Goal: Task Accomplishment & Management: Use online tool/utility

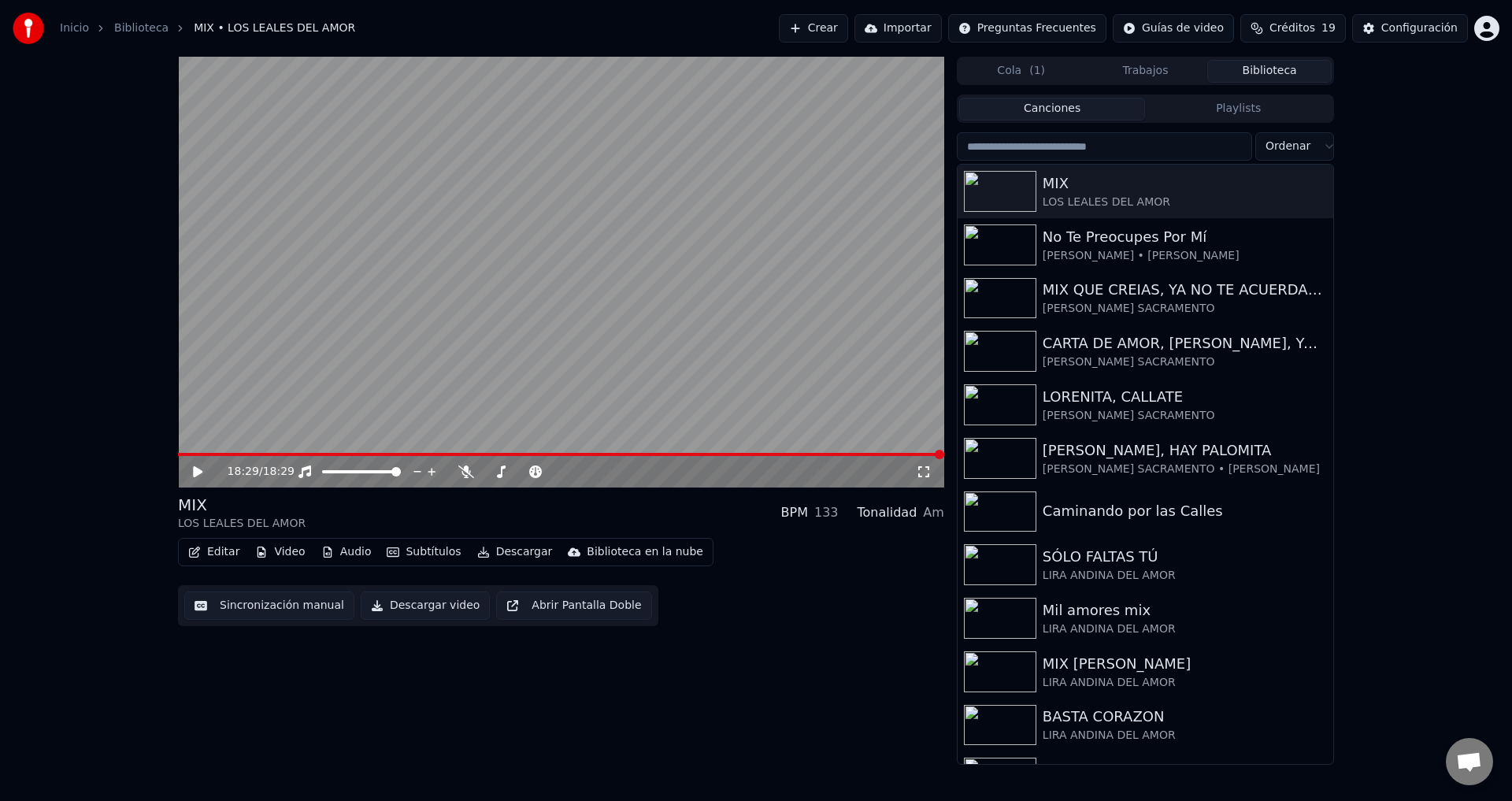
scroll to position [1532, 0]
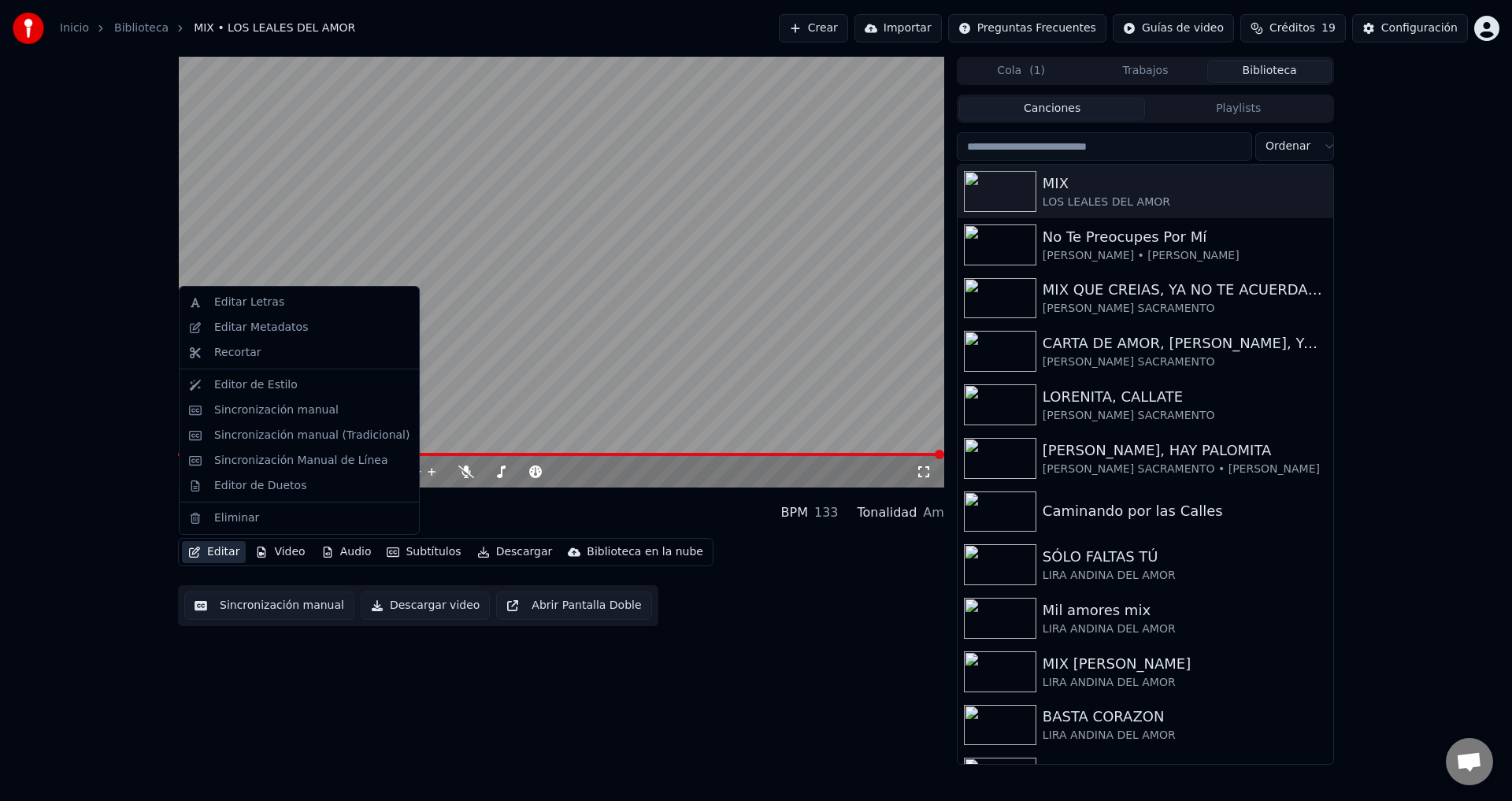
click at [221, 557] on button "Editar" at bounding box center [214, 552] width 64 height 22
drag, startPoint x: 306, startPoint y: 439, endPoint x: 336, endPoint y: 439, distance: 30.0
click at [307, 439] on div "Sincronización manual (Tradicional)" at bounding box center [312, 435] width 195 height 16
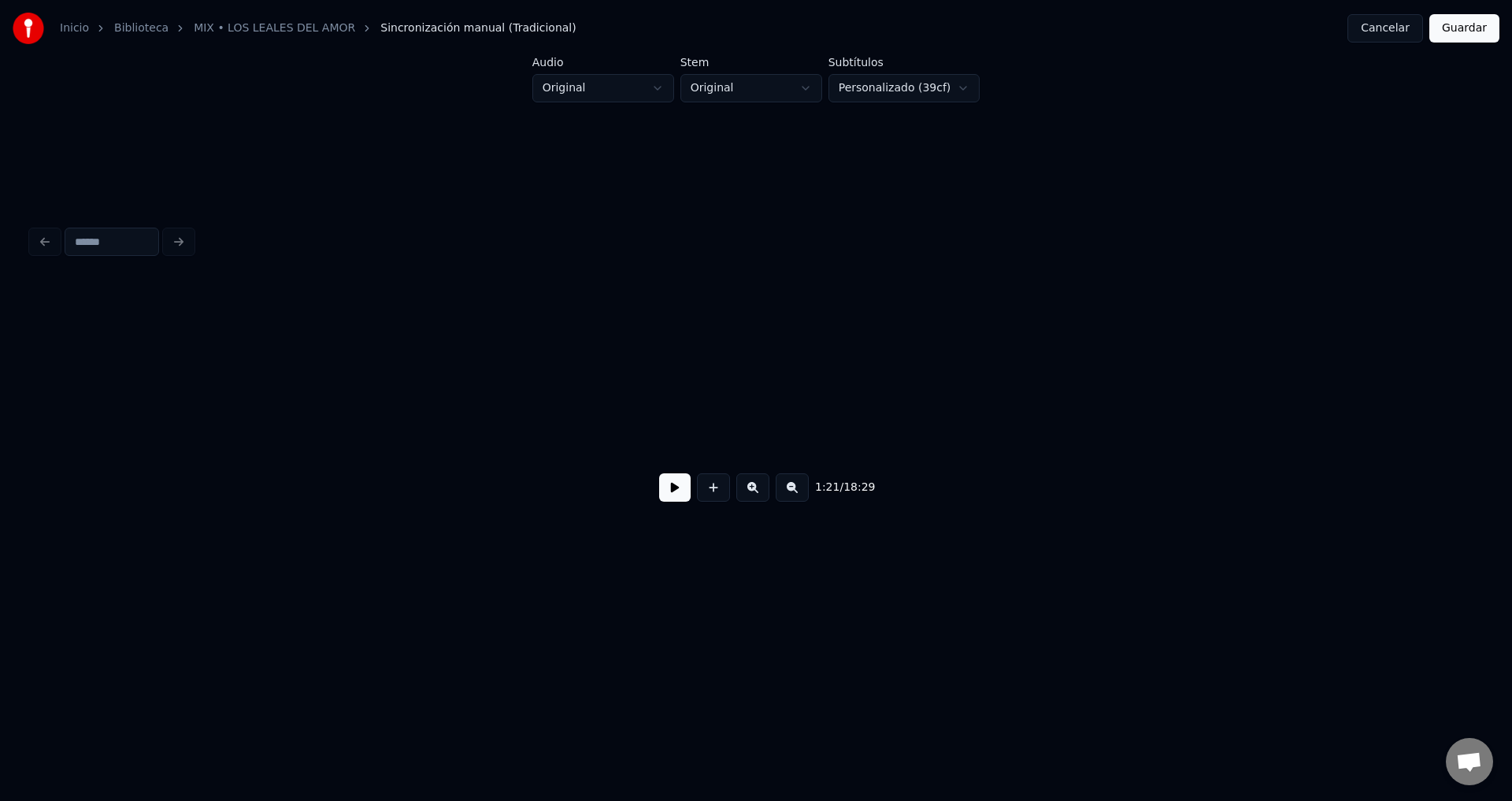
scroll to position [0, 68781]
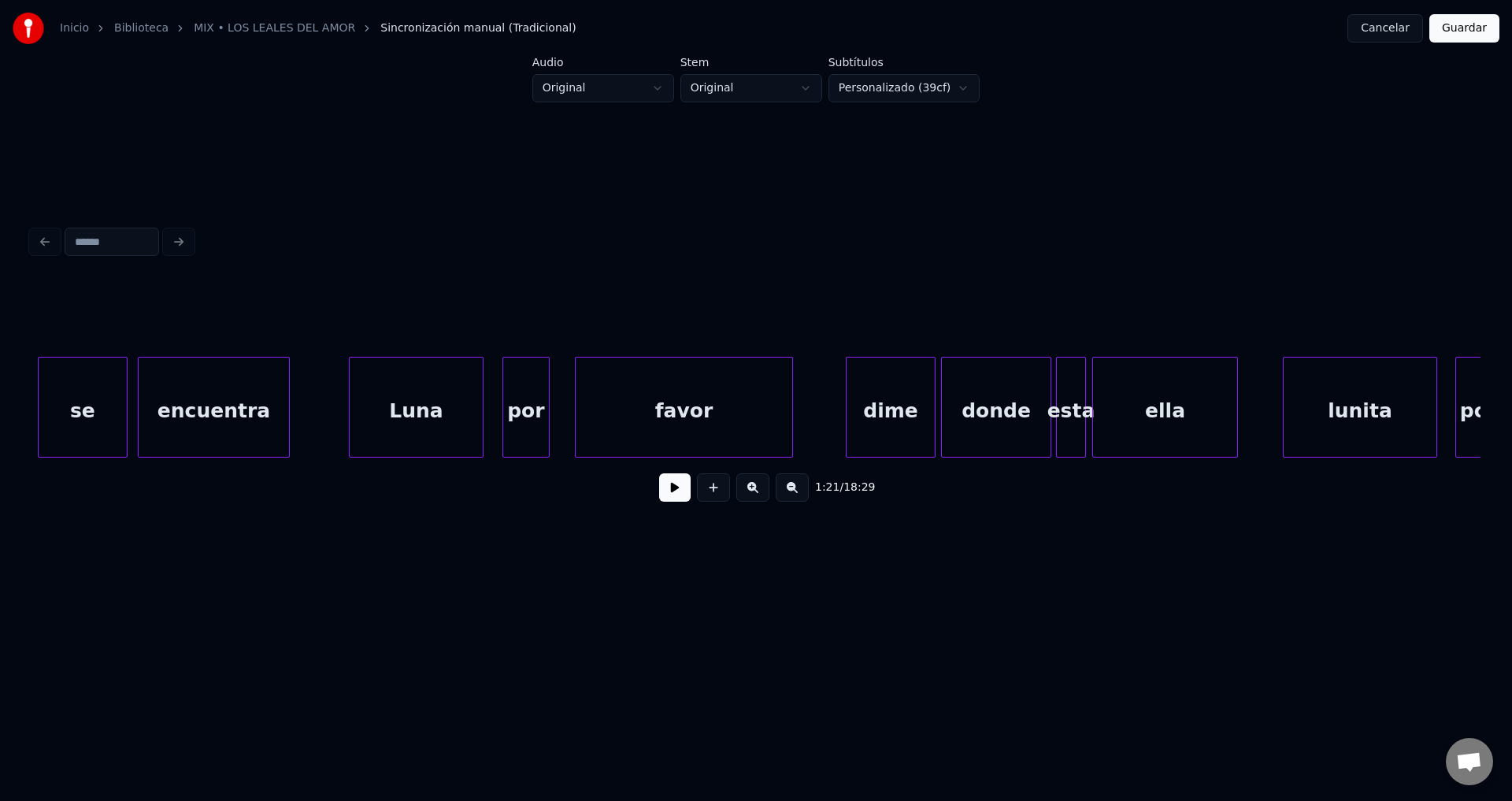
click at [876, 420] on div "dime" at bounding box center [890, 411] width 88 height 107
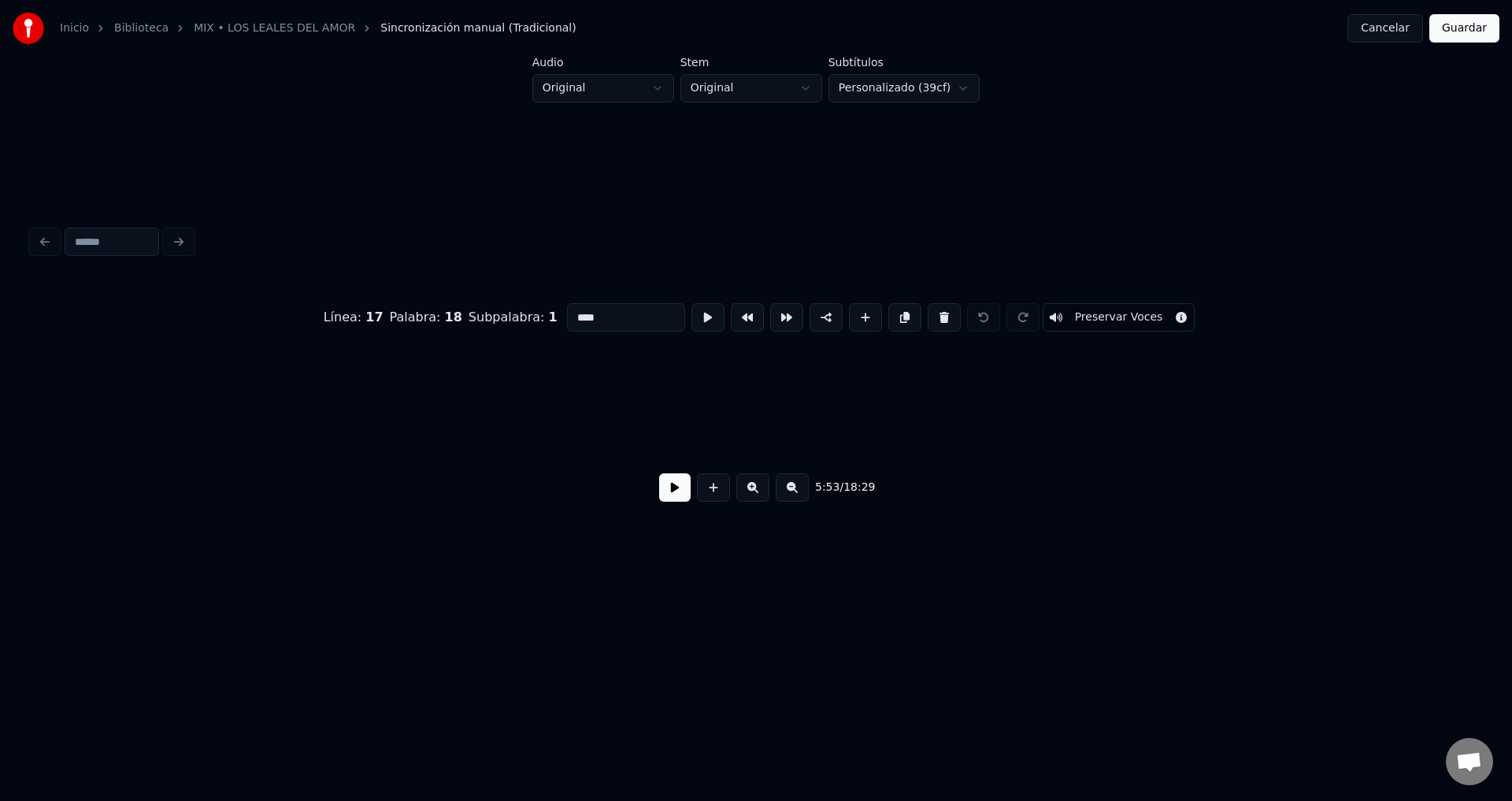
scroll to position [0, 109782]
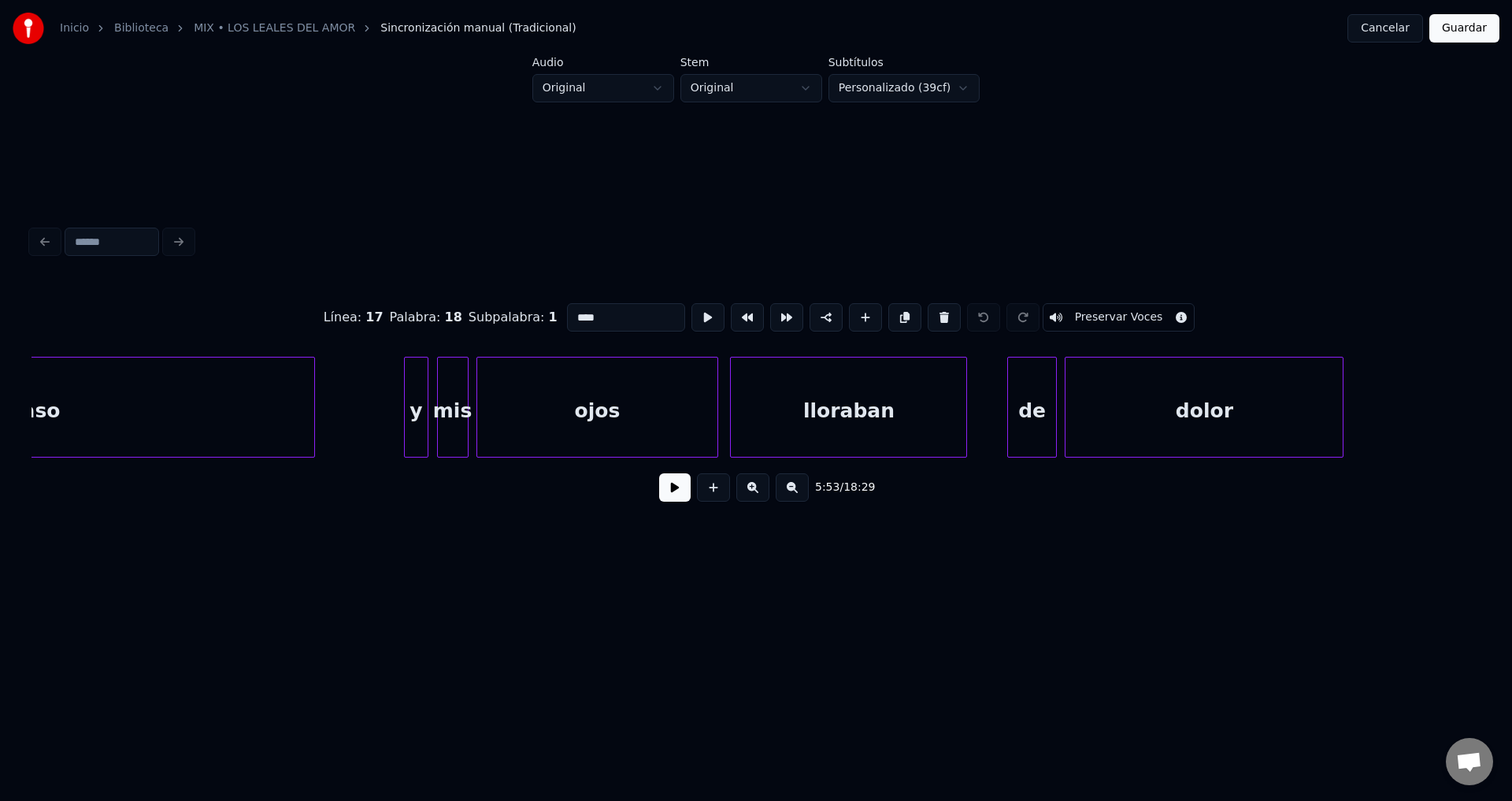
click at [816, 420] on div "lloraban" at bounding box center [849, 411] width 235 height 107
type input "********"
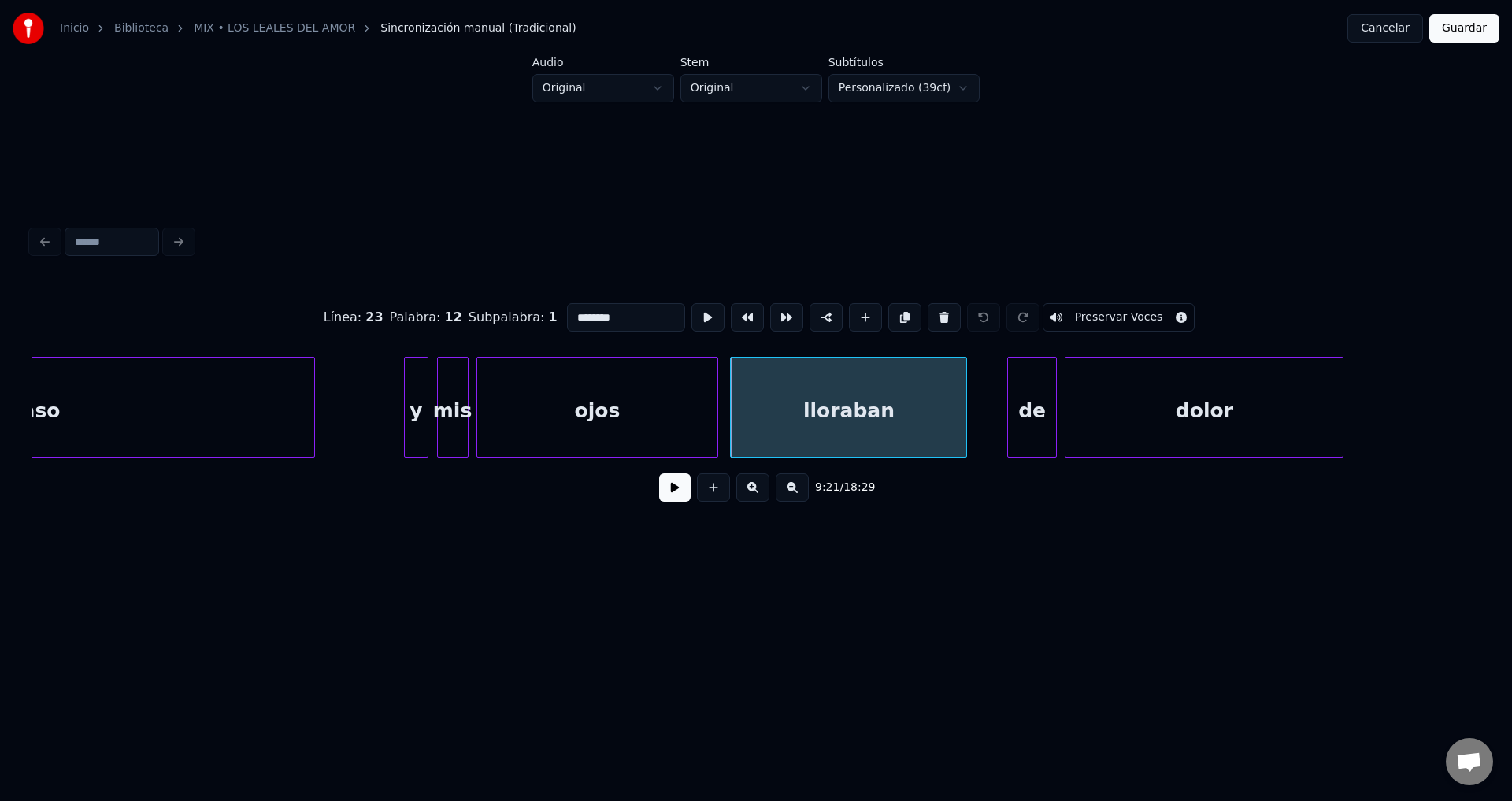
click at [671, 495] on button at bounding box center [675, 488] width 32 height 29
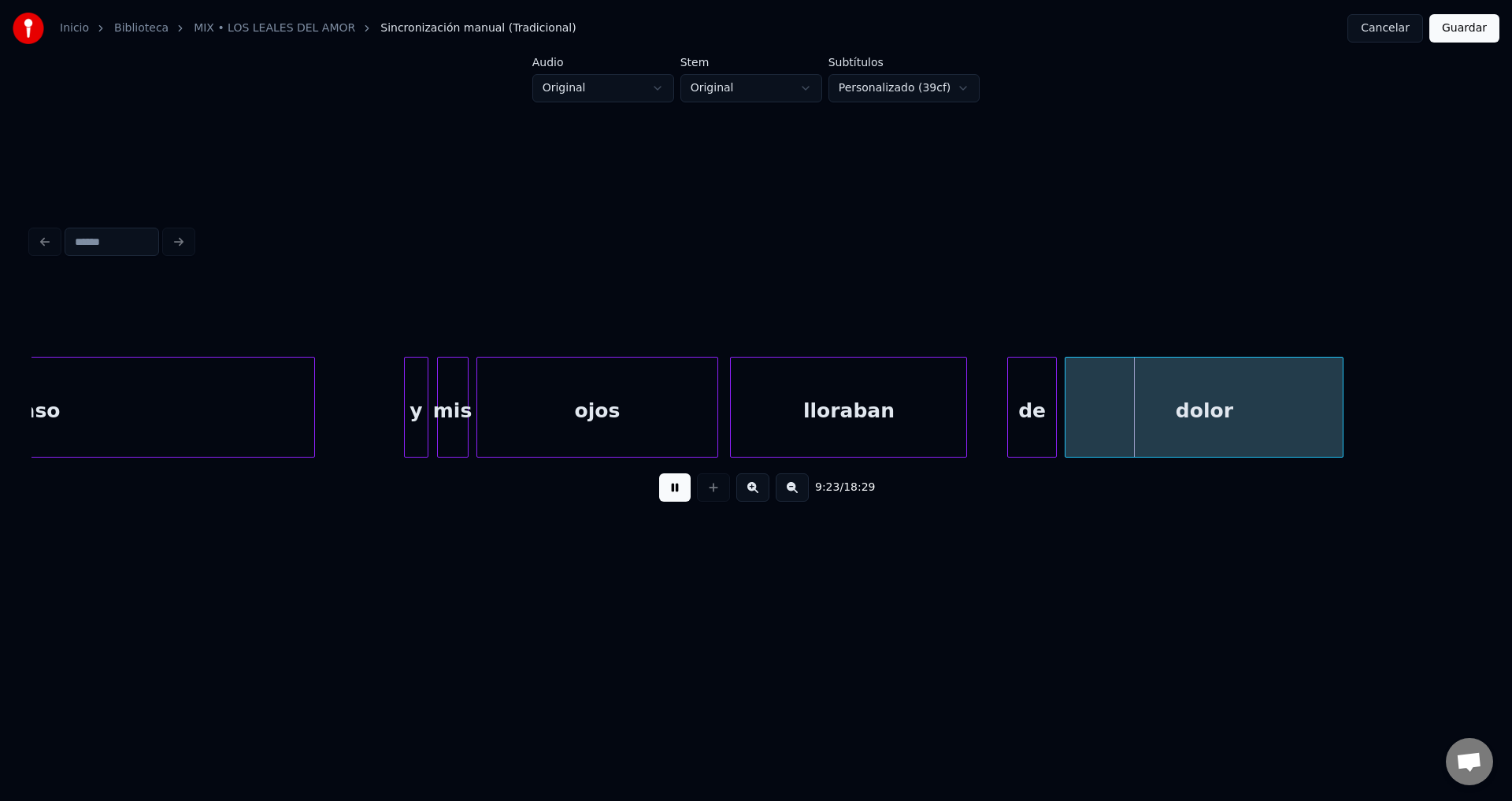
click at [671, 495] on button at bounding box center [675, 488] width 32 height 29
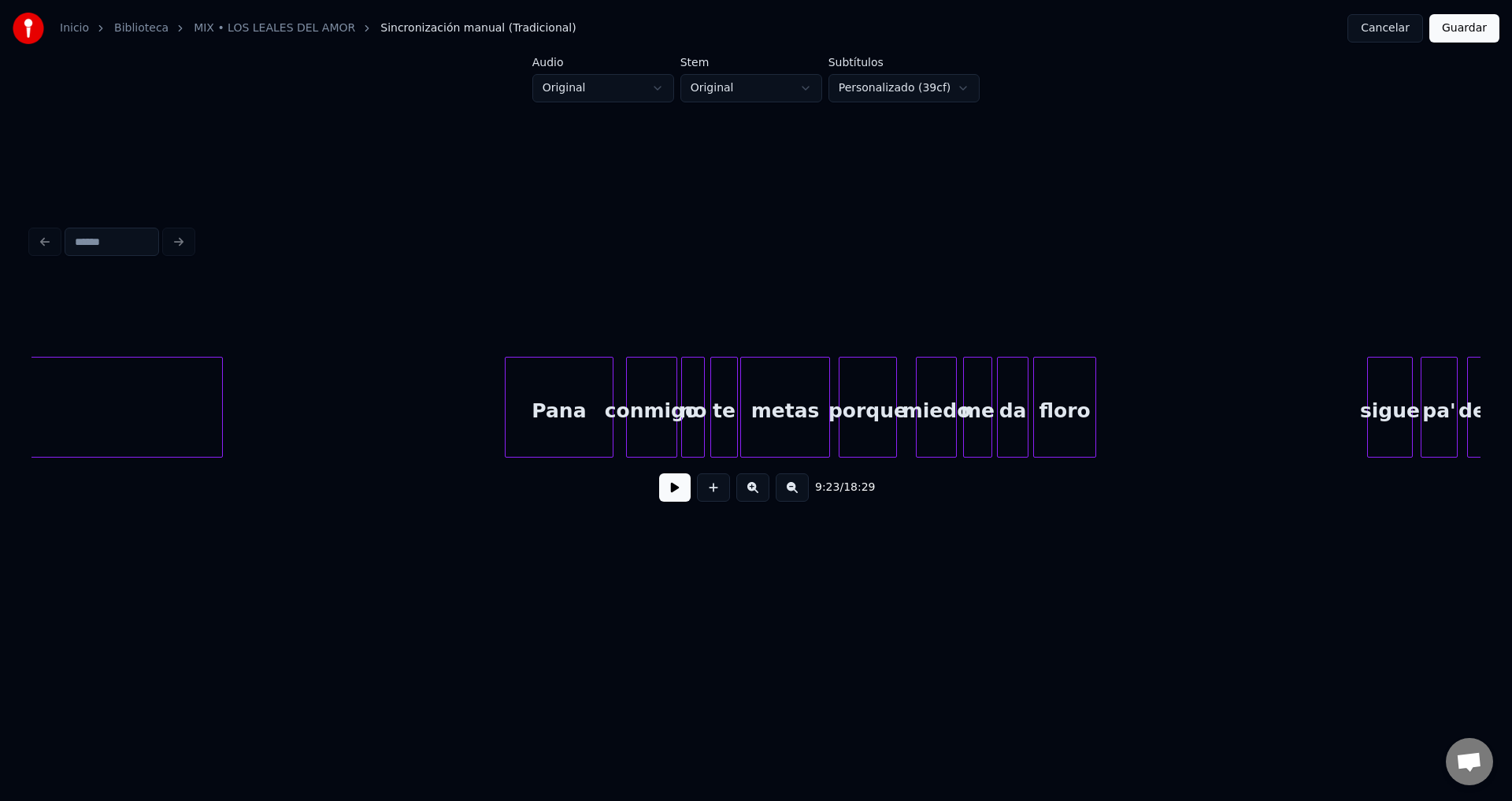
scroll to position [0, 112087]
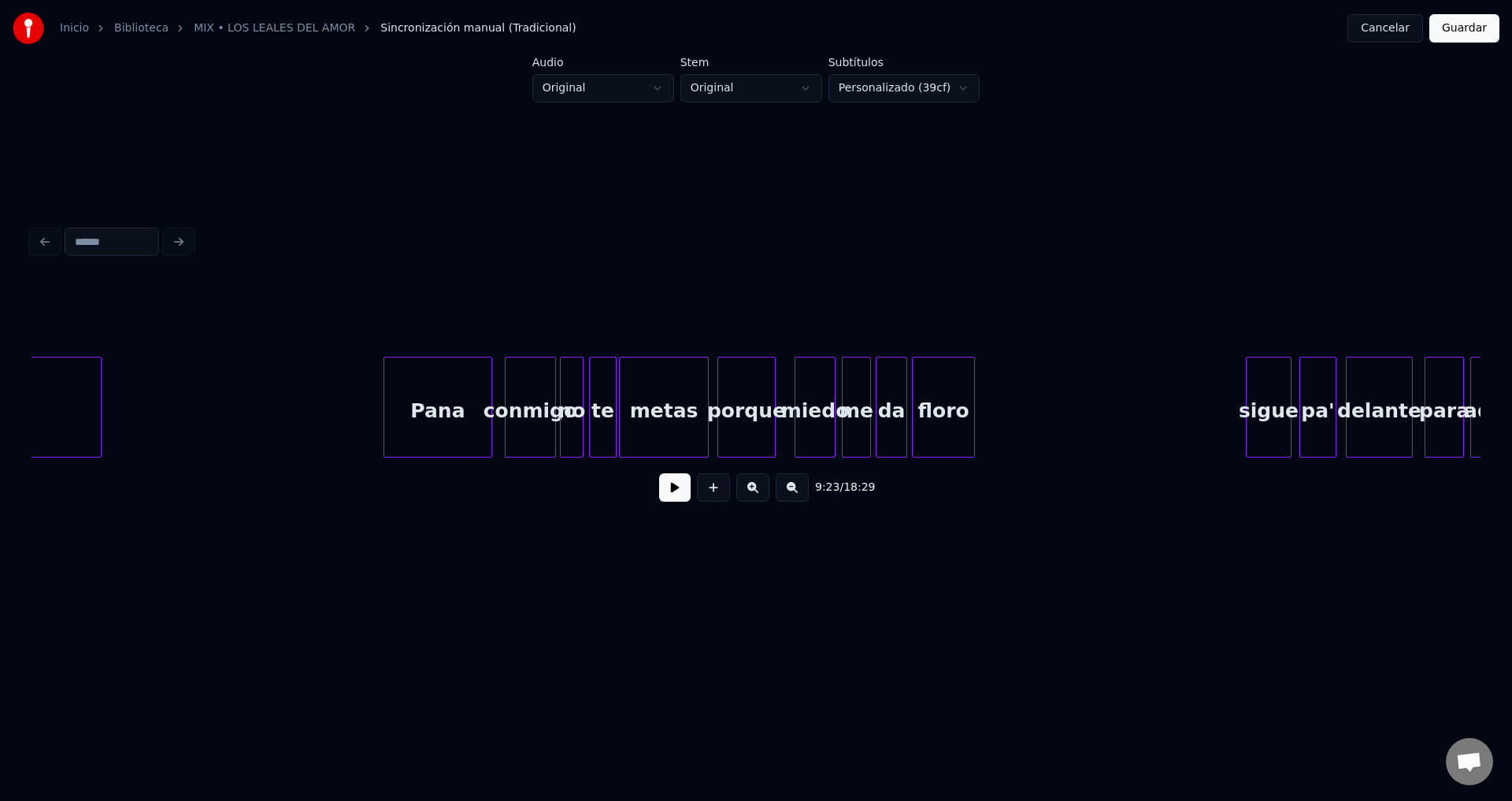
click at [440, 431] on div "Pana" at bounding box center [438, 411] width 107 height 107
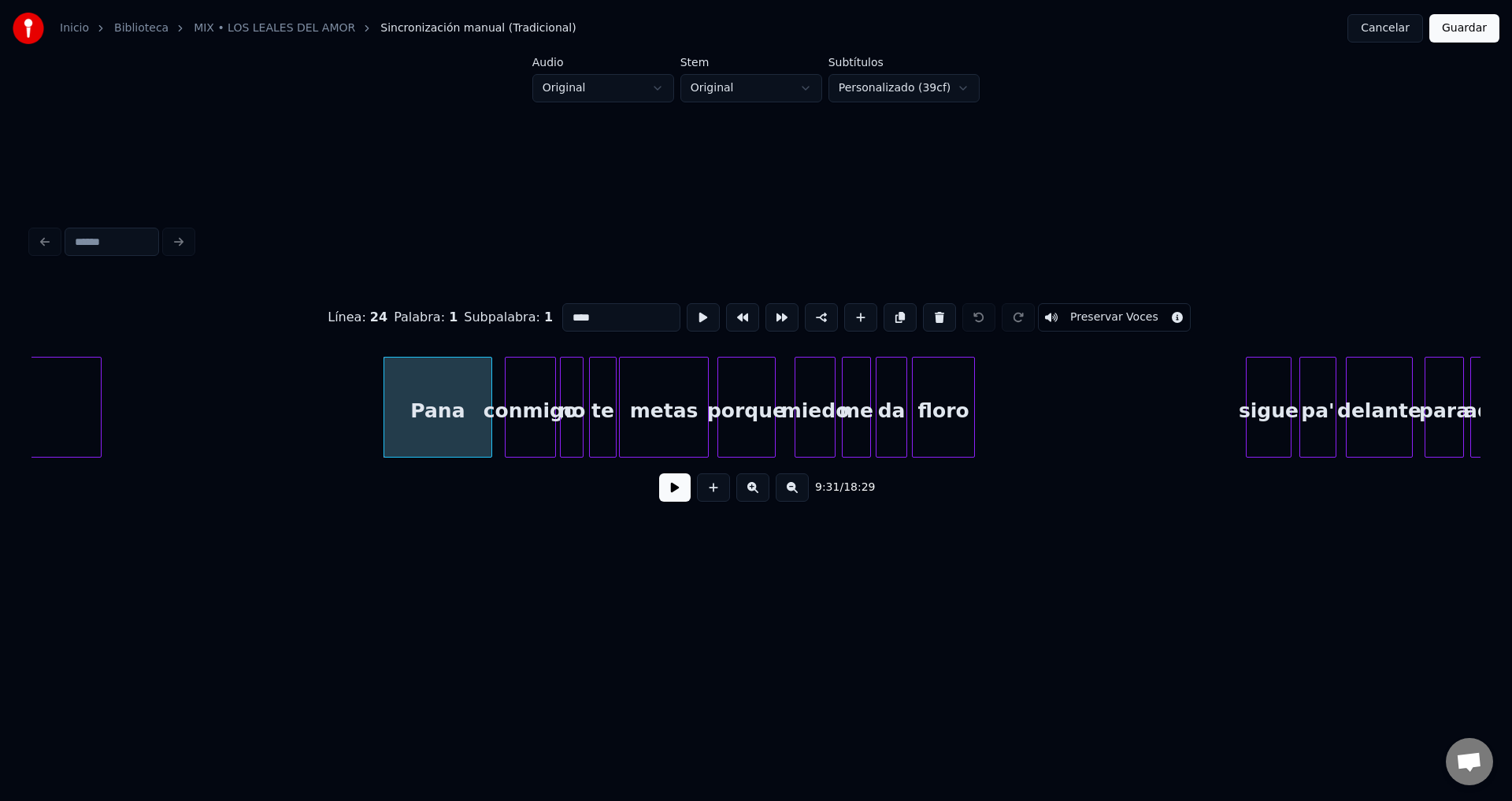
click at [674, 490] on button at bounding box center [675, 488] width 32 height 29
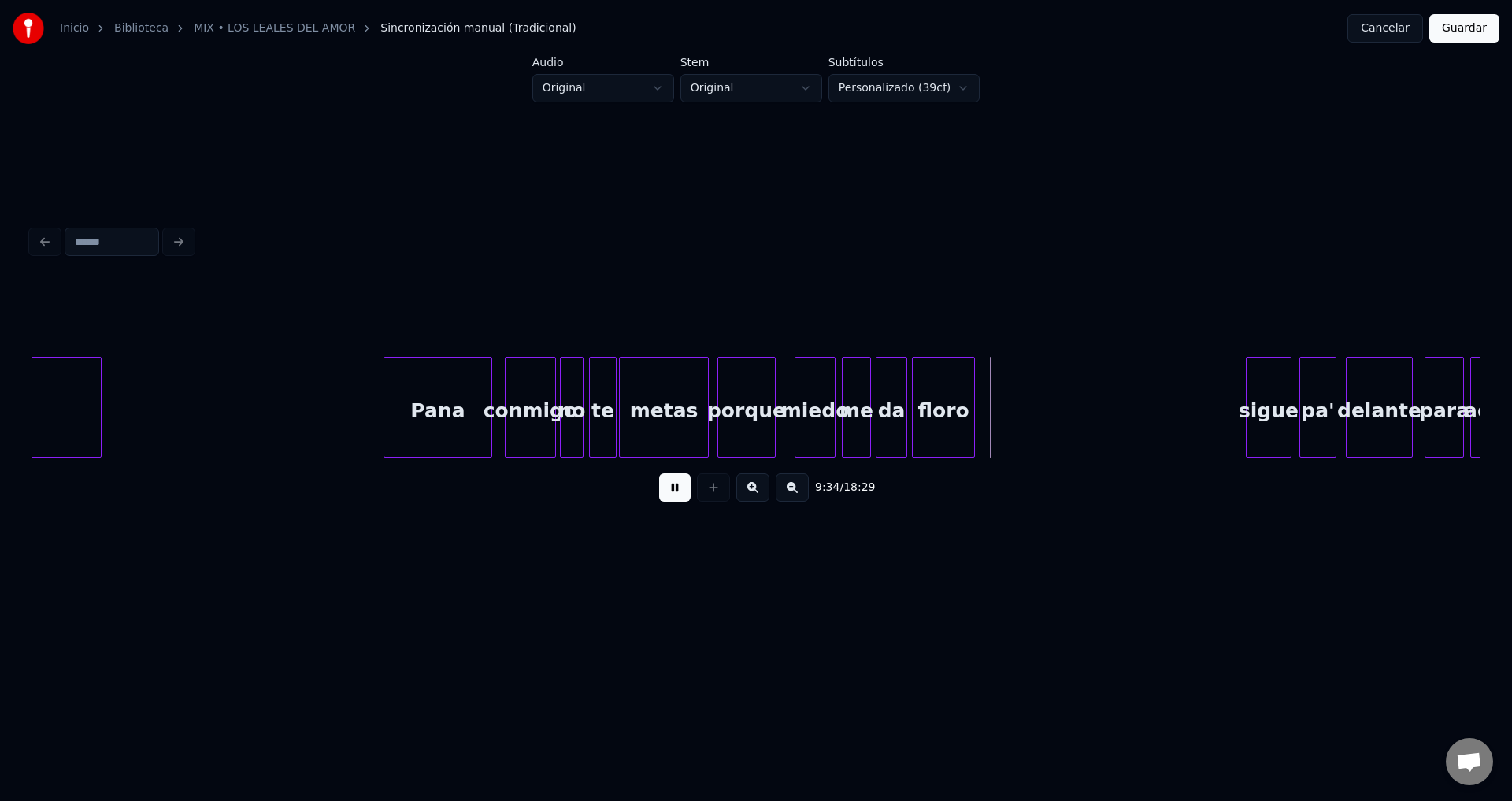
click at [674, 490] on button at bounding box center [675, 488] width 32 height 29
click at [690, 418] on div "metas" at bounding box center [663, 411] width 88 height 107
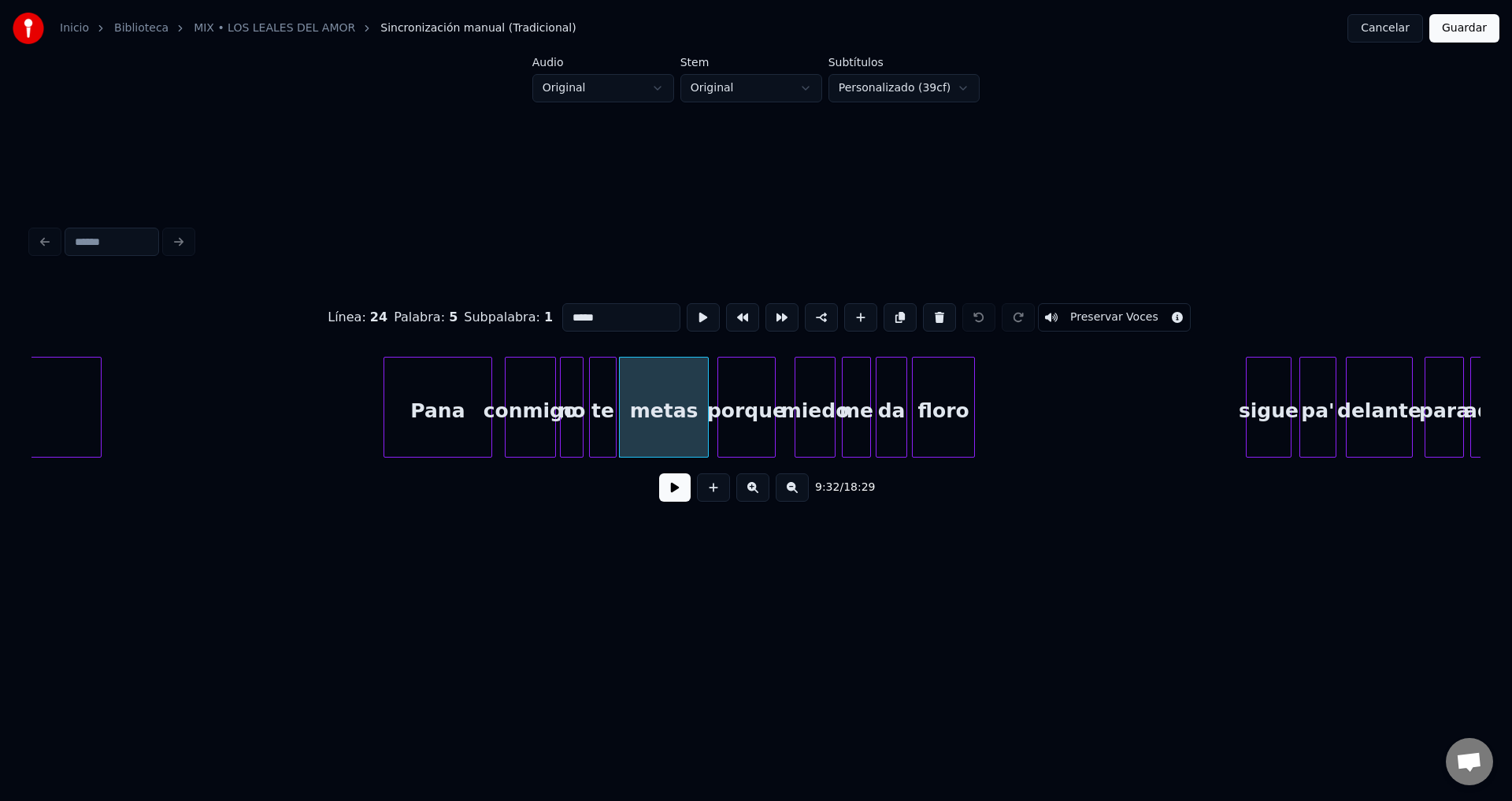
click at [665, 494] on button at bounding box center [675, 488] width 32 height 29
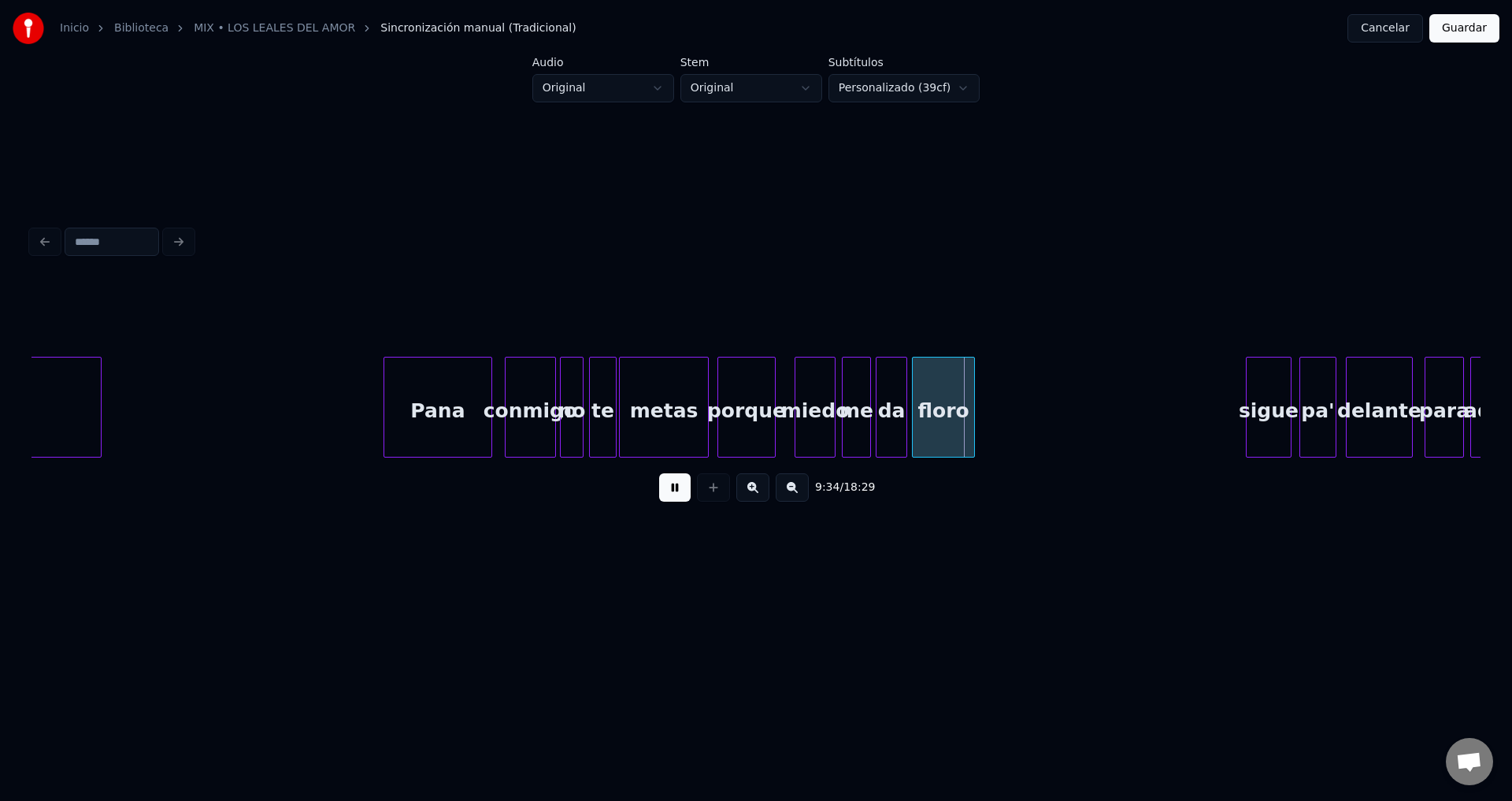
click at [665, 494] on button at bounding box center [675, 488] width 32 height 29
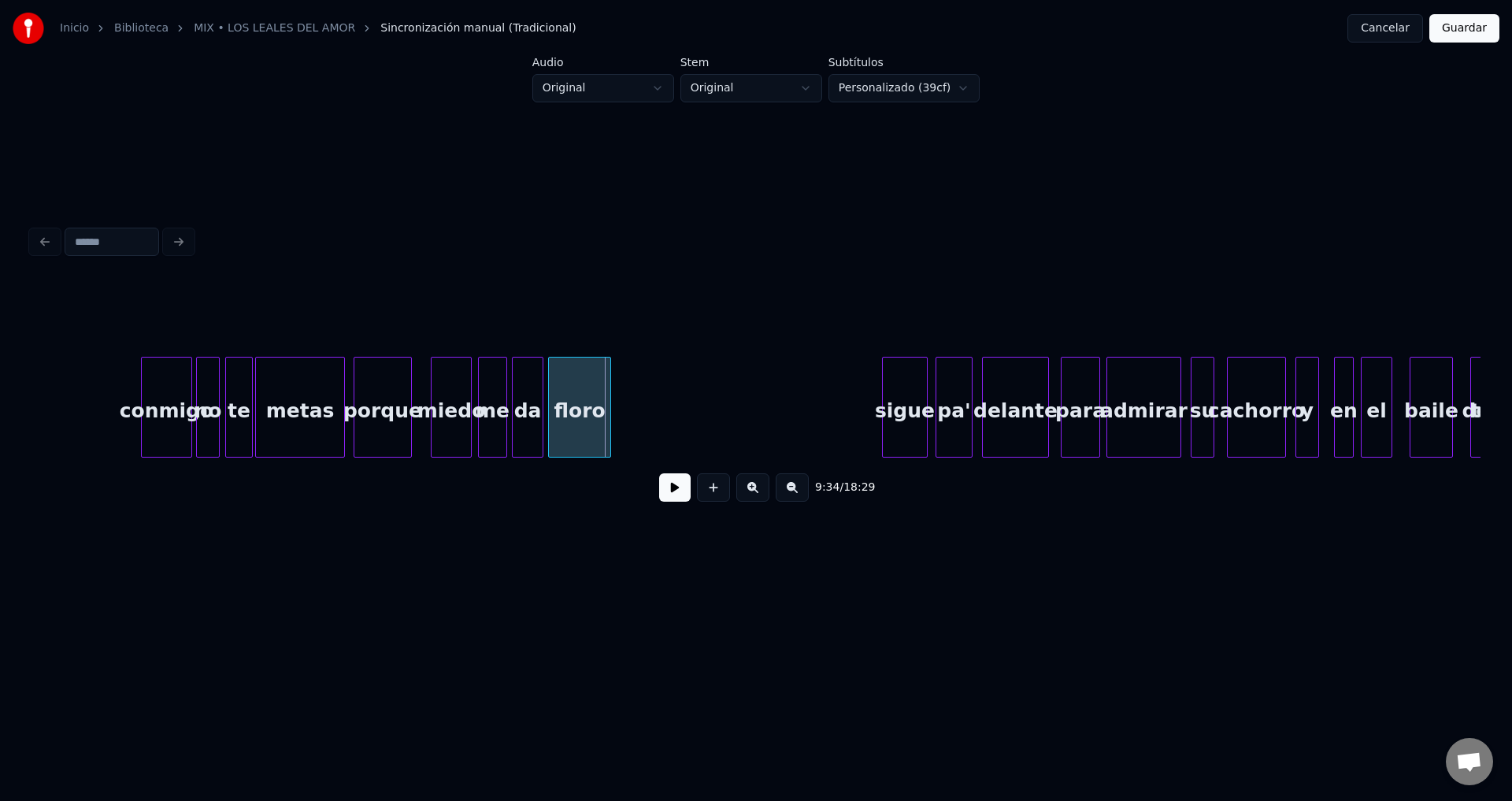
scroll to position [0, 112572]
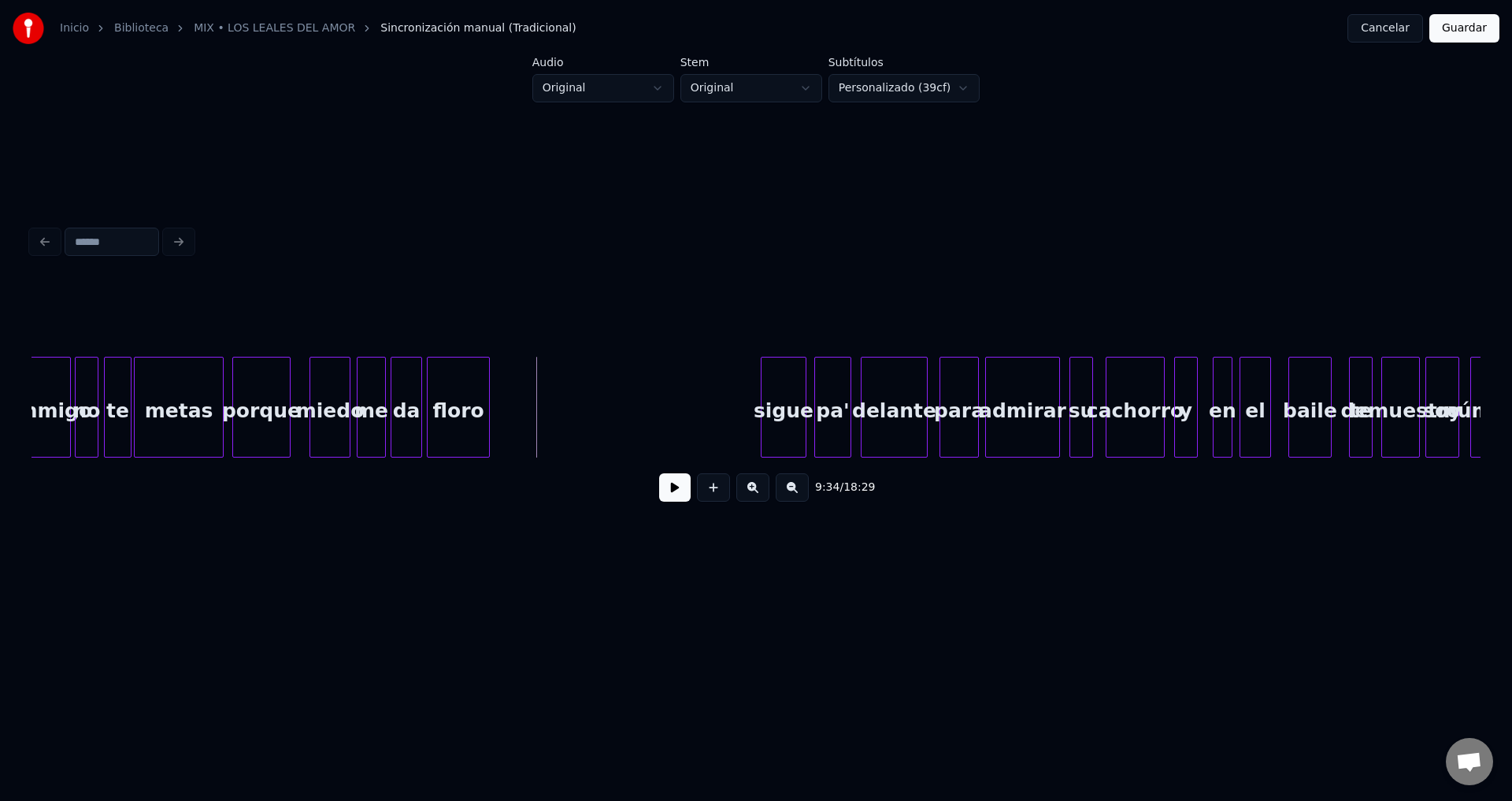
click at [665, 497] on button at bounding box center [675, 488] width 32 height 29
click at [566, 417] on div "sigue" at bounding box center [571, 411] width 44 height 107
click at [595, 401] on div at bounding box center [595, 407] width 5 height 99
click at [674, 495] on button at bounding box center [675, 488] width 32 height 29
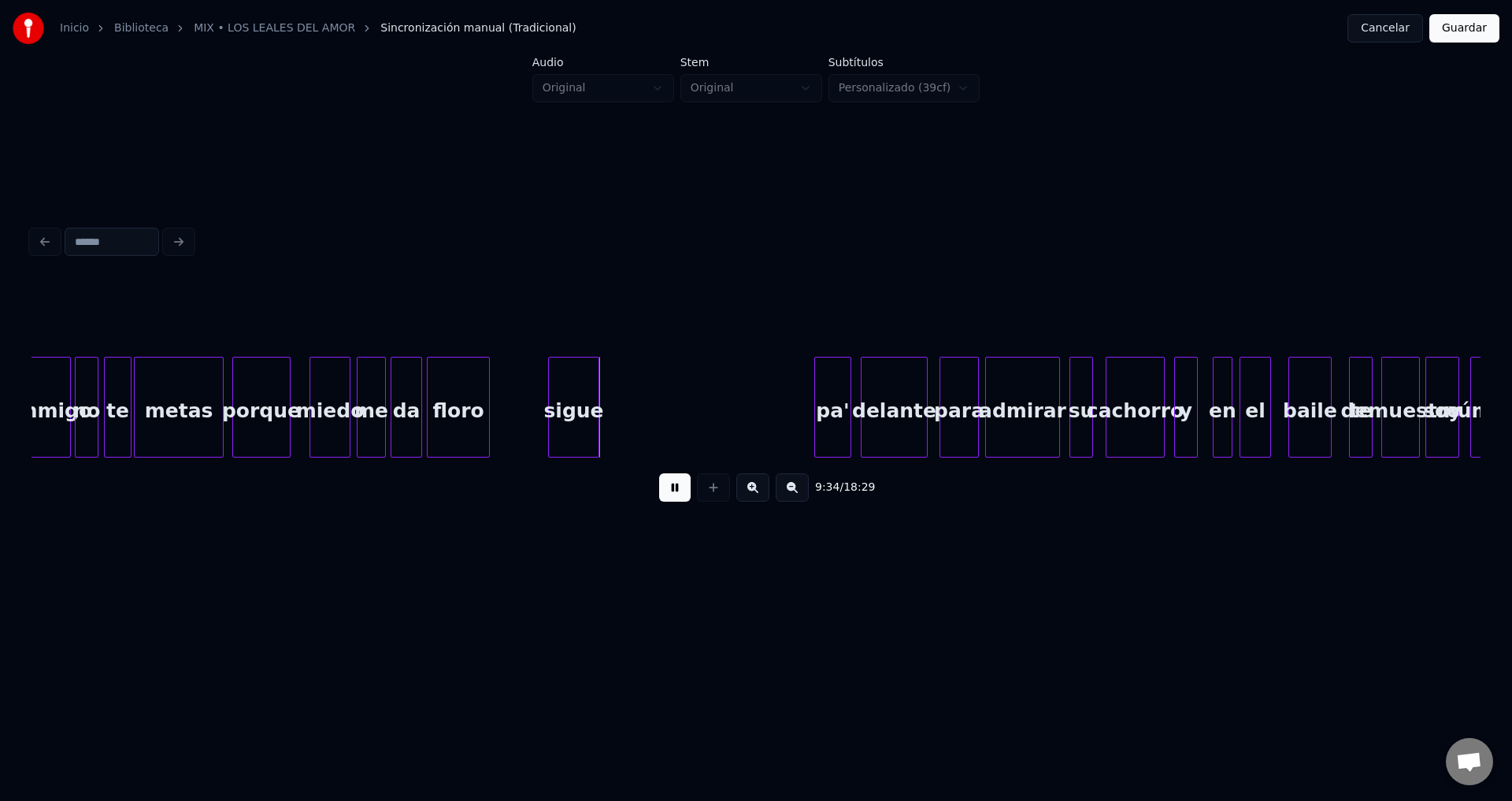
click at [674, 495] on button at bounding box center [675, 488] width 32 height 29
click at [635, 421] on div "pa'" at bounding box center [639, 411] width 36 height 107
click at [635, 421] on div at bounding box center [637, 407] width 5 height 99
click at [665, 501] on button at bounding box center [675, 488] width 32 height 29
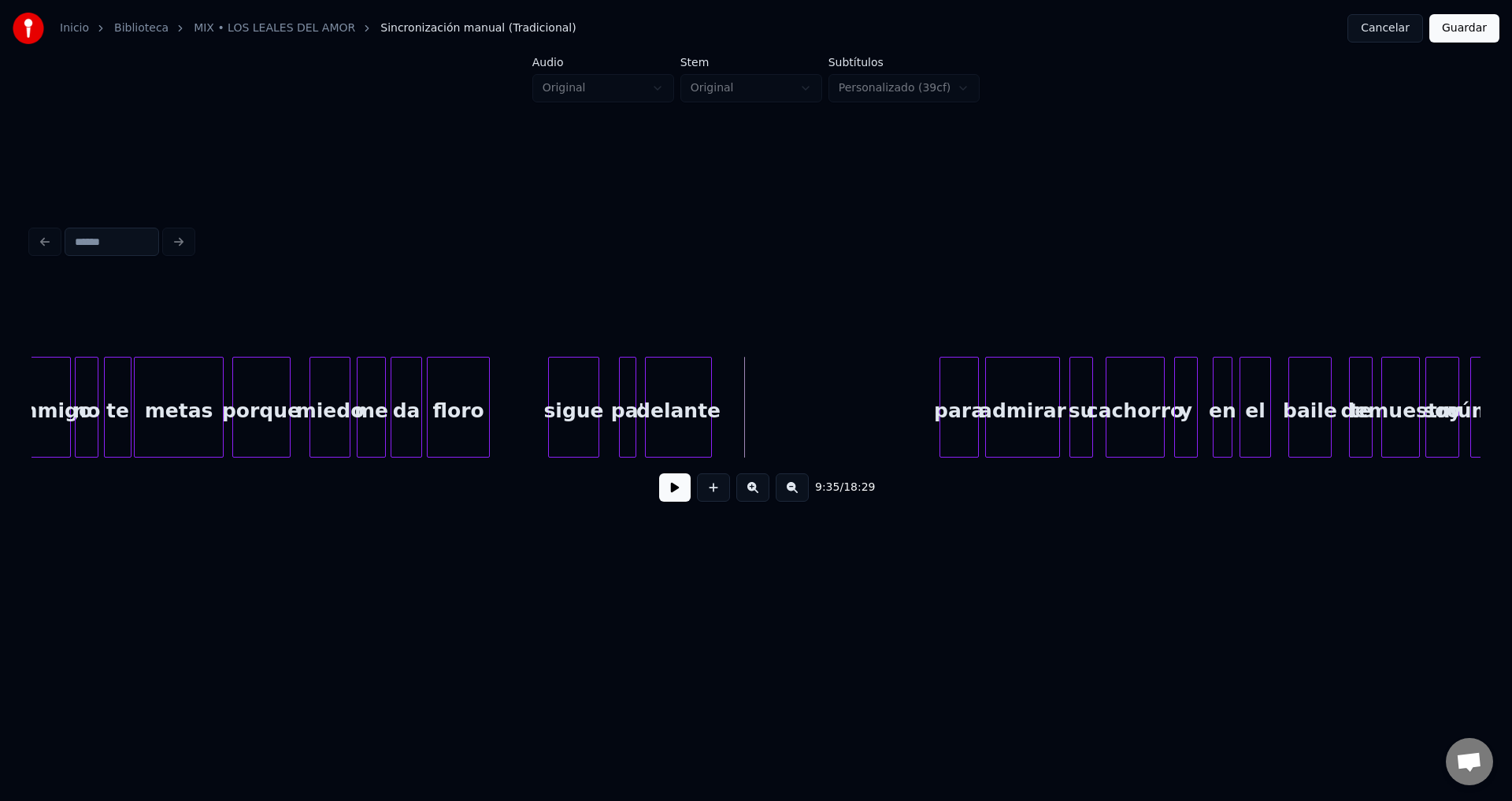
click at [669, 417] on div "delante" at bounding box center [679, 411] width 65 height 107
click at [727, 393] on div at bounding box center [725, 407] width 5 height 99
click at [674, 492] on button at bounding box center [675, 488] width 32 height 29
click at [676, 492] on button at bounding box center [675, 488] width 32 height 29
click at [770, 424] on div "para" at bounding box center [760, 411] width 38 height 107
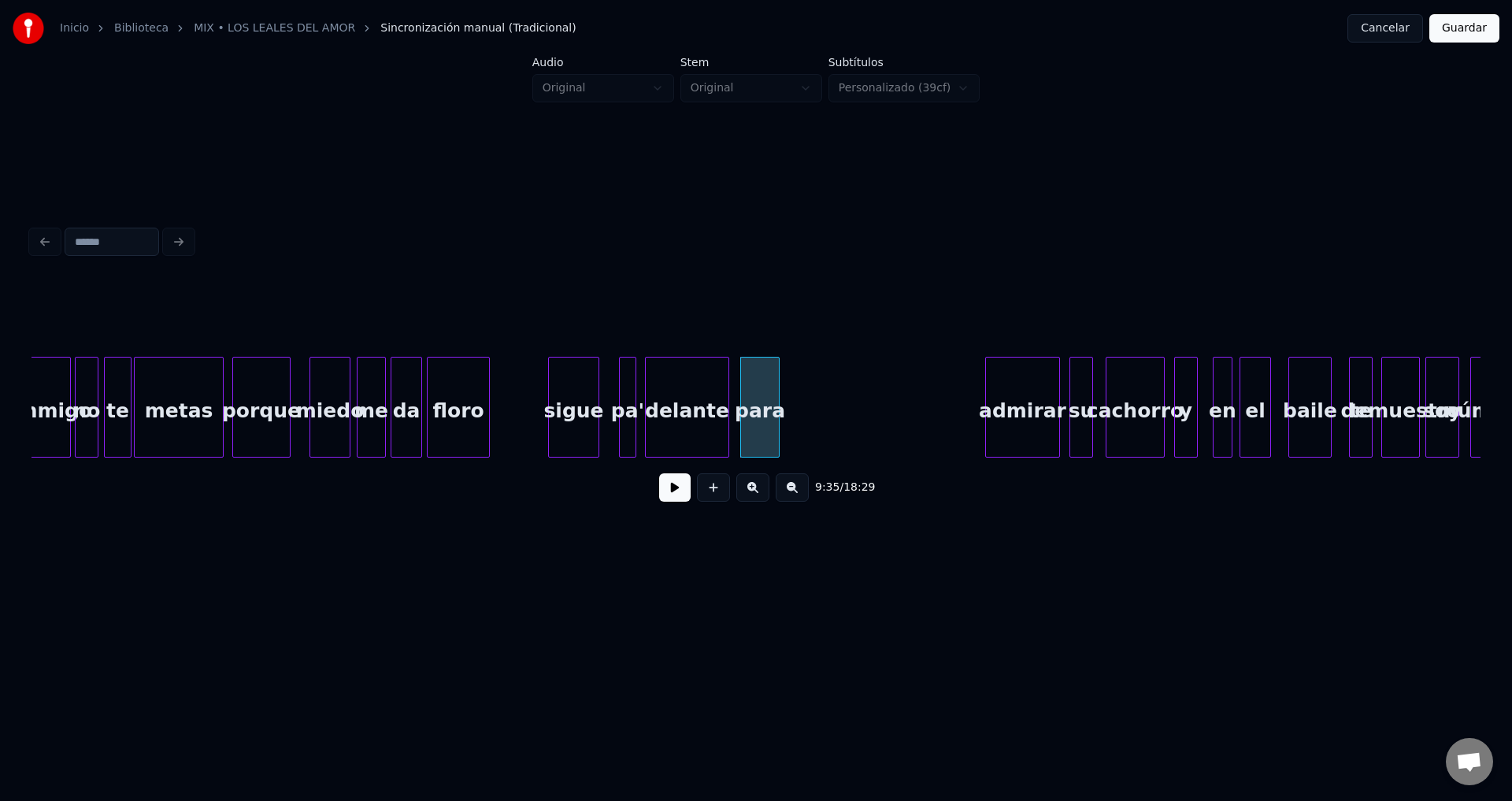
click at [665, 497] on button at bounding box center [675, 488] width 32 height 29
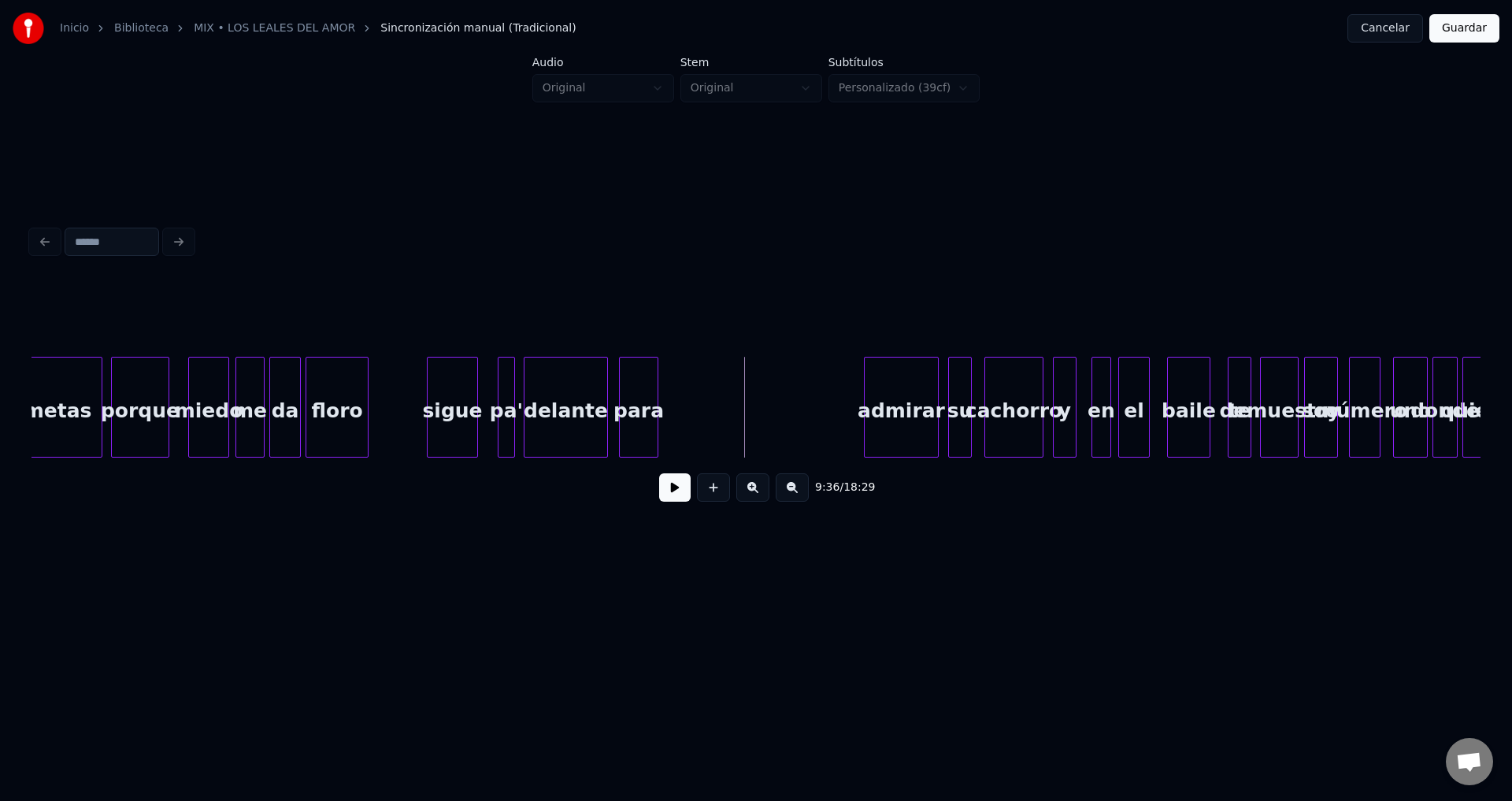
click at [624, 409] on div at bounding box center [622, 407] width 5 height 99
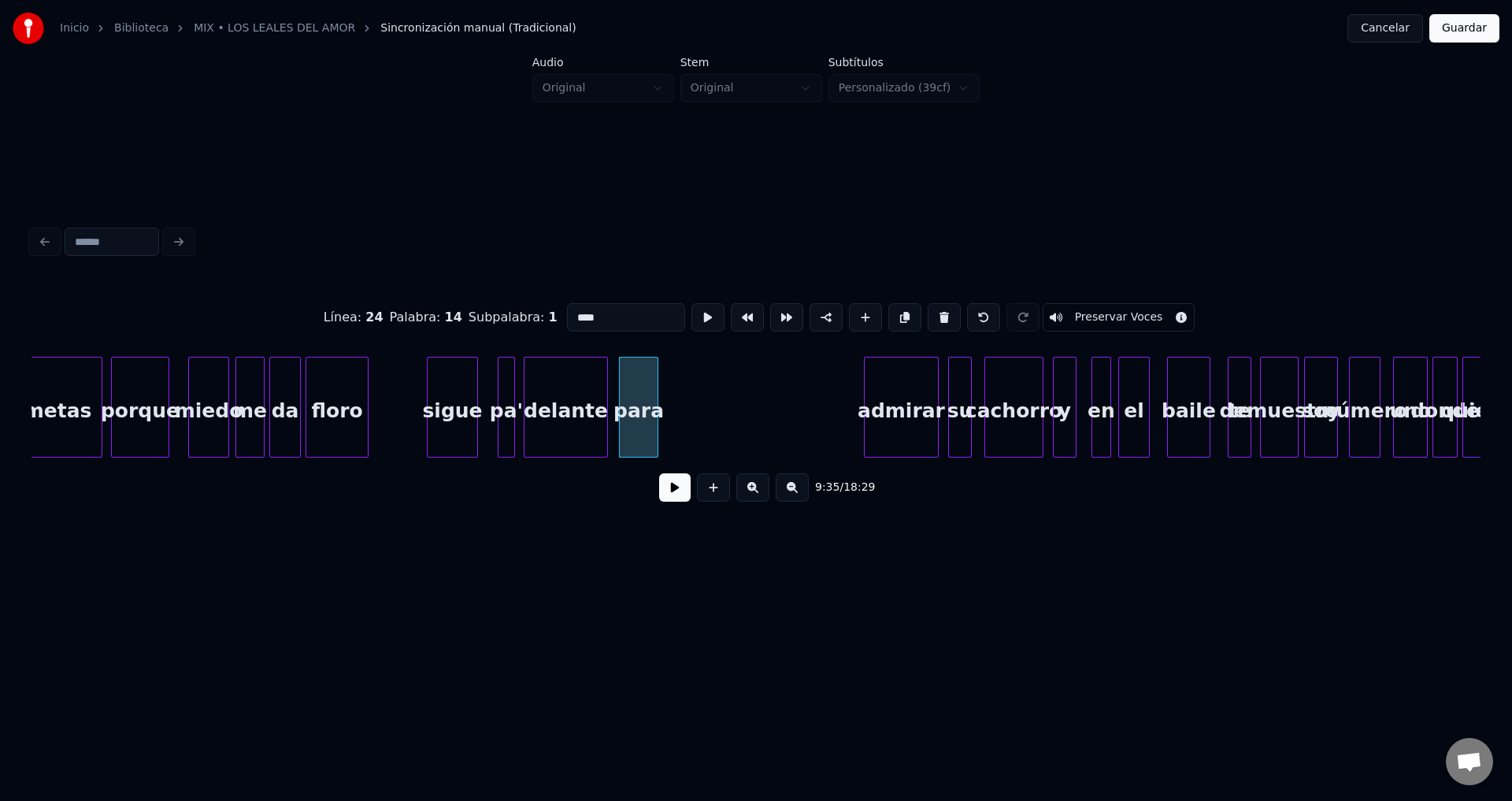
click at [666, 493] on button at bounding box center [675, 488] width 32 height 29
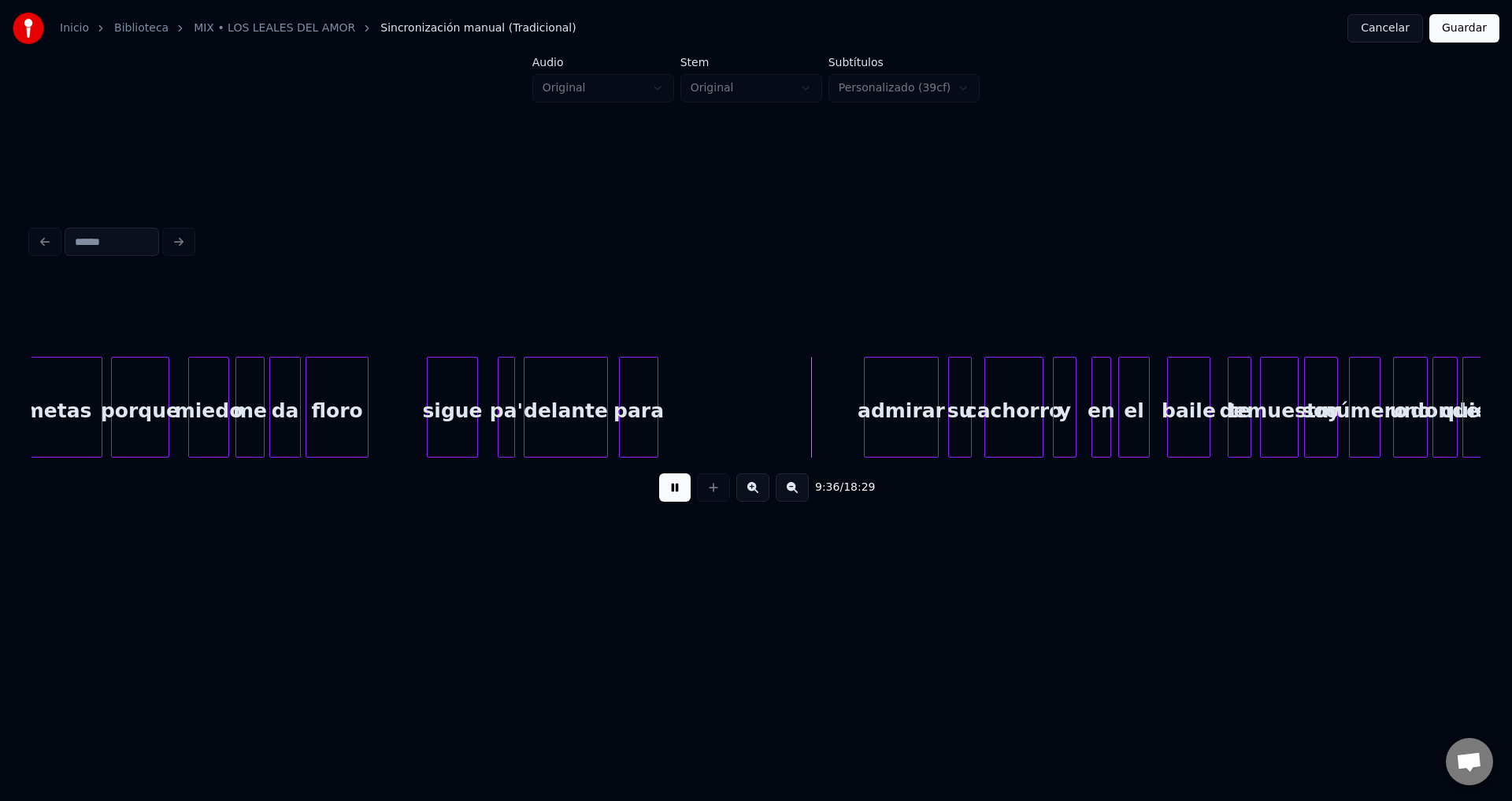
click at [666, 493] on button at bounding box center [675, 488] width 32 height 29
click at [710, 412] on div "admirar" at bounding box center [713, 411] width 73 height 107
click at [710, 412] on div "admirar" at bounding box center [710, 411] width 73 height 107
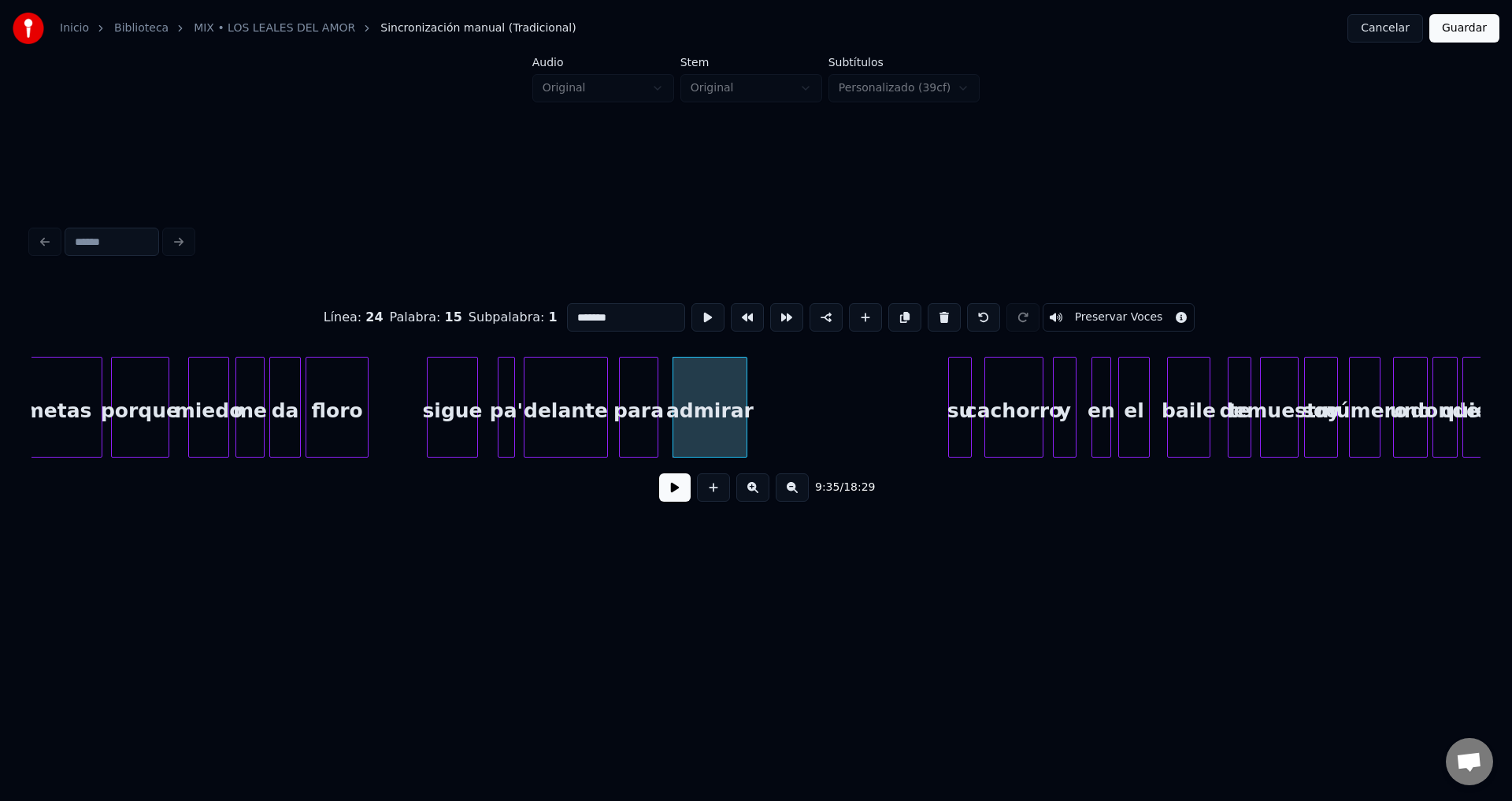
drag, startPoint x: 639, startPoint y: 308, endPoint x: 443, endPoint y: 309, distance: 196.0
click at [444, 309] on div "Línea : 24 Palabra : 15 Subpalabra : 1 ******* Preservar Voces" at bounding box center [756, 317] width 1449 height 79
click at [957, 402] on div "su" at bounding box center [960, 411] width 22 height 107
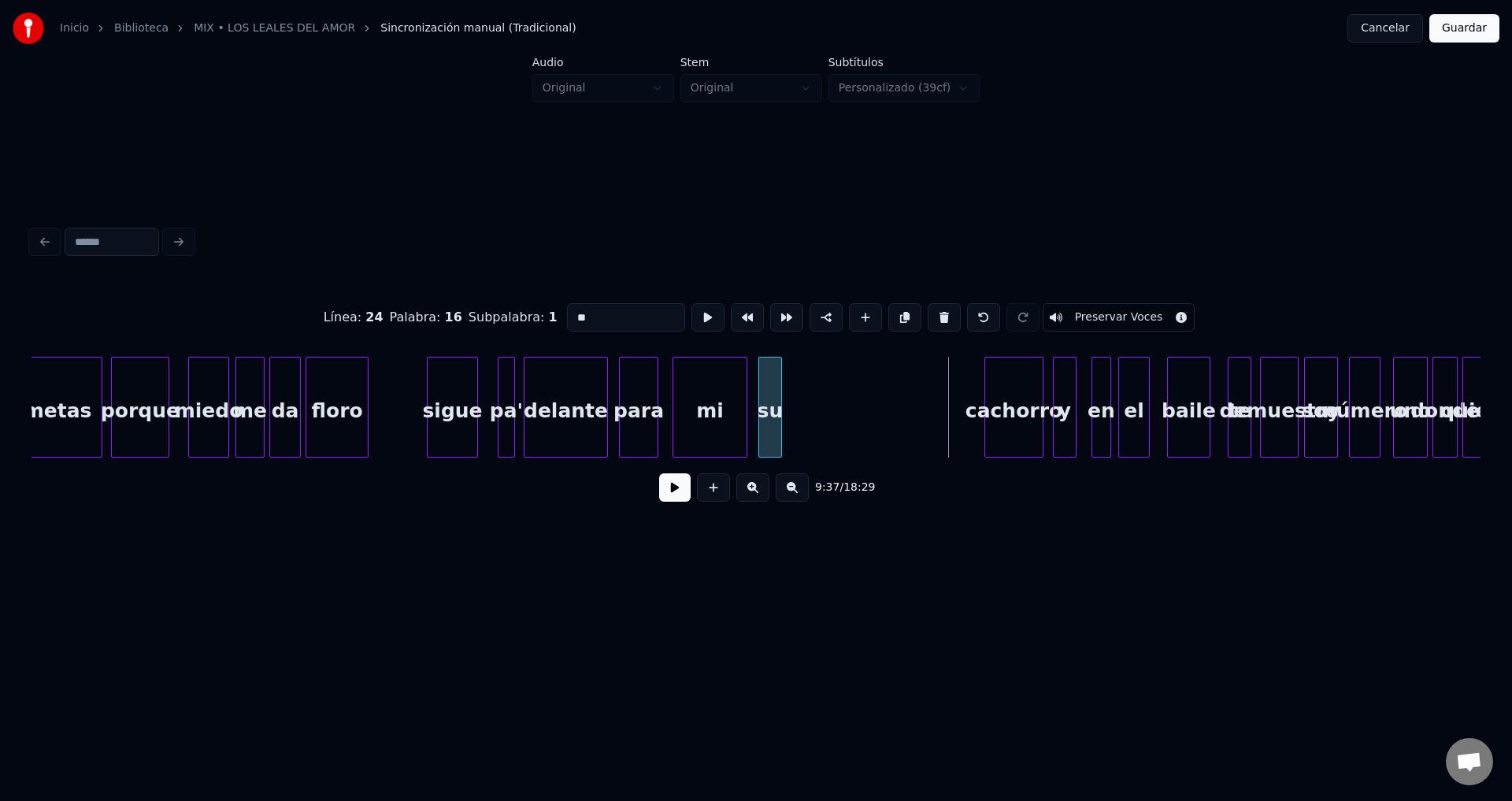
click at [768, 419] on div "su" at bounding box center [770, 411] width 22 height 107
drag, startPoint x: 624, startPoint y: 313, endPoint x: 471, endPoint y: 308, distance: 153.1
click at [470, 308] on div "Línea : 24 Palabra : 16 Subpalabra : 1 ** Preservar Voces" at bounding box center [756, 317] width 1449 height 79
click at [634, 399] on div "para" at bounding box center [639, 411] width 38 height 107
type input "****"
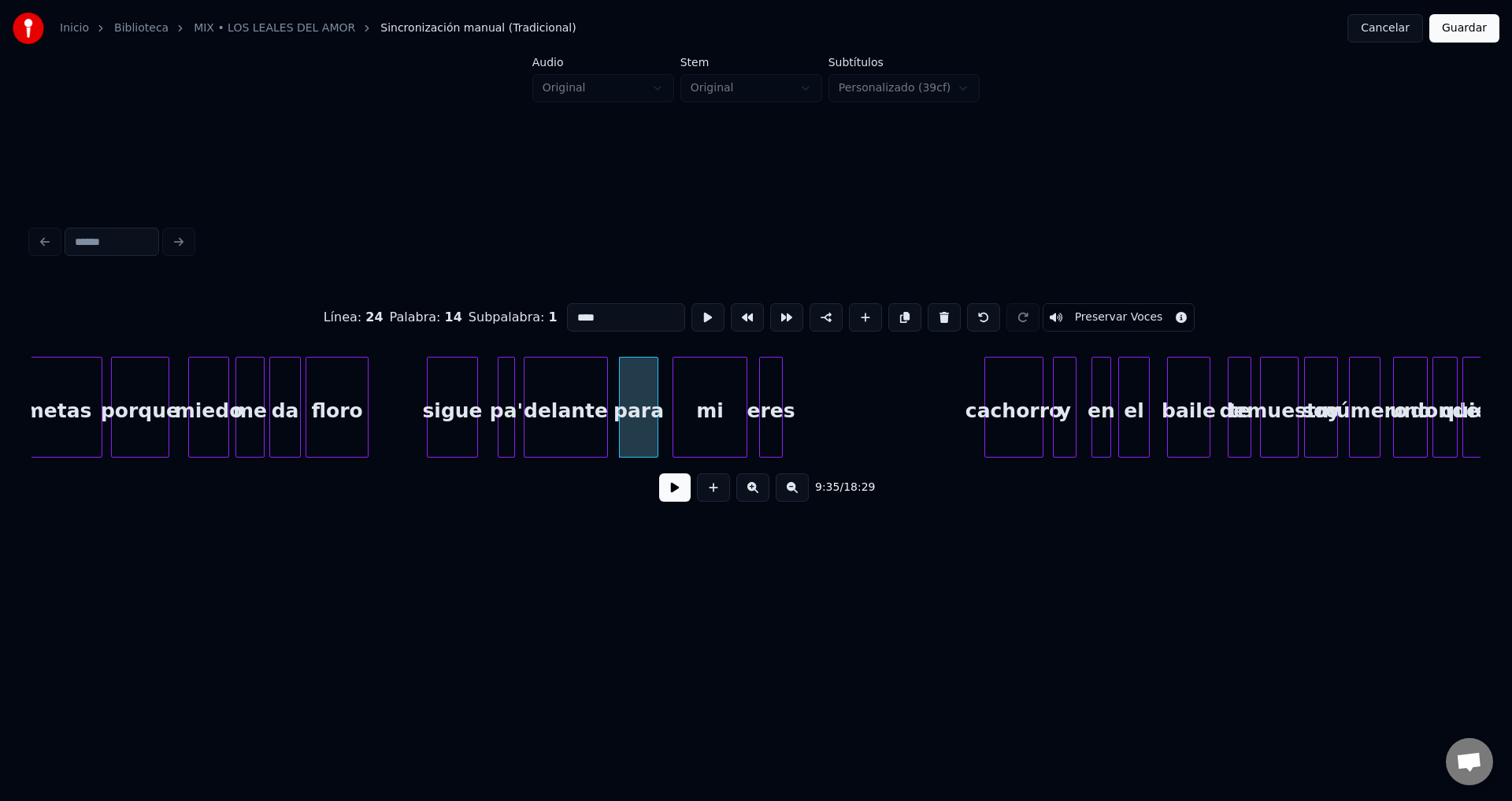
click at [667, 493] on button at bounding box center [675, 488] width 32 height 29
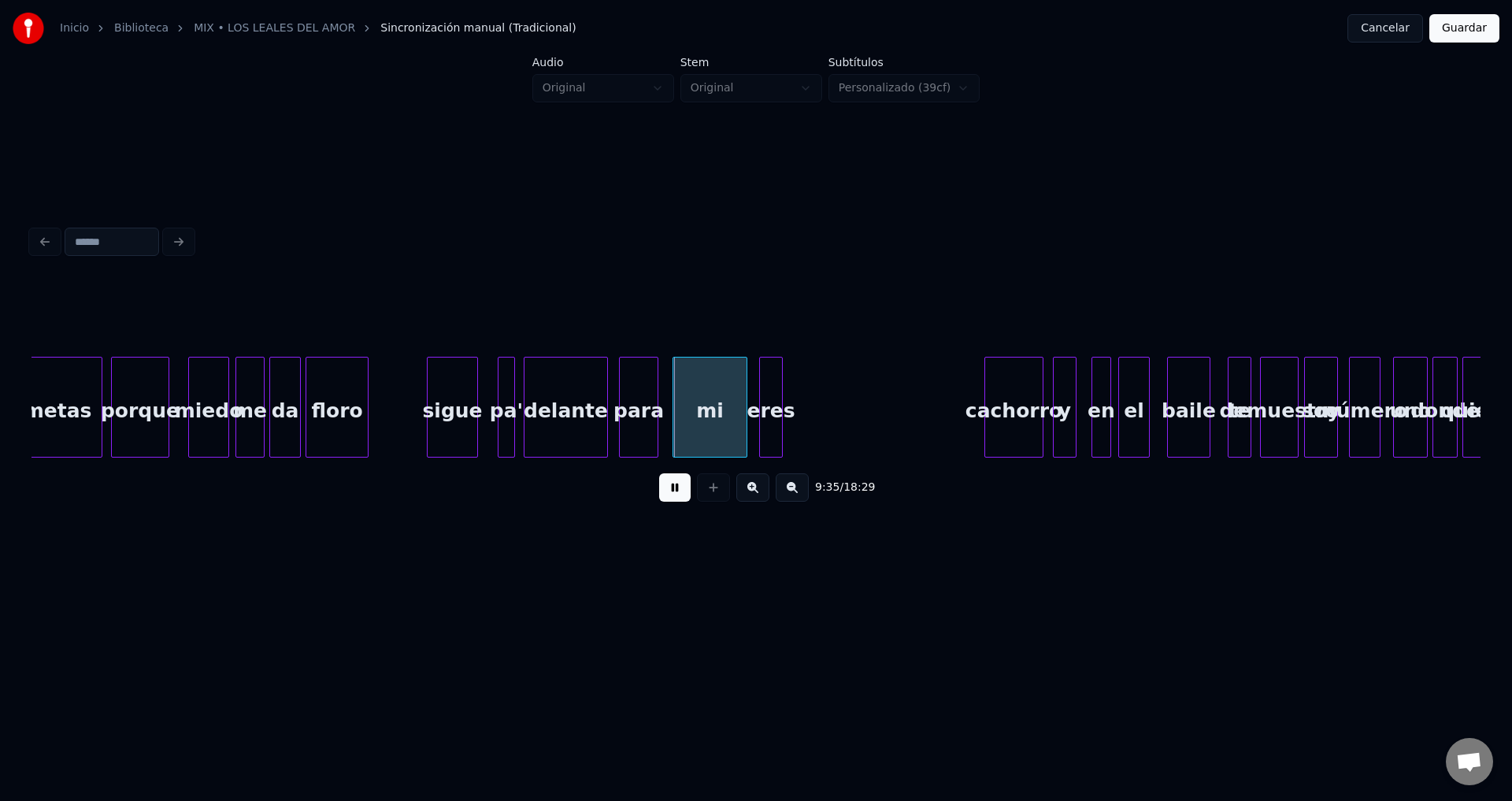
drag, startPoint x: 667, startPoint y: 493, endPoint x: 646, endPoint y: 425, distance: 71.2
click at [667, 492] on button at bounding box center [675, 488] width 32 height 29
click at [667, 402] on div at bounding box center [665, 407] width 5 height 99
click at [701, 413] on div at bounding box center [703, 407] width 5 height 99
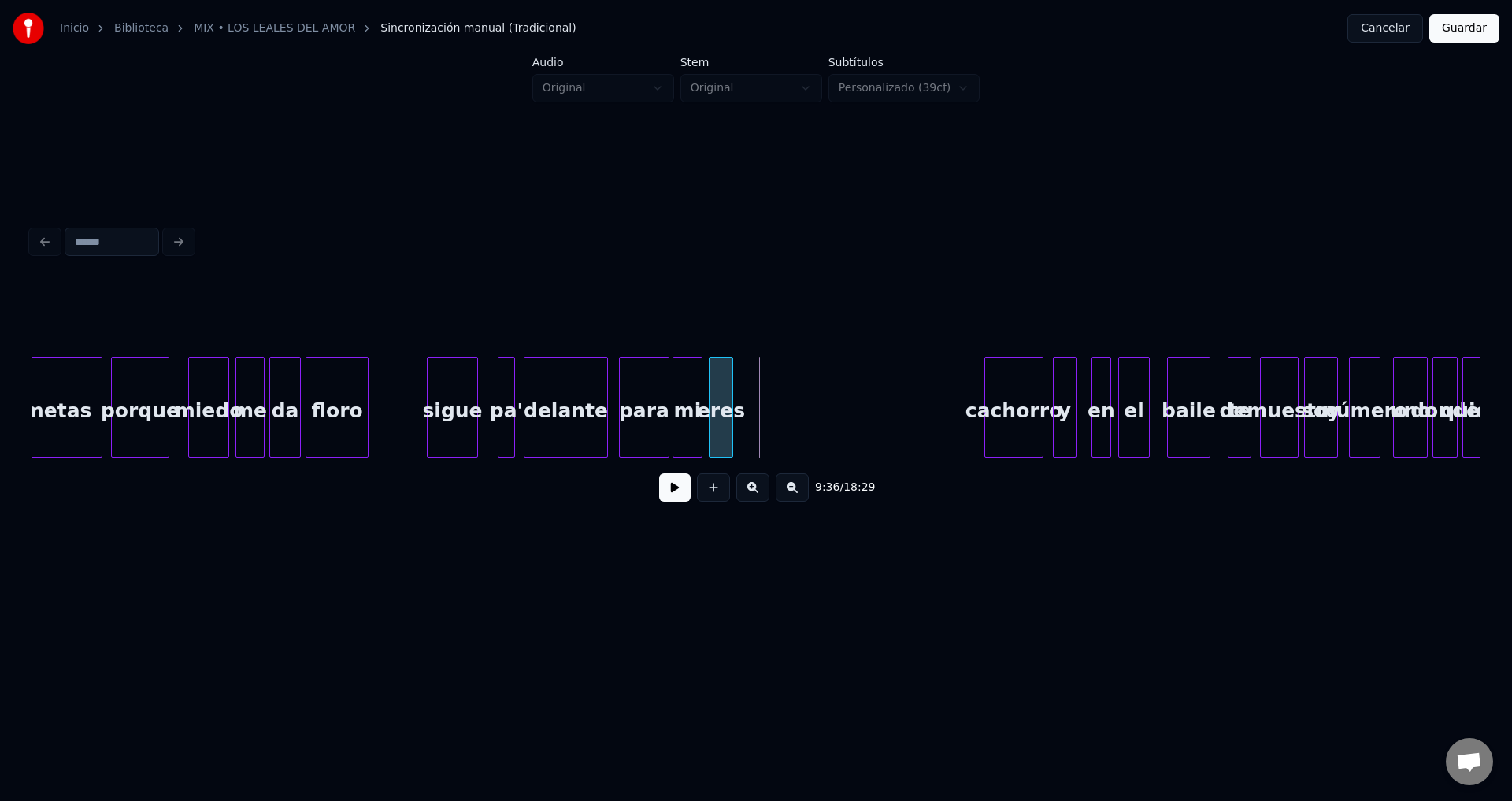
click at [718, 420] on div "eres" at bounding box center [721, 411] width 23 height 107
click at [648, 420] on div "para" at bounding box center [644, 411] width 48 height 107
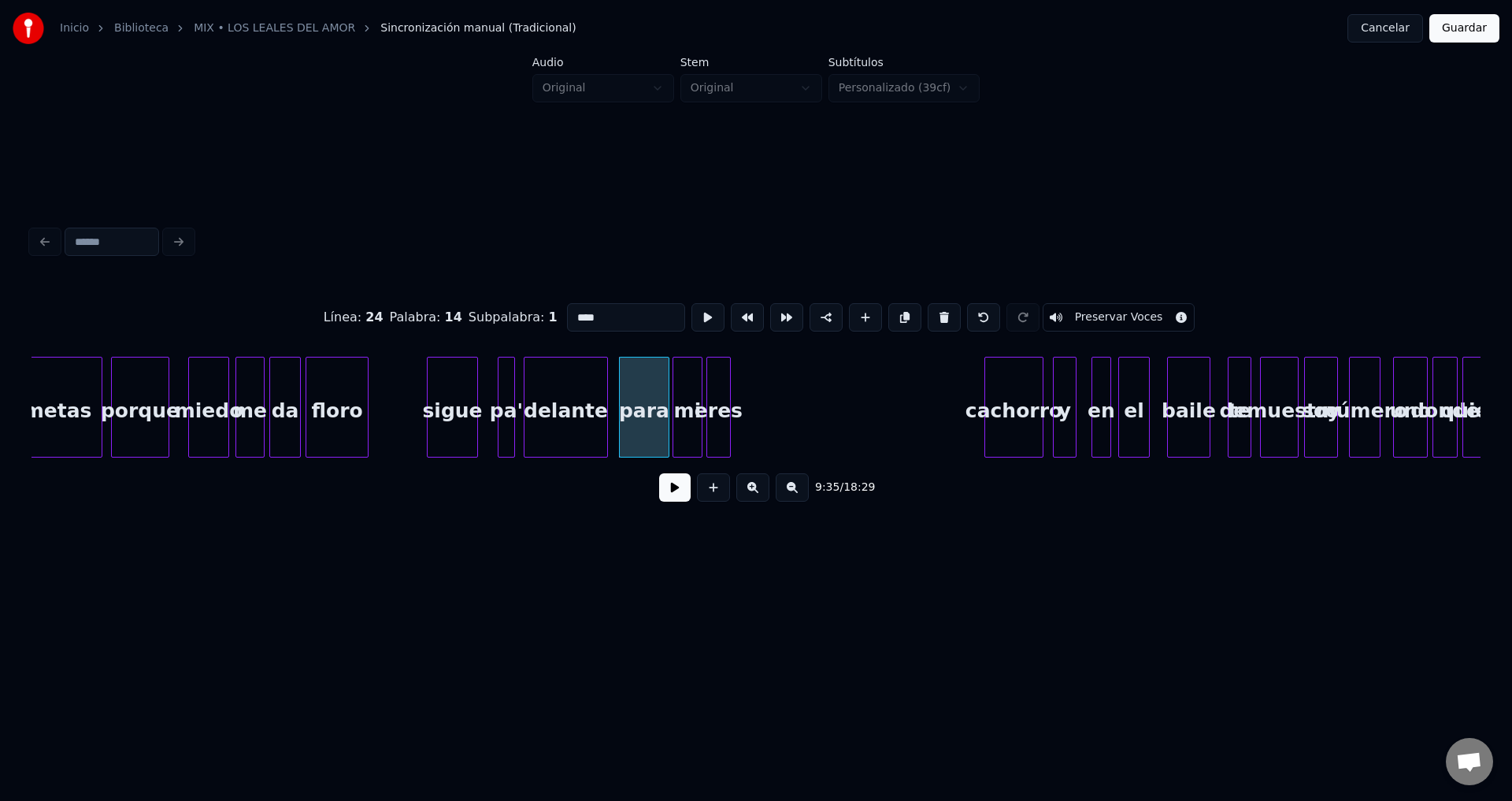
click at [663, 491] on button at bounding box center [675, 488] width 32 height 29
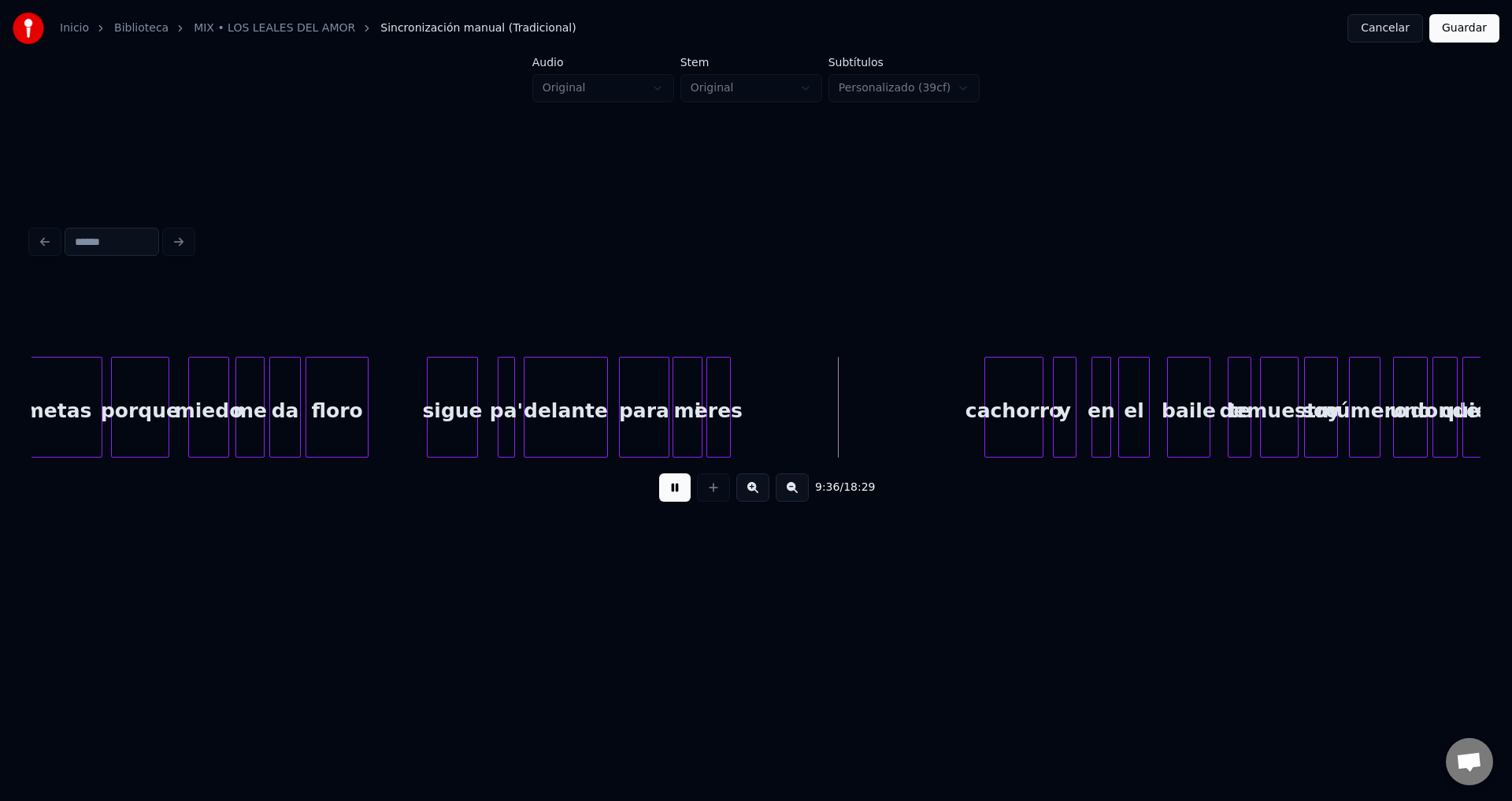
click at [663, 491] on button at bounding box center [675, 488] width 32 height 29
click at [715, 491] on button at bounding box center [713, 488] width 33 height 29
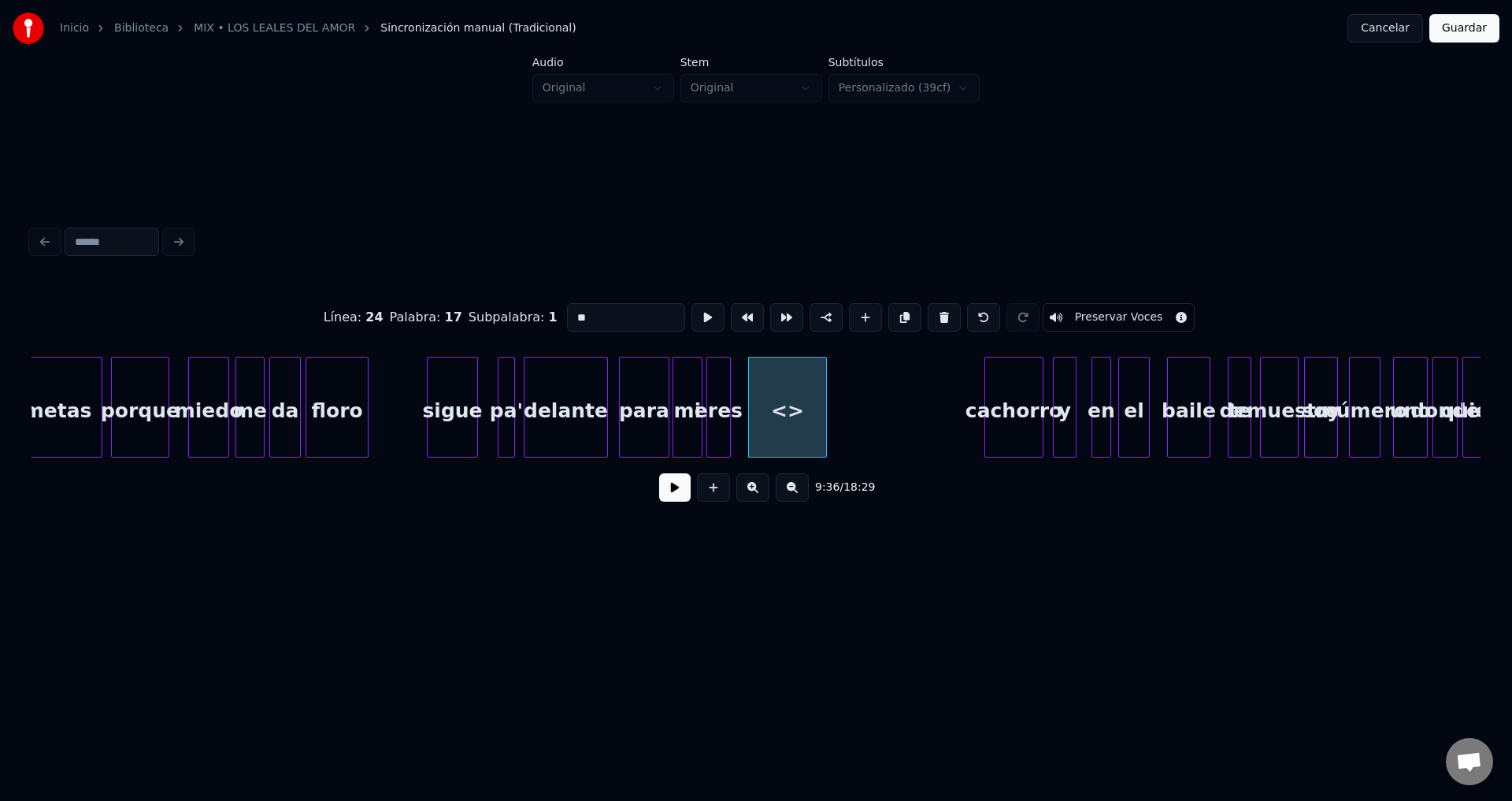
drag, startPoint x: 645, startPoint y: 304, endPoint x: 436, endPoint y: 304, distance: 209.0
click at [437, 304] on div "Línea : 24 Palabra : 17 Subpalabra : 1 ** Preservar Voces" at bounding box center [756, 317] width 1449 height 79
click at [774, 413] on div at bounding box center [776, 407] width 5 height 99
click at [770, 412] on div at bounding box center [771, 407] width 5 height 99
click at [756, 410] on div "un" at bounding box center [752, 411] width 26 height 107
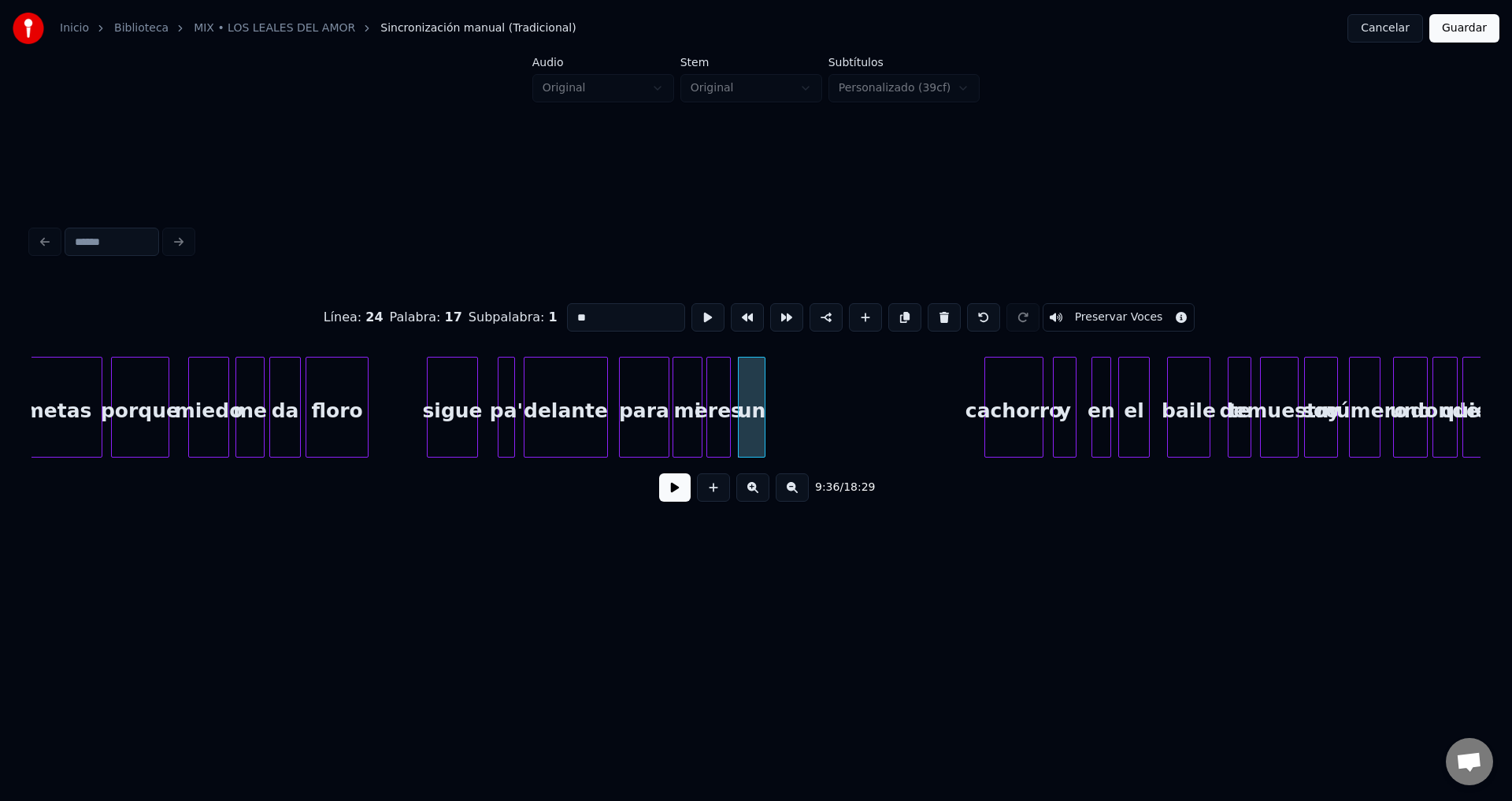
type input "**"
click at [680, 487] on button at bounding box center [675, 488] width 32 height 29
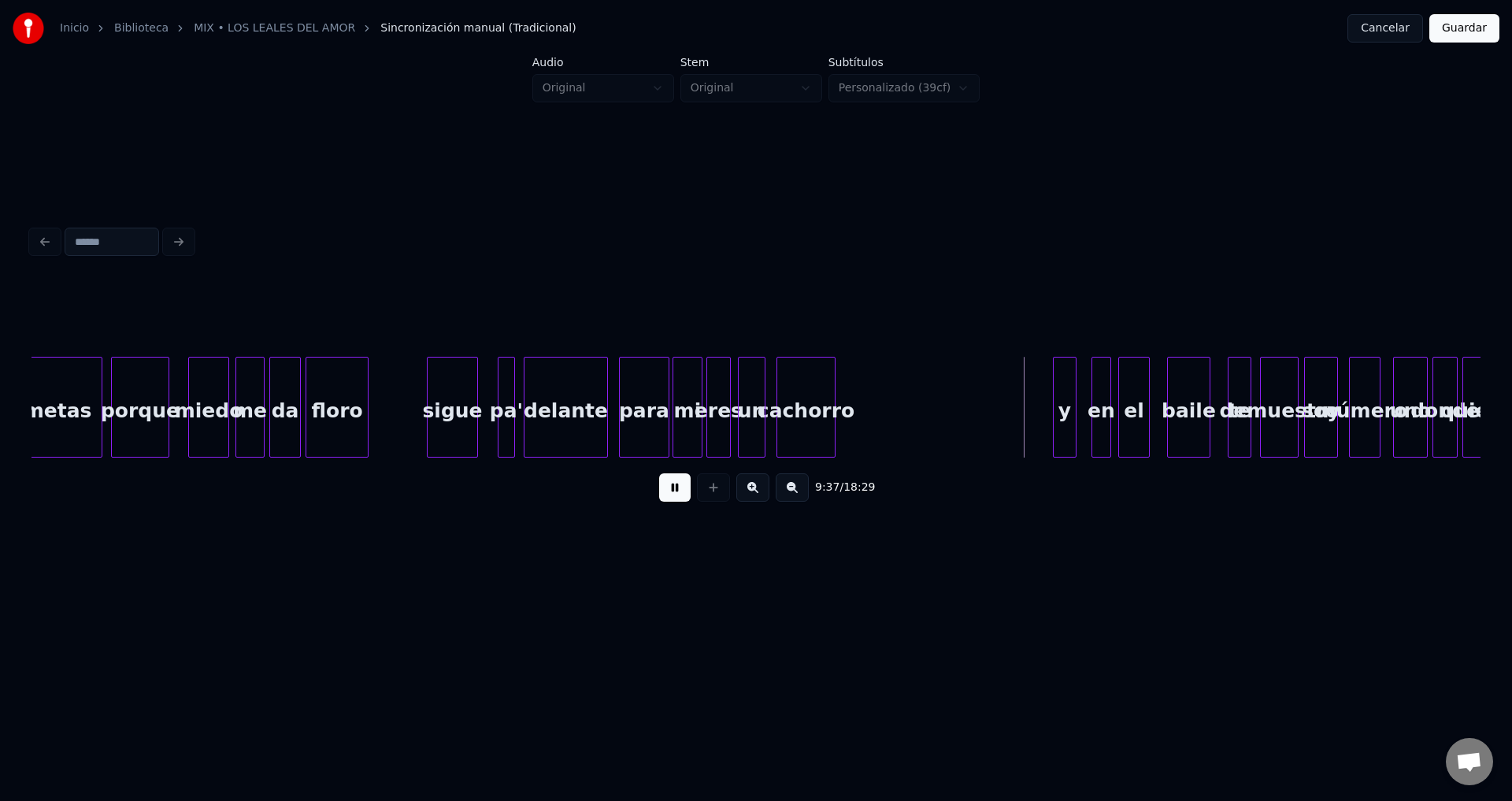
click at [810, 407] on div "cachorro" at bounding box center [806, 411] width 57 height 107
click at [835, 397] on div at bounding box center [834, 407] width 5 height 99
click at [879, 416] on div "y" at bounding box center [873, 411] width 22 height 107
click at [848, 399] on div at bounding box center [849, 407] width 5 height 99
drag, startPoint x: 676, startPoint y: 496, endPoint x: 745, endPoint y: 482, distance: 70.4
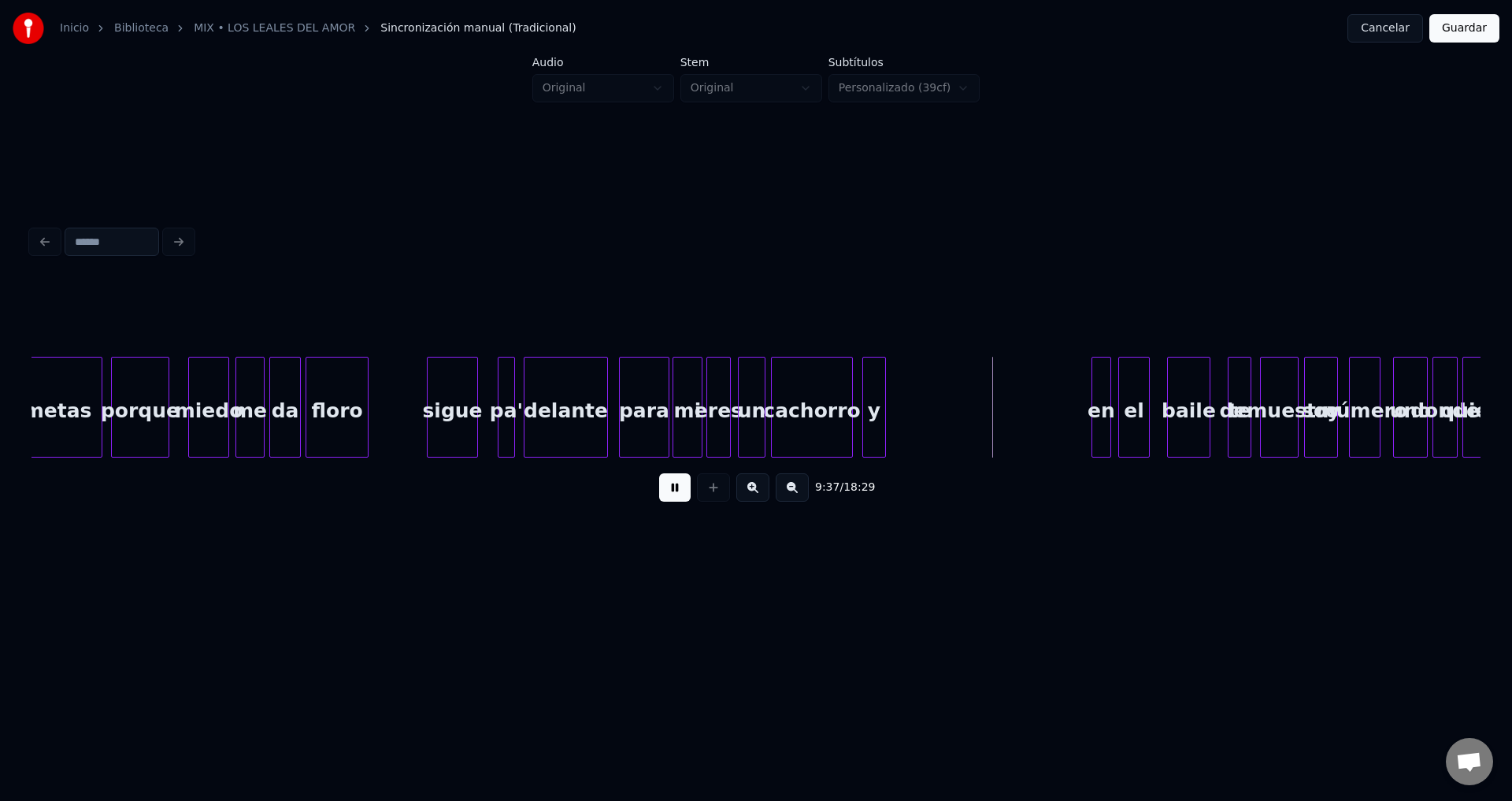
click at [679, 496] on button at bounding box center [675, 488] width 32 height 29
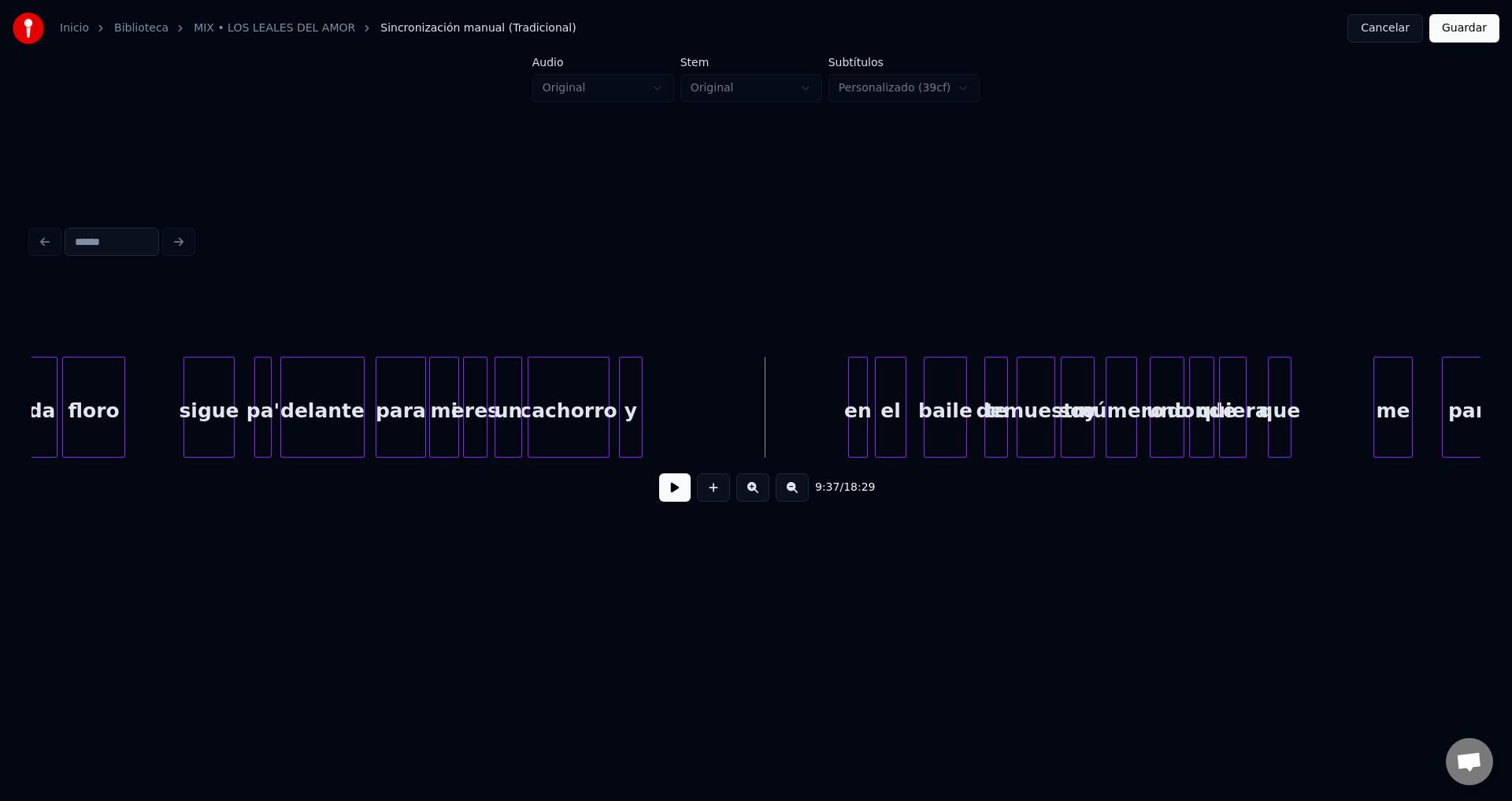
scroll to position [0, 113058]
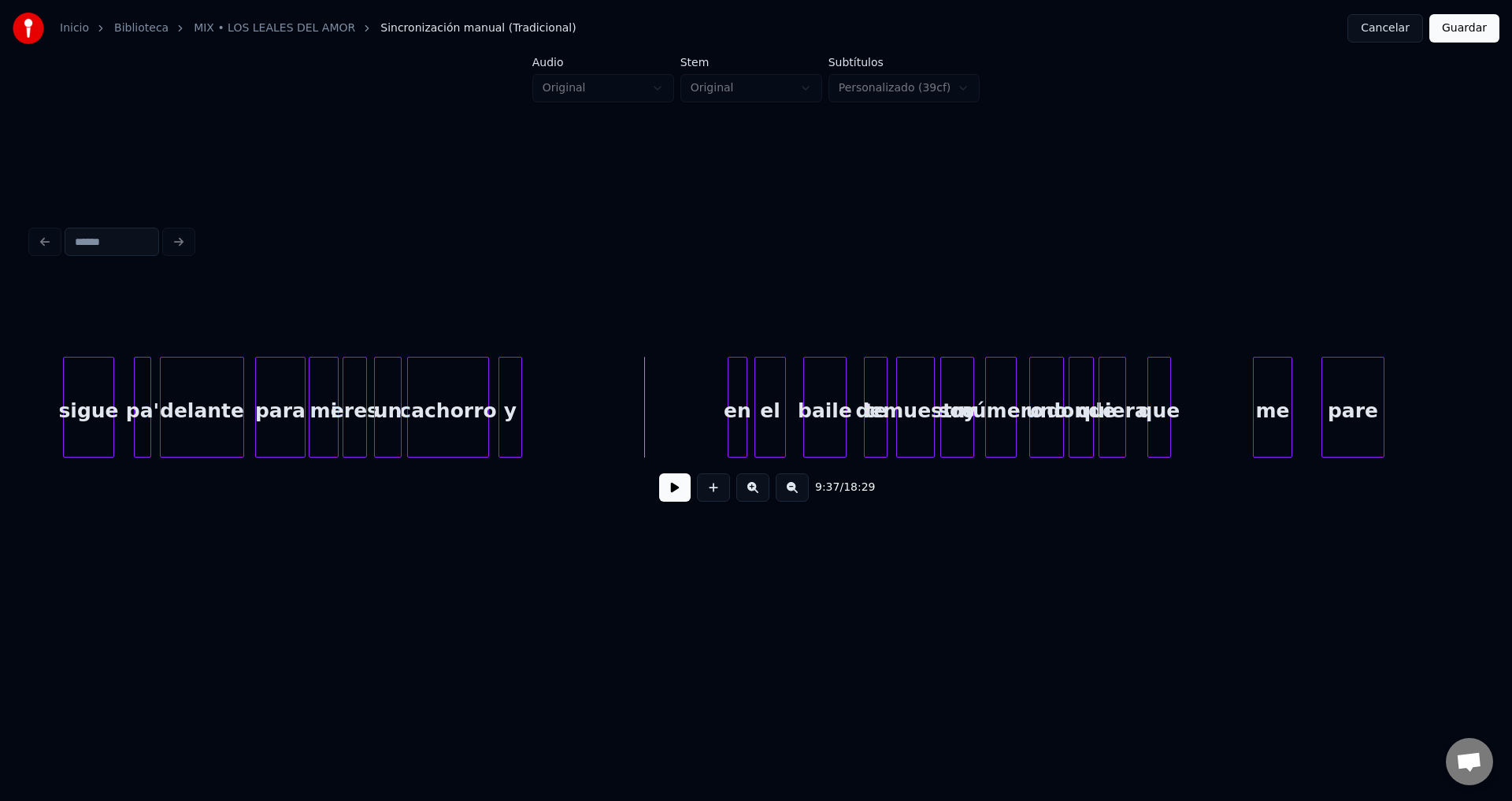
click at [513, 424] on div "y" at bounding box center [510, 411] width 22 height 107
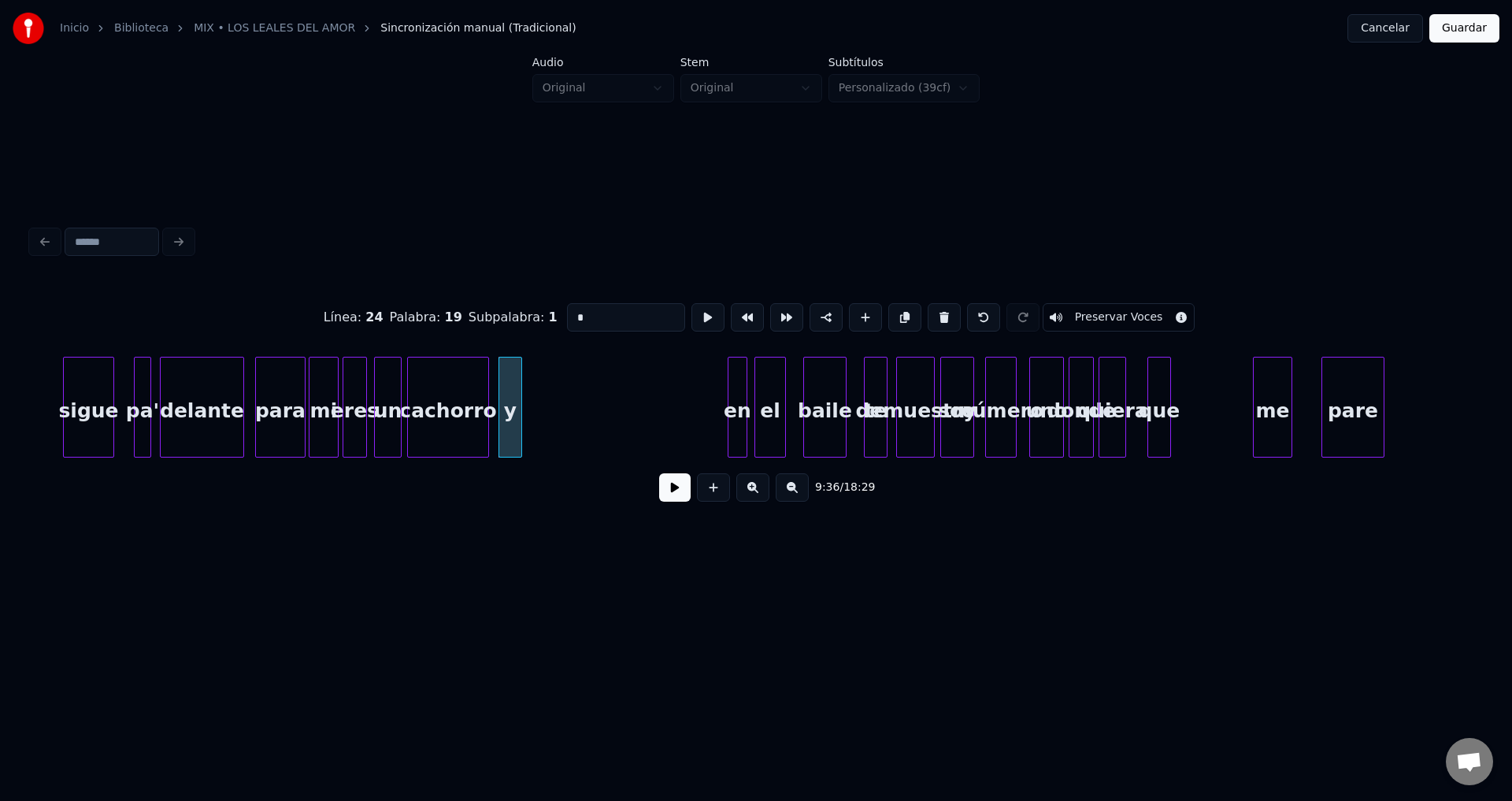
click at [665, 489] on button at bounding box center [675, 488] width 32 height 29
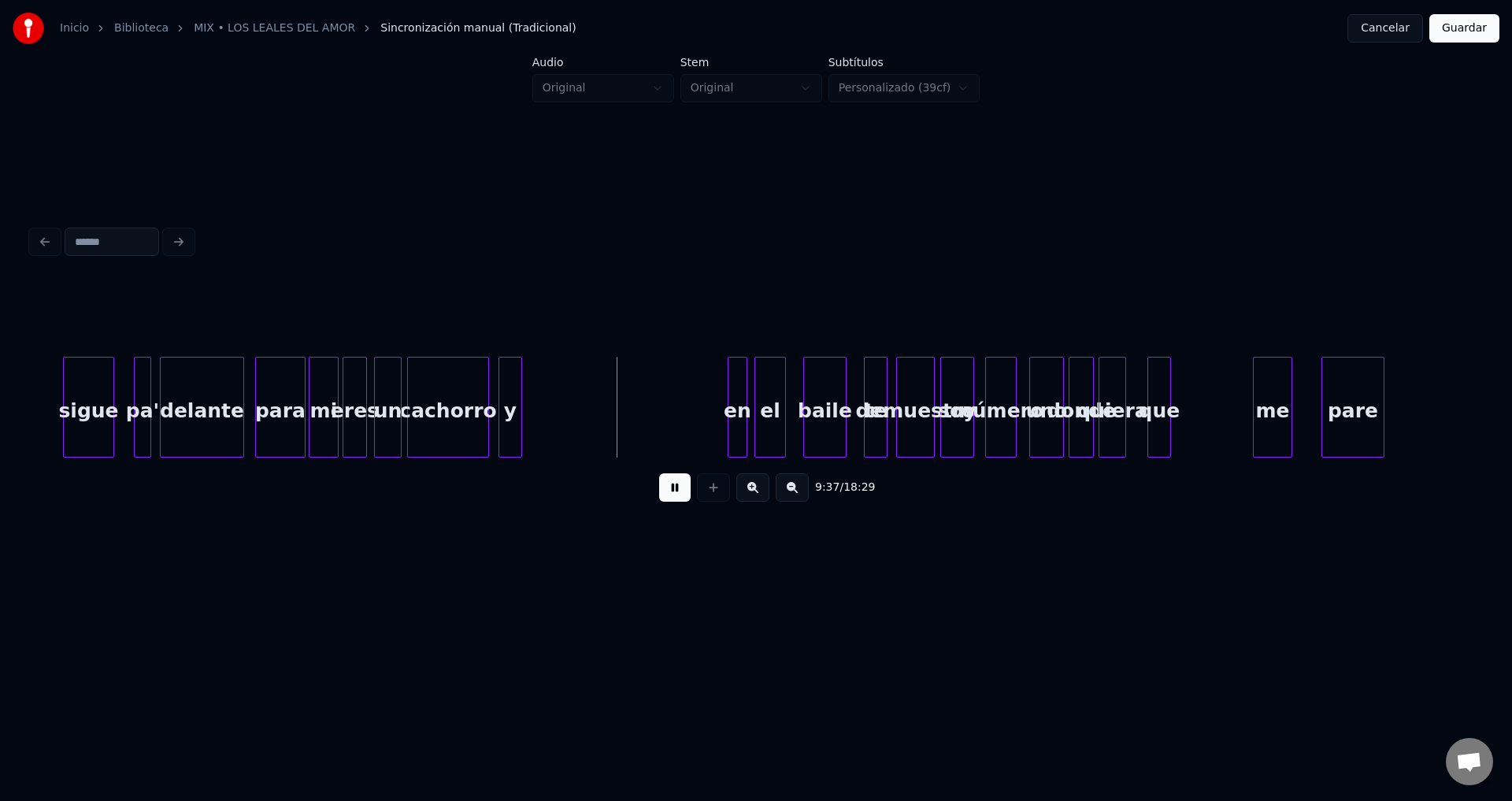
click at [665, 489] on button at bounding box center [675, 488] width 32 height 29
click at [536, 425] on div "en" at bounding box center [536, 411] width 18 height 107
click at [575, 428] on div "el" at bounding box center [571, 411] width 30 height 107
click at [672, 497] on button at bounding box center [675, 488] width 32 height 29
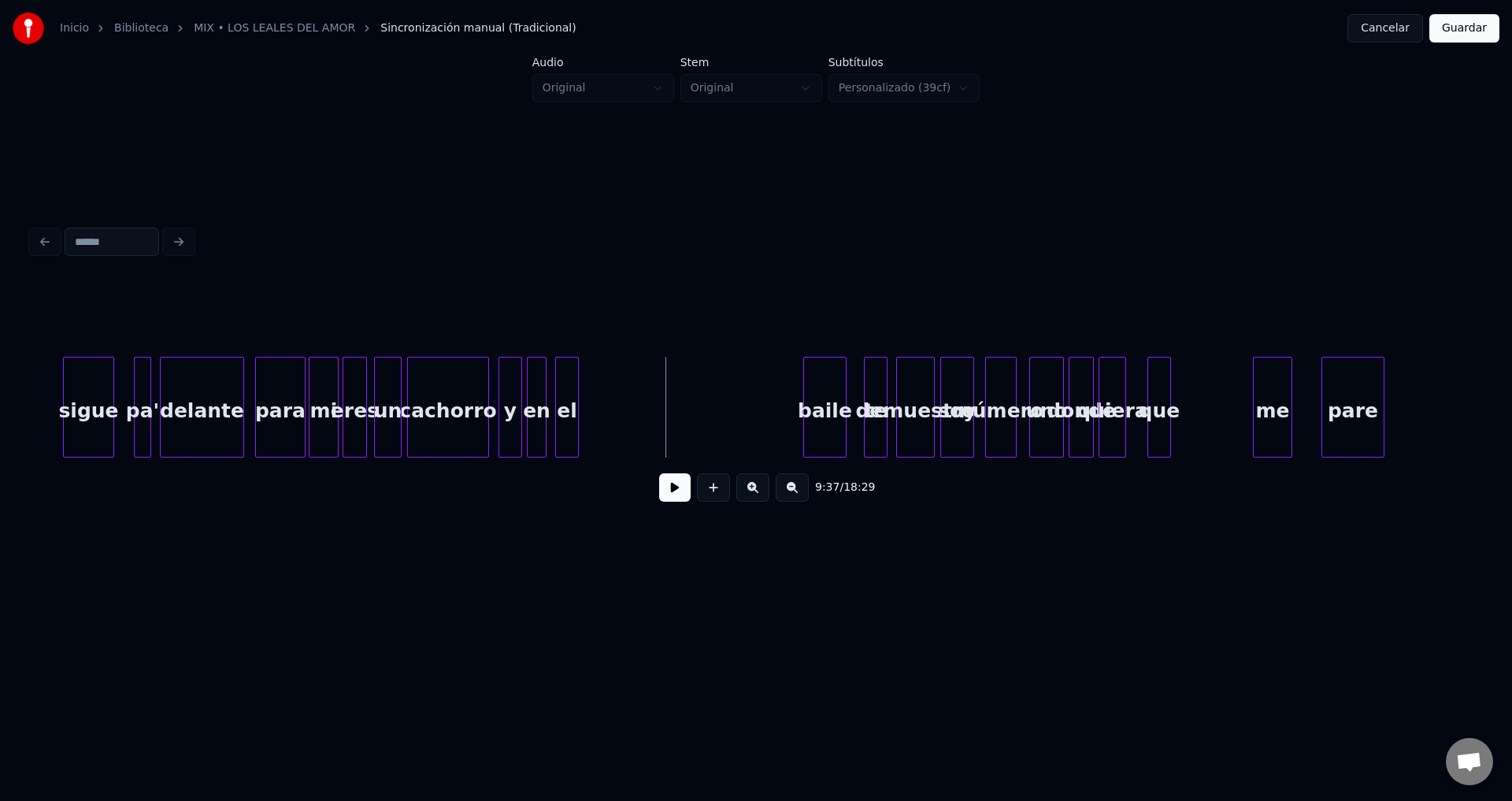
click at [576, 396] on div at bounding box center [576, 407] width 5 height 99
click at [566, 396] on div "el" at bounding box center [563, 411] width 22 height 107
click at [622, 413] on div "baile" at bounding box center [601, 407] width 44 height 101
click at [671, 500] on button at bounding box center [675, 488] width 32 height 29
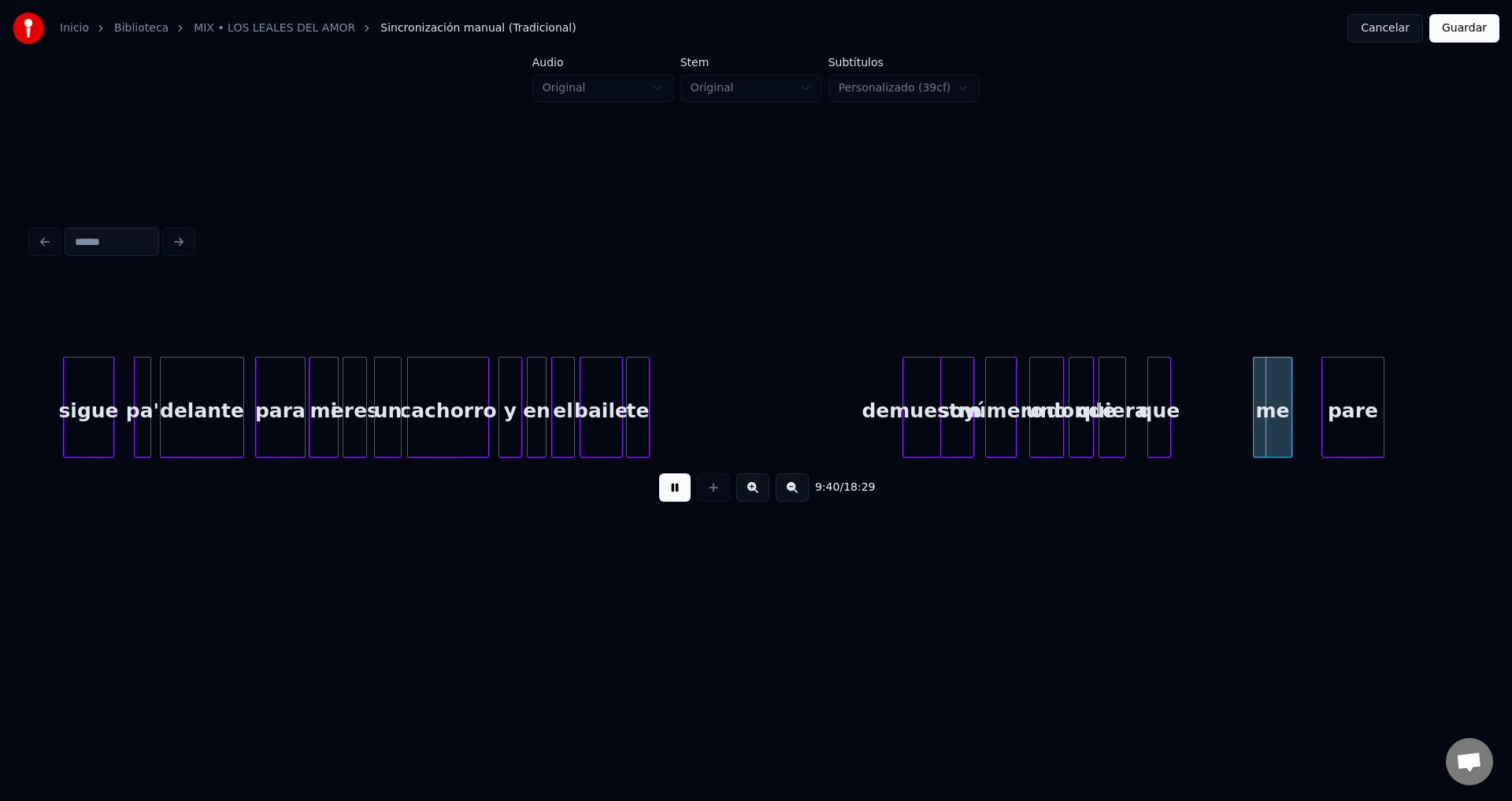
click at [638, 394] on div "te" at bounding box center [638, 411] width 22 height 107
click at [676, 431] on div "demuestro" at bounding box center [677, 411] width 37 height 107
click at [767, 399] on div at bounding box center [764, 407] width 5 height 99
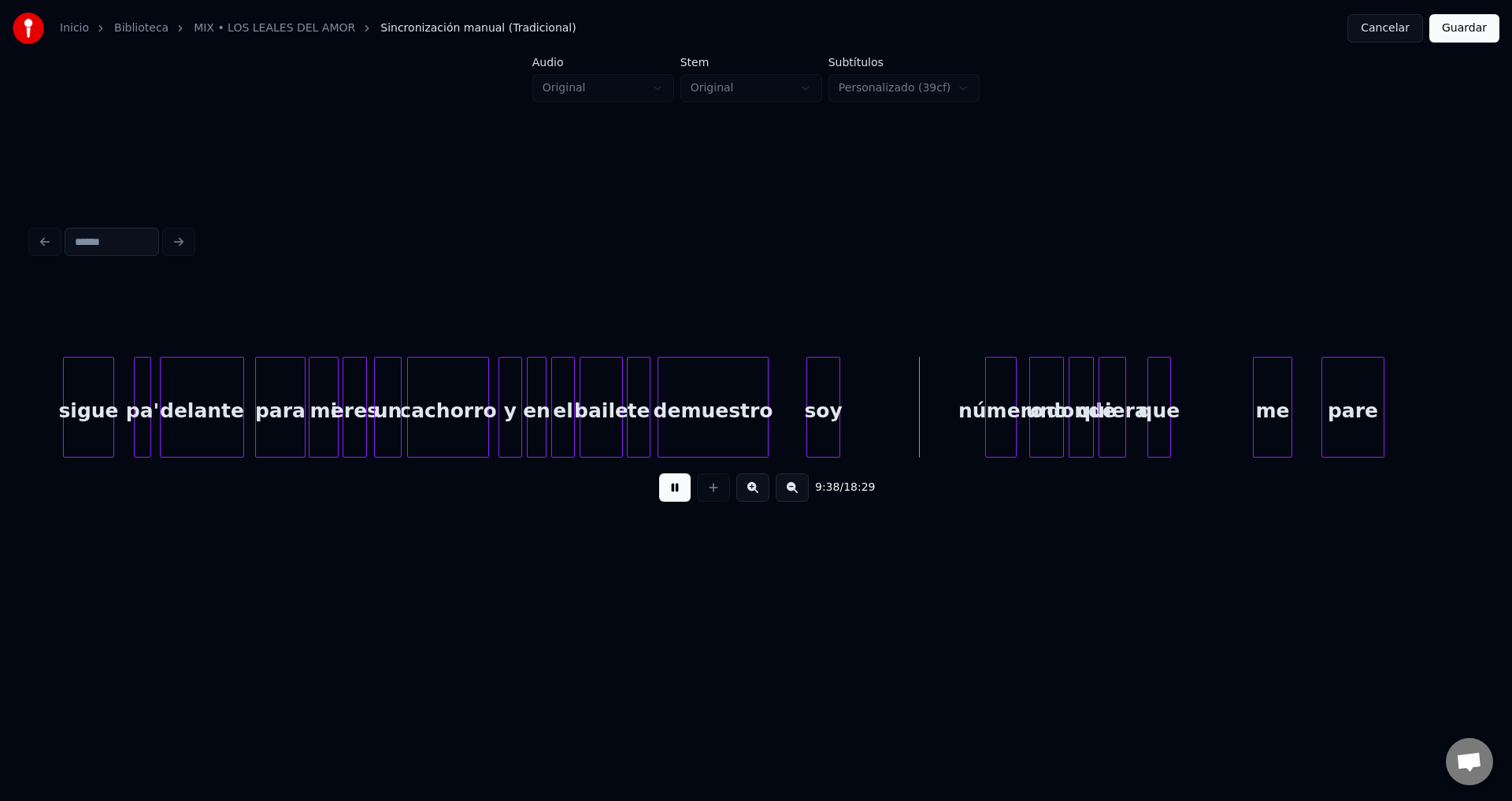
click at [819, 417] on div "soy" at bounding box center [823, 411] width 33 height 107
click at [868, 426] on div "número" at bounding box center [872, 411] width 30 height 107
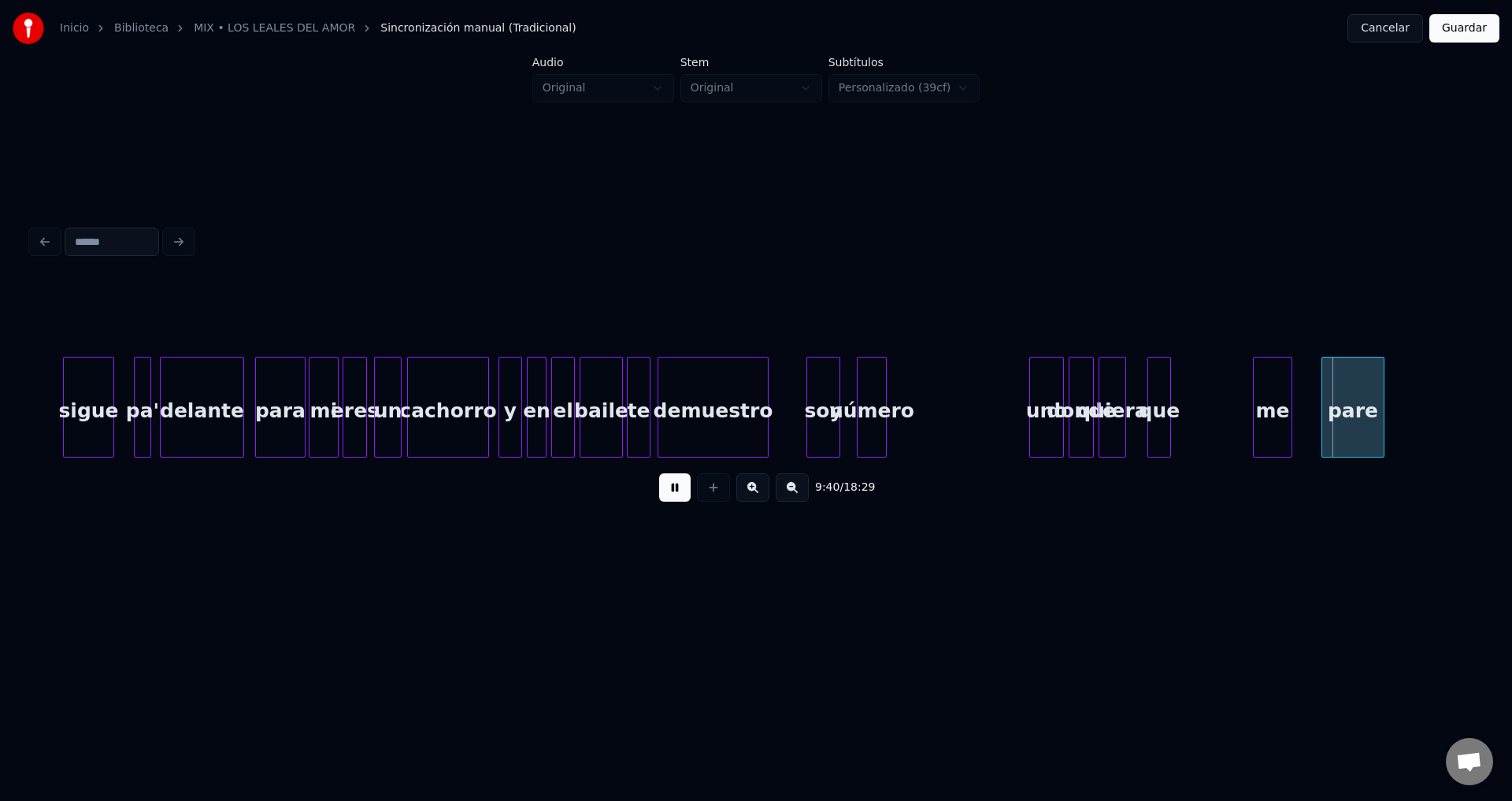
click at [881, 408] on div at bounding box center [884, 407] width 5 height 99
click at [679, 493] on button at bounding box center [675, 488] width 32 height 29
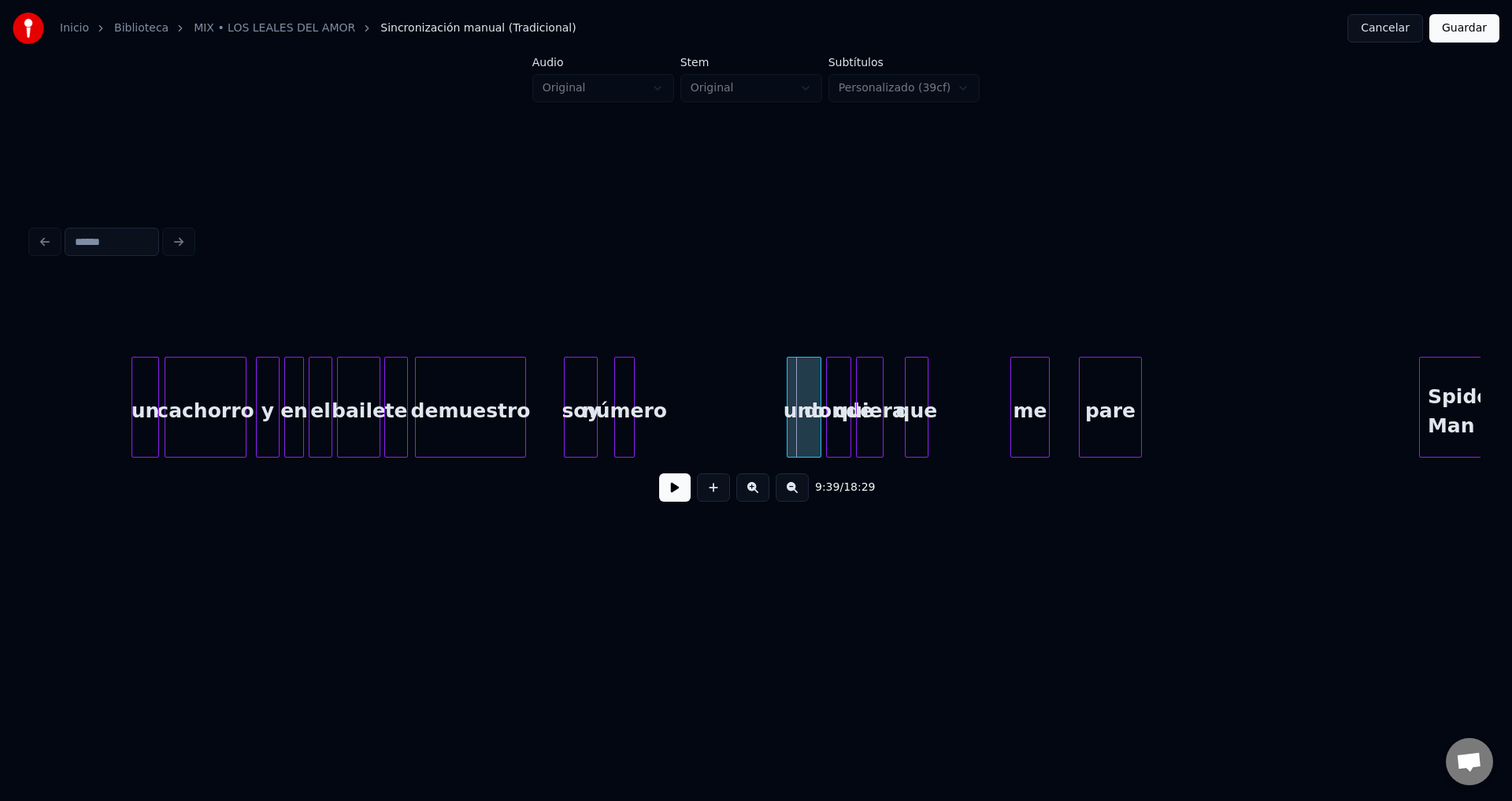
scroll to position [0, 113422]
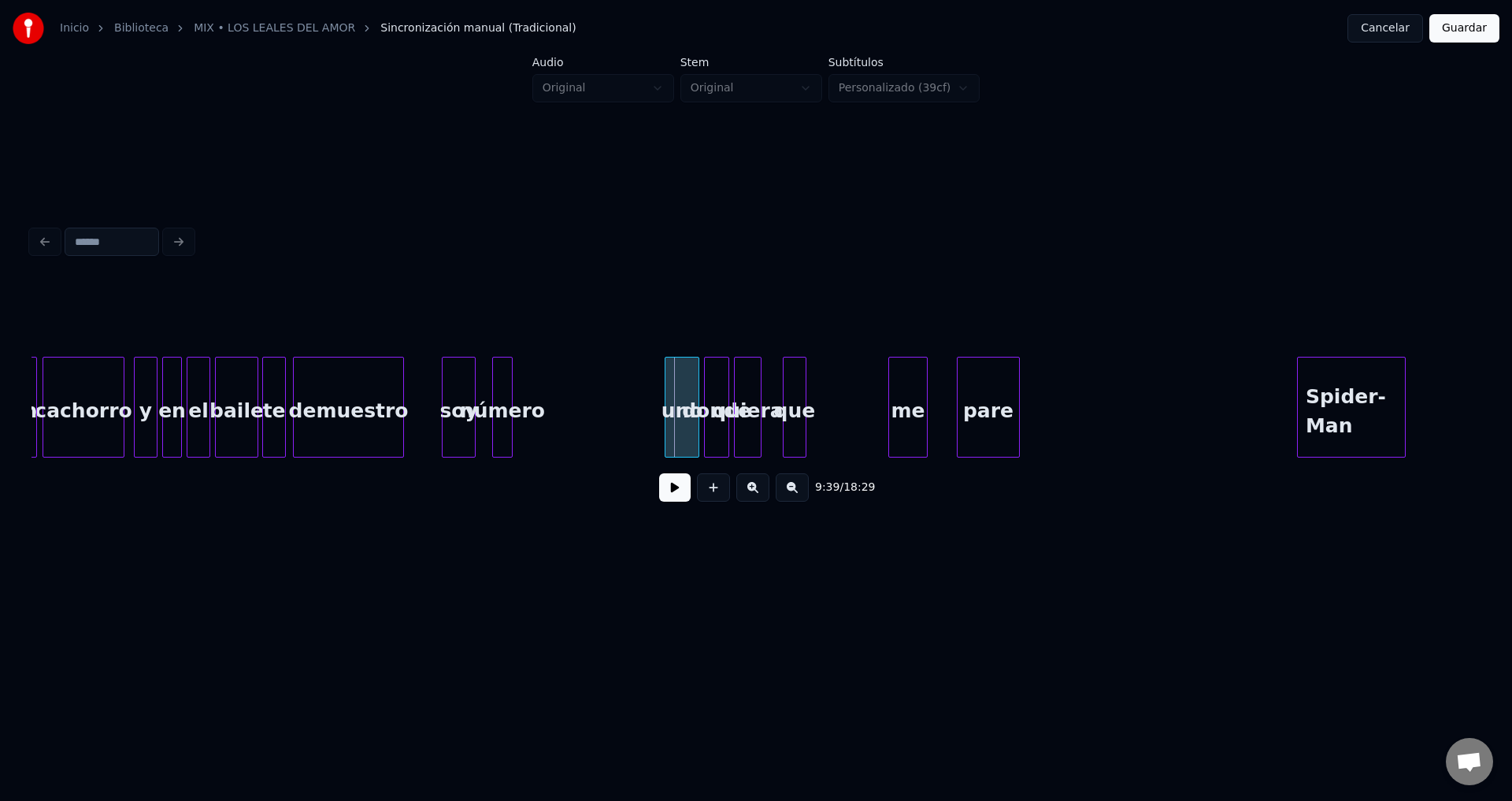
click at [452, 411] on div "soy" at bounding box center [458, 411] width 33 height 107
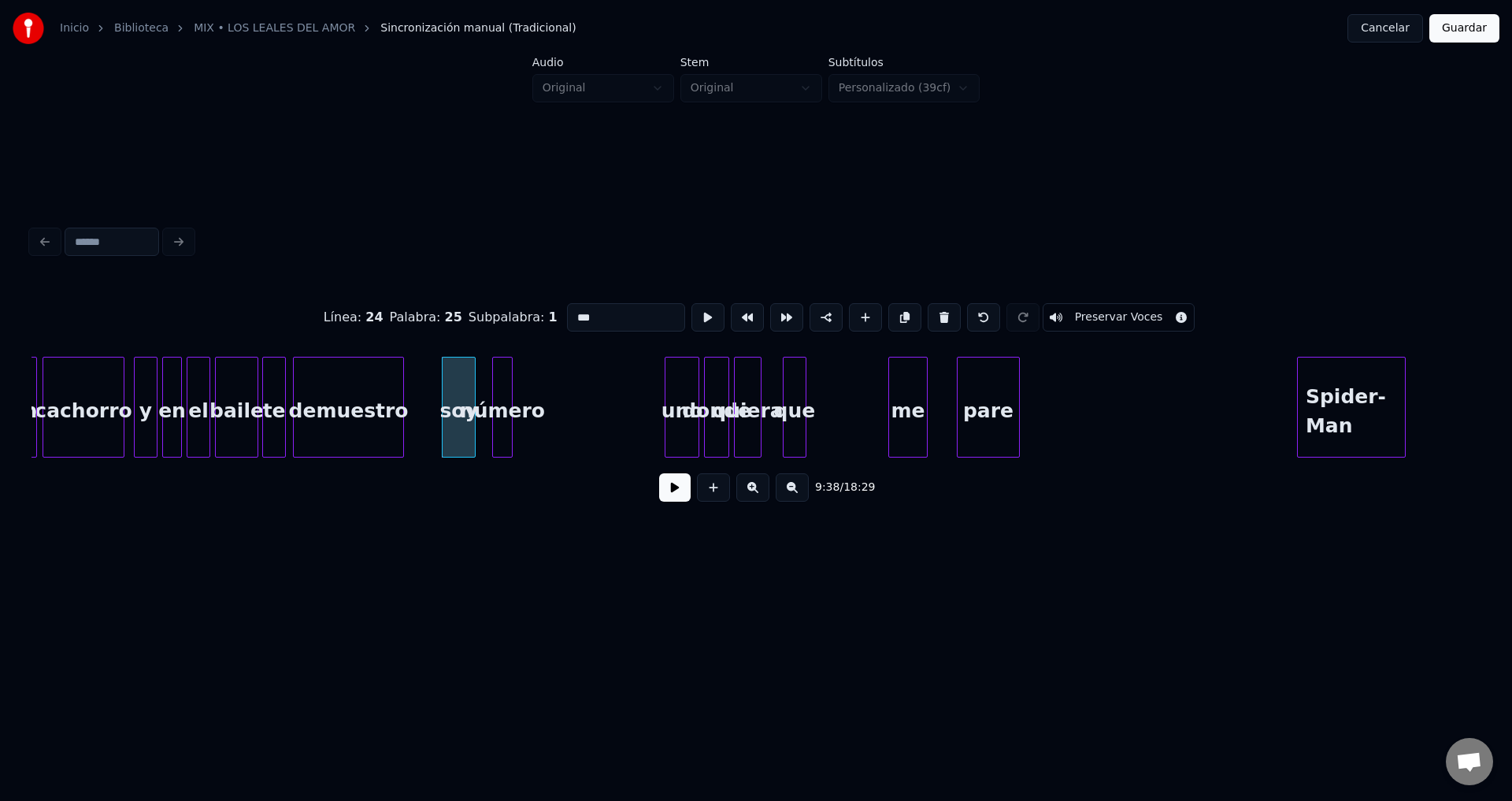
click at [666, 500] on button at bounding box center [675, 488] width 32 height 29
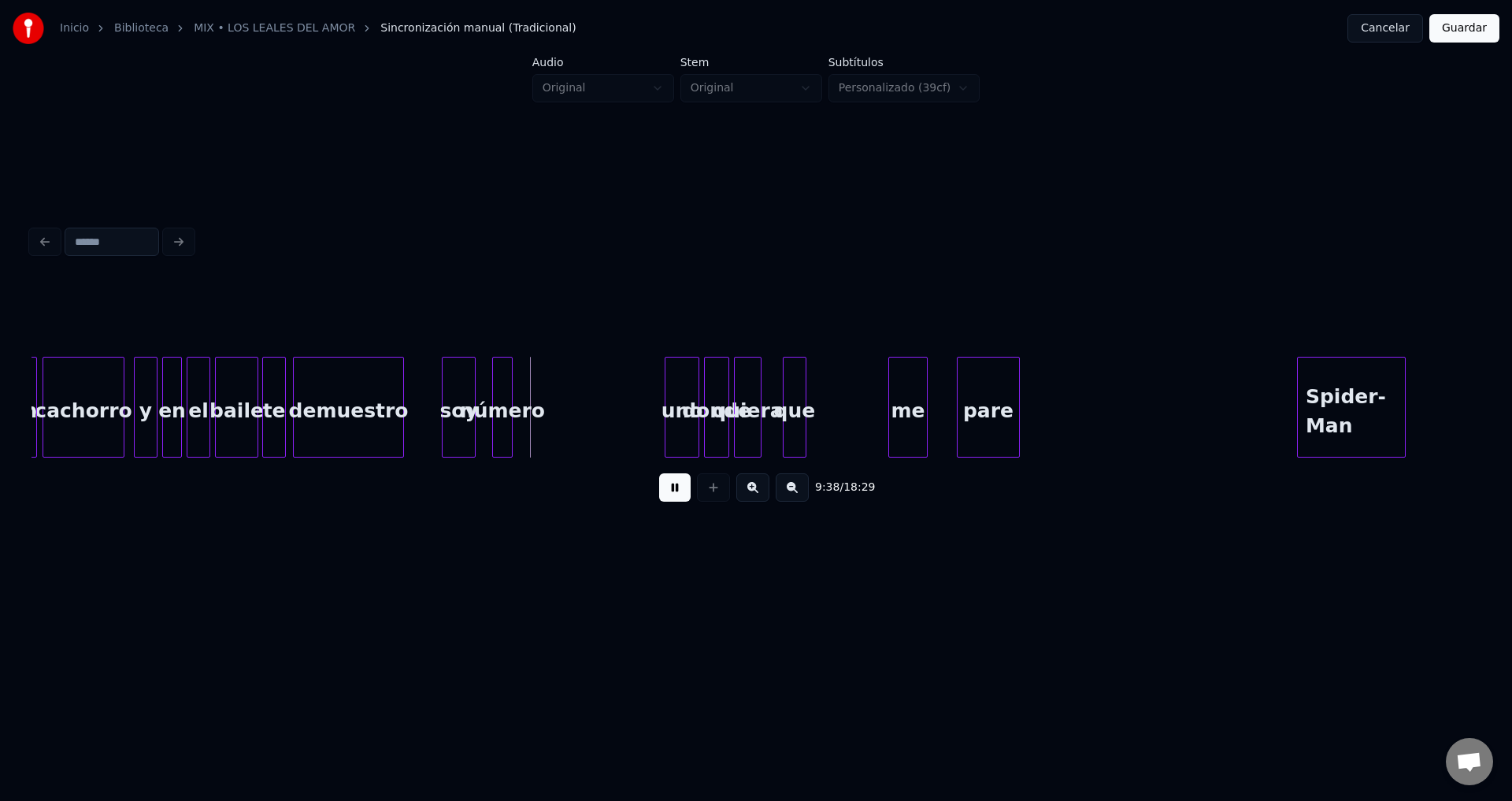
click at [667, 500] on button at bounding box center [675, 488] width 32 height 29
click at [464, 392] on div at bounding box center [466, 407] width 5 height 99
click at [499, 400] on div "número" at bounding box center [497, 411] width 19 height 107
click at [675, 498] on button at bounding box center [675, 488] width 32 height 29
click at [536, 389] on div at bounding box center [536, 407] width 5 height 99
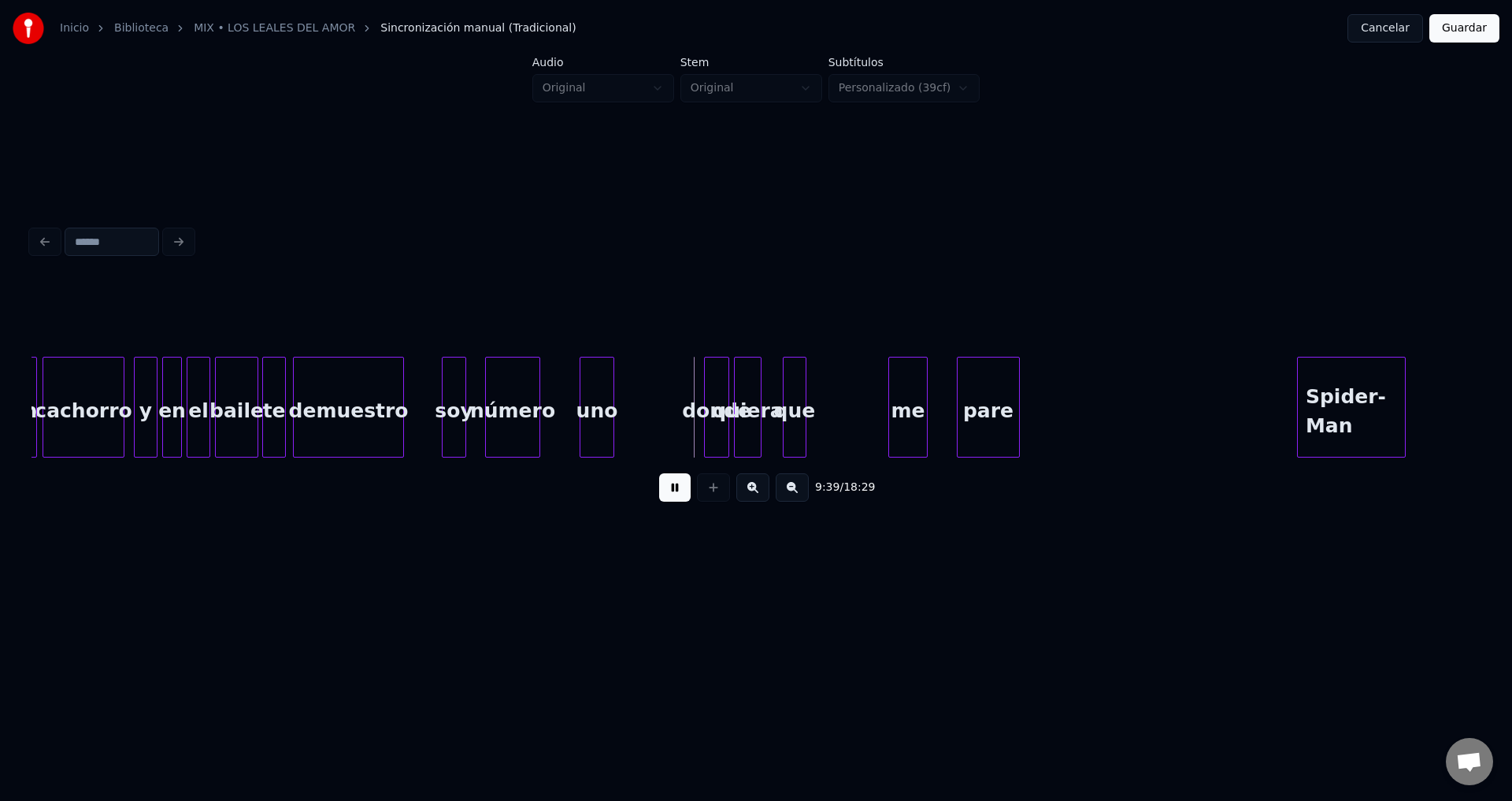
click at [591, 404] on div "uno" at bounding box center [597, 411] width 33 height 107
click at [614, 399] on div "uno" at bounding box center [607, 411] width 33 height 107
click at [582, 396] on div at bounding box center [582, 407] width 5 height 99
click at [642, 405] on div "donde" at bounding box center [643, 411] width 24 height 107
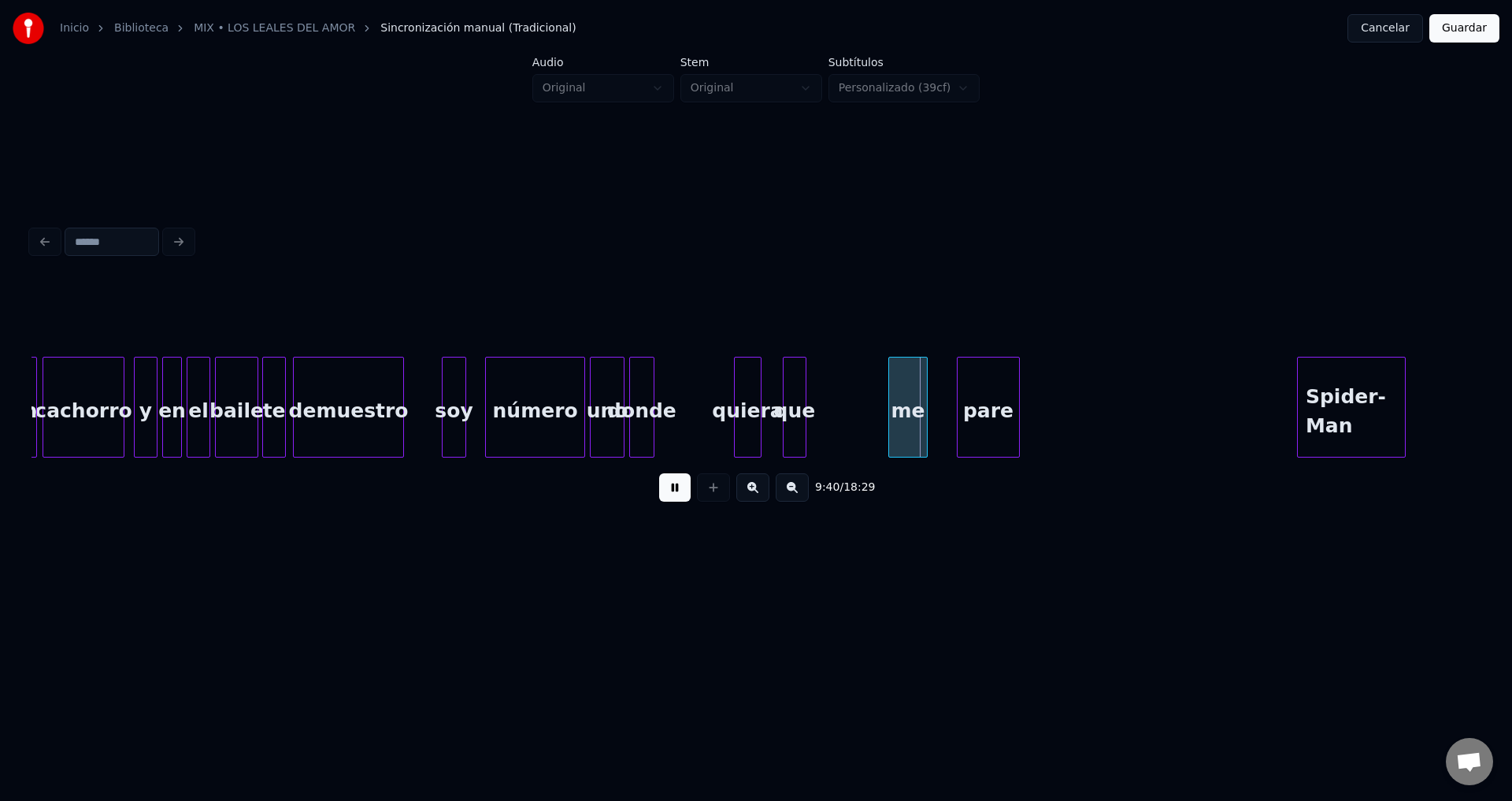
click at [654, 395] on div "donde" at bounding box center [642, 411] width 24 height 107
click at [679, 396] on div at bounding box center [680, 407] width 5 height 99
click at [708, 406] on div "quiera" at bounding box center [710, 411] width 26 height 107
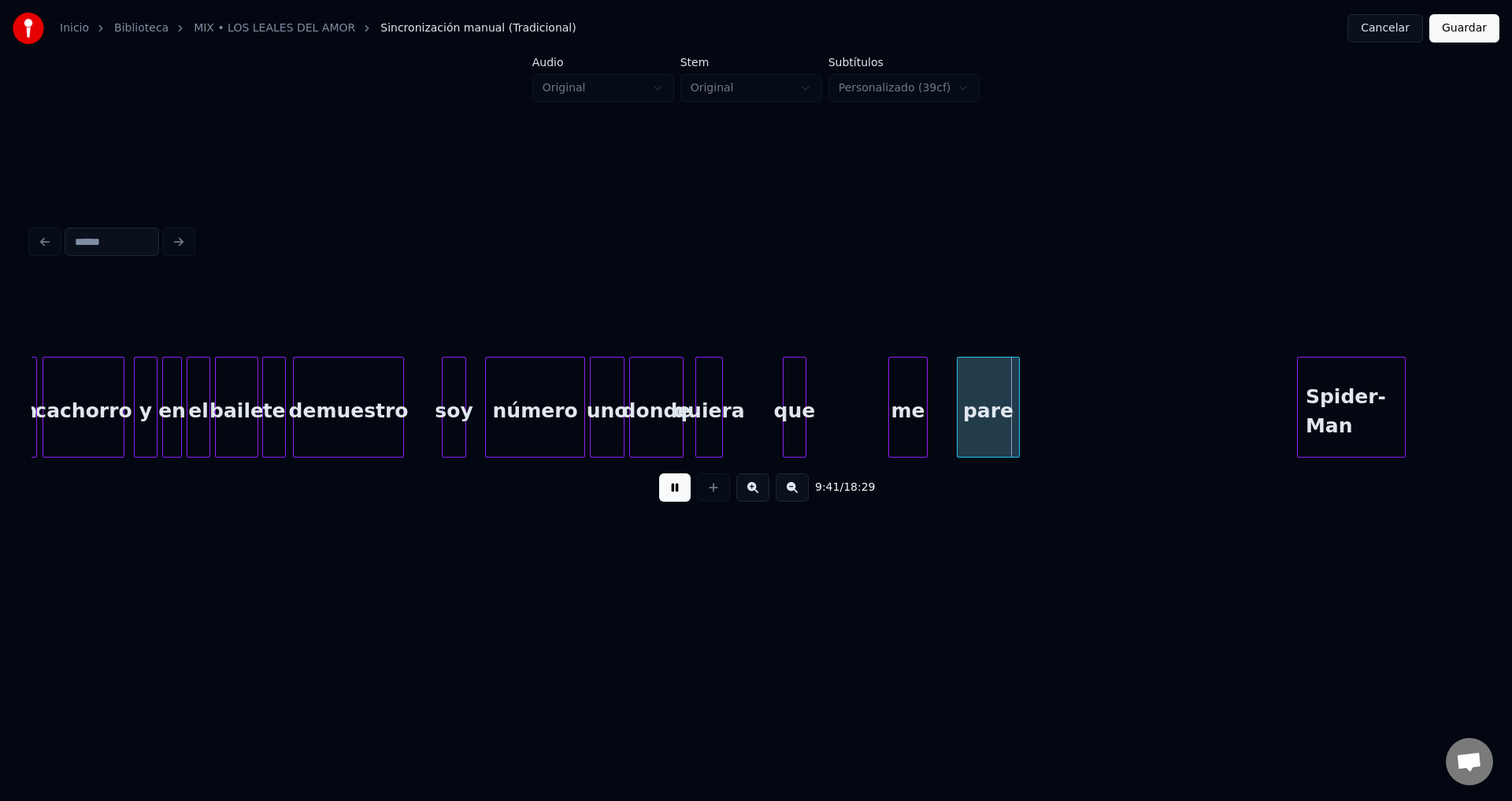
click at [716, 403] on div "quiera" at bounding box center [709, 411] width 26 height 107
click at [740, 400] on div at bounding box center [741, 407] width 5 height 99
click at [761, 419] on div "que" at bounding box center [765, 411] width 22 height 107
click at [811, 420] on div "me" at bounding box center [803, 411] width 38 height 107
click at [807, 413] on div at bounding box center [810, 407] width 5 height 99
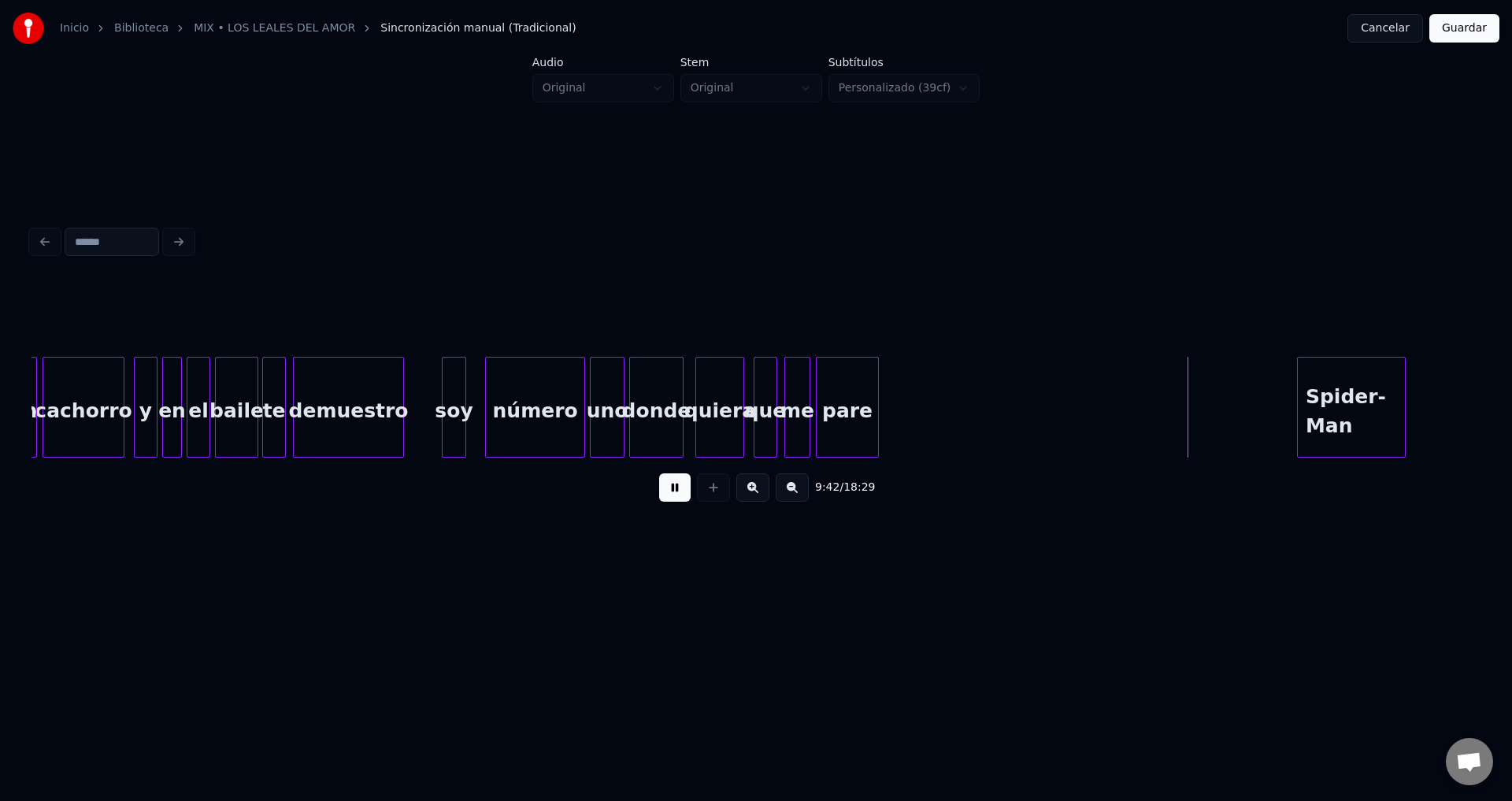
click at [857, 428] on div "pare" at bounding box center [847, 411] width 61 height 107
click at [930, 409] on div at bounding box center [927, 407] width 5 height 99
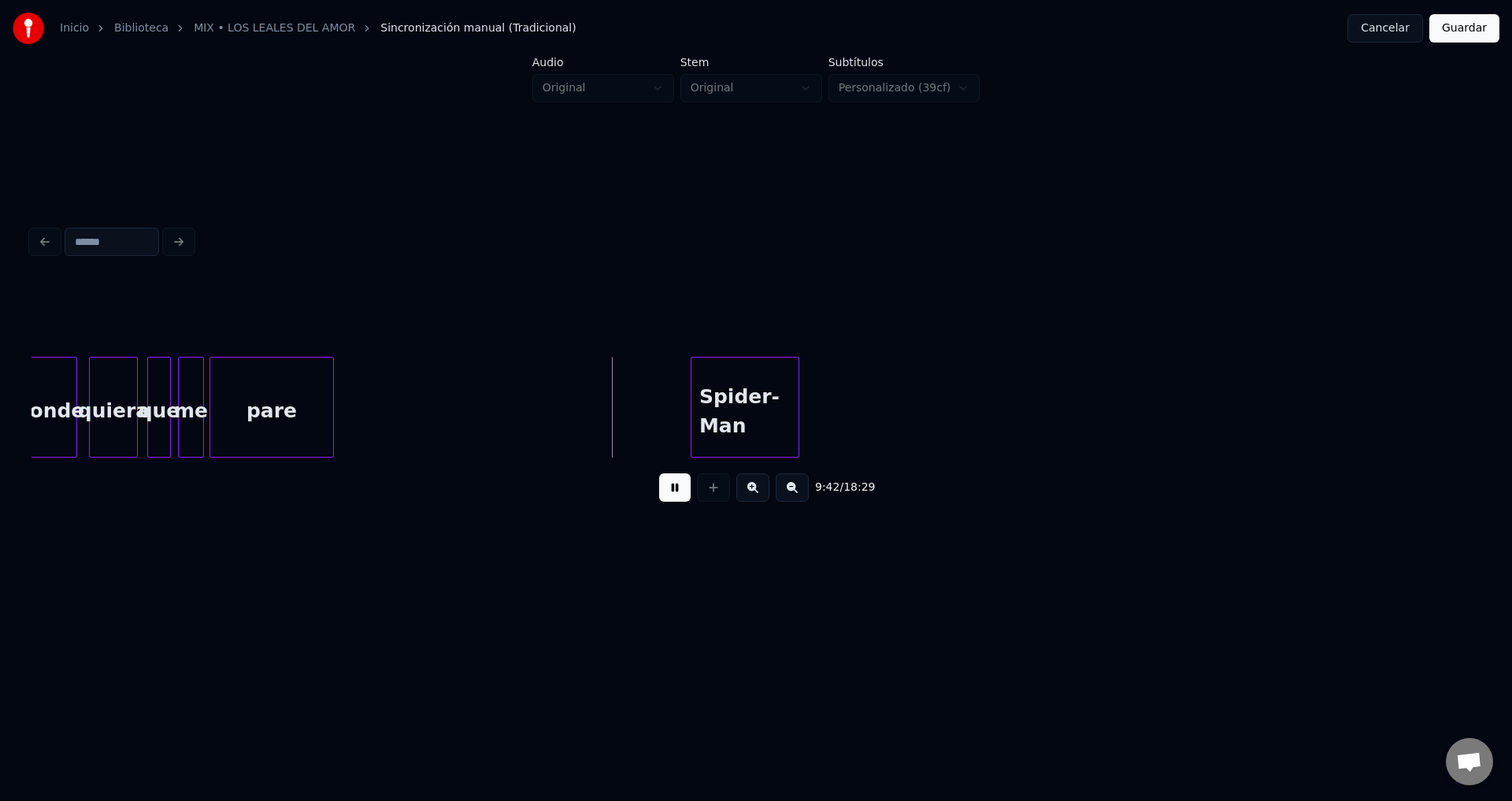
scroll to position [0, 114149]
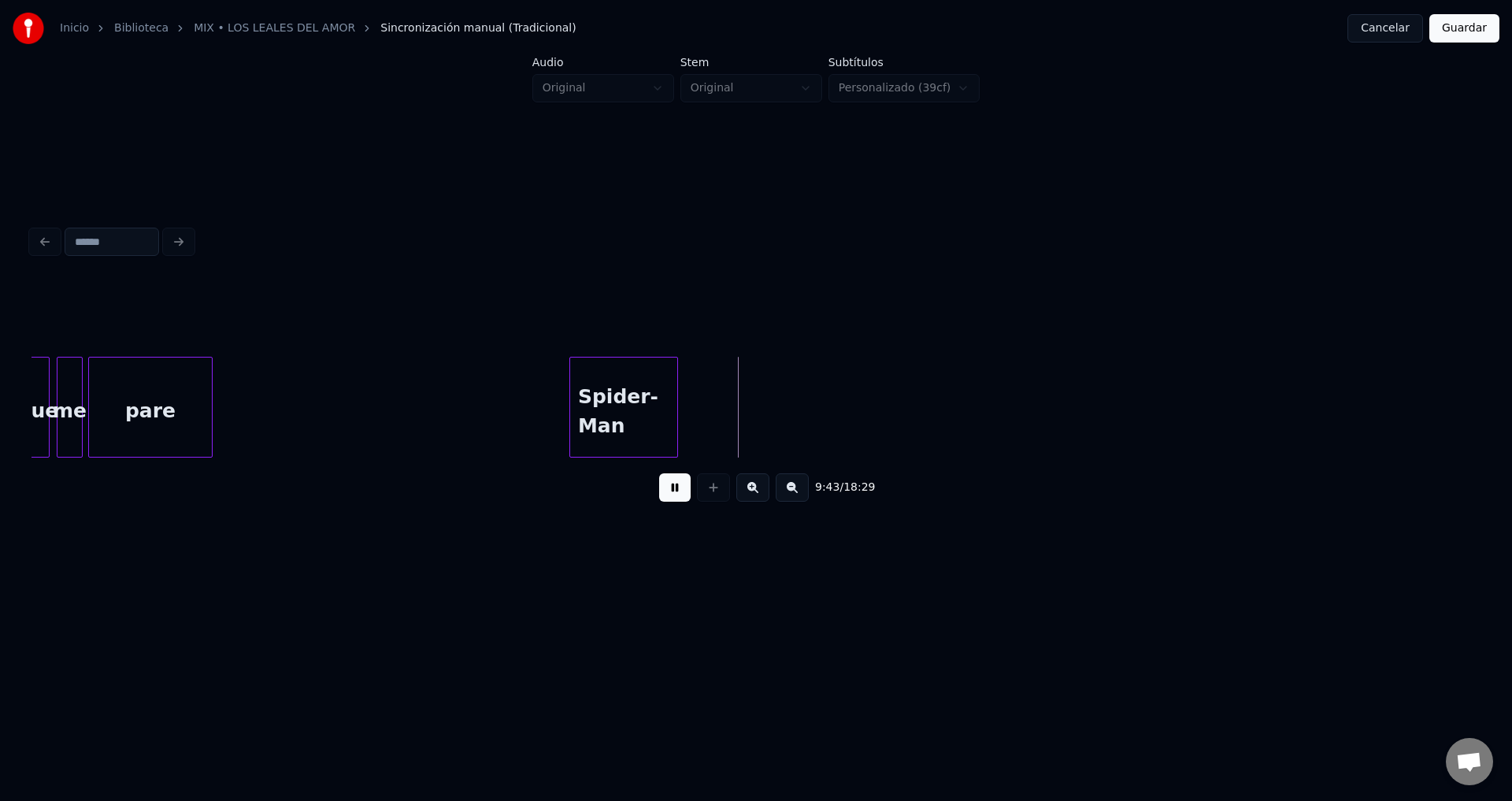
click at [592, 405] on div "Spider-Man" at bounding box center [624, 411] width 107 height 107
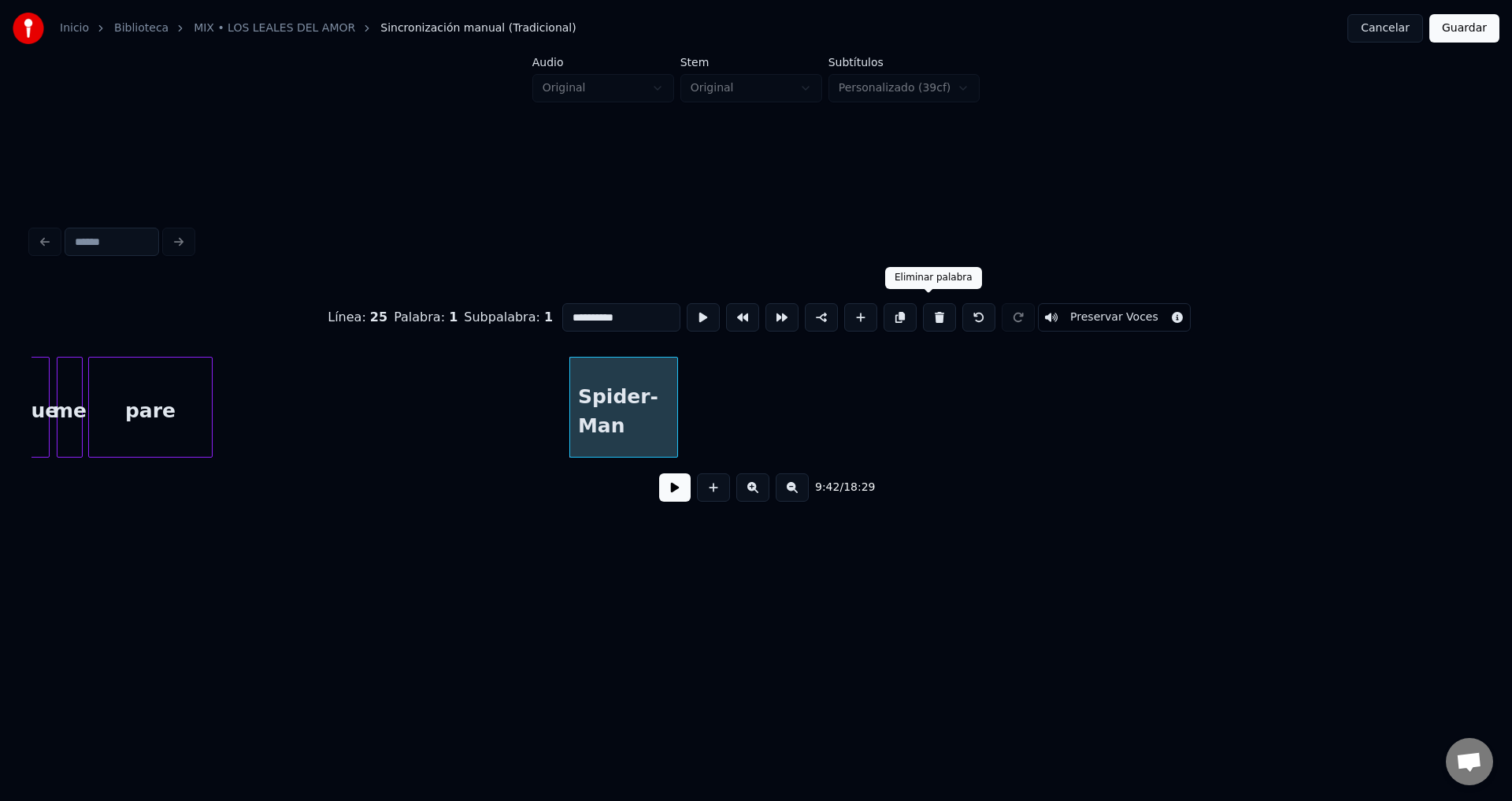
click at [927, 317] on button at bounding box center [940, 318] width 33 height 29
type input "**"
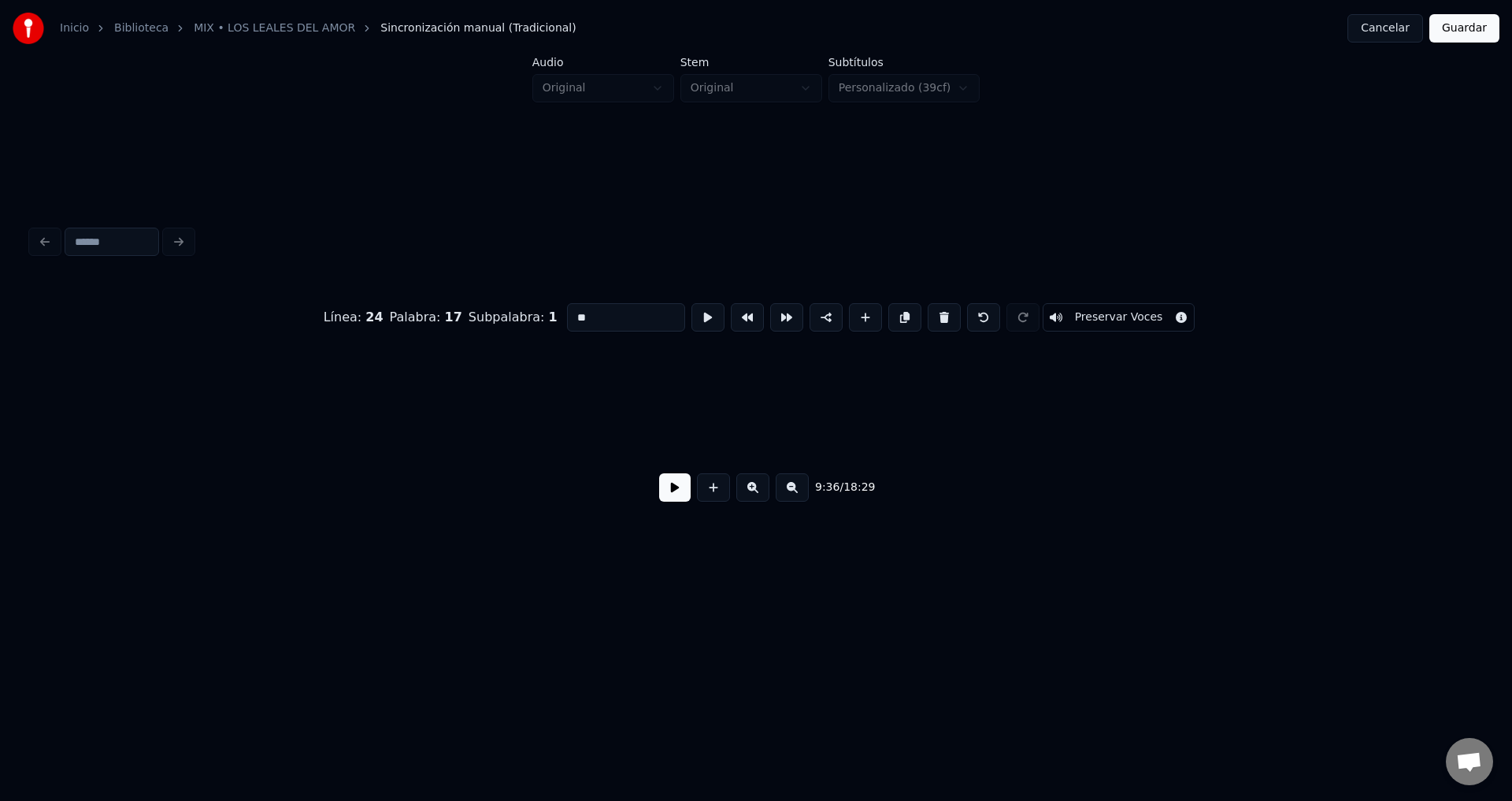
scroll to position [0, 117787]
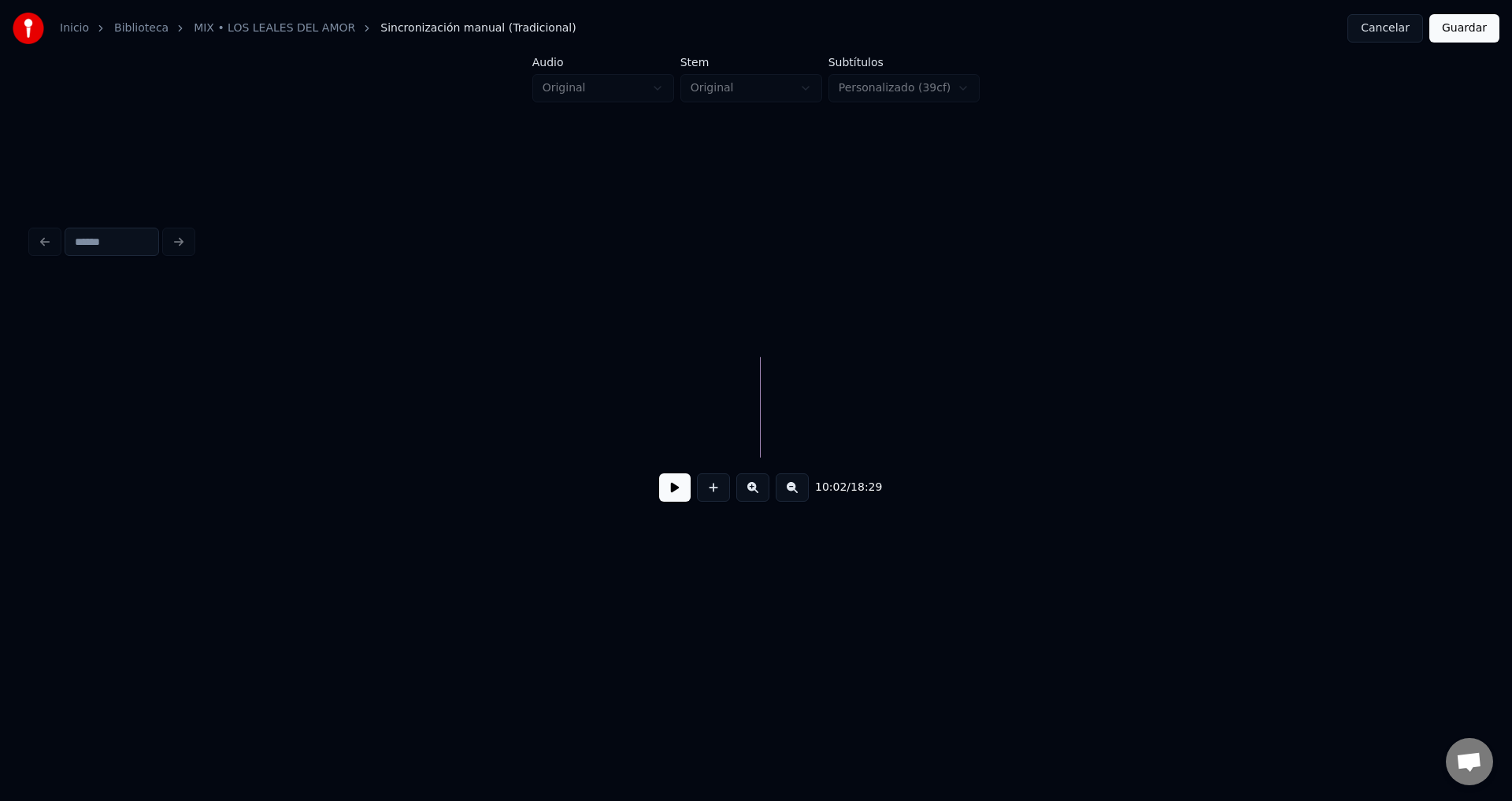
click at [685, 482] on button at bounding box center [675, 488] width 32 height 29
click at [683, 483] on button at bounding box center [675, 488] width 32 height 29
click at [676, 491] on button at bounding box center [675, 488] width 32 height 29
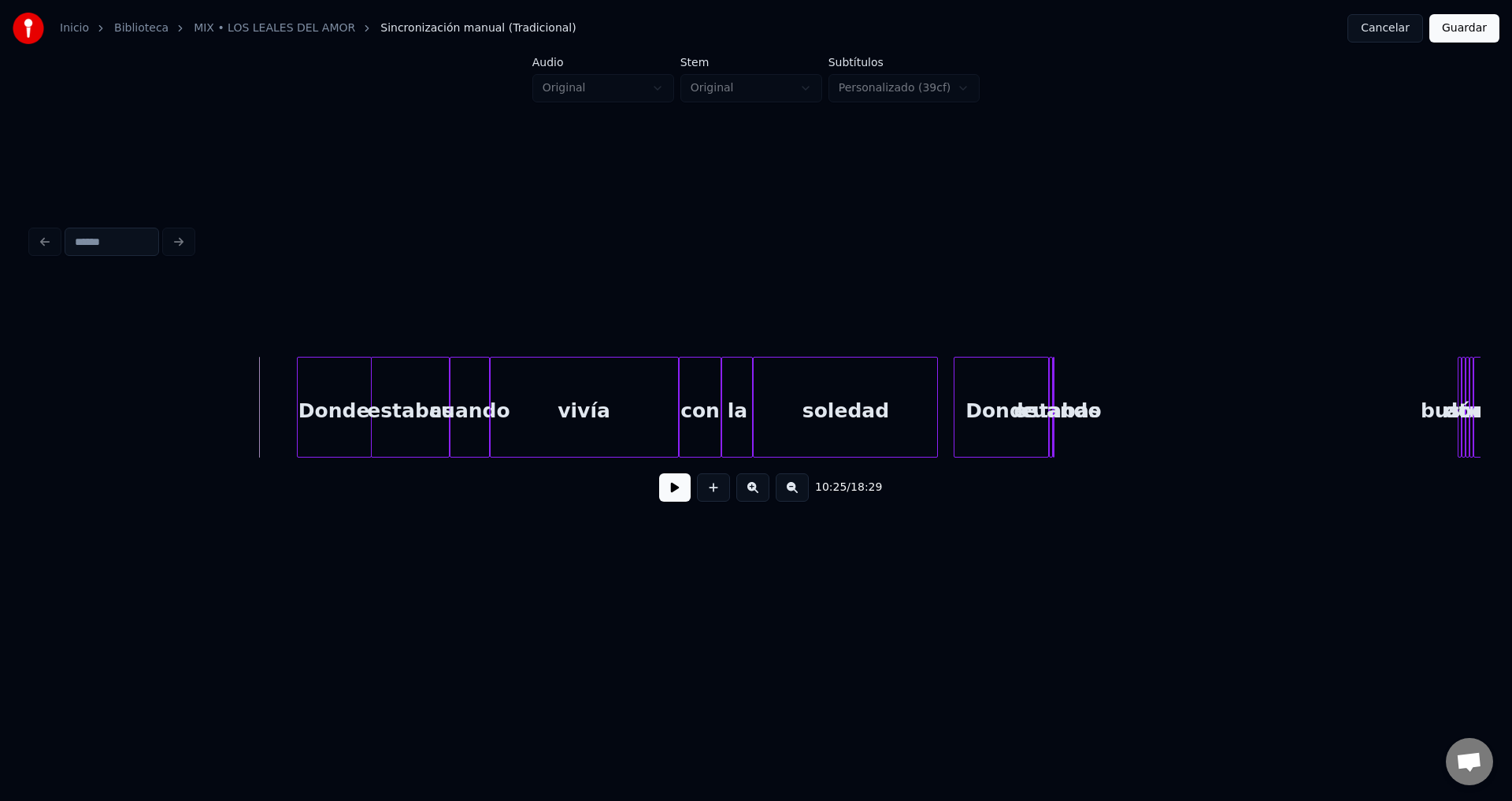
scroll to position [0, 123126]
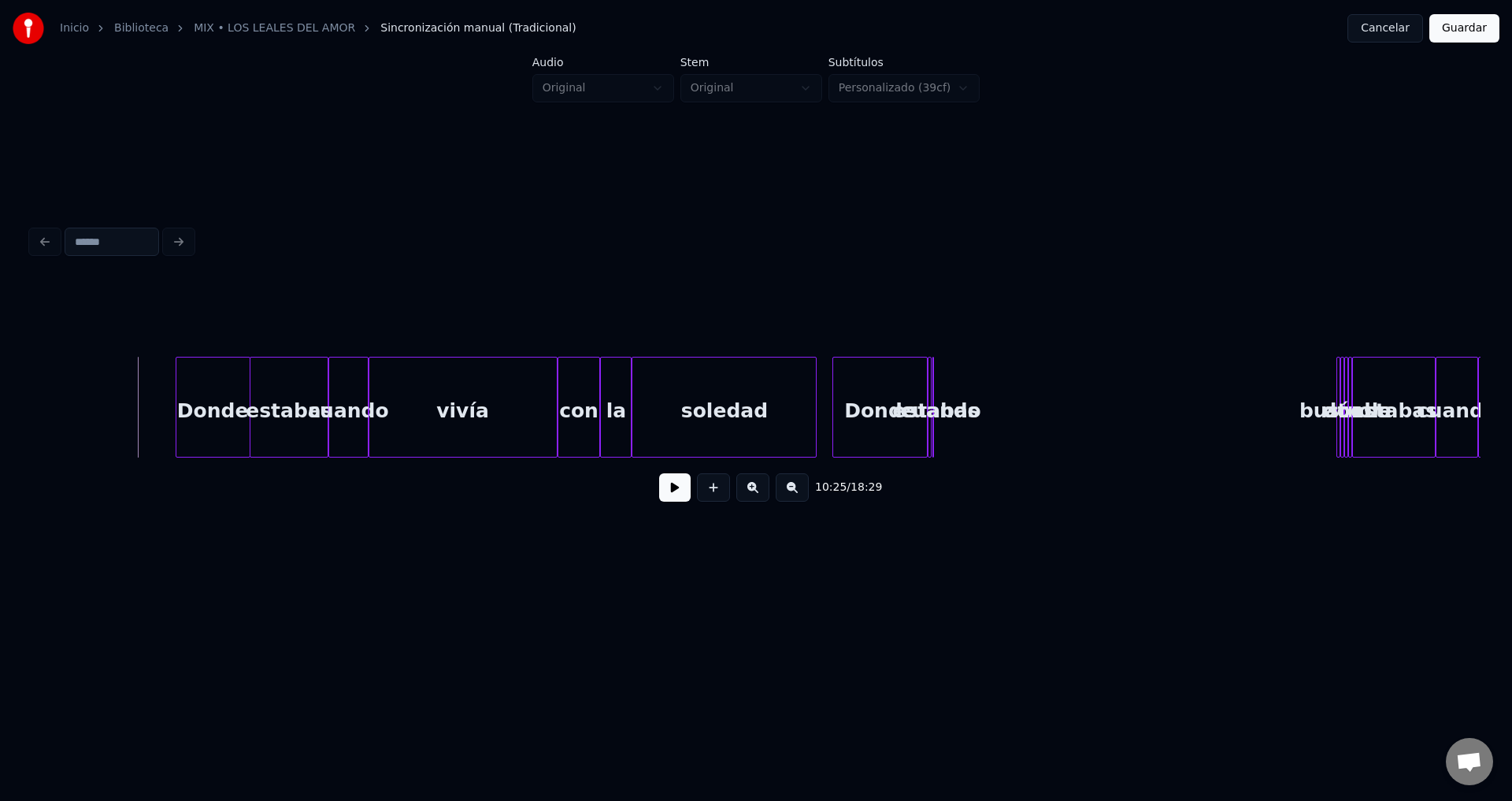
click at [897, 411] on div "Donde" at bounding box center [893, 411] width 93 height 107
click at [753, 406] on div "soledad" at bounding box center [724, 411] width 184 height 107
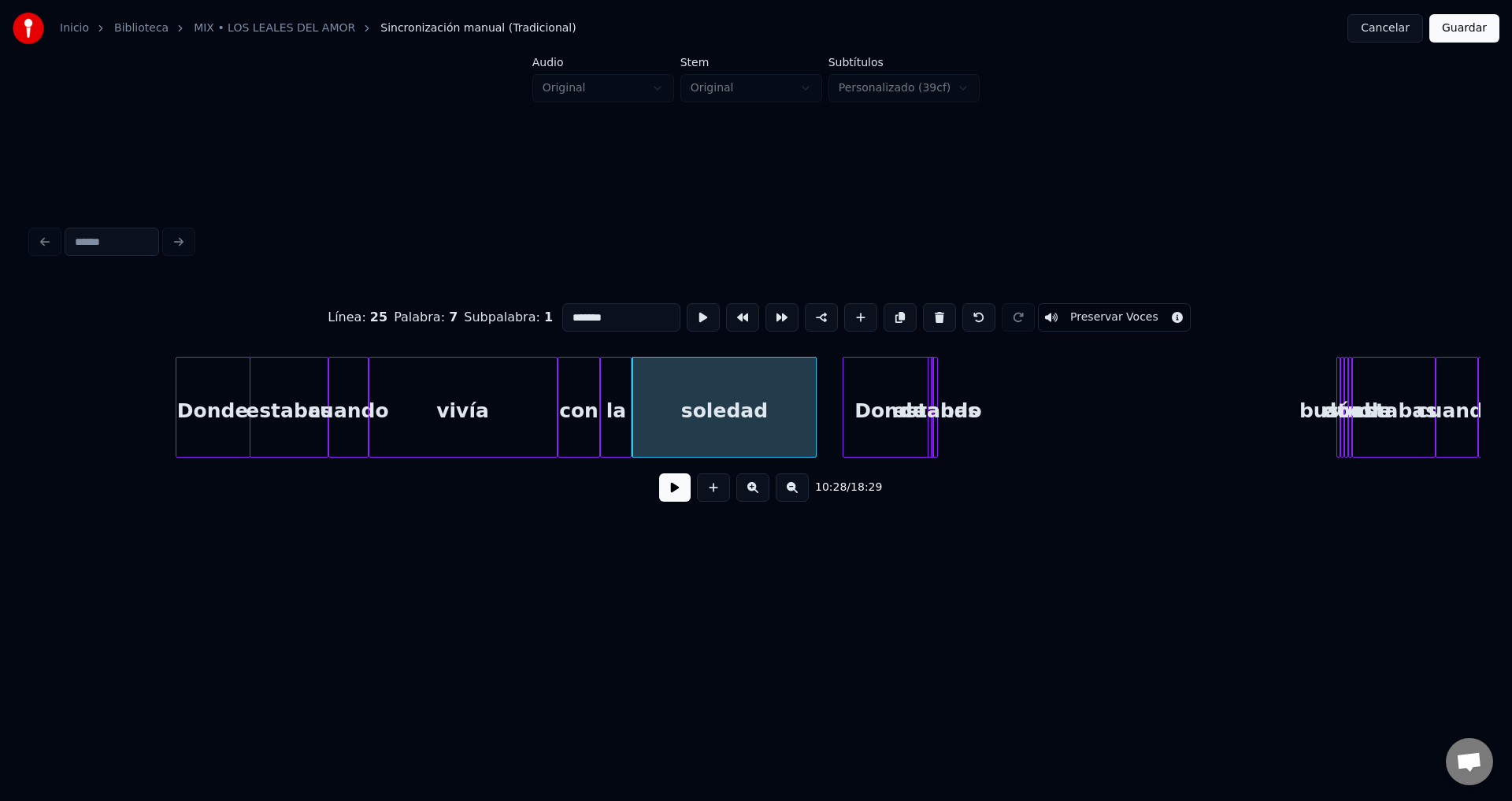
click at [471, 404] on div "vivía" at bounding box center [463, 411] width 188 height 107
type input "*****"
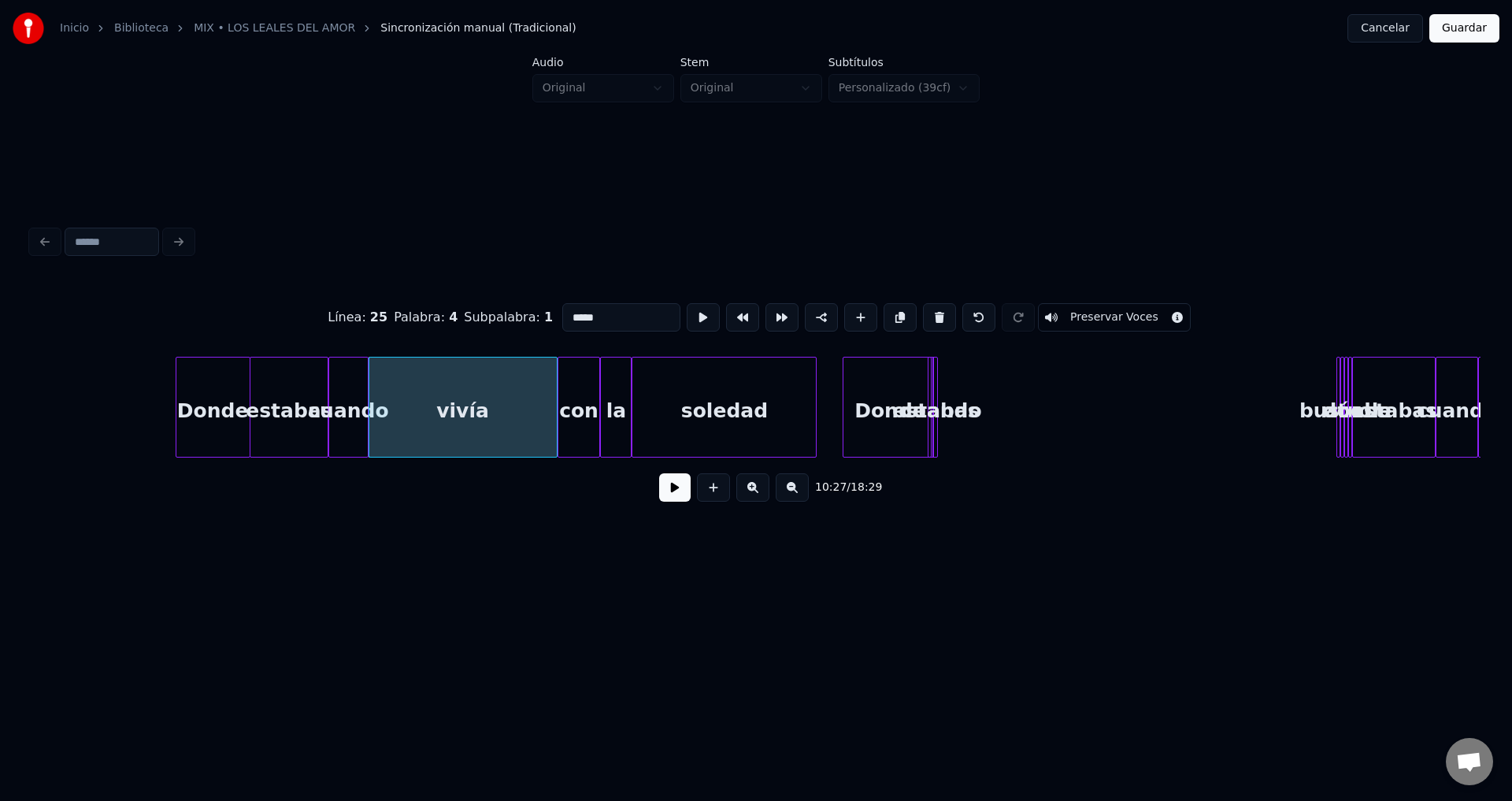
click at [665, 501] on button at bounding box center [675, 488] width 32 height 29
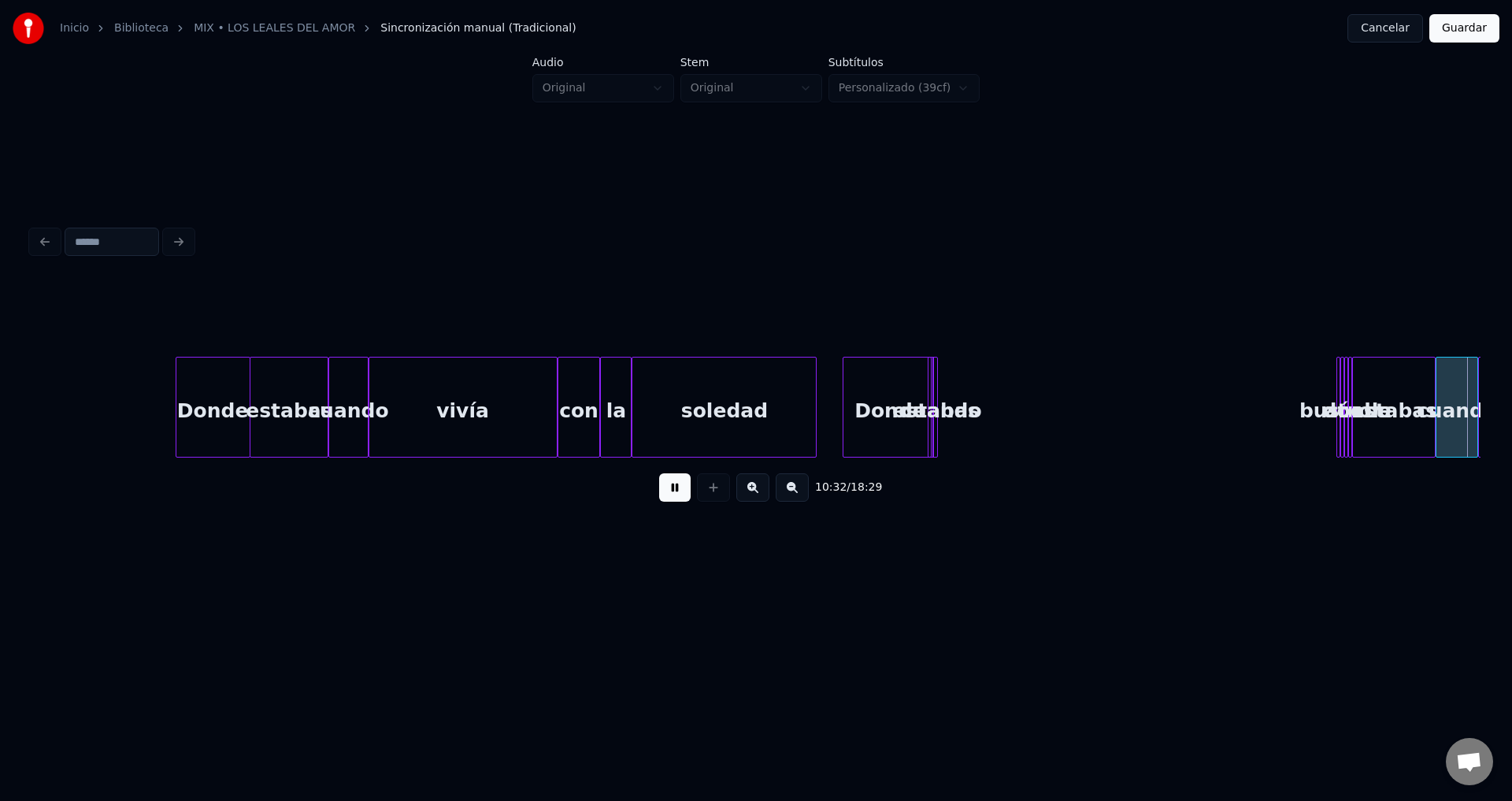
click at [667, 501] on button at bounding box center [675, 488] width 32 height 29
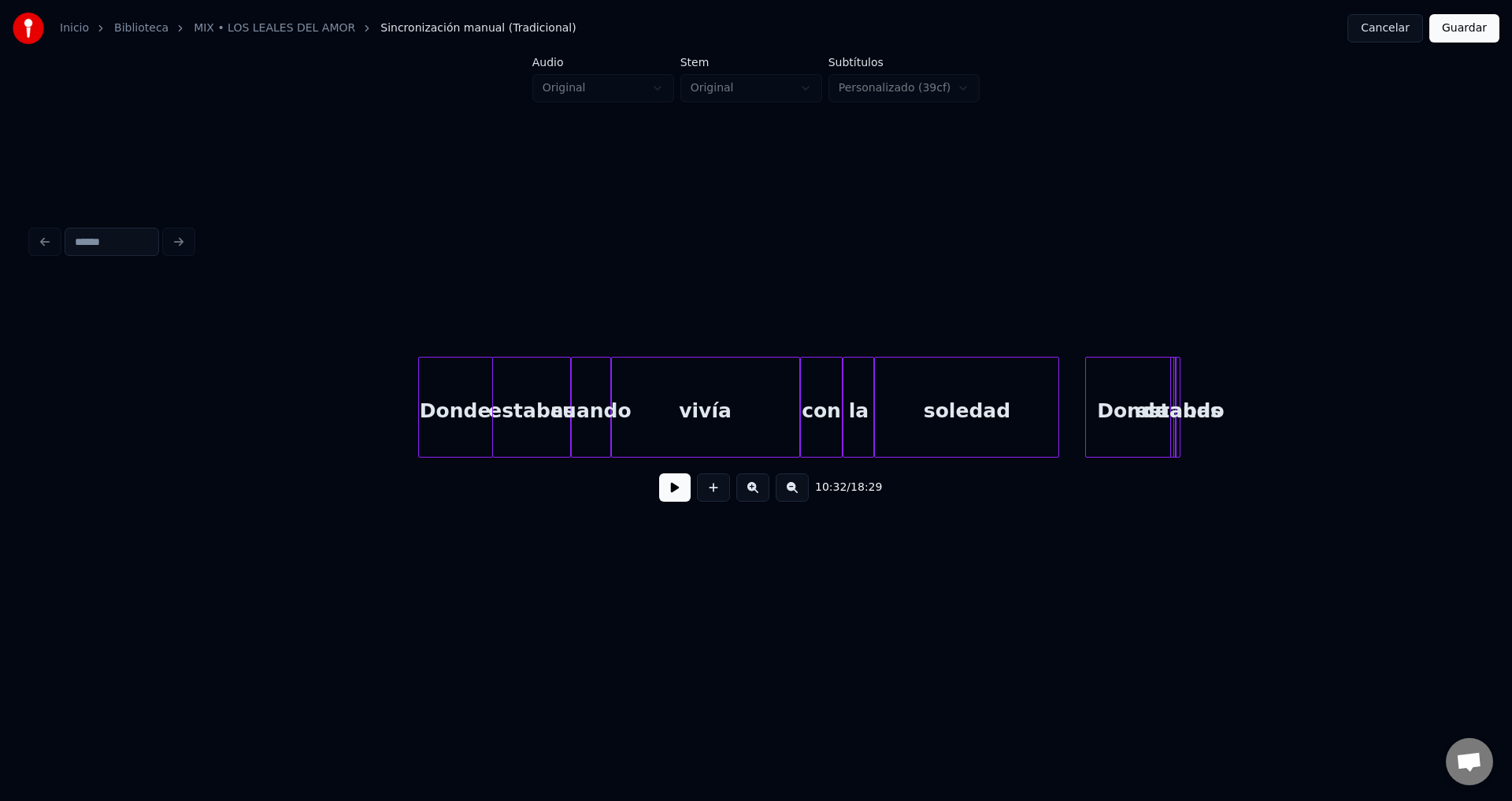
scroll to position [0, 123005]
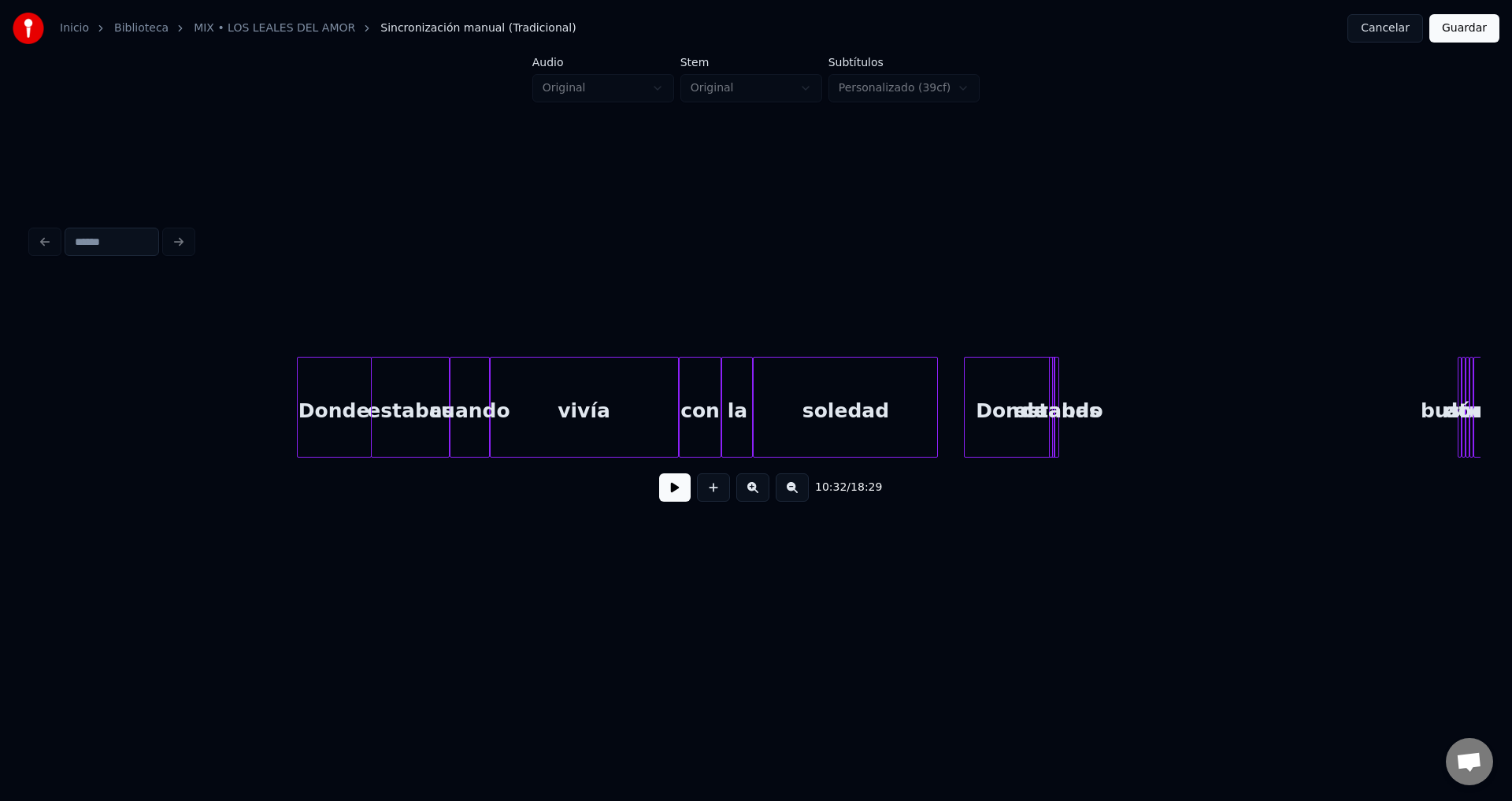
click at [750, 497] on button at bounding box center [753, 488] width 33 height 29
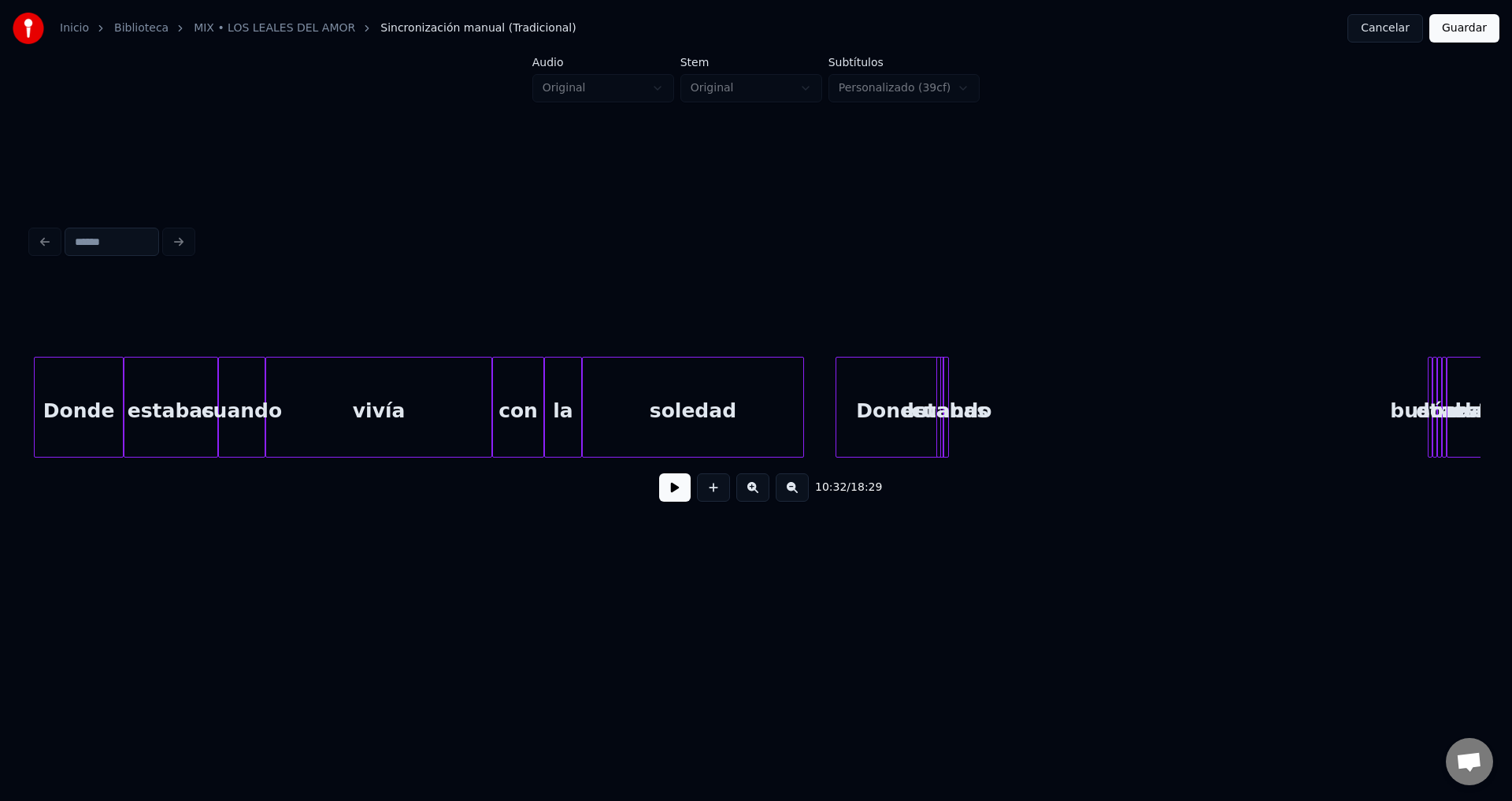
click at [750, 497] on button at bounding box center [753, 488] width 33 height 29
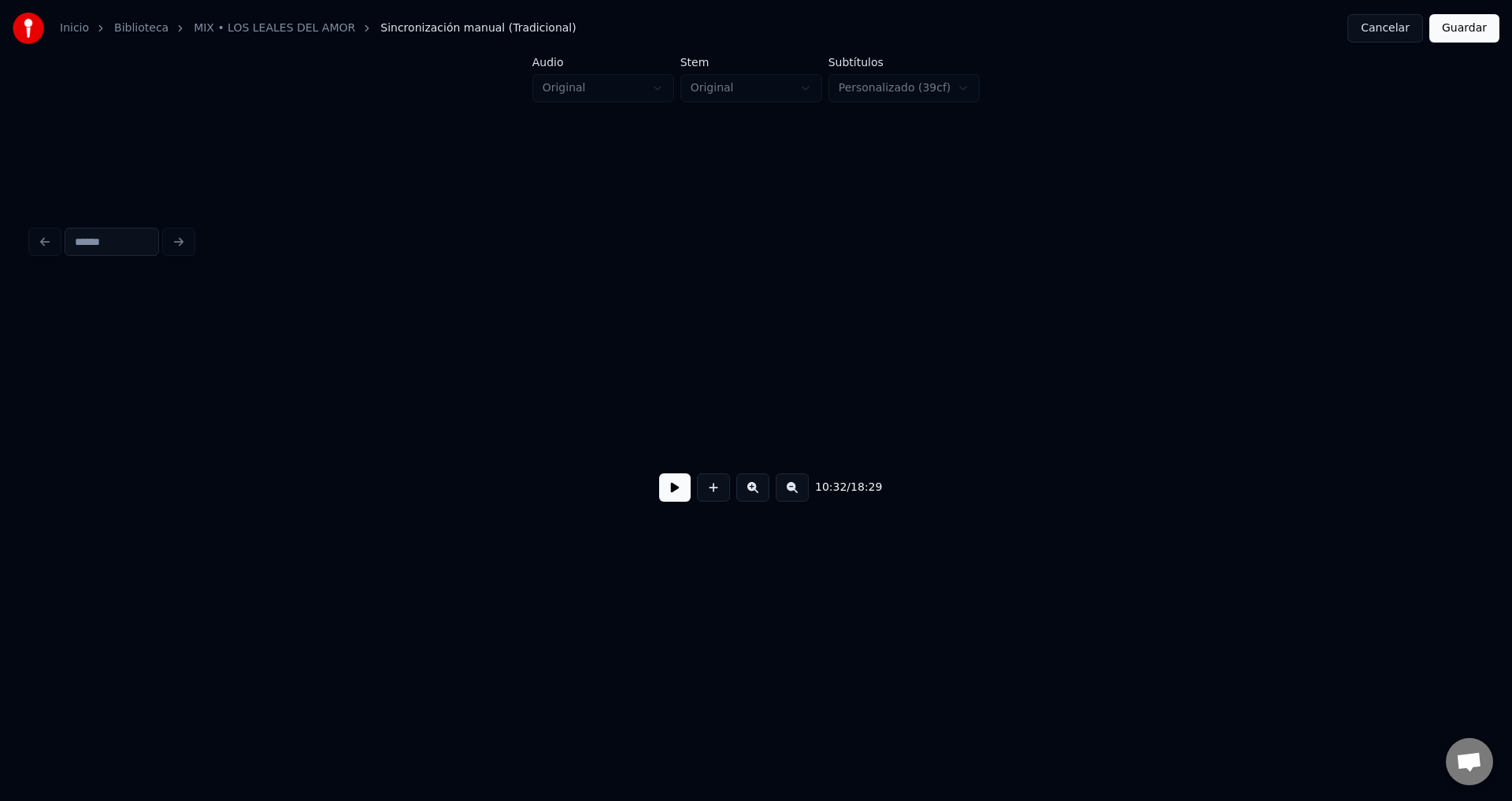
click at [750, 497] on button at bounding box center [753, 488] width 33 height 29
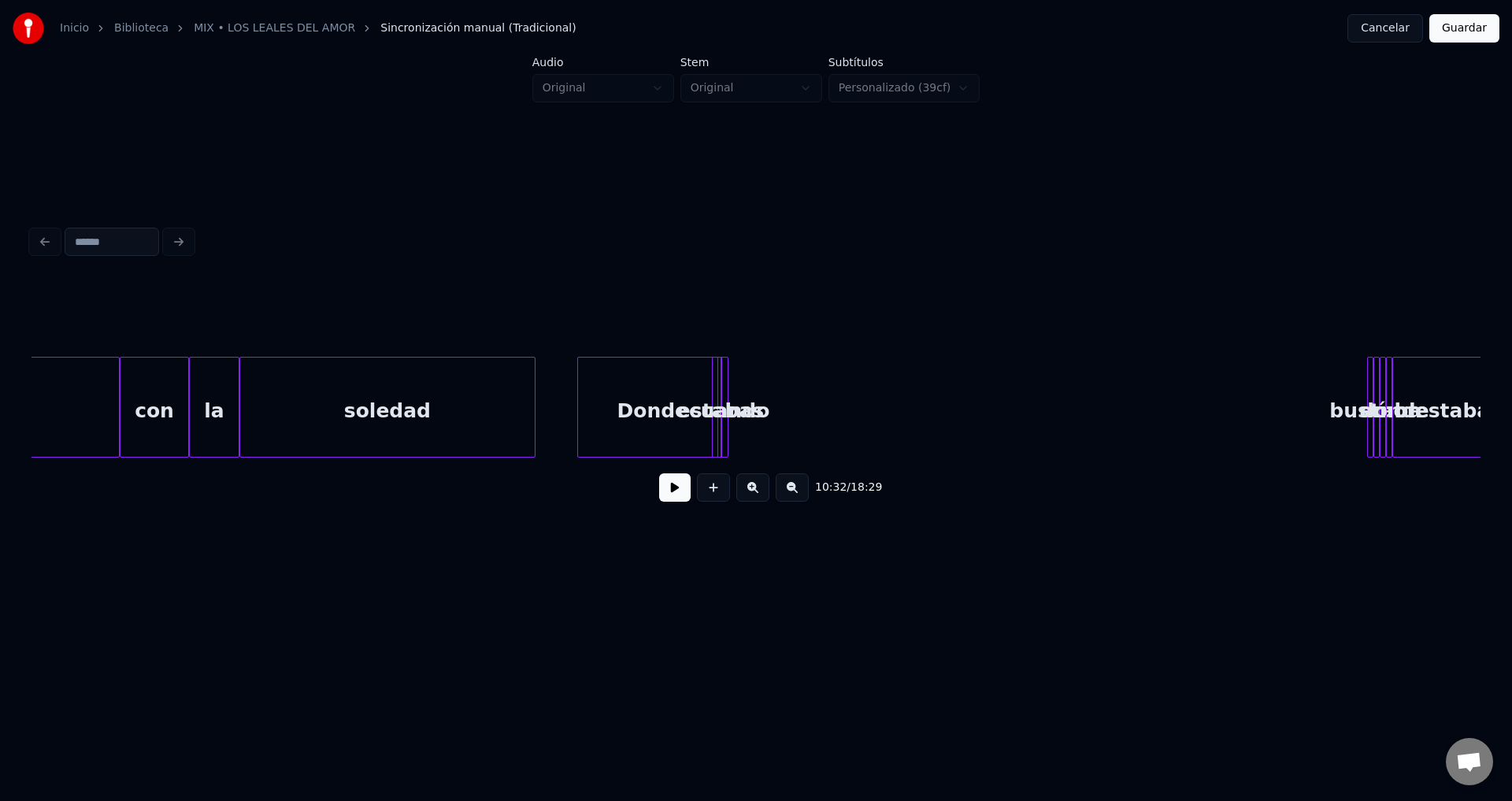
click at [750, 497] on button at bounding box center [753, 488] width 33 height 29
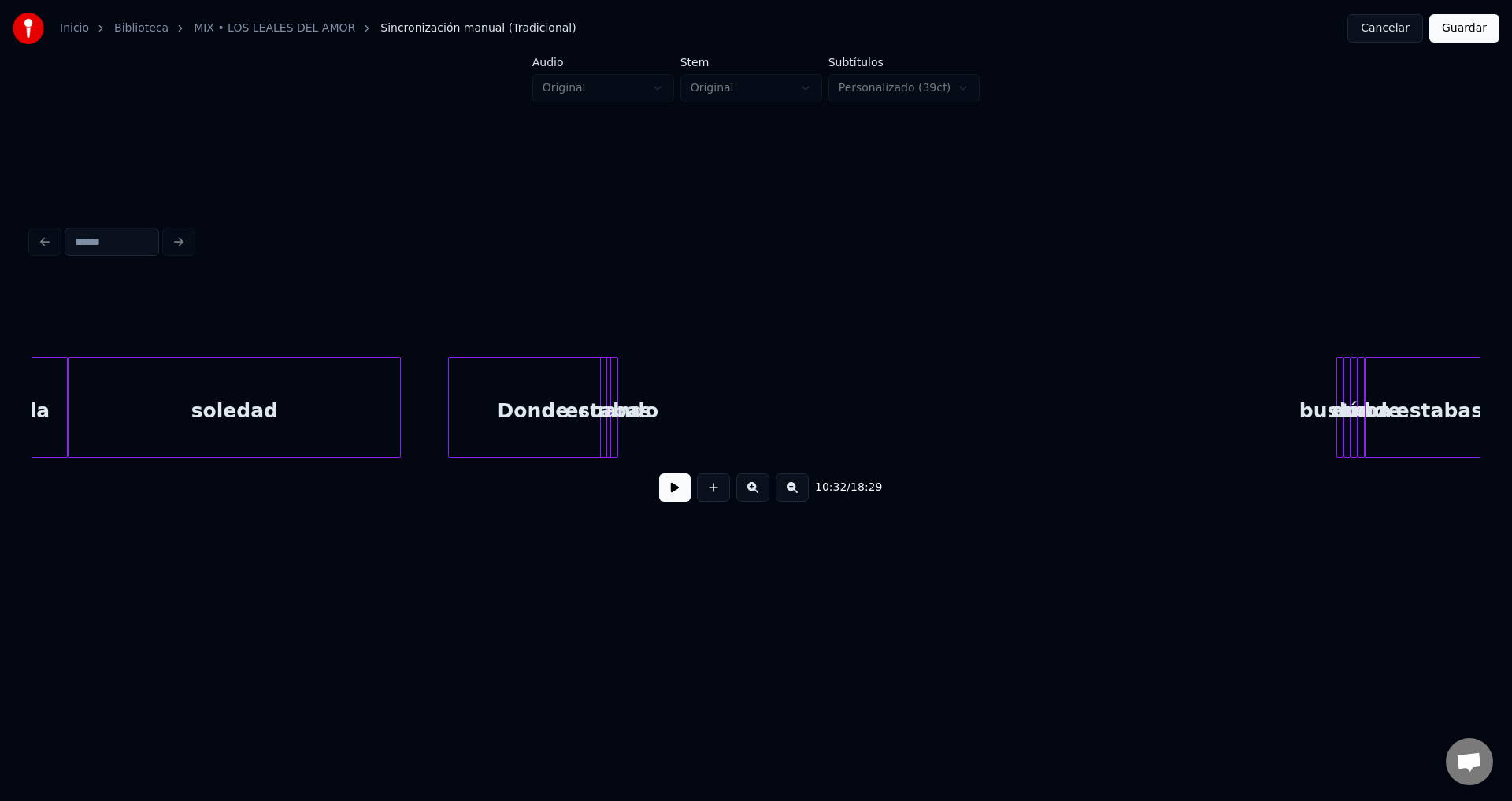
click at [750, 497] on button at bounding box center [753, 488] width 33 height 29
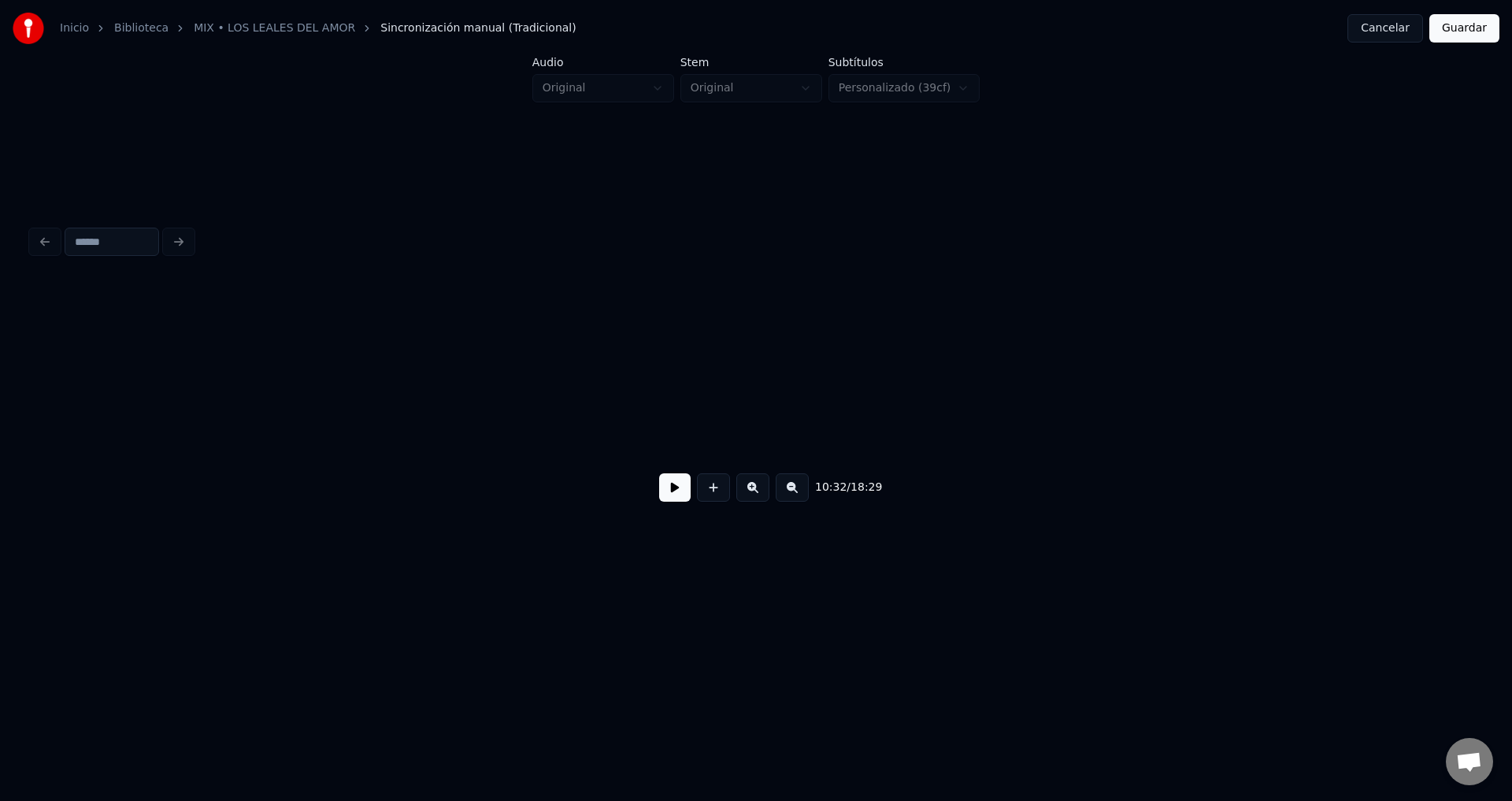
click at [750, 497] on button at bounding box center [753, 488] width 33 height 29
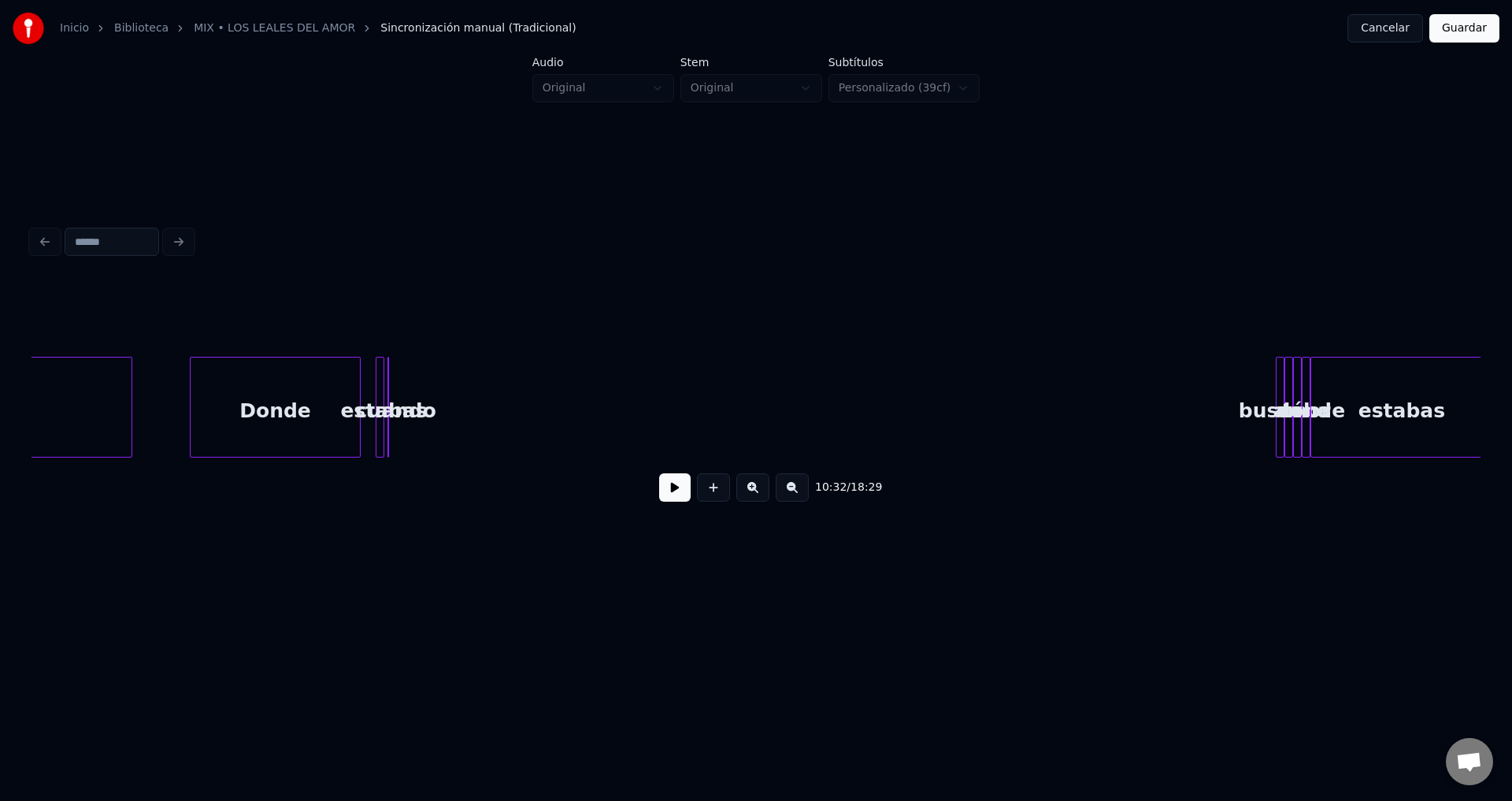
click at [355, 394] on div at bounding box center [358, 407] width 5 height 99
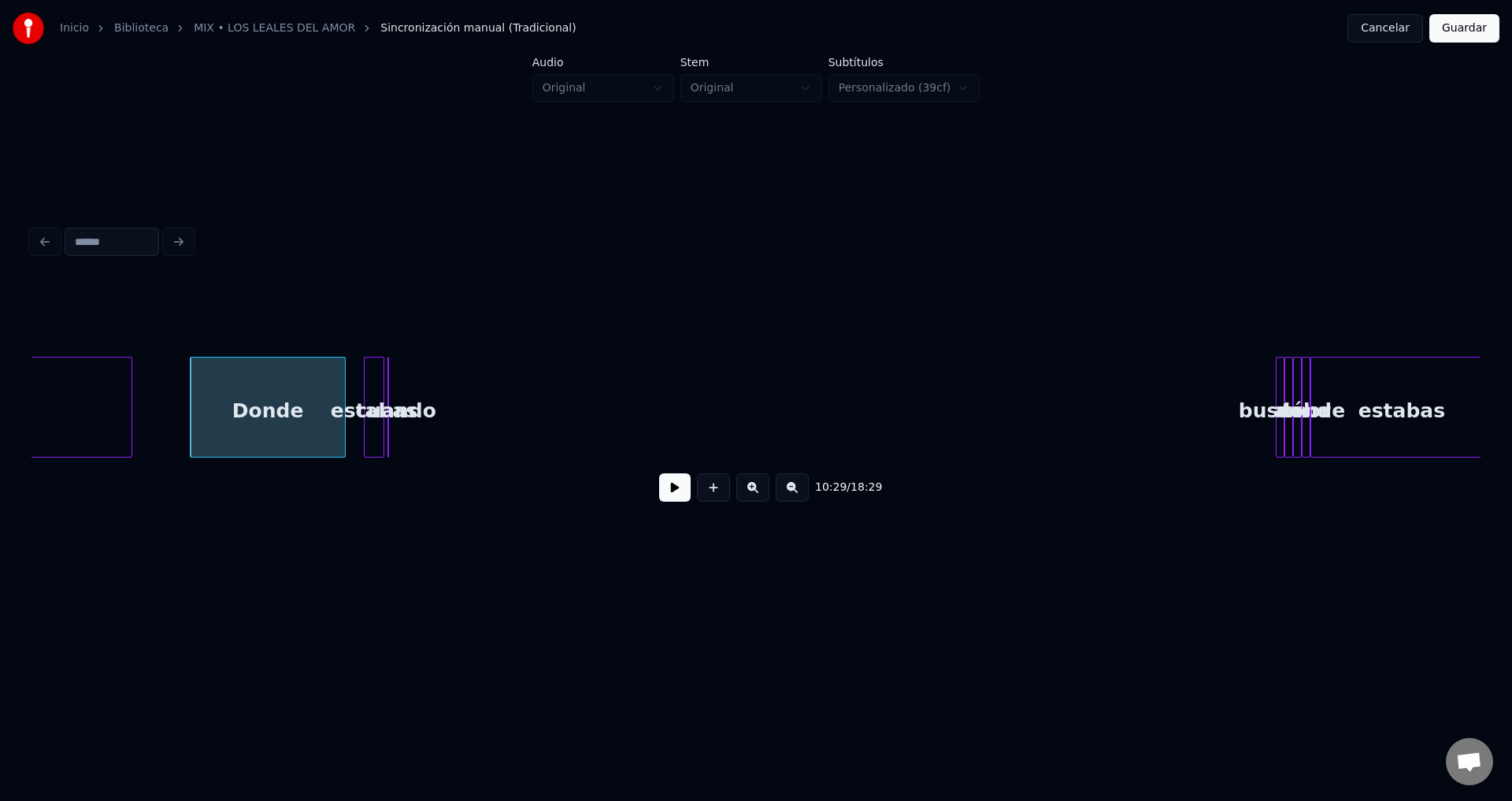
click at [368, 386] on div at bounding box center [367, 407] width 5 height 99
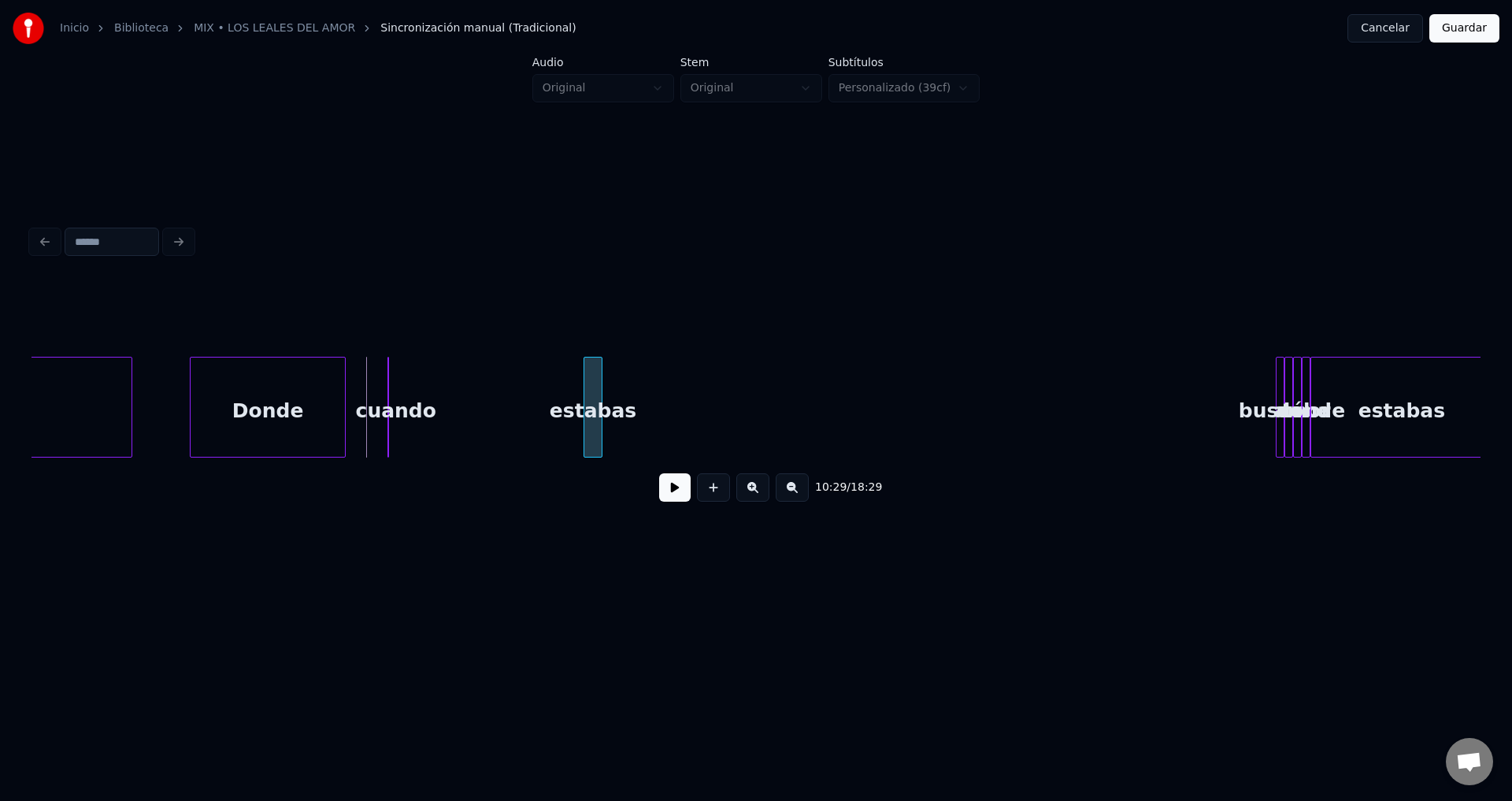
click at [591, 370] on div "estabas" at bounding box center [592, 411] width 17 height 107
click at [391, 387] on div at bounding box center [391, 407] width 5 height 99
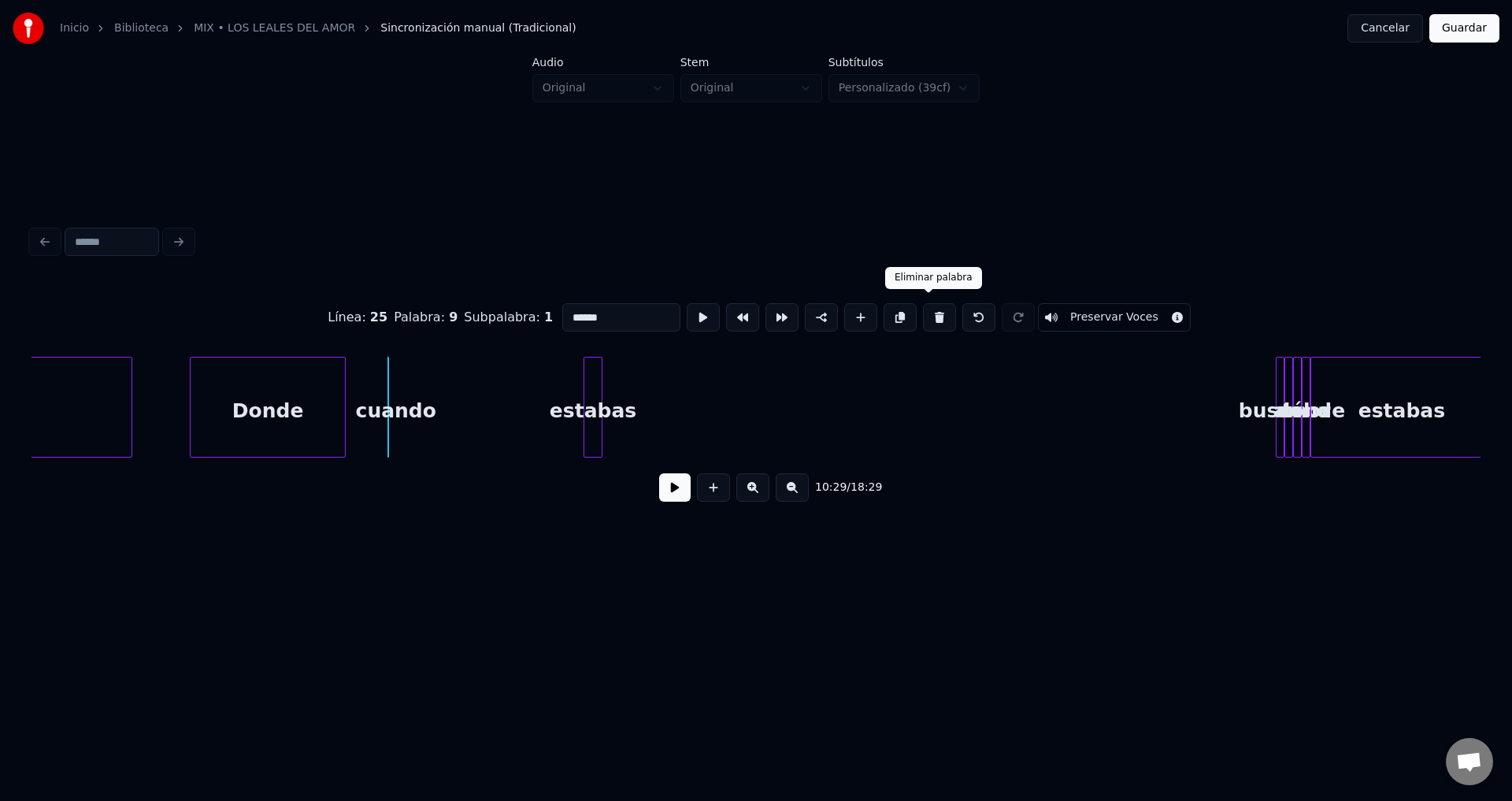
click at [930, 313] on button at bounding box center [940, 318] width 33 height 29
click at [600, 393] on div at bounding box center [599, 407] width 5 height 99
click at [923, 311] on button at bounding box center [940, 318] width 33 height 29
type input "*******"
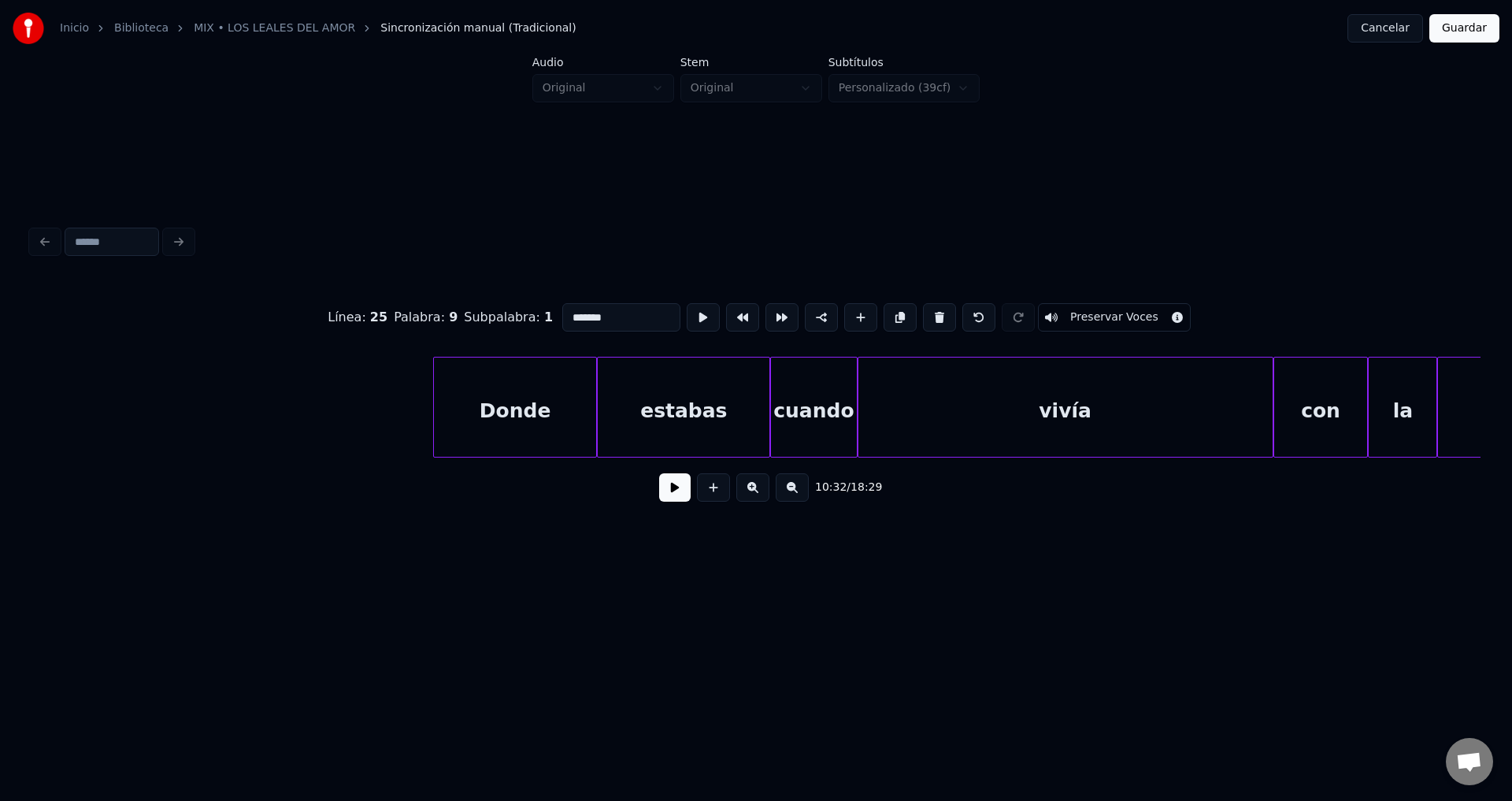
scroll to position [0, 271060]
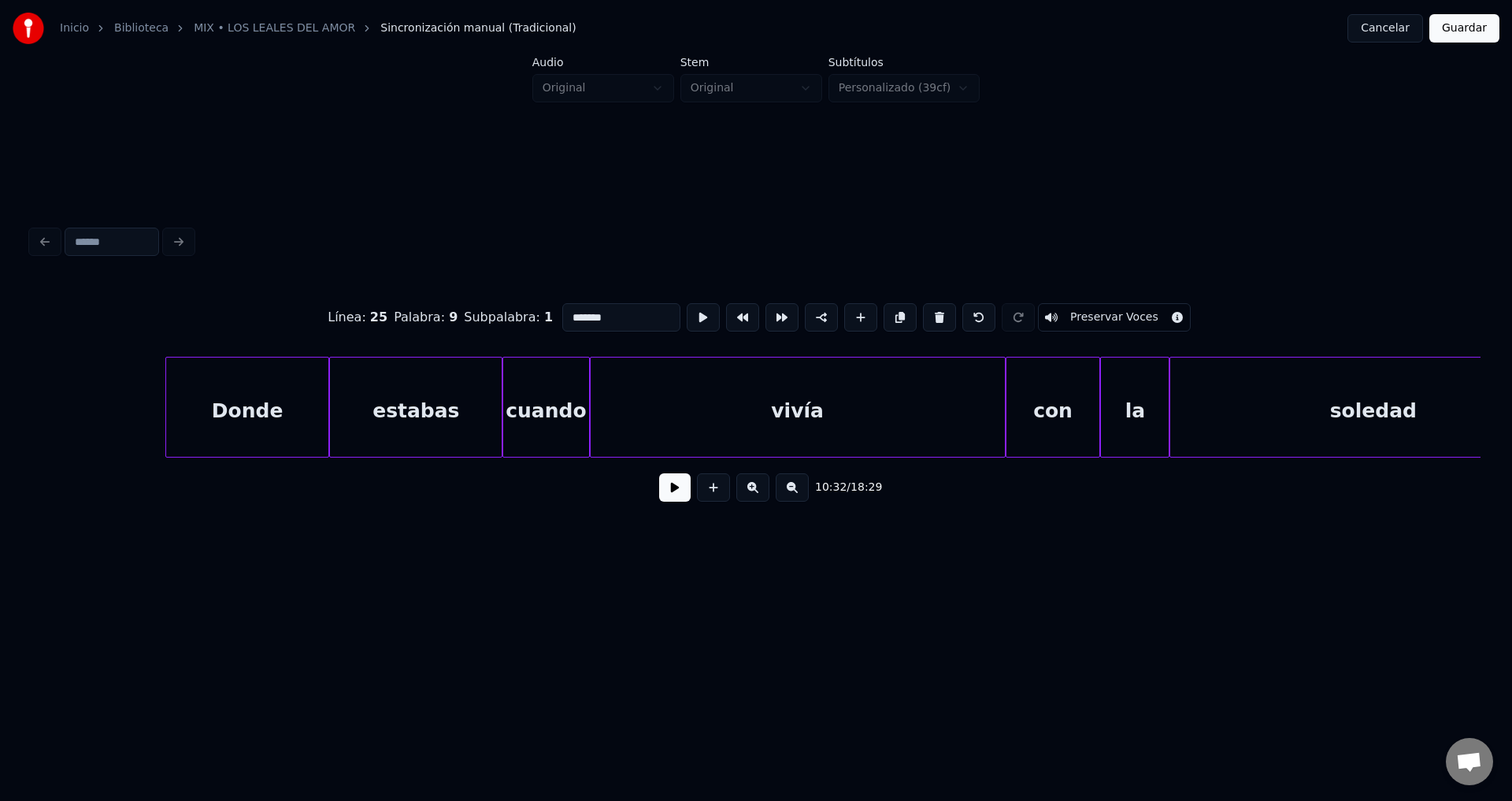
click at [789, 496] on button at bounding box center [792, 488] width 33 height 29
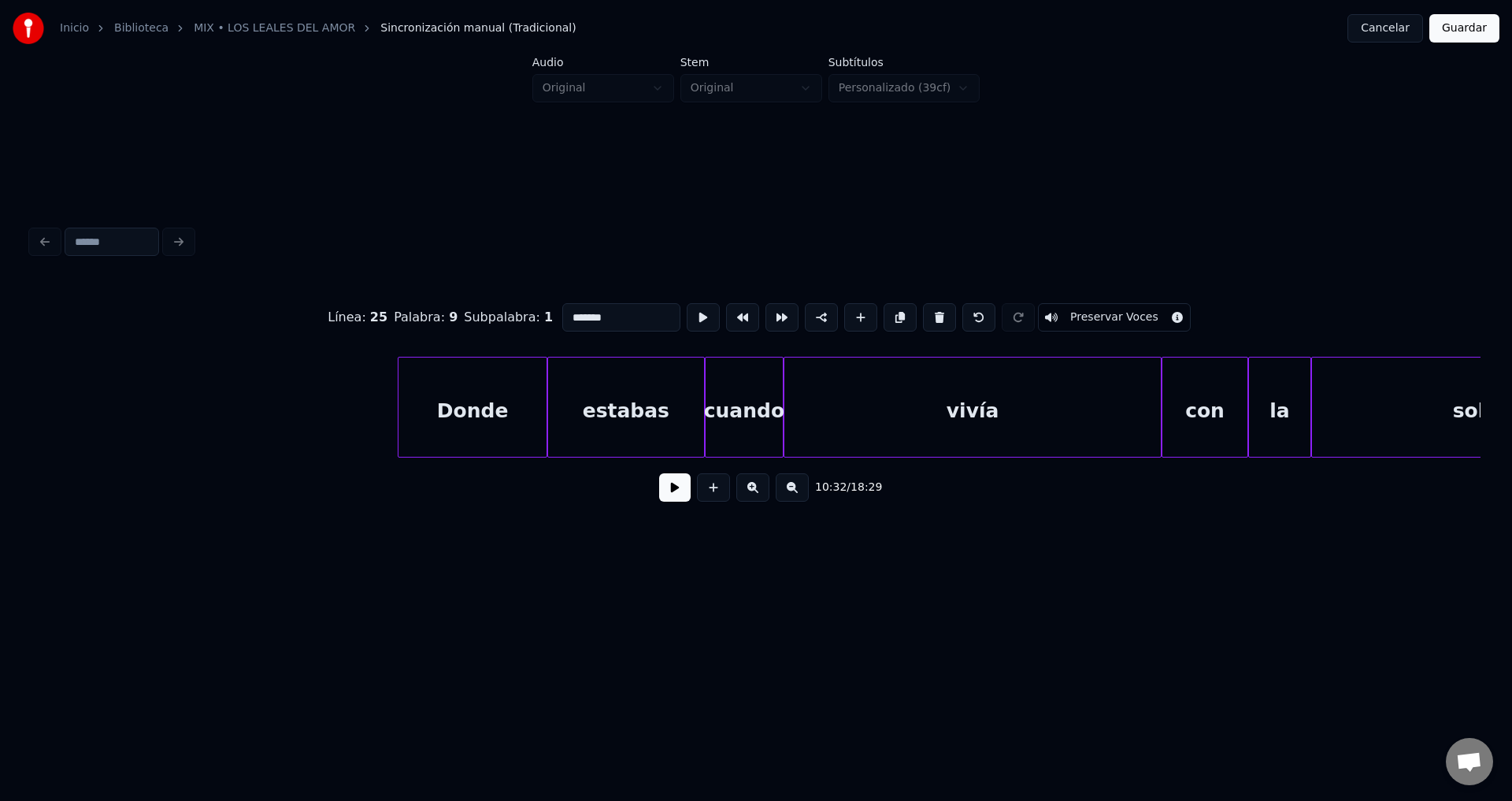
click at [789, 496] on button at bounding box center [792, 488] width 33 height 29
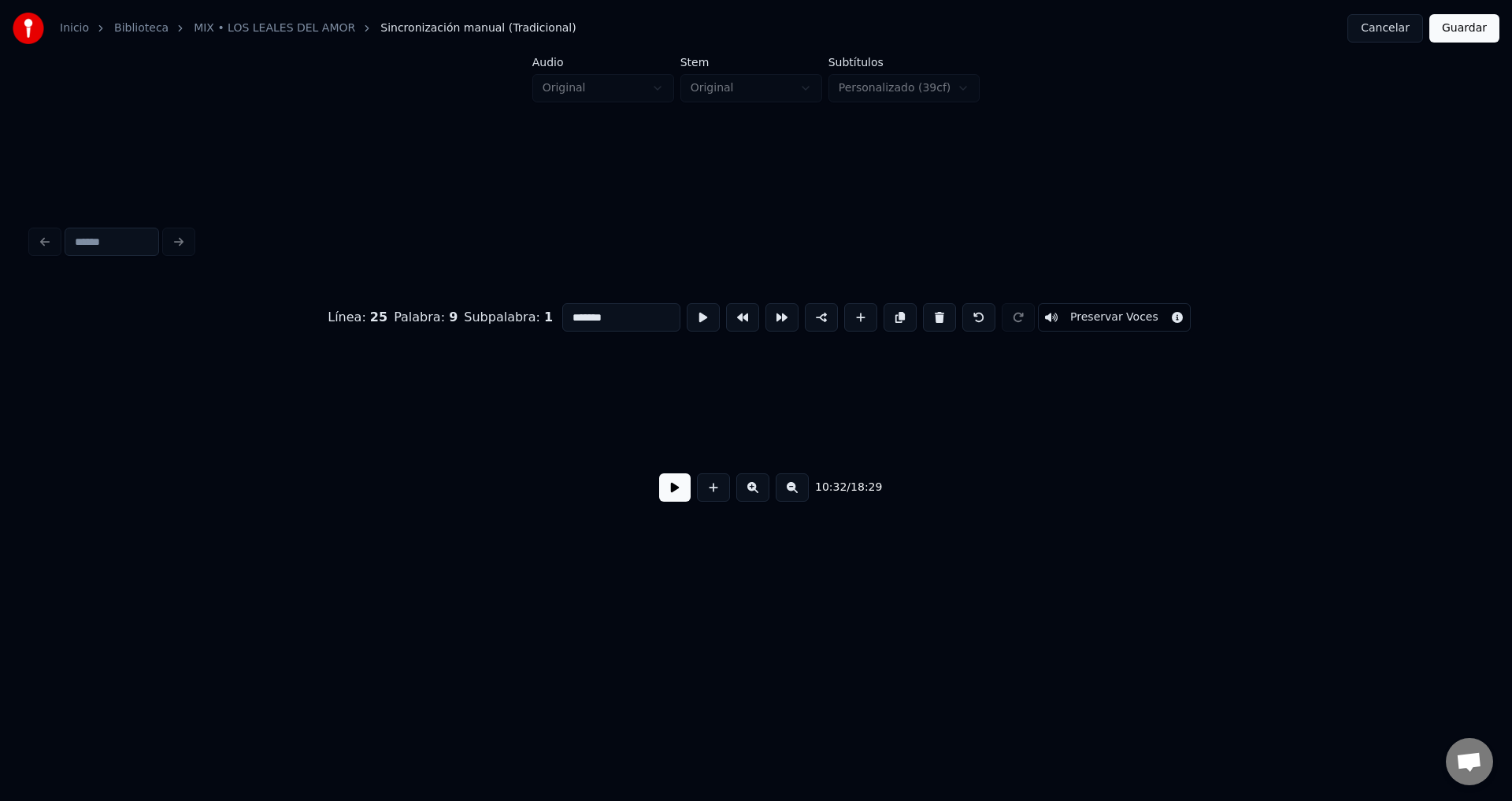
click at [789, 496] on button at bounding box center [792, 488] width 33 height 29
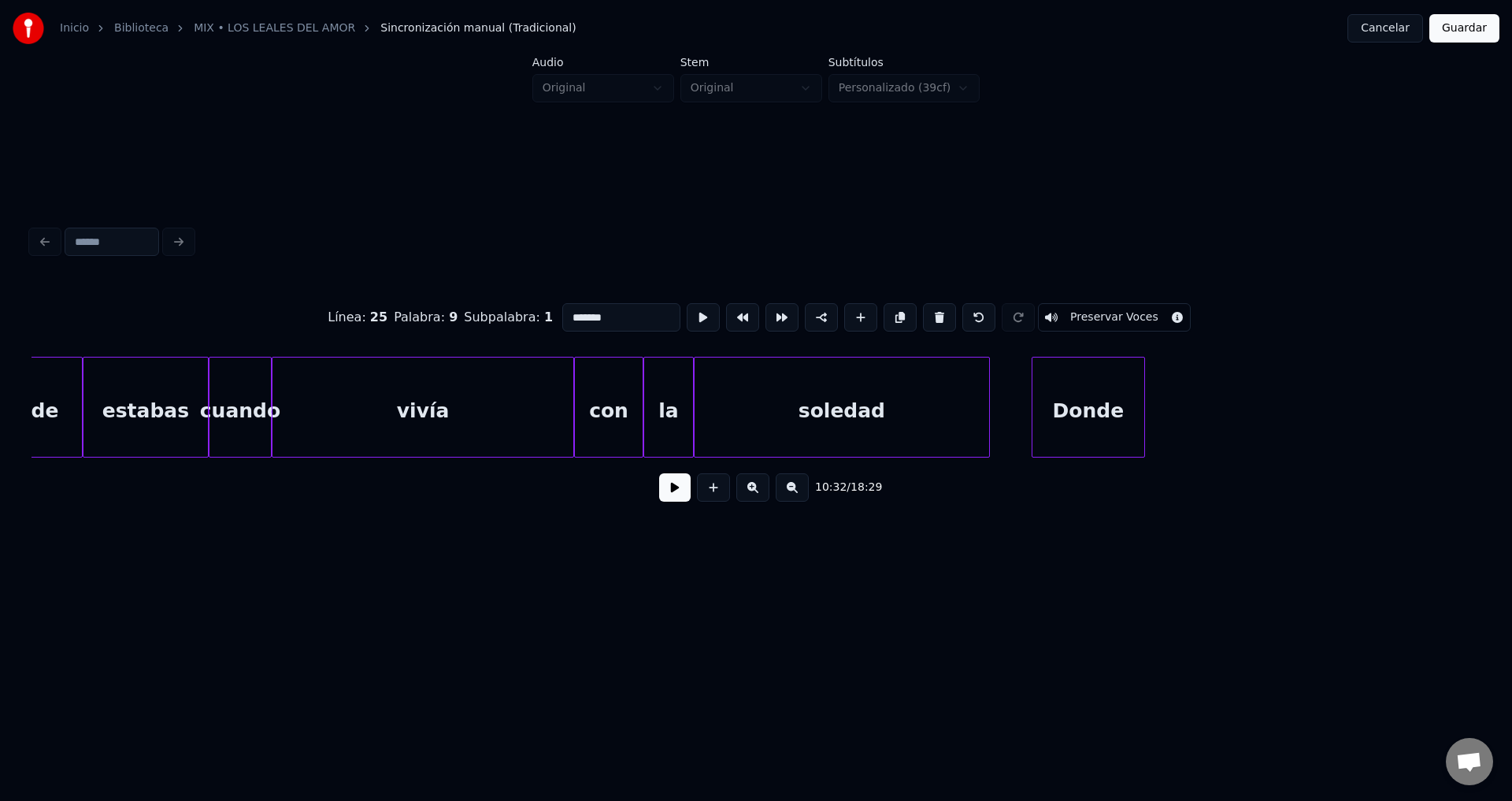
scroll to position [0, 197105]
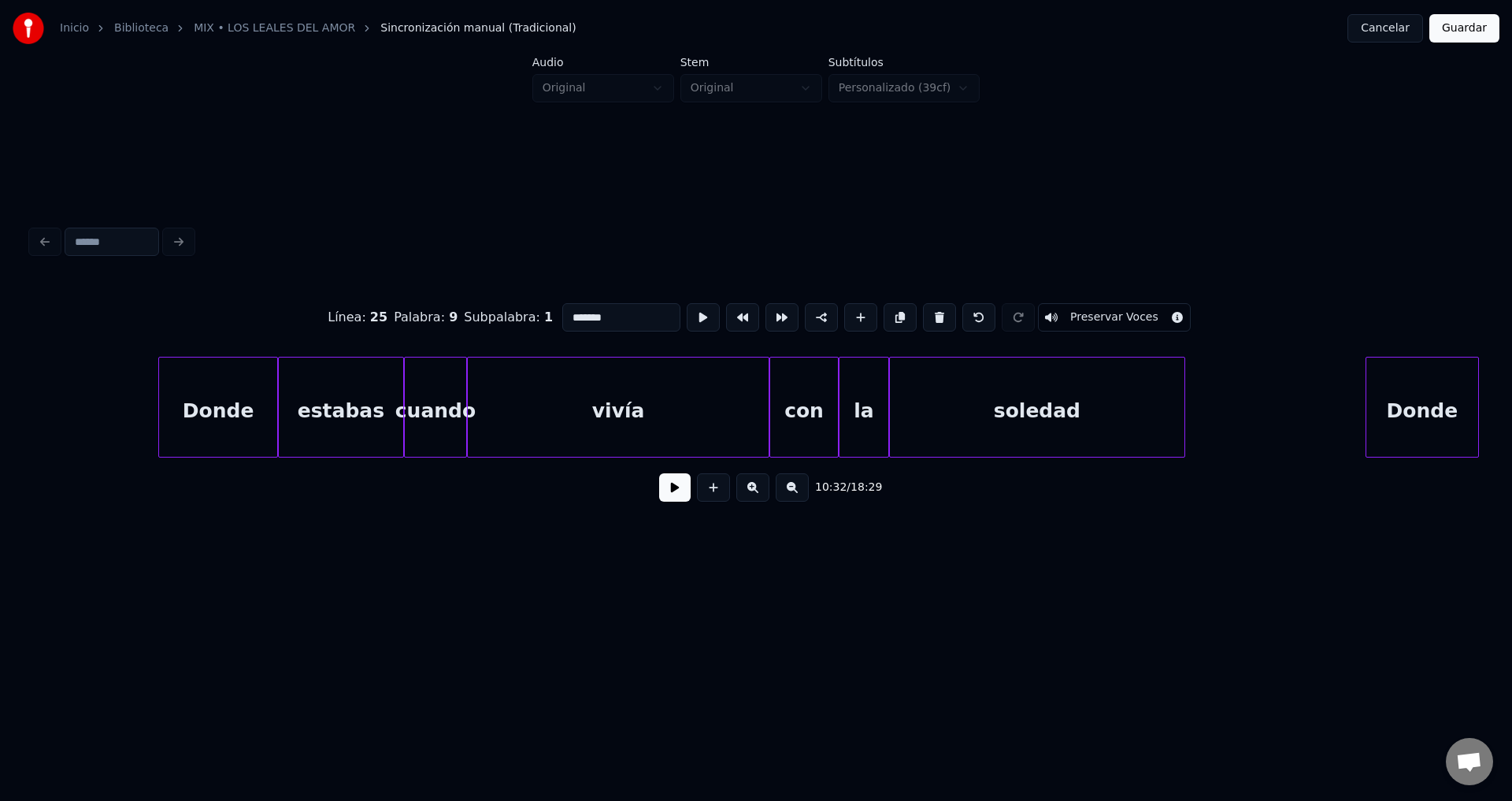
click at [1438, 398] on div "Donde" at bounding box center [1422, 411] width 112 height 107
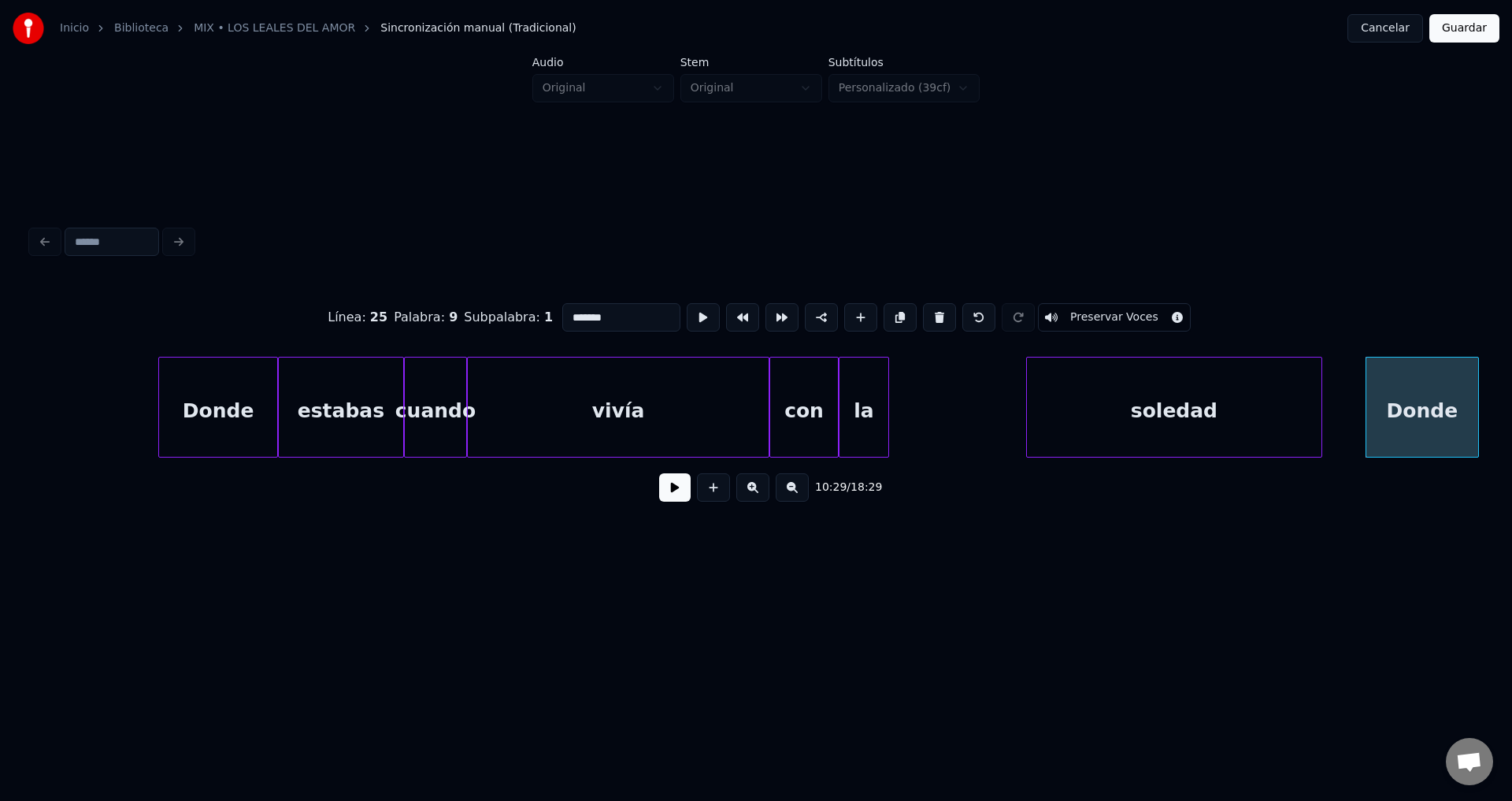
click at [1156, 422] on div "soledad" at bounding box center [1174, 411] width 295 height 107
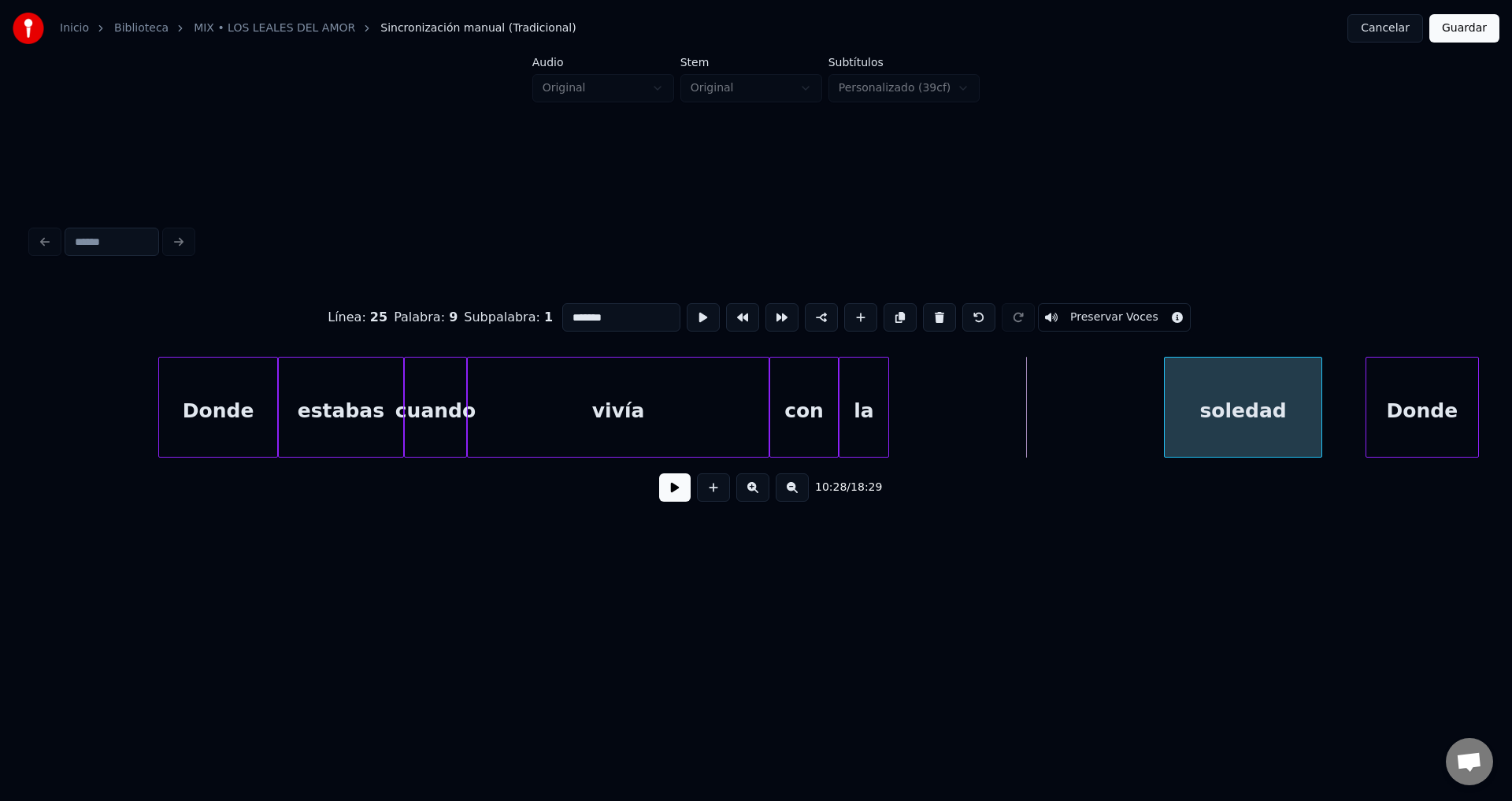
click at [1170, 408] on div at bounding box center [1167, 407] width 5 height 99
click at [1115, 418] on div "la" at bounding box center [1090, 411] width 48 height 107
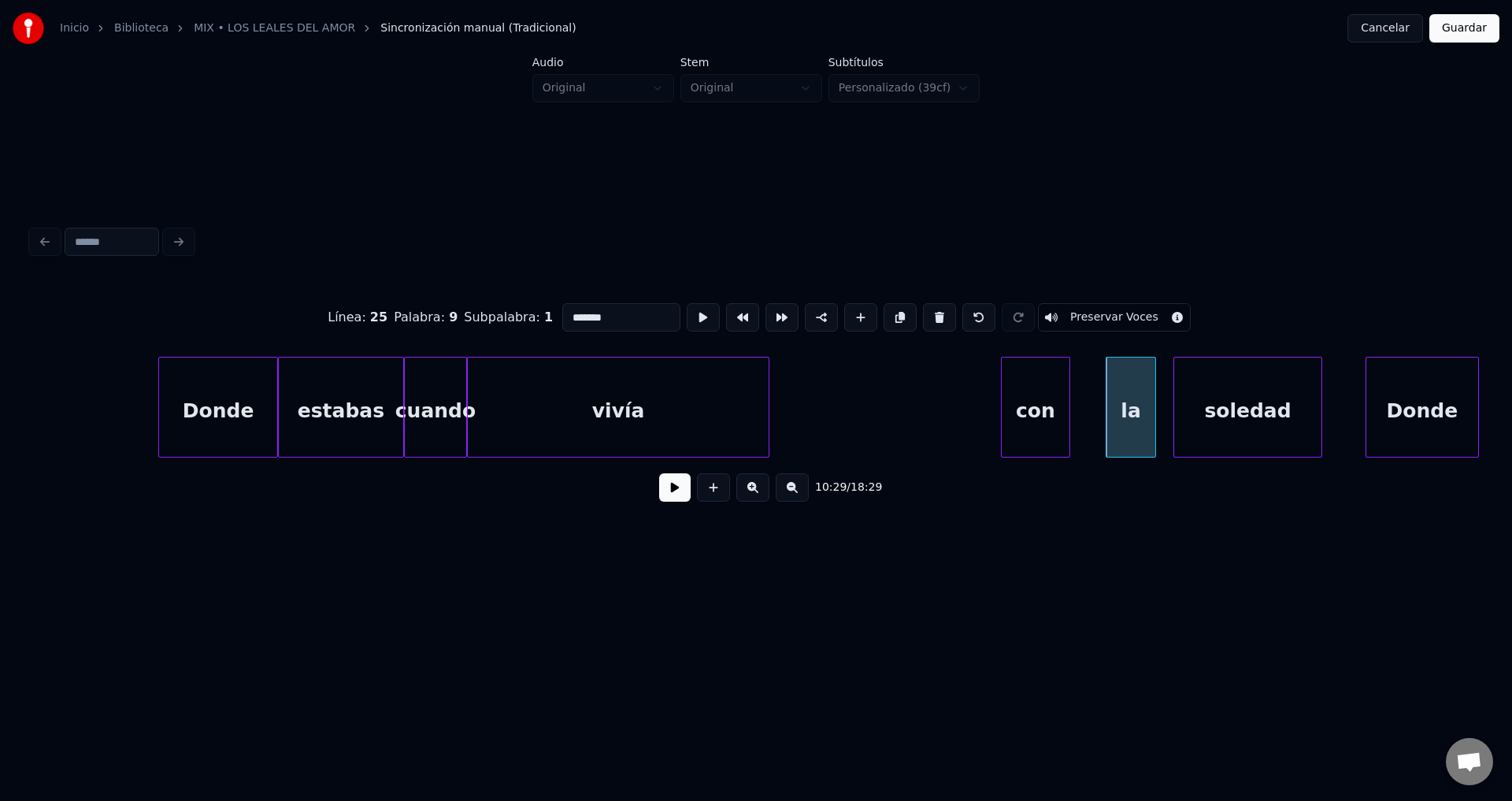
click at [1048, 413] on div "con" at bounding box center [1035, 411] width 68 height 107
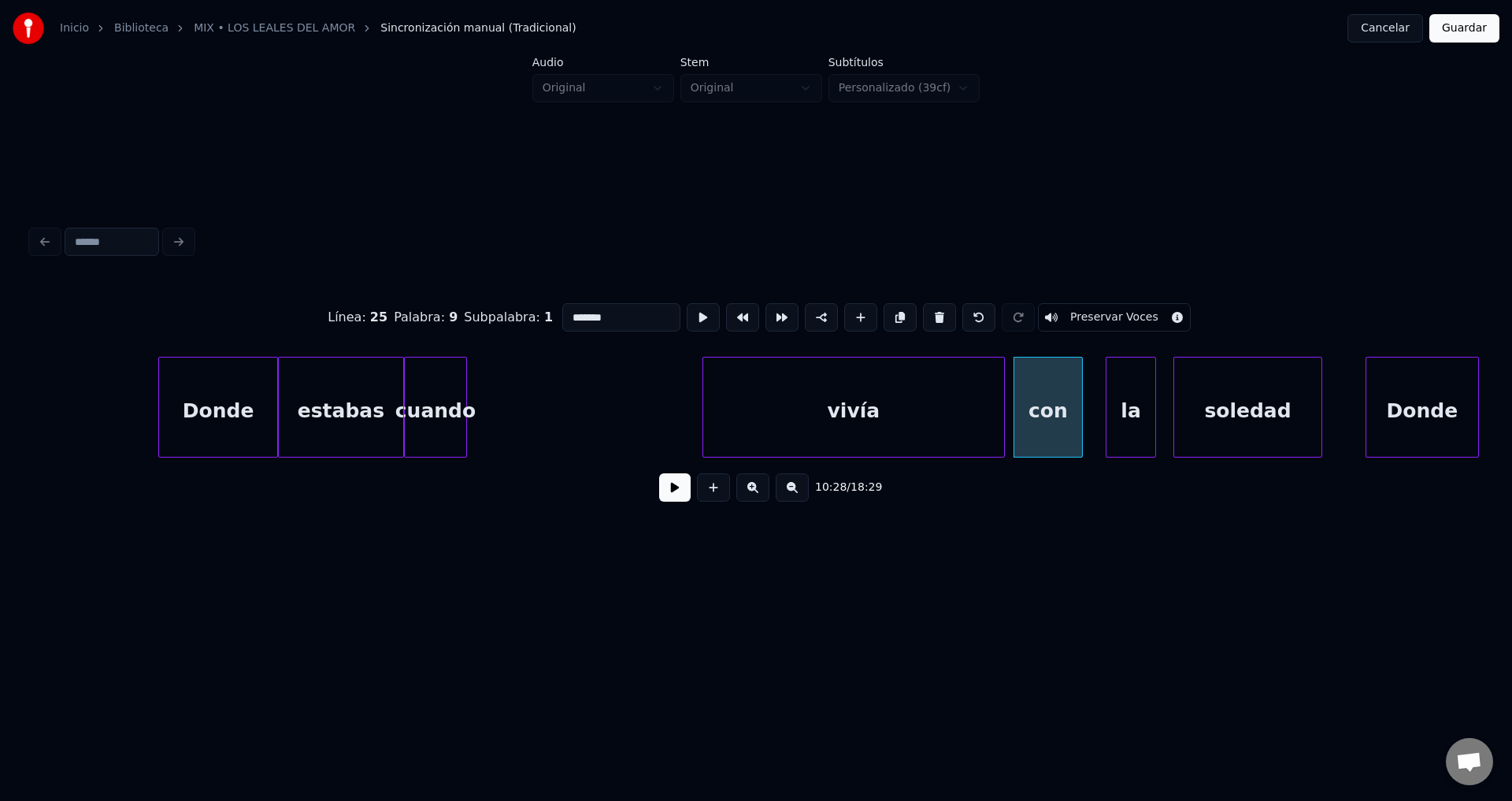
click at [905, 416] on div "vivía" at bounding box center [853, 411] width 301 height 107
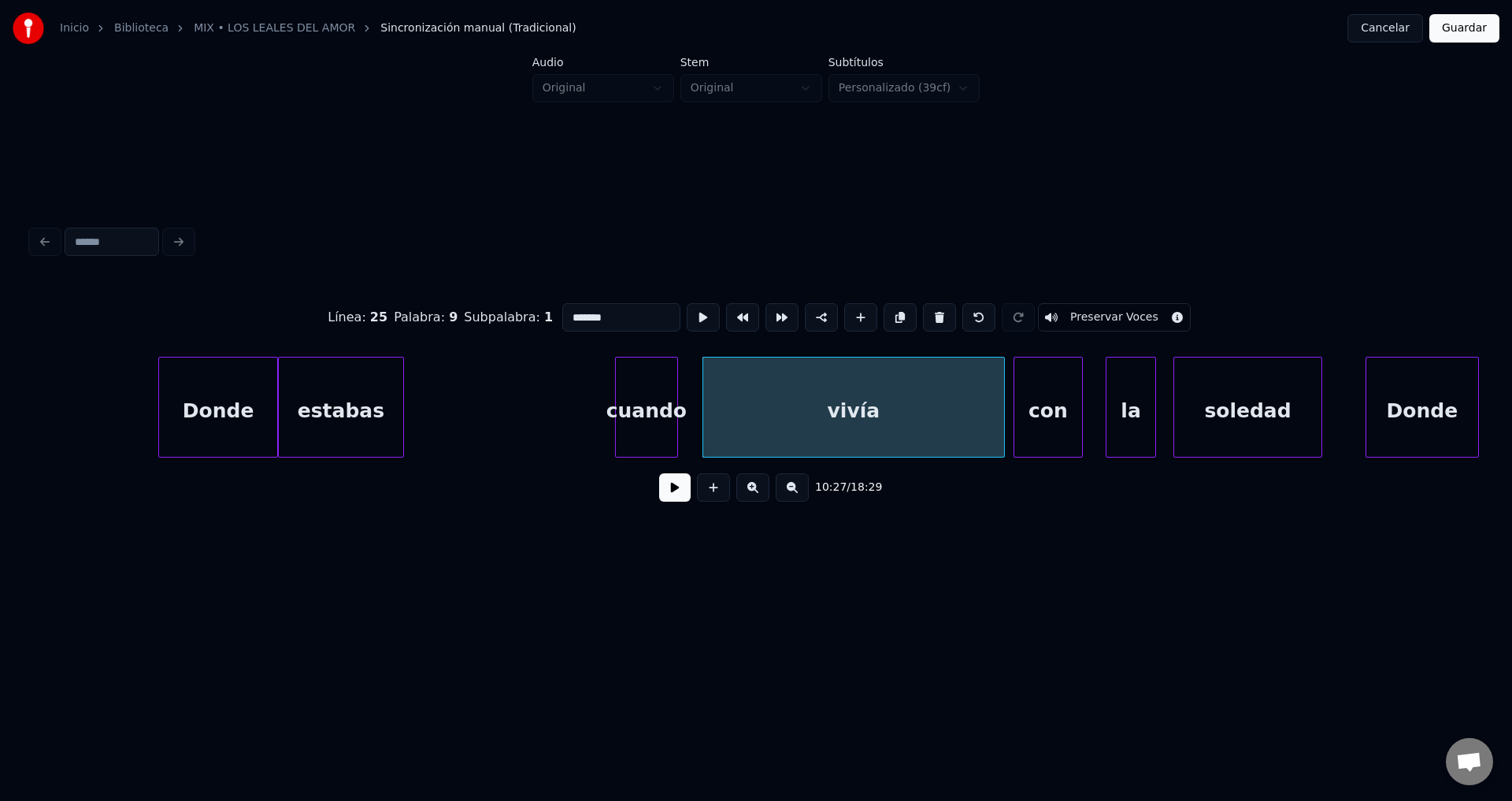
click at [652, 415] on div "cuando" at bounding box center [646, 411] width 61 height 107
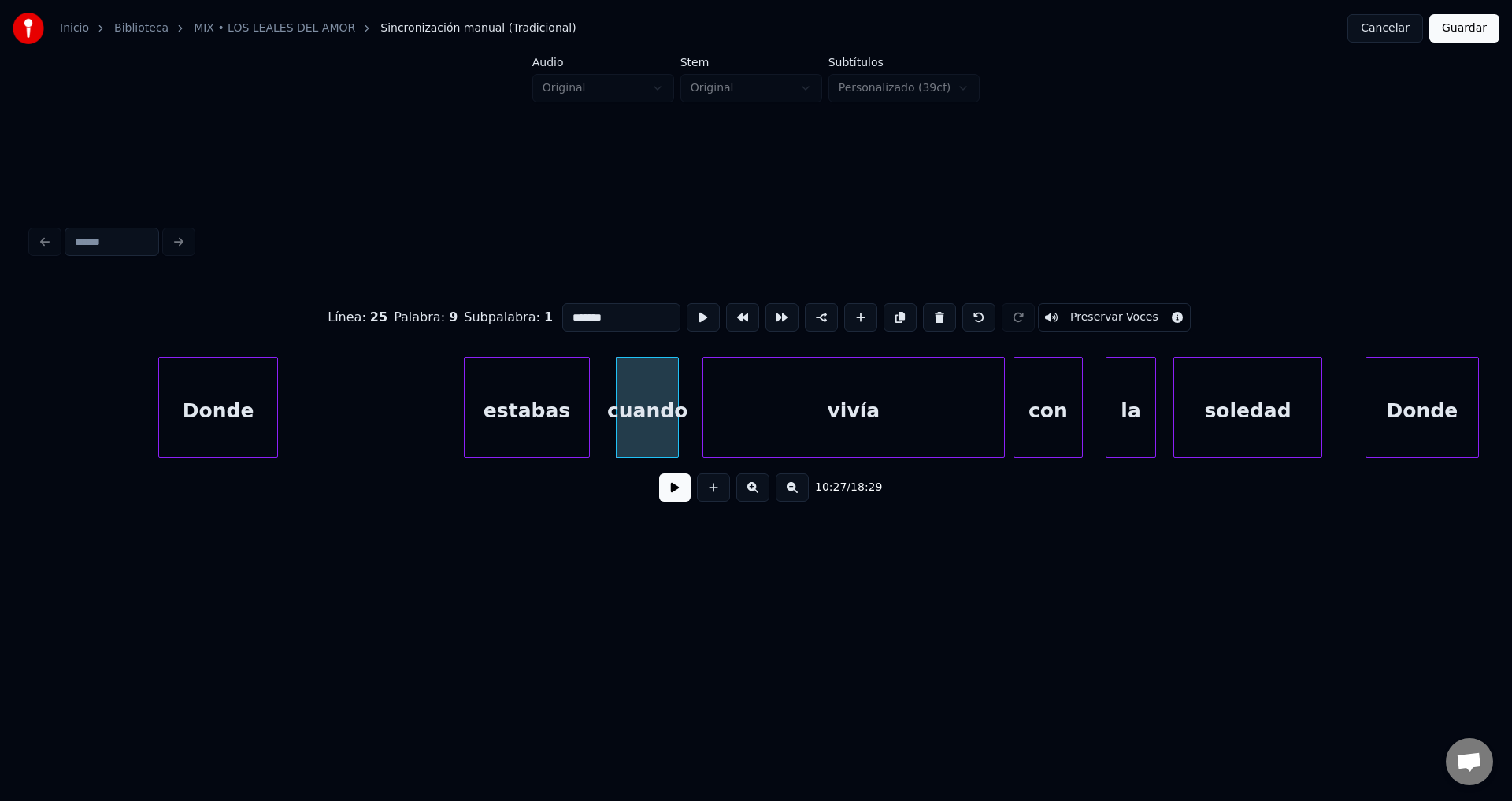
click at [547, 405] on div "estabas" at bounding box center [527, 411] width 125 height 107
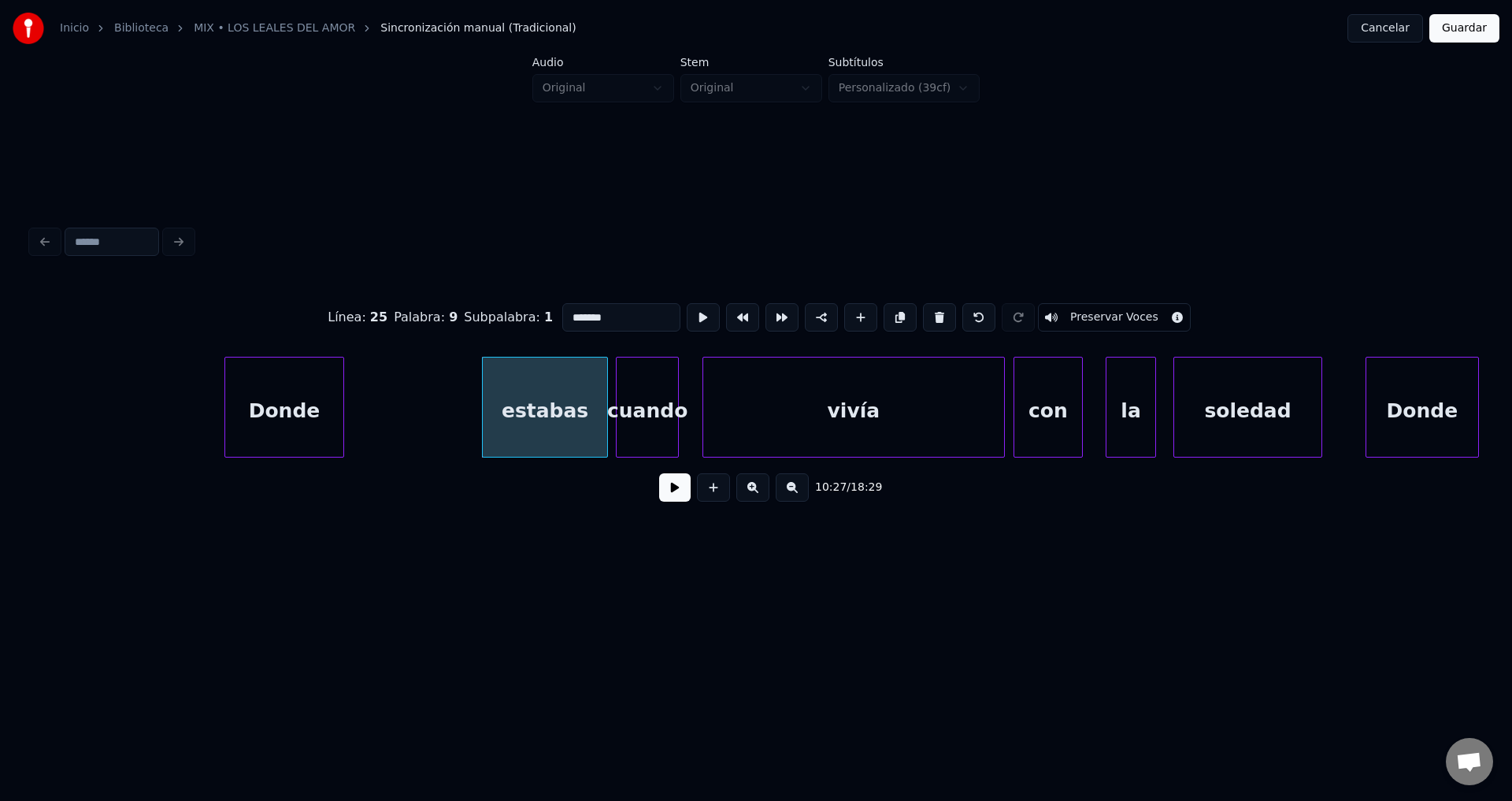
click at [292, 414] on div "Donde" at bounding box center [284, 411] width 118 height 107
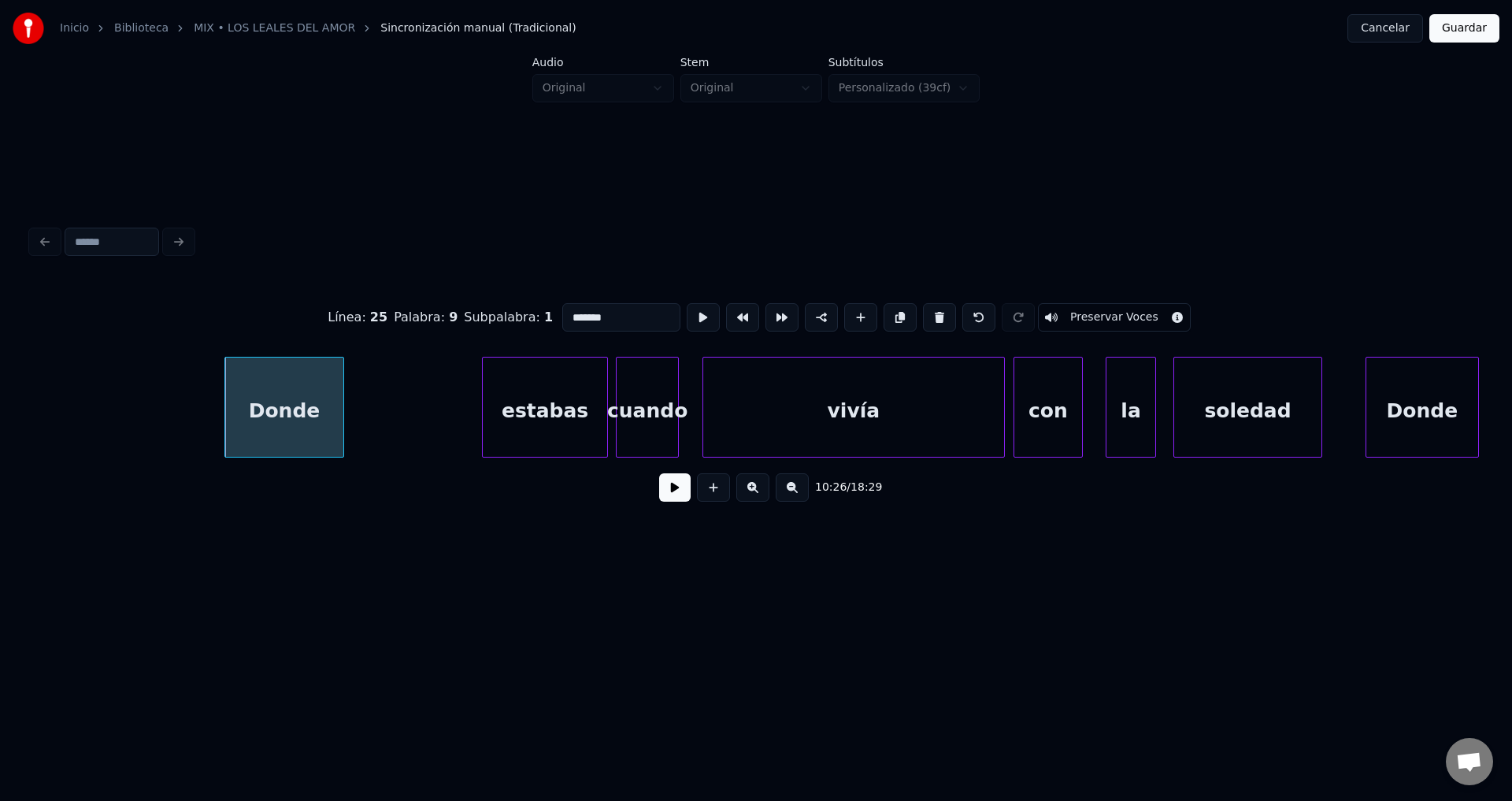
click at [665, 497] on button at bounding box center [675, 488] width 32 height 29
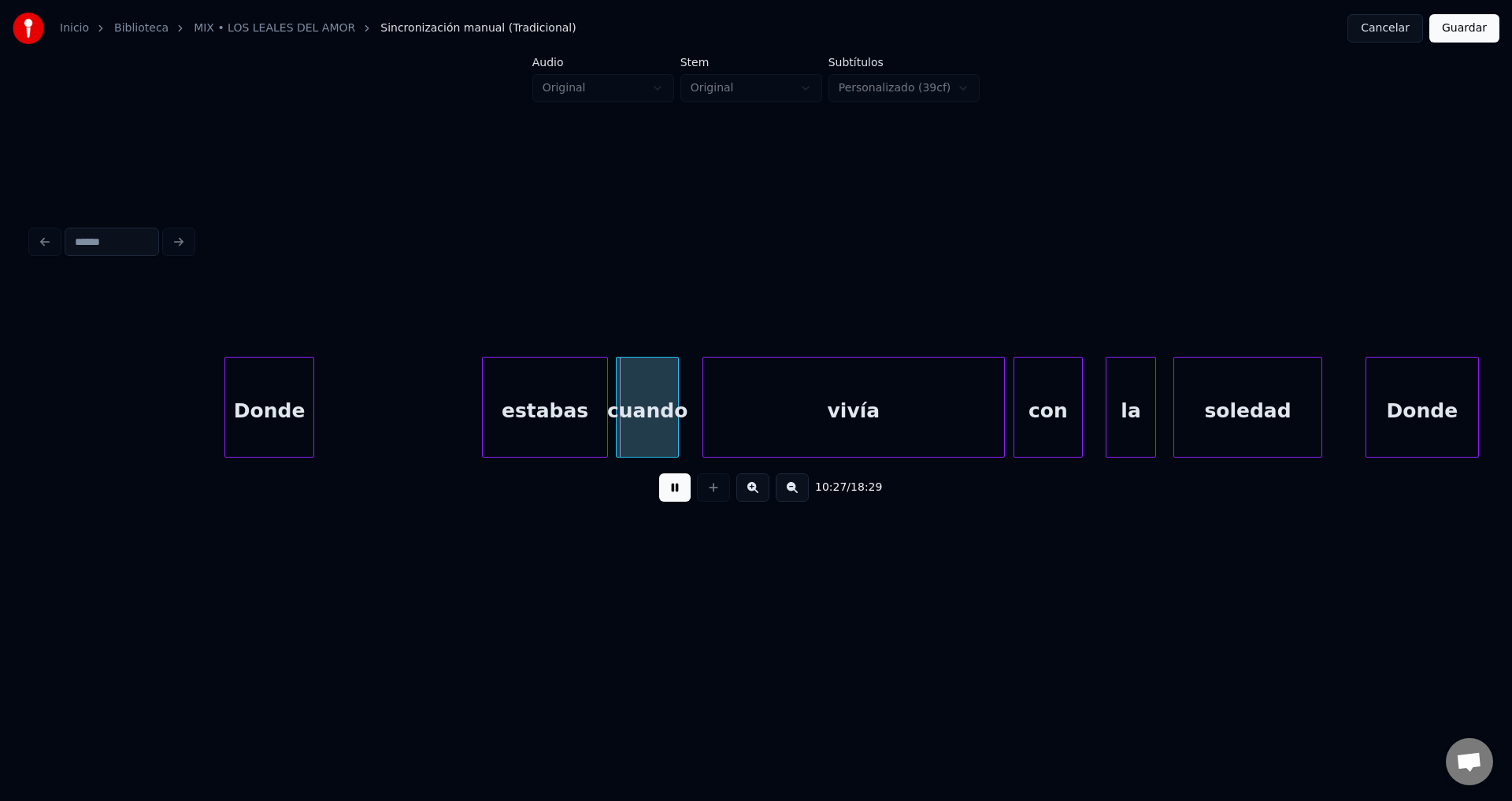
click at [311, 392] on div at bounding box center [311, 407] width 5 height 99
click at [407, 417] on div "estabas" at bounding box center [393, 411] width 125 height 107
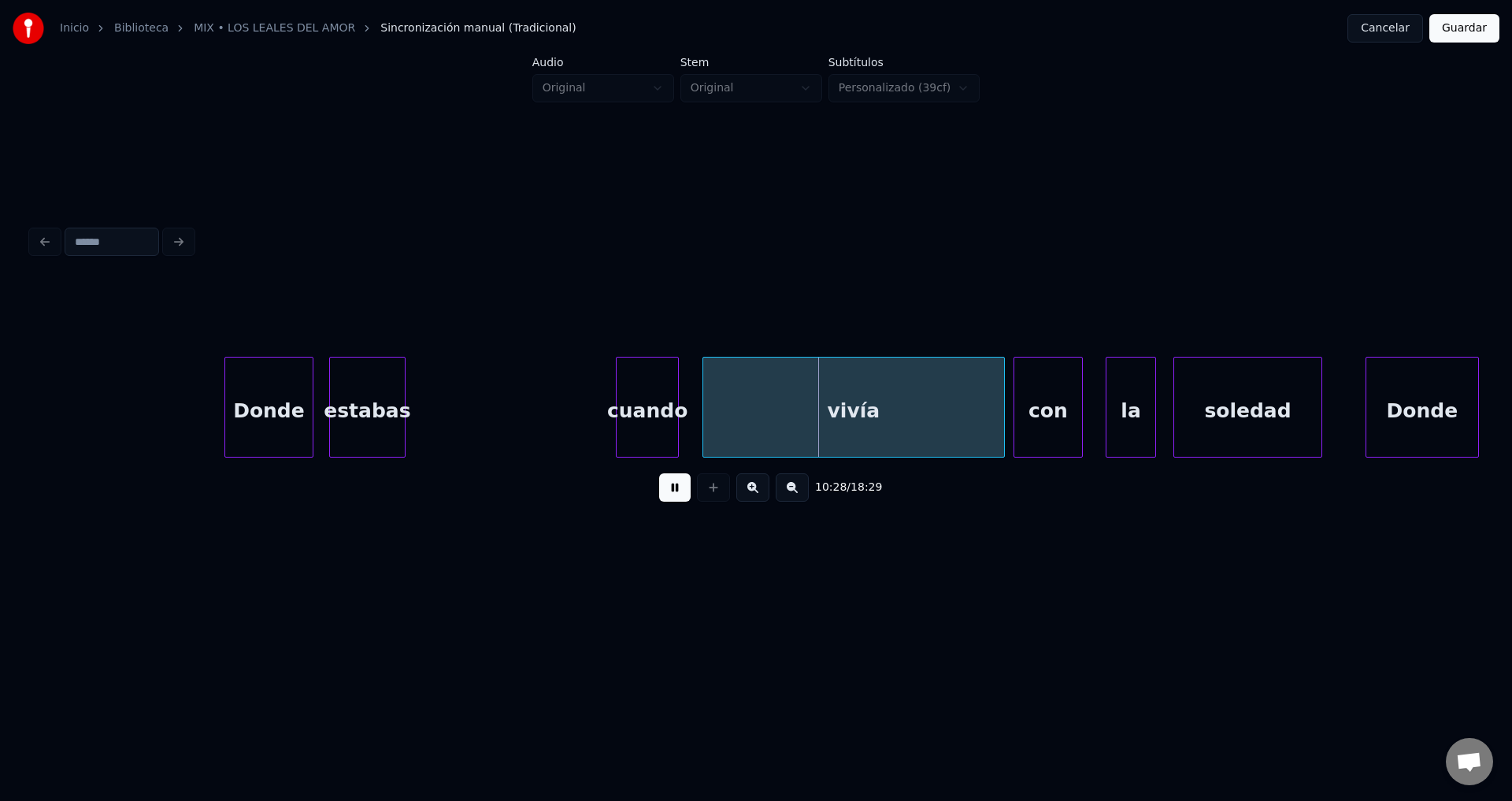
click at [400, 402] on div at bounding box center [402, 407] width 5 height 99
click at [458, 411] on div "cuando" at bounding box center [462, 411] width 61 height 107
click at [563, 397] on div at bounding box center [562, 407] width 5 height 99
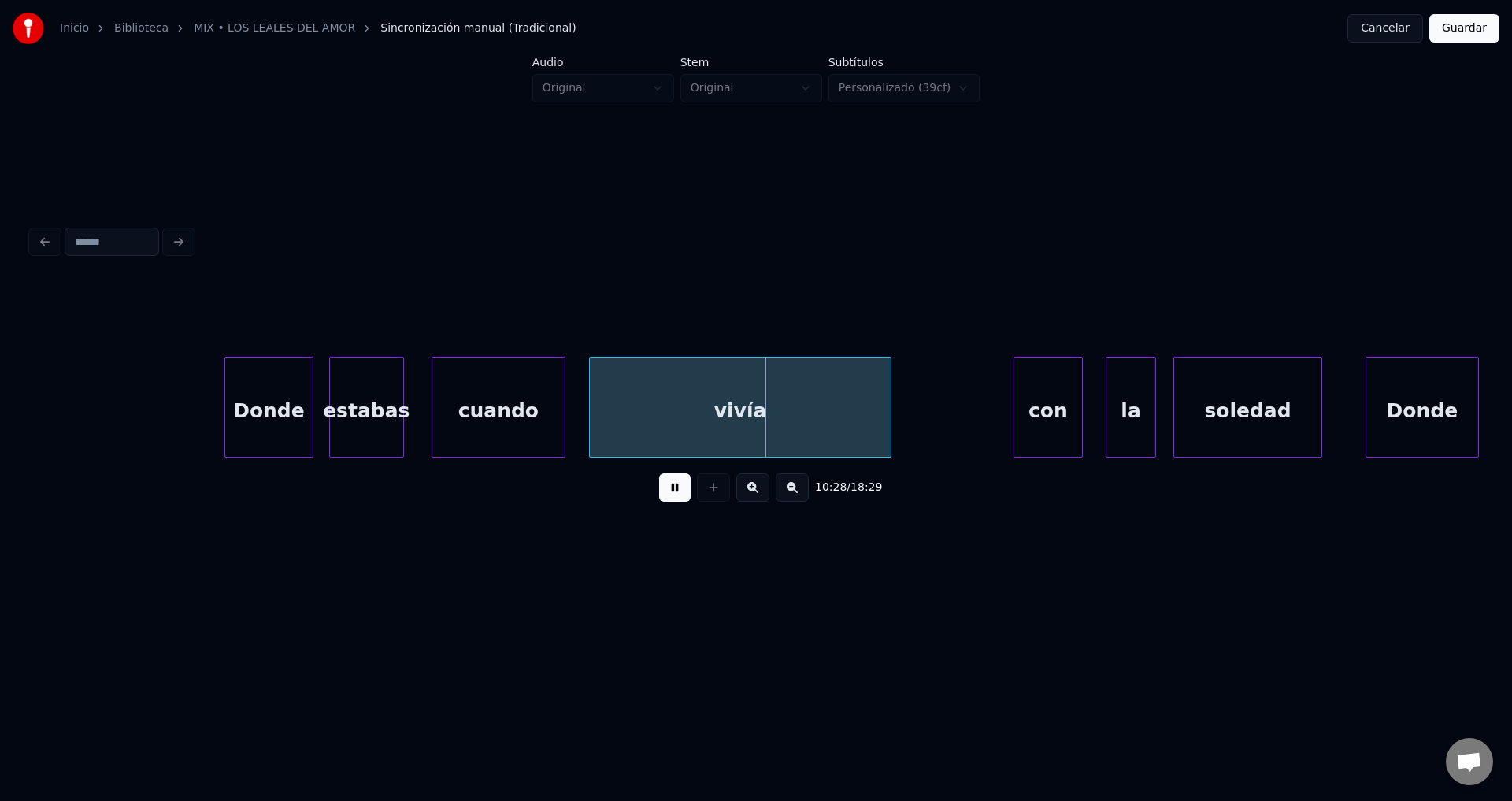
click at [722, 409] on div "vivía" at bounding box center [740, 411] width 301 height 107
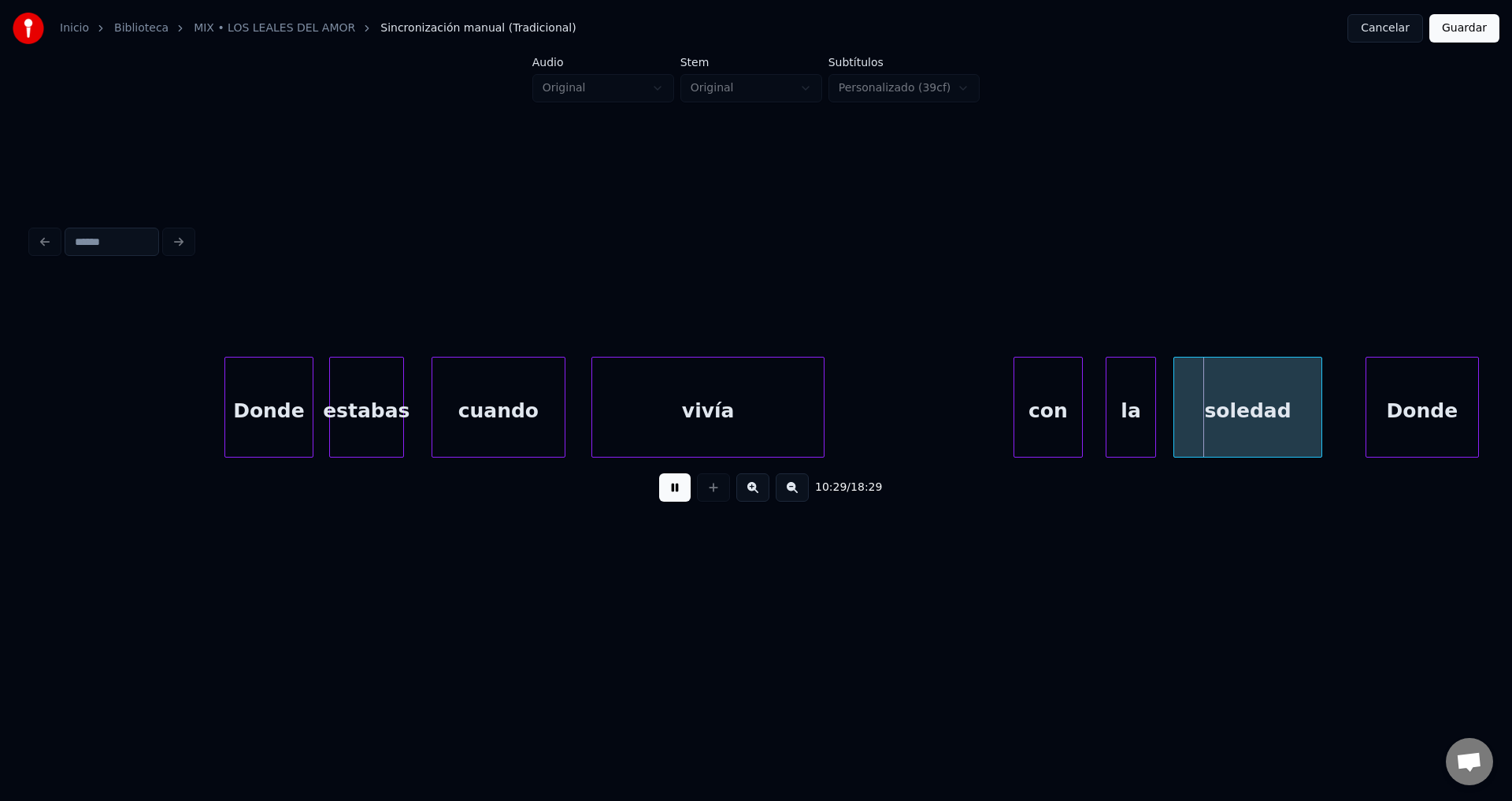
click at [819, 403] on div at bounding box center [822, 407] width 5 height 99
click at [902, 415] on div "con" at bounding box center [882, 411] width 68 height 107
click at [889, 408] on div at bounding box center [891, 407] width 5 height 99
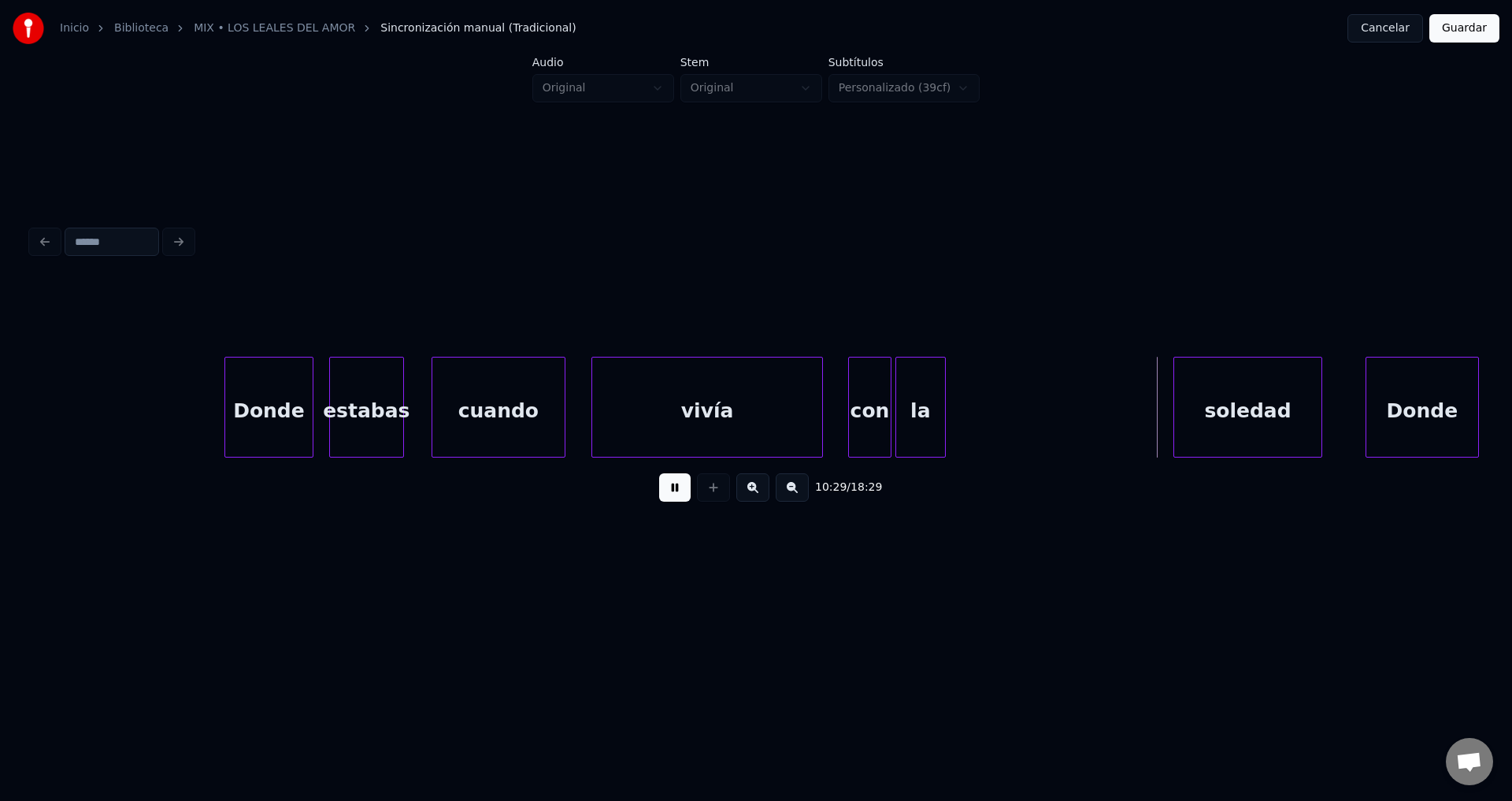
click at [927, 408] on div "la" at bounding box center [920, 411] width 48 height 107
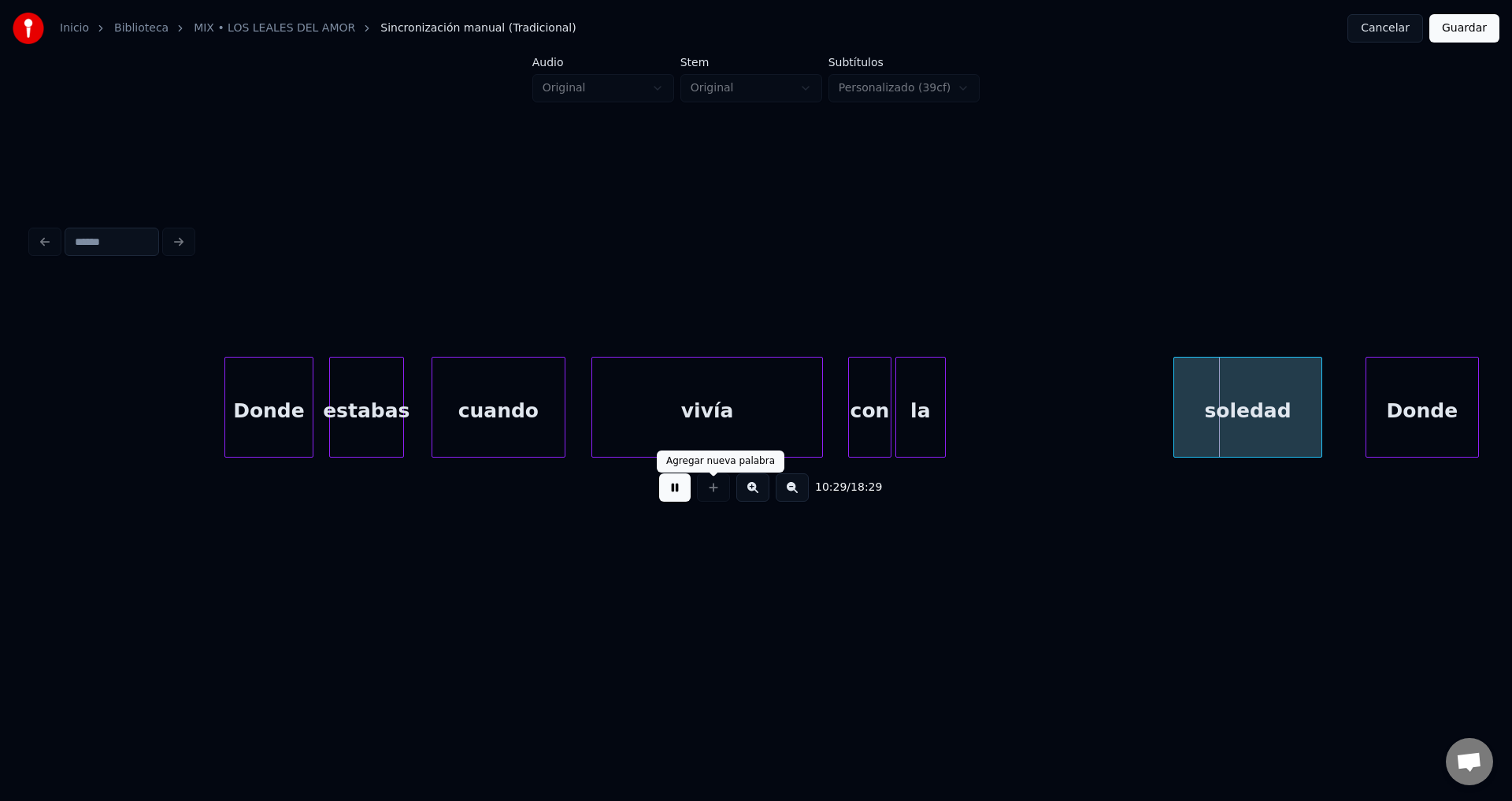
click at [677, 496] on button at bounding box center [675, 488] width 32 height 29
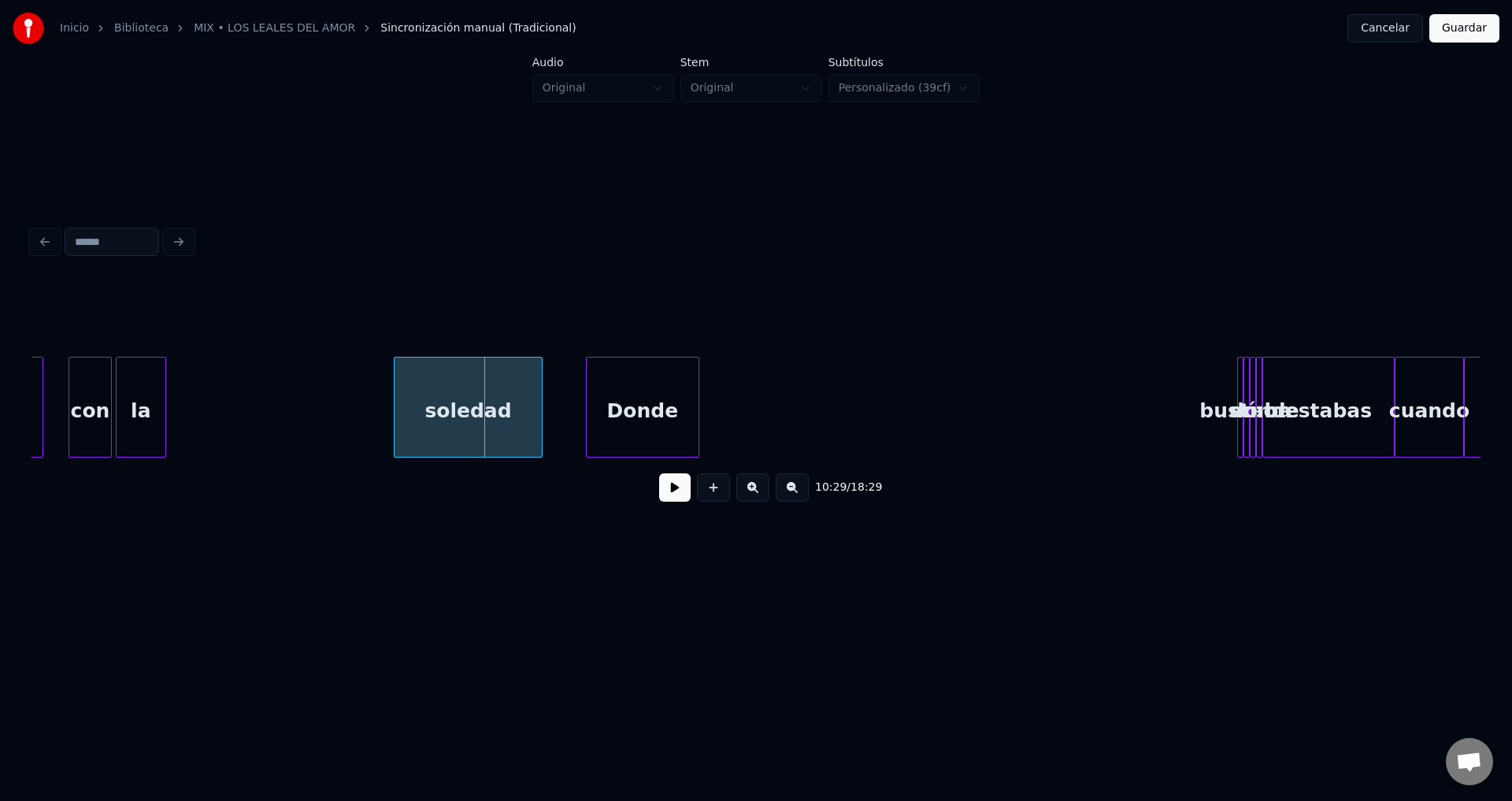
click at [151, 404] on div "la" at bounding box center [141, 411] width 48 height 107
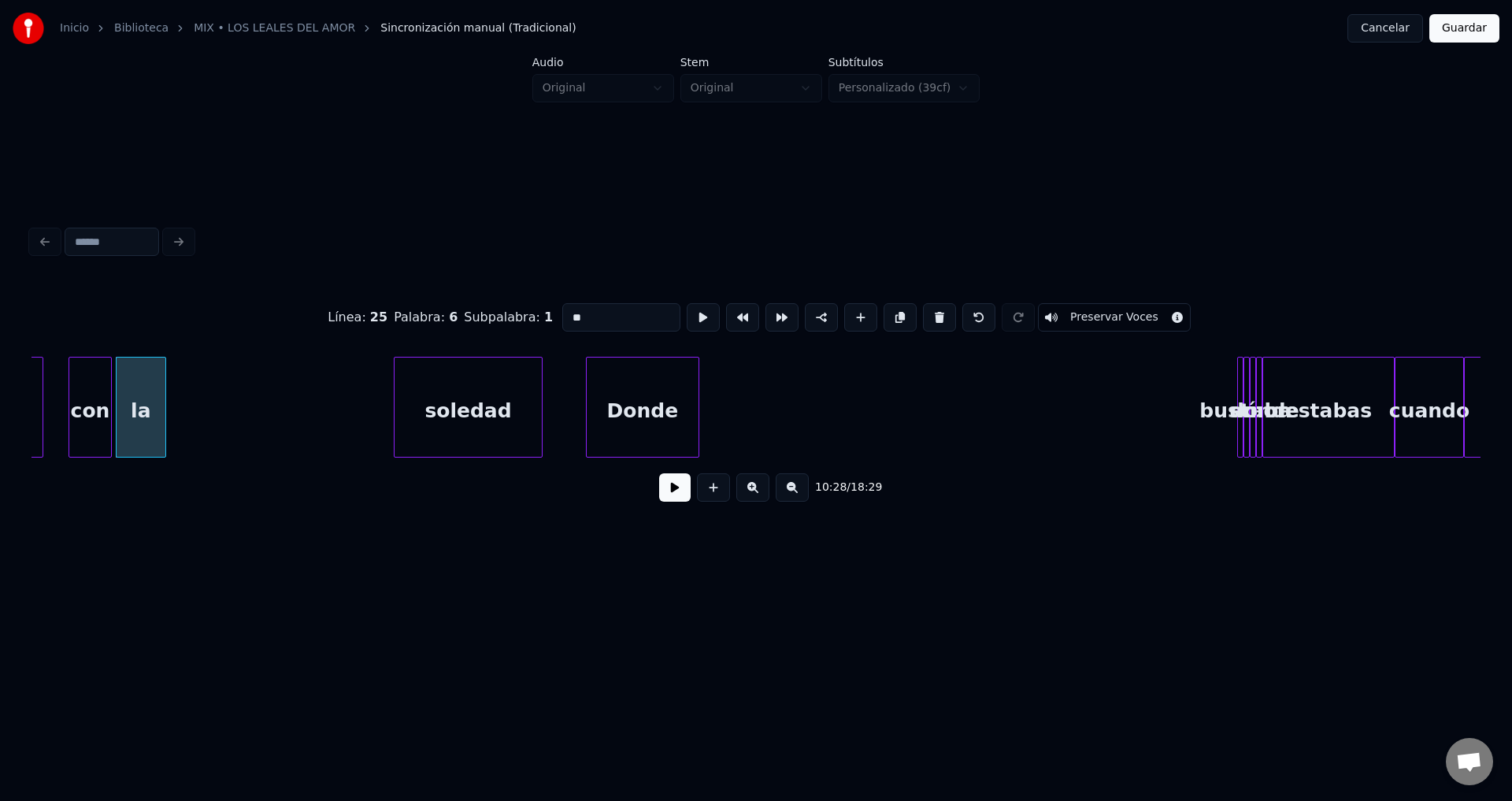
click at [671, 494] on button at bounding box center [675, 488] width 32 height 29
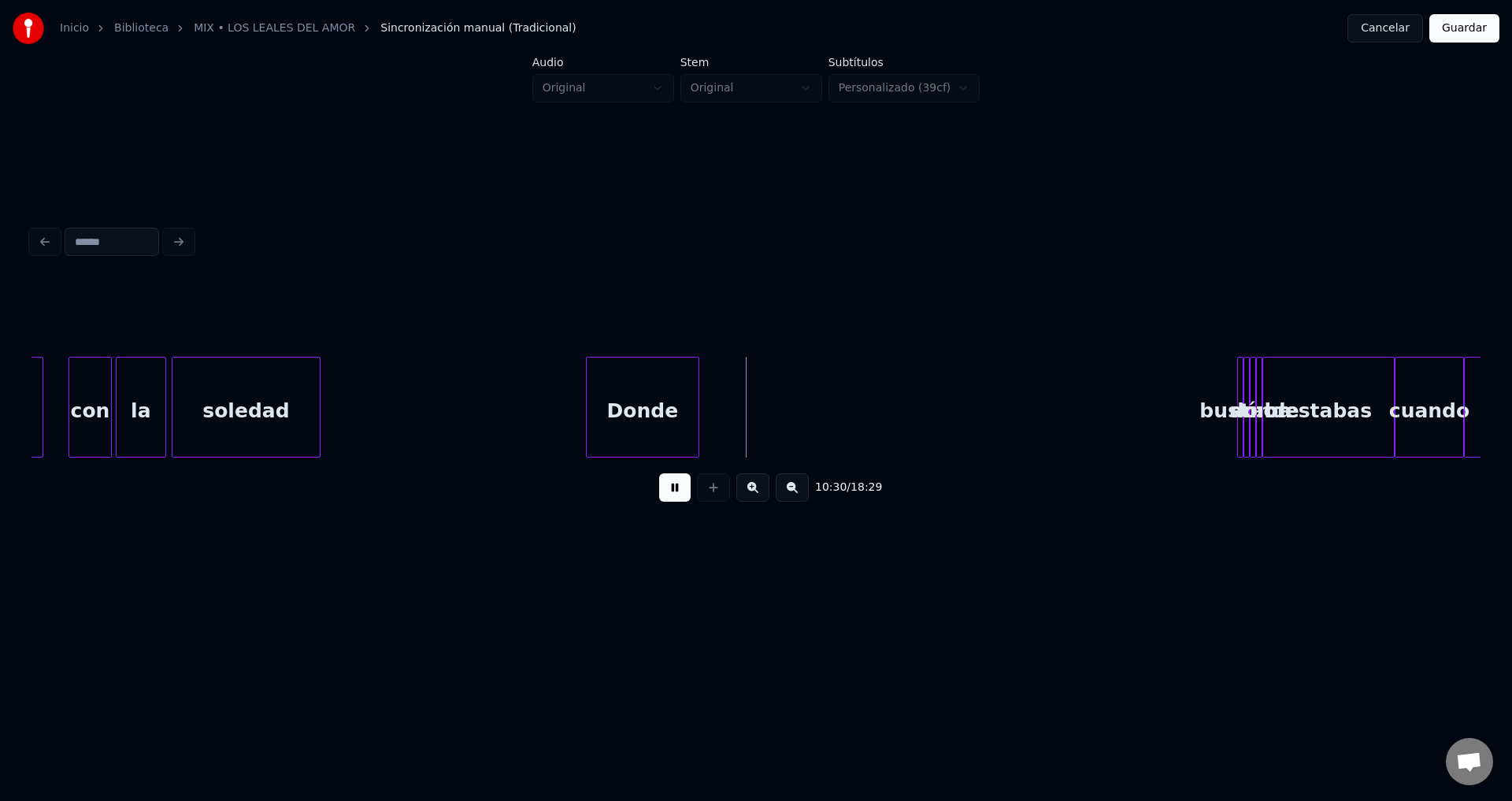
click at [269, 409] on div "soledad" at bounding box center [246, 411] width 147 height 107
click at [1069, 427] on div "Donde" at bounding box center [1064, 411] width 112 height 107
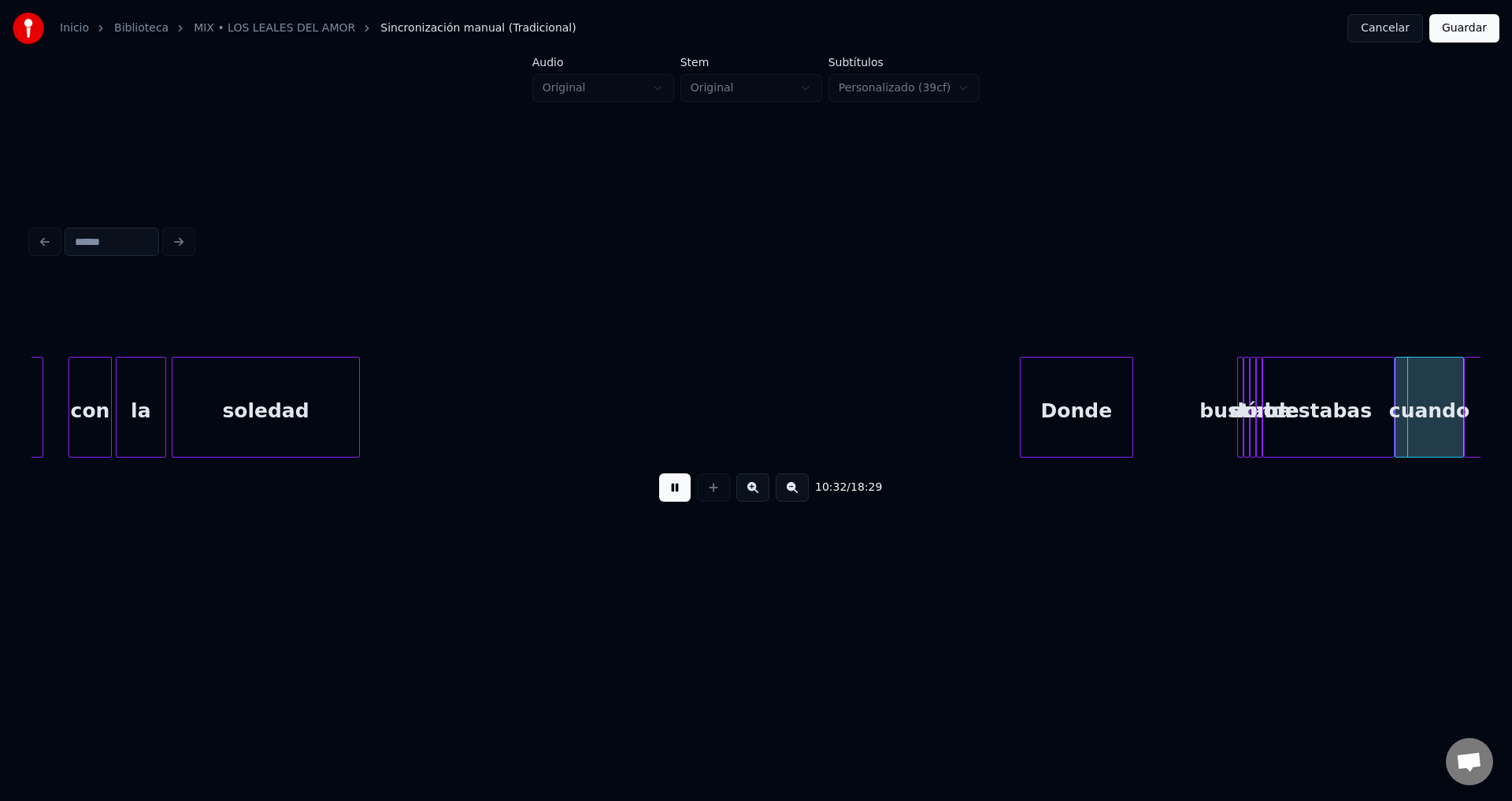
click at [359, 419] on div at bounding box center [357, 407] width 5 height 99
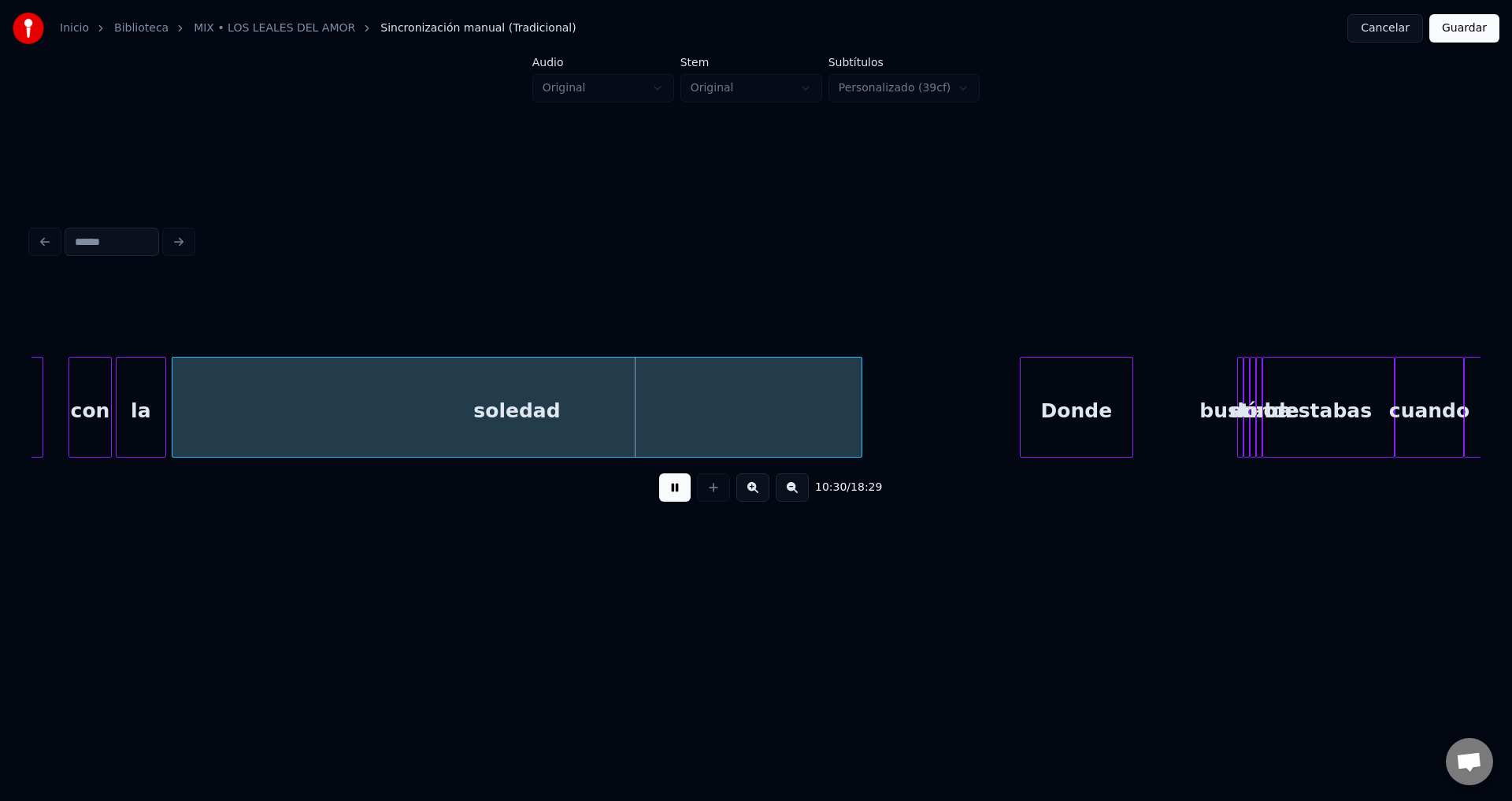
click at [860, 412] on div at bounding box center [859, 407] width 5 height 99
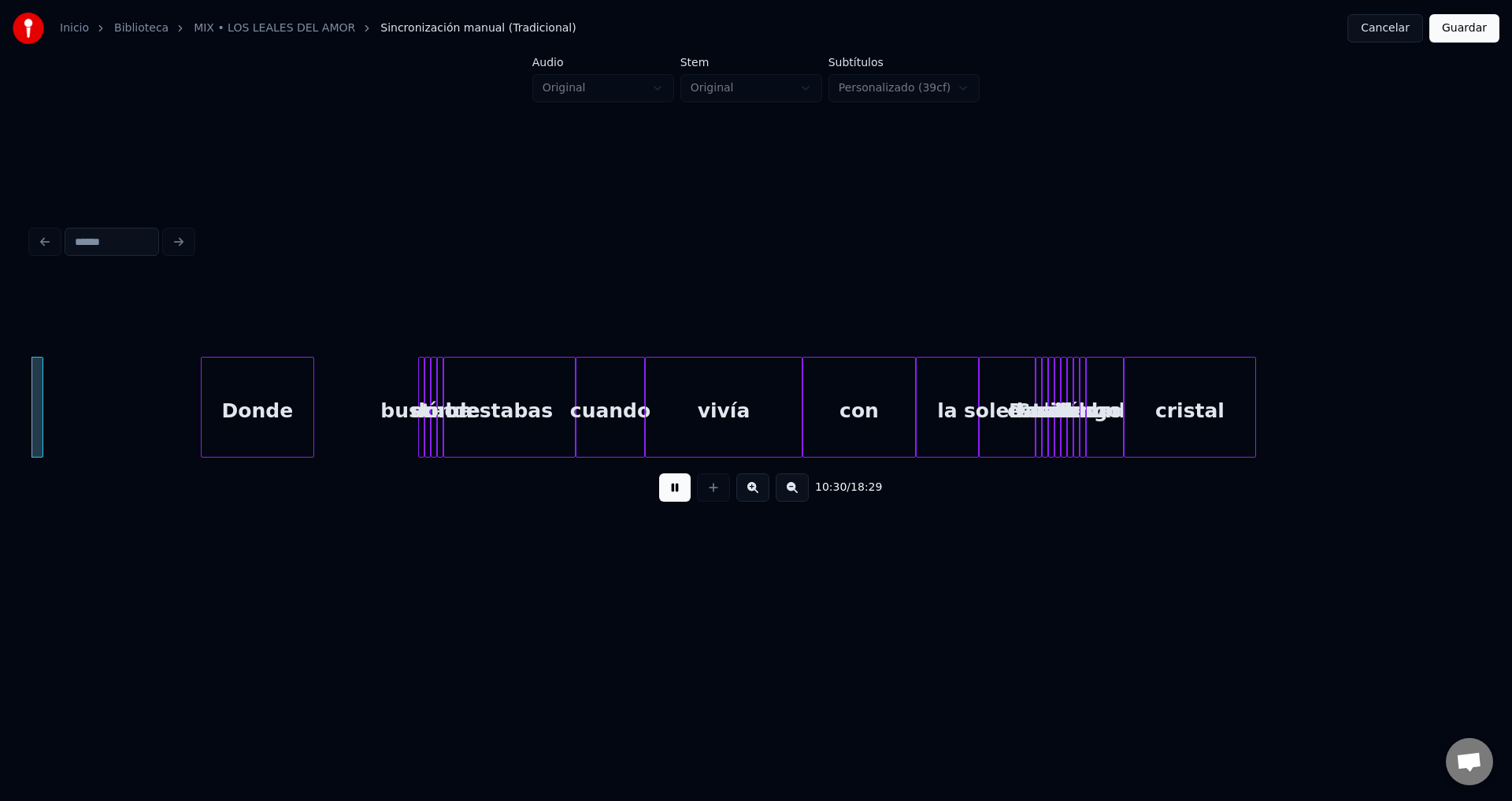
scroll to position [0, 198704]
click at [679, 496] on button at bounding box center [675, 488] width 32 height 29
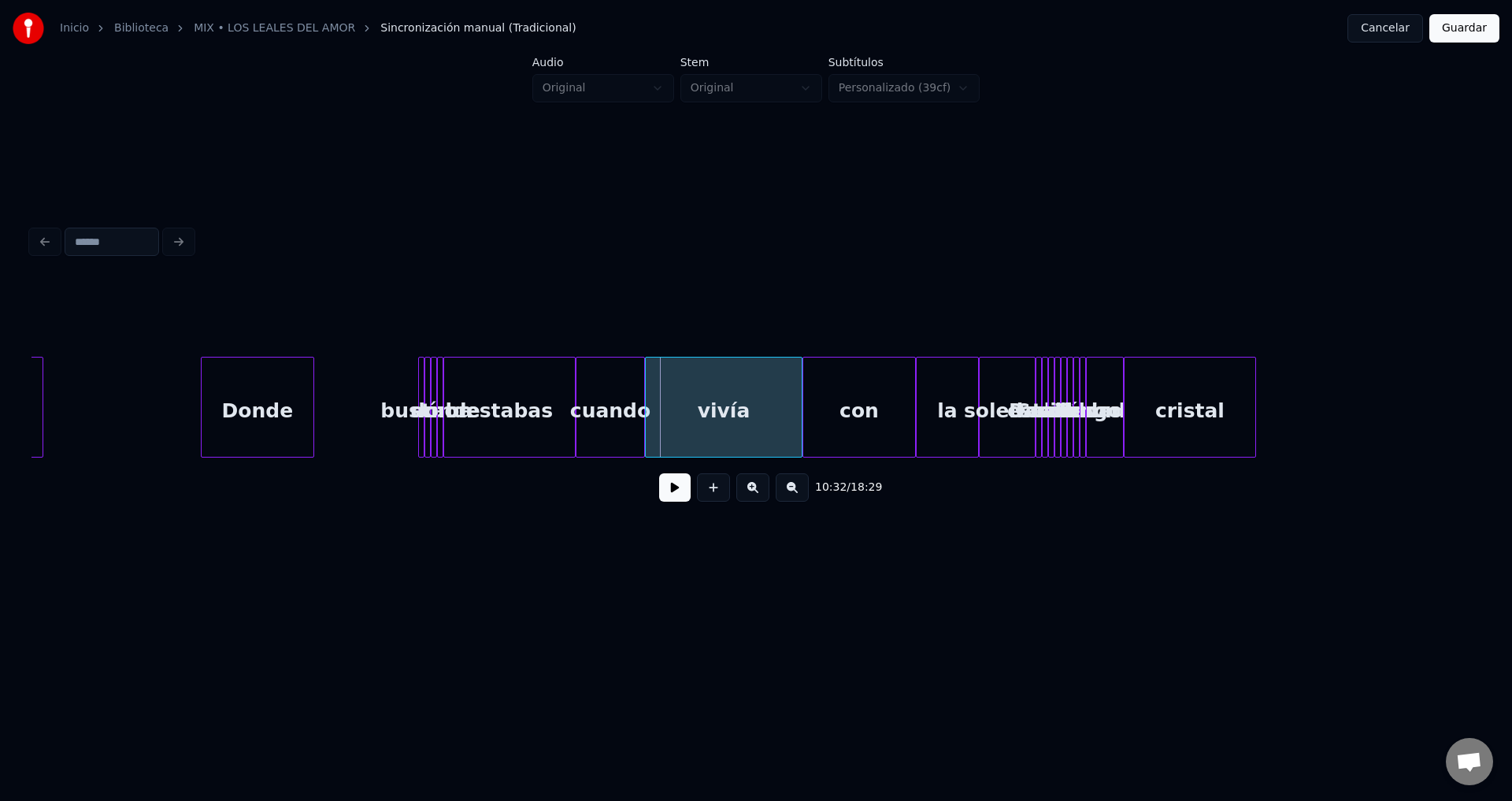
click at [418, 374] on div "buscaba" at bounding box center [421, 407] width 6 height 101
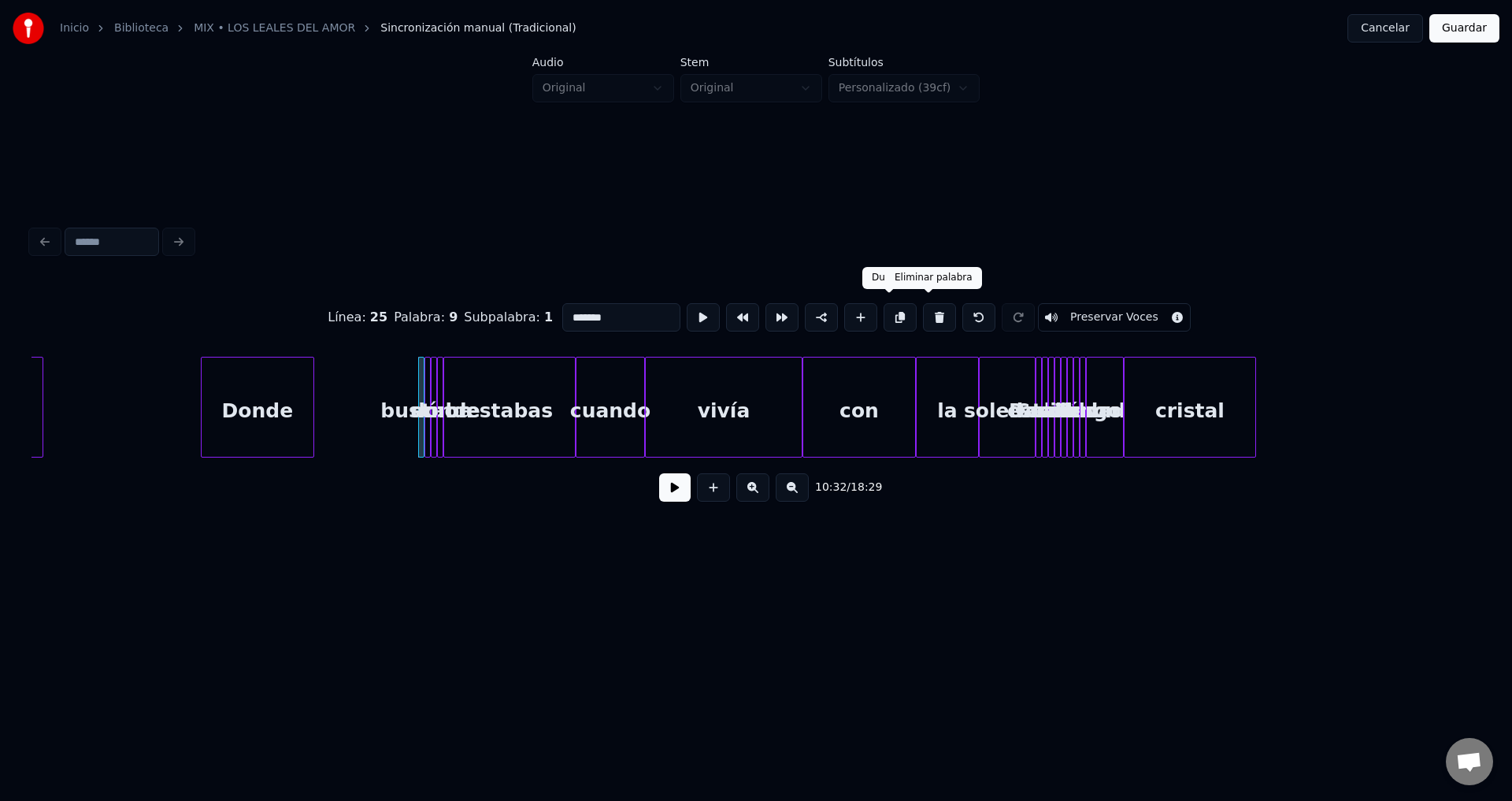
click at [927, 311] on button at bounding box center [940, 318] width 33 height 29
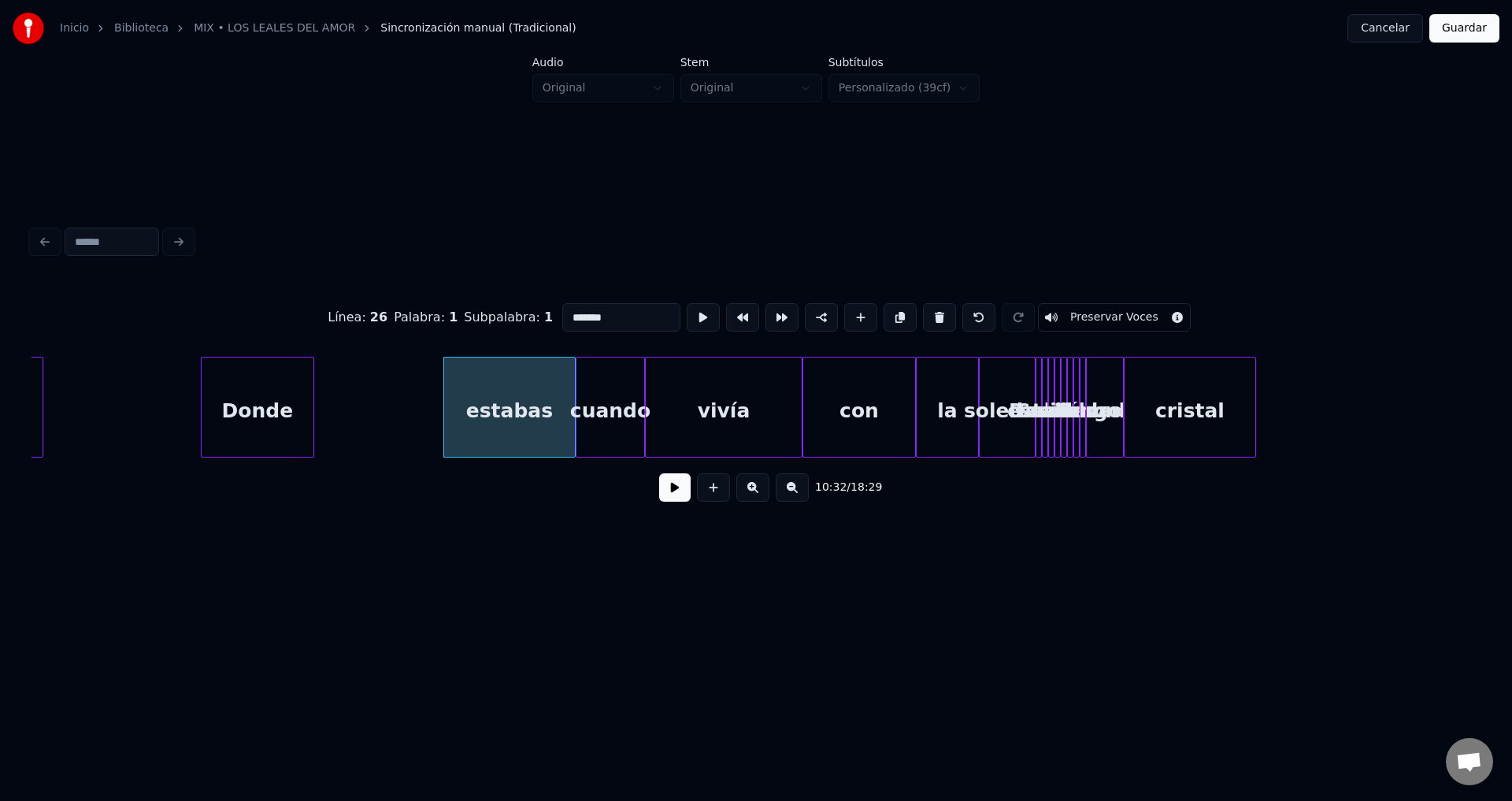
click at [890, 403] on div "con" at bounding box center [859, 411] width 112 height 107
type input "***"
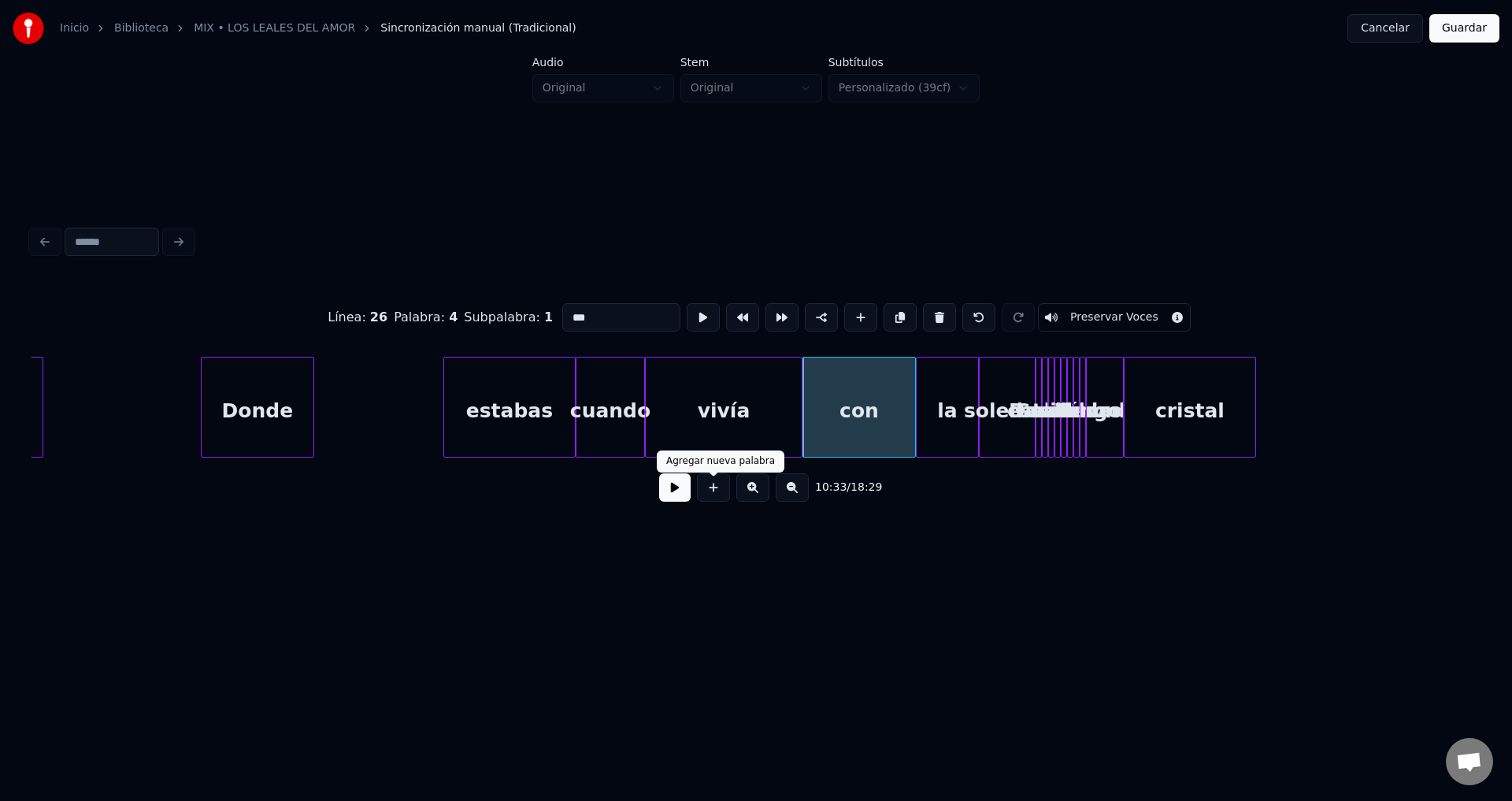
click at [667, 494] on button at bounding box center [675, 488] width 32 height 29
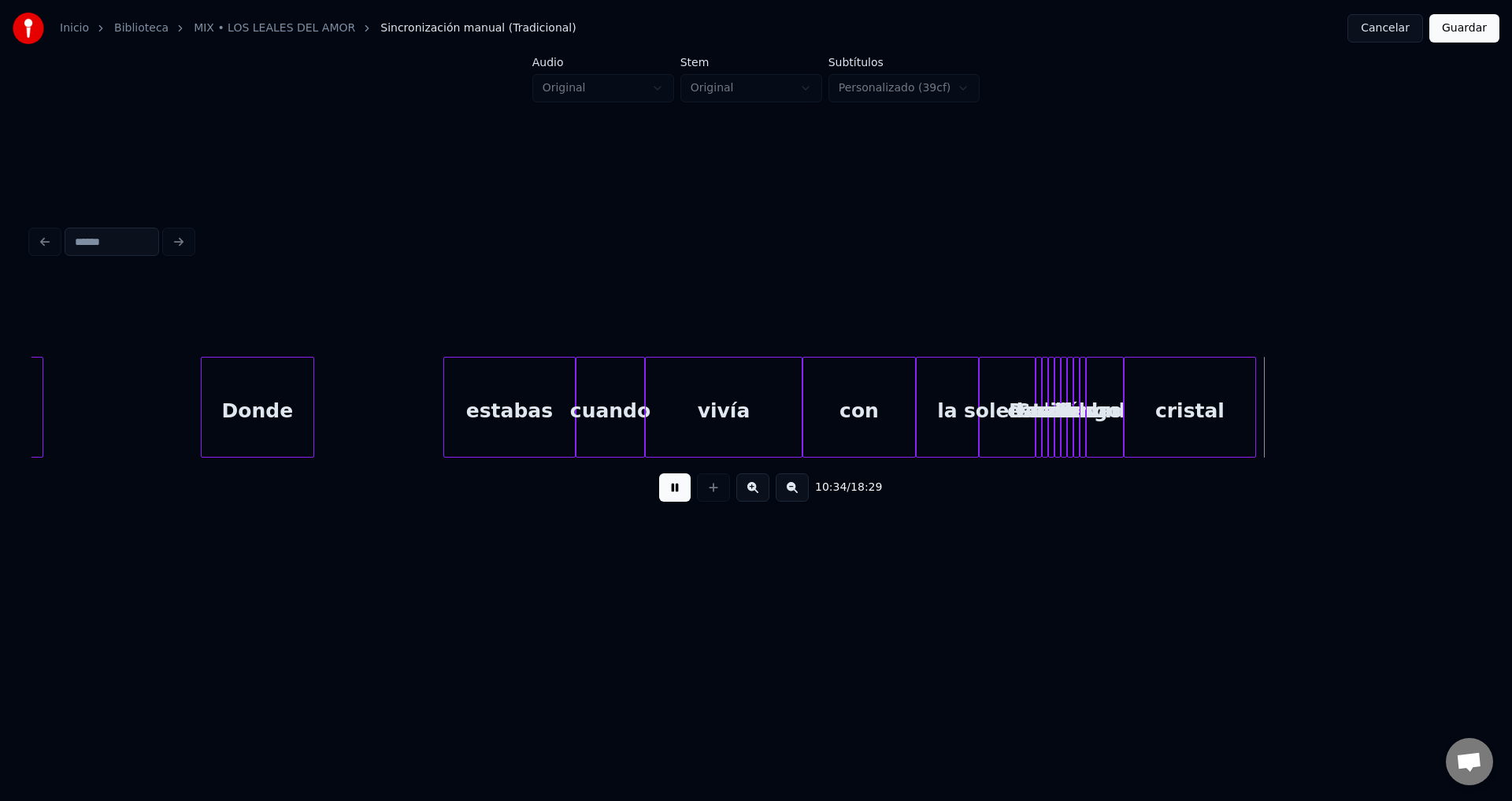
click at [667, 494] on button at bounding box center [675, 488] width 32 height 29
click at [616, 386] on div "cuando" at bounding box center [609, 411] width 68 height 107
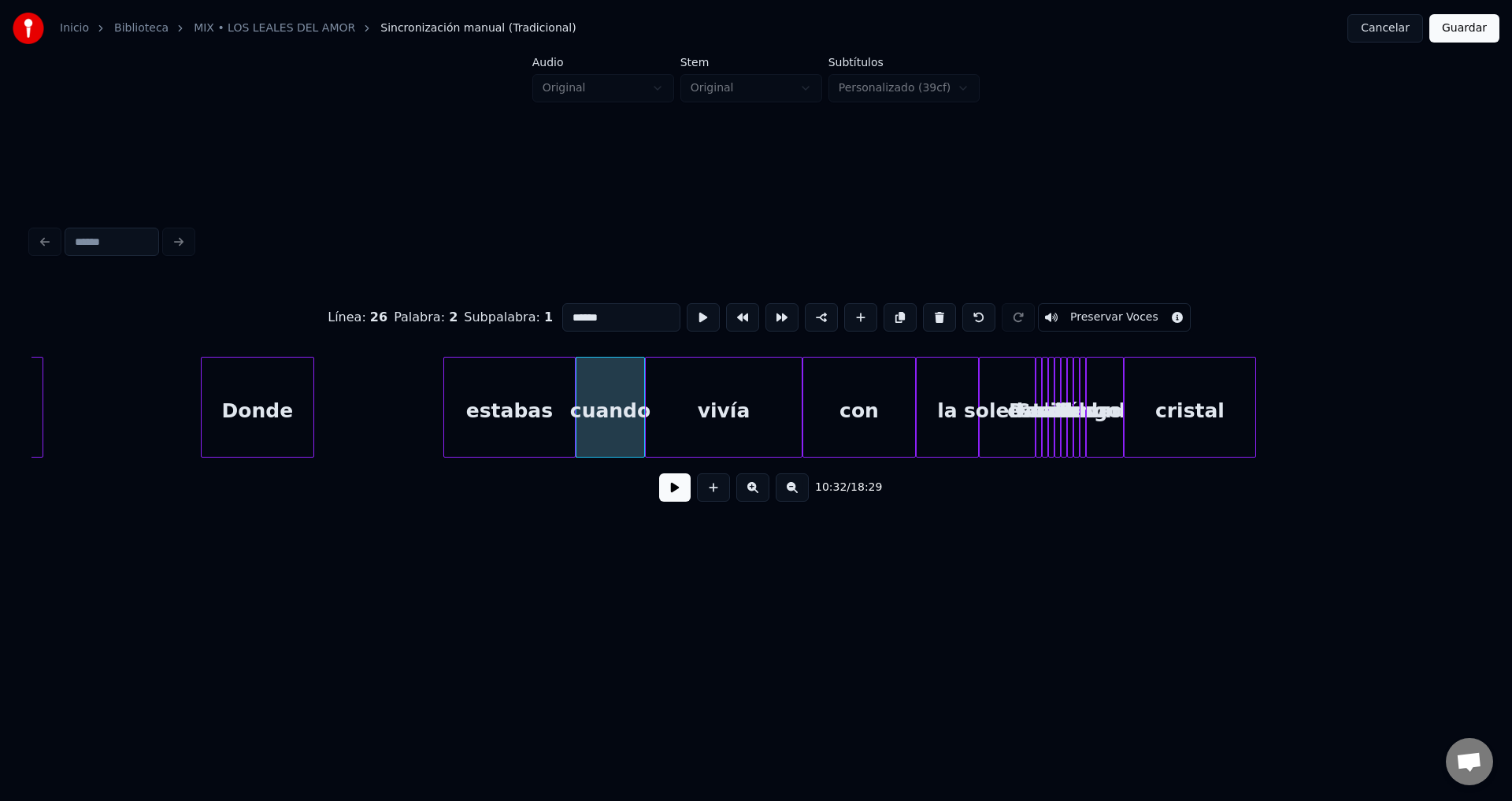
click at [668, 499] on button at bounding box center [675, 488] width 32 height 29
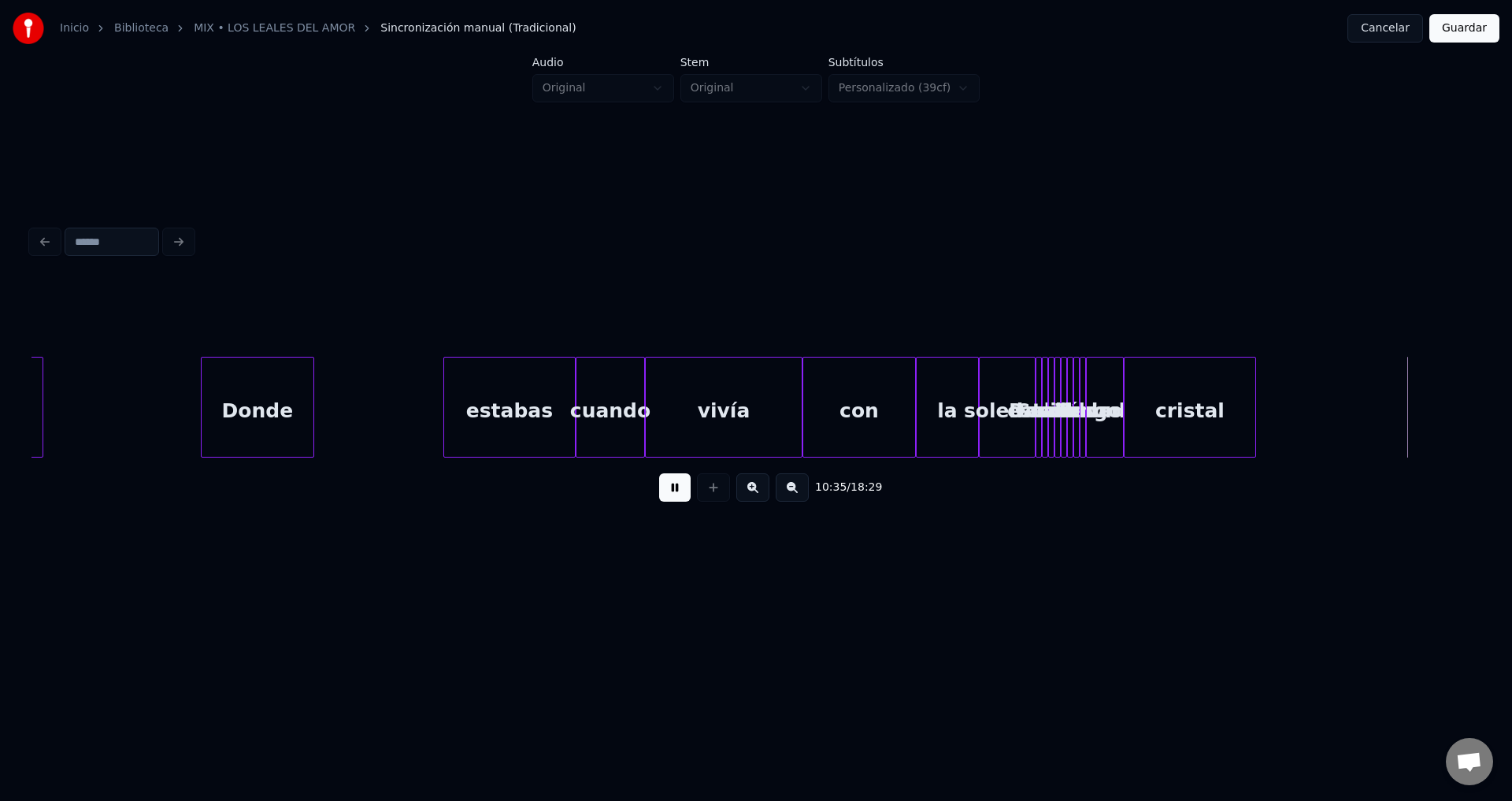
click at [668, 499] on button at bounding box center [675, 488] width 32 height 29
click at [294, 408] on div "Donde" at bounding box center [261, 411] width 112 height 107
click at [671, 493] on button at bounding box center [675, 488] width 32 height 29
click at [1069, 409] on div at bounding box center [1070, 407] width 5 height 99
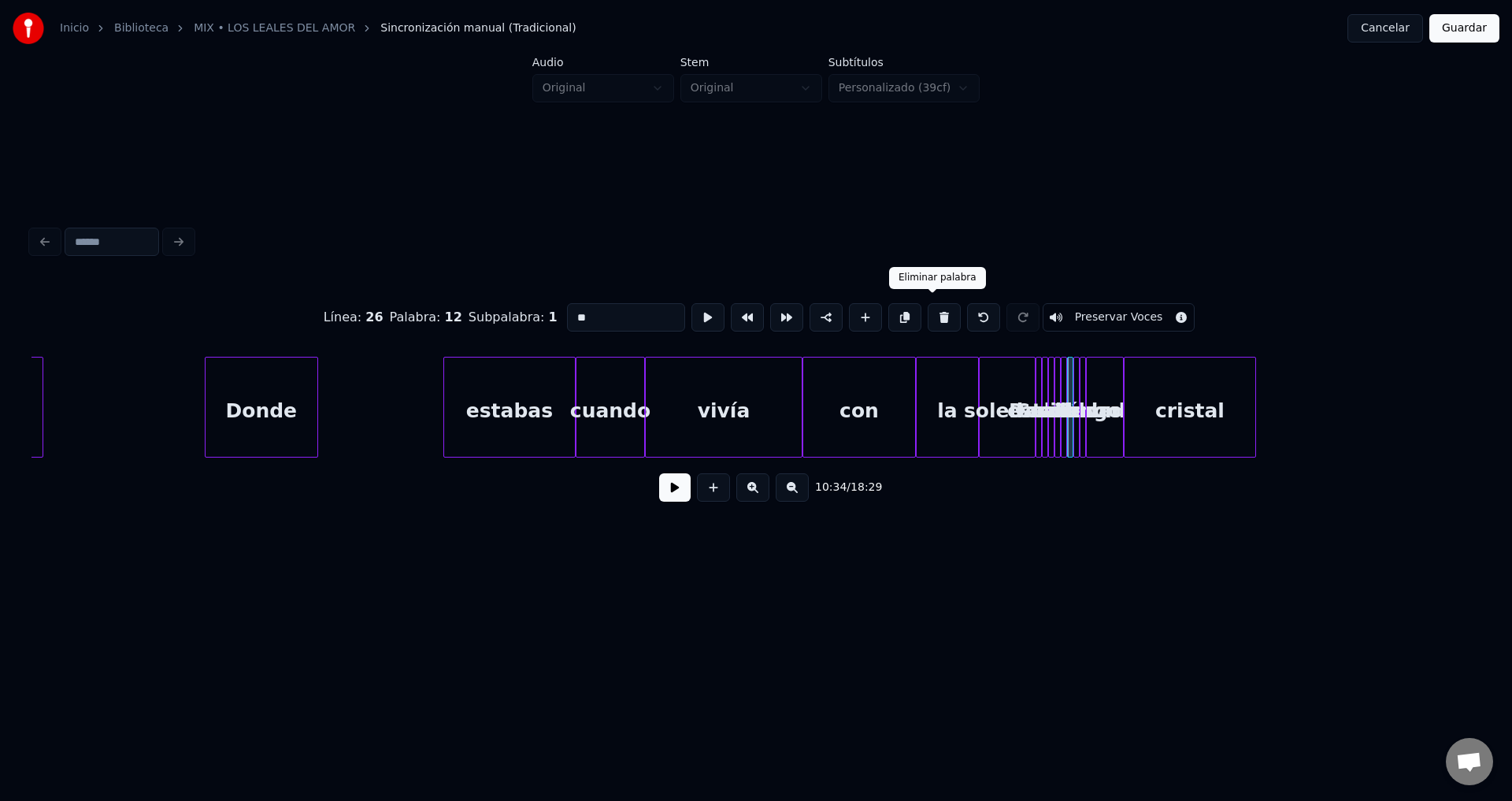
click at [933, 311] on button at bounding box center [945, 318] width 33 height 29
click at [933, 311] on button at bounding box center [940, 318] width 33 height 29
click at [1066, 382] on div "con" at bounding box center [1069, 411] width 16 height 107
click at [928, 315] on button at bounding box center [945, 318] width 33 height 29
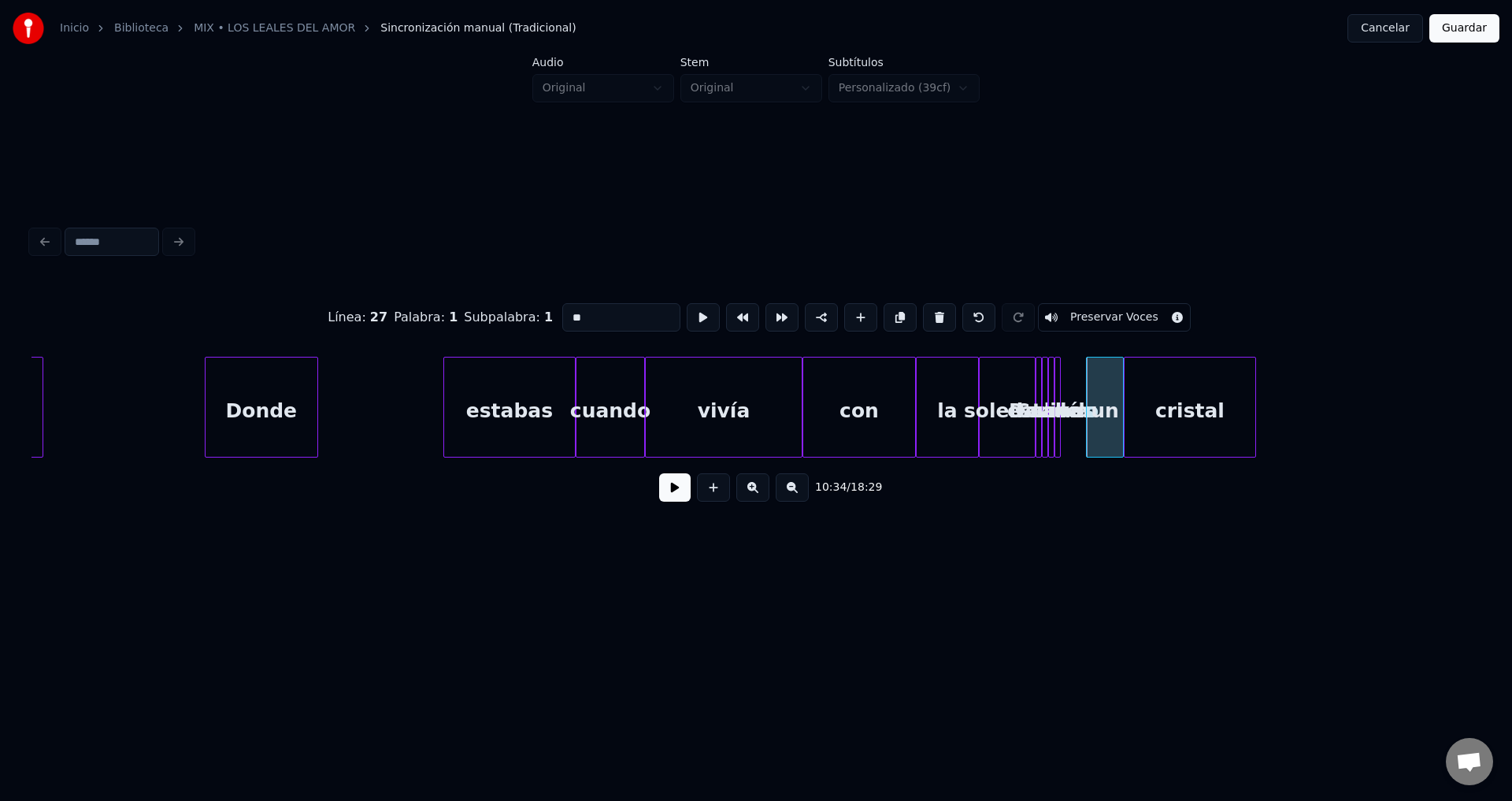
click at [1047, 375] on div "estabas" at bounding box center [1050, 411] width 16 height 107
click at [931, 312] on button at bounding box center [940, 318] width 33 height 29
click at [1044, 370] on div "Donde" at bounding box center [1044, 411] width 16 height 107
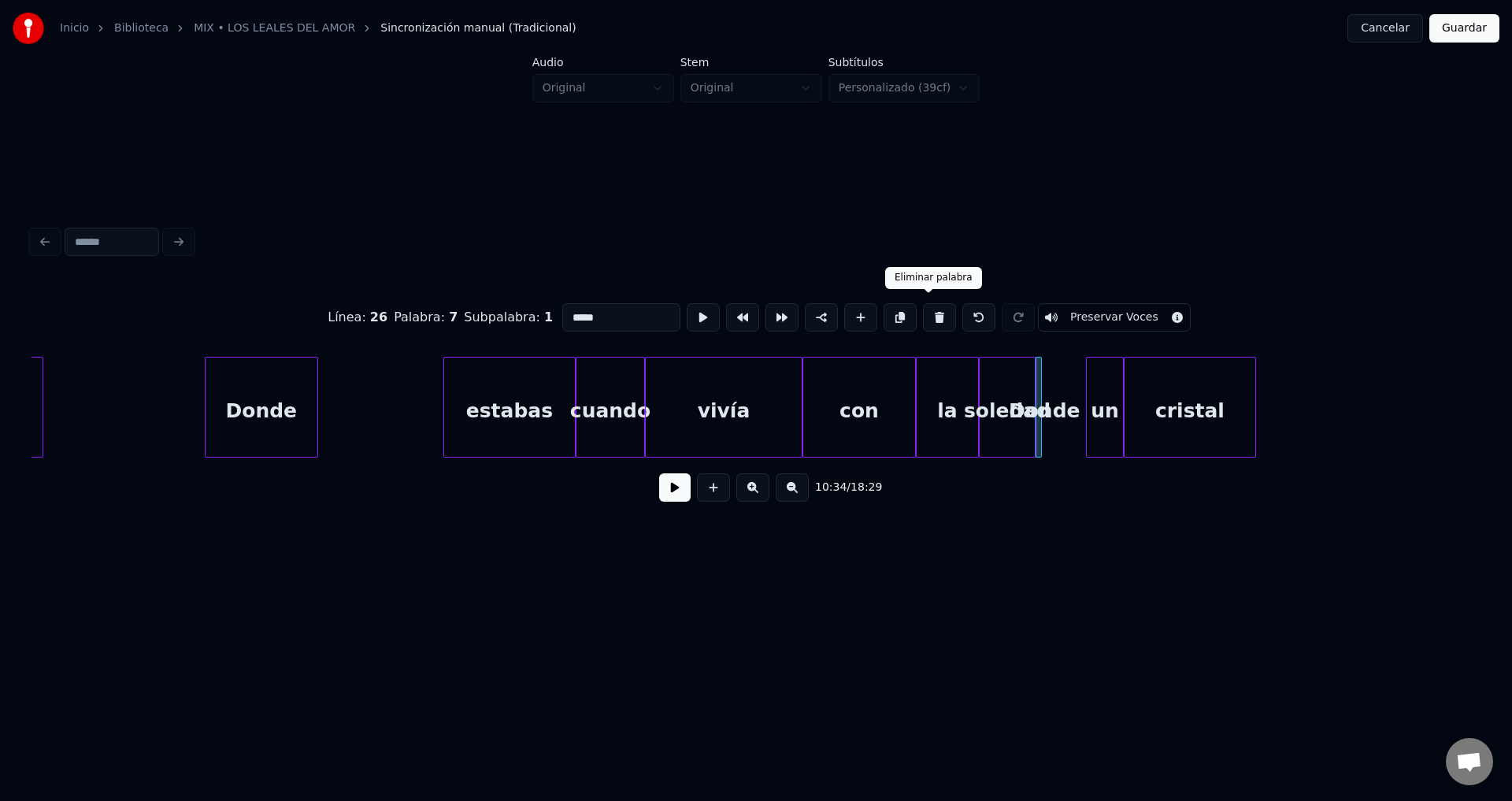
click at [930, 312] on button at bounding box center [940, 318] width 33 height 29
type input "**"
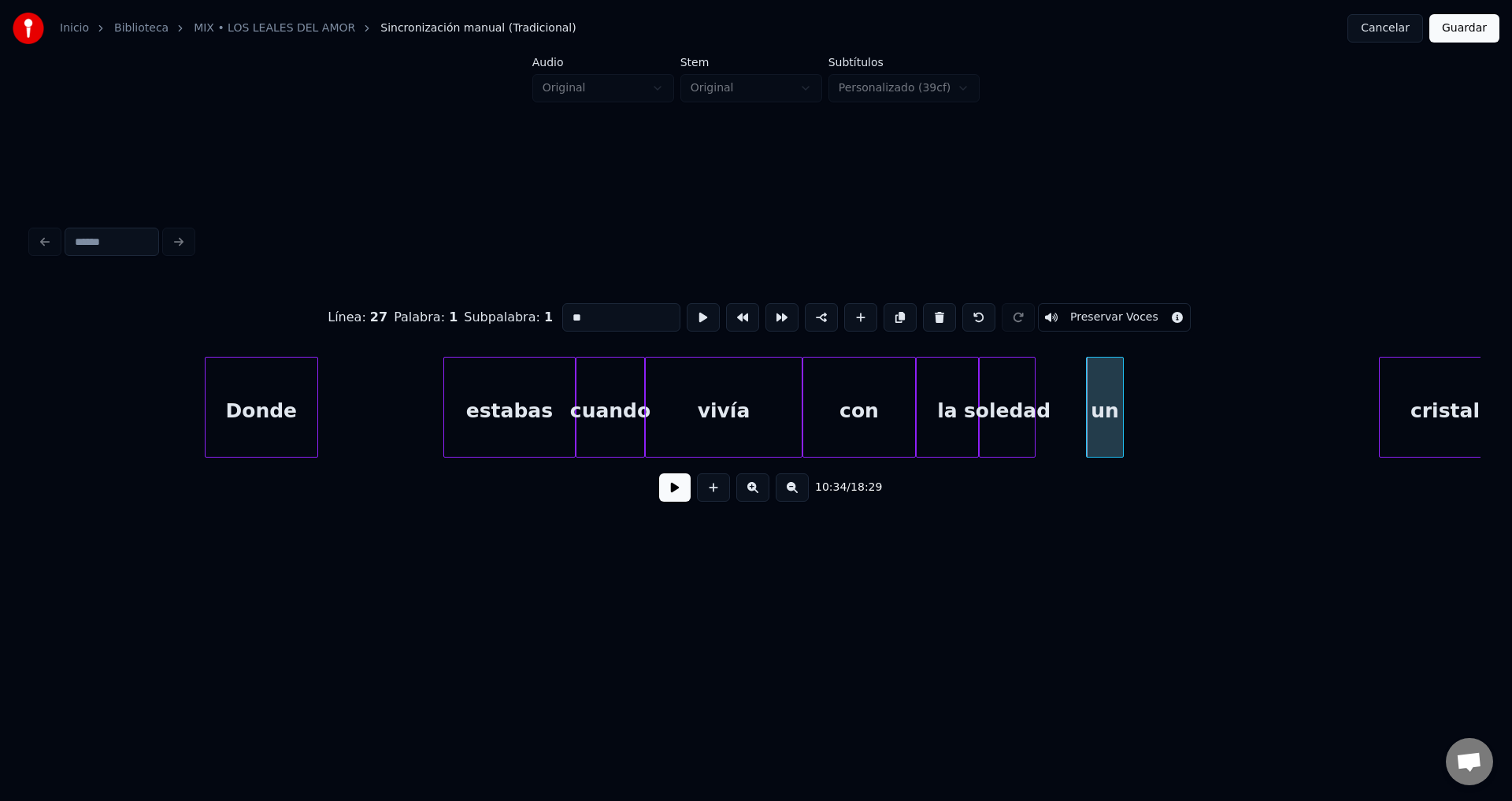
scroll to position [0, 198738]
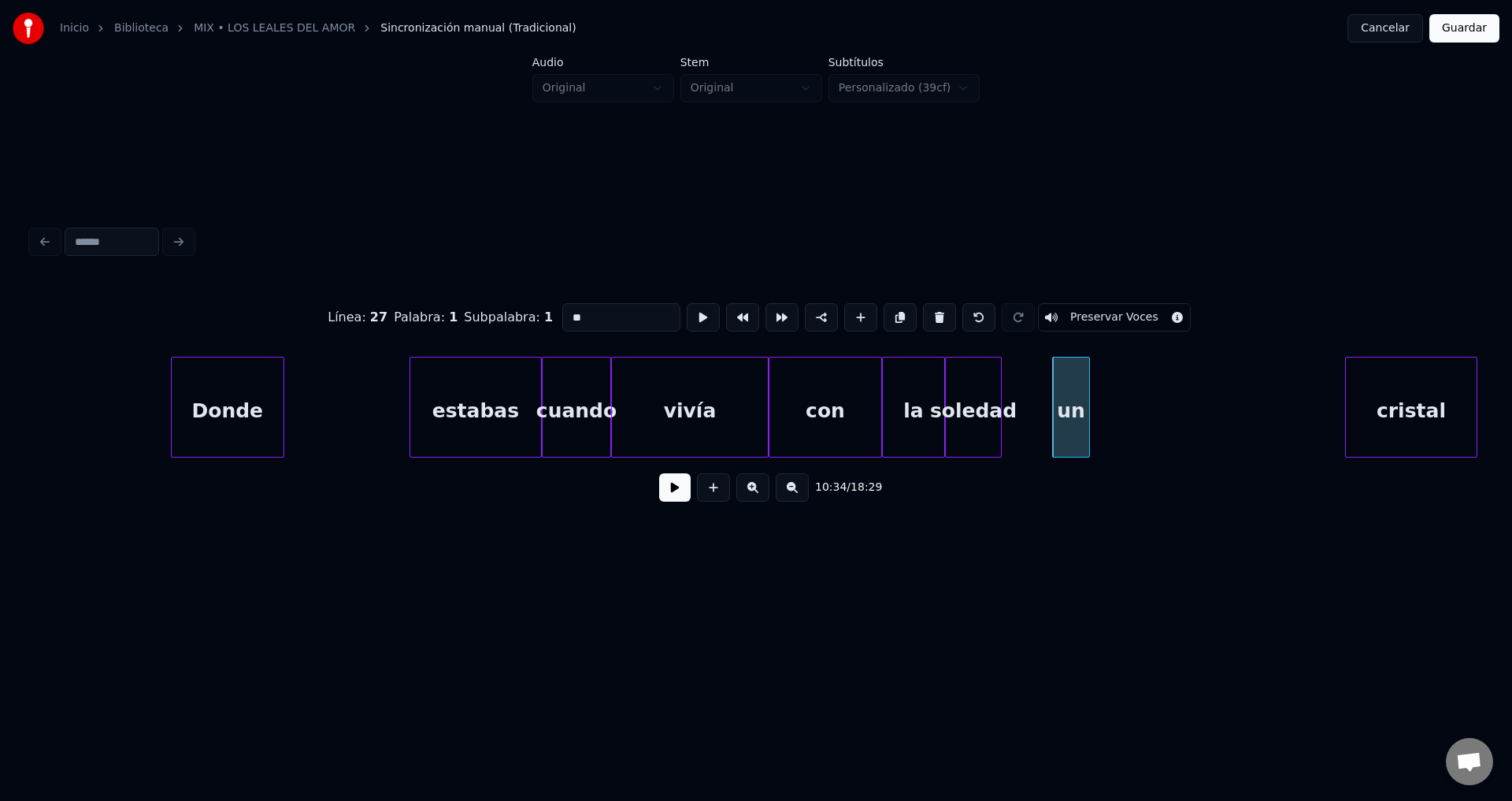
click at [1437, 413] on div "cristal" at bounding box center [1411, 411] width 131 height 107
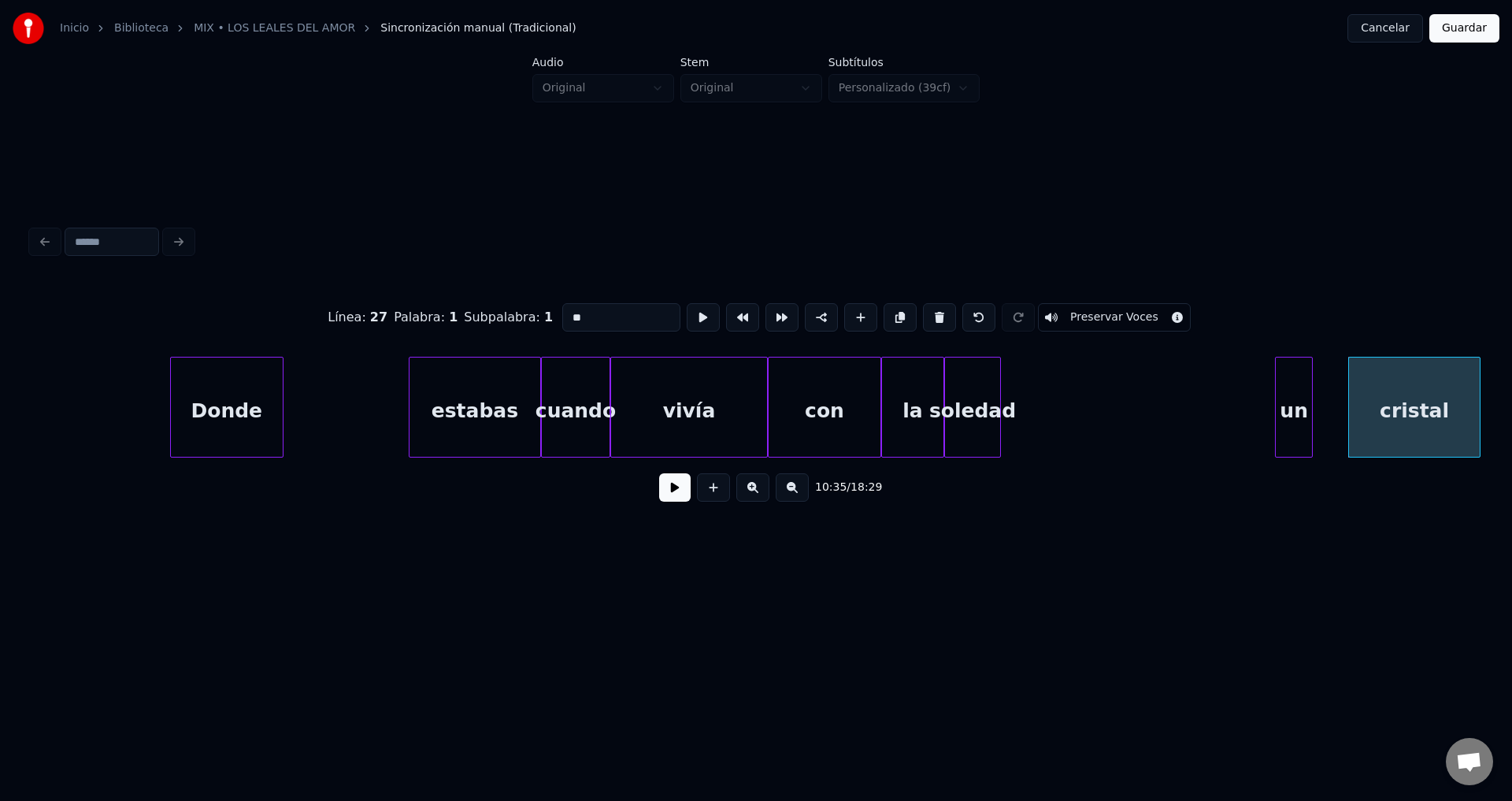
click at [1300, 403] on div "un" at bounding box center [1294, 411] width 37 height 107
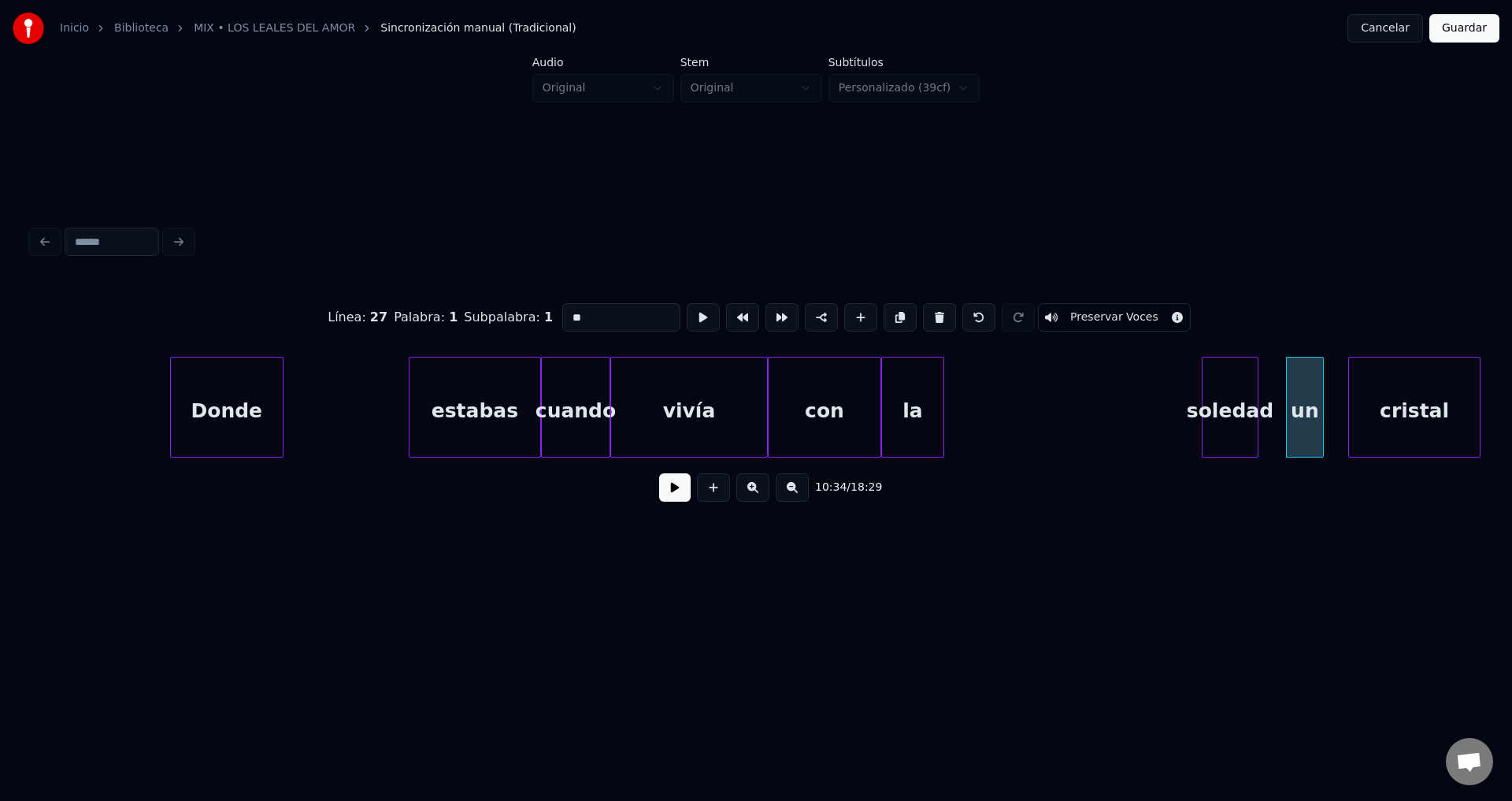
click at [1211, 403] on div "soledad" at bounding box center [1229, 411] width 55 height 107
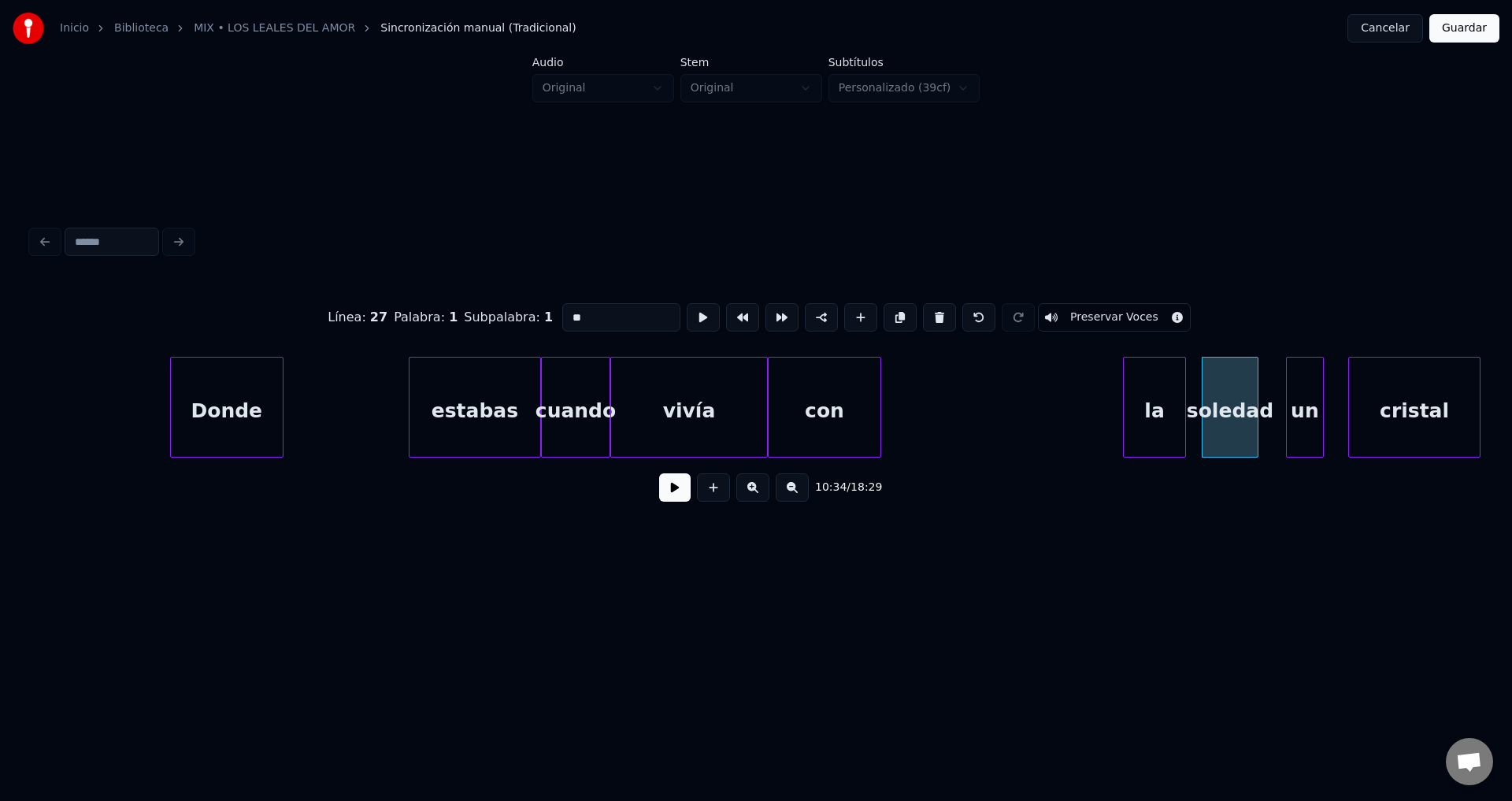
click at [1133, 406] on div "la" at bounding box center [1154, 411] width 61 height 107
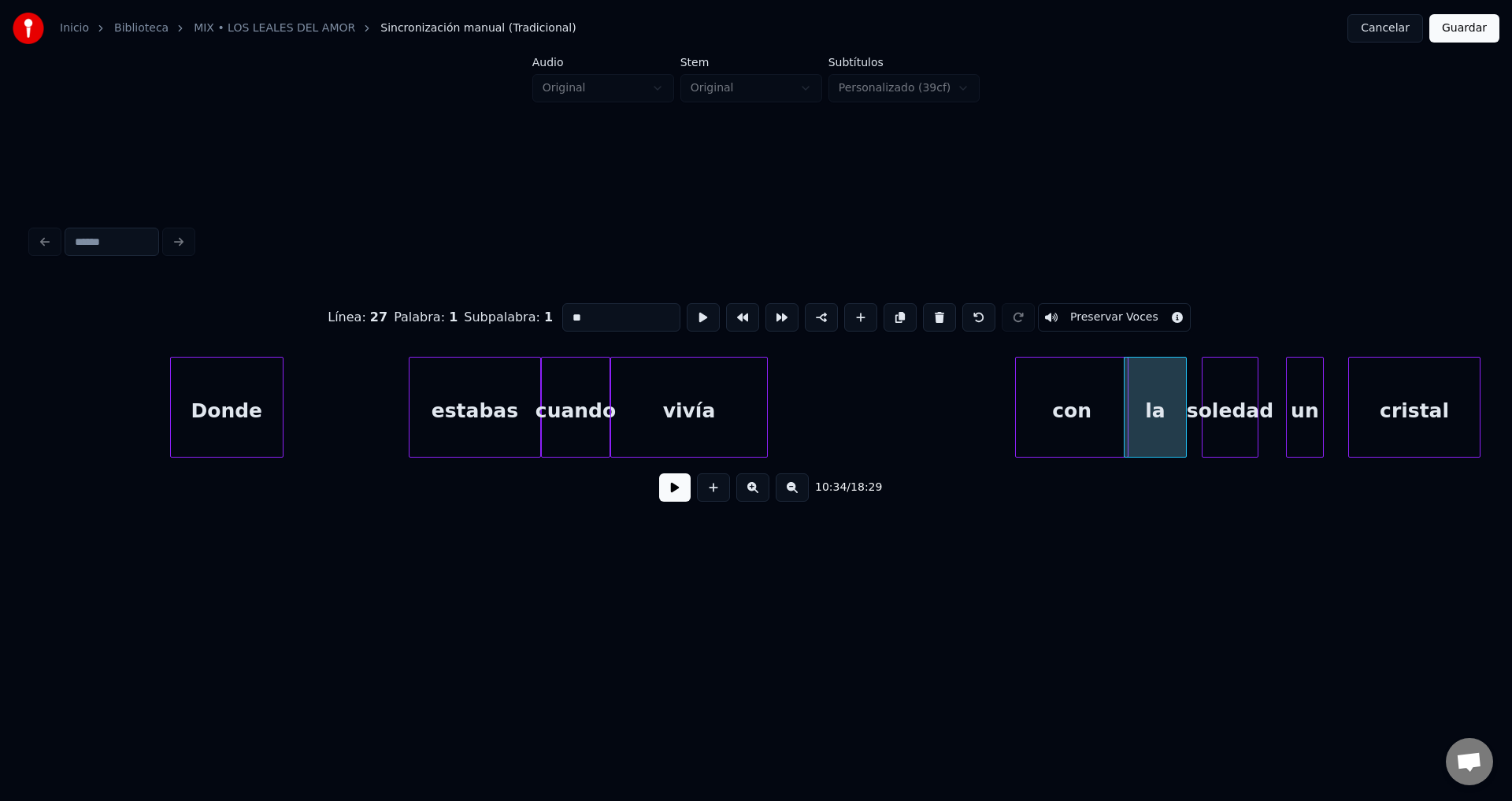
click at [1098, 420] on div "con" at bounding box center [1072, 411] width 112 height 107
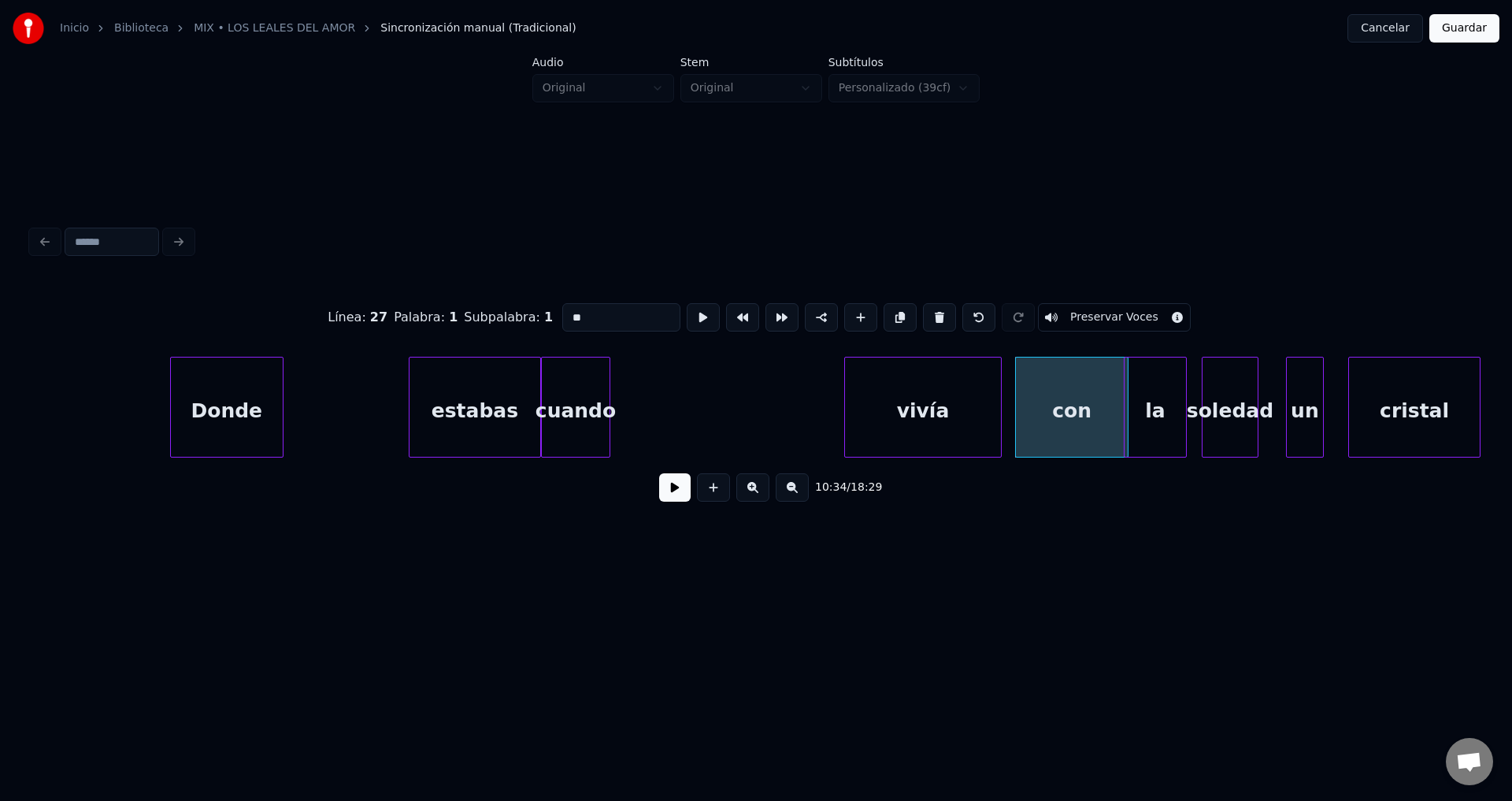
click at [949, 421] on div "vivía" at bounding box center [922, 411] width 156 height 107
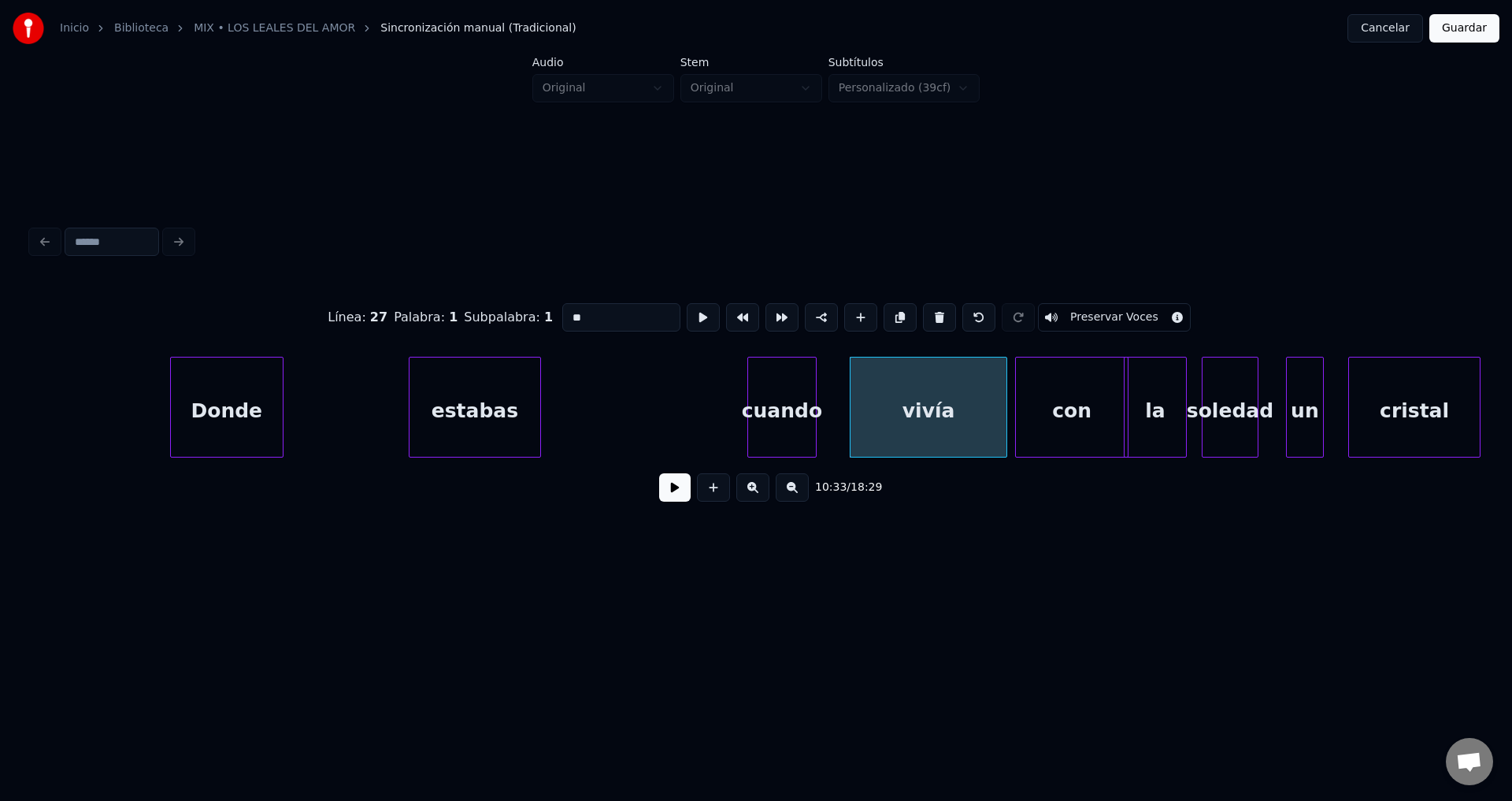
click at [793, 412] on div "cuando" at bounding box center [782, 411] width 68 height 107
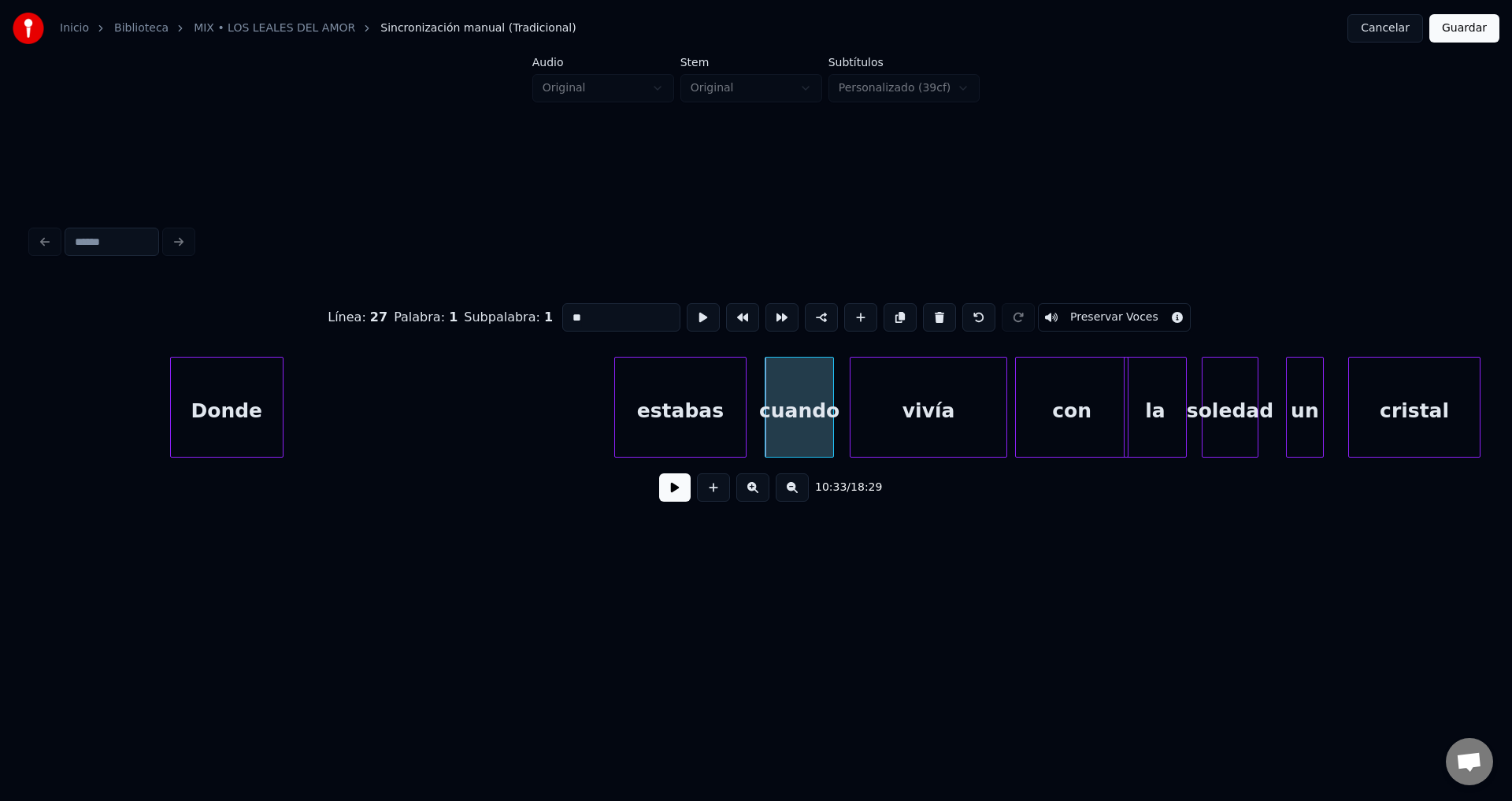
click at [666, 409] on div "estabas" at bounding box center [680, 411] width 131 height 107
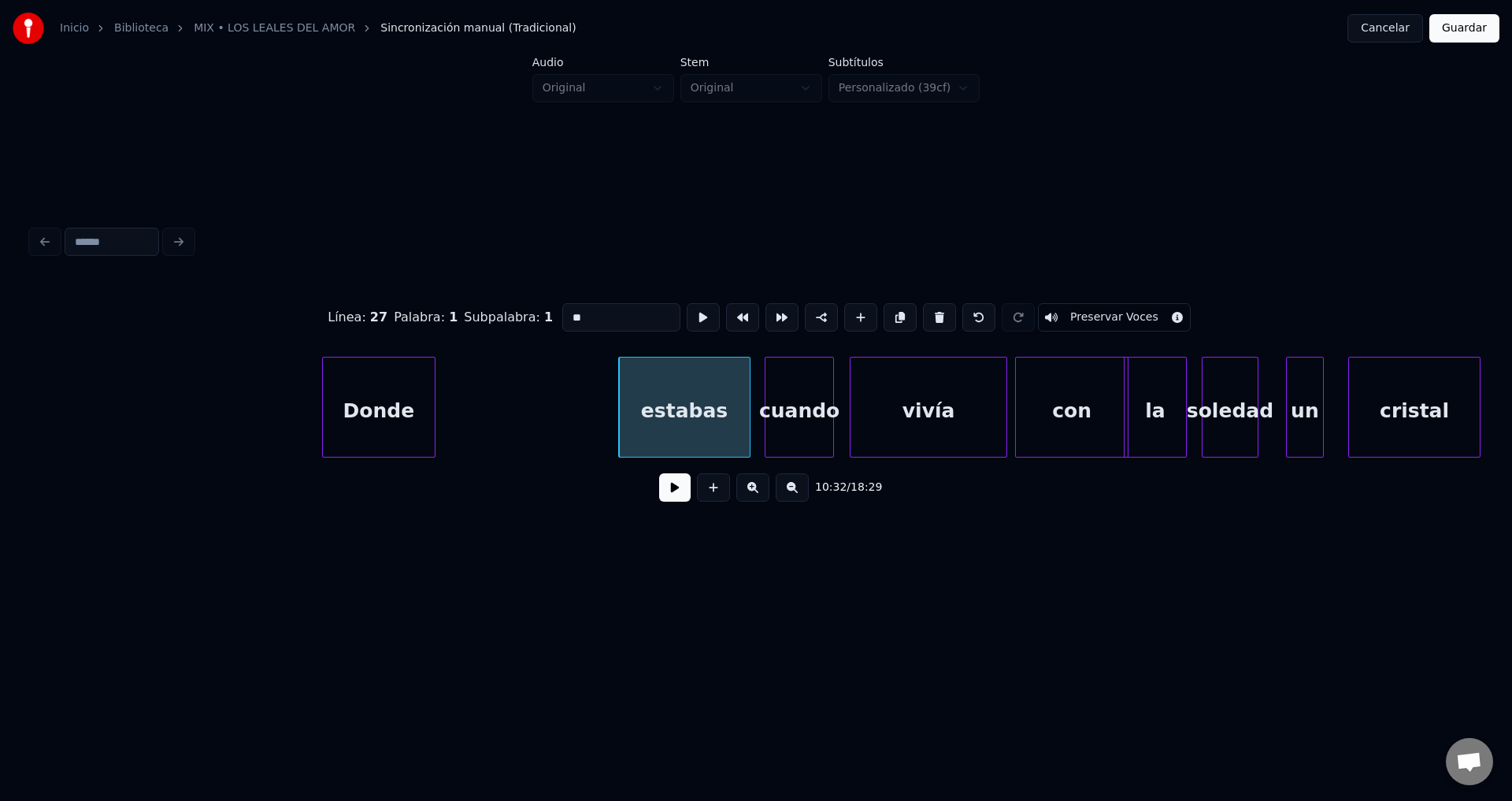
click at [382, 408] on div "Donde" at bounding box center [378, 411] width 112 height 107
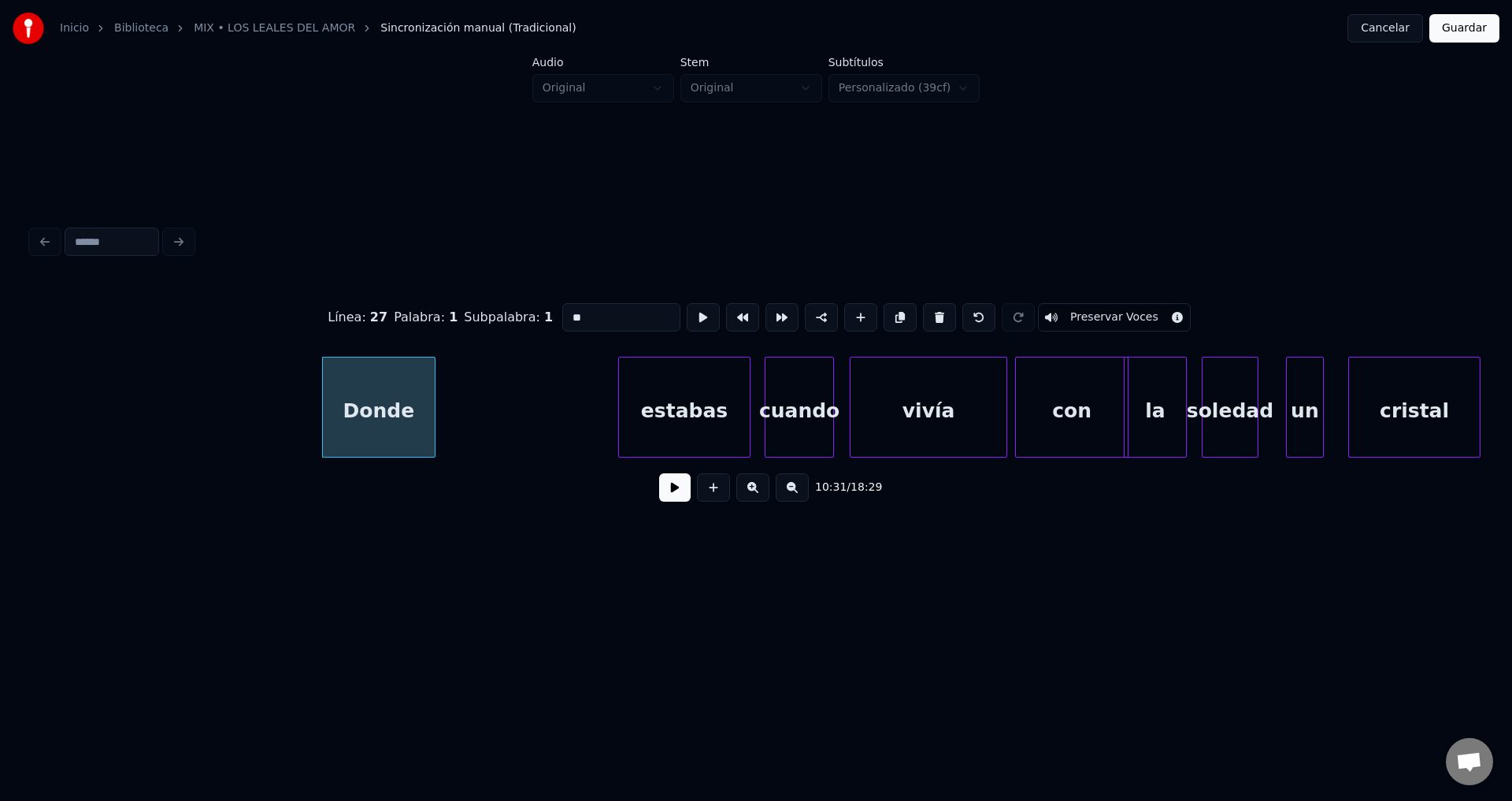
click at [669, 501] on button at bounding box center [675, 488] width 32 height 29
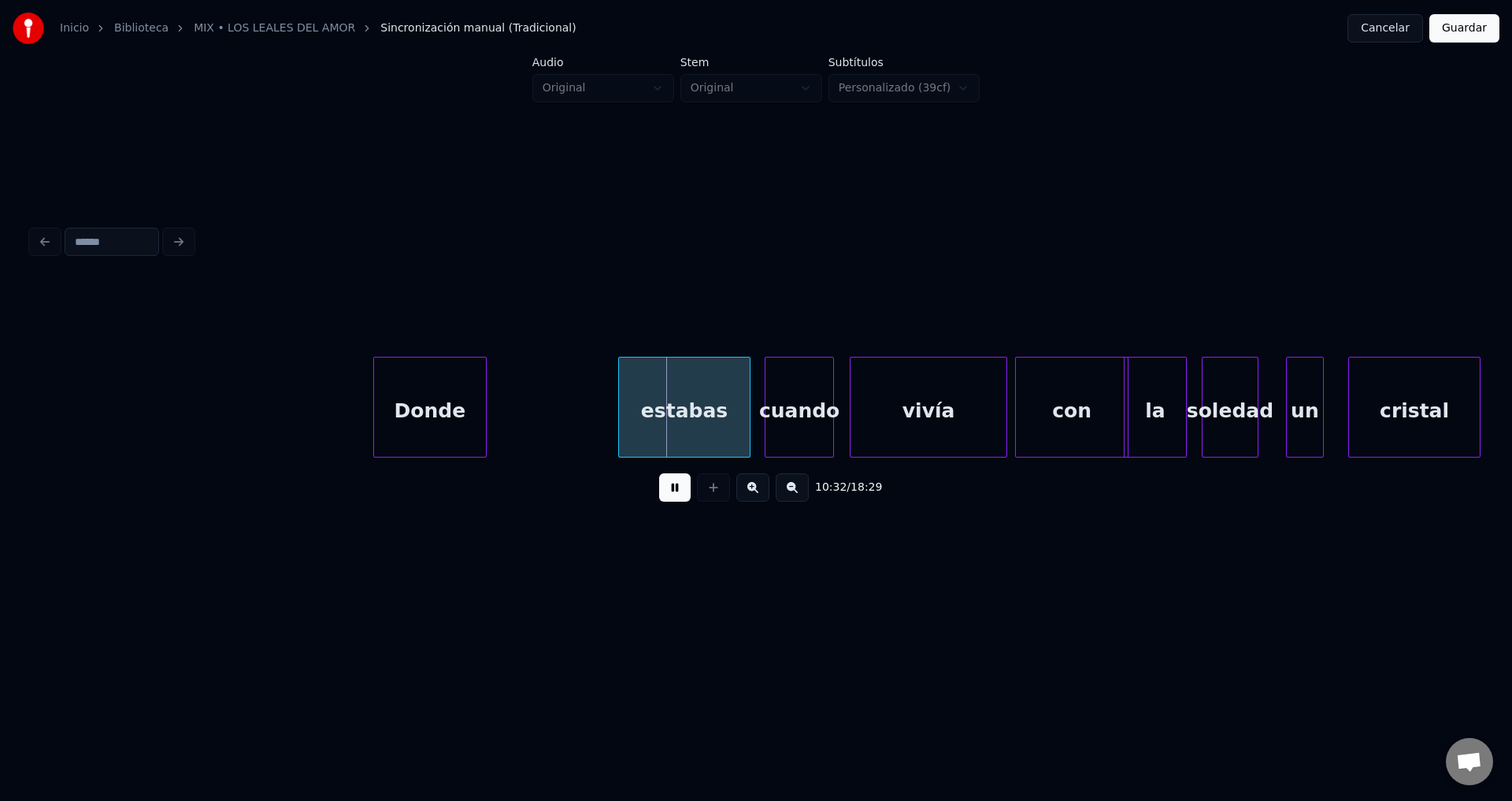
click at [474, 408] on div "Donde" at bounding box center [430, 411] width 112 height 107
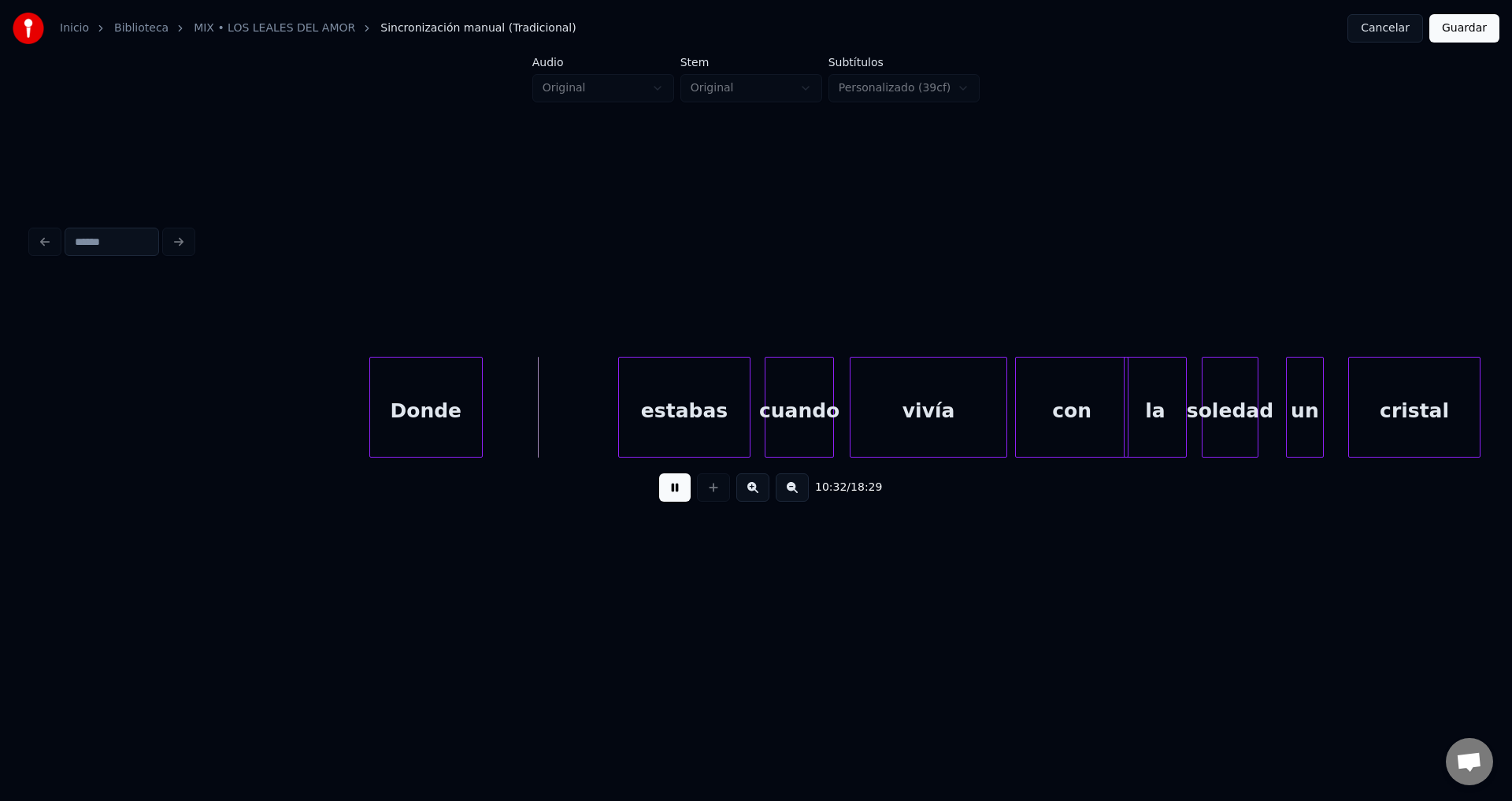
click at [456, 403] on div "Donde" at bounding box center [426, 411] width 112 height 107
click at [449, 399] on div at bounding box center [451, 407] width 5 height 99
click at [501, 413] on div "estabas" at bounding box center [538, 411] width 131 height 107
click at [559, 408] on div at bounding box center [562, 407] width 5 height 99
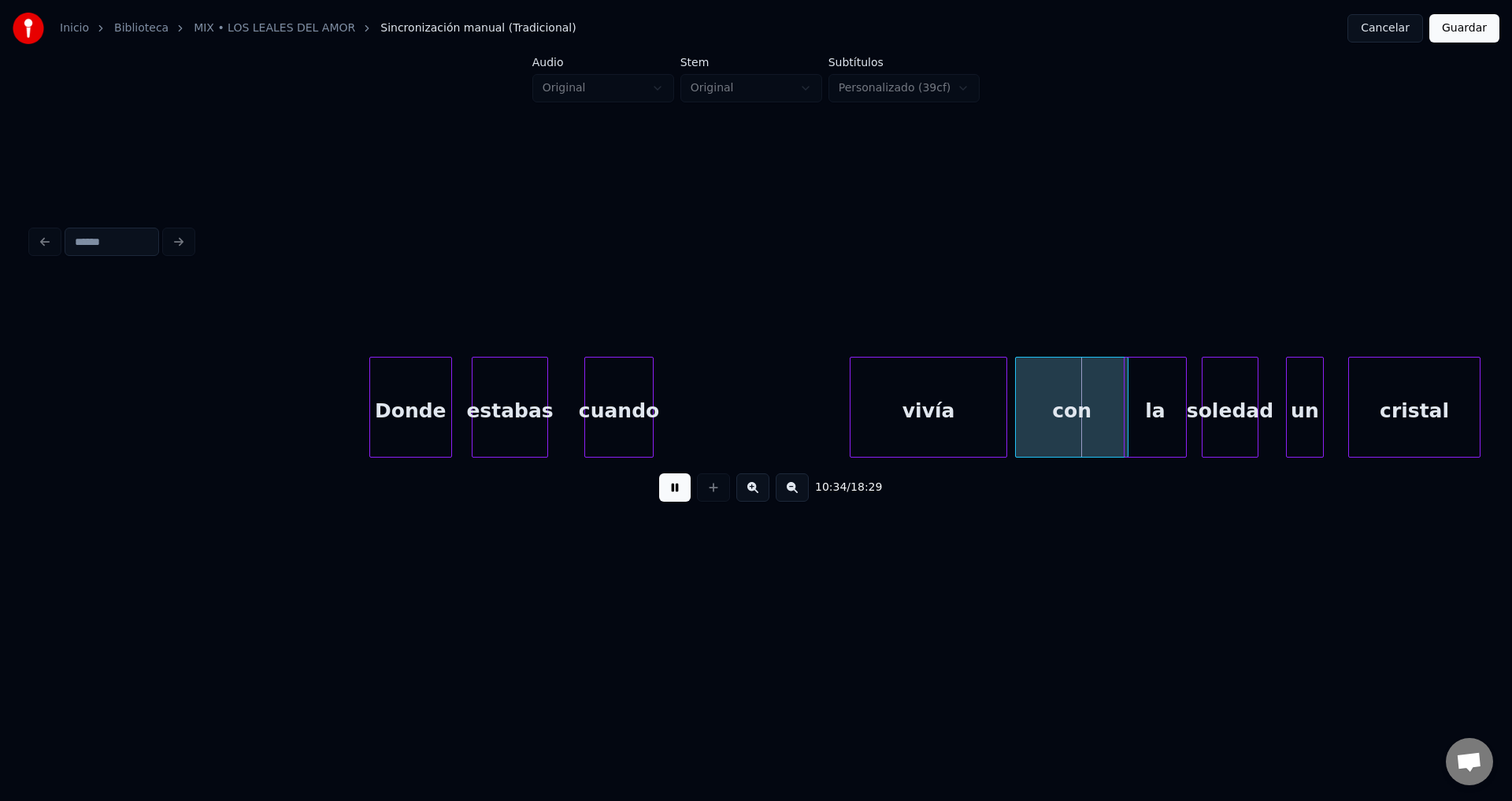
click at [609, 409] on div "cuando" at bounding box center [618, 411] width 68 height 107
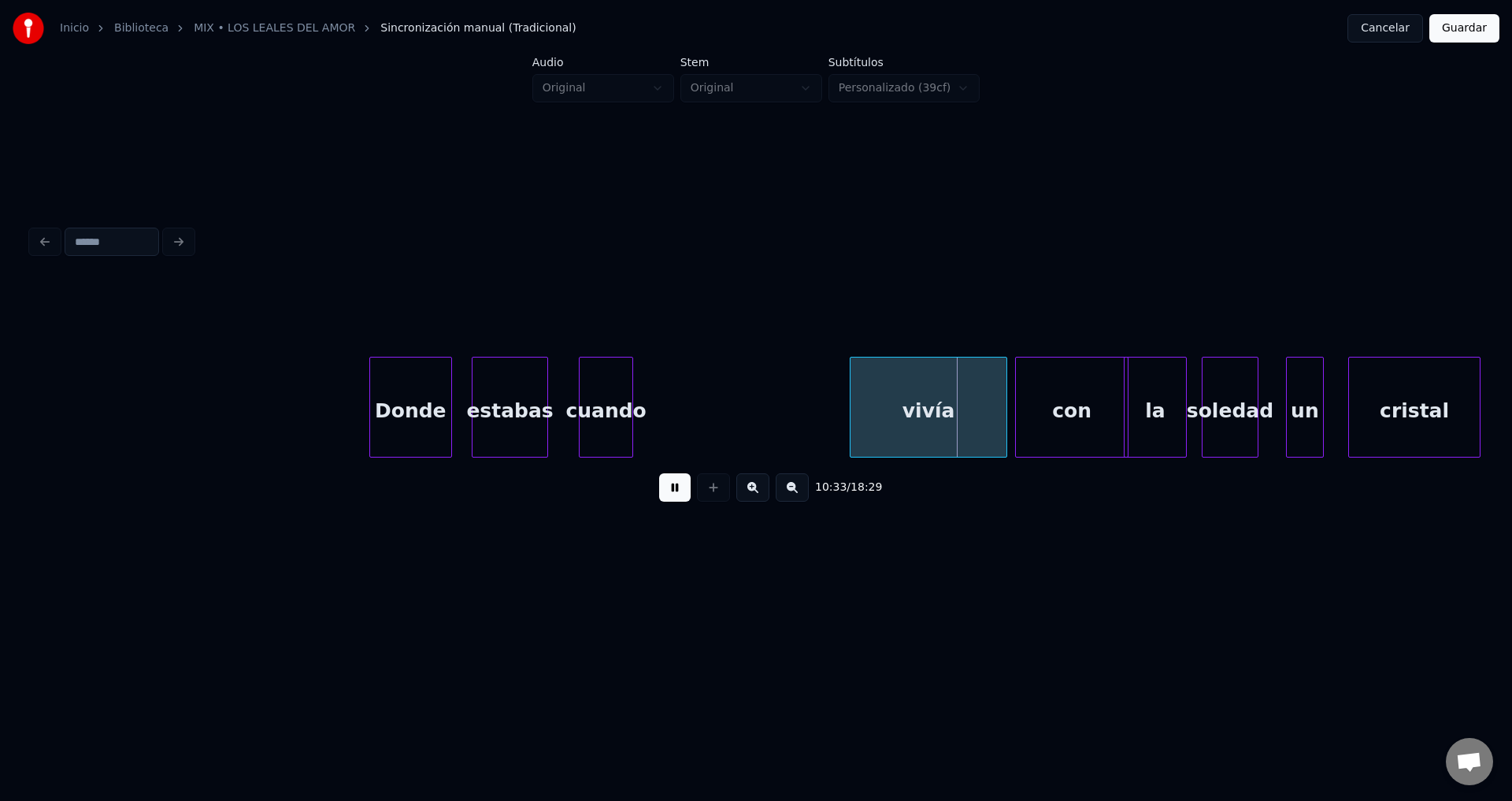
click at [632, 397] on div at bounding box center [630, 407] width 5 height 99
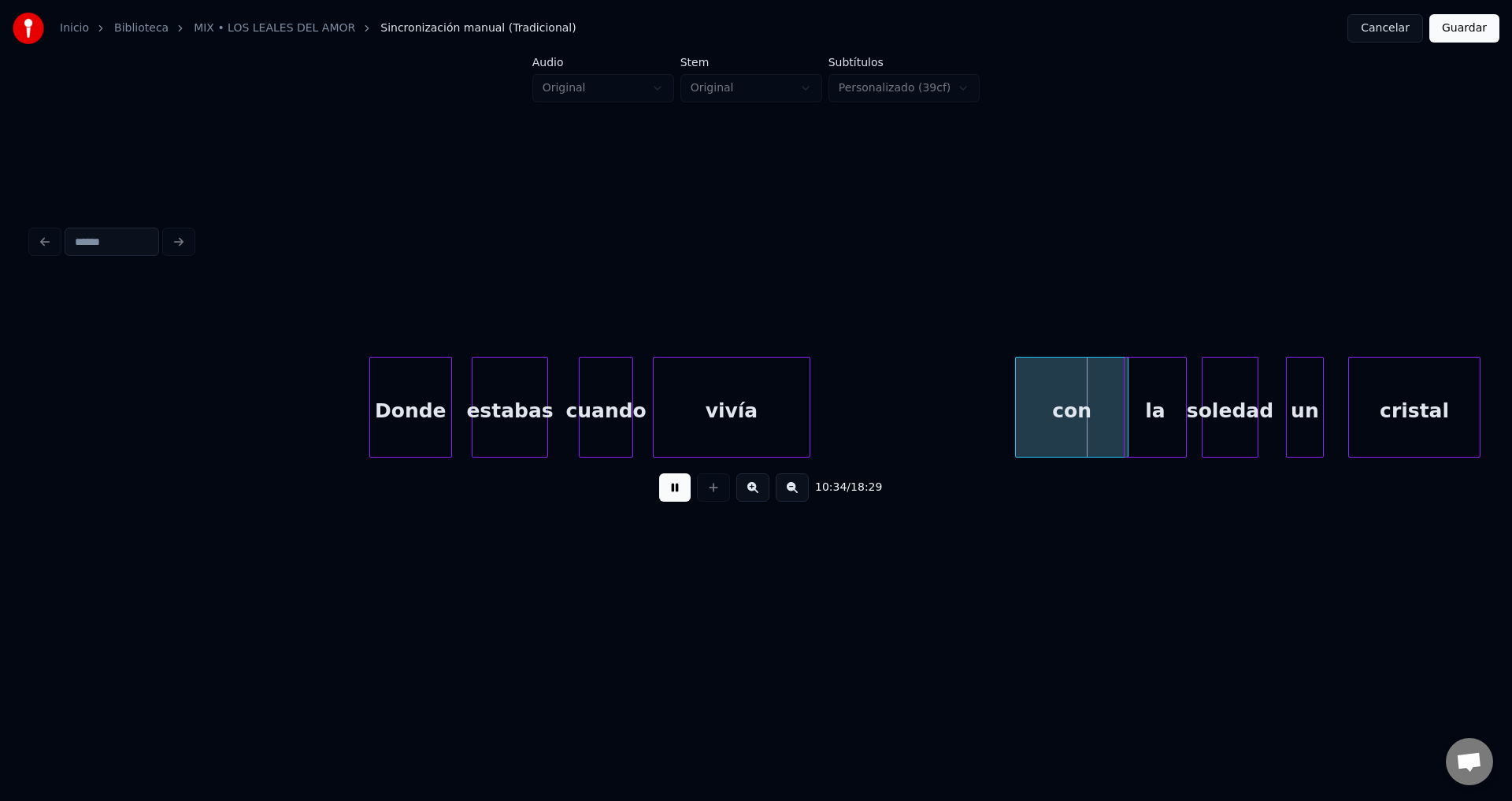
click at [717, 412] on div "vivía" at bounding box center [732, 411] width 156 height 107
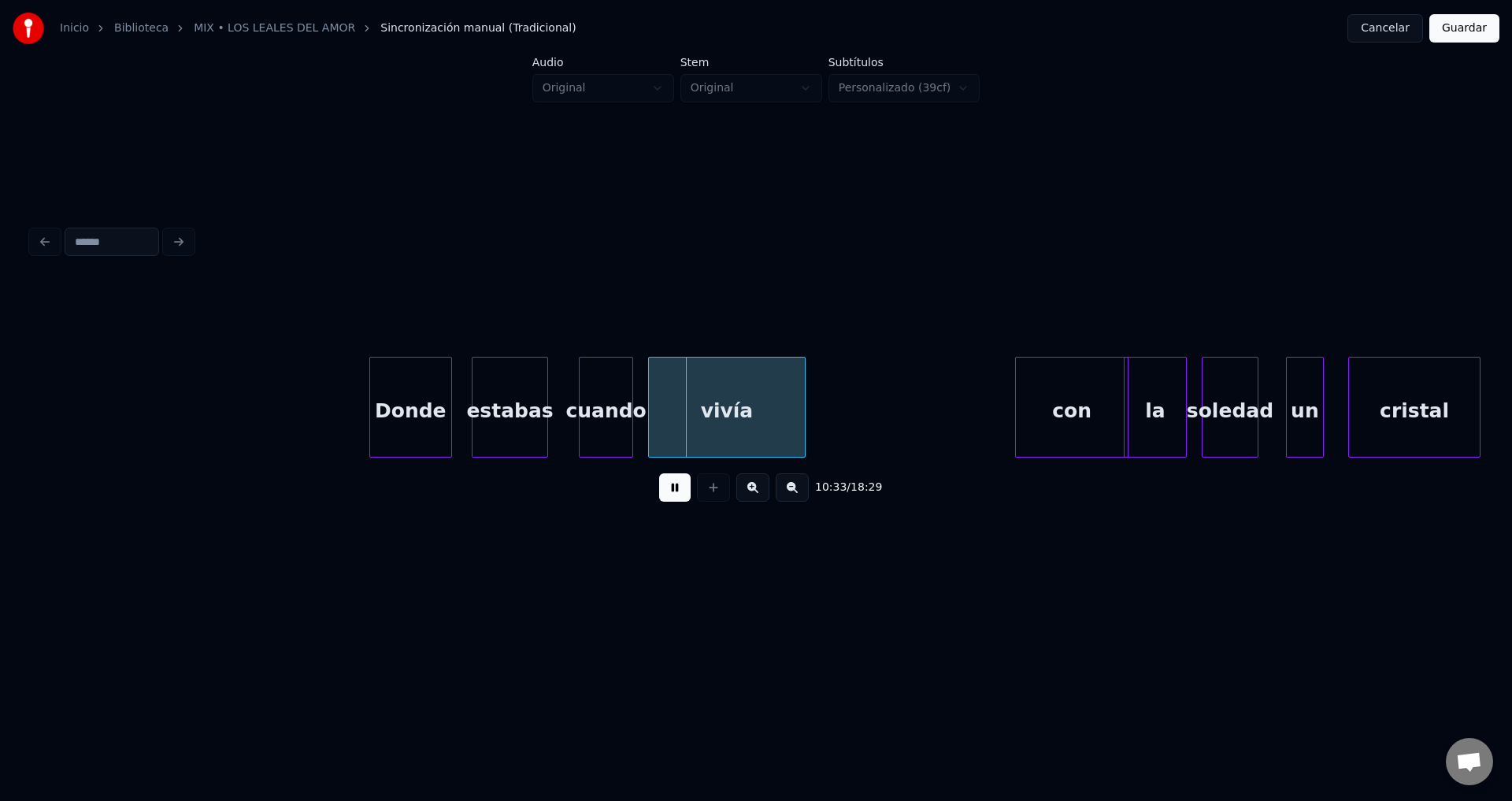
click at [713, 412] on div "vivía" at bounding box center [727, 411] width 156 height 107
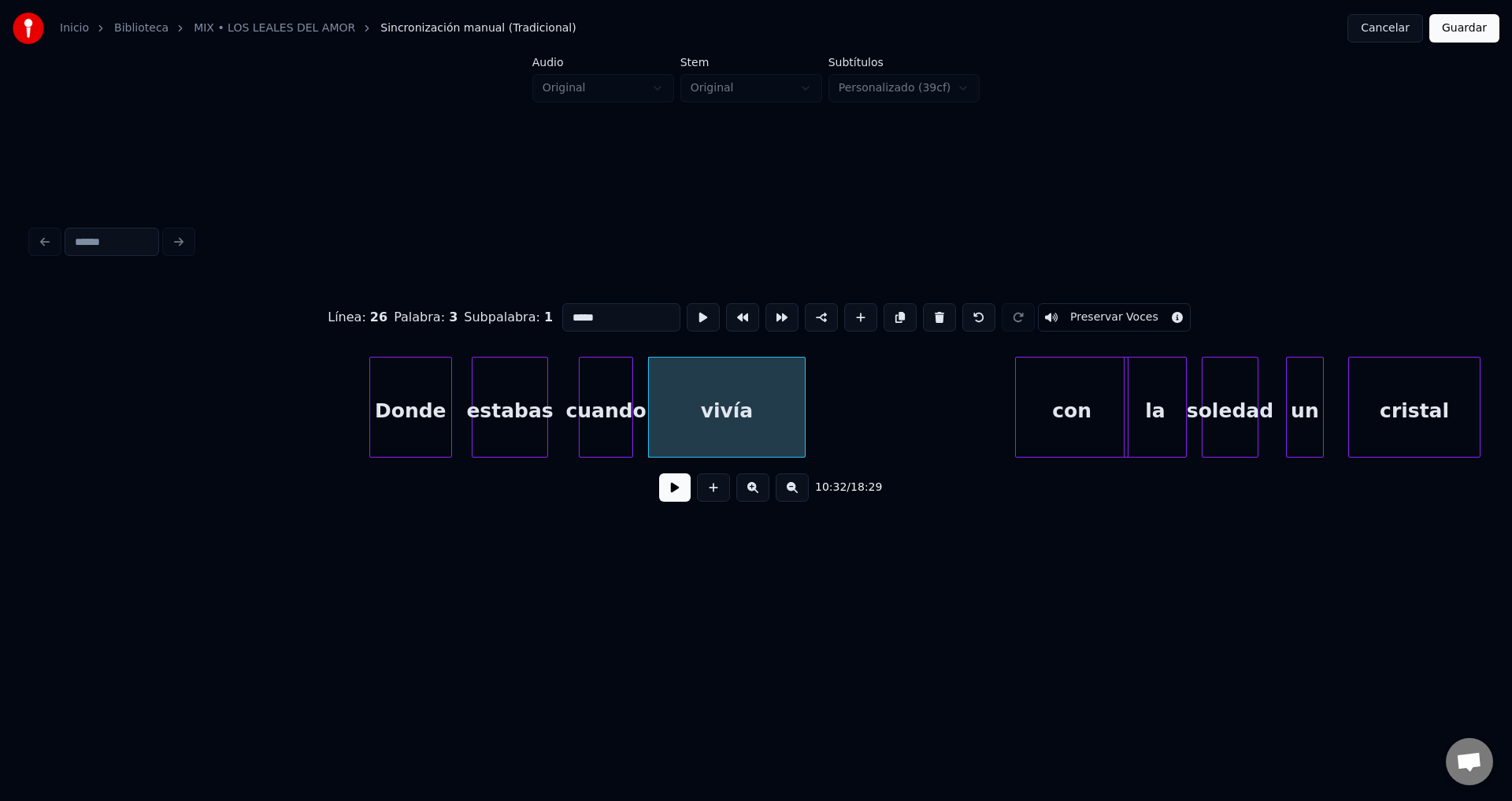
drag, startPoint x: 616, startPoint y: 308, endPoint x: 474, endPoint y: 310, distance: 142.0
click at [474, 310] on div "Línea : 26 Palabra : 3 Subpalabra : 1 ***** Preservar Voces" at bounding box center [756, 317] width 1449 height 79
click at [872, 405] on div "con" at bounding box center [892, 411] width 112 height 107
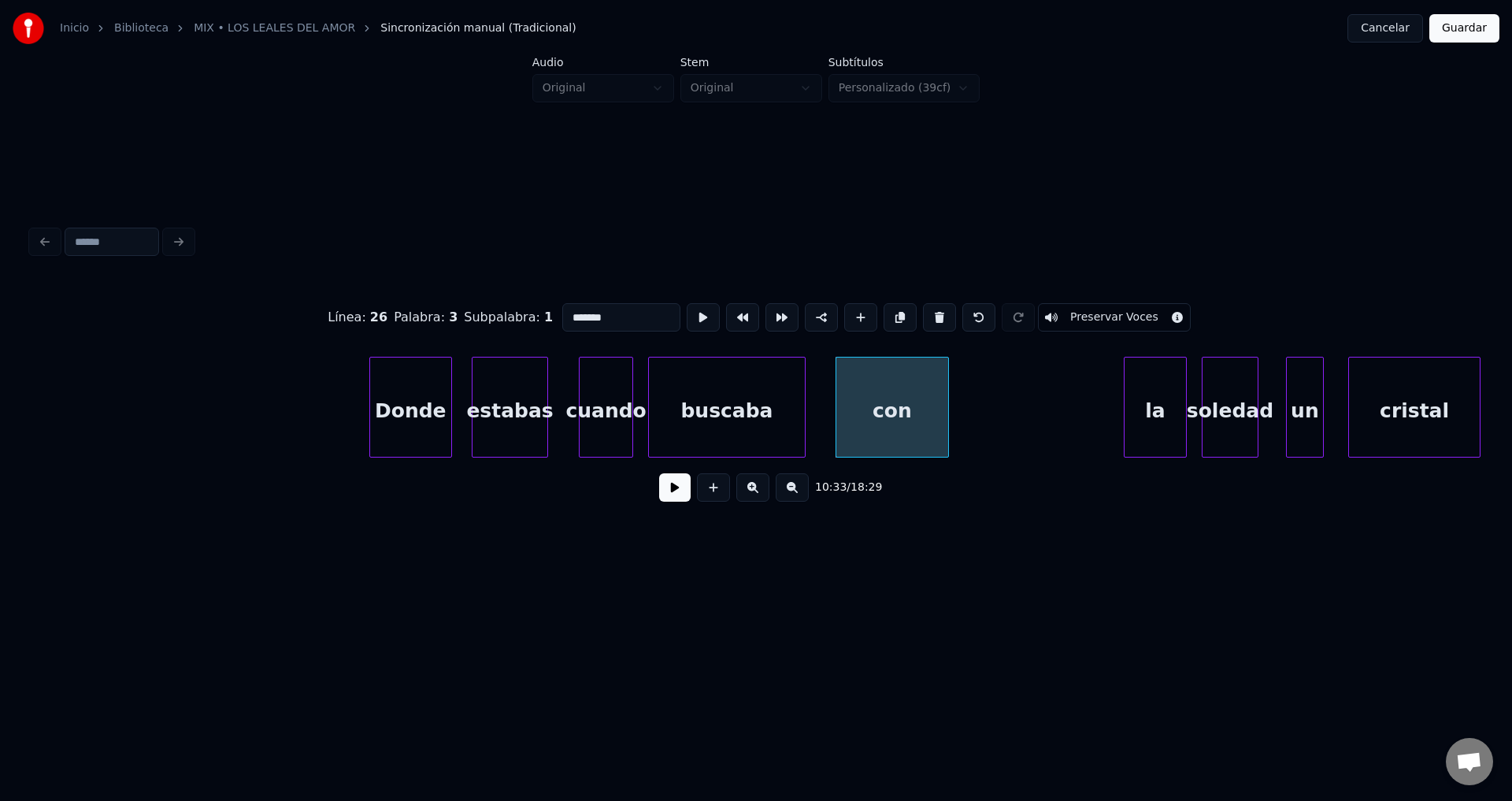
click at [872, 405] on div "con" at bounding box center [892, 411] width 112 height 107
drag, startPoint x: 610, startPoint y: 311, endPoint x: 526, endPoint y: 309, distance: 84.0
click at [531, 310] on div "Línea : 26 Palabra : 4 Subpalabra : 1 *** Preservar Voces" at bounding box center [756, 317] width 1449 height 79
click at [1061, 401] on div "la" at bounding box center [1051, 411] width 61 height 107
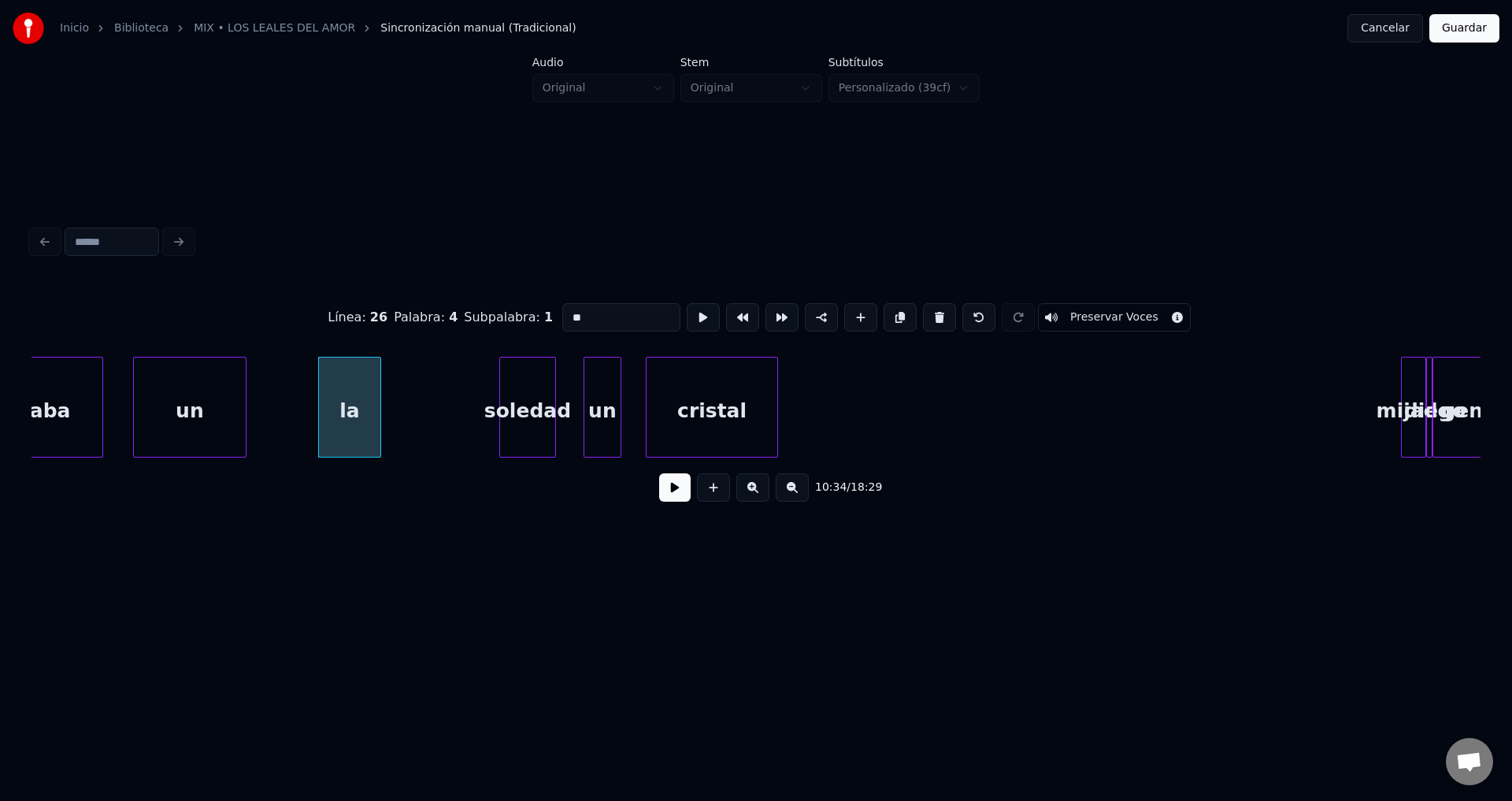
scroll to position [0, 199635]
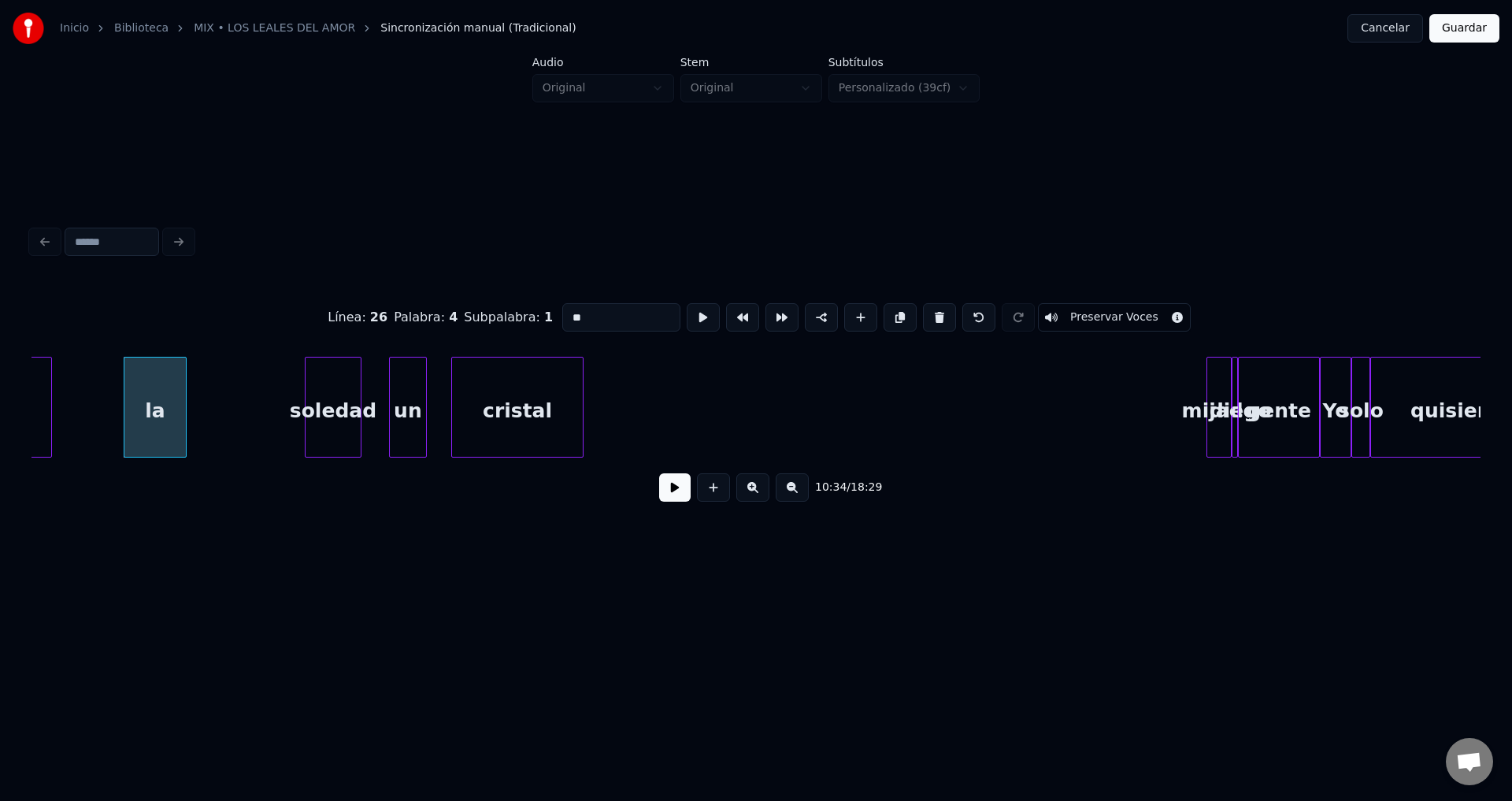
type input "**"
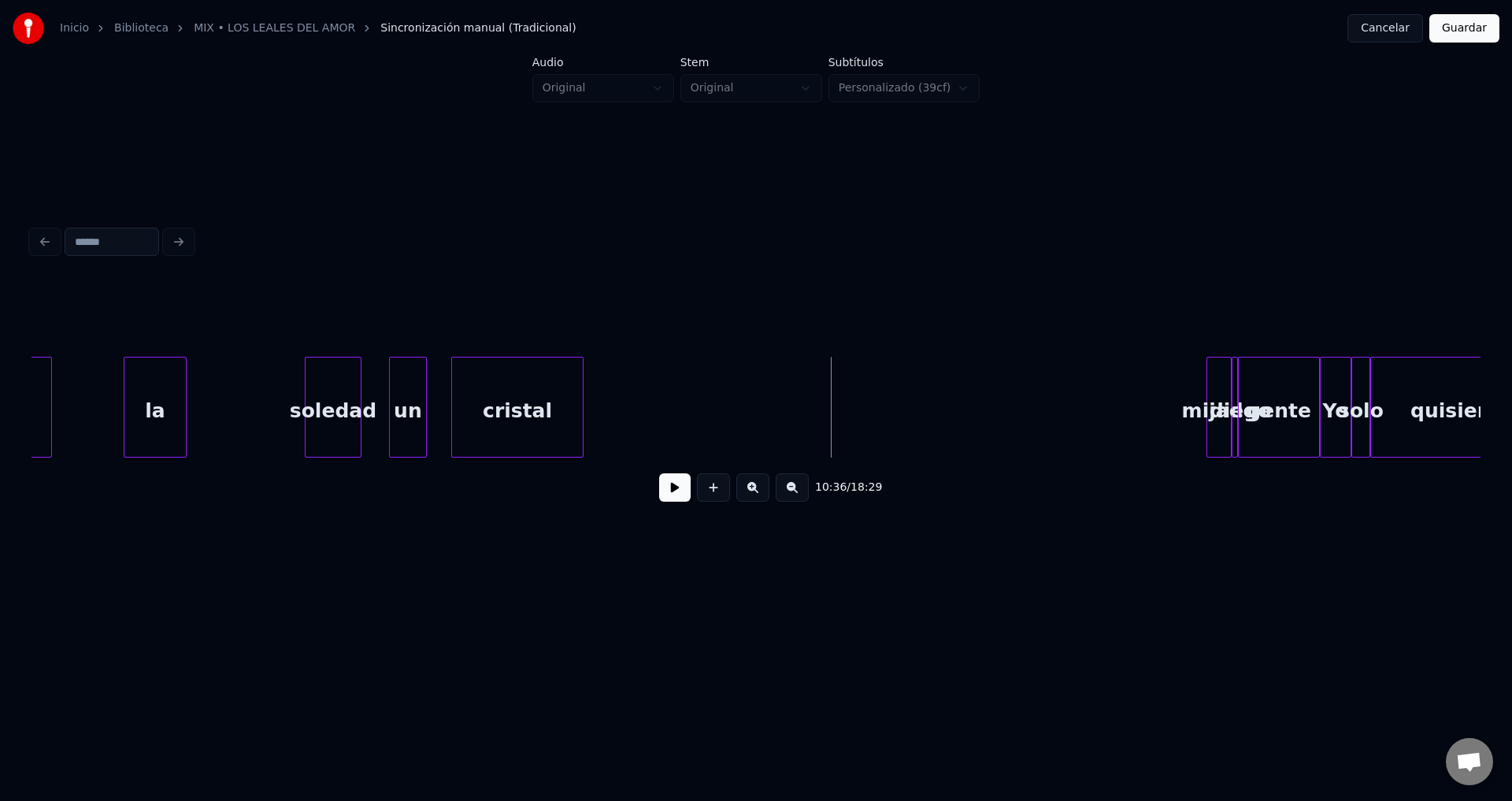
click at [681, 492] on button at bounding box center [675, 488] width 32 height 29
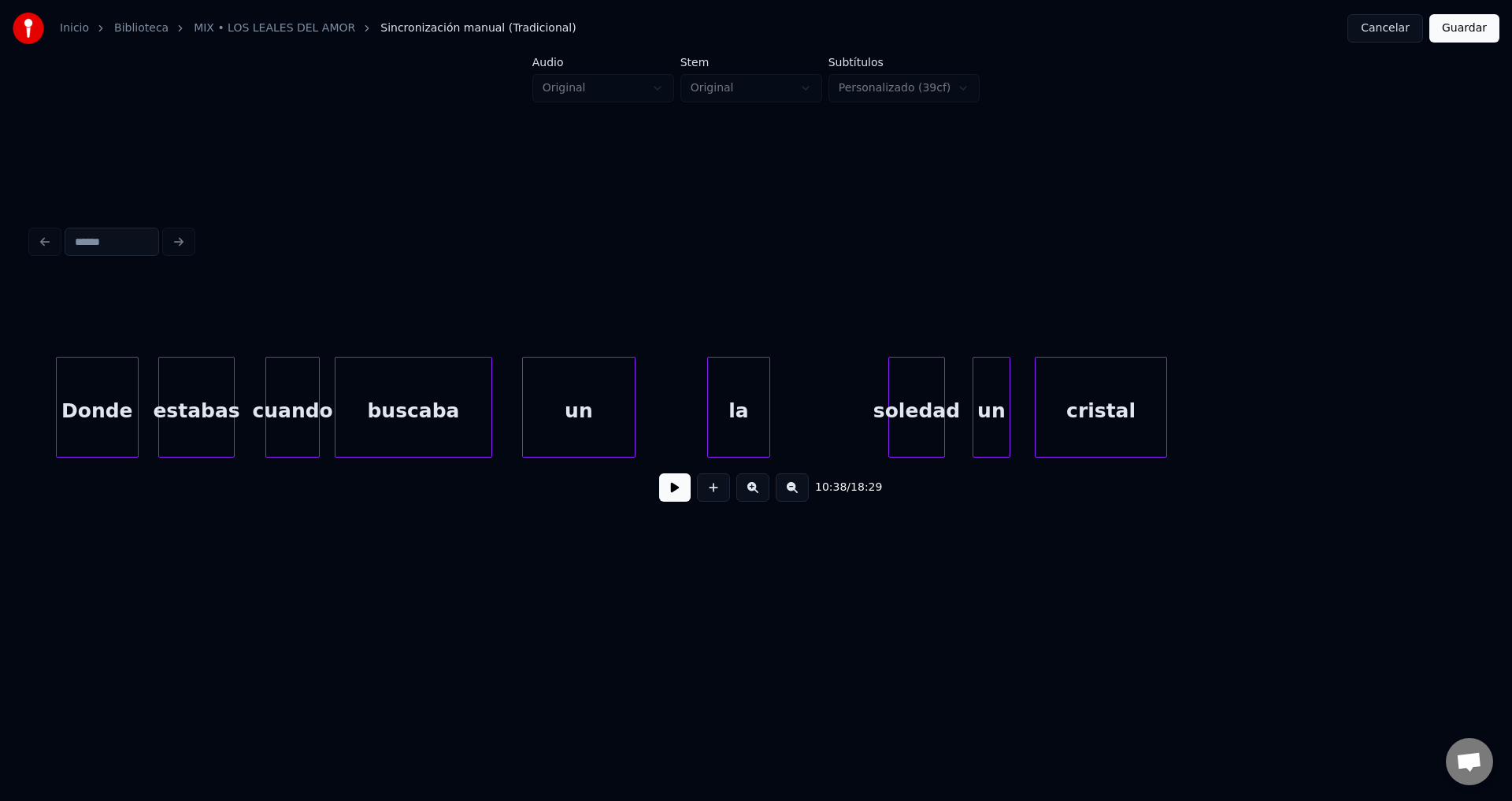
click at [709, 406] on div at bounding box center [710, 407] width 5 height 99
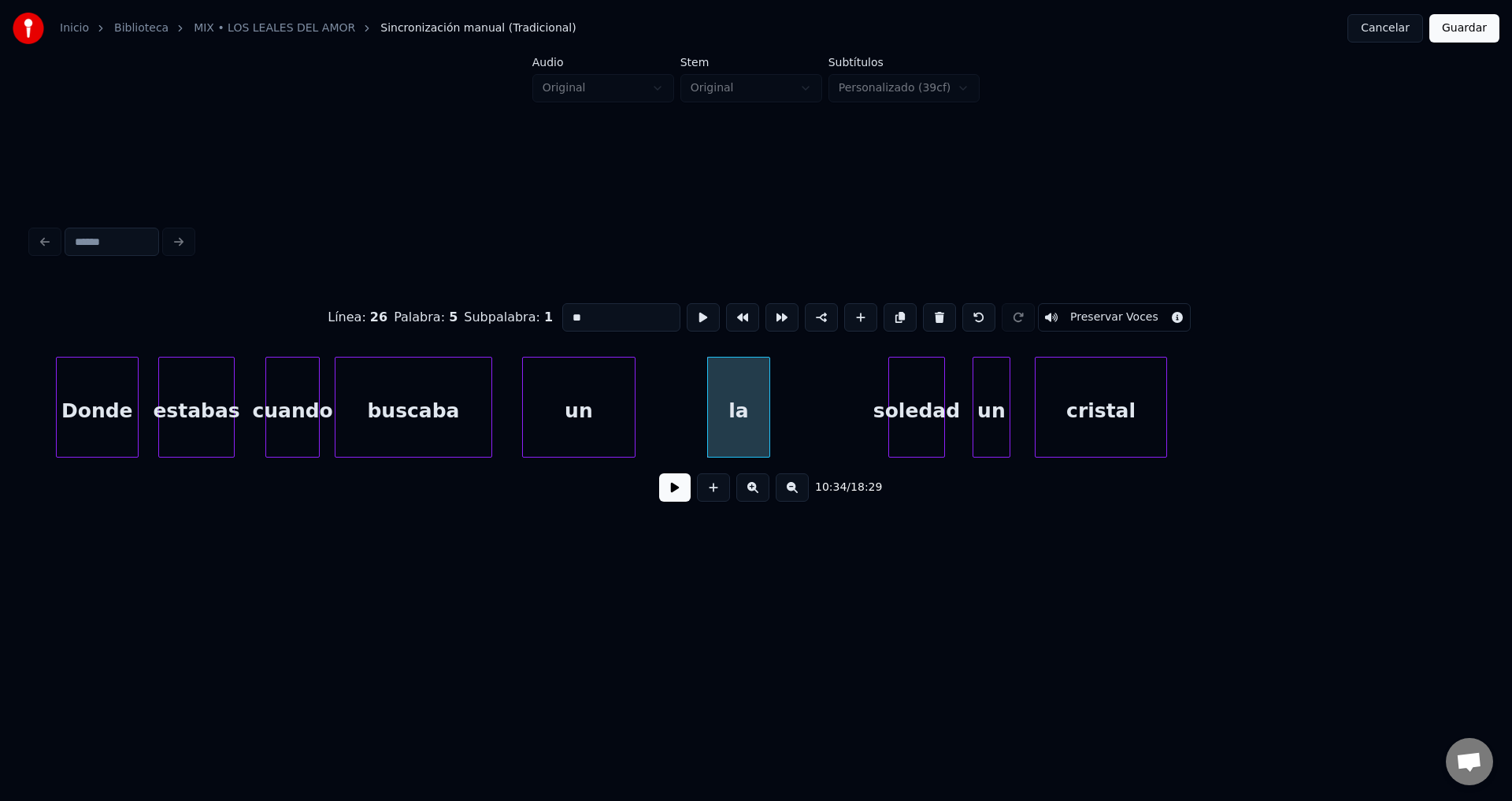
drag, startPoint x: 627, startPoint y: 302, endPoint x: 471, endPoint y: 308, distance: 156.1
click at [470, 305] on div "Línea : 26 Palabra : 5 Subpalabra : 1 ** Preservar Voces" at bounding box center [756, 317] width 1449 height 79
type input "*"
click at [211, 421] on div "estabas" at bounding box center [196, 411] width 75 height 107
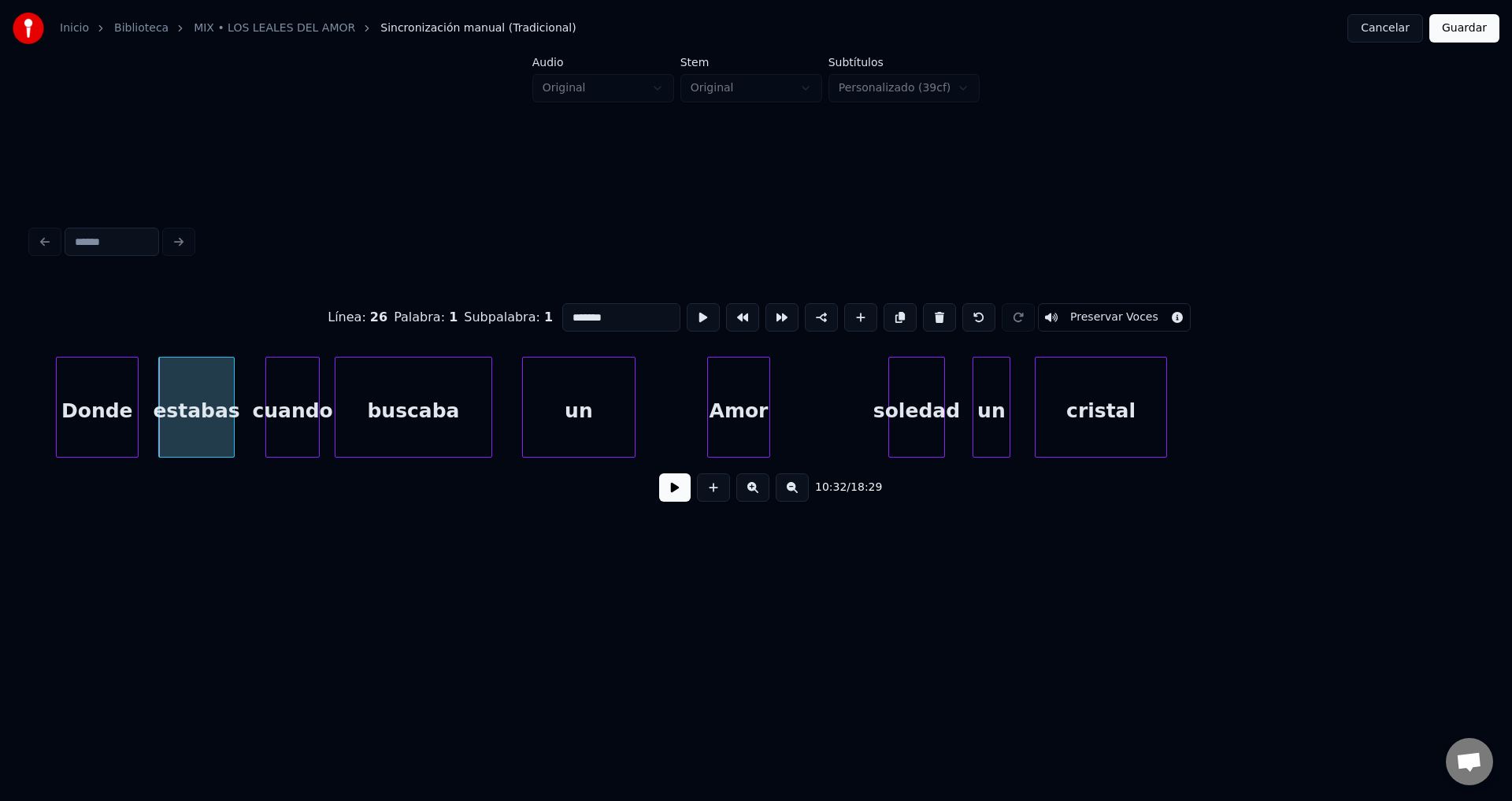
click at [293, 403] on div "cuando" at bounding box center [292, 411] width 52 height 107
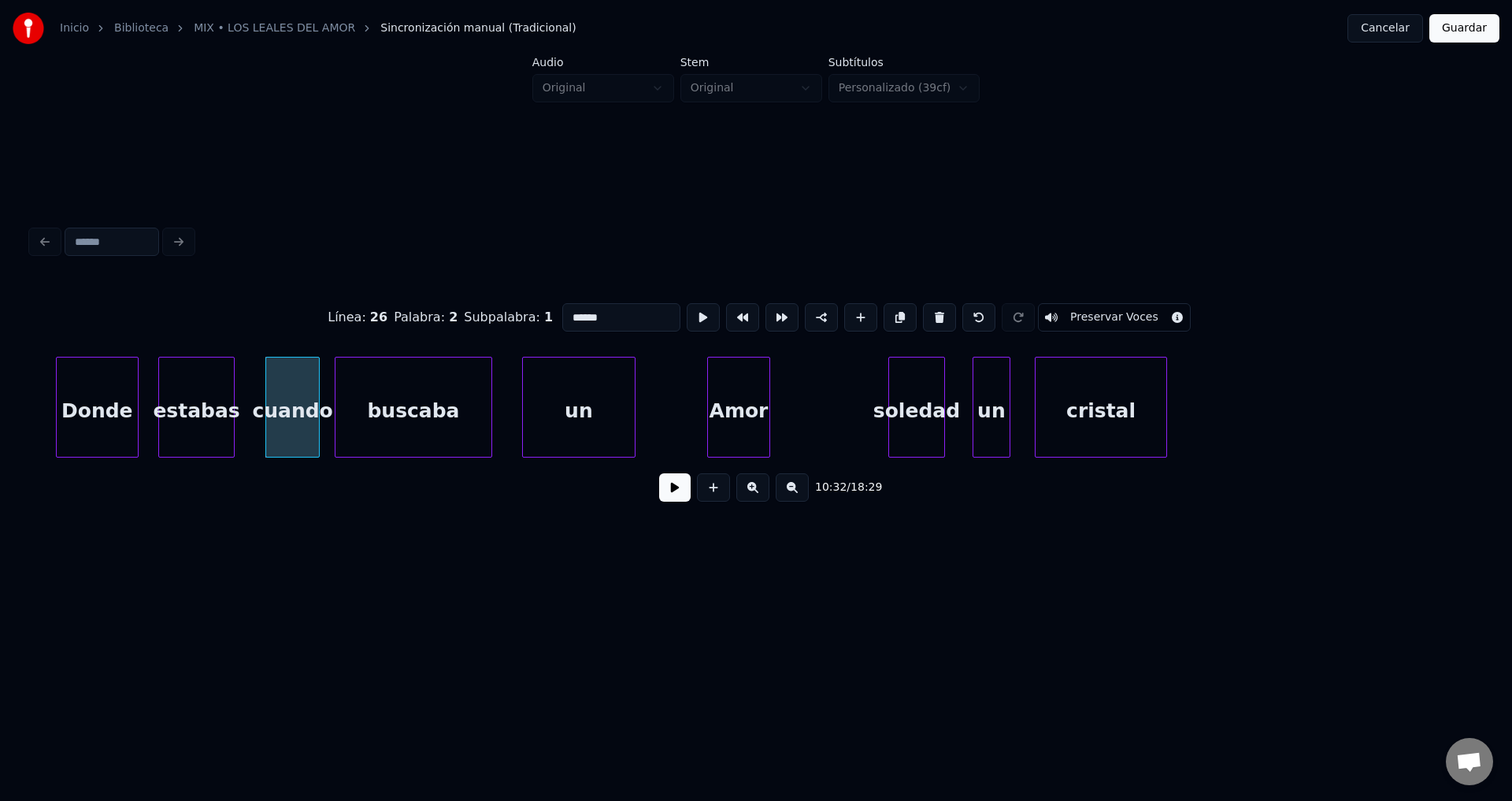
type input "******"
click at [661, 495] on button at bounding box center [675, 488] width 32 height 29
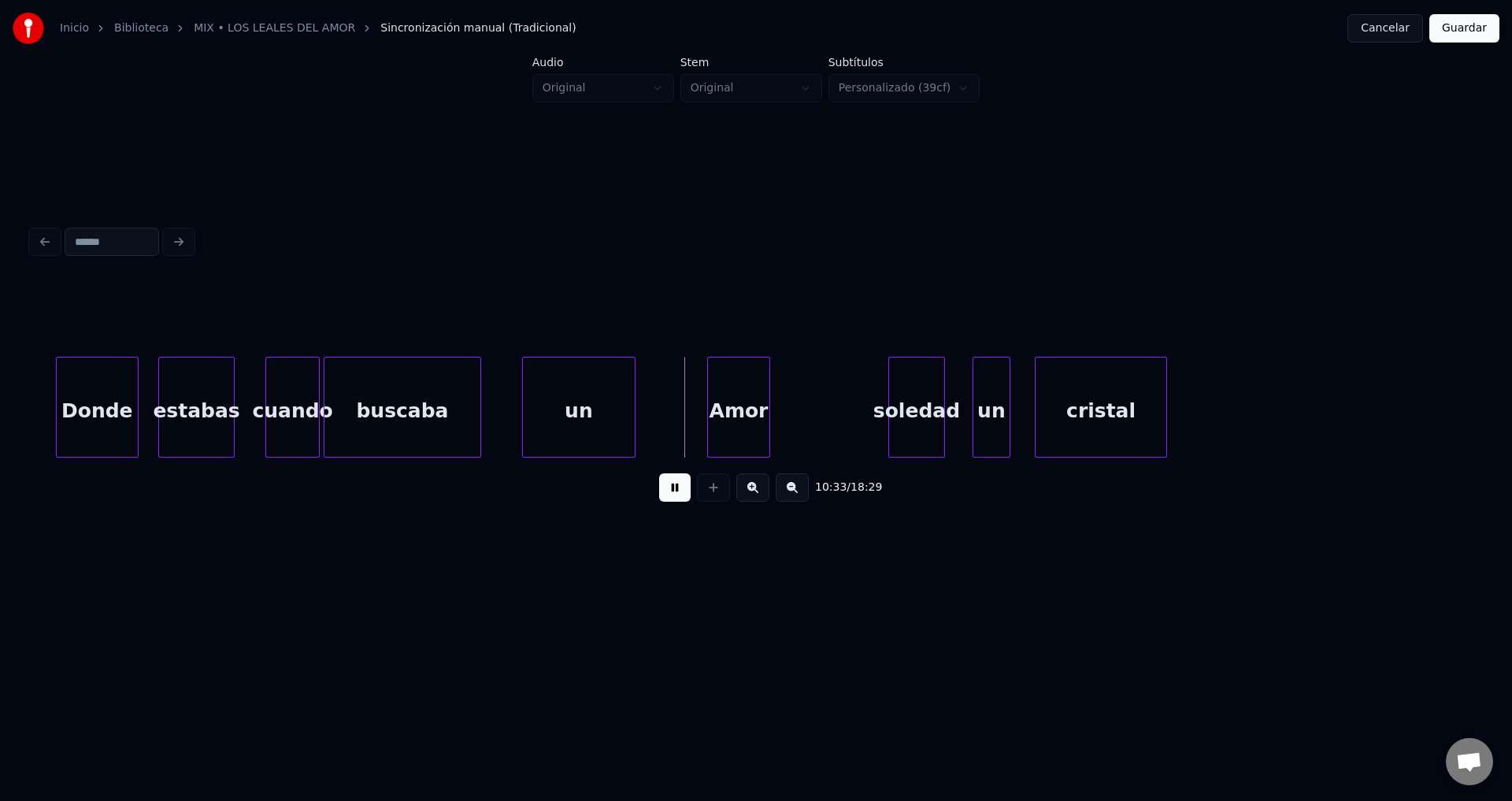
click at [389, 402] on div "buscaba" at bounding box center [402, 411] width 156 height 107
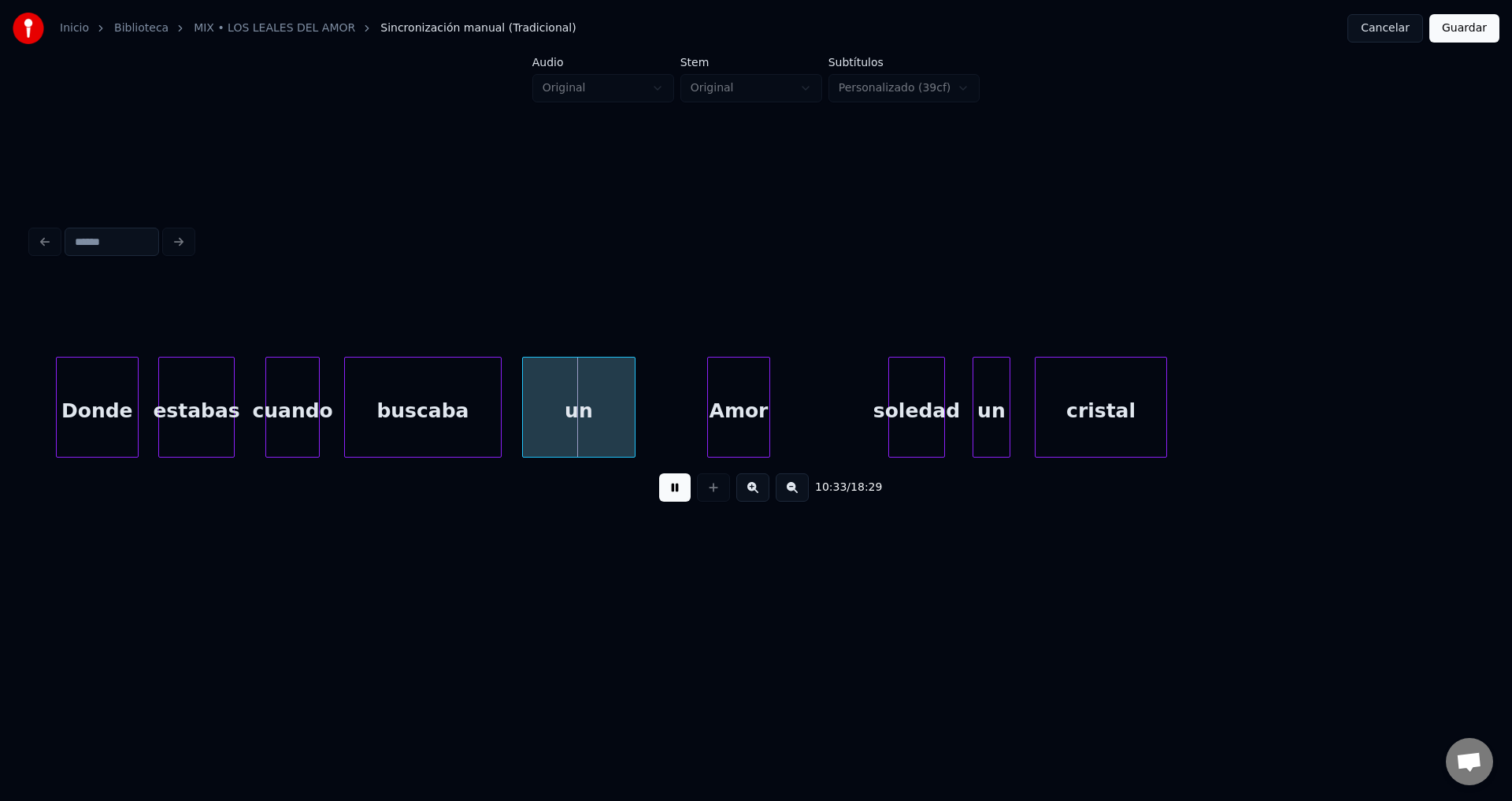
click at [431, 401] on div "buscaba" at bounding box center [423, 411] width 156 height 107
click at [451, 401] on div "buscaba" at bounding box center [428, 411] width 156 height 107
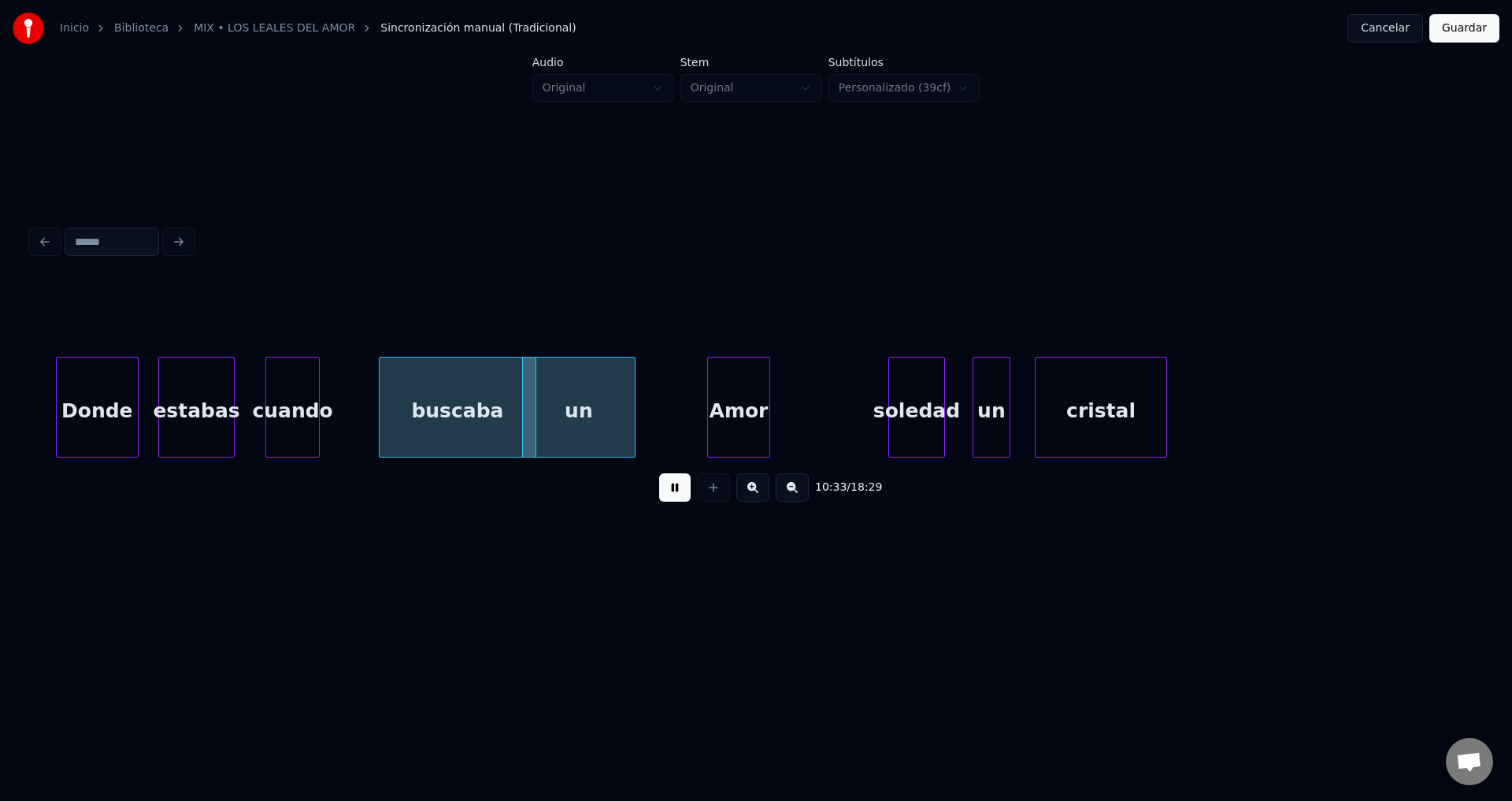
click at [453, 400] on div "buscaba" at bounding box center [458, 411] width 156 height 107
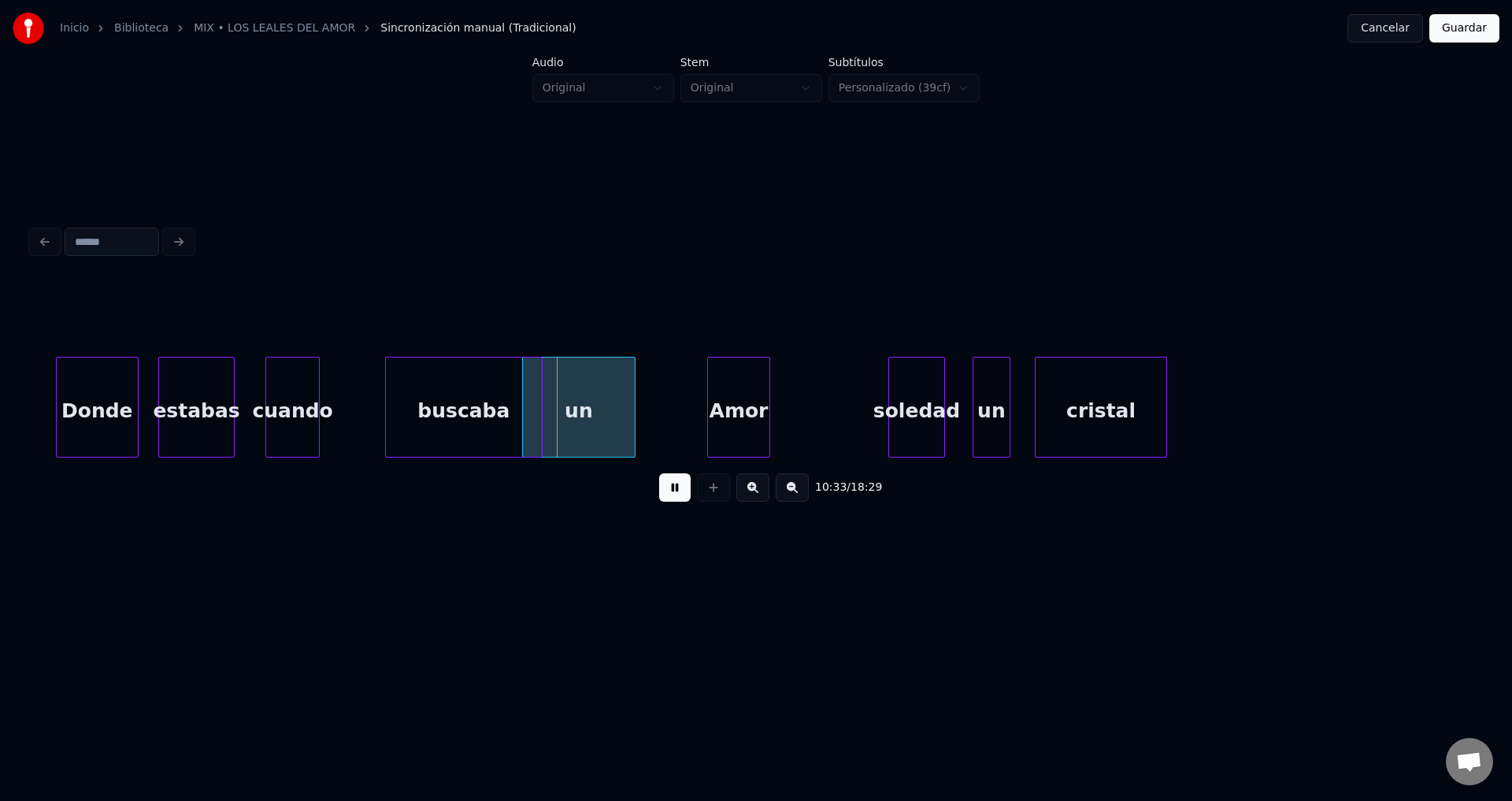
click at [468, 399] on div "buscaba" at bounding box center [464, 411] width 156 height 107
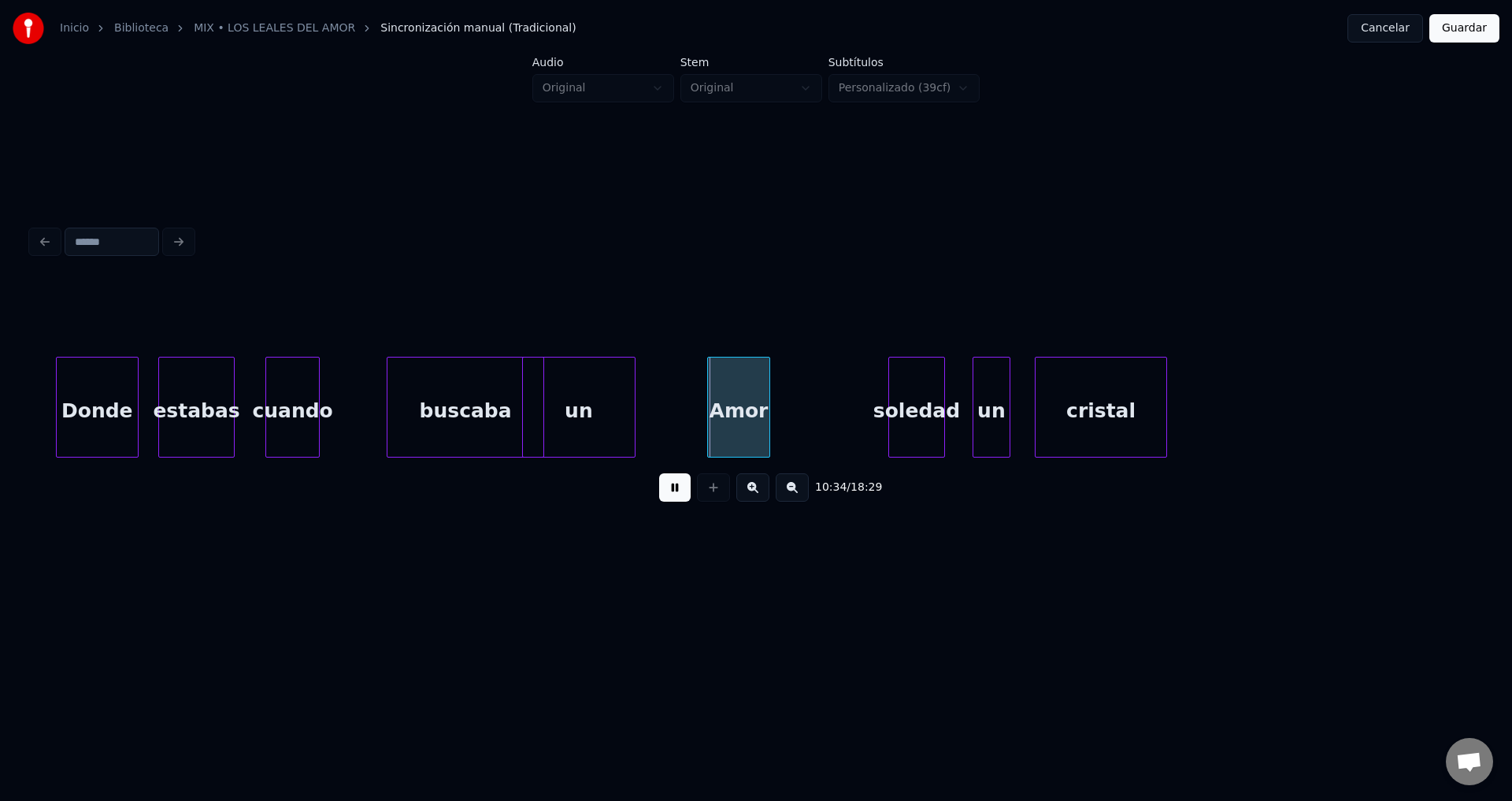
click at [443, 393] on div "buscaba" at bounding box center [466, 411] width 156 height 107
click at [319, 387] on div at bounding box center [321, 407] width 5 height 99
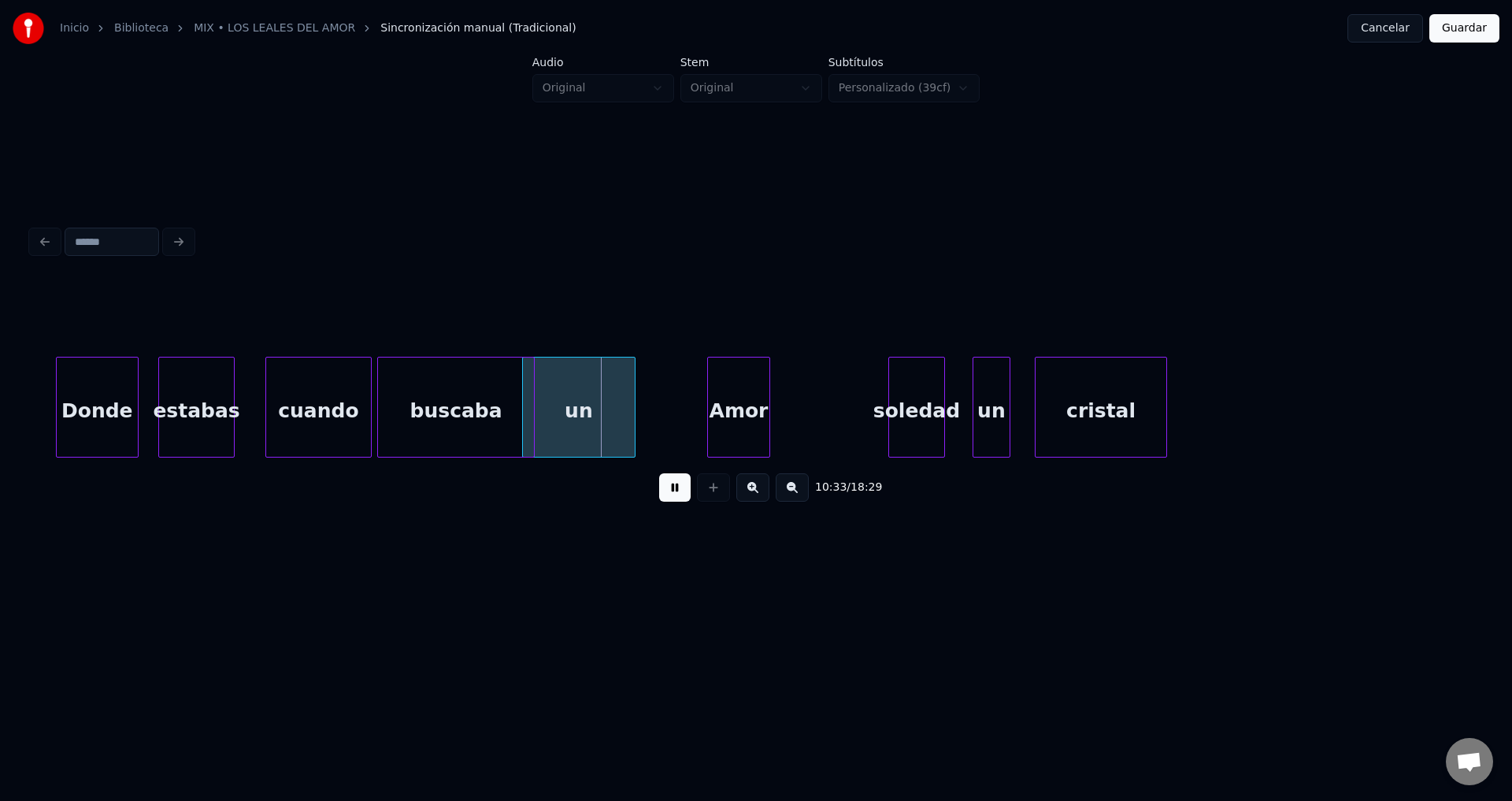
click at [368, 389] on div at bounding box center [369, 407] width 5 height 99
click at [393, 392] on div at bounding box center [392, 407] width 5 height 99
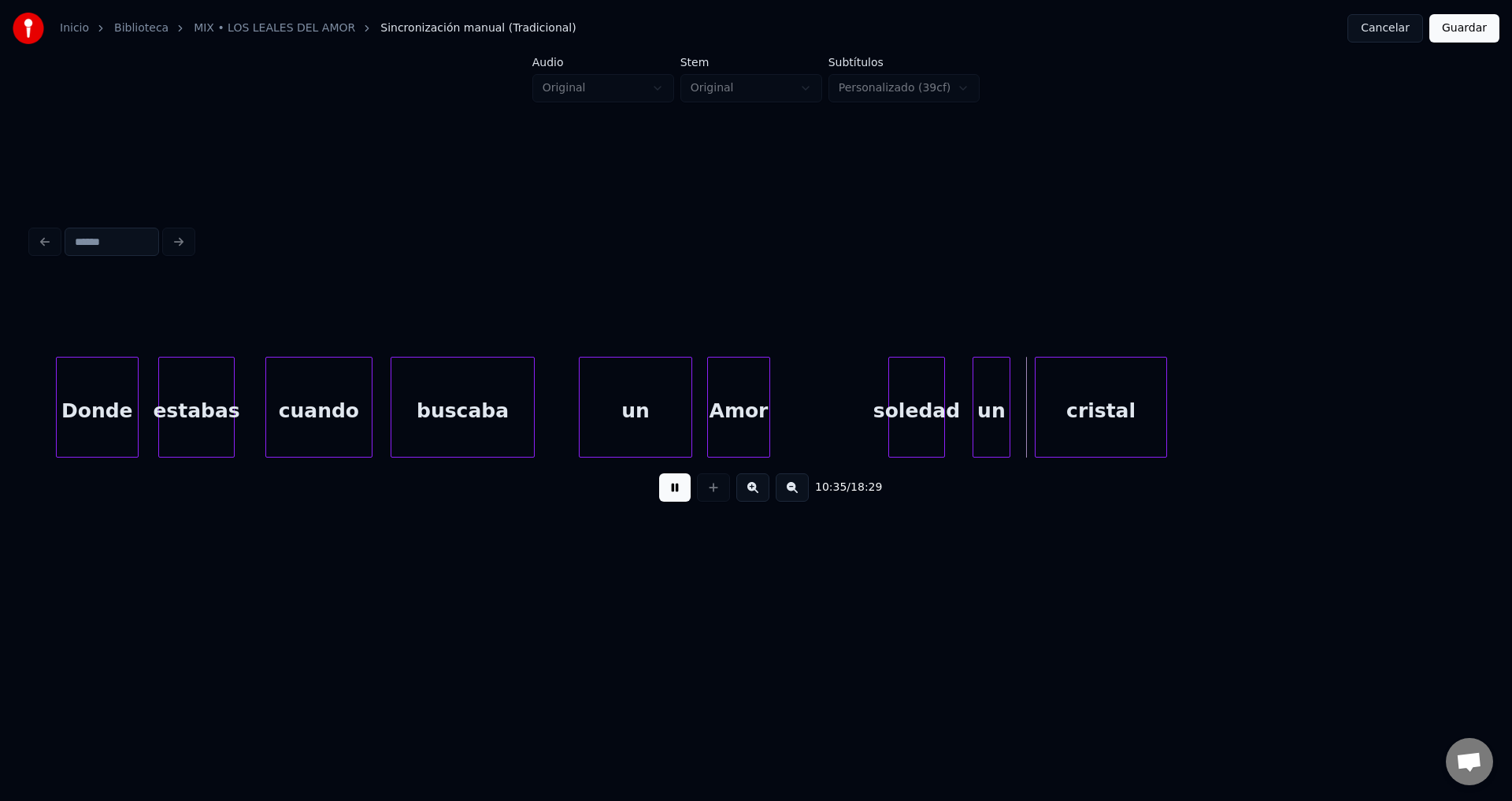
click at [616, 399] on div "un" at bounding box center [635, 411] width 112 height 107
click at [1083, 404] on div "cristal" at bounding box center [1100, 411] width 131 height 107
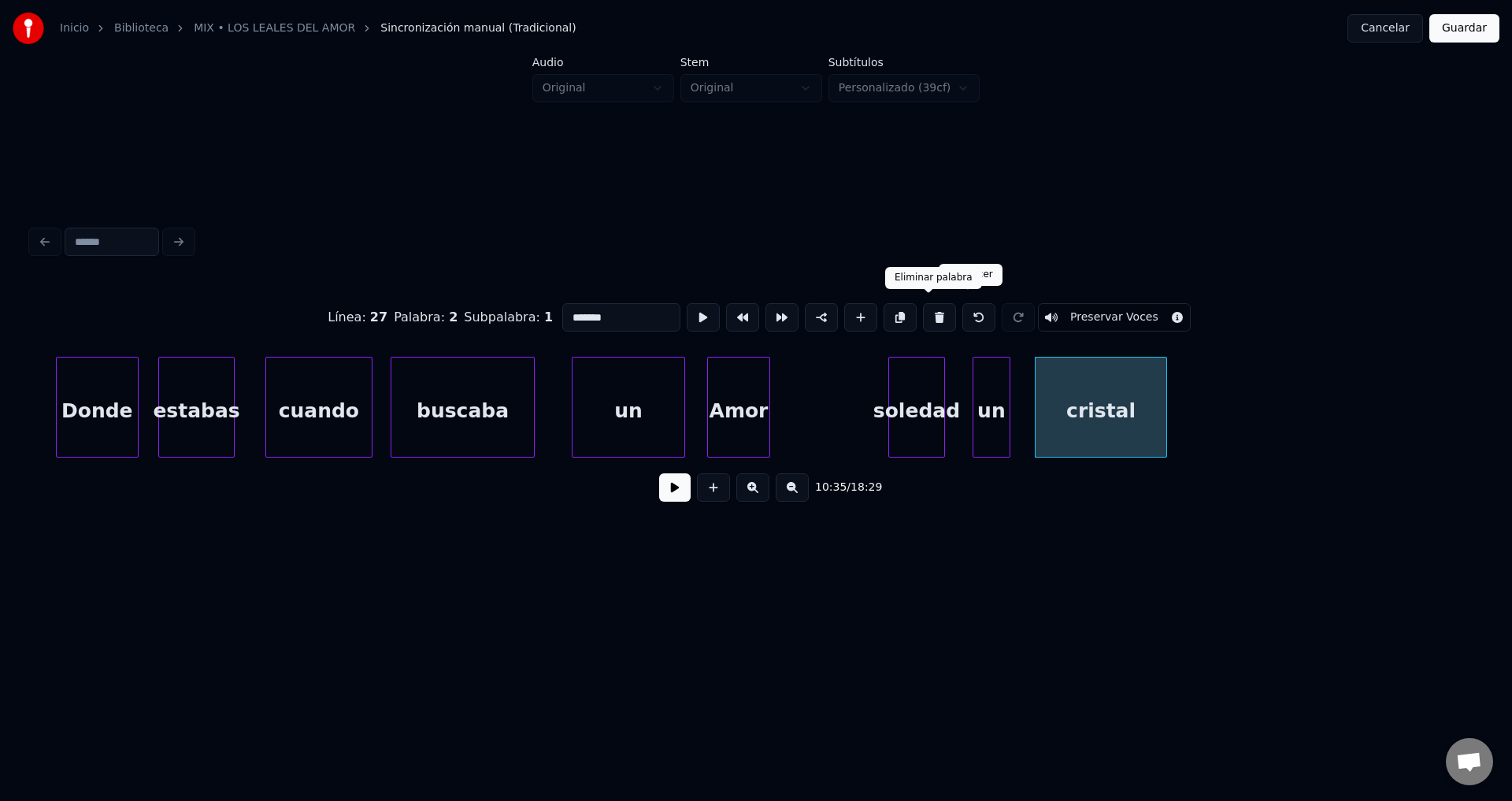
click at [930, 310] on button at bounding box center [940, 318] width 33 height 29
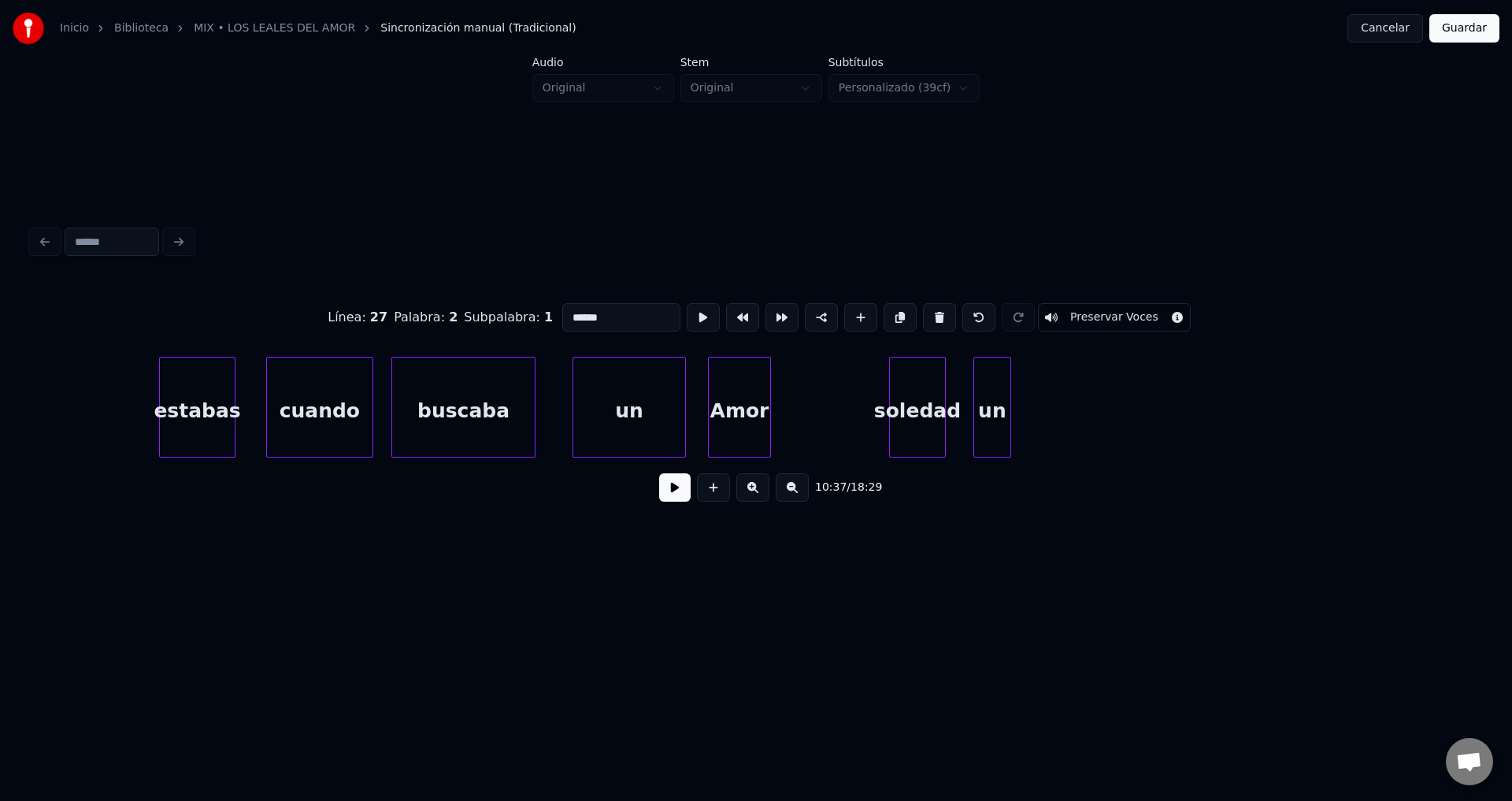
scroll to position [0, 199246]
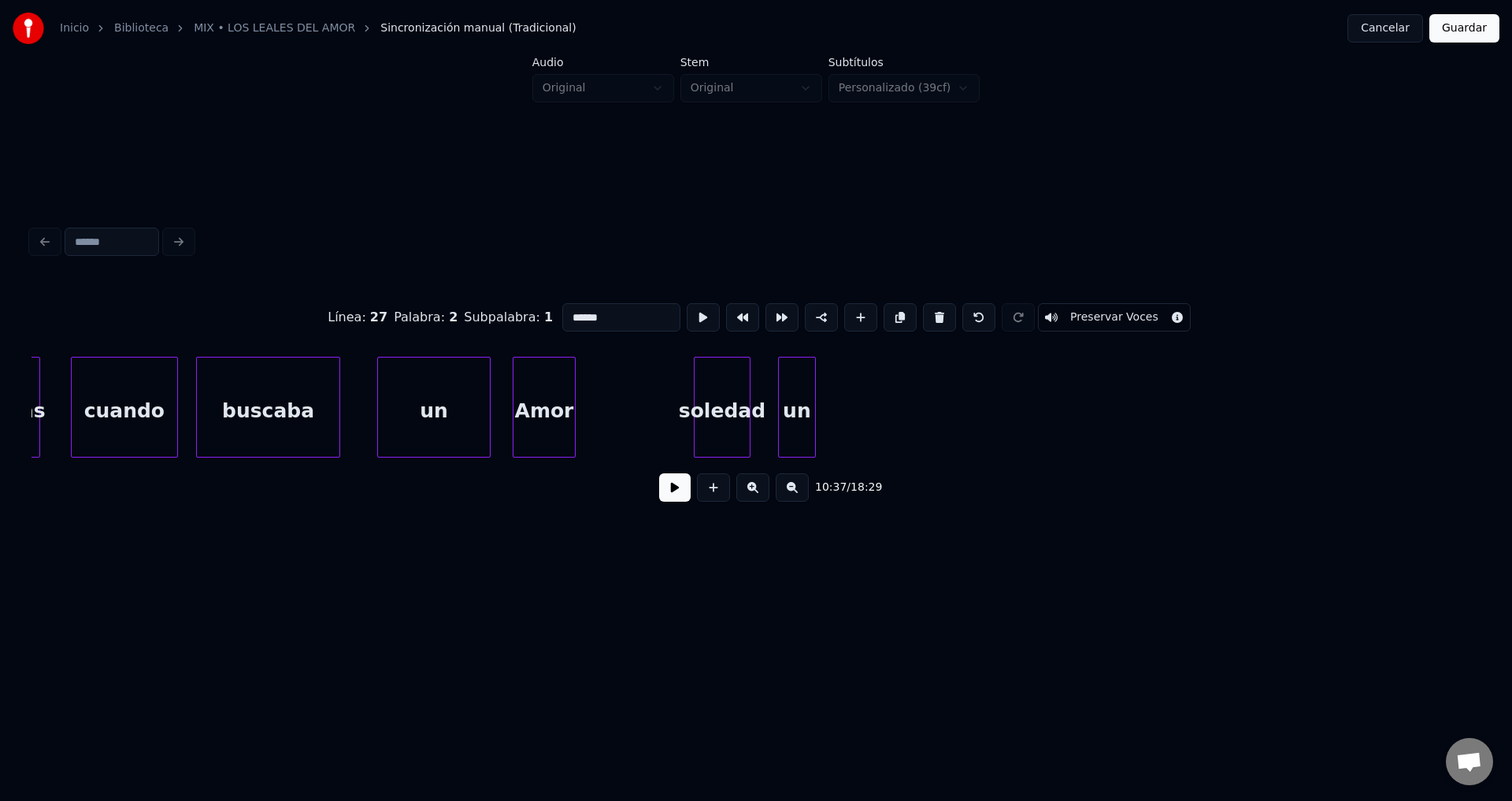
click at [807, 377] on div "un" at bounding box center [797, 411] width 37 height 107
click at [923, 312] on button at bounding box center [940, 318] width 33 height 29
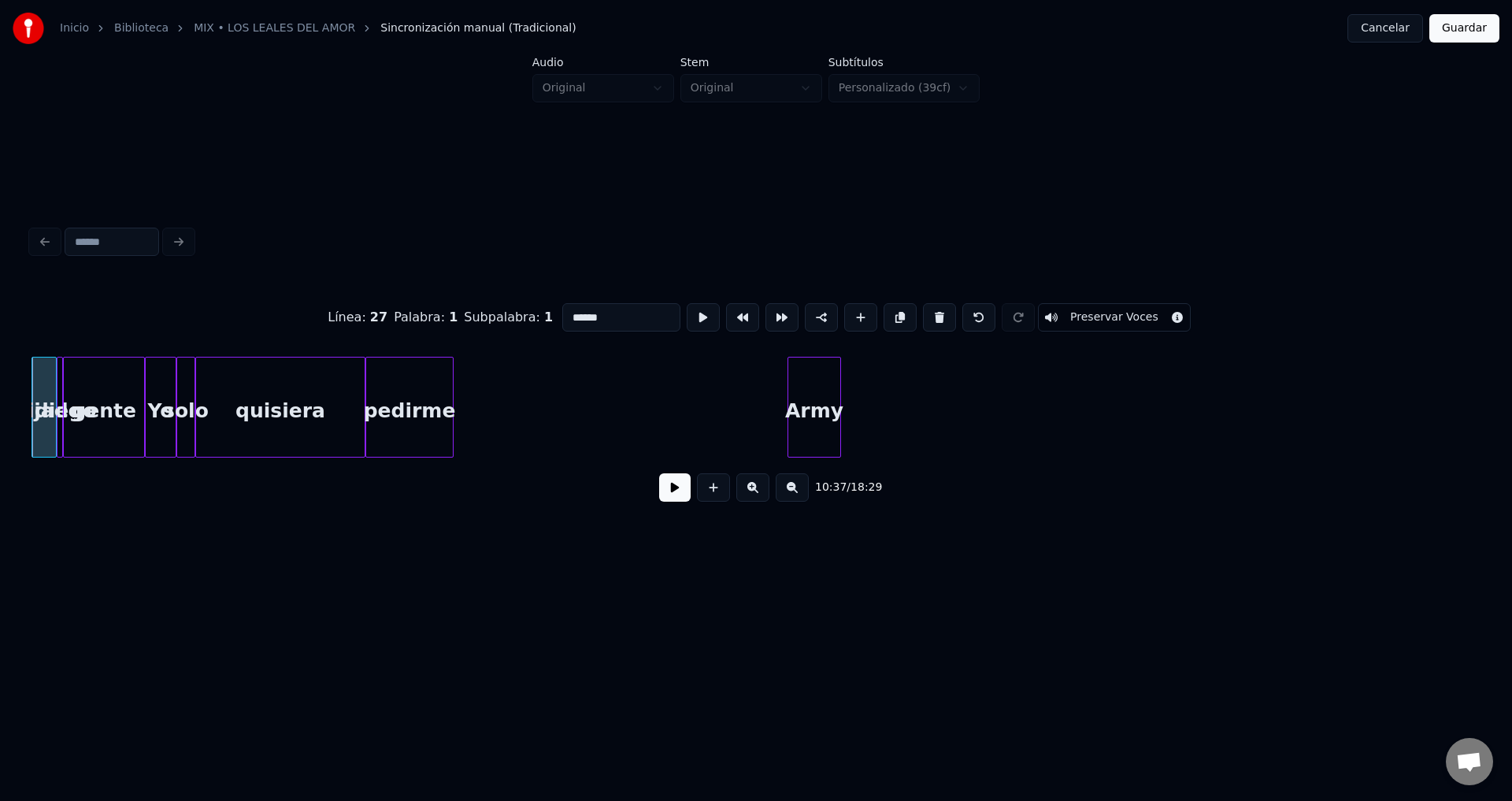
scroll to position [0, 198857]
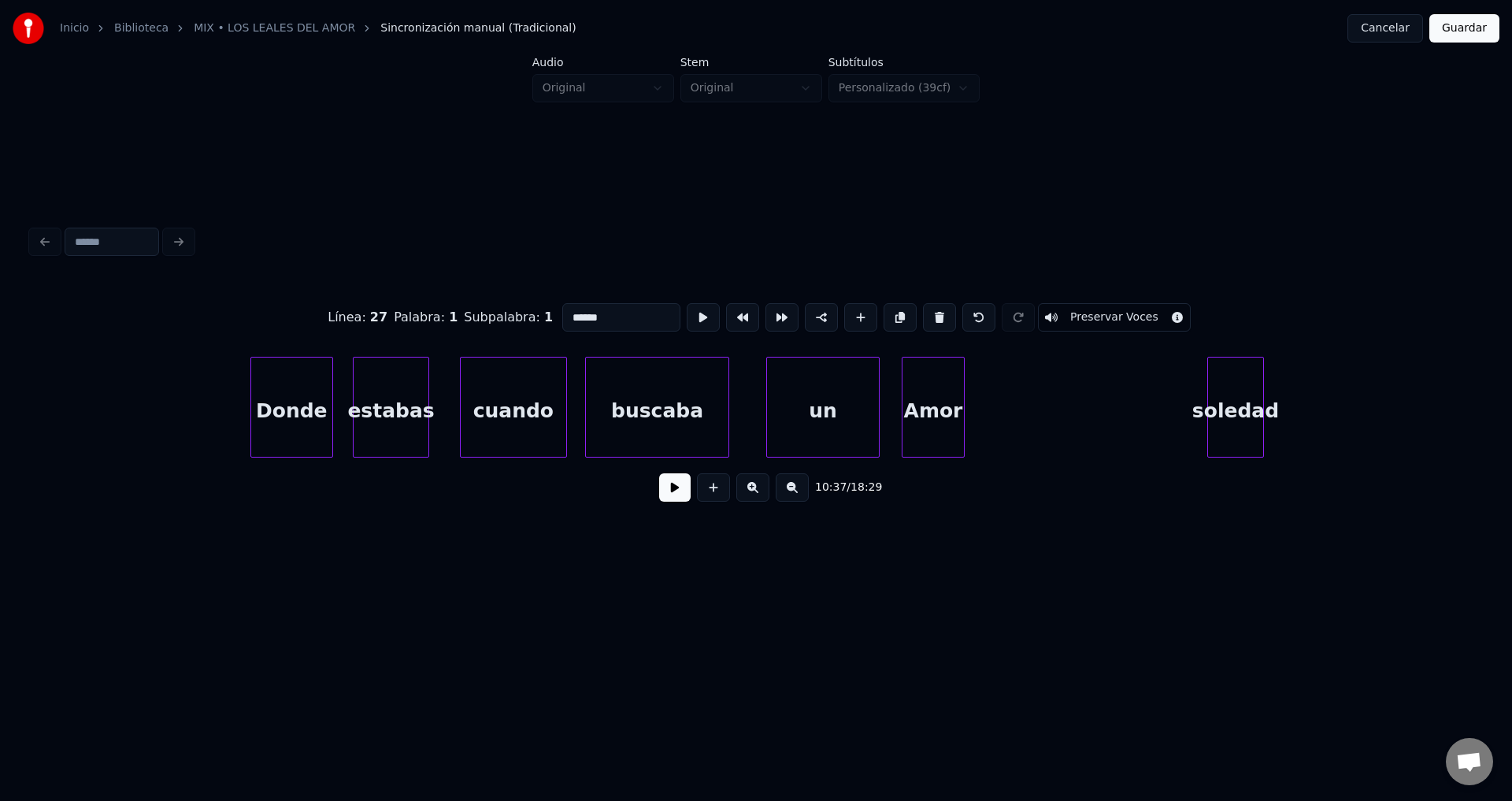
click at [1234, 420] on div "soledad" at bounding box center [1235, 411] width 55 height 107
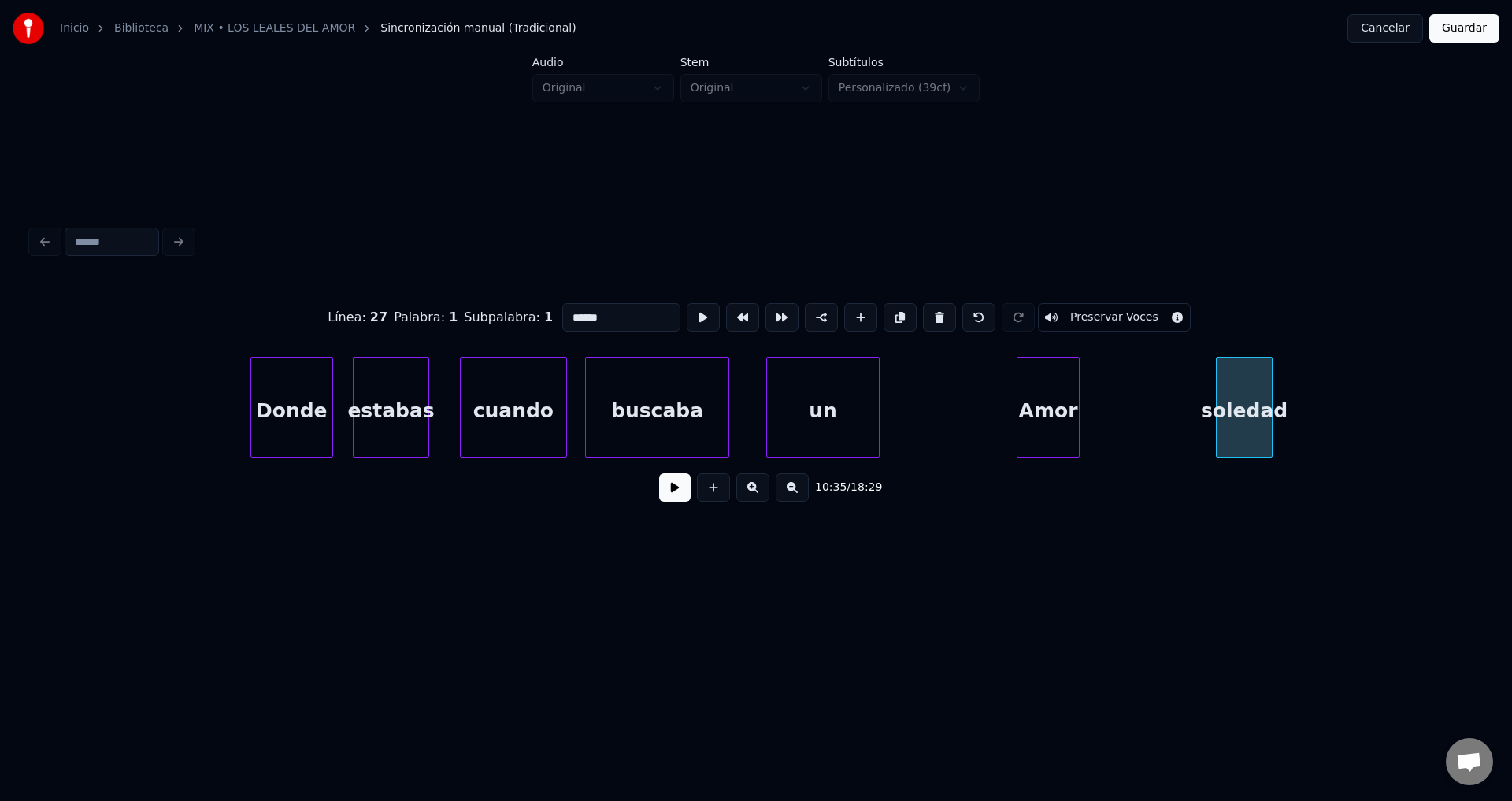
click at [1042, 416] on div "Amor" at bounding box center [1048, 411] width 61 height 107
click at [683, 399] on div "buscaba" at bounding box center [656, 411] width 142 height 107
type input "*******"
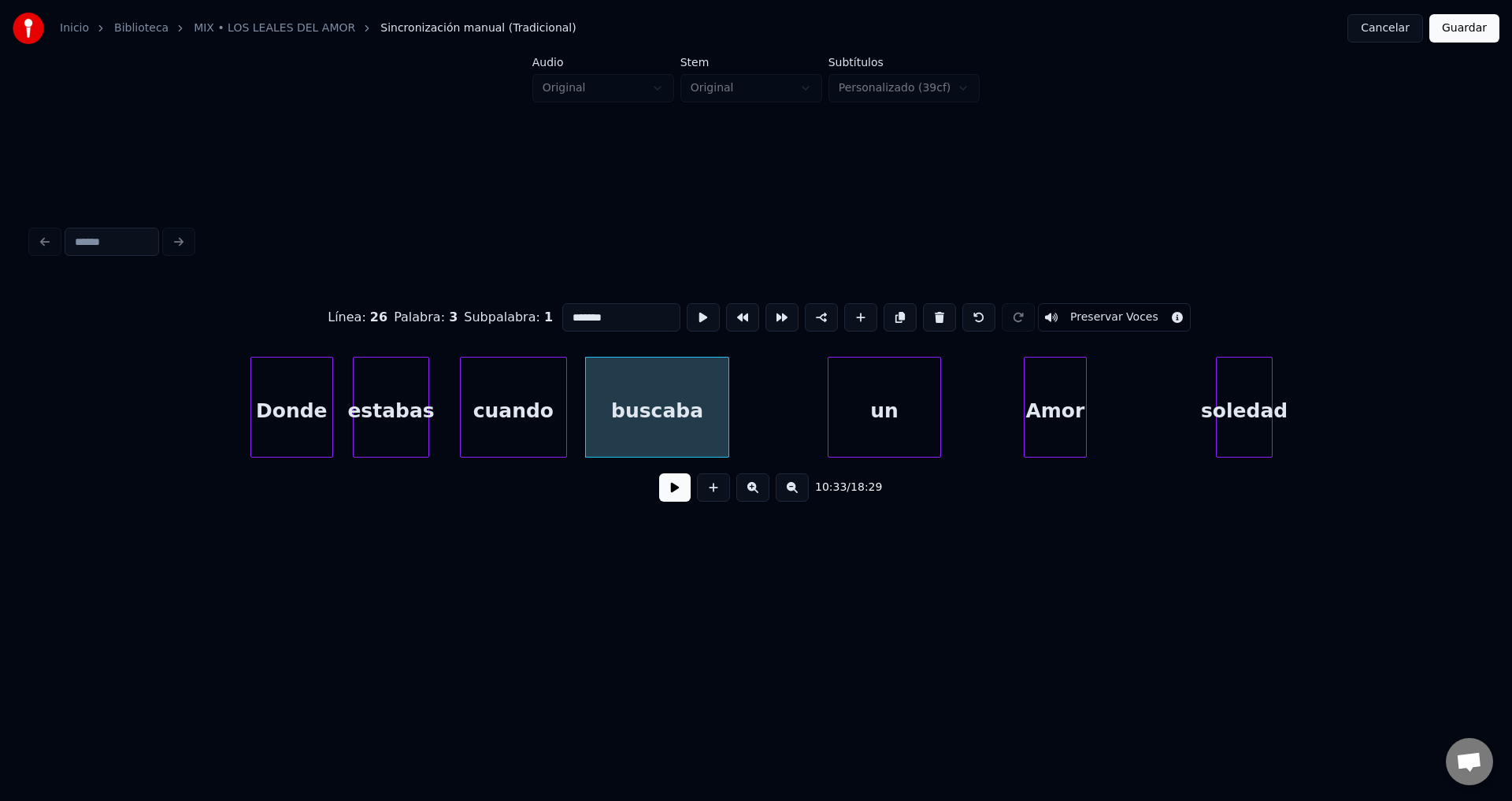
click at [884, 414] on div "un" at bounding box center [884, 411] width 112 height 107
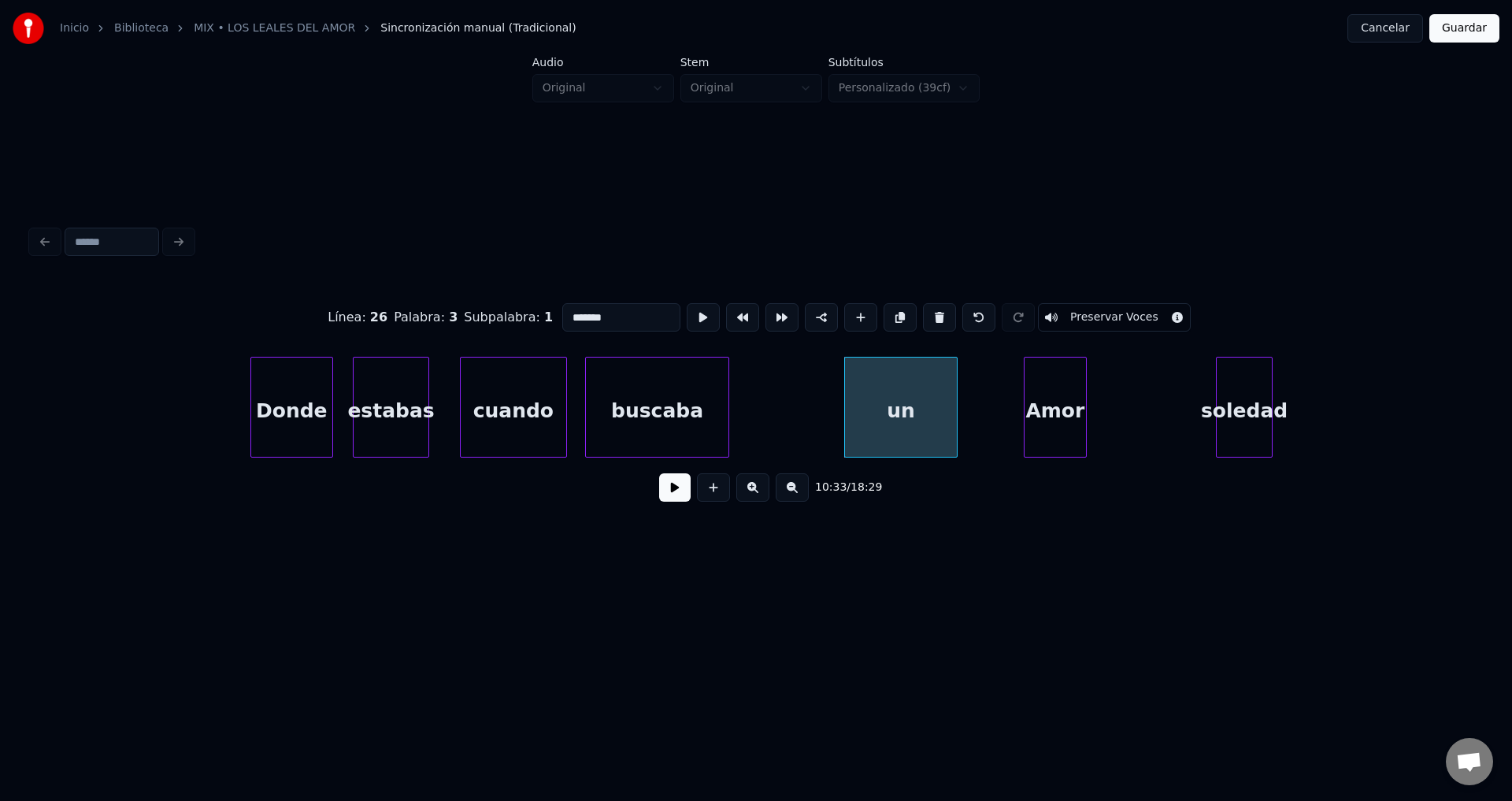
click at [588, 401] on div at bounding box center [588, 407] width 5 height 99
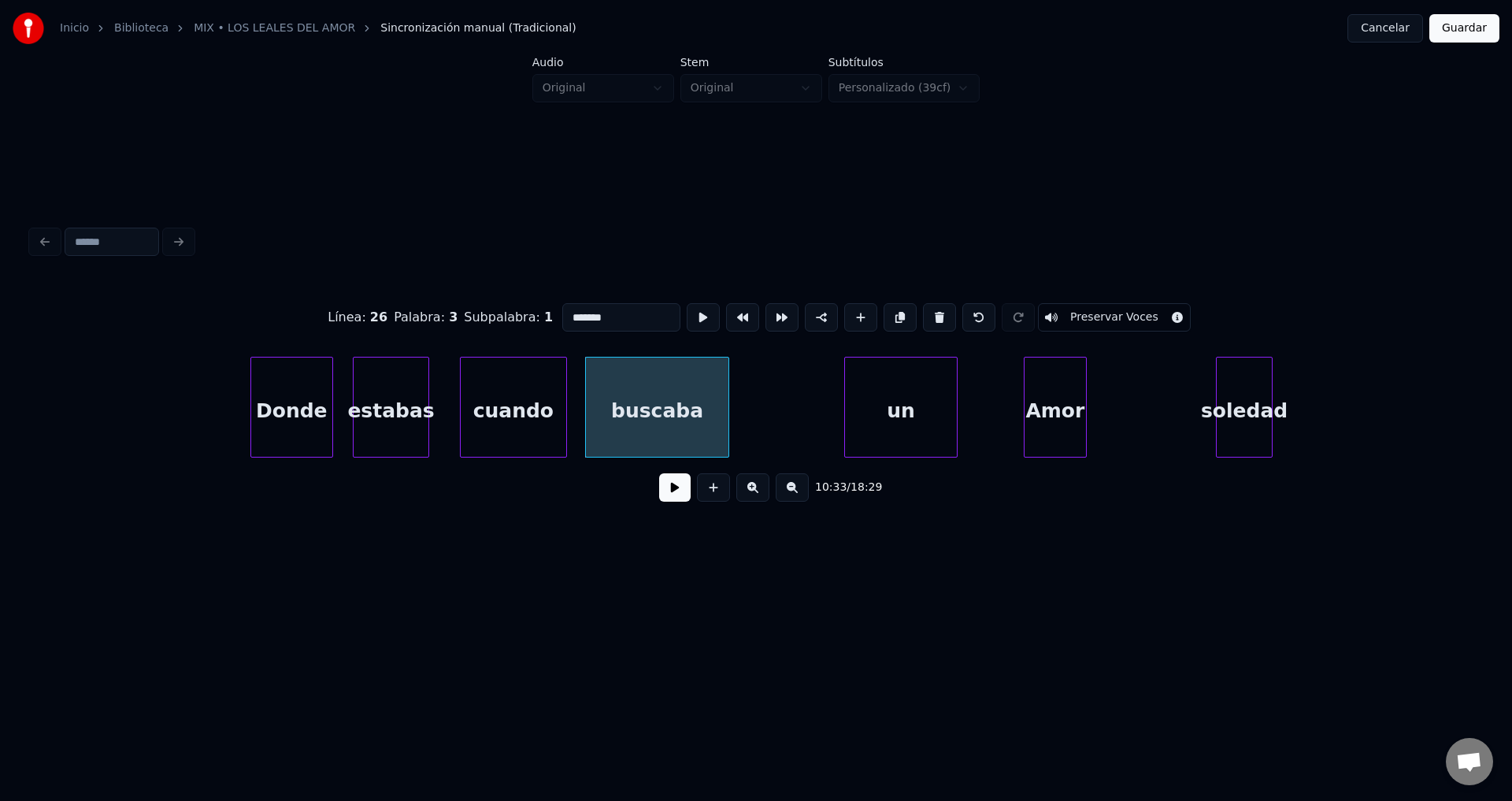
click at [679, 501] on button at bounding box center [675, 488] width 32 height 29
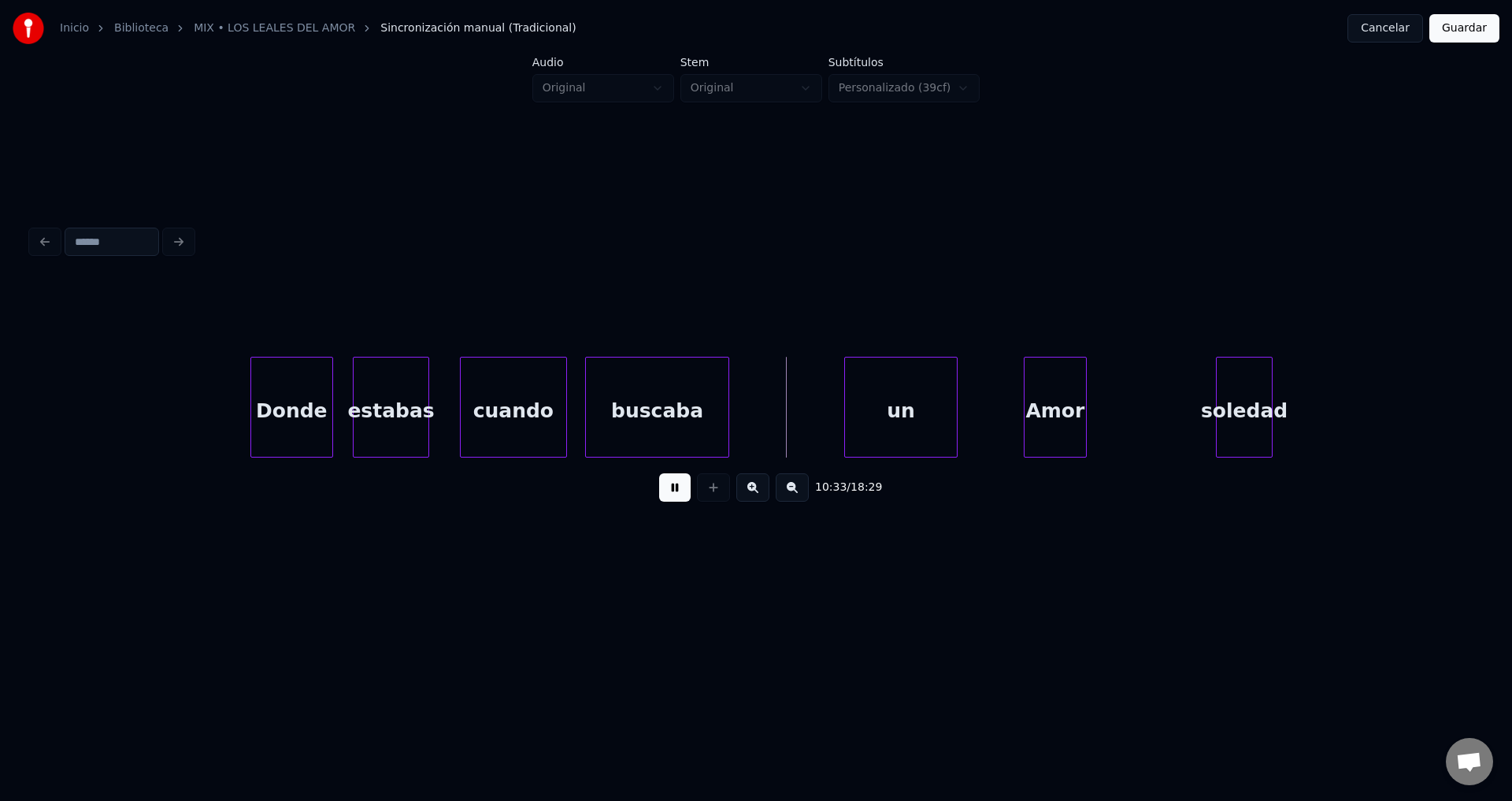
click at [679, 501] on button at bounding box center [675, 488] width 32 height 29
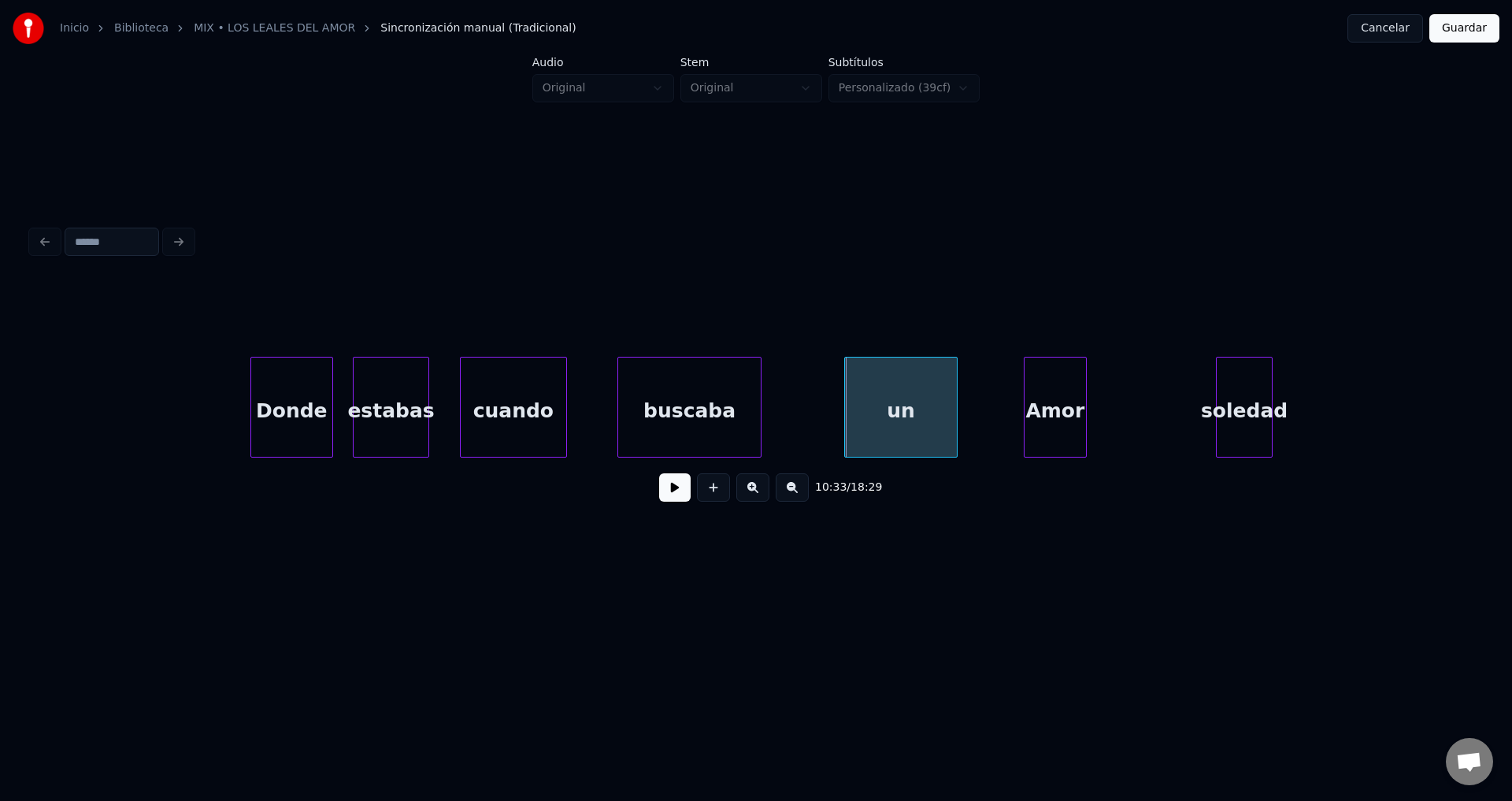
click at [675, 412] on div "buscaba" at bounding box center [689, 411] width 142 height 107
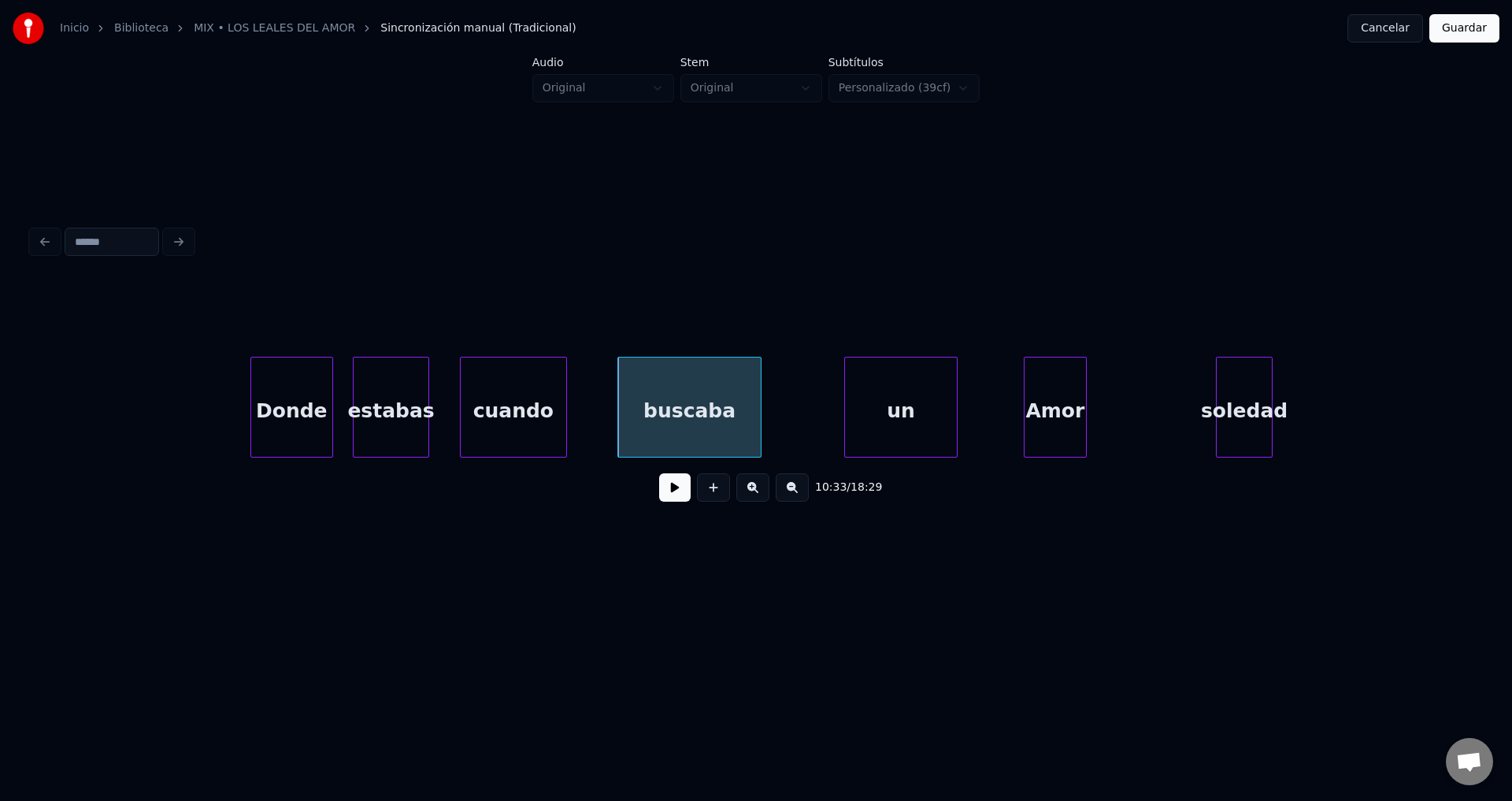
click at [671, 505] on div "10:33 / 18:29" at bounding box center [756, 488] width 1424 height 35
click at [671, 500] on button at bounding box center [675, 488] width 32 height 29
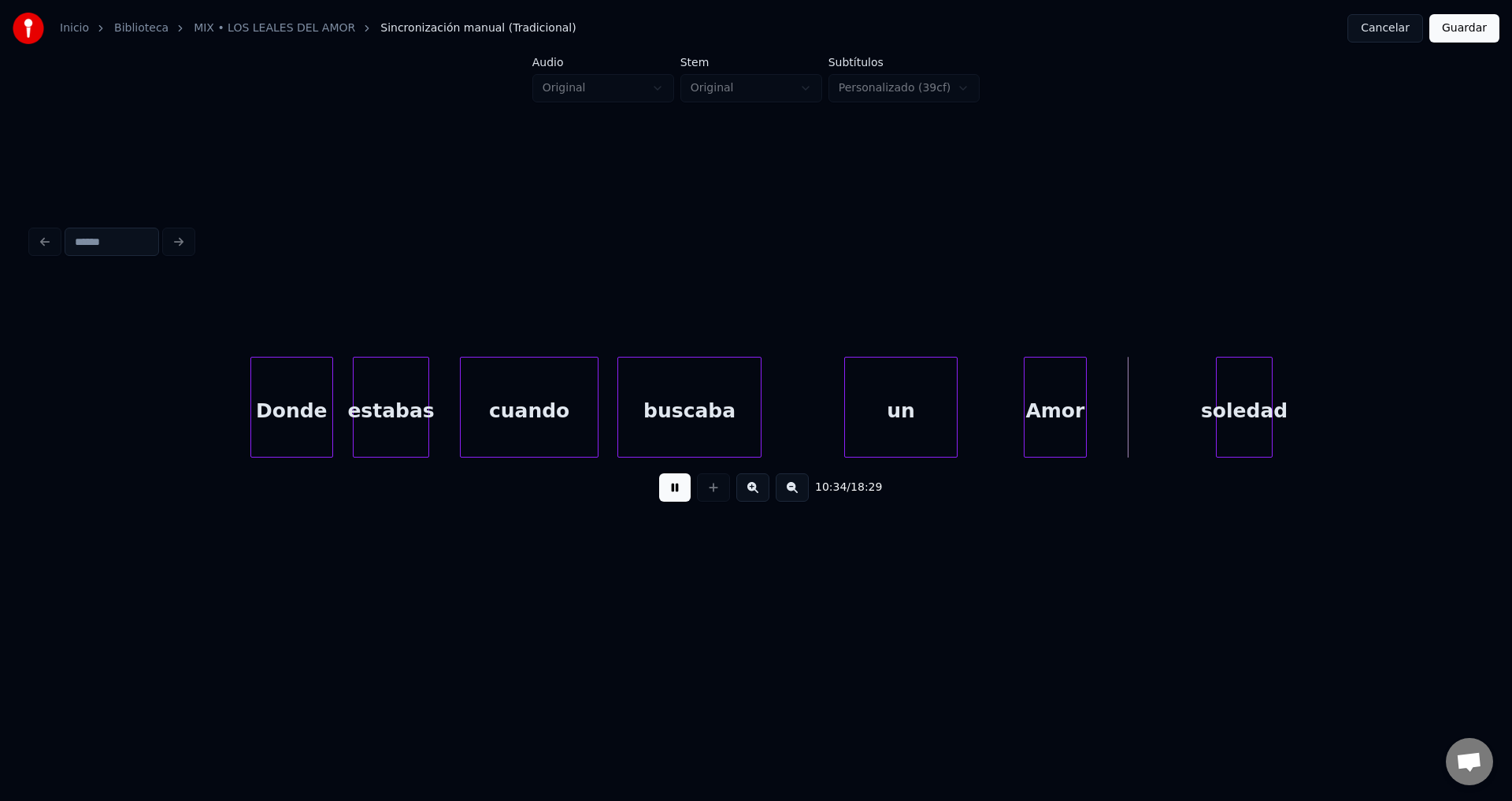
click at [594, 412] on div at bounding box center [595, 407] width 5 height 99
click at [828, 416] on div "un" at bounding box center [825, 411] width 112 height 107
click at [913, 412] on div "un" at bounding box center [914, 411] width 112 height 107
click at [812, 411] on div at bounding box center [813, 407] width 5 height 99
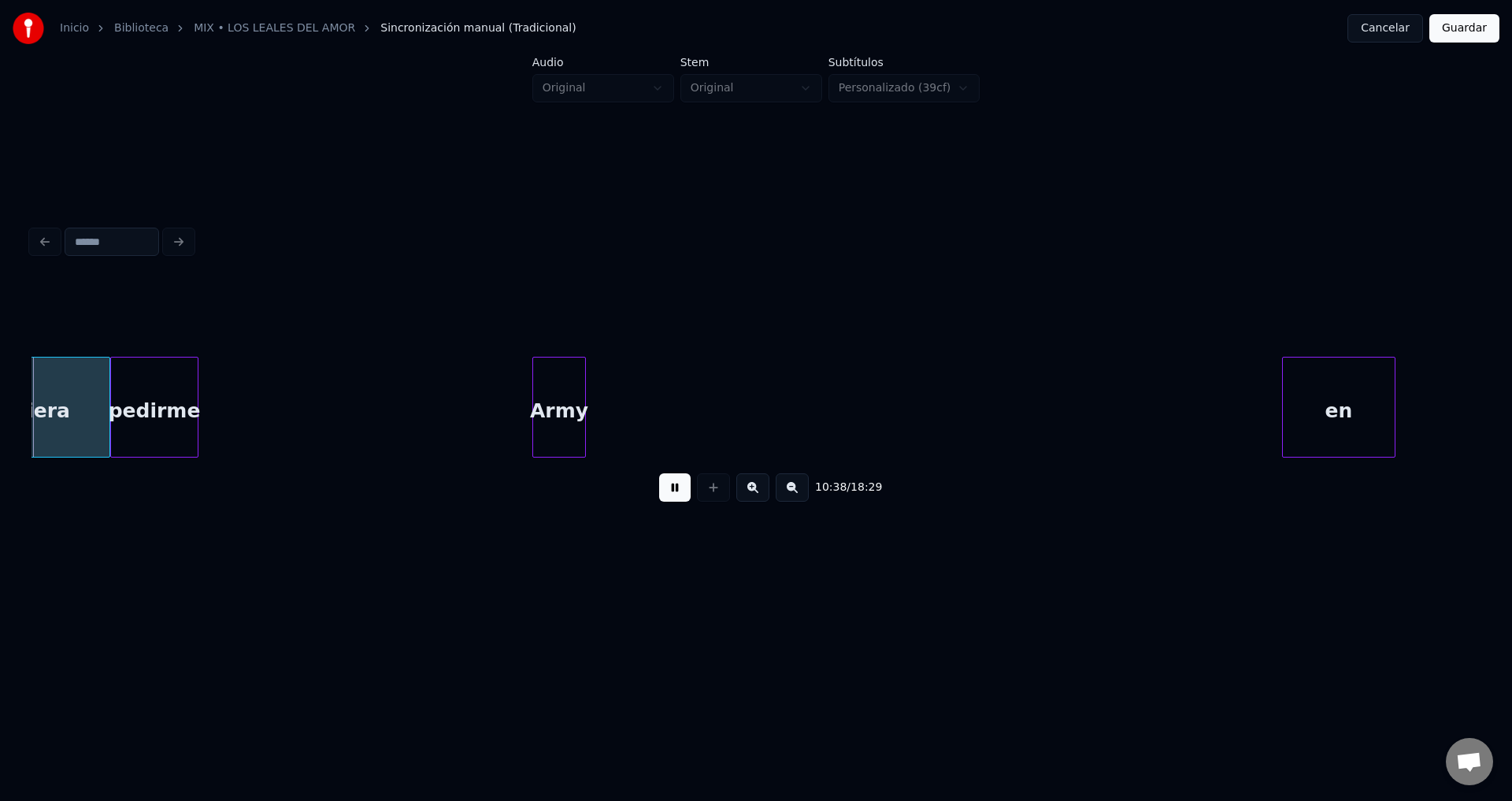
scroll to position [0, 201065]
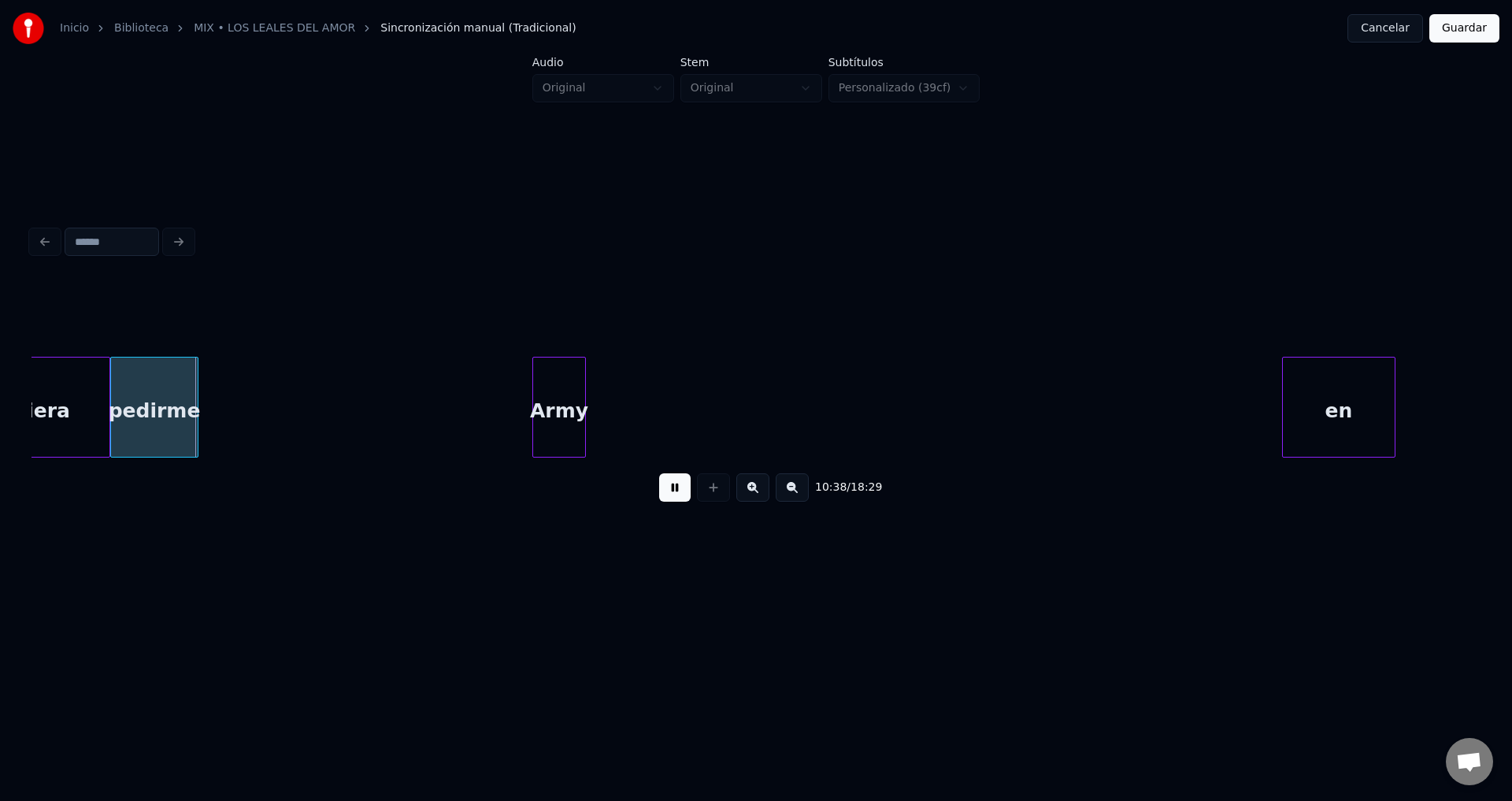
drag, startPoint x: 676, startPoint y: 493, endPoint x: 807, endPoint y: 471, distance: 132.8
click at [677, 493] on button at bounding box center [675, 488] width 32 height 29
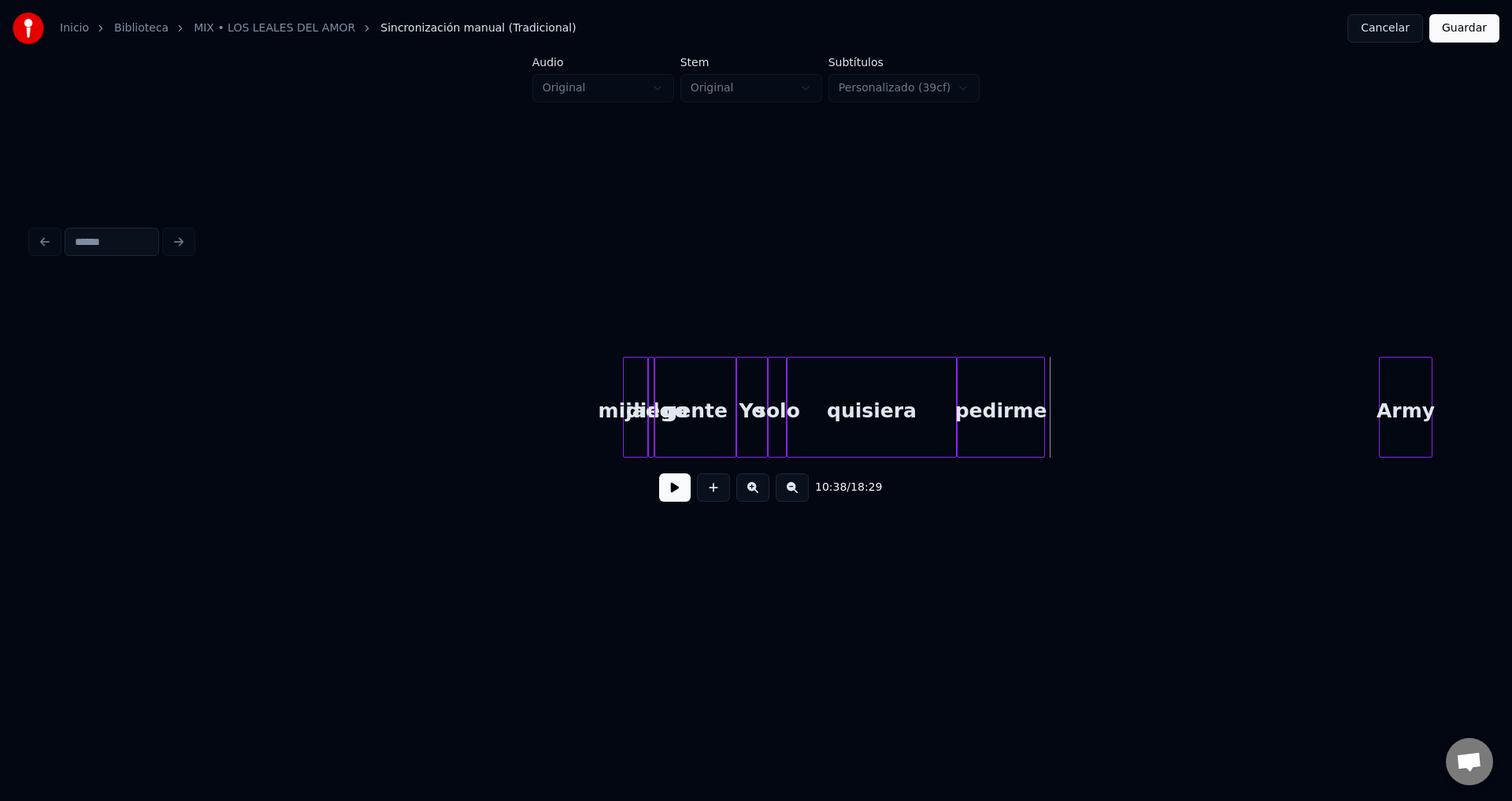
scroll to position [0, 199052]
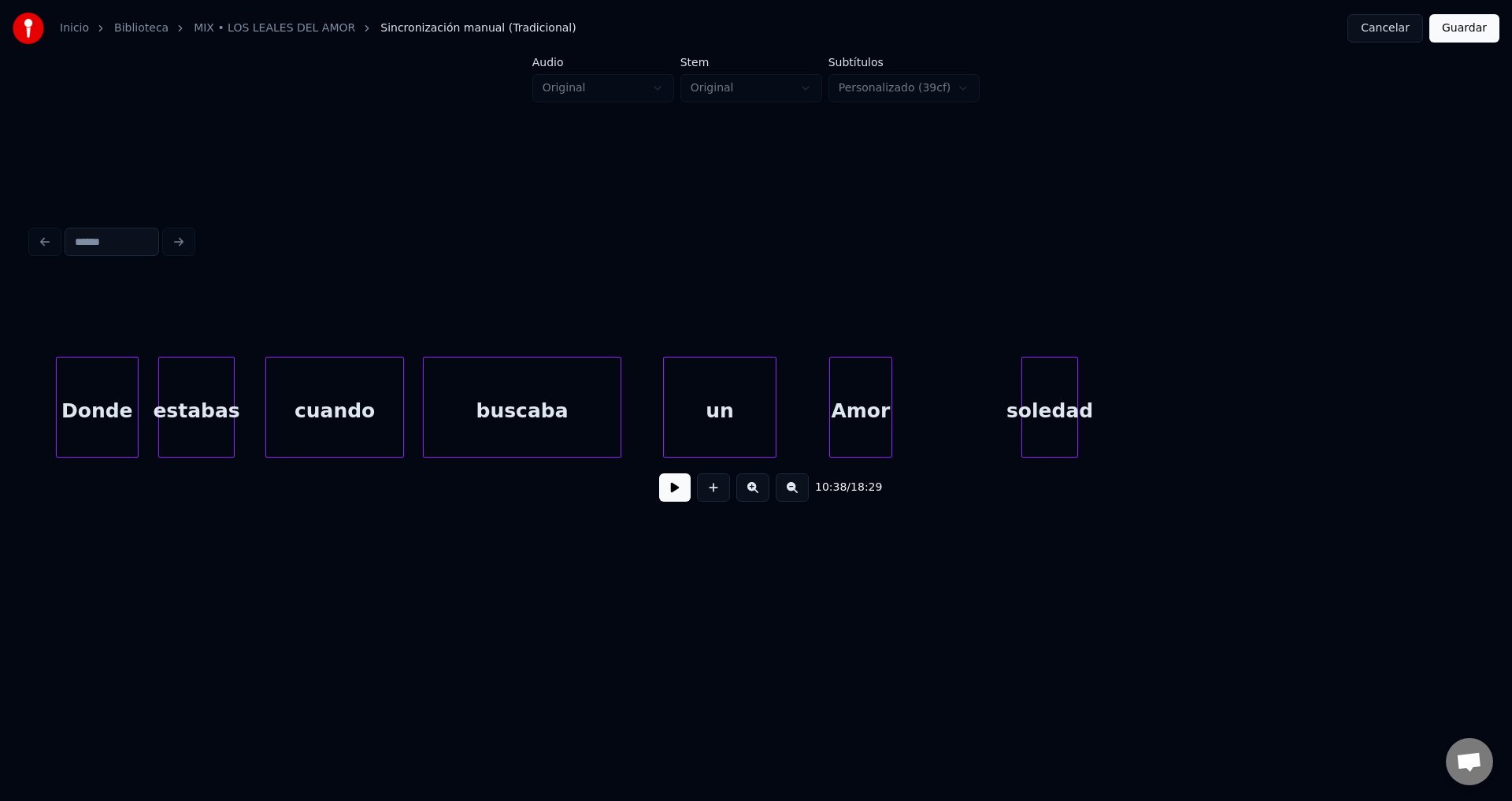
click at [524, 416] on div "buscaba" at bounding box center [522, 411] width 197 height 107
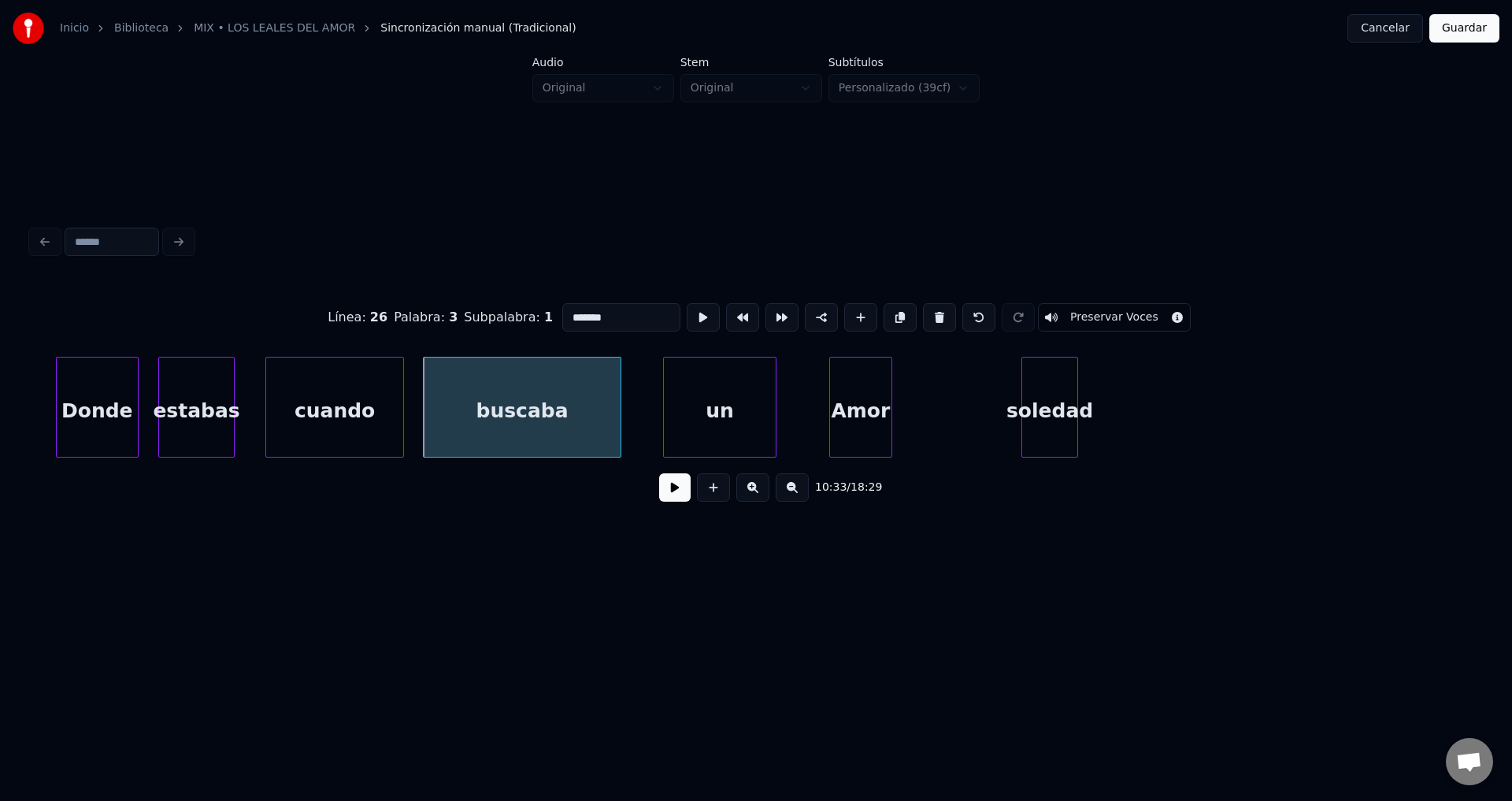
click at [675, 487] on button at bounding box center [675, 488] width 32 height 29
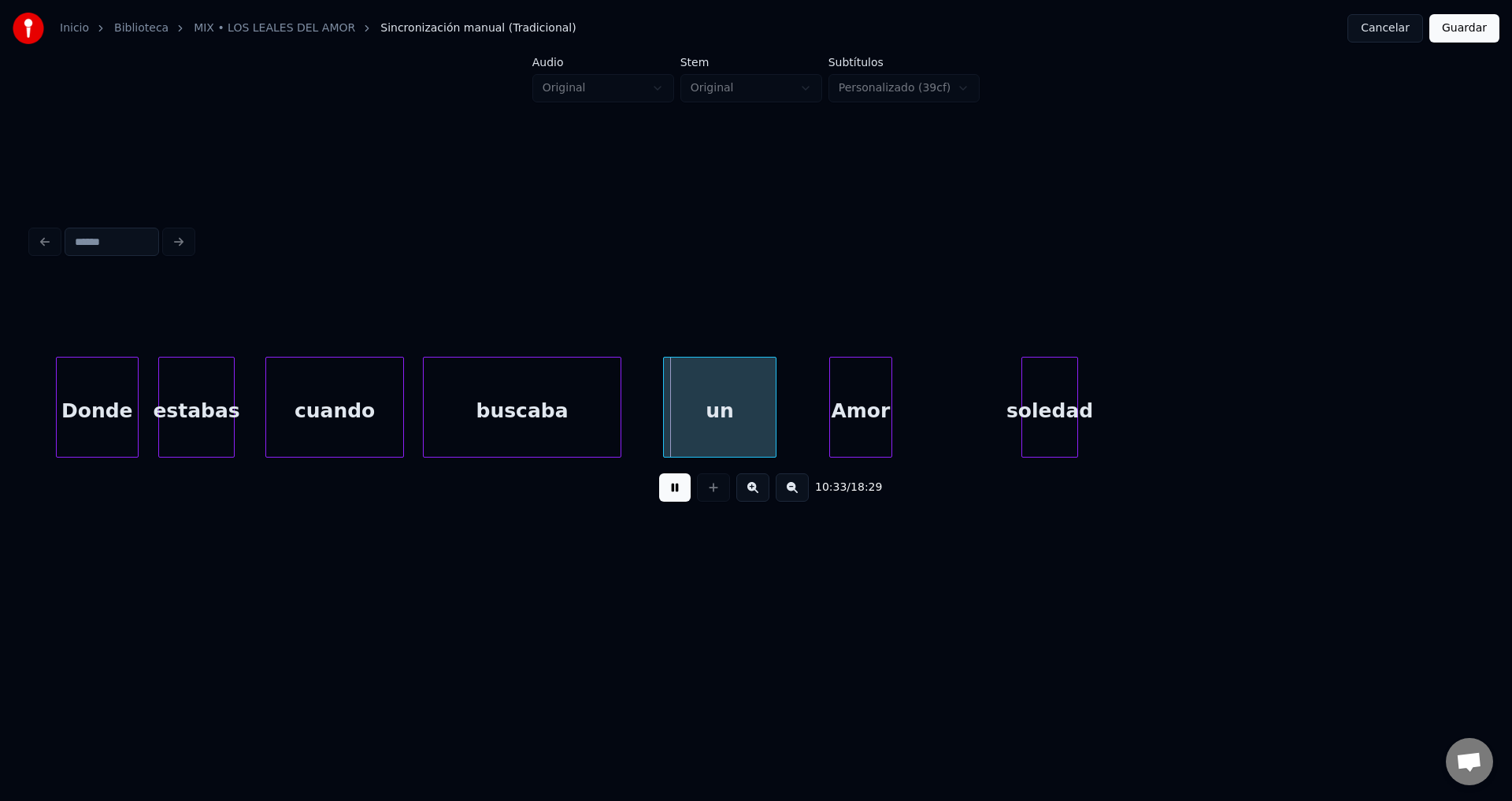
click at [711, 424] on div "un" at bounding box center [720, 411] width 112 height 107
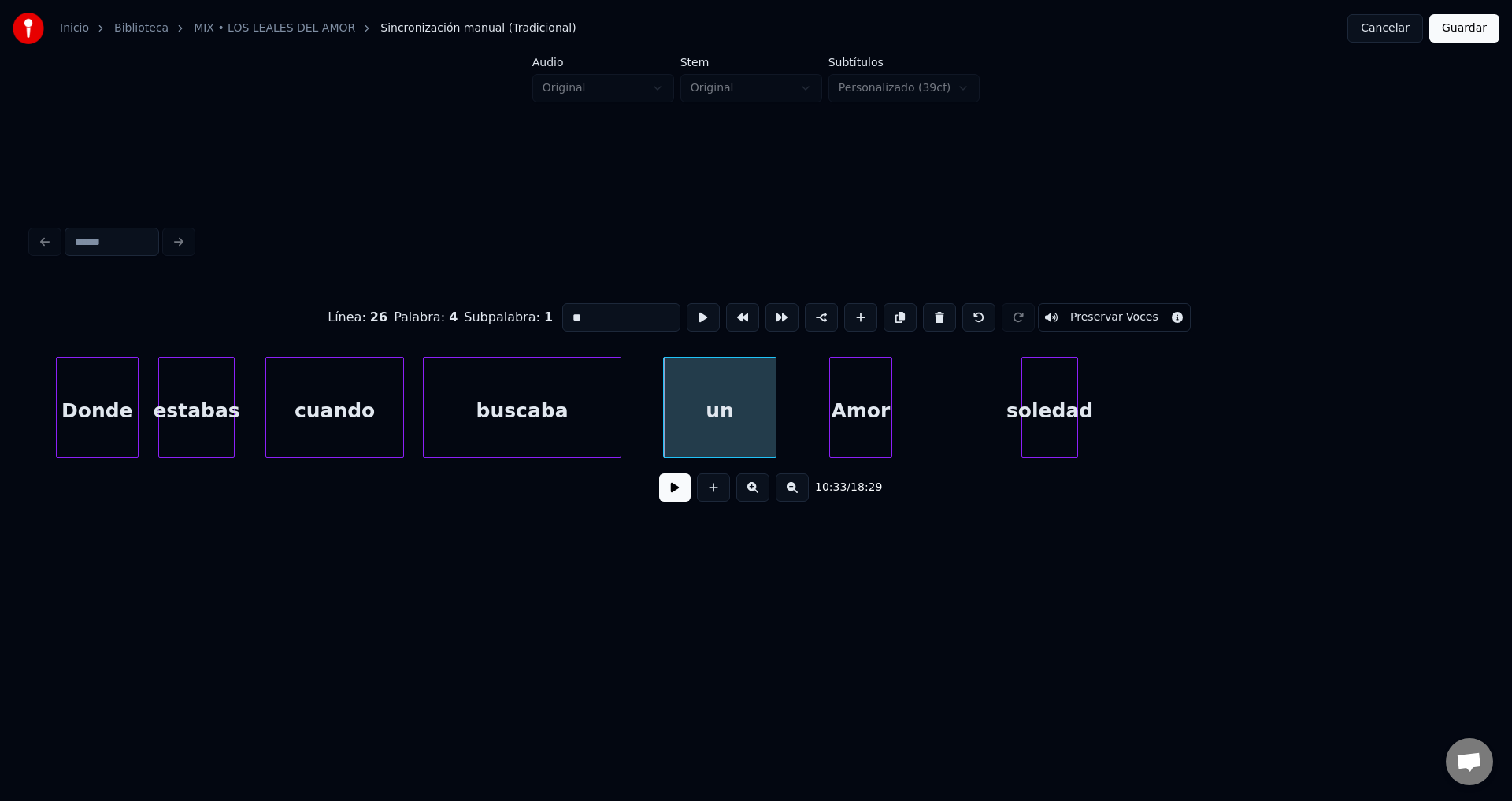
drag, startPoint x: 655, startPoint y: 489, endPoint x: 672, endPoint y: 494, distance: 17.7
click at [659, 489] on div "10:33 / 18:29" at bounding box center [756, 488] width 1424 height 35
click at [673, 494] on button at bounding box center [675, 488] width 32 height 29
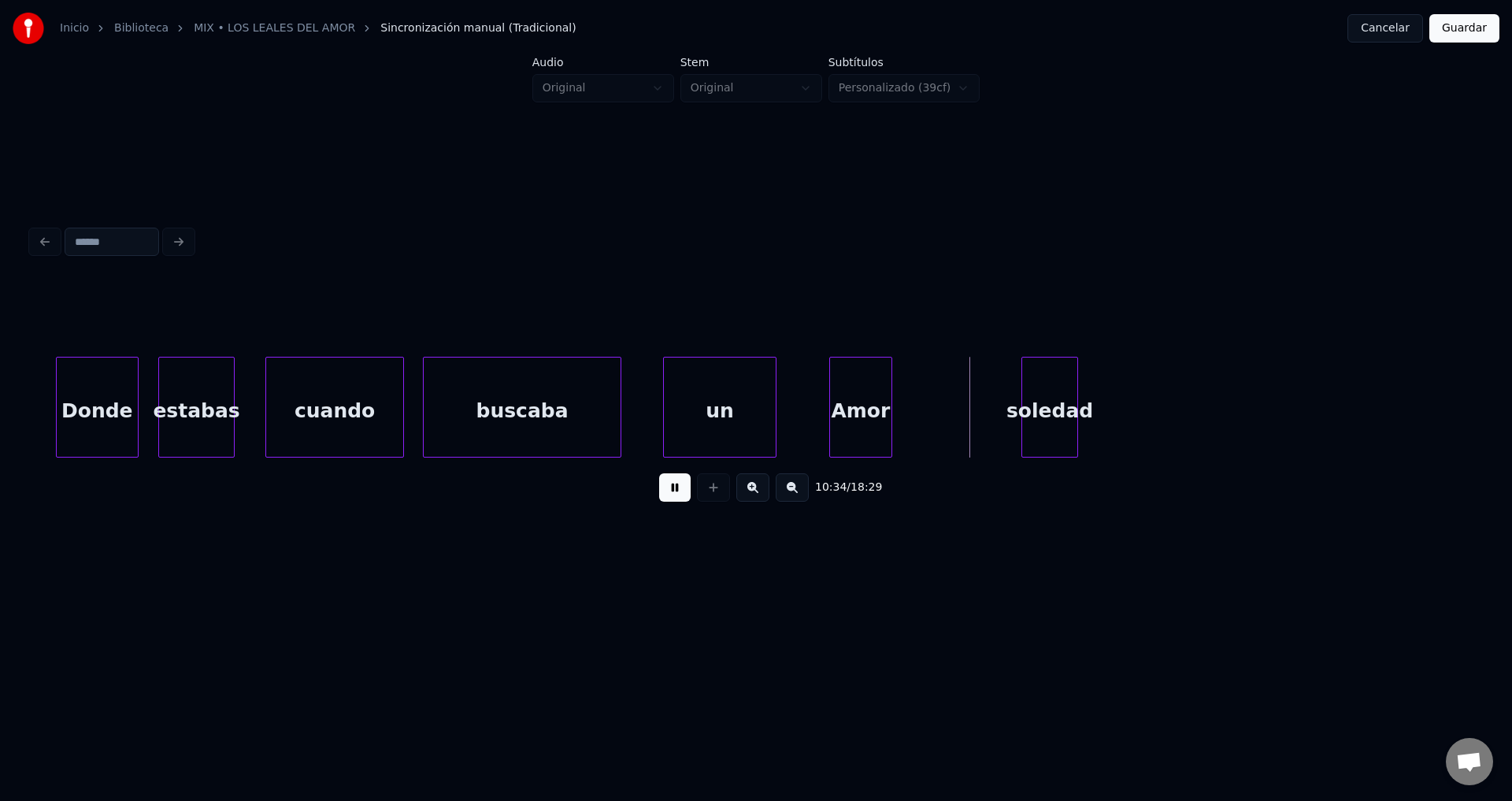
click at [673, 494] on button at bounding box center [675, 488] width 32 height 29
click at [1059, 414] on div "soledad" at bounding box center [1049, 411] width 55 height 107
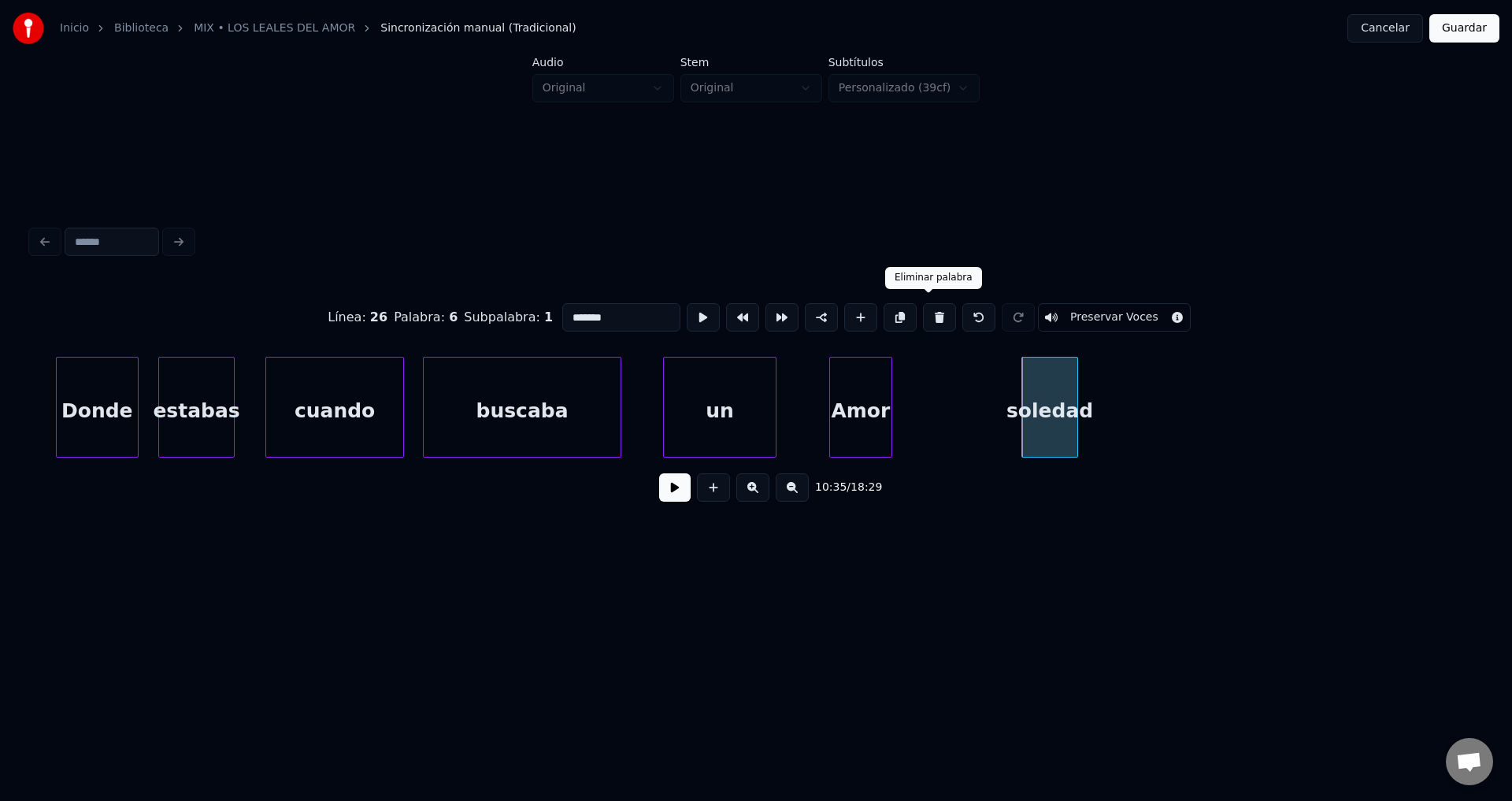
click at [930, 312] on button at bounding box center [940, 318] width 33 height 29
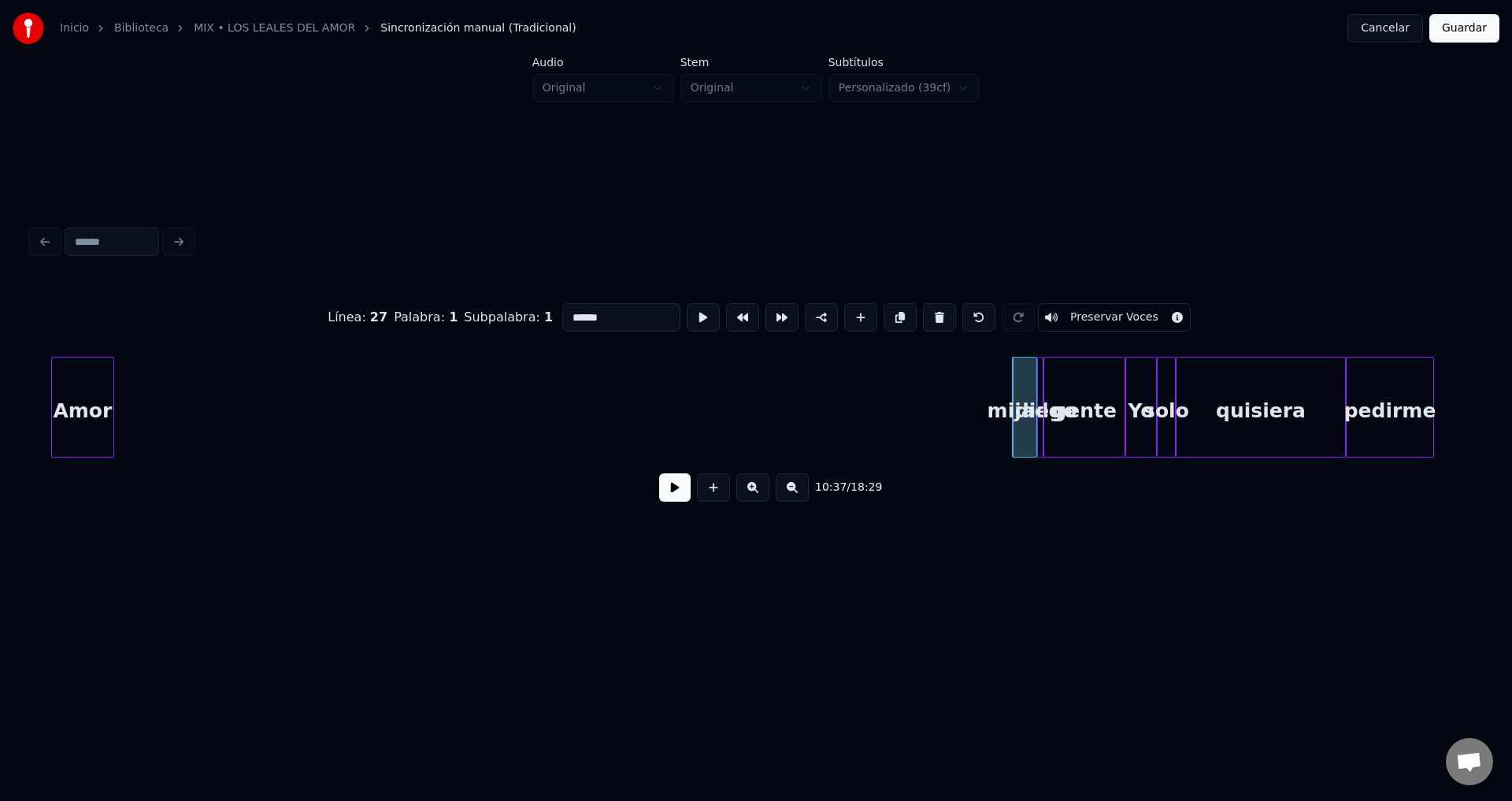
scroll to position [0, 199246]
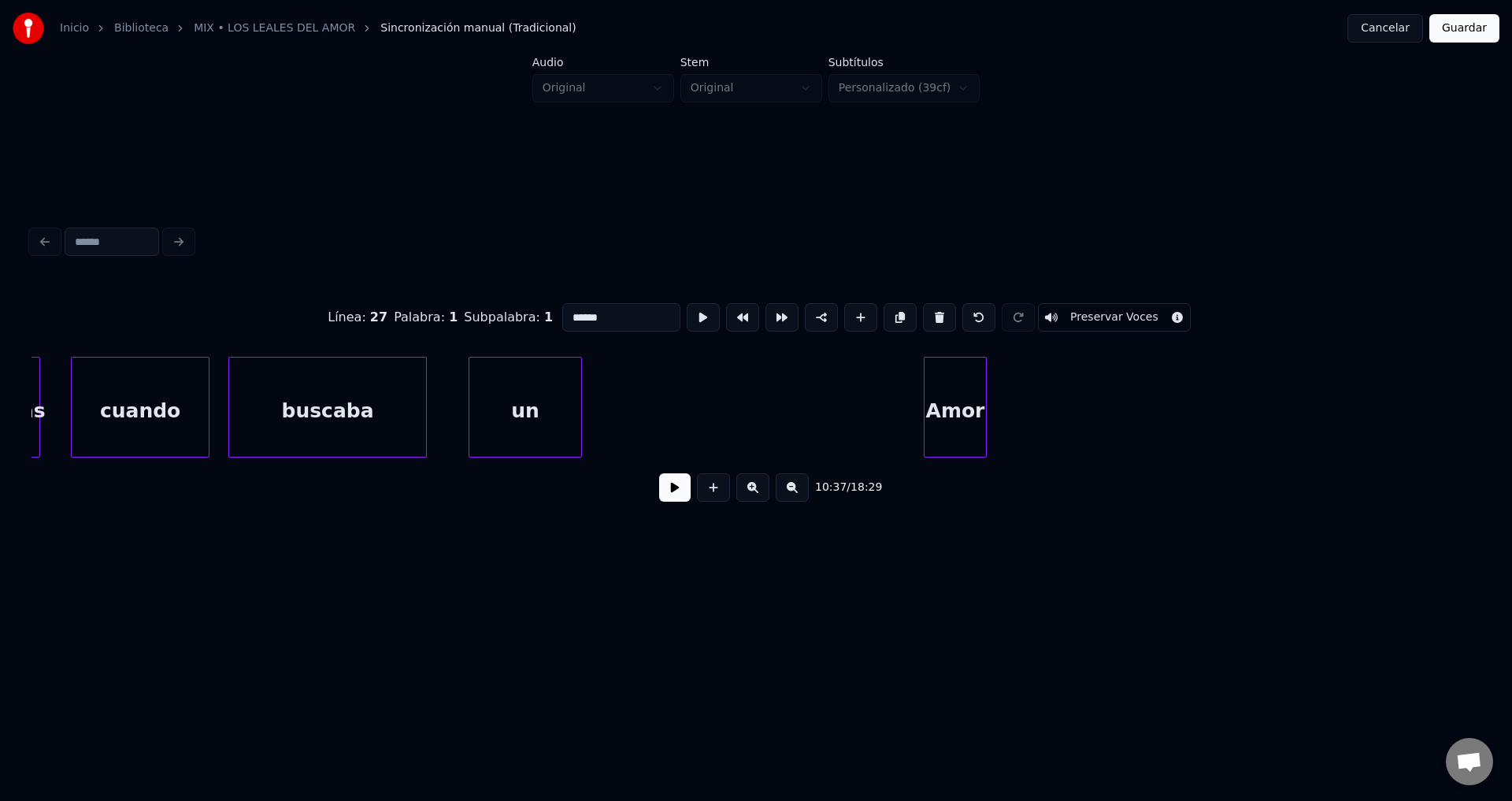
click at [973, 420] on div "Amor" at bounding box center [955, 411] width 61 height 107
click at [515, 399] on div "un" at bounding box center [525, 411] width 112 height 107
type input "**"
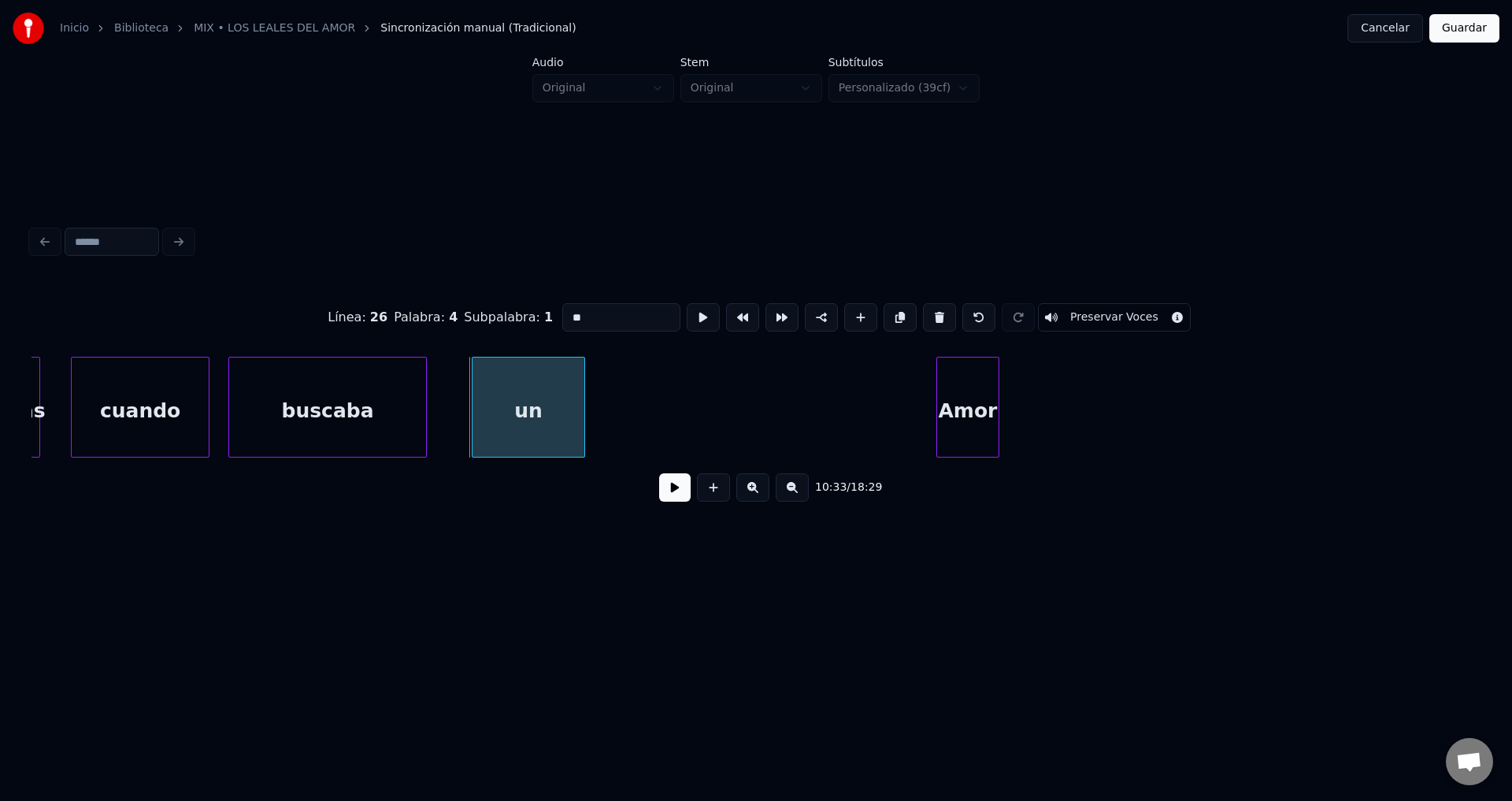
click at [536, 396] on div "un" at bounding box center [528, 411] width 112 height 107
click at [669, 493] on button at bounding box center [675, 488] width 32 height 29
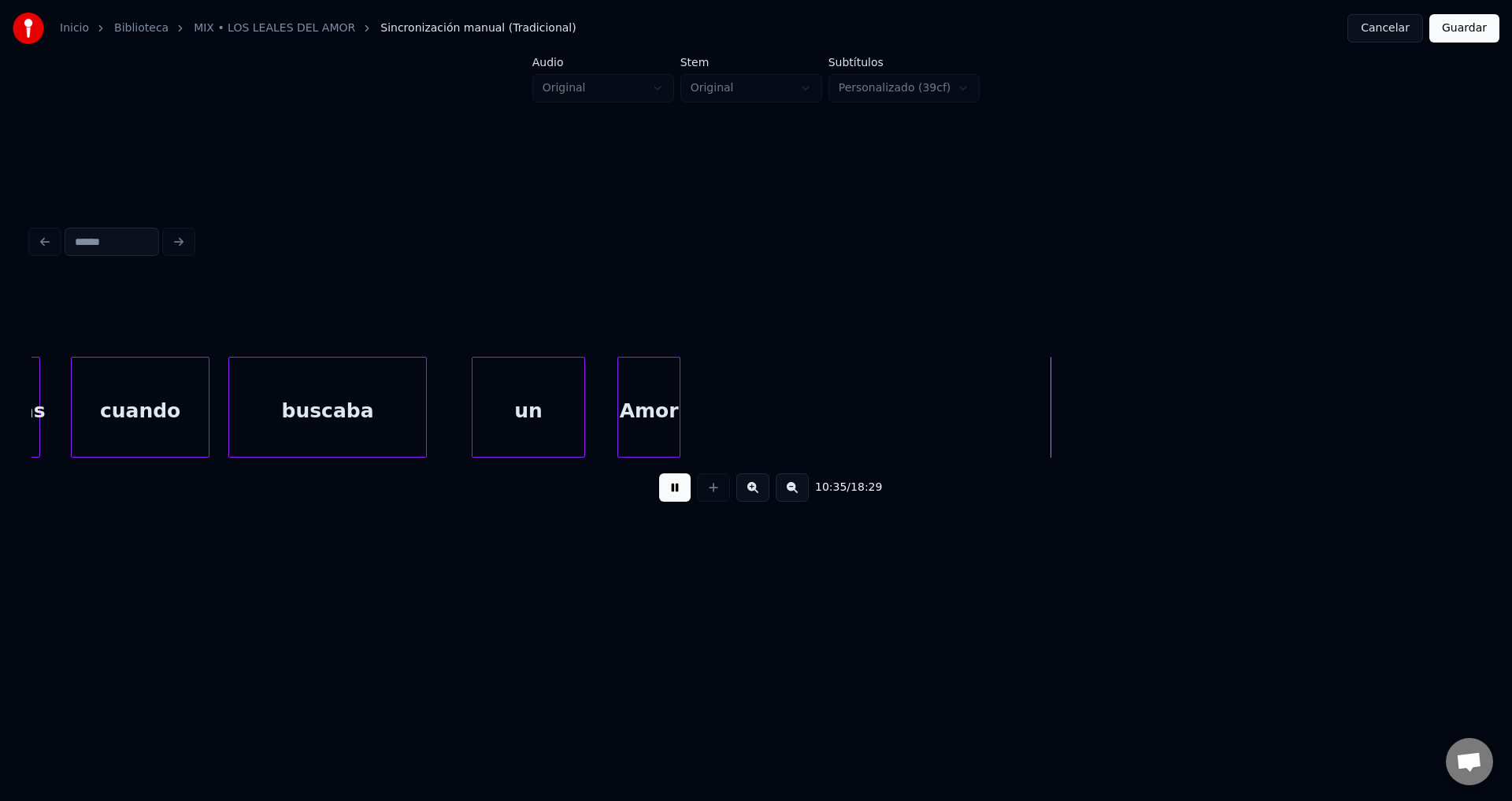
click at [644, 400] on div "Amor" at bounding box center [648, 411] width 61 height 107
click at [1060, 416] on div at bounding box center [1061, 407] width 5 height 99
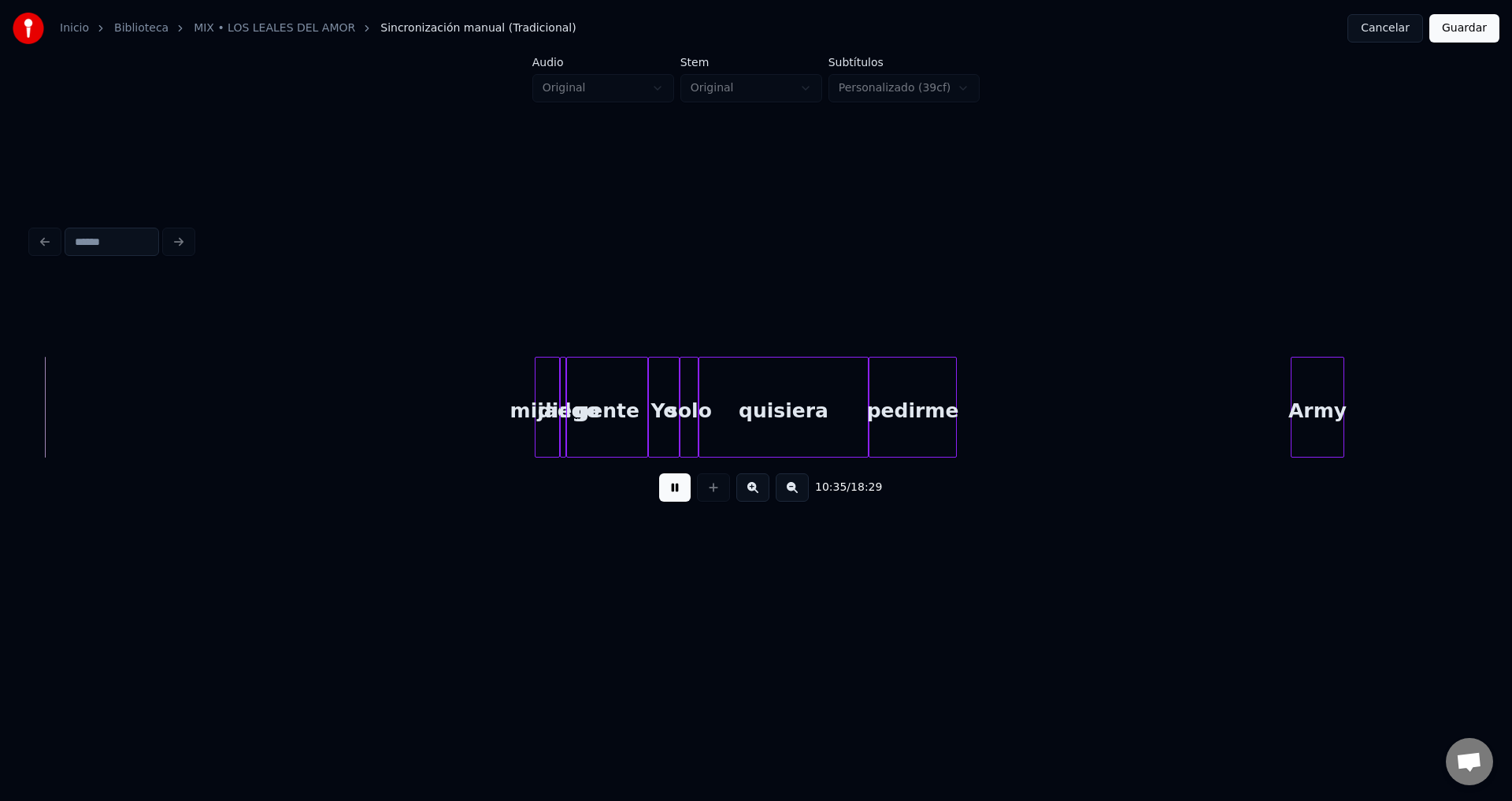
scroll to position [0, 200331]
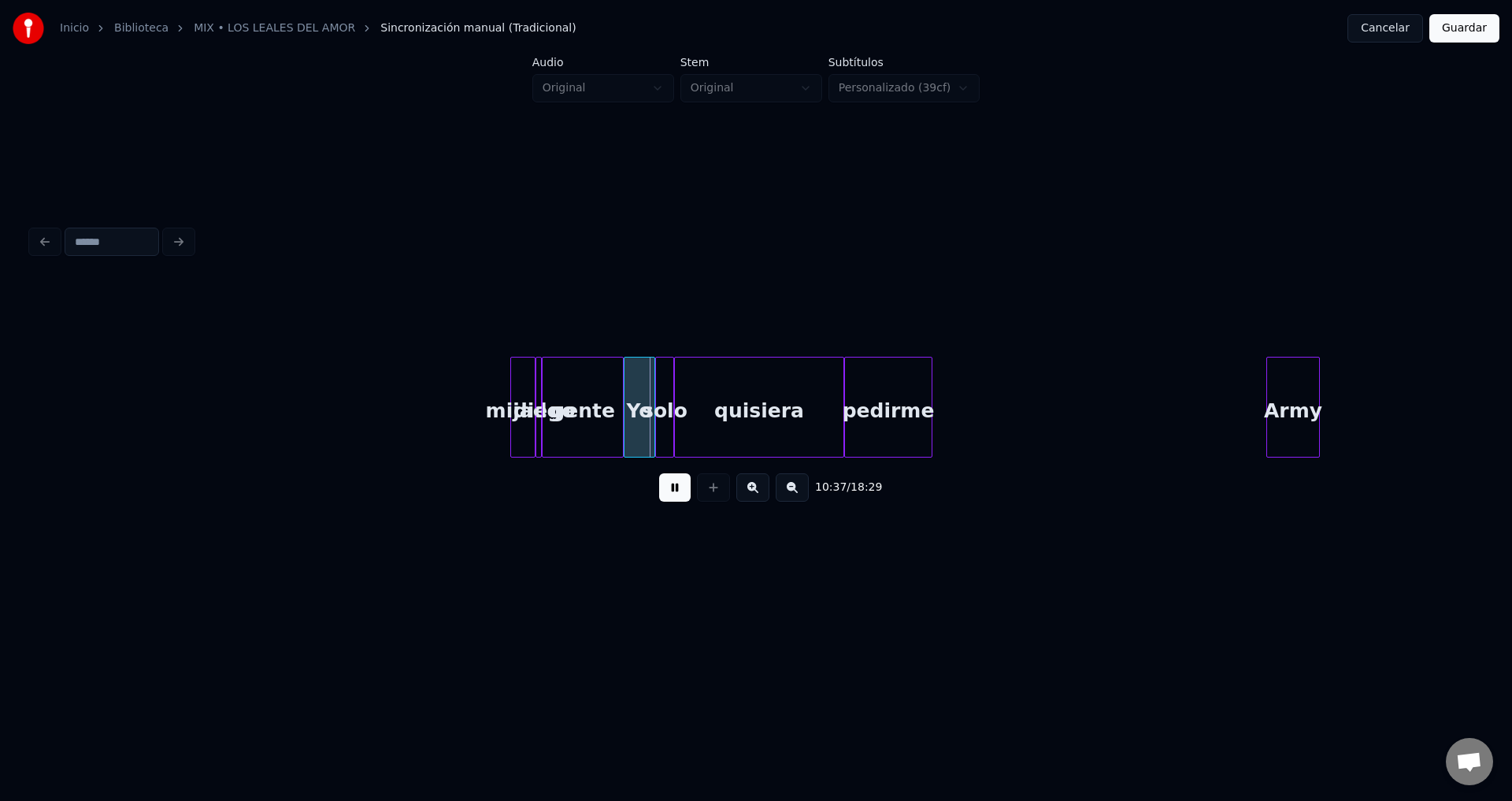
click at [671, 500] on button at bounding box center [675, 488] width 32 height 29
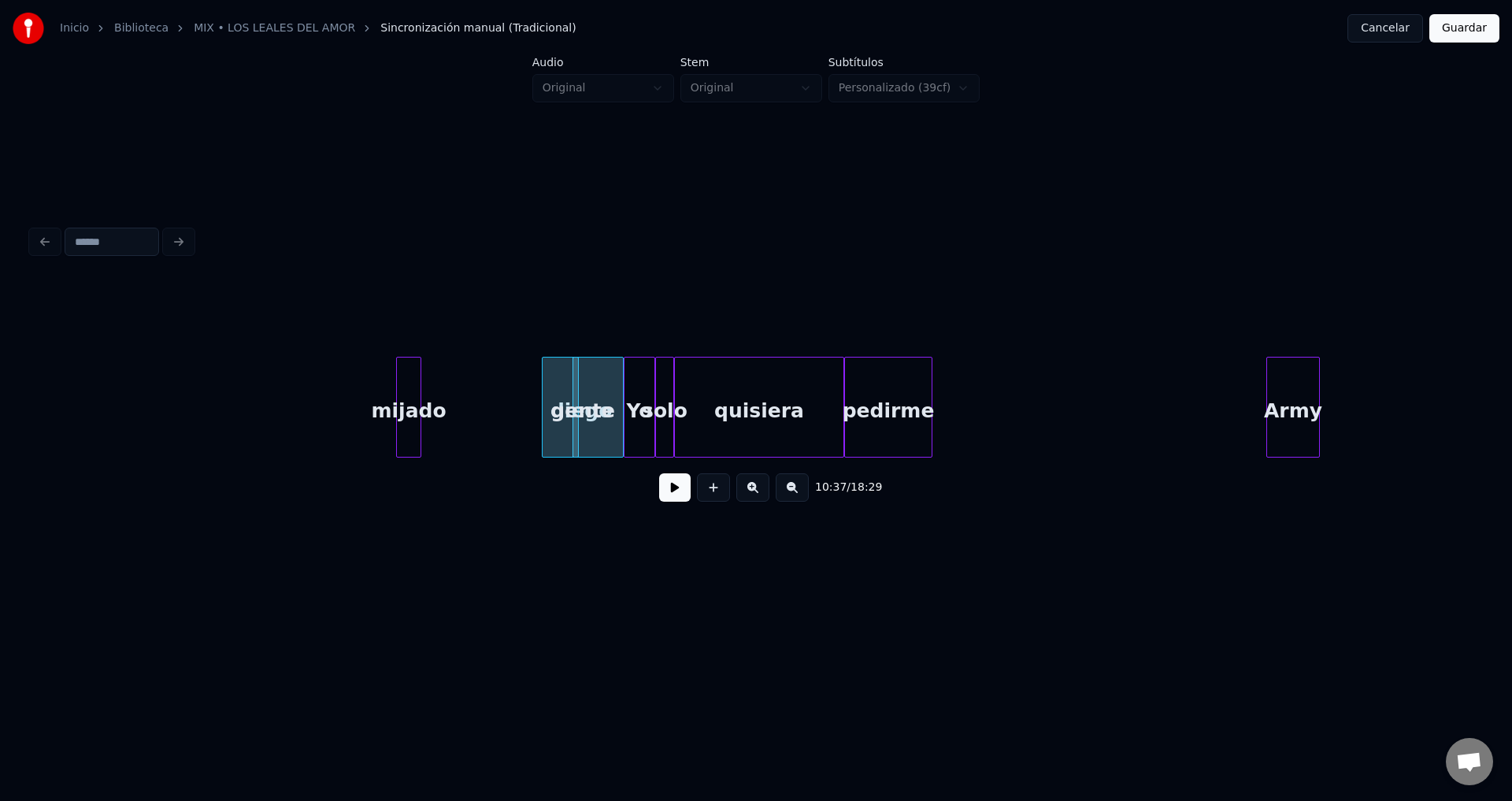
click at [407, 395] on div "mijado" at bounding box center [409, 411] width 24 height 107
click at [600, 393] on div "gente" at bounding box center [629, 411] width 80 height 107
click at [532, 387] on div "diego" at bounding box center [536, 411] width 16 height 107
click at [535, 373] on div at bounding box center [536, 407] width 5 height 99
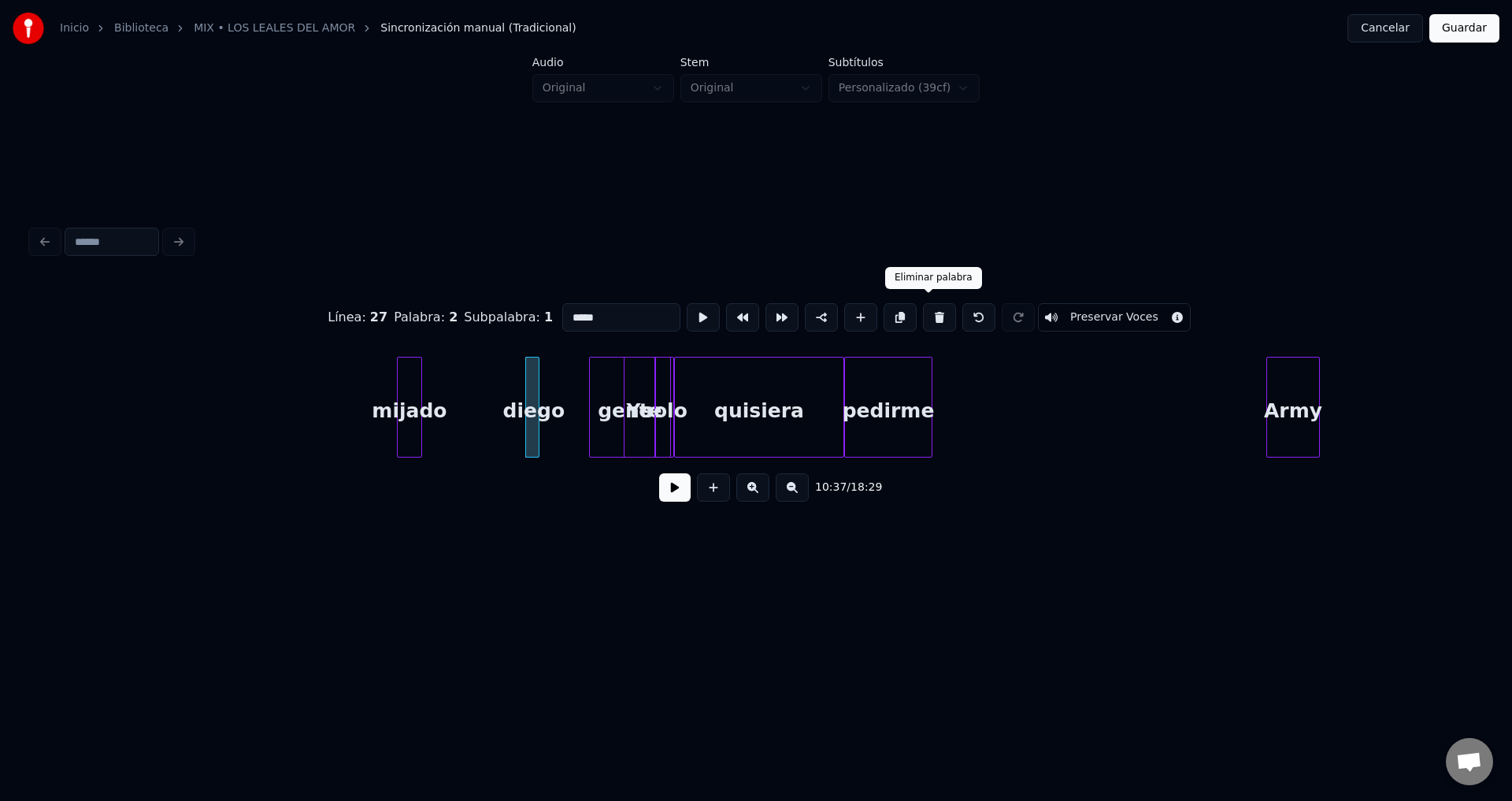
click at [930, 315] on button at bounding box center [940, 318] width 33 height 29
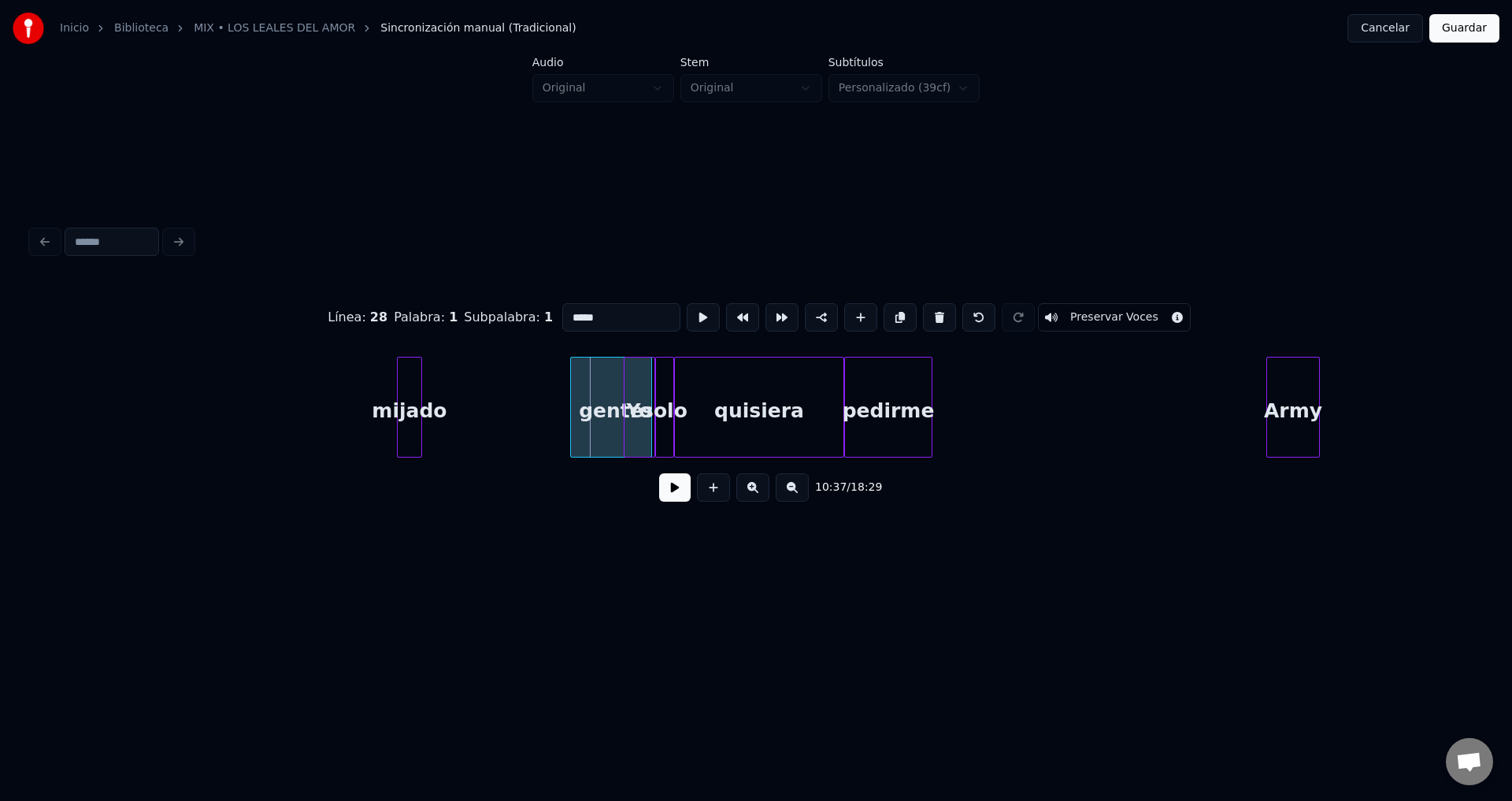
click at [601, 416] on div "gente" at bounding box center [611, 411] width 80 height 107
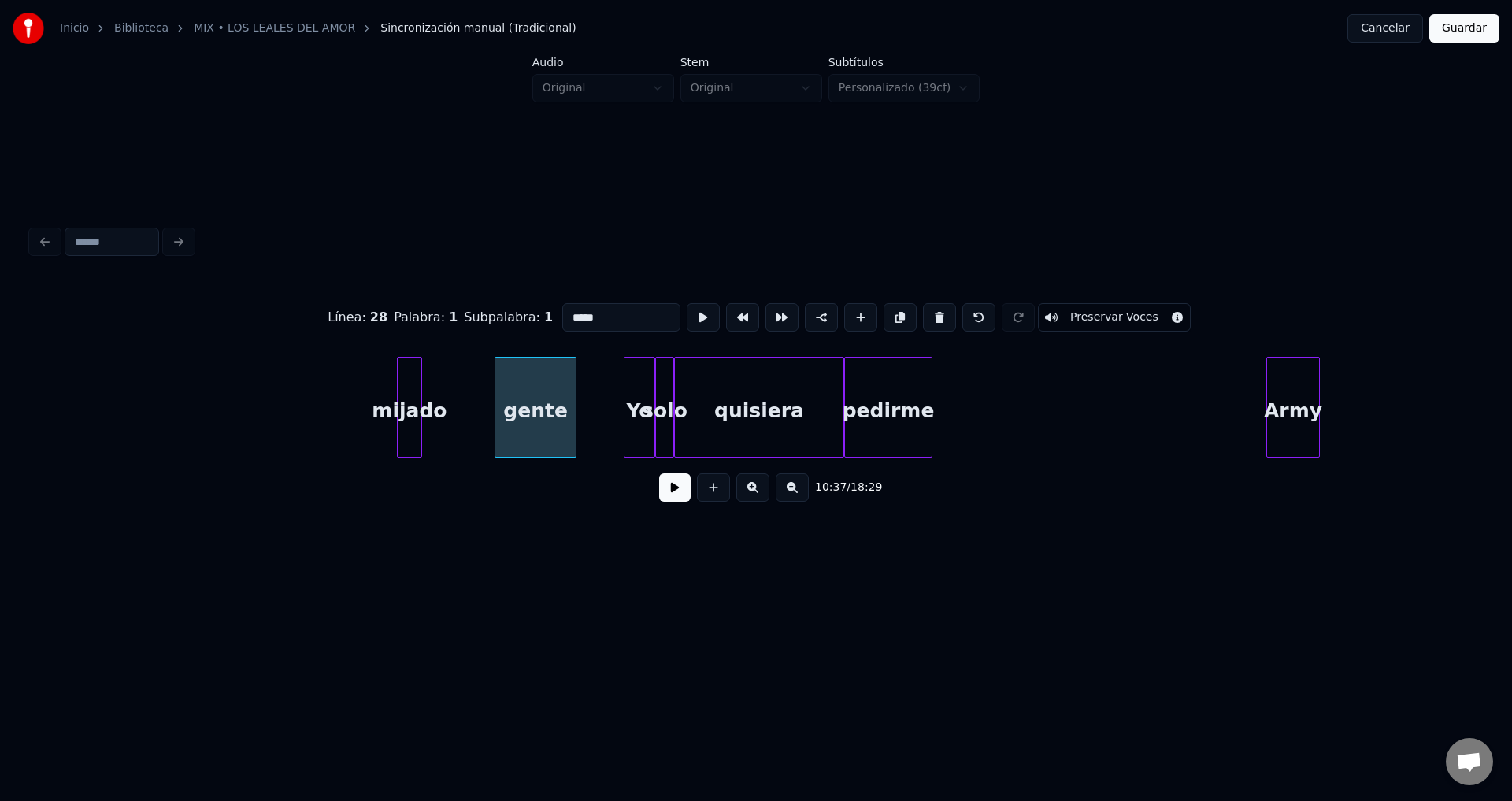
click at [518, 412] on div "gente" at bounding box center [535, 411] width 80 height 107
click at [421, 411] on div "mijado" at bounding box center [410, 411] width 24 height 107
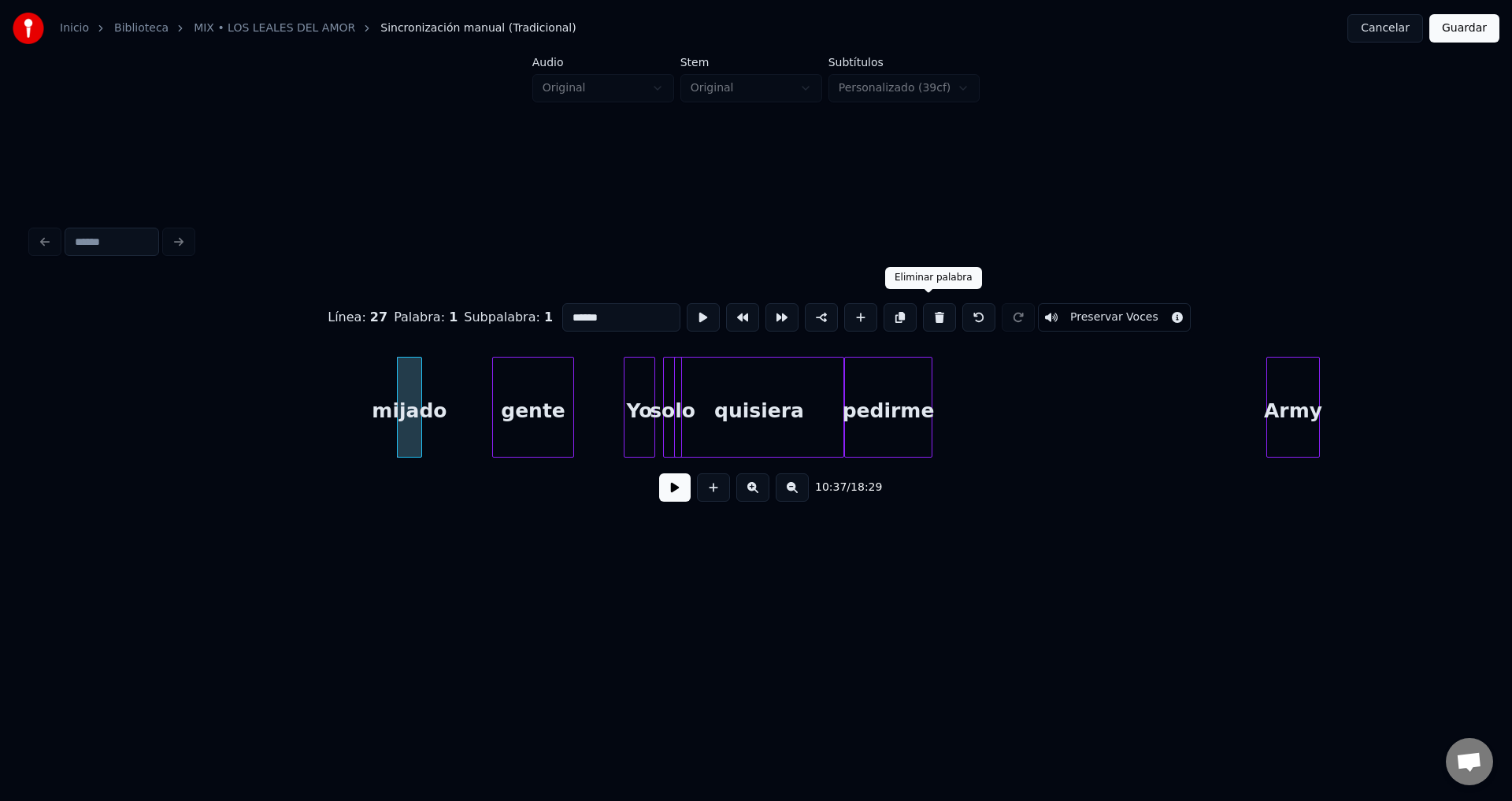
click at [928, 311] on button at bounding box center [940, 318] width 33 height 29
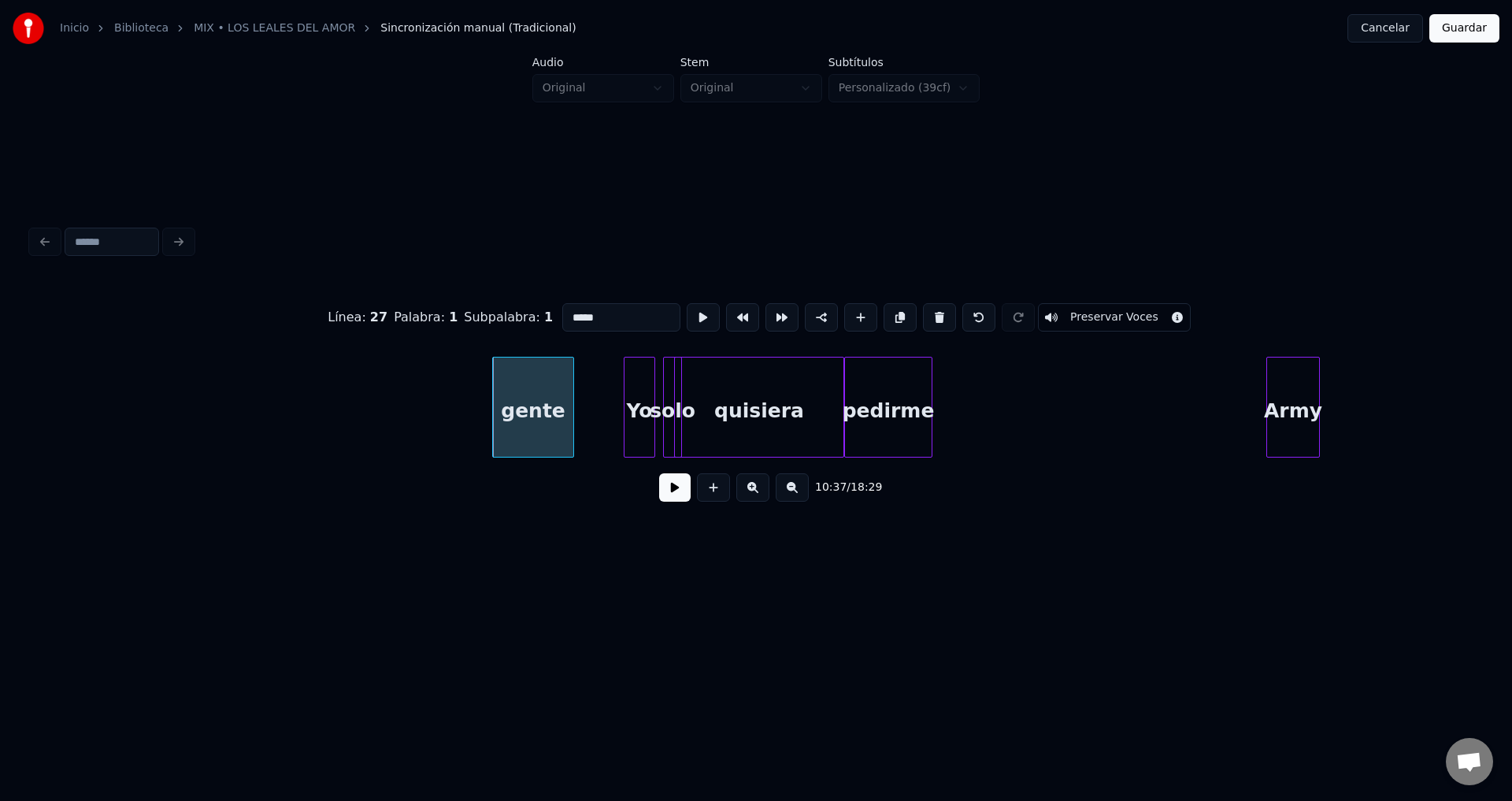
click at [928, 311] on button at bounding box center [940, 318] width 33 height 29
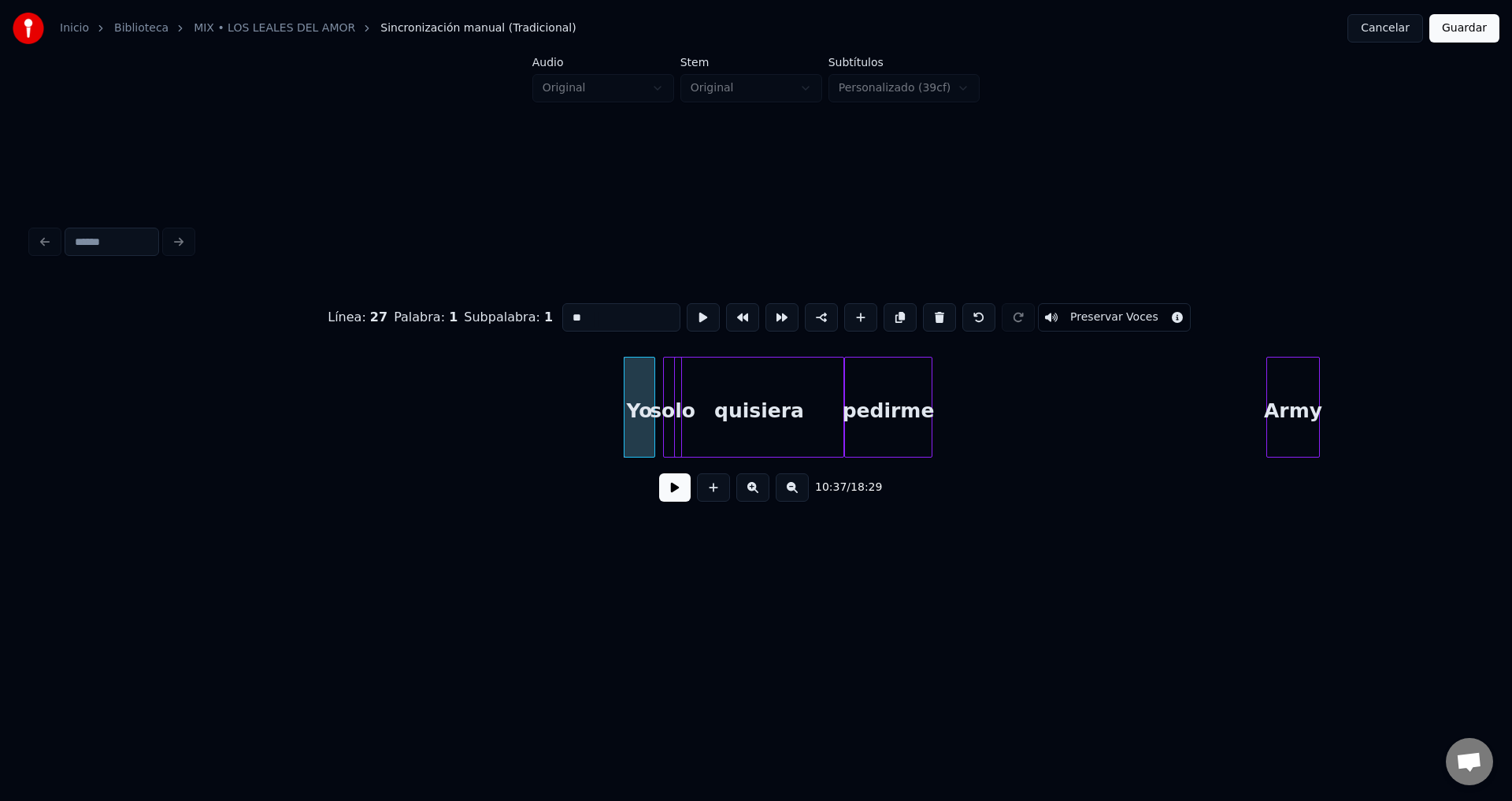
click at [928, 311] on button at bounding box center [940, 318] width 33 height 29
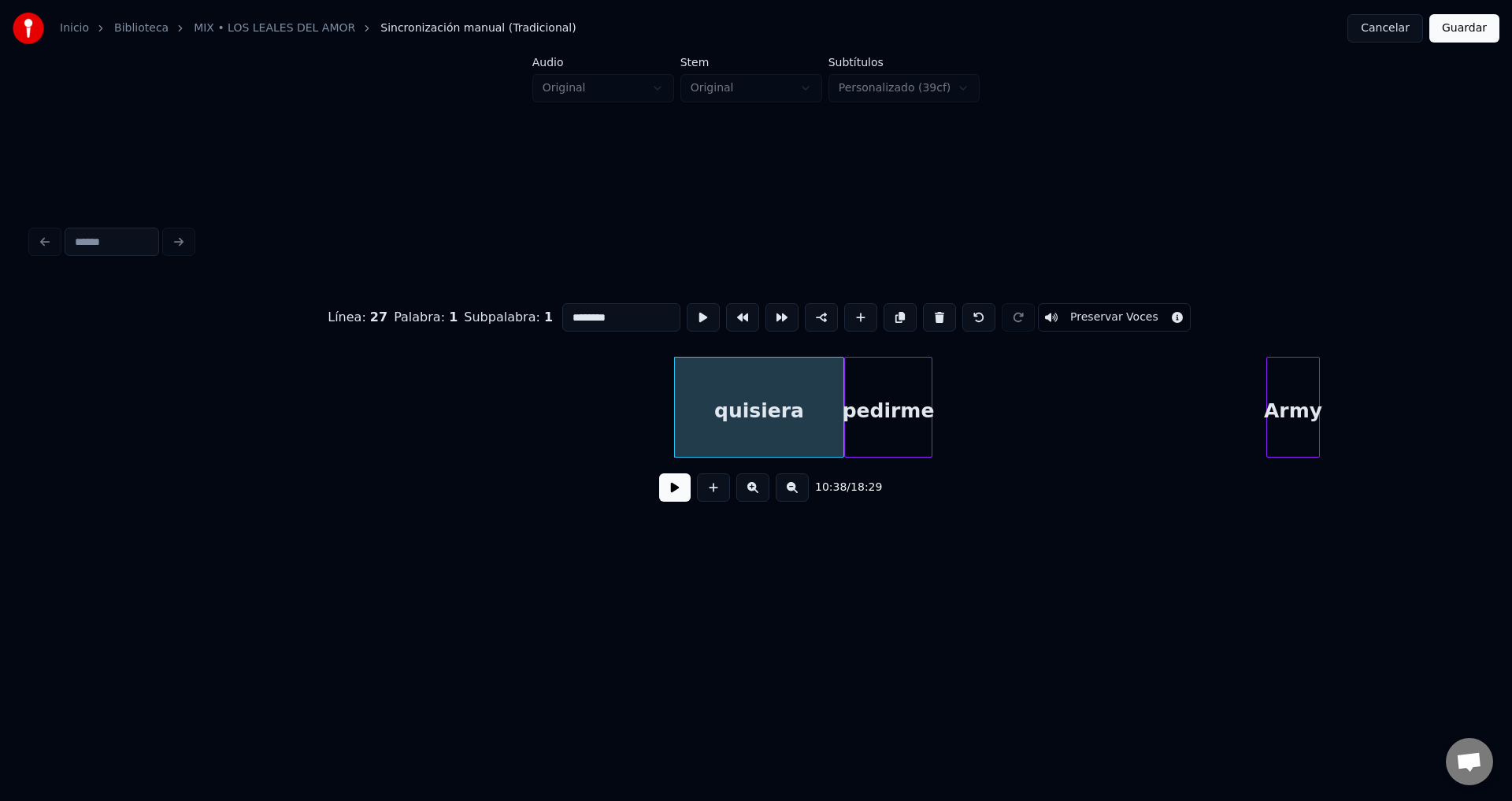
click at [928, 311] on button at bounding box center [940, 318] width 33 height 29
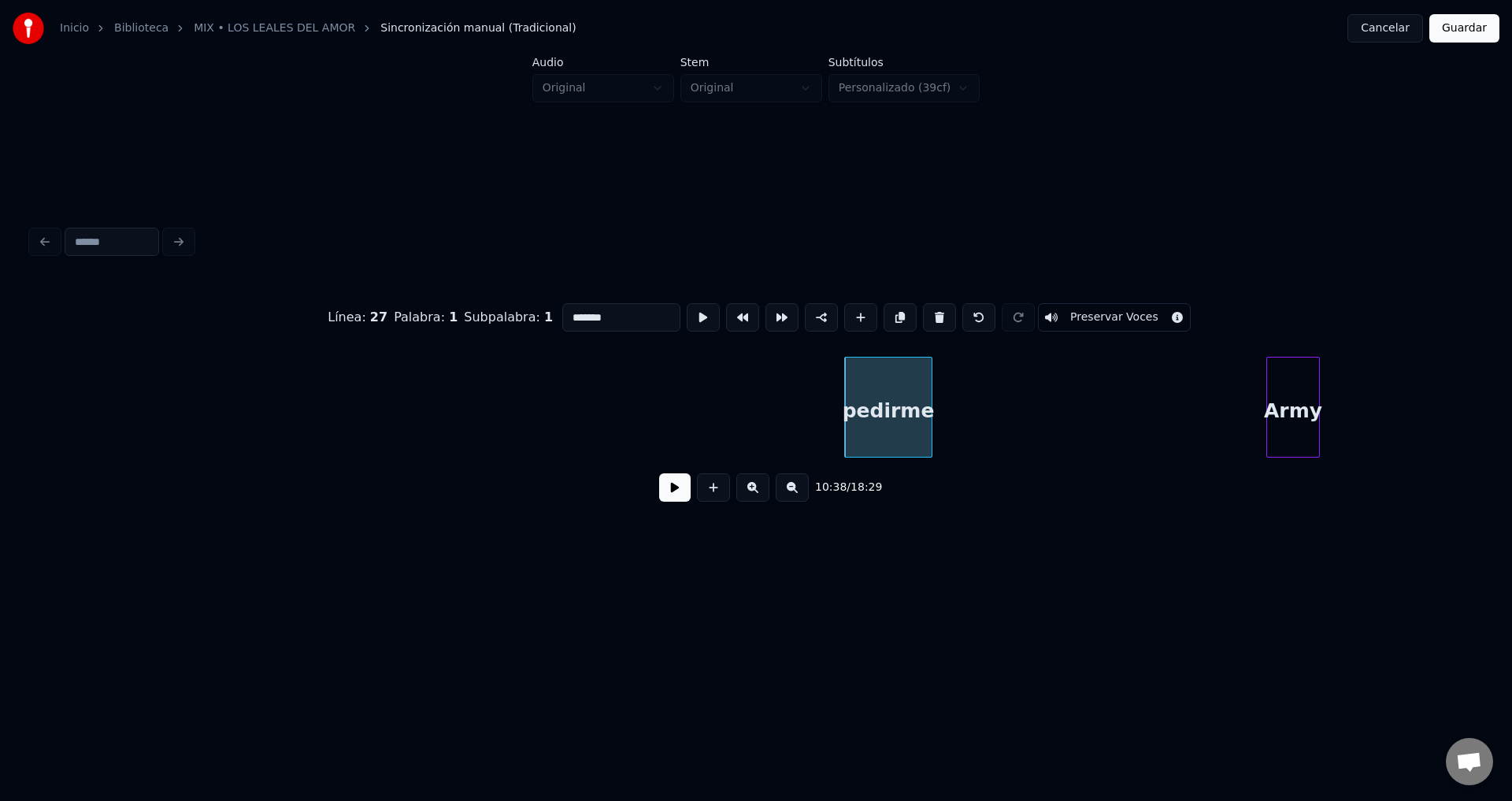
click at [928, 311] on button at bounding box center [940, 318] width 33 height 29
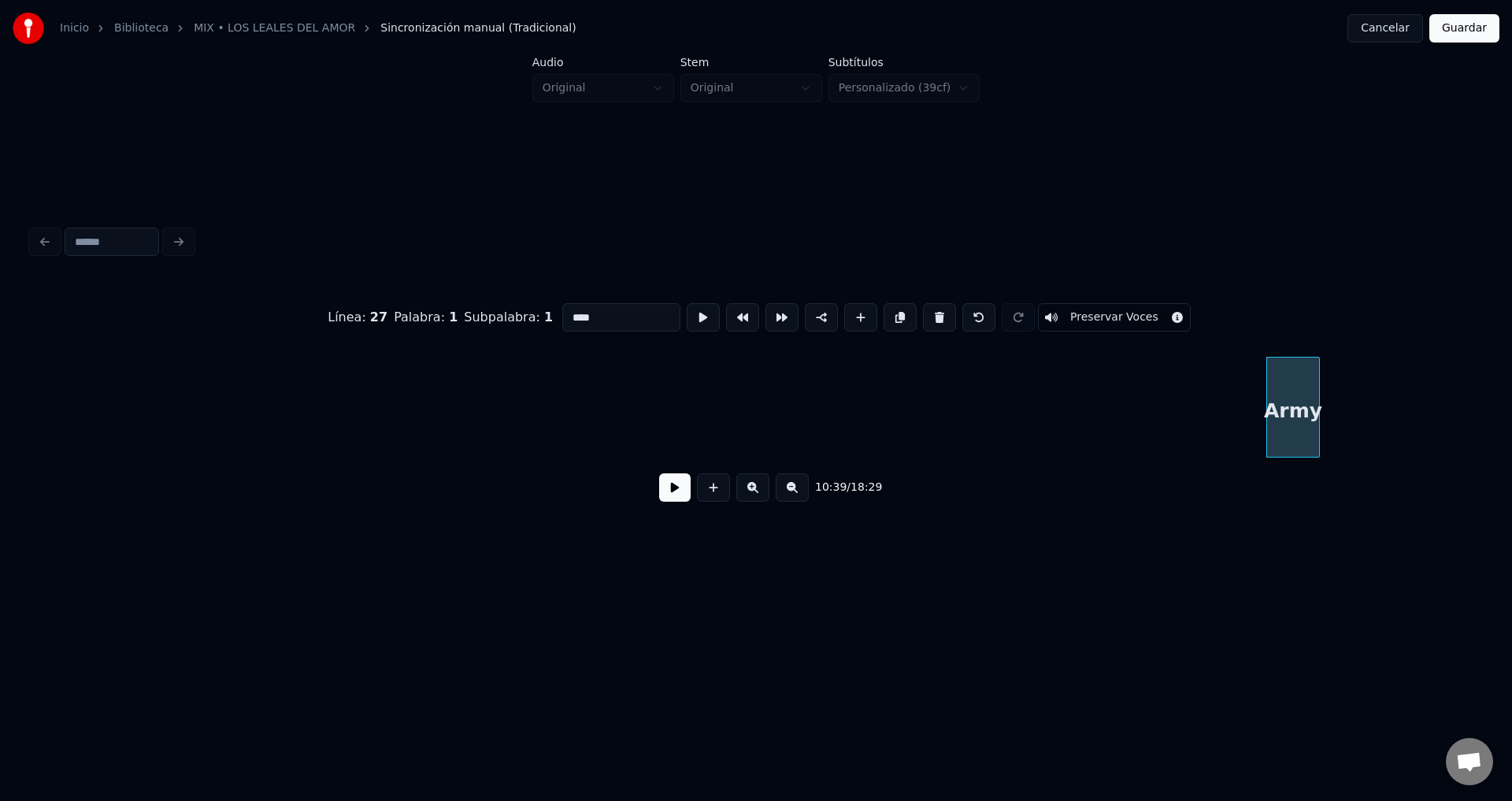
click at [928, 311] on button at bounding box center [940, 318] width 33 height 29
type input "**"
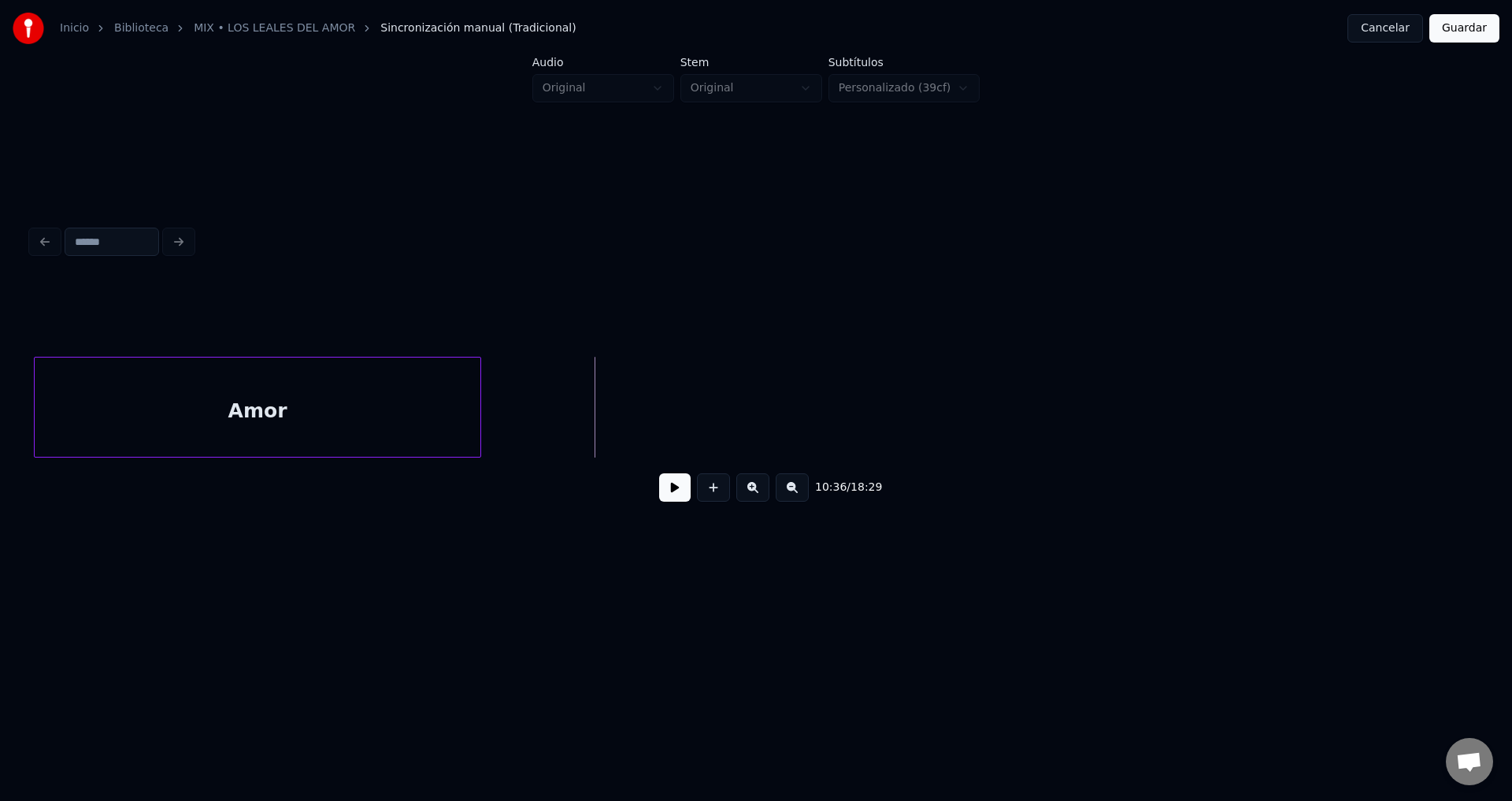
click at [665, 486] on button at bounding box center [675, 488] width 32 height 29
click at [787, 497] on button at bounding box center [792, 488] width 33 height 29
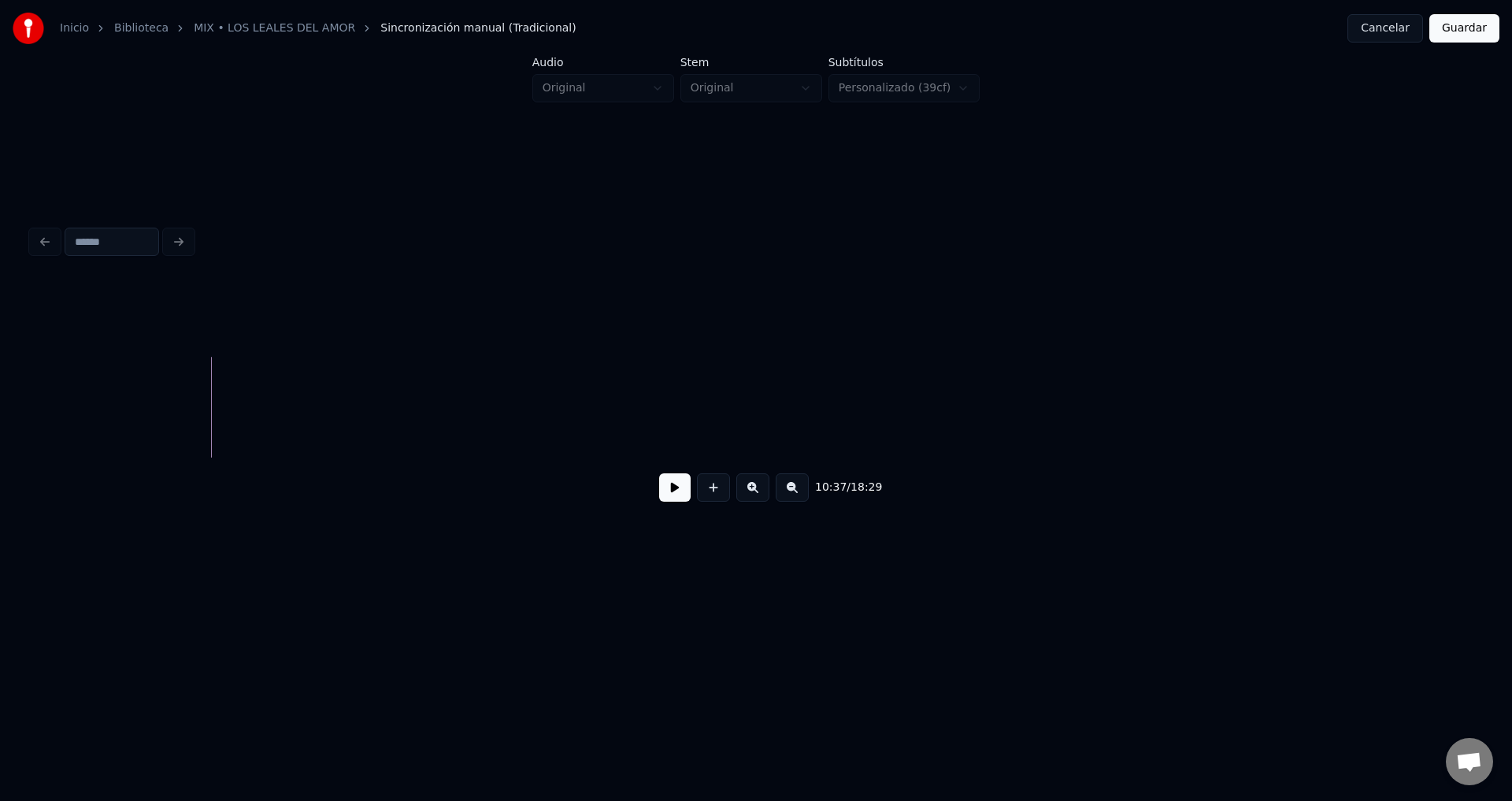
click at [655, 495] on div "10:37 / 18:29" at bounding box center [756, 488] width 1424 height 35
click at [664, 497] on button at bounding box center [675, 488] width 32 height 29
click at [715, 489] on button at bounding box center [713, 488] width 33 height 29
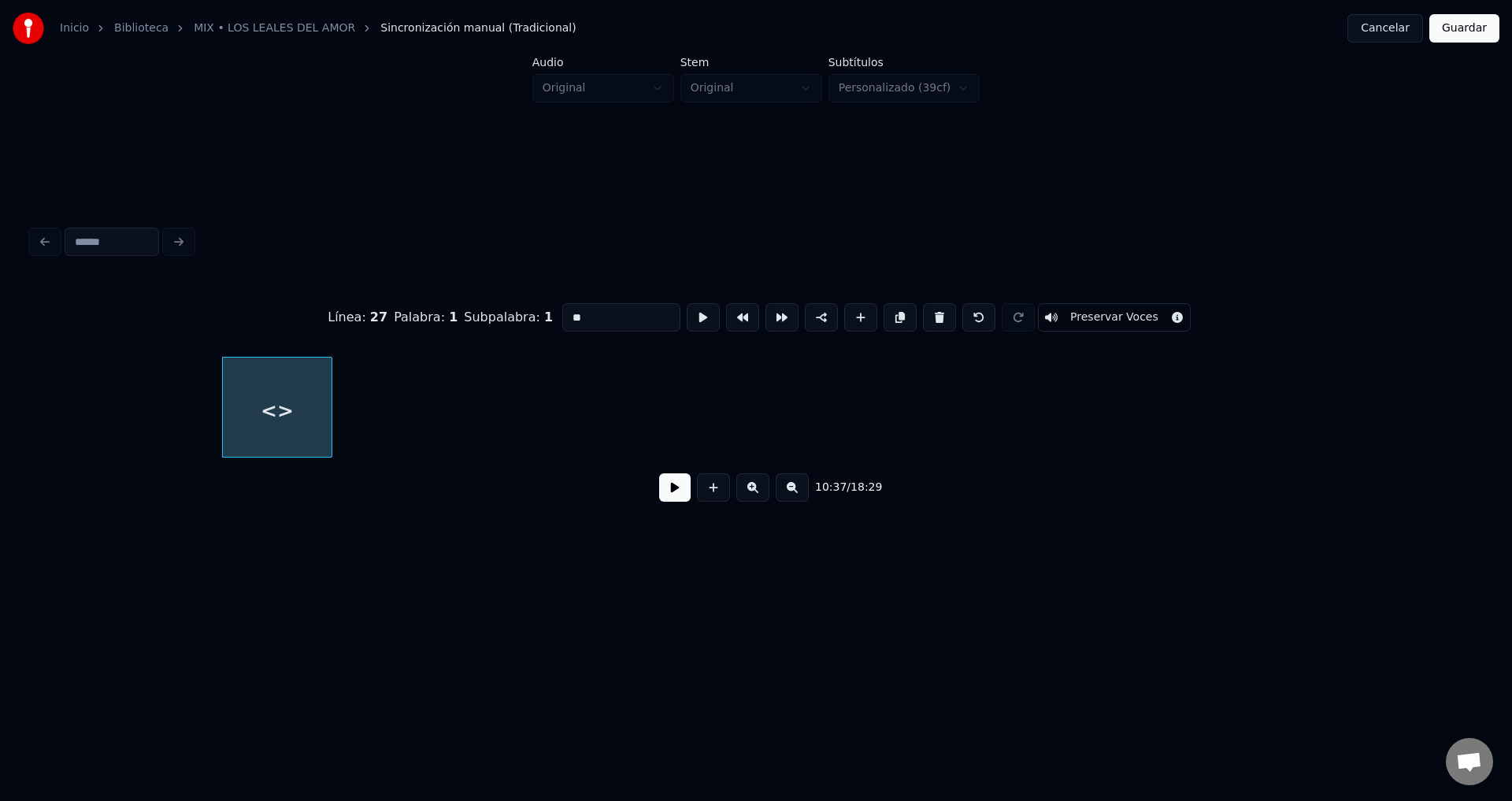
drag, startPoint x: 616, startPoint y: 307, endPoint x: 456, endPoint y: 296, distance: 160.4
click at [456, 296] on div "Línea : 27 Palabra : 1 Subpalabra : 1 ** Preservar Voces" at bounding box center [756, 317] width 1449 height 79
type input "*****"
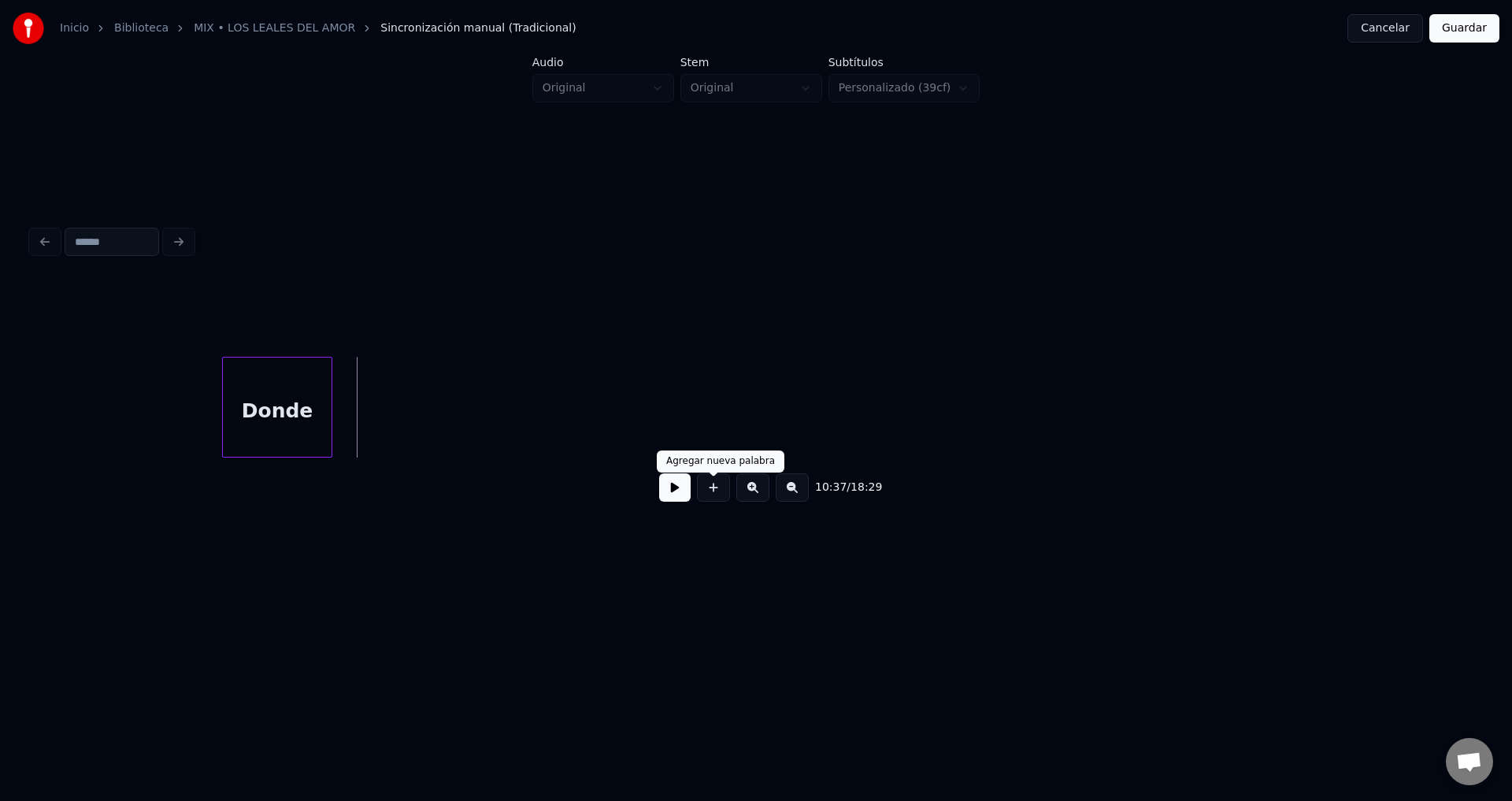
click at [710, 493] on button at bounding box center [713, 488] width 33 height 29
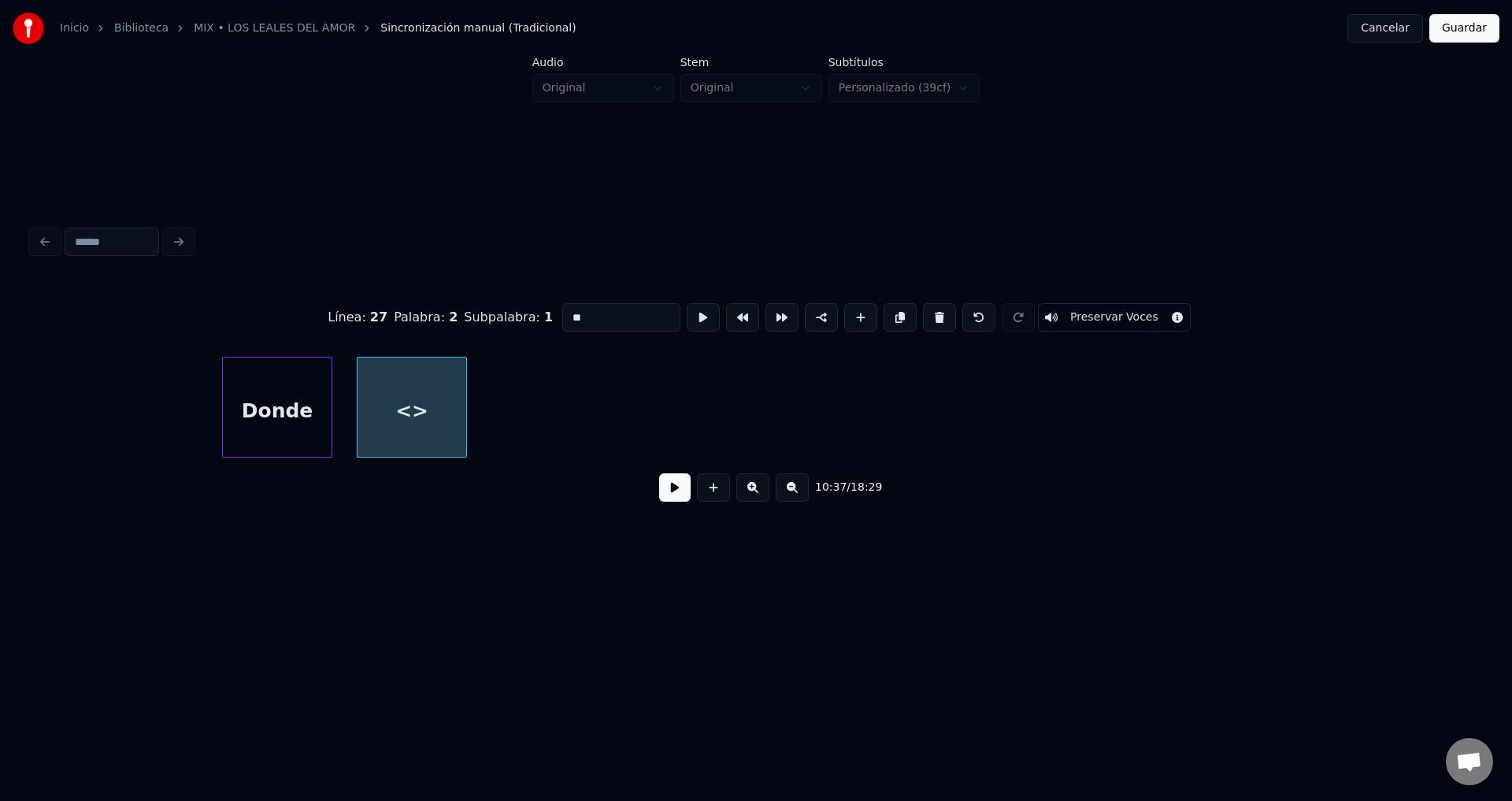
drag, startPoint x: 637, startPoint y: 319, endPoint x: 375, endPoint y: 299, distance: 262.8
click at [376, 299] on div "Línea : 27 Palabra : 2 Subpalabra : 1 ** Preservar Voces" at bounding box center [756, 317] width 1449 height 79
type input "*******"
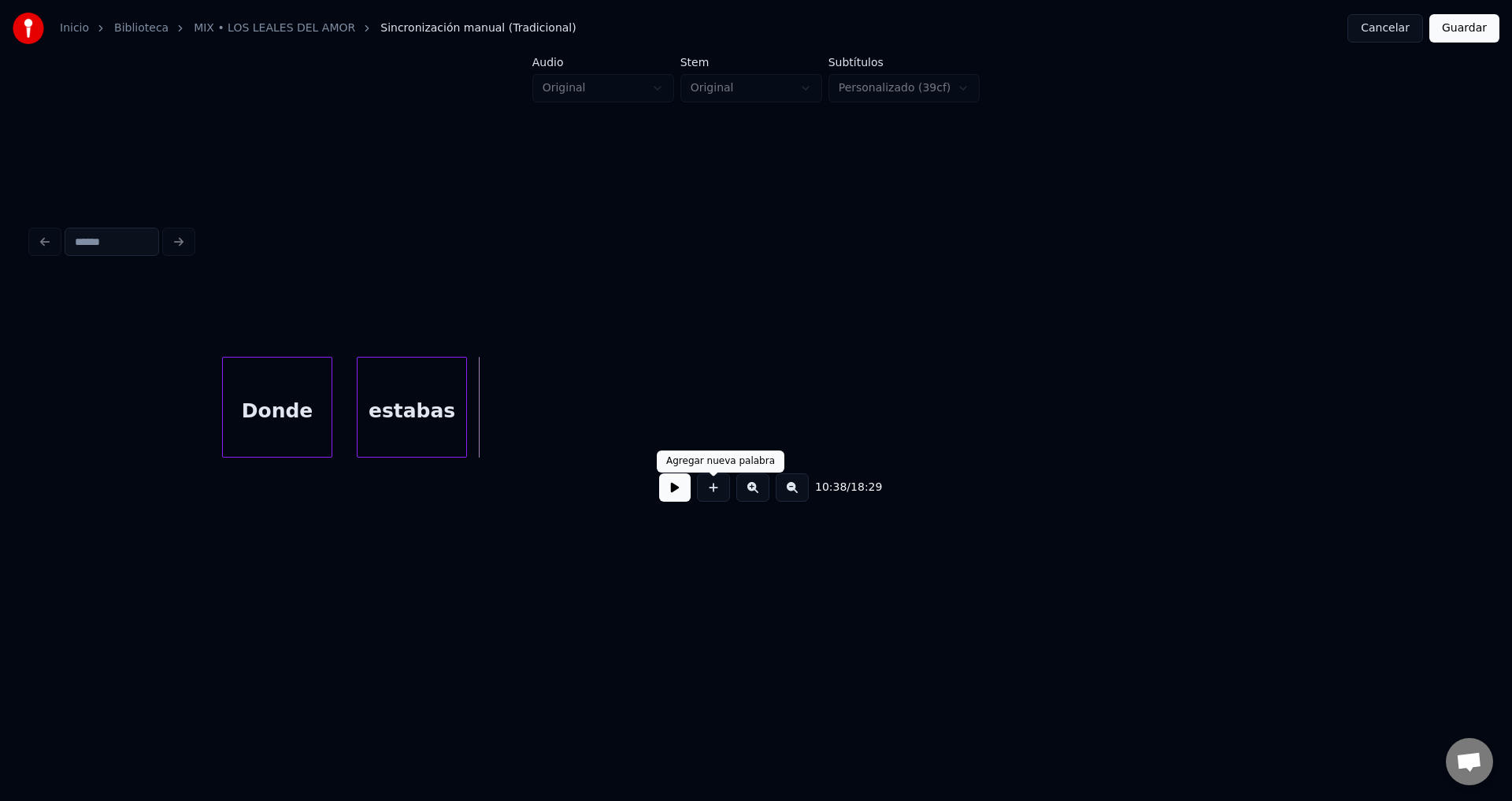
drag, startPoint x: 706, startPoint y: 496, endPoint x: 674, endPoint y: 454, distance: 52.8
click at [707, 496] on button at bounding box center [713, 488] width 33 height 29
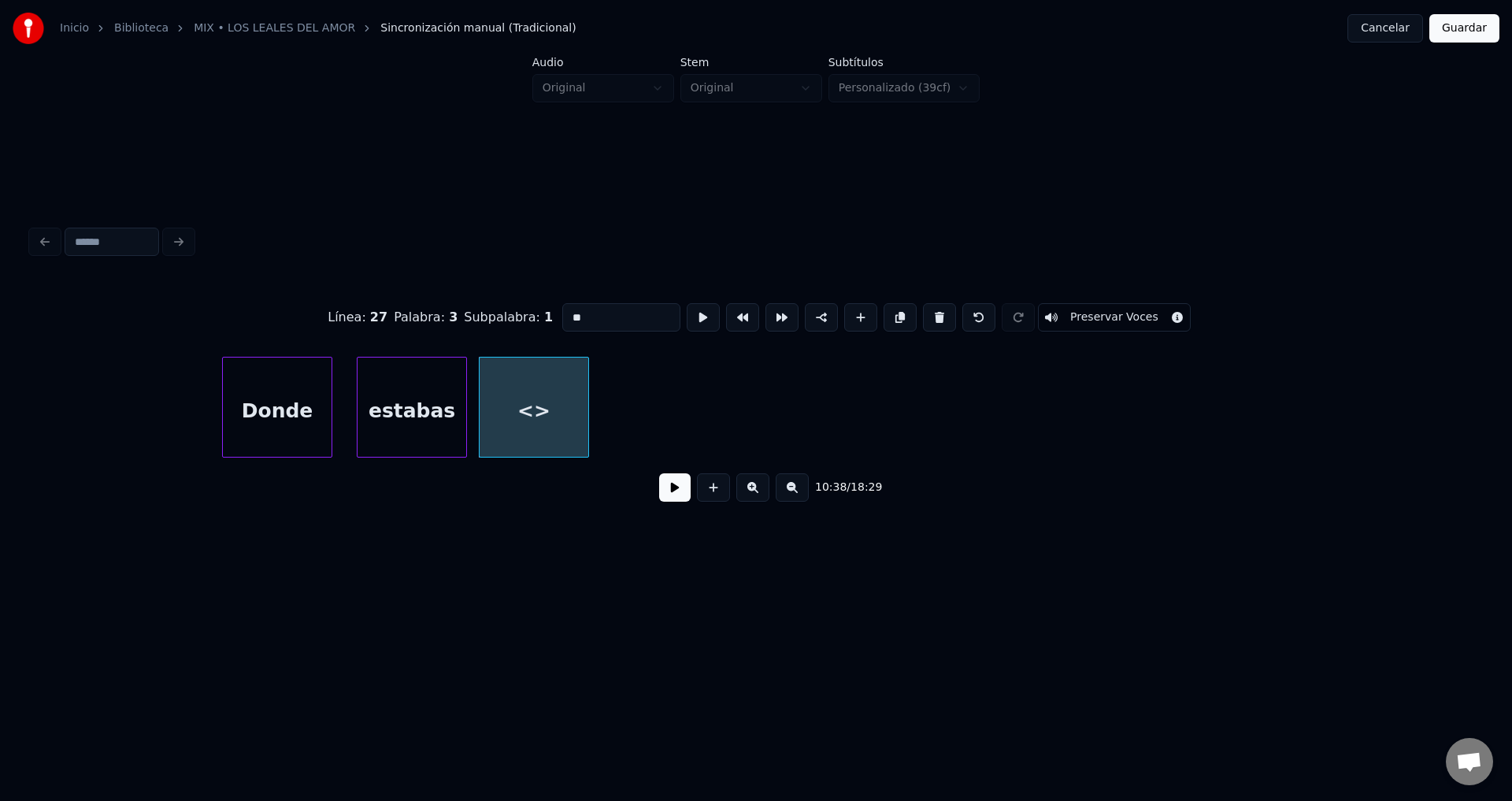
drag, startPoint x: 617, startPoint y: 311, endPoint x: 441, endPoint y: 301, distance: 176.3
click at [441, 301] on div "Línea : 27 Palabra : 3 Subpalabra : 1 ** Preservar Voces" at bounding box center [756, 317] width 1449 height 79
type input "******"
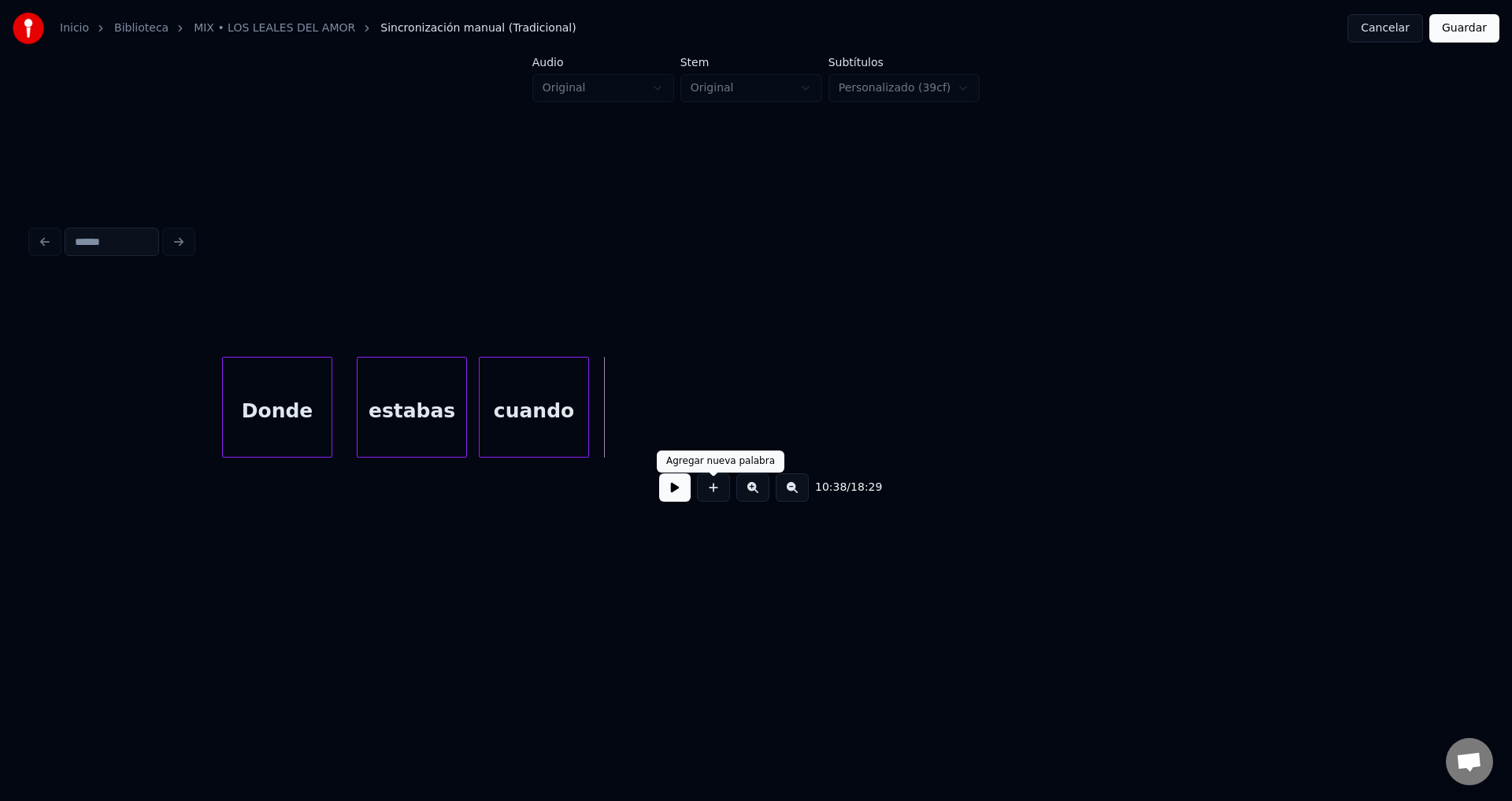
click at [702, 497] on button at bounding box center [713, 488] width 33 height 29
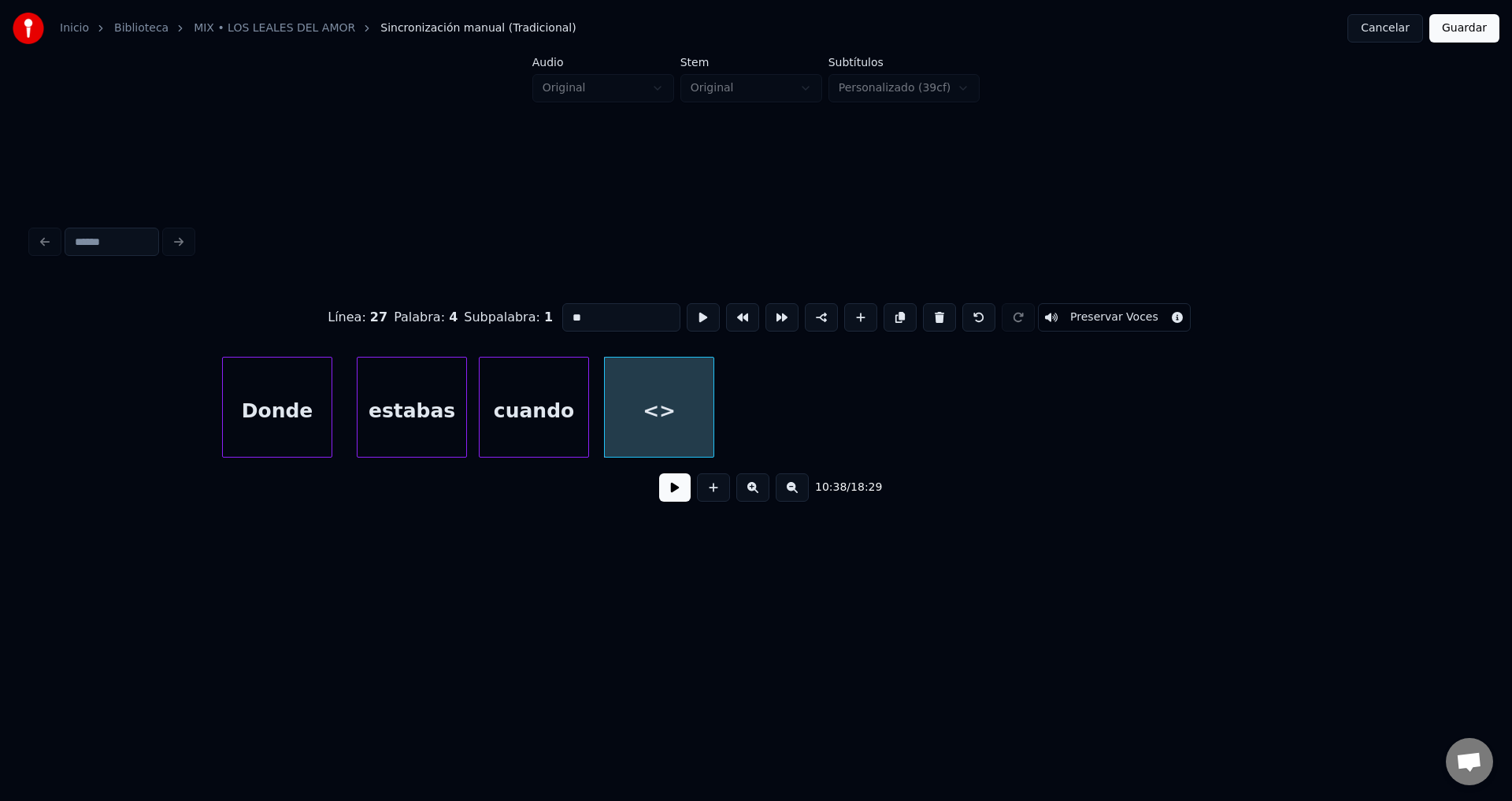
drag, startPoint x: 596, startPoint y: 306, endPoint x: 425, endPoint y: 300, distance: 171.1
click at [425, 300] on div "Línea : 27 Palabra : 4 Subpalabra : 1 ** Preservar Voces" at bounding box center [756, 317] width 1449 height 79
type input "*****"
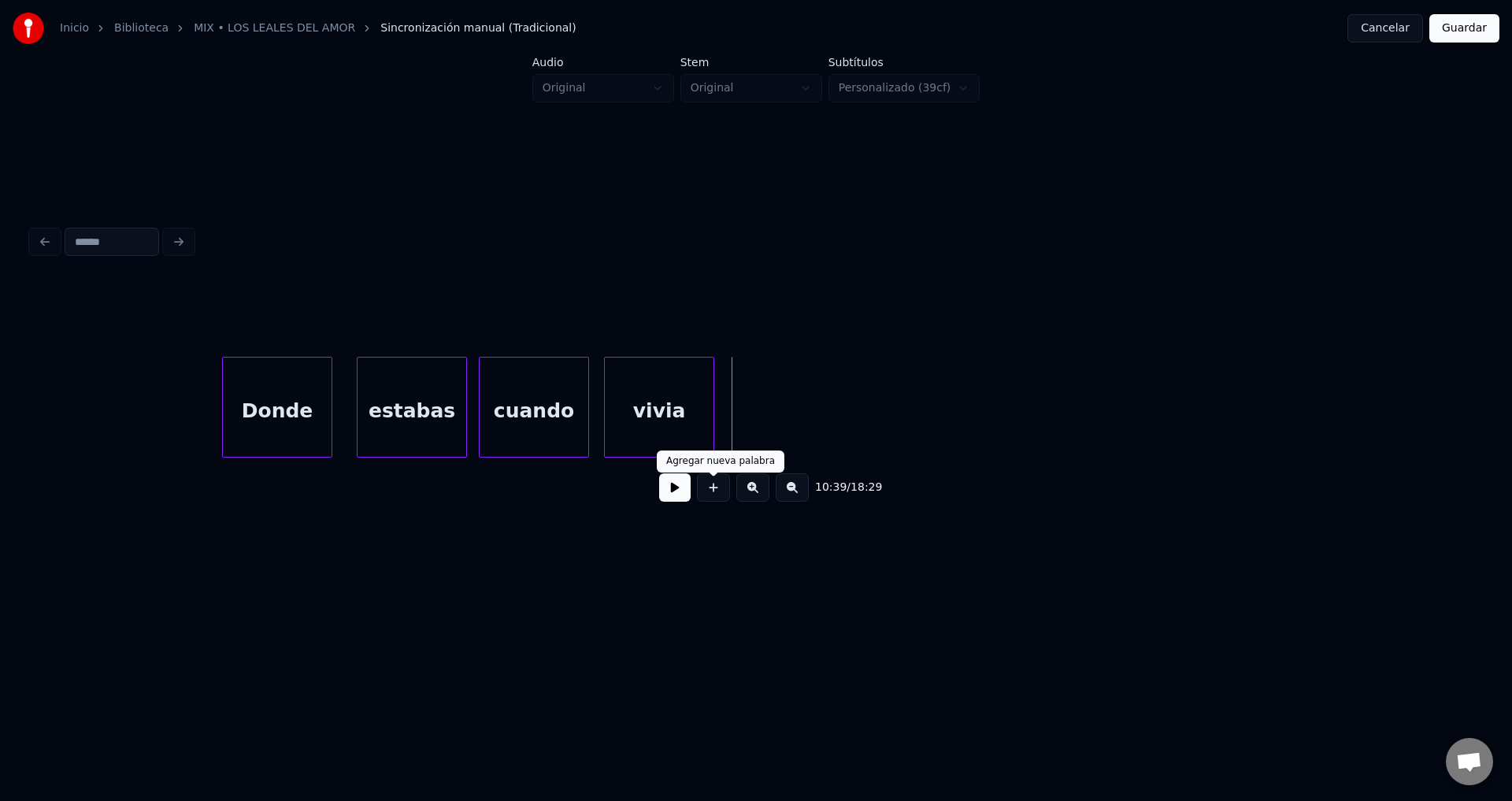
click at [725, 493] on button at bounding box center [713, 488] width 33 height 29
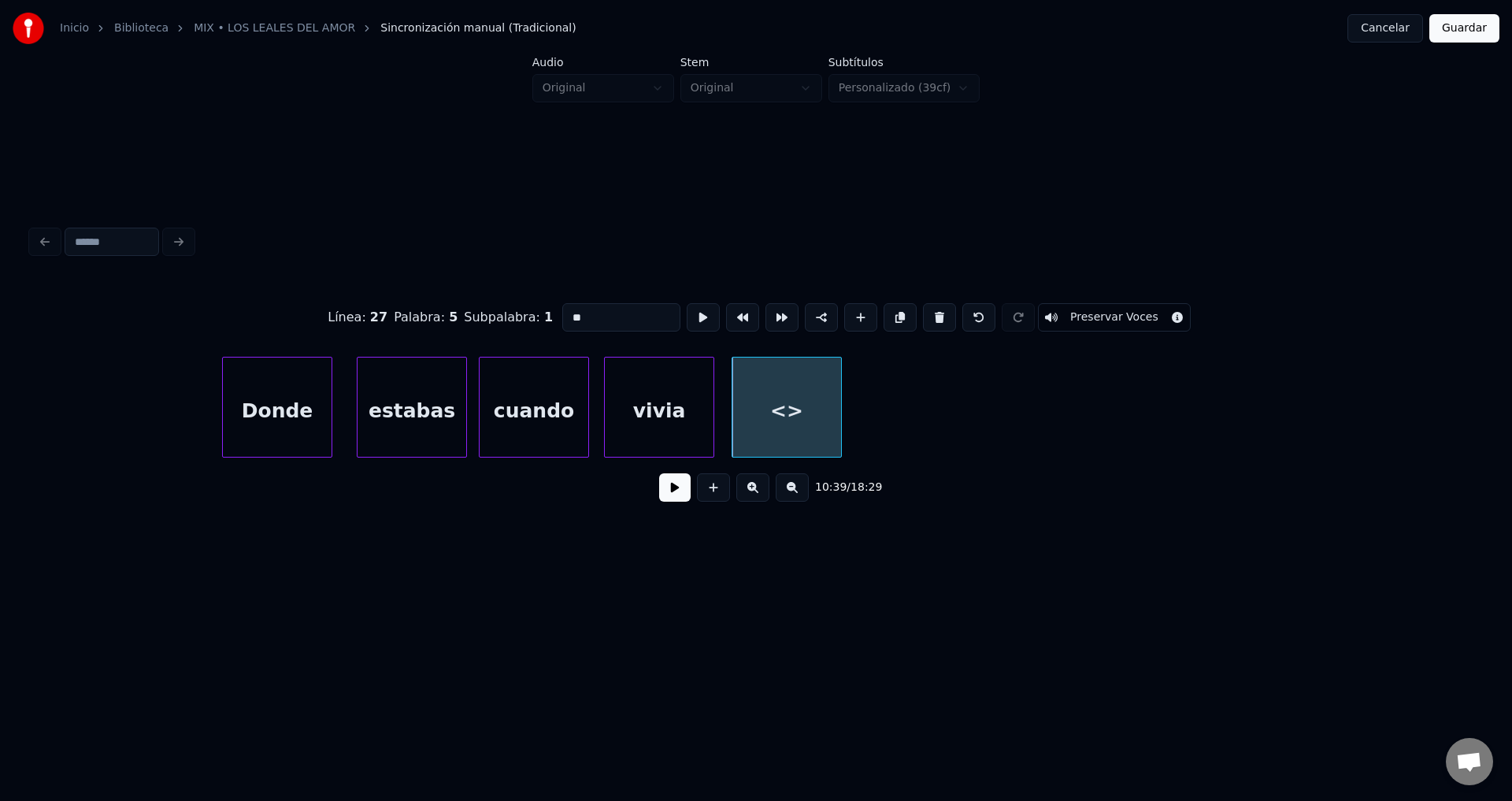
drag, startPoint x: 603, startPoint y: 303, endPoint x: 437, endPoint y: 294, distance: 166.2
click at [437, 294] on div "Línea : 27 Palabra : 5 Subpalabra : 1 ** Preservar Voces" at bounding box center [756, 317] width 1449 height 79
type input "***"
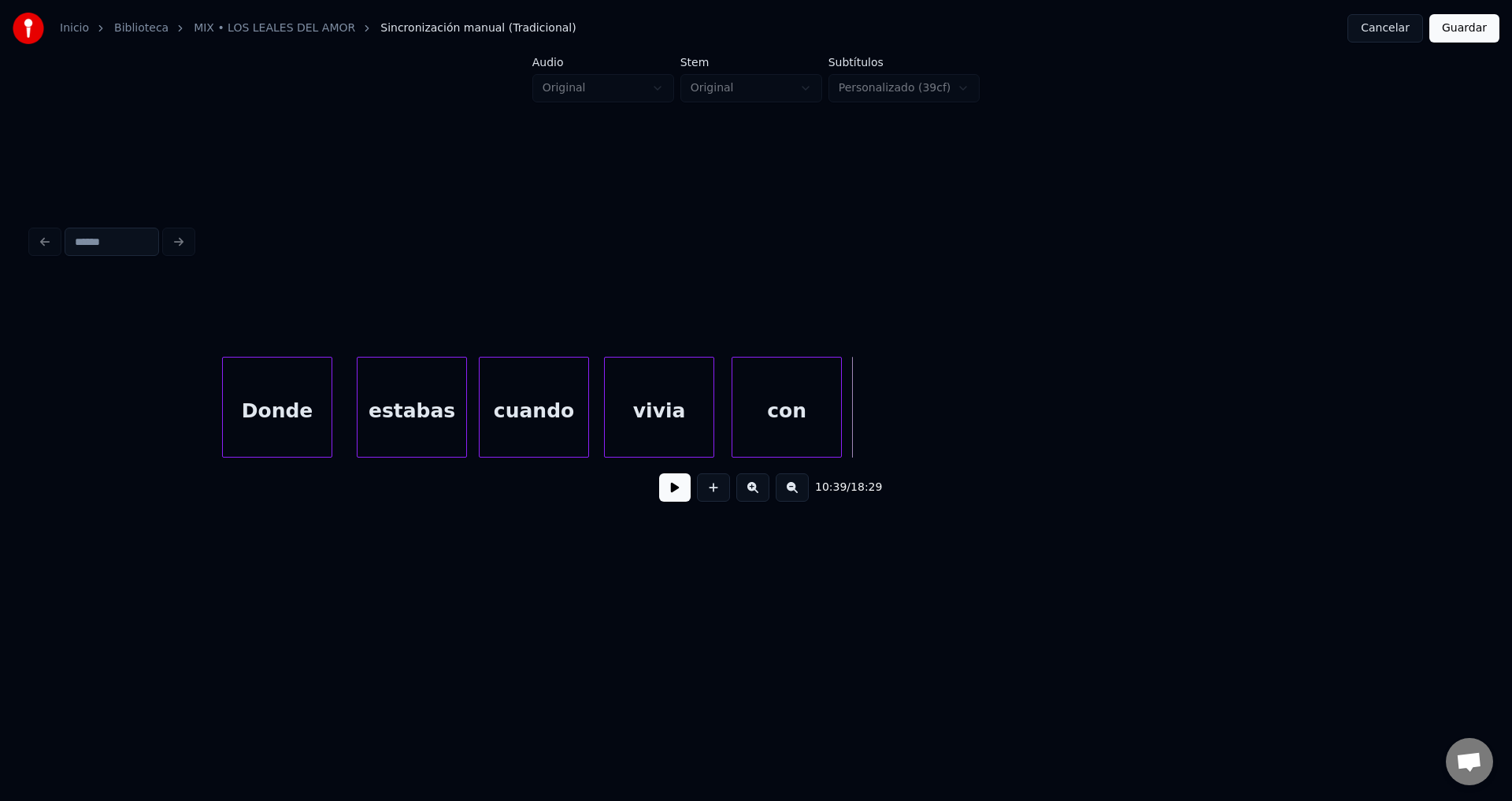
click at [719, 489] on button at bounding box center [713, 488] width 33 height 29
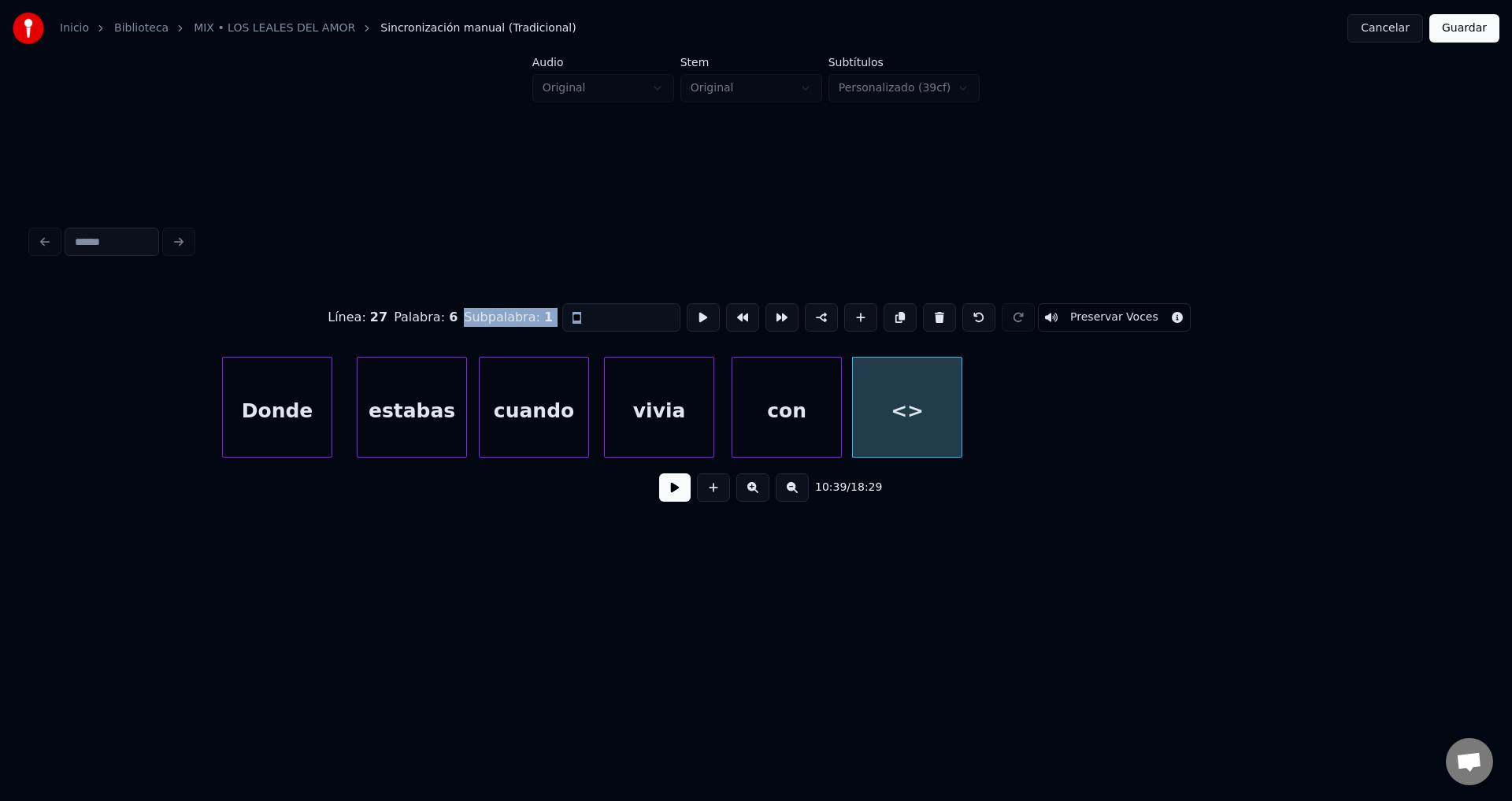
drag, startPoint x: 643, startPoint y: 295, endPoint x: 459, endPoint y: 294, distance: 184.0
click at [459, 294] on div "Línea : 27 Palabra : 6 Subpalabra : 1 ** Preservar Voces" at bounding box center [756, 317] width 1449 height 79
click at [603, 312] on input "**" at bounding box center [621, 318] width 118 height 29
click at [630, 315] on input "**" at bounding box center [621, 318] width 118 height 29
drag, startPoint x: 631, startPoint y: 311, endPoint x: 538, endPoint y: 312, distance: 93.0
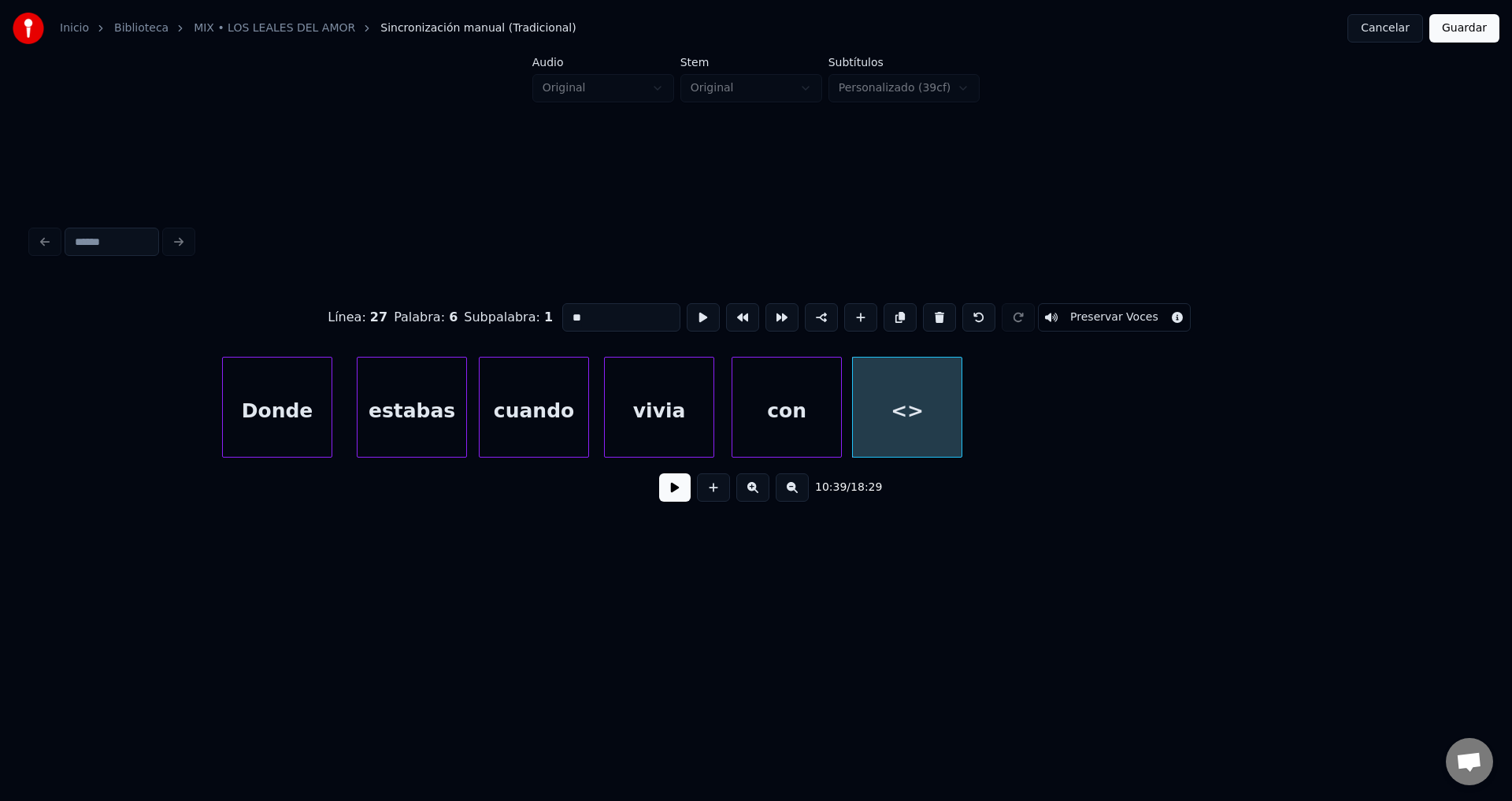
click at [538, 312] on div "Línea : 27 Palabra : 6 Subpalabra : 1 ** Preservar Voces" at bounding box center [756, 317] width 1449 height 79
type input "**"
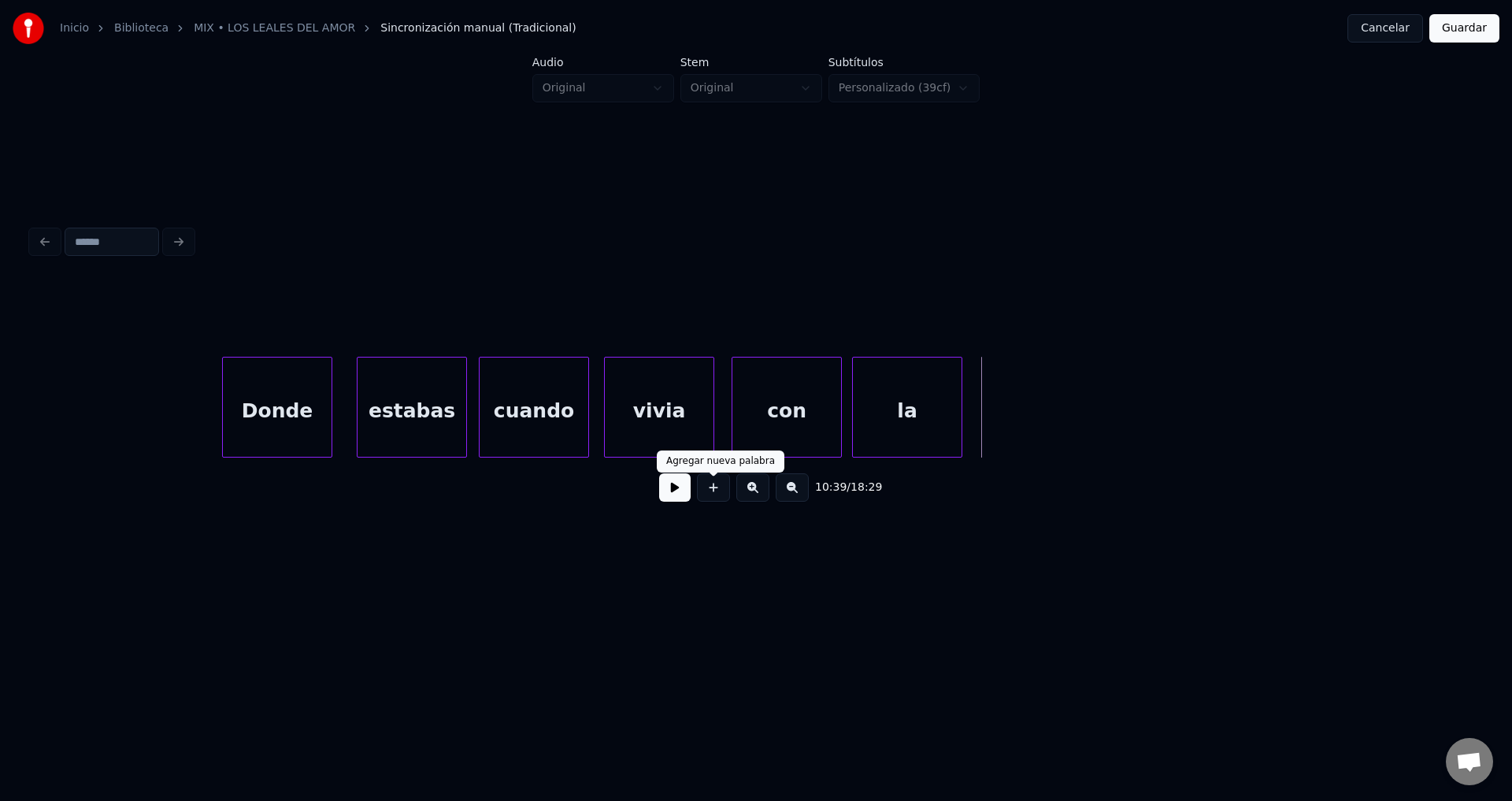
click at [717, 495] on button at bounding box center [713, 488] width 33 height 29
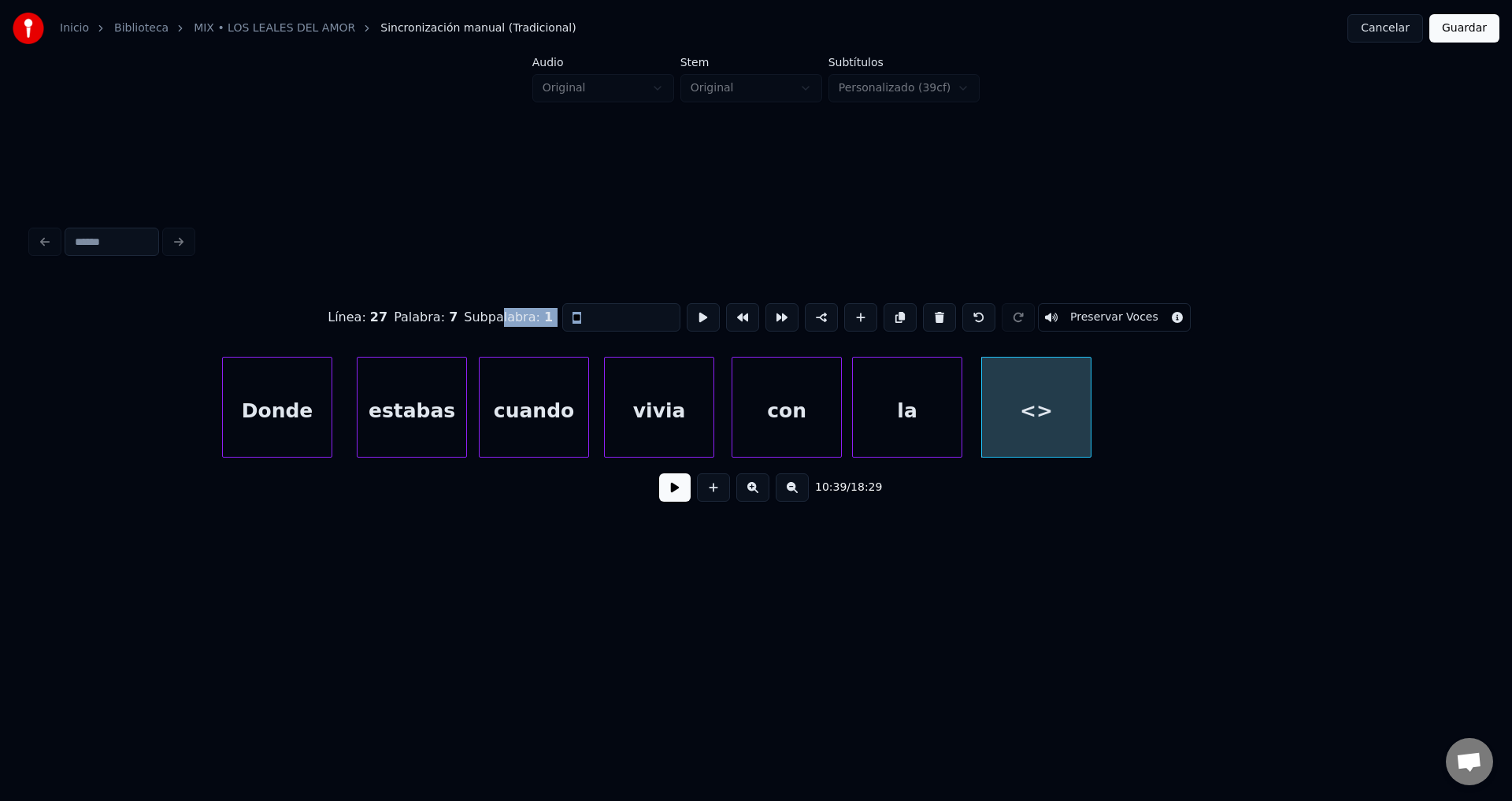
drag, startPoint x: 640, startPoint y: 326, endPoint x: 499, endPoint y: 314, distance: 141.5
click at [499, 314] on div "Línea : 27 Palabra : 7 Subpalabra : 1 ** Preservar Voces" at bounding box center [756, 317] width 1449 height 79
click at [636, 319] on input "**" at bounding box center [621, 318] width 118 height 29
drag, startPoint x: 644, startPoint y: 310, endPoint x: 532, endPoint y: 301, distance: 112.4
click at [532, 301] on div "Línea : 27 Palabra : 7 Subpalabra : 1 ** Preservar Voces" at bounding box center [756, 317] width 1449 height 79
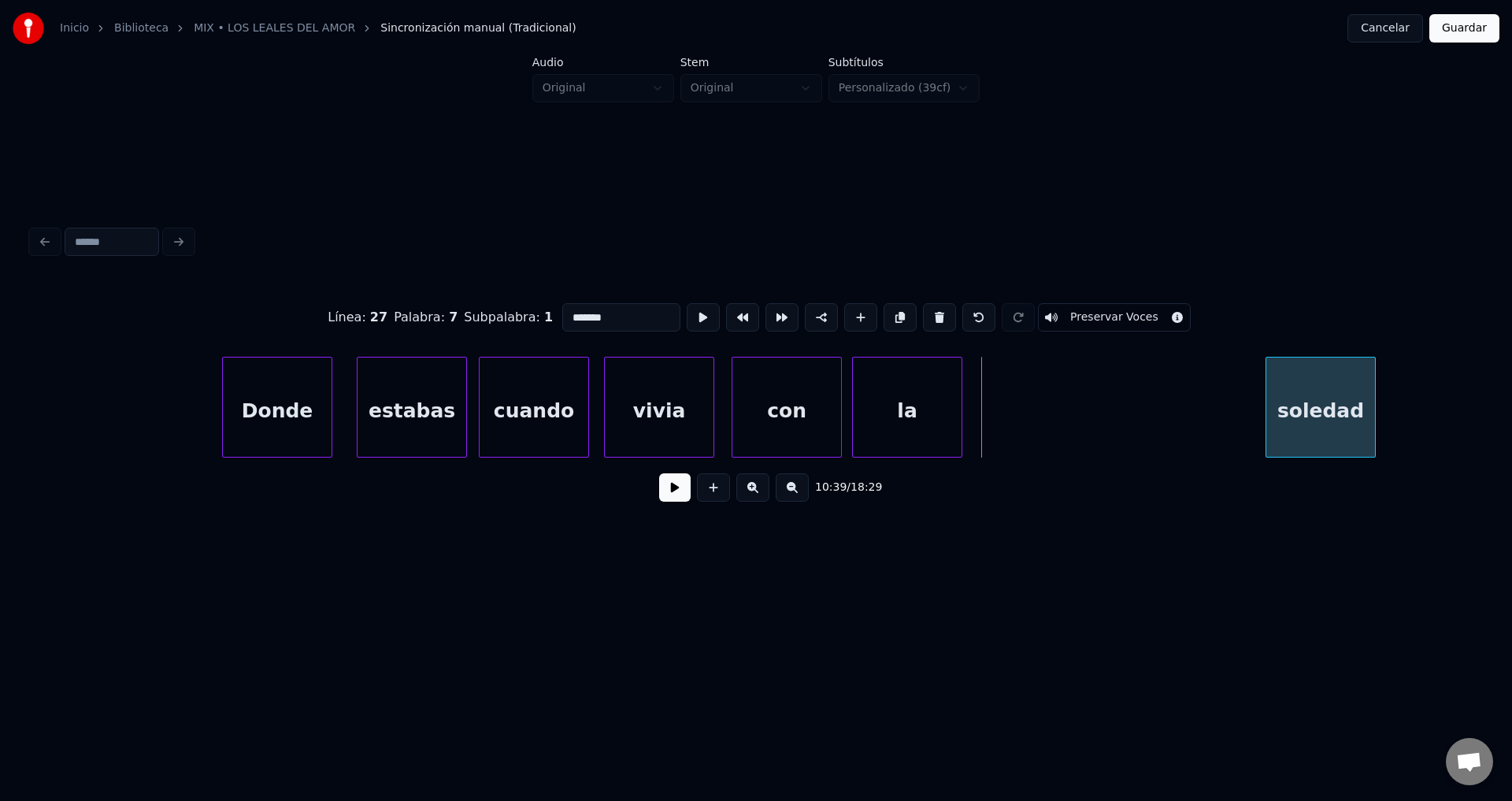
click at [1339, 421] on div "soledad" at bounding box center [1321, 411] width 109 height 107
click at [1193, 424] on div "la" at bounding box center [1185, 411] width 109 height 107
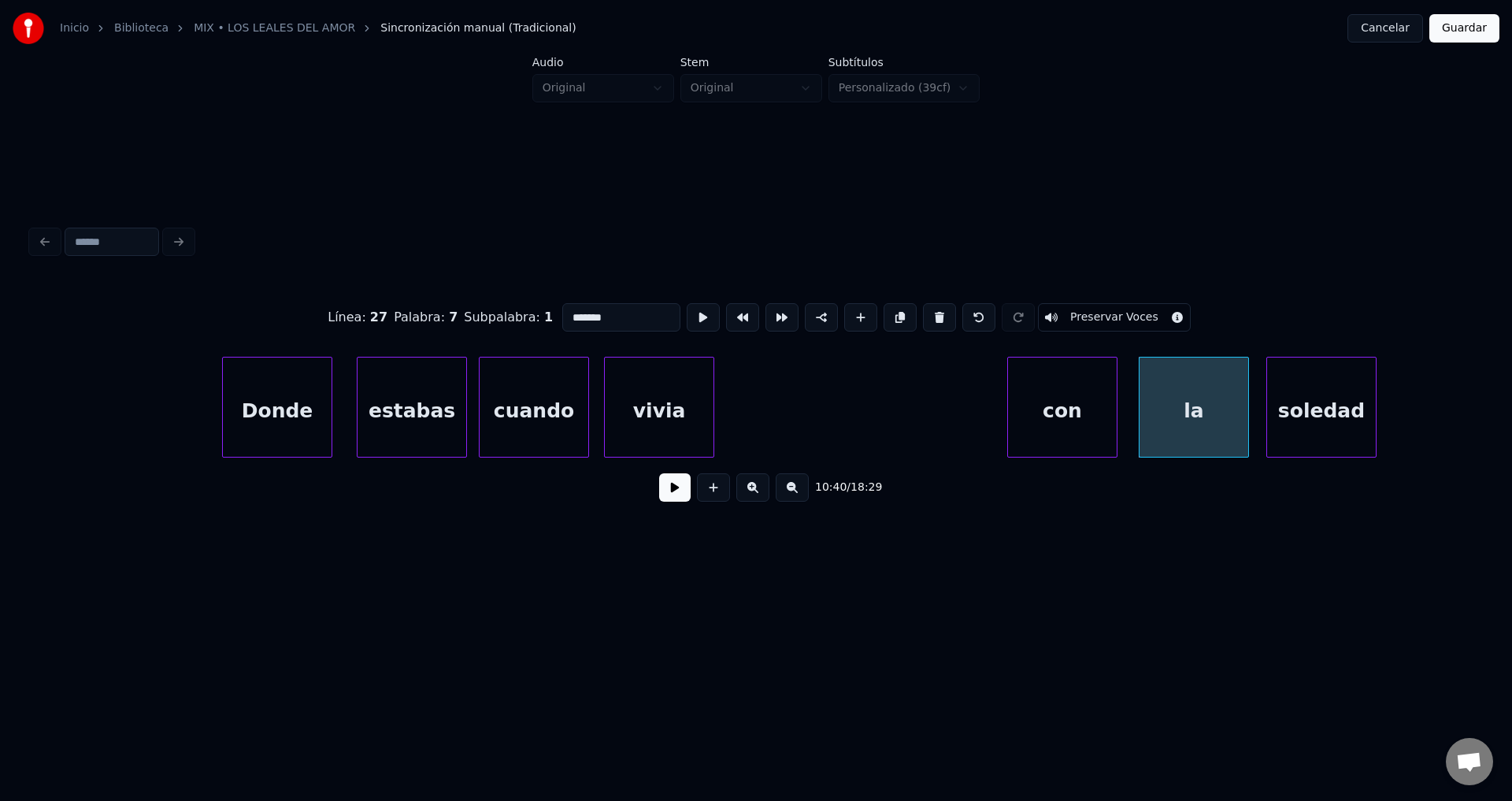
click at [1068, 419] on div "con" at bounding box center [1062, 411] width 109 height 107
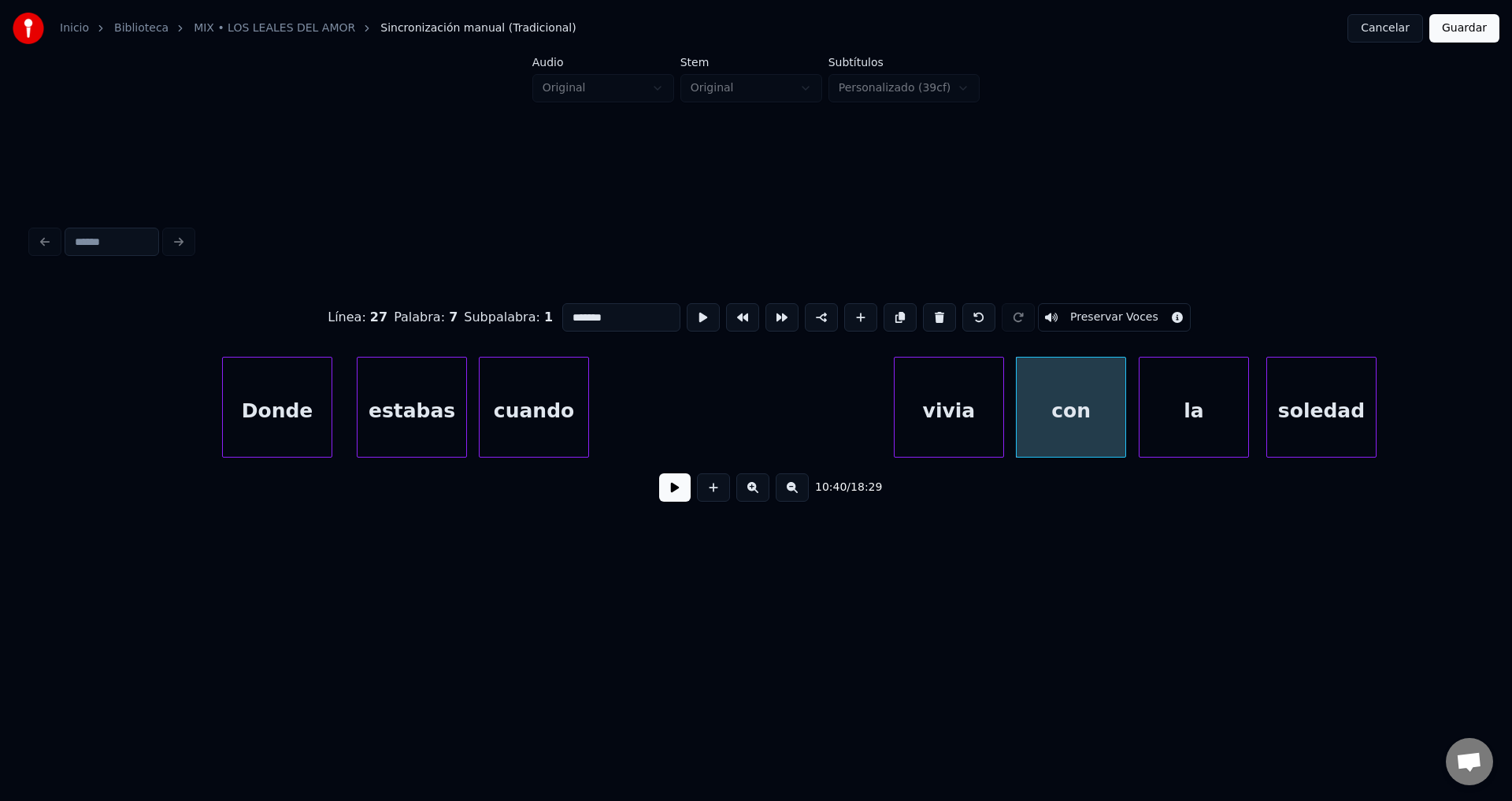
click at [945, 401] on div "vivia" at bounding box center [949, 411] width 109 height 107
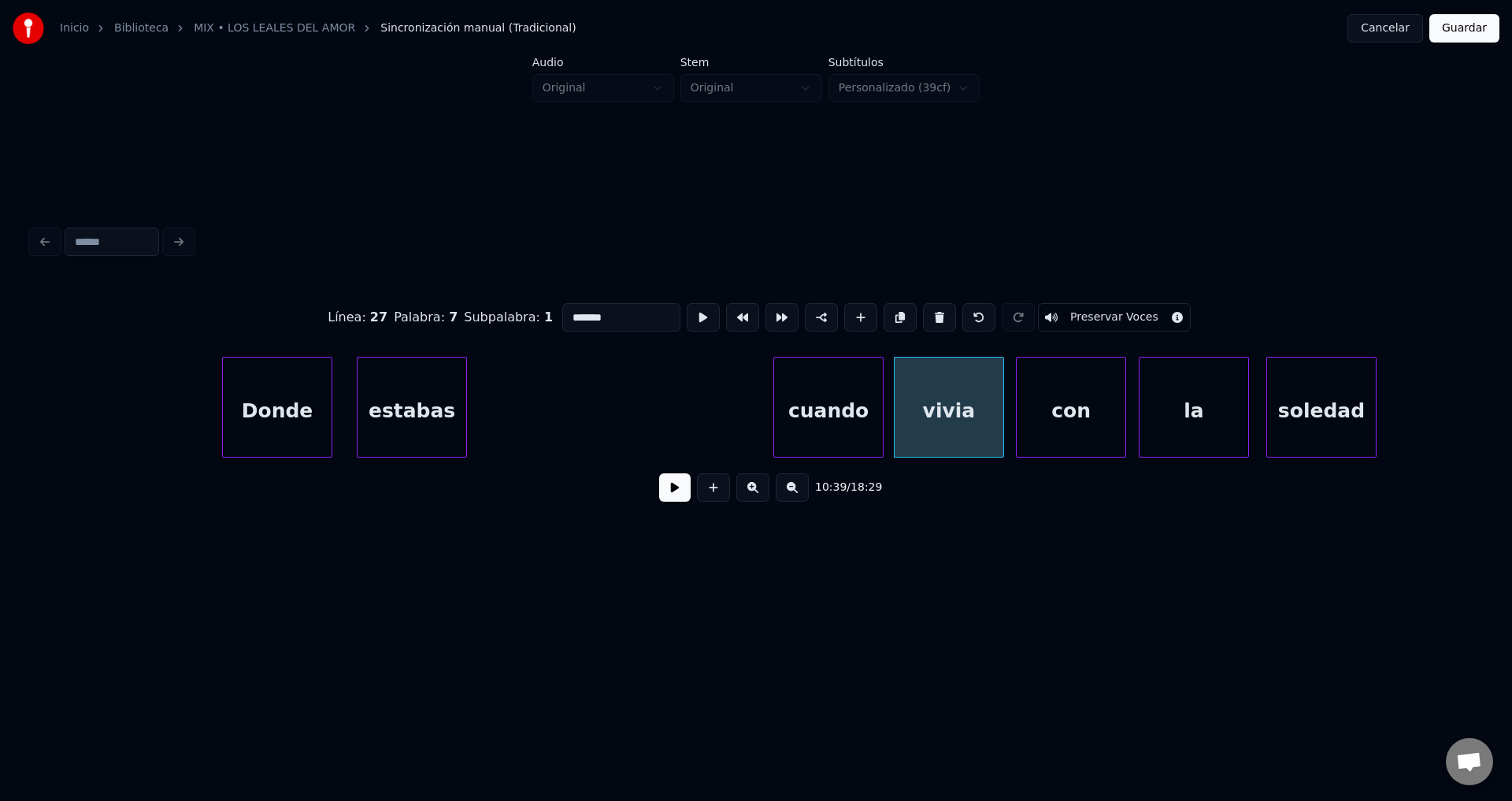
click at [815, 407] on div "cuando" at bounding box center [828, 411] width 109 height 107
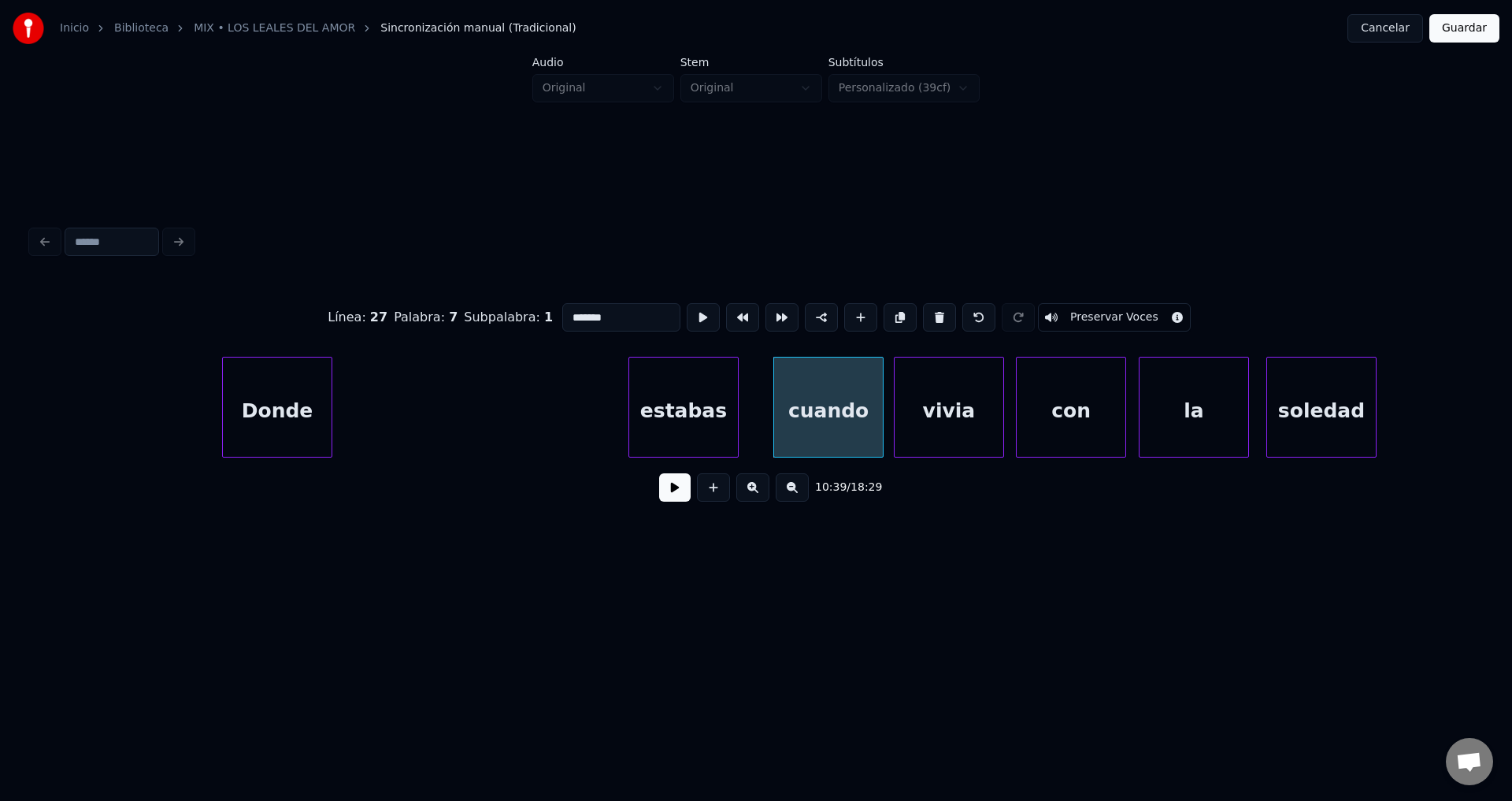
click at [692, 400] on div "estabas" at bounding box center [683, 411] width 109 height 107
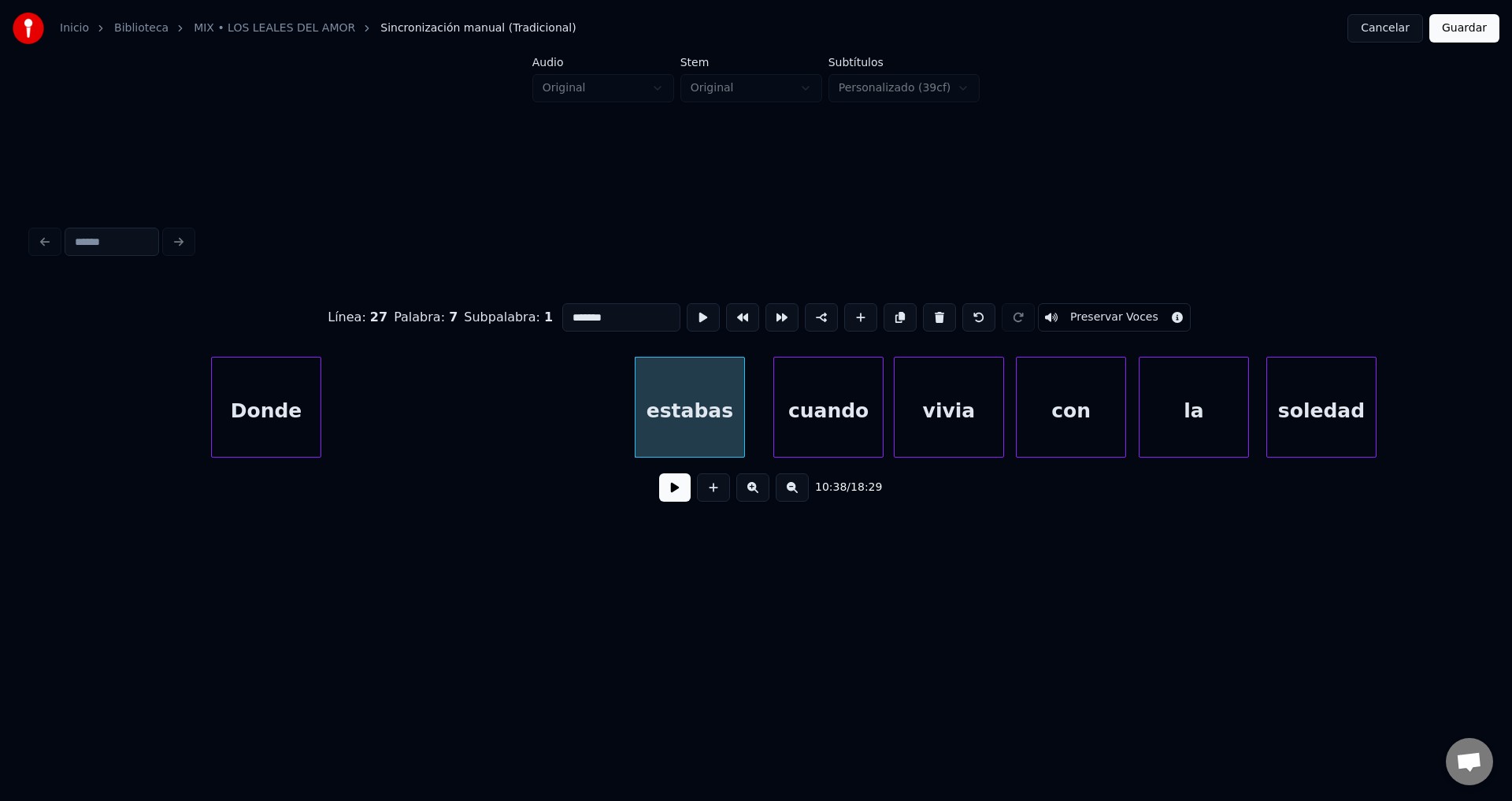
click at [279, 398] on div "Donde" at bounding box center [266, 411] width 109 height 107
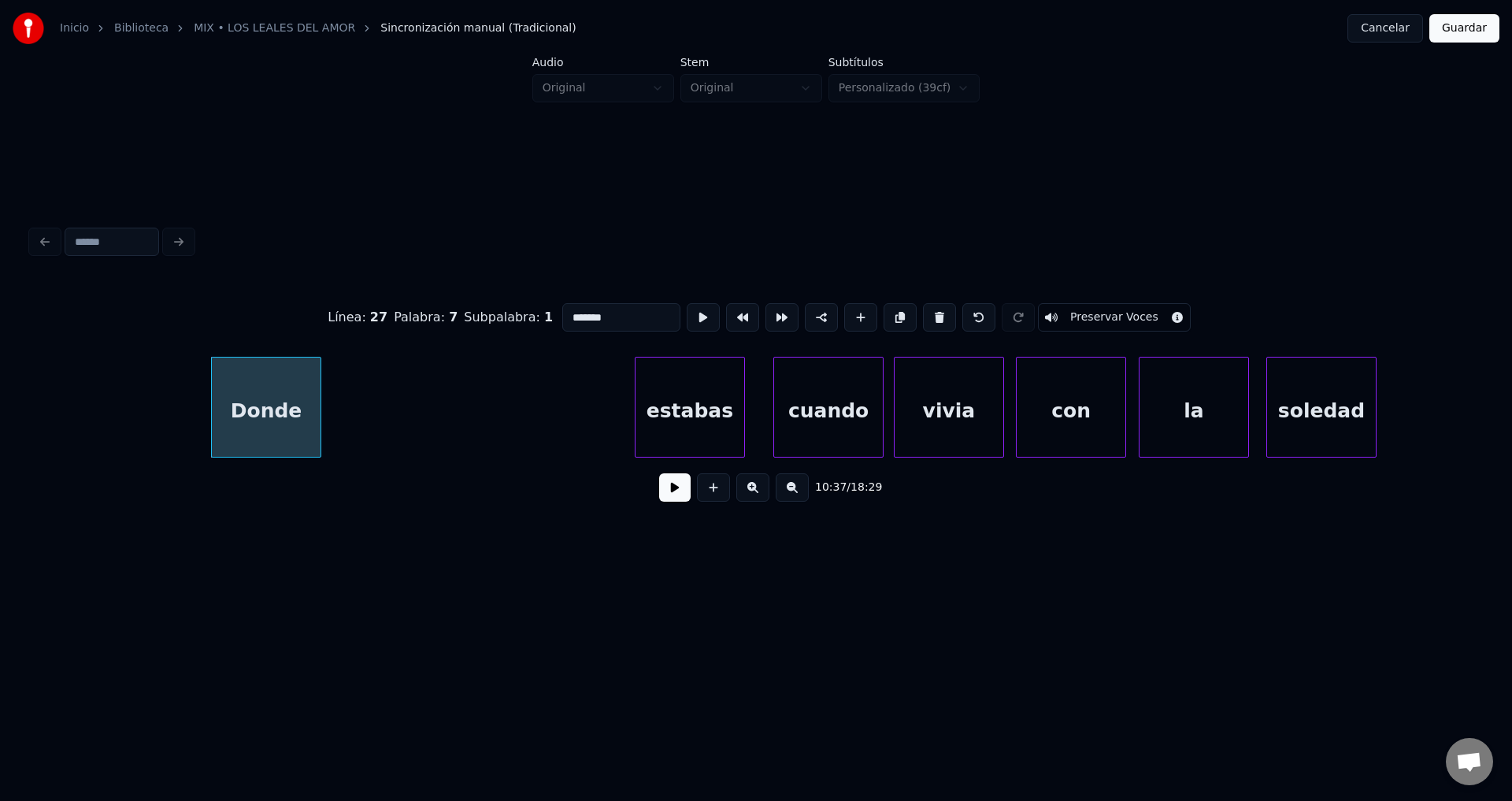
type input "*******"
click at [686, 493] on button at bounding box center [675, 488] width 32 height 29
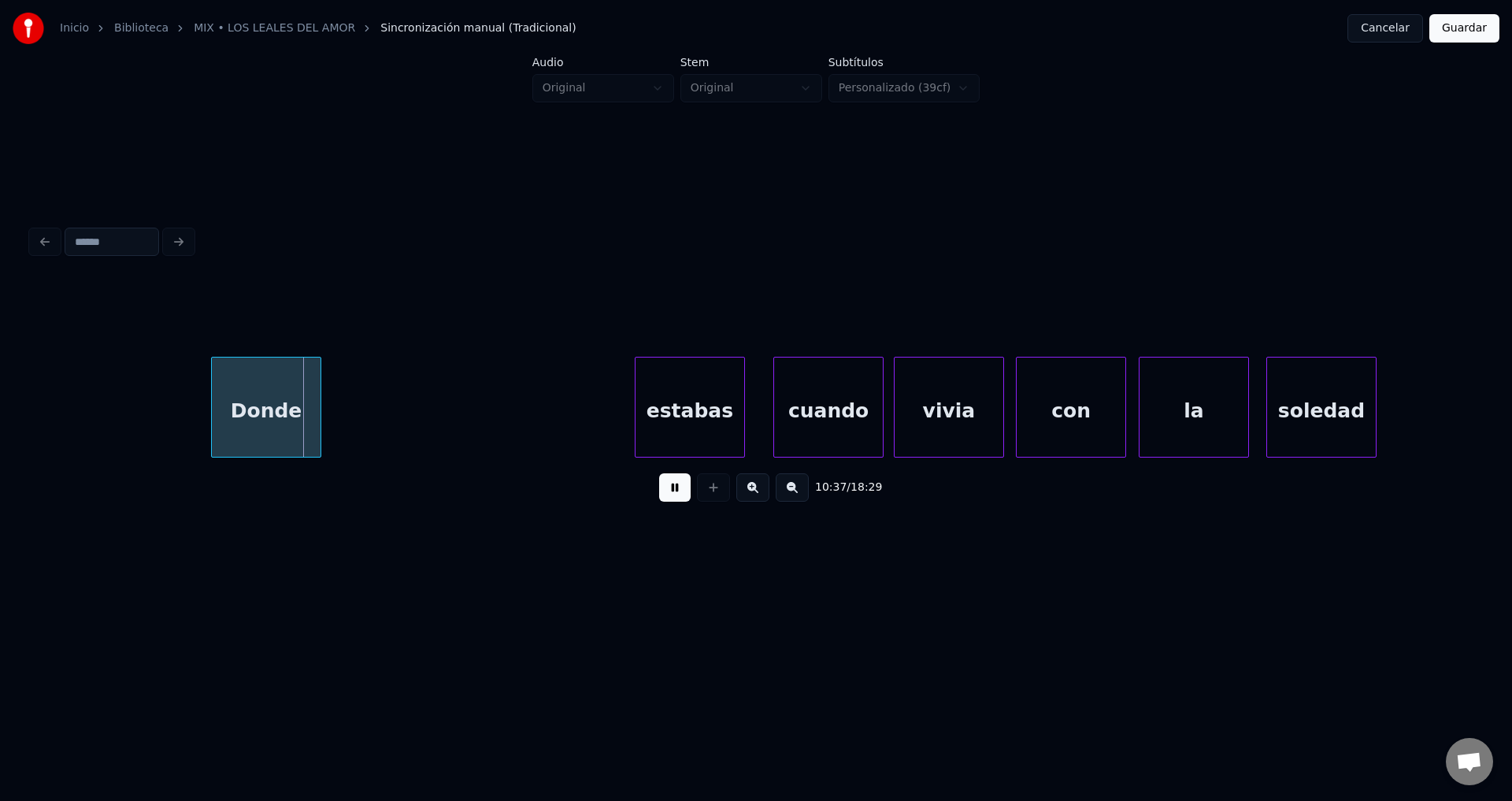
click at [686, 493] on button at bounding box center [675, 488] width 32 height 29
click at [307, 396] on div at bounding box center [309, 407] width 5 height 99
click at [374, 399] on div "estabas" at bounding box center [384, 411] width 109 height 107
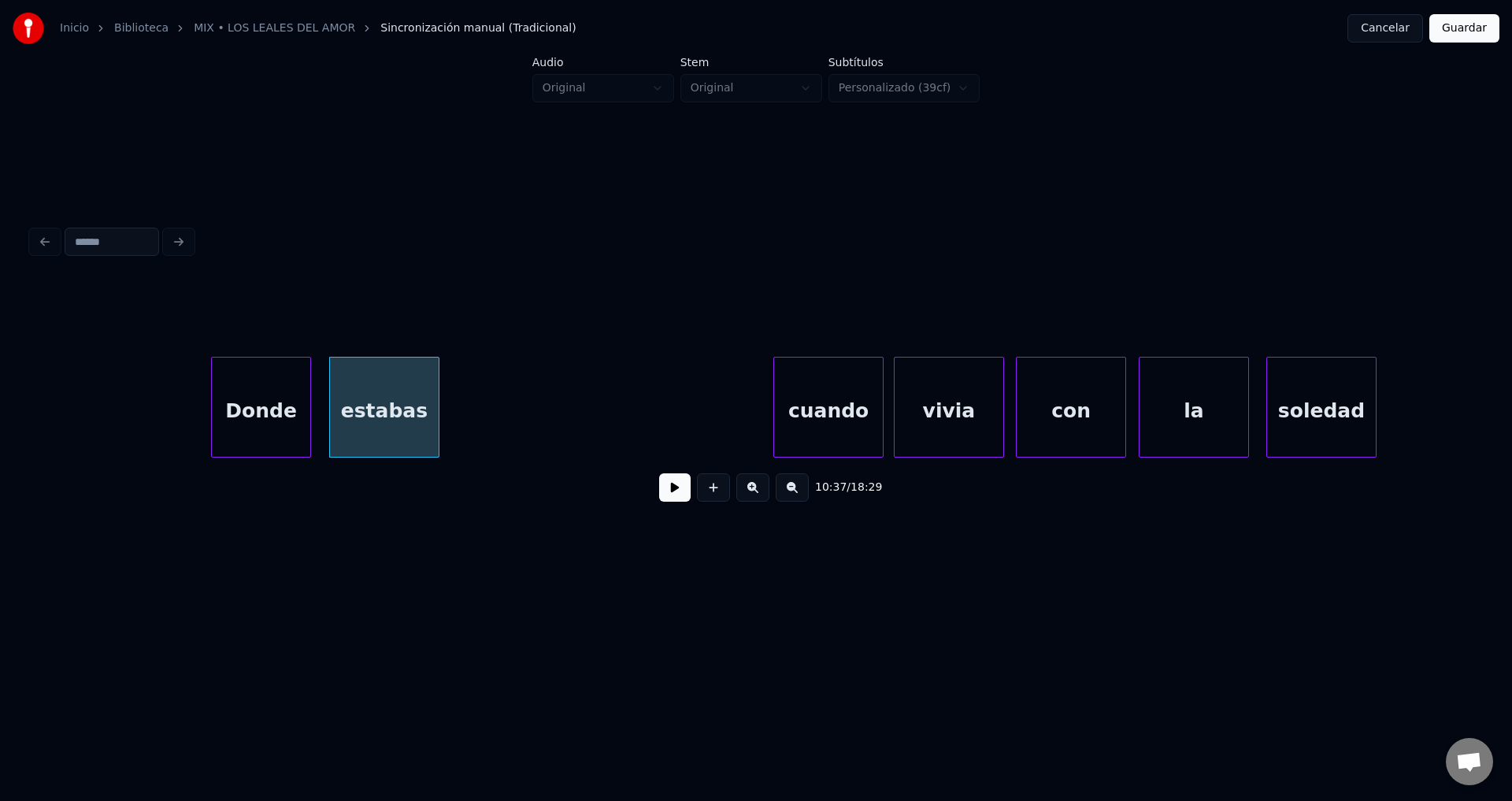
click at [679, 488] on button at bounding box center [675, 488] width 32 height 29
click at [402, 393] on div at bounding box center [404, 407] width 5 height 99
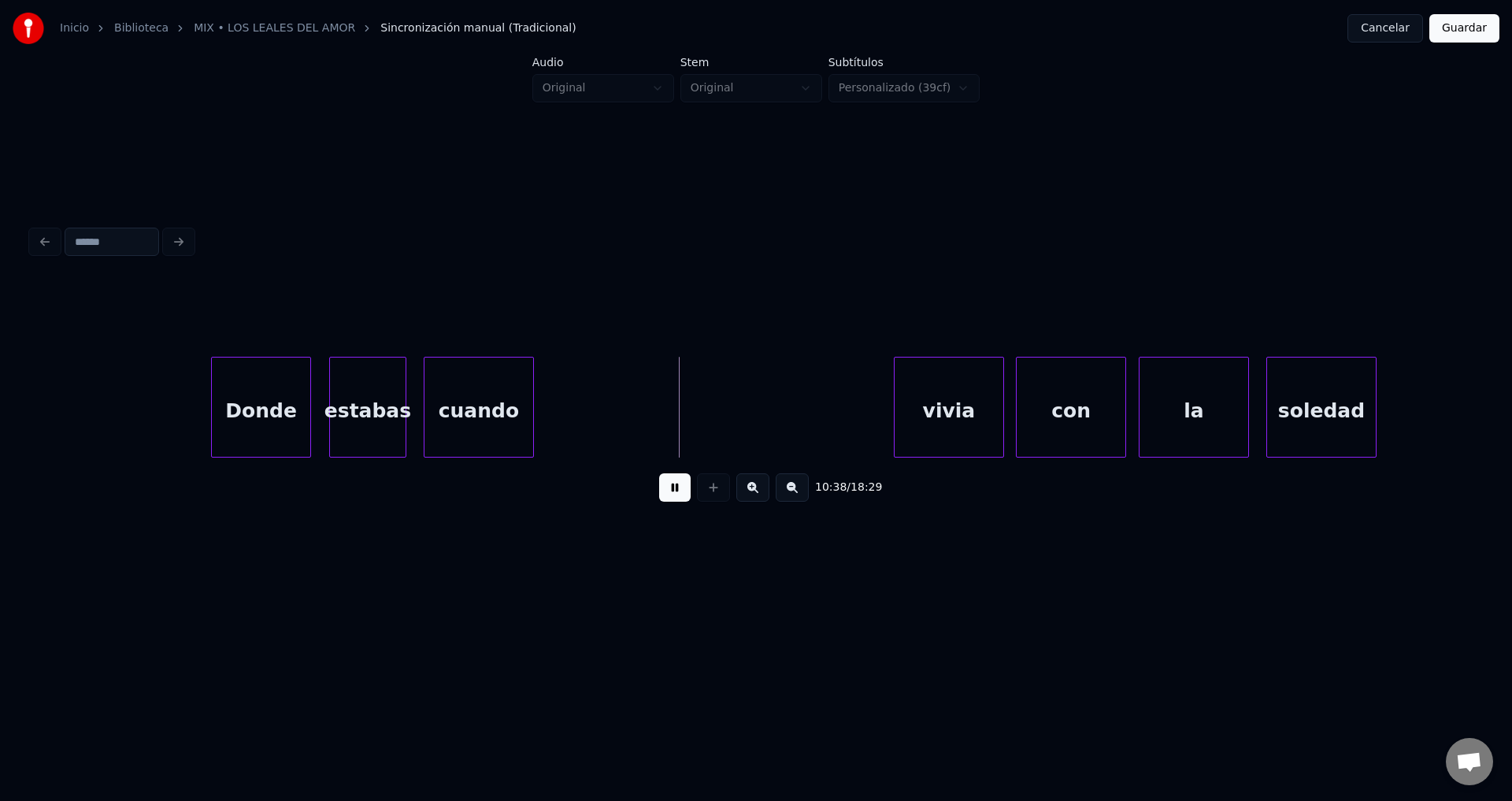
click at [481, 406] on div "cuando" at bounding box center [478, 411] width 109 height 107
click at [543, 394] on div at bounding box center [541, 407] width 5 height 99
click at [625, 414] on div "vivia" at bounding box center [612, 411] width 109 height 107
click at [663, 400] on div at bounding box center [664, 407] width 5 height 99
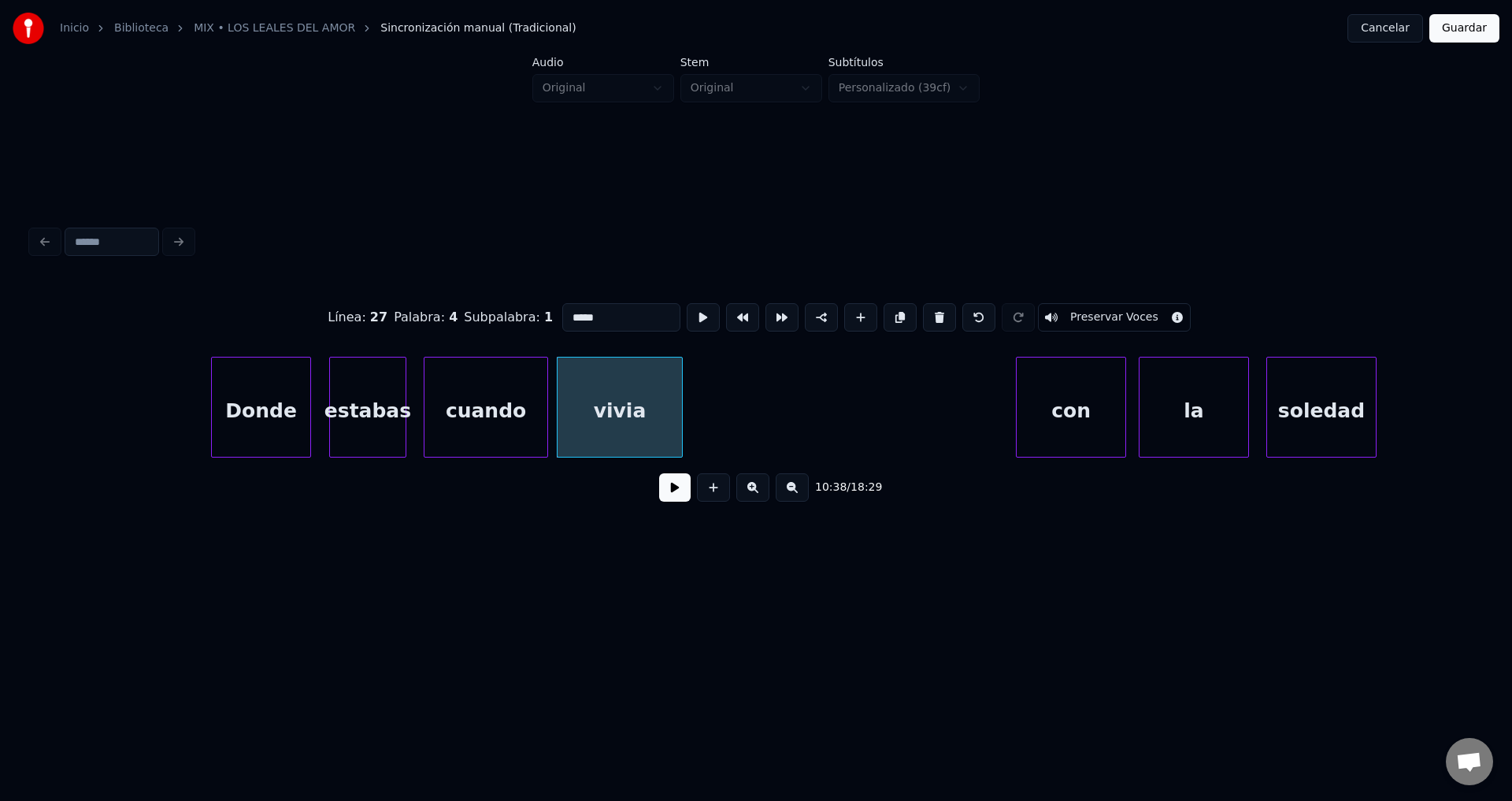
click at [682, 399] on div at bounding box center [679, 407] width 5 height 99
click at [729, 408] on div "con" at bounding box center [757, 411] width 109 height 107
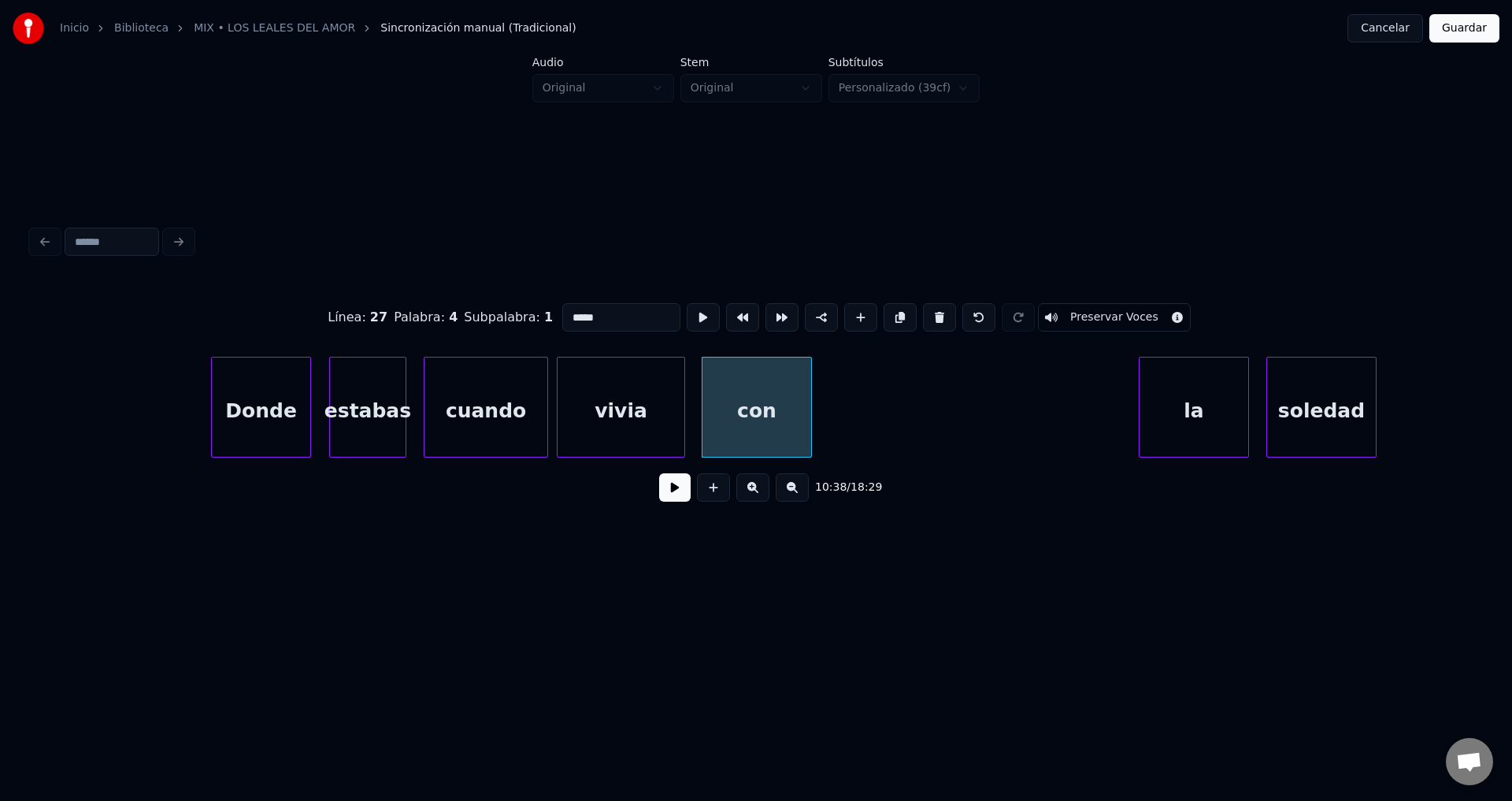
click at [671, 488] on button at bounding box center [675, 488] width 32 height 29
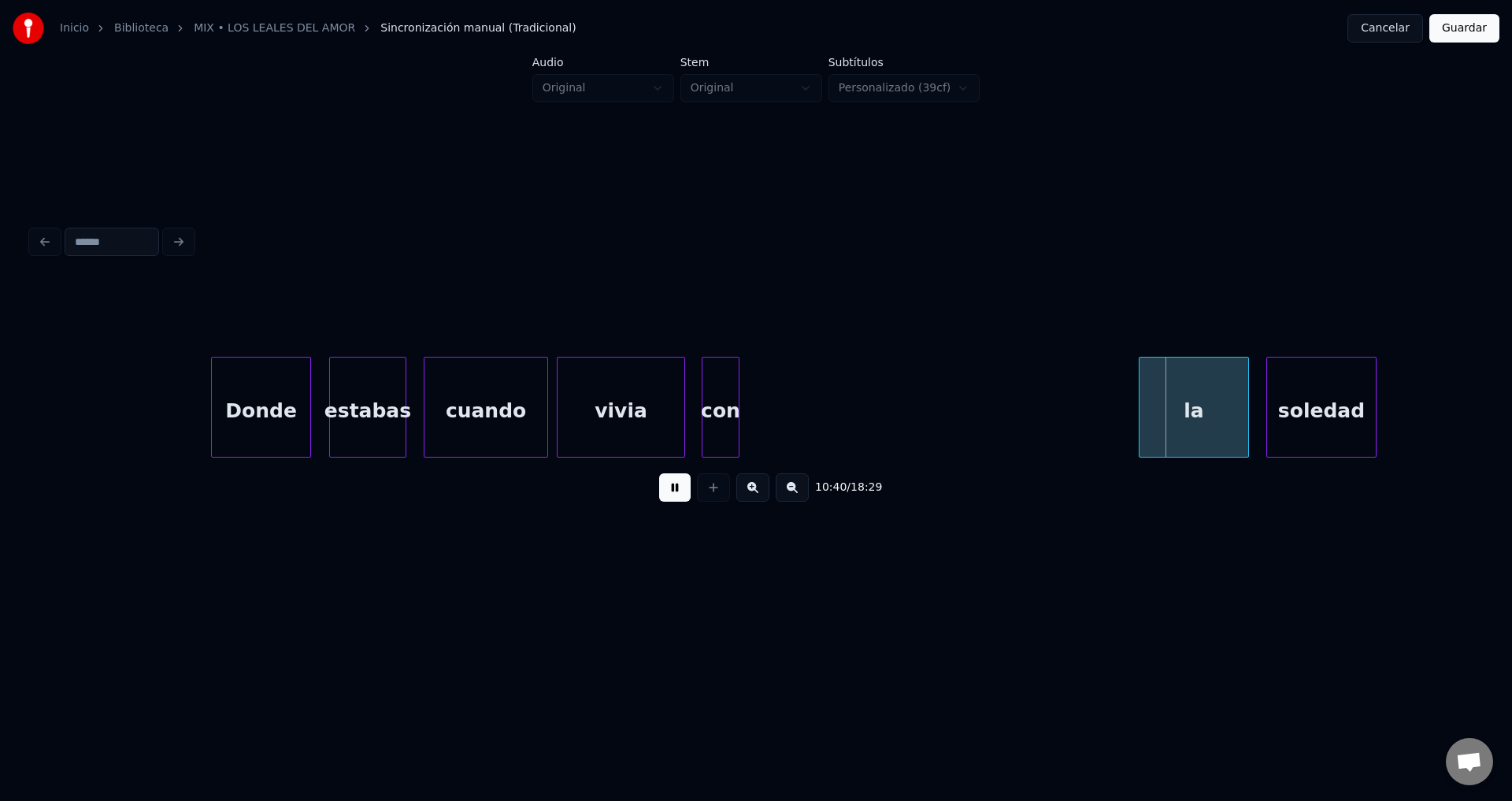
click at [737, 412] on div at bounding box center [737, 407] width 5 height 99
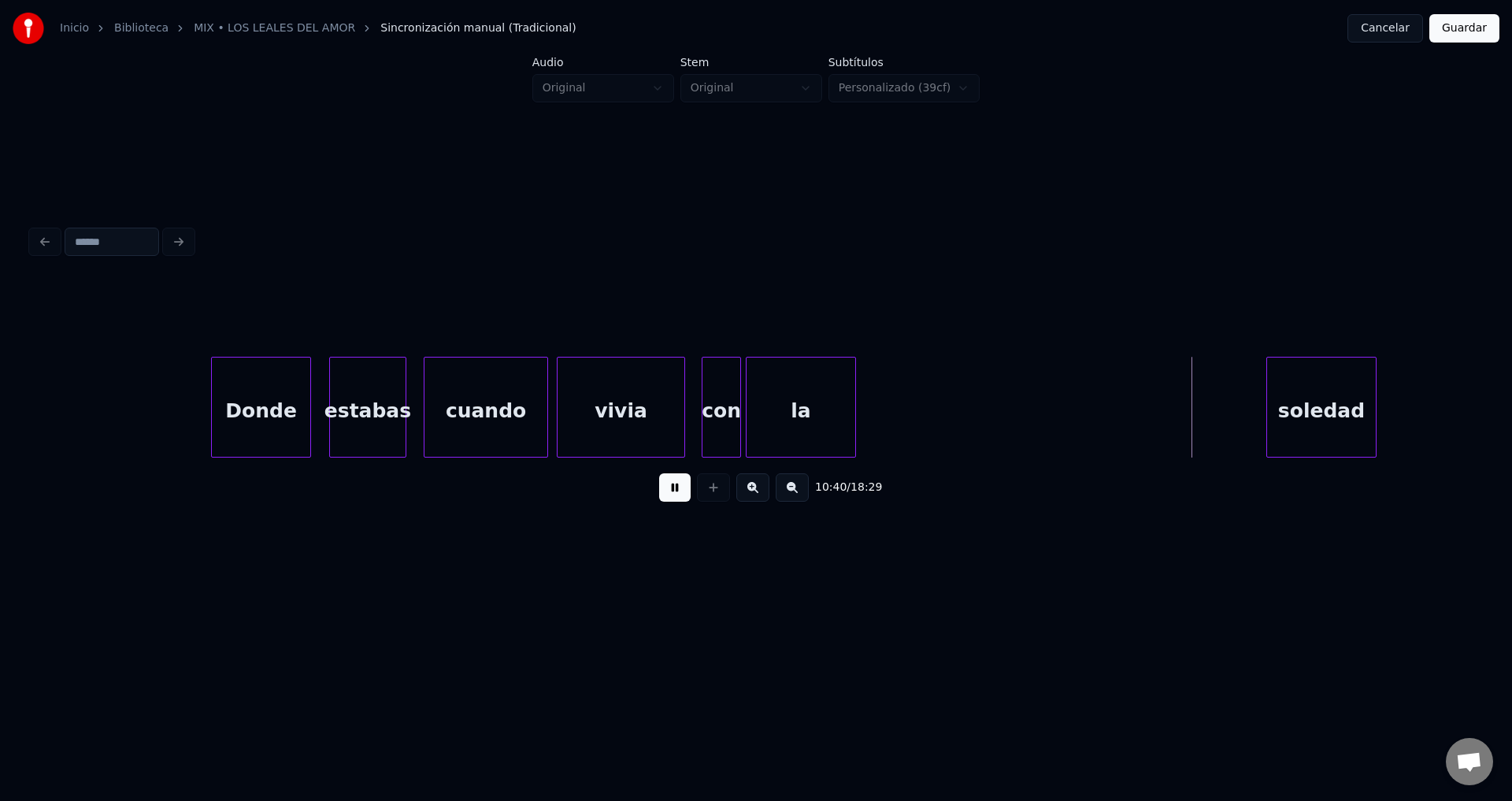
click at [775, 410] on div "la" at bounding box center [801, 411] width 109 height 107
click at [783, 410] on div at bounding box center [784, 407] width 5 height 99
click at [890, 406] on div "soledad" at bounding box center [877, 411] width 109 height 107
click at [868, 404] on div "soledad" at bounding box center [855, 411] width 109 height 107
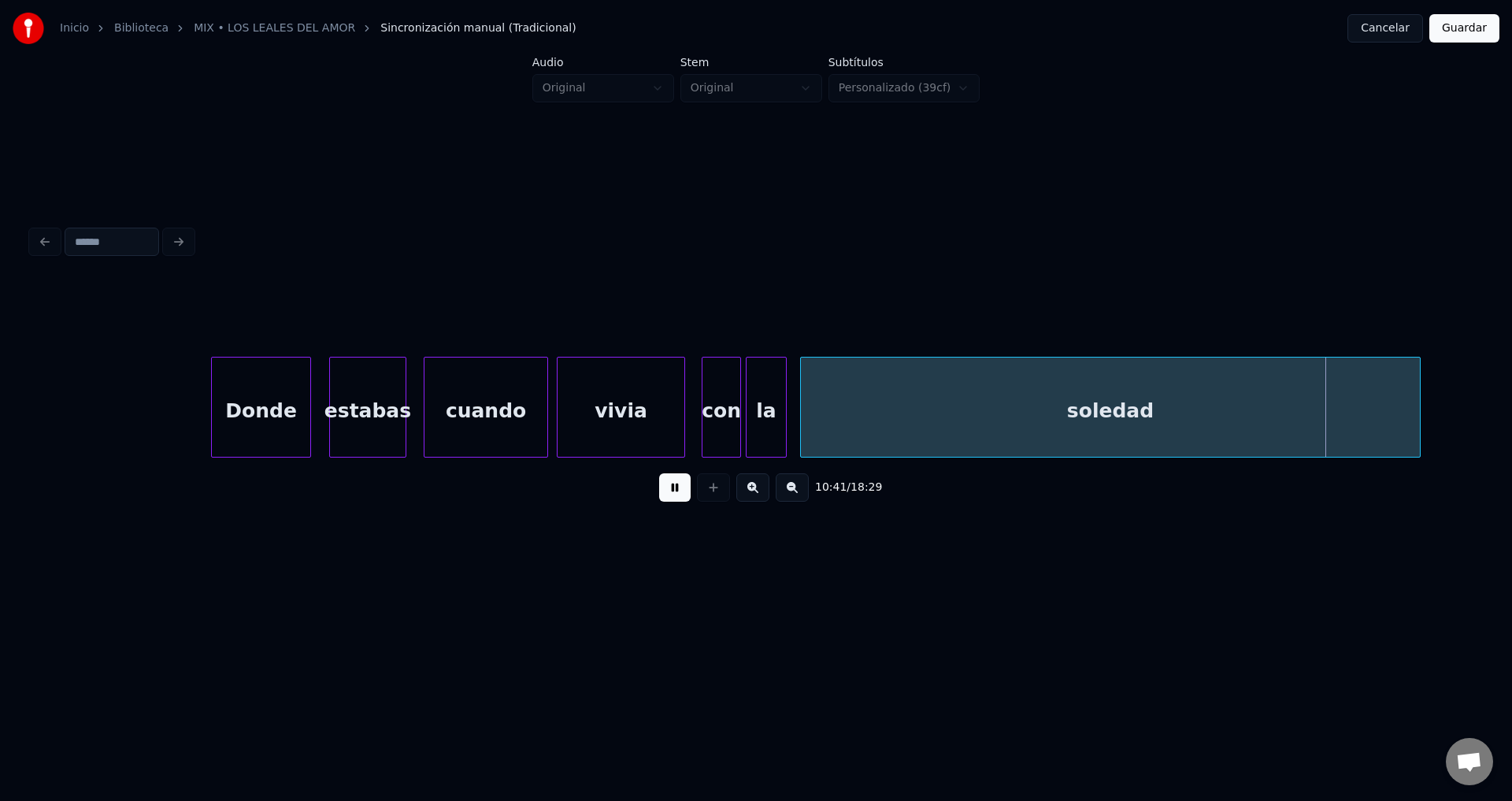
click at [1417, 391] on div at bounding box center [1417, 407] width 5 height 99
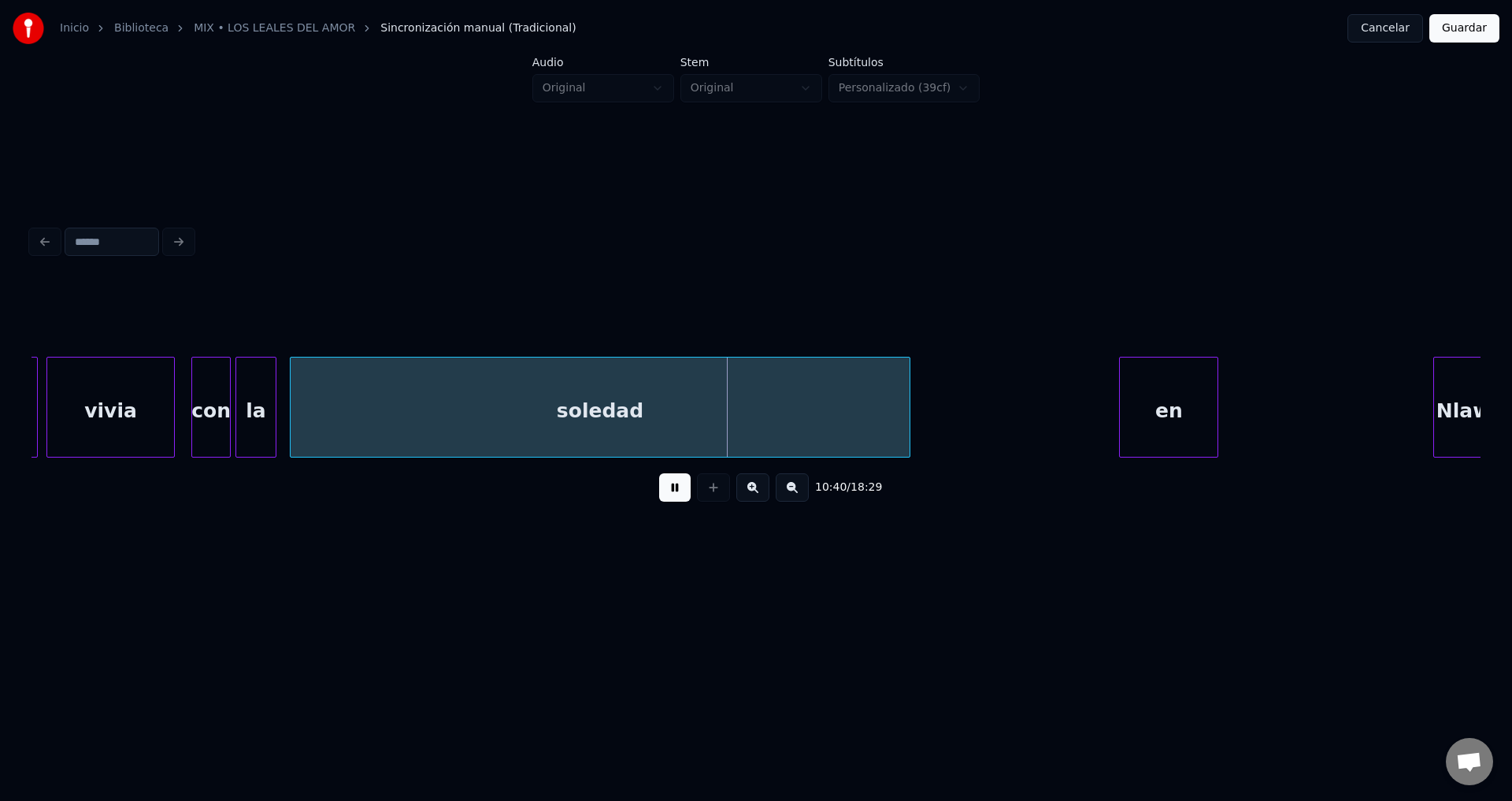
scroll to position [0, 176109]
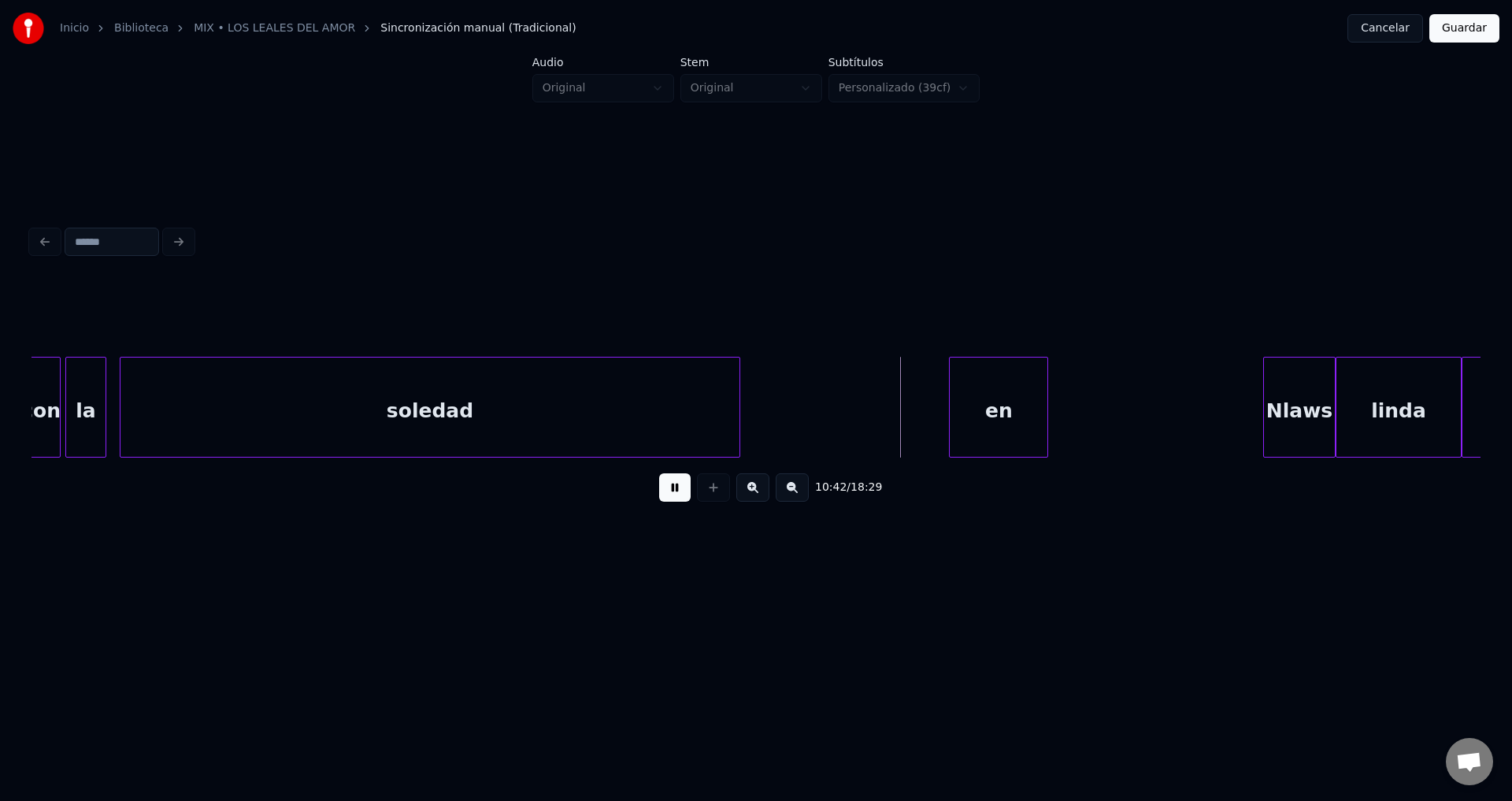
click at [676, 493] on button at bounding box center [675, 488] width 32 height 29
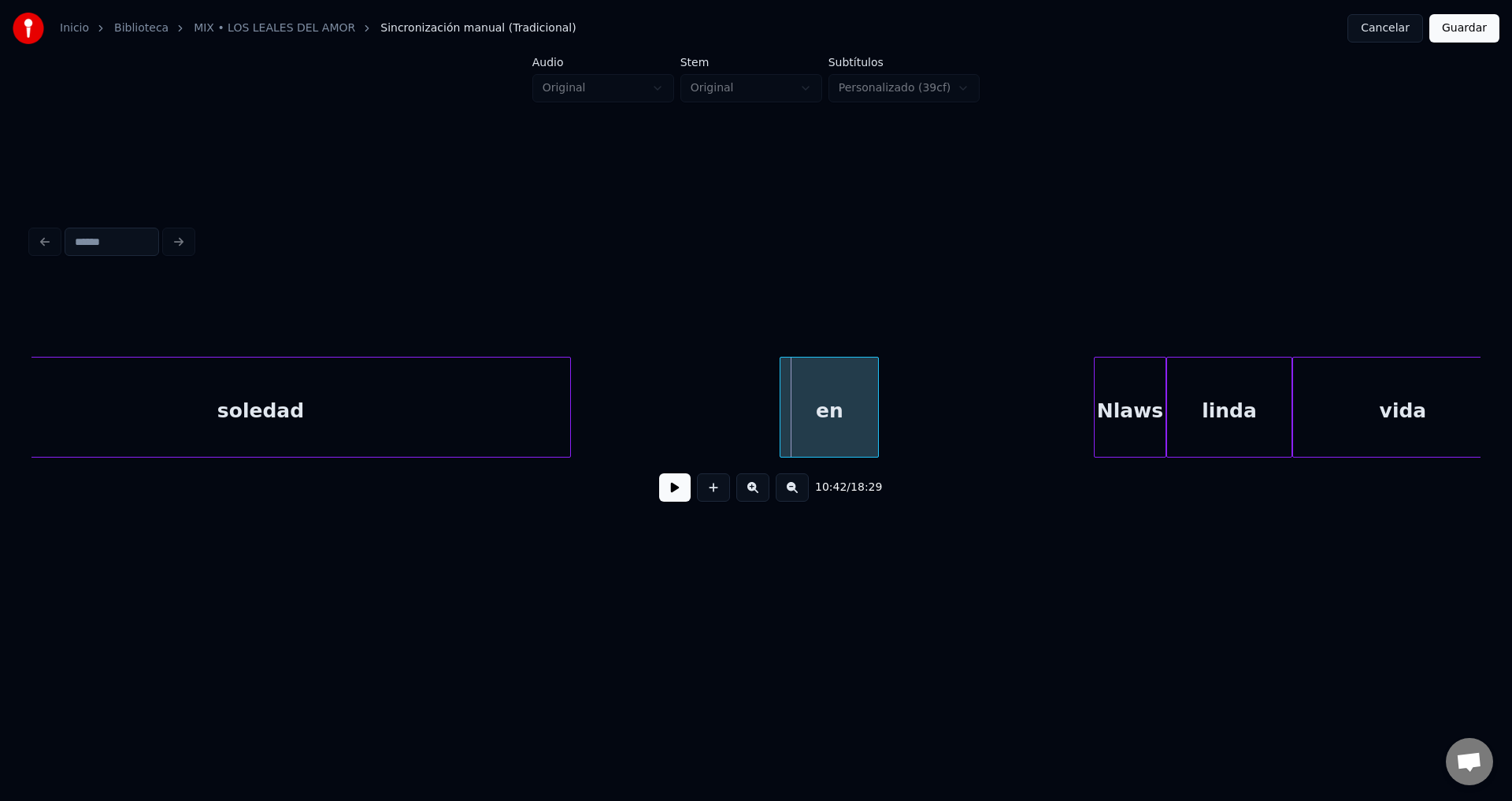
click at [672, 494] on button at bounding box center [675, 488] width 32 height 29
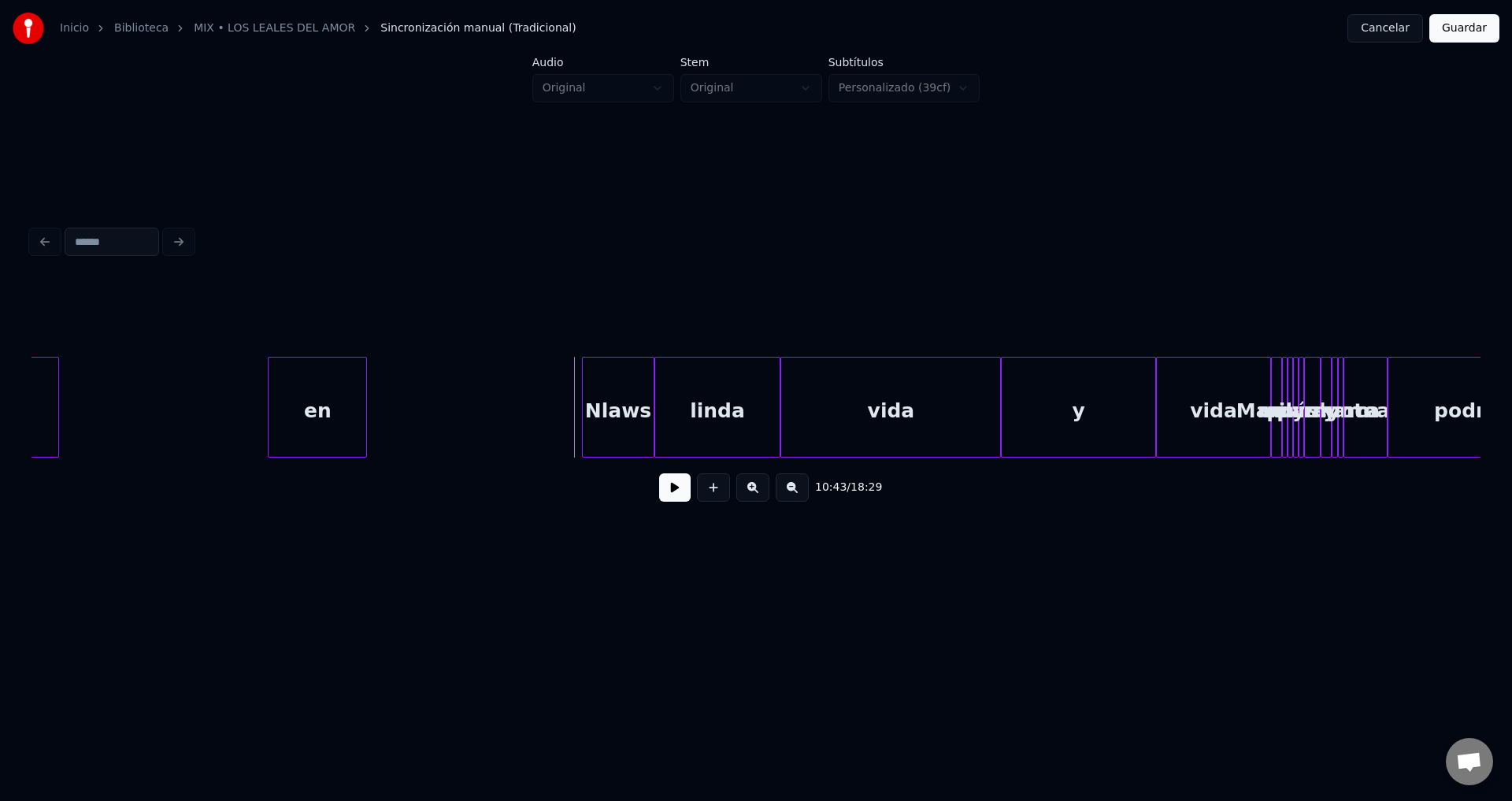
click at [324, 410] on div "en" at bounding box center [317, 411] width 98 height 107
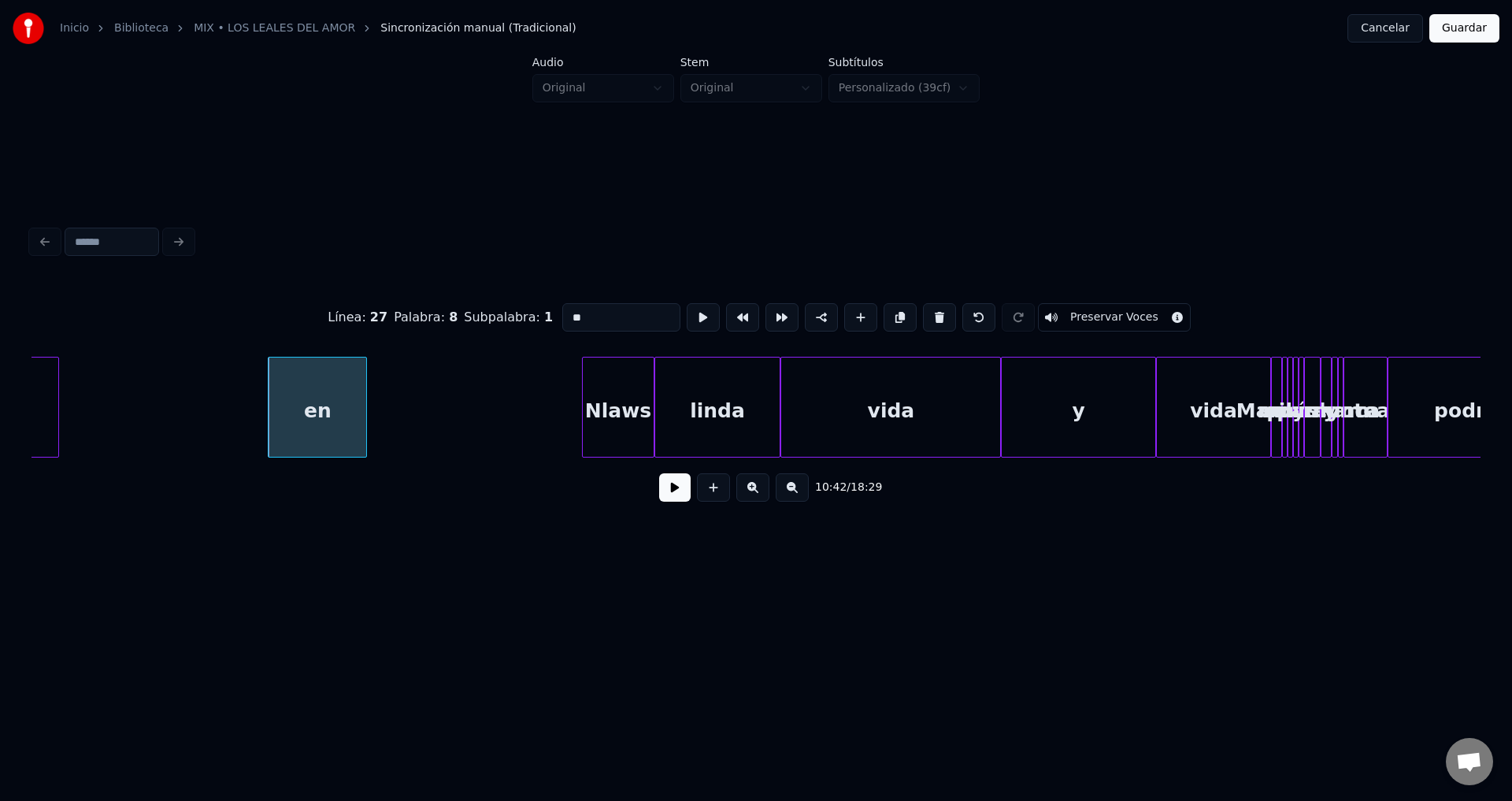
drag, startPoint x: 630, startPoint y: 314, endPoint x: 427, endPoint y: 306, distance: 203.2
click at [427, 306] on div "Línea : 27 Palabra : 8 Subpalabra : 1 ** Preservar Voces" at bounding box center [756, 317] width 1449 height 79
click at [554, 400] on div "Nlaws" at bounding box center [589, 411] width 70 height 107
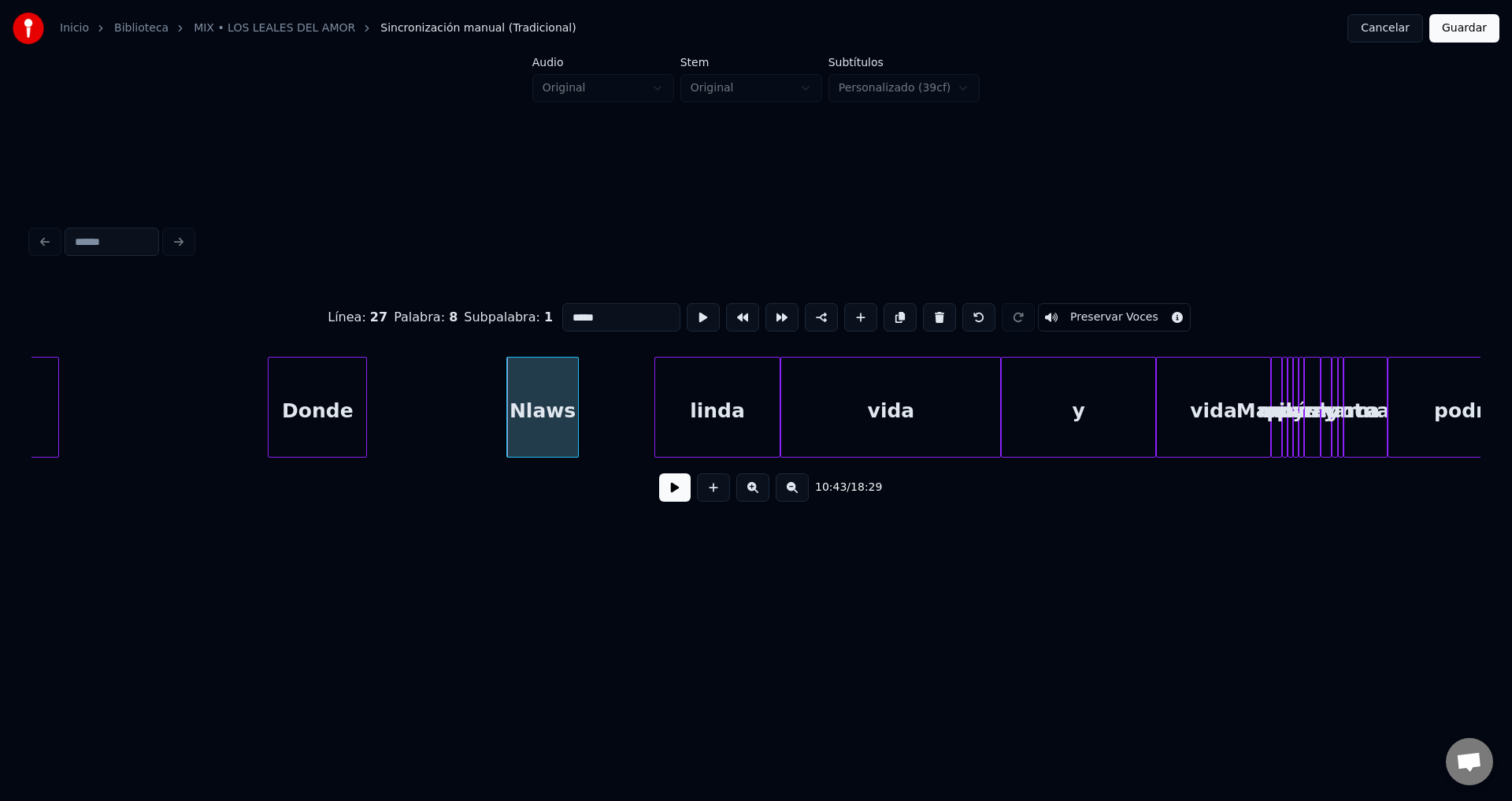
click at [538, 400] on div "Nlaws" at bounding box center [542, 411] width 70 height 107
drag, startPoint x: 617, startPoint y: 319, endPoint x: 500, endPoint y: 311, distance: 117.3
click at [500, 311] on div "Línea : 28 Palabra : 1 Subpalabra : 1 ***** Preservar Voces" at bounding box center [756, 317] width 1449 height 79
click at [322, 432] on div "Donde" at bounding box center [317, 411] width 98 height 107
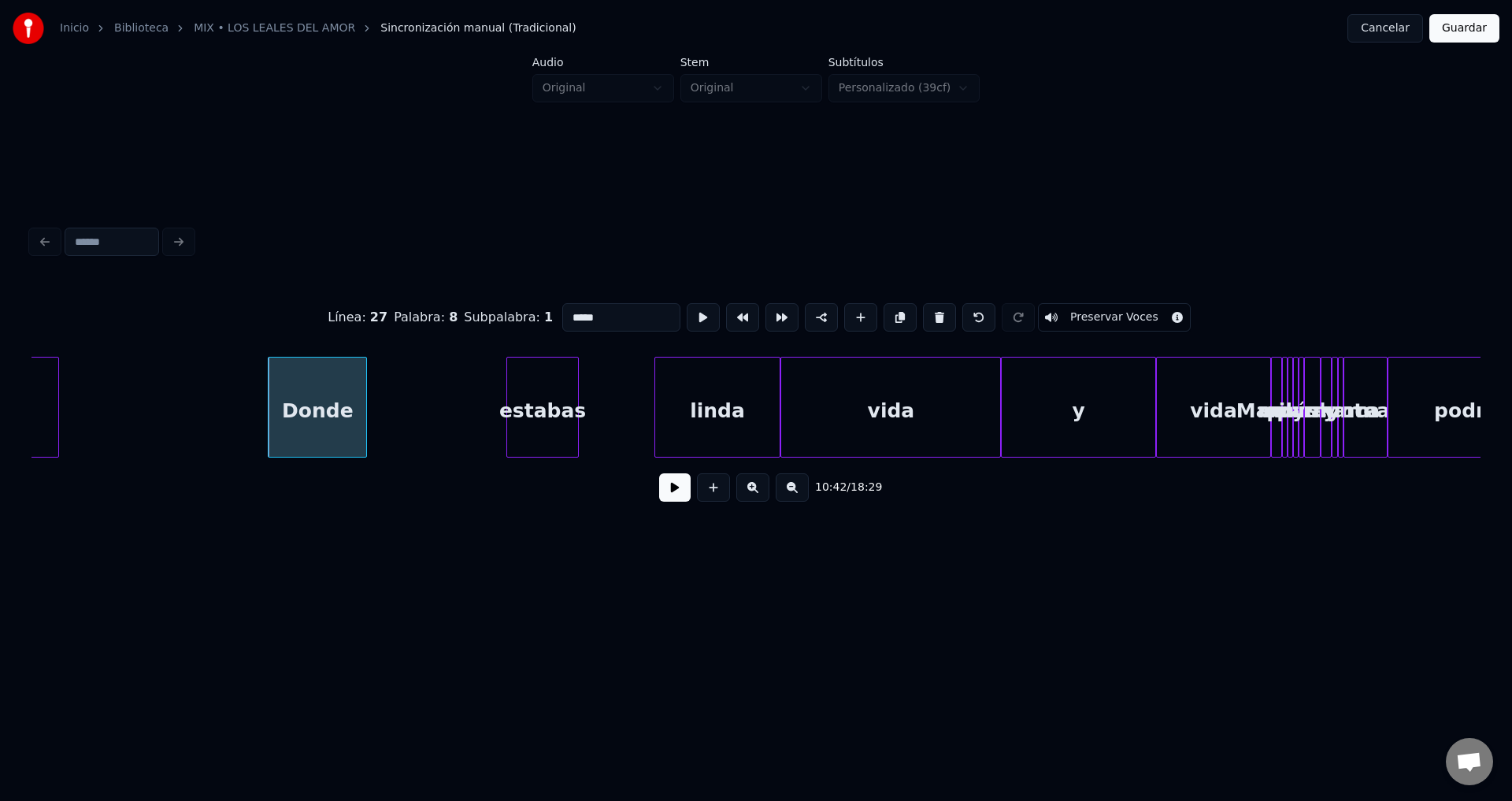
type input "*****"
click at [668, 501] on button at bounding box center [675, 488] width 32 height 29
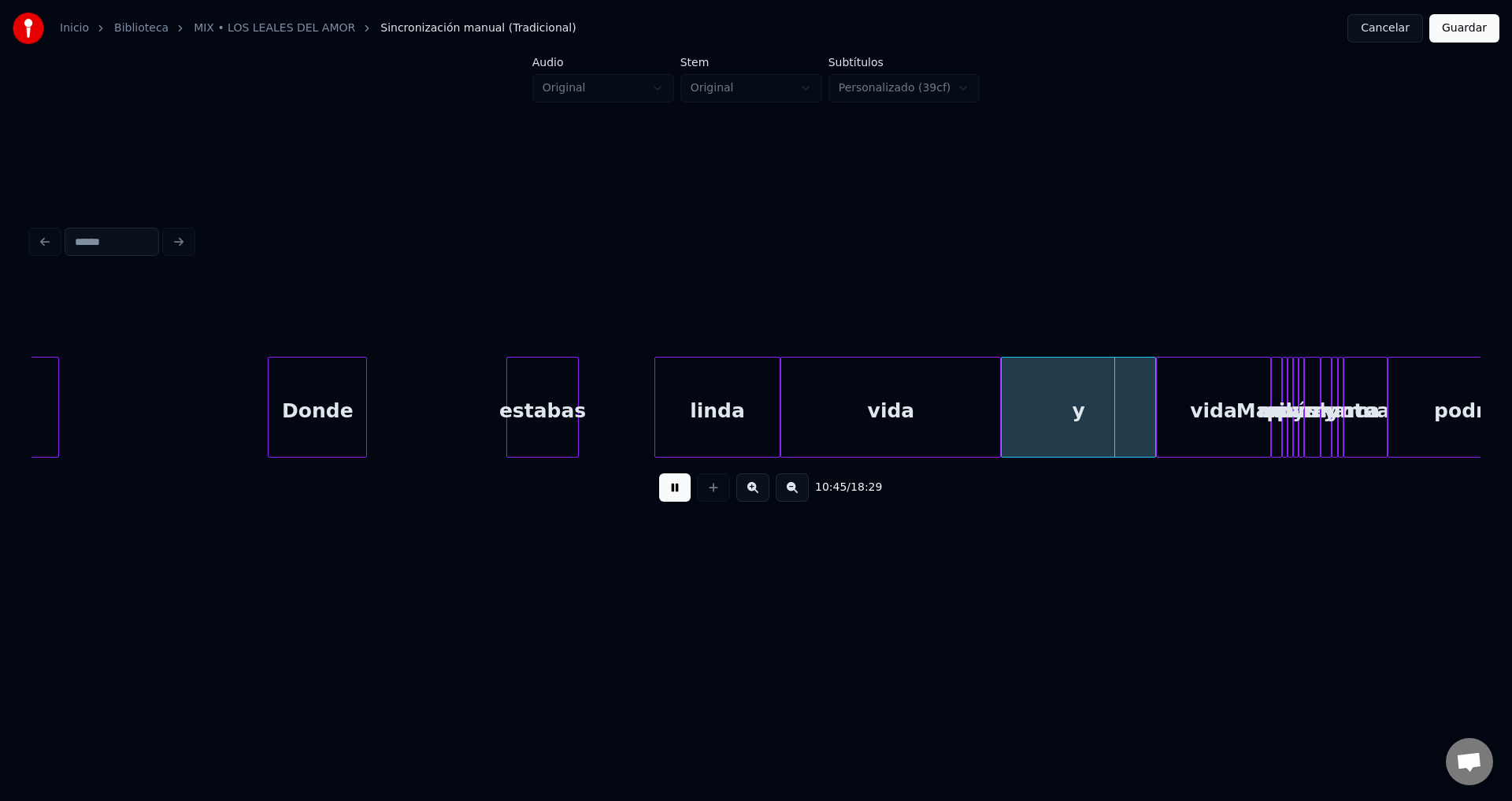
click at [668, 501] on button at bounding box center [675, 488] width 32 height 29
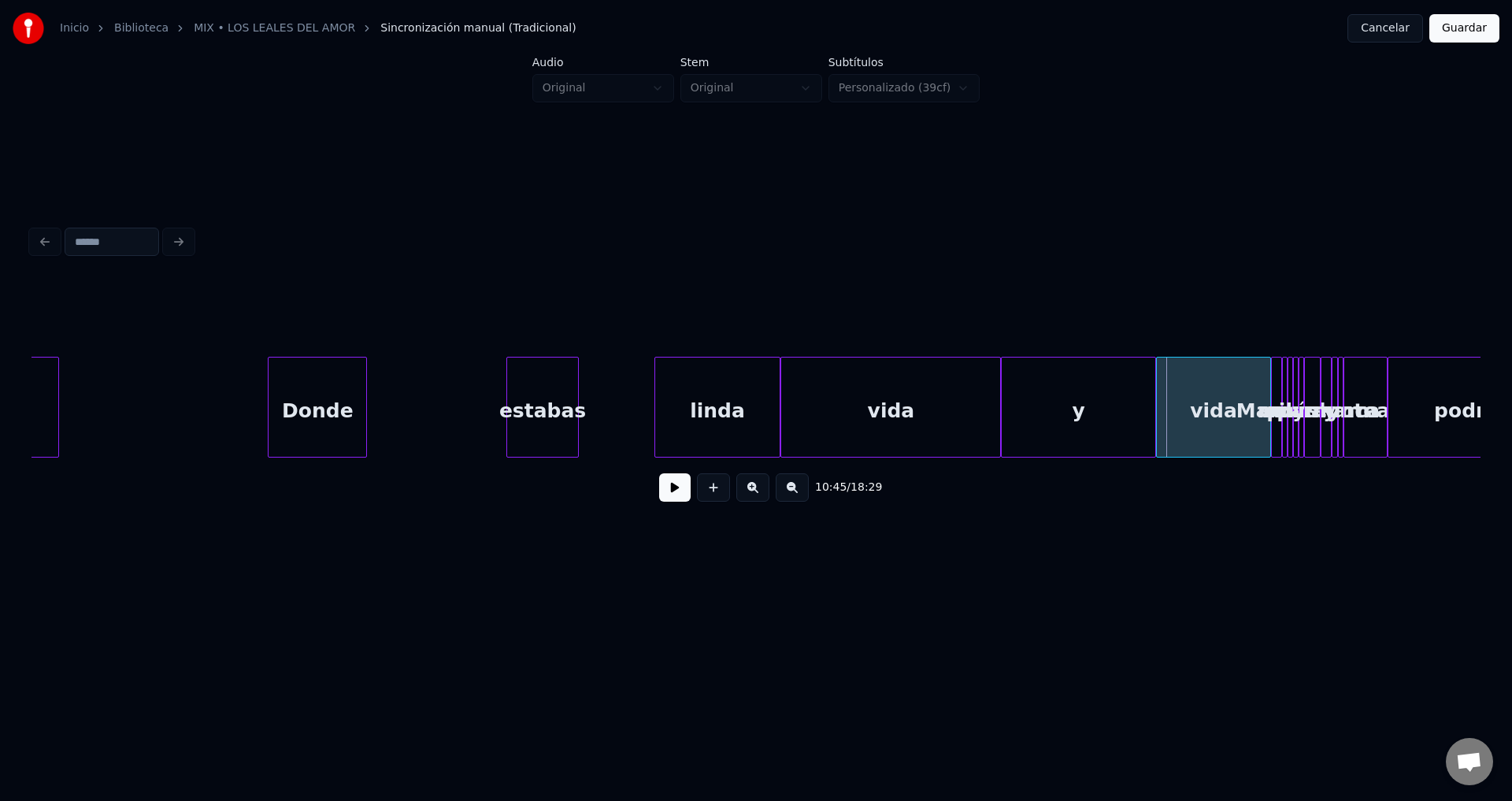
click at [335, 385] on div "Donde" at bounding box center [317, 411] width 98 height 107
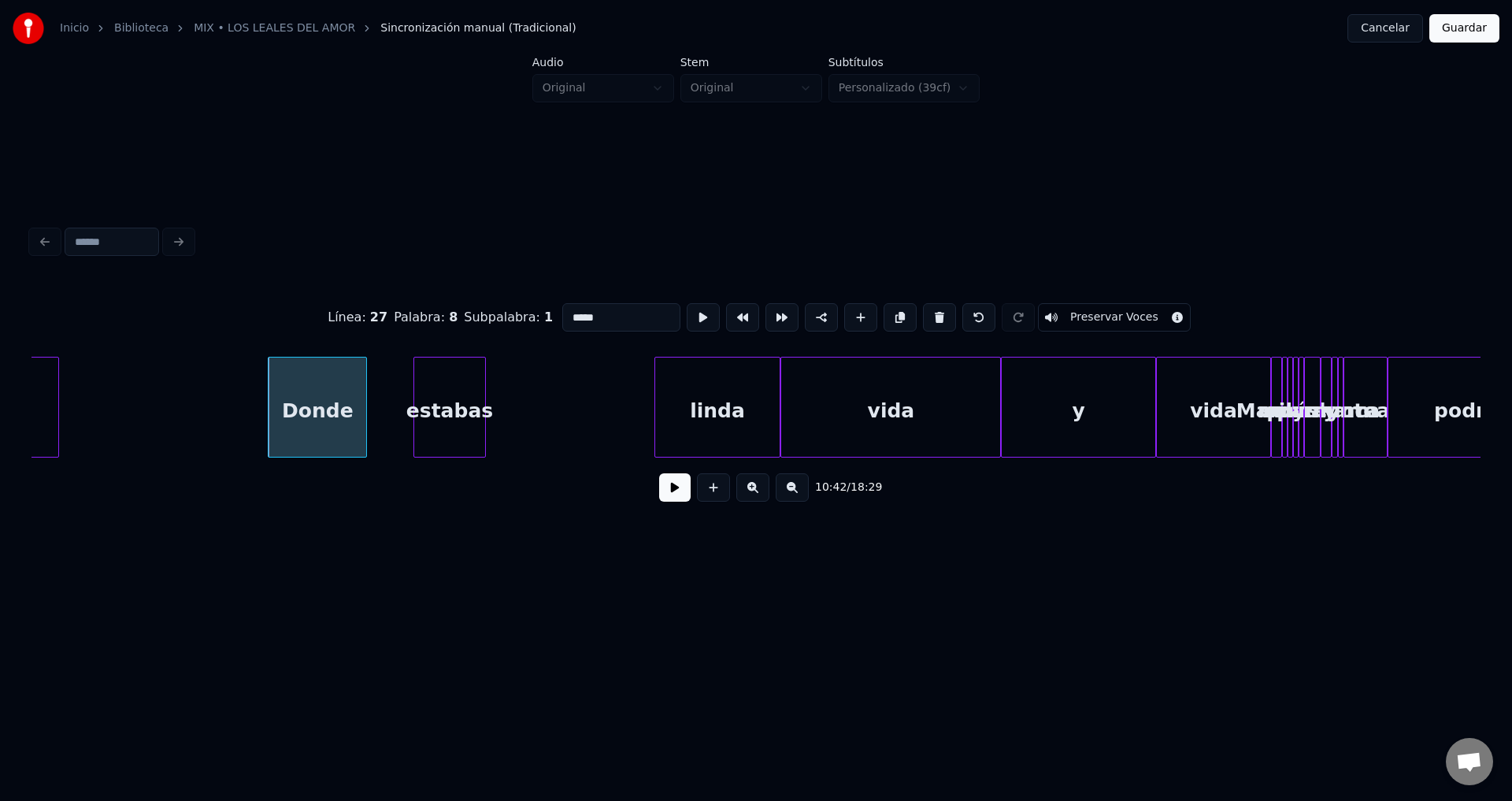
click at [420, 404] on div "estabas" at bounding box center [449, 411] width 70 height 107
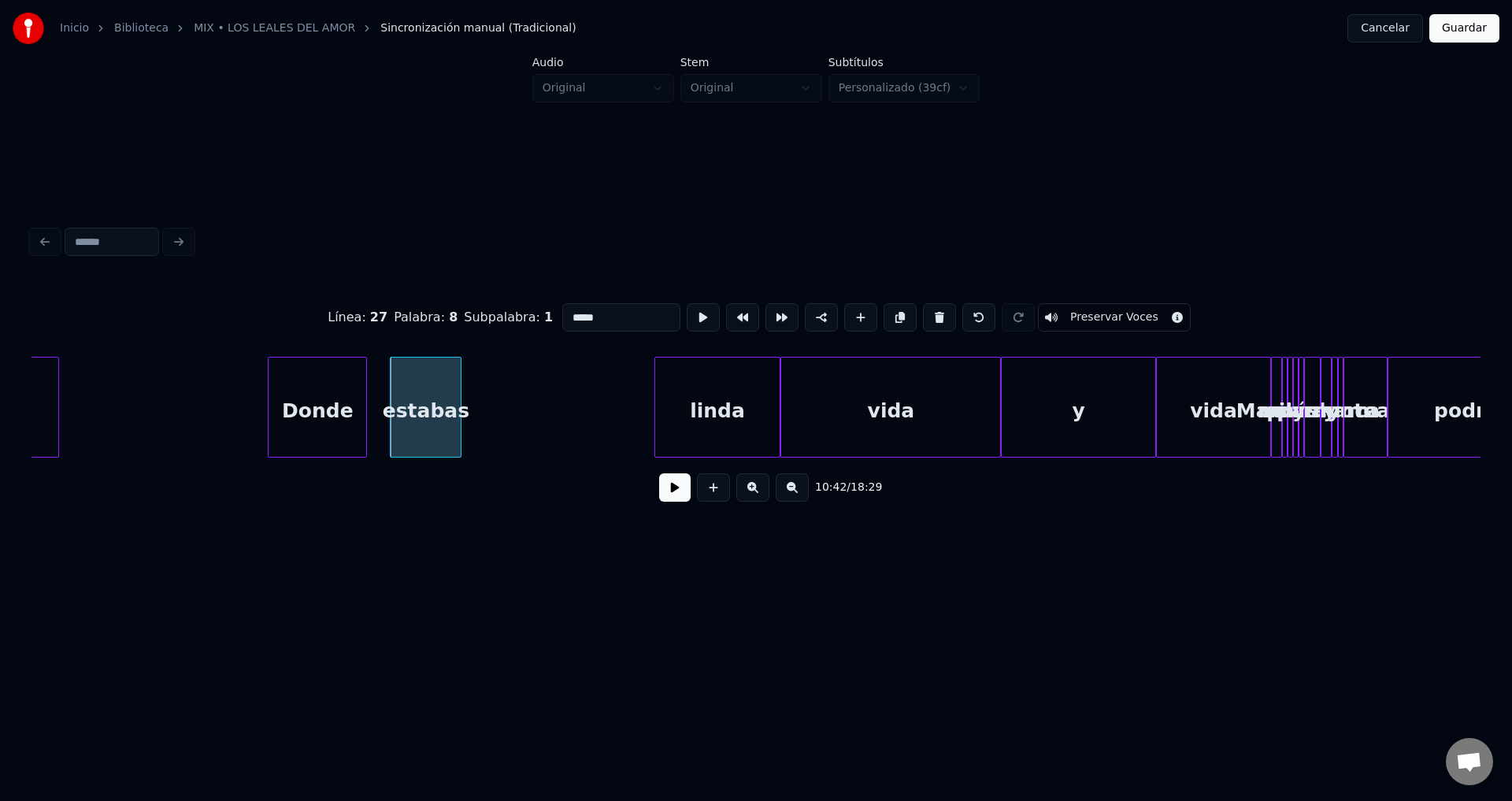
click at [698, 405] on div "linda" at bounding box center [718, 411] width 126 height 107
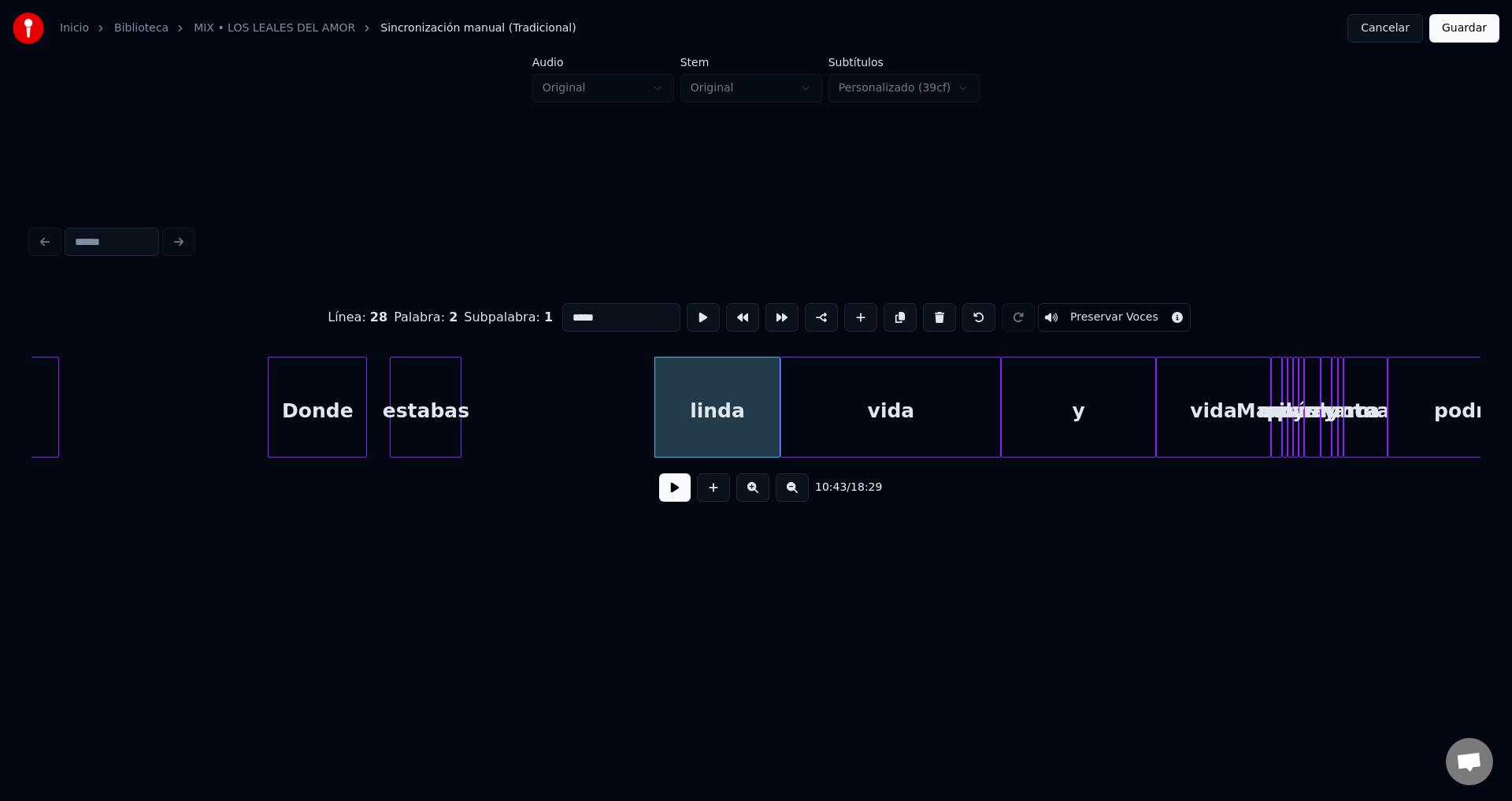
drag, startPoint x: 613, startPoint y: 304, endPoint x: 450, endPoint y: 303, distance: 163.0
click at [450, 303] on div "Línea : 28 Palabra : 2 Subpalabra : 1 ***** Preservar Voces" at bounding box center [756, 317] width 1449 height 79
click at [931, 420] on div "vida" at bounding box center [891, 411] width 219 height 107
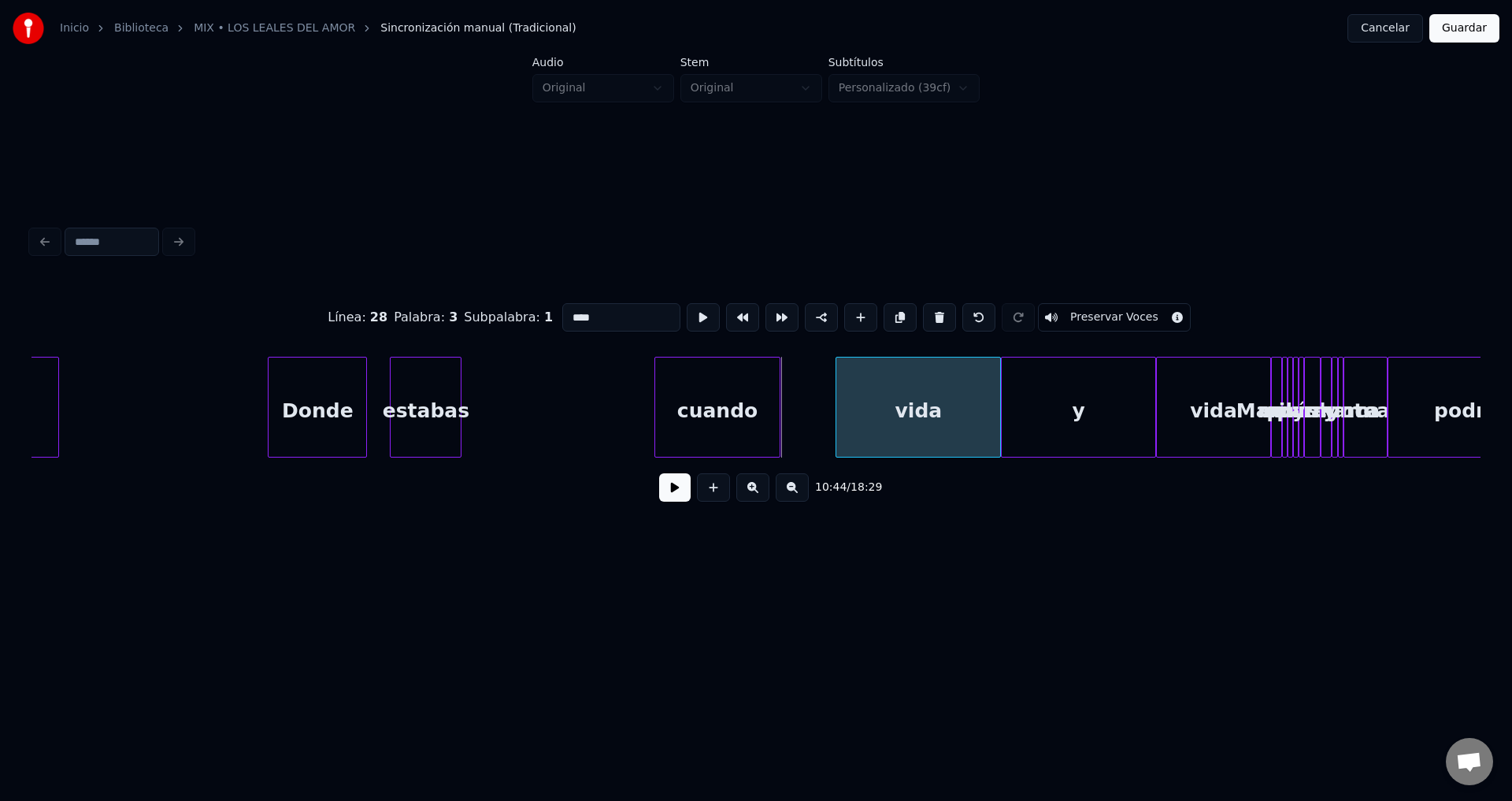
click at [841, 406] on div at bounding box center [839, 407] width 5 height 99
drag, startPoint x: 613, startPoint y: 308, endPoint x: 530, endPoint y: 306, distance: 83.0
click at [530, 306] on div "Línea : 28 Palabra : 3 Subpalabra : 1 **** Preservar Voces" at bounding box center [756, 317] width 1449 height 79
click at [603, 404] on div "cuando" at bounding box center [592, 411] width 126 height 107
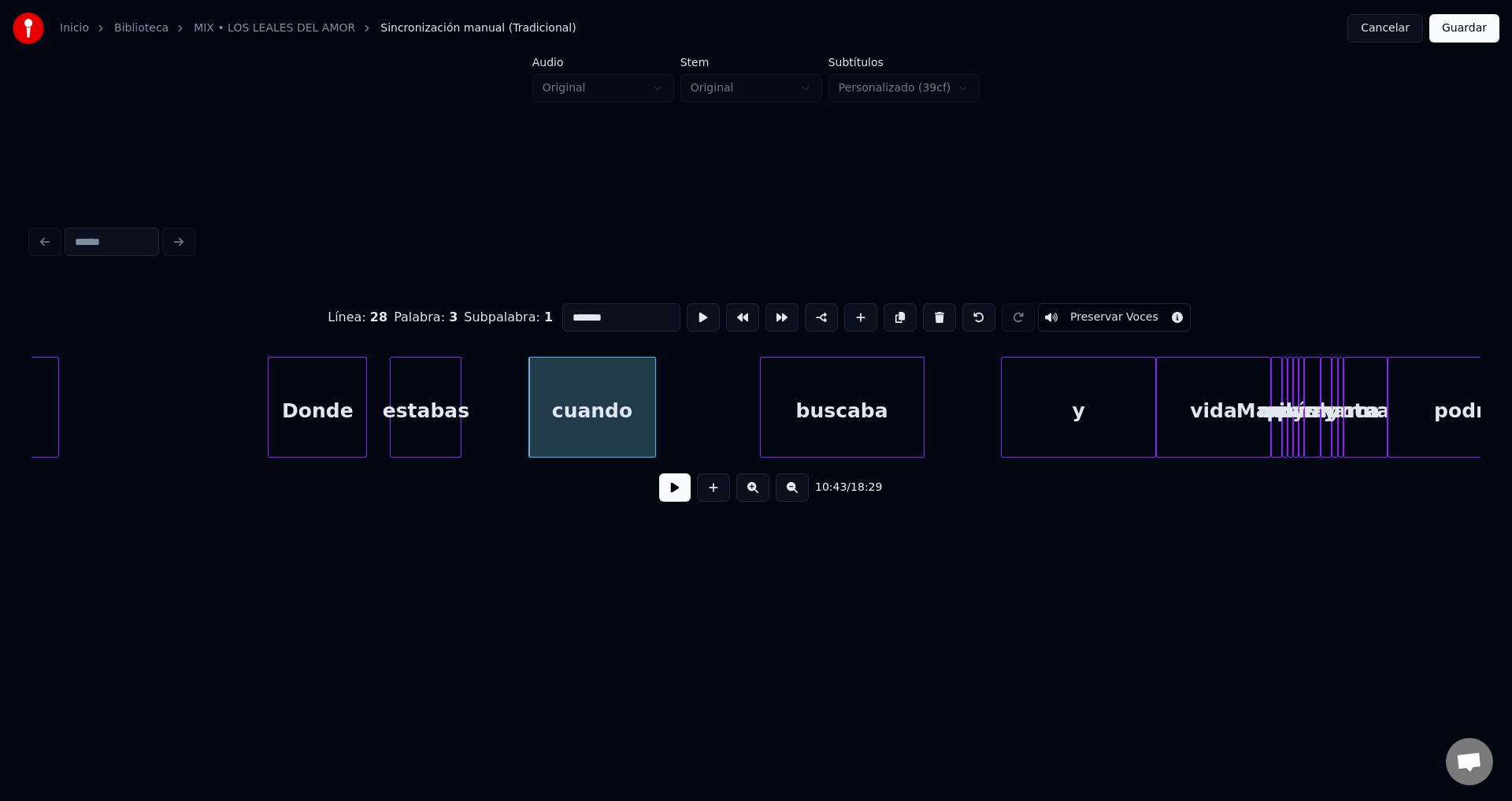
click at [814, 407] on div "buscaba" at bounding box center [841, 411] width 163 height 107
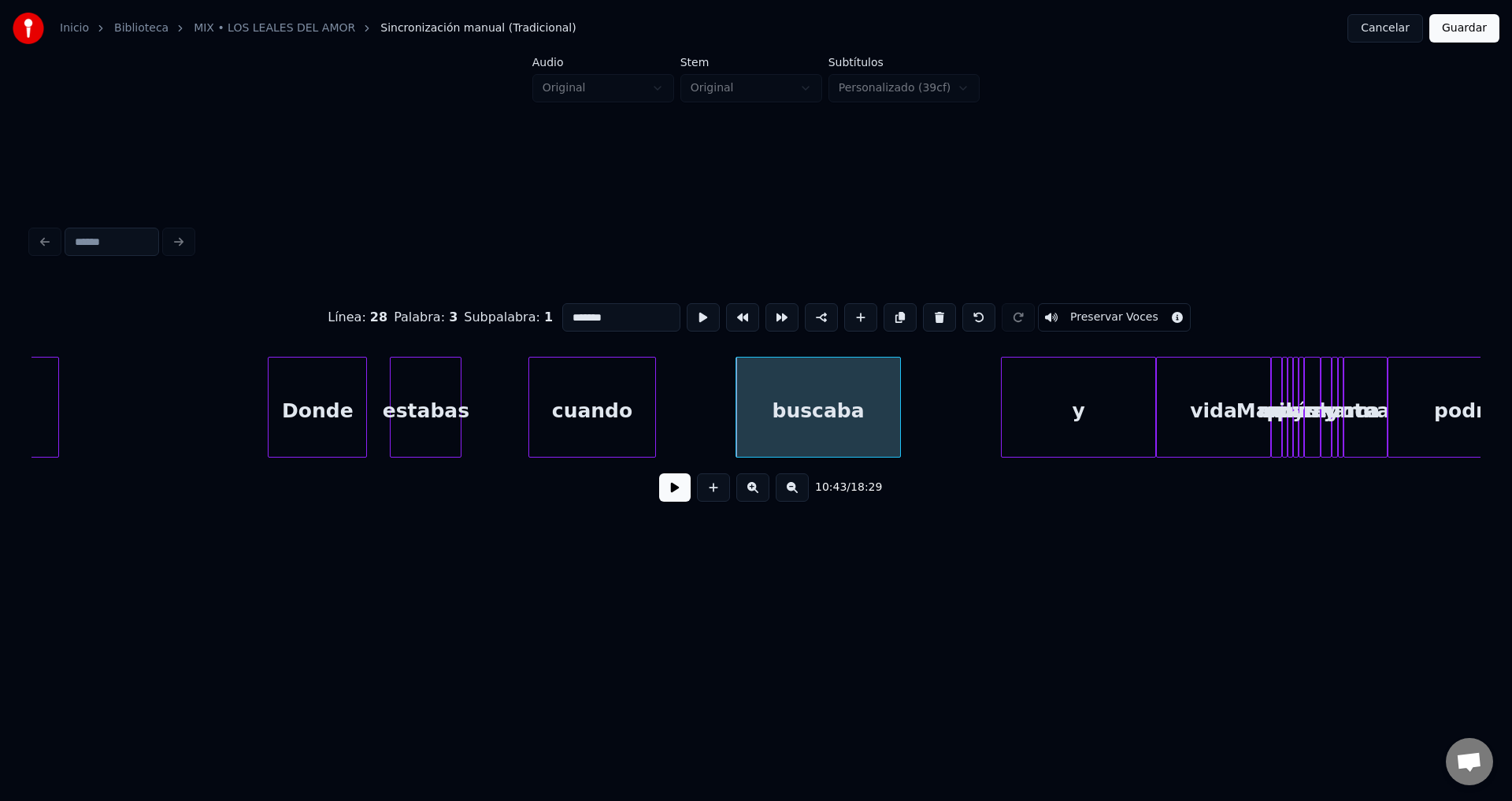
click at [1075, 400] on div "y" at bounding box center [1078, 411] width 153 height 107
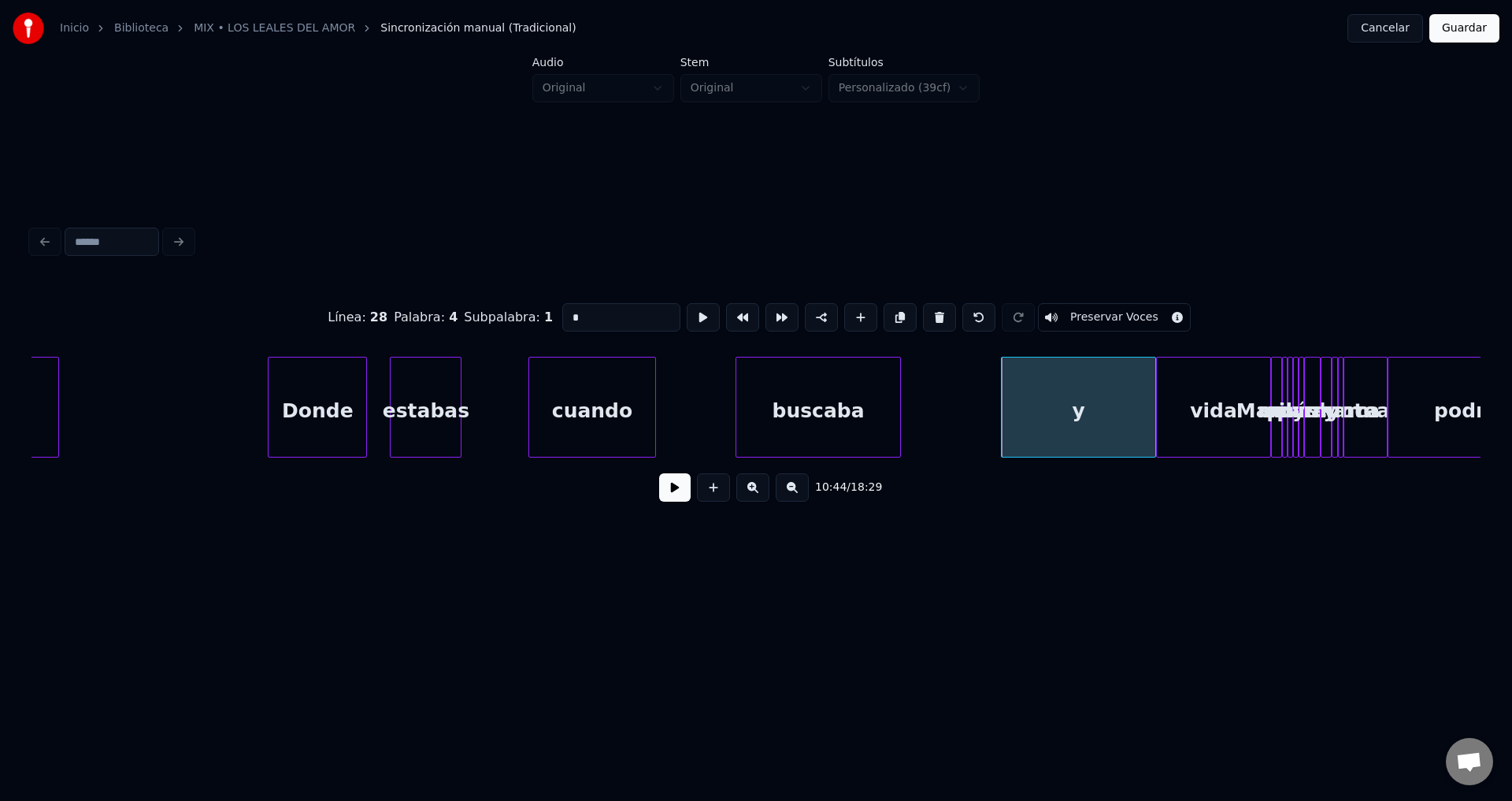
drag, startPoint x: 649, startPoint y: 307, endPoint x: 536, endPoint y: 311, distance: 113.1
click at [536, 311] on div "Línea : 28 Palabra : 4 Subpalabra : 1 * Preservar Voces" at bounding box center [756, 317] width 1449 height 79
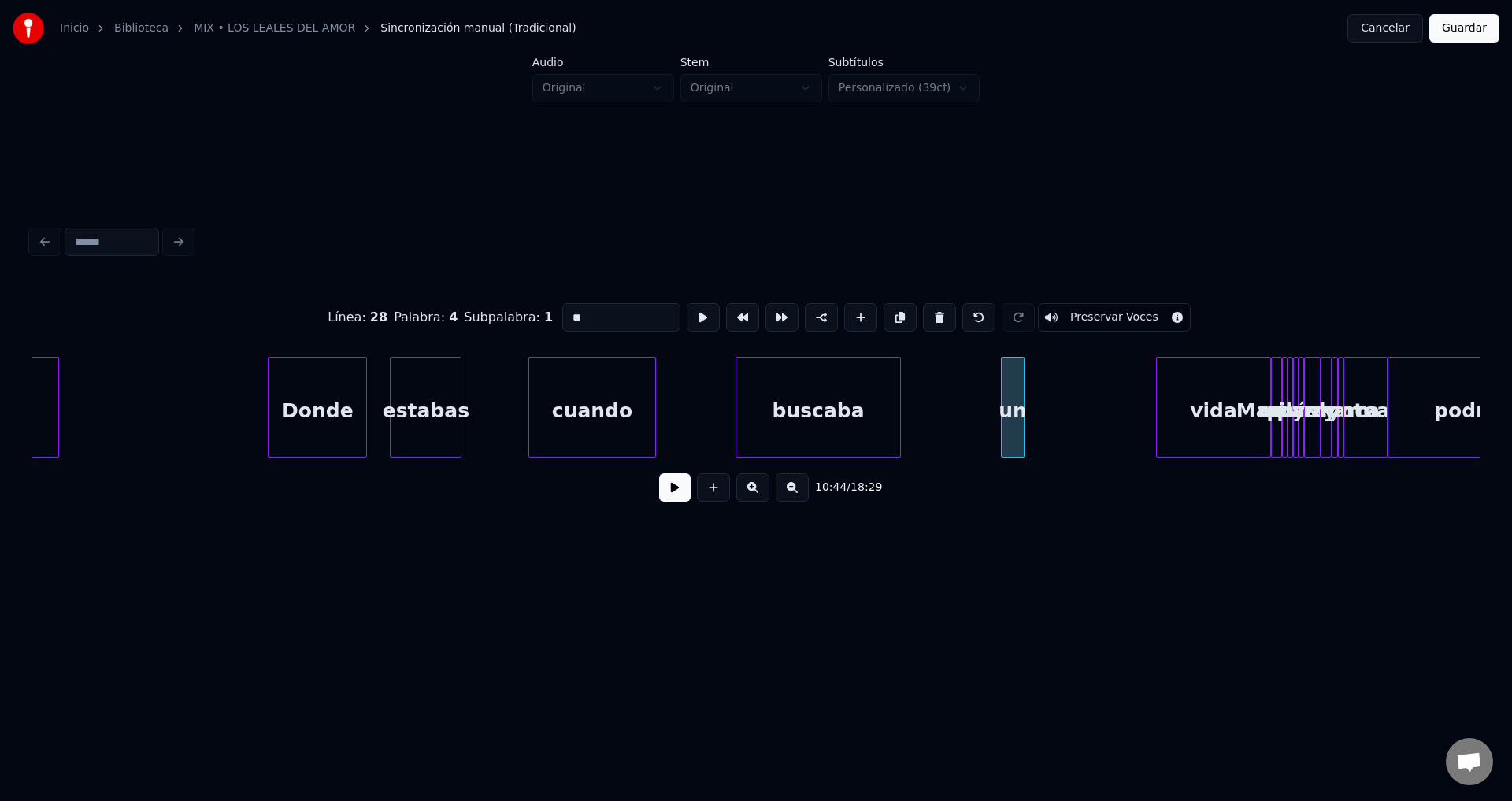
click at [1019, 397] on div at bounding box center [1022, 407] width 5 height 99
click at [996, 396] on div "un" at bounding box center [1000, 411] width 21 height 107
click at [1129, 424] on div "vida" at bounding box center [1111, 411] width 114 height 107
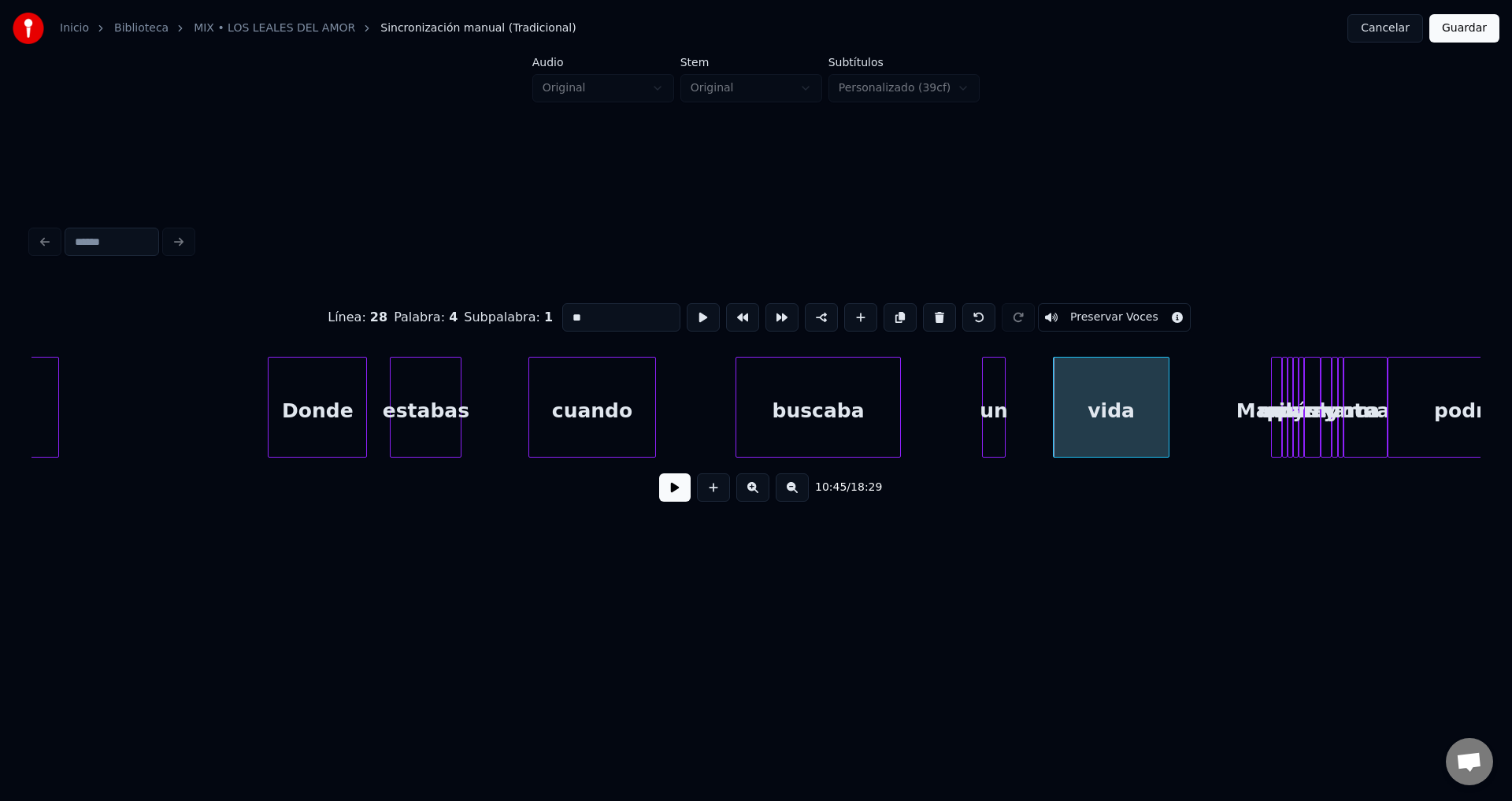
click at [1127, 423] on div "vida" at bounding box center [1111, 411] width 114 height 107
drag, startPoint x: 655, startPoint y: 316, endPoint x: 539, endPoint y: 312, distance: 116.1
click at [539, 312] on div "Línea : 28 Palabra : 5 Subpalabra : 1 **** Preservar Voces" at bounding box center [756, 317] width 1449 height 79
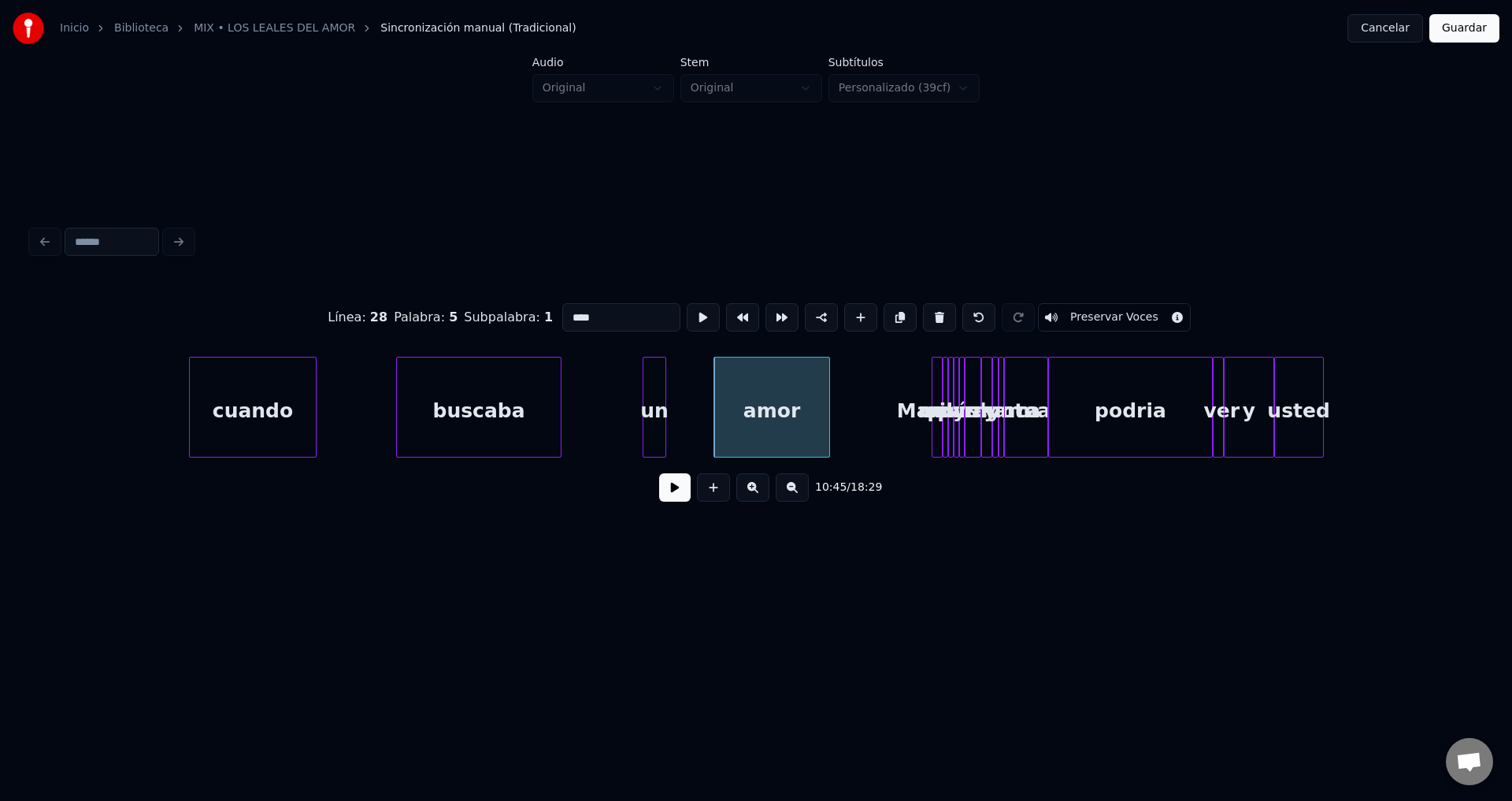
scroll to position [0, 177300]
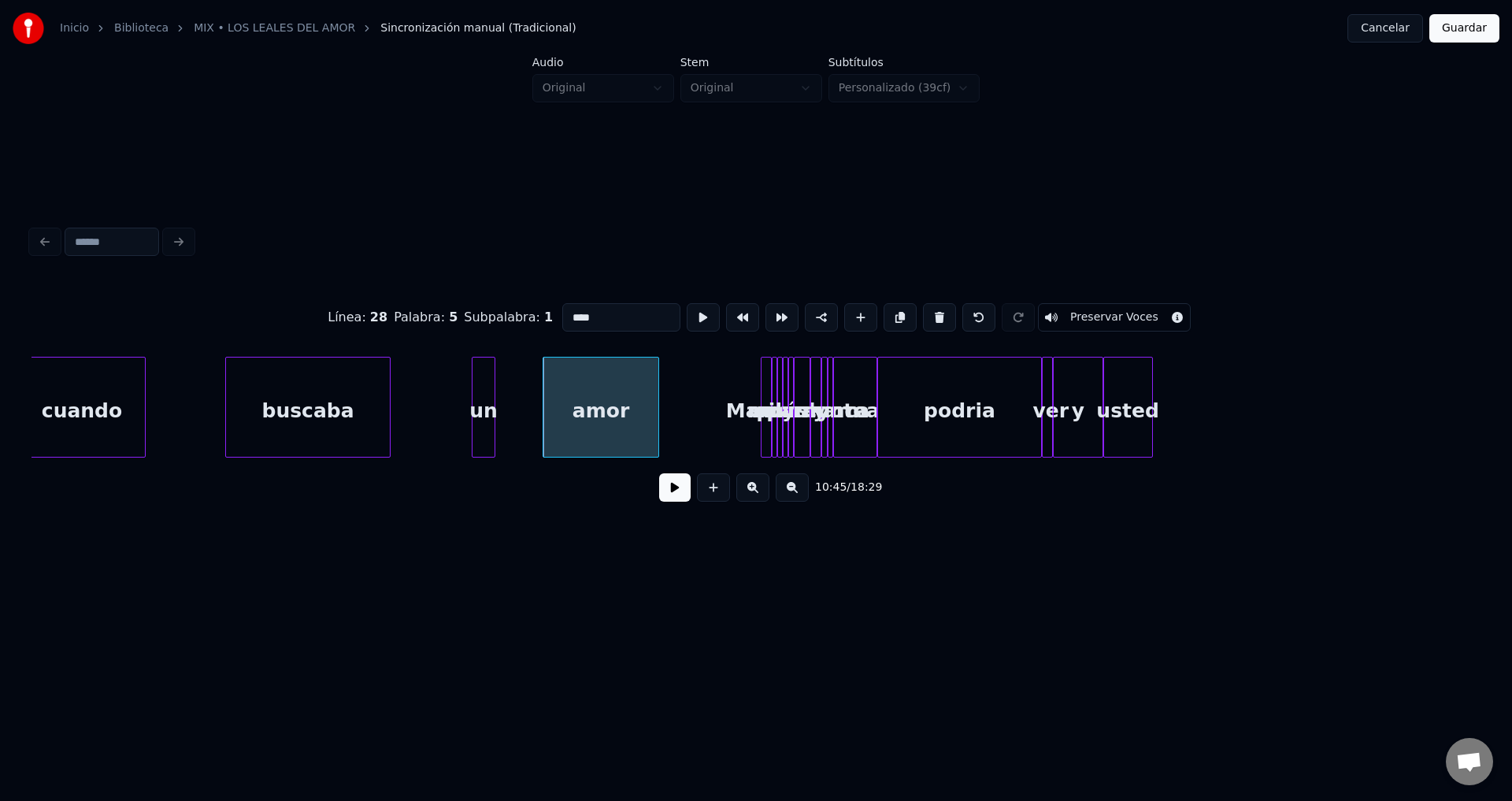
type input "****"
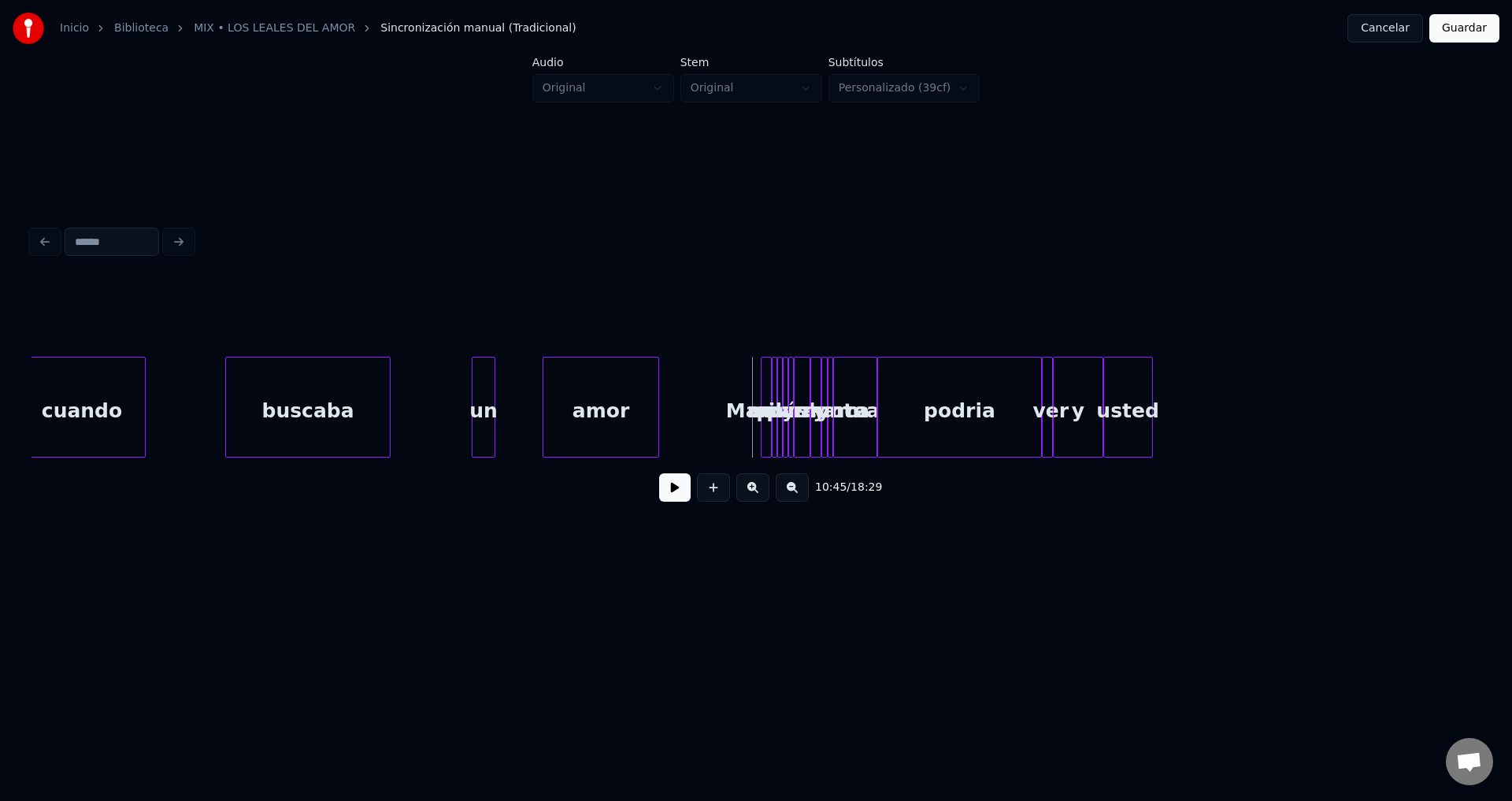
click at [675, 501] on button at bounding box center [675, 488] width 32 height 29
click at [771, 401] on div at bounding box center [768, 407] width 5 height 99
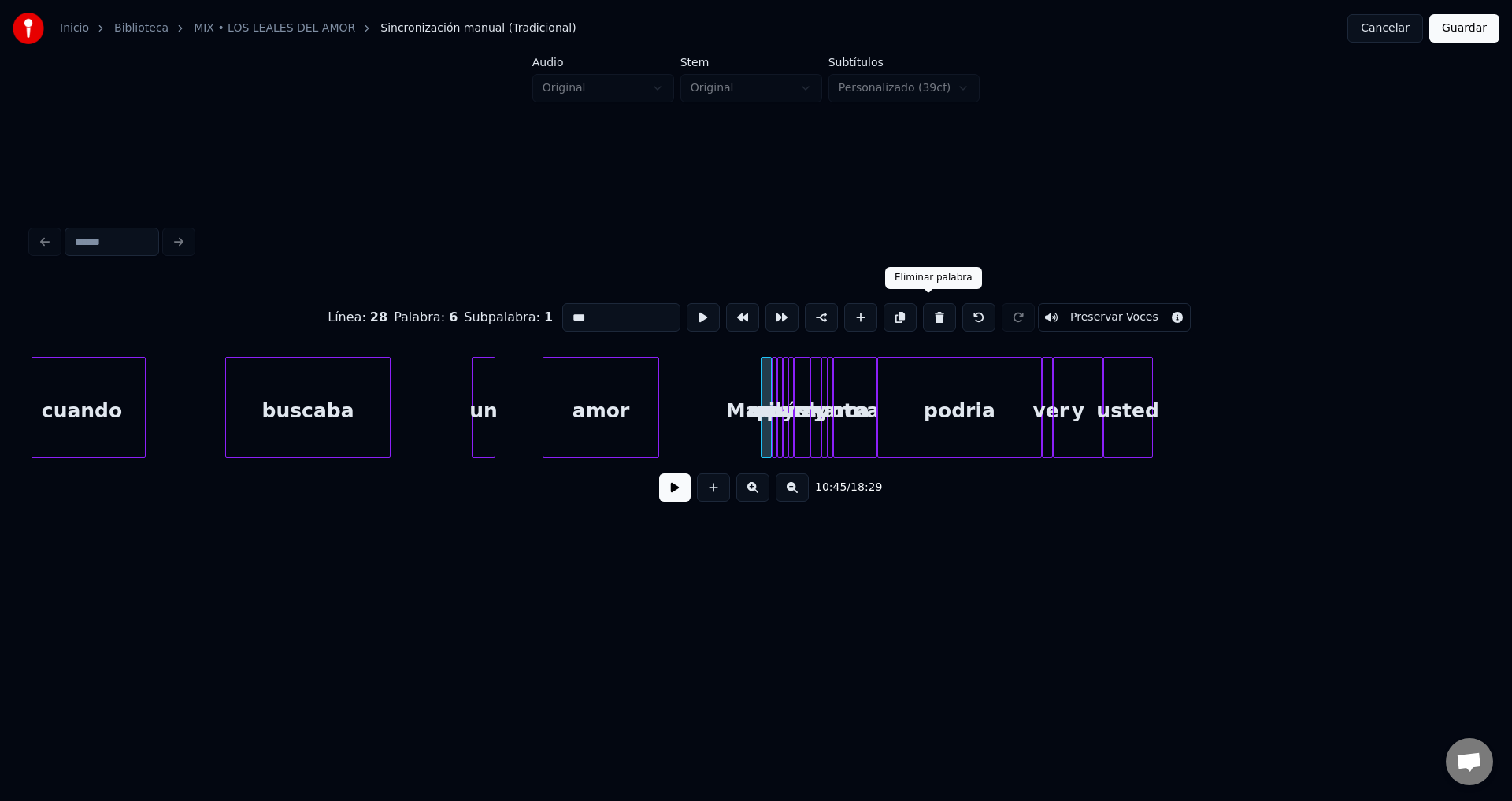
click at [927, 312] on button at bounding box center [940, 318] width 33 height 29
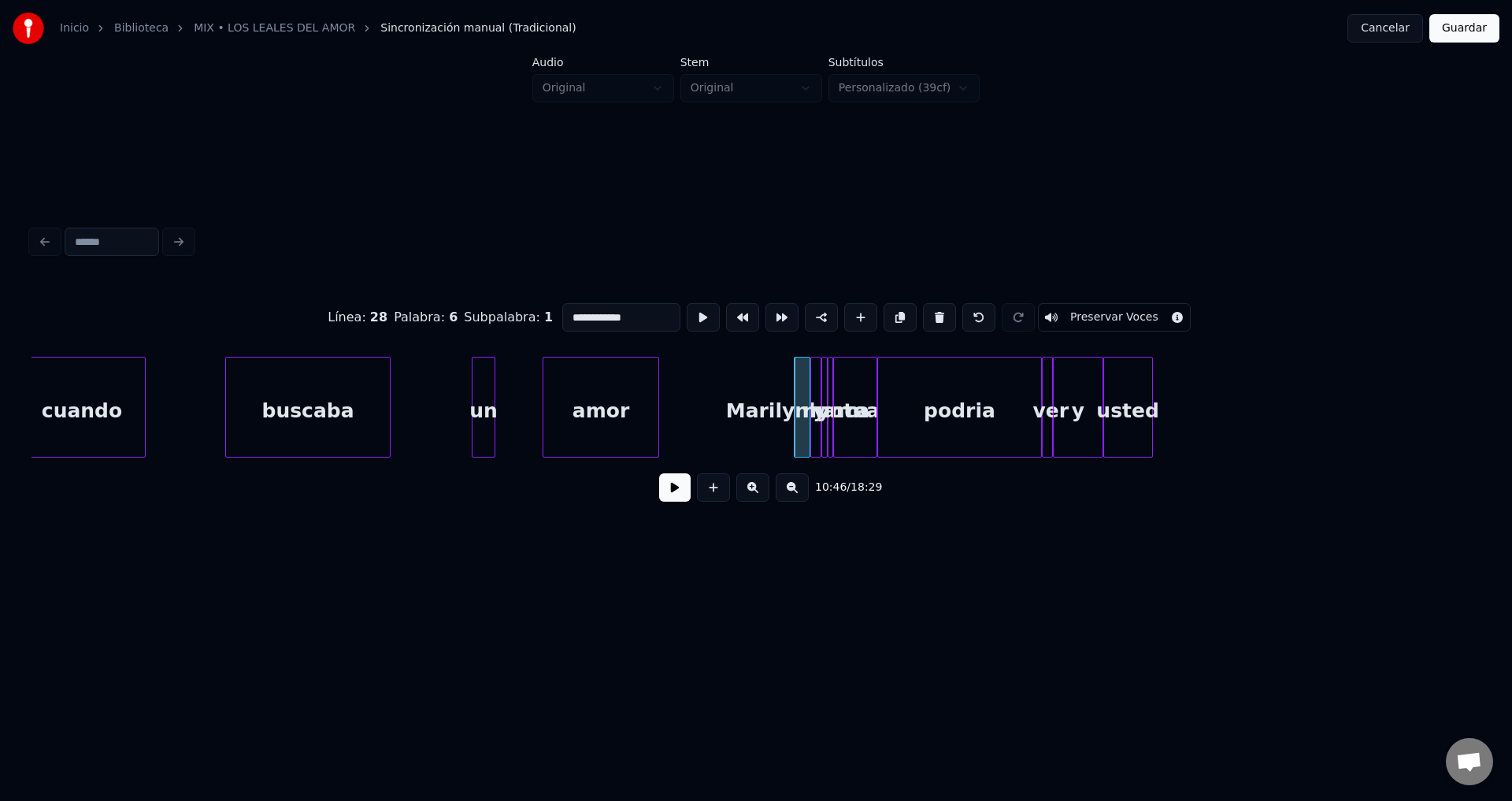
click at [927, 312] on button at bounding box center [940, 318] width 33 height 29
click at [1152, 398] on div "usted" at bounding box center [1128, 411] width 48 height 107
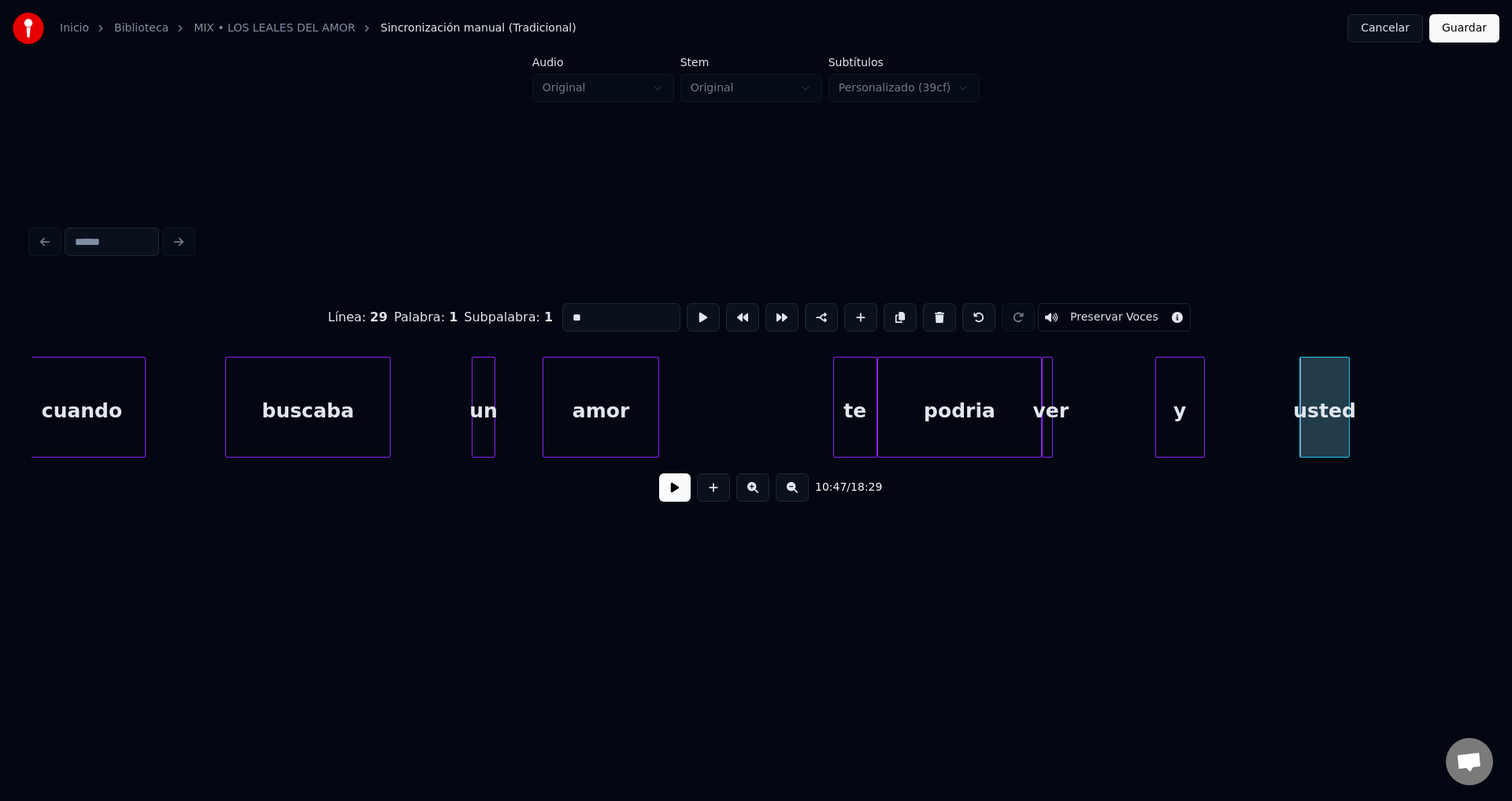
click at [1197, 404] on div "y" at bounding box center [1180, 411] width 48 height 107
click at [1062, 400] on div at bounding box center [1063, 407] width 5 height 99
click at [1133, 403] on div "ver" at bounding box center [1123, 411] width 23 height 107
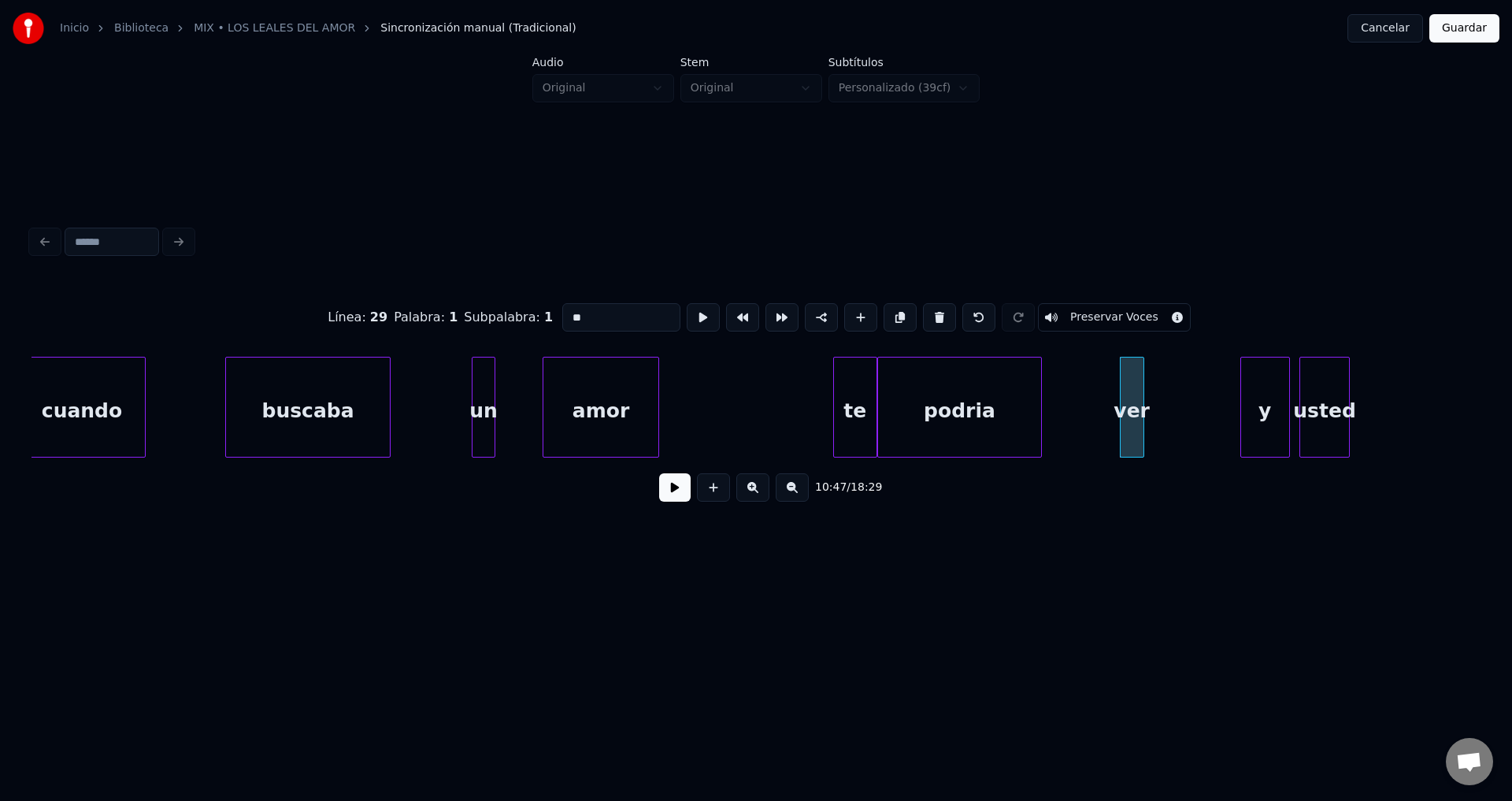
click at [1259, 398] on div "y" at bounding box center [1265, 411] width 48 height 107
click at [1207, 400] on div "ver" at bounding box center [1208, 411] width 23 height 107
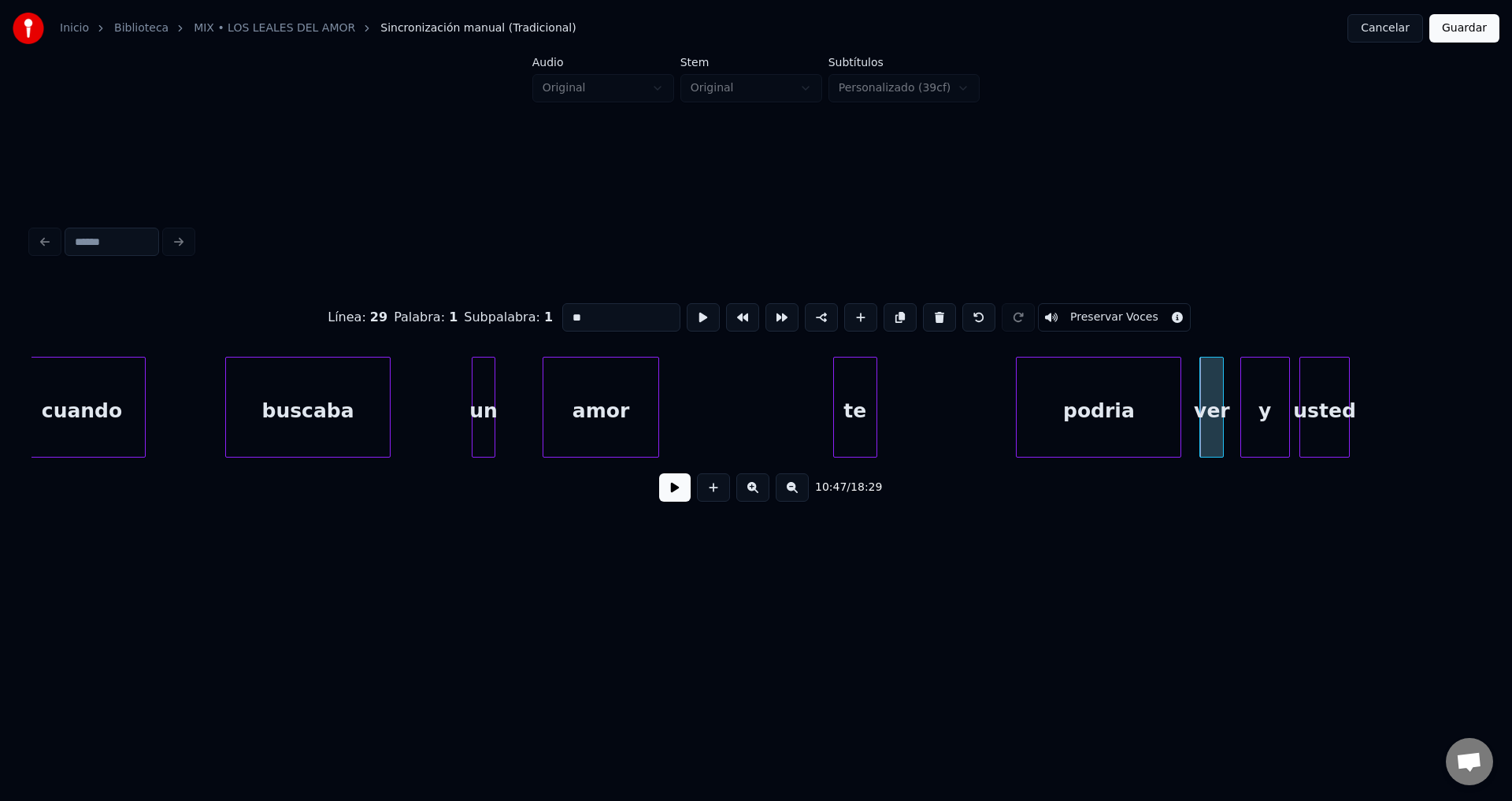
click at [1091, 416] on div "podria" at bounding box center [1099, 411] width 164 height 107
click at [1117, 399] on div at bounding box center [1115, 407] width 5 height 99
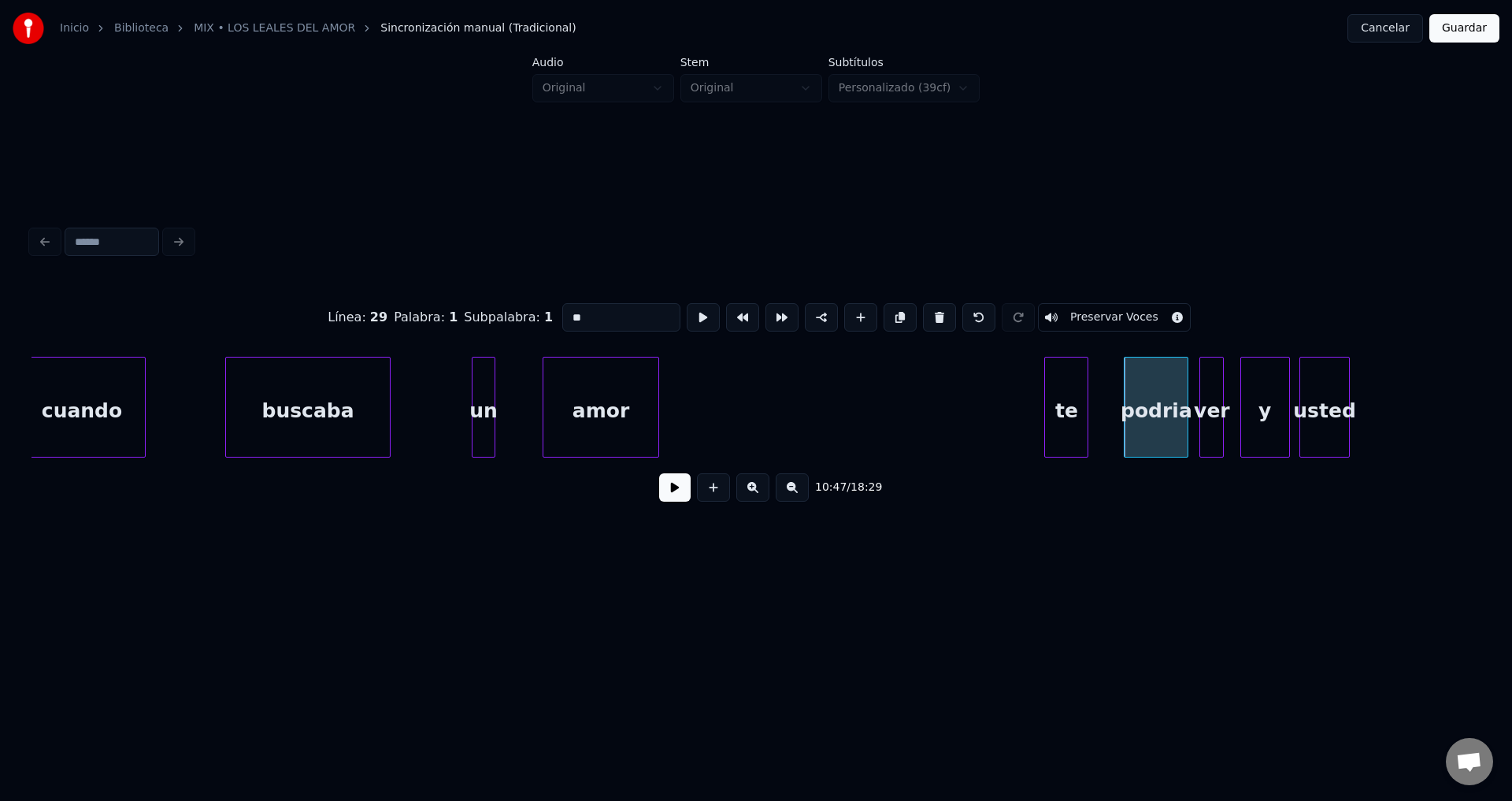
click at [1073, 408] on div "te" at bounding box center [1066, 411] width 43 height 107
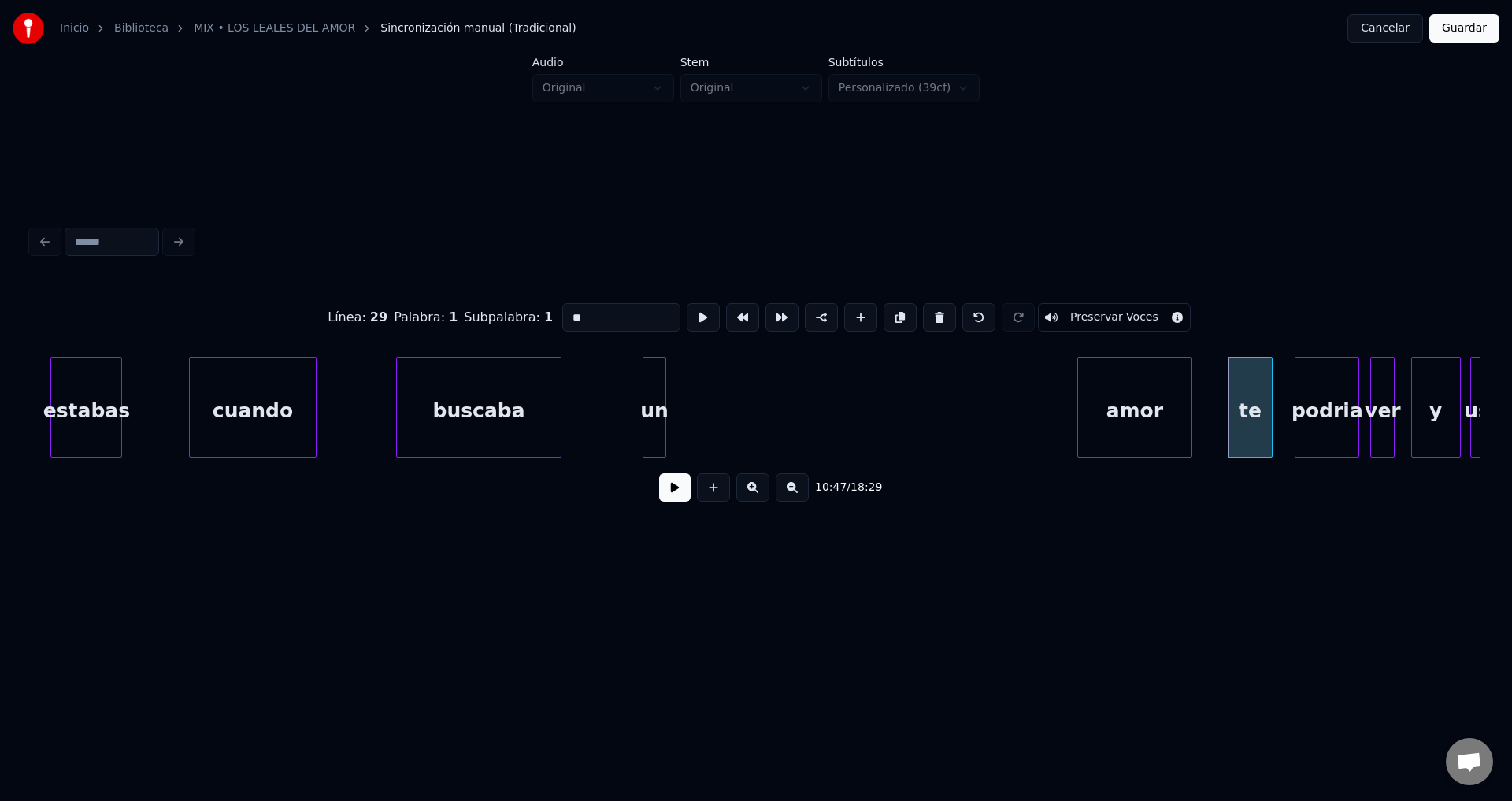
click at [1135, 420] on div "amor" at bounding box center [1135, 411] width 114 height 107
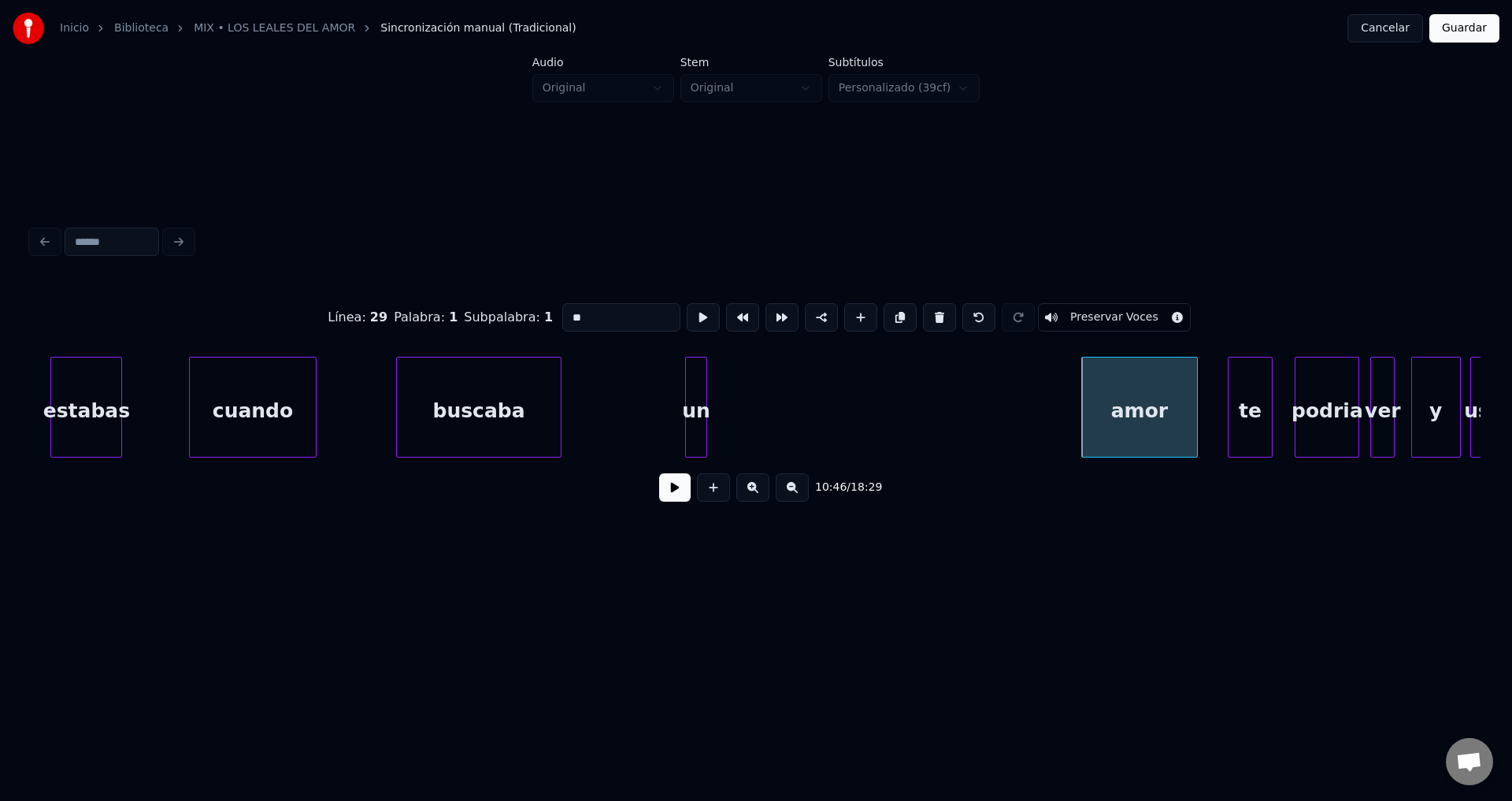
click at [707, 389] on div "un" at bounding box center [696, 411] width 21 height 107
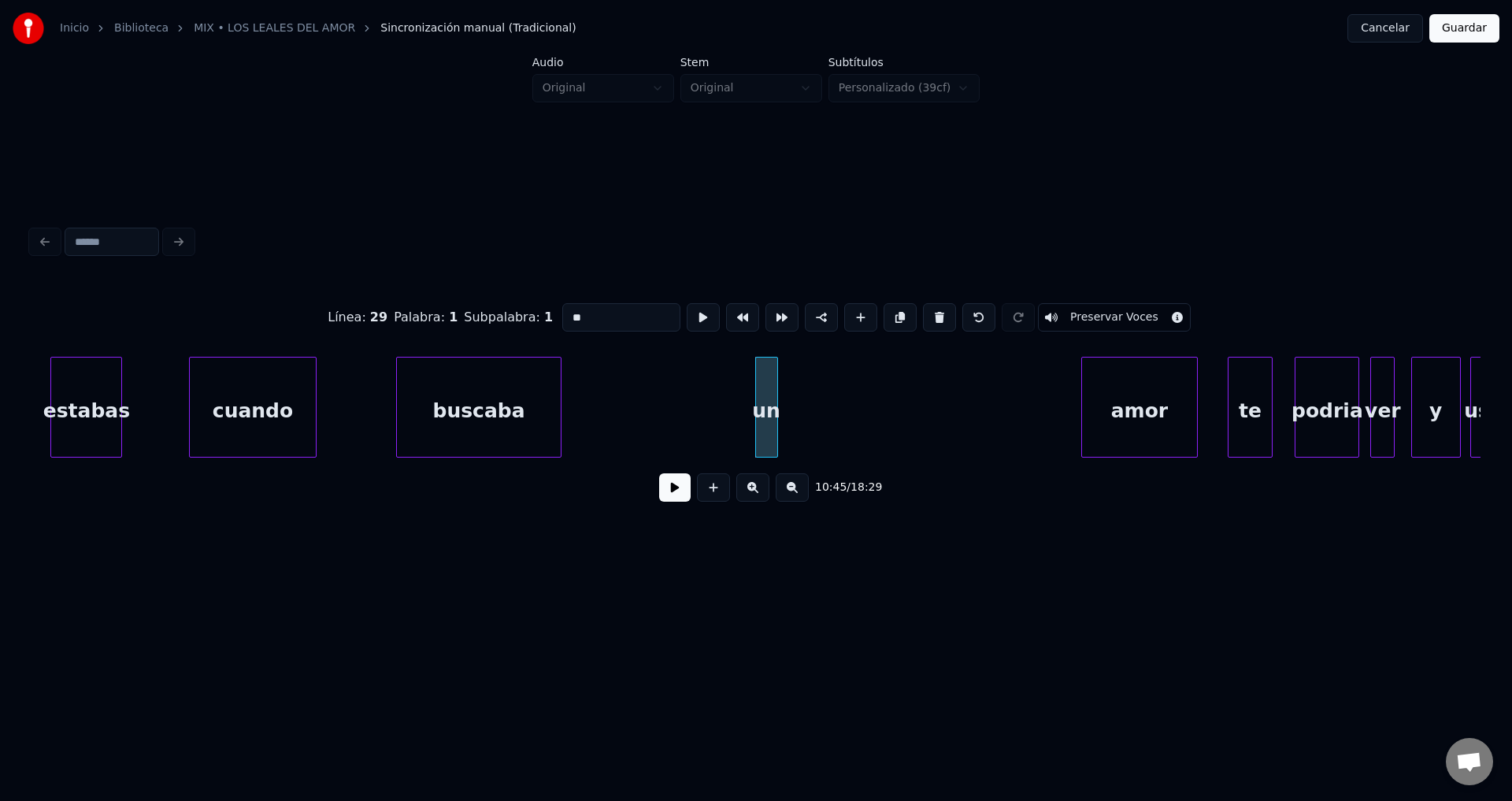
click at [278, 414] on div "cuando" at bounding box center [253, 411] width 126 height 107
type input "******"
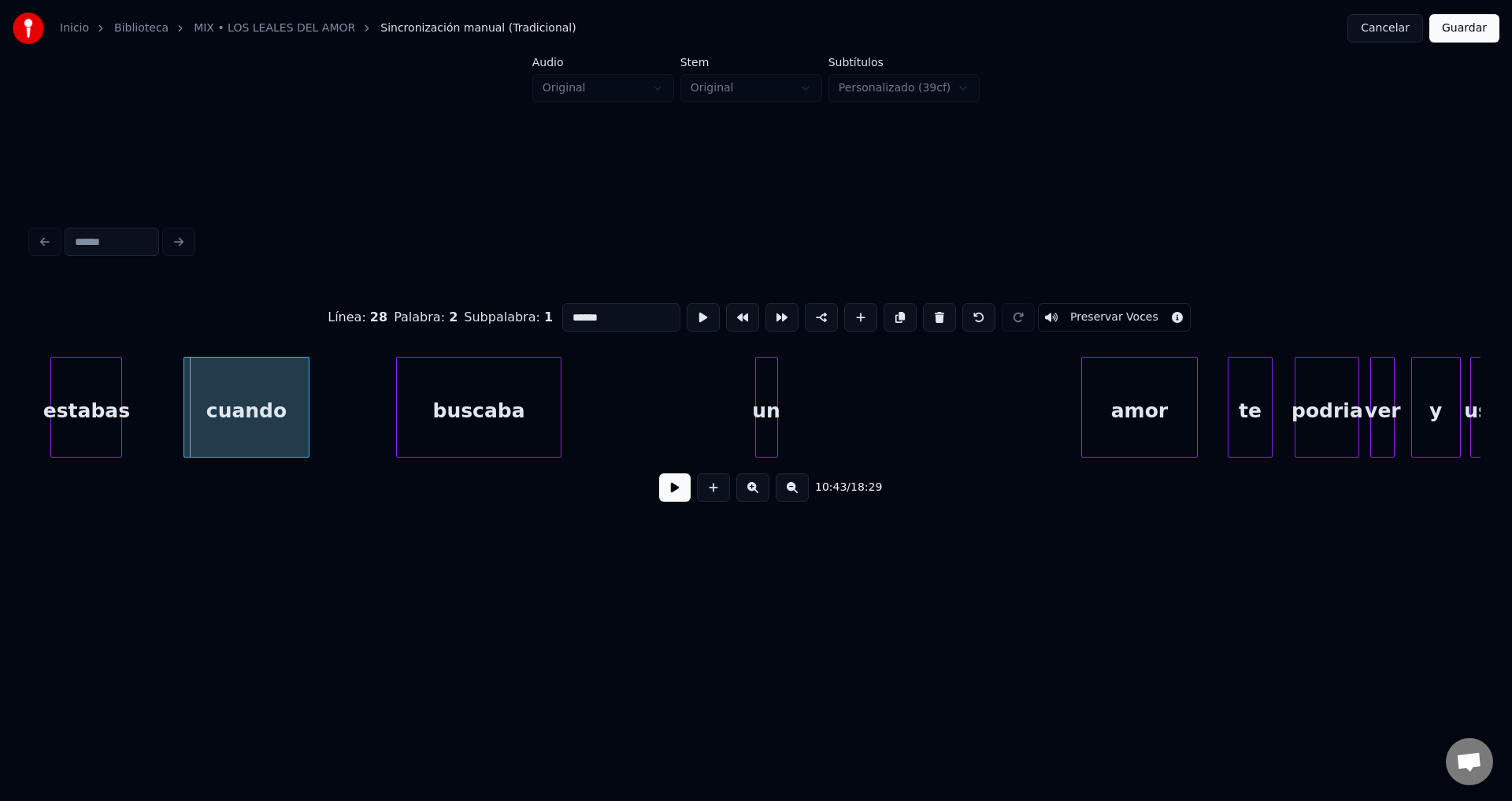
click at [272, 412] on div "cuando" at bounding box center [247, 411] width 126 height 107
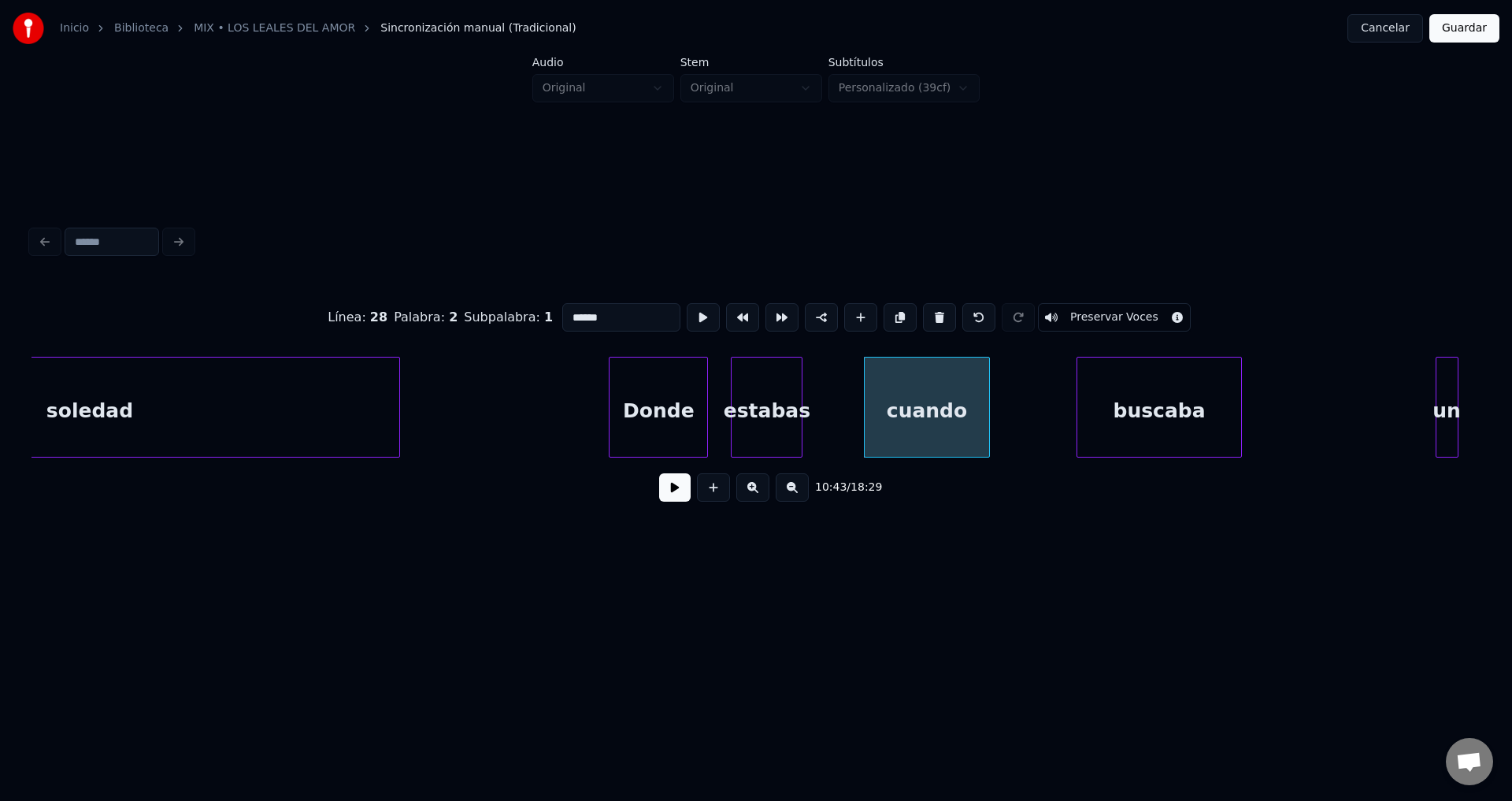
scroll to position [0, 176109]
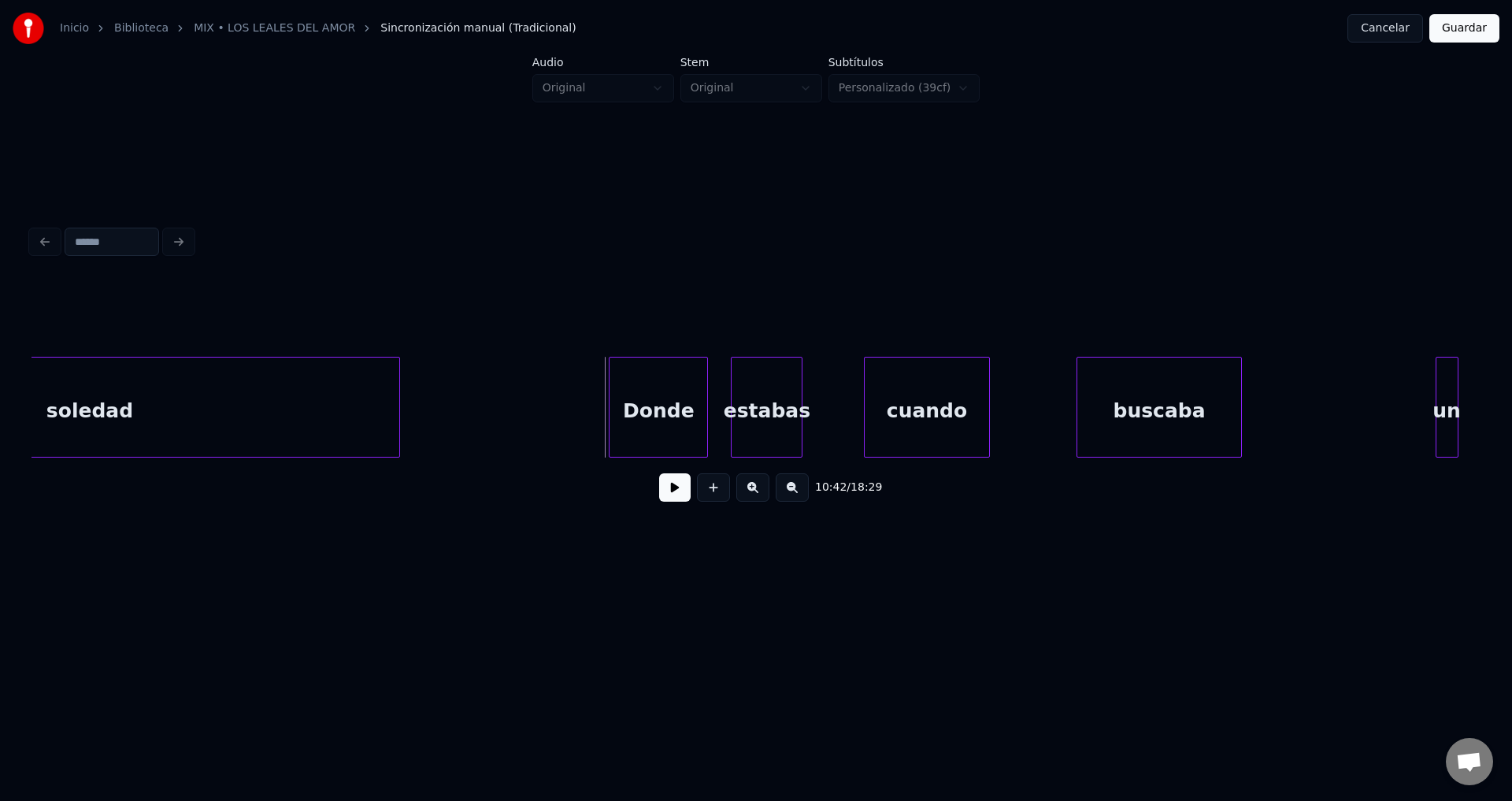
scroll to position [0, 176619]
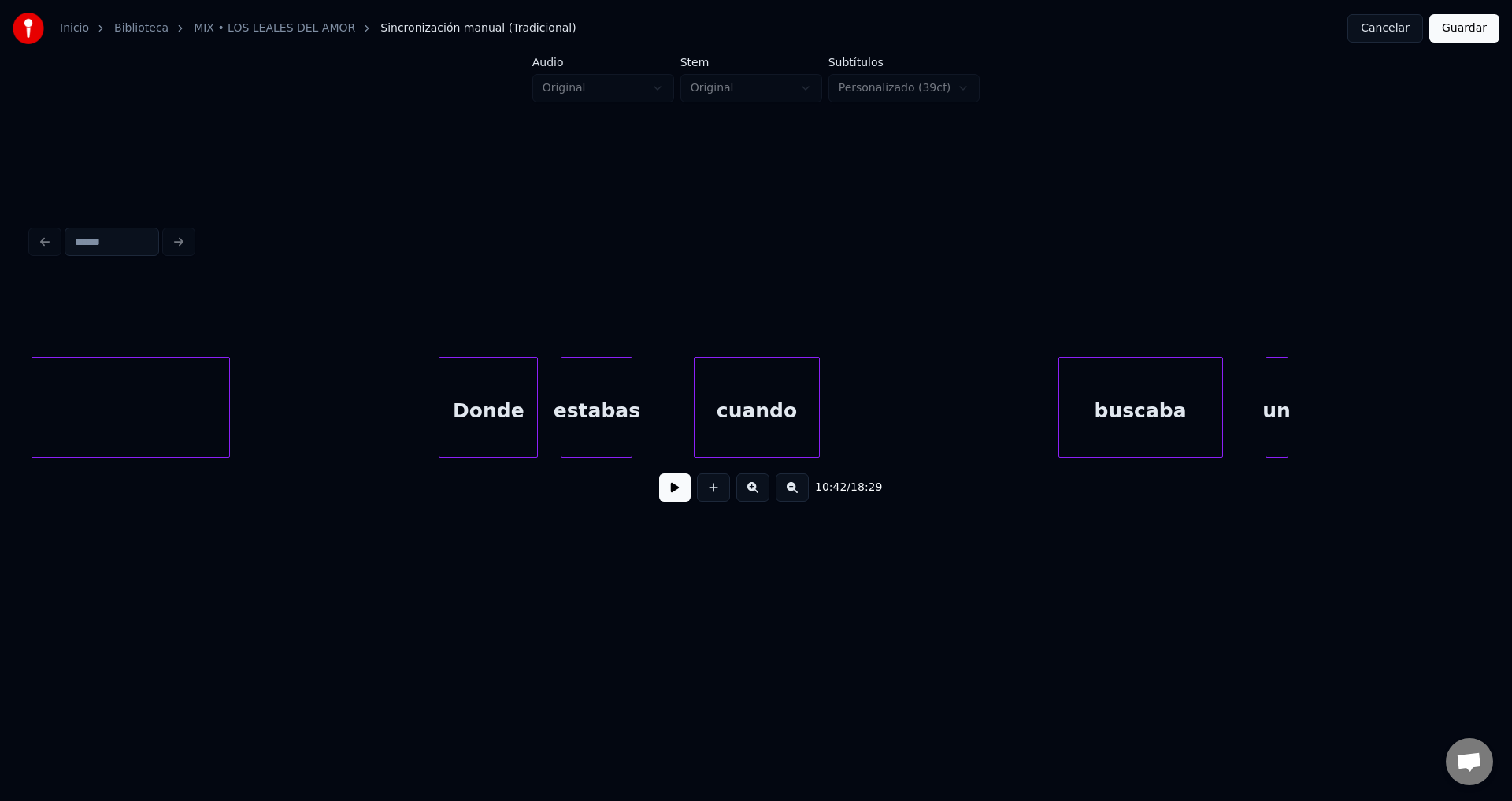
click at [1108, 426] on div "buscaba" at bounding box center [1140, 411] width 163 height 107
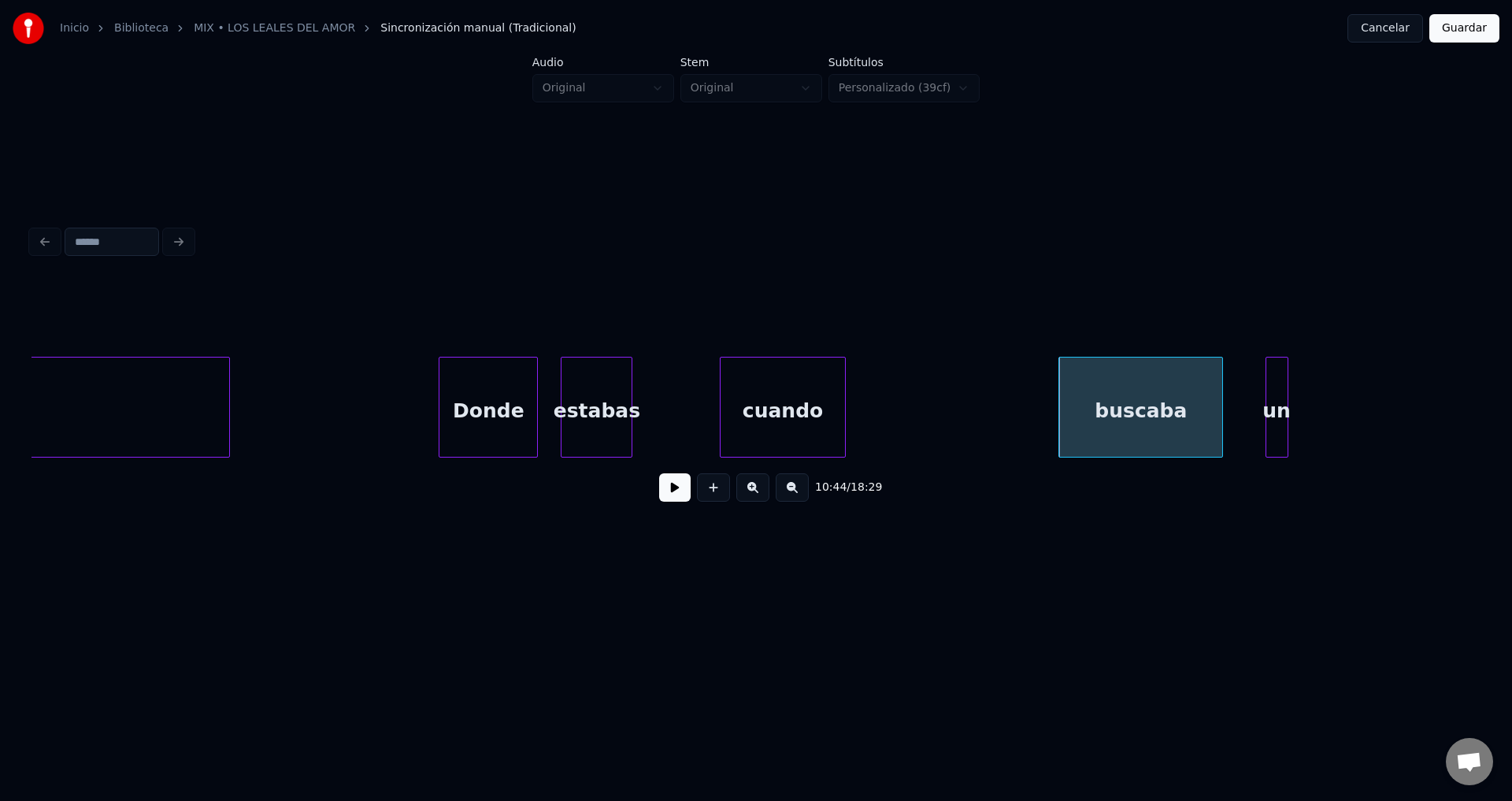
click at [845, 404] on div "cuando" at bounding box center [783, 411] width 126 height 107
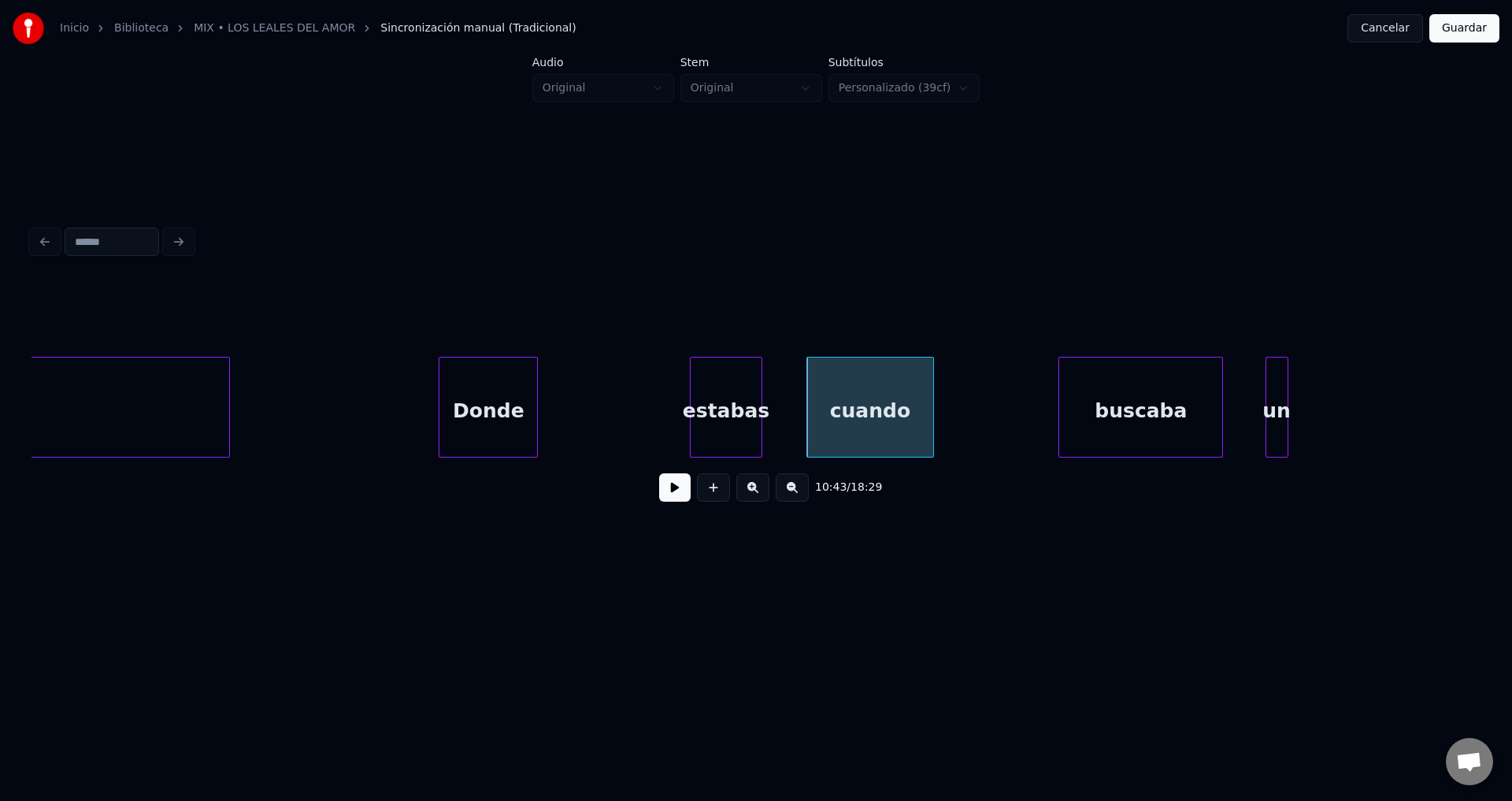
click at [749, 407] on div "estabas" at bounding box center [725, 411] width 70 height 107
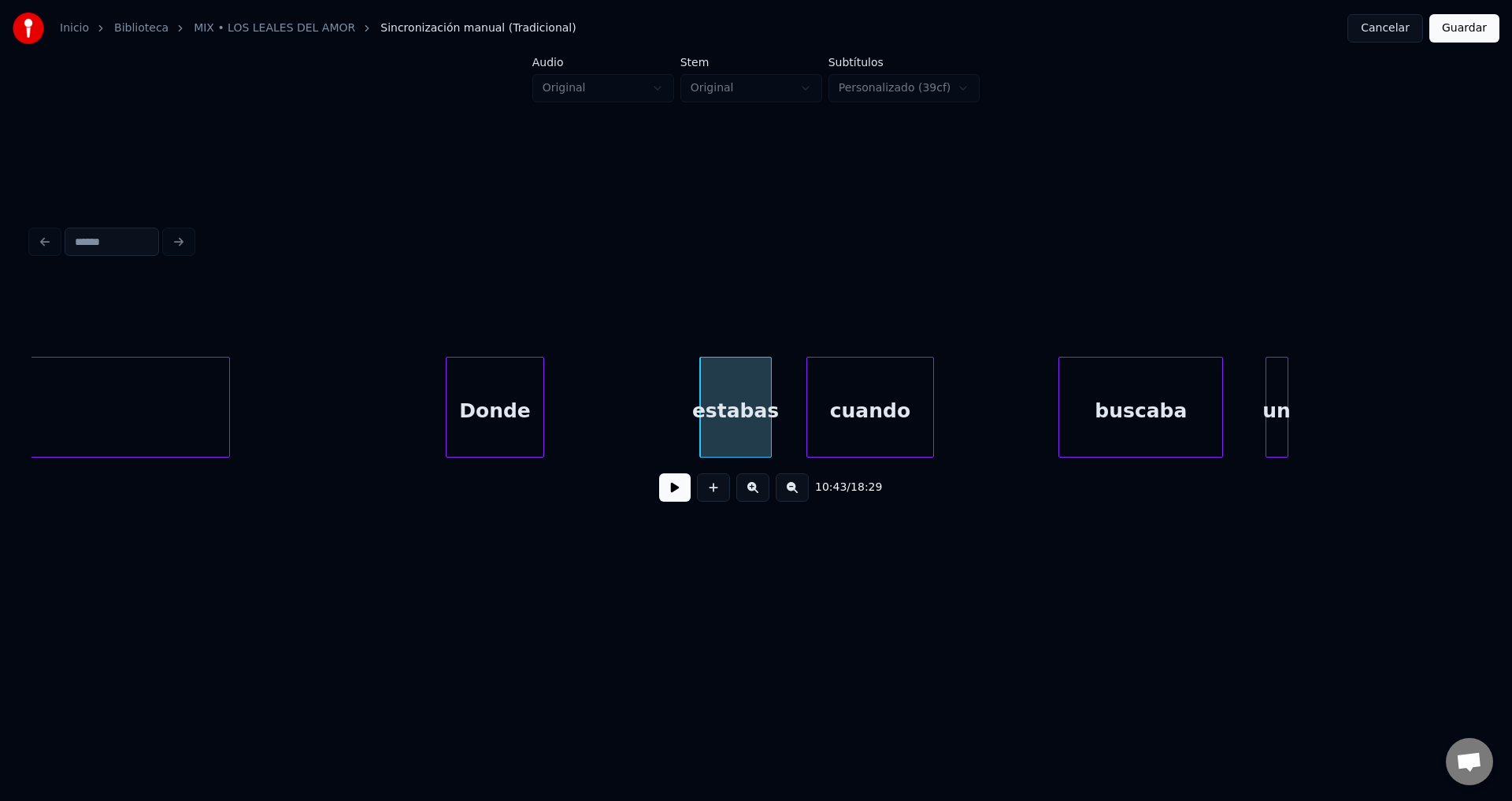
click at [485, 404] on div "Donde" at bounding box center [495, 411] width 98 height 107
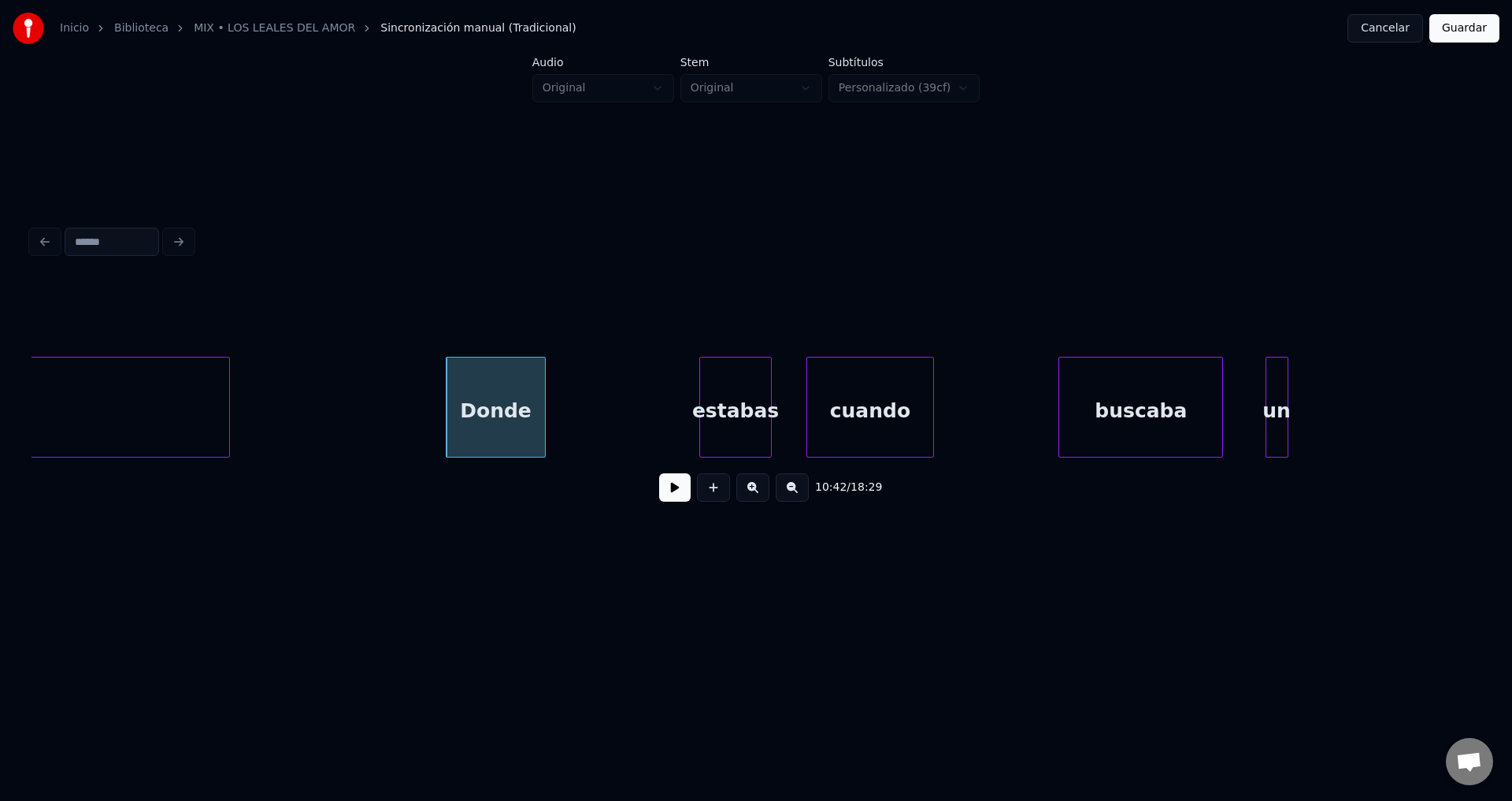
click at [693, 499] on div "10:42 / 18:29" at bounding box center [756, 488] width 1424 height 35
click at [678, 495] on button at bounding box center [675, 488] width 32 height 29
click at [542, 403] on div at bounding box center [543, 407] width 5 height 99
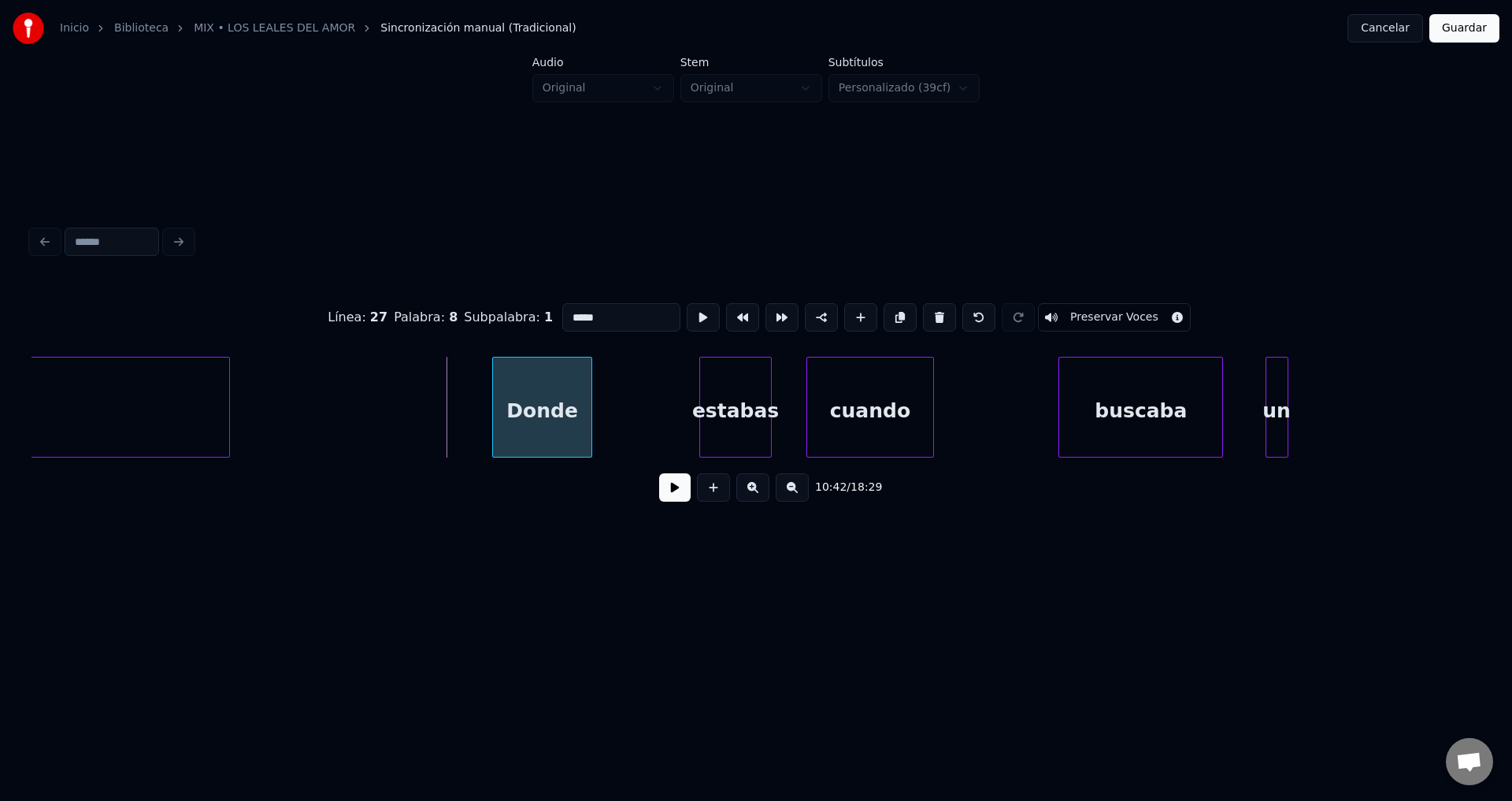
click at [557, 408] on div "Donde" at bounding box center [541, 411] width 98 height 107
click at [670, 501] on button at bounding box center [675, 488] width 32 height 29
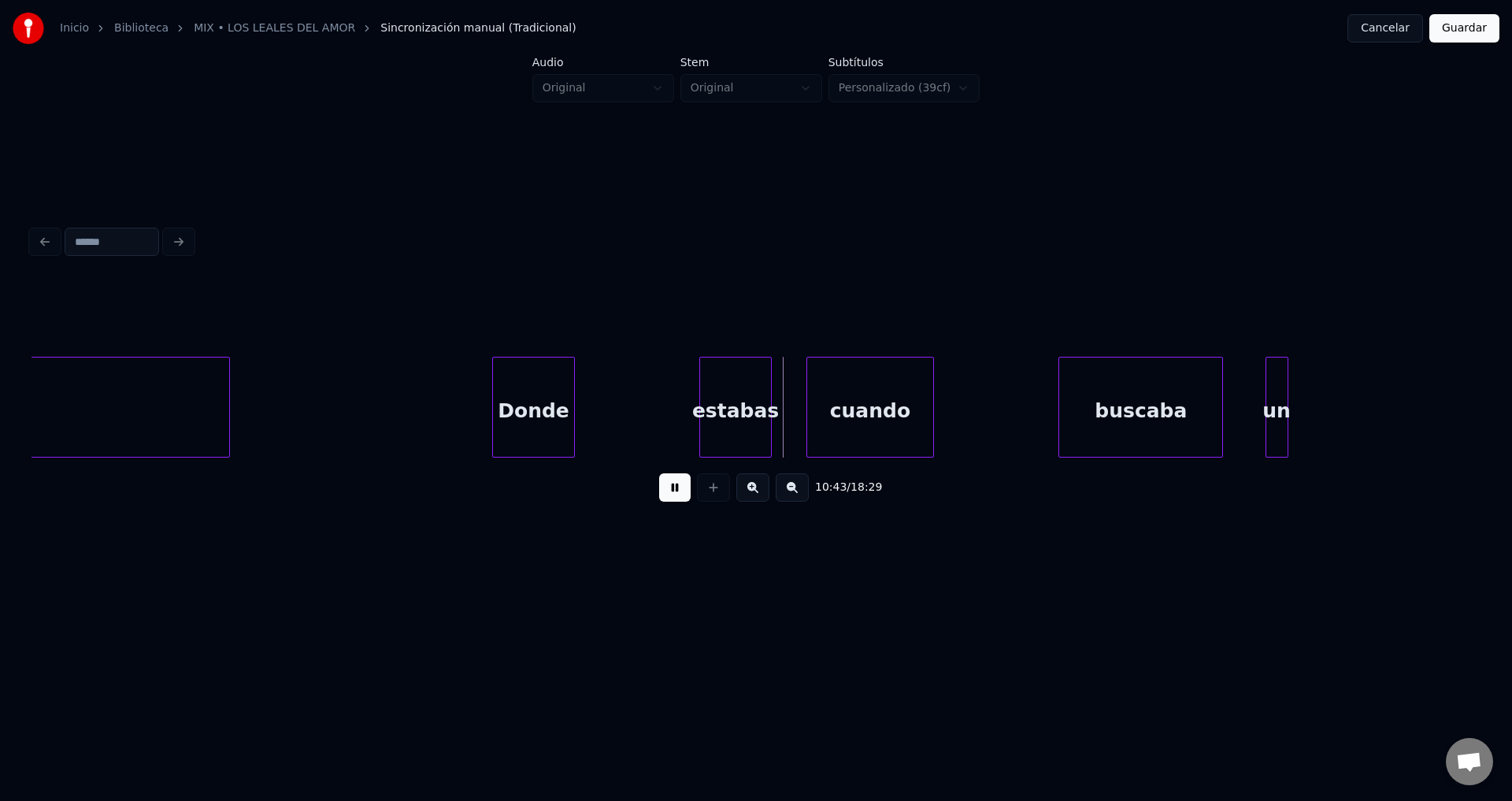
click at [571, 401] on div at bounding box center [572, 407] width 5 height 99
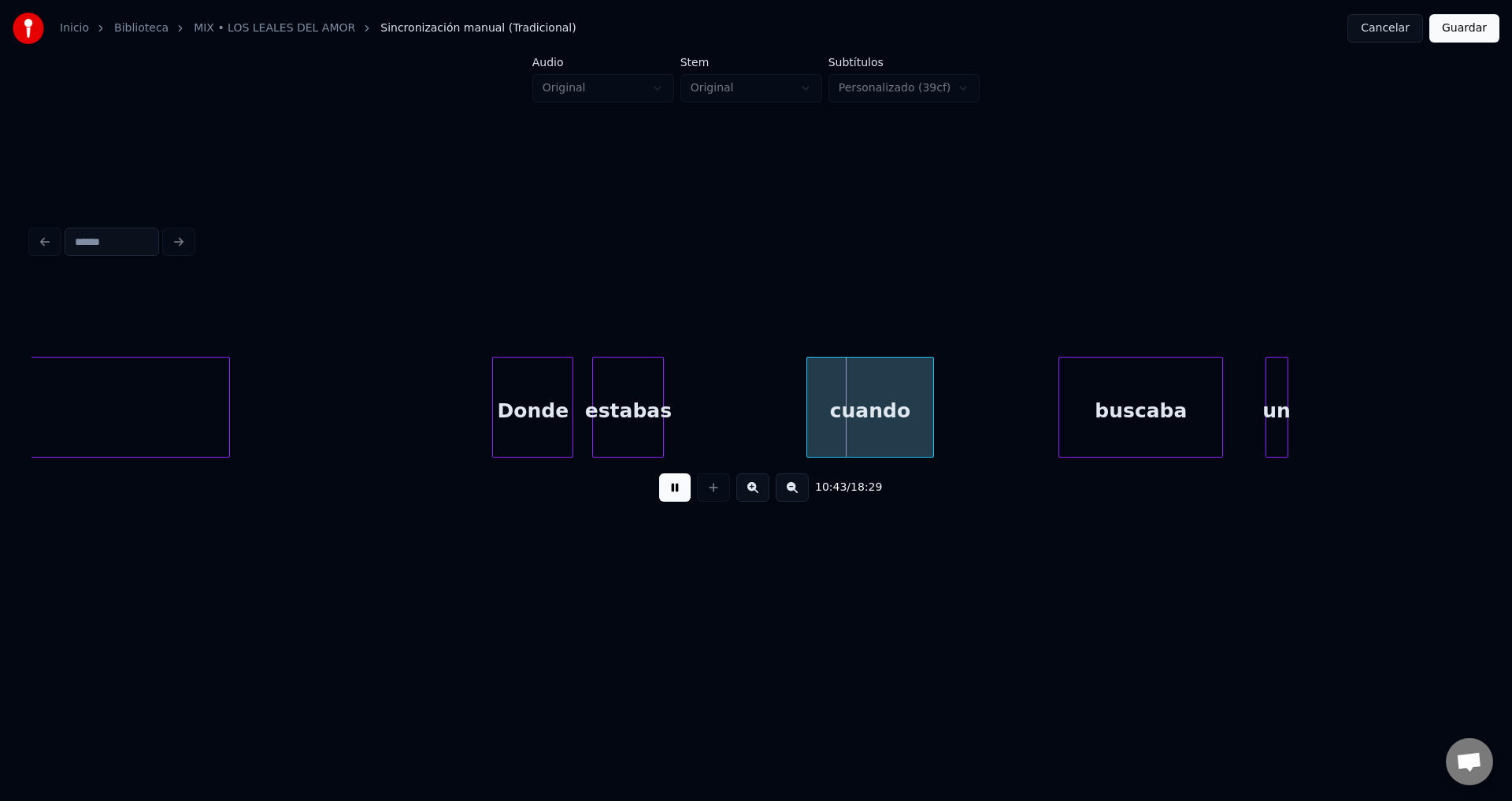
click at [626, 420] on div "estabas" at bounding box center [628, 411] width 70 height 107
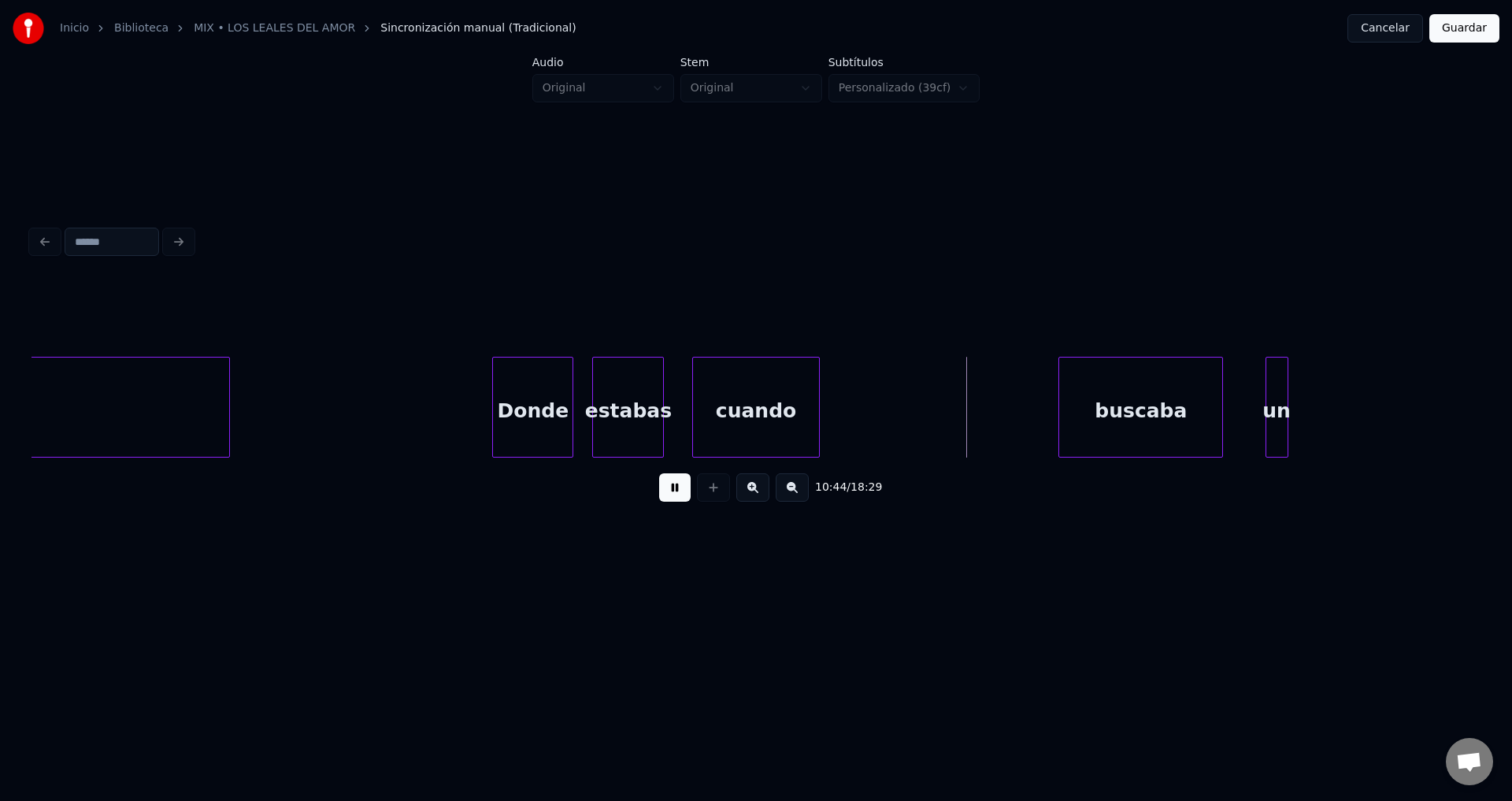
click at [734, 416] on div "cuando" at bounding box center [756, 411] width 126 height 107
click at [812, 395] on div "cuando" at bounding box center [756, 411] width 126 height 107
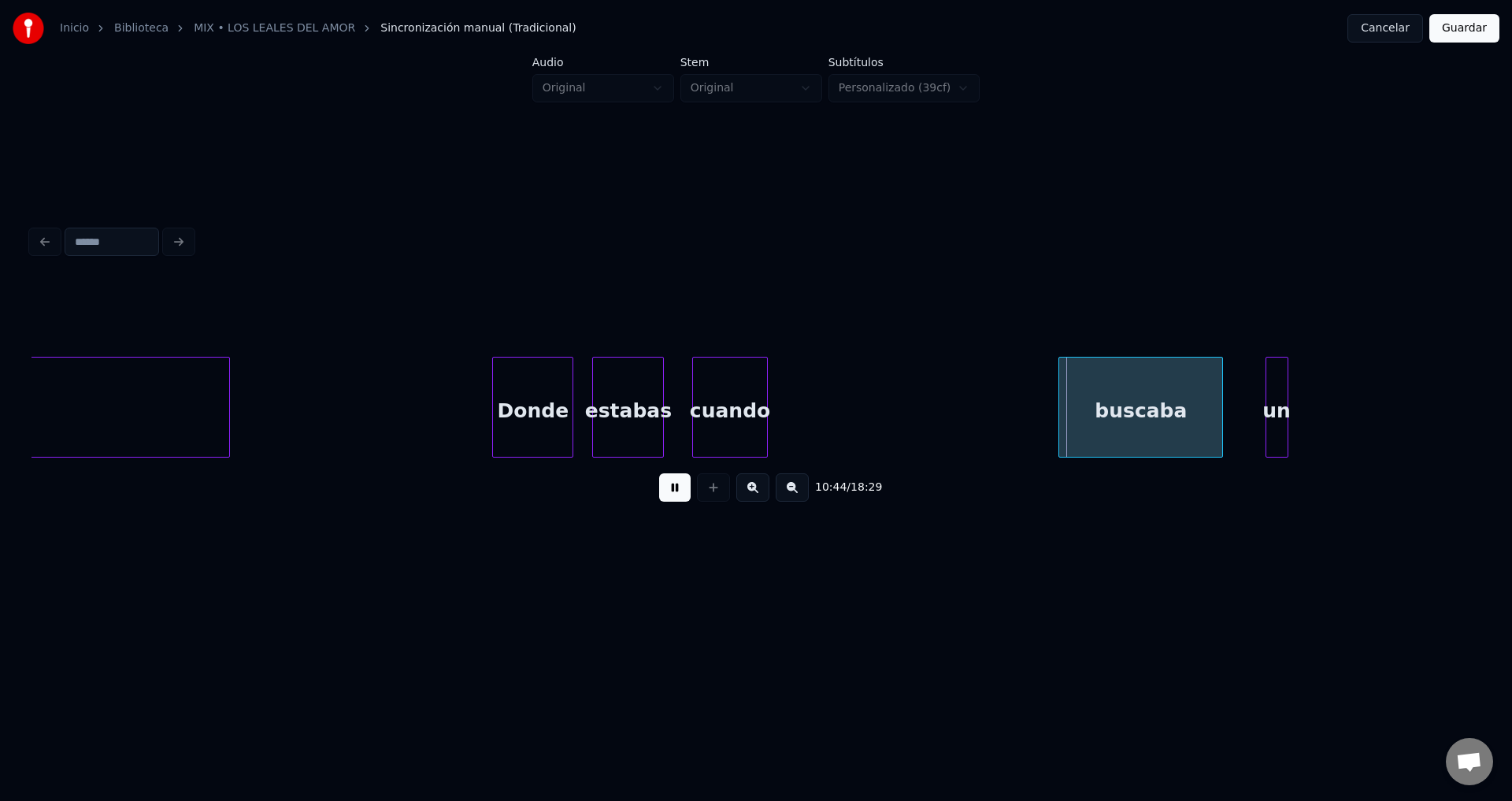
click at [764, 397] on div at bounding box center [764, 407] width 5 height 99
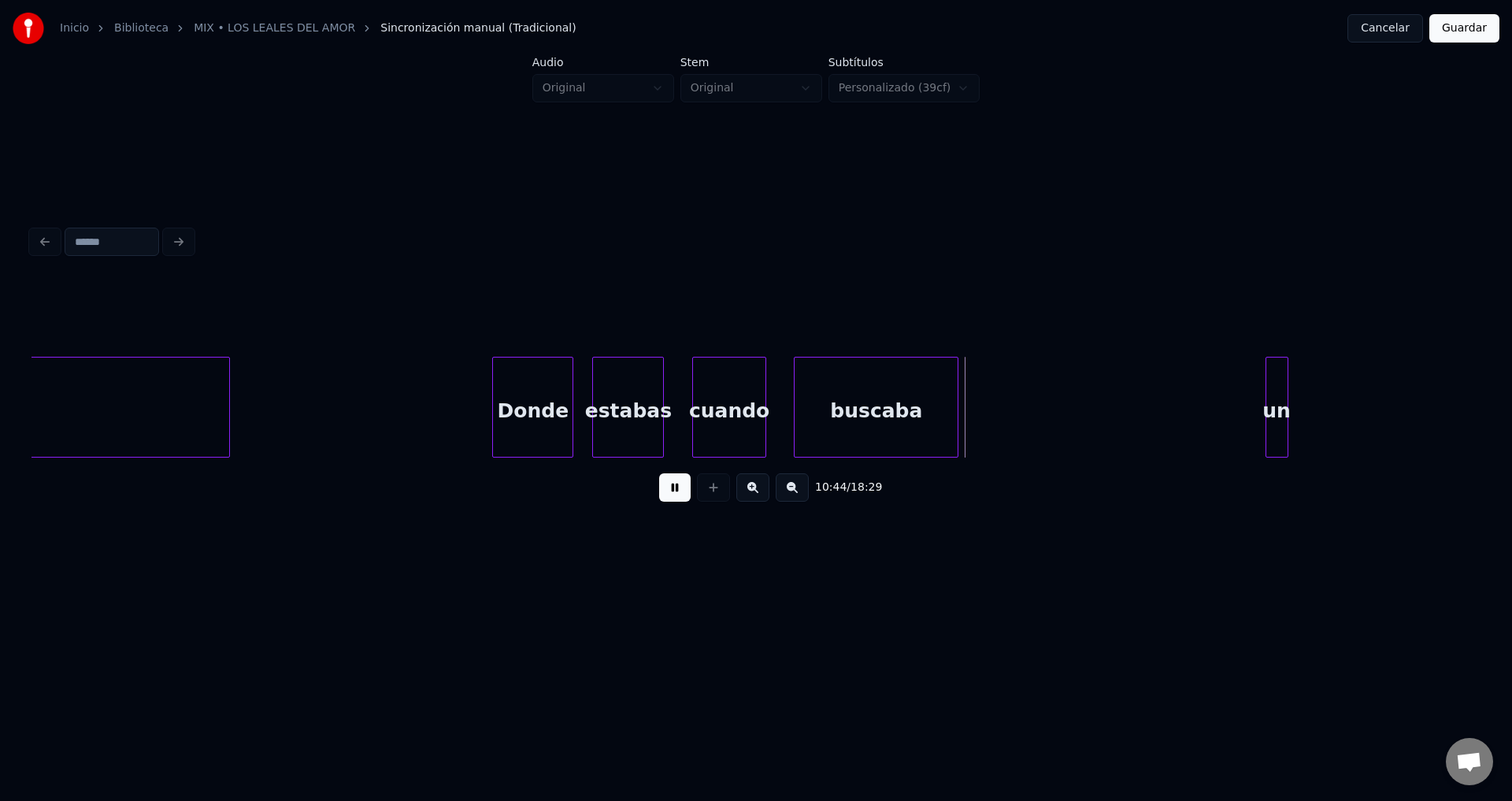
click at [829, 409] on div "buscaba" at bounding box center [876, 411] width 163 height 107
click at [986, 401] on div at bounding box center [984, 407] width 5 height 99
click at [1052, 407] on div "un" at bounding box center [1047, 411] width 21 height 107
click at [1178, 400] on div at bounding box center [1176, 407] width 5 height 99
click at [1180, 400] on div at bounding box center [1178, 407] width 5 height 99
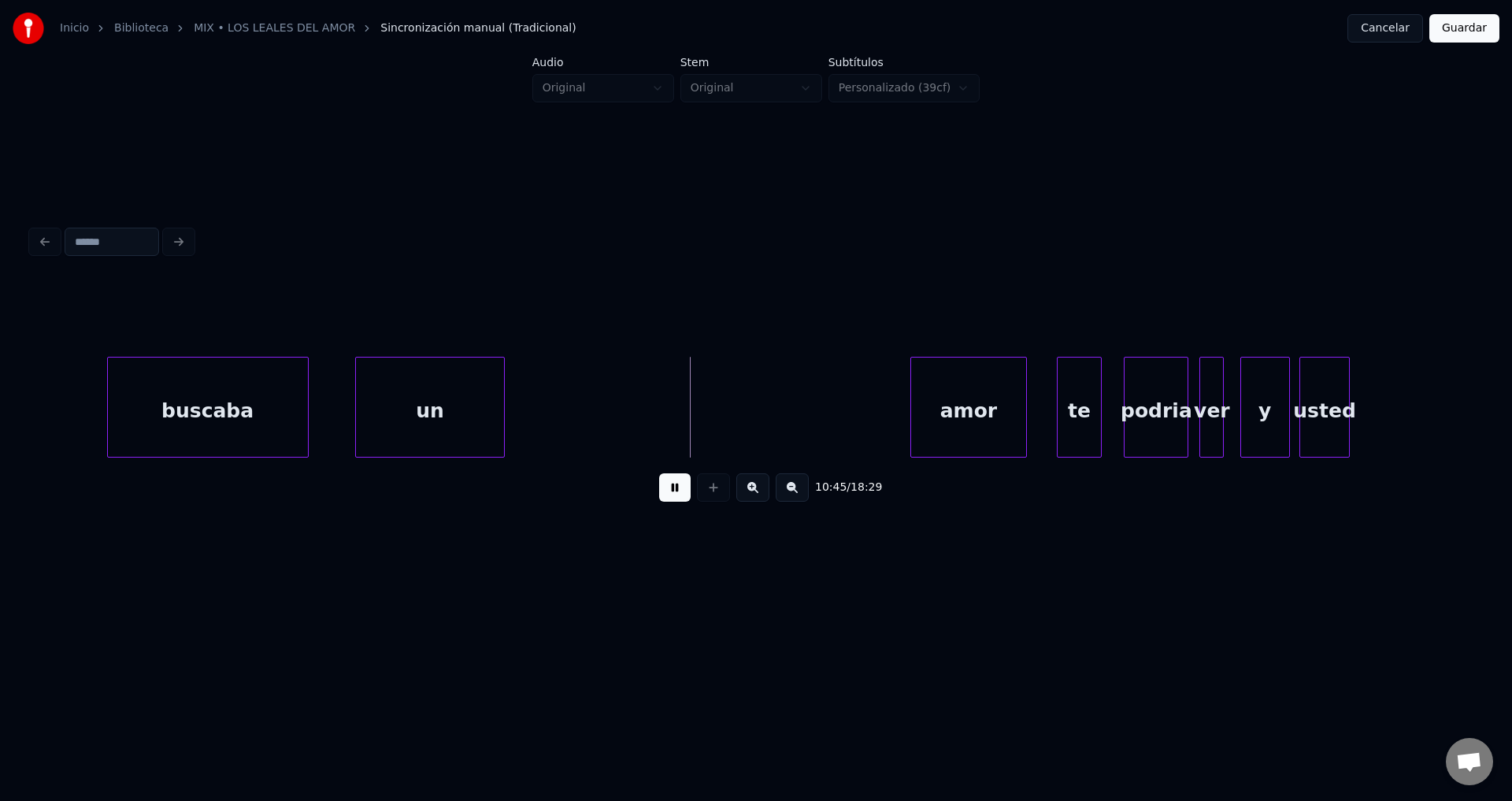
scroll to position [0, 177469]
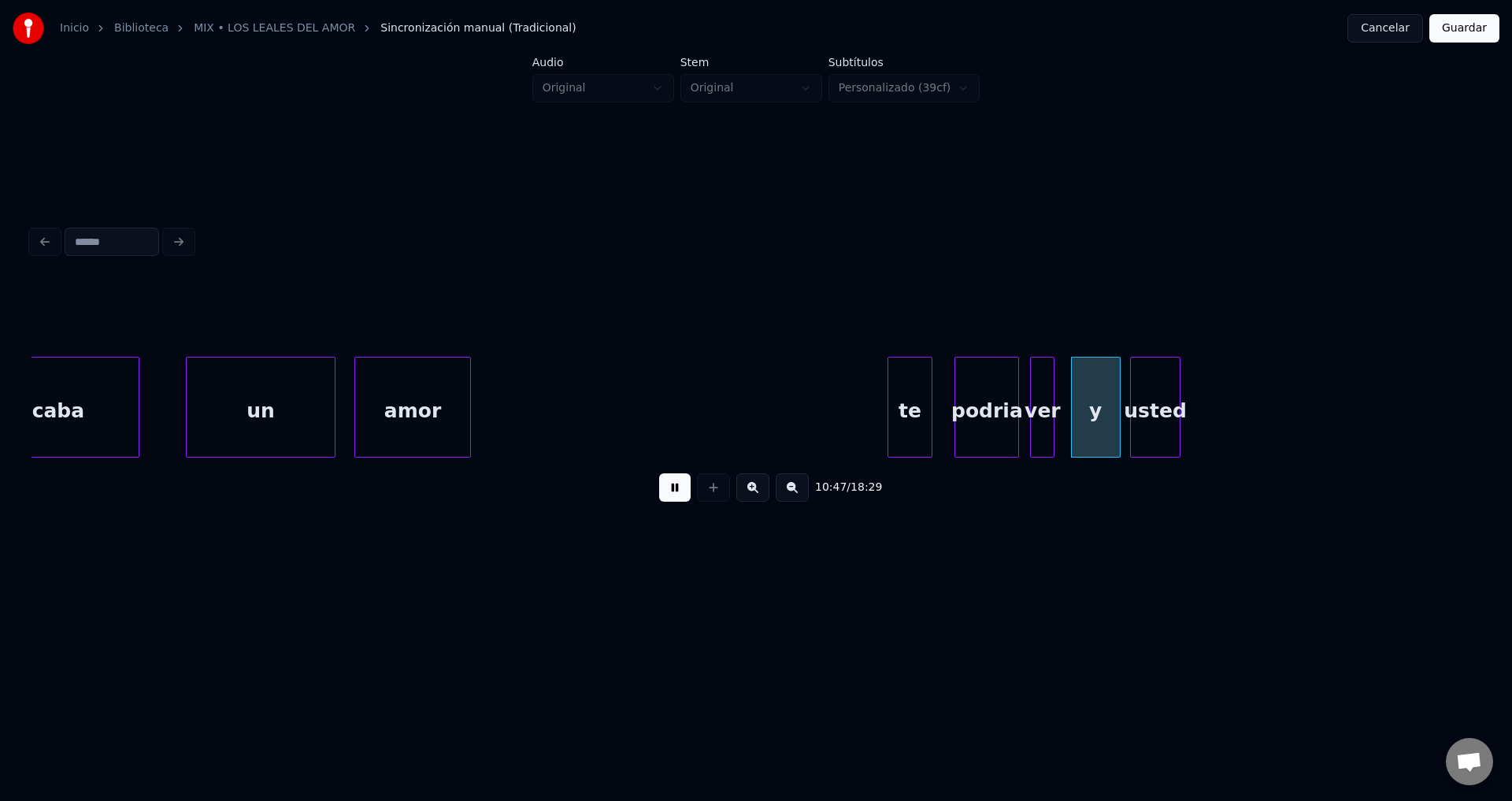
click at [437, 408] on div "amor" at bounding box center [412, 411] width 114 height 107
click at [690, 401] on div at bounding box center [690, 407] width 5 height 99
click at [679, 491] on button at bounding box center [675, 488] width 32 height 29
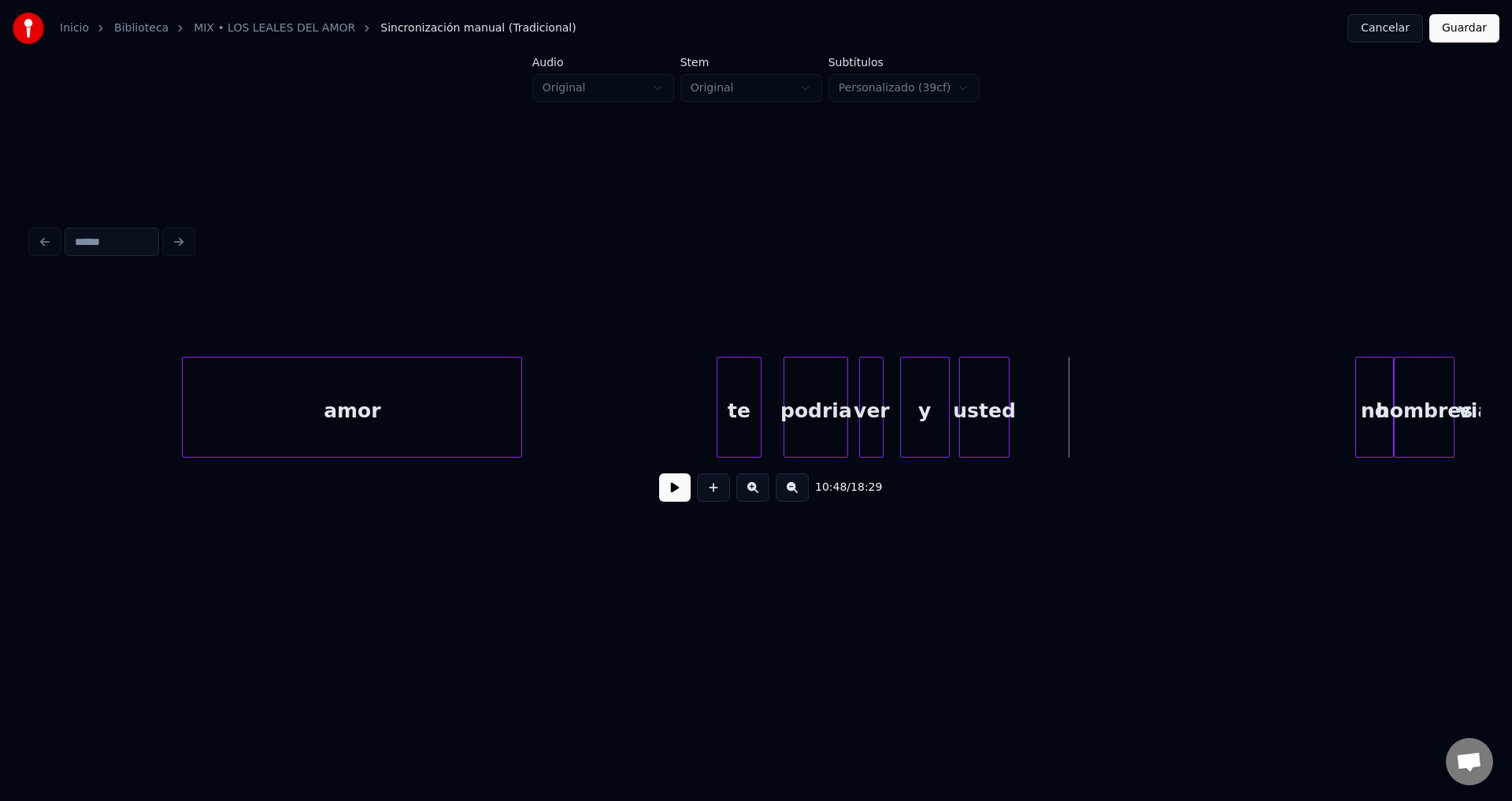
scroll to position [0, 178150]
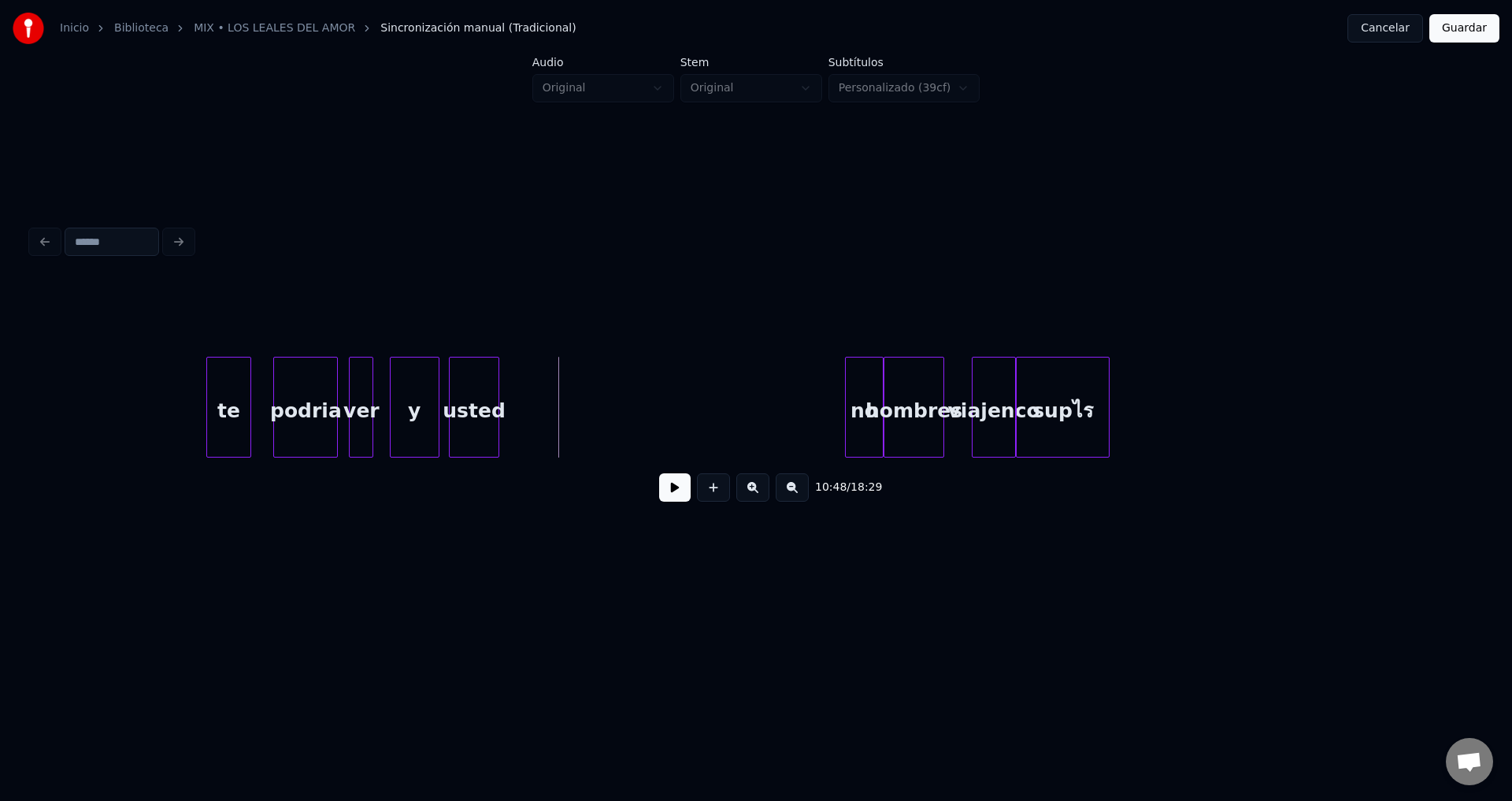
click at [673, 501] on button at bounding box center [675, 488] width 32 height 29
click at [669, 493] on button at bounding box center [675, 488] width 32 height 29
click at [670, 493] on button at bounding box center [675, 488] width 32 height 29
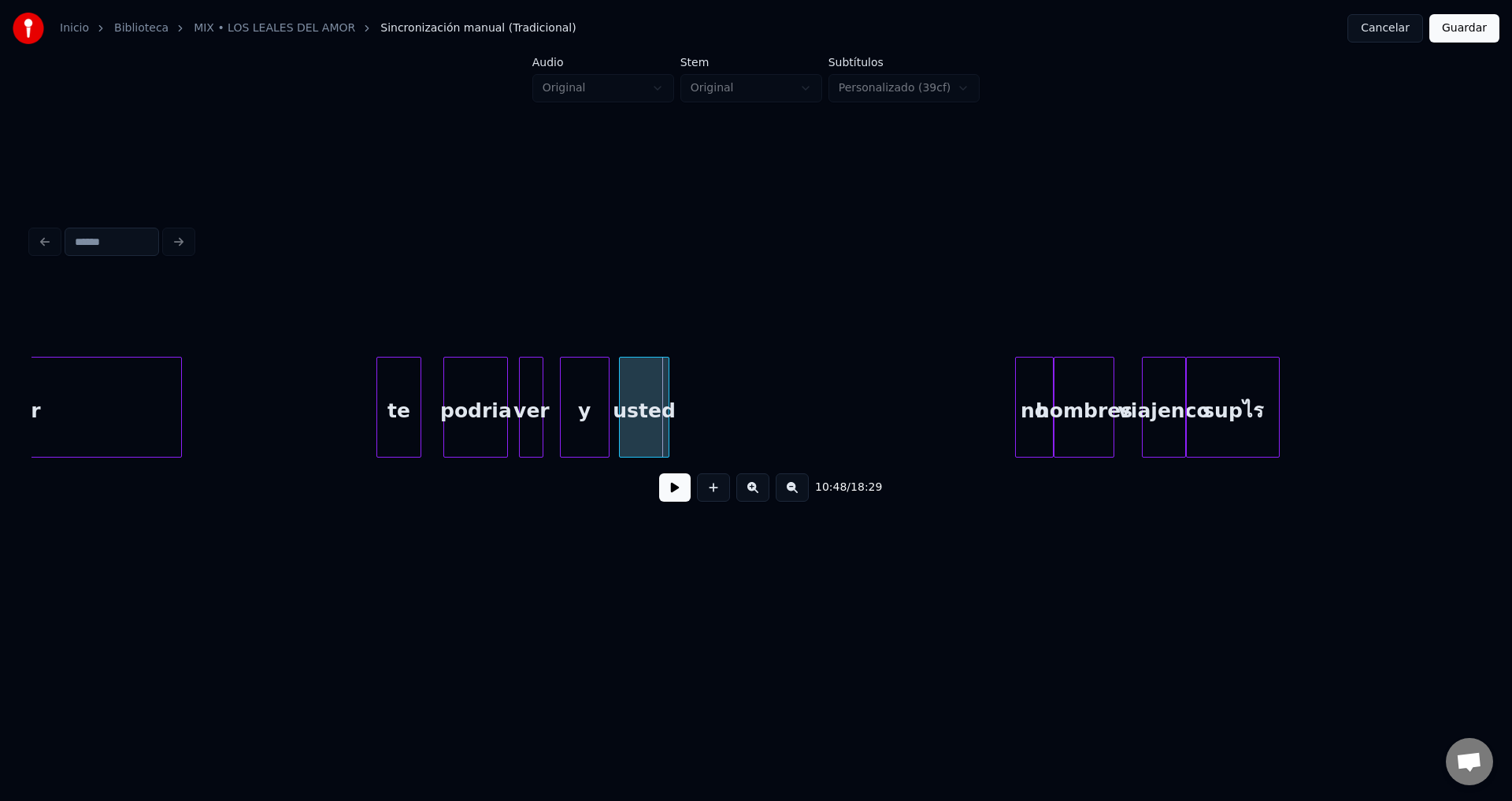
scroll to position [0, 177810]
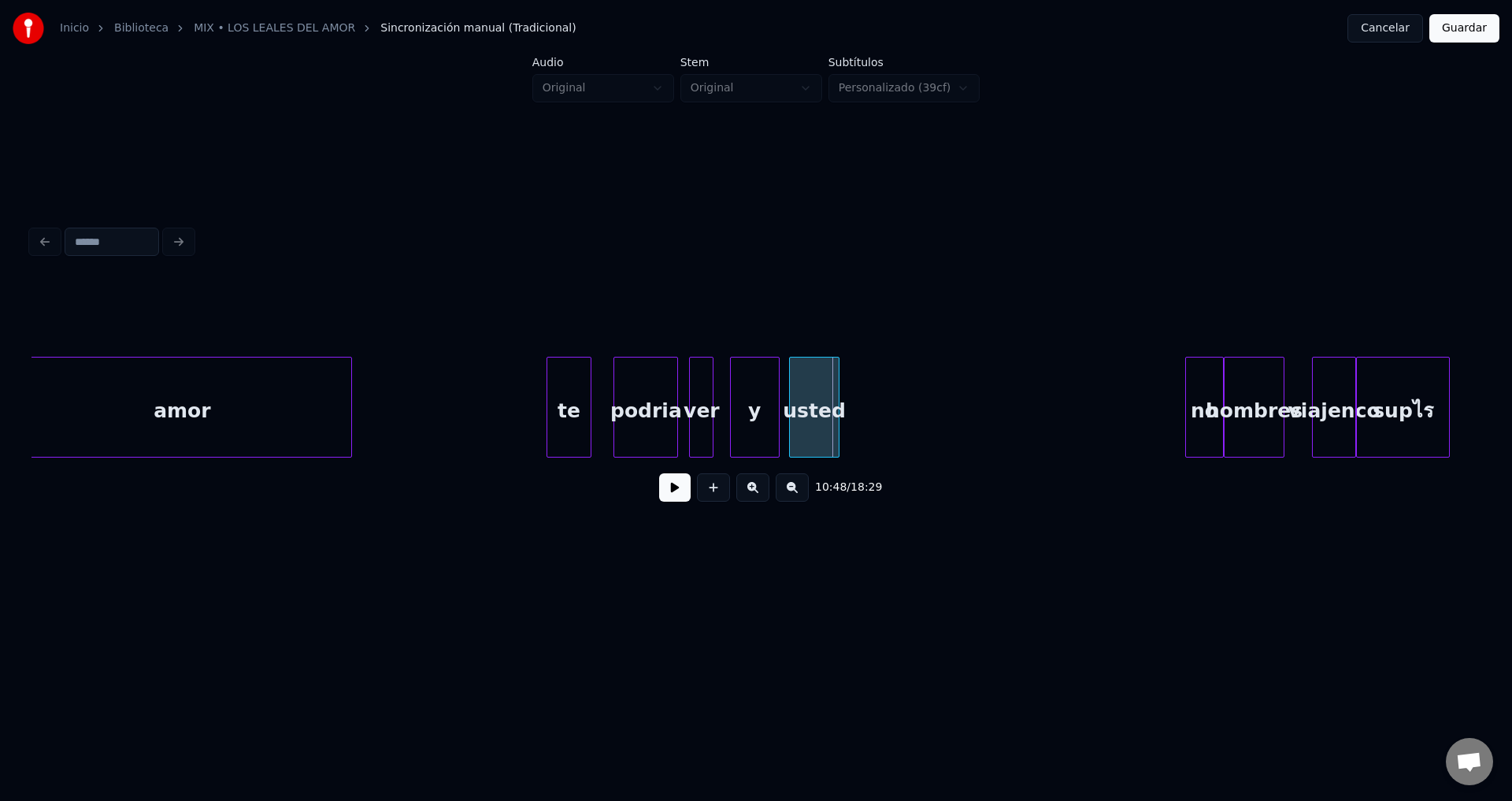
click at [229, 401] on div "amor" at bounding box center [182, 411] width 338 height 107
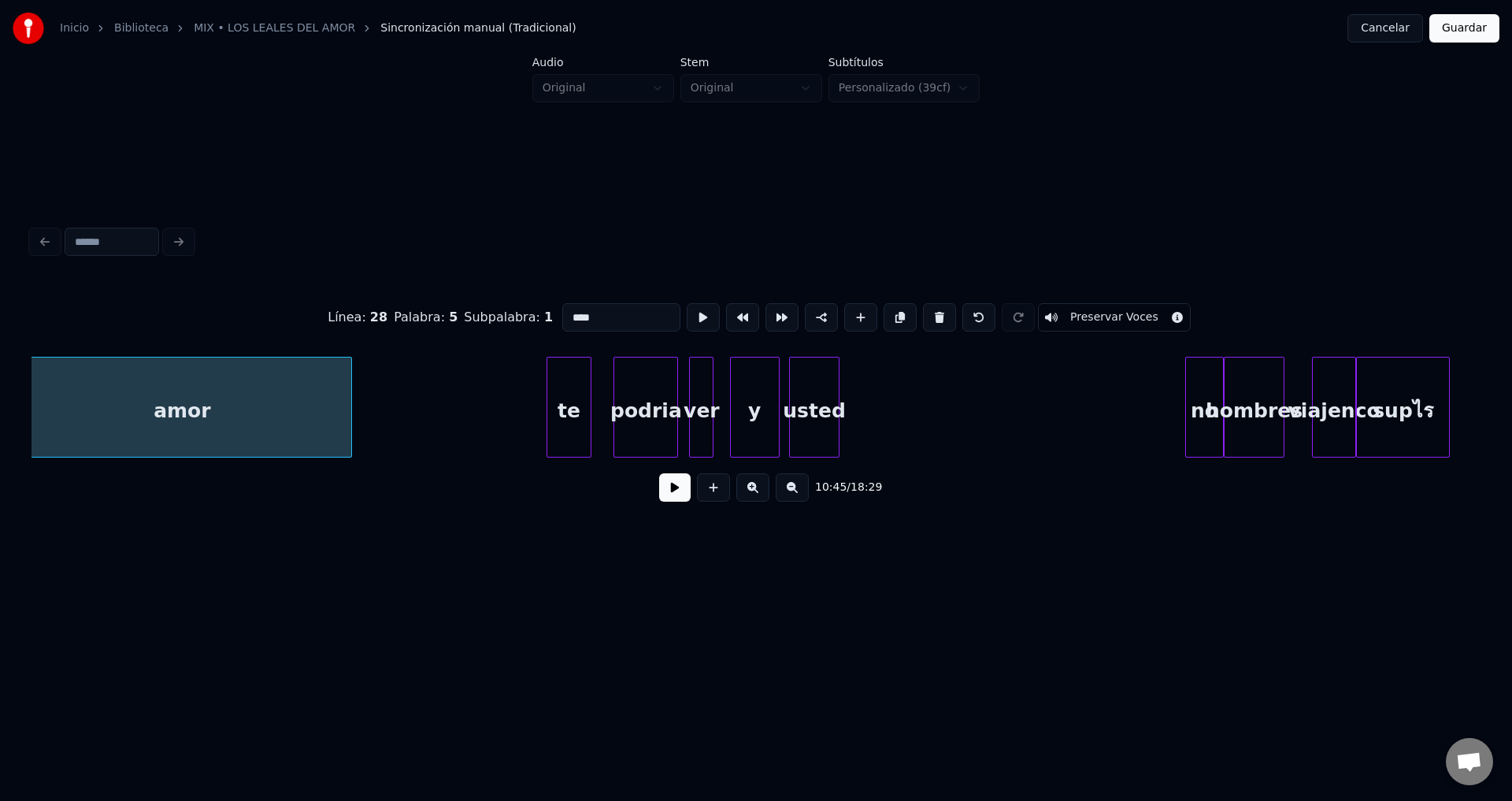
scroll to position [0, 177791]
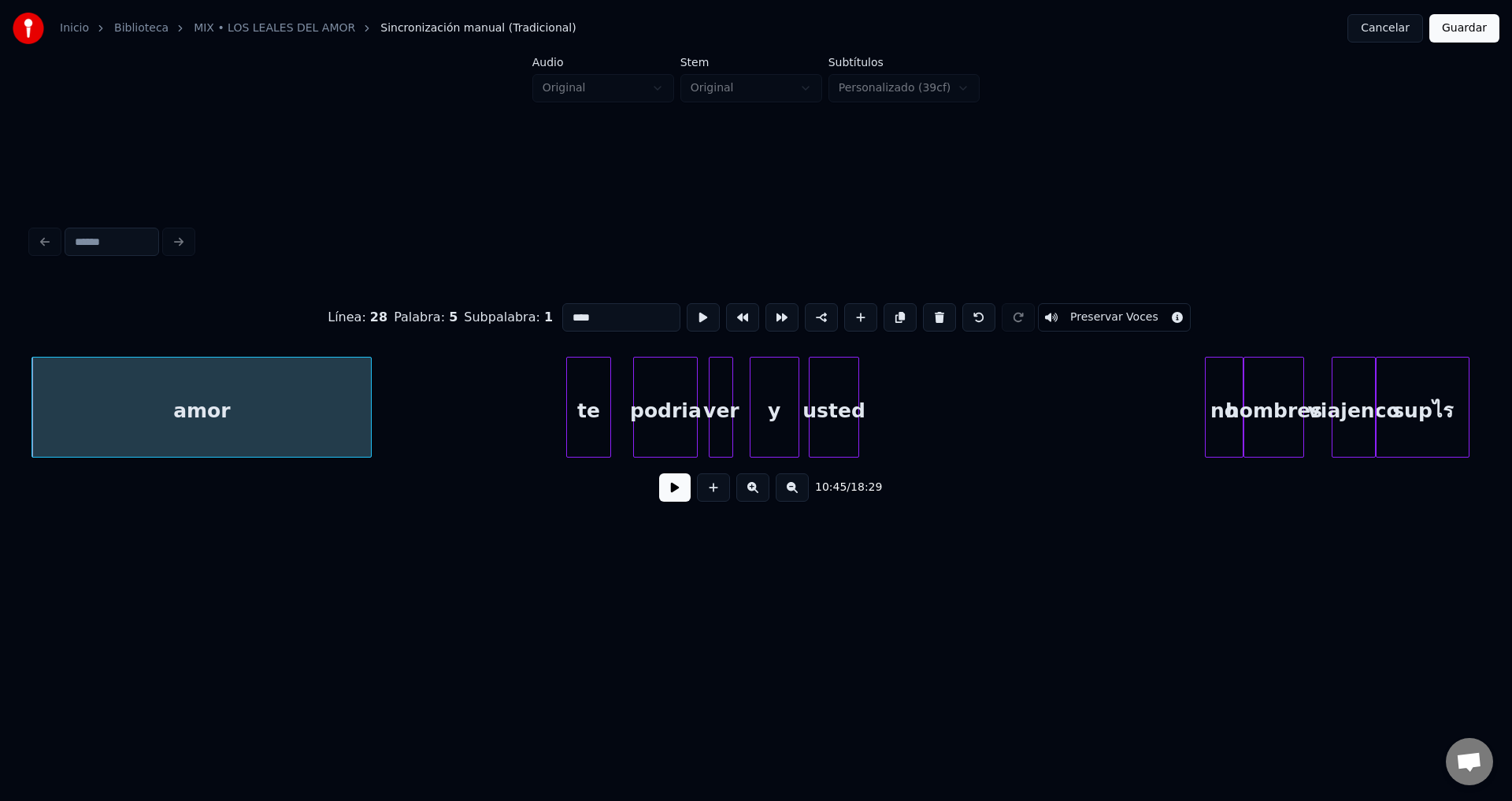
click at [670, 494] on button at bounding box center [675, 488] width 32 height 29
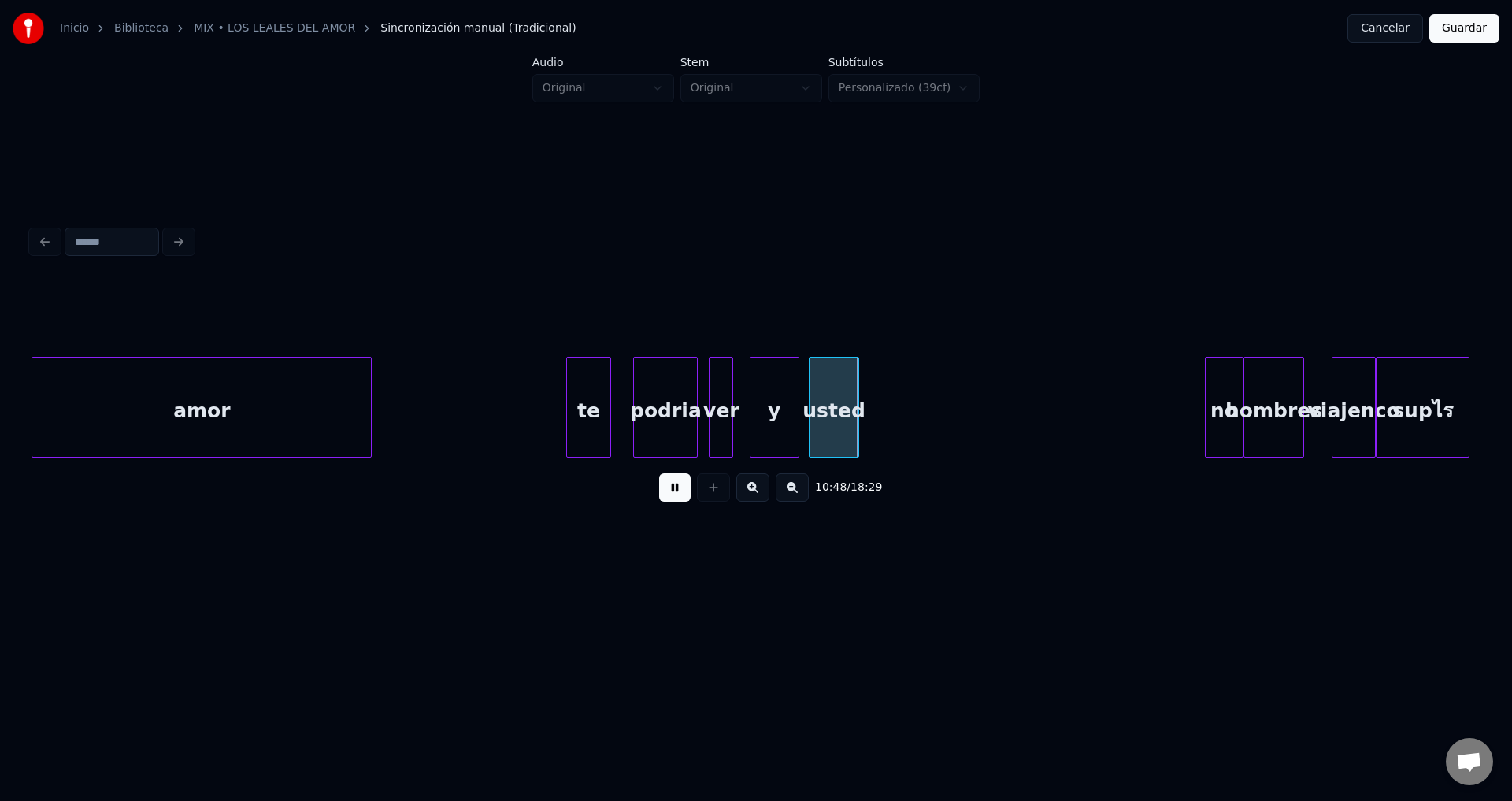
click at [670, 494] on button at bounding box center [675, 488] width 32 height 29
click at [582, 403] on div "te" at bounding box center [589, 411] width 43 height 107
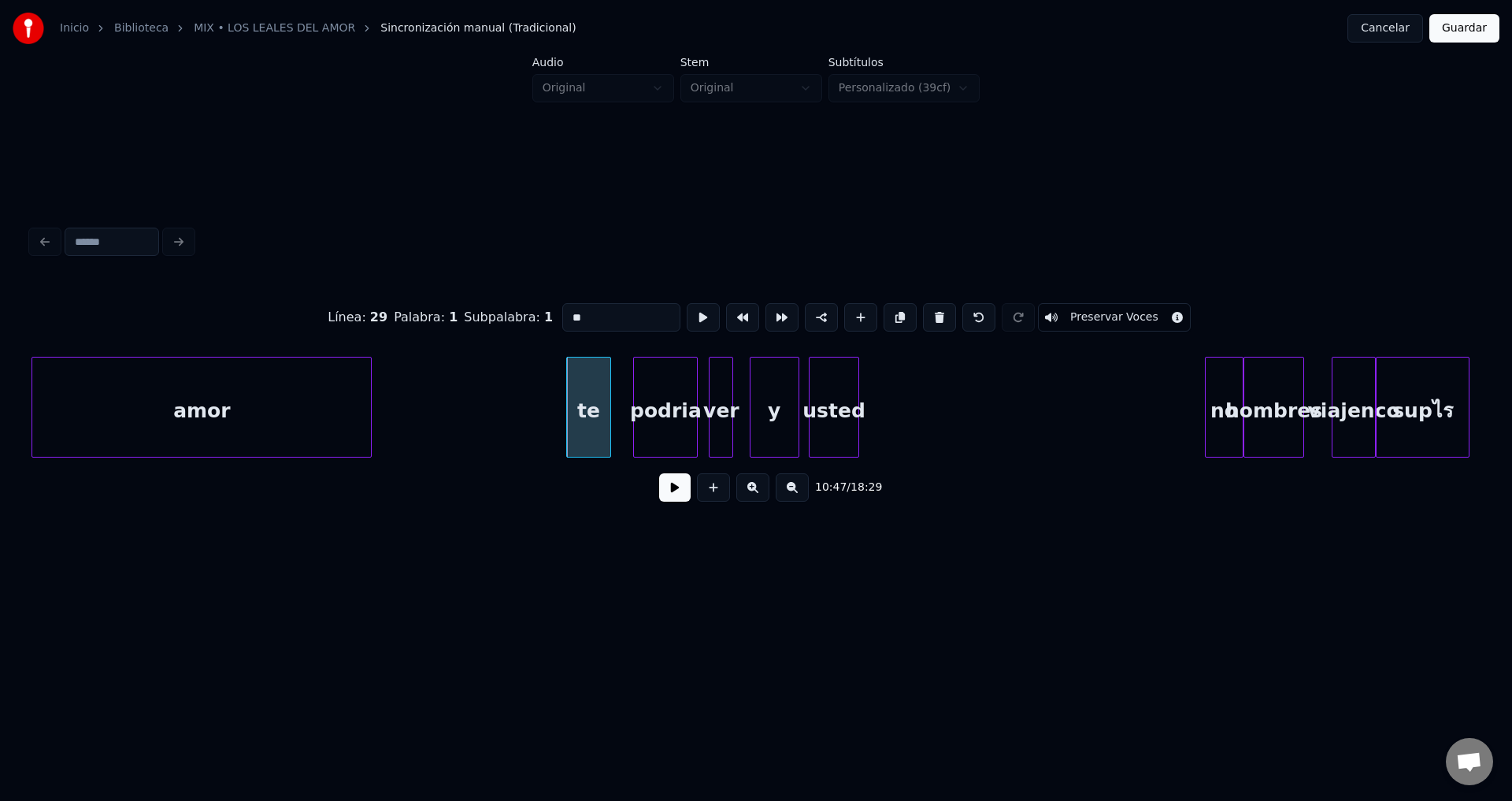
click at [682, 501] on button at bounding box center [675, 488] width 32 height 29
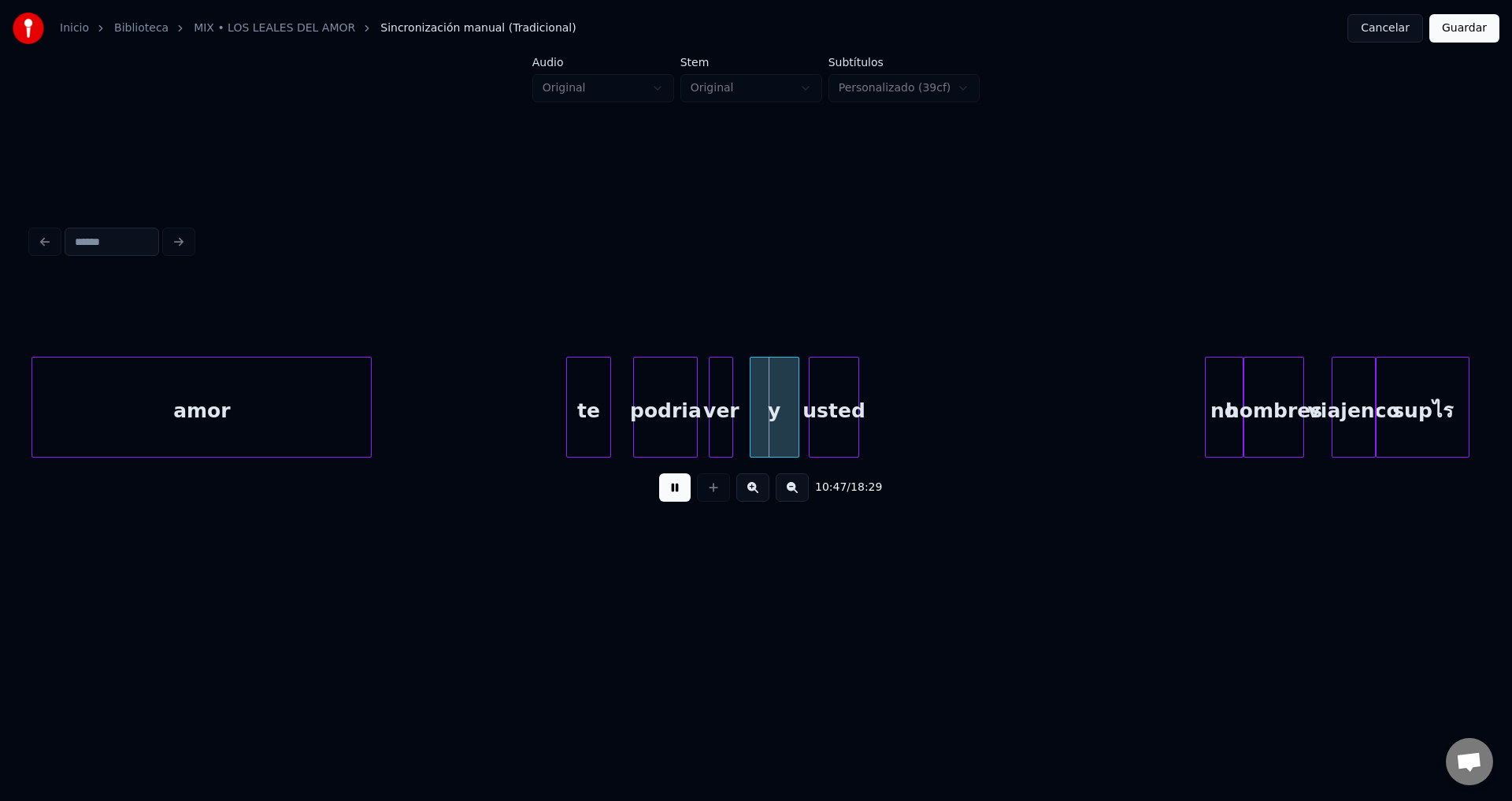
click at [680, 501] on button at bounding box center [675, 488] width 32 height 29
click at [590, 397] on div "te" at bounding box center [589, 411] width 43 height 107
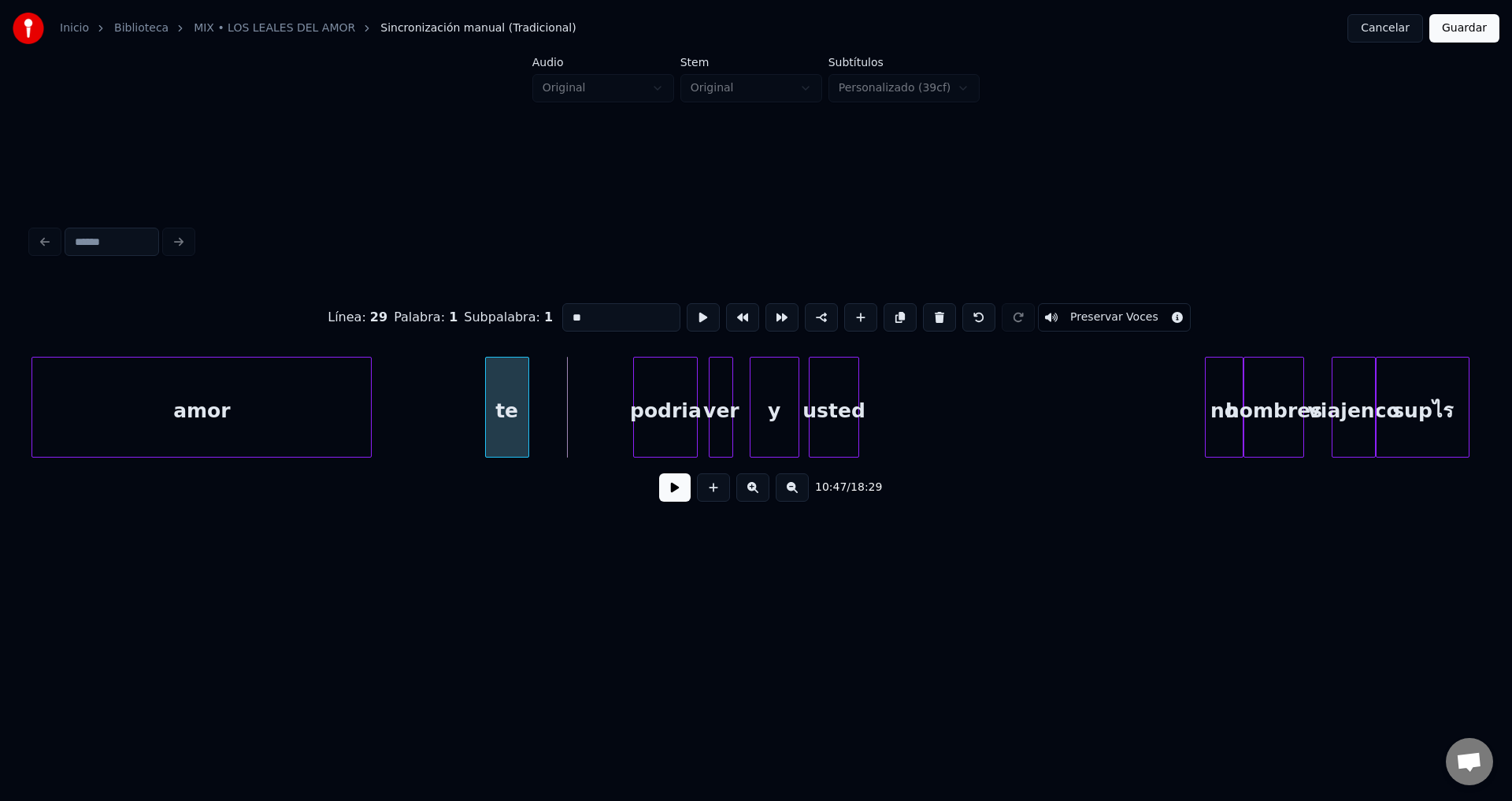
click at [504, 399] on div "te" at bounding box center [508, 411] width 43 height 107
click at [503, 399] on div "te" at bounding box center [489, 411] width 43 height 107
drag, startPoint x: 620, startPoint y: 312, endPoint x: 522, endPoint y: 304, distance: 98.3
click at [522, 304] on div "Línea : 29 Palabra : 1 Subpalabra : 1 ** Preservar Voces" at bounding box center [756, 317] width 1449 height 79
click at [663, 383] on div "podria" at bounding box center [665, 411] width 63 height 107
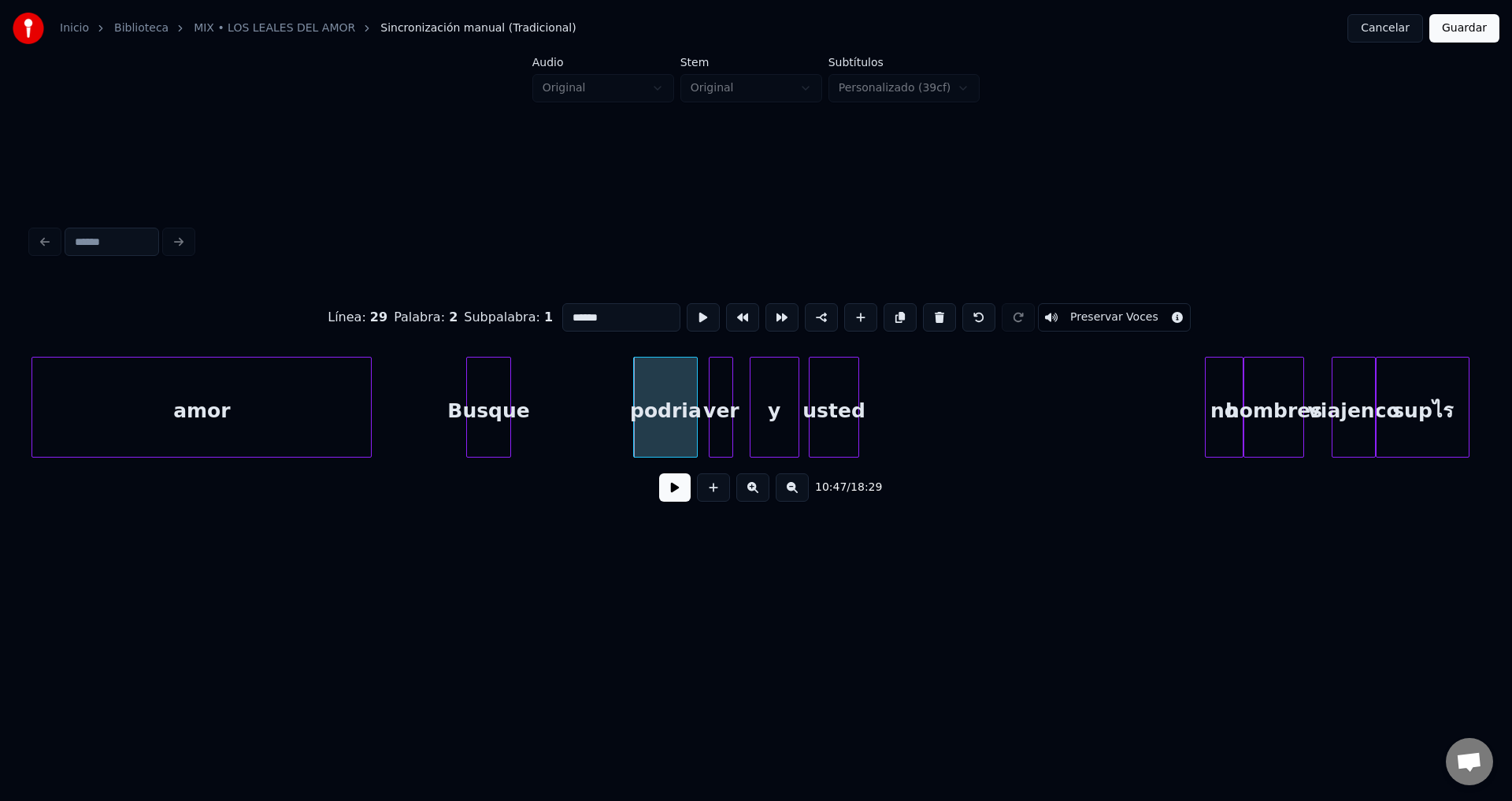
drag, startPoint x: 632, startPoint y: 309, endPoint x: 481, endPoint y: 306, distance: 151.0
click at [481, 306] on div "Línea : 29 Palabra : 2 Subpalabra : 1 ****** Preservar Voces" at bounding box center [756, 317] width 1449 height 79
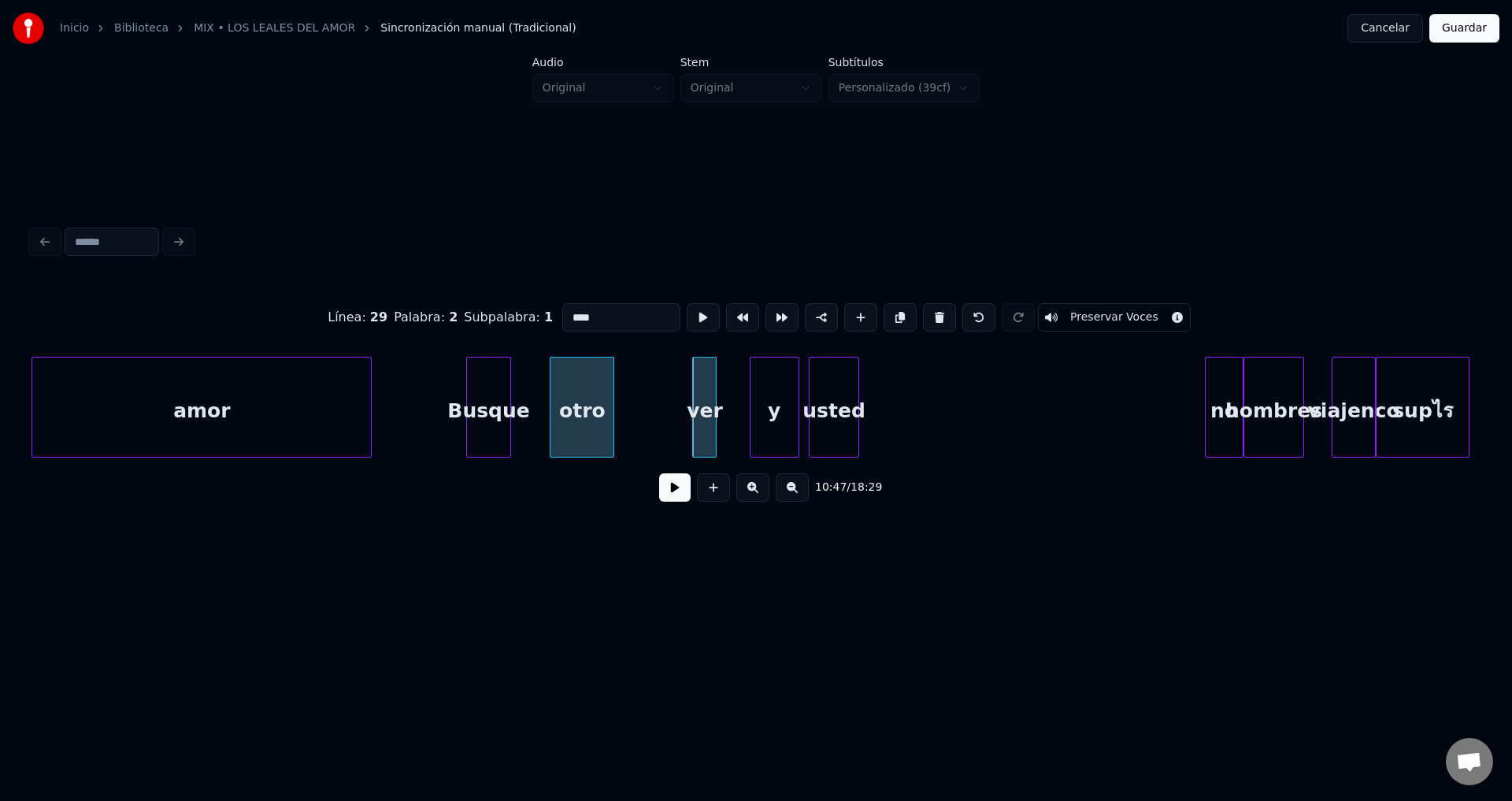
click at [586, 418] on div "otro" at bounding box center [582, 411] width 63 height 107
click at [710, 414] on div "ver" at bounding box center [704, 411] width 23 height 107
drag, startPoint x: 598, startPoint y: 308, endPoint x: 429, endPoint y: 312, distance: 169.0
click at [429, 312] on div "Línea : 29 Palabra : 3 Subpalabra : 1 *** Preservar Voces" at bounding box center [756, 317] width 1449 height 79
click at [493, 406] on div "Busque" at bounding box center [489, 411] width 43 height 107
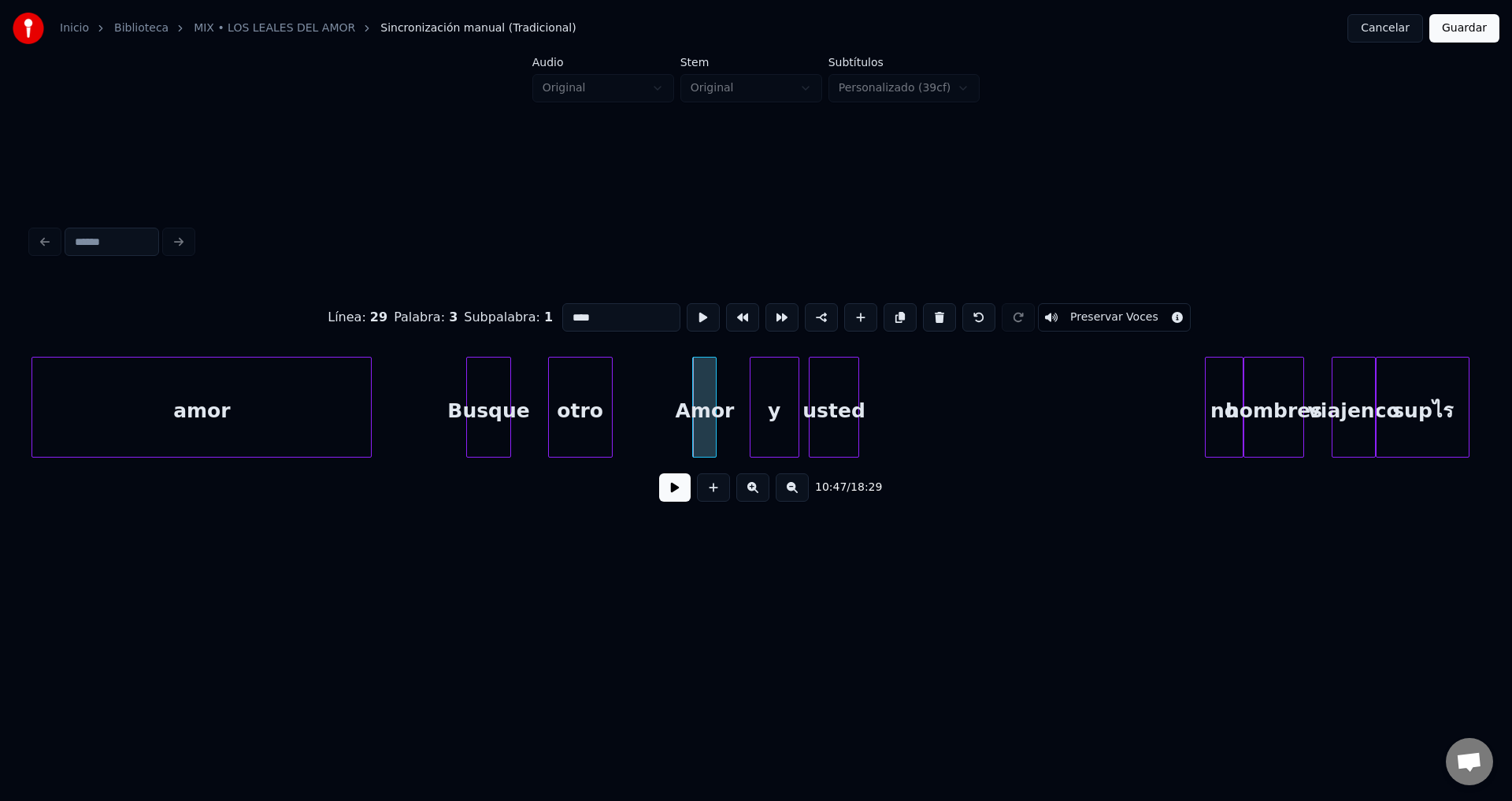
type input "******"
click at [671, 493] on button at bounding box center [675, 488] width 32 height 29
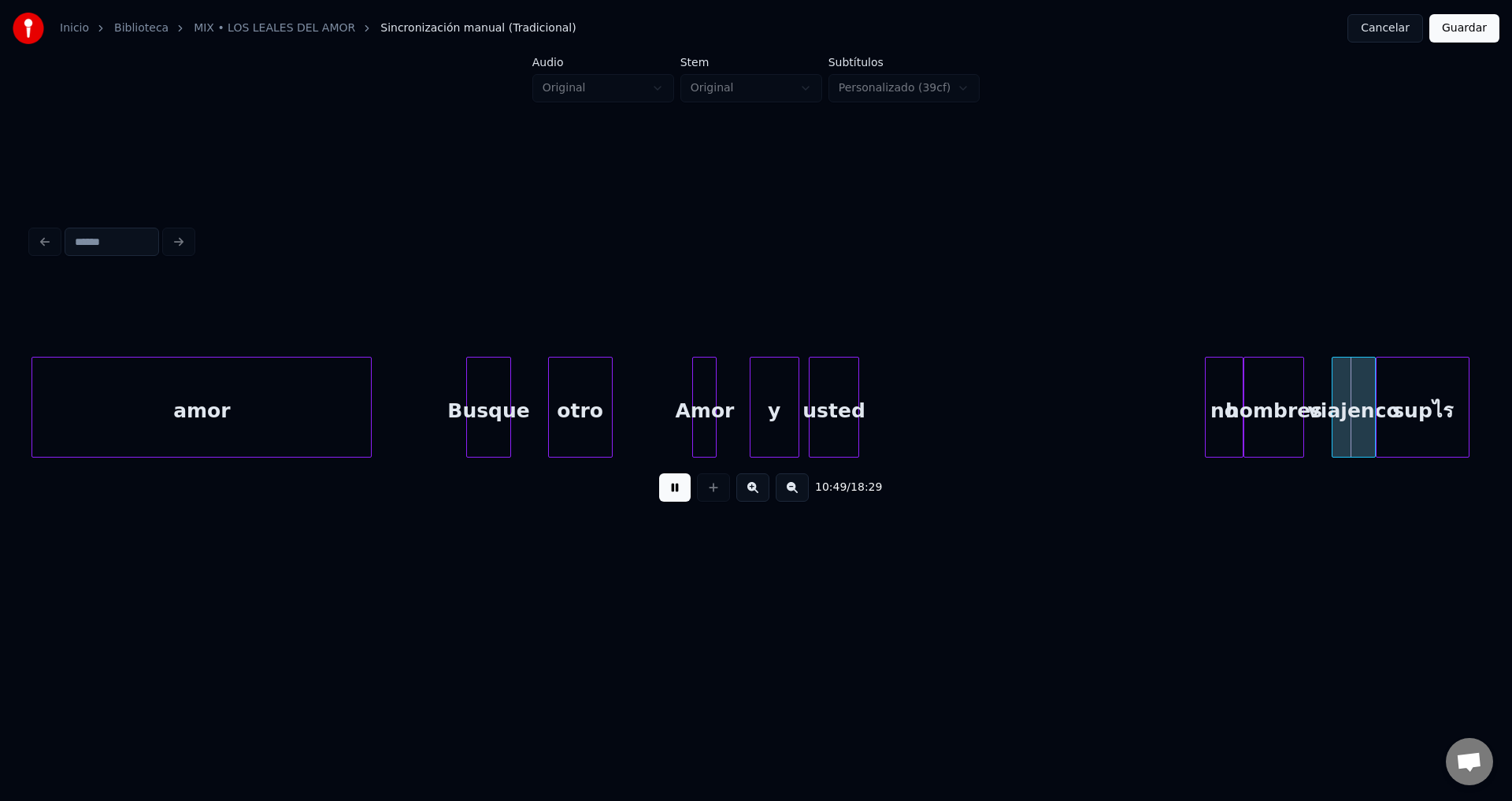
click at [671, 493] on button at bounding box center [675, 488] width 32 height 29
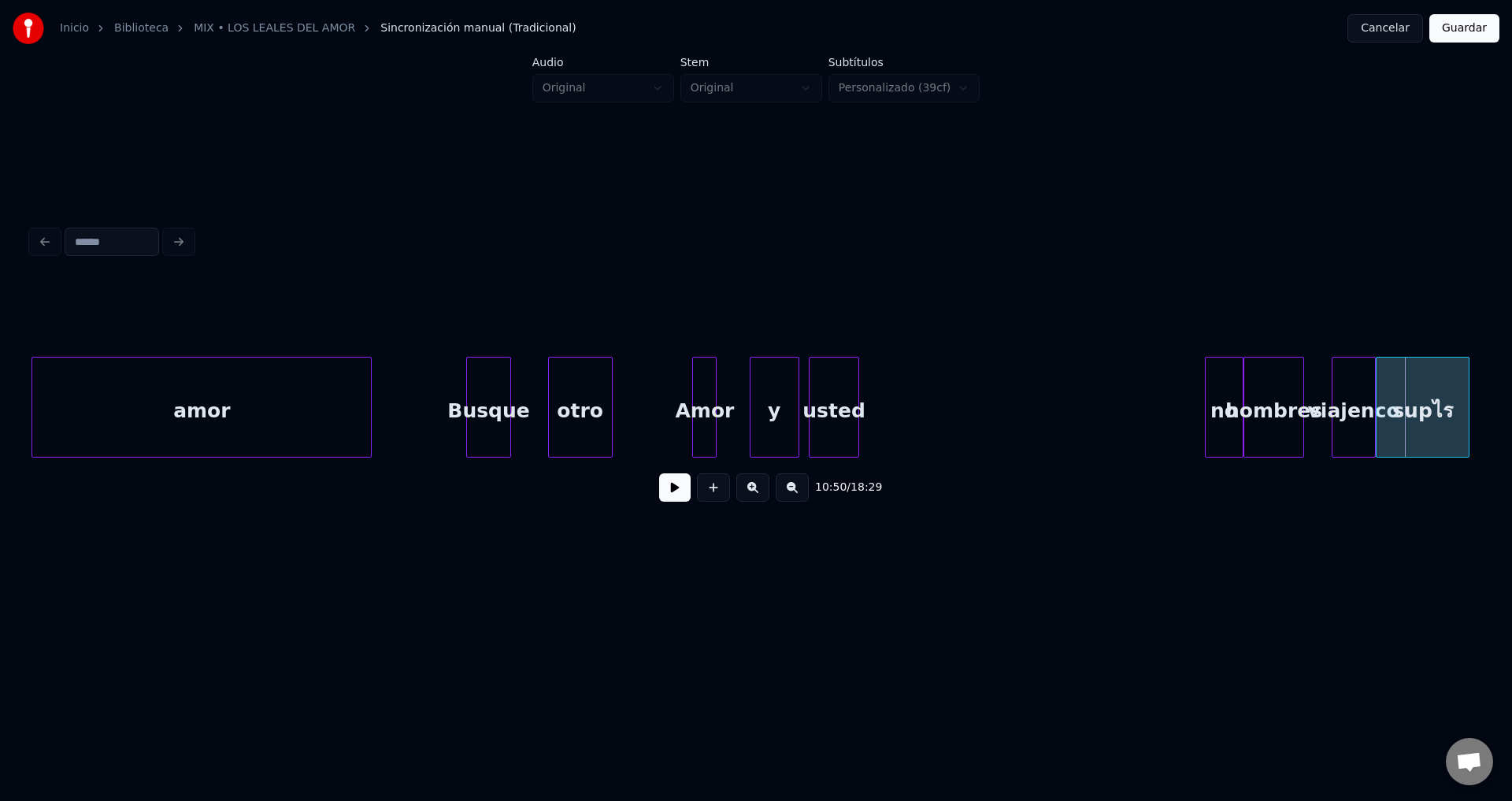
click at [779, 411] on div "y" at bounding box center [775, 411] width 48 height 107
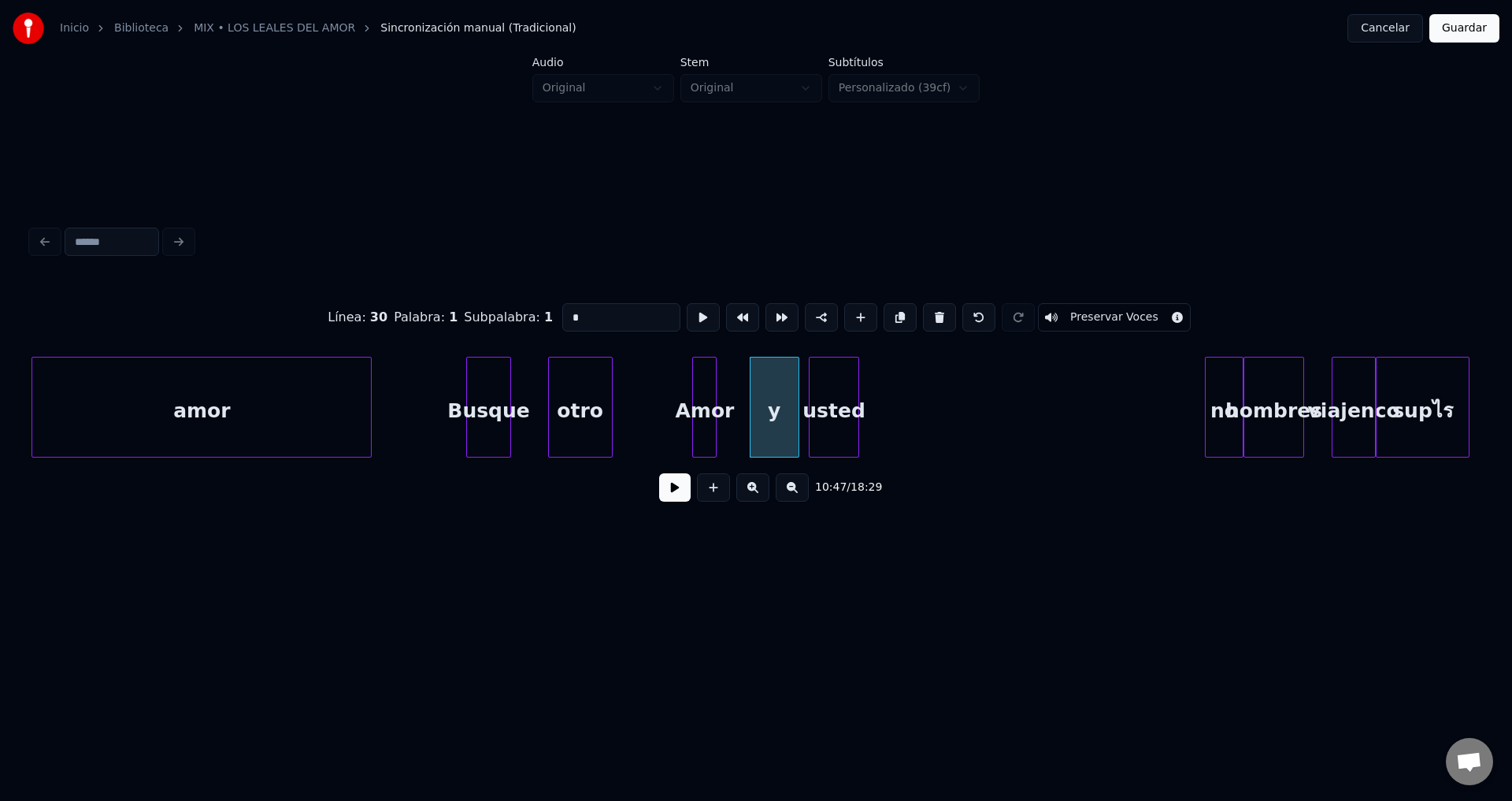
click at [464, 312] on div "Línea : 30 Palabra : 1 Subpalabra : 1 * Preservar Voces" at bounding box center [756, 317] width 1449 height 79
click at [843, 403] on div "usted" at bounding box center [833, 411] width 48 height 107
drag, startPoint x: 636, startPoint y: 308, endPoint x: 518, endPoint y: 304, distance: 118.1
click at [518, 304] on div "Línea : 30 Palabra : 2 Subpalabra : 1 ***** Preservar Voces" at bounding box center [756, 317] width 1449 height 79
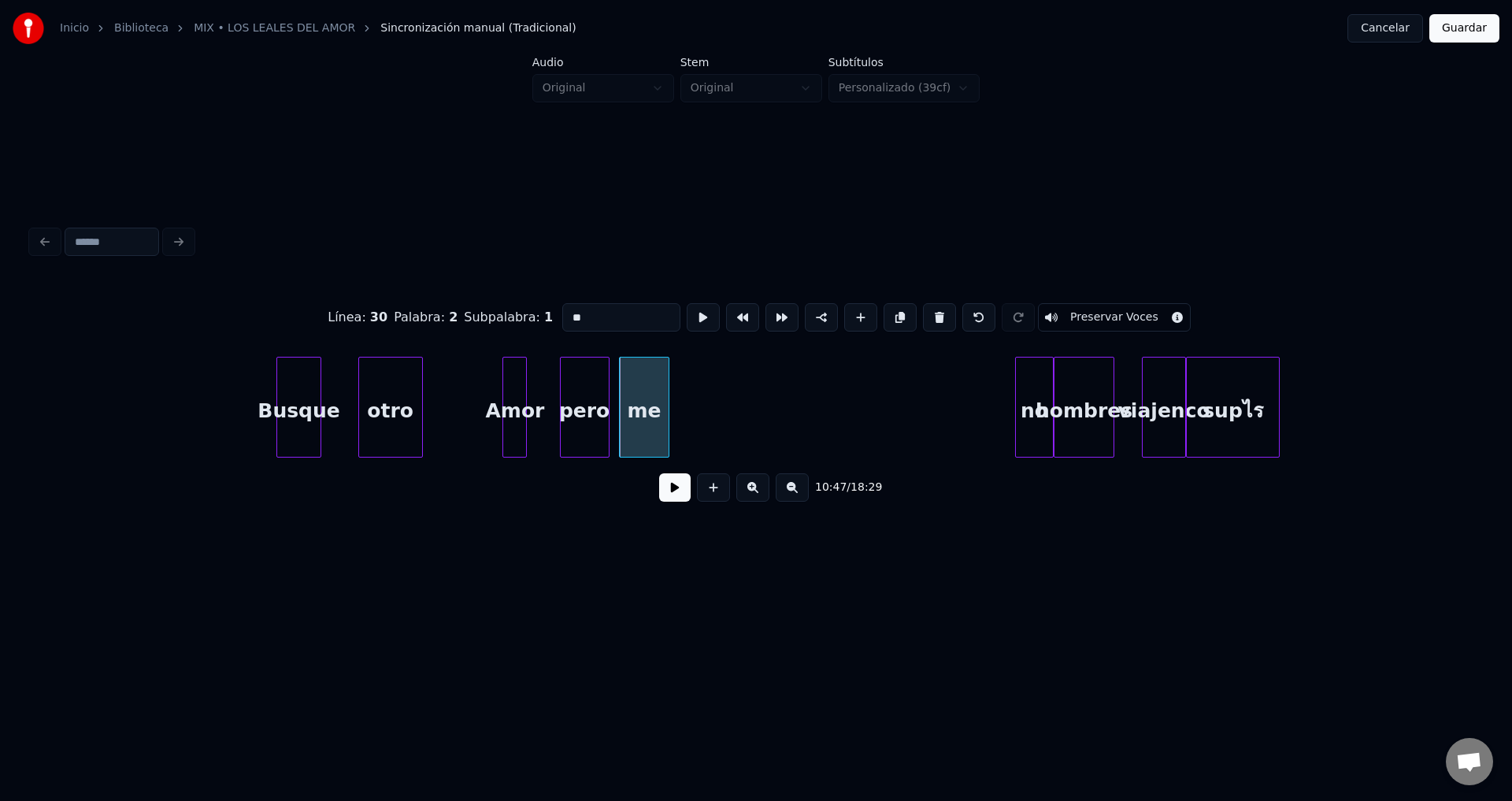
scroll to position [0, 178150]
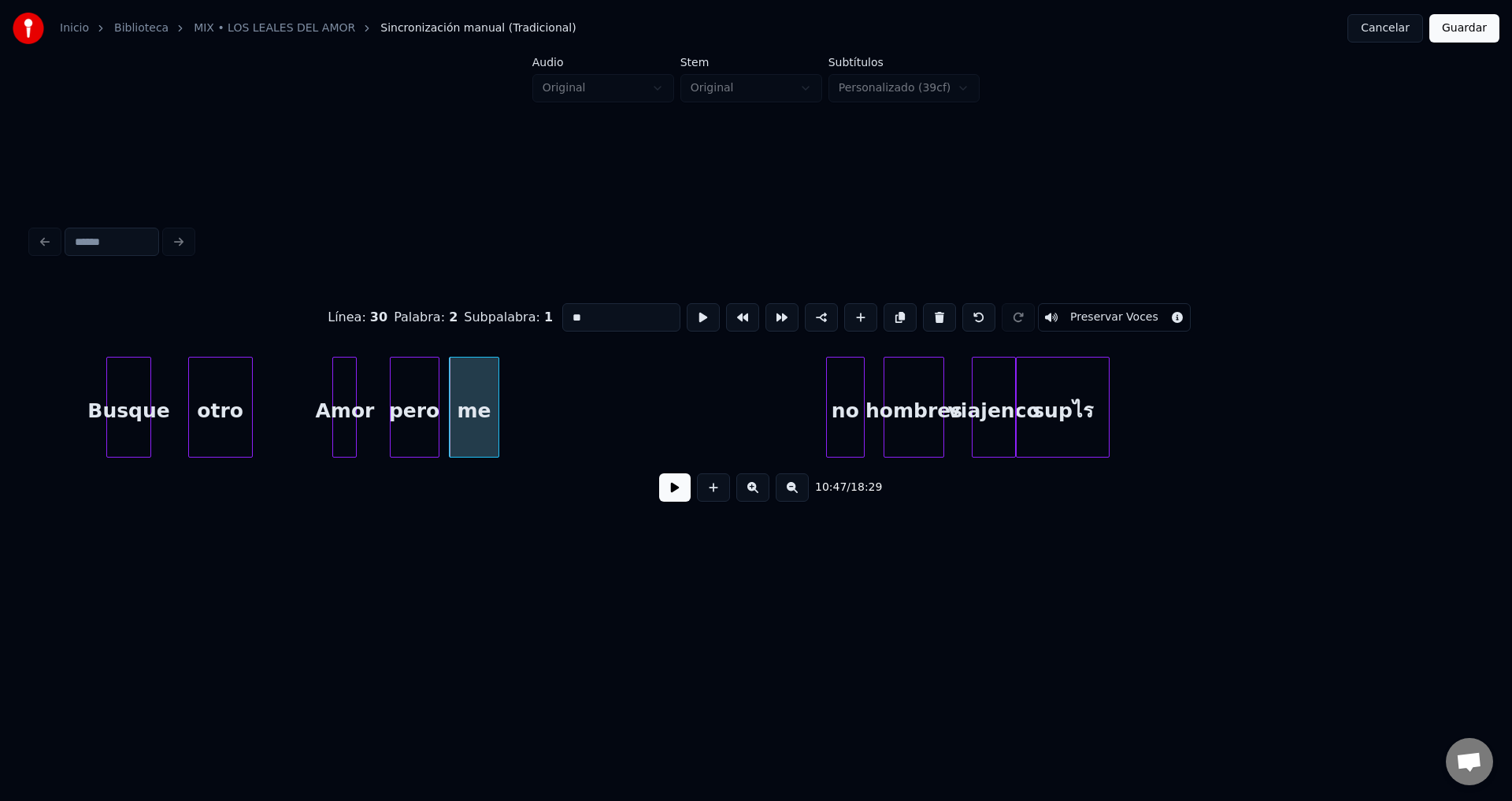
click at [827, 408] on div "no" at bounding box center [845, 411] width 37 height 107
click at [775, 408] on div "no" at bounding box center [777, 411] width 37 height 107
drag, startPoint x: 593, startPoint y: 301, endPoint x: 465, endPoint y: 311, distance: 128.4
click at [465, 311] on div "Línea : 30 Palabra : 3 Subpalabra : 1 ** Preservar Voces" at bounding box center [756, 317] width 1449 height 79
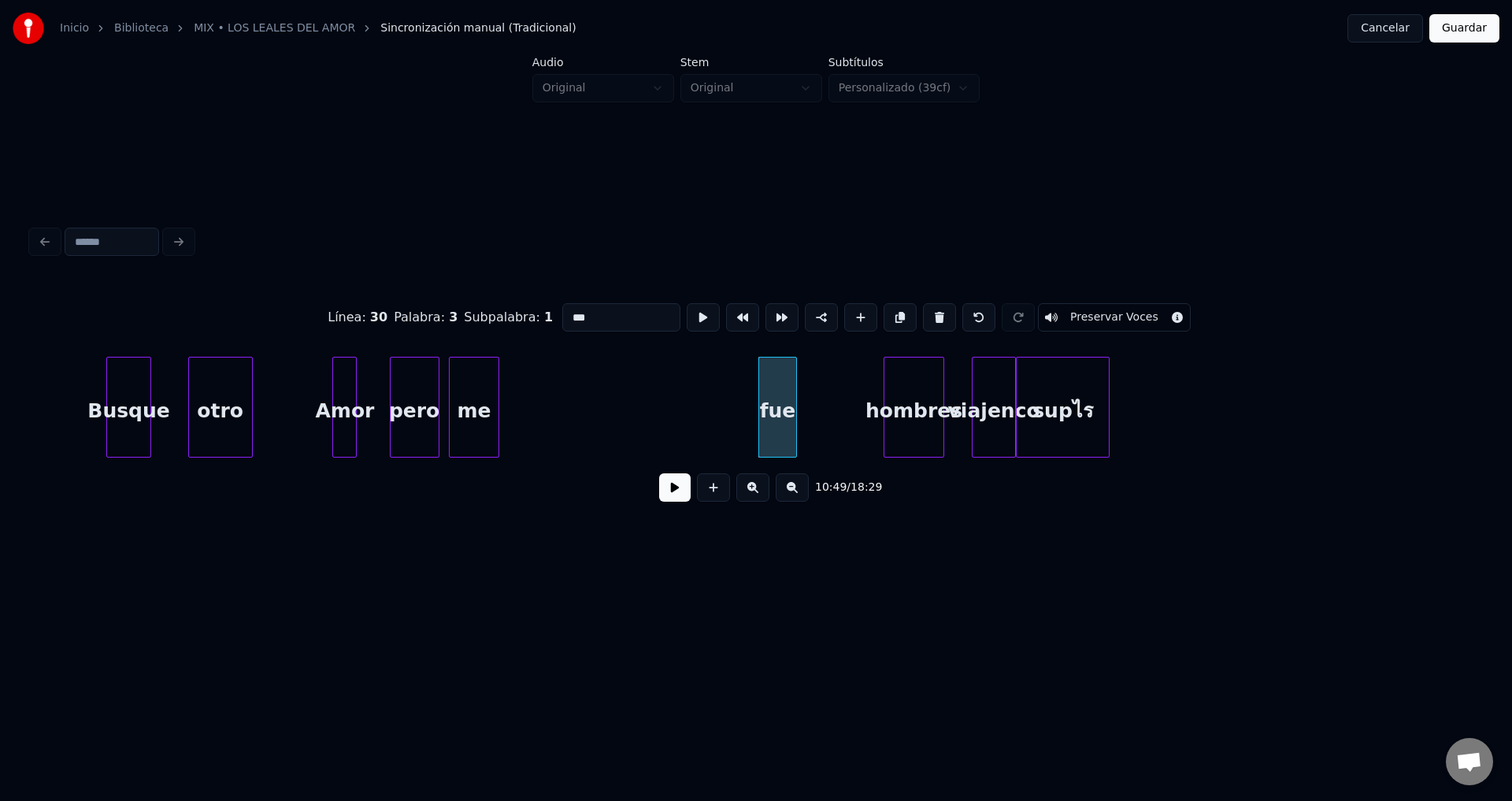
click at [918, 424] on div "hombres" at bounding box center [914, 411] width 59 height 107
drag, startPoint x: 658, startPoint y: 313, endPoint x: 485, endPoint y: 315, distance: 173.0
click at [488, 313] on div "Línea : 30 Palabra : 4 Subpalabra : 1 ******* Preservar Voces" at bounding box center [756, 317] width 1449 height 79
click at [1011, 392] on div at bounding box center [1013, 407] width 5 height 99
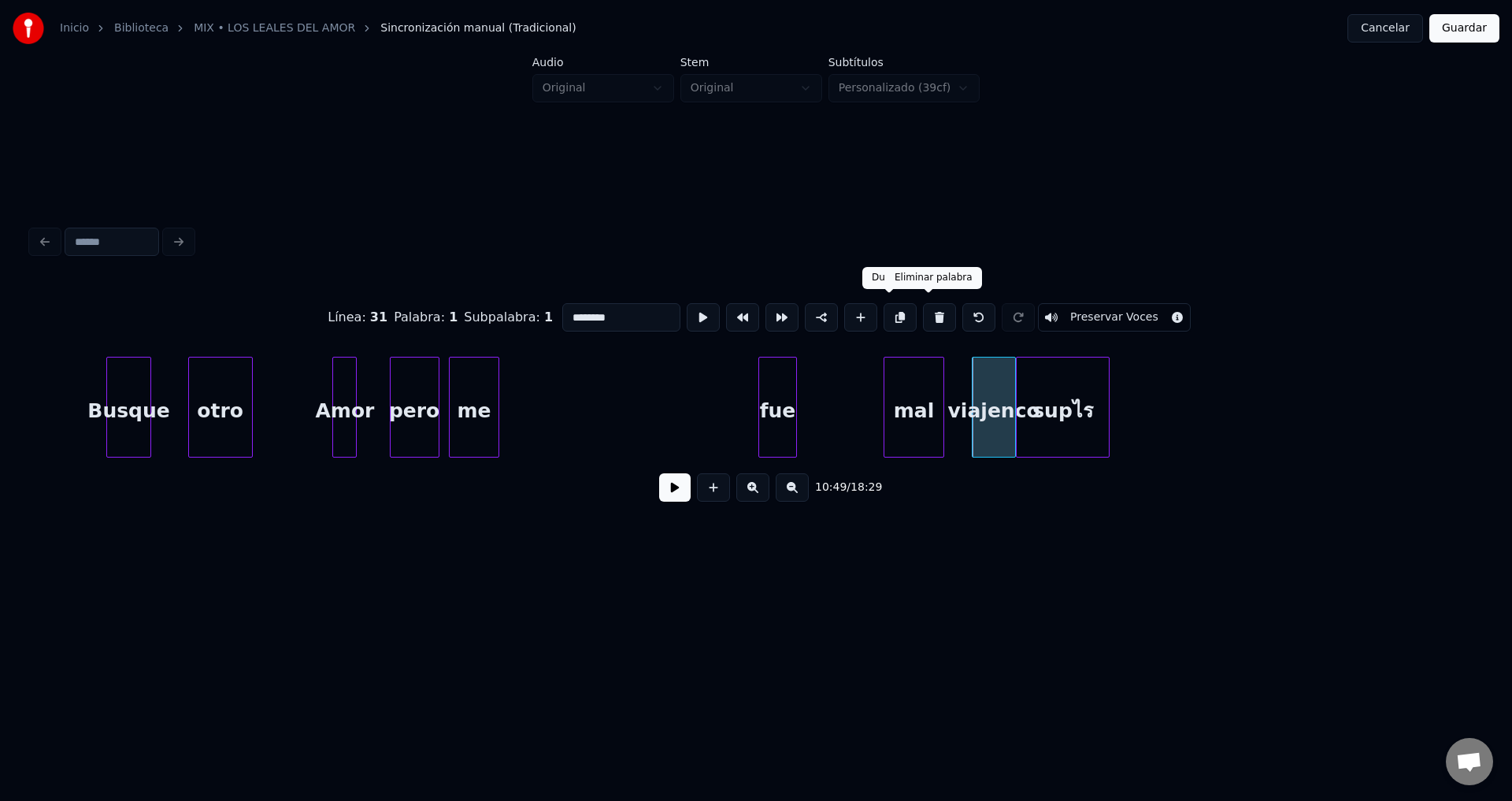
click at [927, 311] on button at bounding box center [940, 318] width 33 height 29
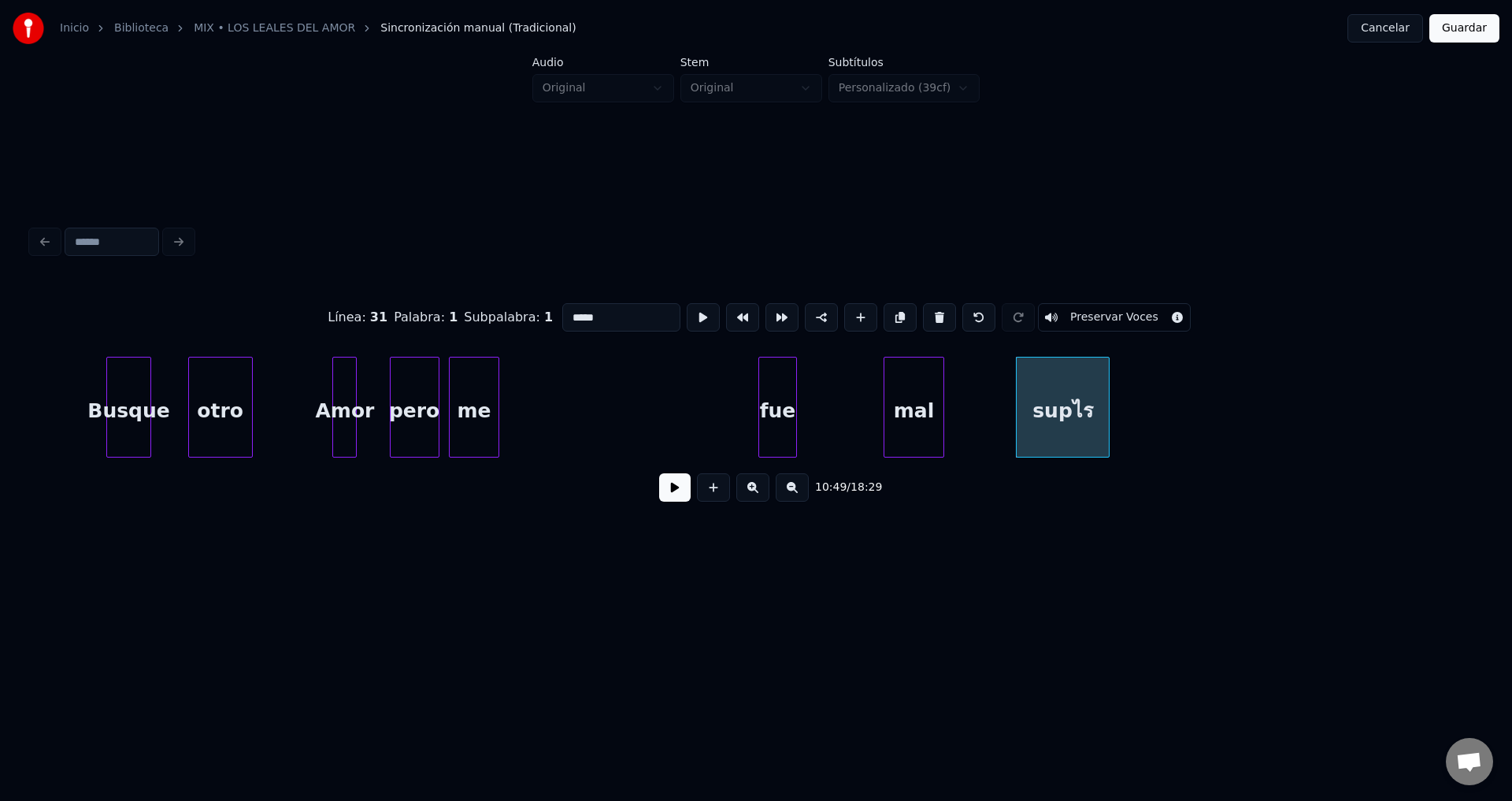
click at [1035, 381] on div "supไร" at bounding box center [1063, 411] width 92 height 107
click at [931, 311] on button at bounding box center [940, 318] width 33 height 29
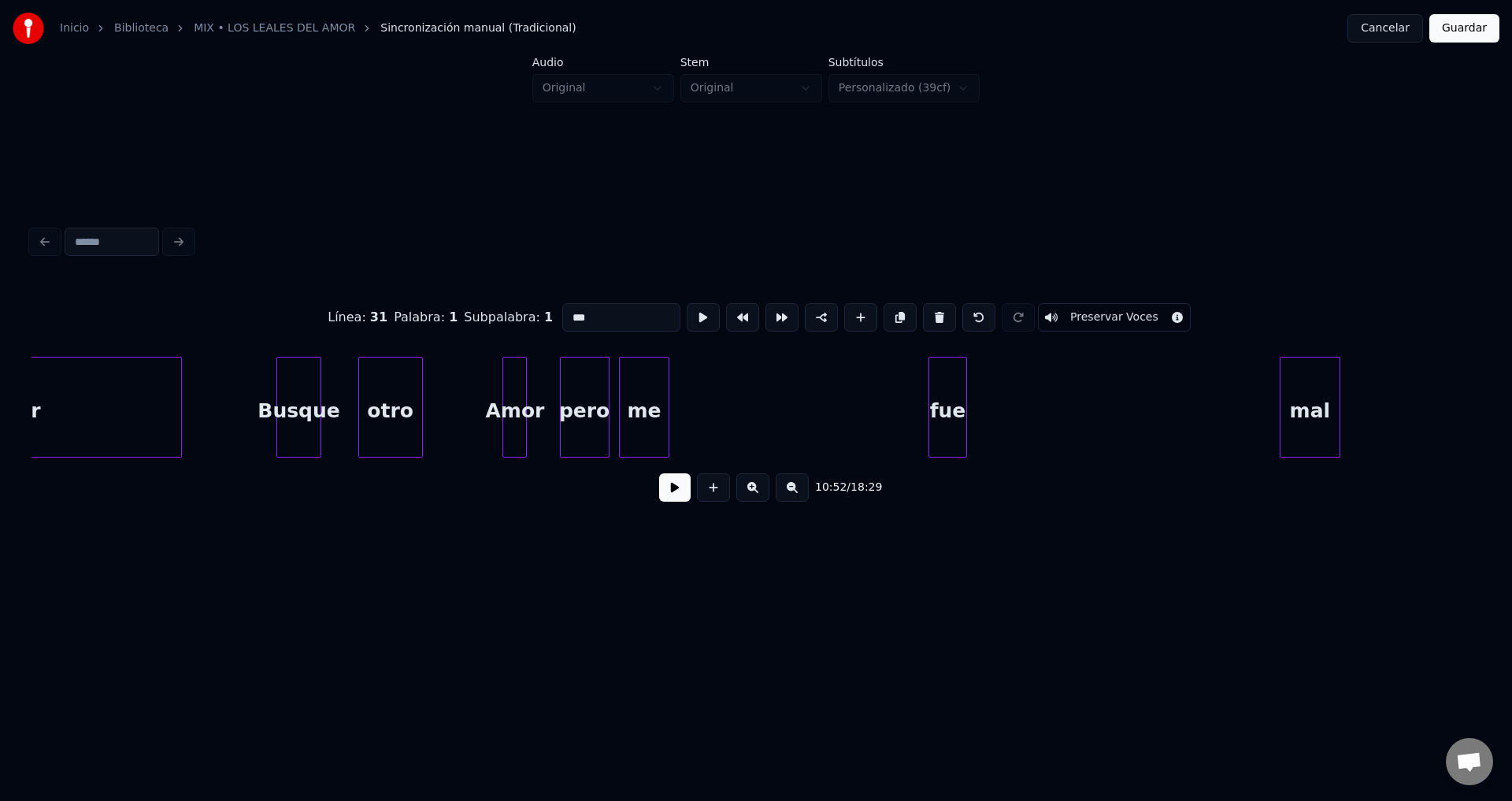
click at [1340, 425] on div "mal" at bounding box center [1310, 411] width 59 height 107
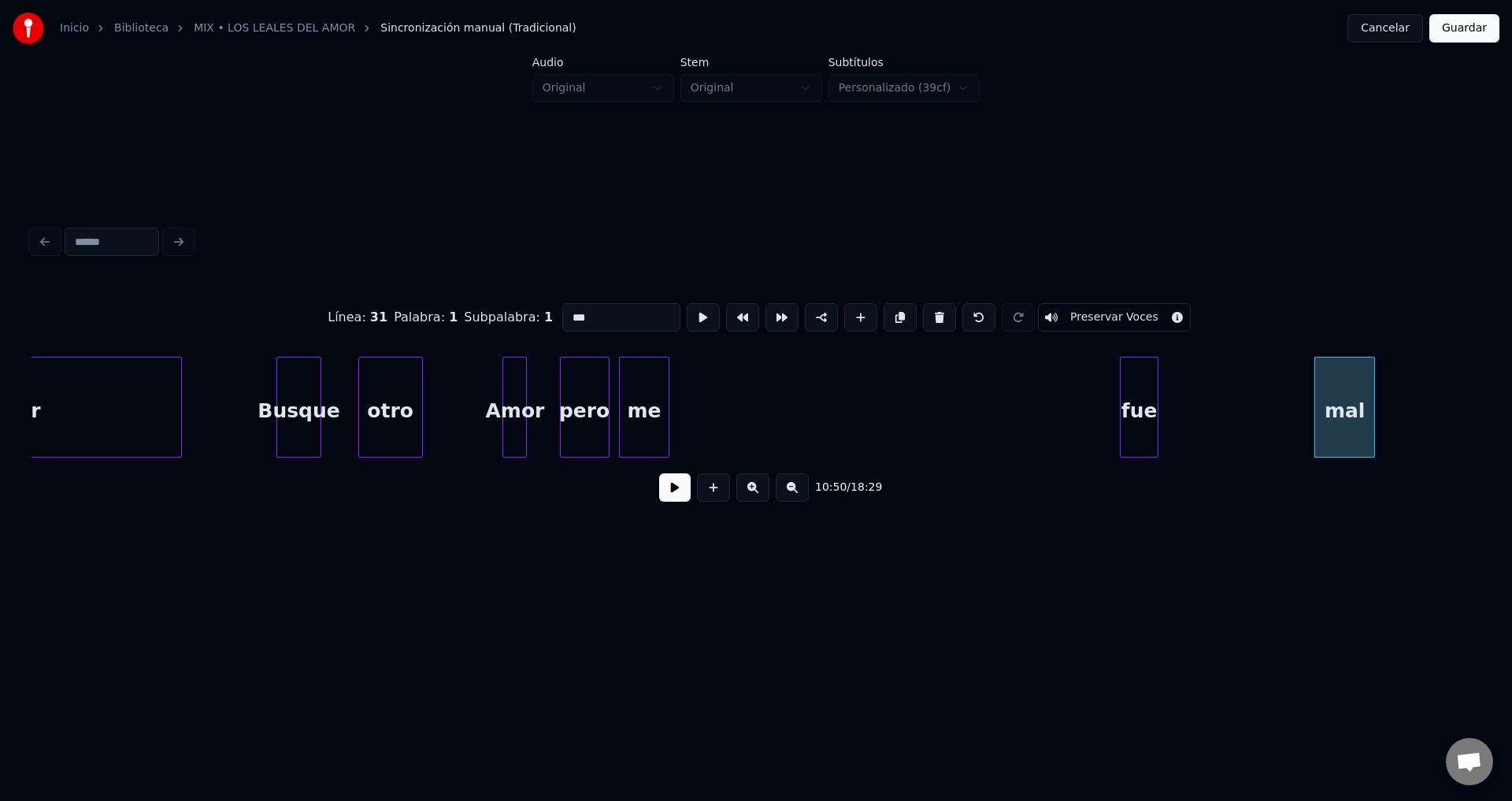
click at [1158, 416] on div "fue" at bounding box center [1139, 411] width 37 height 107
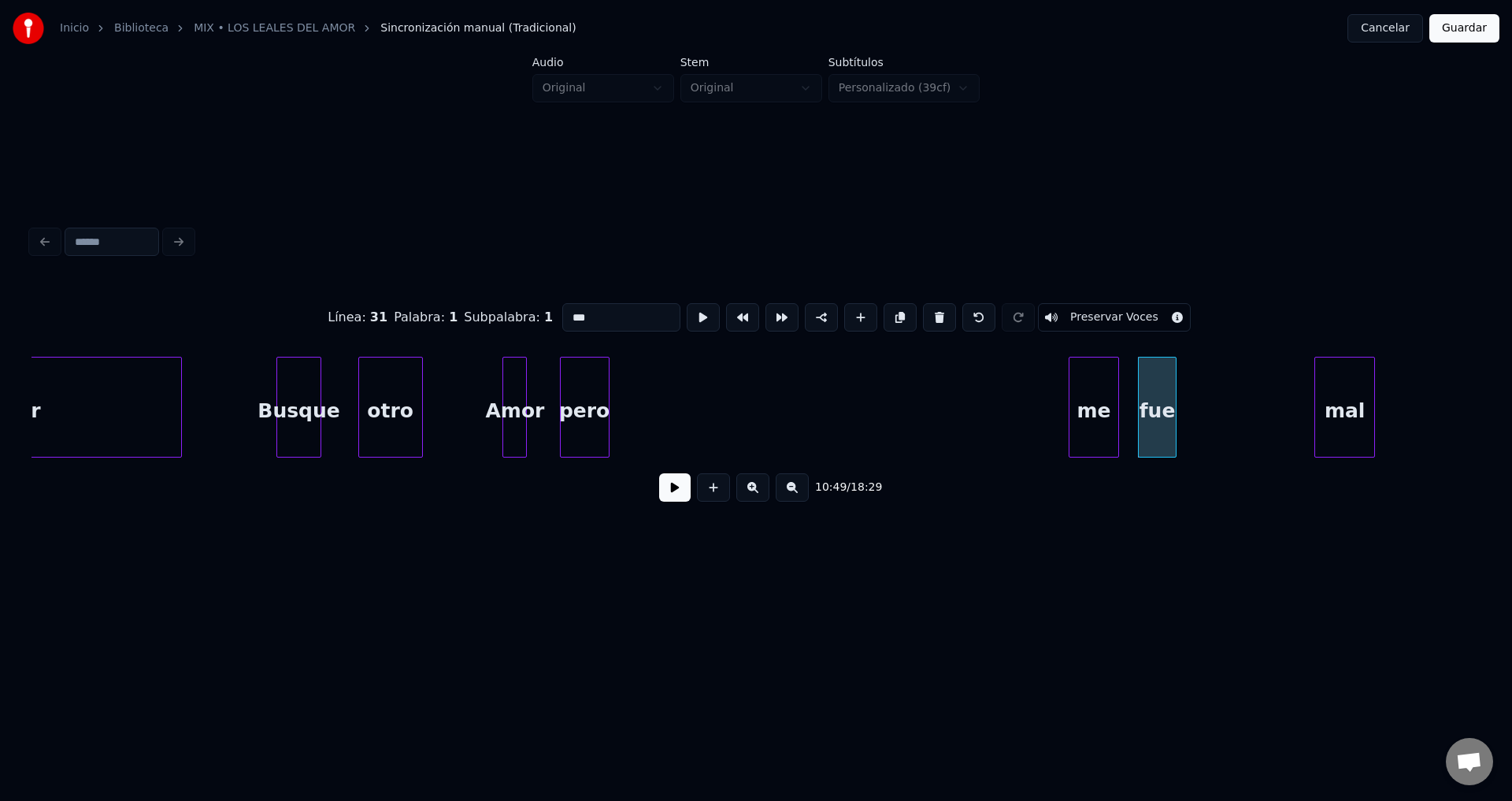
click at [1102, 420] on div "me" at bounding box center [1093, 411] width 48 height 107
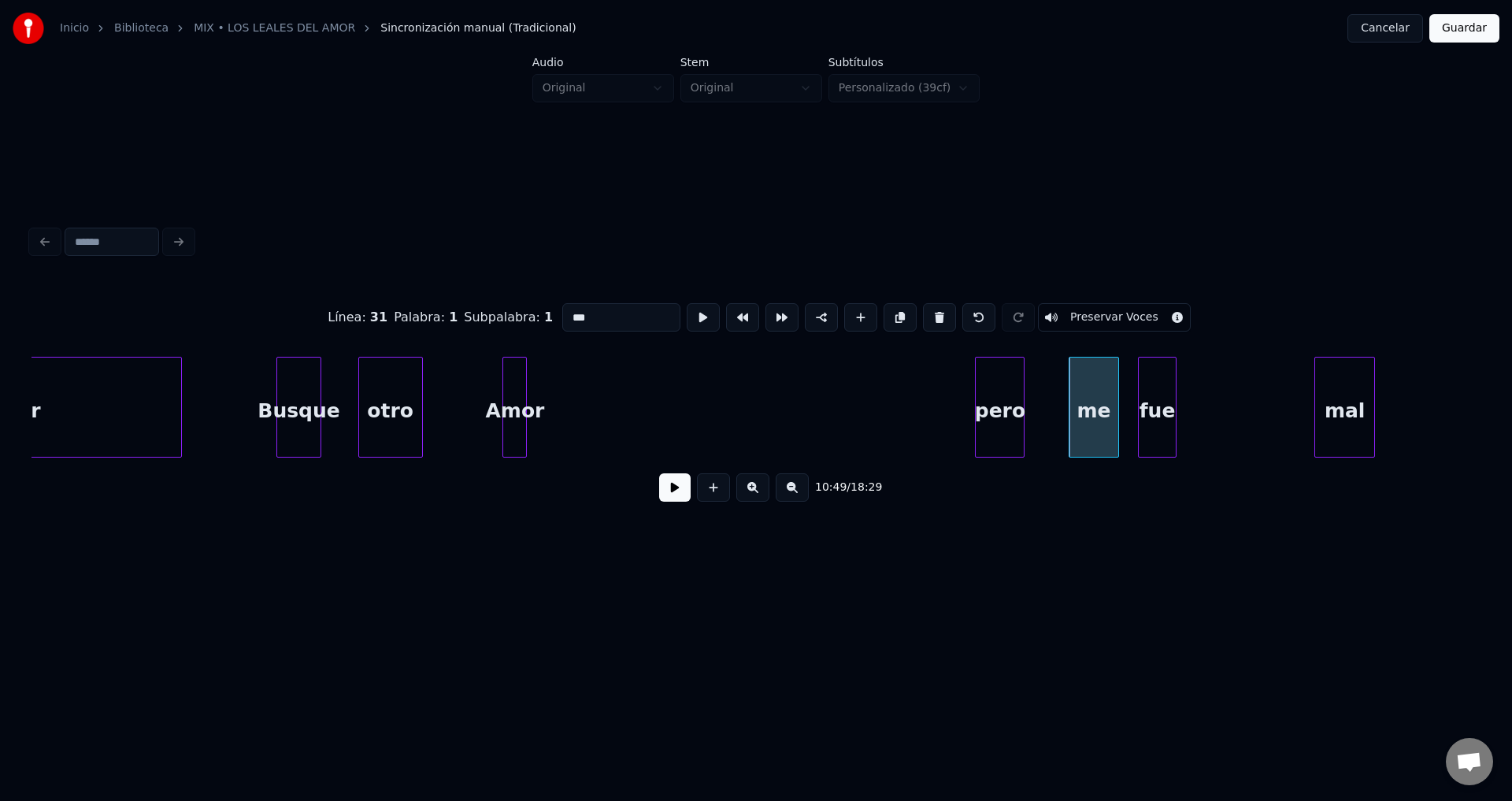
click at [1011, 408] on div "pero" at bounding box center [1000, 411] width 48 height 107
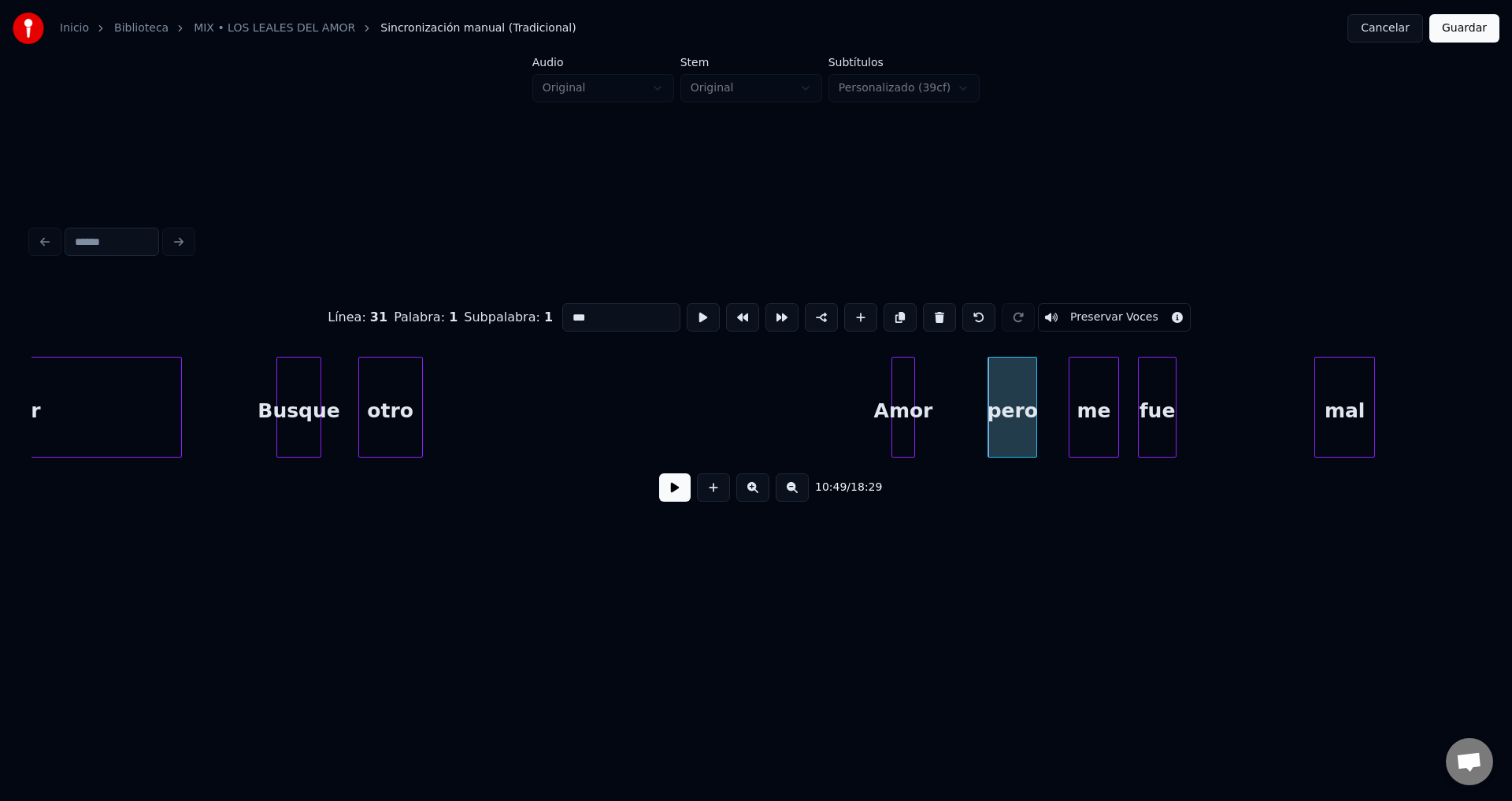
click at [915, 418] on div "Amor" at bounding box center [903, 411] width 23 height 107
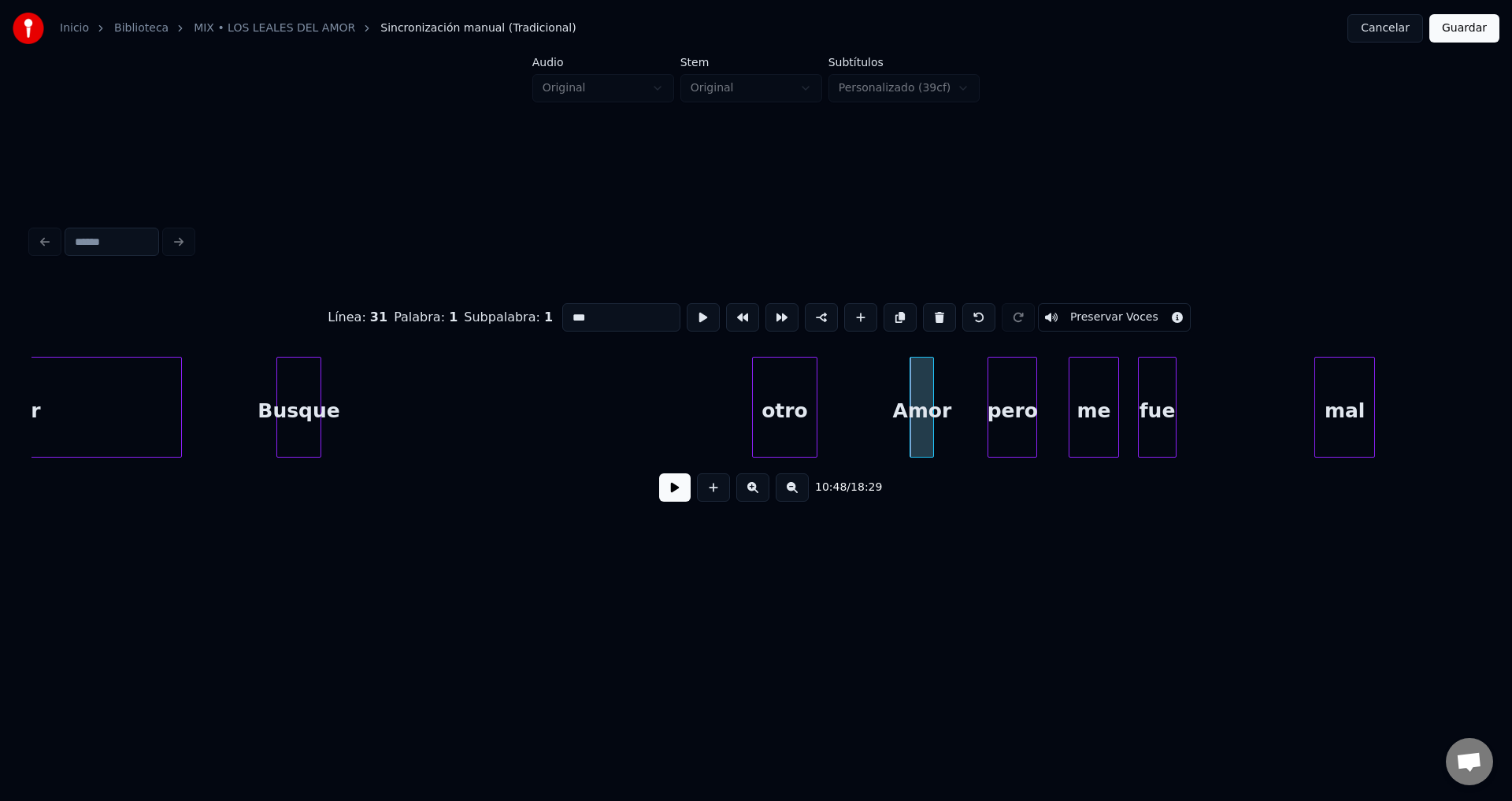
click at [787, 412] on div "otro" at bounding box center [784, 411] width 63 height 107
click at [102, 399] on div "amor" at bounding box center [12, 411] width 338 height 107
type input "****"
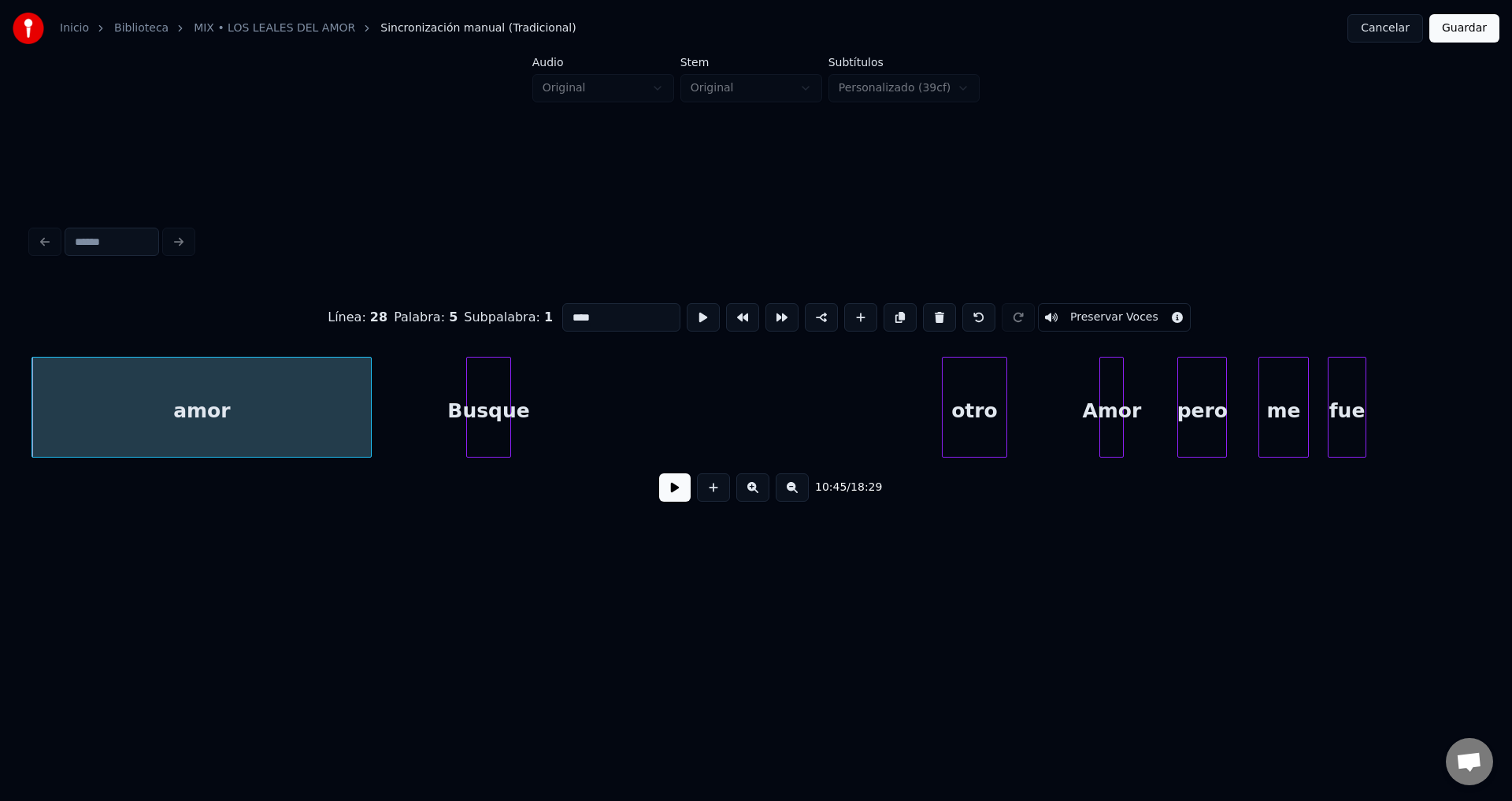
click at [675, 496] on button at bounding box center [675, 488] width 32 height 29
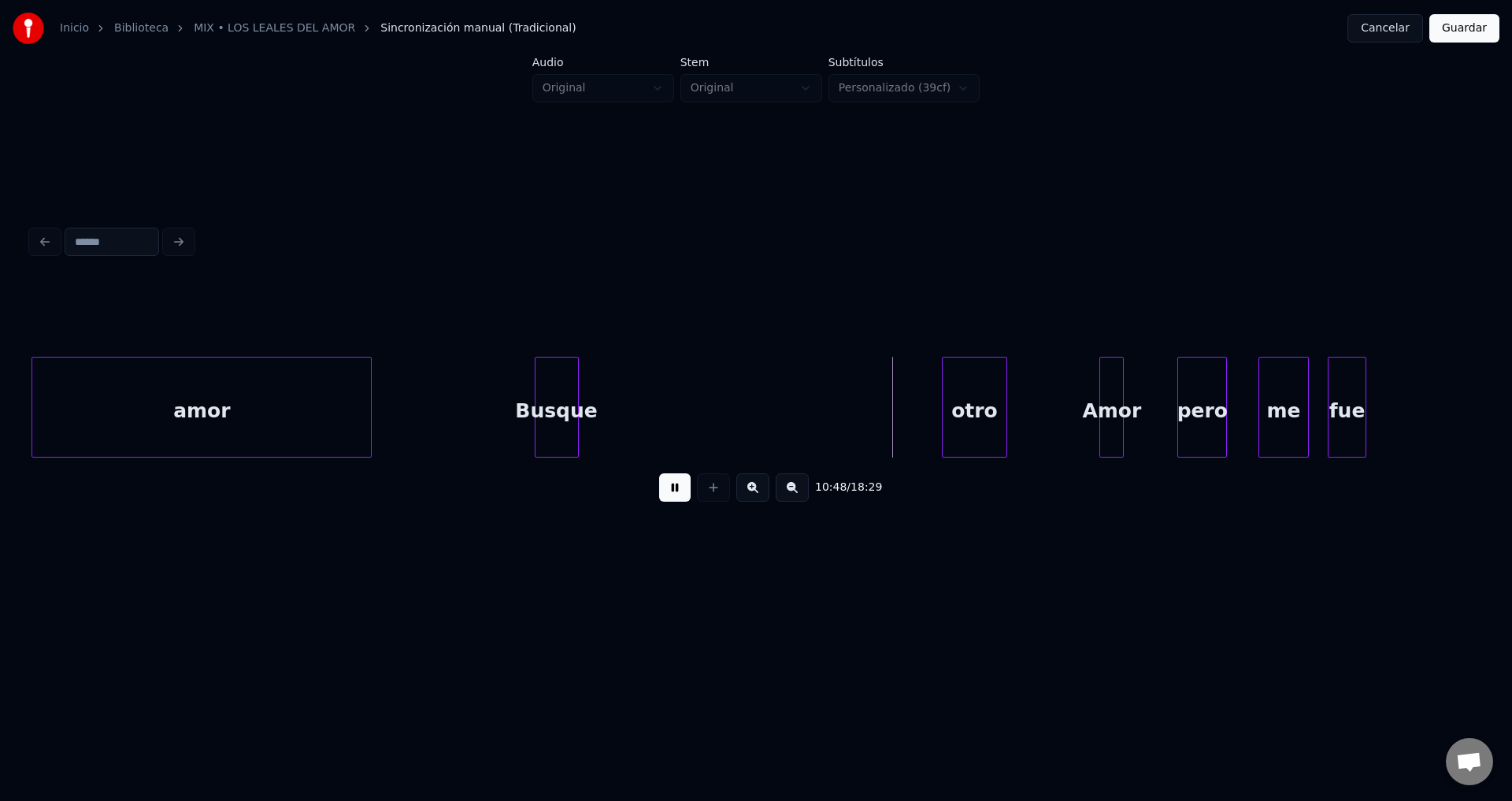
click at [553, 429] on div "Busque" at bounding box center [557, 411] width 43 height 107
click at [615, 390] on div at bounding box center [613, 407] width 5 height 99
click at [542, 400] on div "Busque" at bounding box center [551, 411] width 86 height 107
click at [584, 393] on div "Busque" at bounding box center [551, 411] width 86 height 107
click at [652, 395] on div at bounding box center [652, 407] width 5 height 99
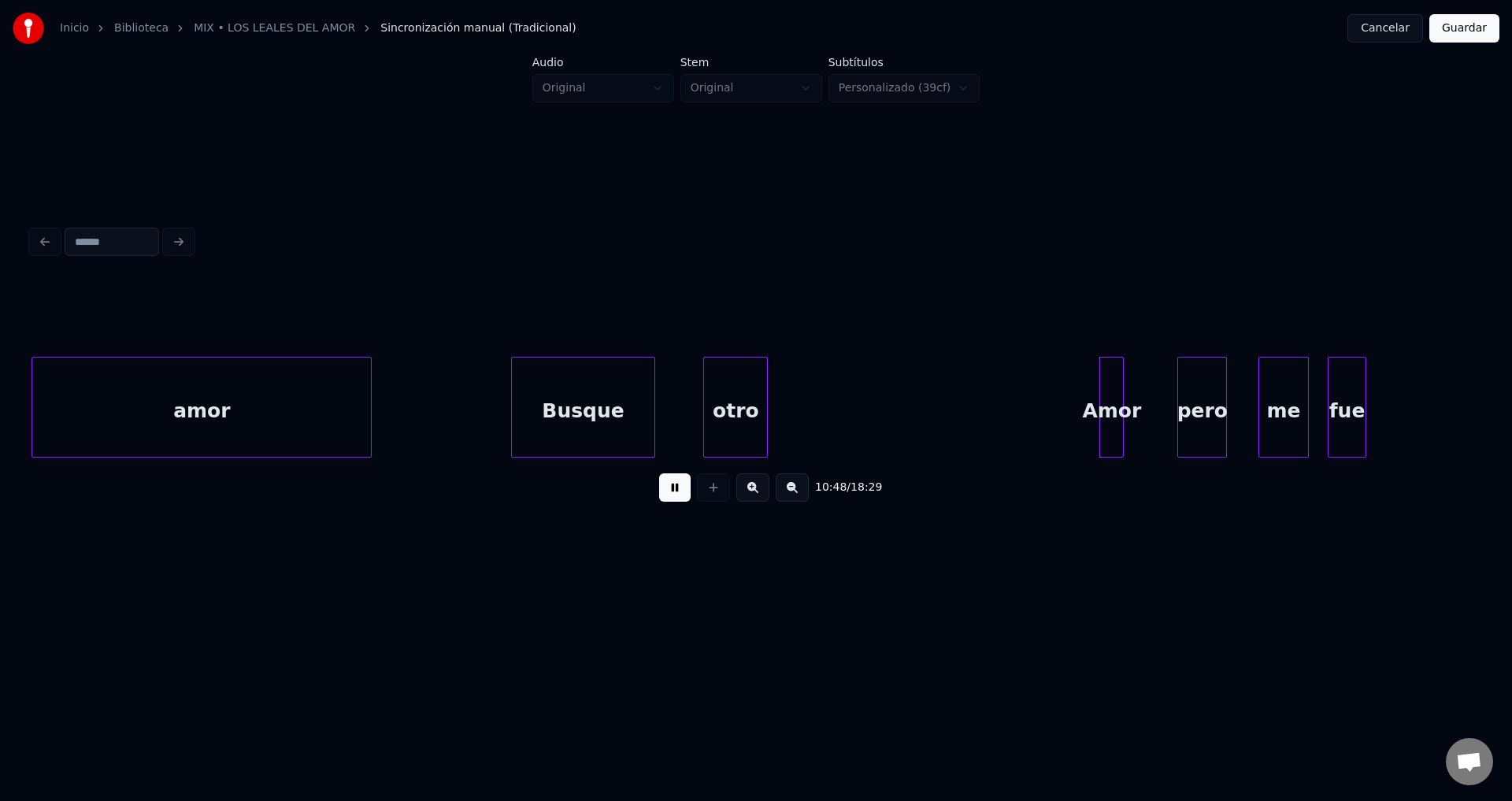
click at [746, 418] on div "otro" at bounding box center [735, 411] width 63 height 107
click at [822, 404] on div at bounding box center [821, 407] width 5 height 99
click at [849, 396] on div "Amor" at bounding box center [845, 411] width 23 height 107
click at [1088, 399] on div at bounding box center [1087, 407] width 5 height 99
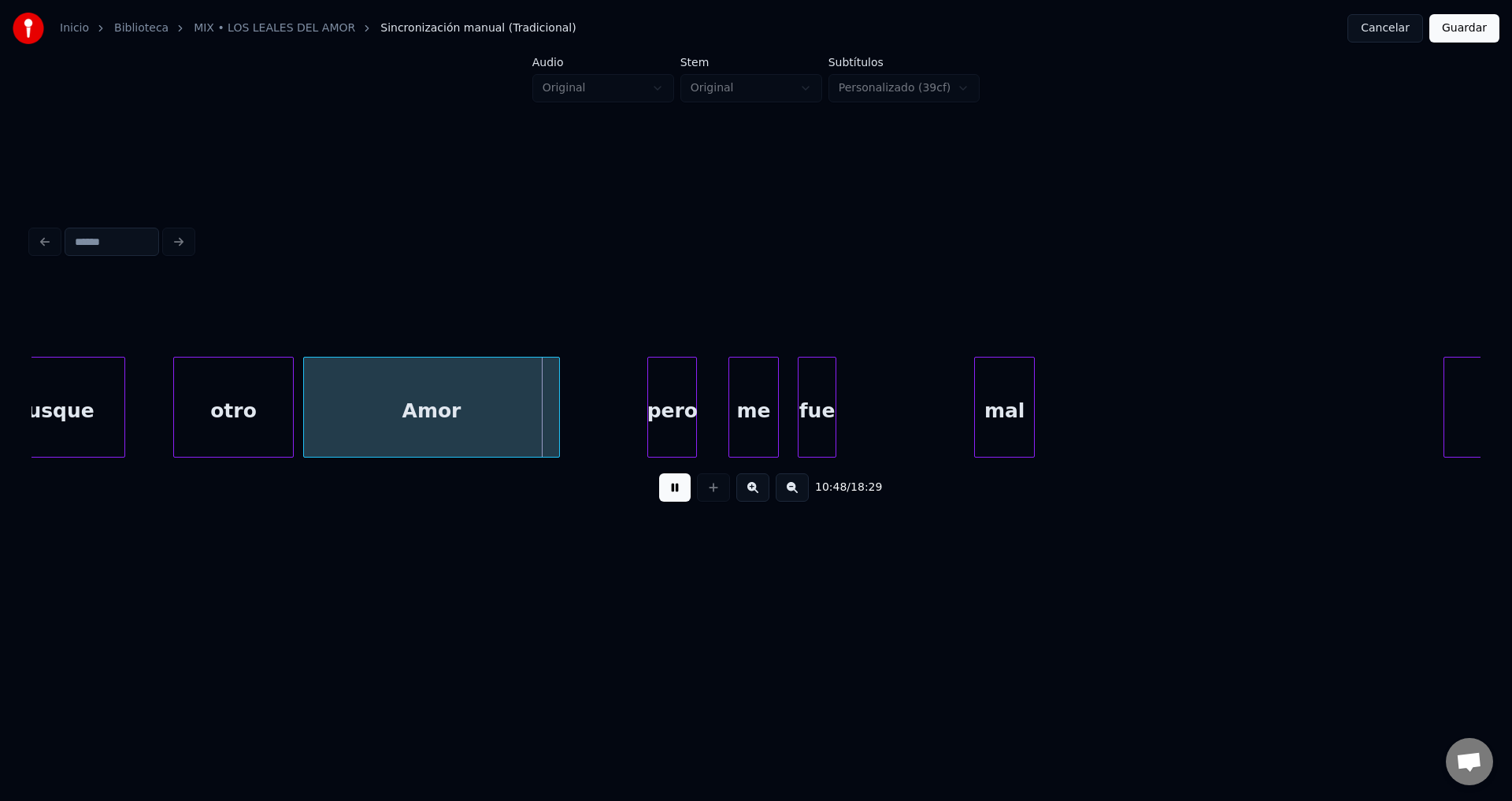
scroll to position [0, 178491]
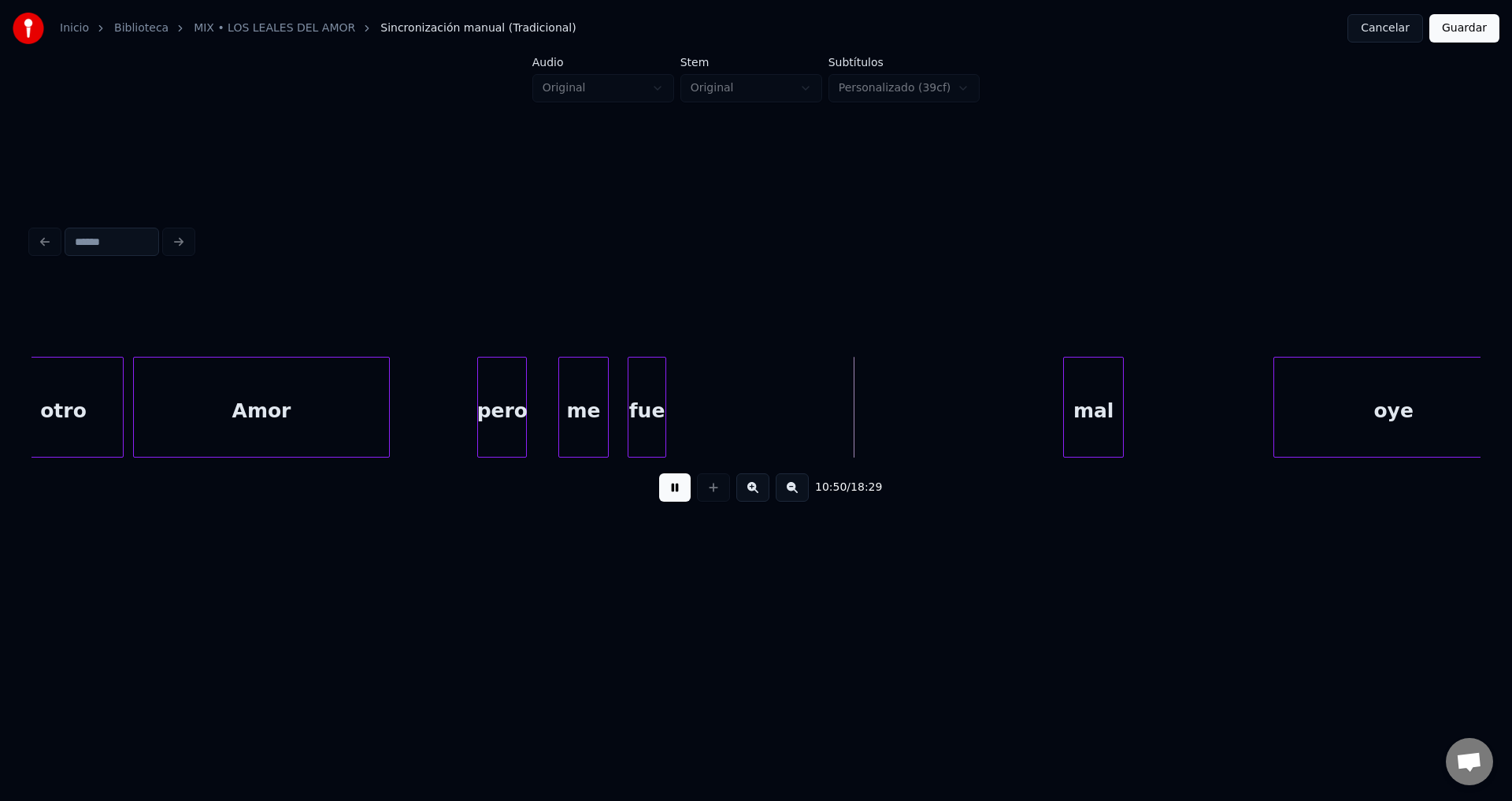
click at [1112, 424] on div "mal" at bounding box center [1093, 411] width 59 height 107
click at [685, 417] on div "fue" at bounding box center [667, 411] width 37 height 107
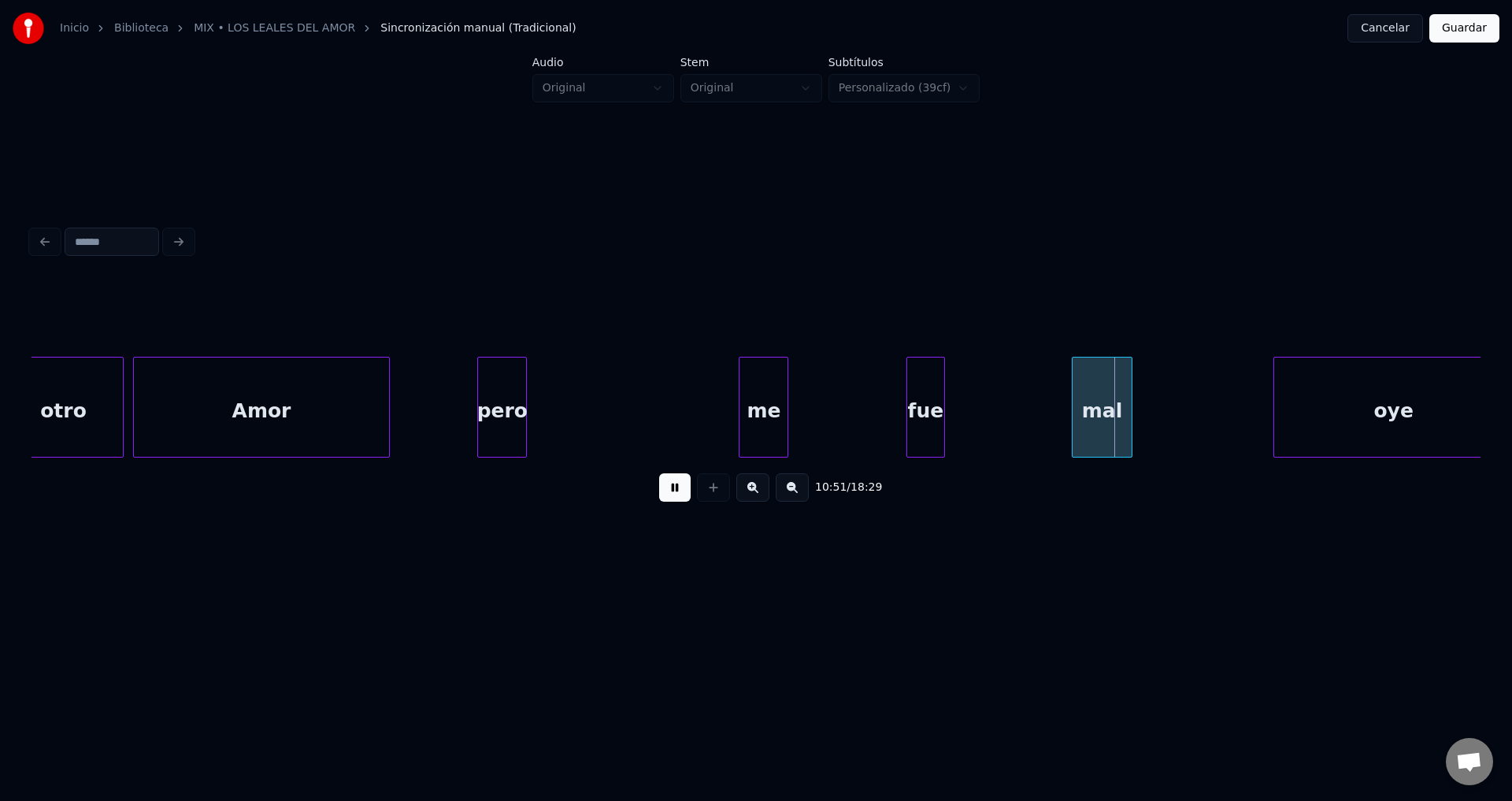
click at [761, 418] on div "me" at bounding box center [764, 411] width 48 height 107
click at [542, 410] on div "pero" at bounding box center [547, 411] width 48 height 107
click at [585, 399] on div at bounding box center [586, 407] width 5 height 99
click at [595, 397] on div at bounding box center [593, 407] width 5 height 99
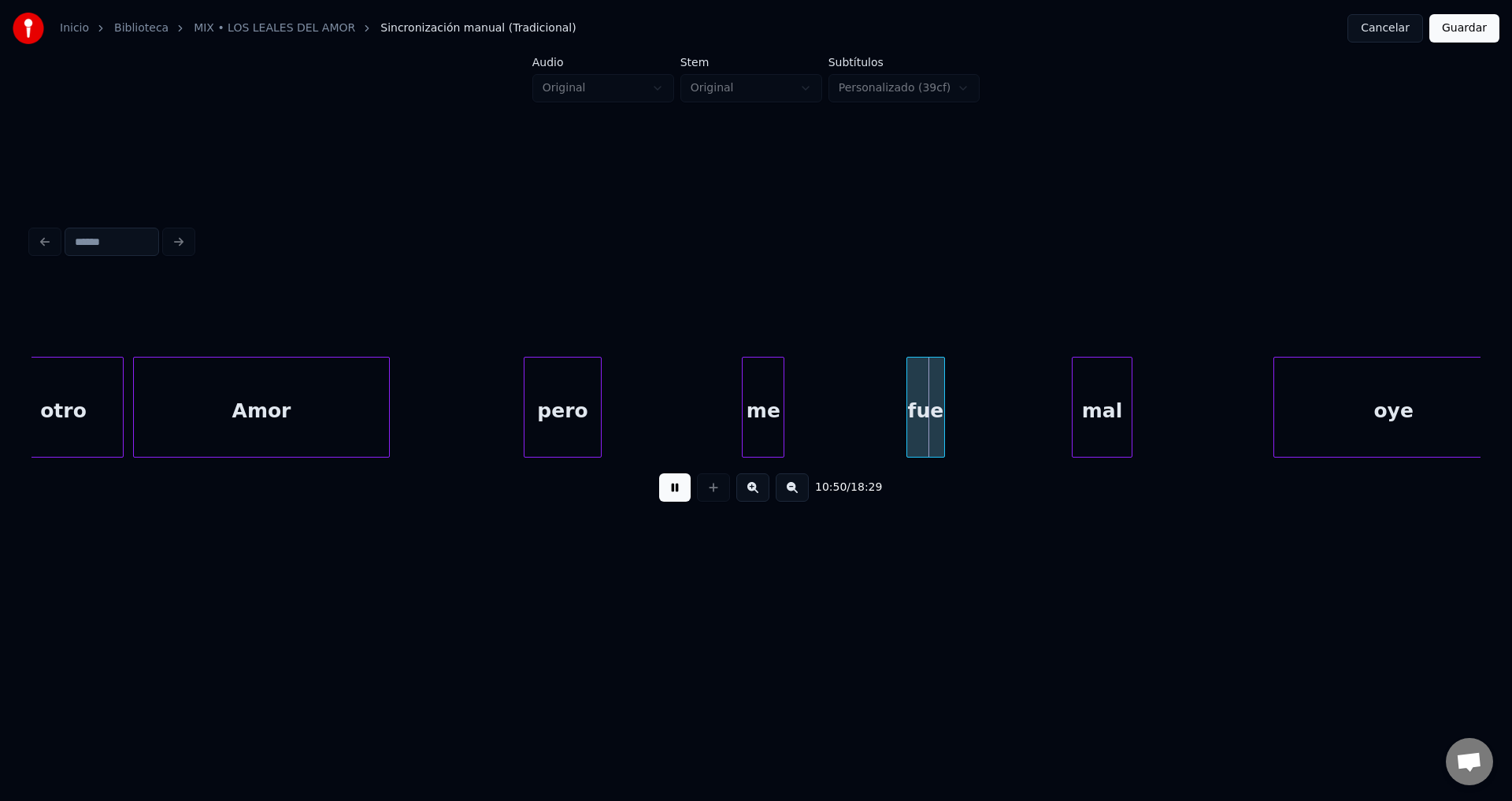
click at [641, 401] on div "me" at bounding box center [641, 411] width 41 height 107
click at [765, 414] on div "fue" at bounding box center [765, 411] width 37 height 107
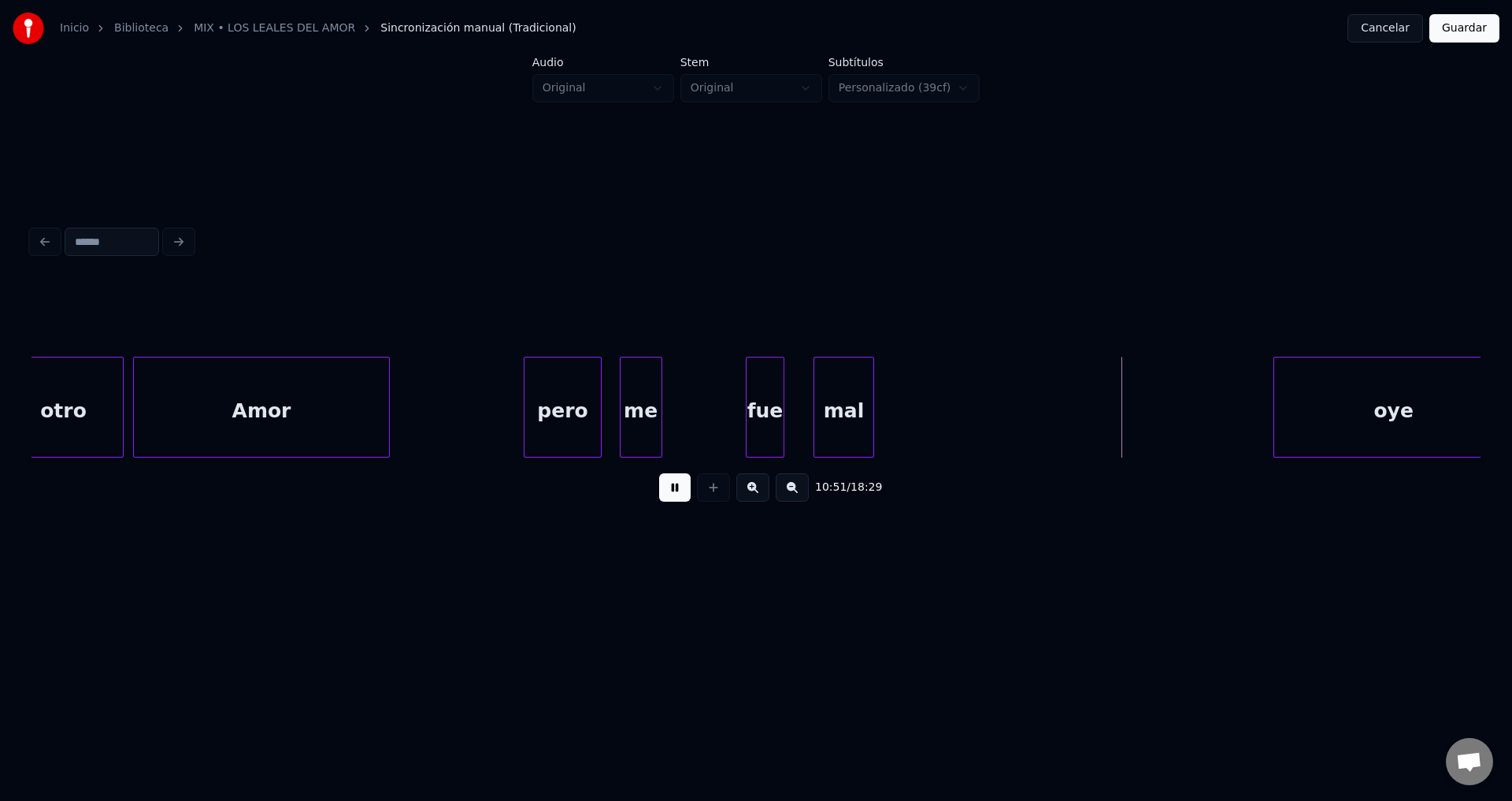
click at [834, 422] on div "mal" at bounding box center [844, 411] width 59 height 107
click at [1183, 417] on div at bounding box center [1181, 407] width 5 height 99
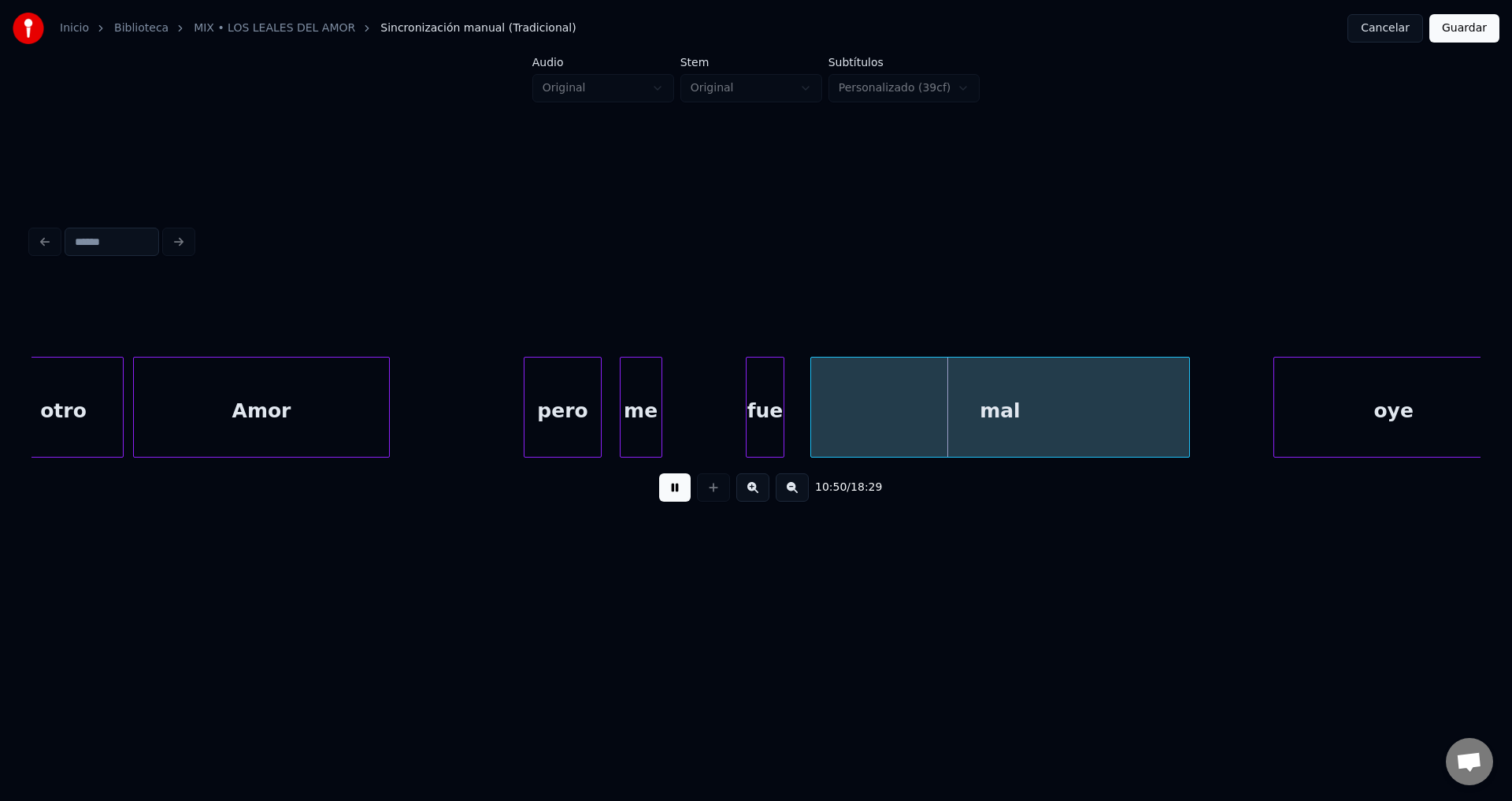
click at [760, 393] on div "fue" at bounding box center [765, 411] width 37 height 107
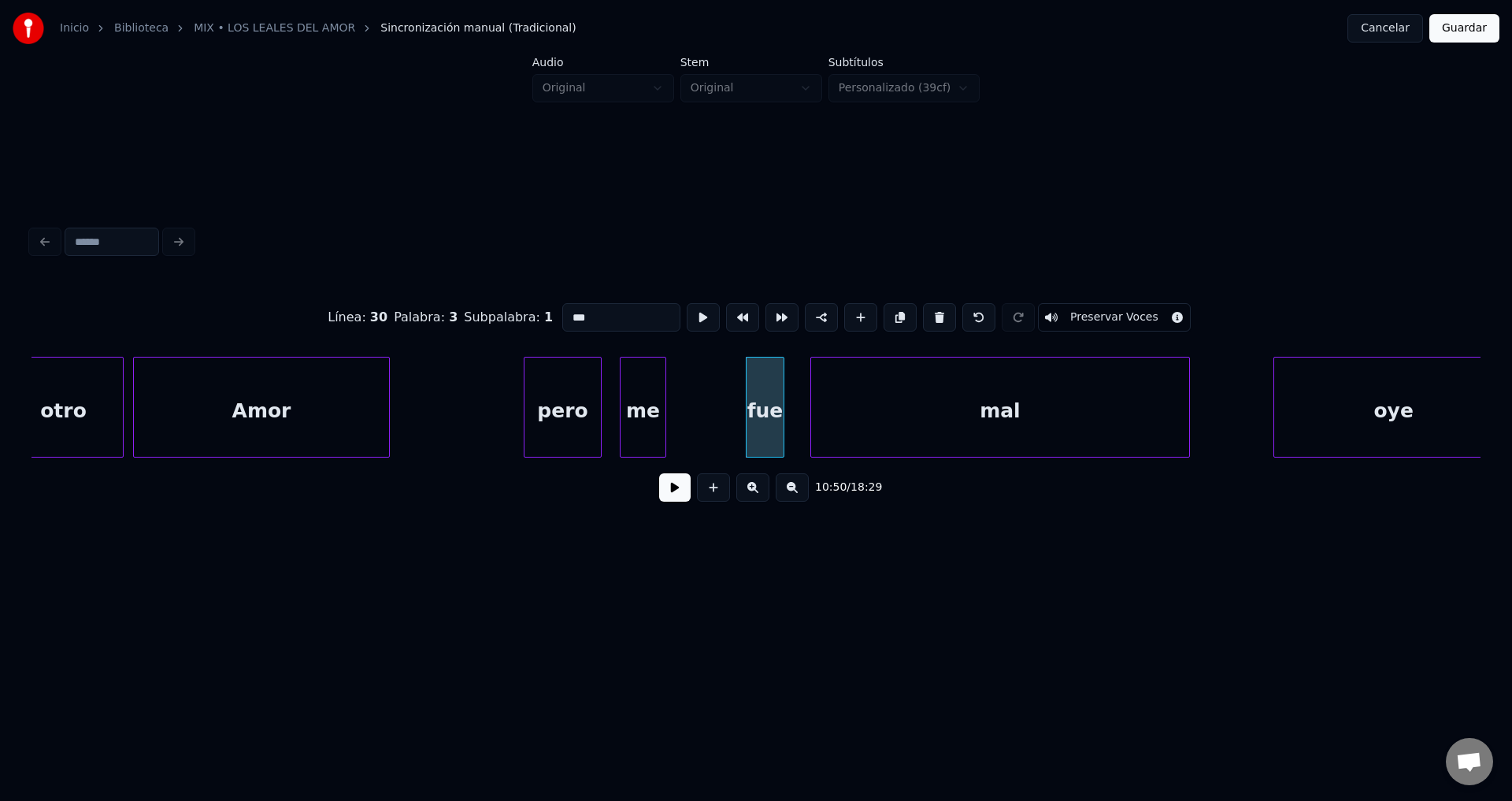
click at [665, 407] on div at bounding box center [663, 407] width 5 height 99
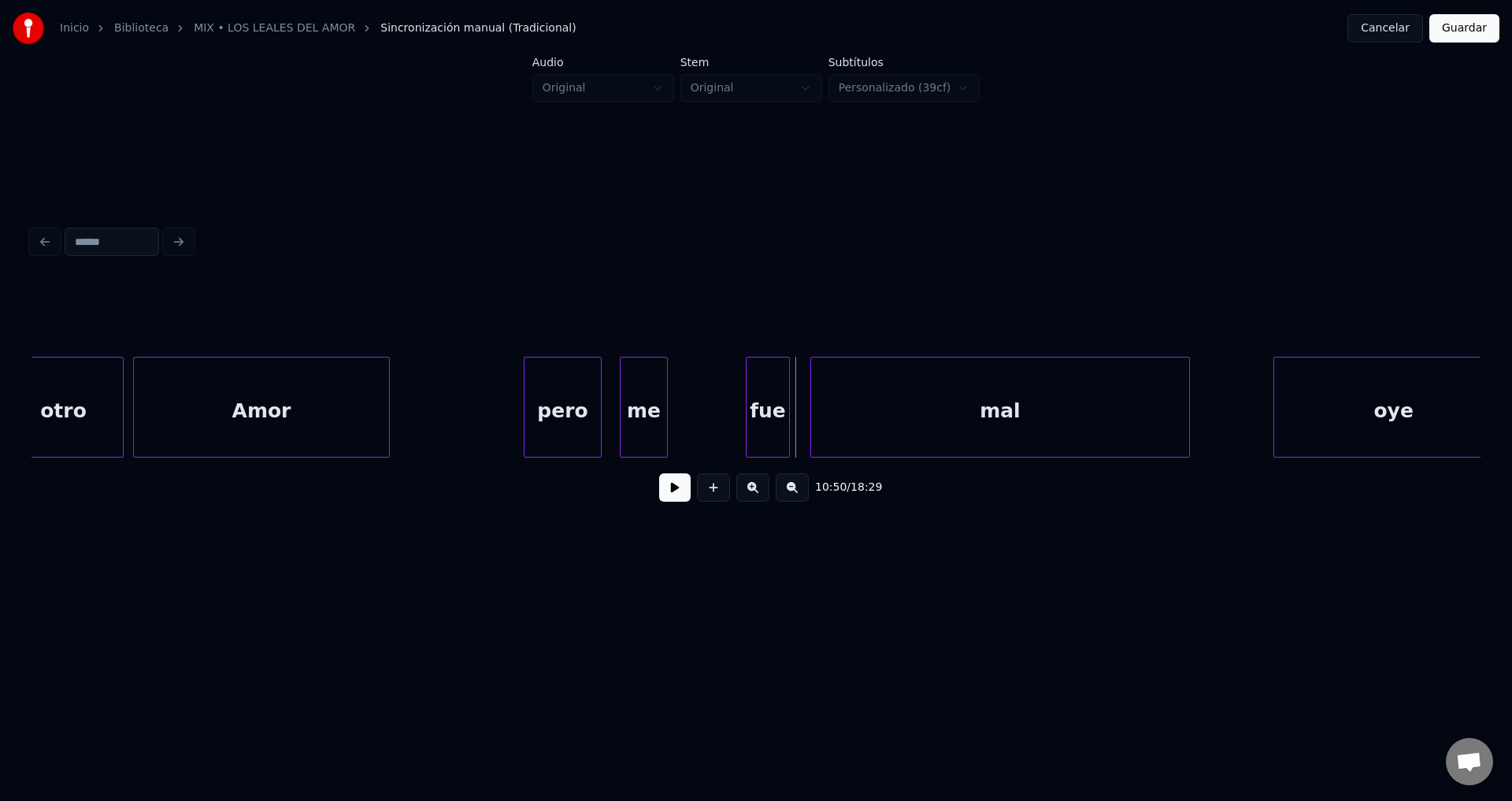
click at [789, 400] on div at bounding box center [787, 407] width 5 height 99
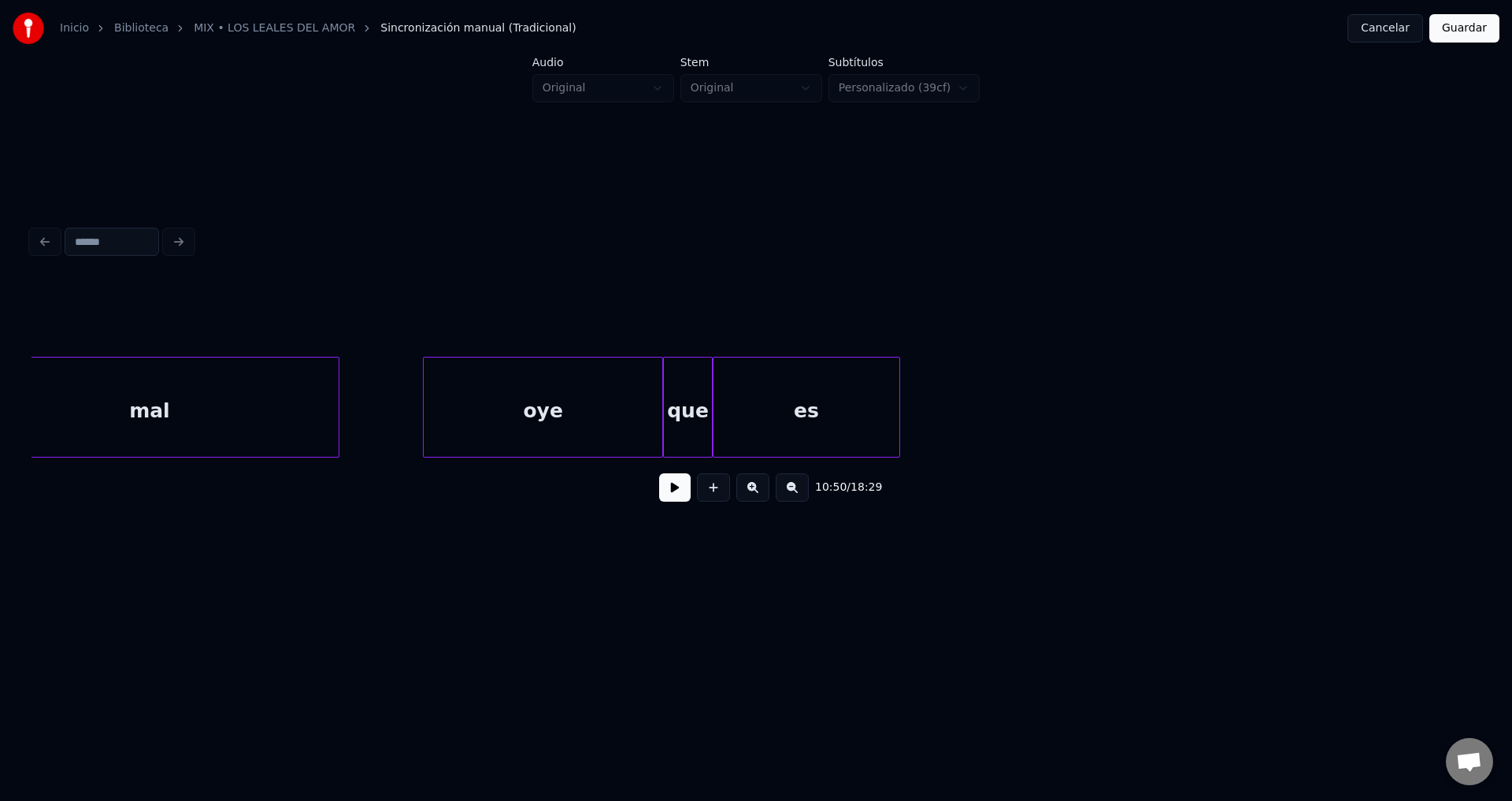
click at [249, 412] on div "mal" at bounding box center [149, 411] width 378 height 107
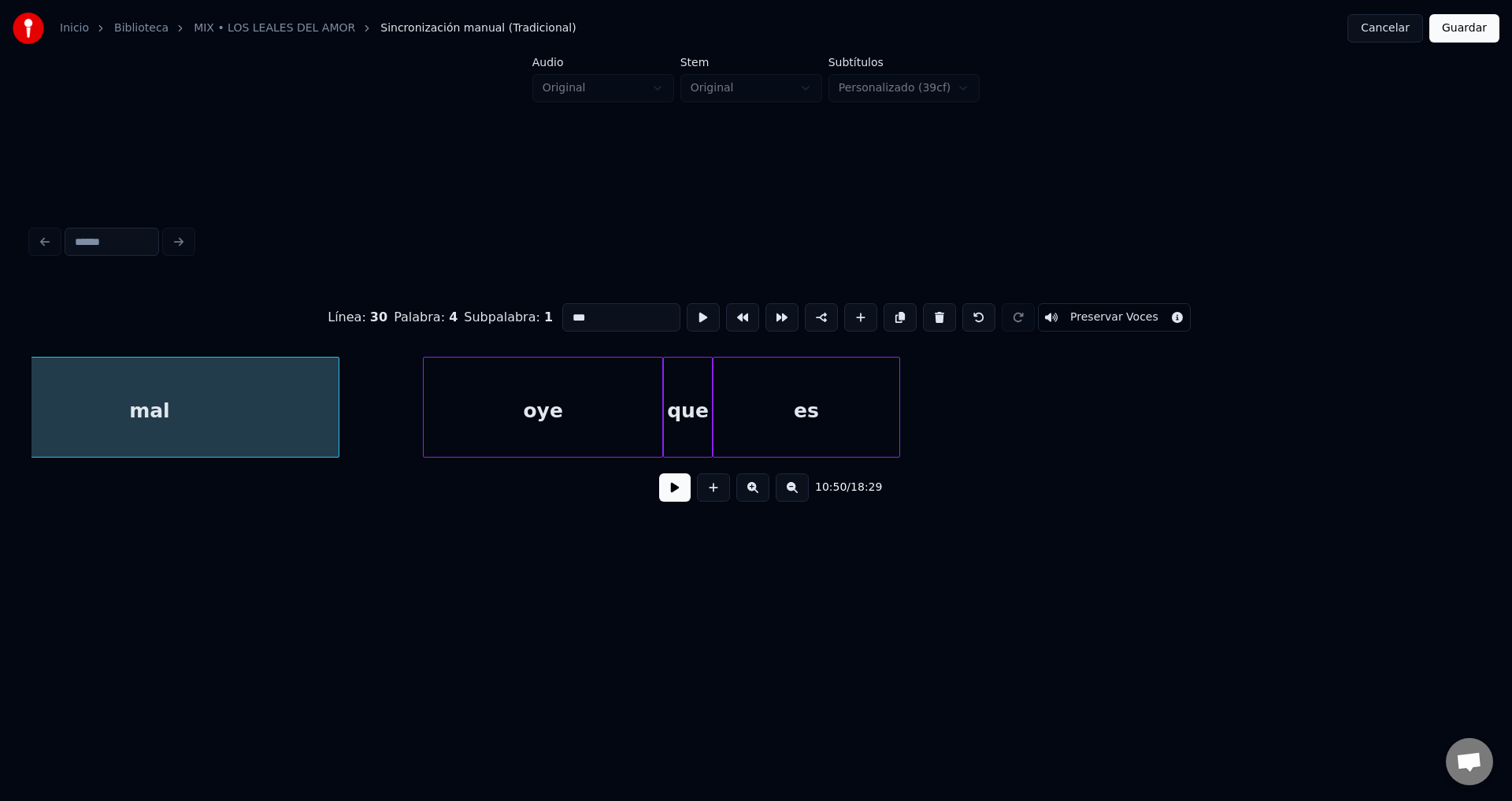
scroll to position [0, 179269]
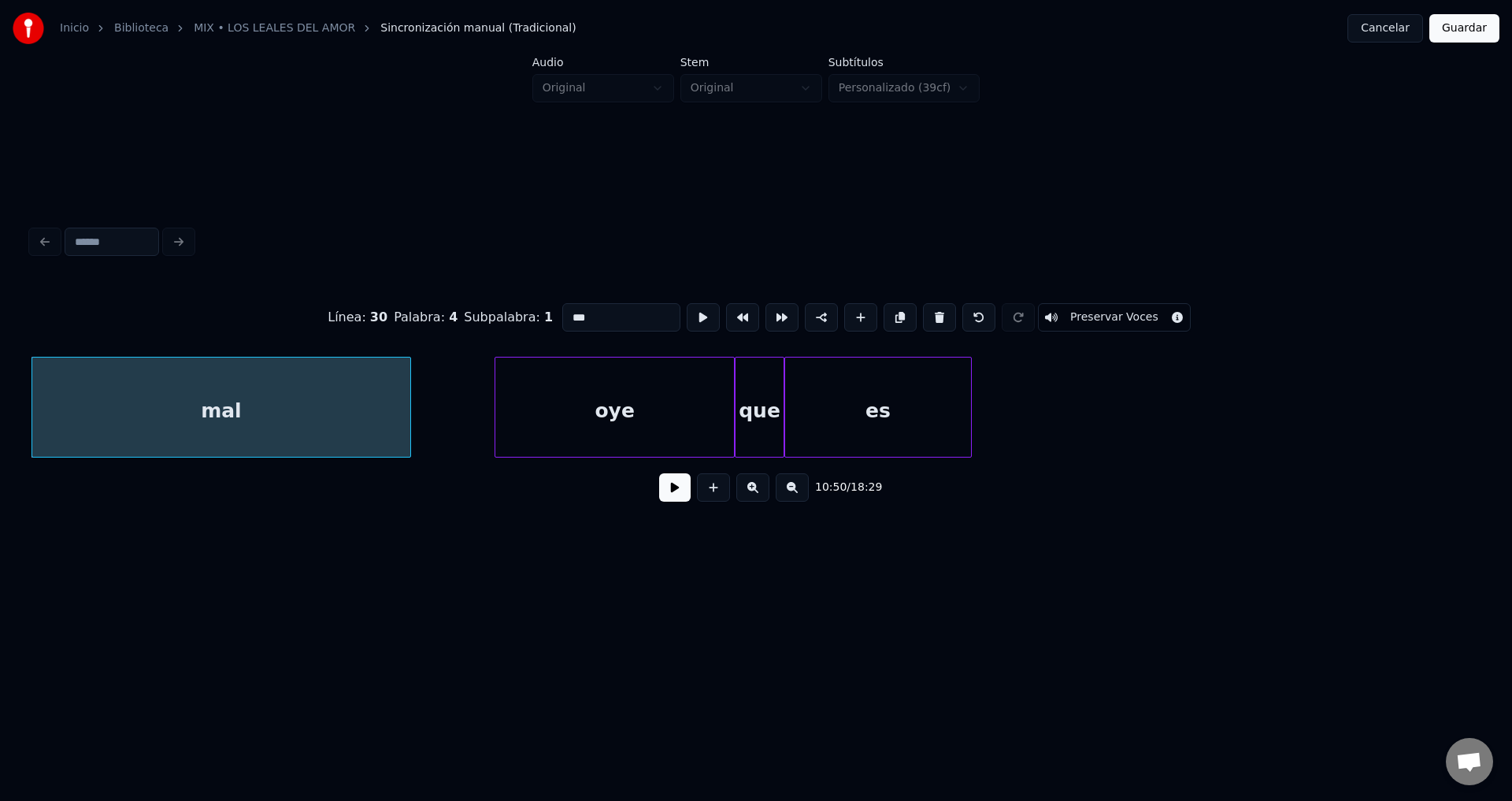
click at [676, 498] on button at bounding box center [675, 488] width 32 height 29
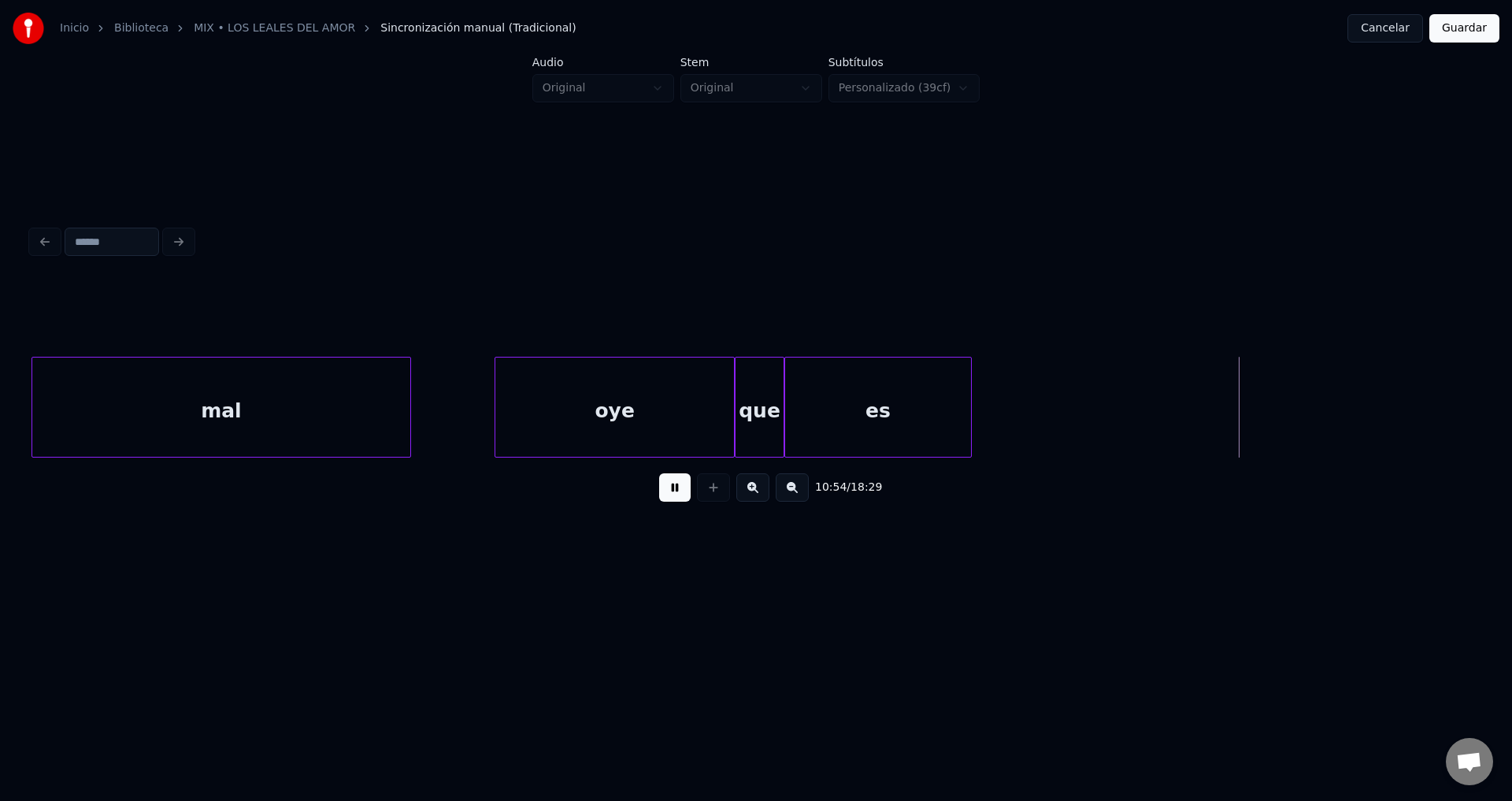
click at [676, 498] on button at bounding box center [675, 488] width 32 height 29
click at [591, 409] on div "oye" at bounding box center [614, 411] width 238 height 107
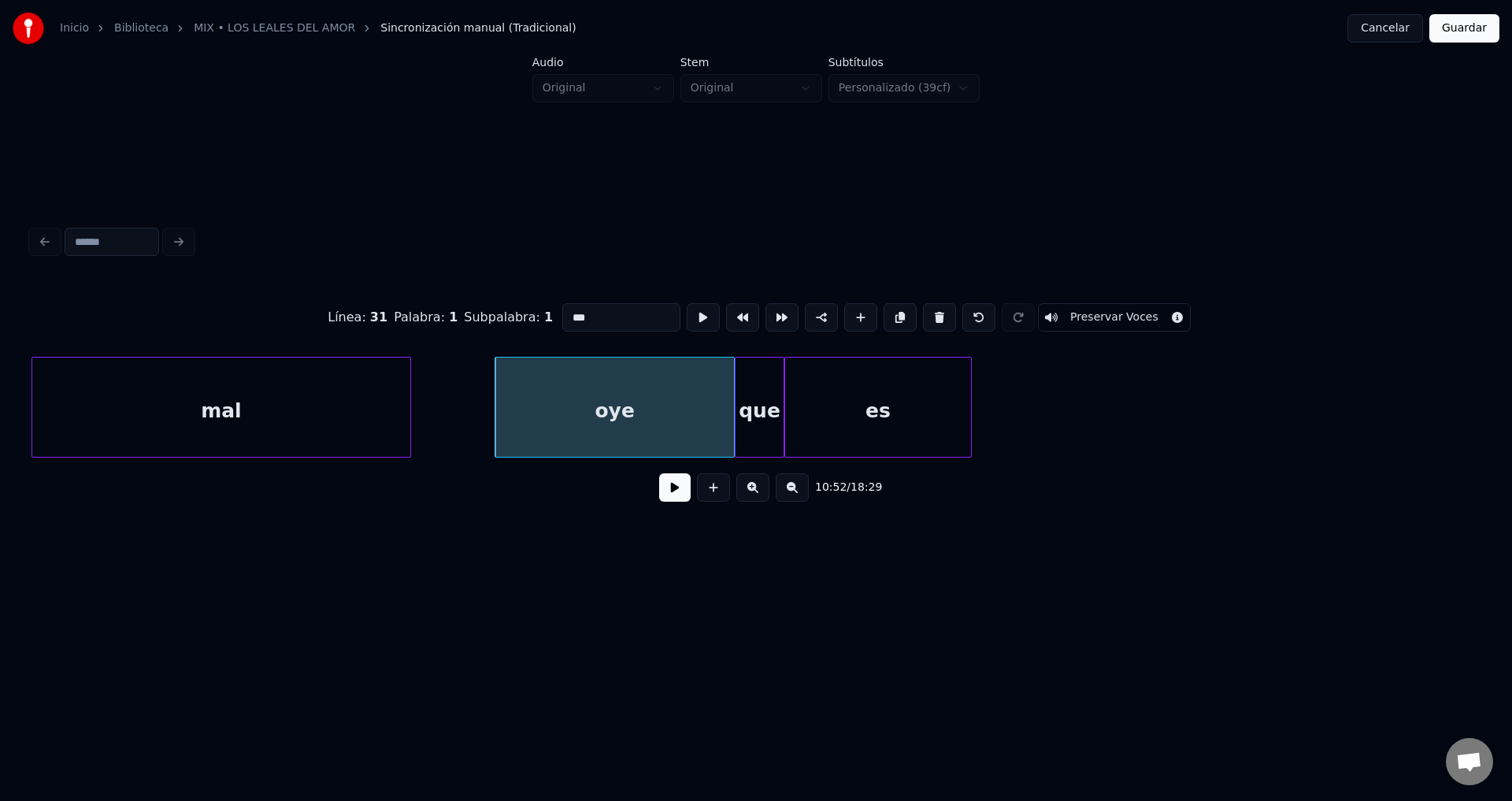
click at [669, 501] on button at bounding box center [675, 488] width 32 height 29
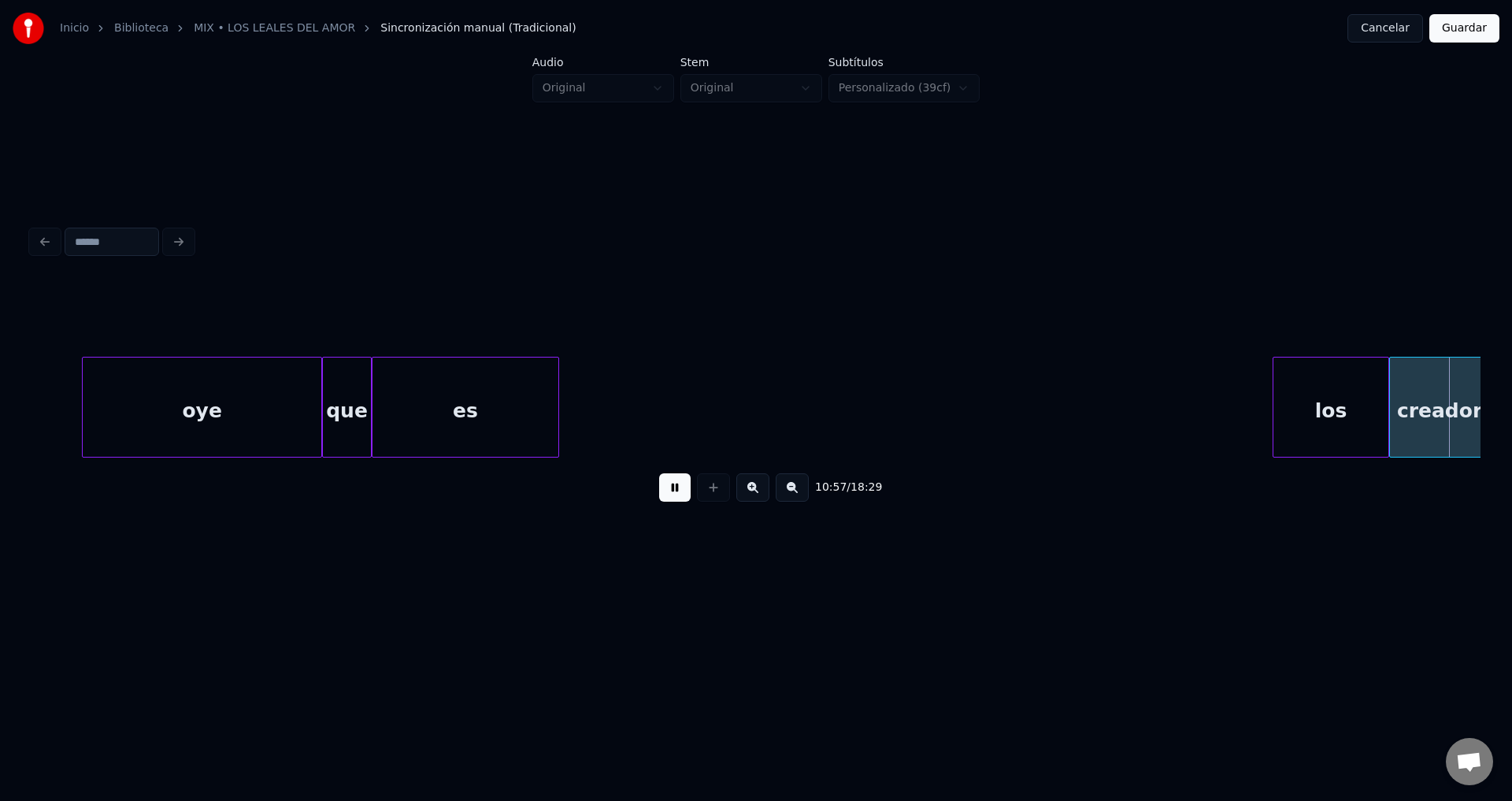
scroll to position [0, 181131]
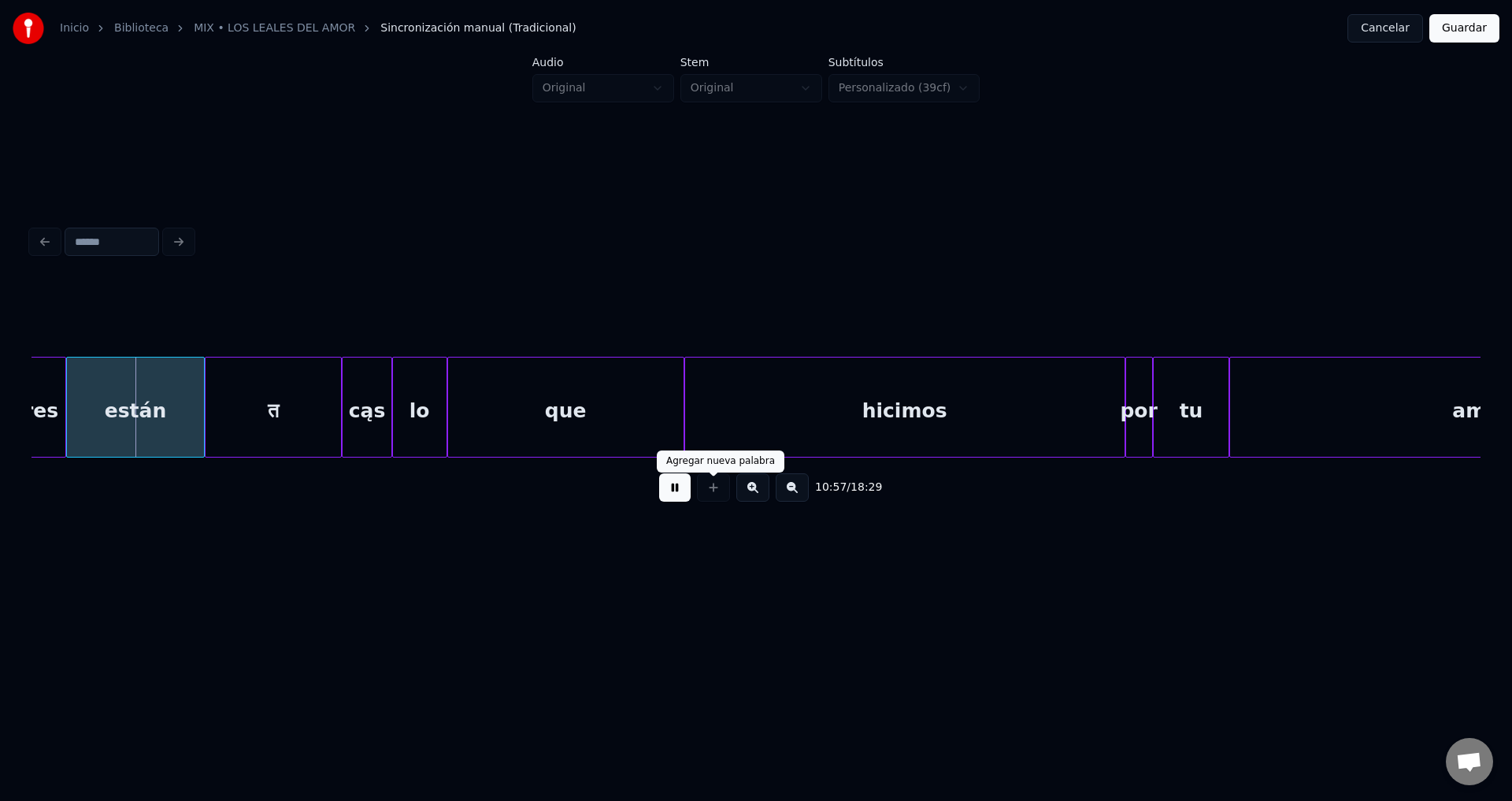
click at [657, 492] on div "10:57 / 18:29" at bounding box center [756, 488] width 1424 height 35
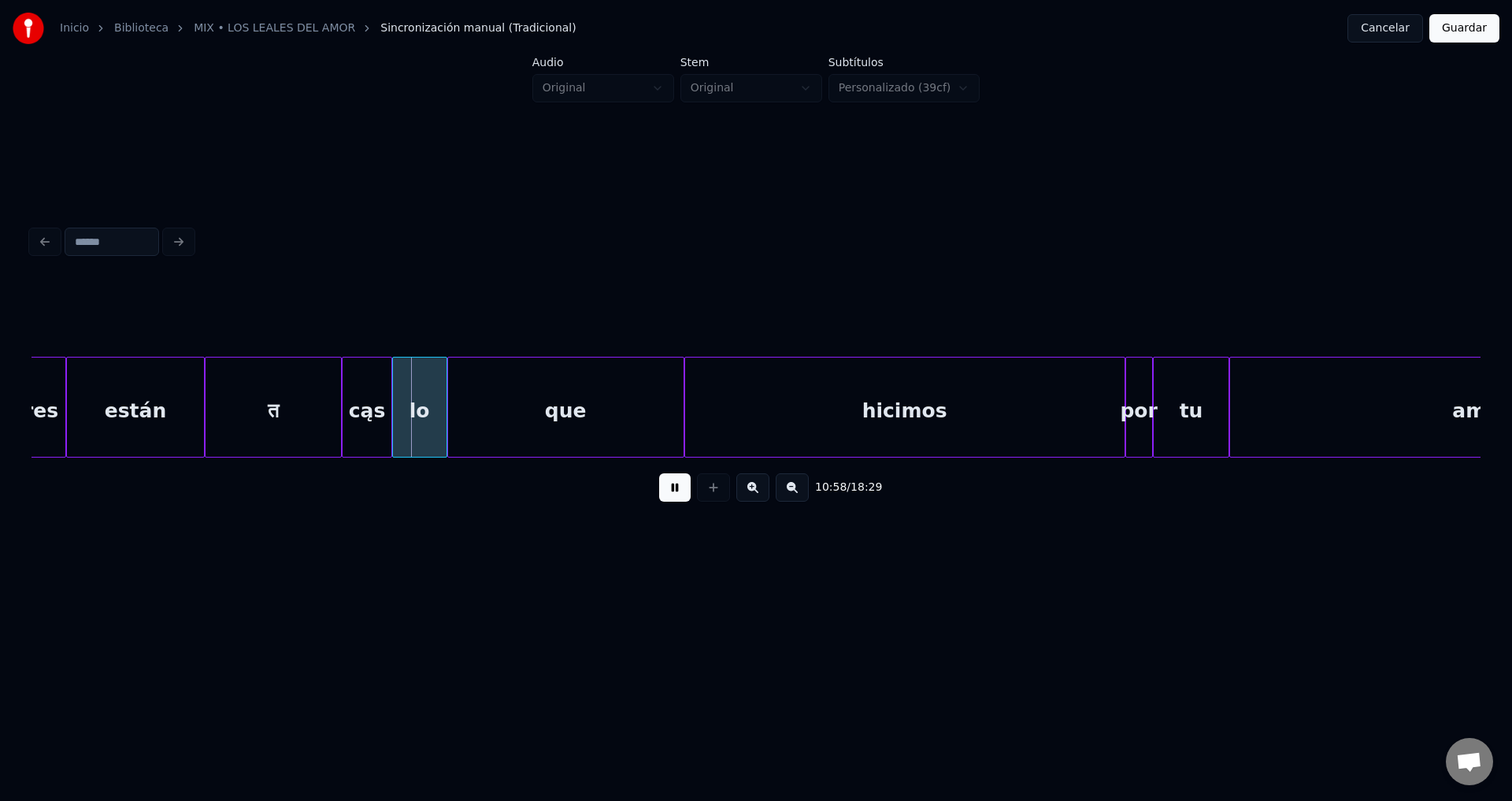
click at [669, 494] on button at bounding box center [675, 488] width 32 height 29
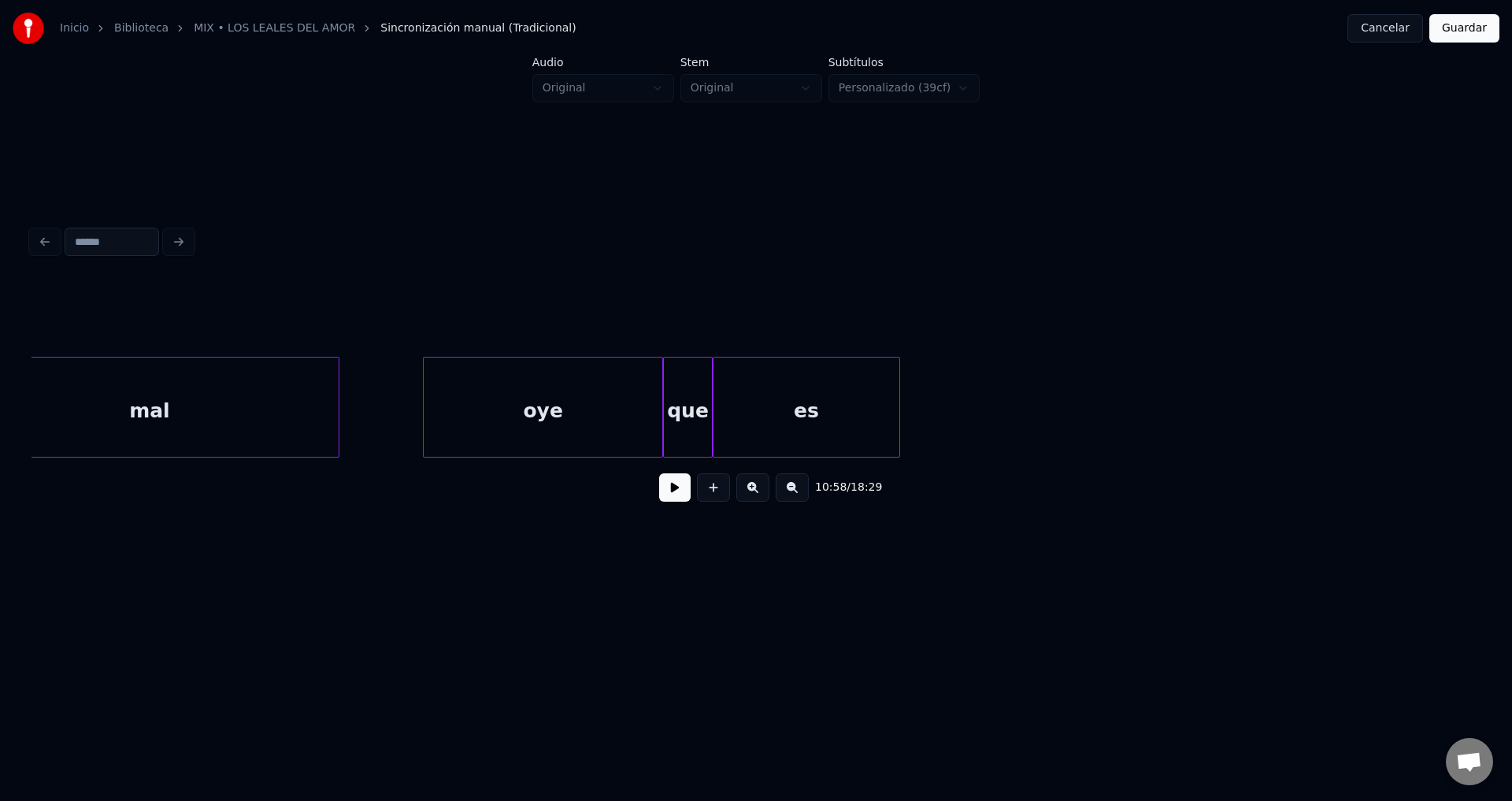
scroll to position [0, 179001]
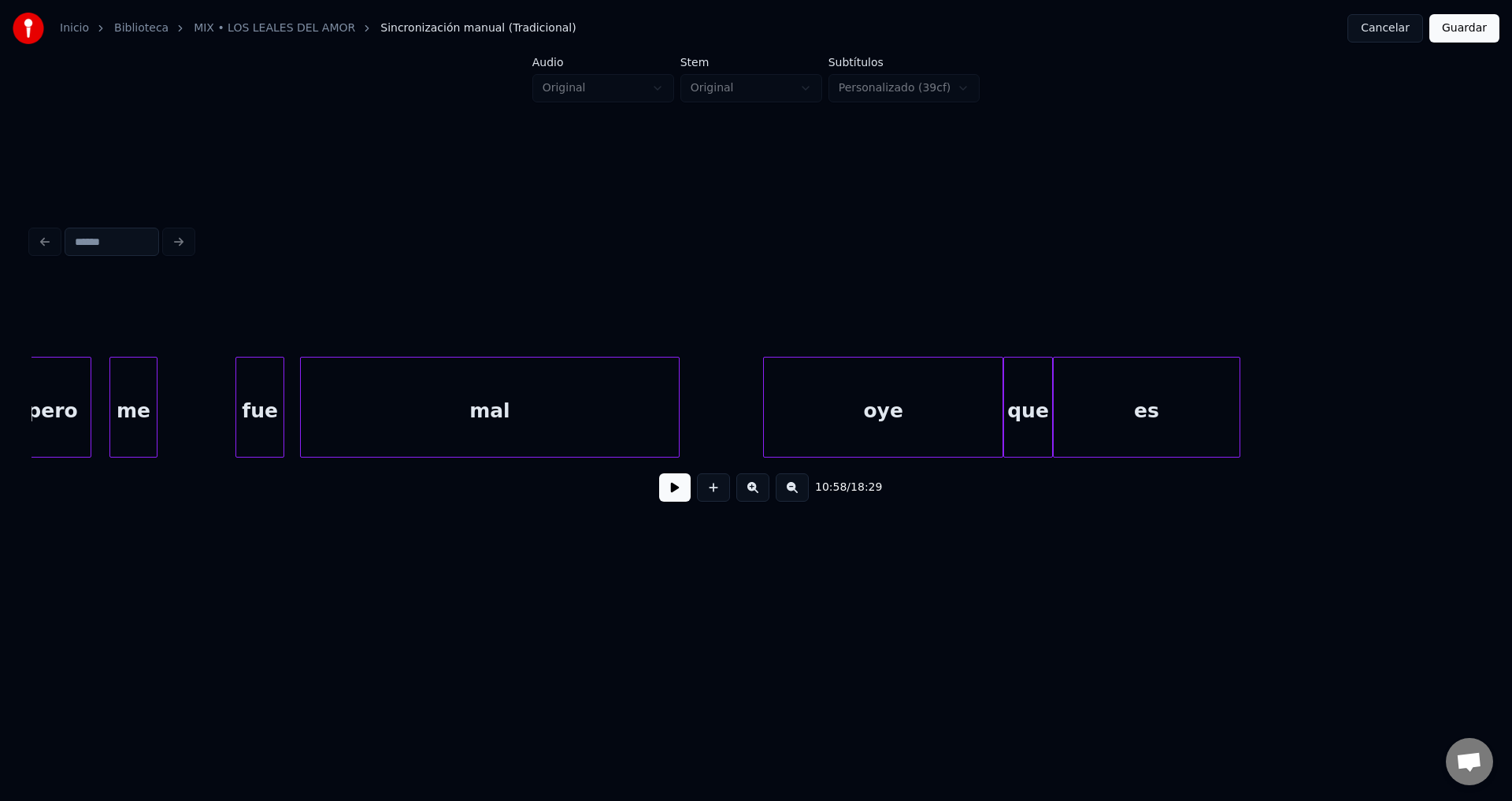
click at [859, 422] on div "oye" at bounding box center [883, 411] width 238 height 107
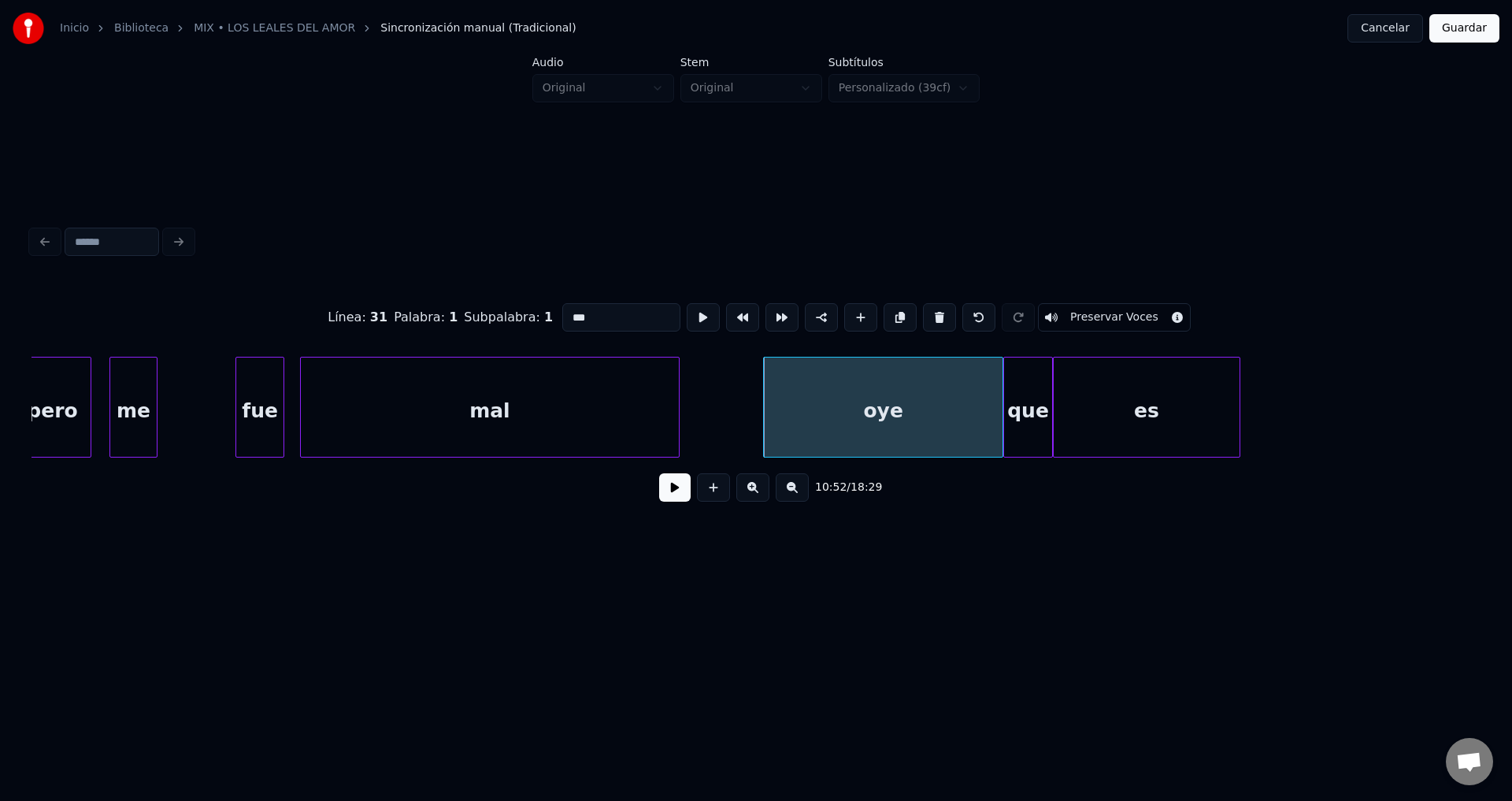
click at [488, 418] on div "mal" at bounding box center [490, 411] width 378 height 107
type input "***"
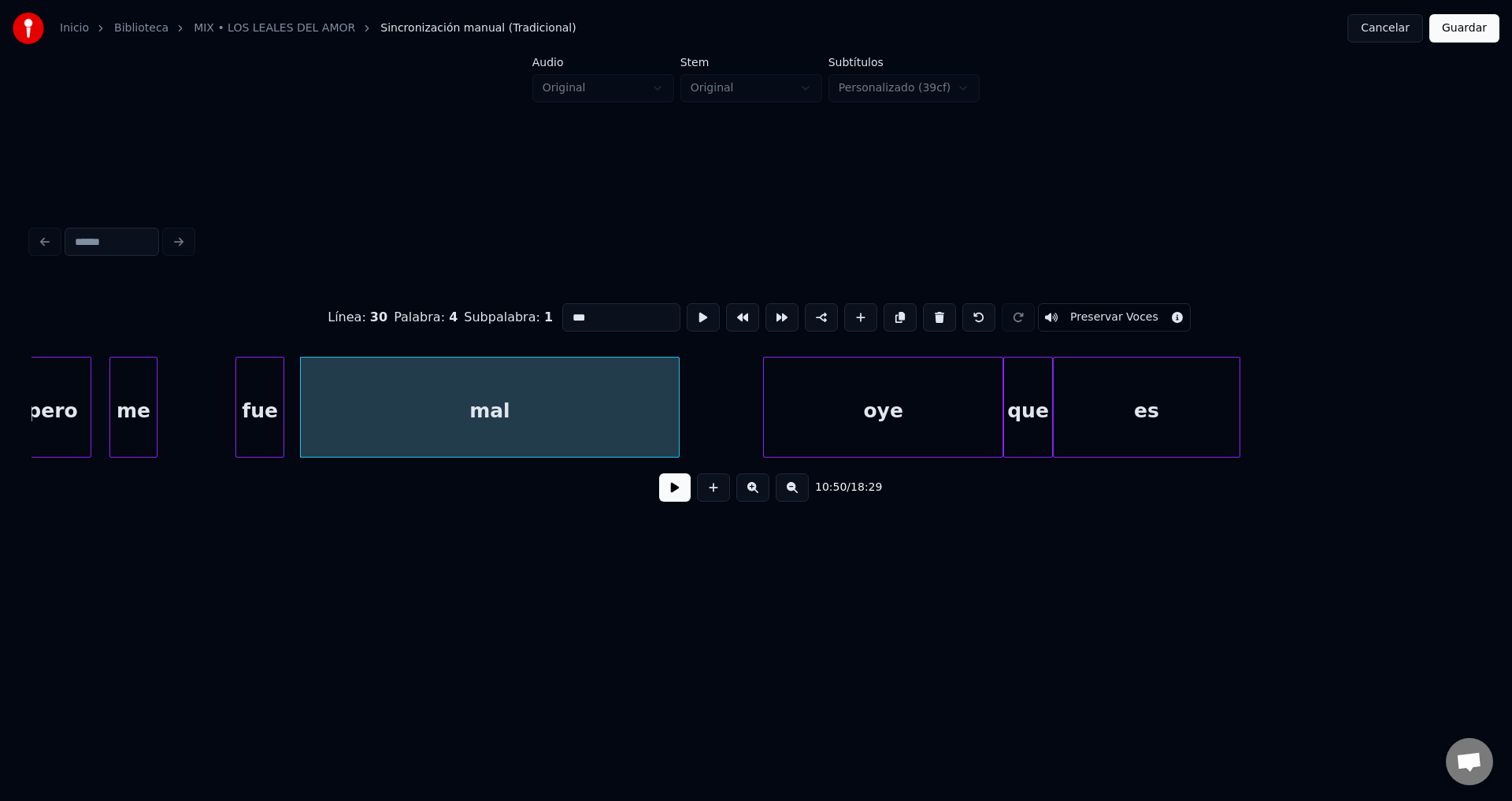
click at [667, 494] on button at bounding box center [675, 488] width 32 height 29
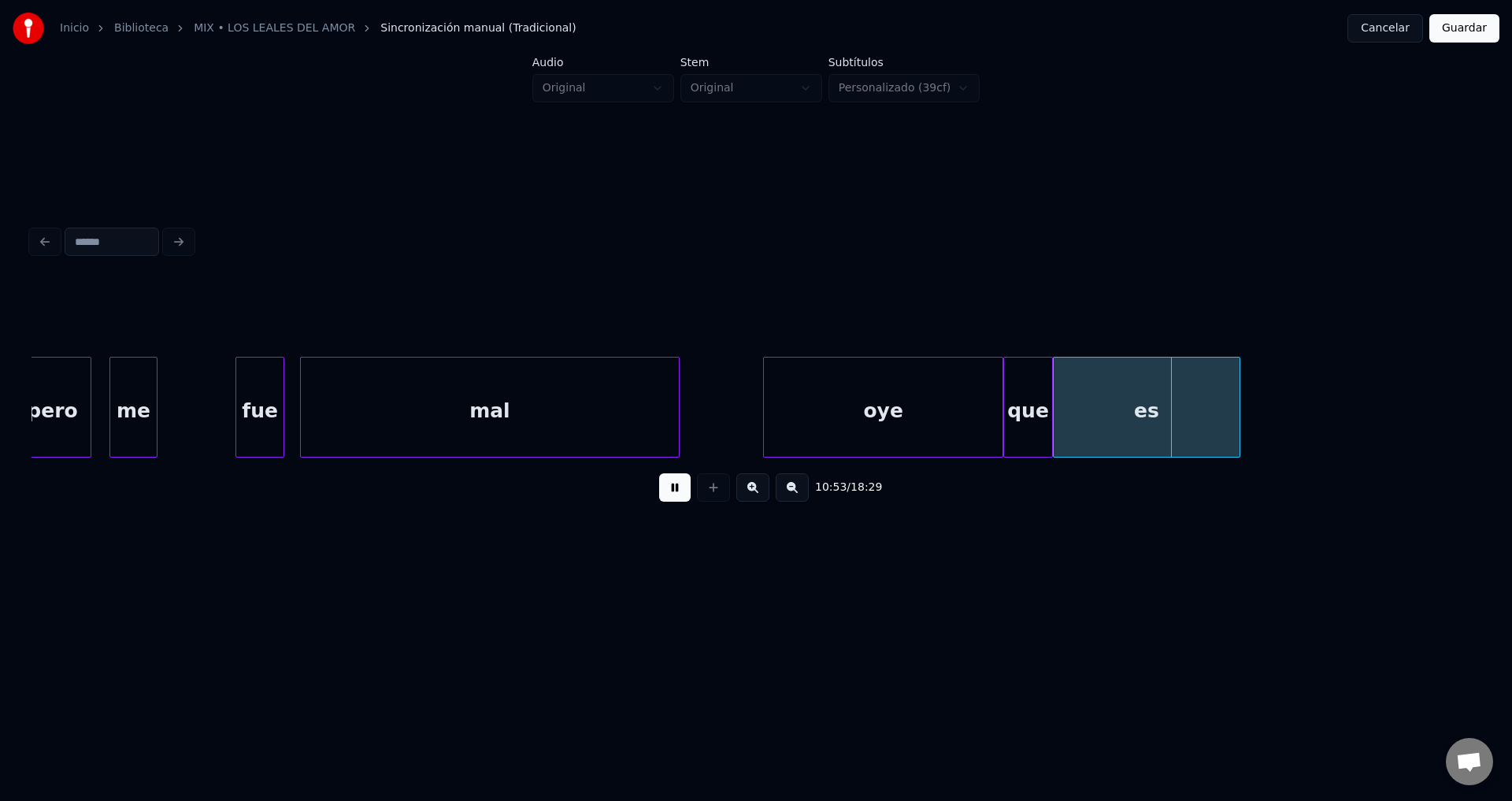
click at [667, 494] on button at bounding box center [675, 488] width 32 height 29
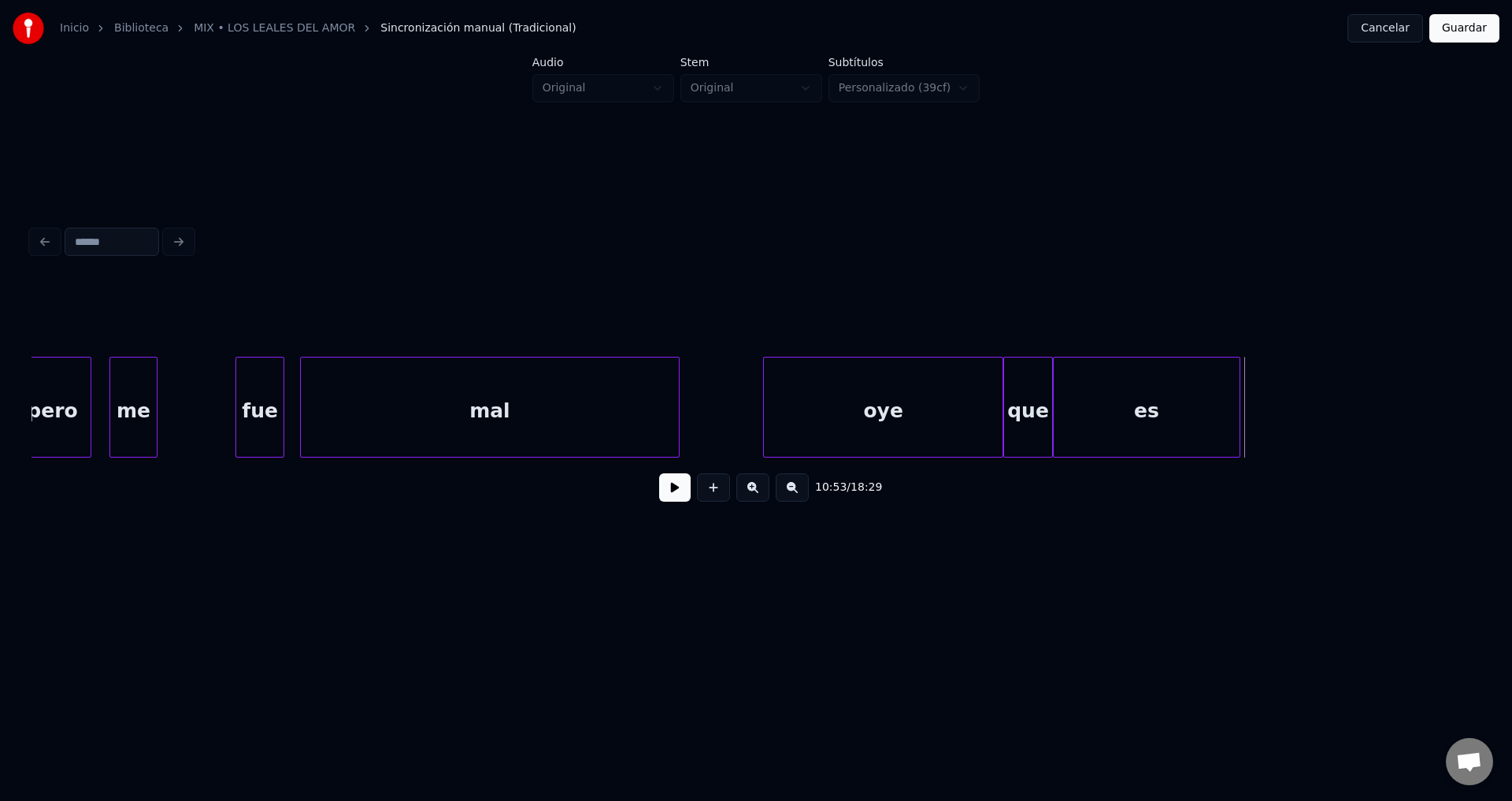
scroll to position [0, 179341]
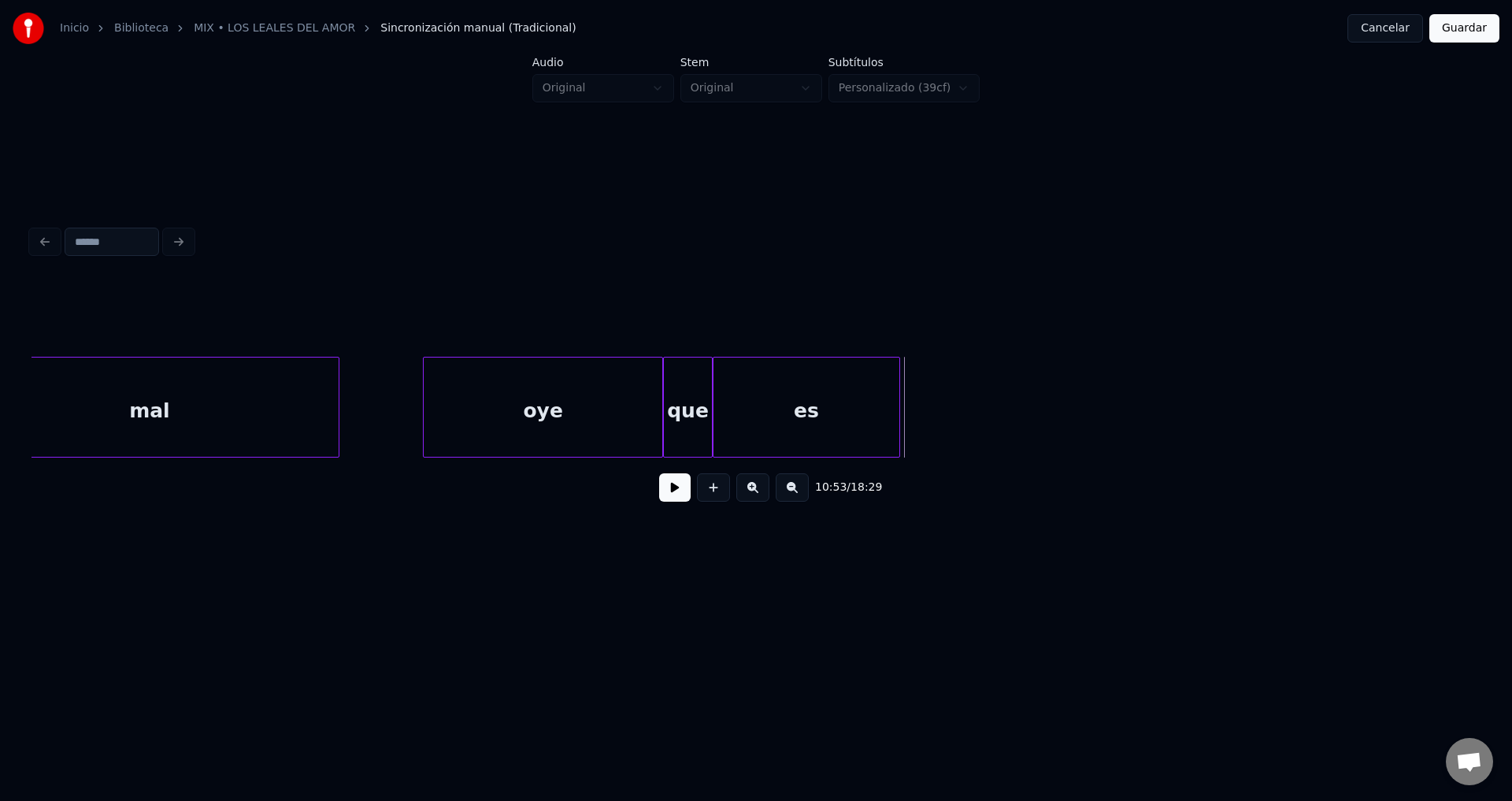
click at [600, 400] on div "oye" at bounding box center [543, 411] width 238 height 107
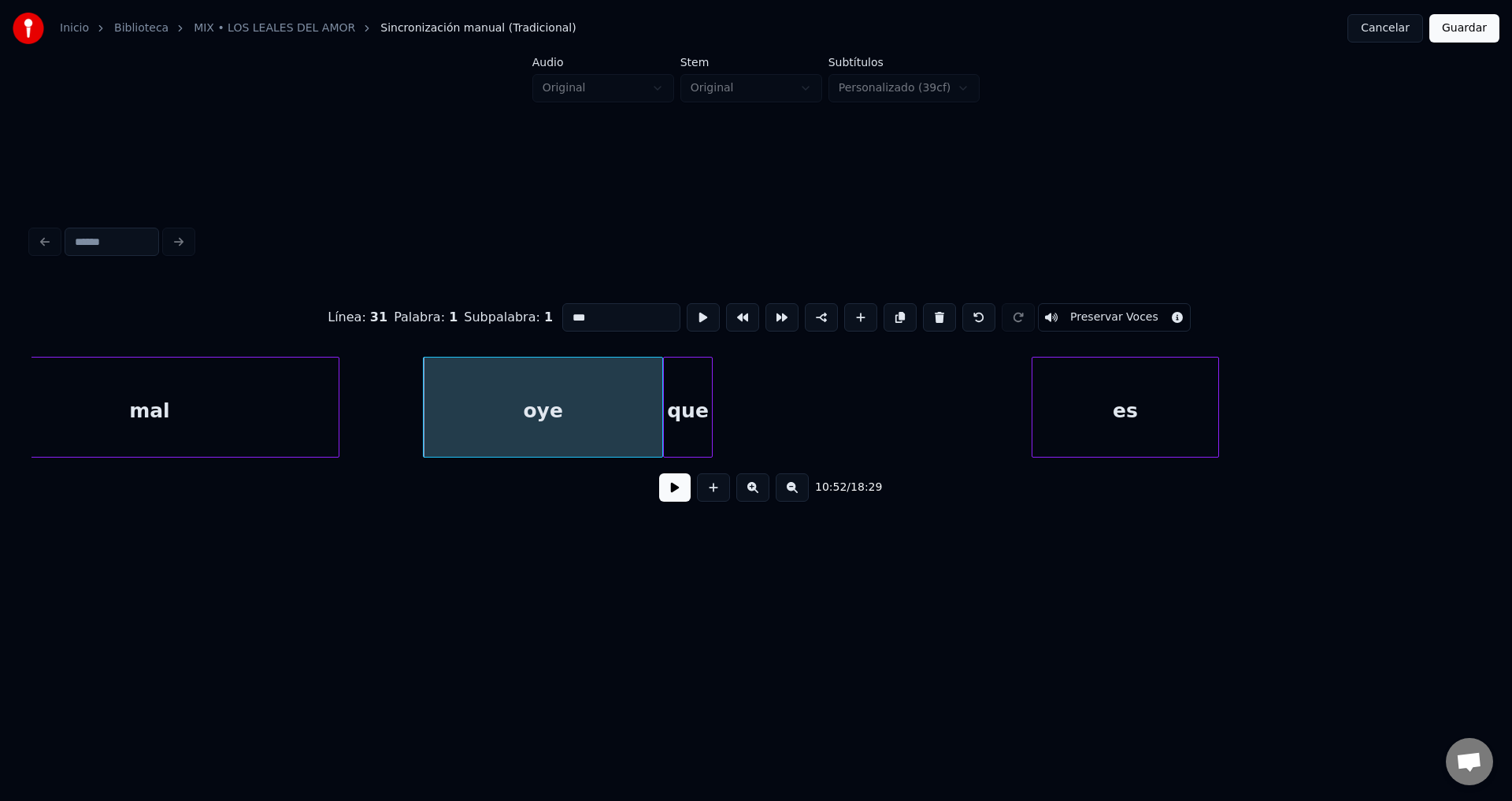
click at [1218, 424] on div "es" at bounding box center [1125, 411] width 186 height 107
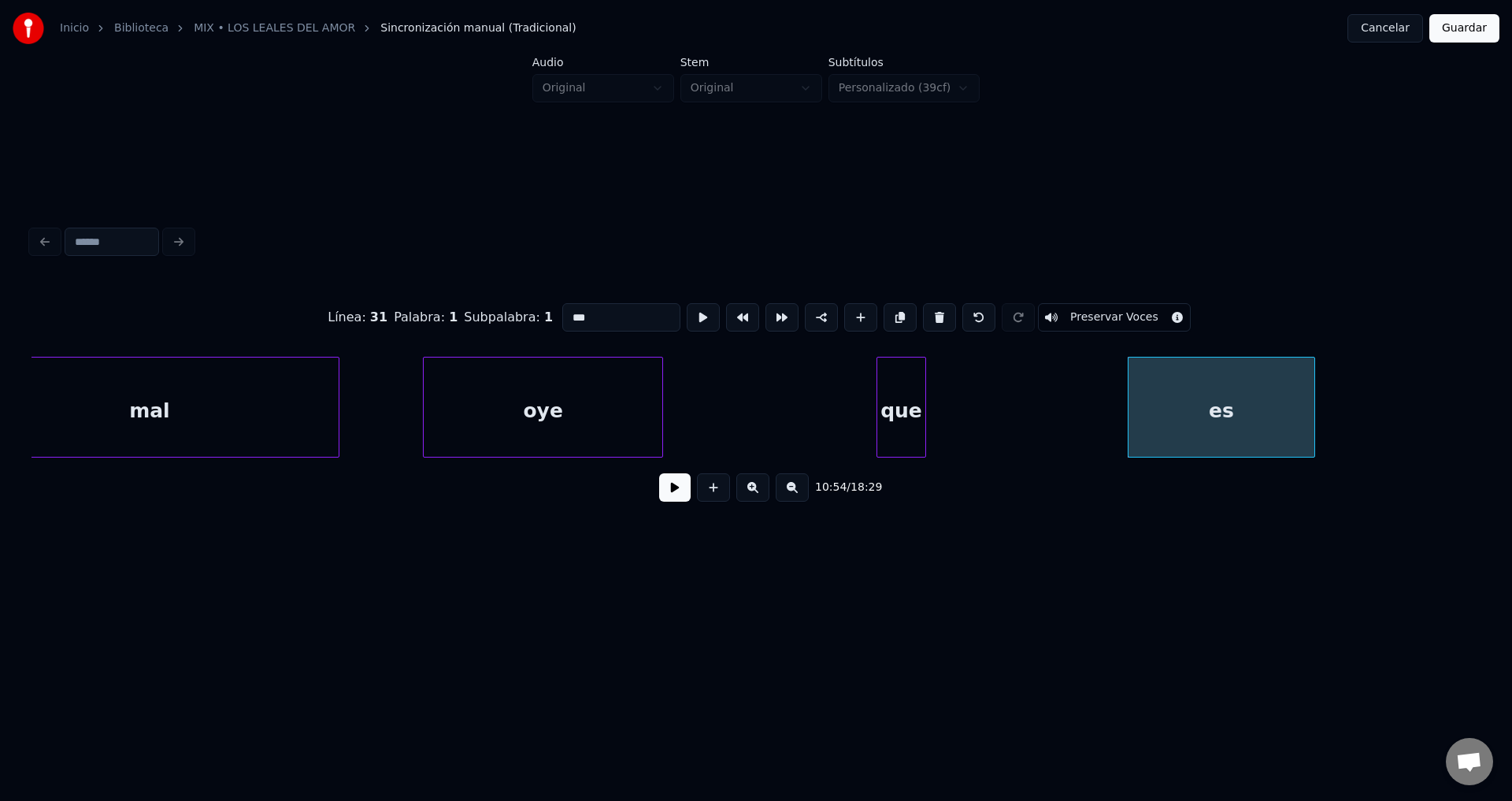
click at [926, 418] on div "que" at bounding box center [901, 411] width 48 height 107
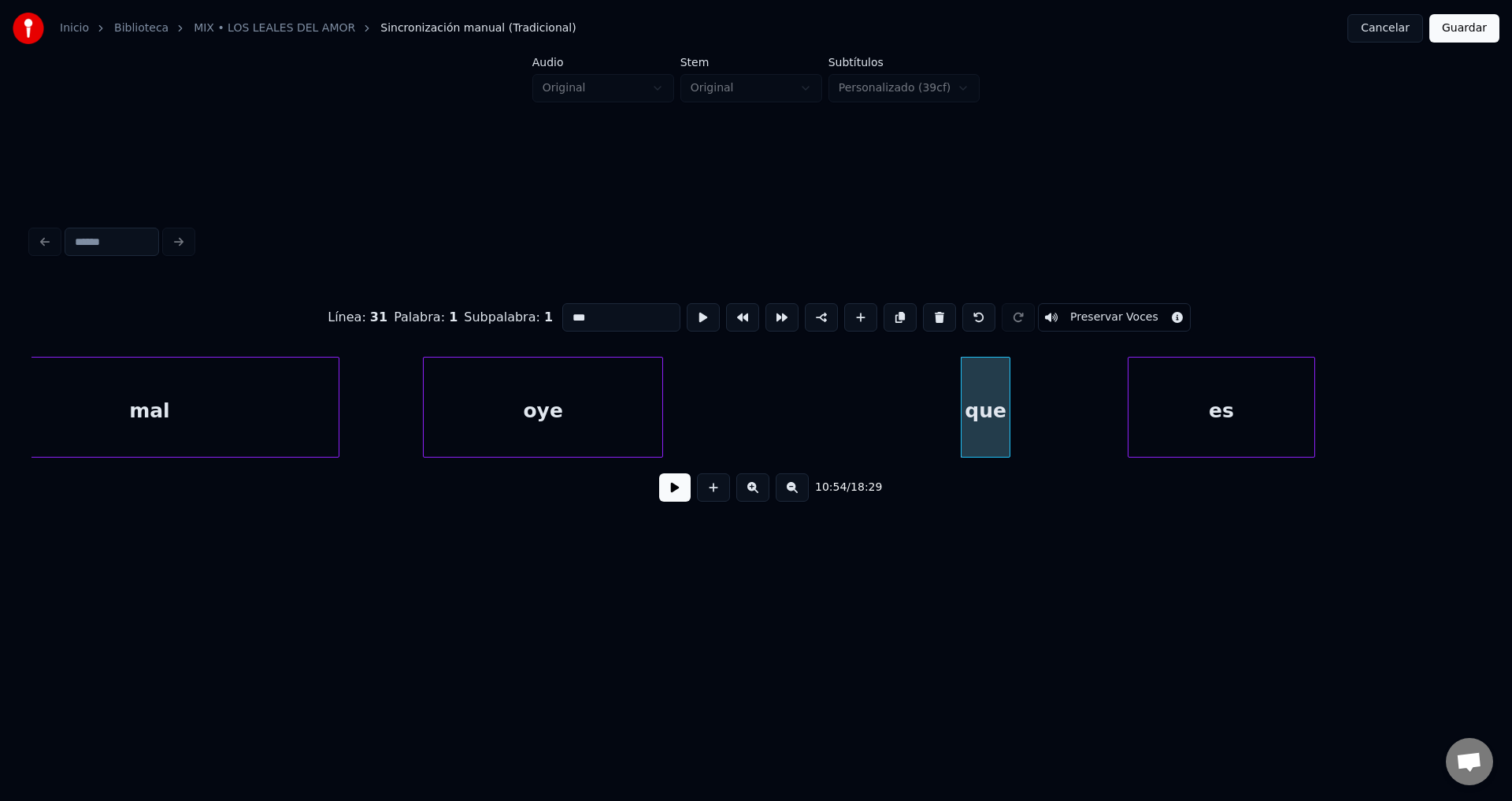
click at [587, 416] on div "oye" at bounding box center [543, 411] width 238 height 107
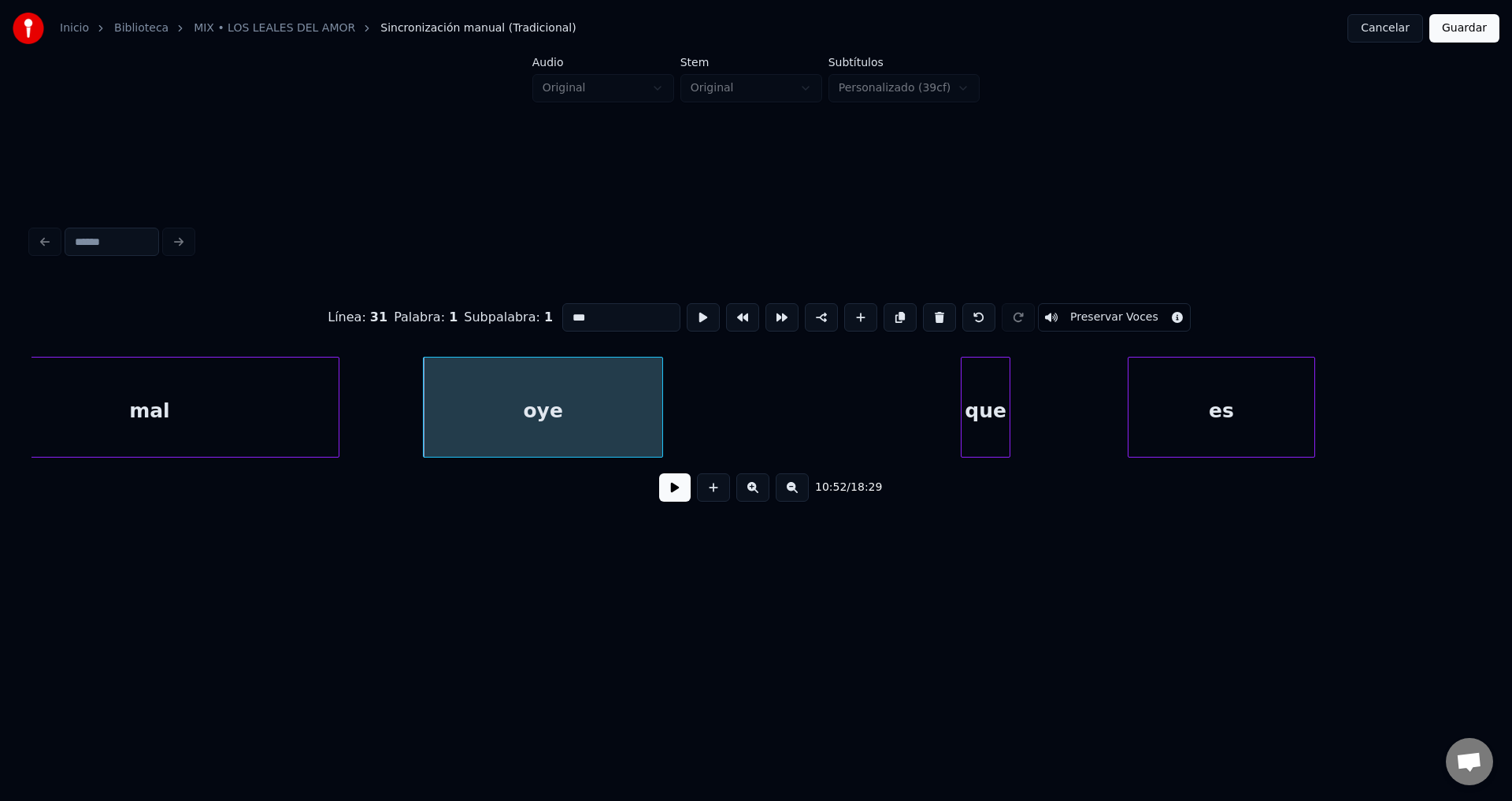
drag, startPoint x: 615, startPoint y: 310, endPoint x: 441, endPoint y: 300, distance: 174.3
click at [441, 300] on div "Línea : 31 Palabra : 1 Subpalabra : 1 *** Preservar Voces" at bounding box center [756, 317] width 1449 height 79
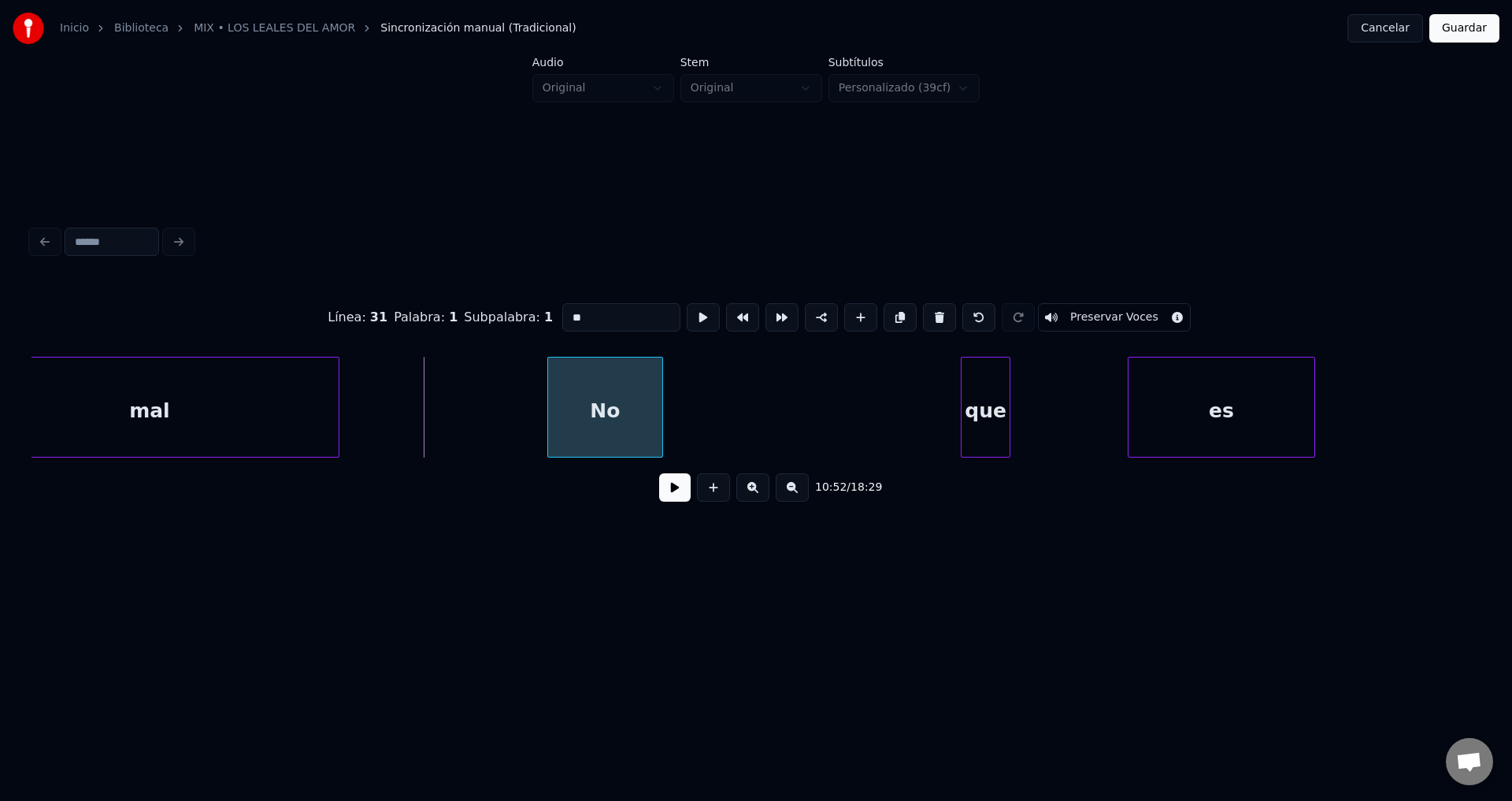
click at [549, 395] on div at bounding box center [551, 407] width 5 height 99
click at [585, 398] on div "No" at bounding box center [575, 411] width 115 height 107
click at [602, 402] on div at bounding box center [605, 407] width 5 height 99
click at [984, 414] on div "que" at bounding box center [985, 411] width 48 height 107
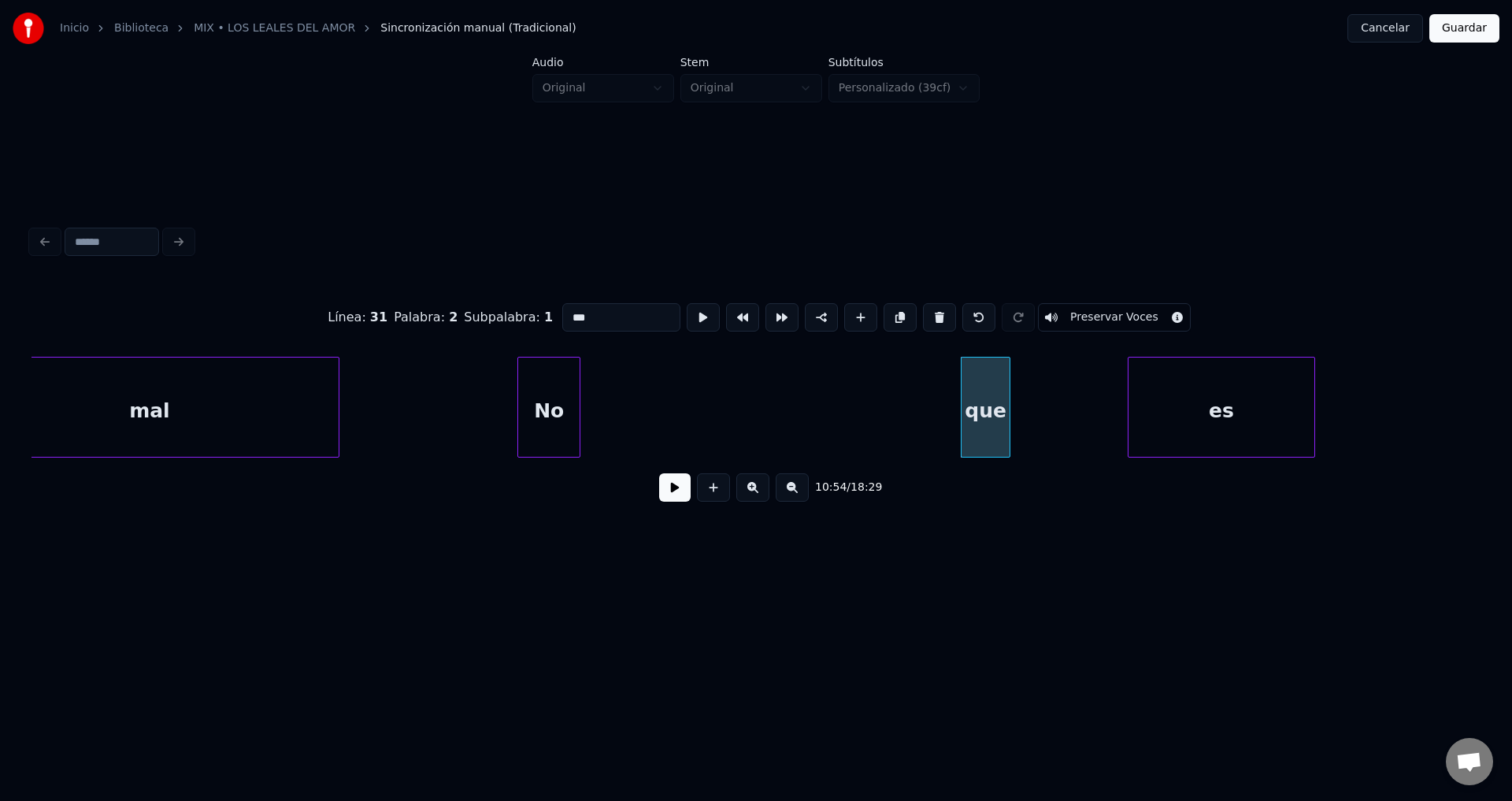
drag, startPoint x: 640, startPoint y: 306, endPoint x: 499, endPoint y: 307, distance: 141.0
click at [500, 307] on div "Línea : 31 Palabra : 2 Subpalabra : 1 *** Preservar Voces" at bounding box center [756, 317] width 1449 height 79
type input "*****"
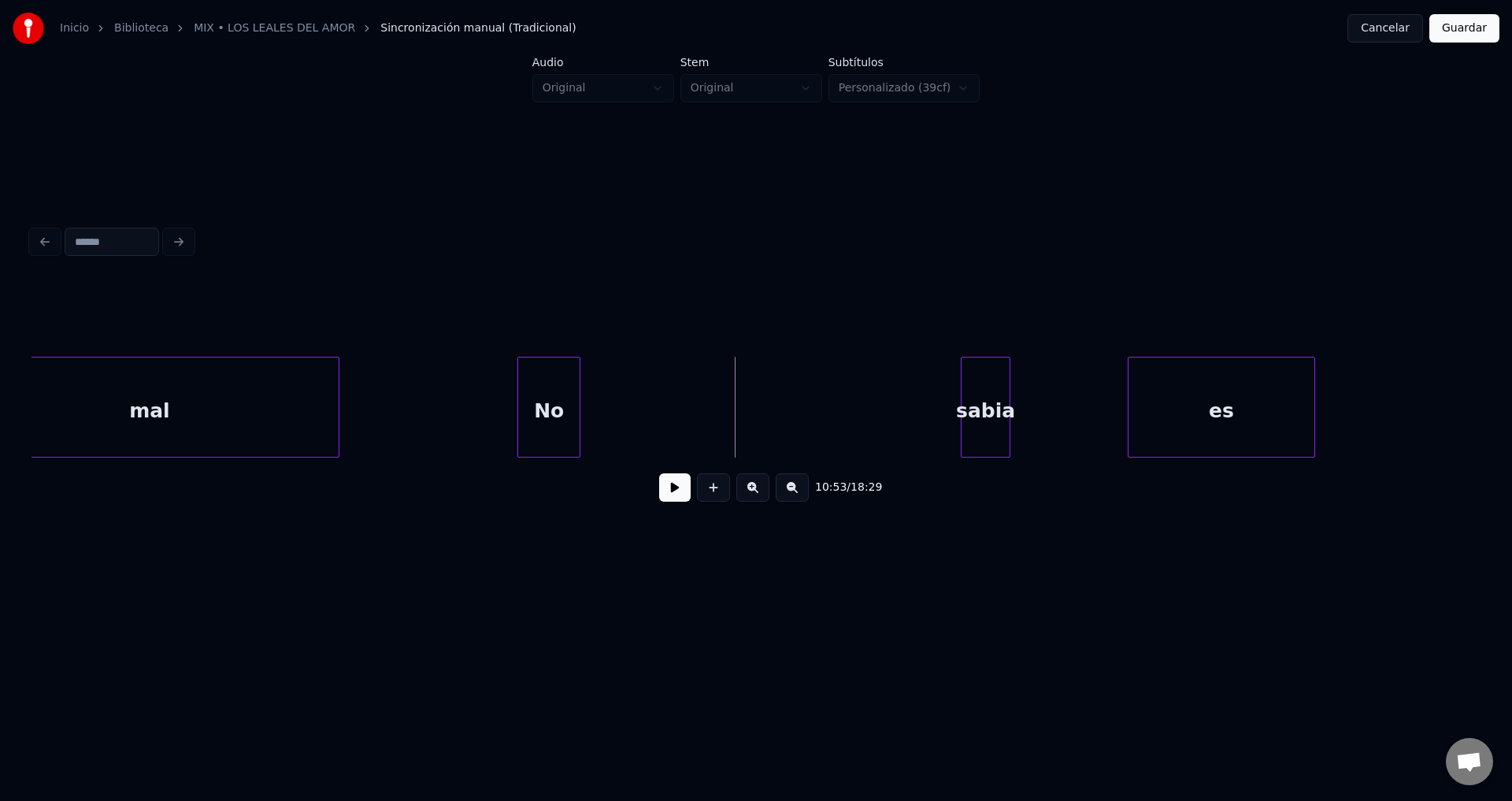
click at [679, 493] on button at bounding box center [675, 488] width 32 height 29
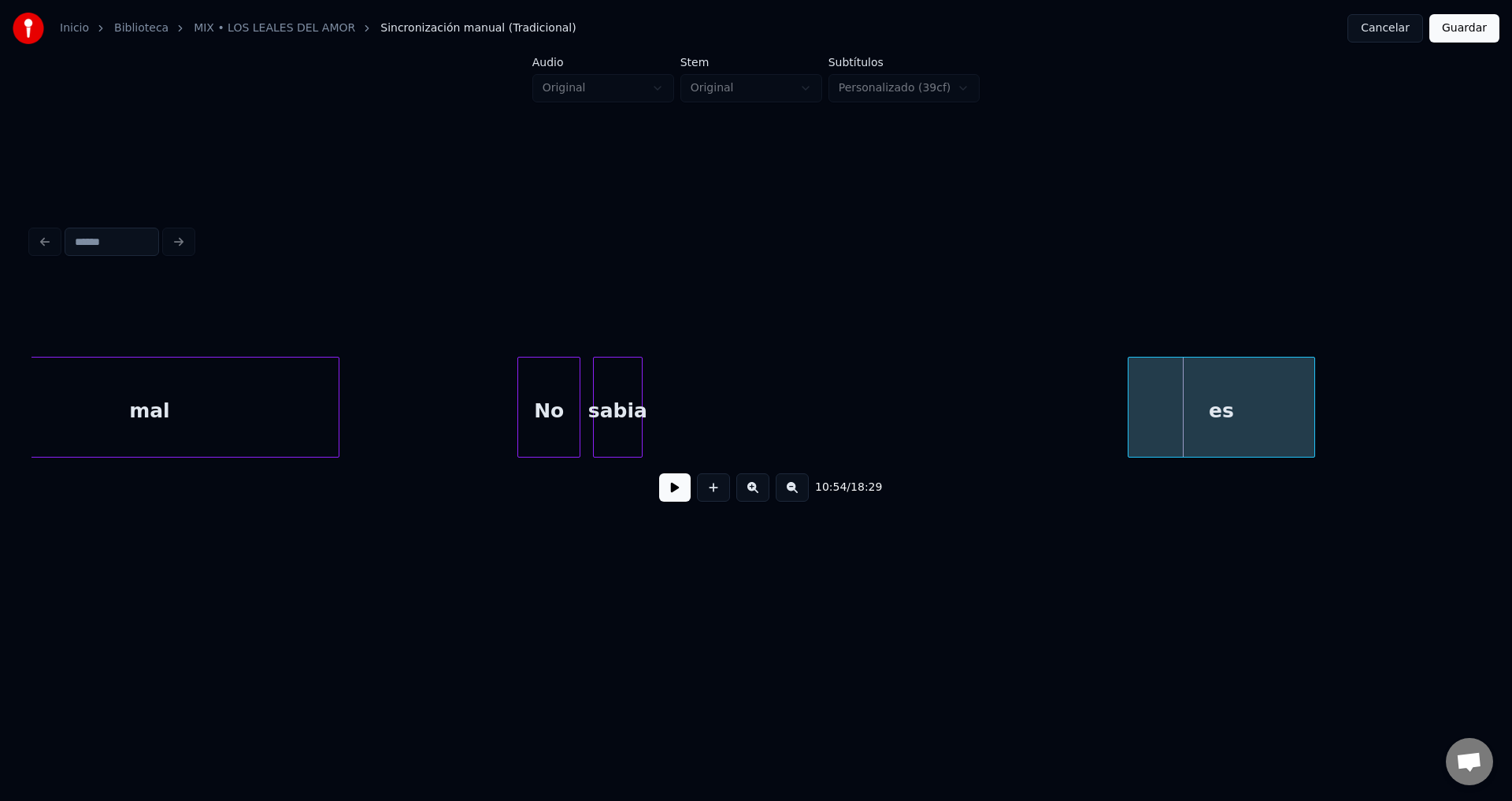
click at [611, 399] on div "sabia" at bounding box center [617, 411] width 48 height 107
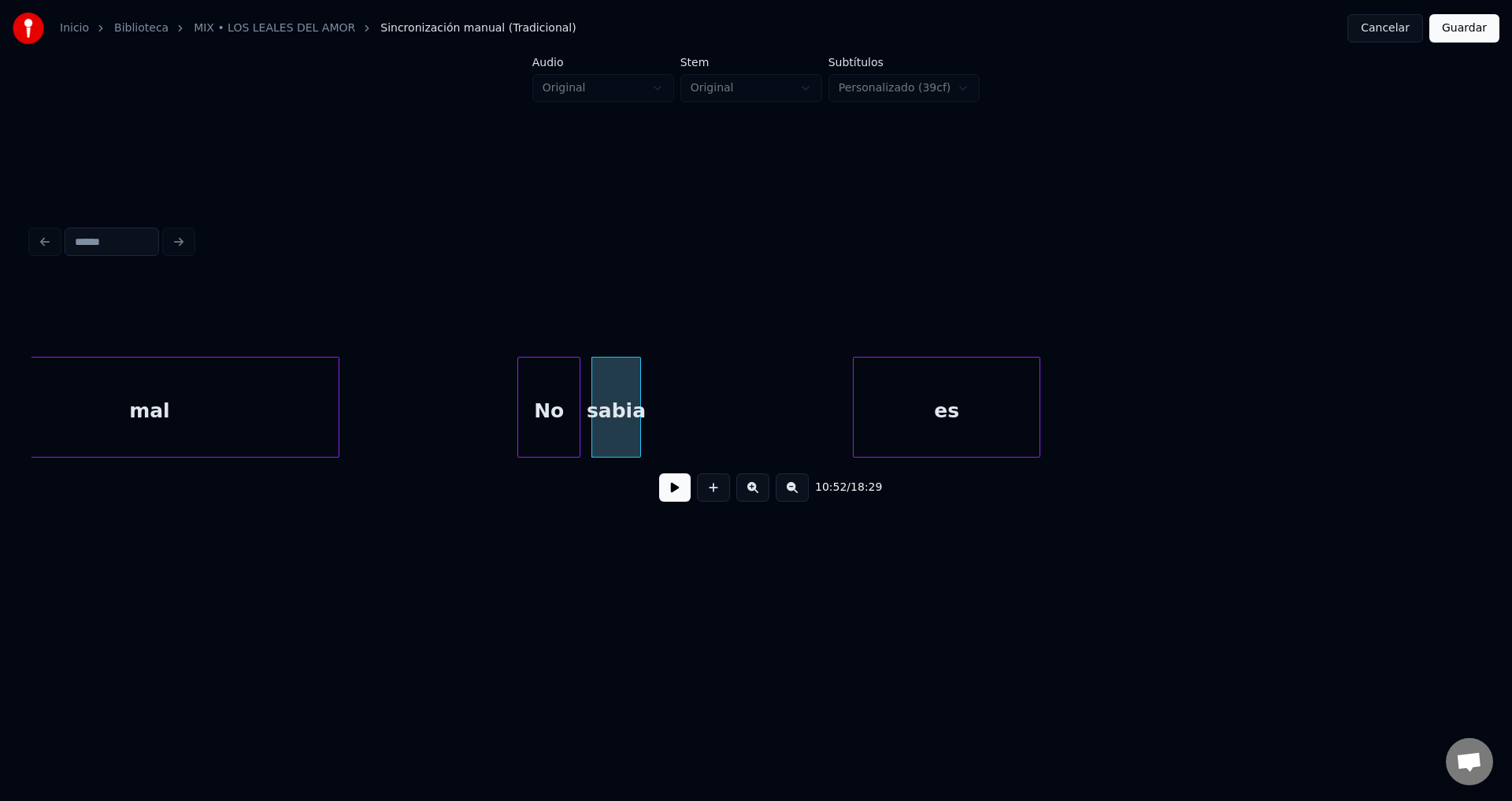
click at [853, 425] on div "es" at bounding box center [946, 411] width 186 height 107
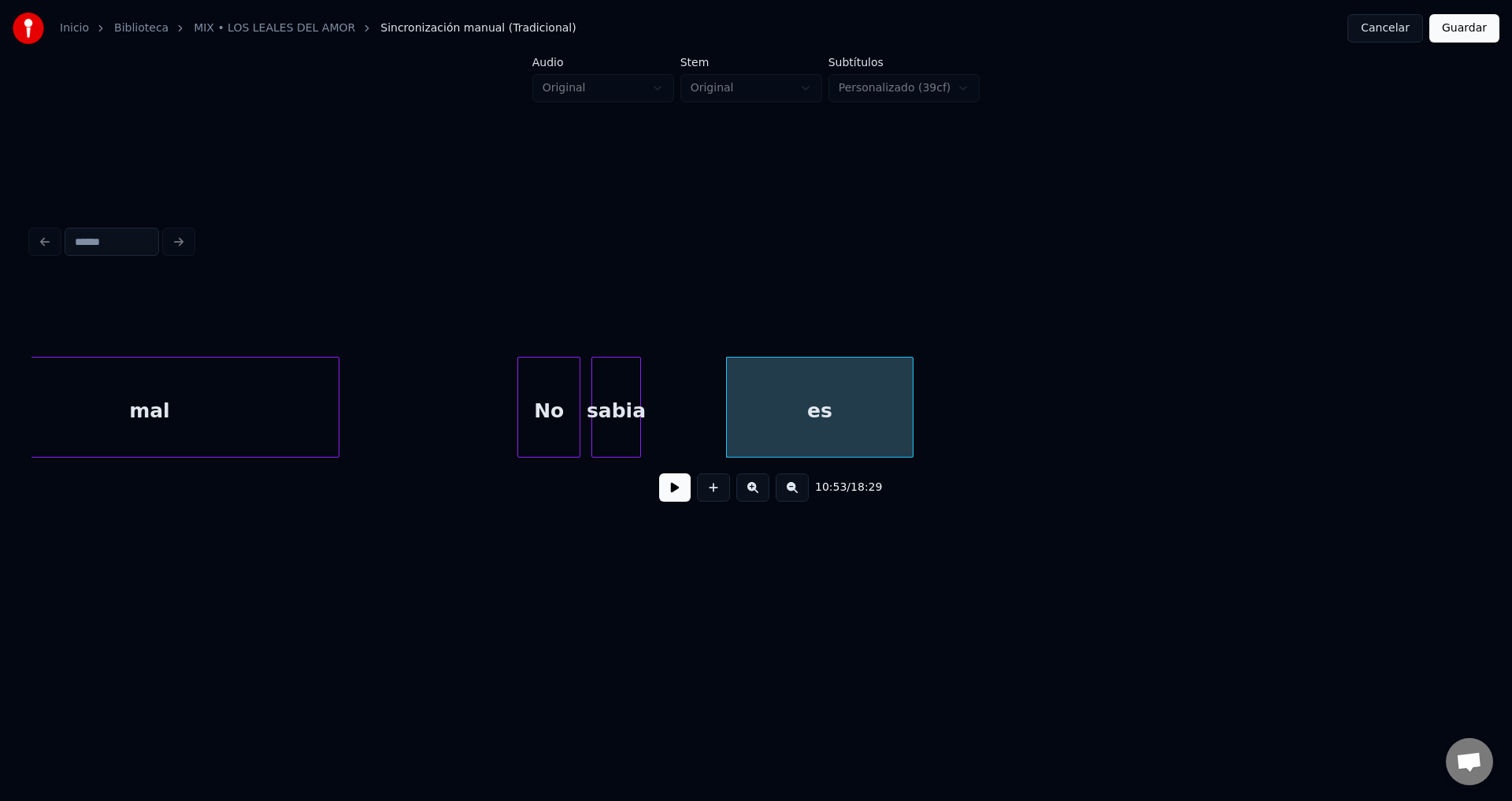
click at [783, 425] on div "es" at bounding box center [820, 411] width 186 height 107
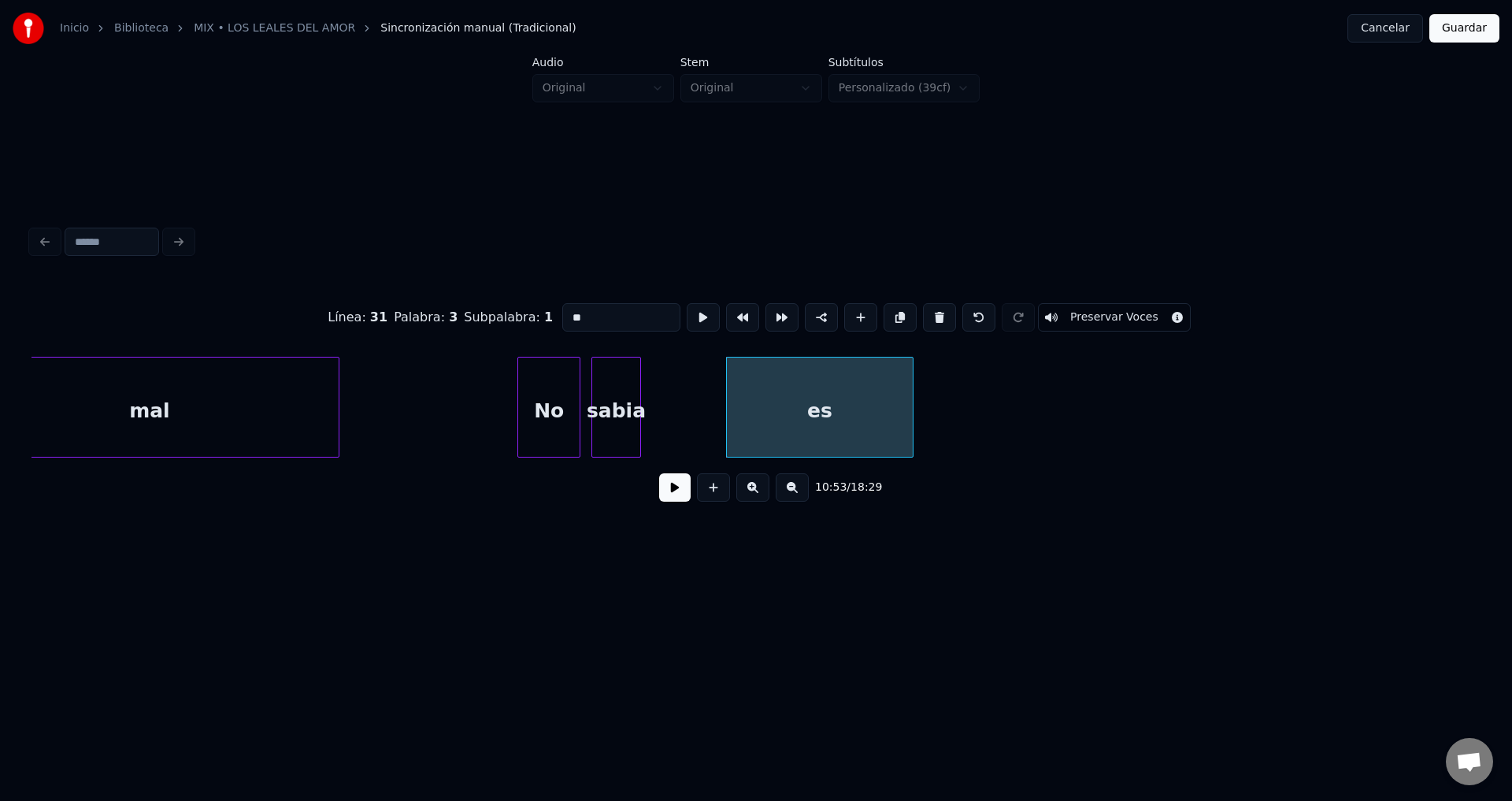
drag, startPoint x: 636, startPoint y: 309, endPoint x: 389, endPoint y: 312, distance: 247.0
click at [393, 311] on div "Línea : 31 Palabra : 3 Subpalabra : 1 ** Preservar Voces" at bounding box center [756, 317] width 1449 height 79
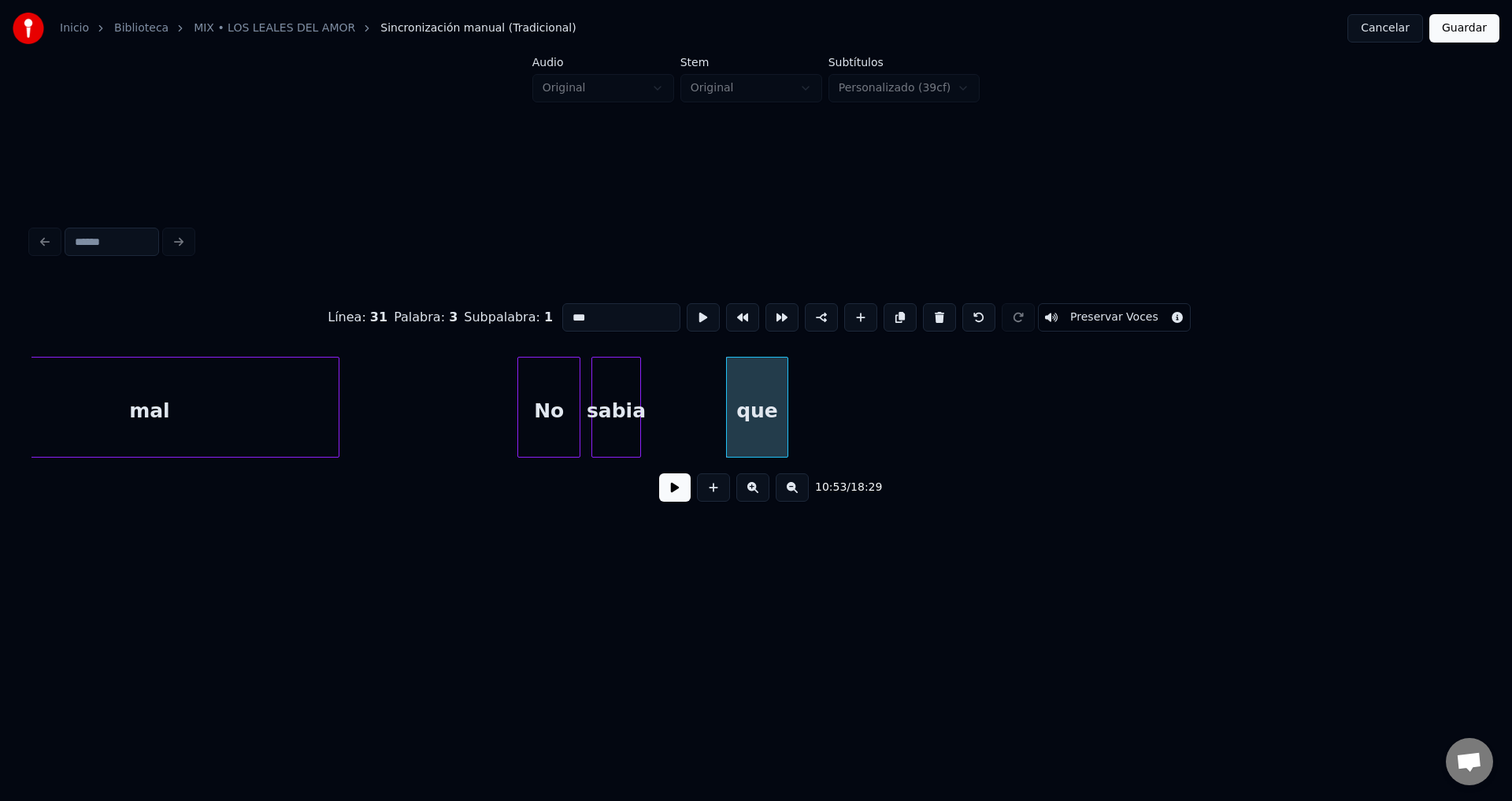
click at [783, 390] on div at bounding box center [785, 407] width 5 height 99
click at [726, 399] on div "que" at bounding box center [717, 411] width 51 height 107
type input "***"
click at [720, 412] on div "que" at bounding box center [717, 411] width 51 height 107
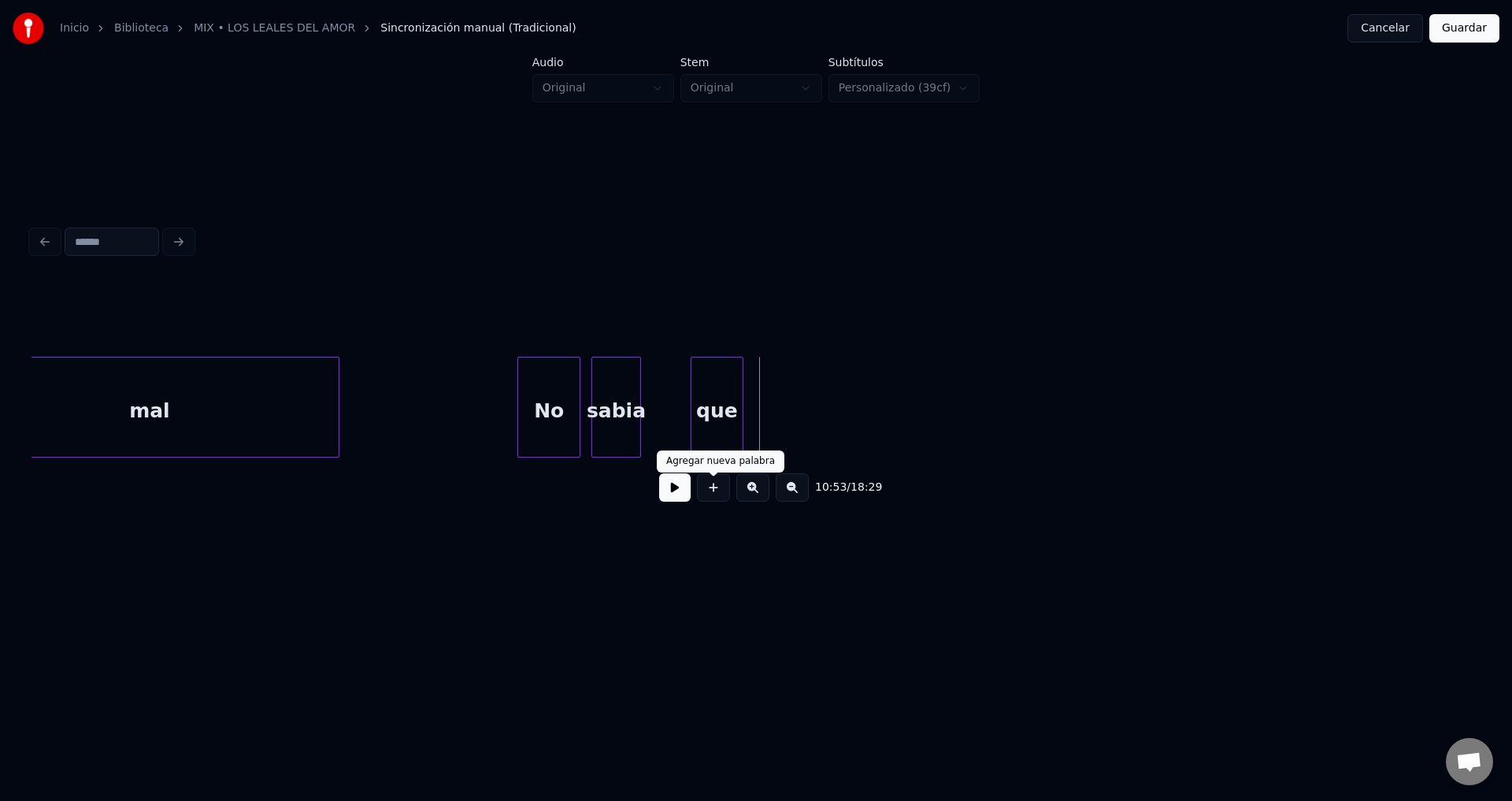
click at [710, 492] on button at bounding box center [713, 488] width 33 height 29
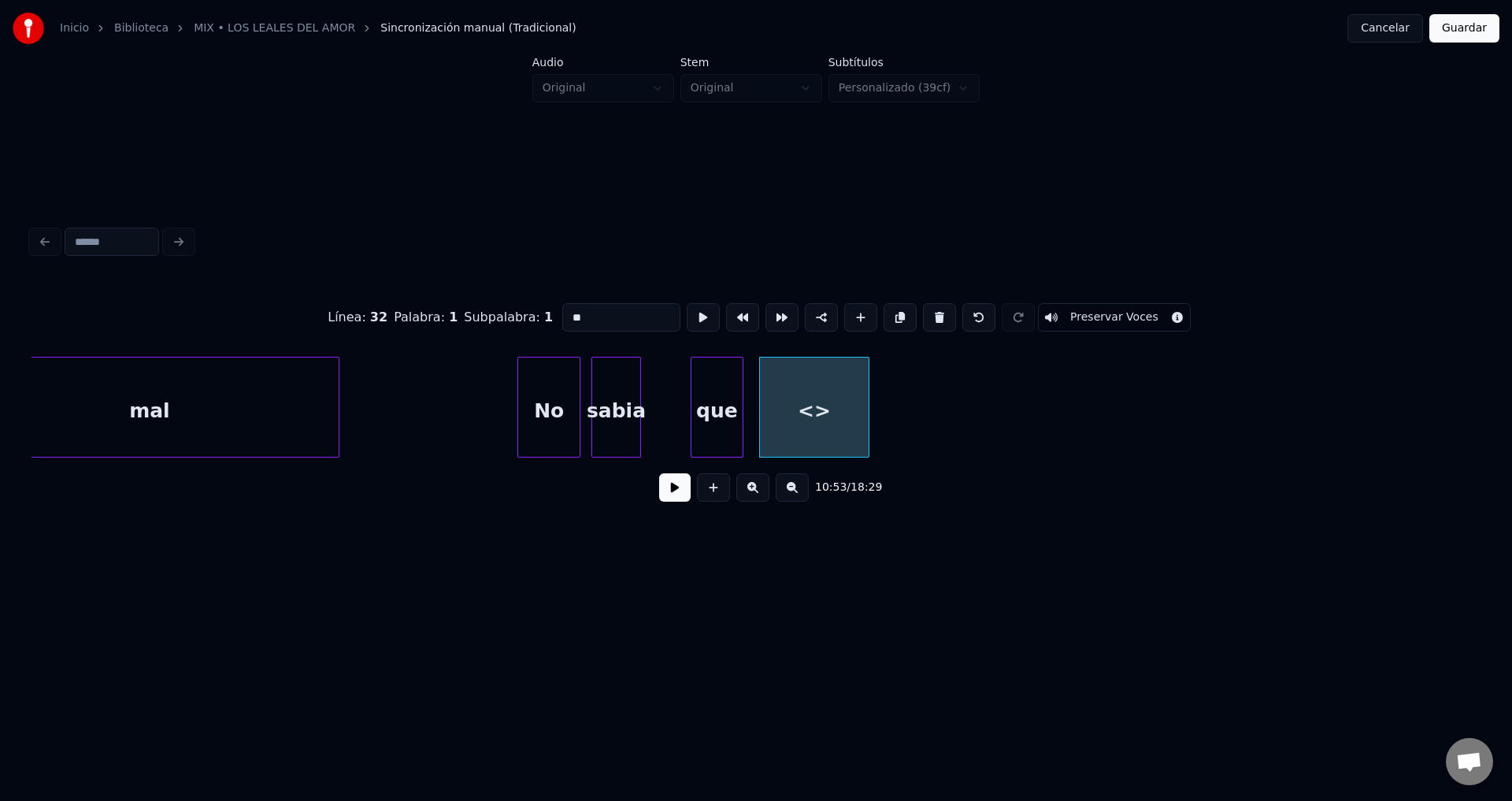
drag, startPoint x: 648, startPoint y: 311, endPoint x: 516, endPoint y: 315, distance: 132.1
click at [516, 315] on div "Línea : 32 Palabra : 1 Subpalabra : 1 ** Preservar Voces" at bounding box center [756, 317] width 1449 height 79
click at [565, 310] on input "**" at bounding box center [621, 318] width 118 height 29
click at [692, 410] on div at bounding box center [694, 407] width 5 height 99
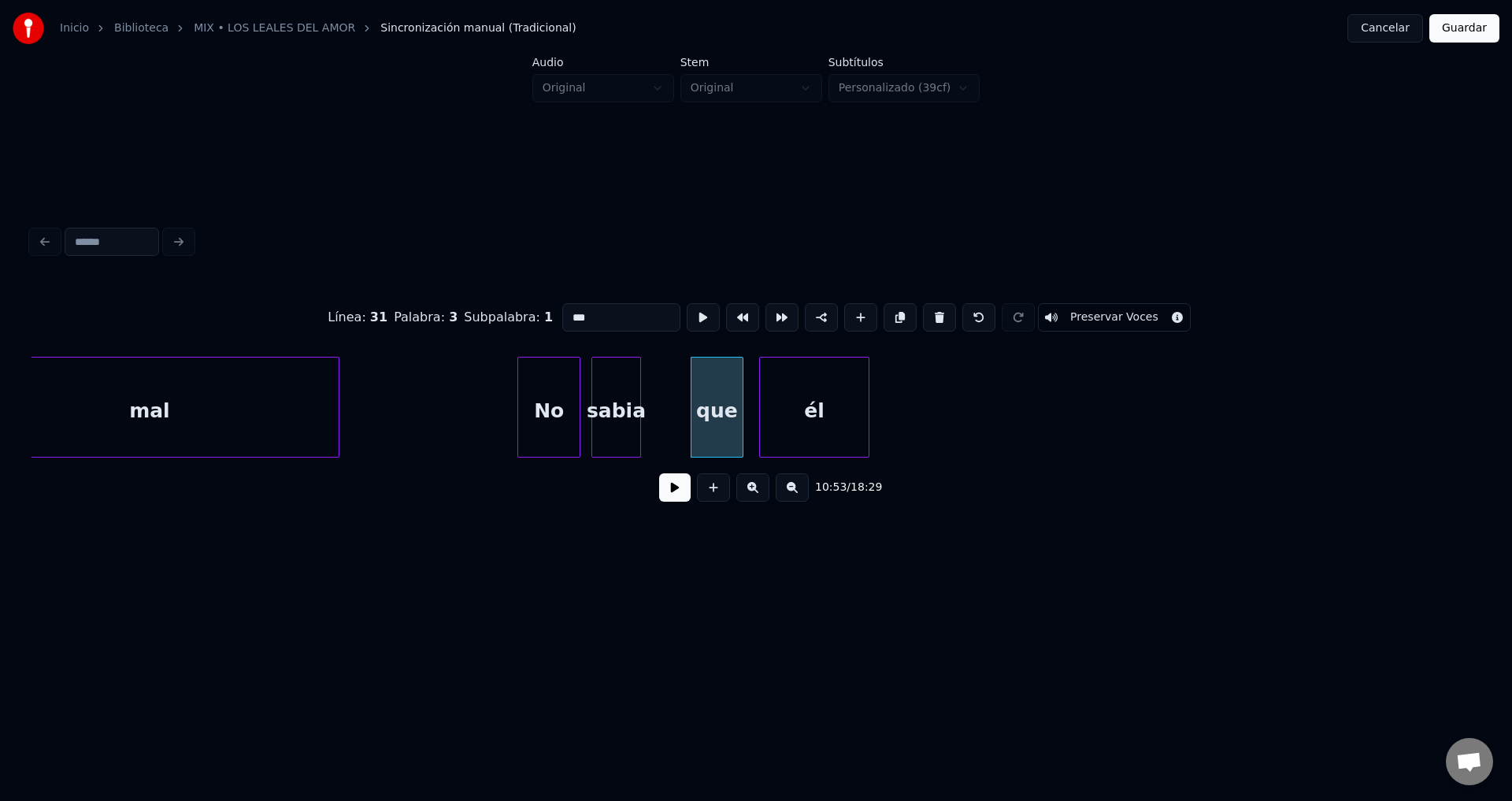
click at [723, 404] on div "que" at bounding box center [717, 411] width 51 height 107
type input "***"
click at [667, 488] on button at bounding box center [675, 488] width 32 height 29
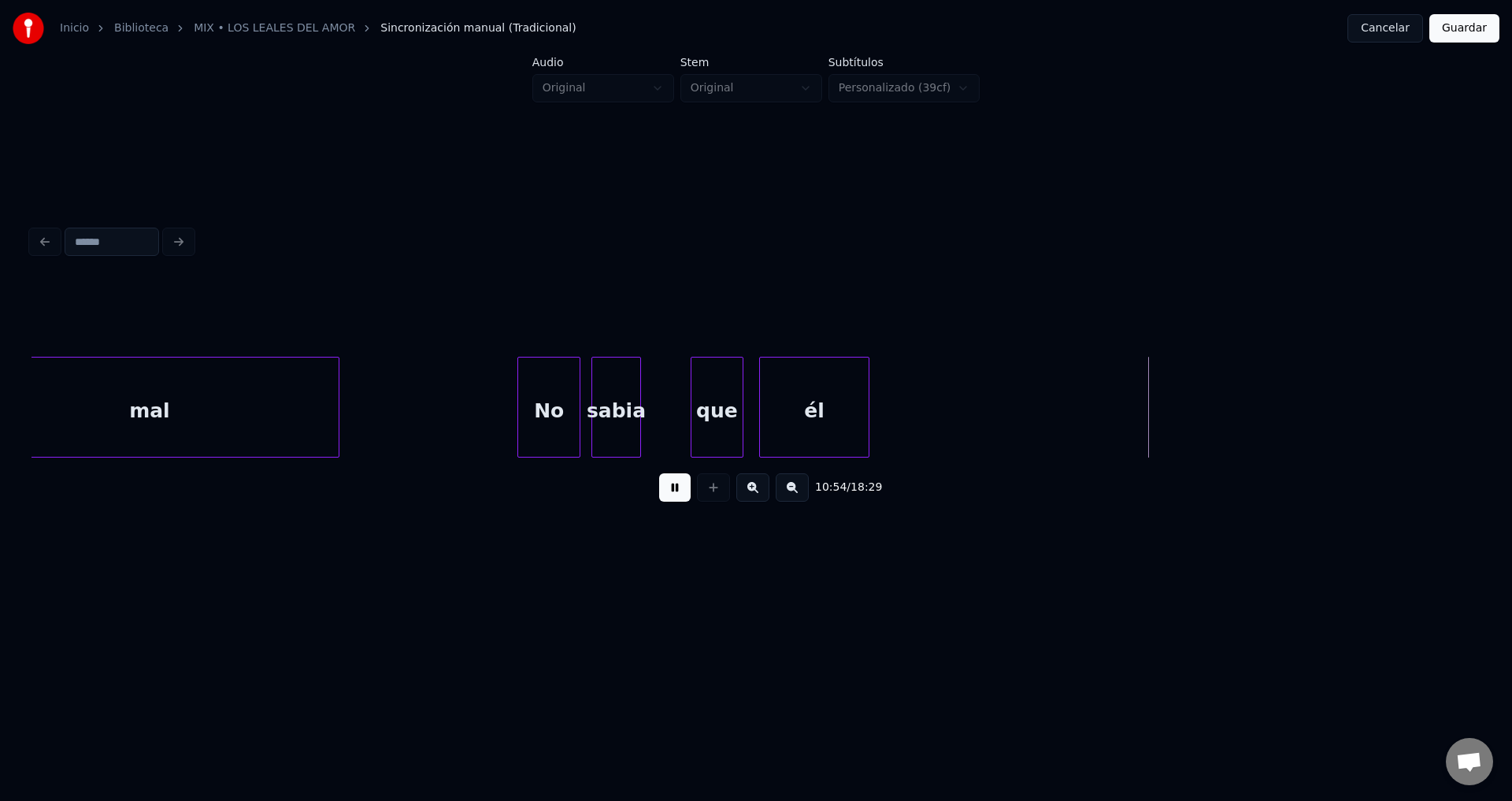
click at [667, 488] on button at bounding box center [675, 488] width 32 height 29
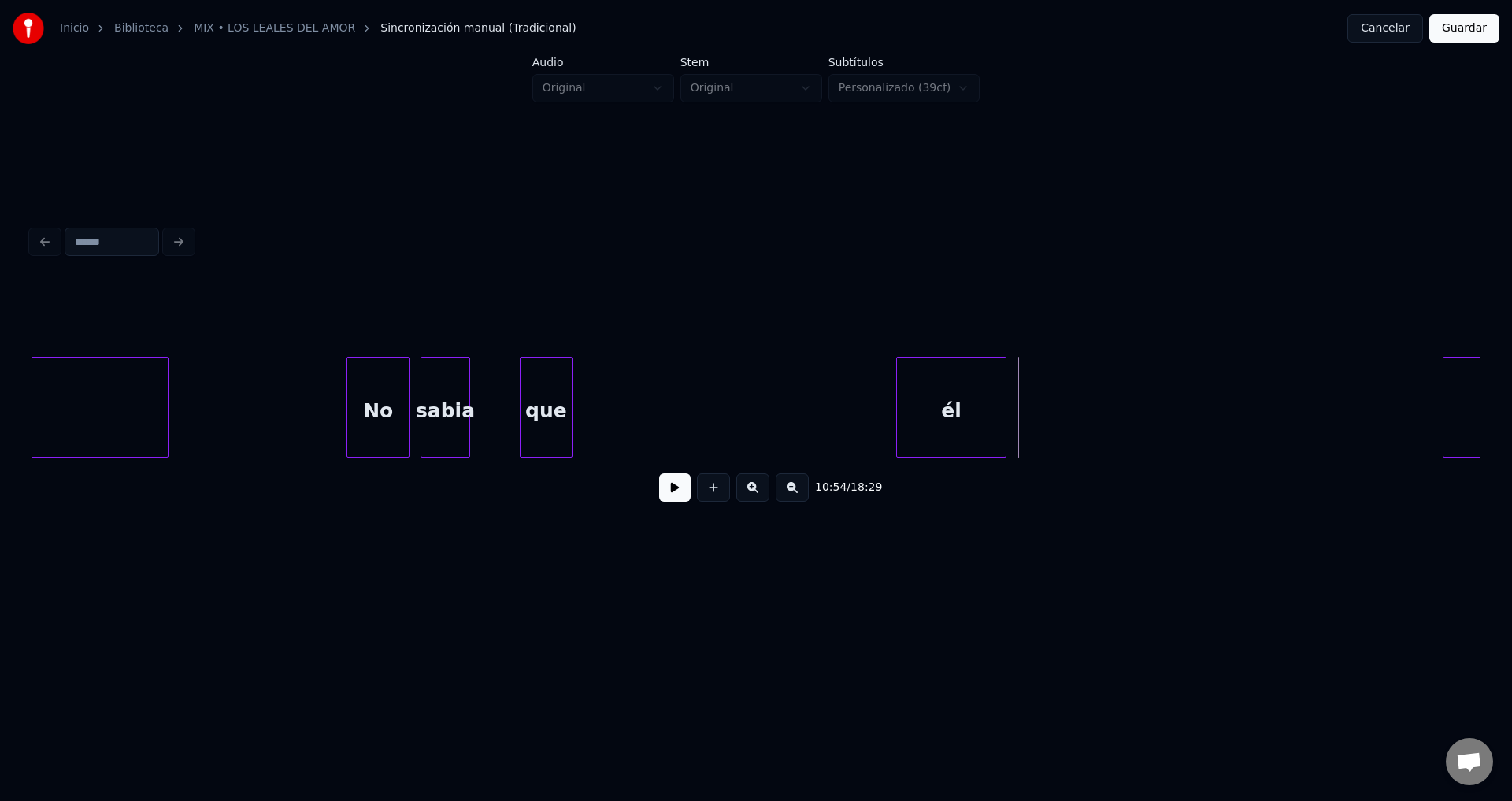
click at [946, 409] on div "él" at bounding box center [951, 411] width 109 height 107
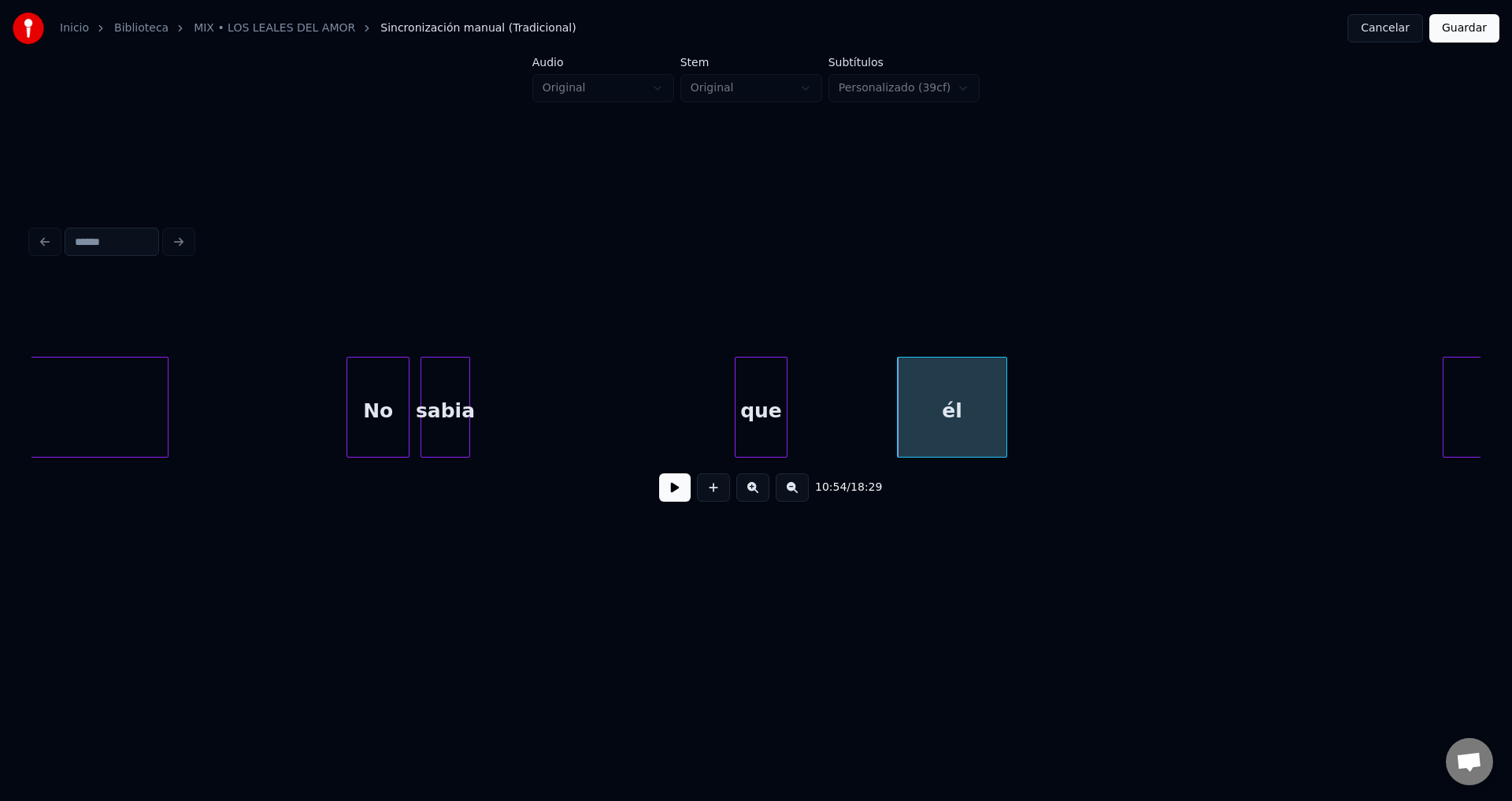
click at [763, 399] on div "que" at bounding box center [761, 411] width 51 height 107
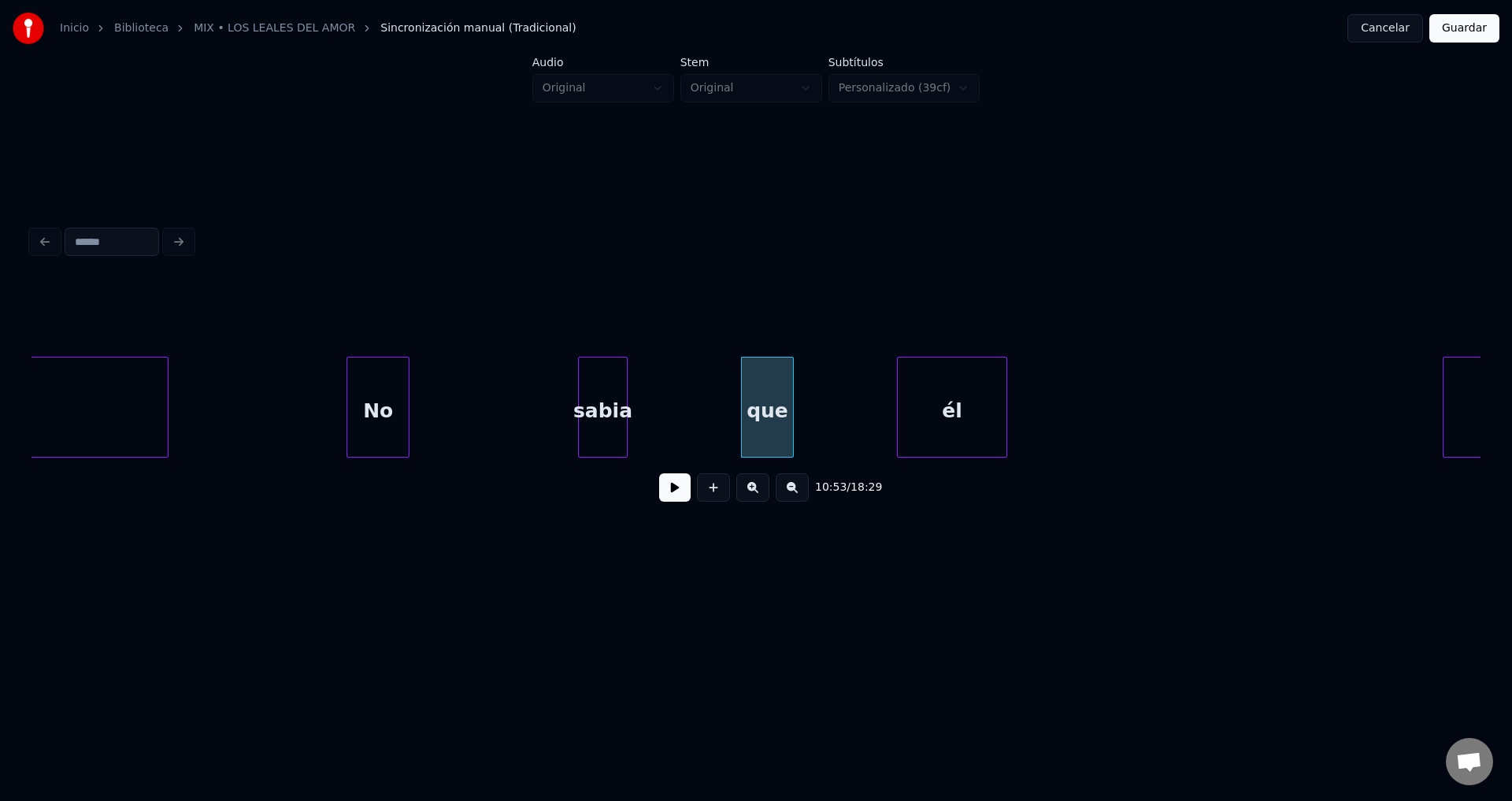
click at [627, 412] on div "sabia" at bounding box center [602, 411] width 48 height 107
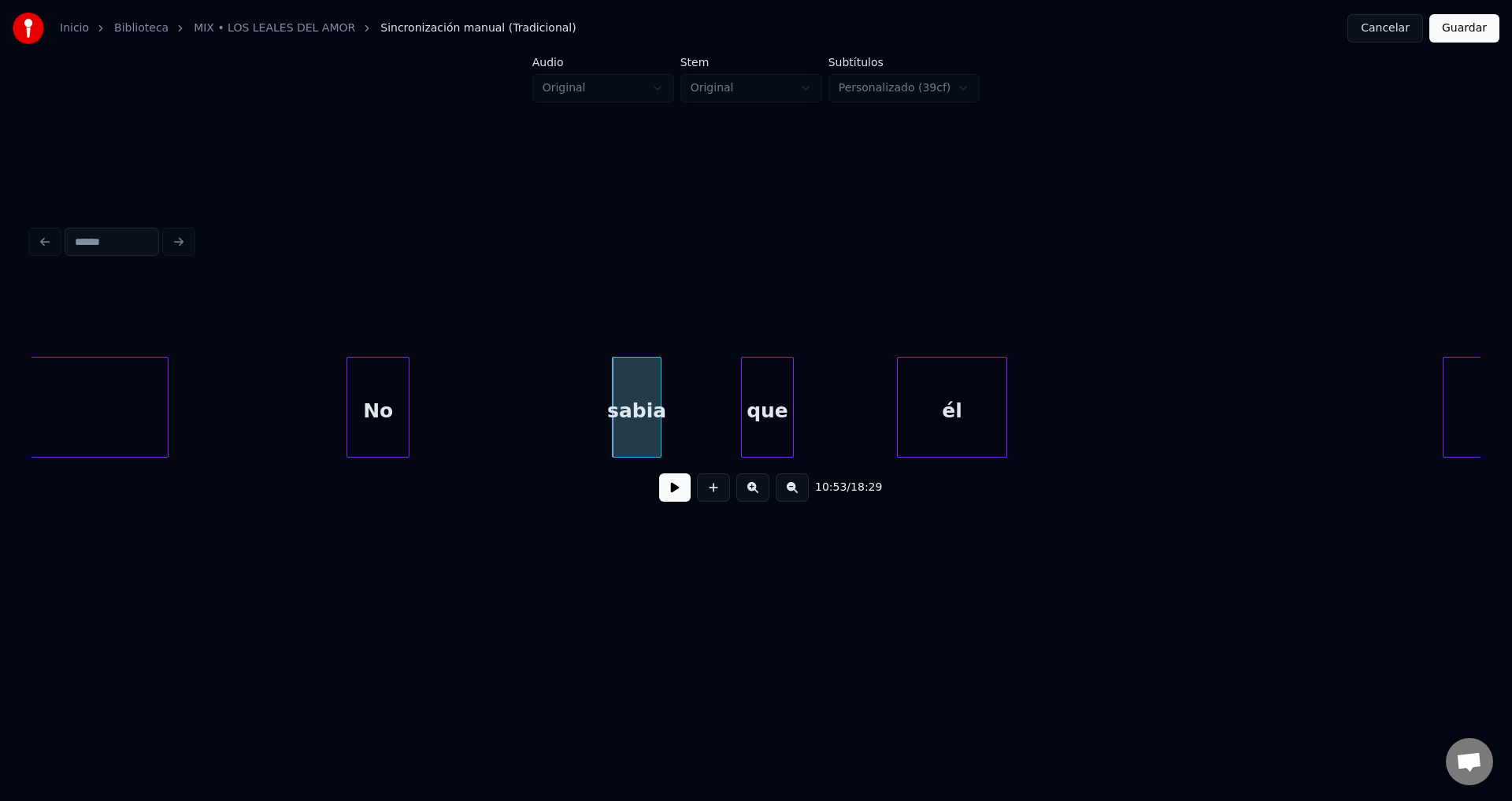
click at [381, 409] on div "No" at bounding box center [377, 411] width 61 height 107
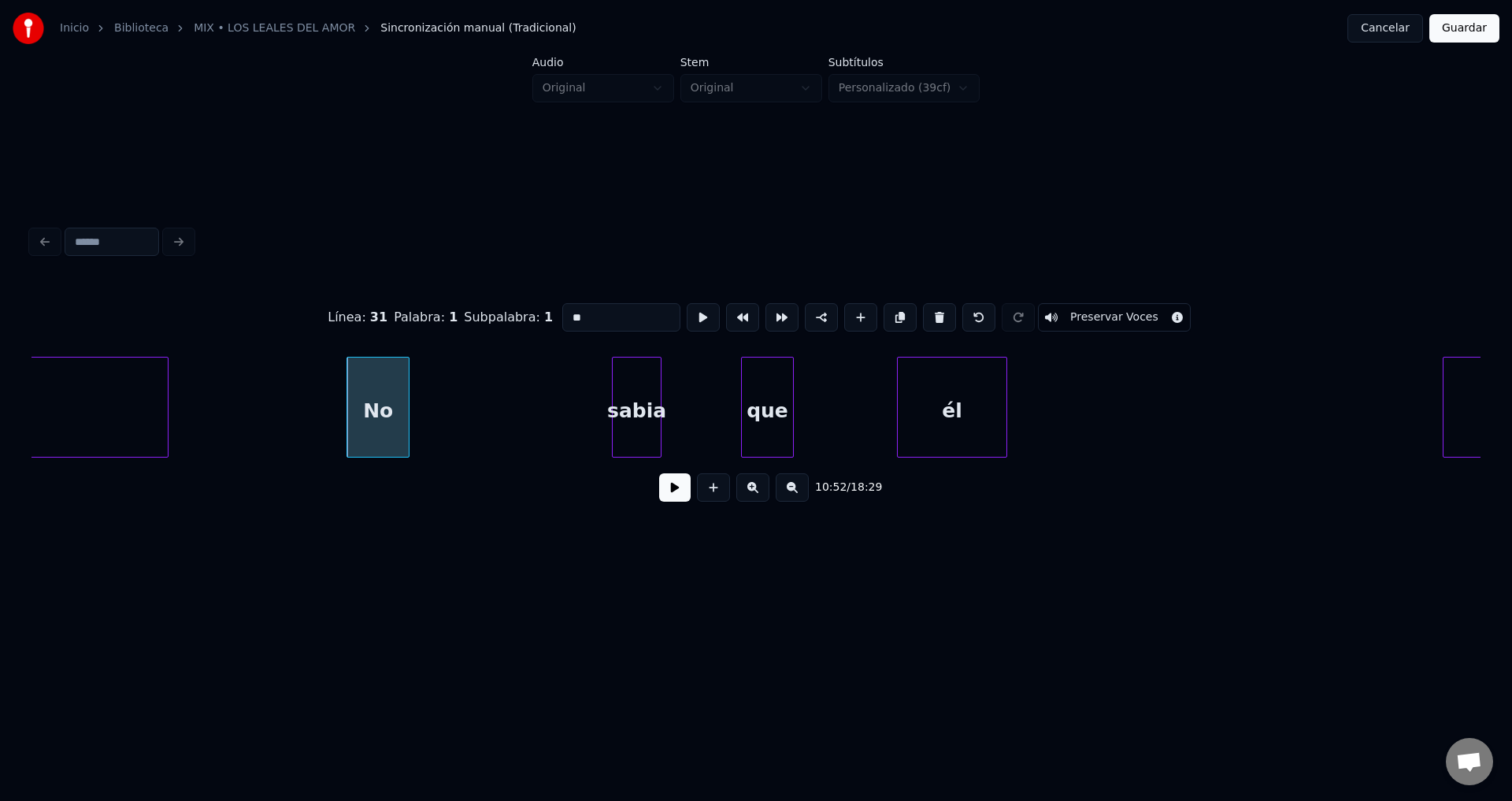
click at [675, 491] on button at bounding box center [675, 488] width 32 height 29
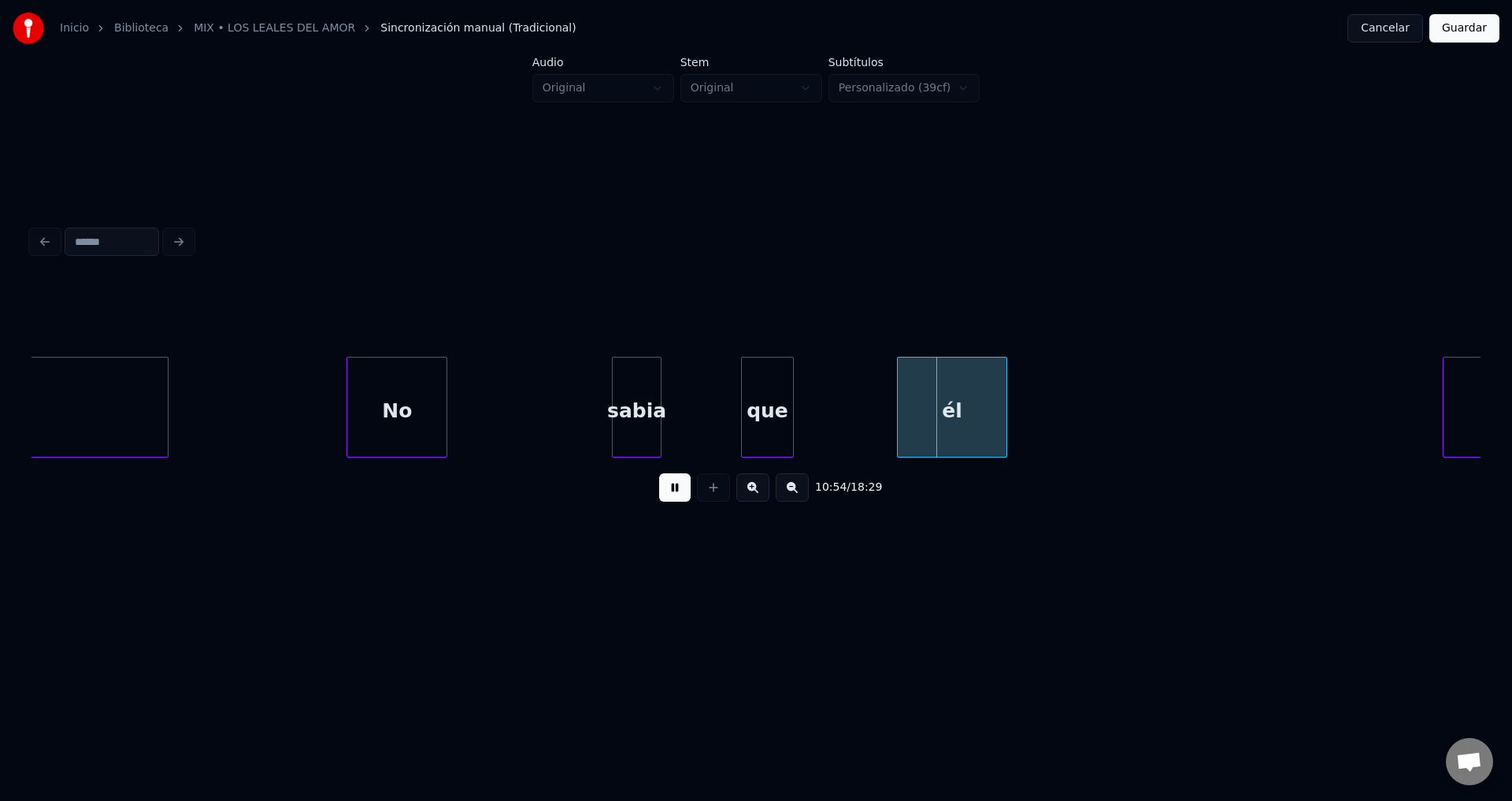
click at [445, 400] on div at bounding box center [444, 407] width 5 height 99
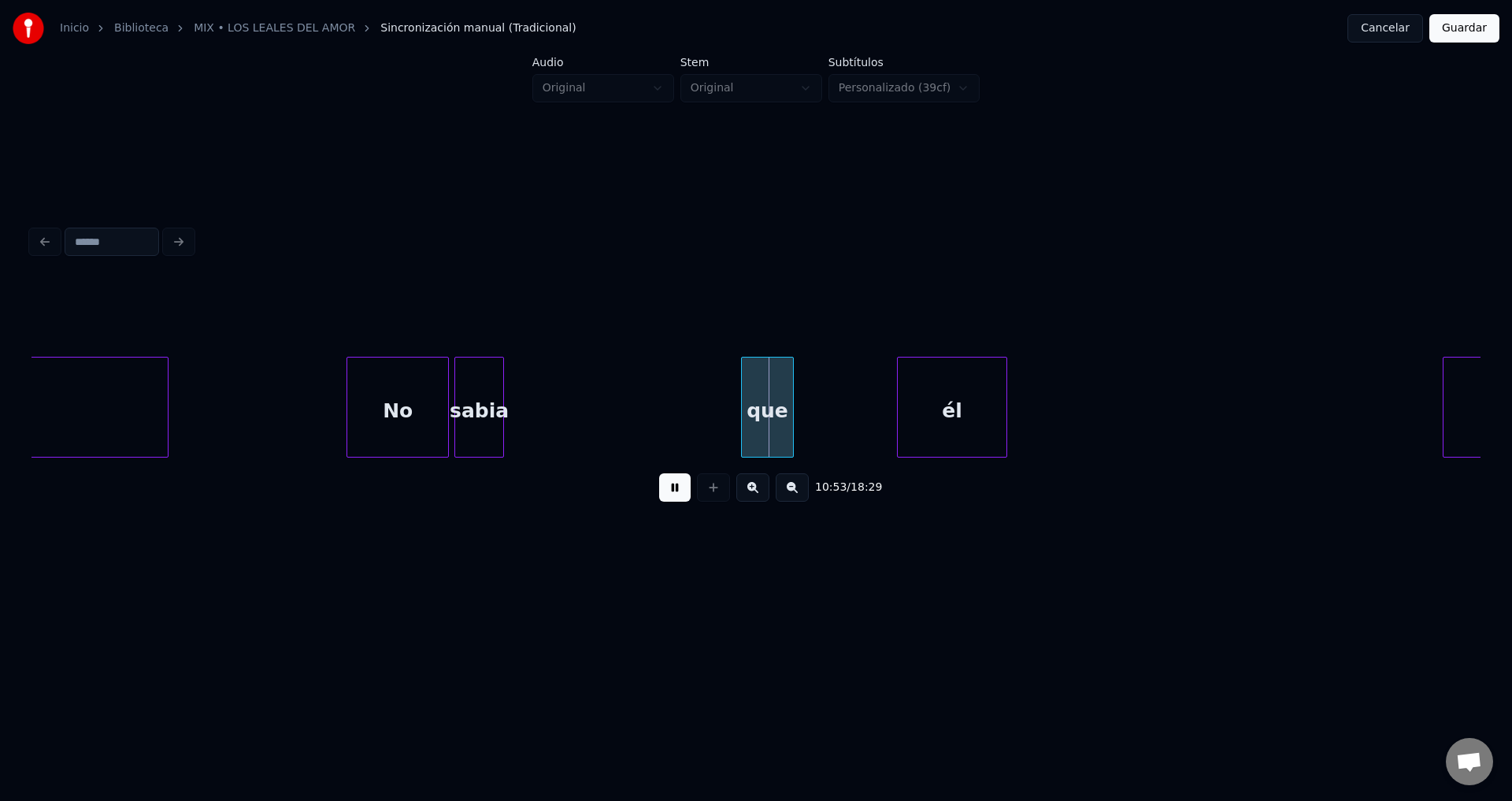
click at [467, 415] on div "sabia" at bounding box center [479, 411] width 48 height 107
click at [617, 420] on div at bounding box center [614, 407] width 5 height 99
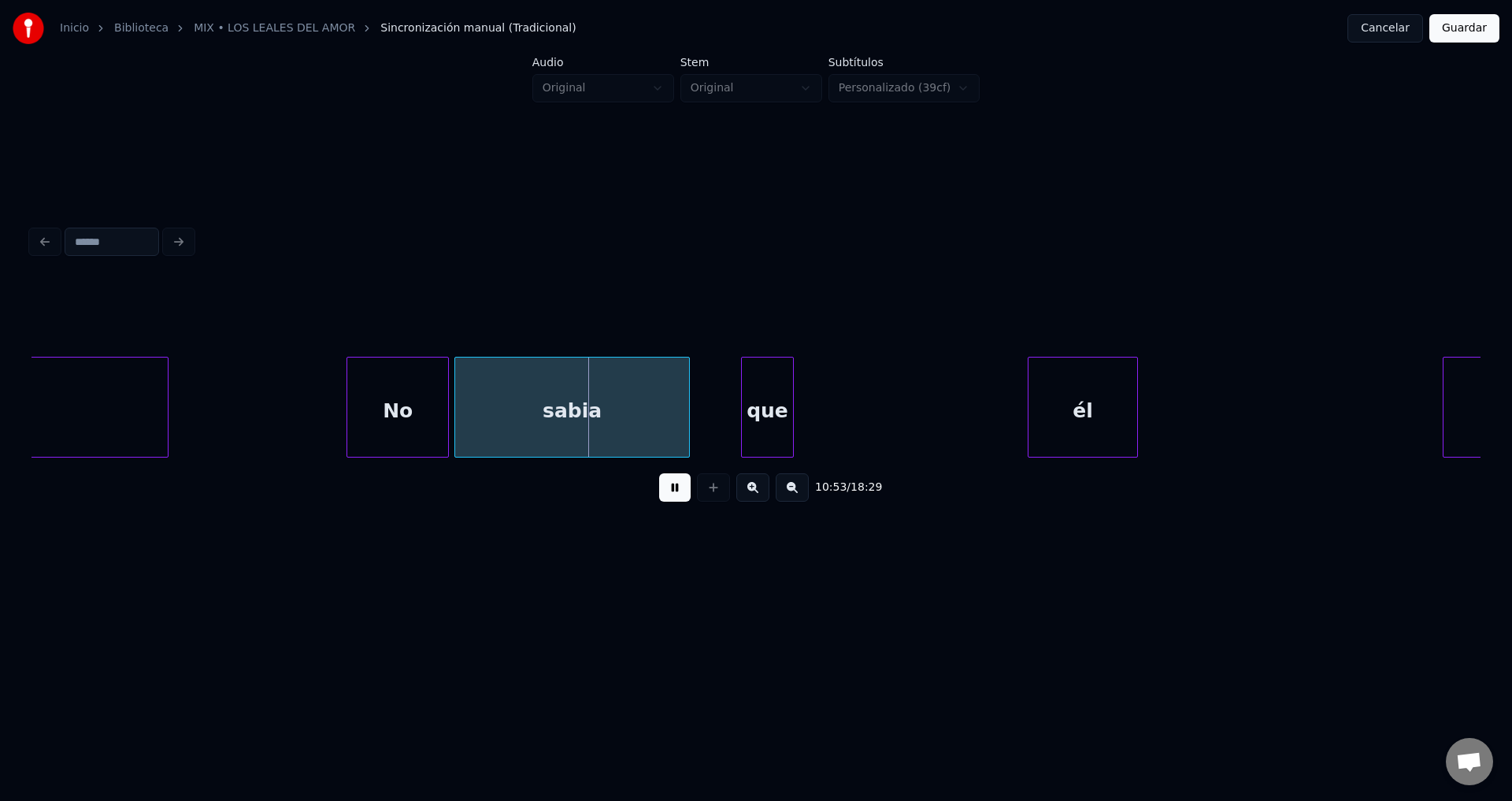
click at [1078, 435] on div "él" at bounding box center [1082, 411] width 109 height 107
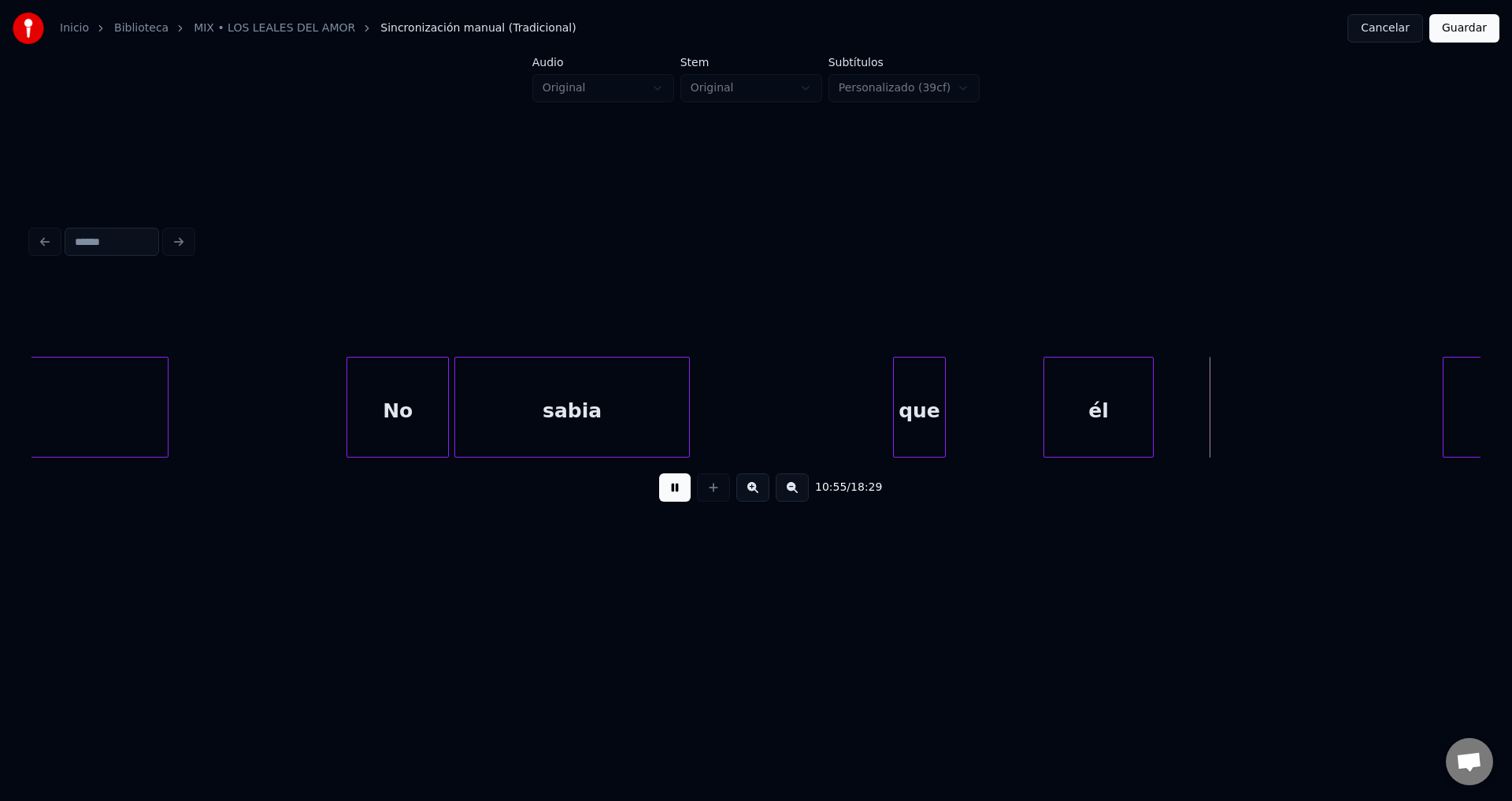
click at [922, 428] on div "que" at bounding box center [919, 411] width 51 height 107
click at [787, 408] on div at bounding box center [789, 407] width 5 height 99
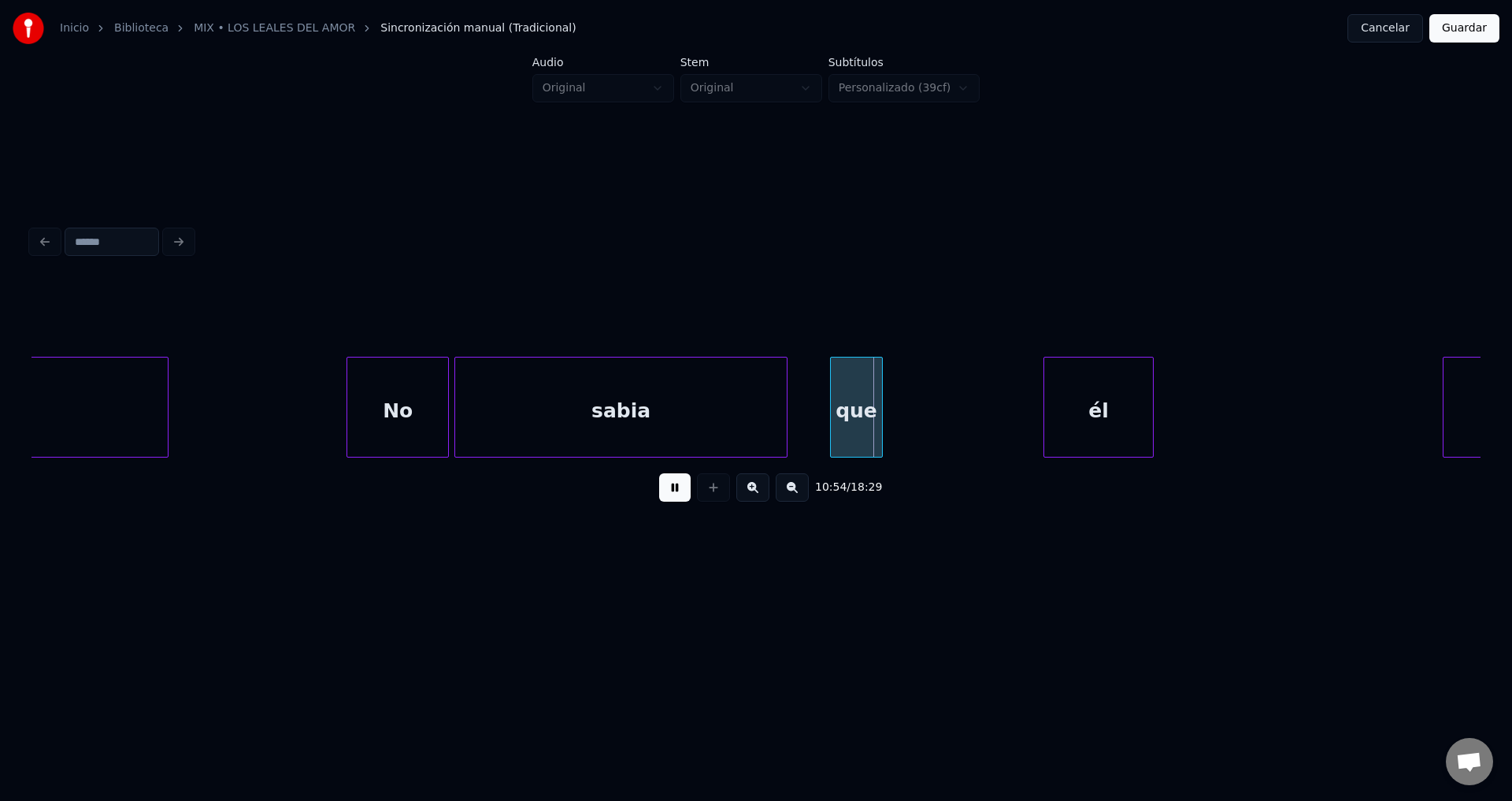
click at [848, 412] on div "que" at bounding box center [857, 411] width 51 height 107
click at [788, 496] on button at bounding box center [792, 488] width 33 height 29
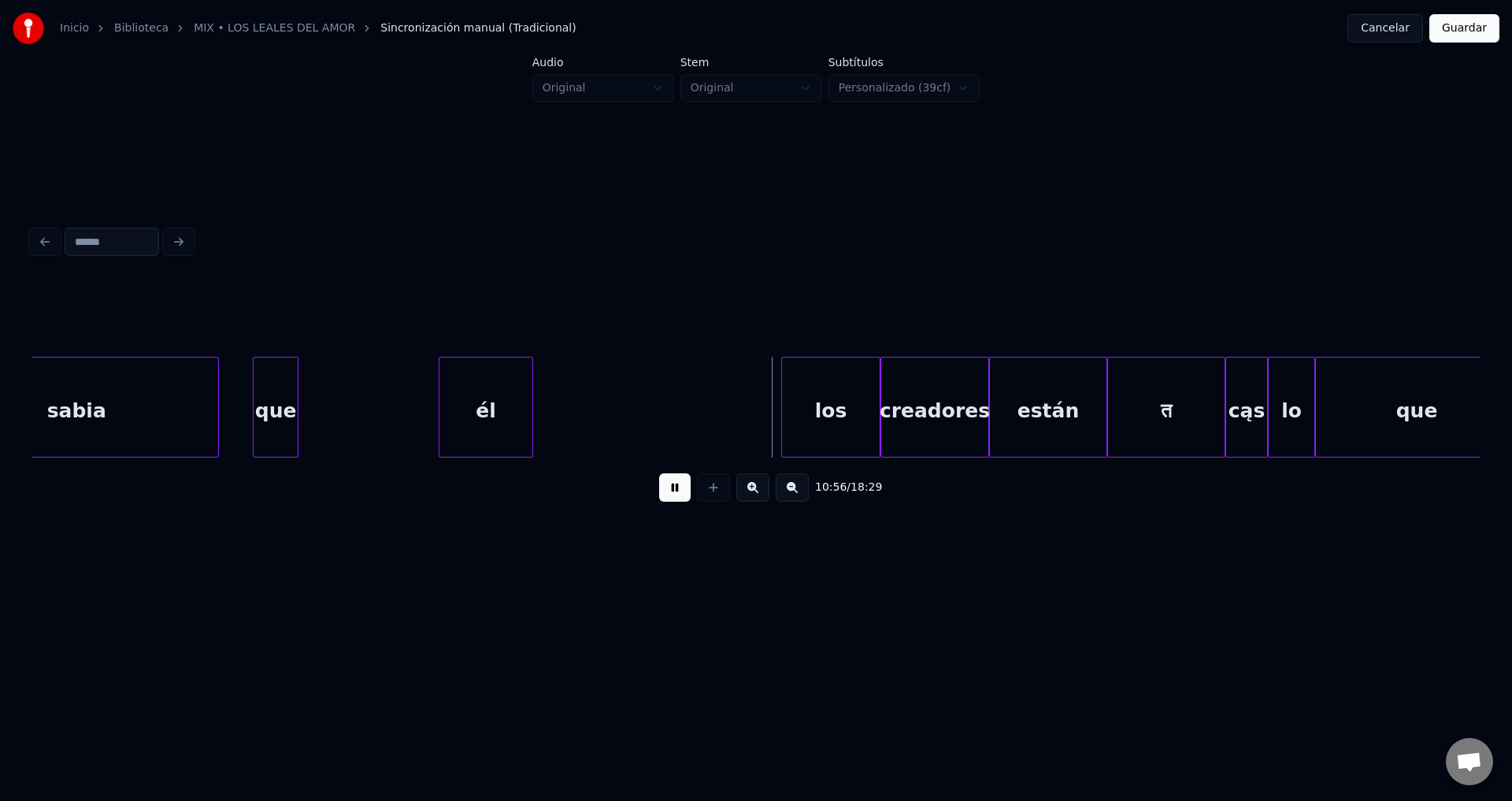
click at [215, 399] on div at bounding box center [216, 407] width 5 height 99
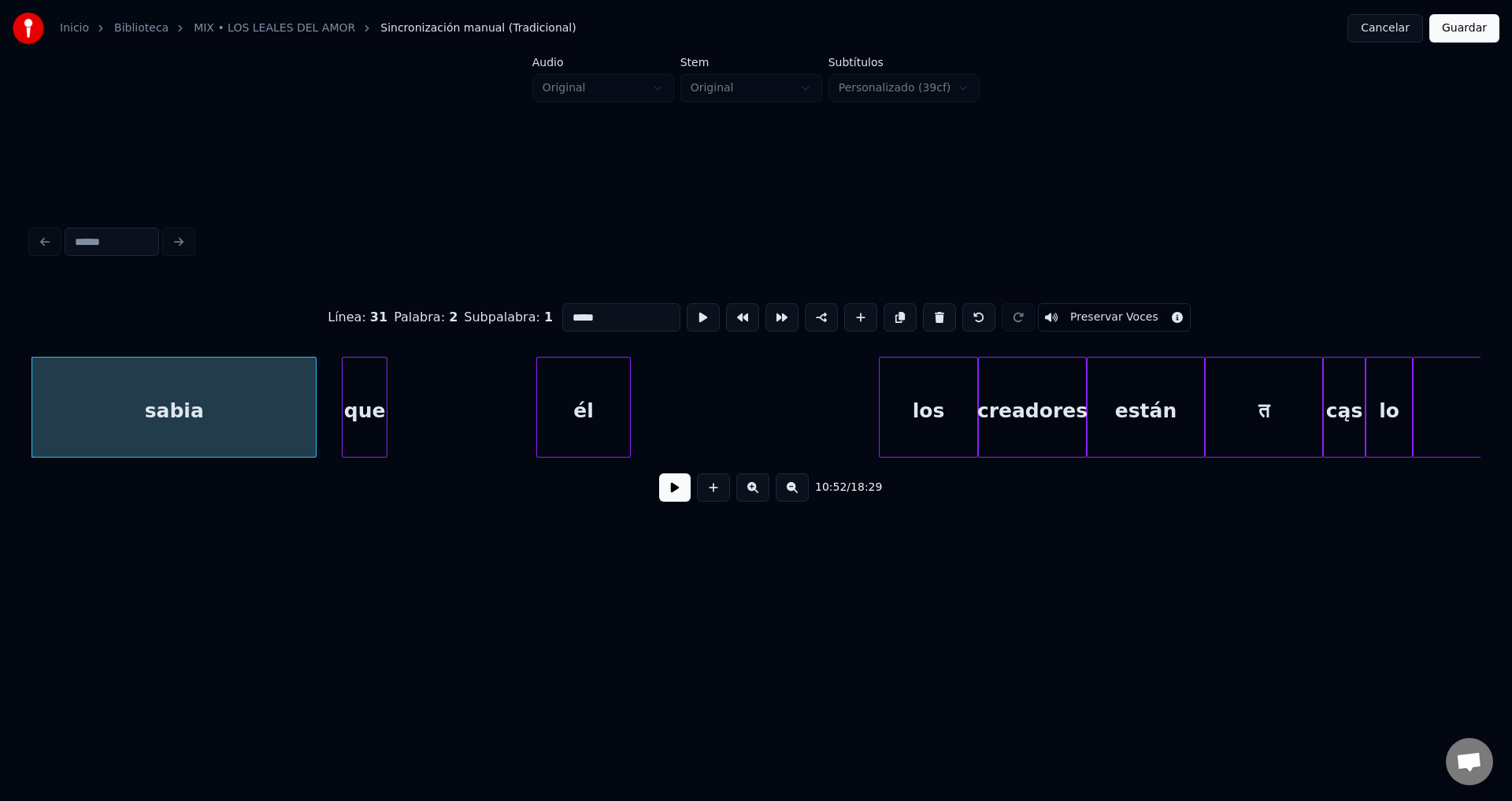
click at [367, 394] on div "que" at bounding box center [364, 411] width 44 height 107
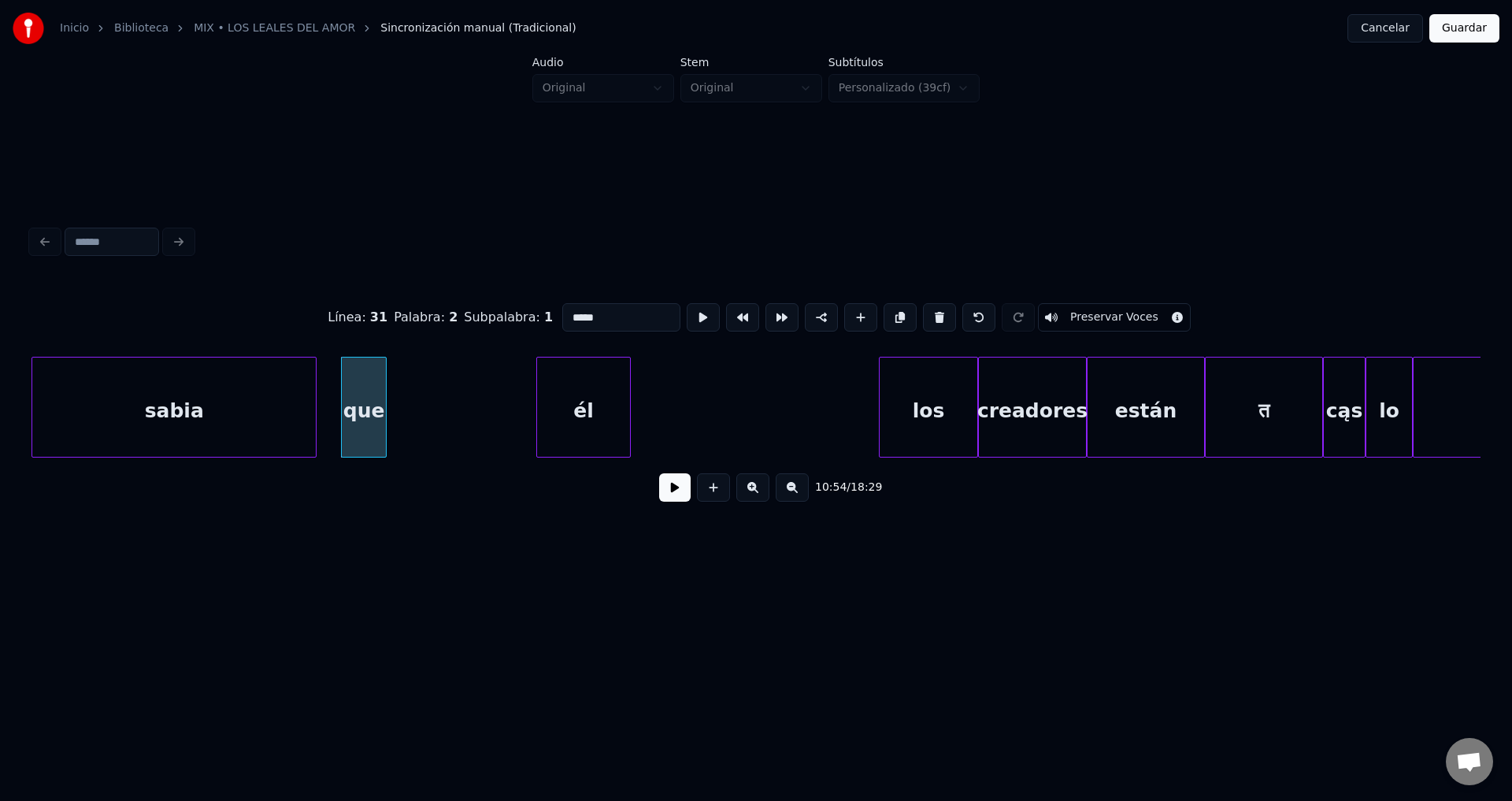
click at [674, 489] on button at bounding box center [675, 488] width 32 height 29
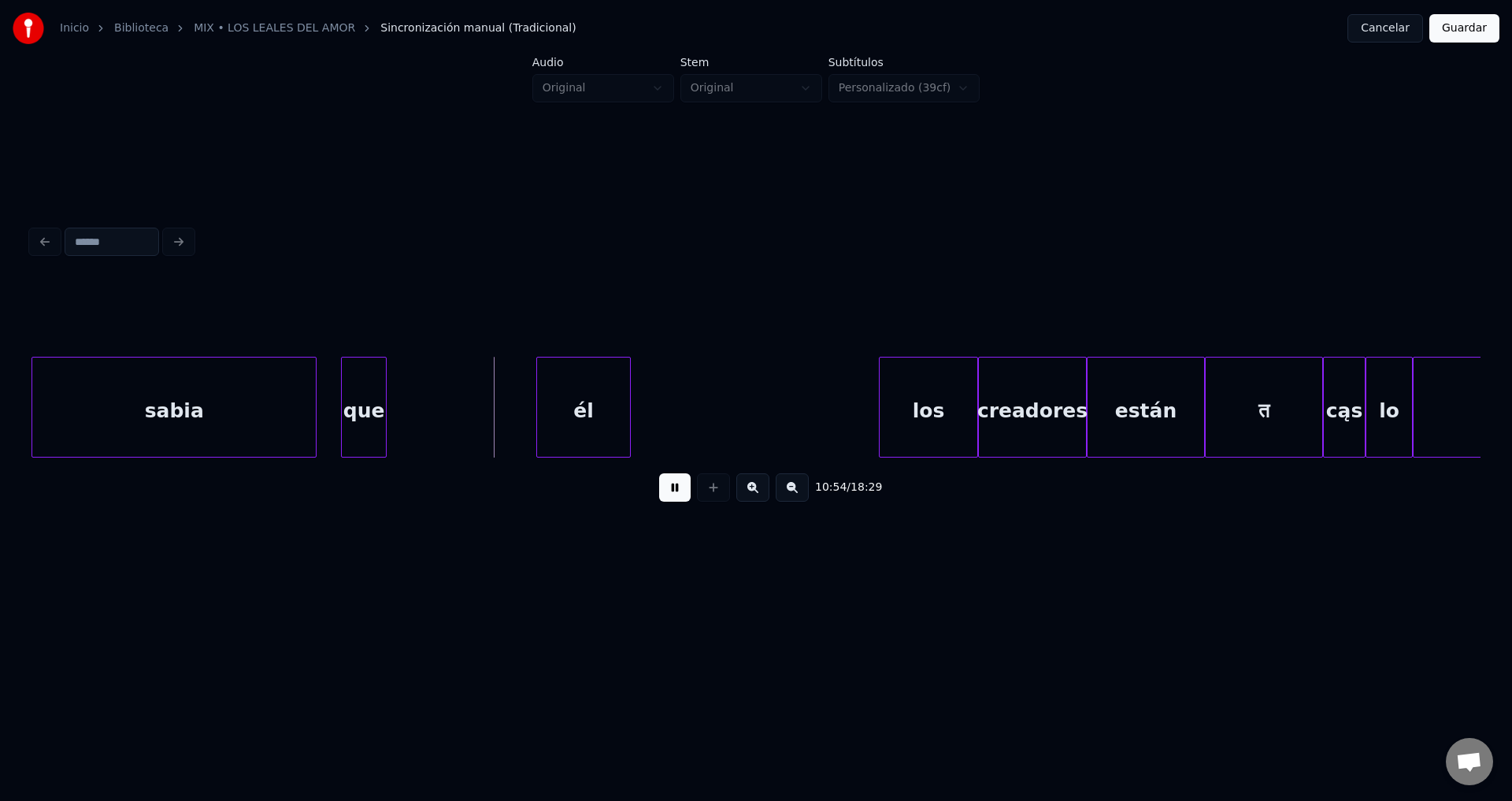
click at [674, 489] on button at bounding box center [675, 488] width 32 height 29
click at [404, 404] on div at bounding box center [405, 407] width 5 height 99
click at [178, 401] on div "sabia" at bounding box center [175, 411] width 284 height 107
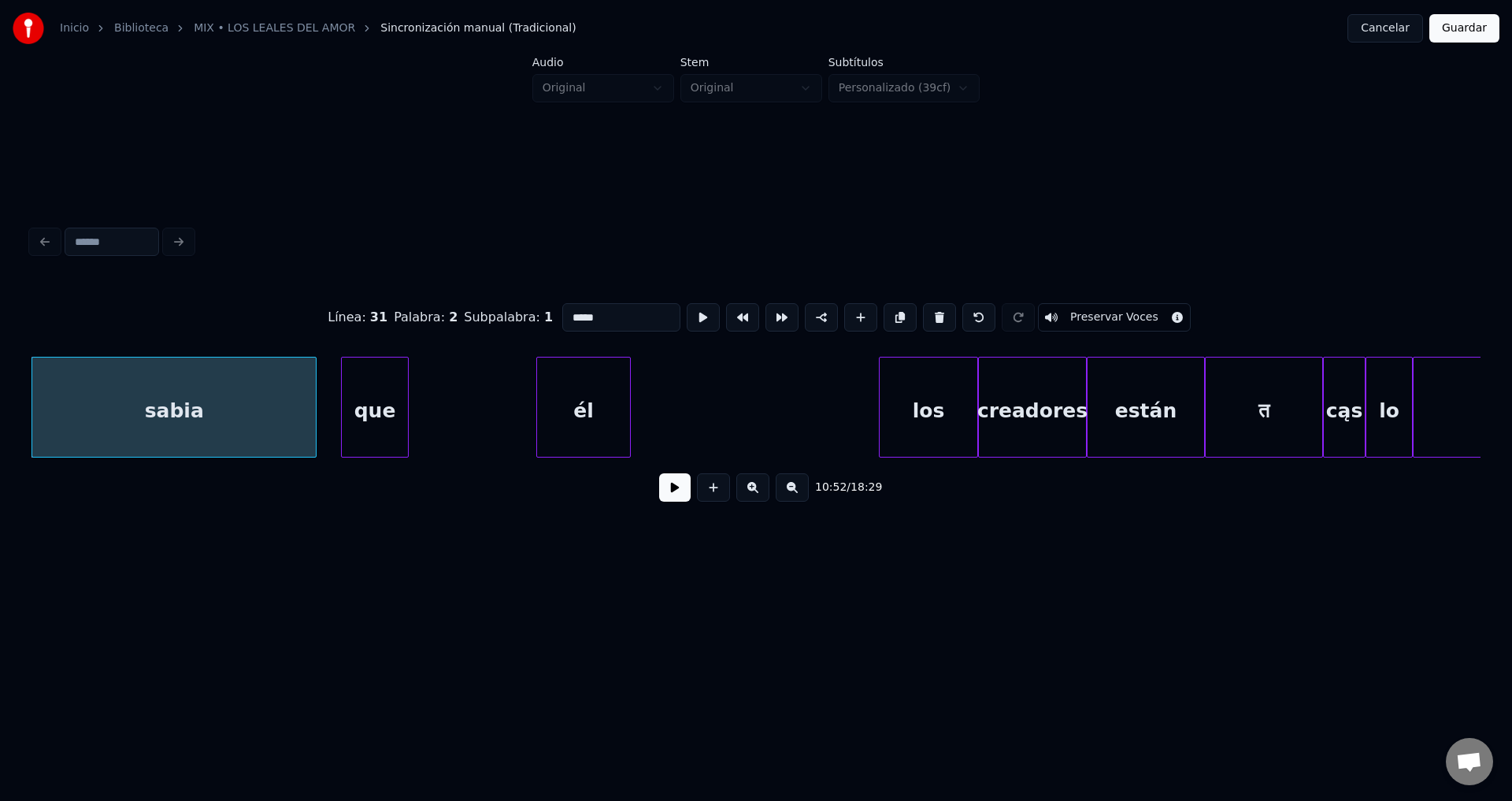
click at [671, 494] on button at bounding box center [675, 488] width 32 height 29
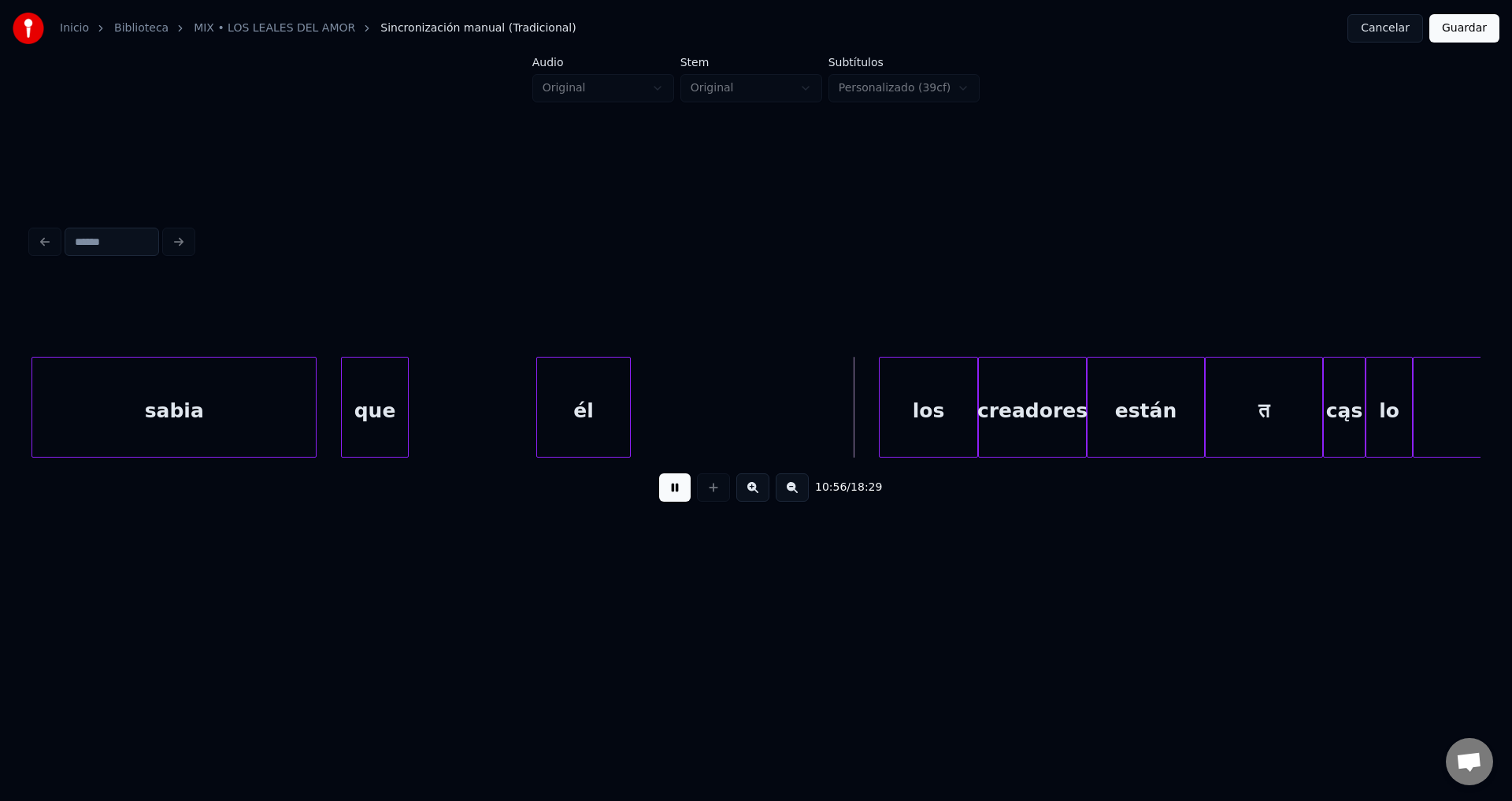
click at [671, 494] on button at bounding box center [675, 488] width 32 height 29
click at [389, 400] on div "que" at bounding box center [374, 411] width 65 height 107
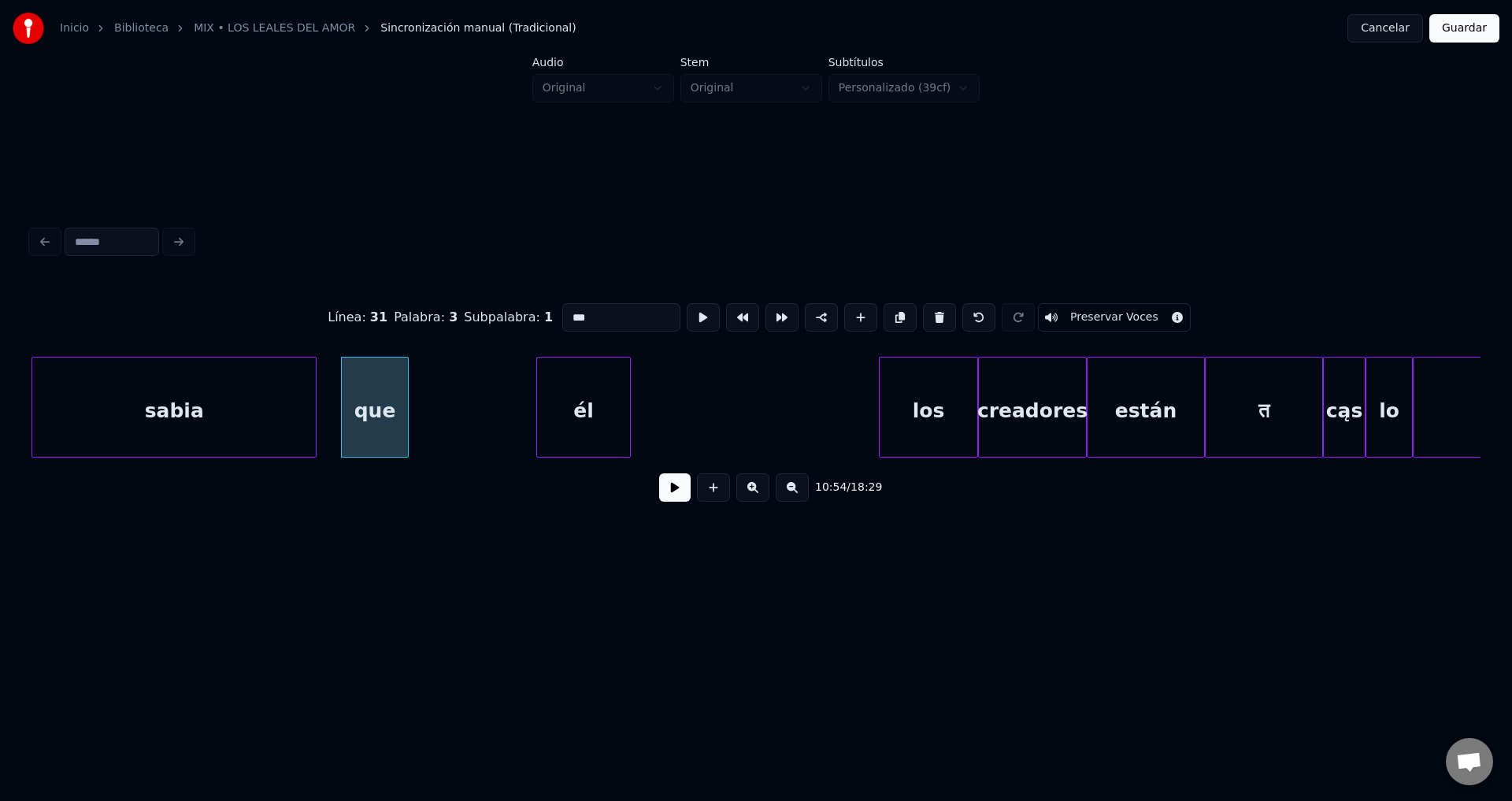
click at [591, 311] on input "***" at bounding box center [621, 318] width 118 height 29
click at [597, 398] on div "él" at bounding box center [583, 411] width 93 height 107
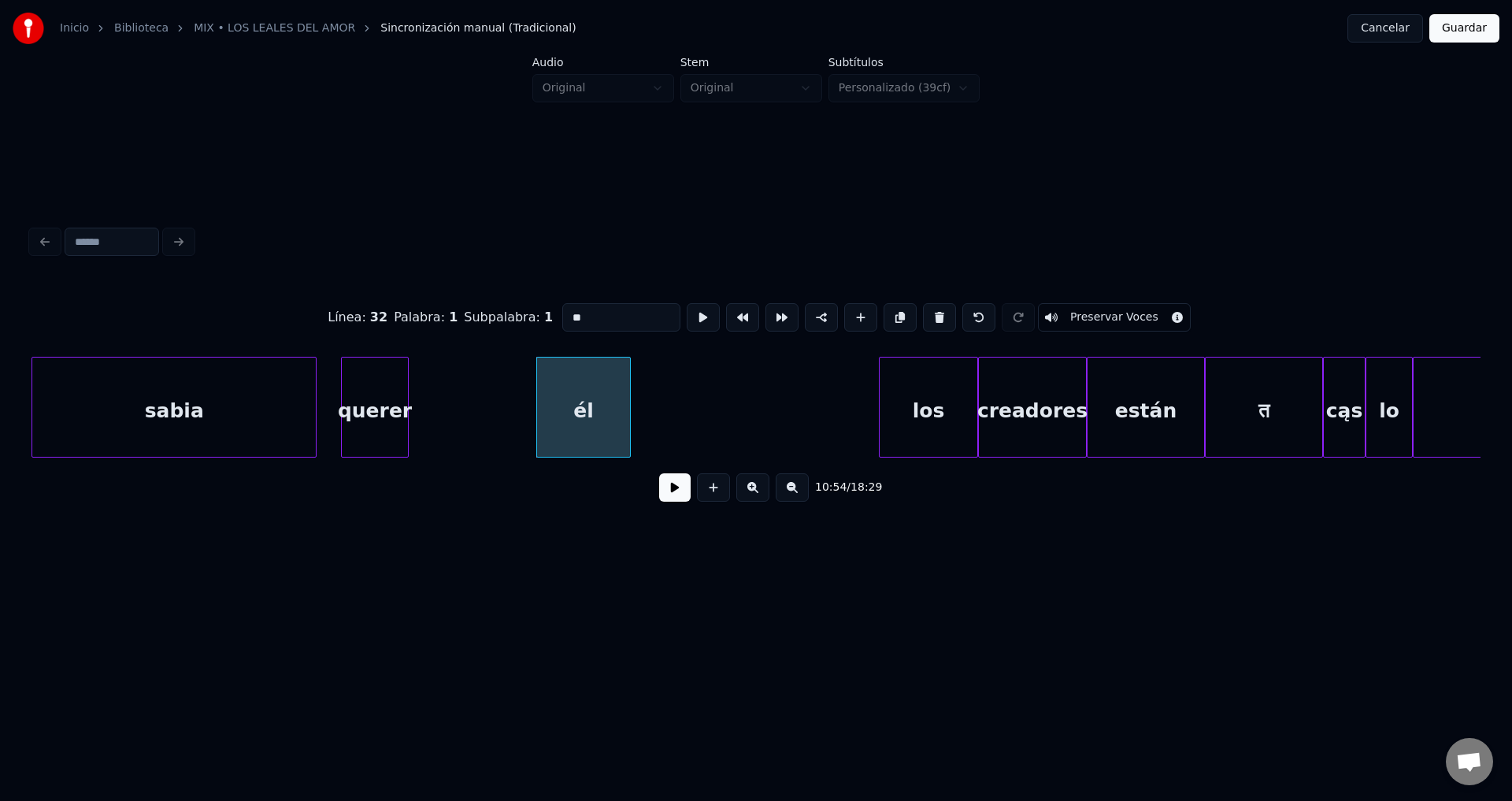
drag, startPoint x: 613, startPoint y: 312, endPoint x: 520, endPoint y: 309, distance: 93.0
click at [520, 309] on div "Línea : 32 Palabra : 1 Subpalabra : 1 ** Preservar Voces" at bounding box center [756, 317] width 1449 height 79
type input "**"
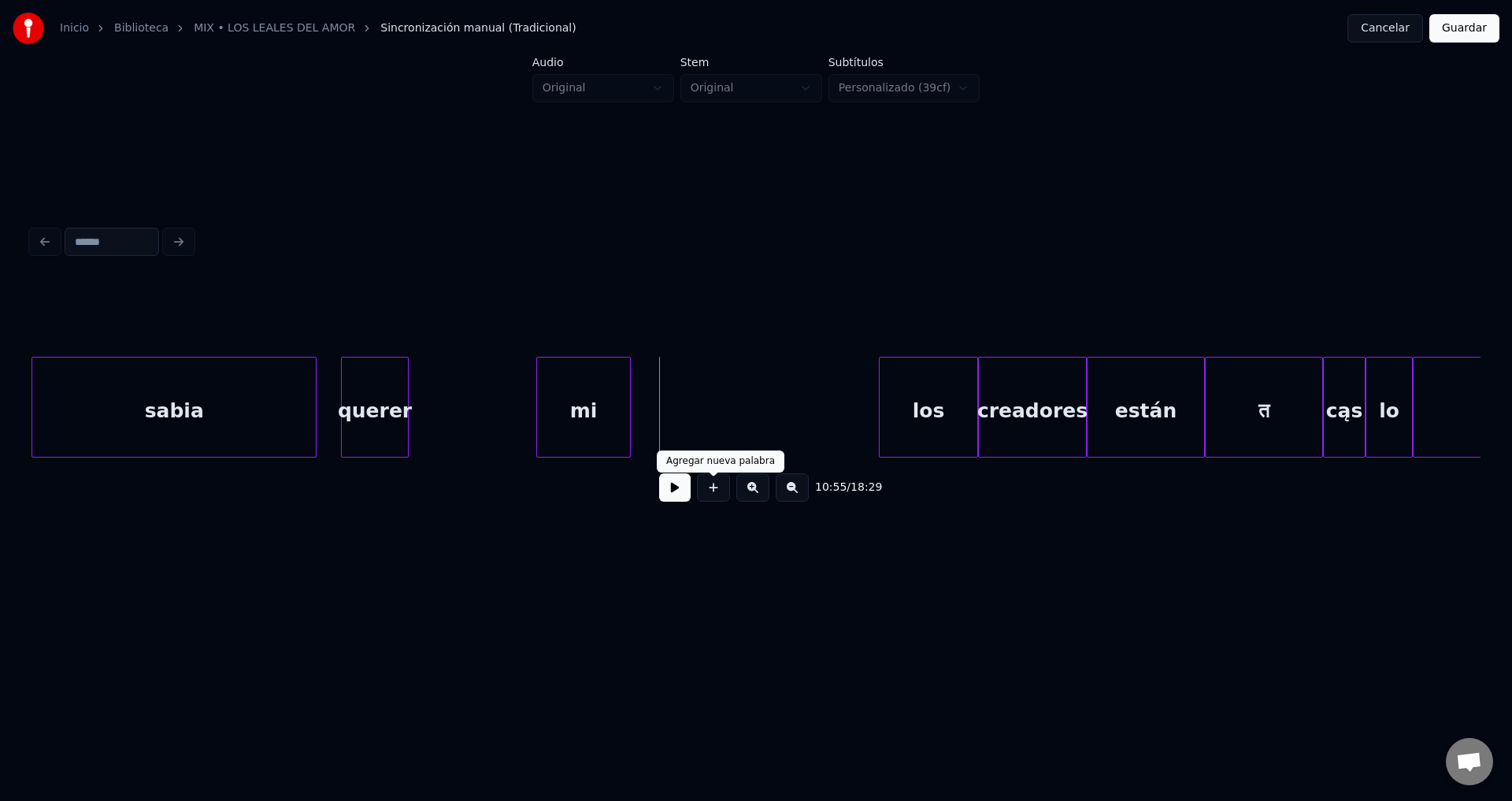
click at [706, 501] on button at bounding box center [713, 488] width 33 height 29
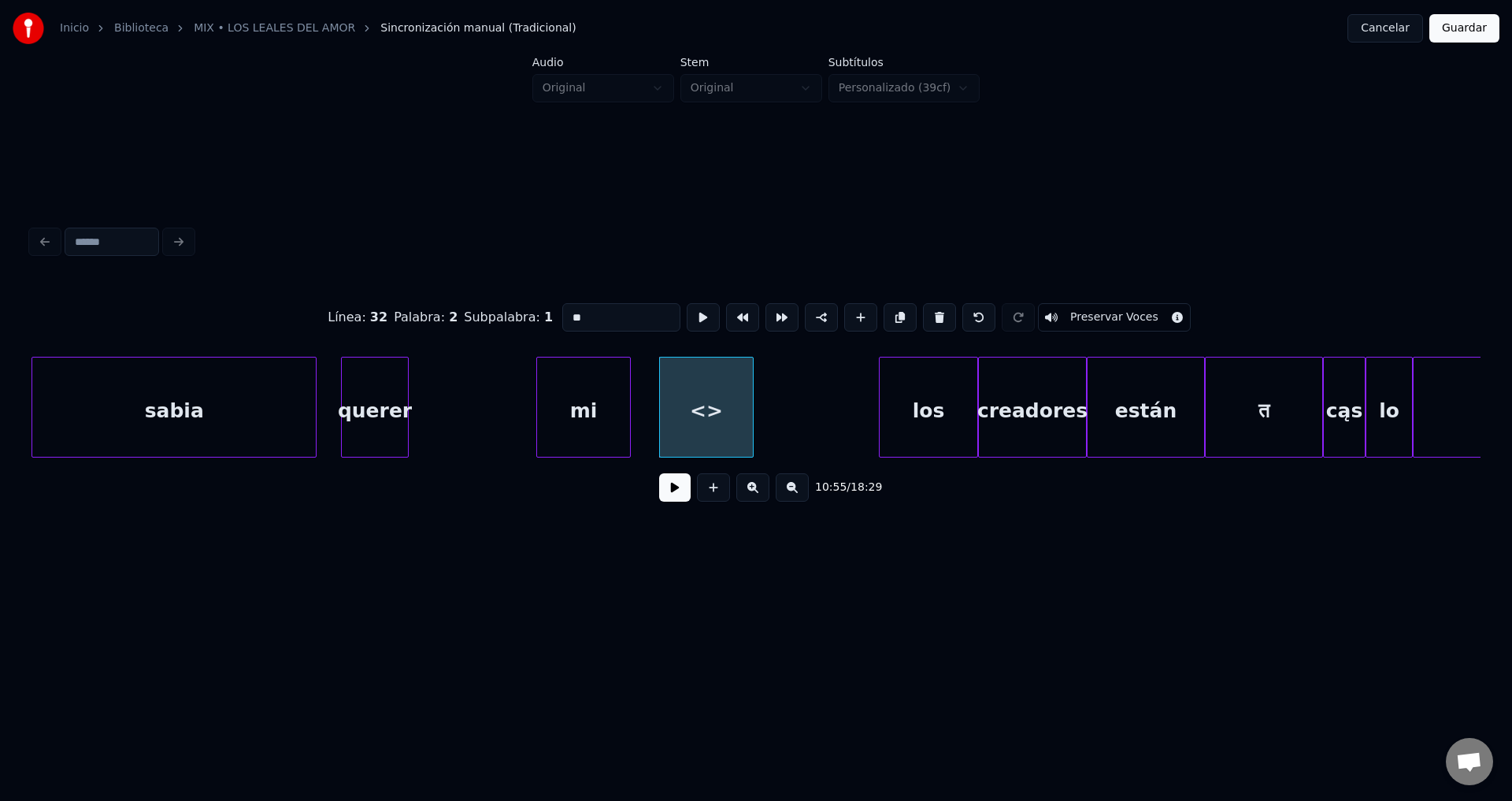
drag, startPoint x: 527, startPoint y: 309, endPoint x: 501, endPoint y: 310, distance: 26.0
click at [501, 310] on div "Línea : 32 Palabra : 2 Subpalabra : 1 ** Preservar Voces" at bounding box center [756, 317] width 1449 height 79
click at [248, 393] on div "sabia" at bounding box center [175, 411] width 284 height 107
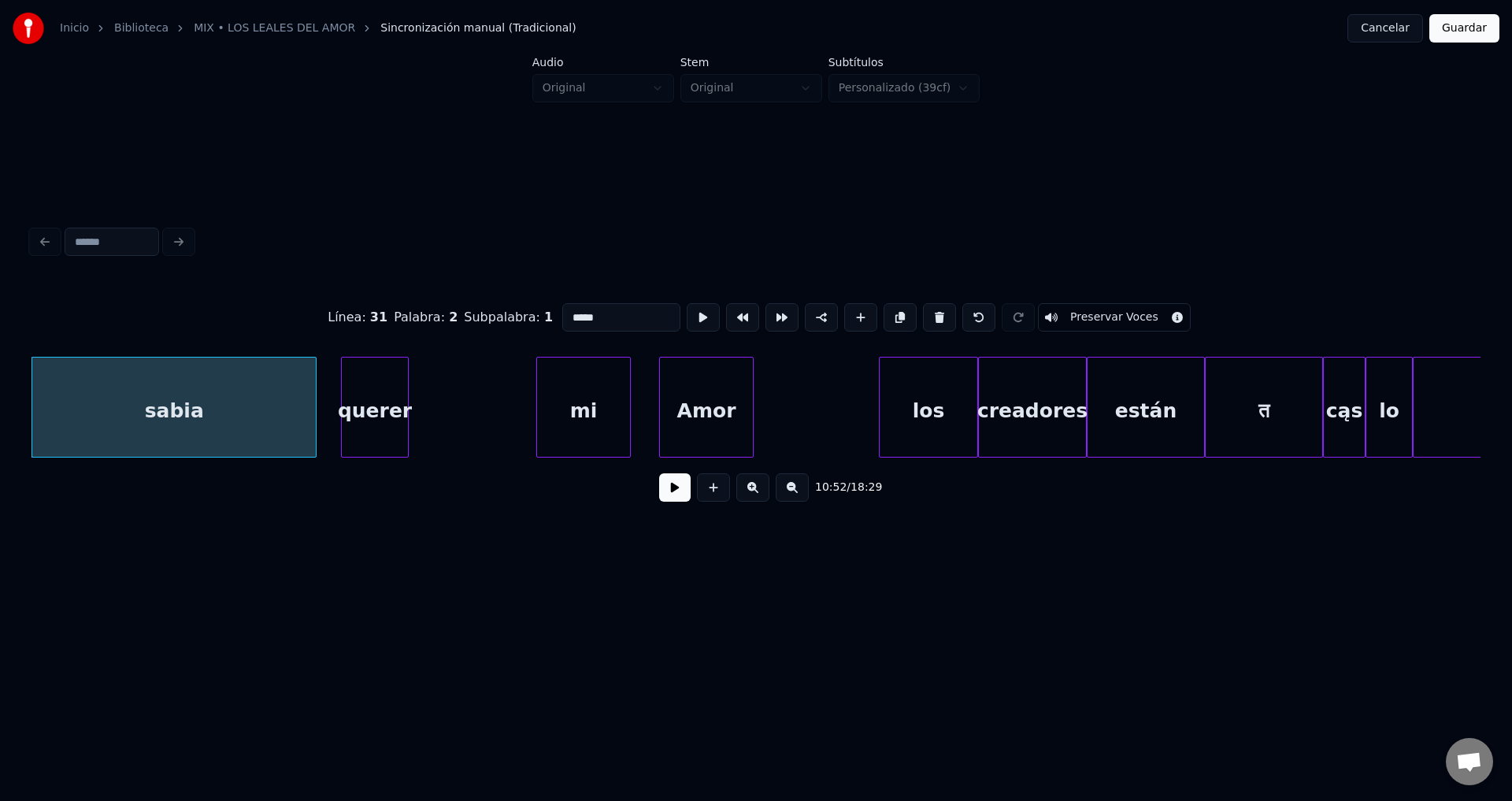
type input "*****"
click at [681, 501] on button at bounding box center [675, 488] width 32 height 29
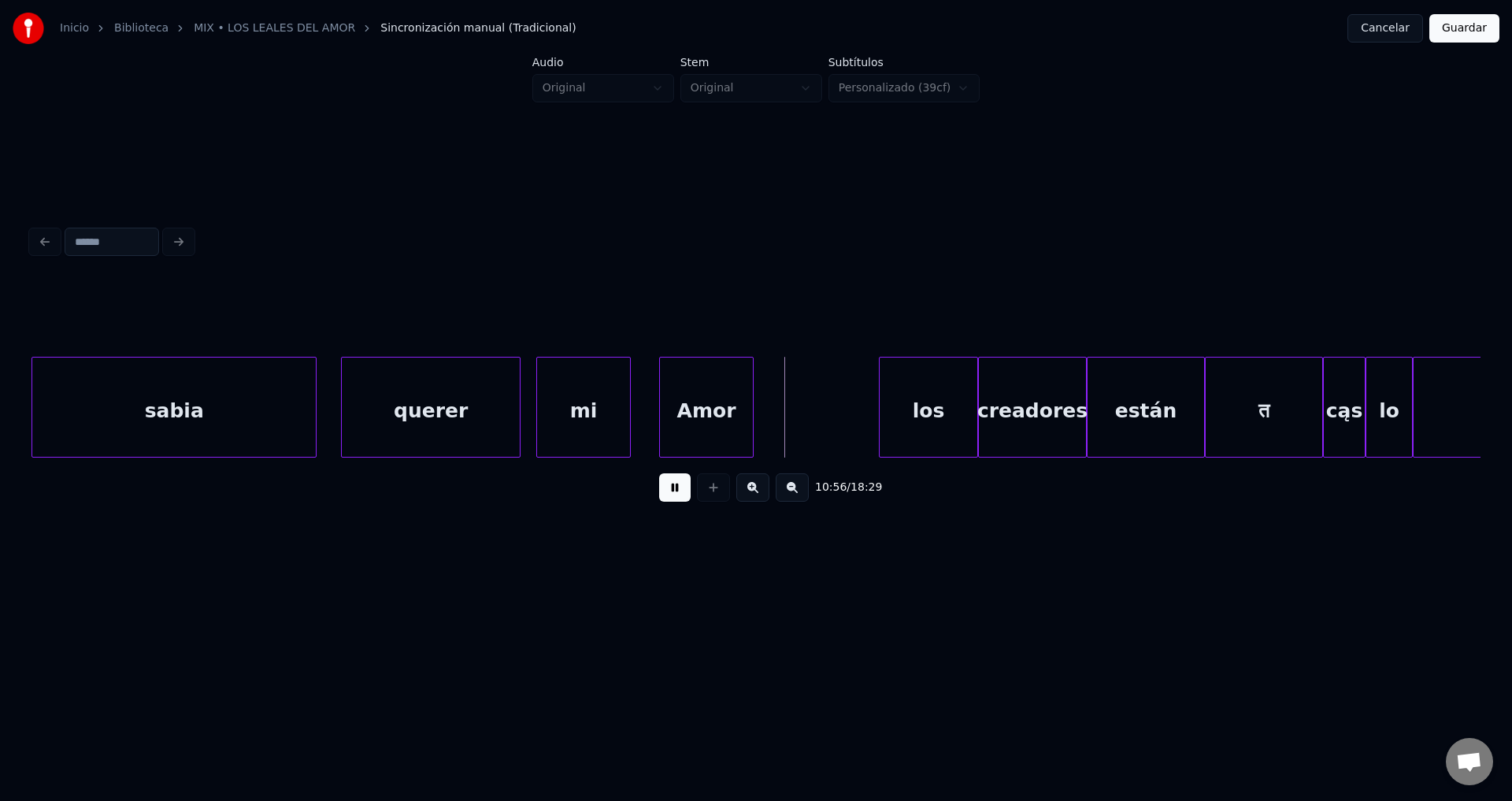
click at [516, 402] on div at bounding box center [517, 407] width 5 height 99
click at [677, 403] on div "Amor" at bounding box center [697, 411] width 93 height 107
drag, startPoint x: 671, startPoint y: 495, endPoint x: 697, endPoint y: 481, distance: 29.5
click at [671, 495] on button at bounding box center [675, 488] width 32 height 29
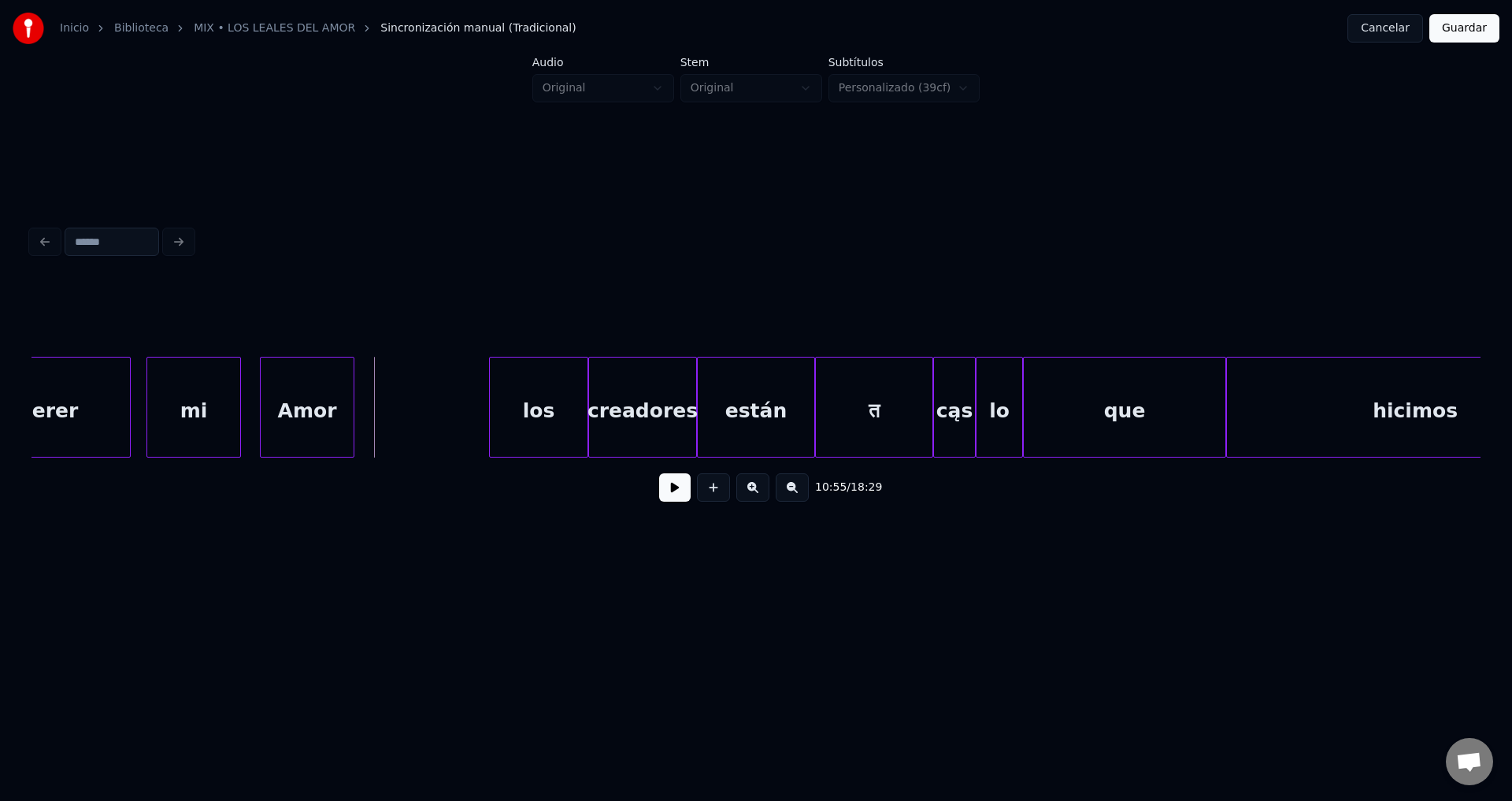
scroll to position [0, 154764]
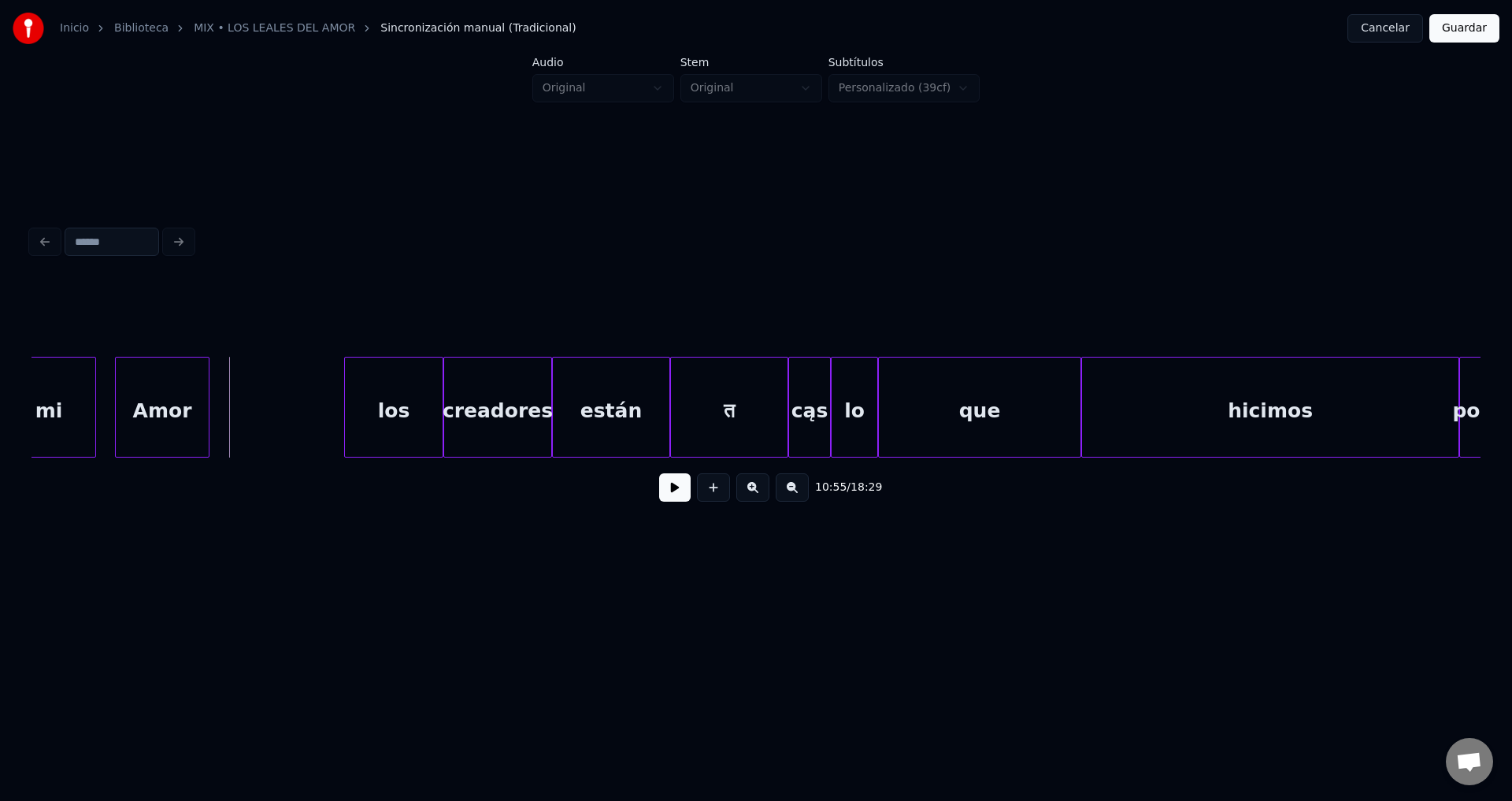
click at [409, 405] on div "los" at bounding box center [393, 411] width 98 height 107
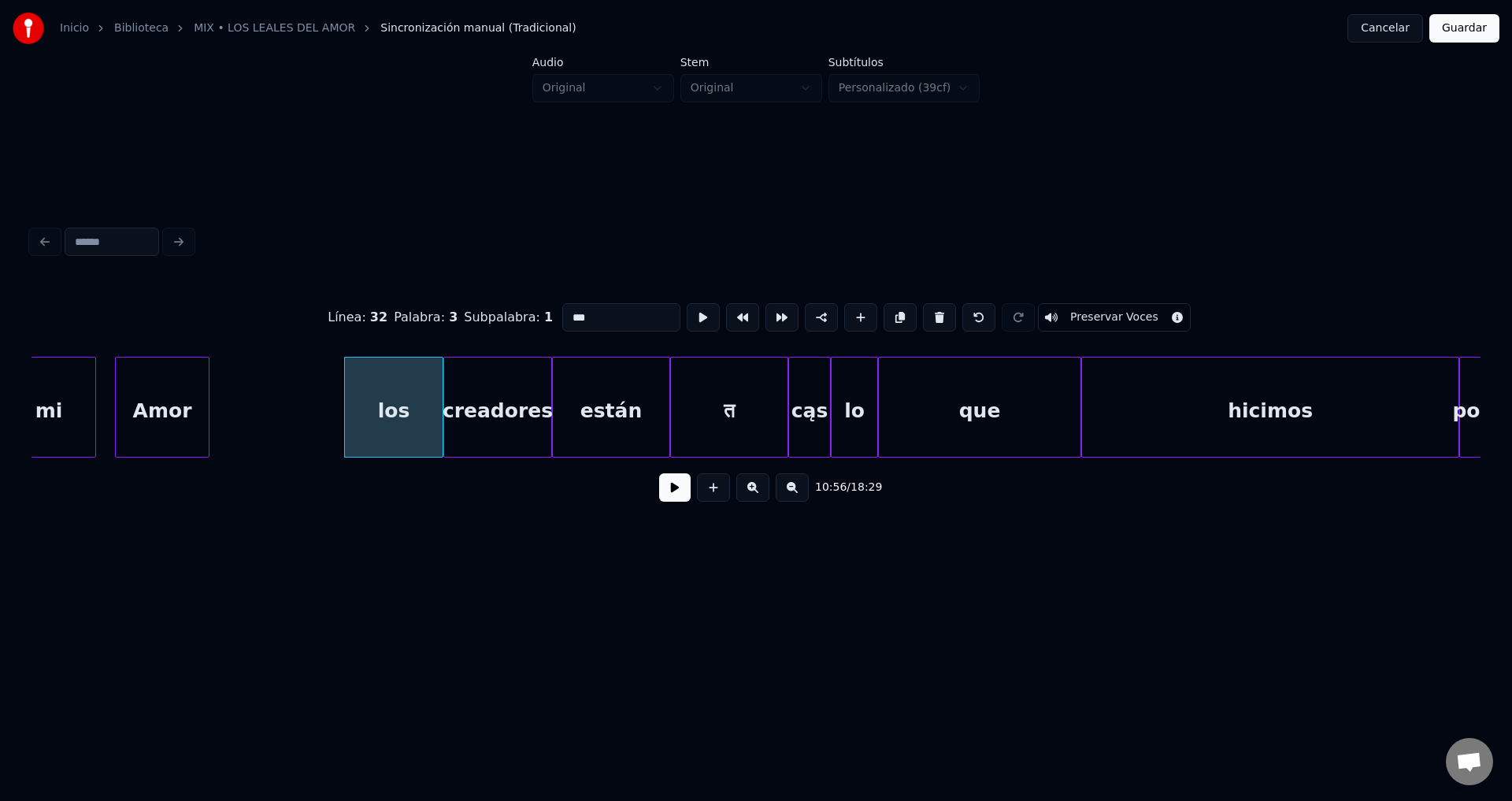
click at [172, 402] on div "Amor" at bounding box center [162, 411] width 93 height 107
type input "****"
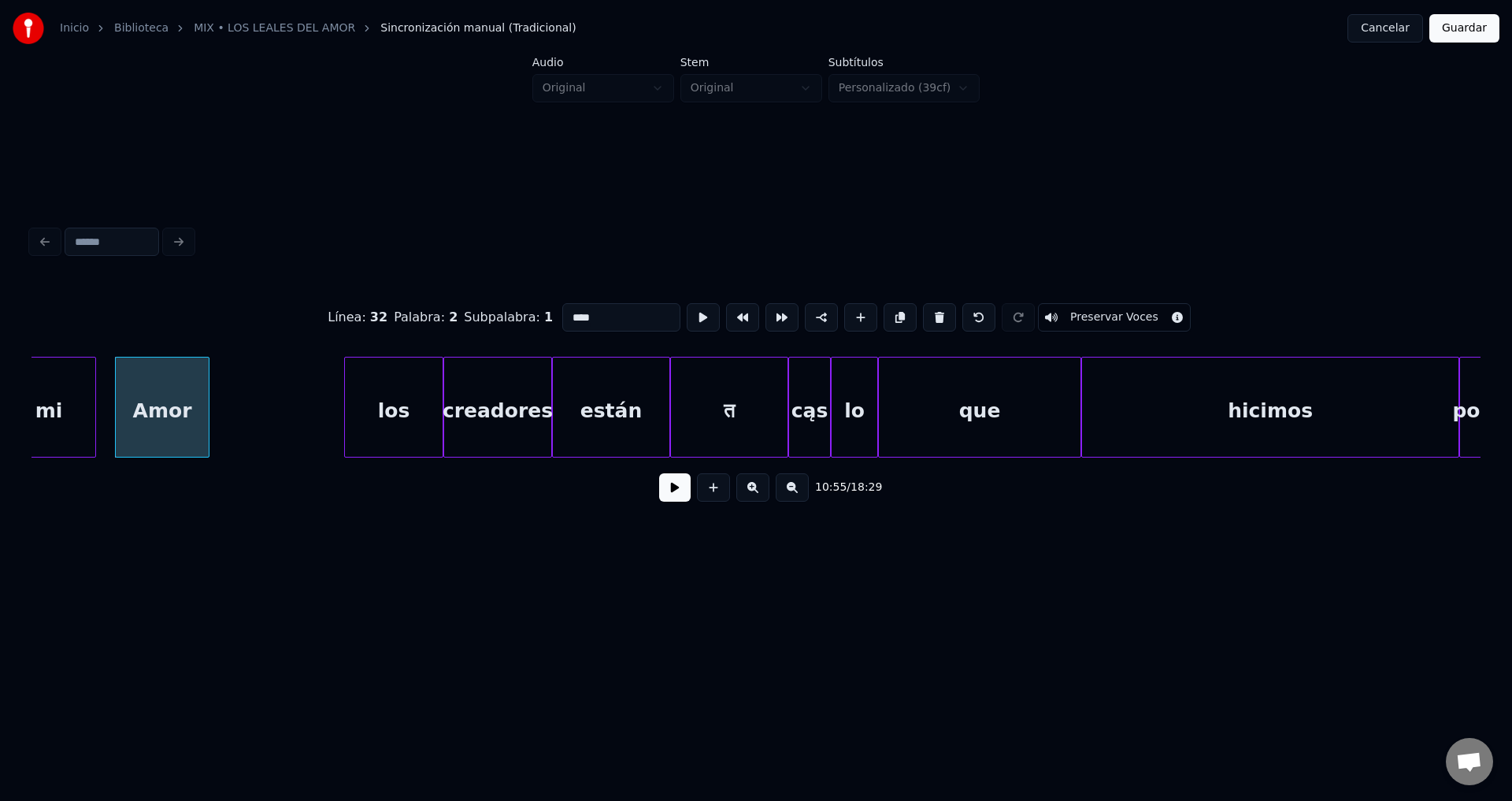
click at [670, 489] on button at bounding box center [675, 488] width 32 height 29
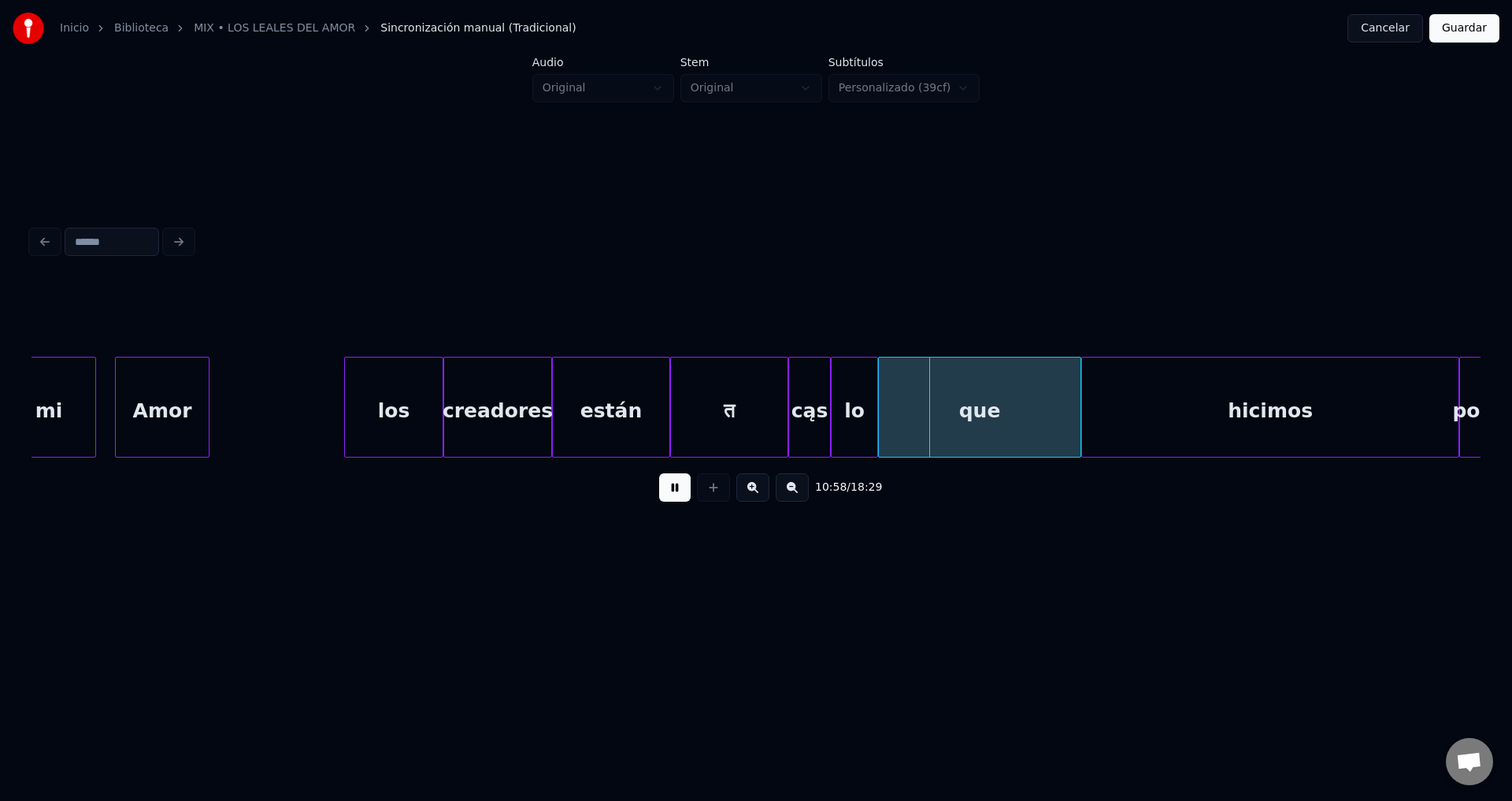
click at [670, 489] on button at bounding box center [675, 488] width 32 height 29
click at [373, 398] on div "los" at bounding box center [393, 411] width 98 height 107
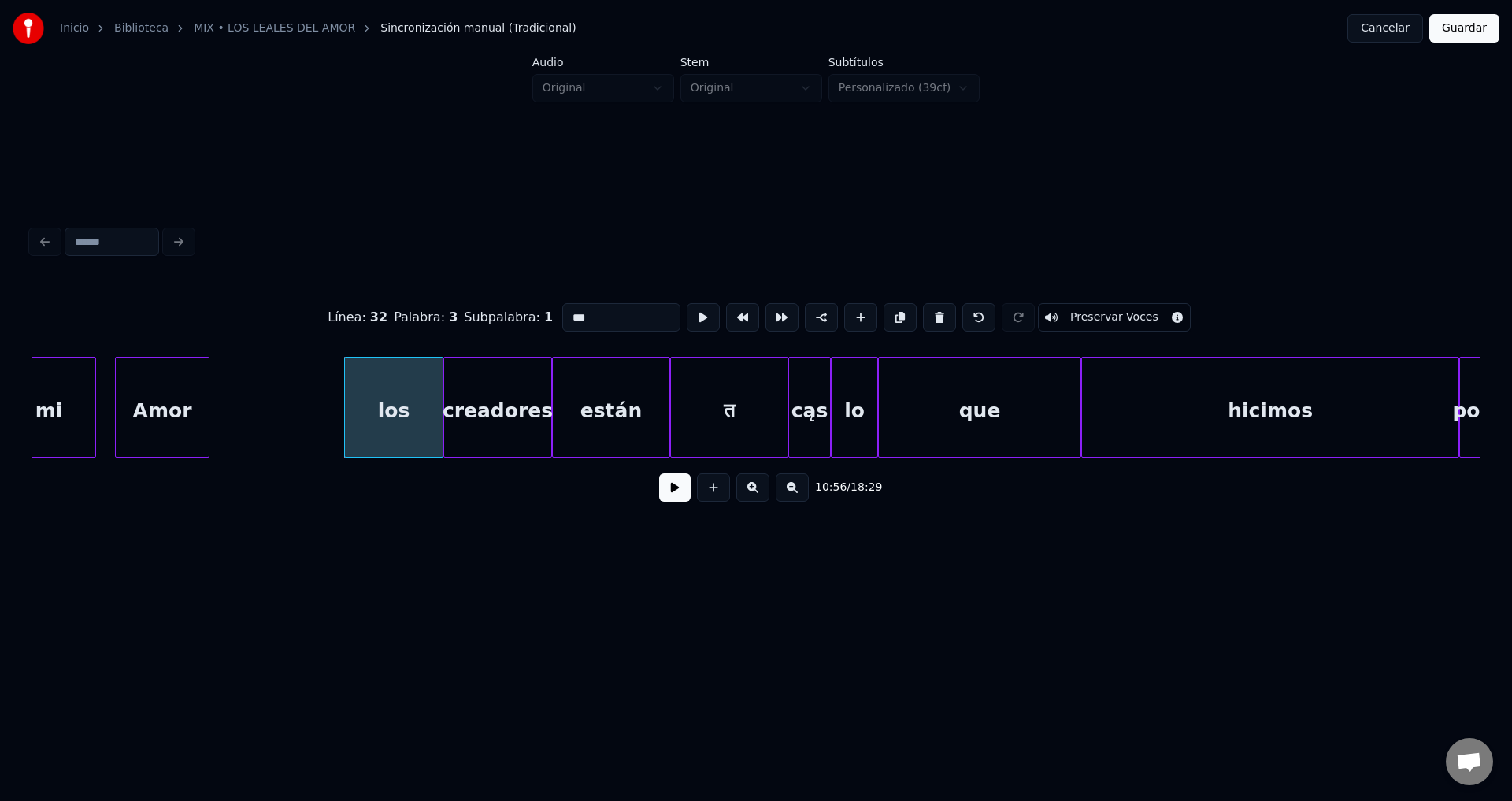
drag, startPoint x: 610, startPoint y: 315, endPoint x: 453, endPoint y: 300, distance: 157.7
click at [453, 300] on div "Línea : 32 Palabra : 3 Subpalabra : 1 *** Preservar Voces" at bounding box center [756, 317] width 1449 height 79
click at [478, 1] on div "Inicio Biblioteca MIX • LOS LEALES DEL AMOR Sincronización manual (Tradicional)…" at bounding box center [756, 28] width 1512 height 56
click at [408, 414] on div "los" at bounding box center [393, 411] width 98 height 107
click at [690, 497] on div "10:56 / 18:29" at bounding box center [756, 488] width 1424 height 35
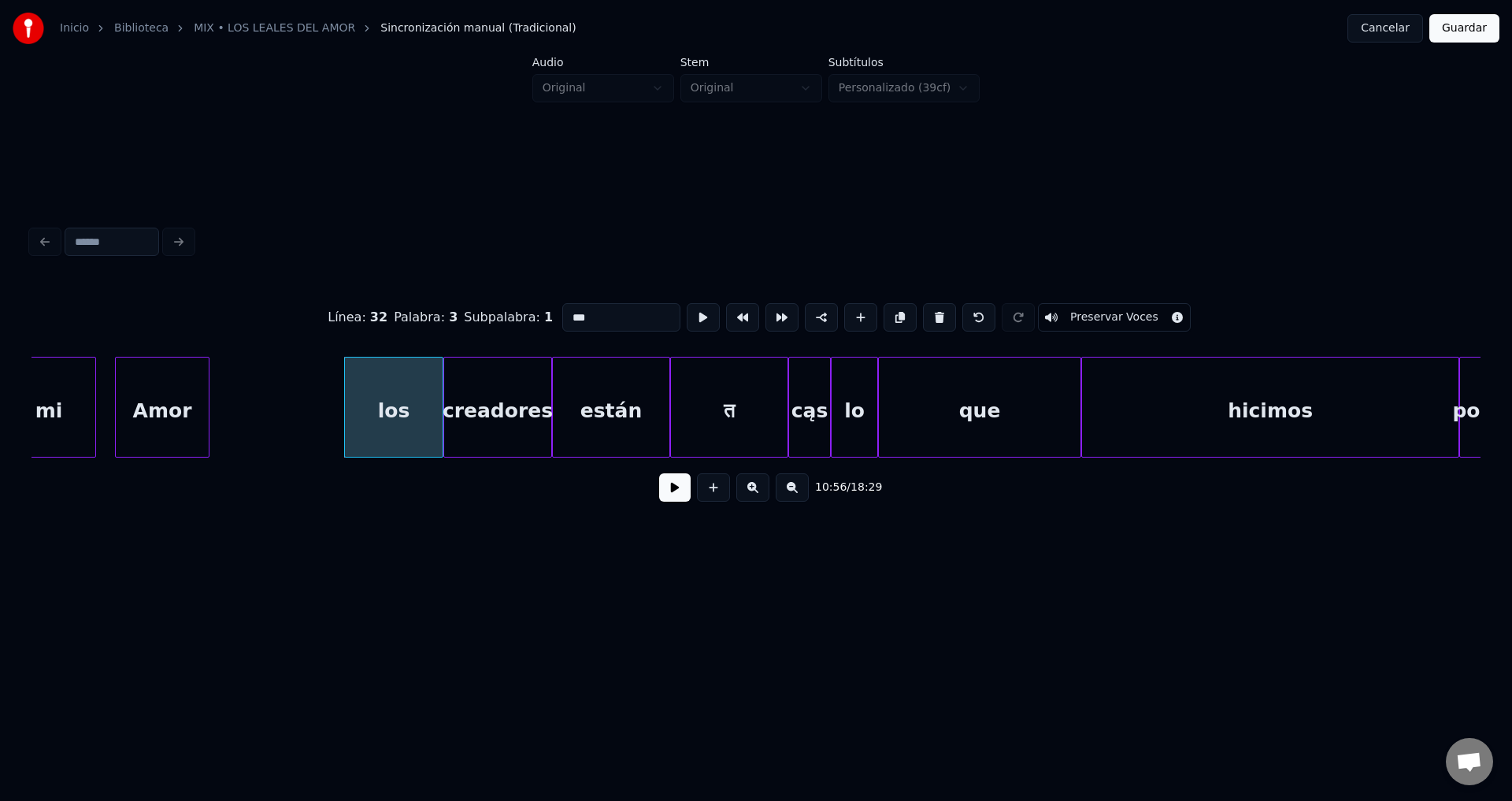
click at [679, 496] on button at bounding box center [675, 488] width 32 height 29
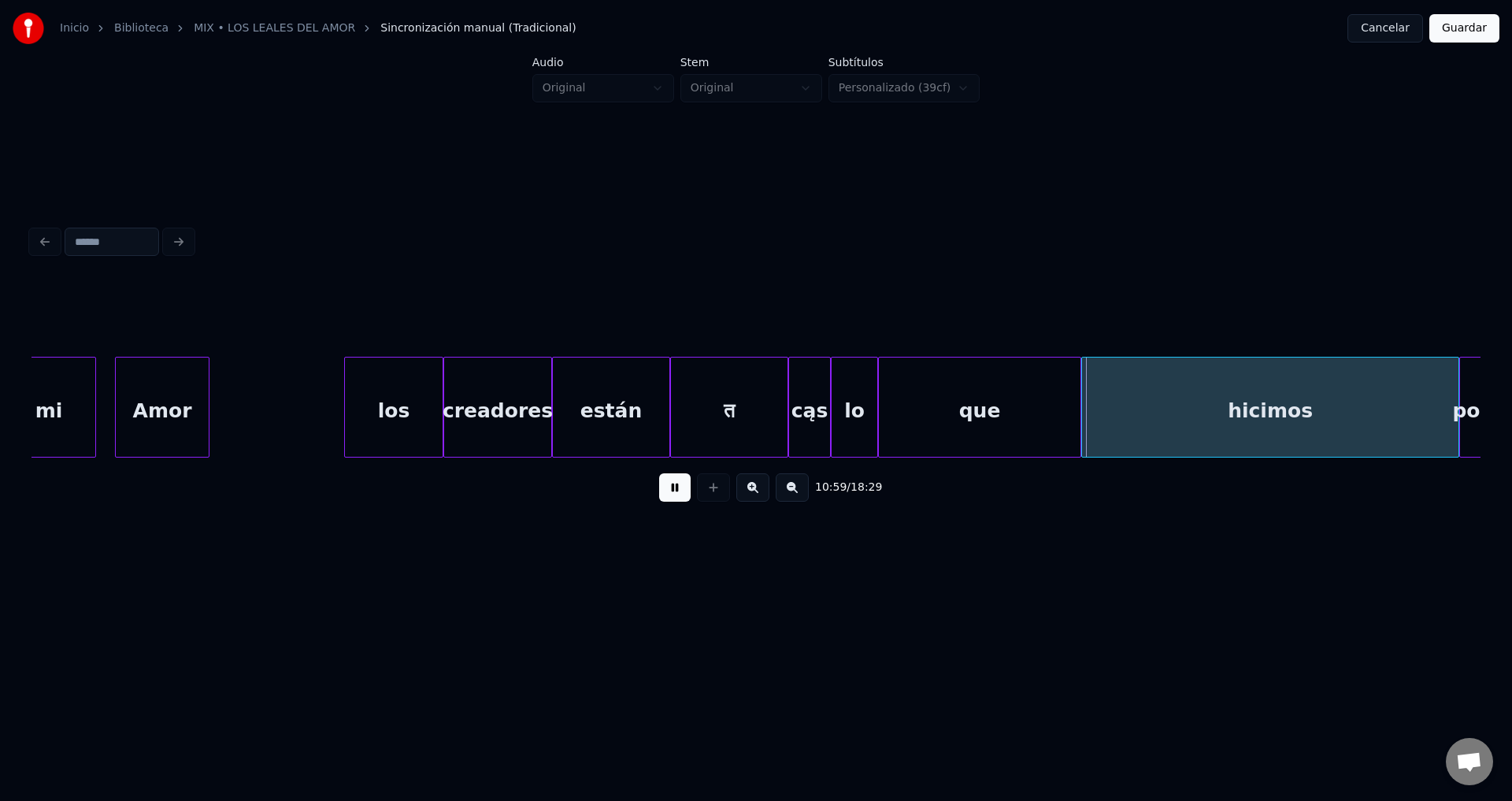
scroll to position [0, 155202]
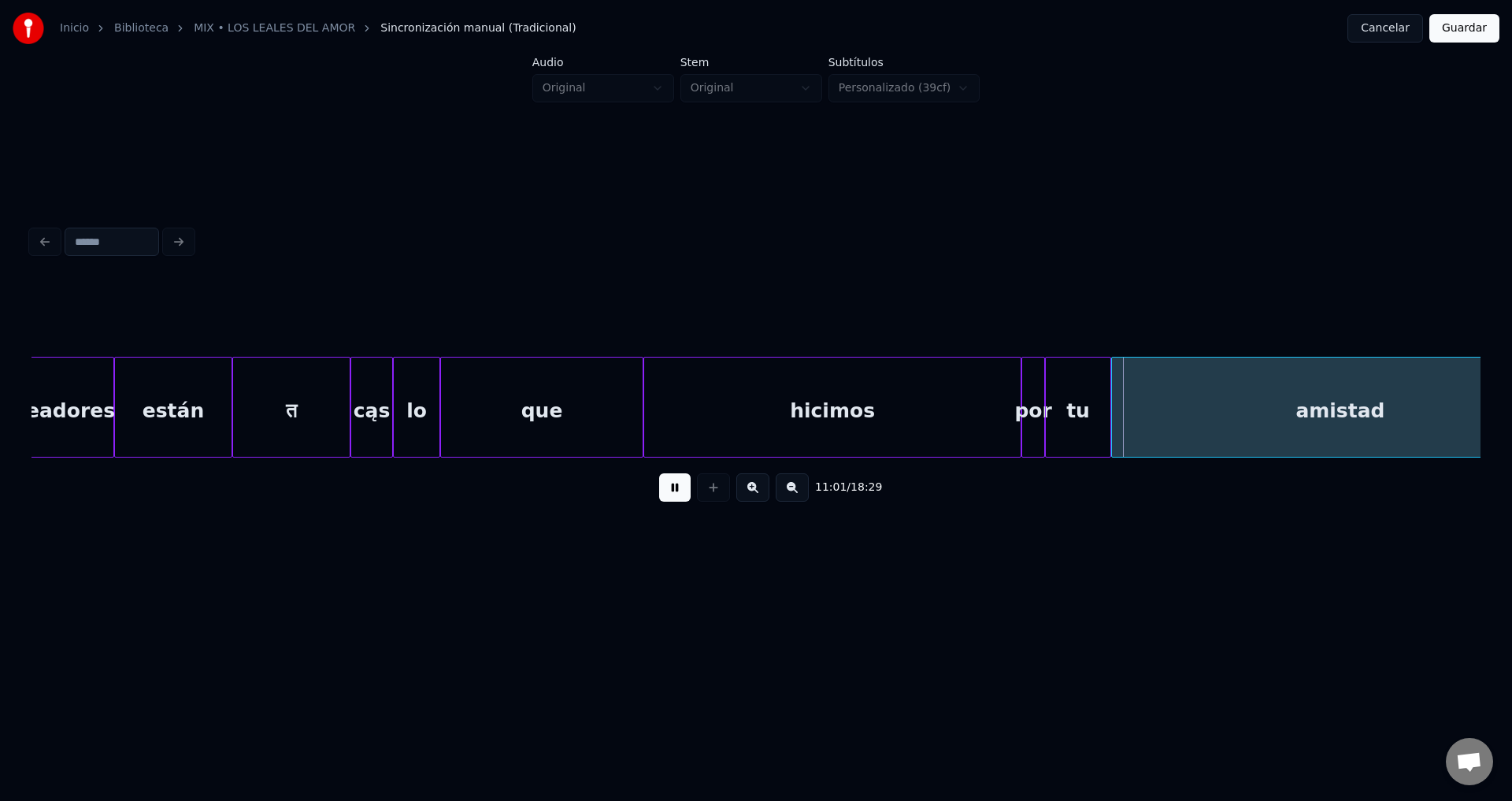
click at [669, 501] on button at bounding box center [675, 488] width 32 height 29
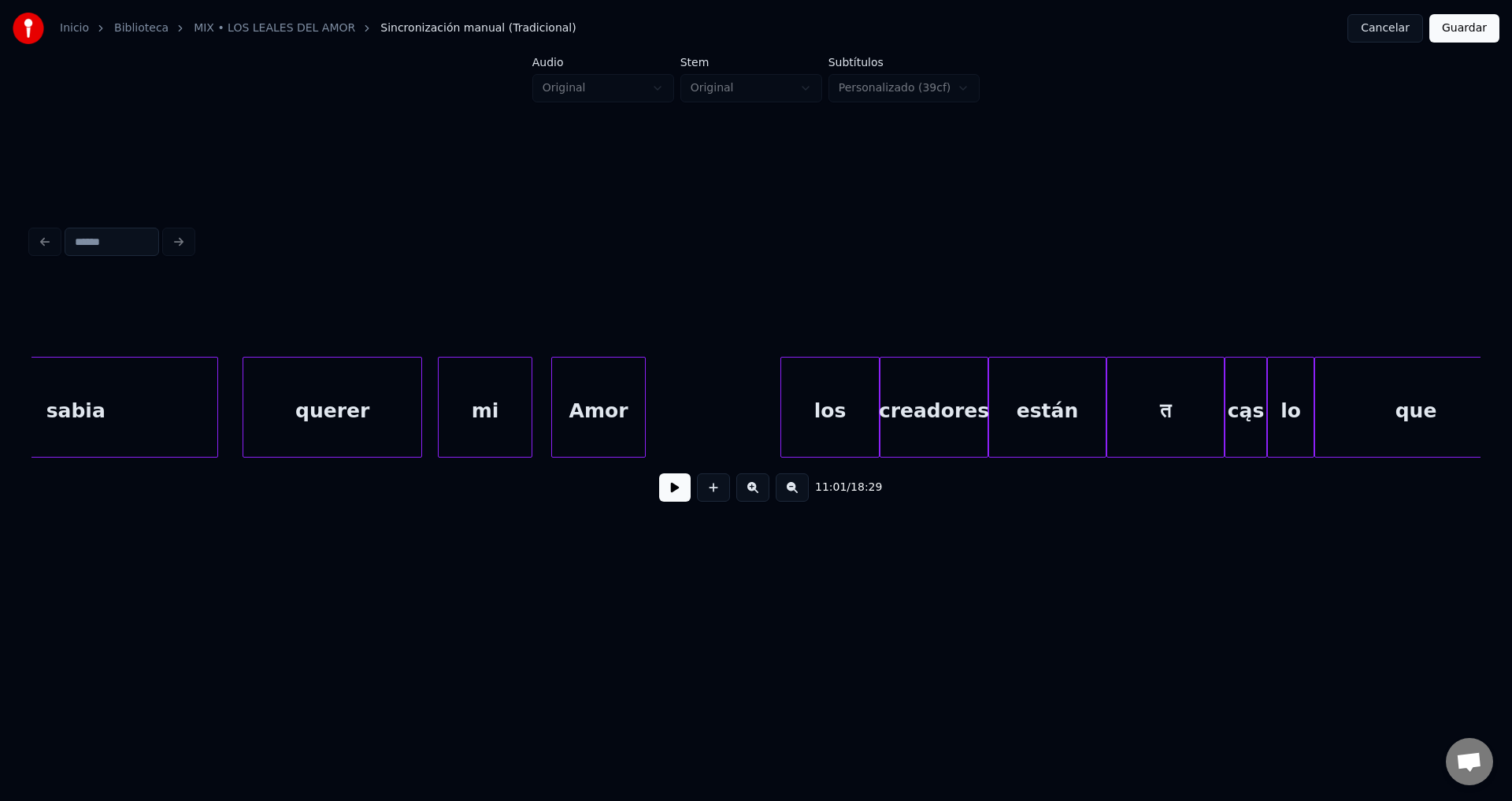
scroll to position [0, 154182]
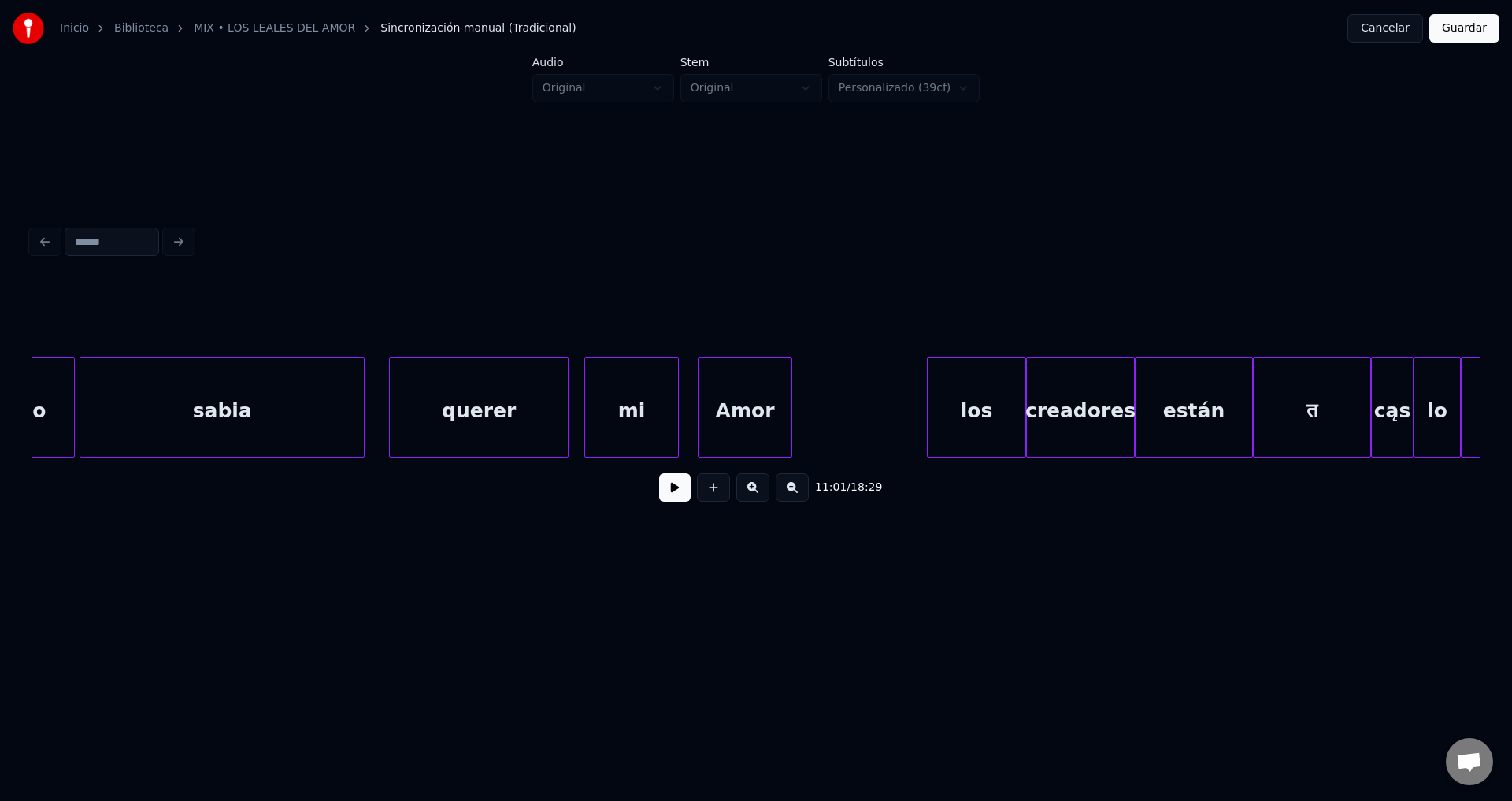
click at [664, 406] on div "mi" at bounding box center [631, 411] width 93 height 107
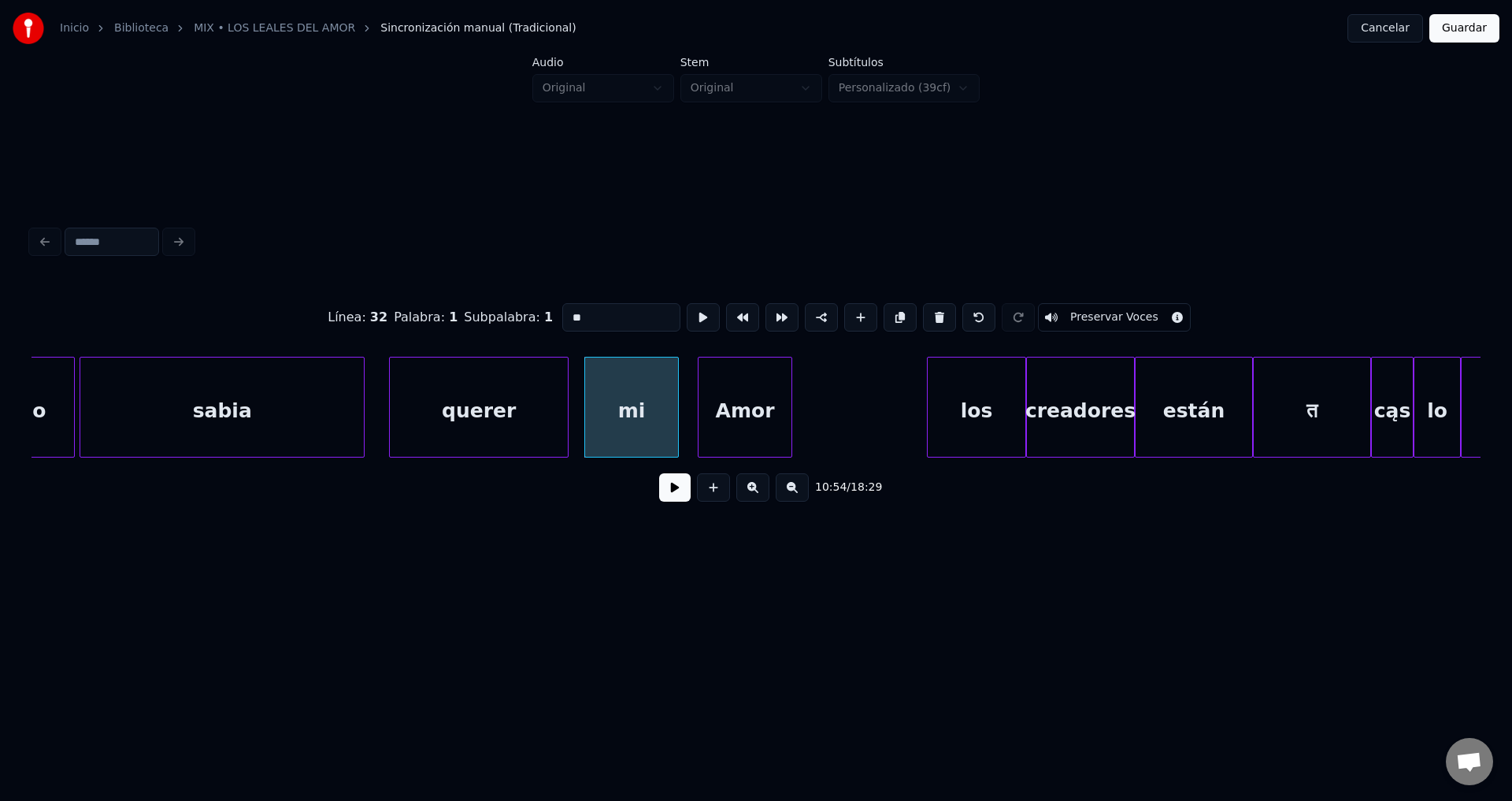
click at [674, 496] on button at bounding box center [675, 488] width 32 height 29
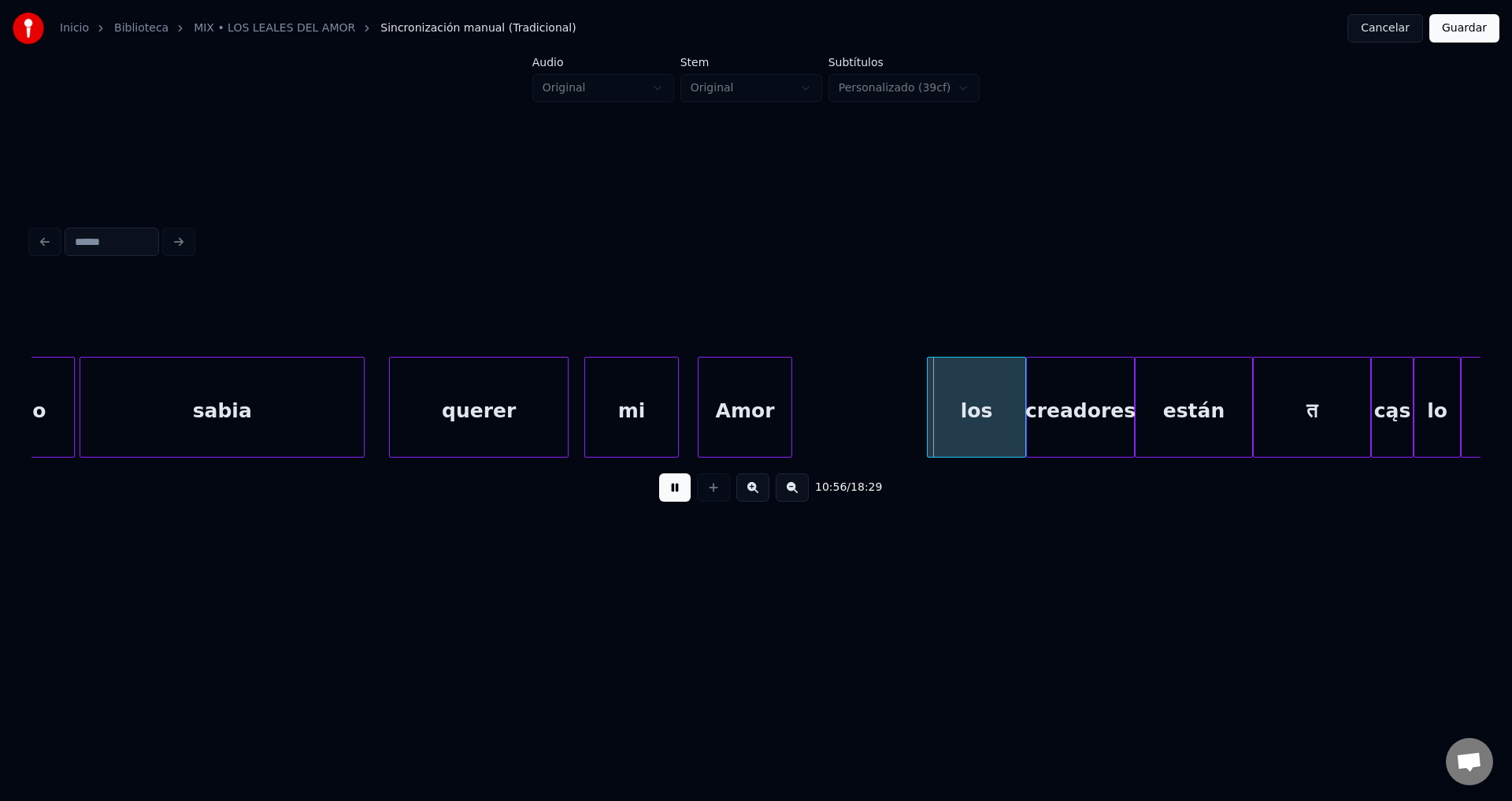
click at [674, 496] on button at bounding box center [675, 488] width 32 height 29
click at [971, 412] on div "los" at bounding box center [976, 411] width 98 height 107
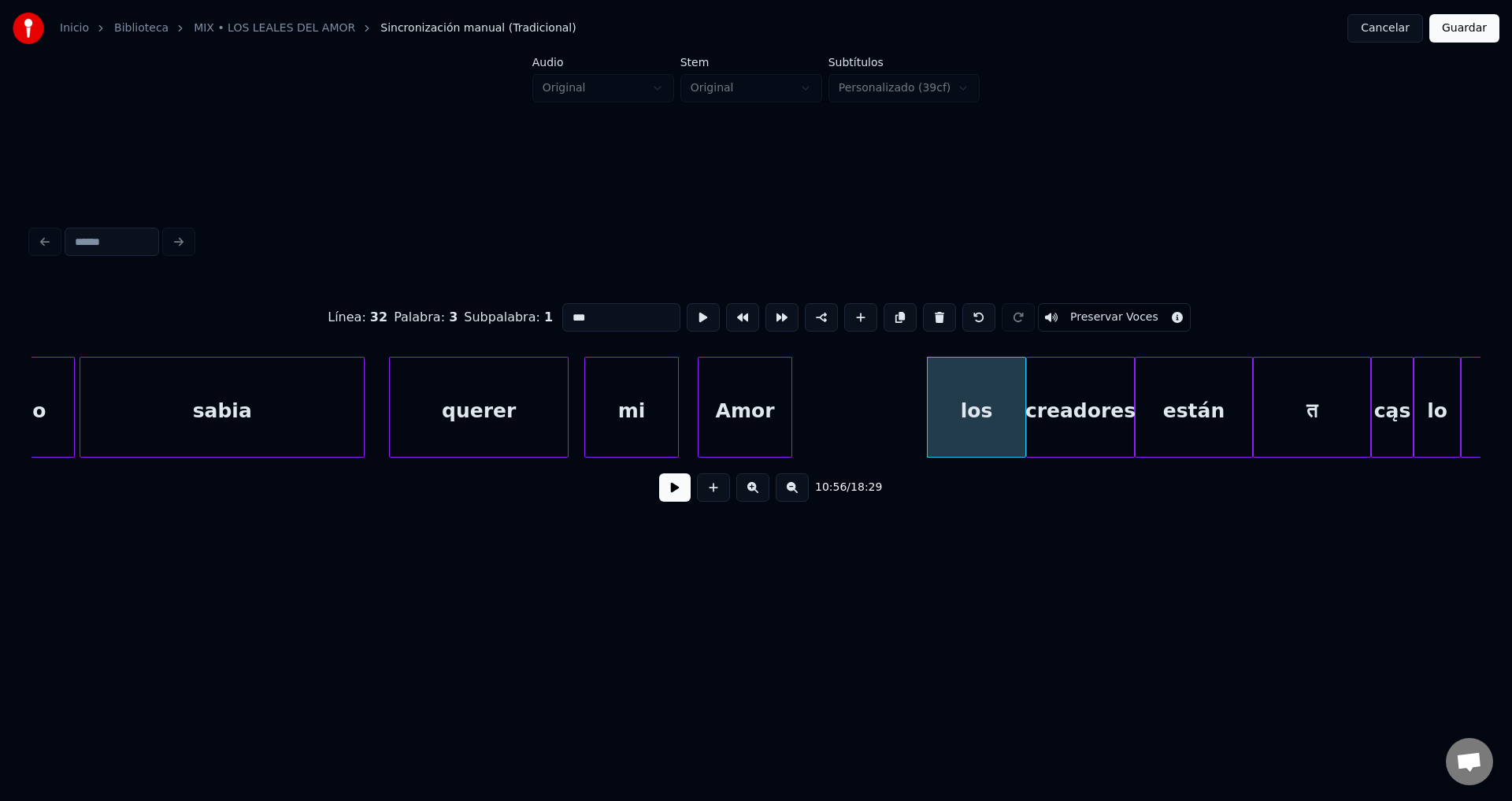
drag, startPoint x: 545, startPoint y: 311, endPoint x: 400, endPoint y: 303, distance: 145.2
click at [400, 303] on div "Línea : 32 Palabra : 3 Subpalabra : 1 *** Preservar Voces" at bounding box center [756, 317] width 1449 height 79
click at [938, 397] on div "los" at bounding box center [976, 411] width 98 height 107
click at [1055, 418] on div "creadores" at bounding box center [1080, 411] width 107 height 107
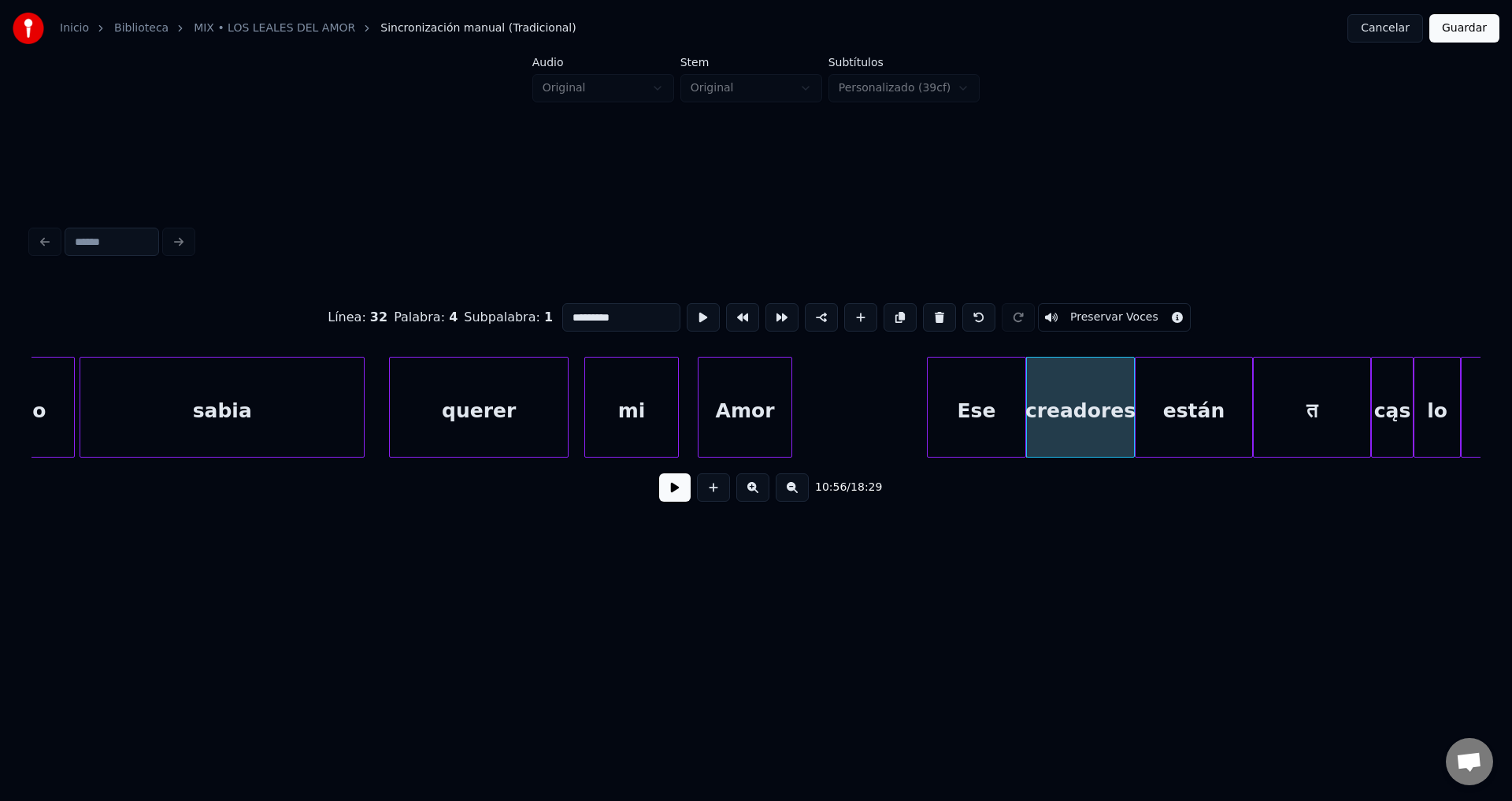
drag, startPoint x: 644, startPoint y: 308, endPoint x: 454, endPoint y: 305, distance: 190.0
click at [454, 305] on div "Línea : 32 Palabra : 4 Subpalabra : 1 ********* Preservar Voces" at bounding box center [756, 317] width 1449 height 79
click at [1182, 404] on div "están" at bounding box center [1193, 411] width 117 height 107
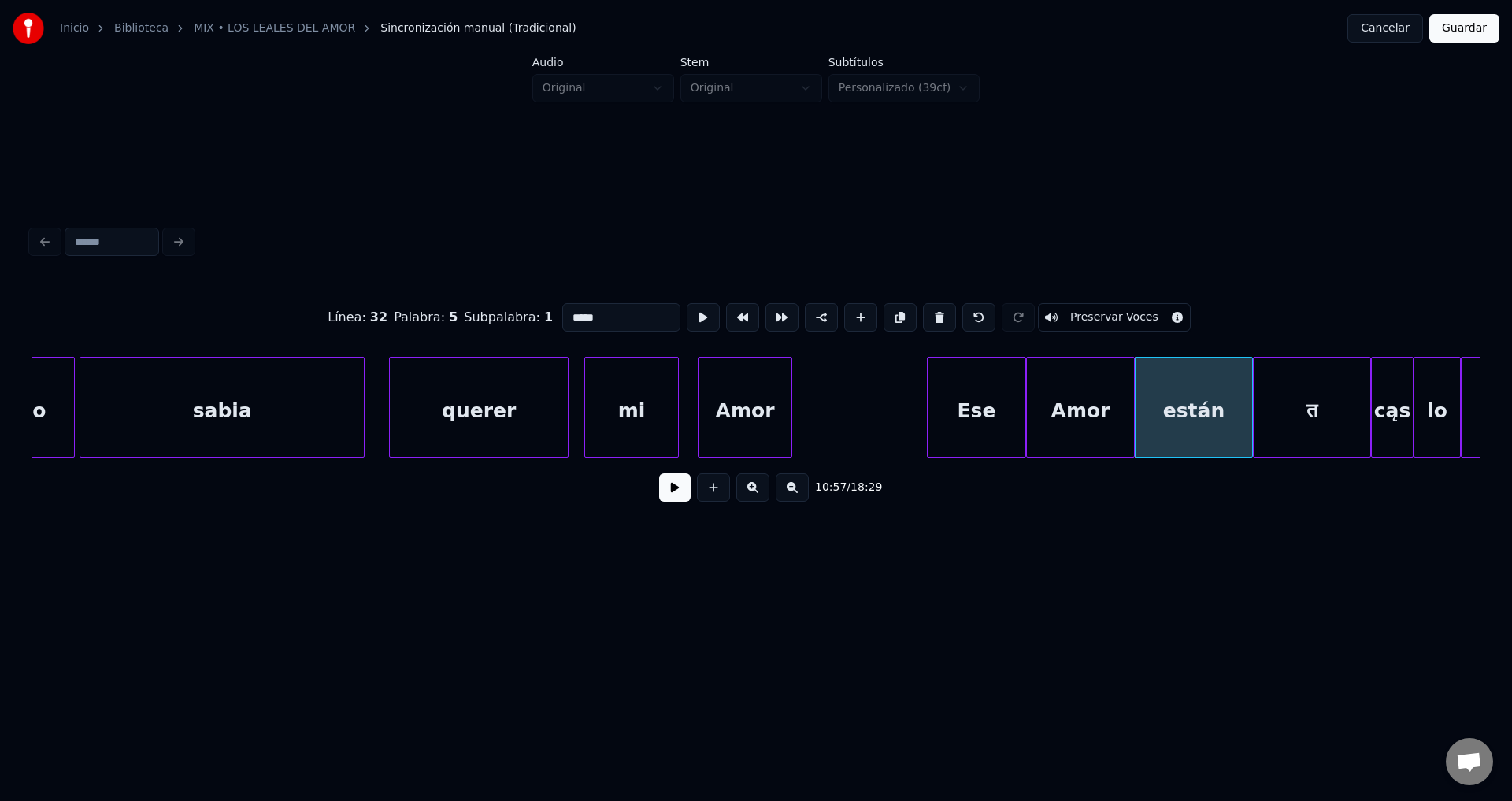
drag, startPoint x: 629, startPoint y: 302, endPoint x: 443, endPoint y: 304, distance: 186.0
click at [443, 304] on div "Línea : 32 Palabra : 5 Subpalabra : 1 ***** Preservar Voces" at bounding box center [756, 317] width 1449 height 79
click at [578, 308] on input "*******" at bounding box center [621, 318] width 118 height 29
click at [1193, 417] on div "fracasó" at bounding box center [1193, 411] width 117 height 107
click at [625, 308] on input "*******" at bounding box center [621, 318] width 118 height 29
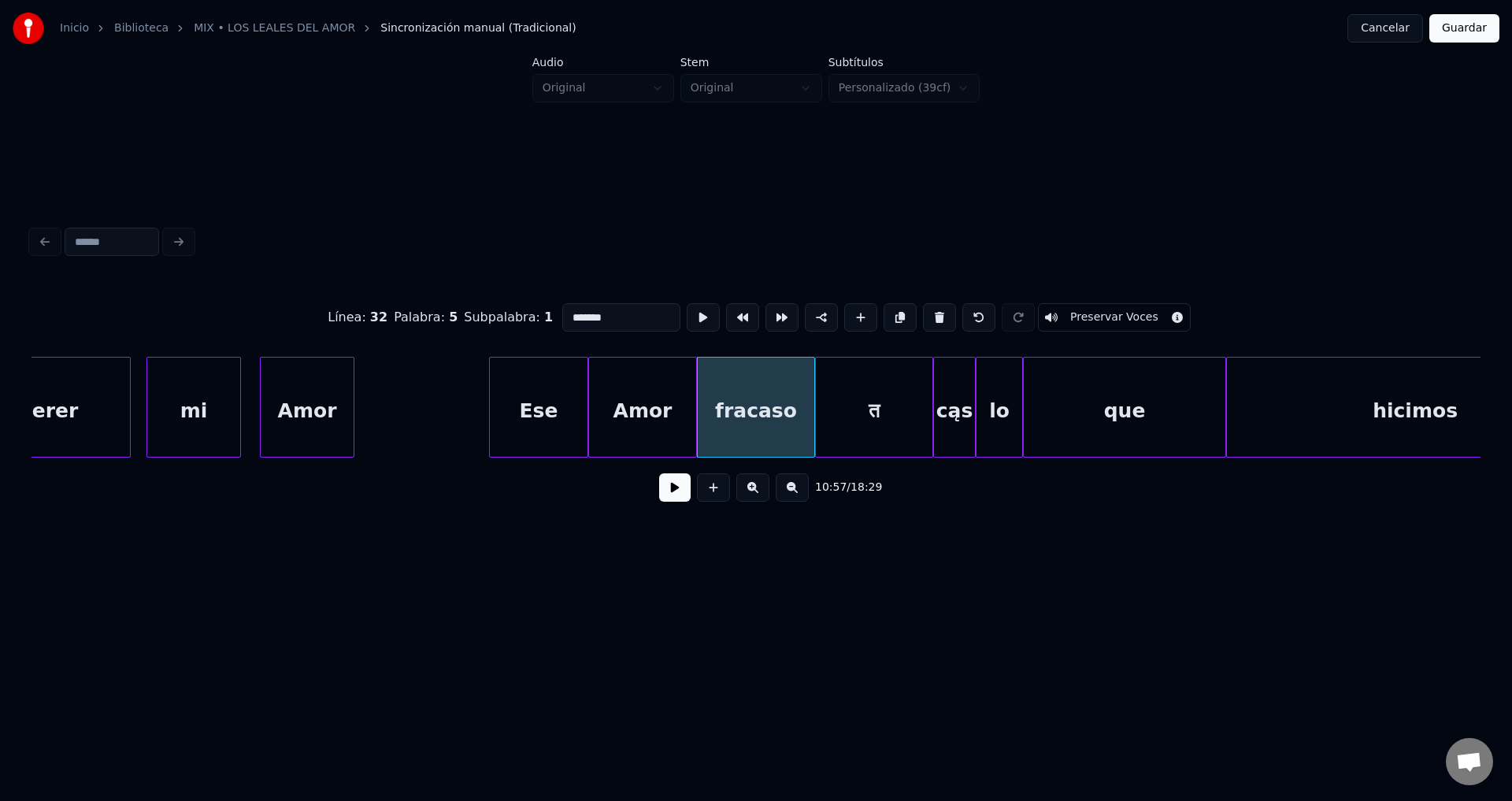
scroll to position [0, 154764]
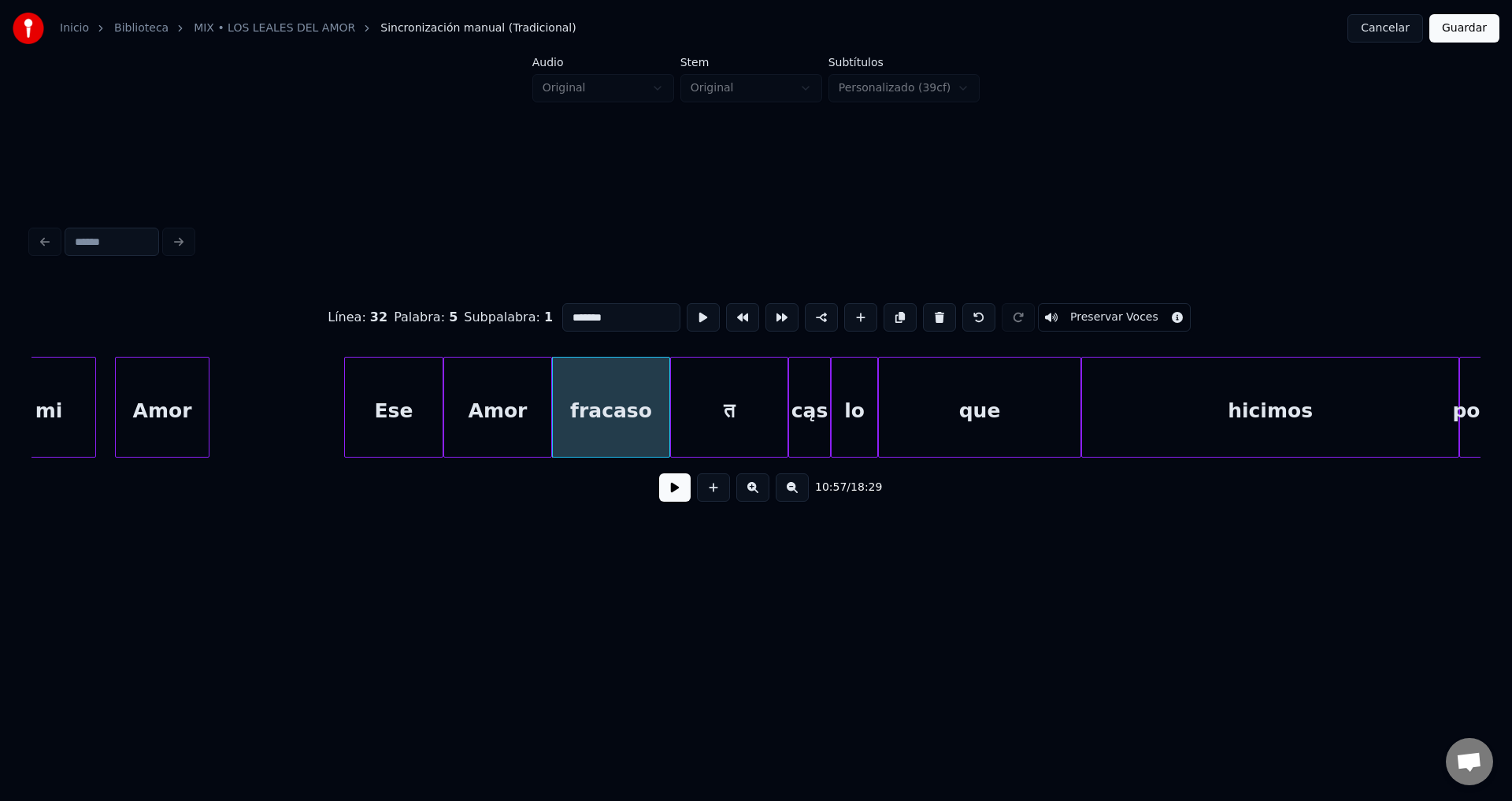
click at [172, 424] on div "Amor" at bounding box center [162, 411] width 93 height 107
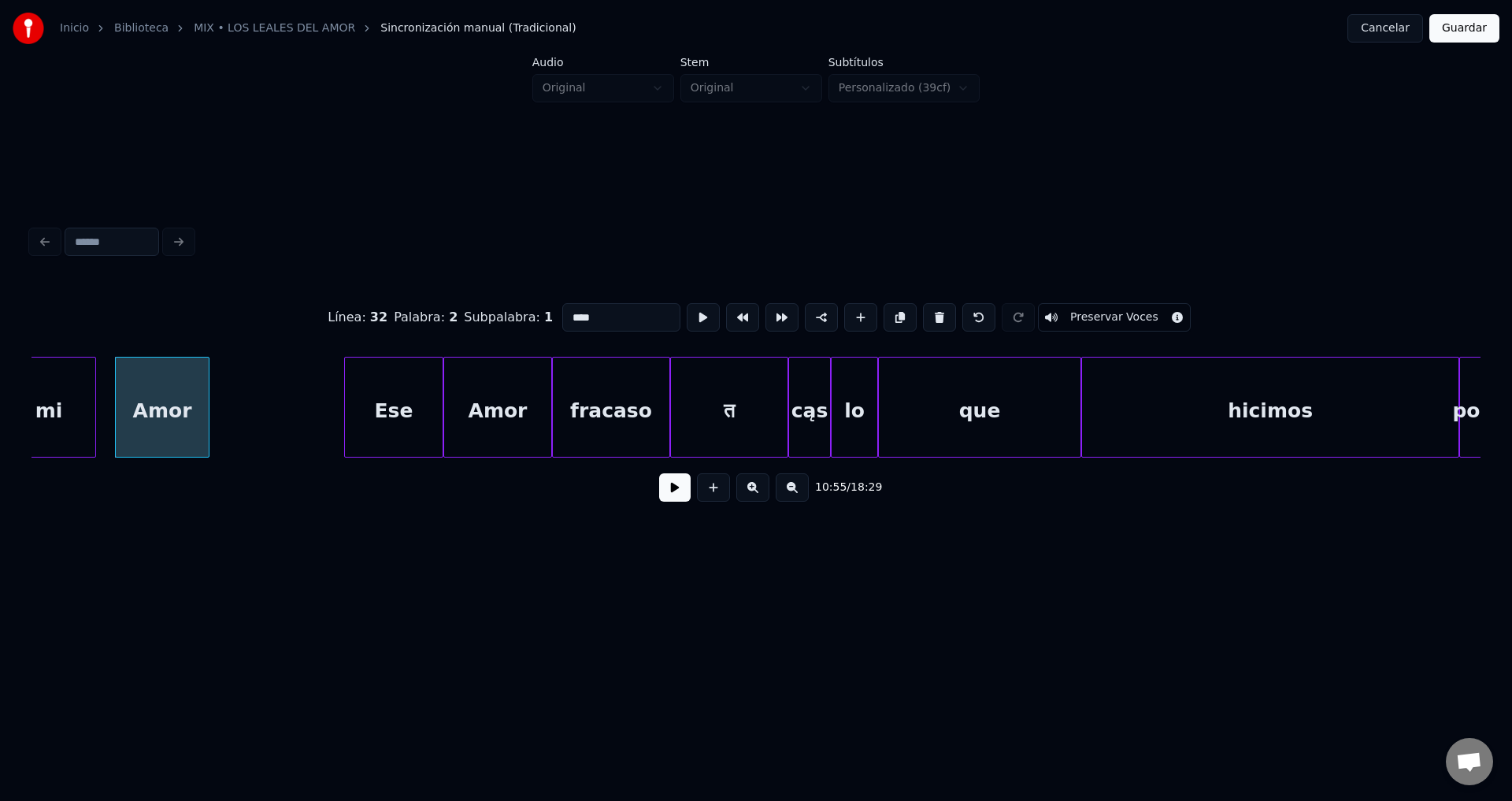
click at [737, 404] on div "त" at bounding box center [729, 411] width 117 height 107
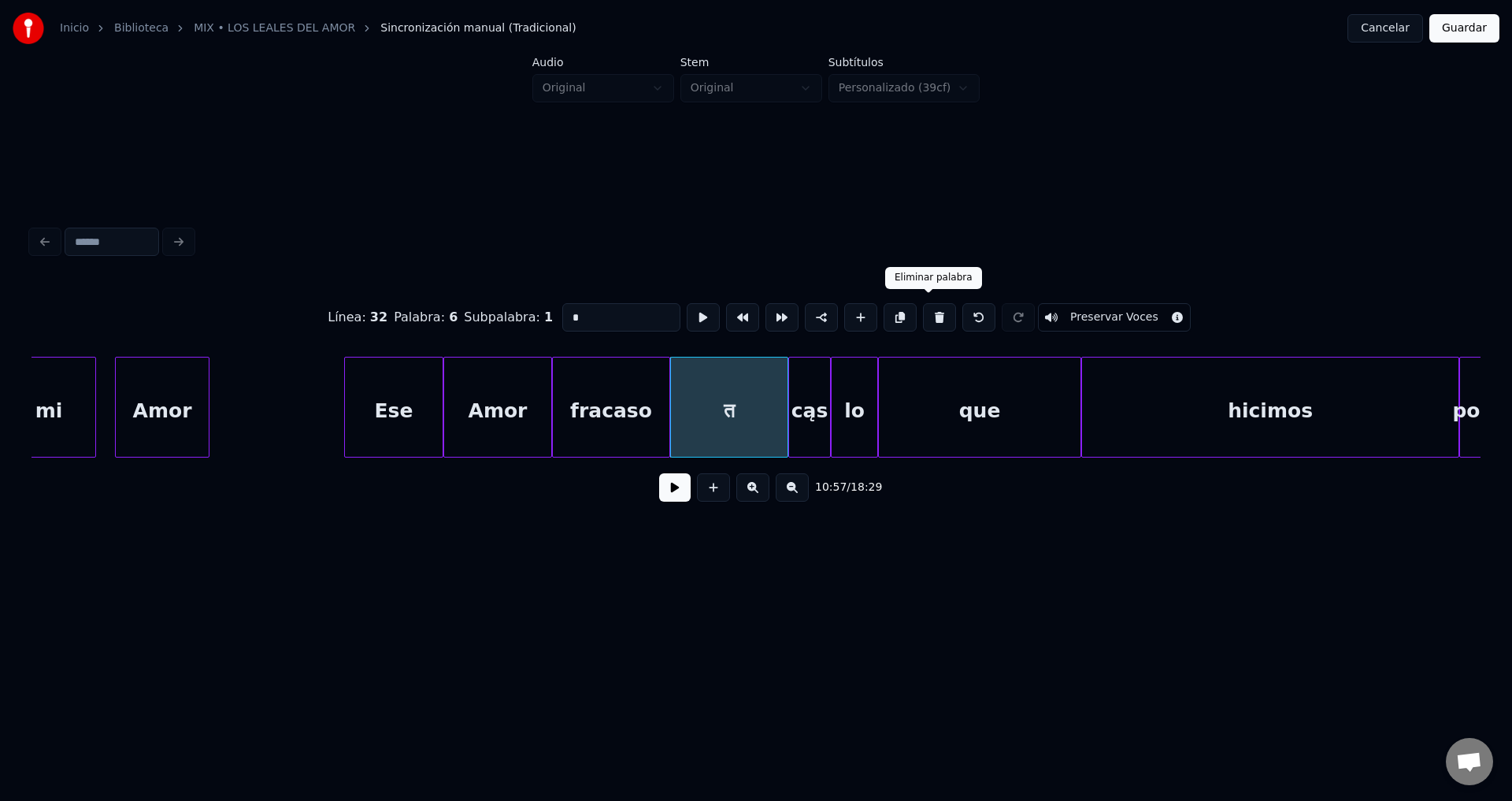
click at [926, 315] on button at bounding box center [940, 318] width 33 height 29
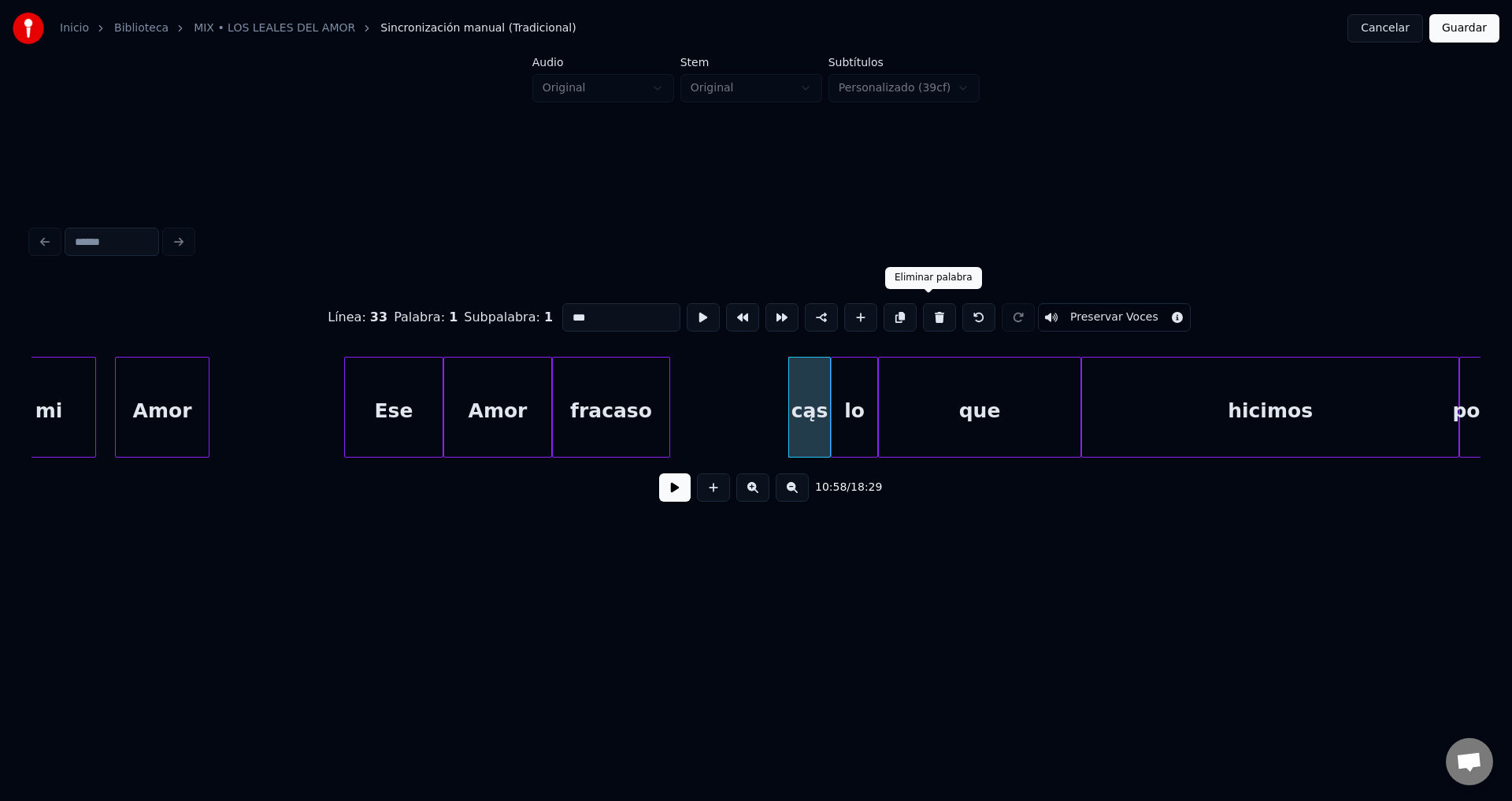
click at [930, 317] on button at bounding box center [940, 318] width 33 height 29
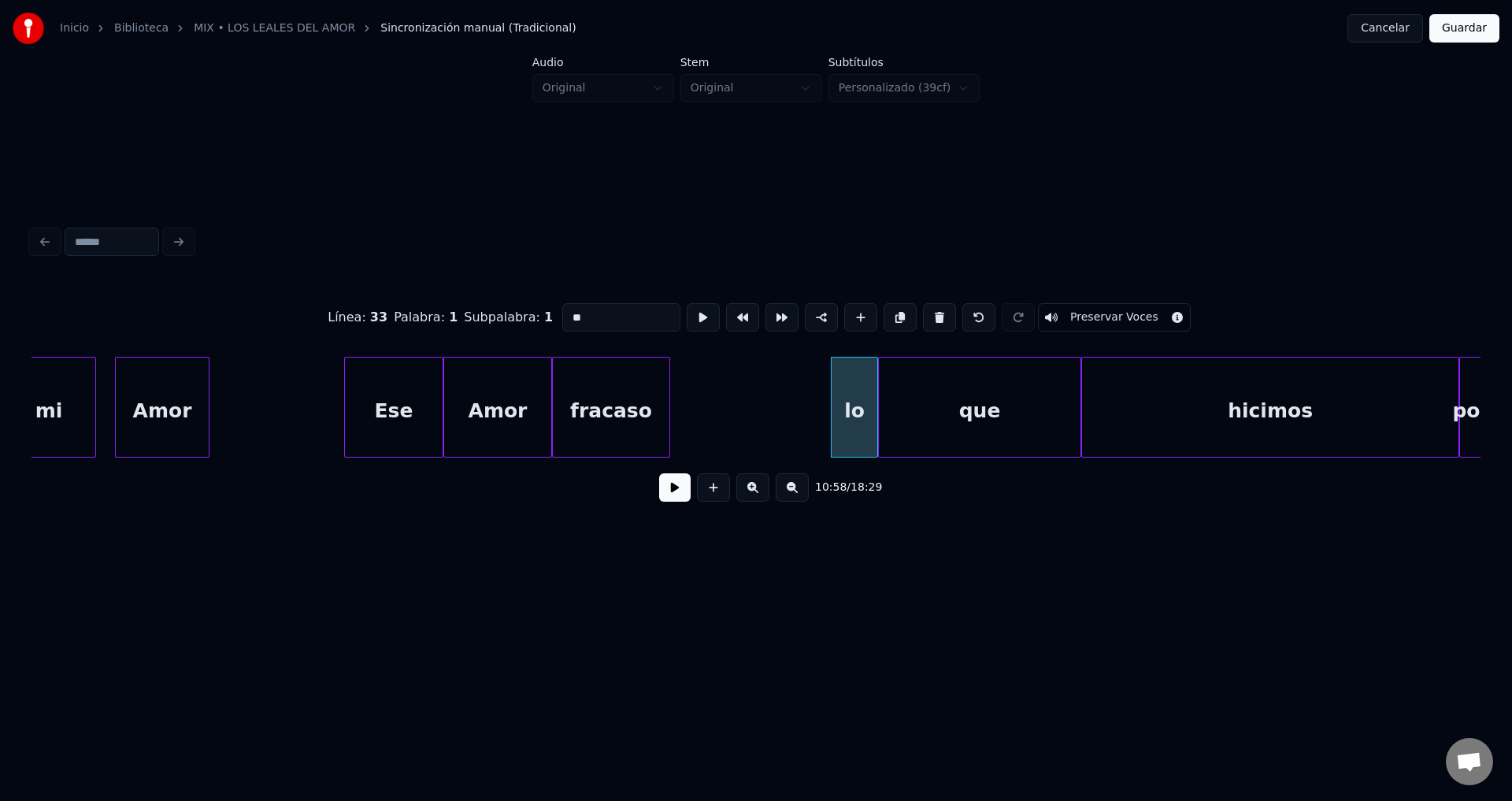
click at [1212, 412] on div "hicimos" at bounding box center [1270, 411] width 377 height 107
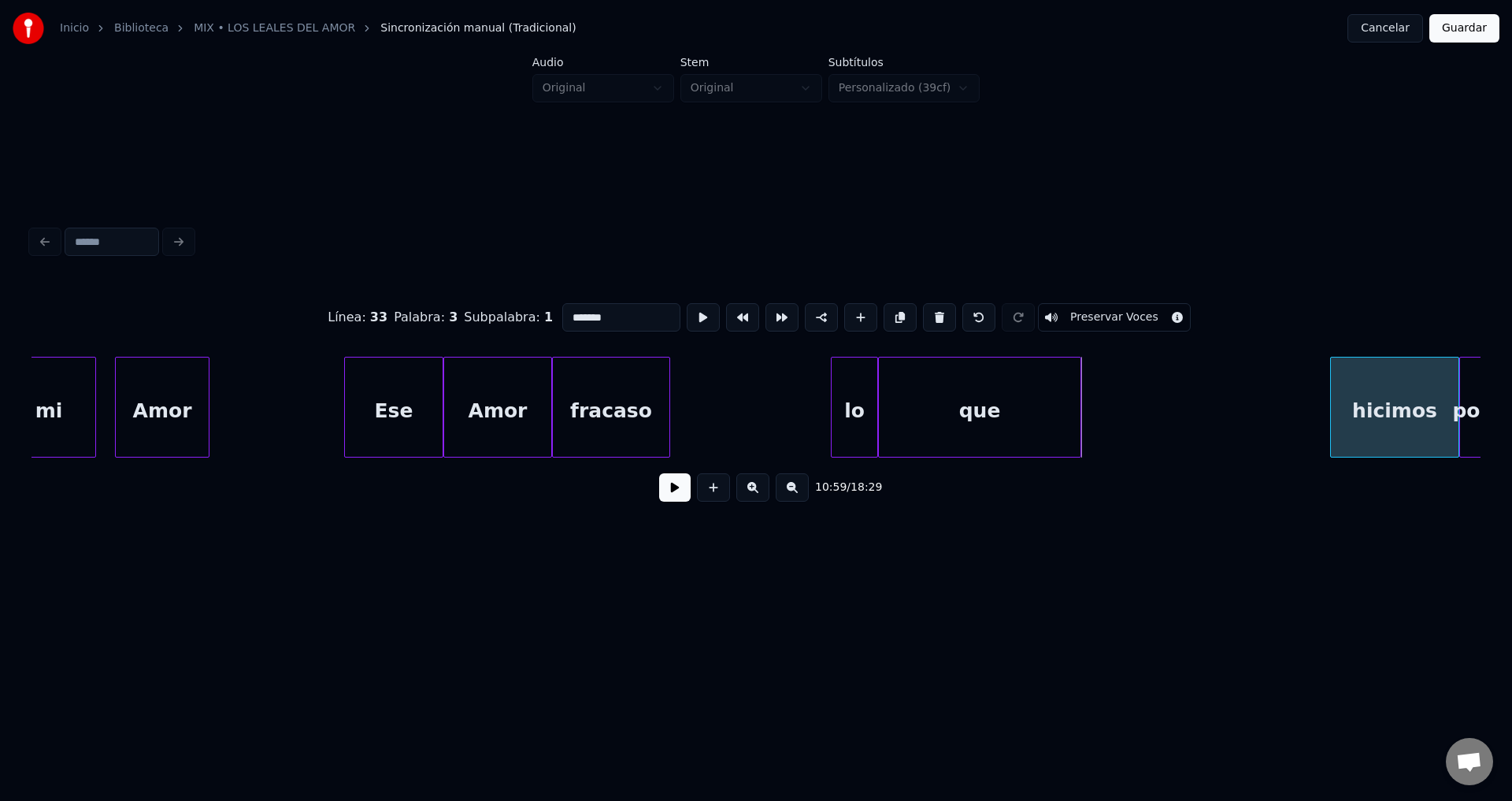
click at [1336, 403] on div at bounding box center [1333, 407] width 5 height 99
click at [1236, 405] on div "que" at bounding box center [1227, 411] width 202 height 107
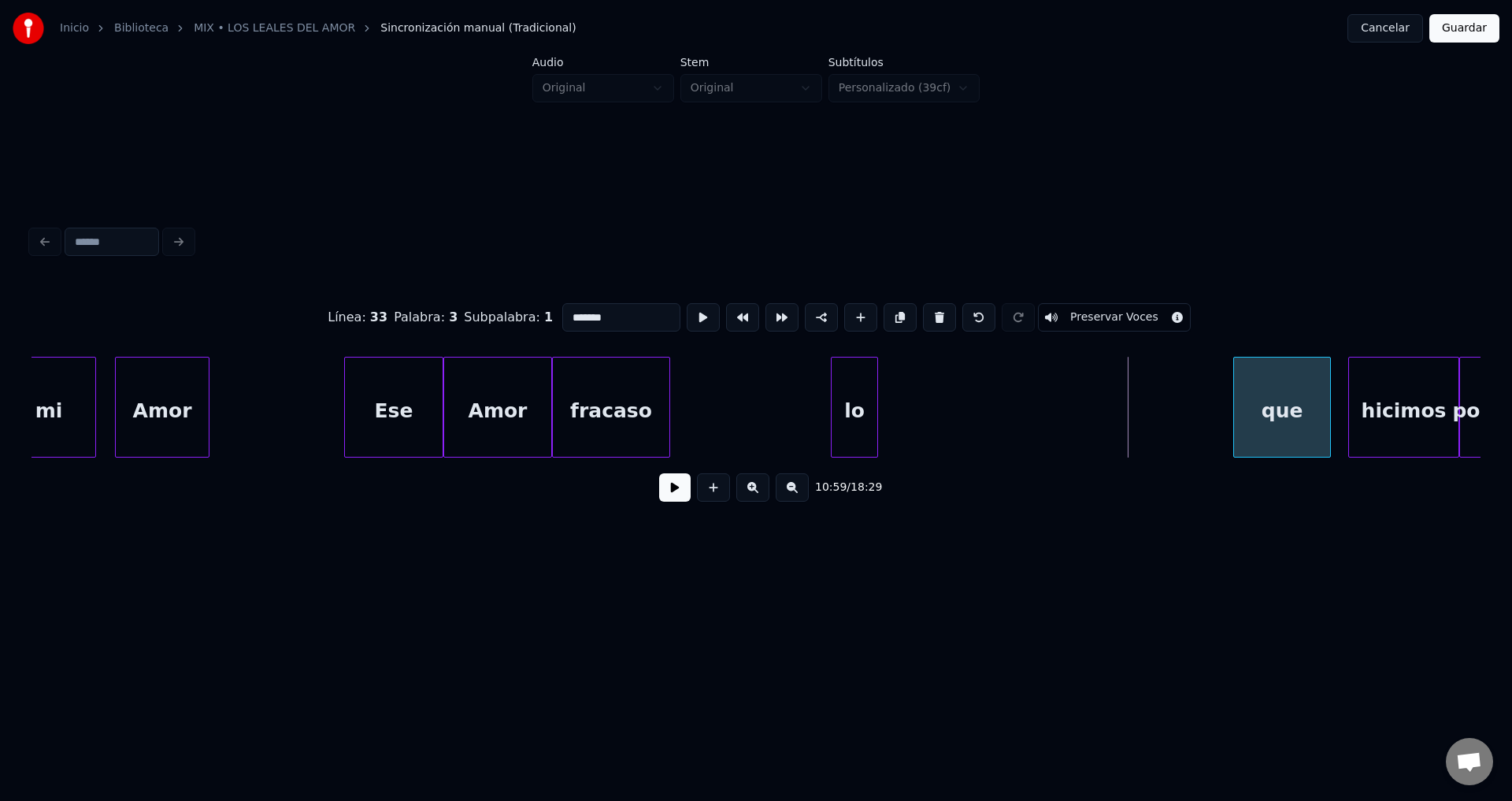
click at [1239, 407] on div at bounding box center [1236, 407] width 5 height 99
click at [1178, 417] on div "lo" at bounding box center [1154, 411] width 45 height 107
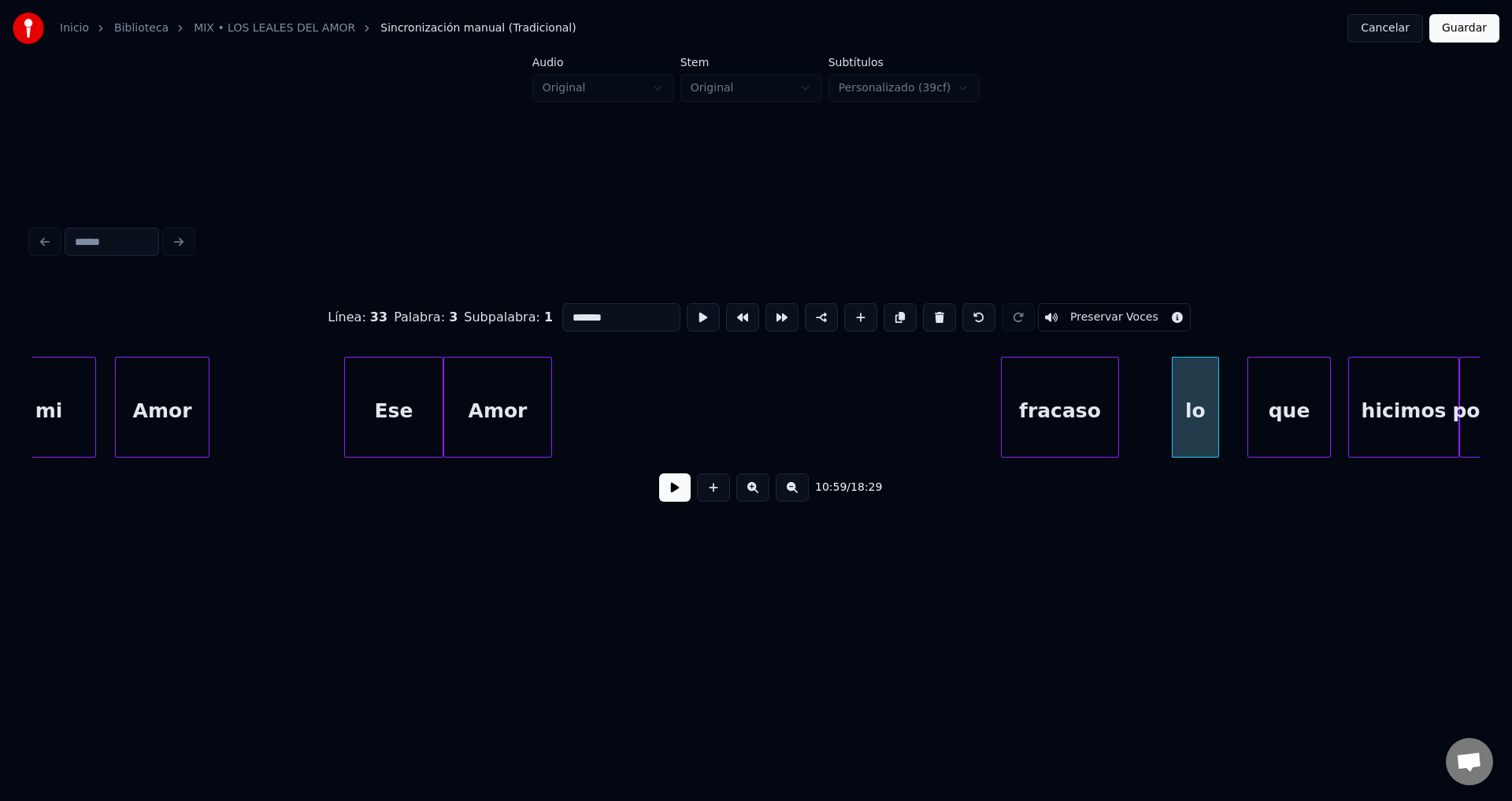
click at [1059, 424] on div "fracaso" at bounding box center [1060, 411] width 117 height 107
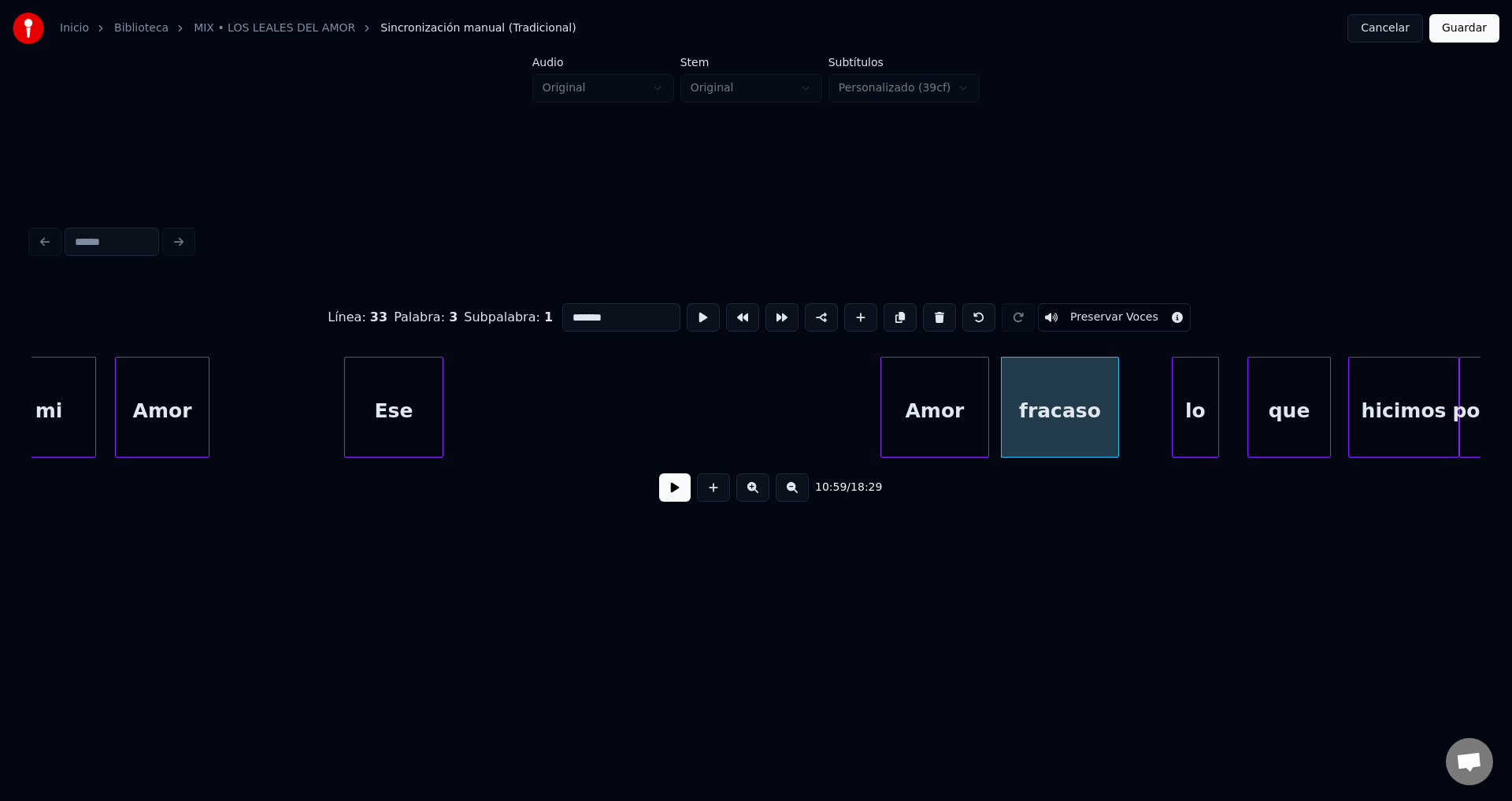
click at [944, 436] on div "Amor" at bounding box center [934, 411] width 107 height 107
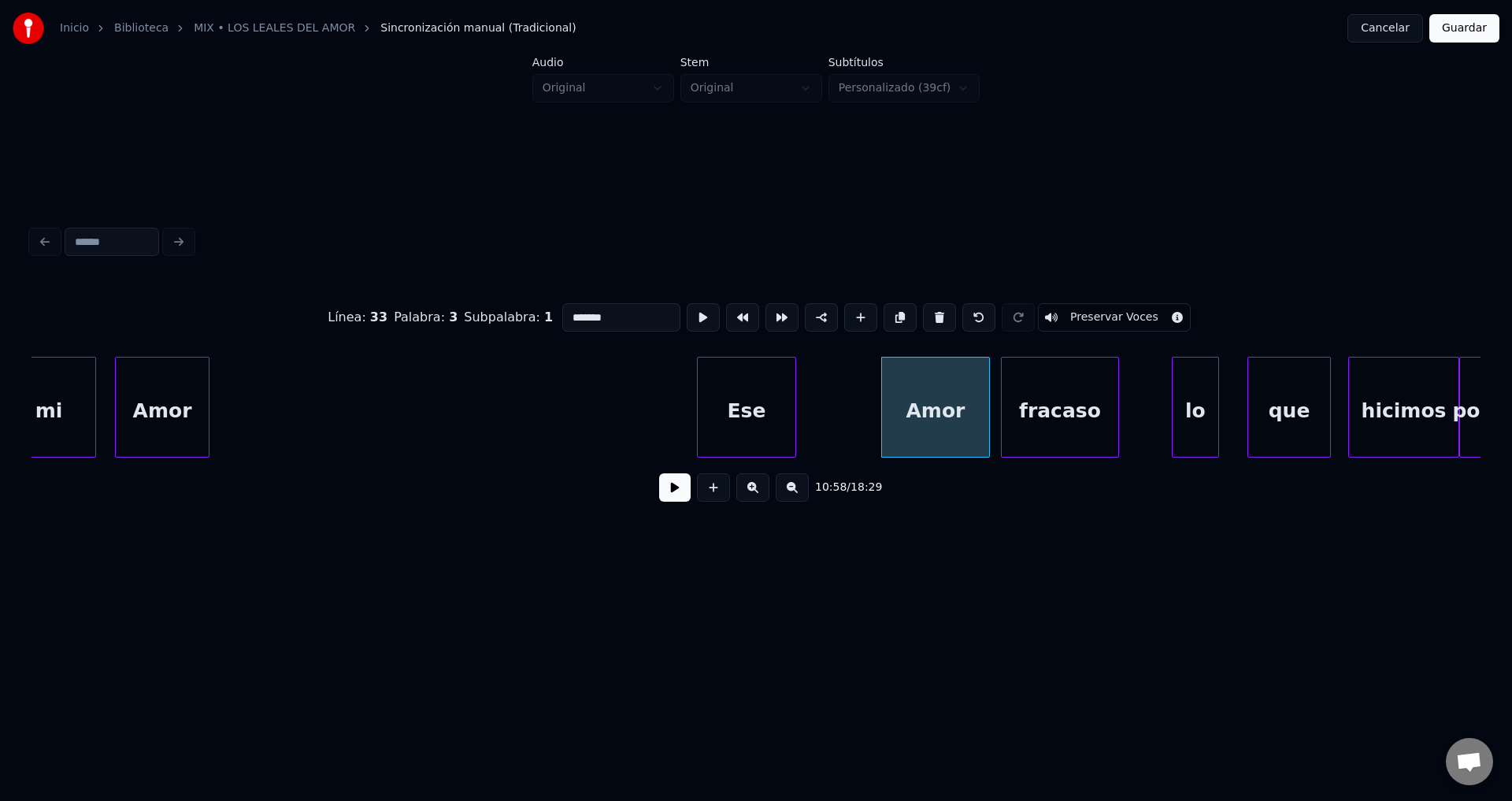
click at [757, 421] on div "Ese" at bounding box center [746, 411] width 98 height 107
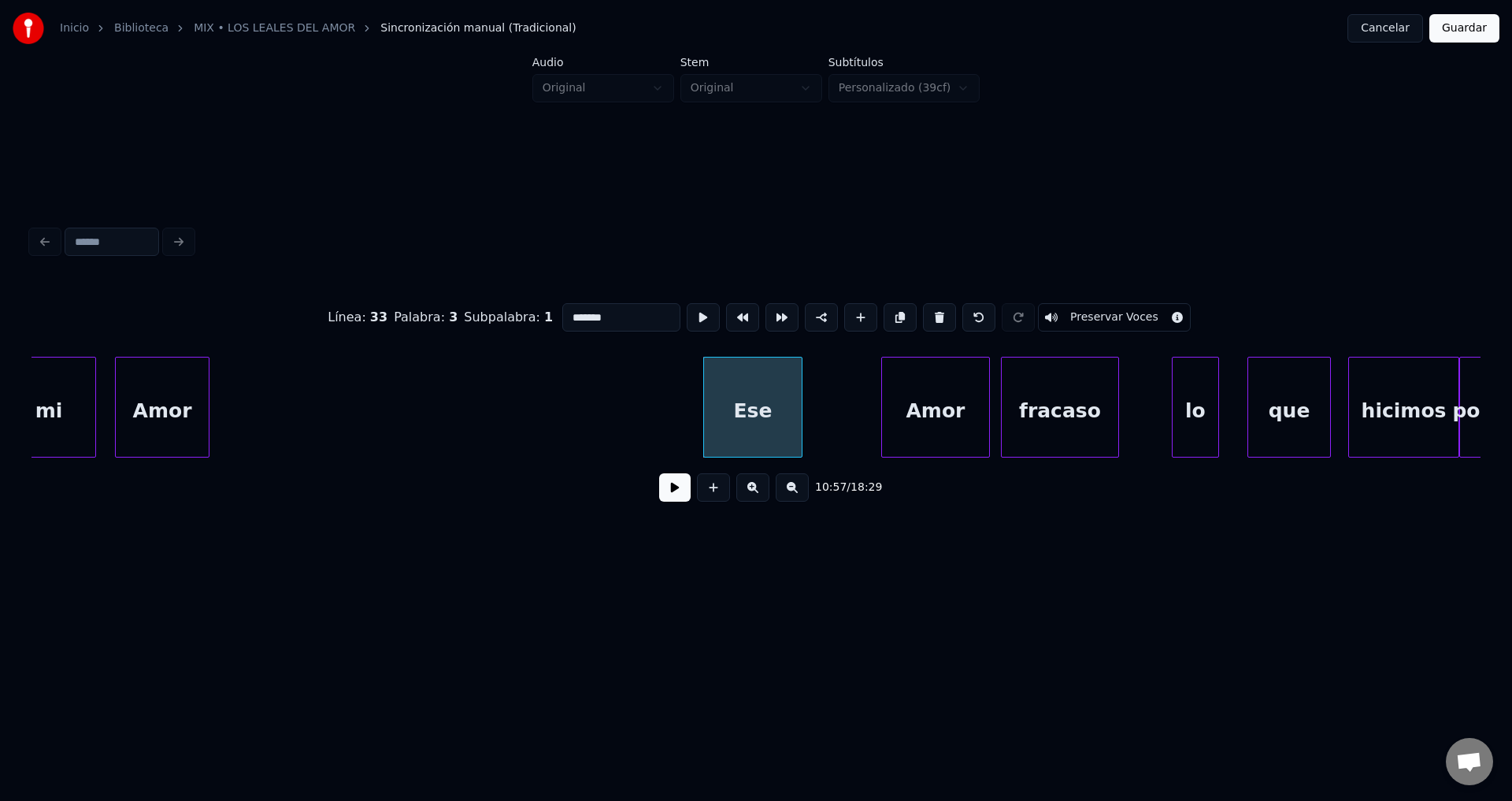
click at [173, 408] on div "Amor" at bounding box center [162, 411] width 93 height 107
type input "****"
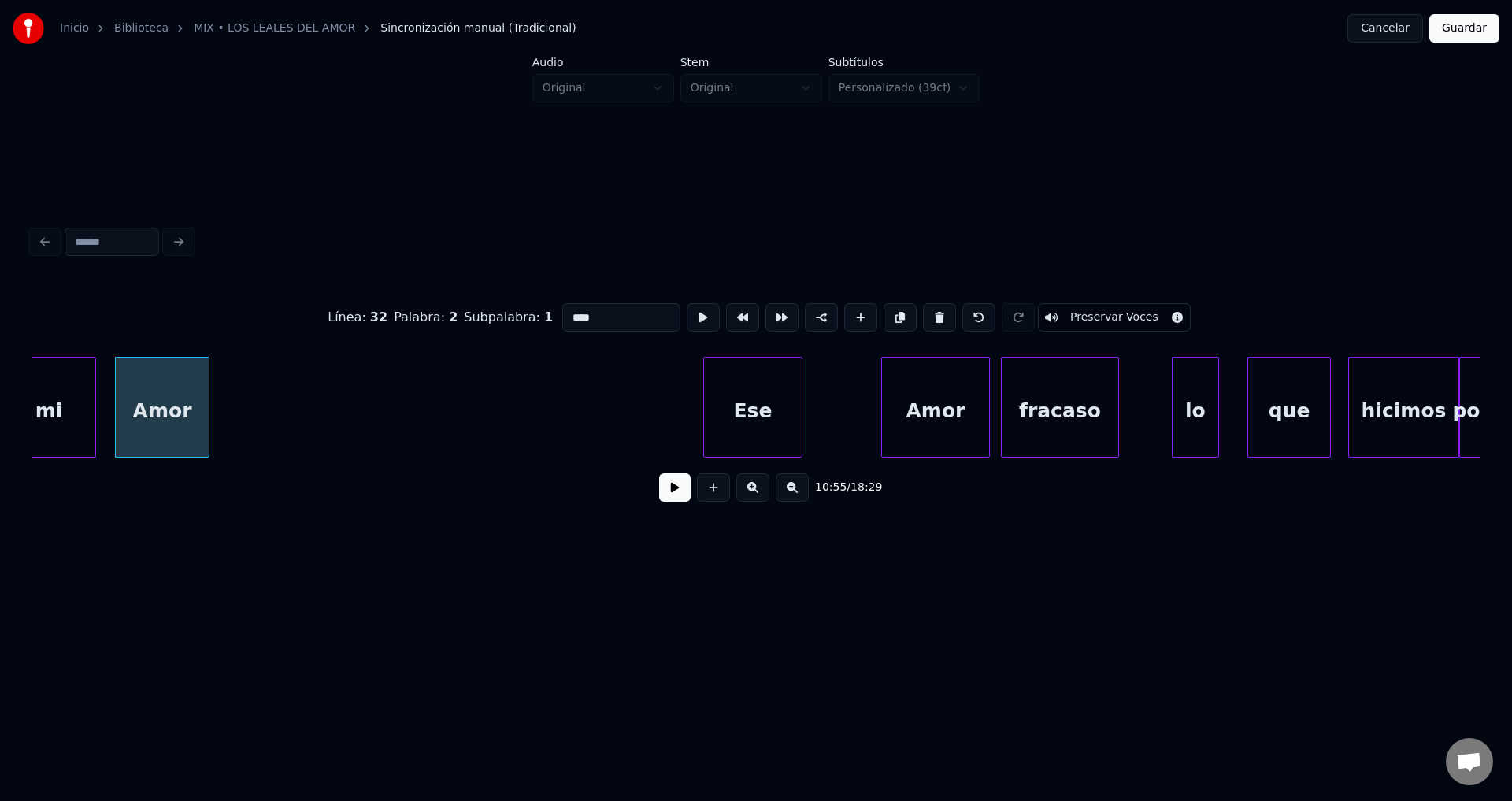
click at [676, 495] on button at bounding box center [675, 488] width 32 height 29
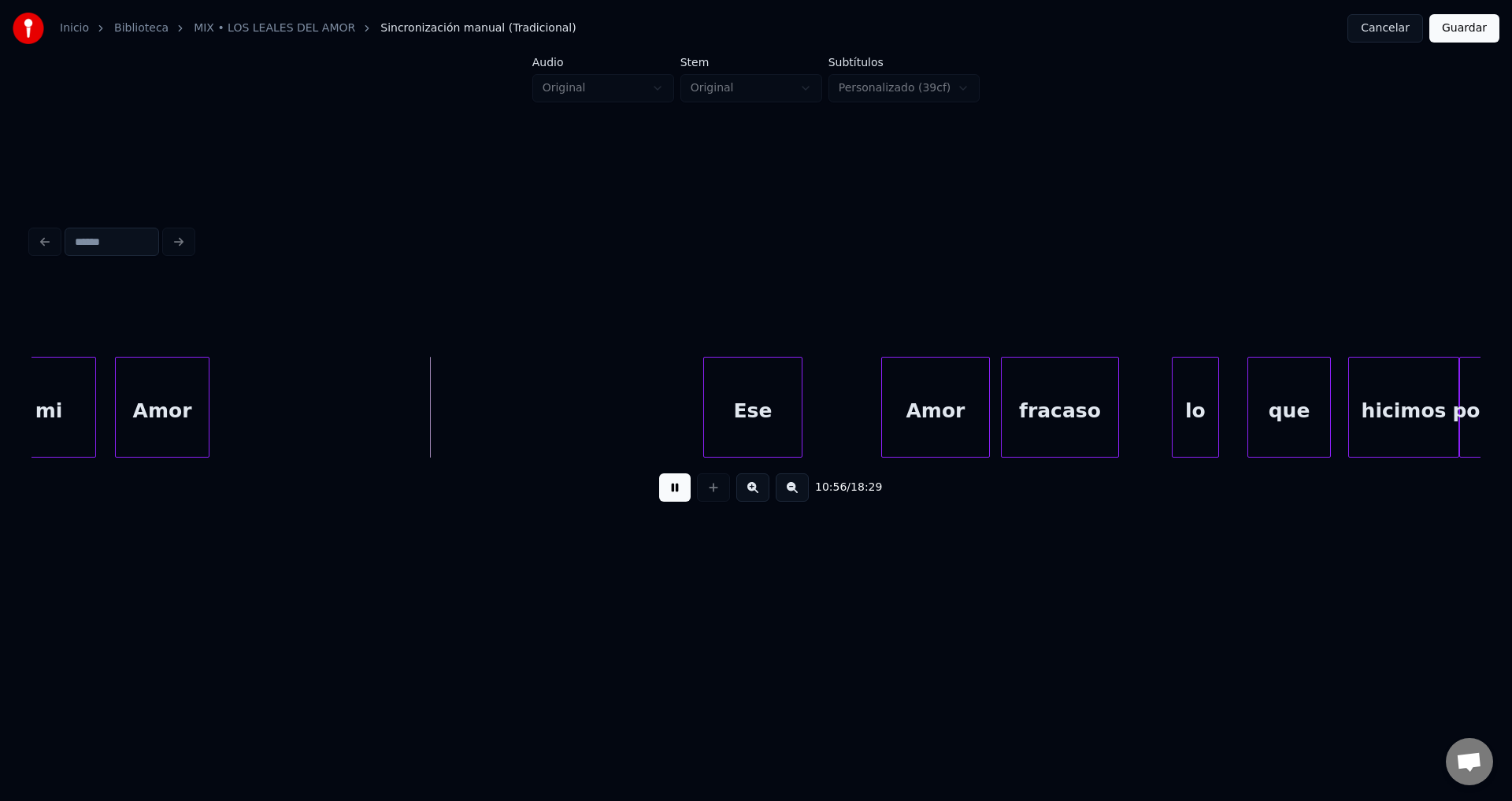
drag, startPoint x: 259, startPoint y: 397, endPoint x: 242, endPoint y: 397, distance: 17.0
click at [444, 411] on div at bounding box center [446, 407] width 5 height 99
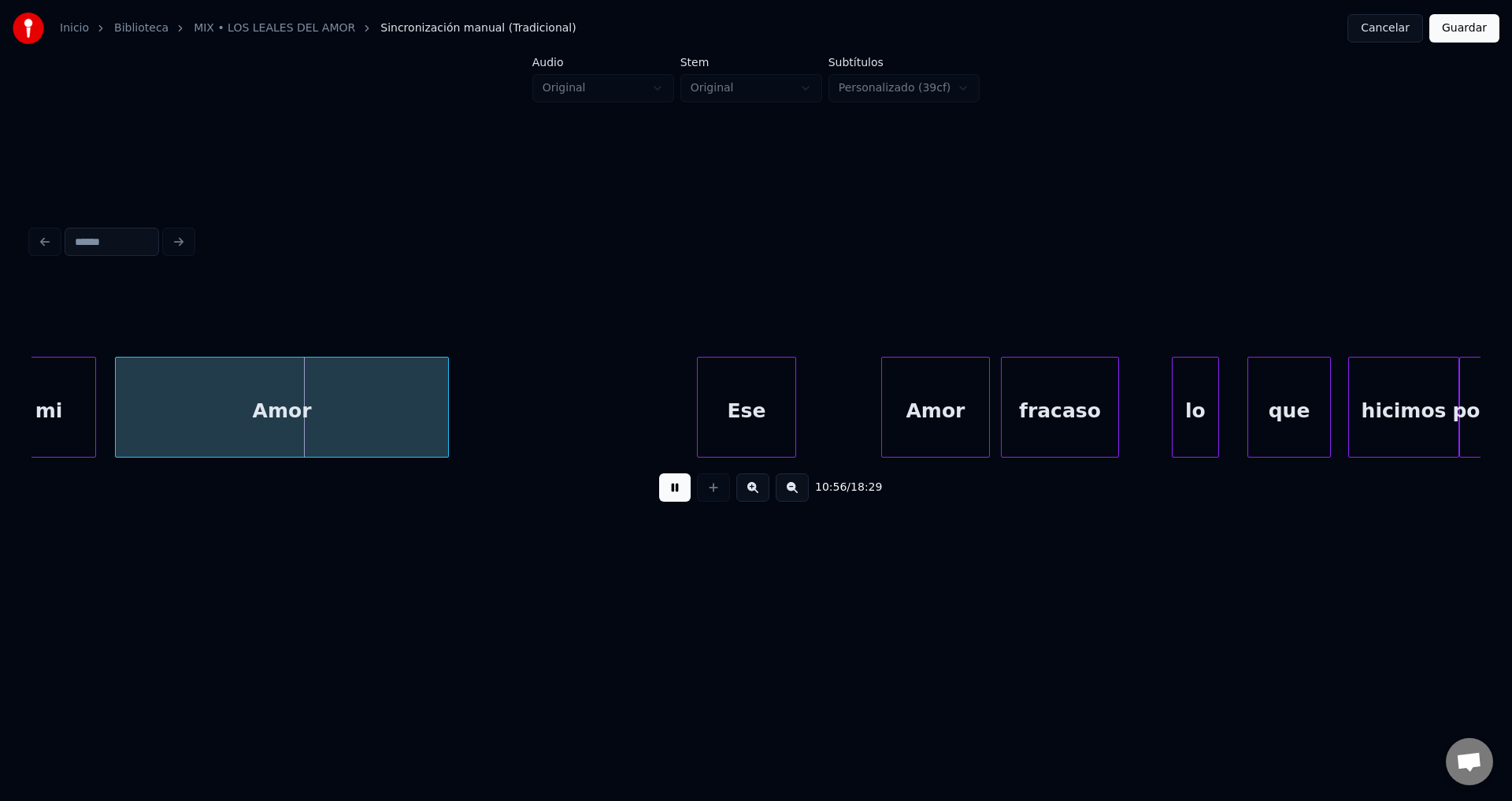
click at [698, 406] on div "Ese" at bounding box center [746, 411] width 98 height 107
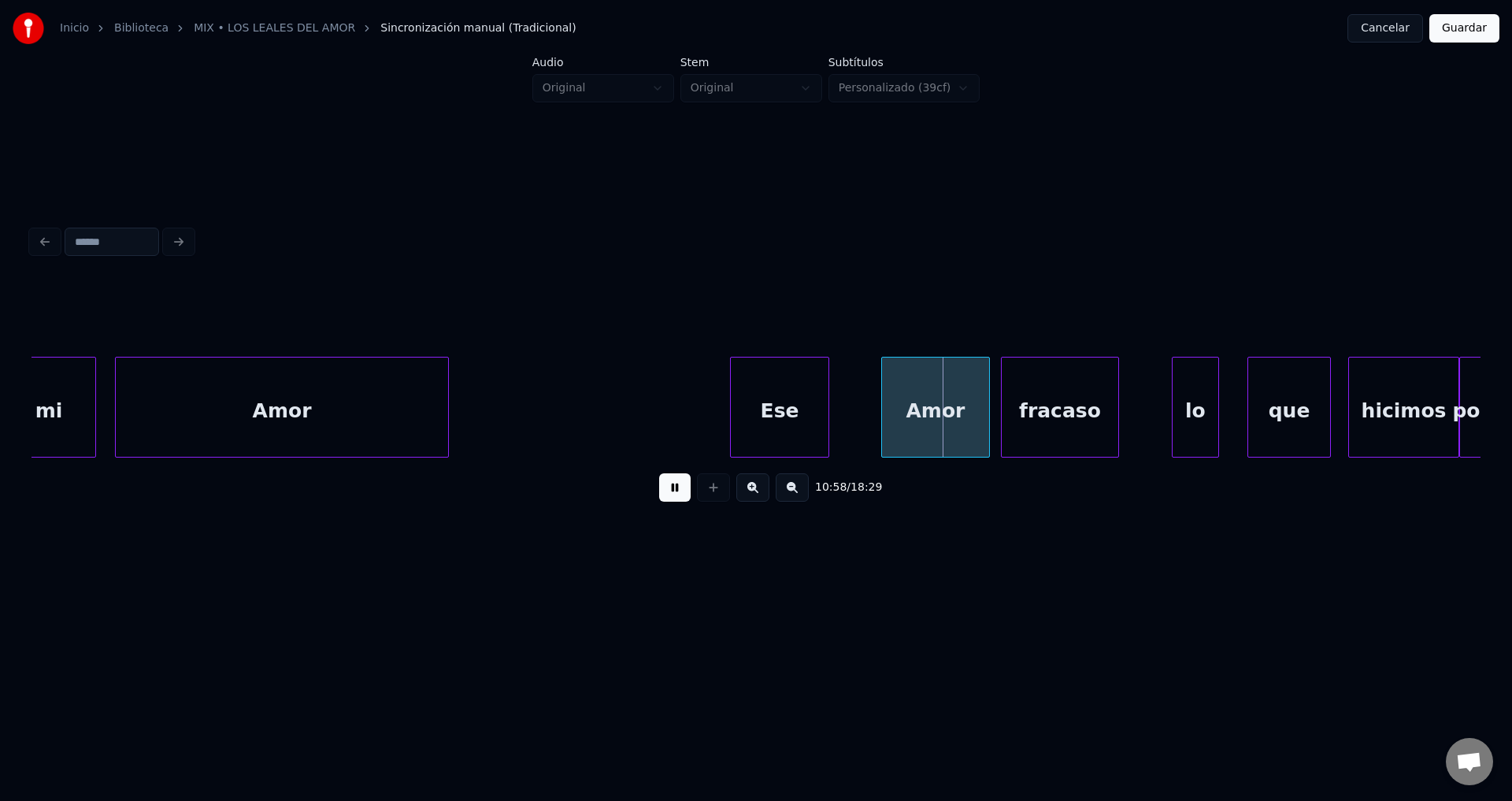
click at [796, 403] on div "Ese" at bounding box center [779, 411] width 98 height 107
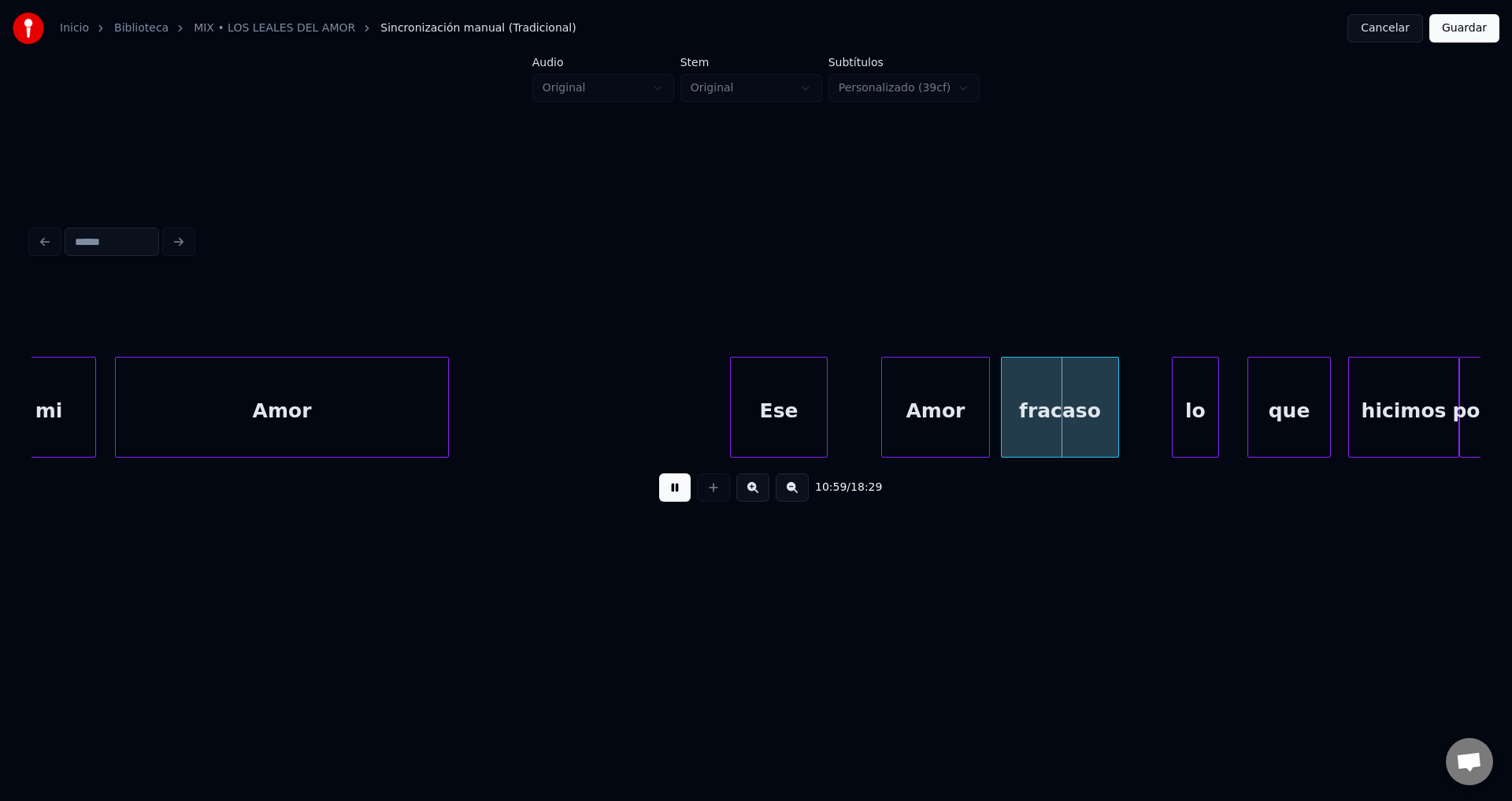
click at [826, 398] on div at bounding box center [825, 407] width 5 height 99
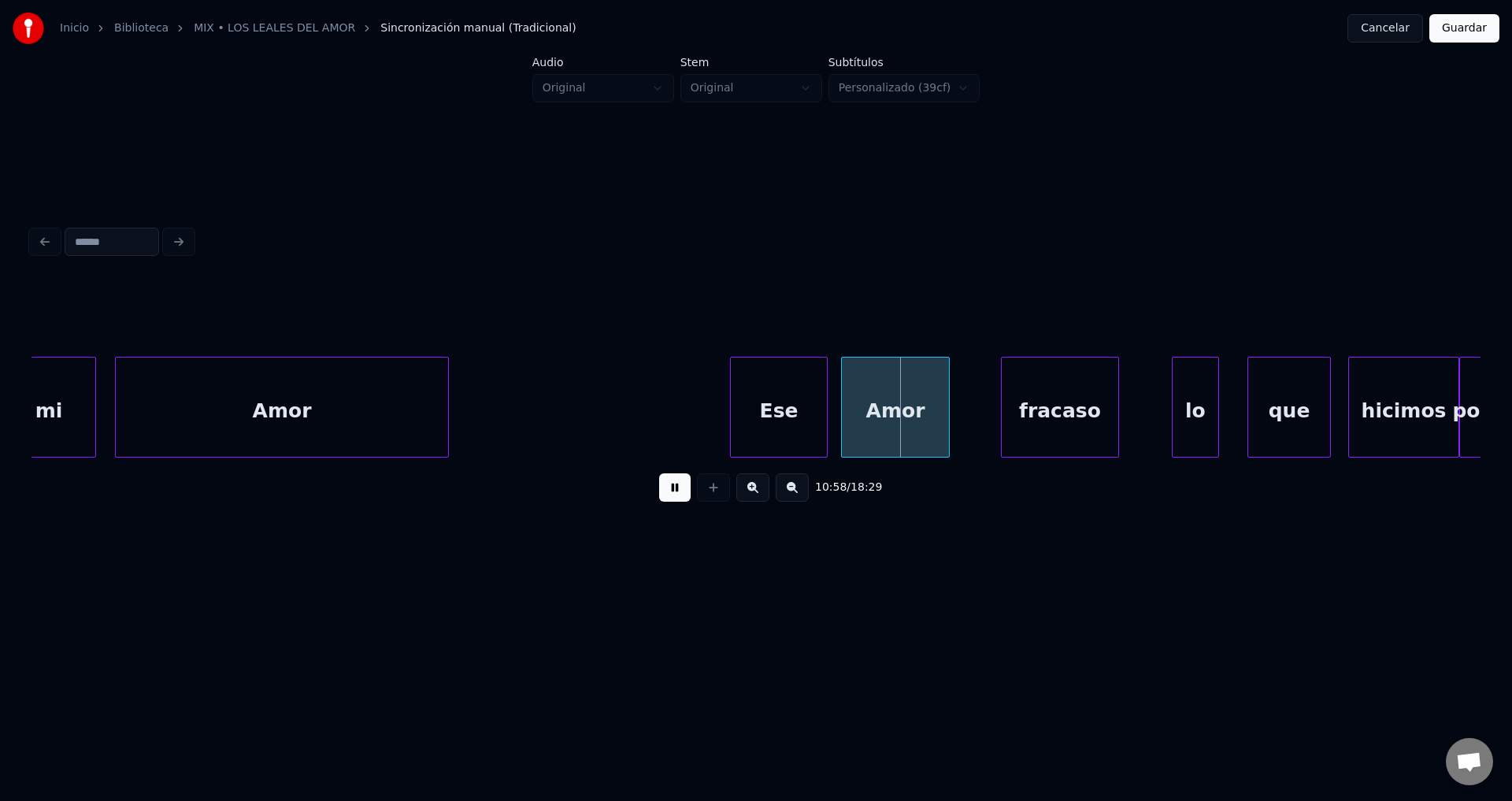
click at [871, 411] on div "Amor" at bounding box center [895, 411] width 107 height 107
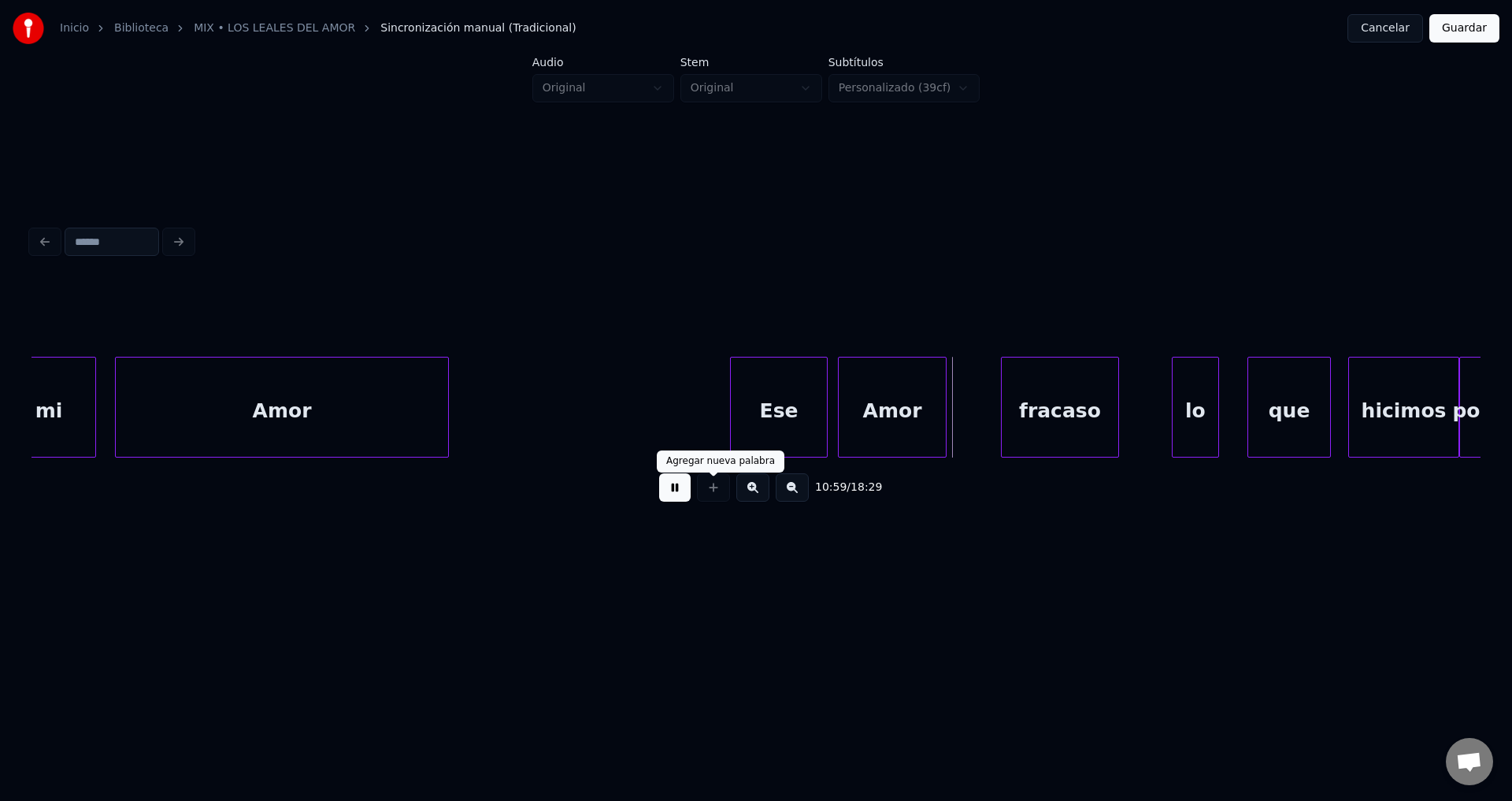
click at [679, 494] on button at bounding box center [675, 488] width 32 height 29
click at [787, 496] on button at bounding box center [792, 488] width 33 height 29
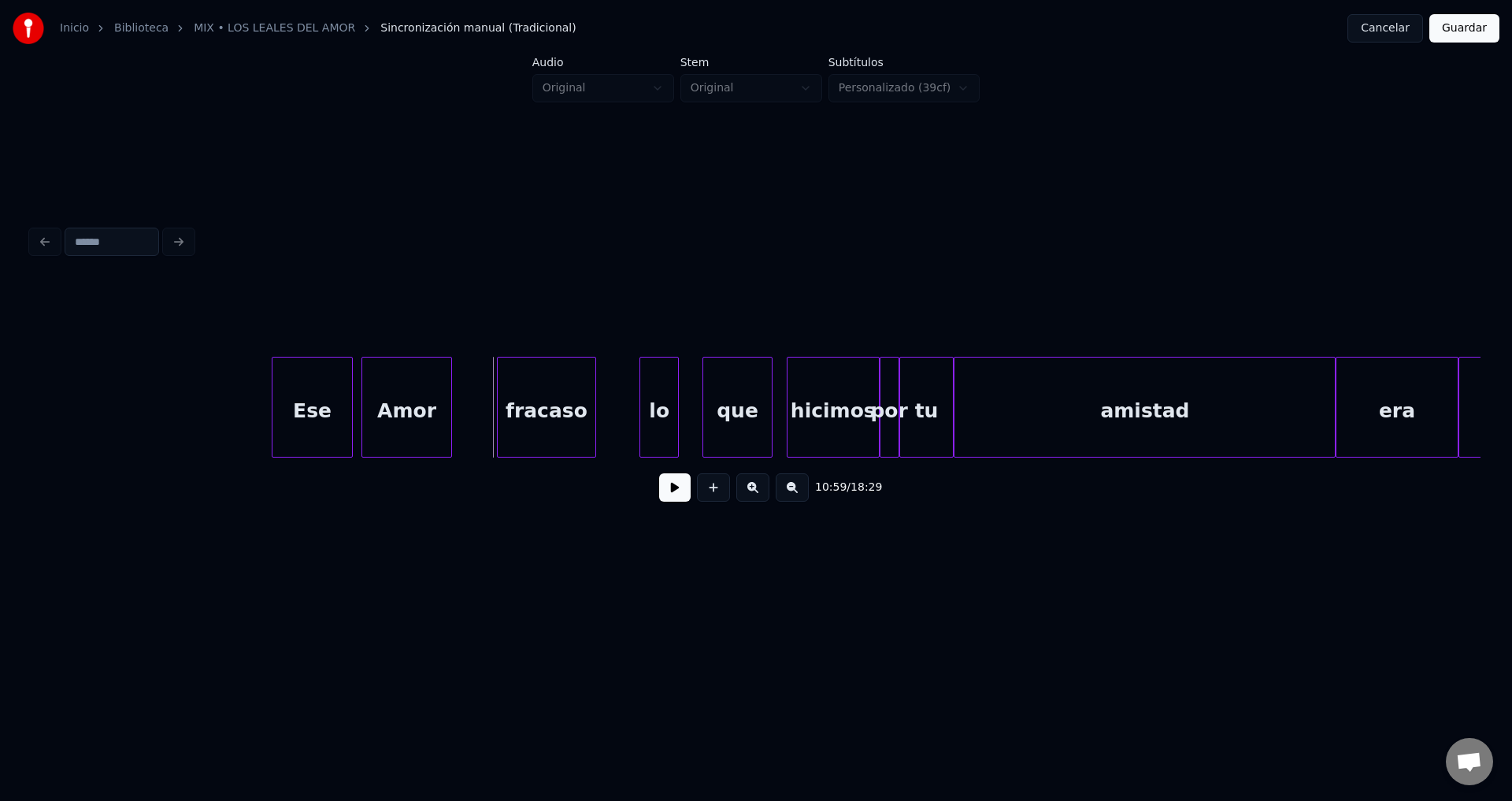
scroll to position [0, 129434]
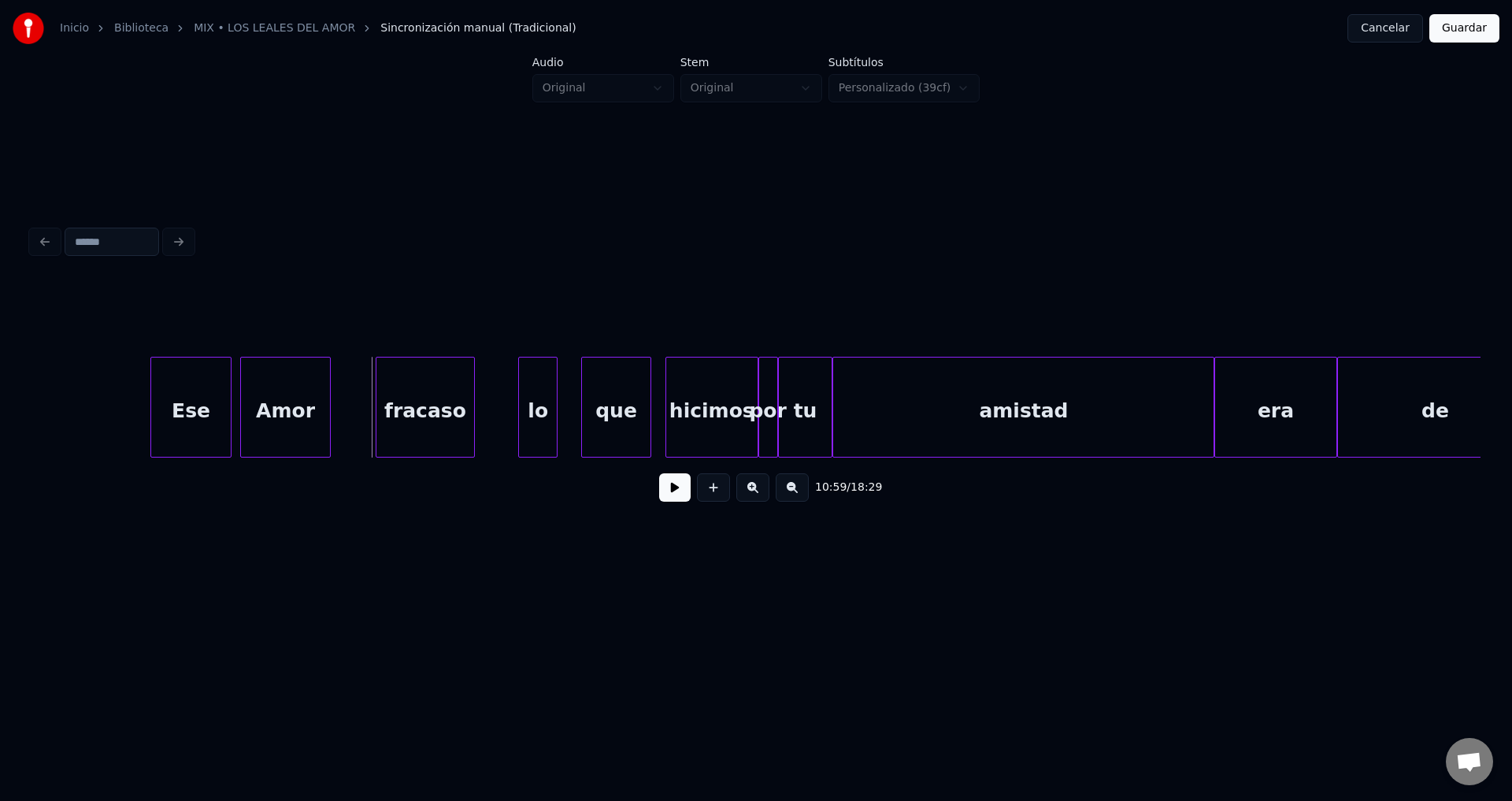
click at [203, 408] on div "Ese" at bounding box center [191, 411] width 79 height 107
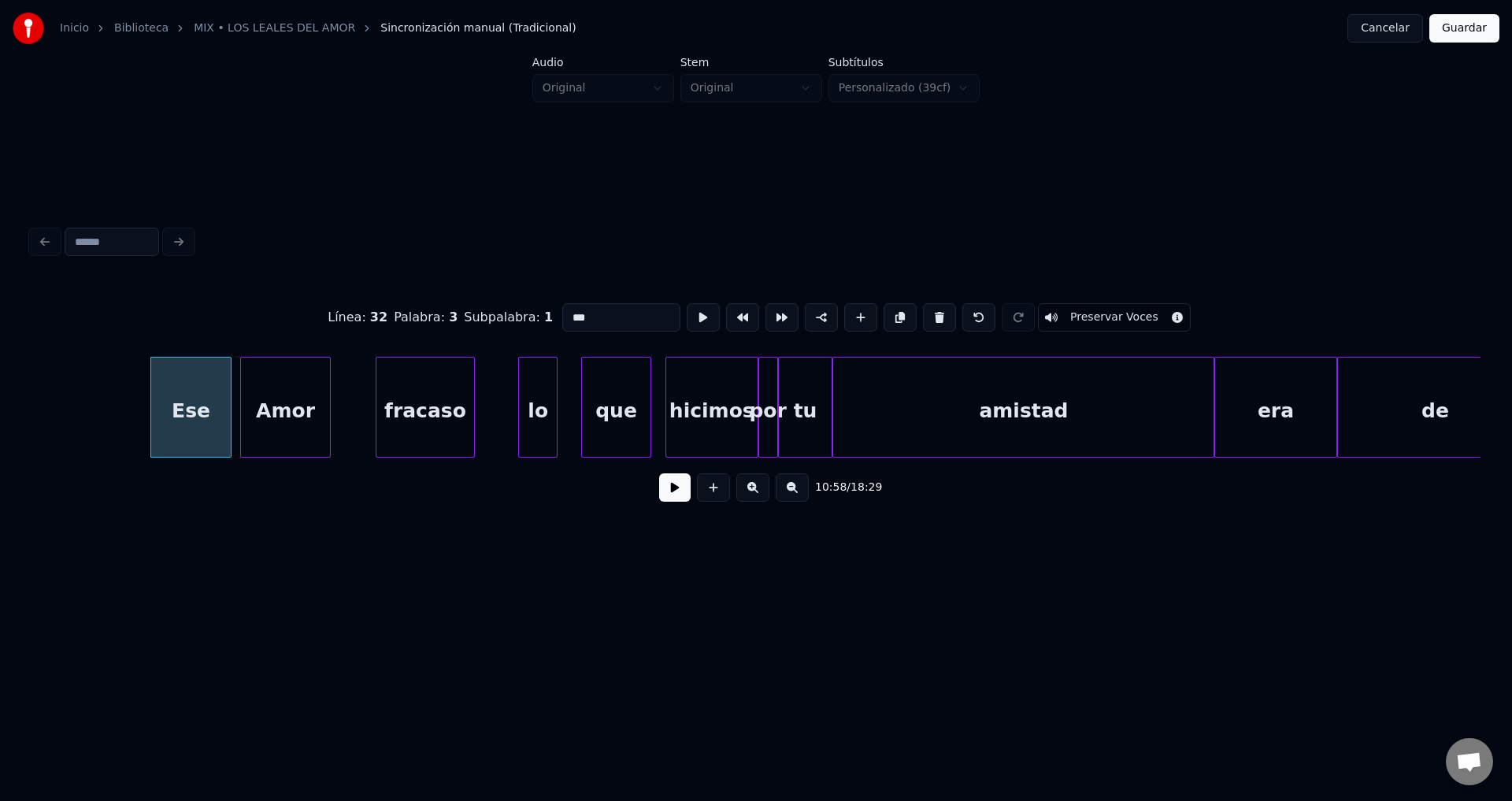
click at [669, 495] on button at bounding box center [675, 488] width 32 height 29
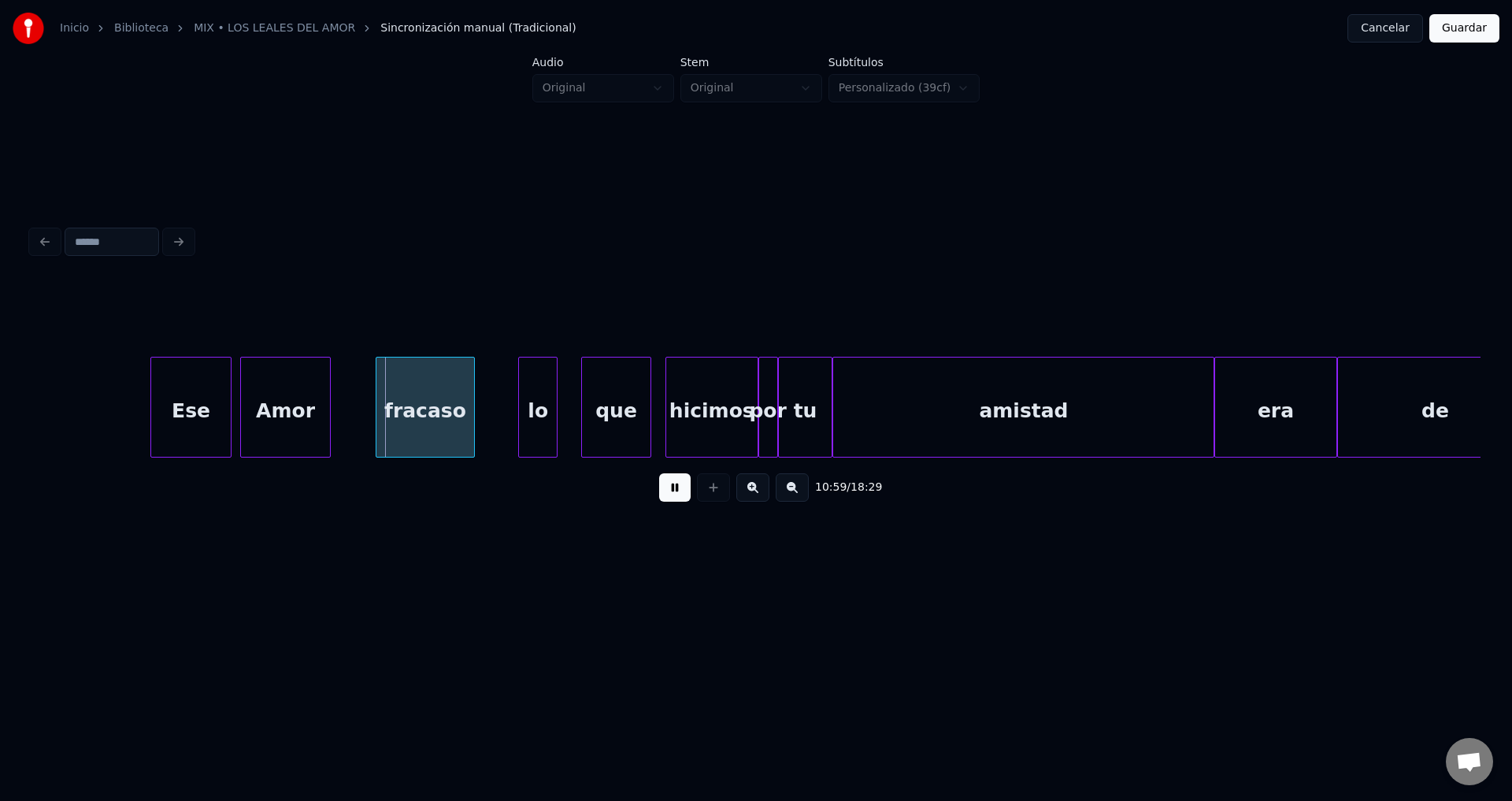
click at [669, 495] on button at bounding box center [675, 488] width 32 height 29
click at [924, 405] on div "amistad" at bounding box center [1023, 411] width 381 height 107
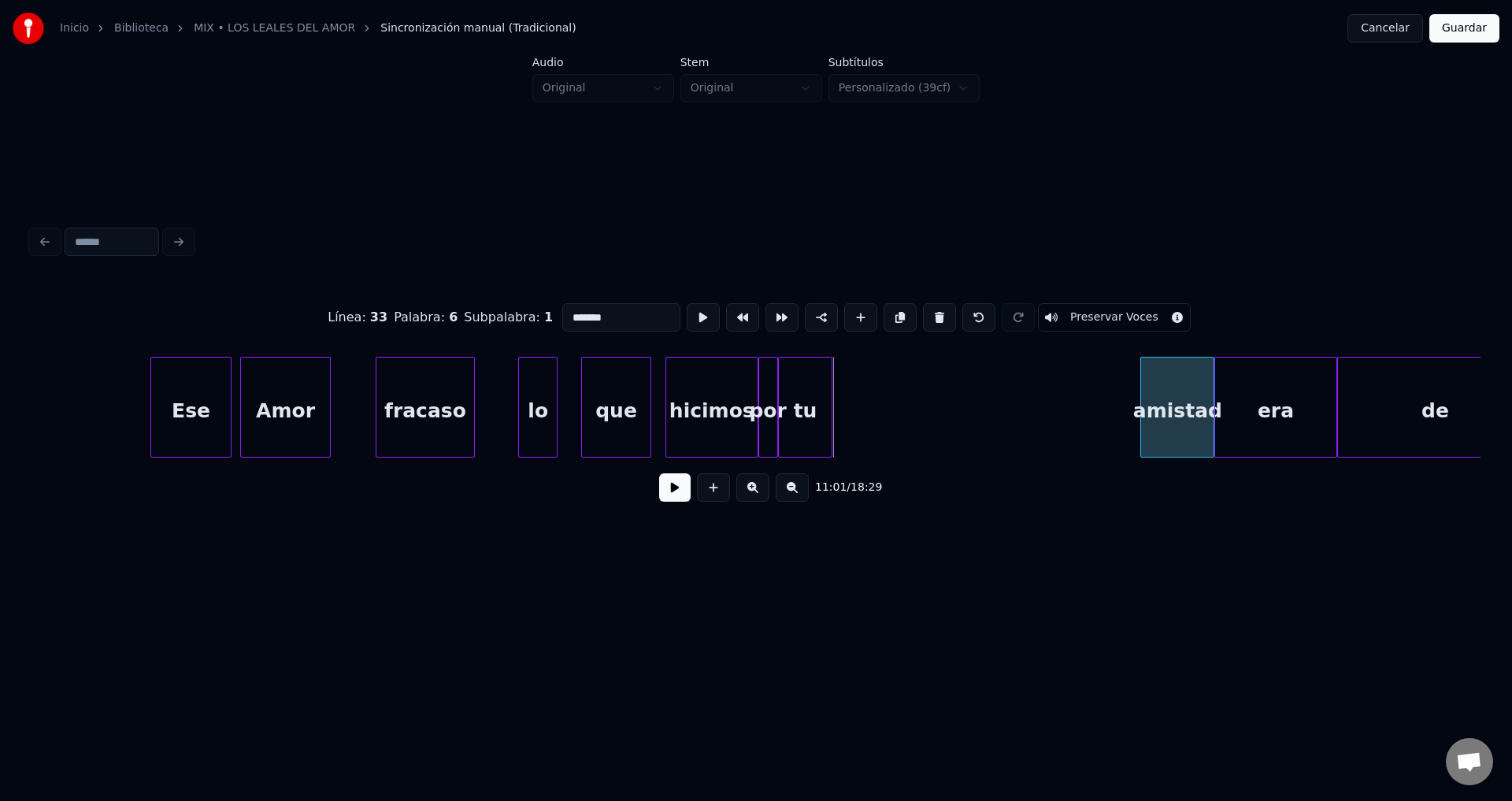
click at [1145, 403] on div at bounding box center [1143, 407] width 5 height 99
click at [1106, 413] on div "tu" at bounding box center [1088, 411] width 53 height 107
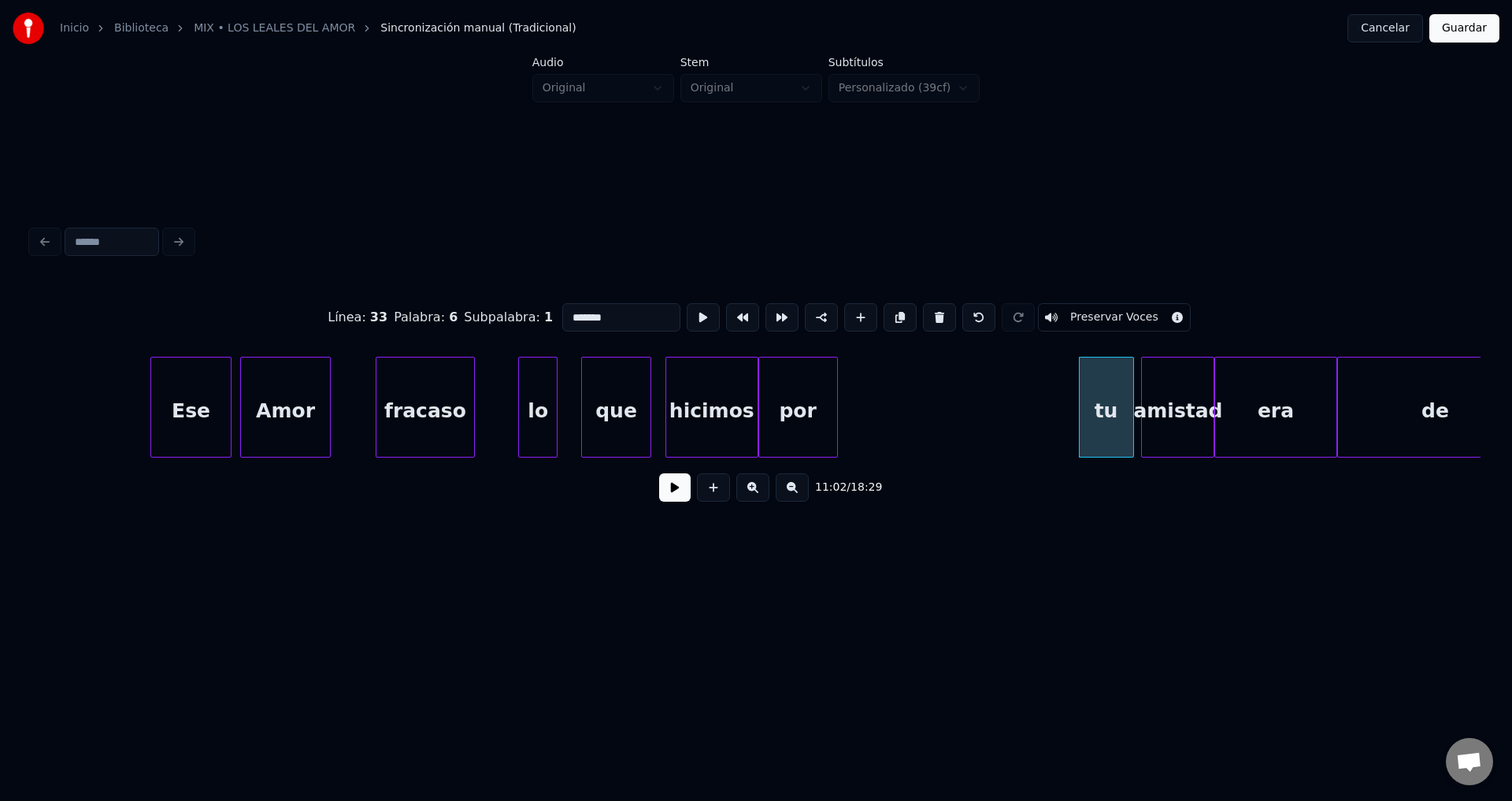
click at [834, 397] on div at bounding box center [835, 407] width 5 height 99
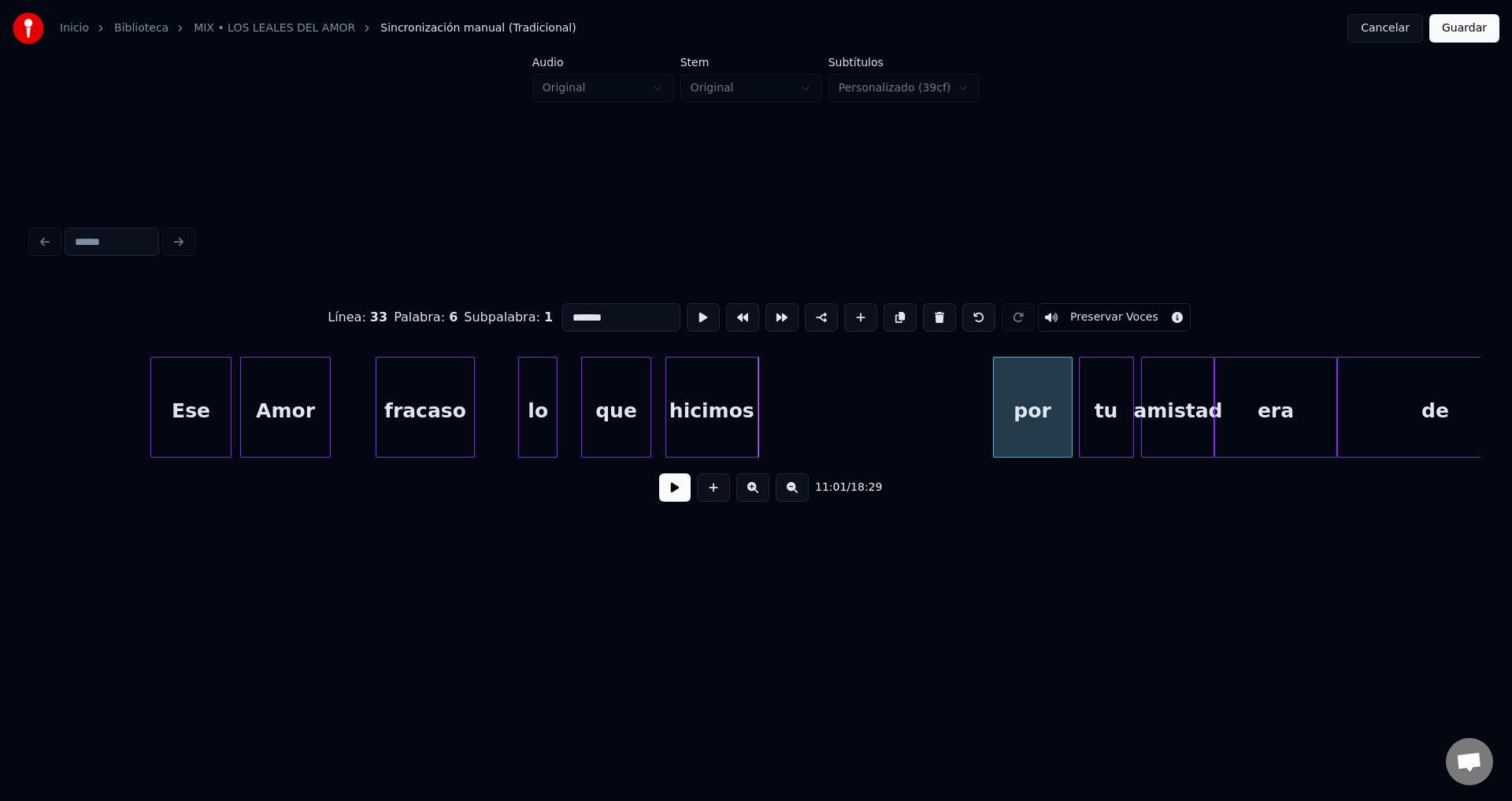
click at [1040, 407] on div "por" at bounding box center [1033, 411] width 78 height 107
click at [953, 411] on div "hicimos" at bounding box center [935, 411] width 91 height 107
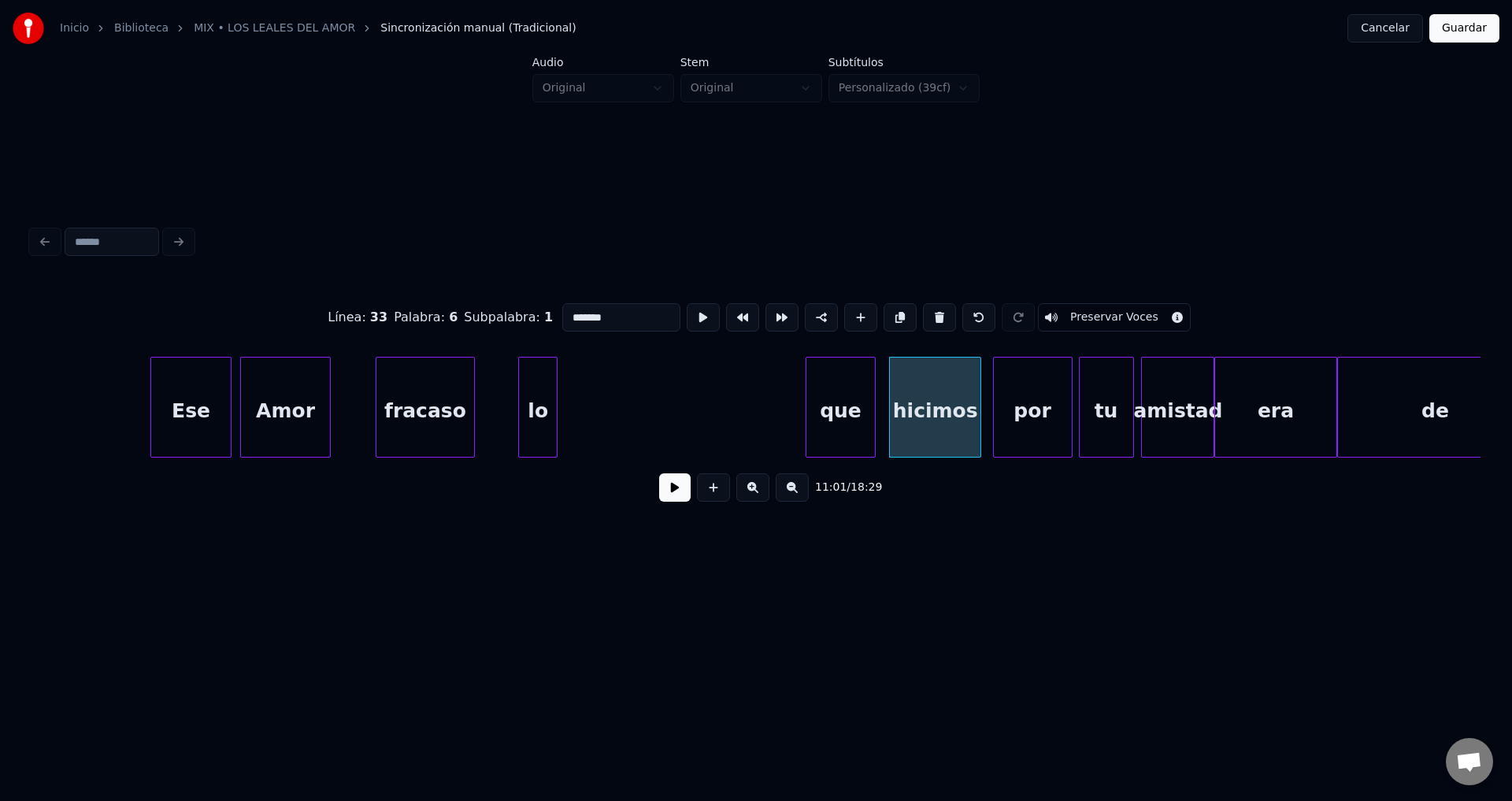
click at [841, 409] on div "que" at bounding box center [840, 411] width 68 height 107
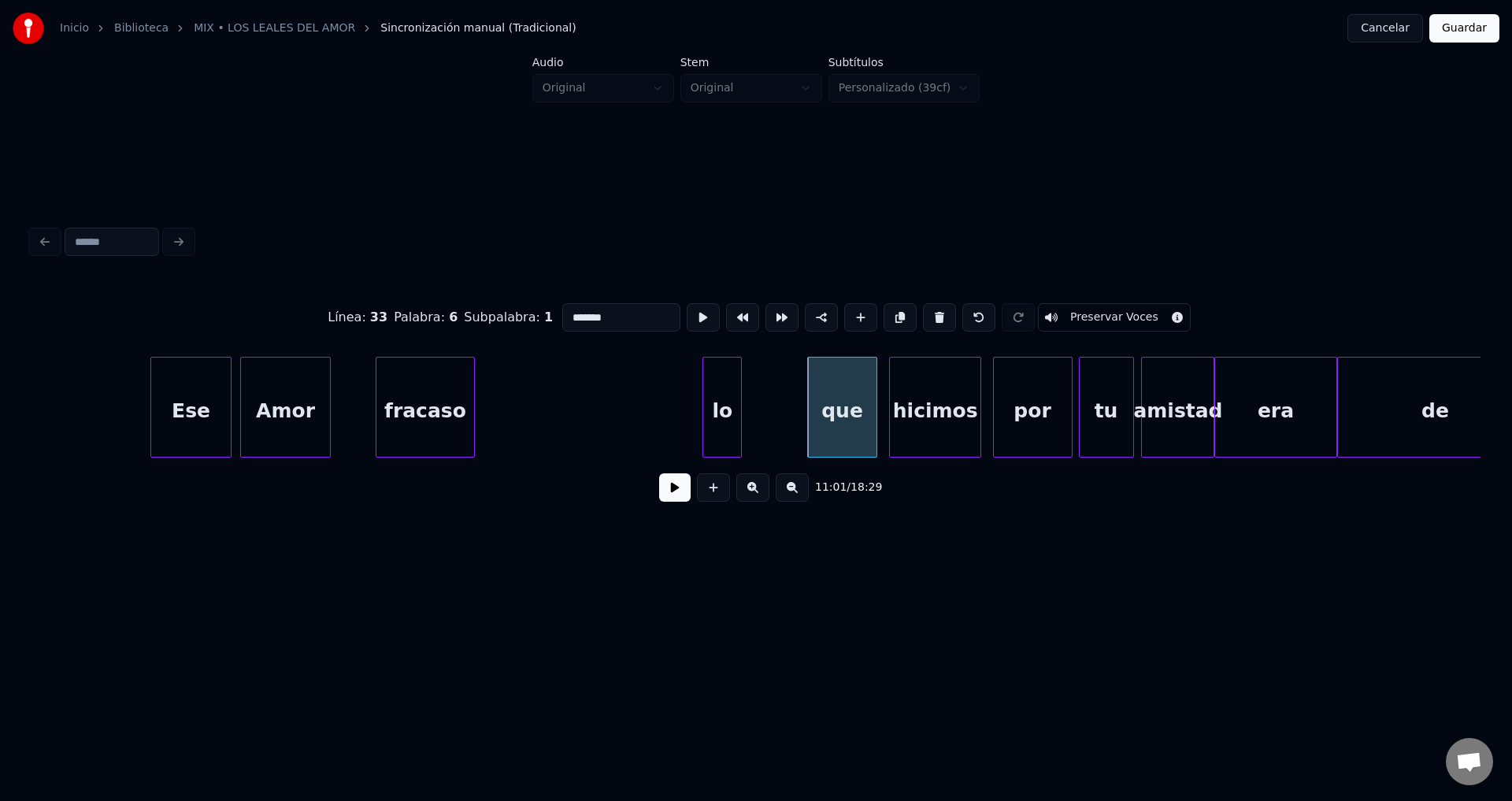
click at [741, 408] on div "lo" at bounding box center [722, 411] width 38 height 107
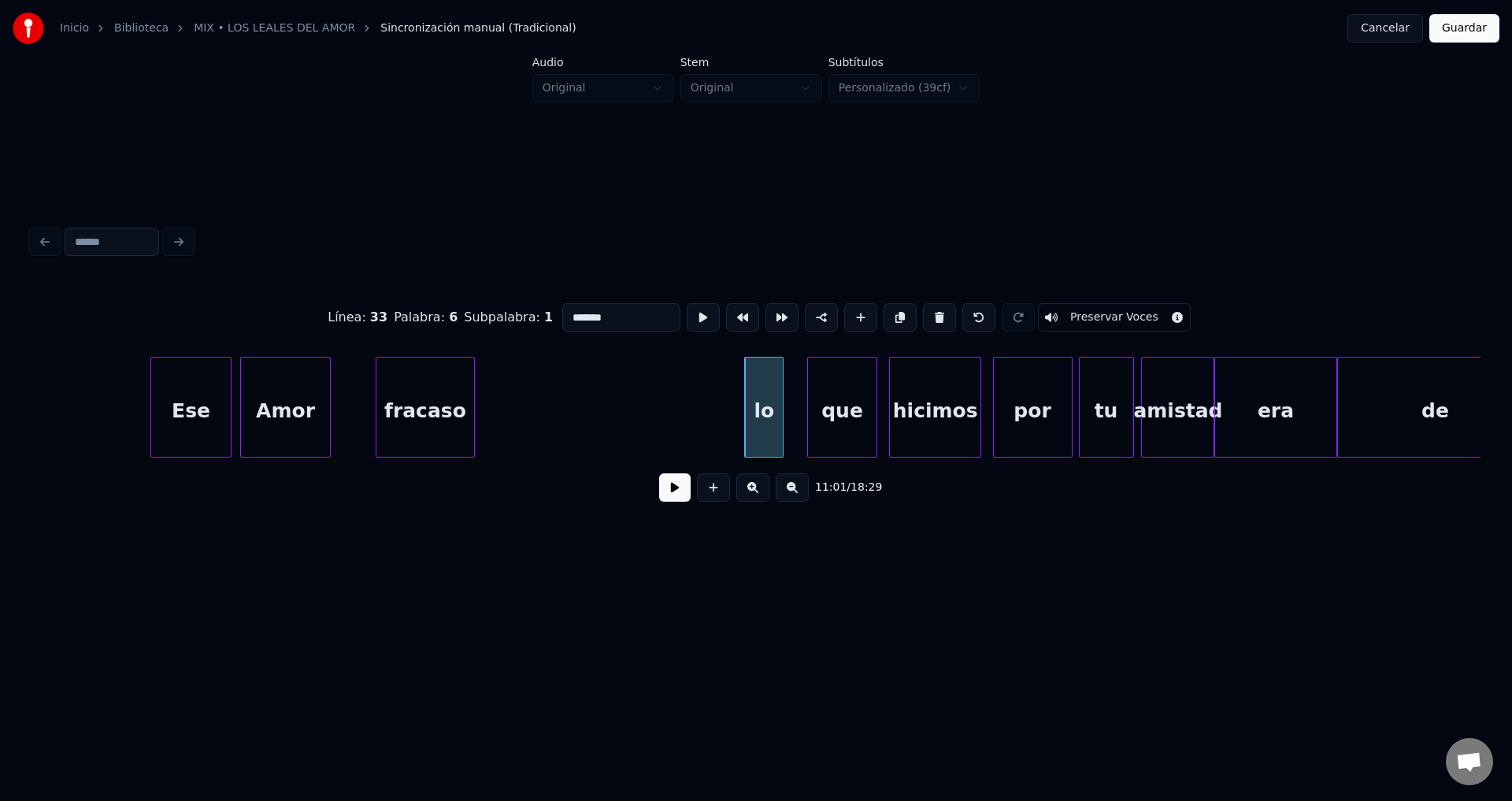
click at [304, 393] on div "Amor" at bounding box center [285, 411] width 89 height 107
type input "****"
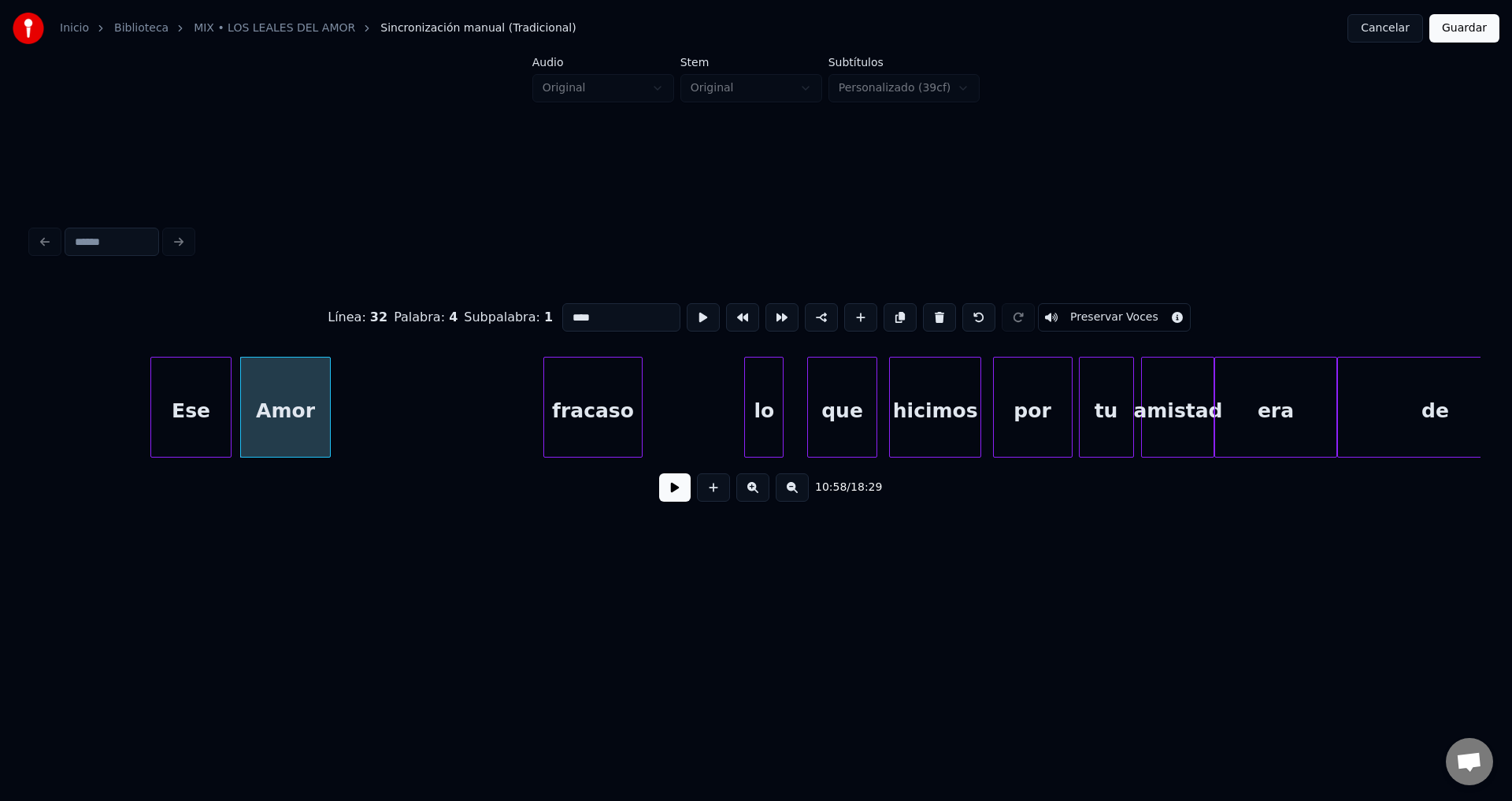
click at [588, 416] on div "fracaso" at bounding box center [593, 411] width 97 height 107
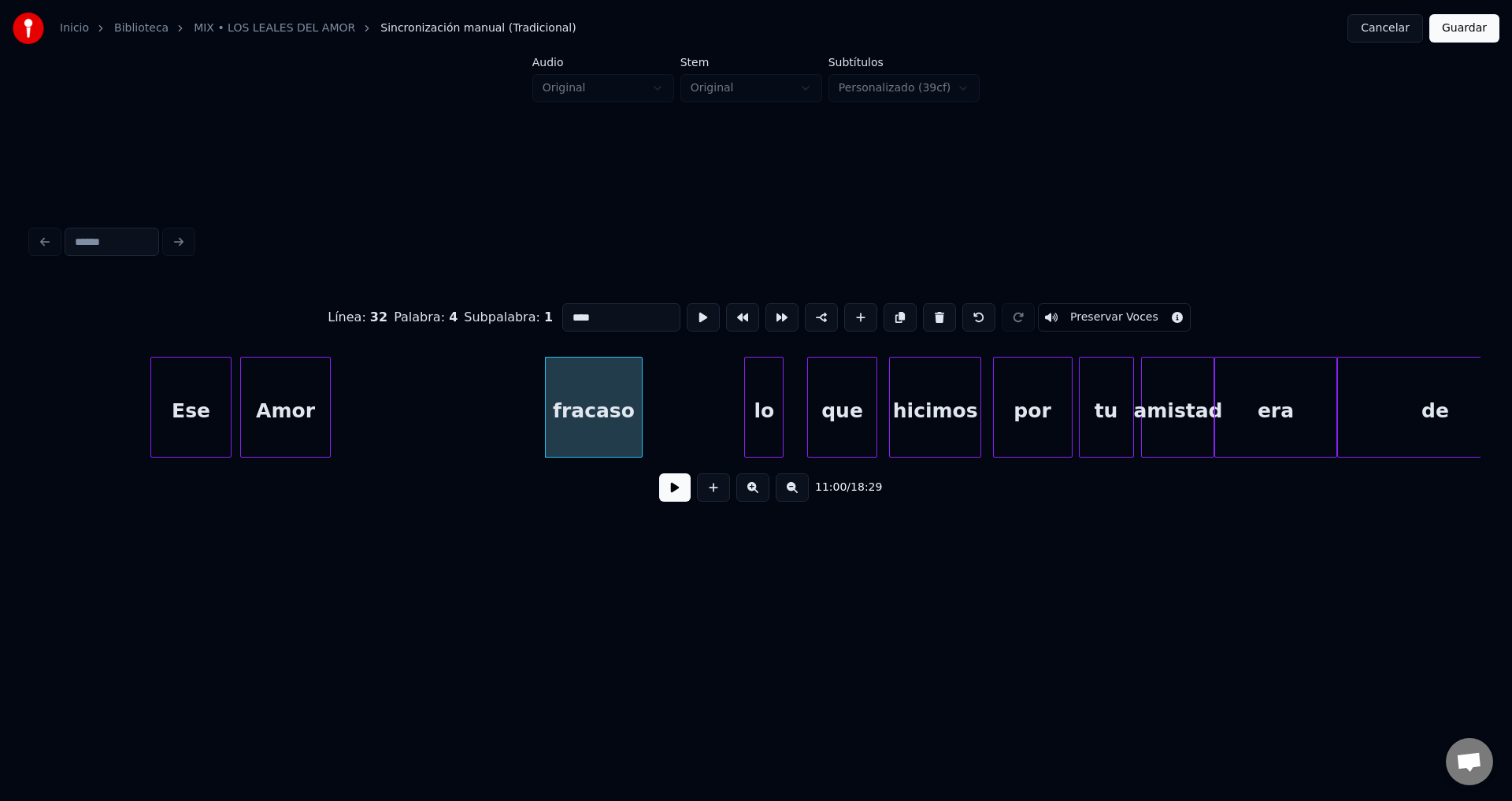
click at [267, 402] on div "Amor" at bounding box center [285, 411] width 89 height 107
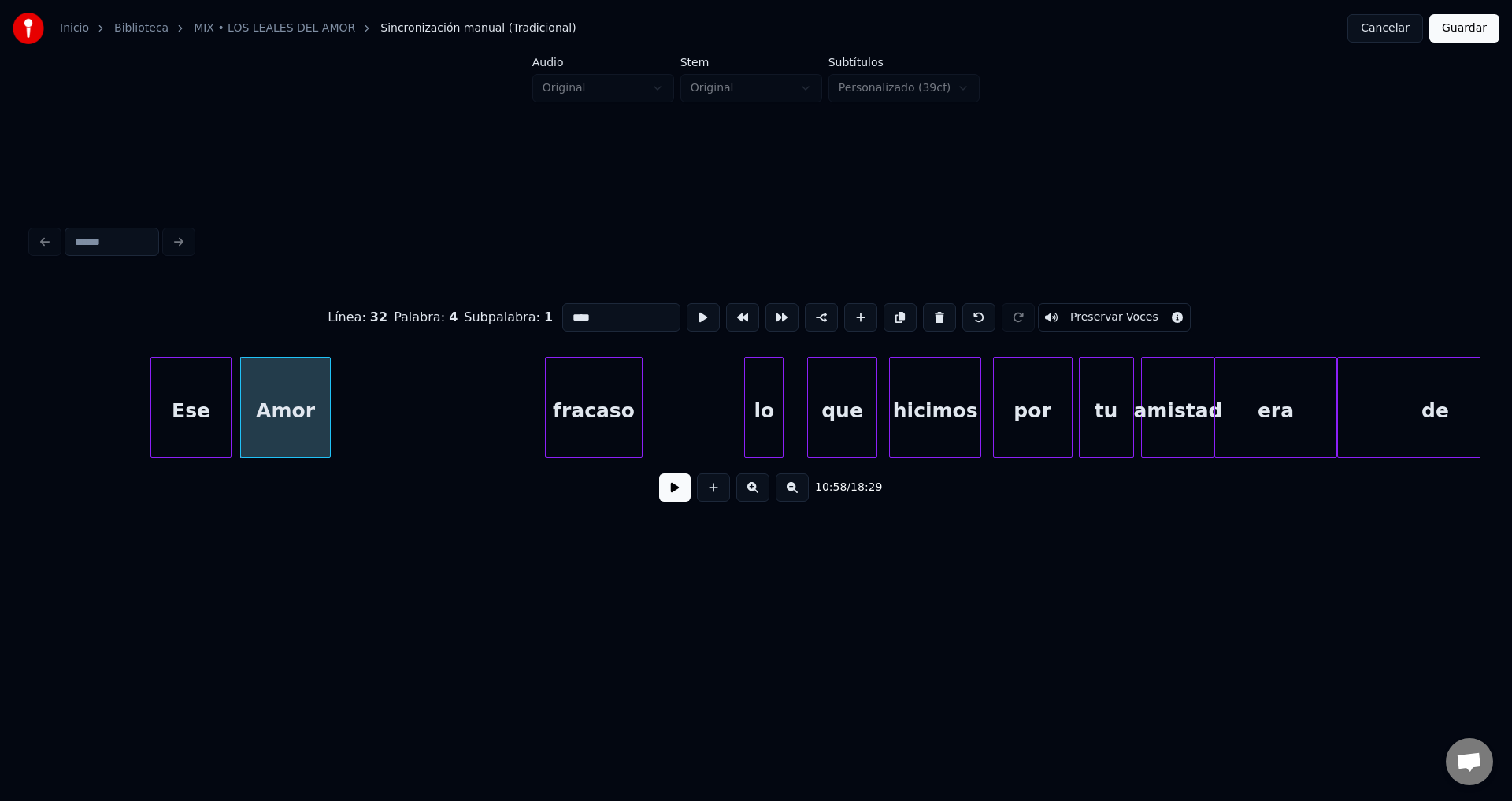
click at [671, 497] on button at bounding box center [675, 488] width 32 height 29
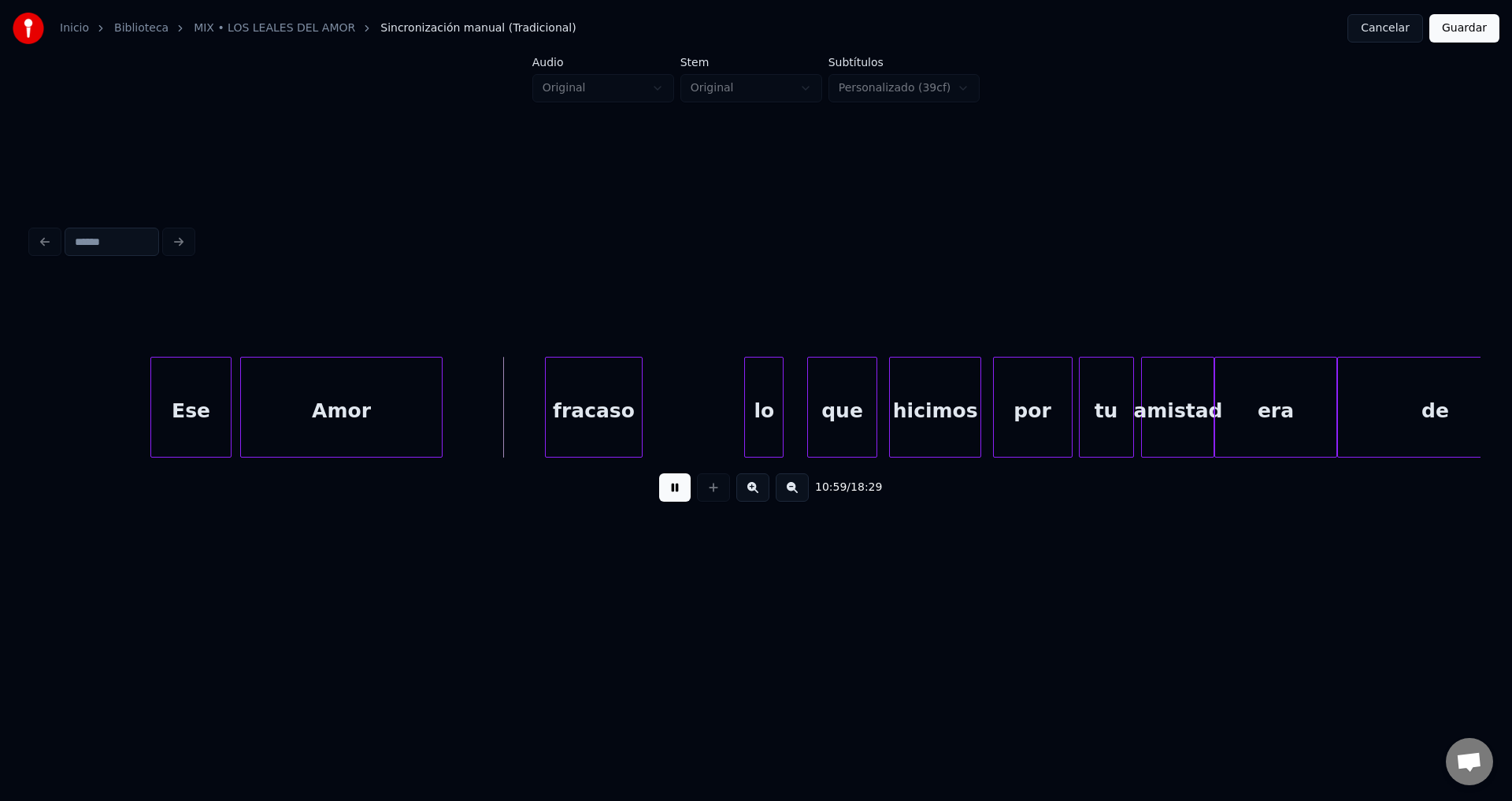
click at [442, 404] on div at bounding box center [439, 407] width 5 height 99
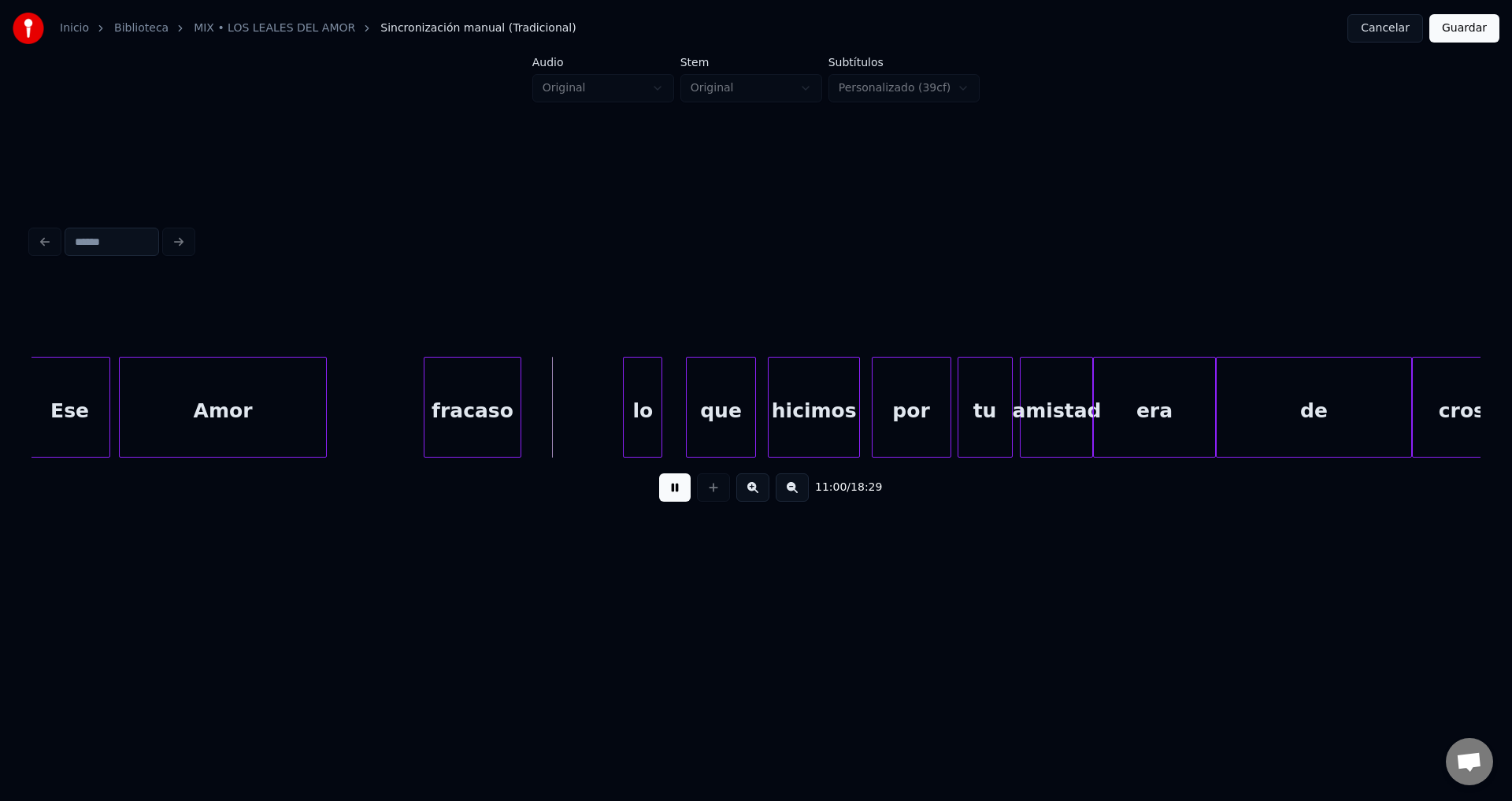
scroll to position [0, 129798]
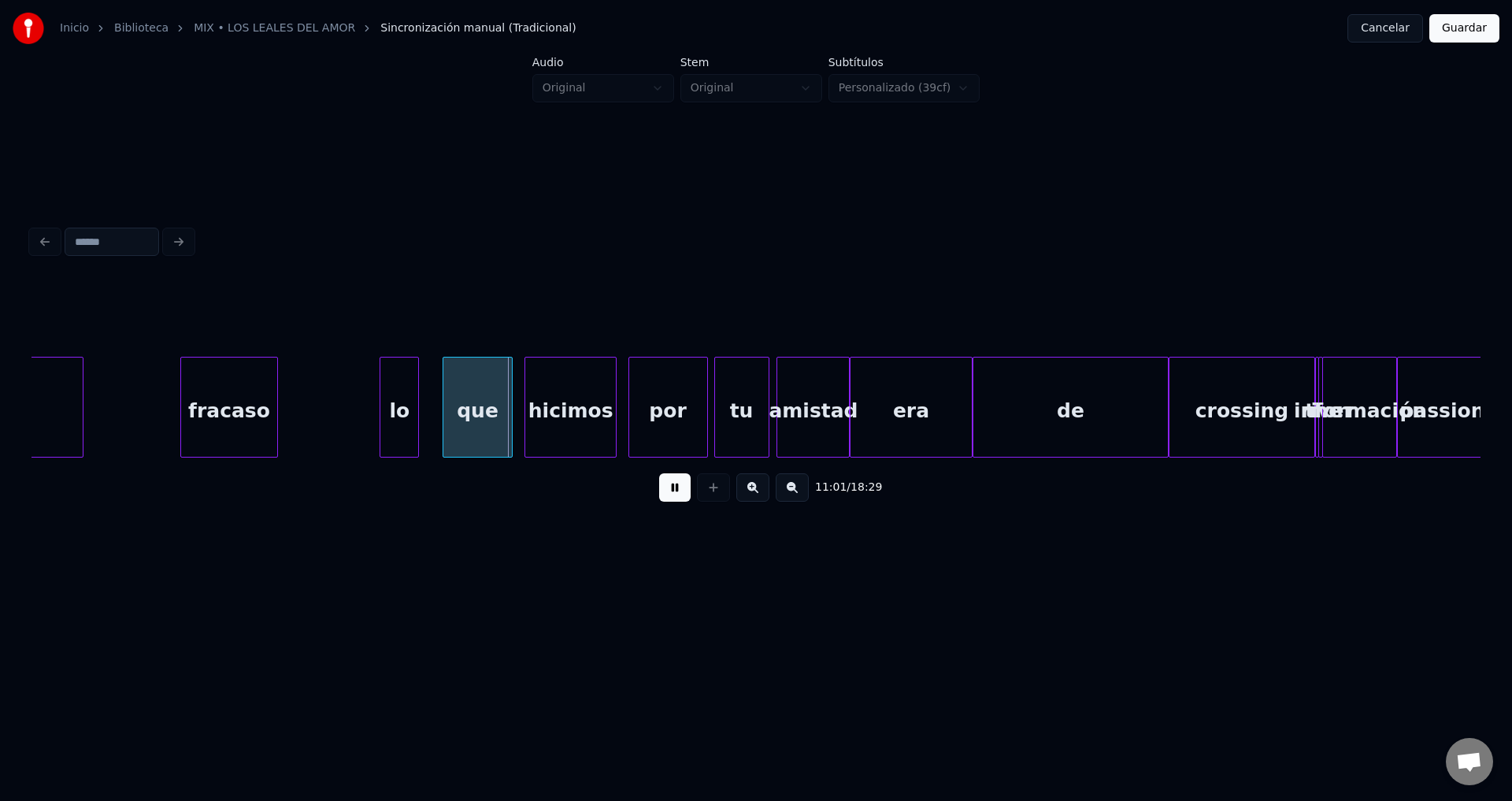
click at [1057, 393] on div "de" at bounding box center [1071, 411] width 195 height 107
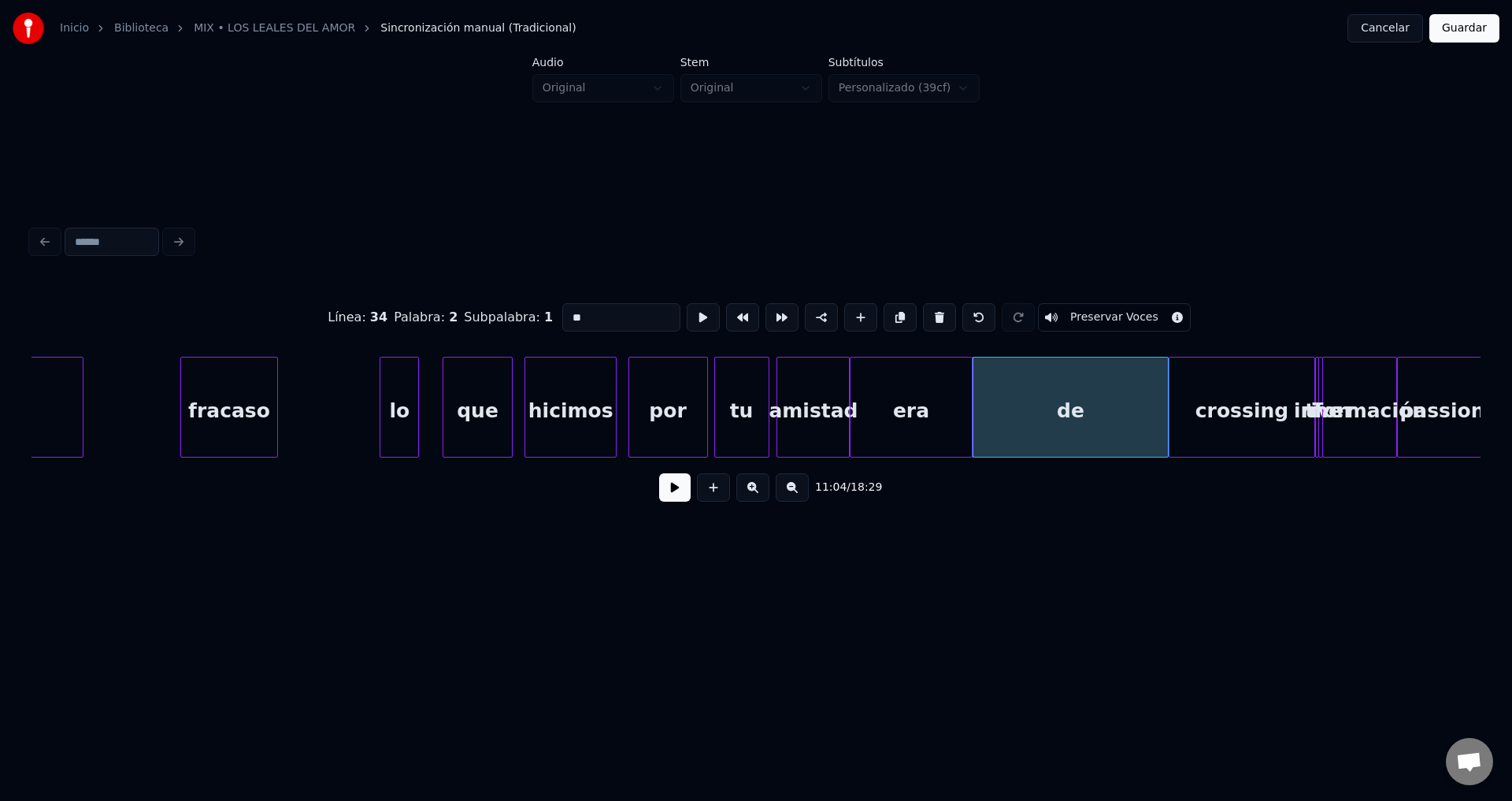
click at [655, 417] on div "por" at bounding box center [668, 411] width 78 height 107
type input "***"
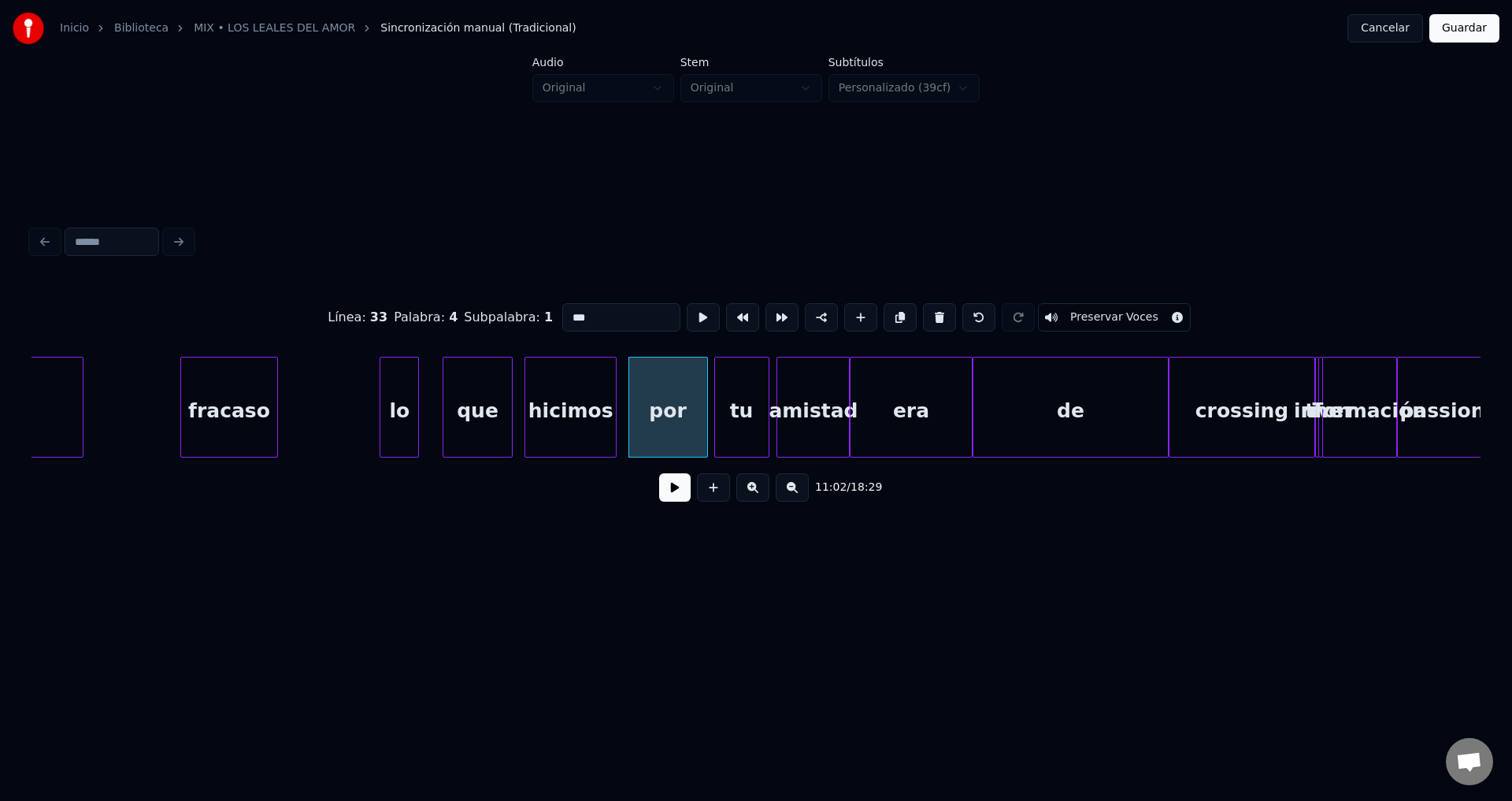
click at [672, 494] on button at bounding box center [675, 488] width 32 height 29
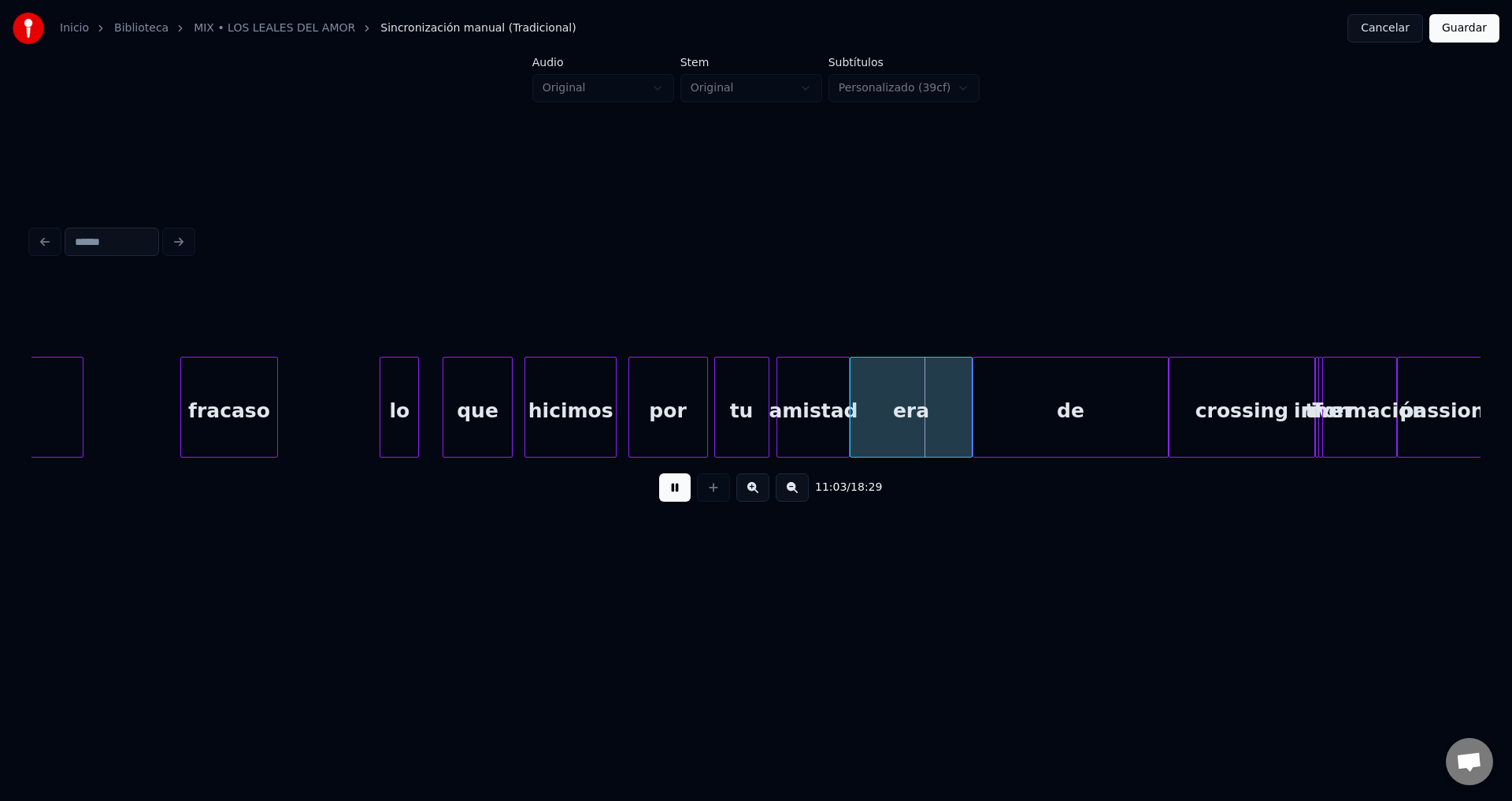
click at [672, 494] on button at bounding box center [675, 488] width 32 height 29
click at [1039, 386] on div "de" at bounding box center [1071, 411] width 195 height 107
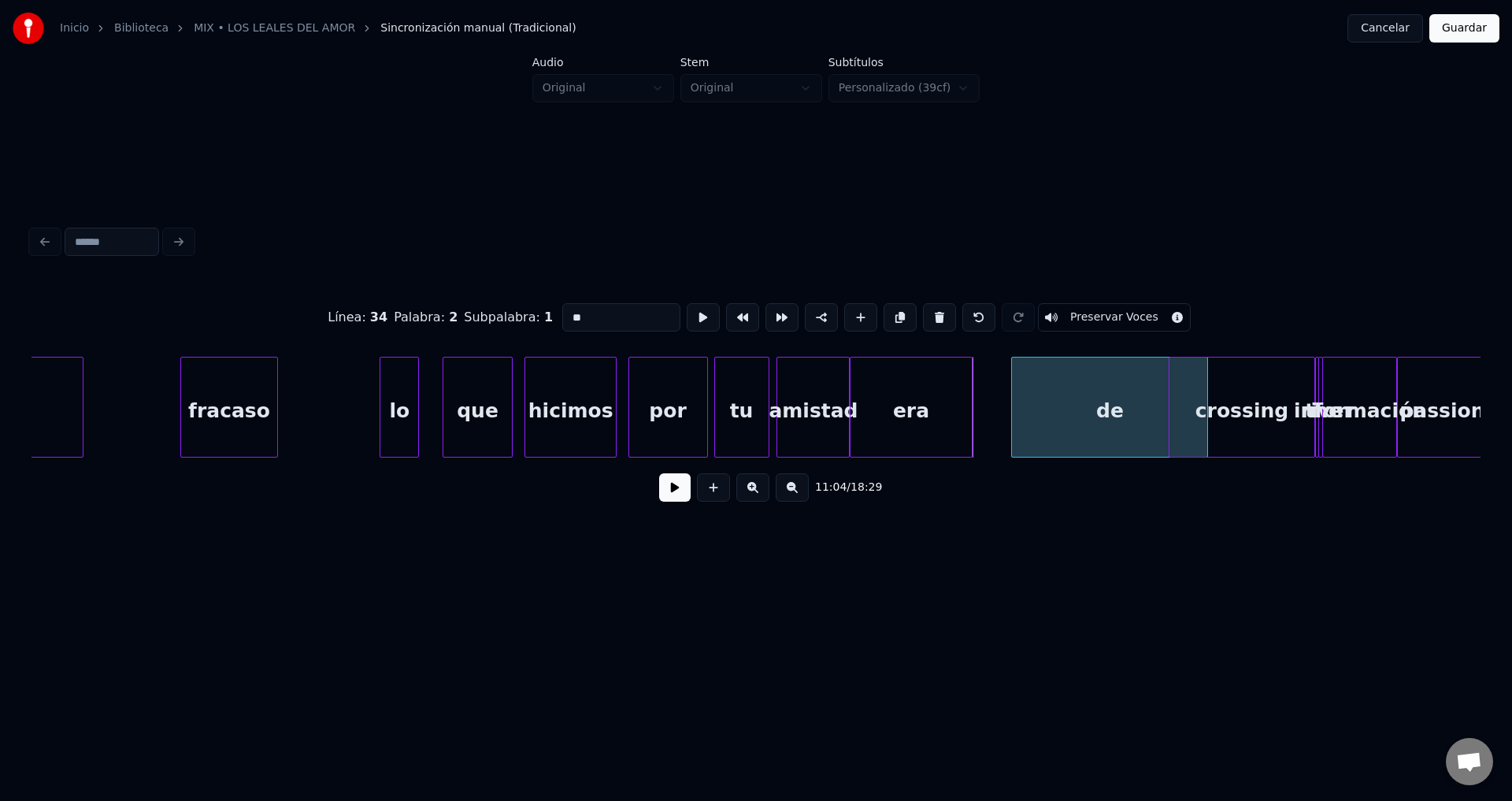
click at [1012, 409] on div "de" at bounding box center [1110, 411] width 195 height 107
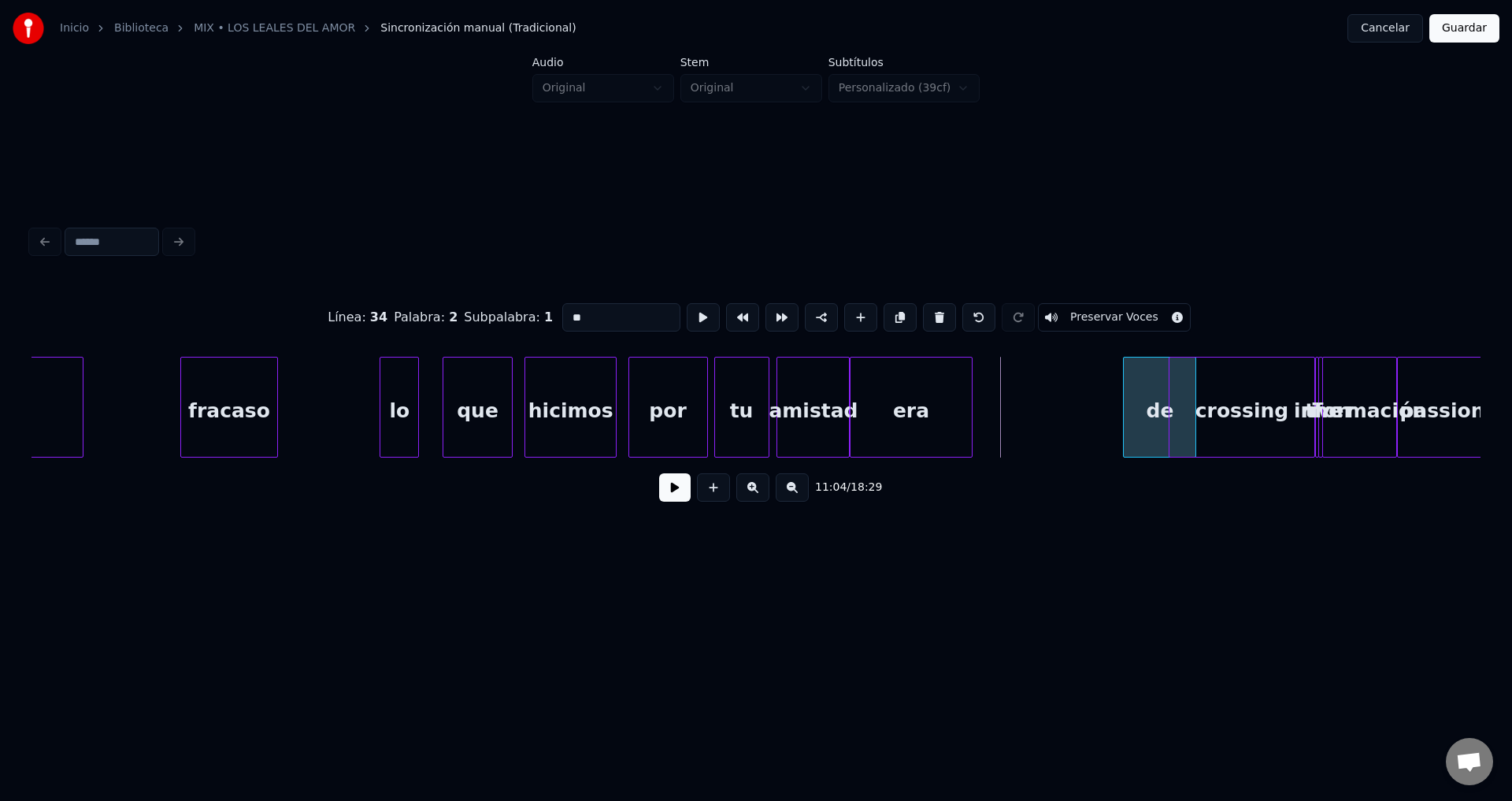
click at [1128, 412] on div at bounding box center [1126, 407] width 5 height 99
click at [1115, 402] on div "de" at bounding box center [1130, 411] width 58 height 107
click at [1033, 411] on div "era" at bounding box center [1032, 411] width 121 height 107
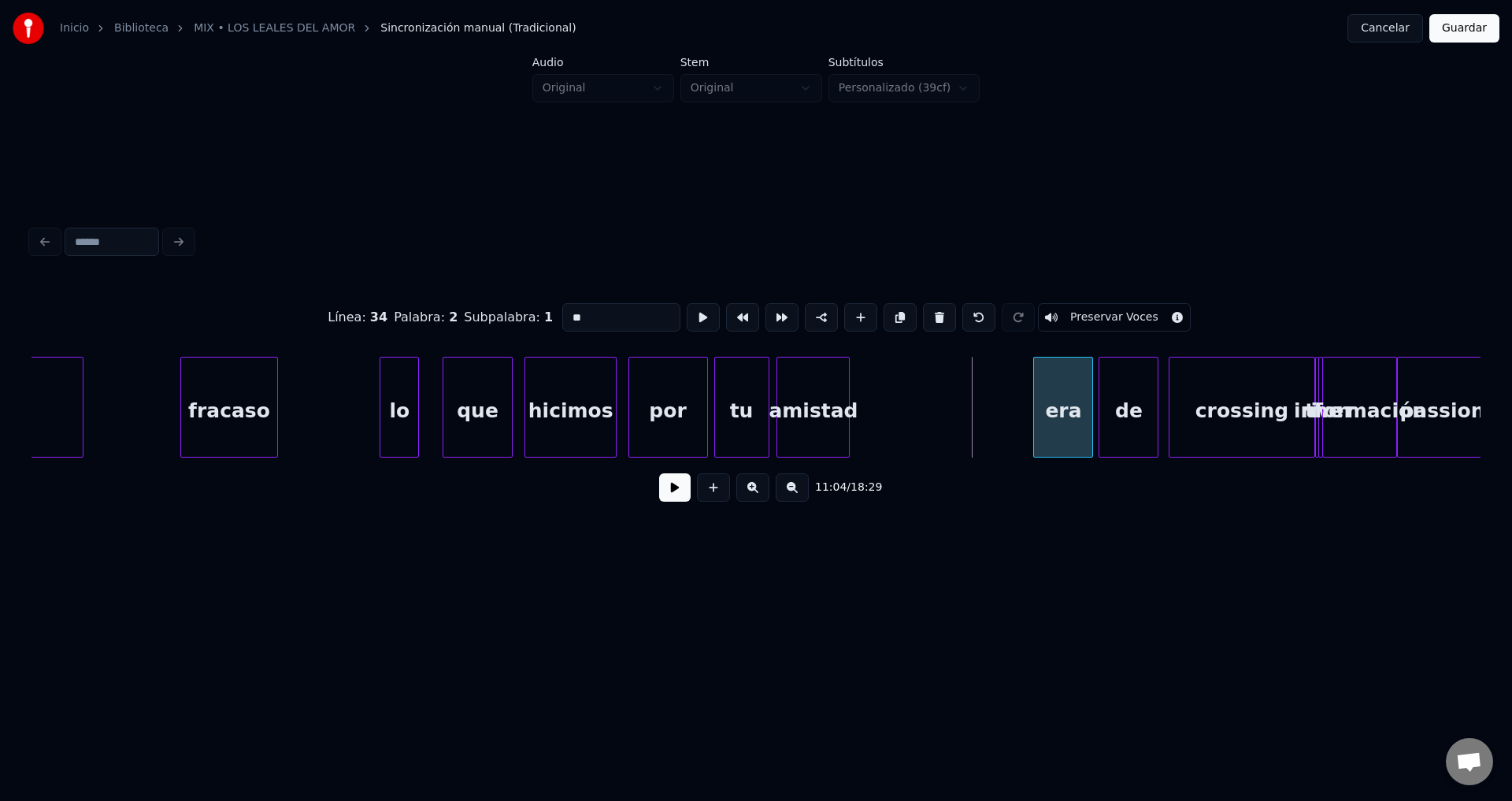
click at [1038, 405] on div at bounding box center [1036, 407] width 5 height 99
click at [1005, 408] on div "amistad" at bounding box center [1003, 411] width 72 height 107
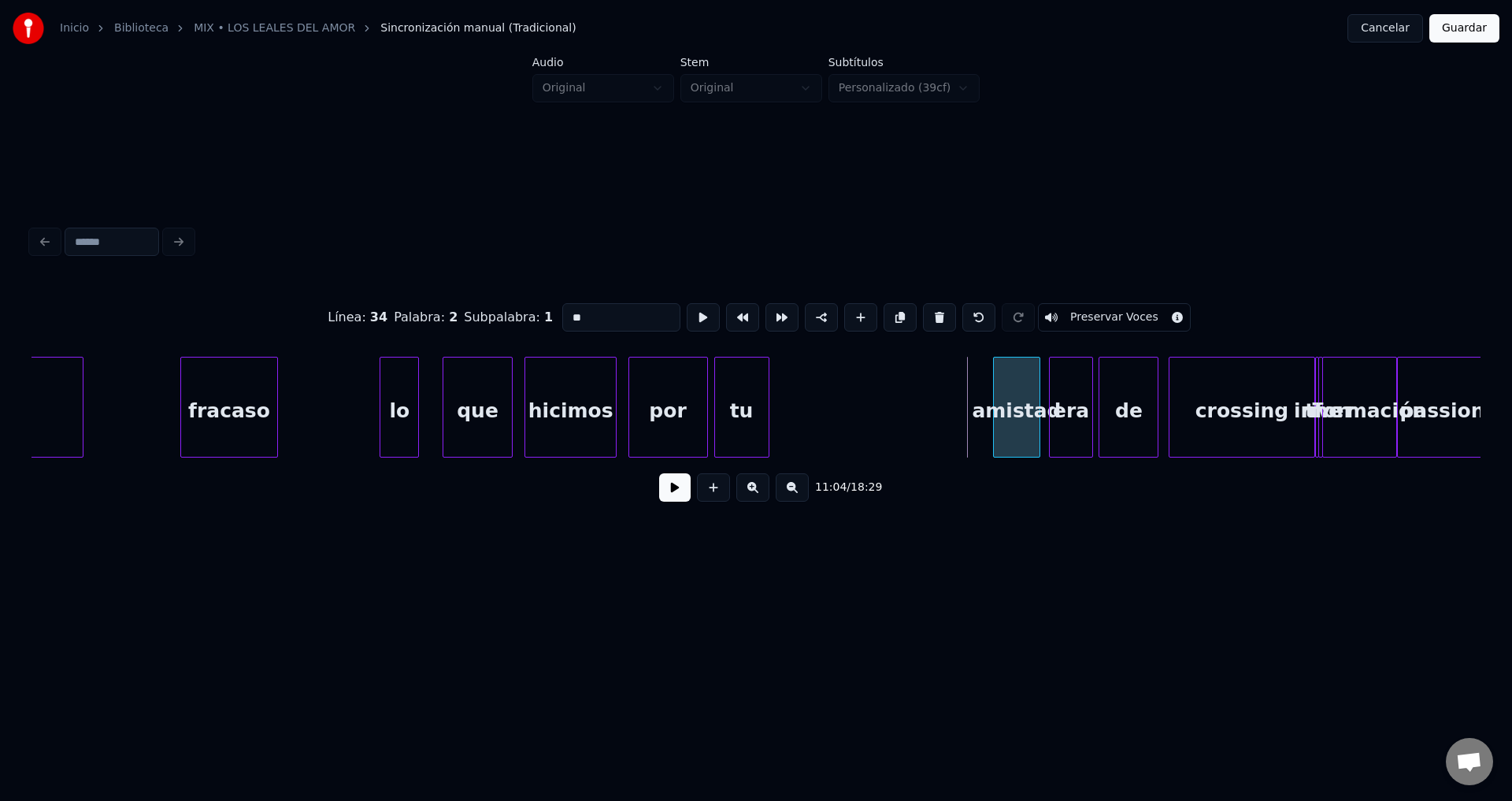
click at [999, 406] on div at bounding box center [996, 407] width 5 height 99
click at [958, 415] on div "tu" at bounding box center [947, 411] width 53 height 107
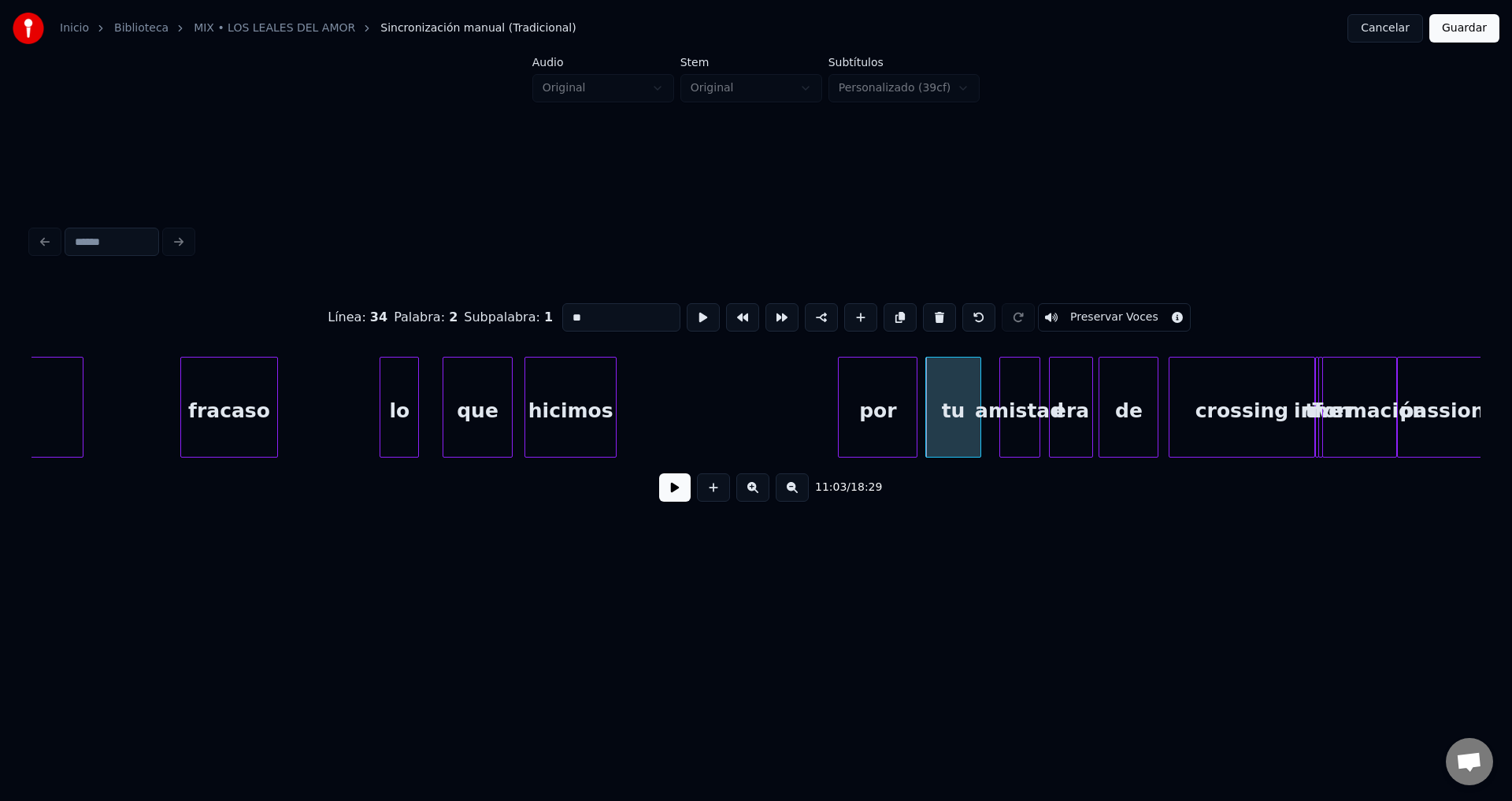
click at [890, 410] on div "por" at bounding box center [878, 411] width 78 height 107
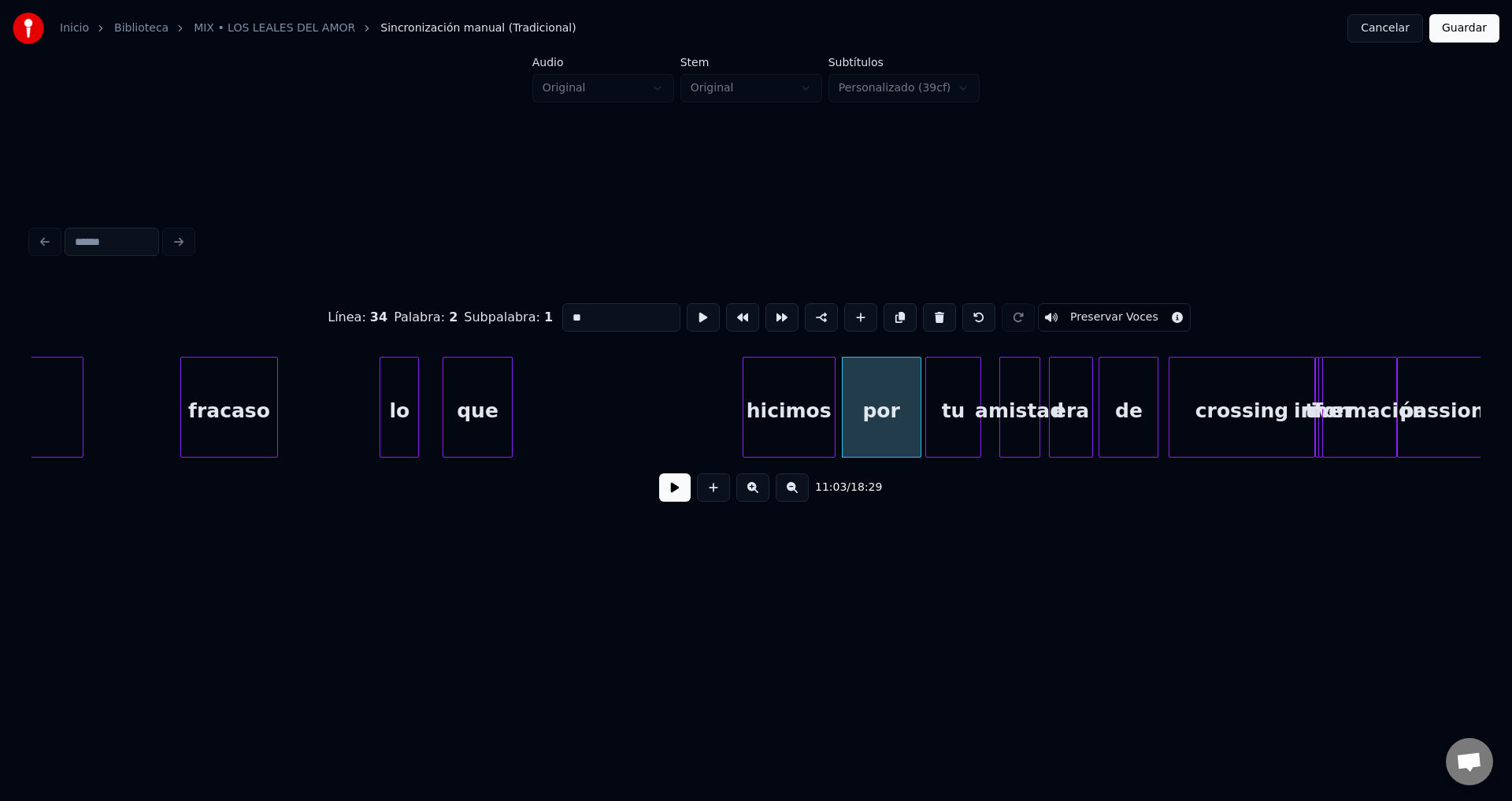
click at [812, 404] on div "hicimos" at bounding box center [789, 411] width 91 height 107
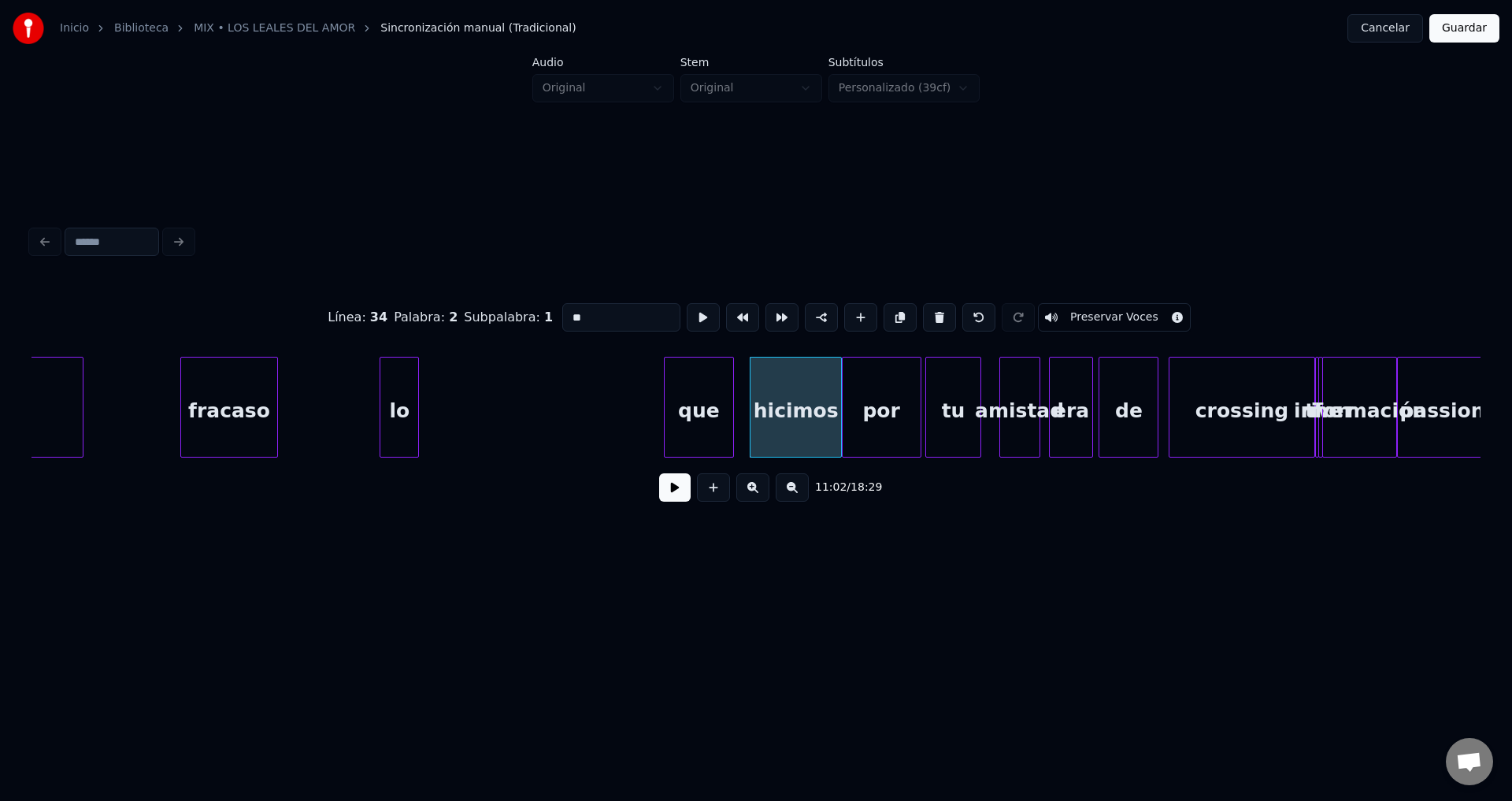
click at [729, 411] on div "que" at bounding box center [698, 411] width 68 height 107
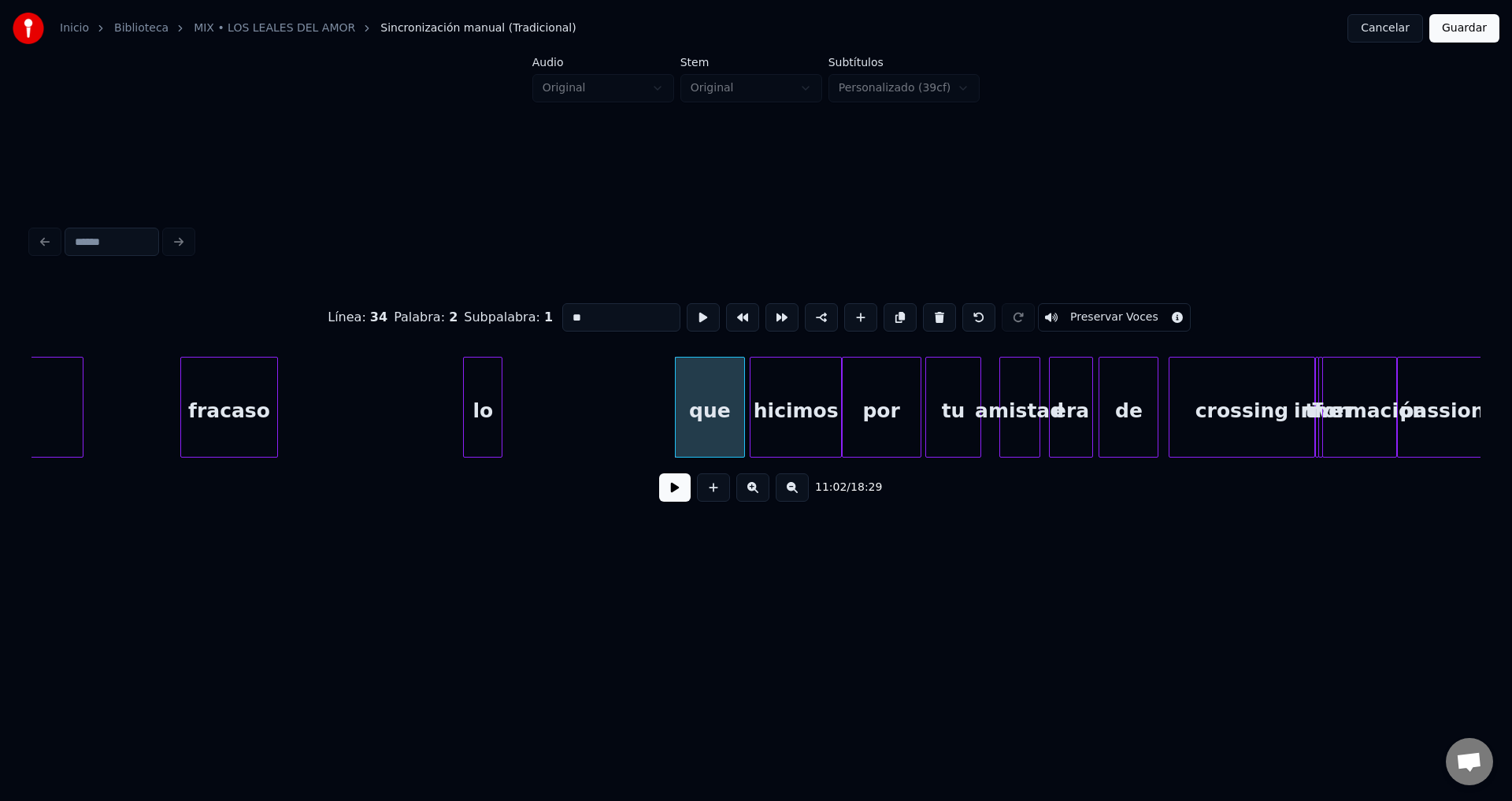
click at [501, 404] on div "lo" at bounding box center [483, 411] width 38 height 107
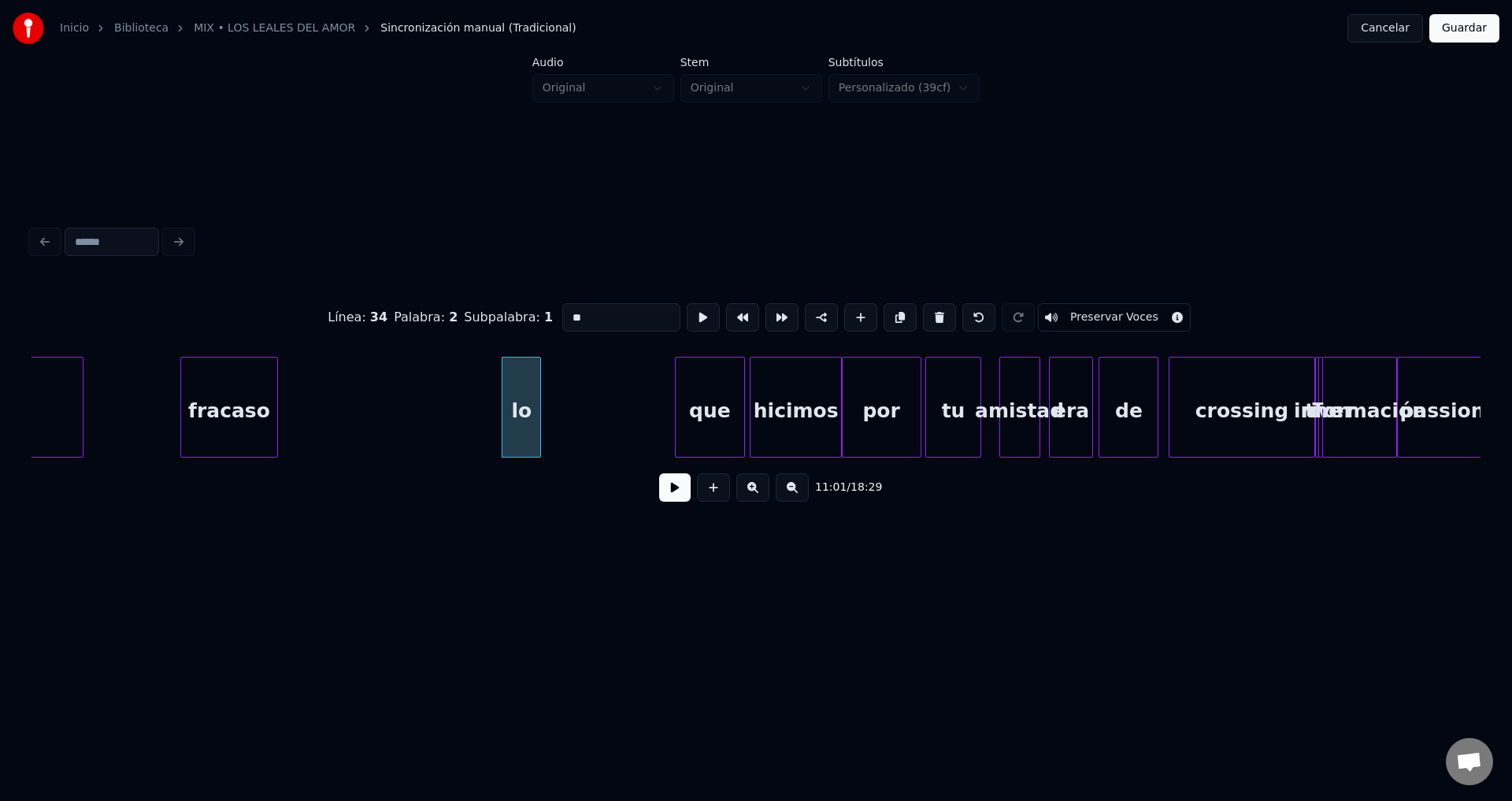
click at [768, 397] on div "hicimos" at bounding box center [796, 411] width 91 height 107
click at [796, 400] on div at bounding box center [794, 407] width 5 height 99
click at [737, 403] on div "que" at bounding box center [710, 411] width 68 height 107
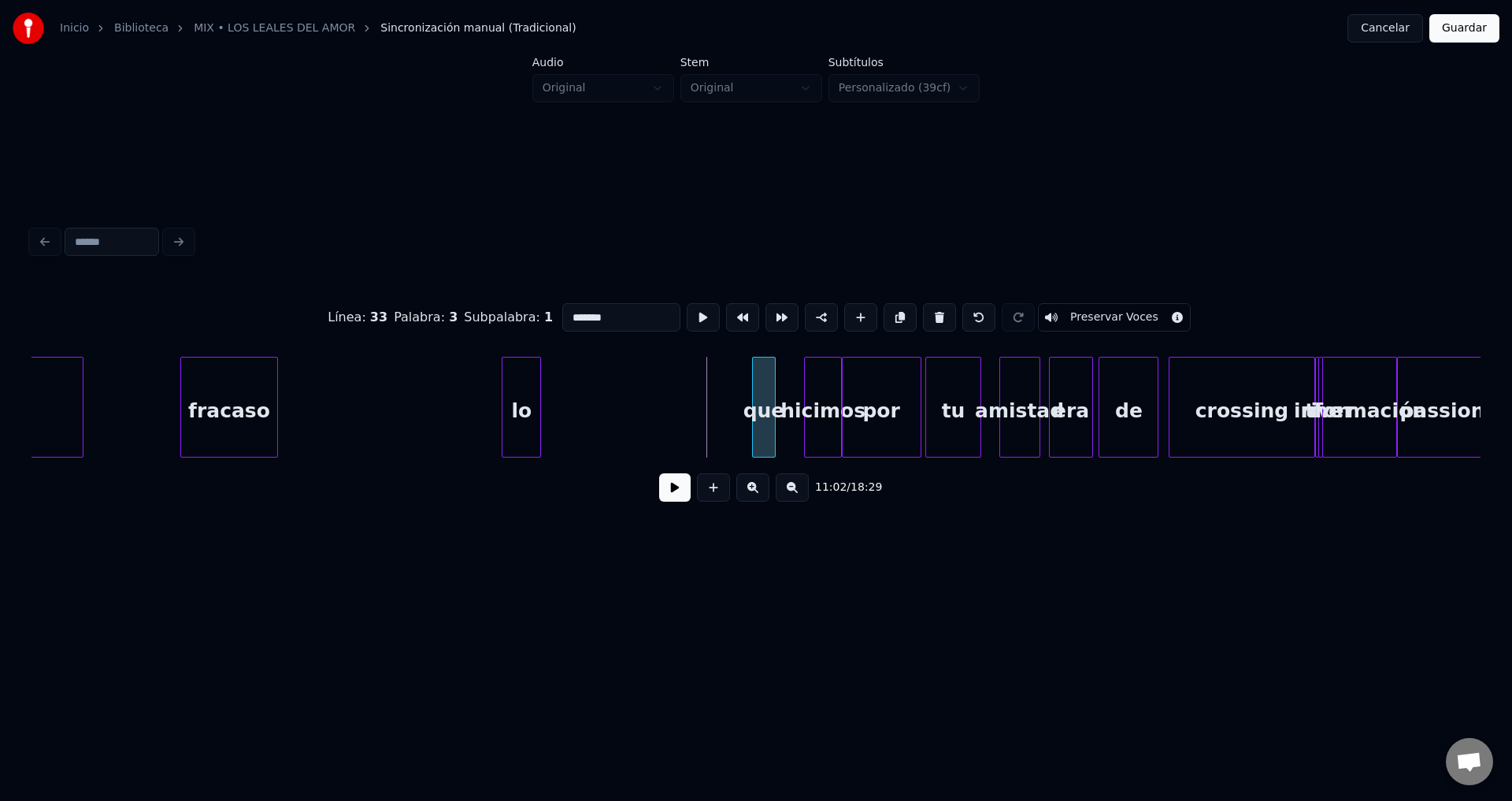
click at [753, 403] on div at bounding box center [756, 407] width 5 height 99
click at [782, 404] on div "que" at bounding box center [783, 411] width 21 height 107
click at [504, 397] on div at bounding box center [505, 407] width 5 height 99
type input "**"
click at [516, 400] on div at bounding box center [514, 407] width 5 height 99
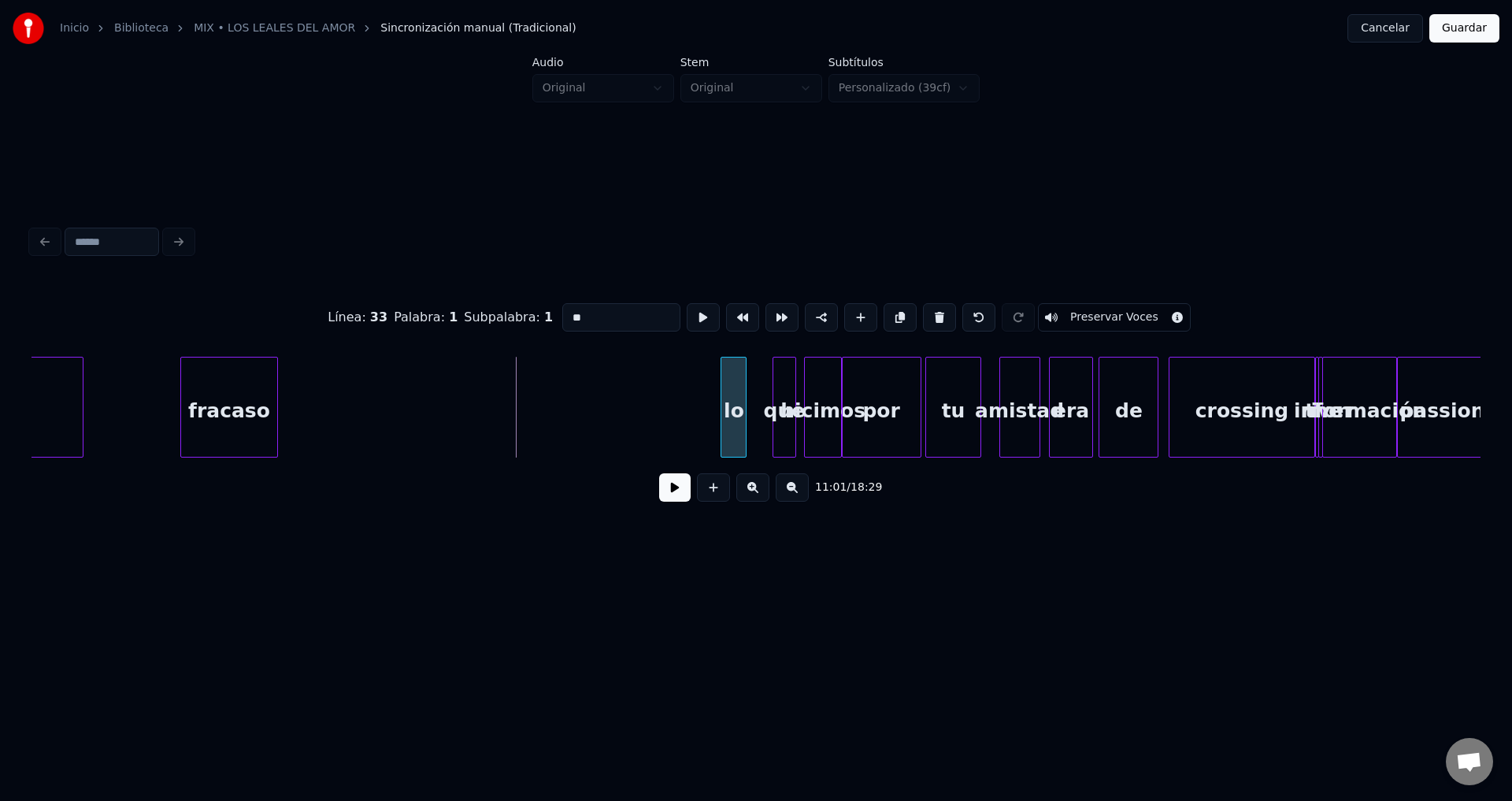
click at [741, 414] on div "lo" at bounding box center [733, 411] width 25 height 107
click at [290, 403] on div "fracaso" at bounding box center [262, 411] width 97 height 107
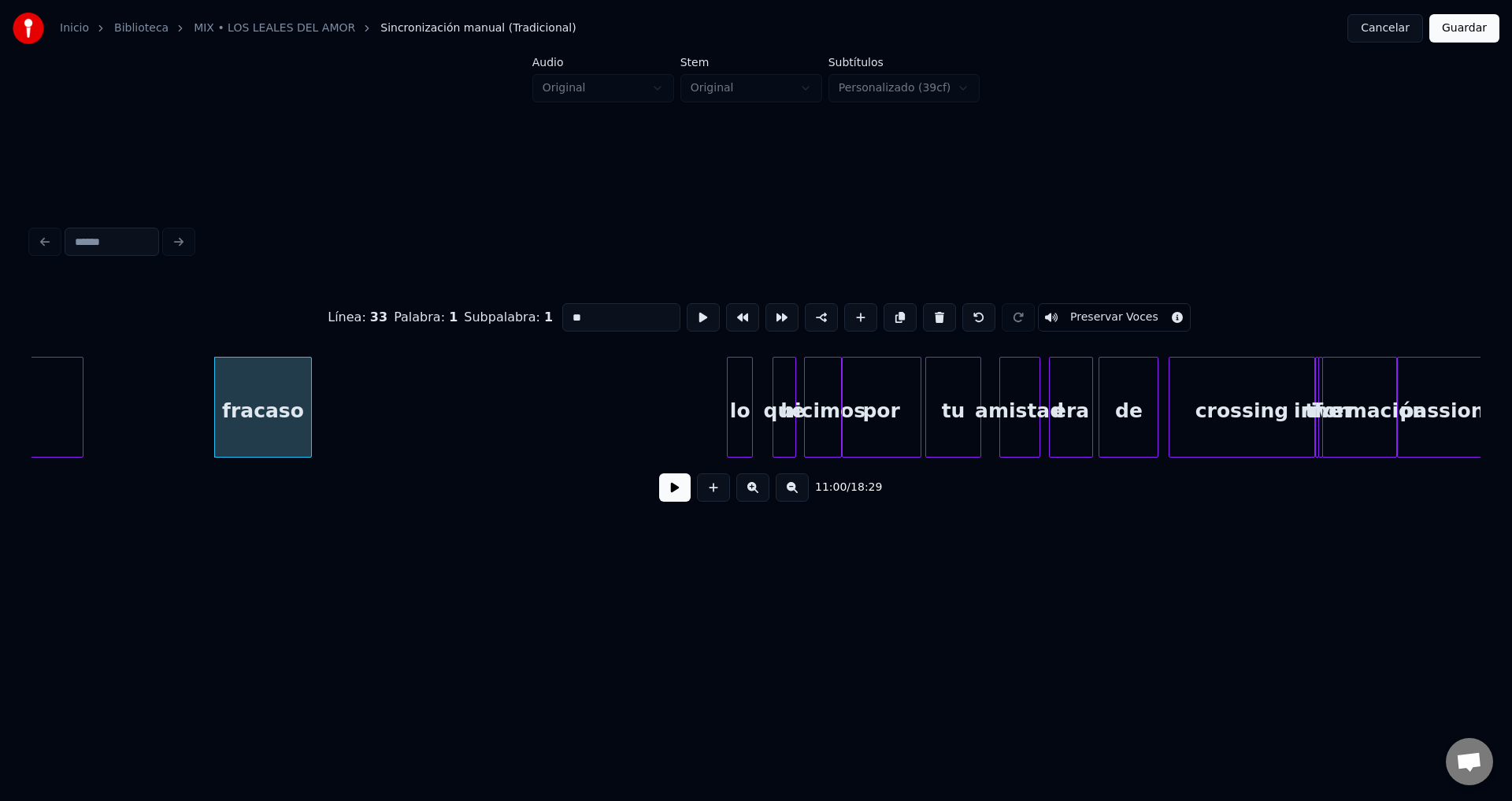
click at [659, 497] on div "11:00 / 18:29" at bounding box center [756, 488] width 1424 height 35
click at [667, 497] on button at bounding box center [675, 488] width 32 height 29
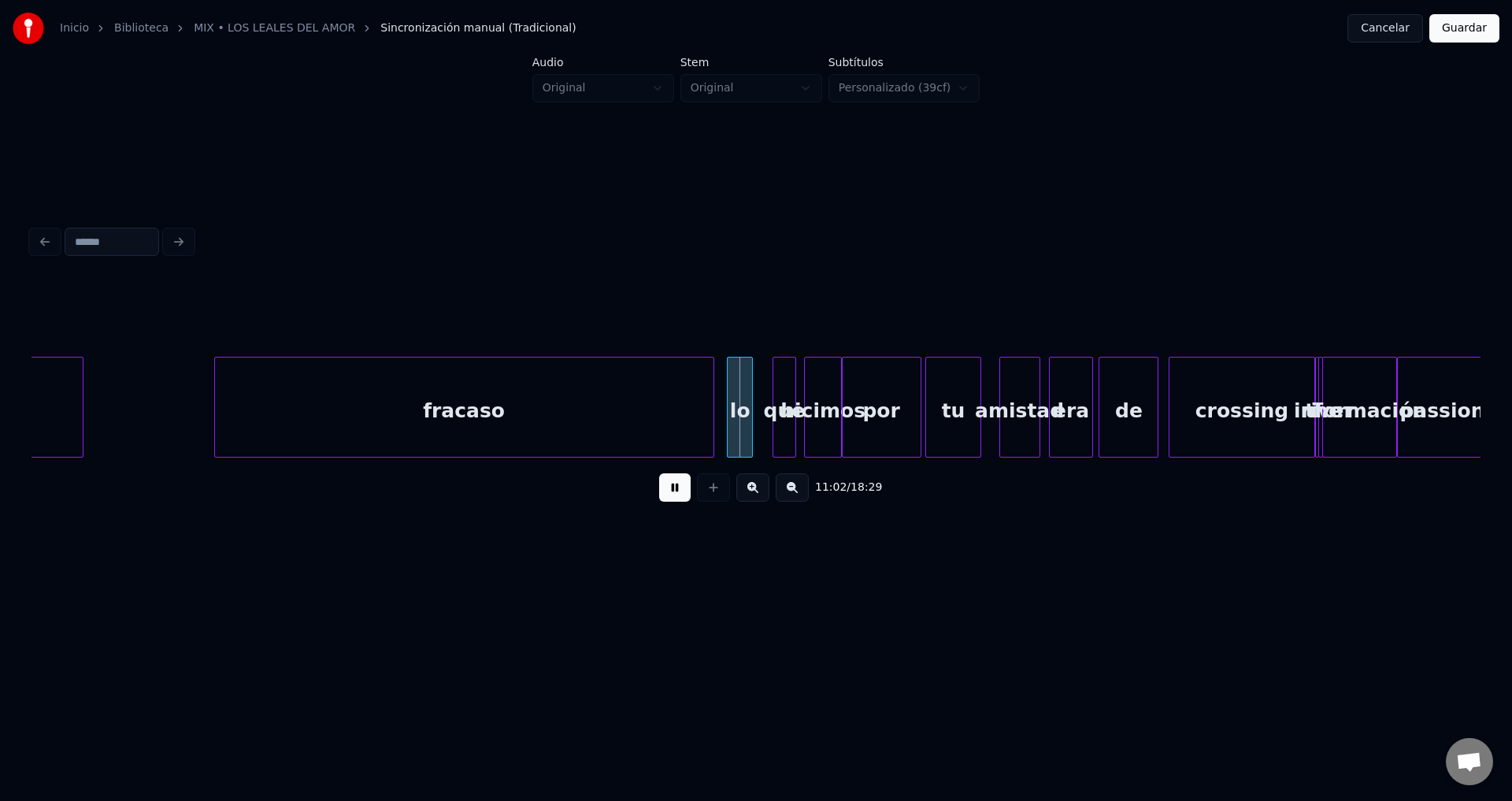
click at [713, 405] on div at bounding box center [711, 407] width 5 height 99
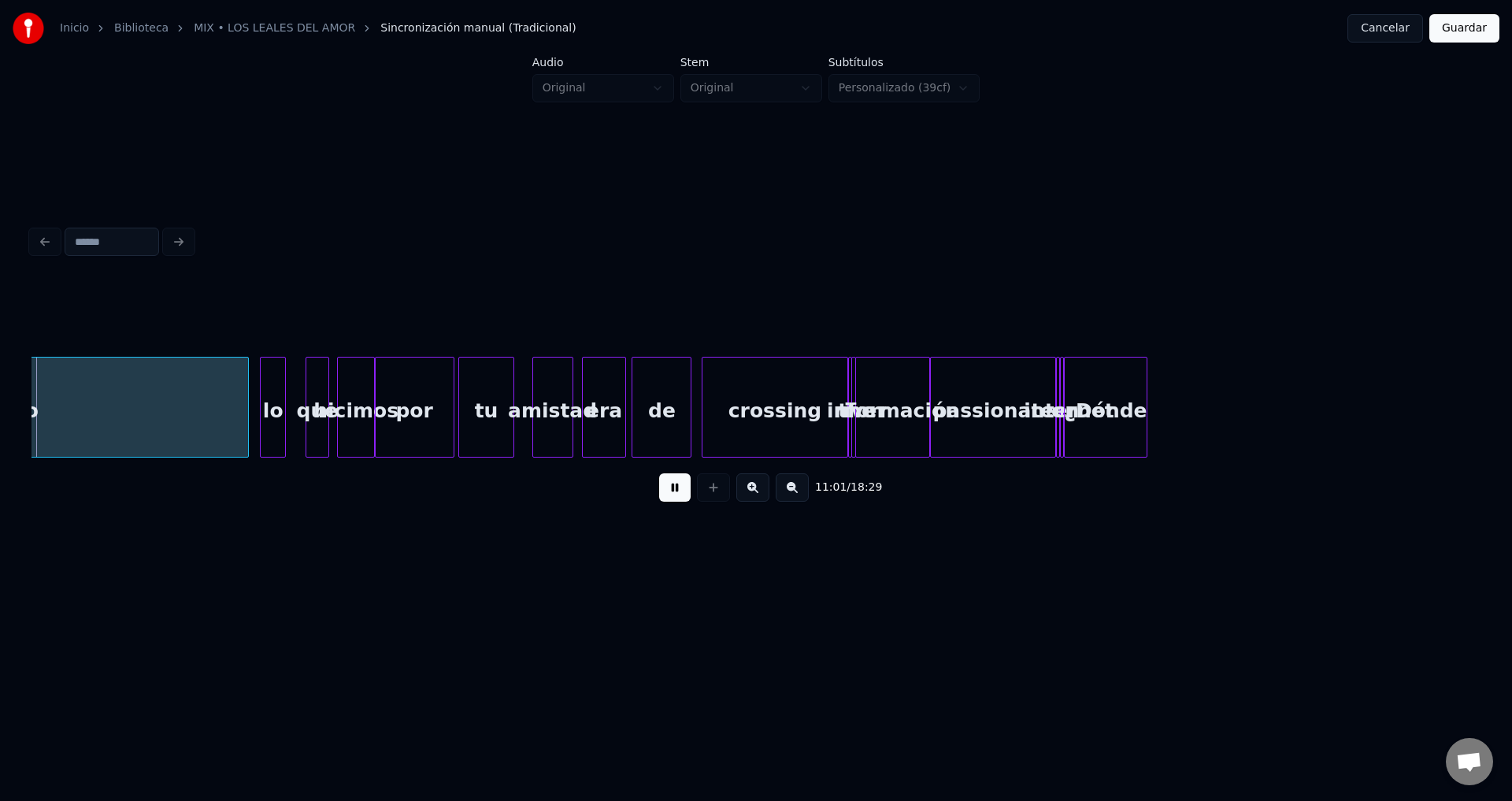
scroll to position [0, 130271]
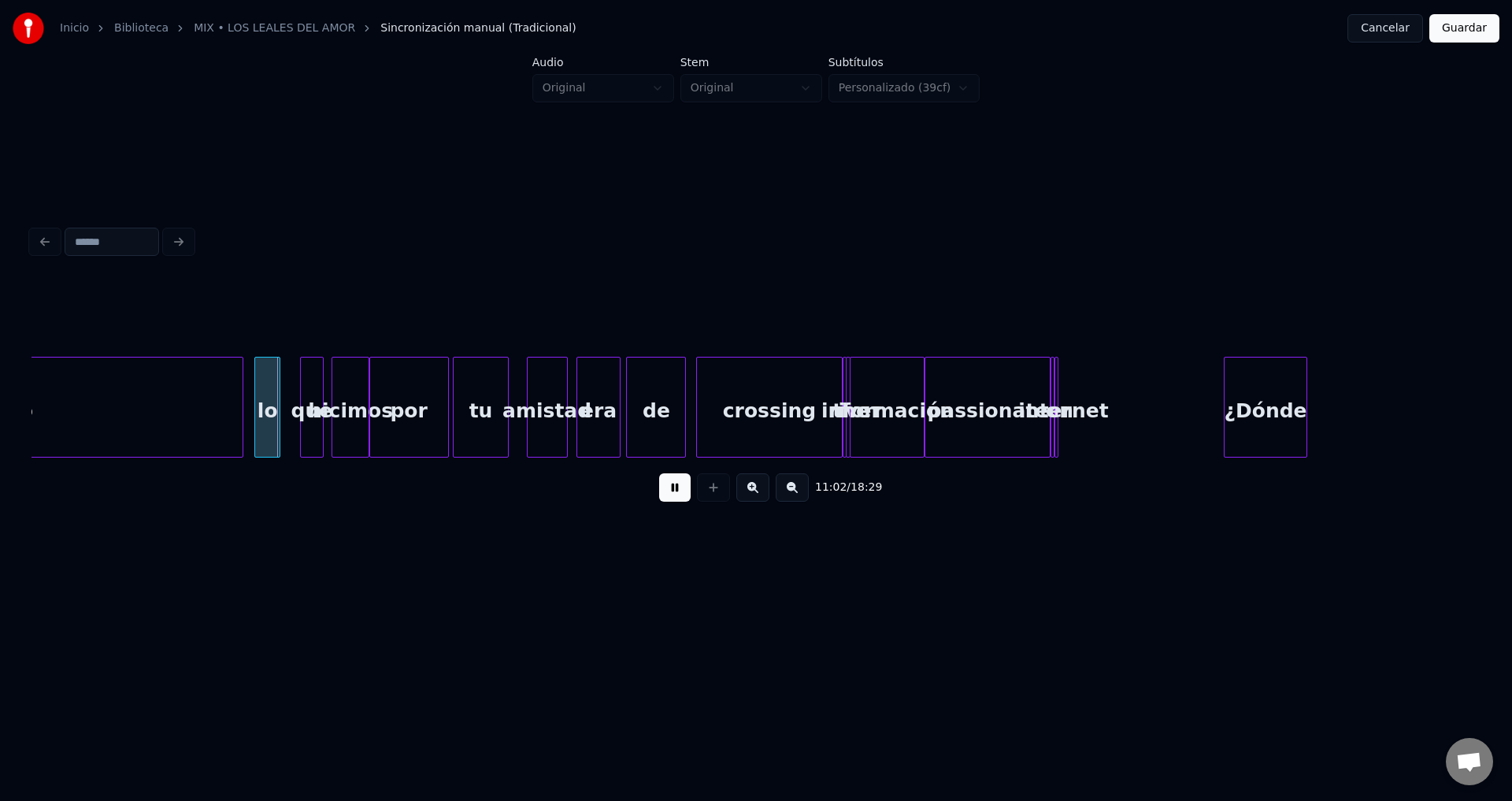
click at [1266, 422] on div "¿Dónde" at bounding box center [1265, 411] width 81 height 107
click at [895, 402] on div "información" at bounding box center [887, 411] width 73 height 107
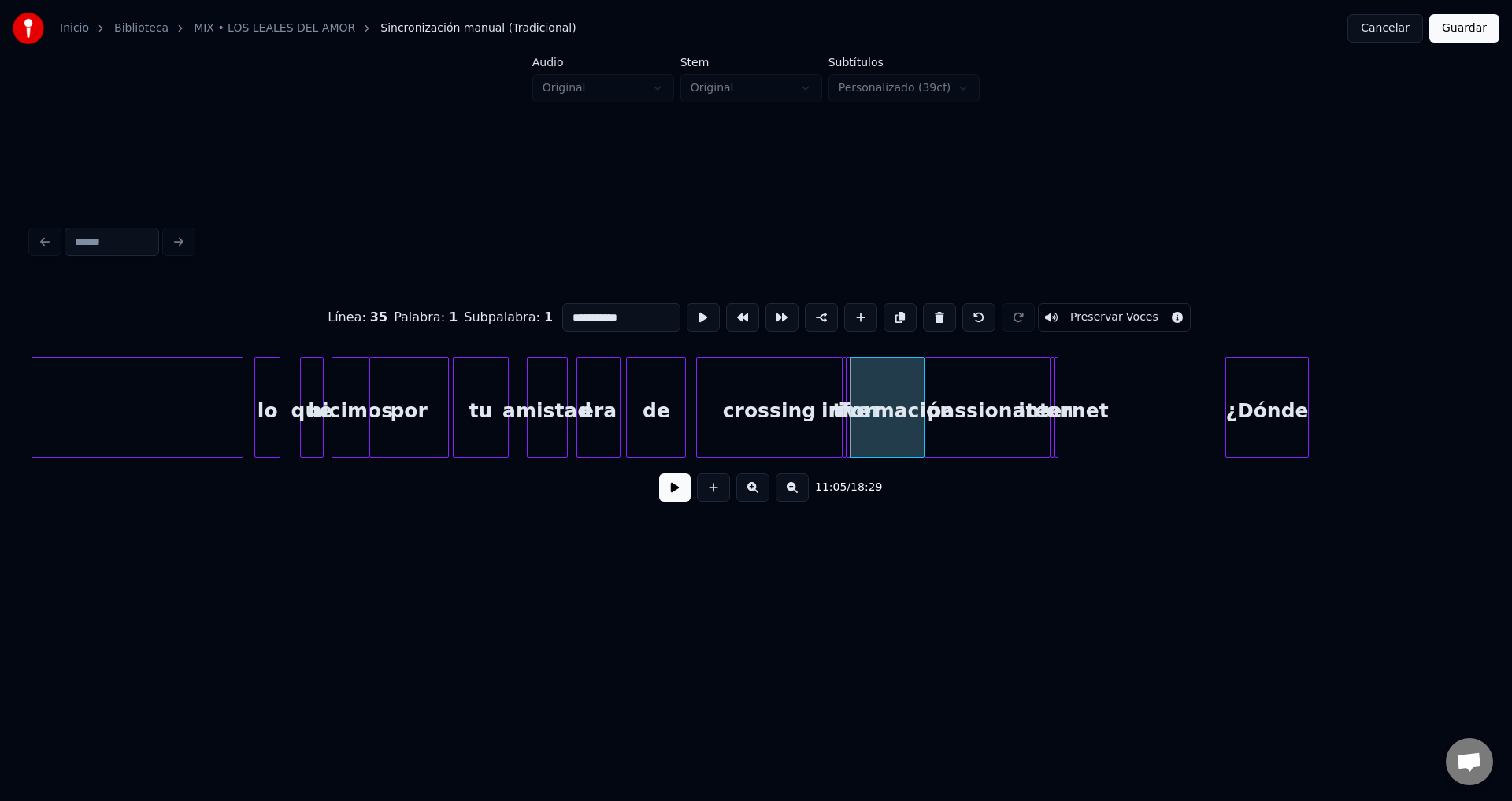
click at [768, 412] on div "crossing" at bounding box center [768, 411] width 144 height 107
type input "********"
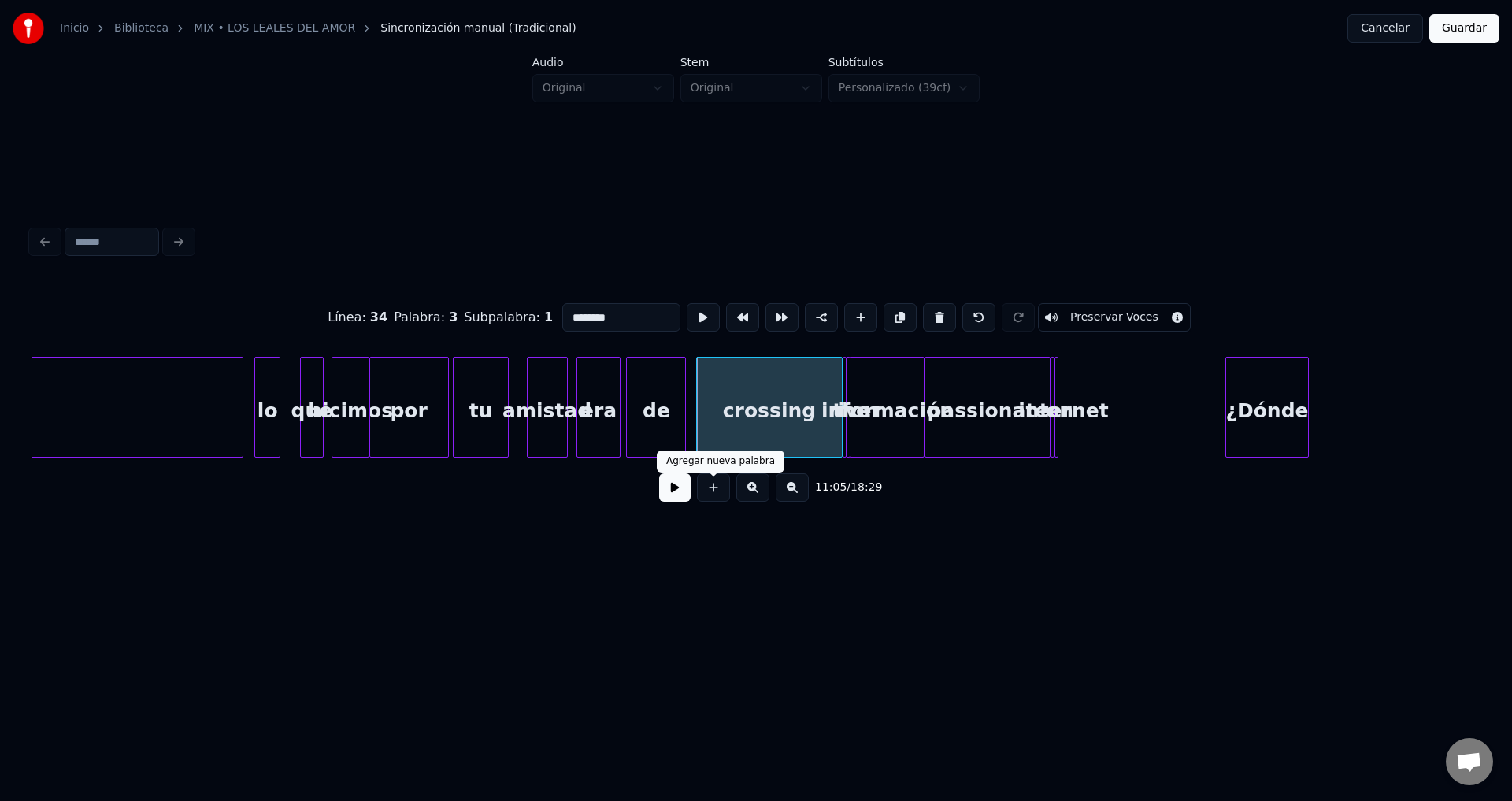
click at [677, 489] on button at bounding box center [675, 488] width 32 height 29
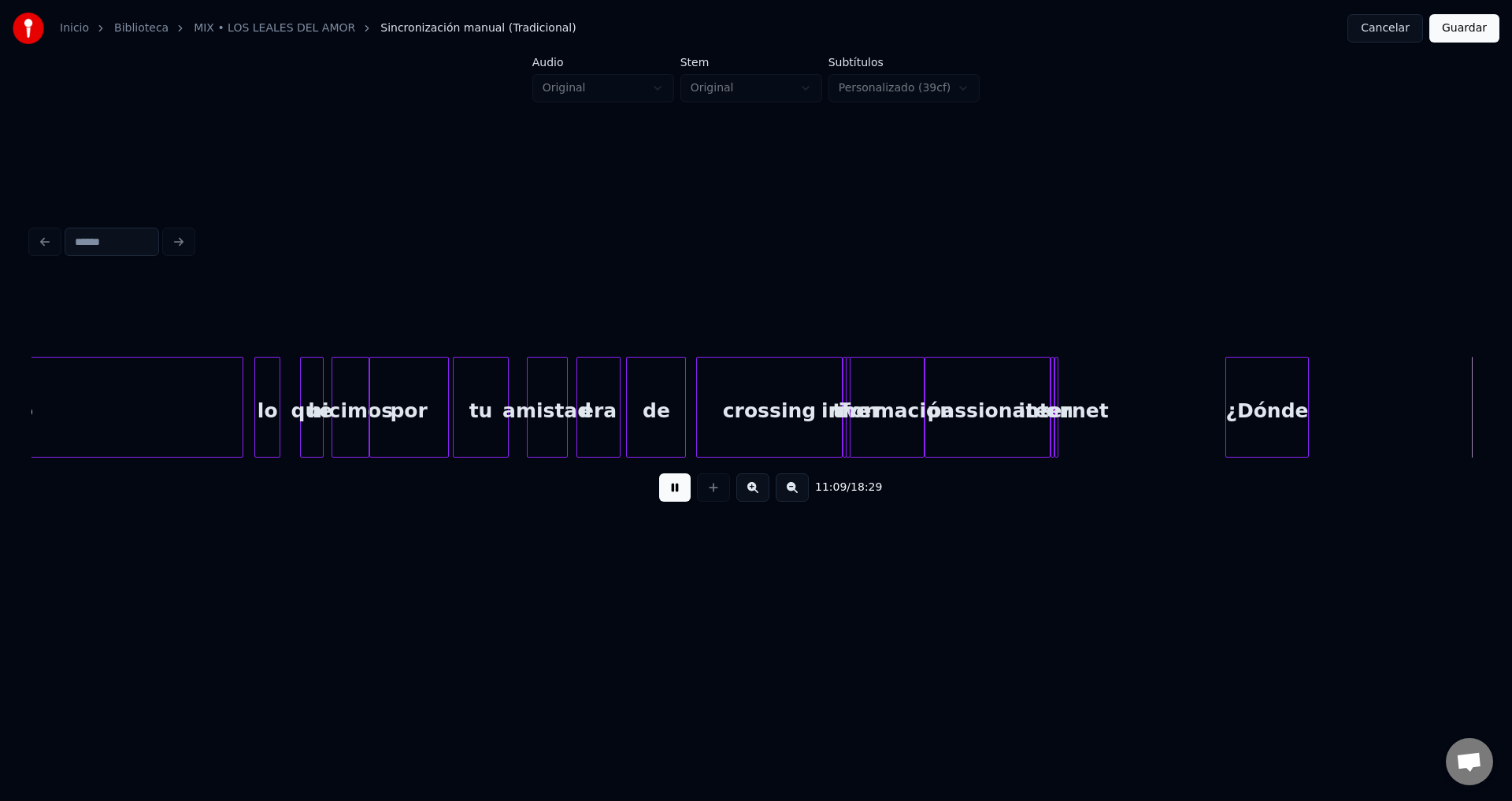
click at [677, 489] on button at bounding box center [675, 488] width 32 height 29
click at [1246, 412] on div "¿Dónde" at bounding box center [1266, 411] width 81 height 107
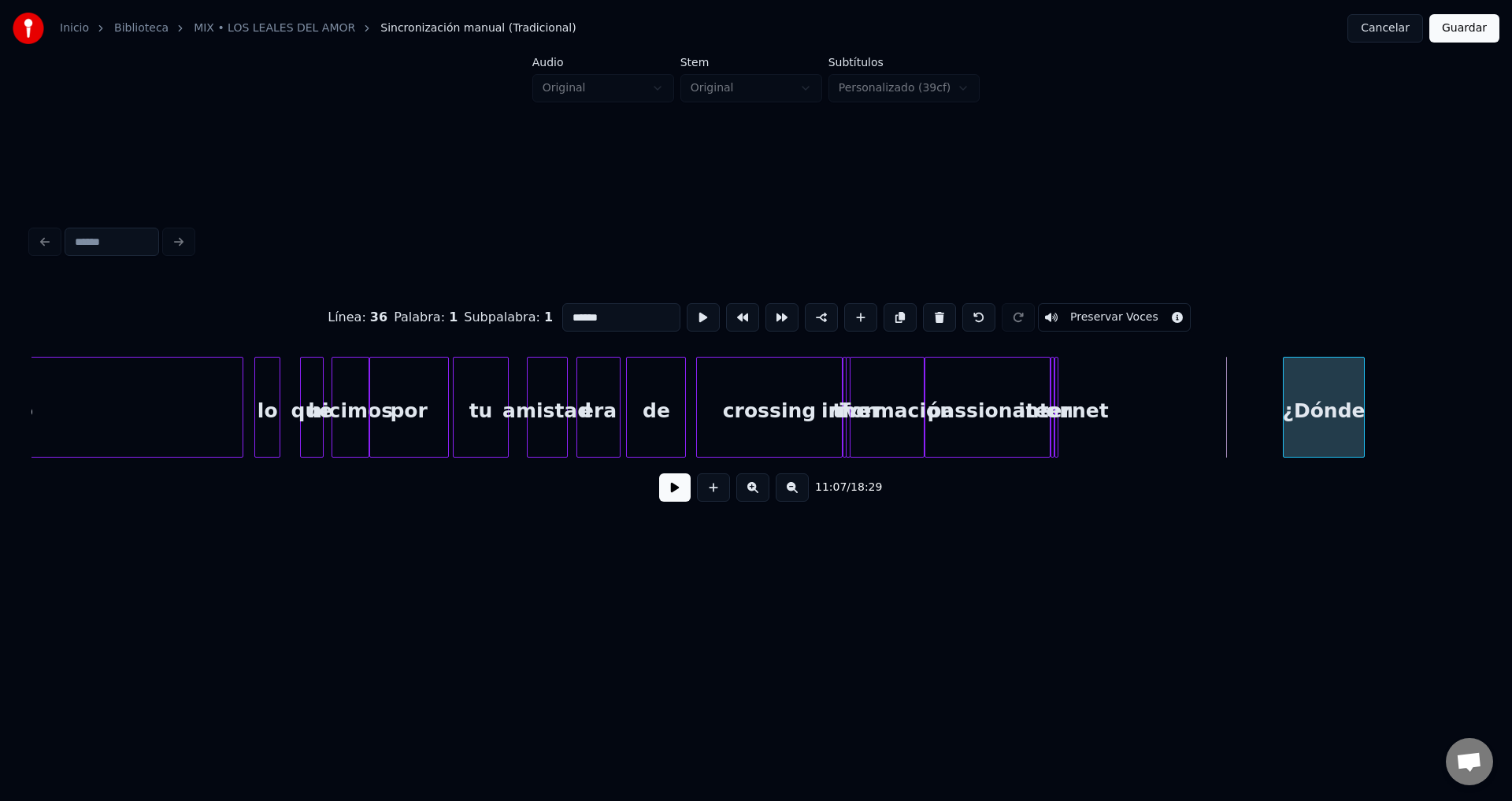
click at [1305, 412] on div "¿Dónde" at bounding box center [1324, 411] width 81 height 107
click at [1058, 390] on div at bounding box center [1058, 407] width 5 height 99
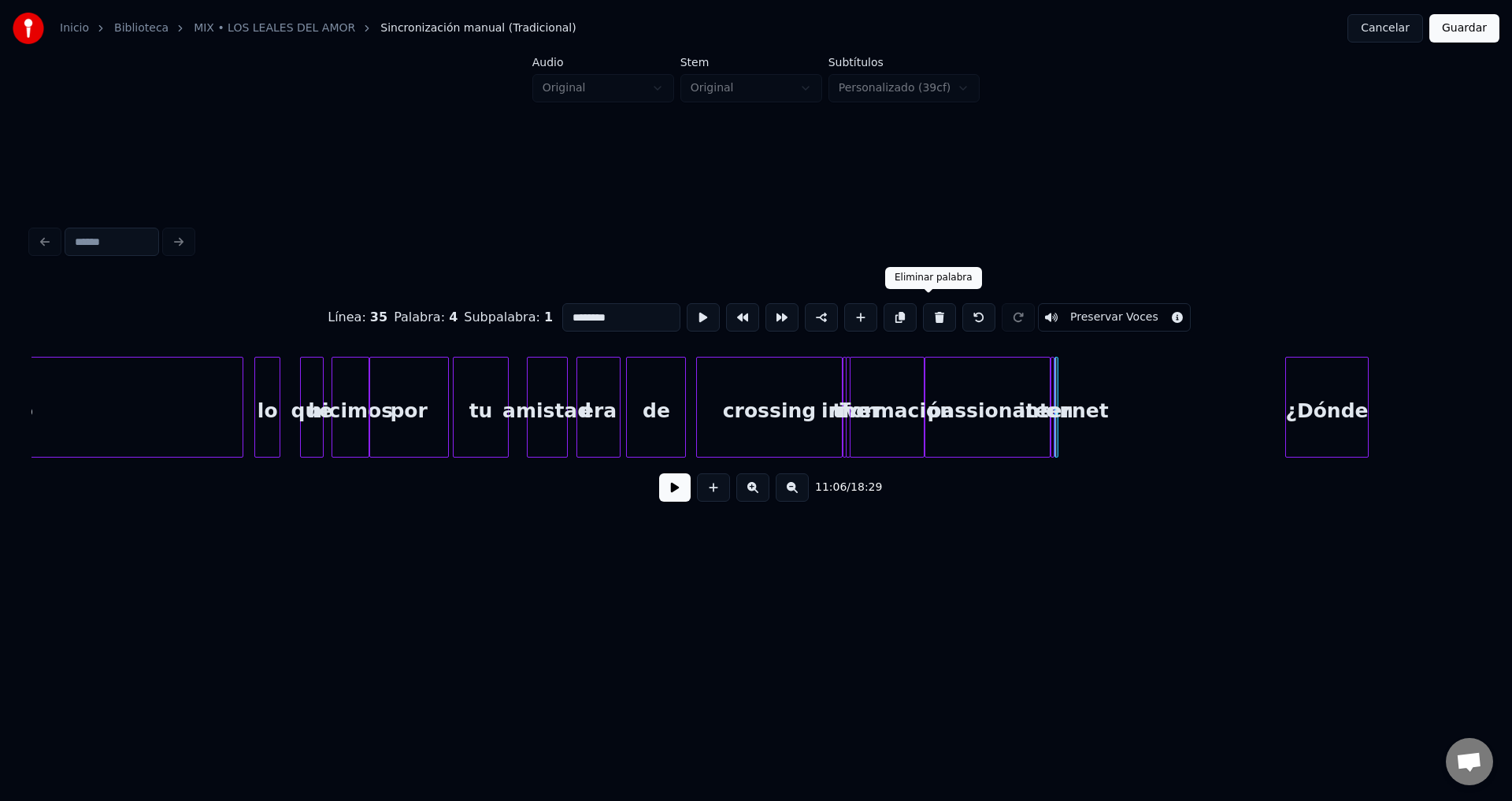
click at [931, 316] on button at bounding box center [940, 318] width 33 height 29
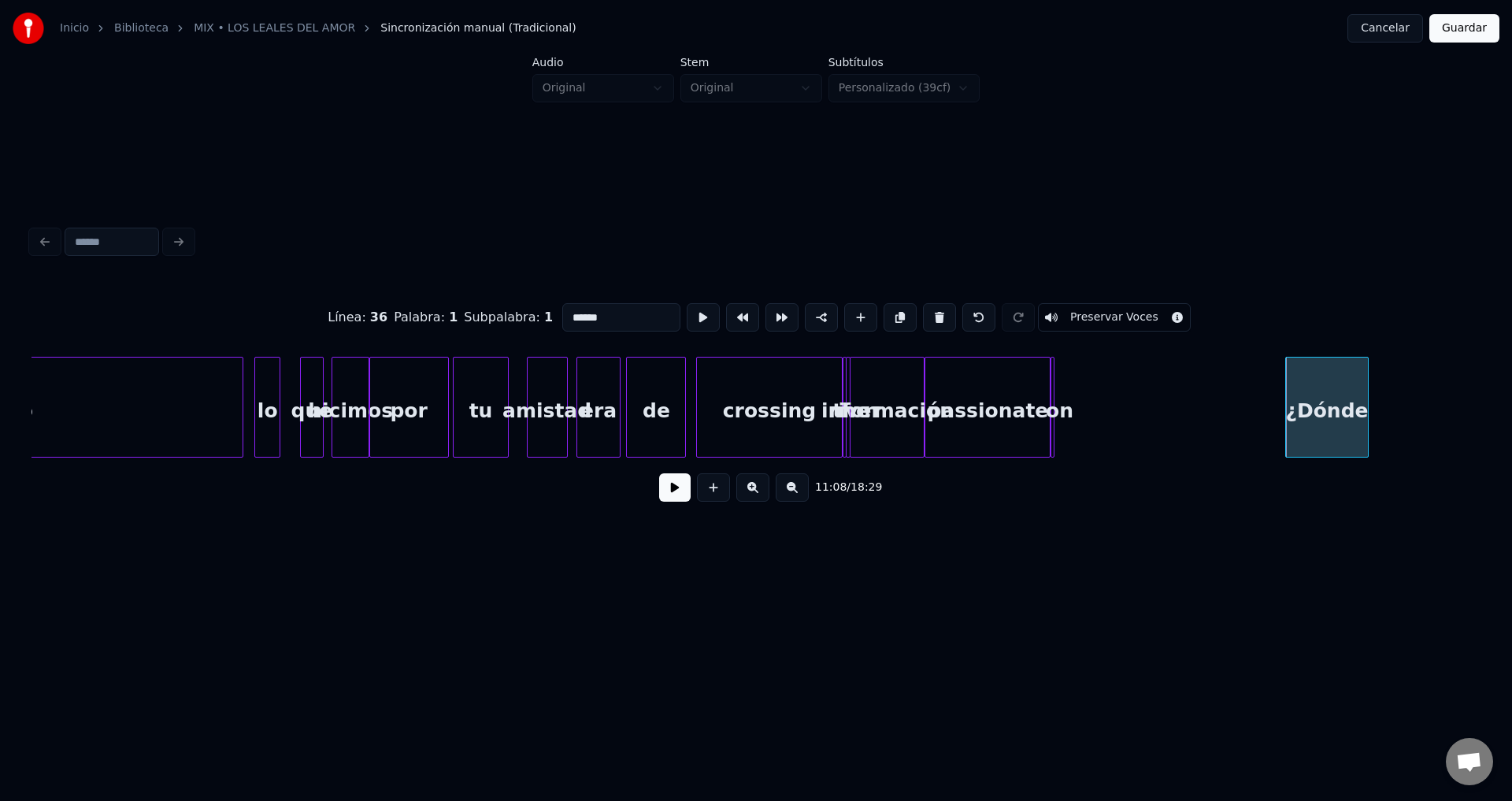
click at [1057, 379] on div "on" at bounding box center [1059, 411] width 16 height 107
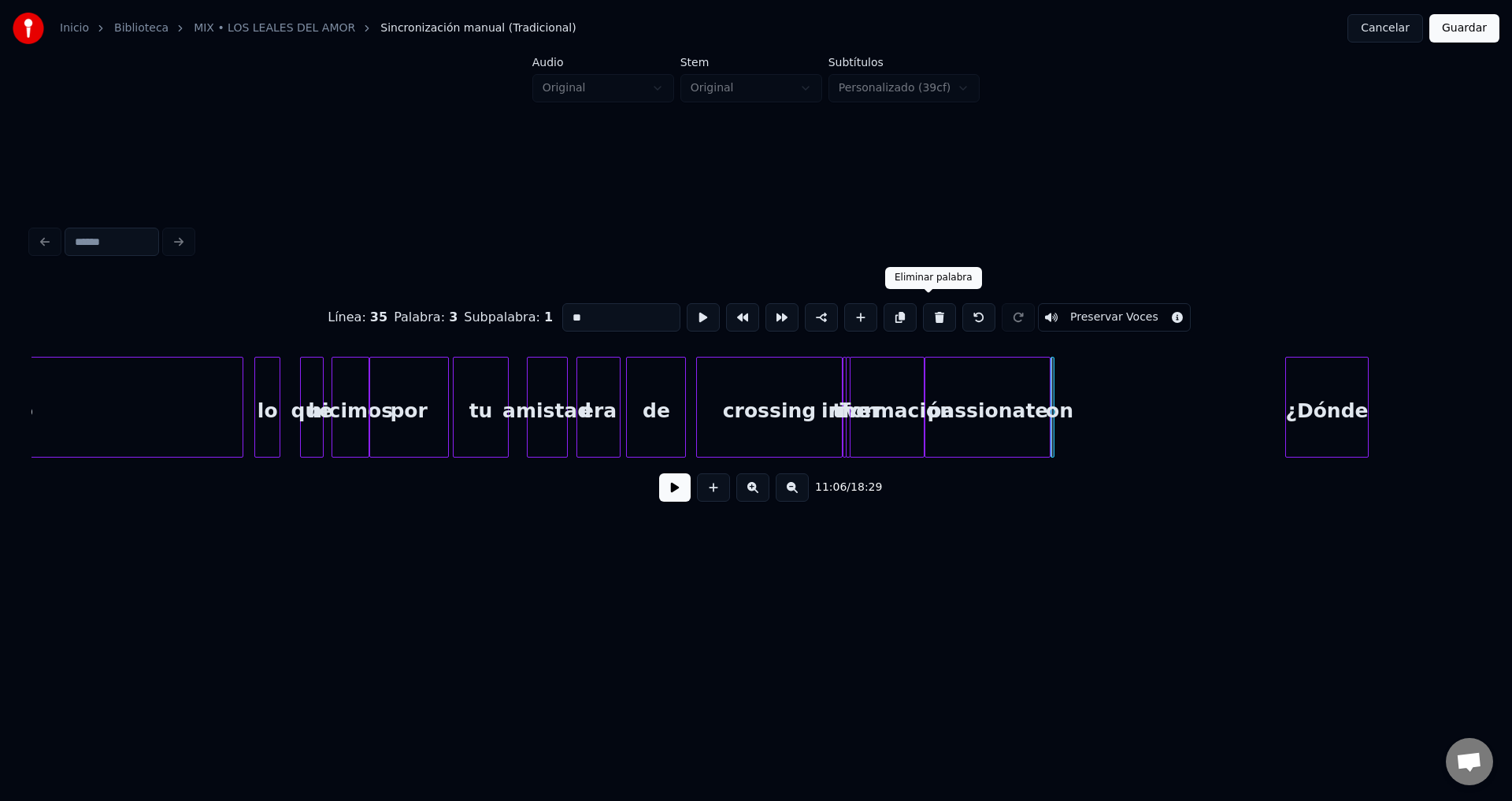
click at [930, 307] on button at bounding box center [940, 318] width 33 height 29
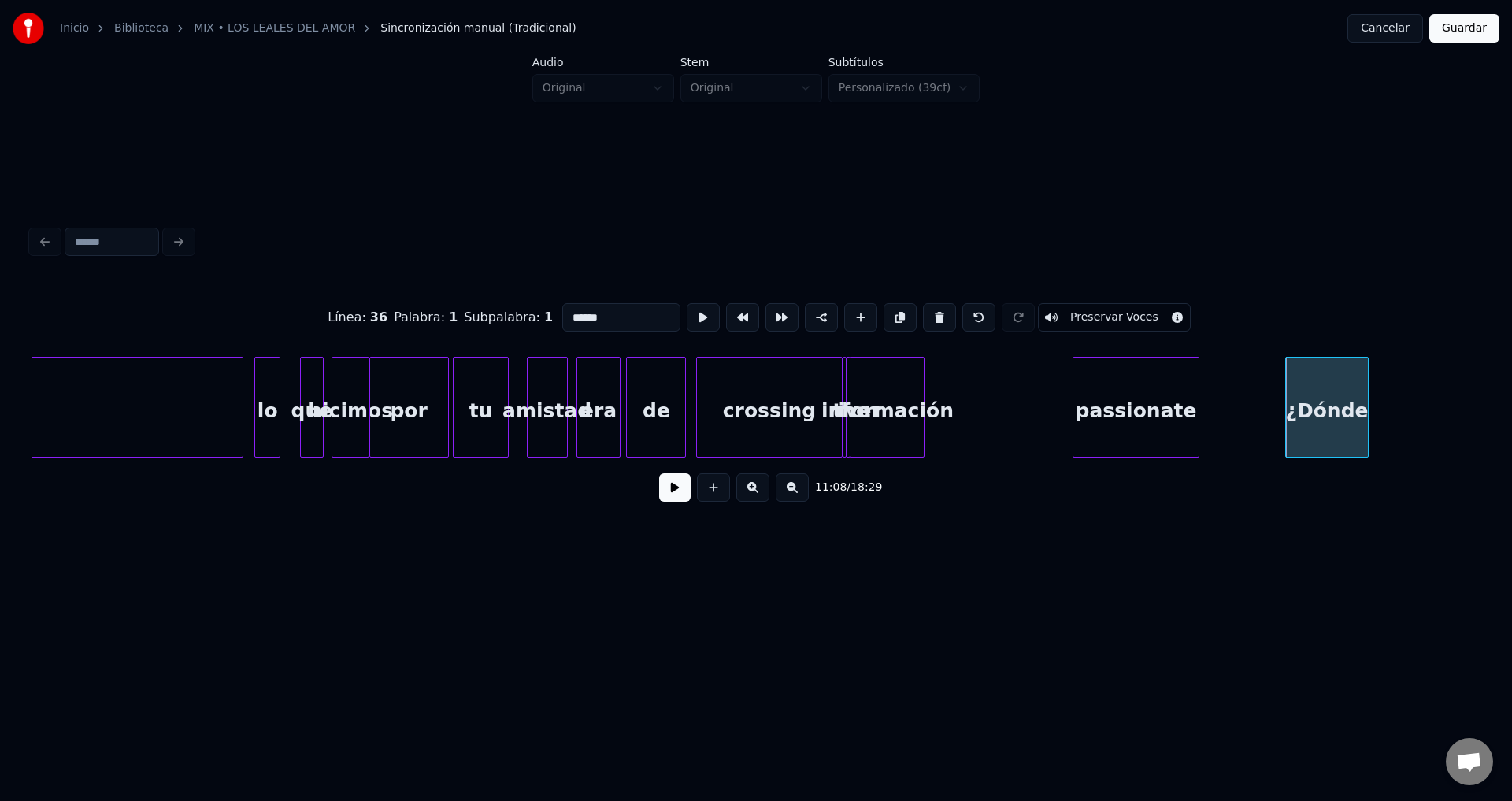
click at [1183, 410] on div "passionate" at bounding box center [1135, 411] width 125 height 107
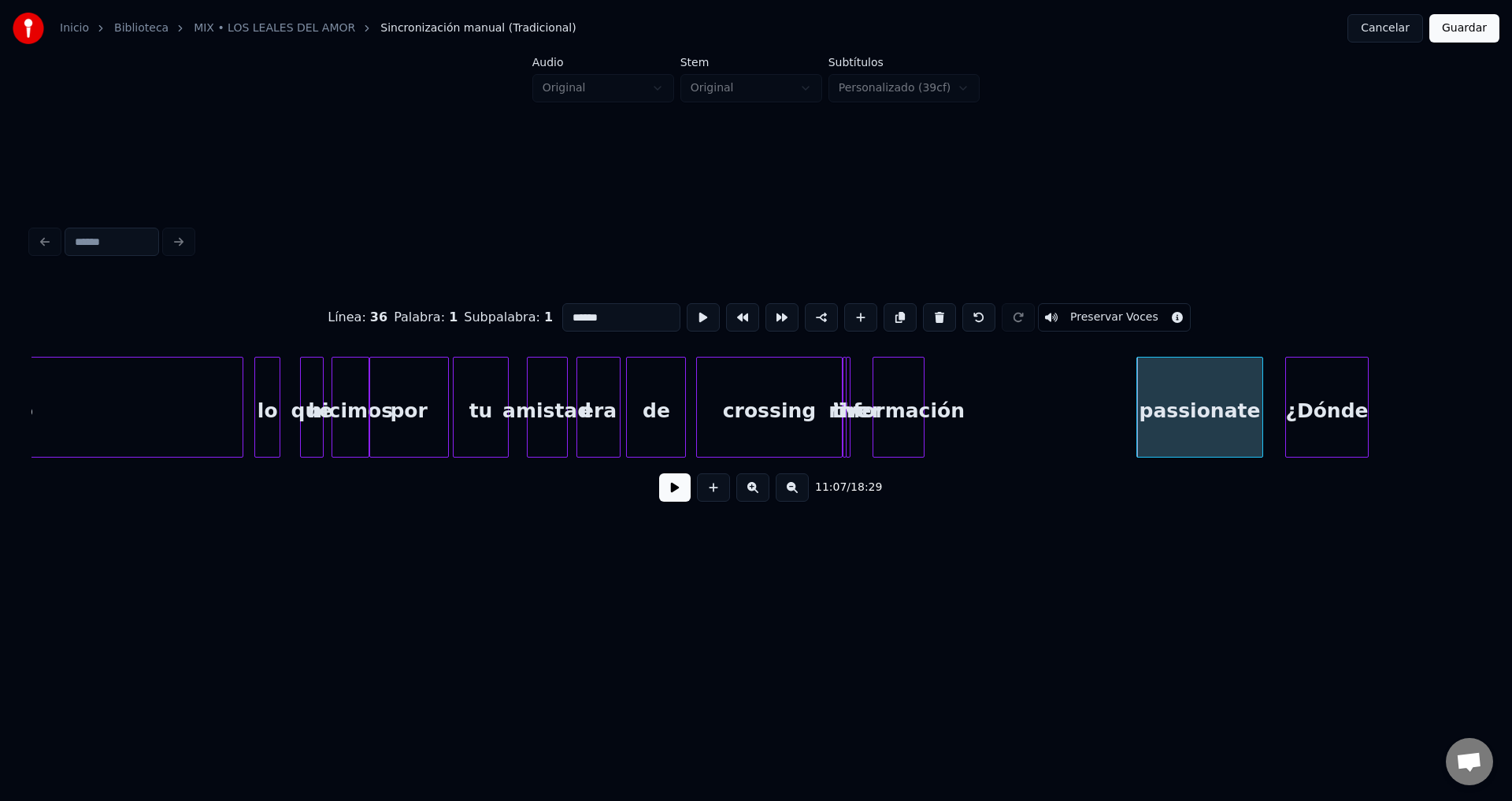
click at [878, 409] on div at bounding box center [876, 407] width 5 height 99
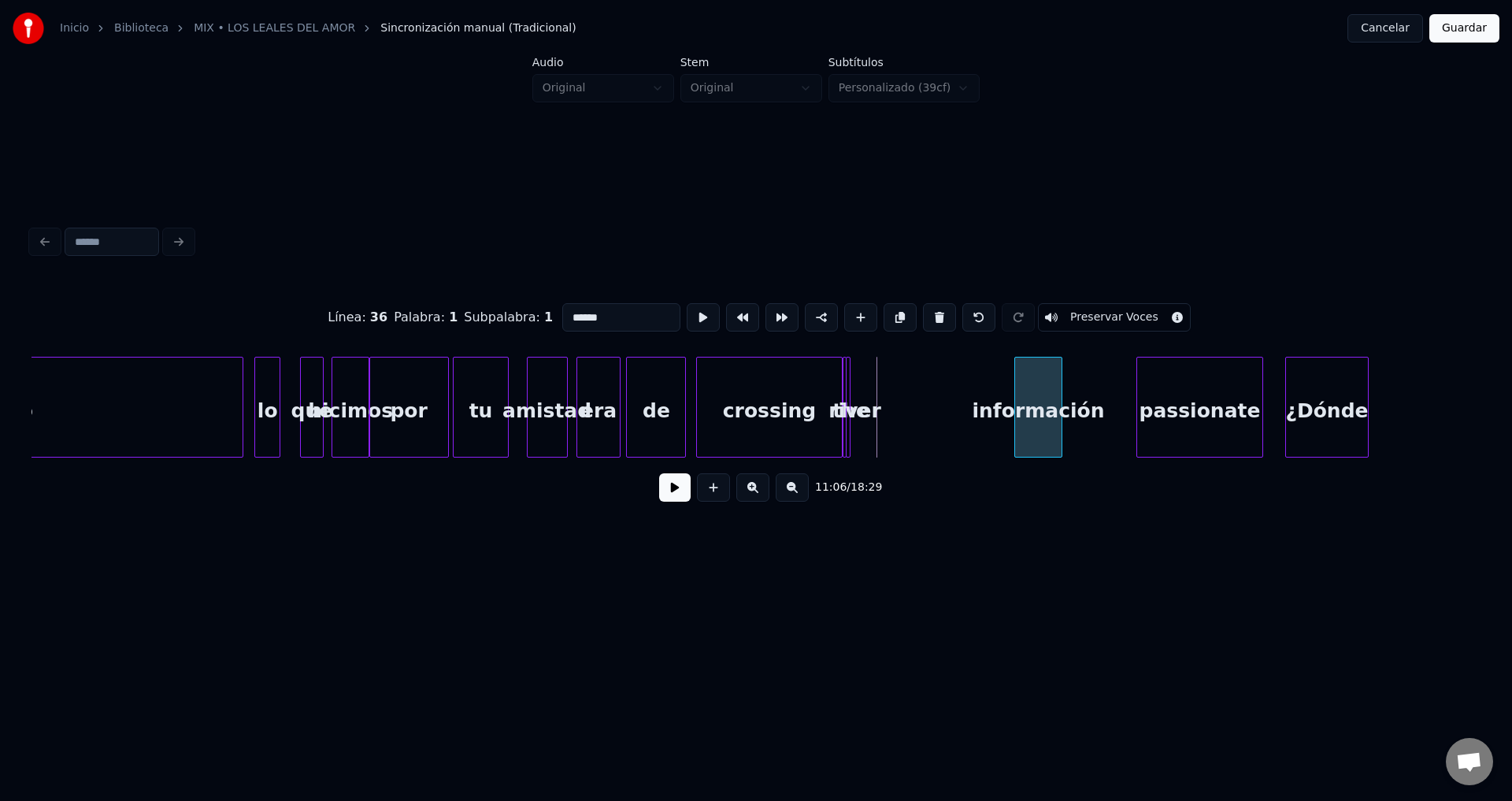
click at [1060, 415] on div "información" at bounding box center [1038, 411] width 47 height 107
click at [847, 398] on div at bounding box center [847, 407] width 5 height 99
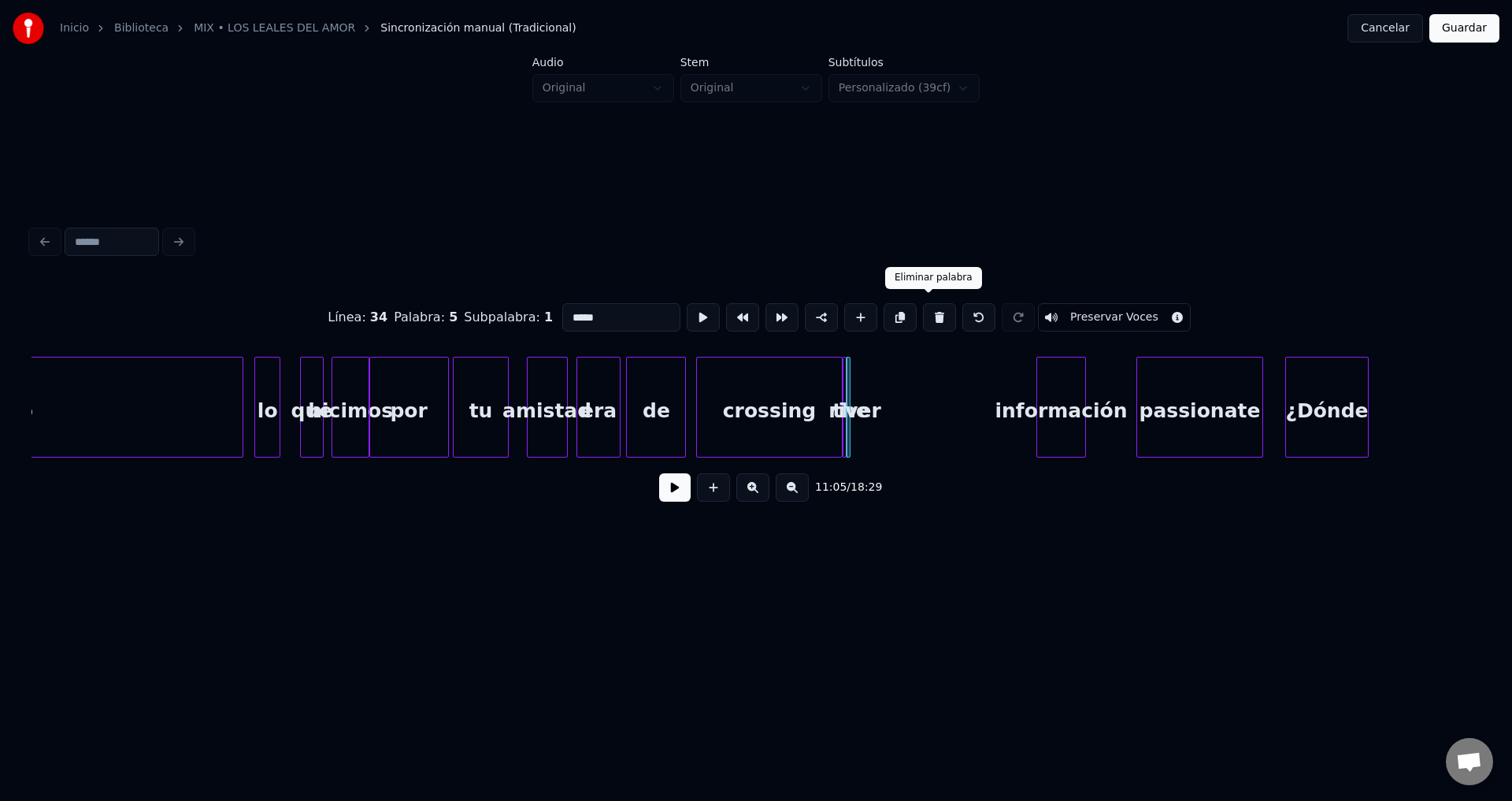
click at [923, 316] on button at bounding box center [940, 318] width 33 height 29
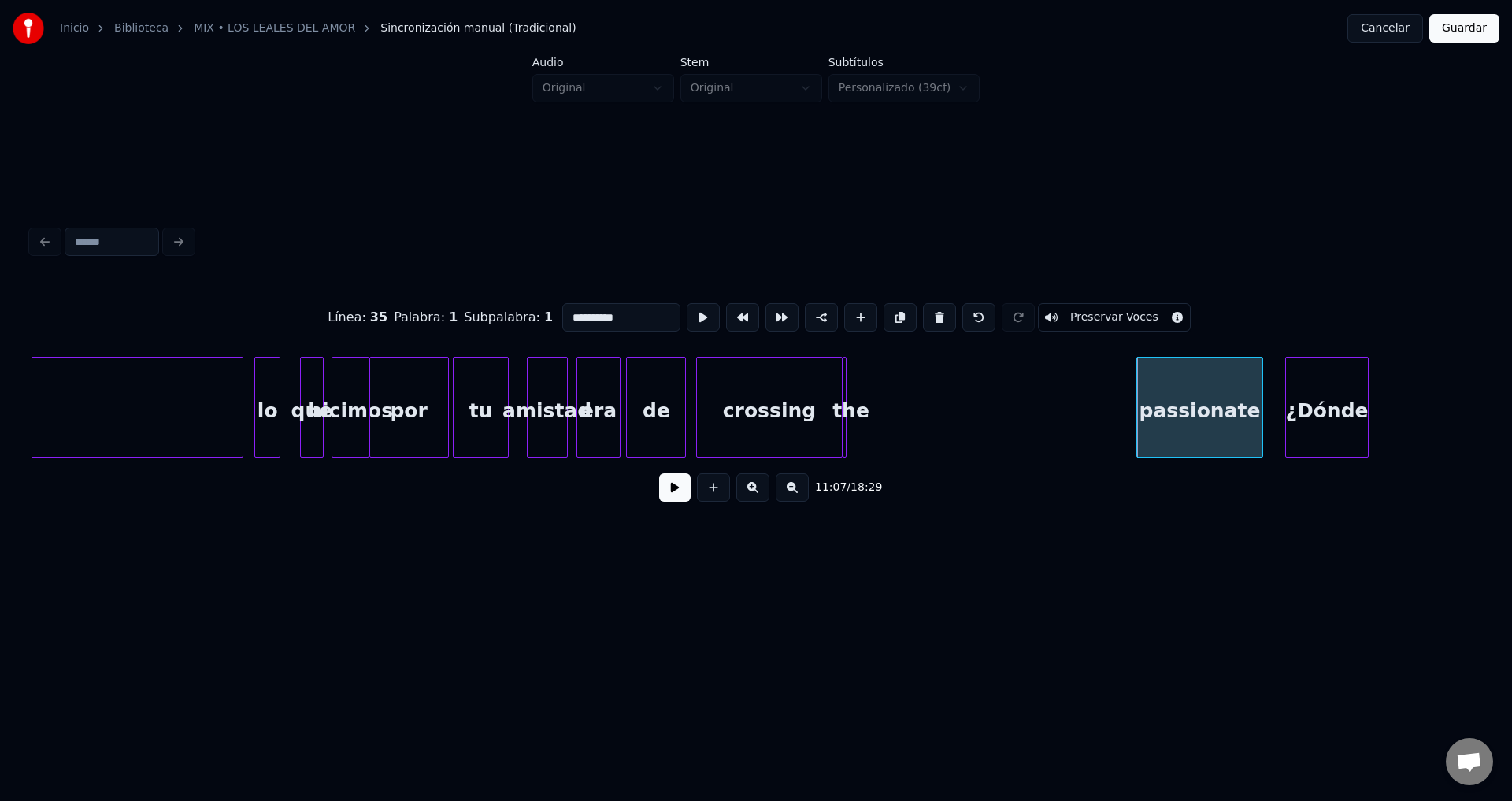
click at [841, 376] on div at bounding box center [844, 407] width 5 height 99
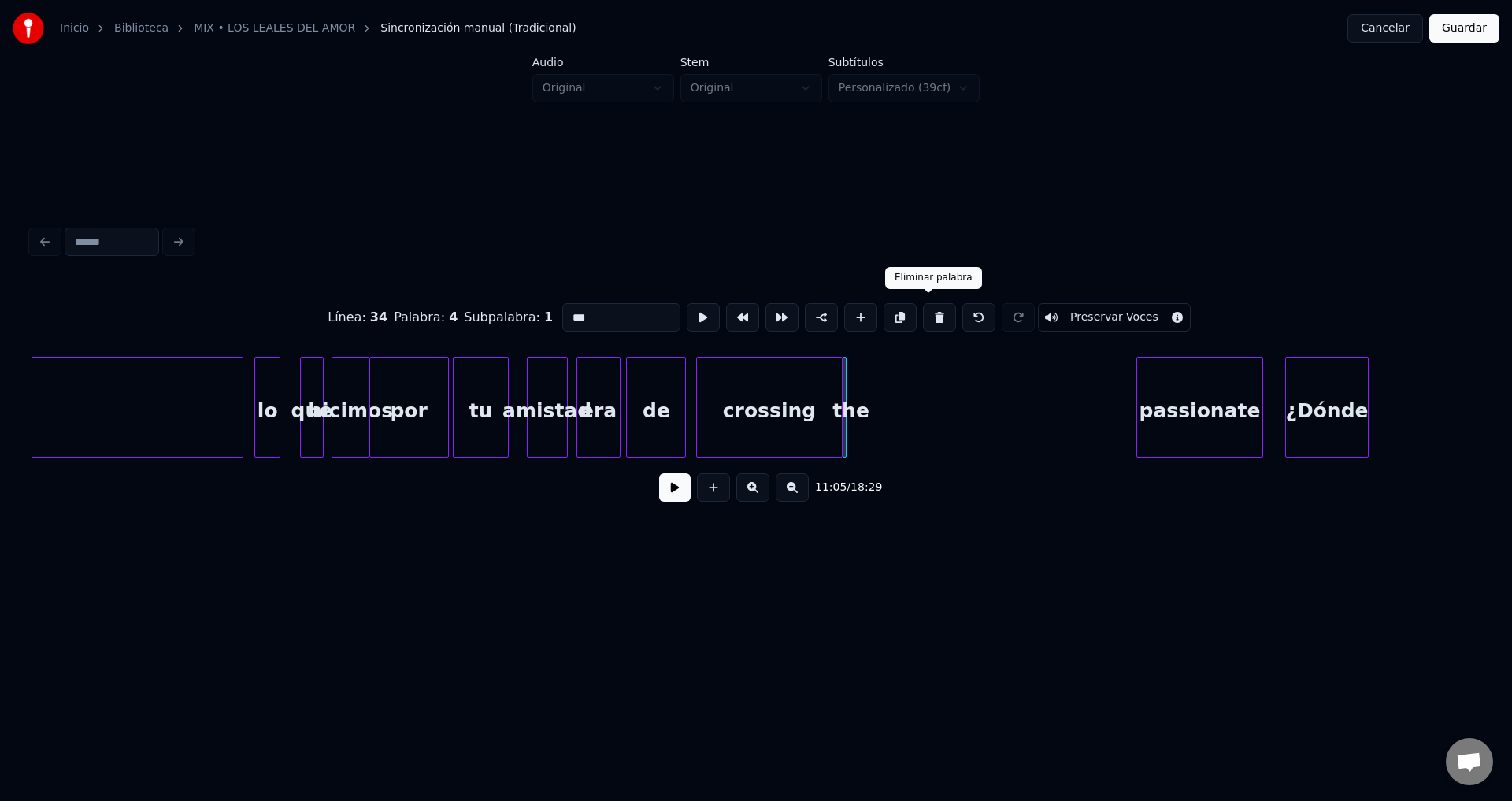
click at [923, 315] on button at bounding box center [940, 318] width 33 height 29
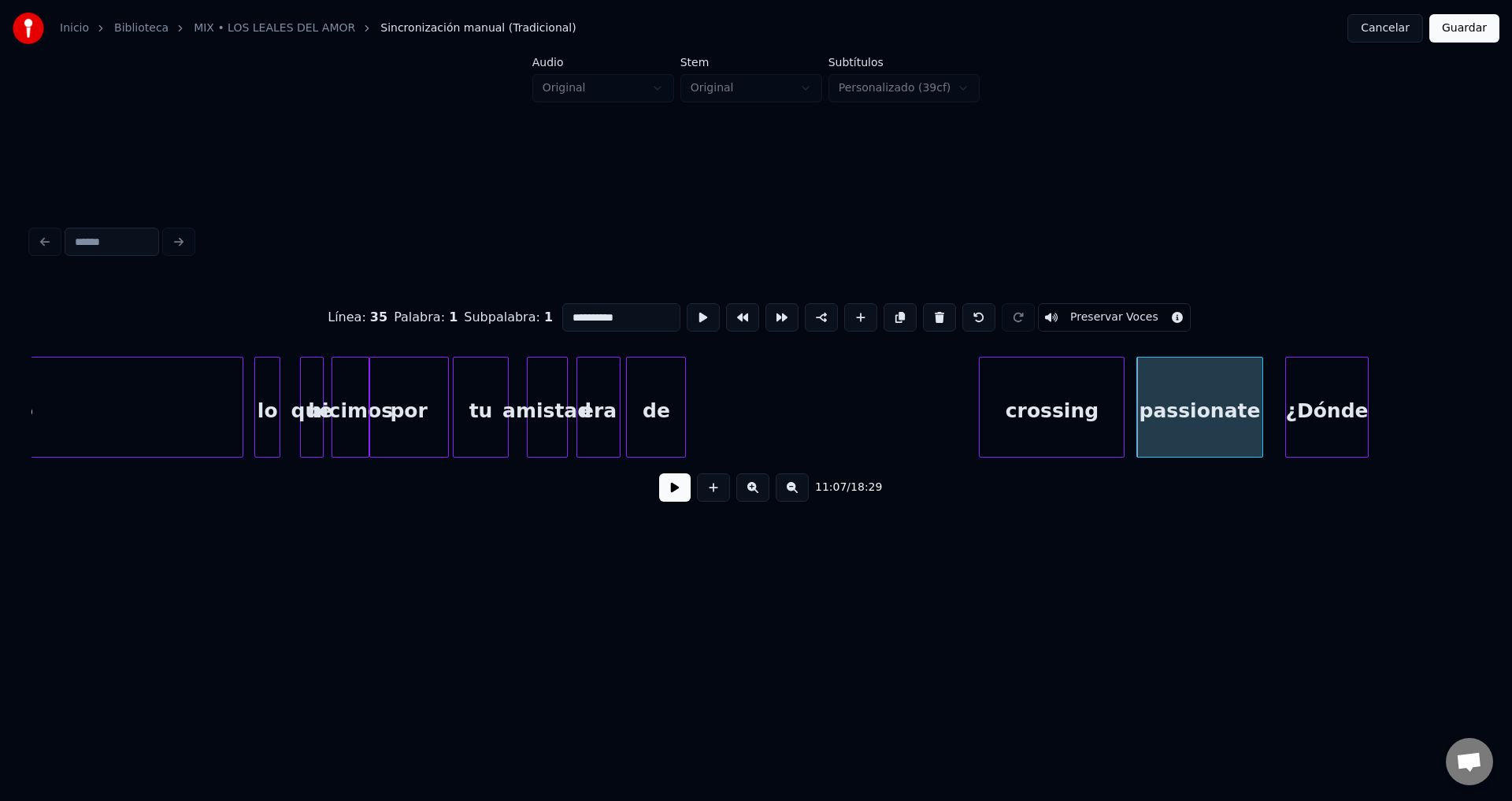
click at [1051, 417] on div "crossing" at bounding box center [1051, 411] width 144 height 107
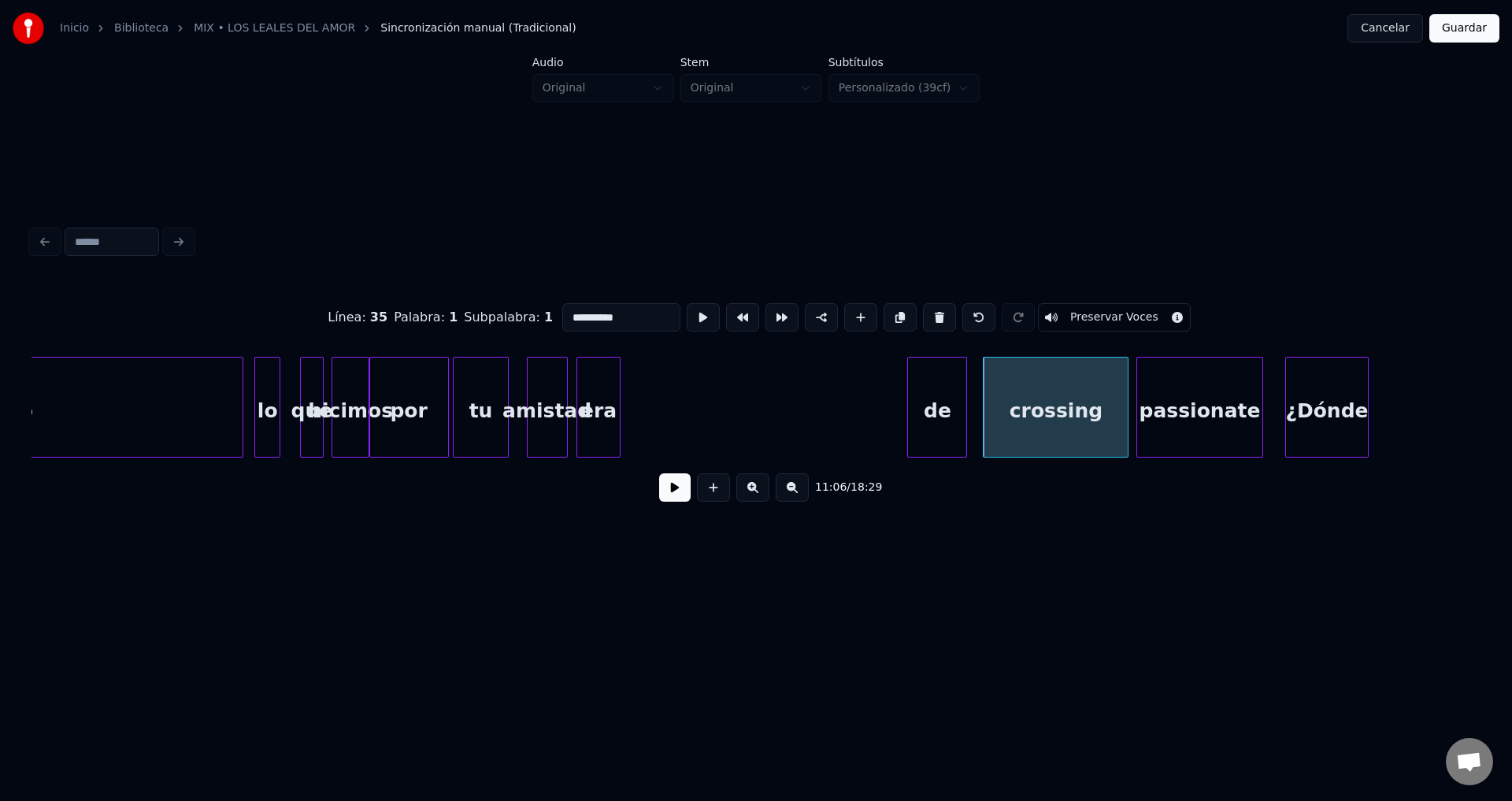
click at [939, 414] on div "de" at bounding box center [937, 411] width 58 height 107
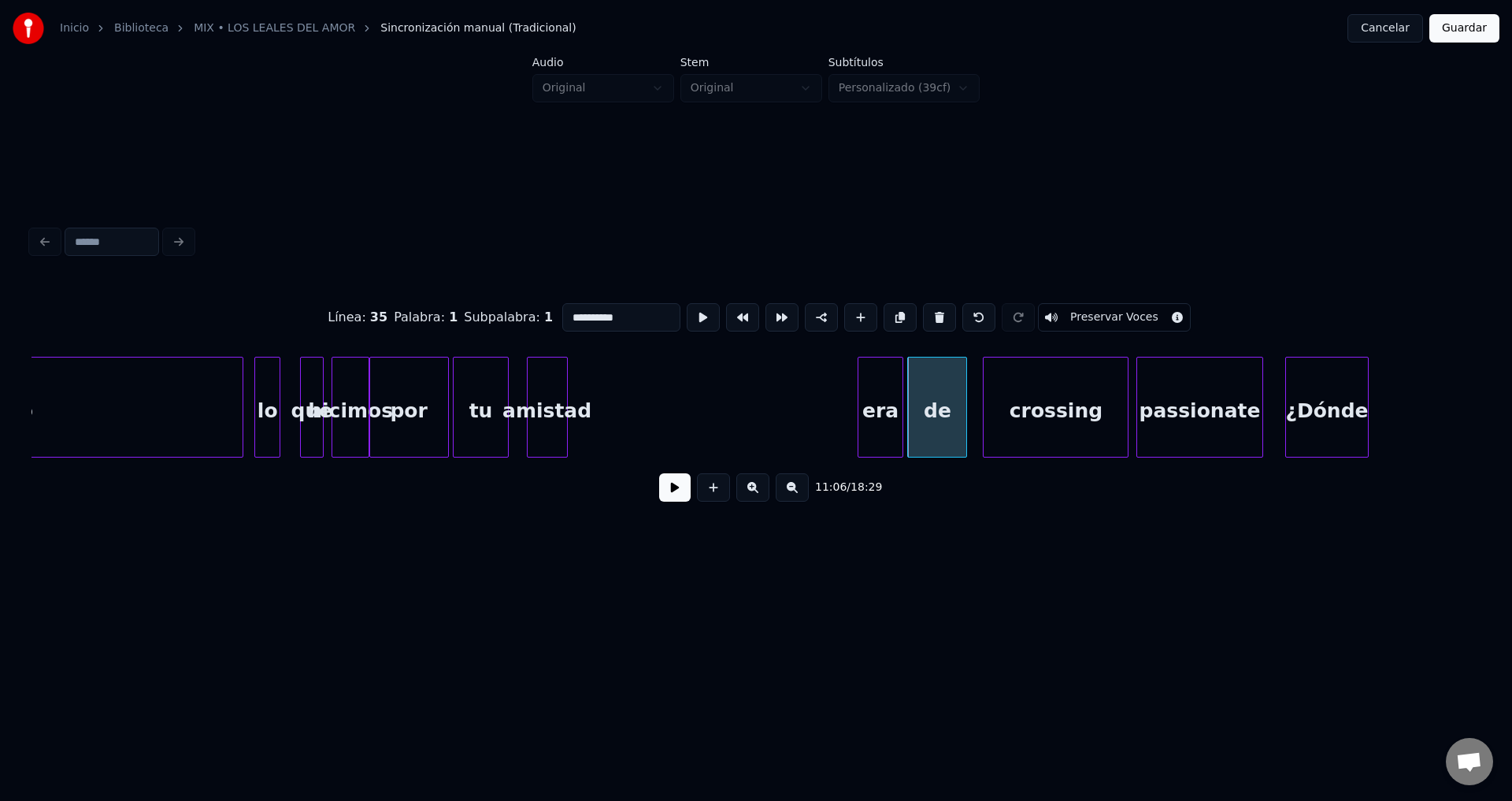
click at [877, 420] on div "era" at bounding box center [880, 411] width 44 height 107
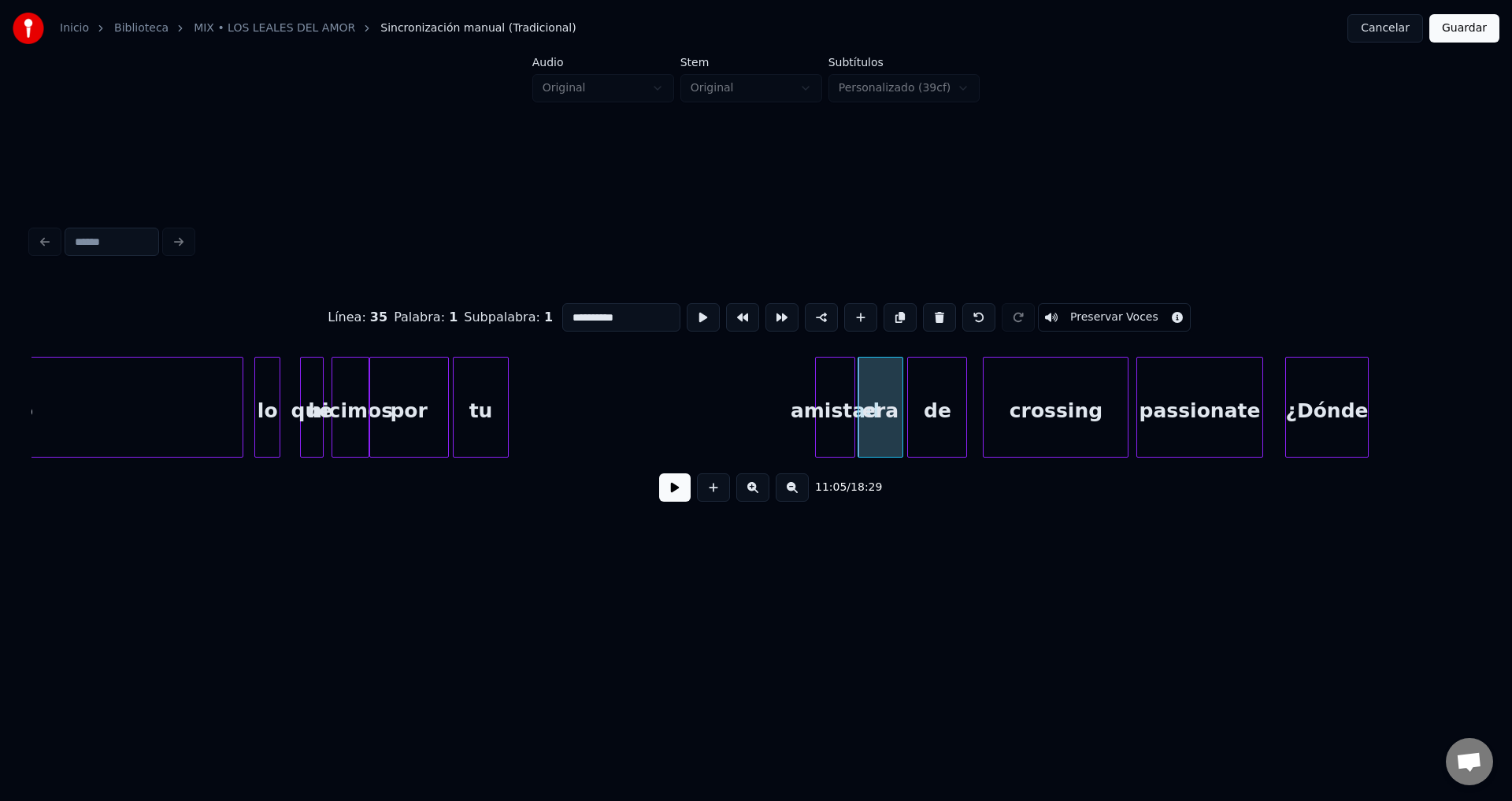
click at [827, 417] on div "amistad" at bounding box center [836, 411] width 40 height 107
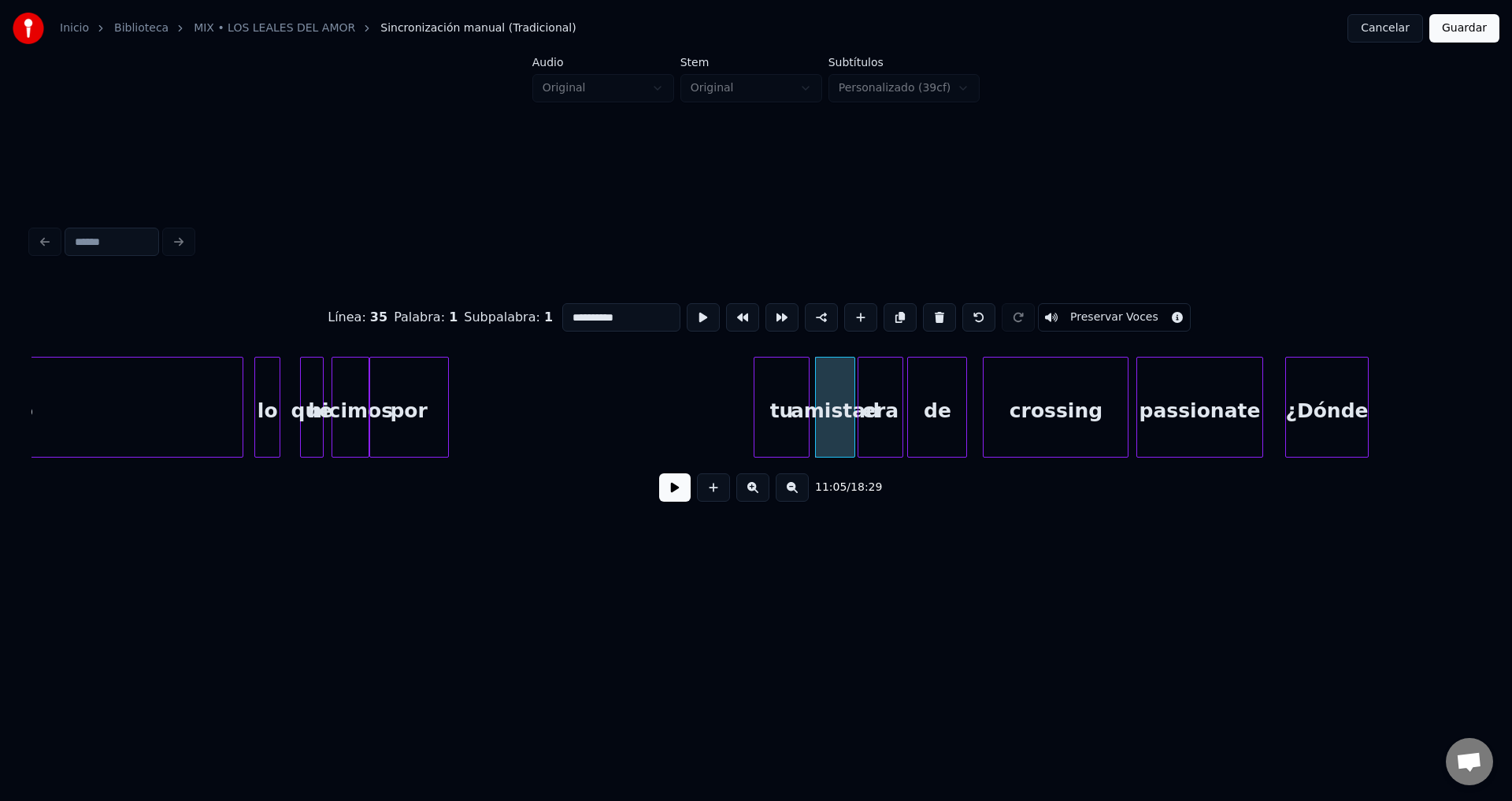
click at [776, 413] on div "tu" at bounding box center [780, 411] width 53 height 107
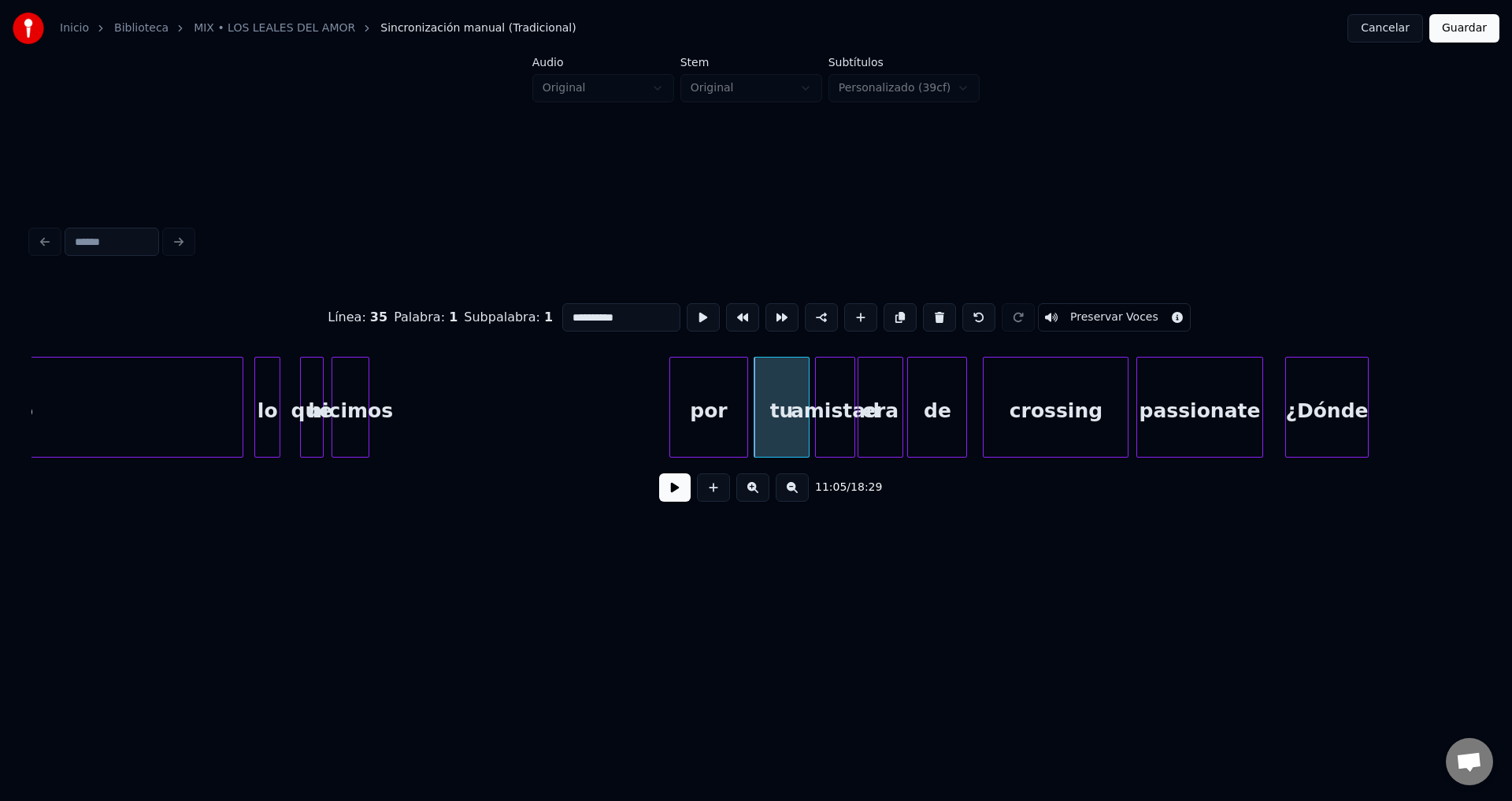
click at [710, 420] on div "por" at bounding box center [709, 411] width 78 height 107
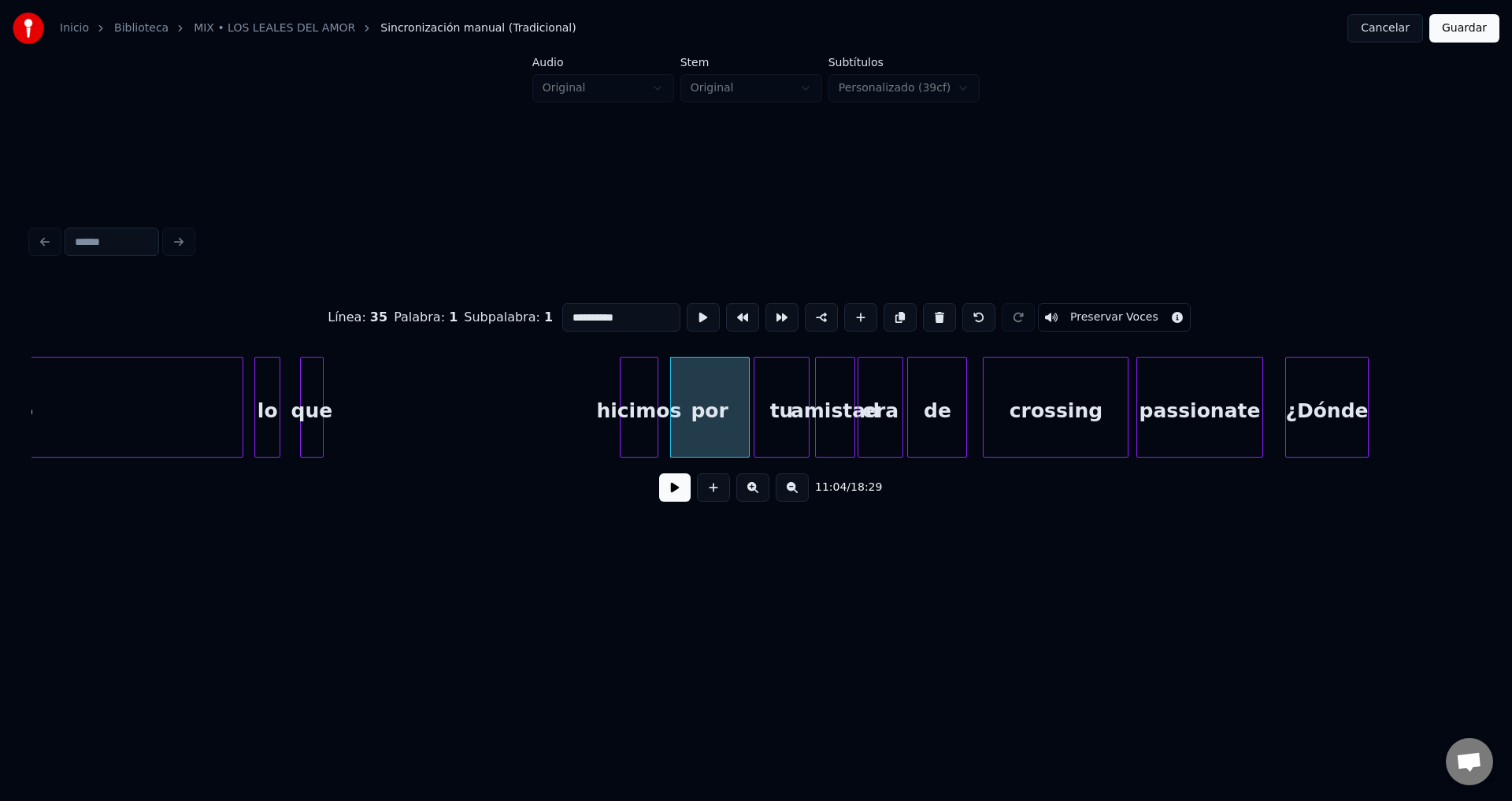
click at [637, 419] on div "hicimos" at bounding box center [639, 411] width 37 height 107
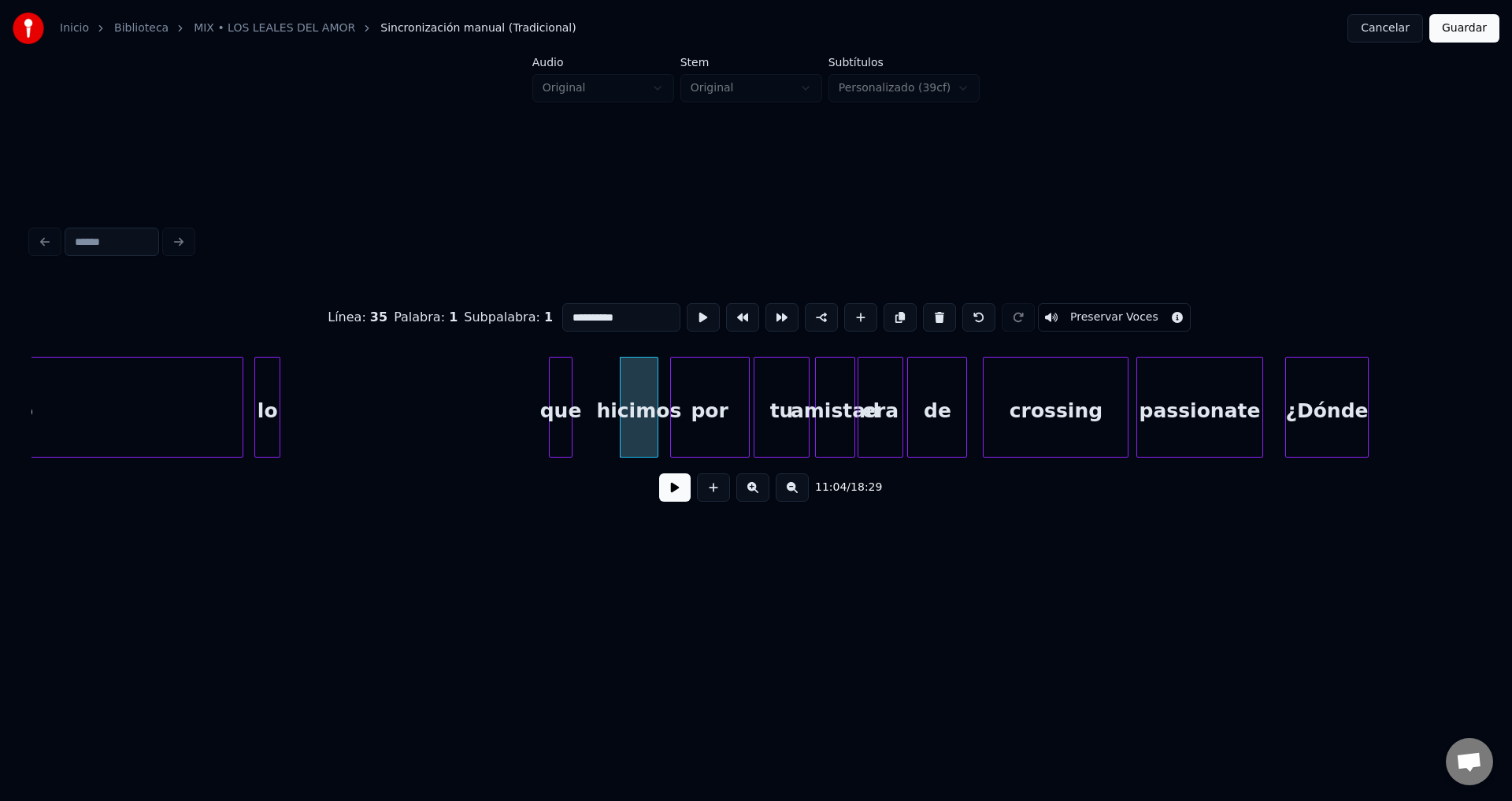
click at [571, 420] on div "que" at bounding box center [560, 411] width 21 height 107
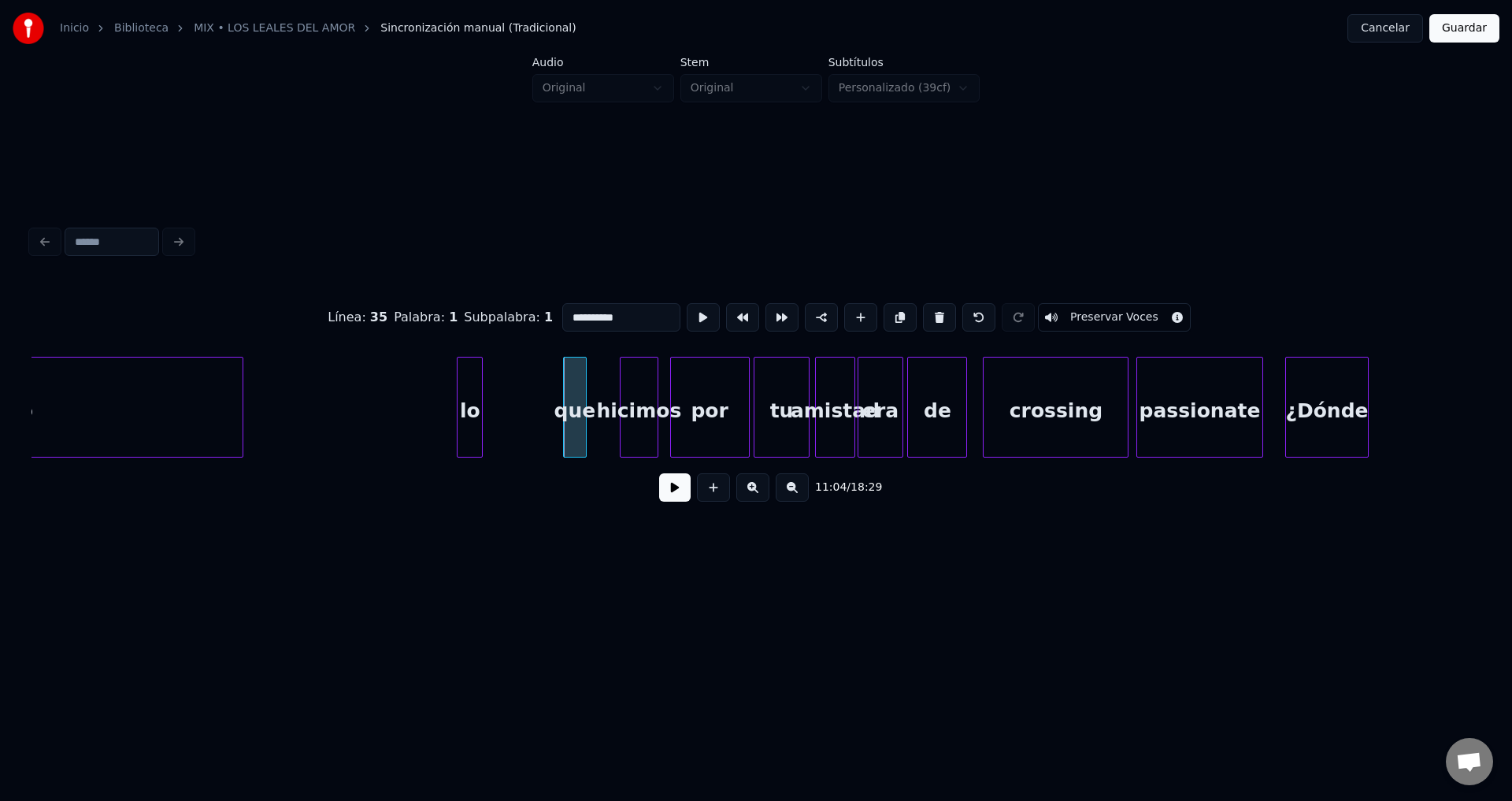
click at [482, 420] on div "lo" at bounding box center [470, 411] width 25 height 107
type input "*******"
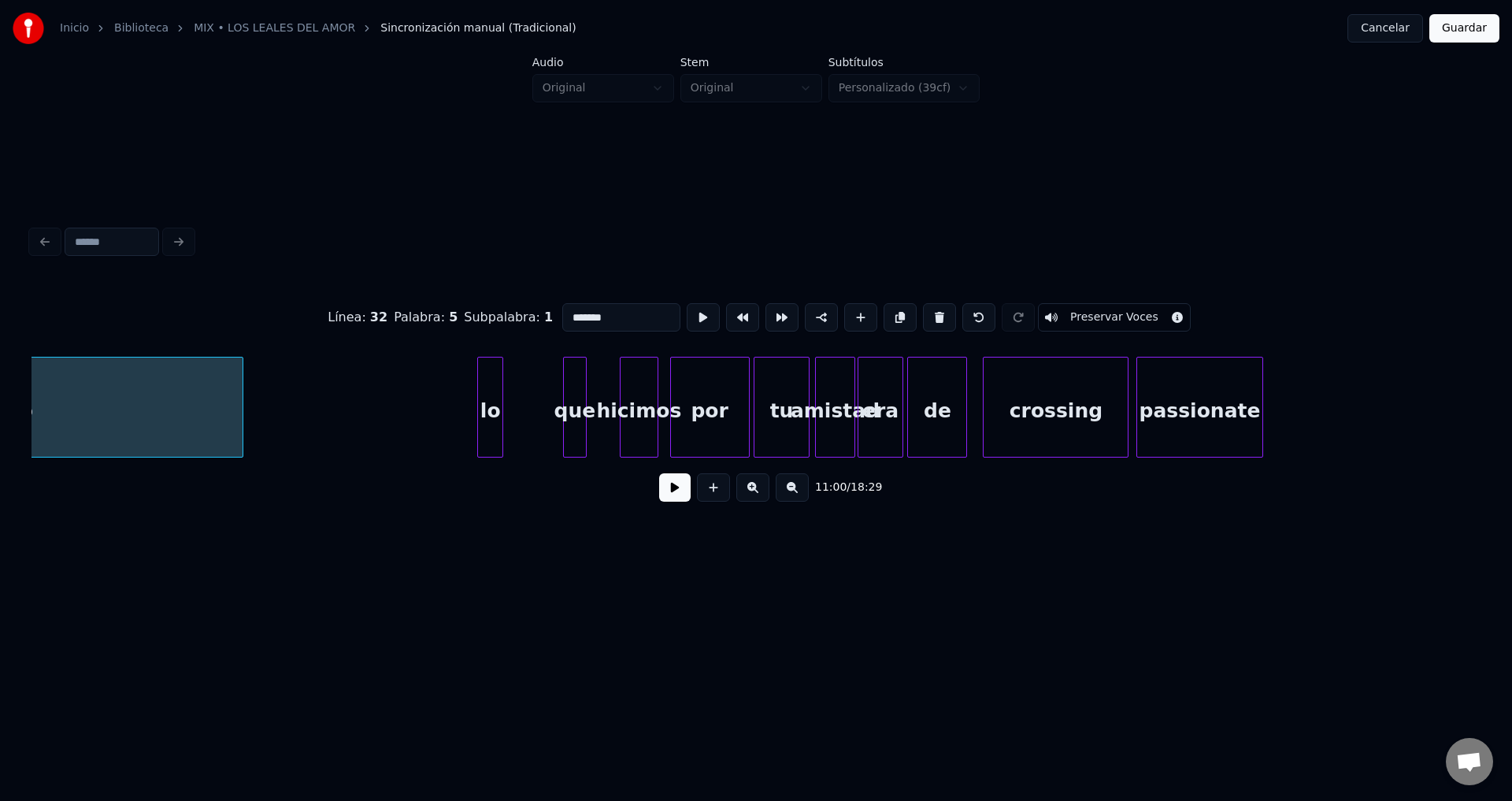
scroll to position [0, 129980]
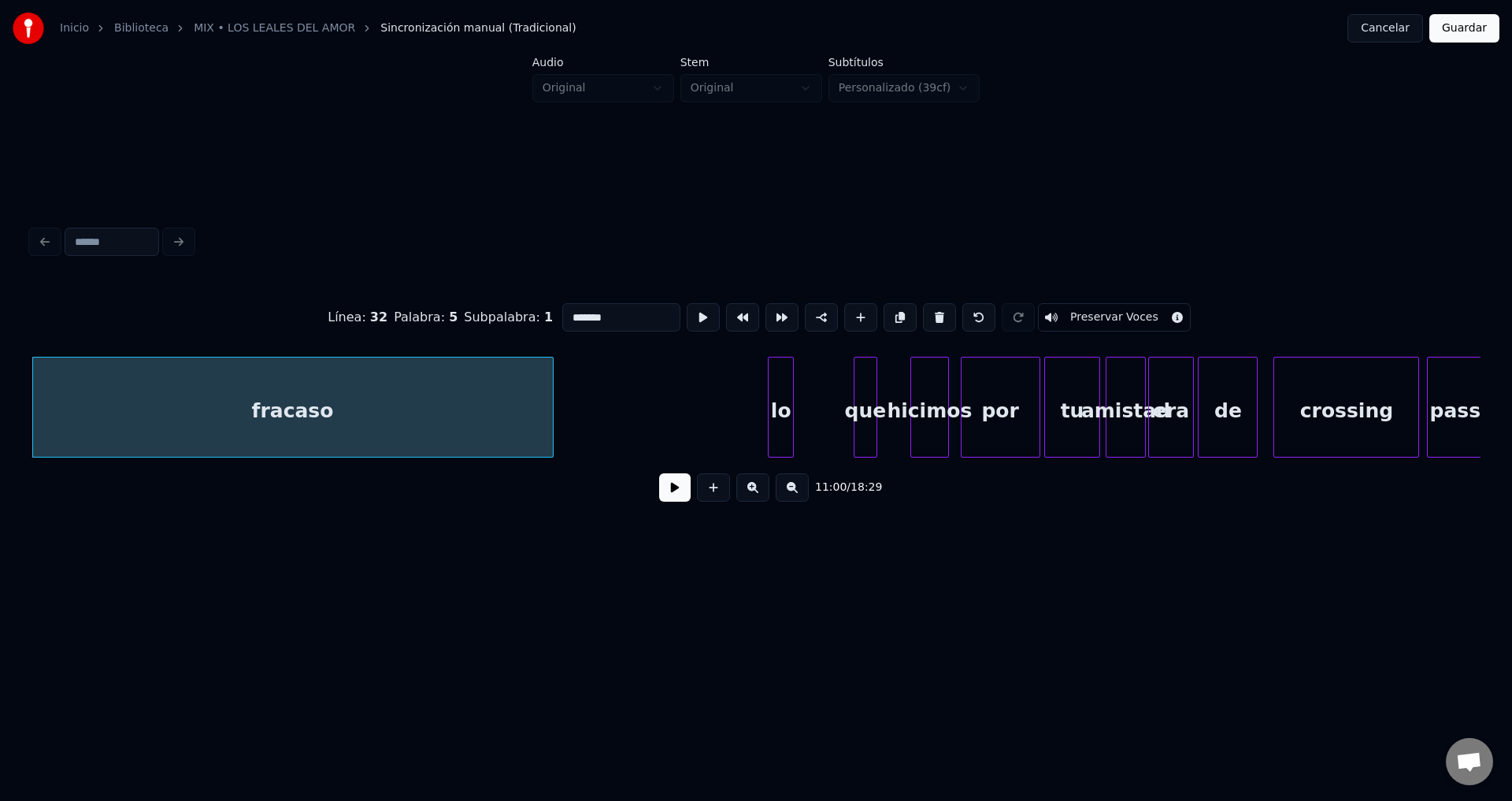
click at [553, 409] on div at bounding box center [551, 407] width 5 height 99
click at [661, 497] on button at bounding box center [675, 488] width 32 height 29
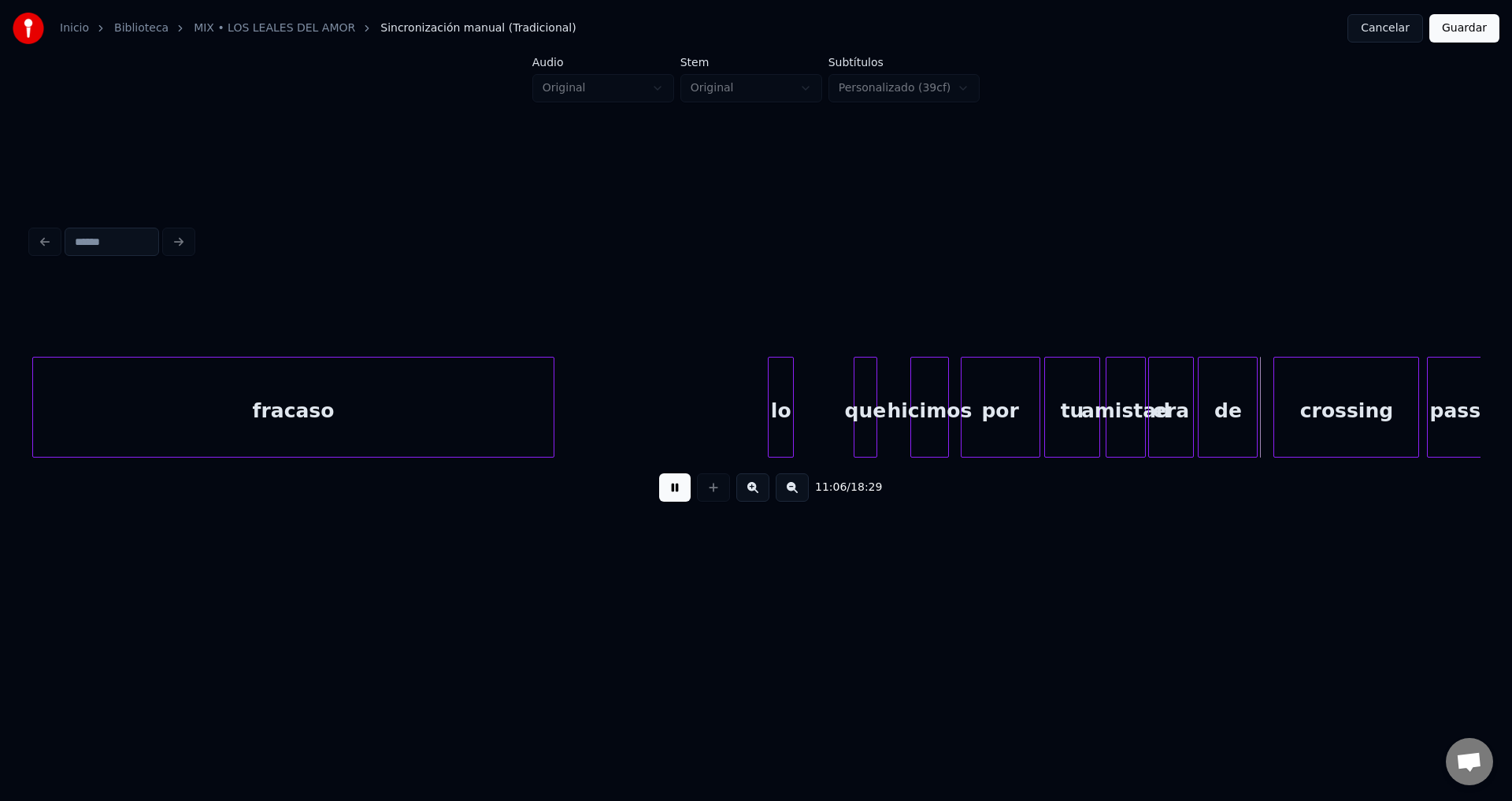
click at [671, 501] on button at bounding box center [675, 488] width 32 height 29
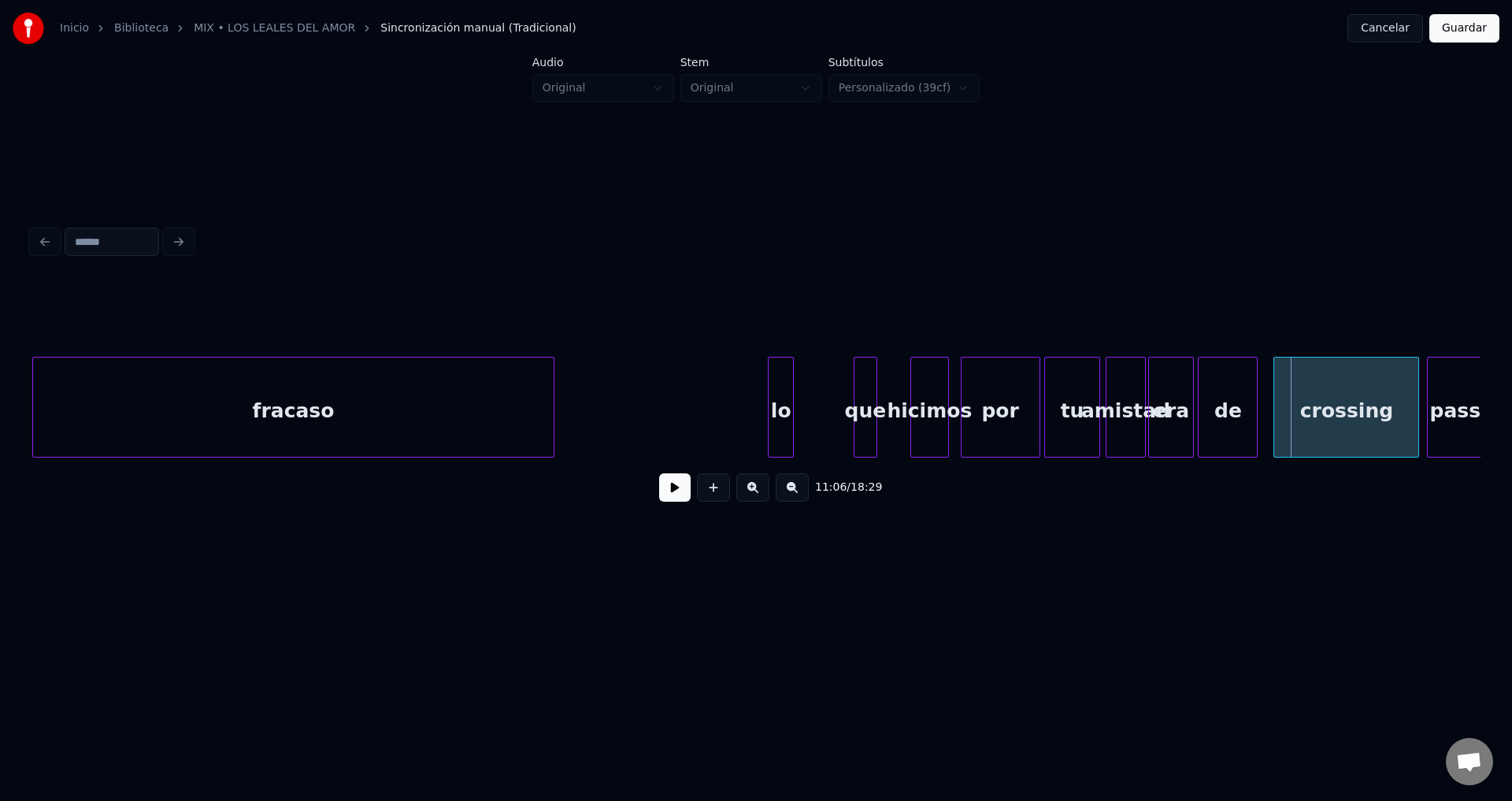
scroll to position [0, 130404]
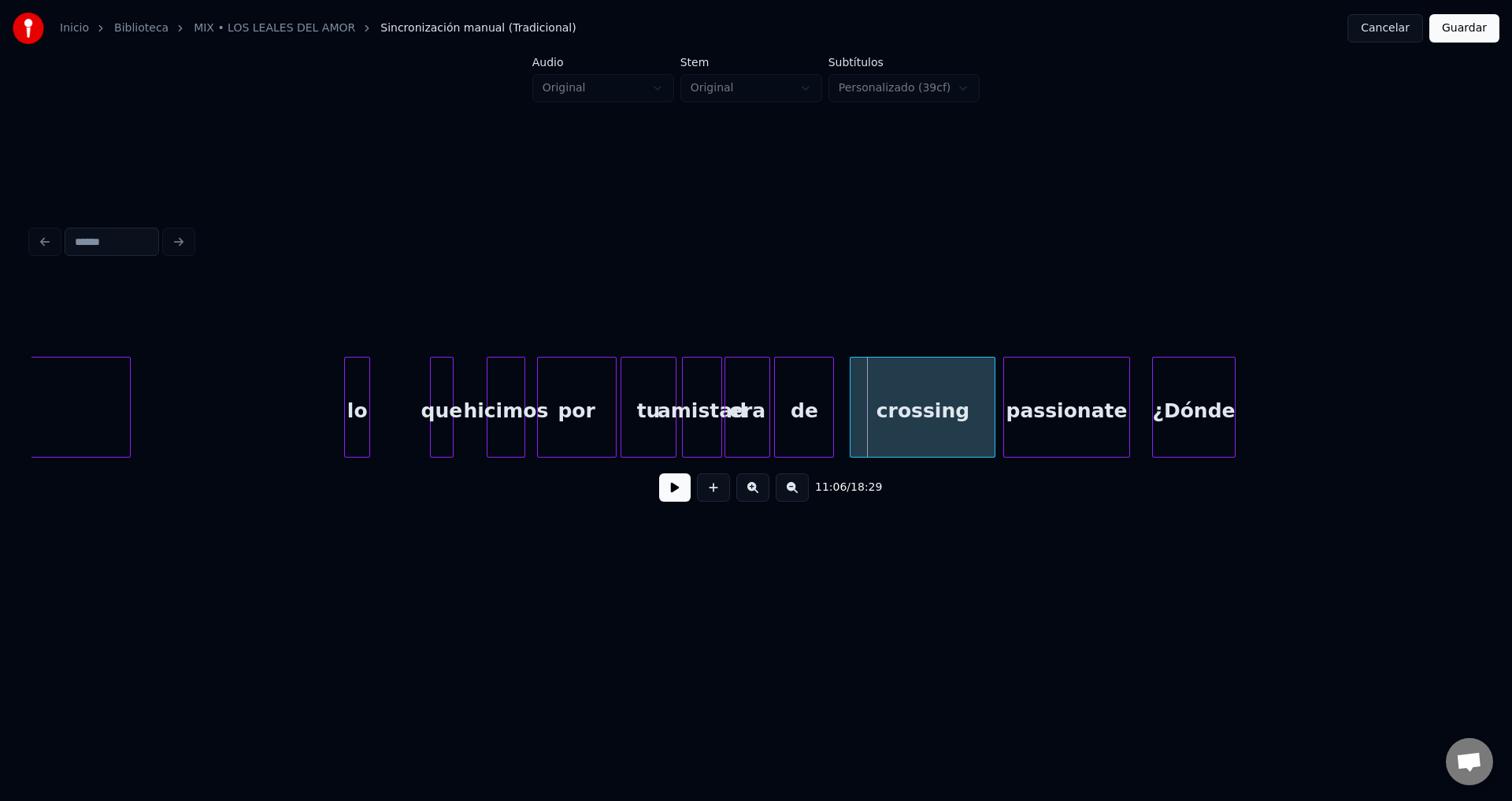
click at [354, 392] on div "lo" at bounding box center [357, 411] width 25 height 107
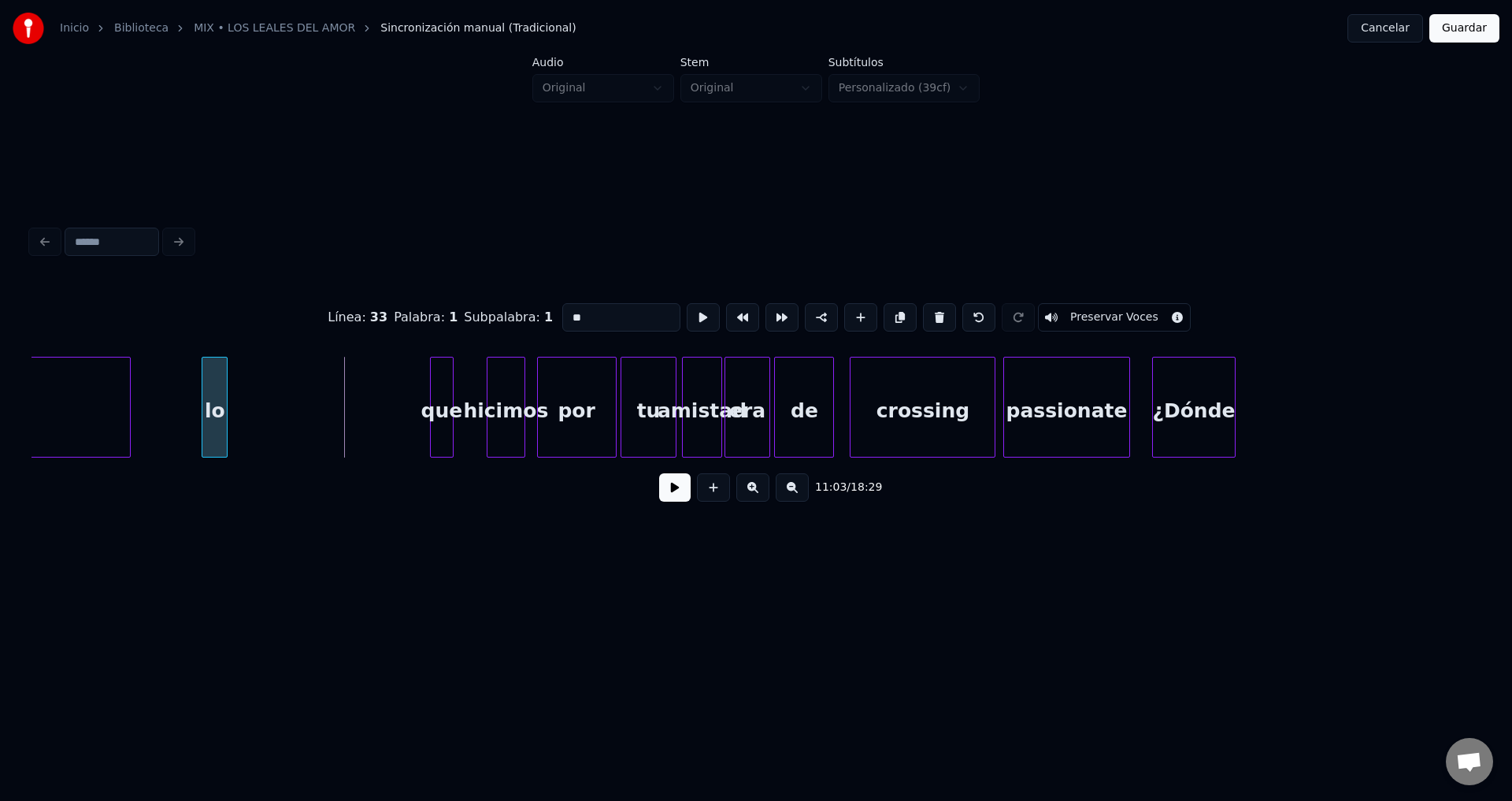
click at [216, 389] on div "lo" at bounding box center [215, 411] width 25 height 107
drag, startPoint x: 613, startPoint y: 321, endPoint x: 493, endPoint y: 313, distance: 120.3
click at [493, 313] on div "Línea : 33 Palabra : 1 Subpalabra : 1 ** Preservar Voces" at bounding box center [756, 317] width 1449 height 79
click at [304, 397] on div "que" at bounding box center [304, 411] width 21 height 107
click at [305, 397] on div "que" at bounding box center [304, 411] width 21 height 107
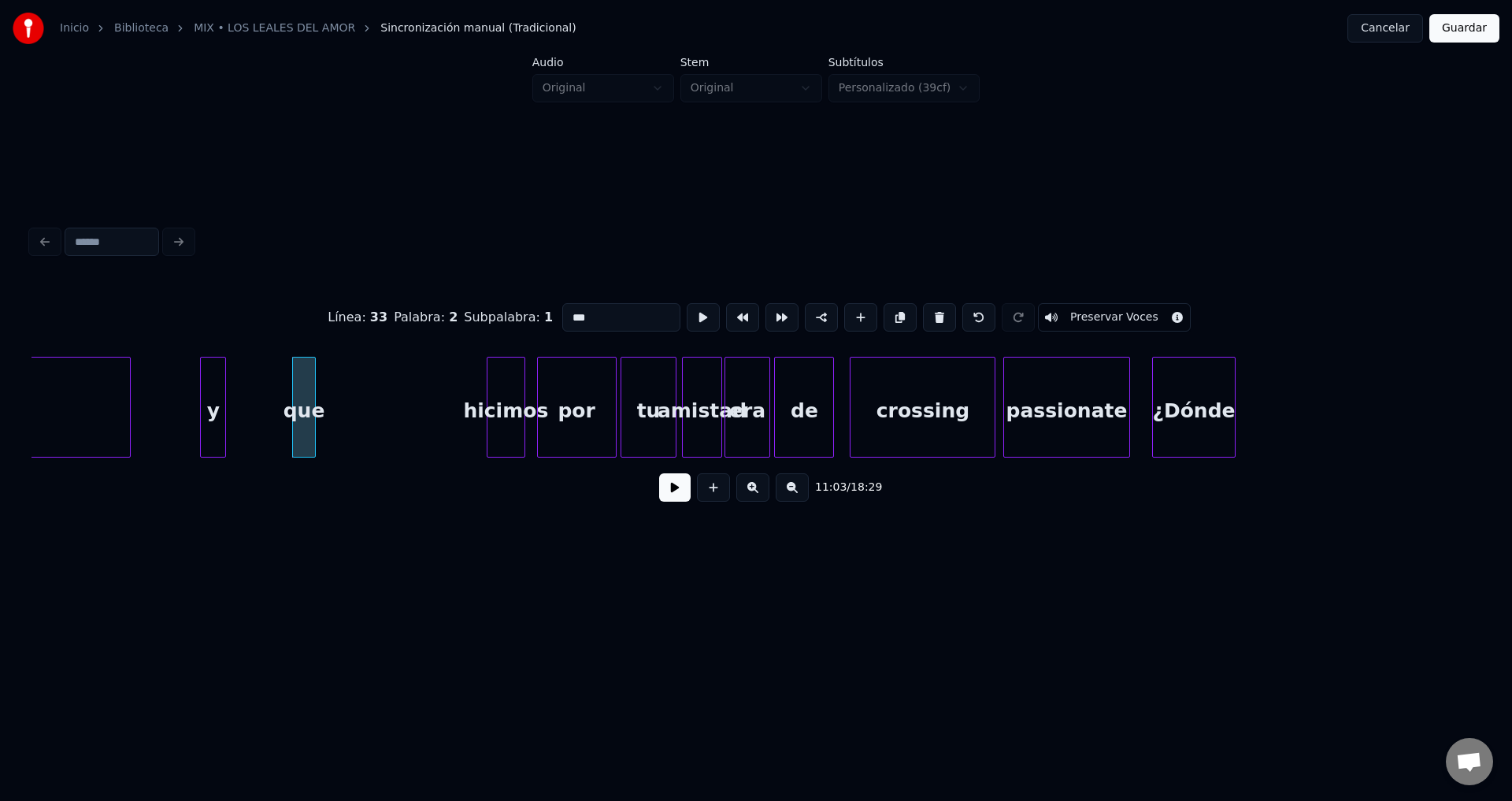
drag, startPoint x: 614, startPoint y: 312, endPoint x: 426, endPoint y: 311, distance: 188.0
click at [426, 311] on div "Línea : 33 Palabra : 2 Subpalabra : 1 *** Preservar Voces" at bounding box center [756, 317] width 1449 height 79
click at [369, 400] on div "hicimos" at bounding box center [387, 411] width 37 height 107
click at [369, 398] on div "hicimos" at bounding box center [367, 411] width 37 height 107
drag, startPoint x: 617, startPoint y: 314, endPoint x: 428, endPoint y: 316, distance: 189.0
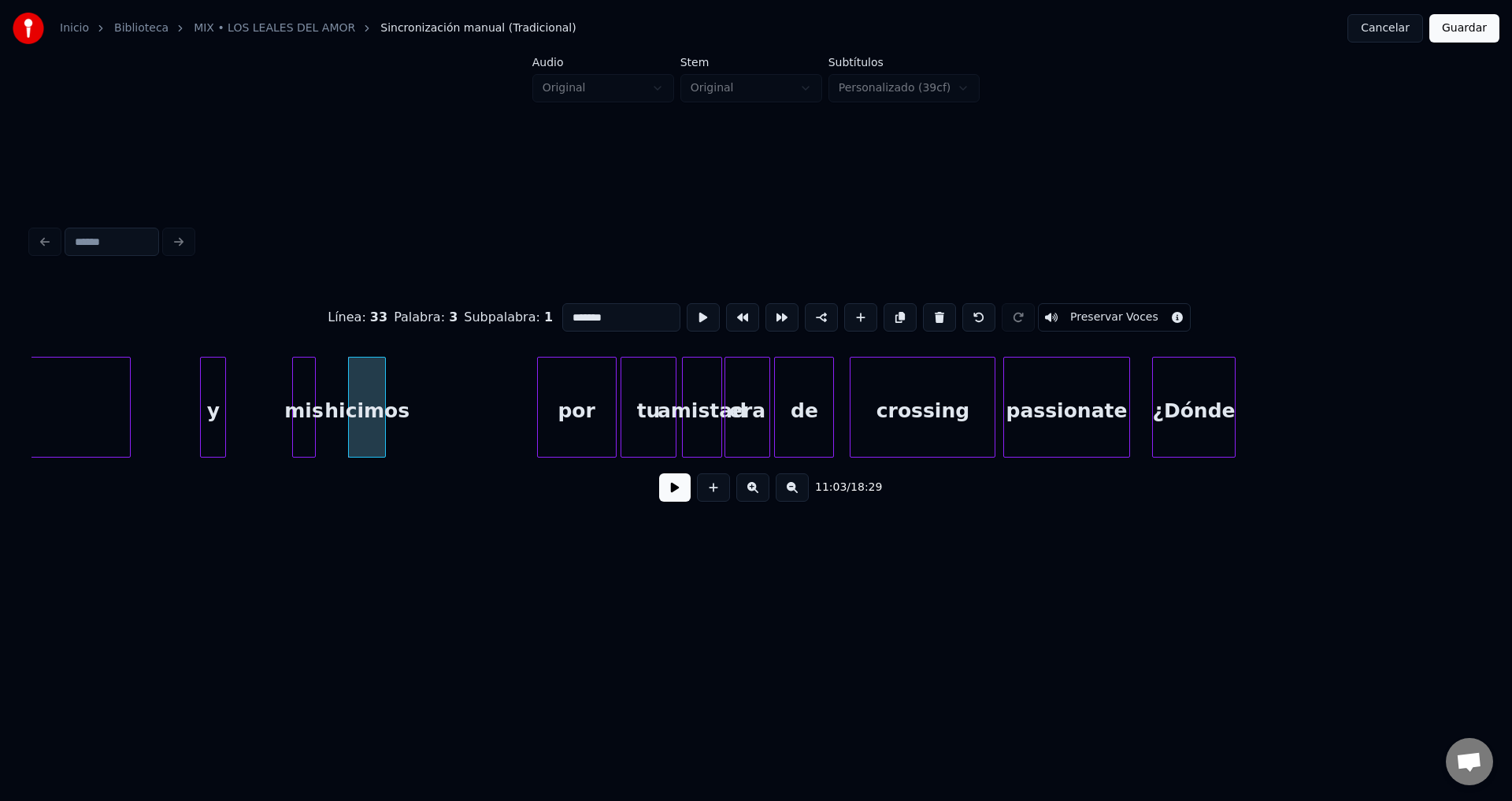
click at [428, 316] on div "Línea : 33 Palabra : 3 Subpalabra : 1 ******* Preservar Voces" at bounding box center [756, 317] width 1449 height 79
click at [583, 402] on div "por" at bounding box center [577, 411] width 78 height 107
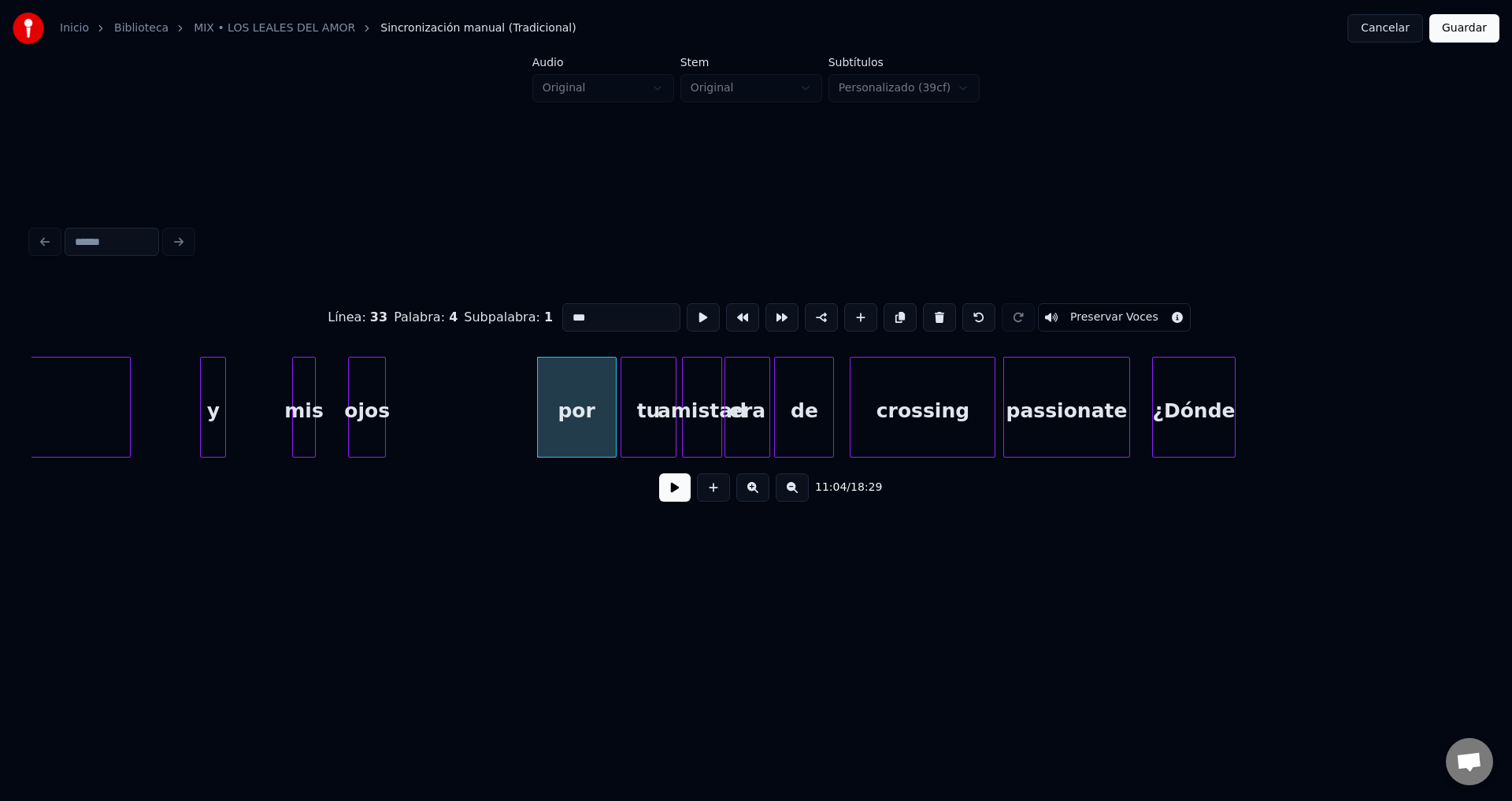
drag, startPoint x: 611, startPoint y: 312, endPoint x: 482, endPoint y: 308, distance: 129.1
click at [482, 308] on div "Línea : 33 Palabra : 4 Subpalabra : 1 *** Preservar Voces" at bounding box center [756, 317] width 1449 height 79
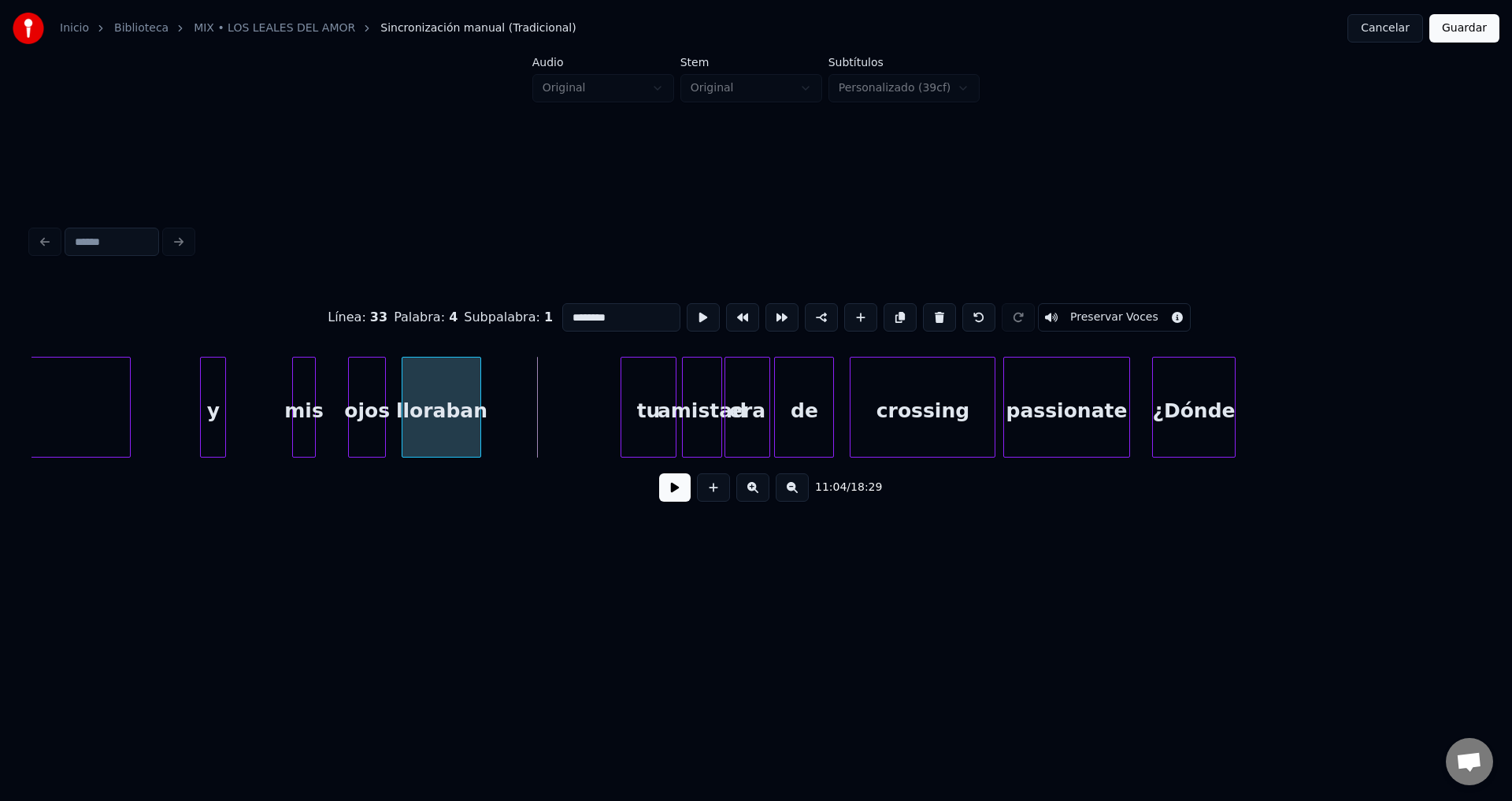
click at [434, 420] on div "lloraban" at bounding box center [441, 411] width 78 height 107
click at [547, 418] on div "tu" at bounding box center [542, 411] width 53 height 107
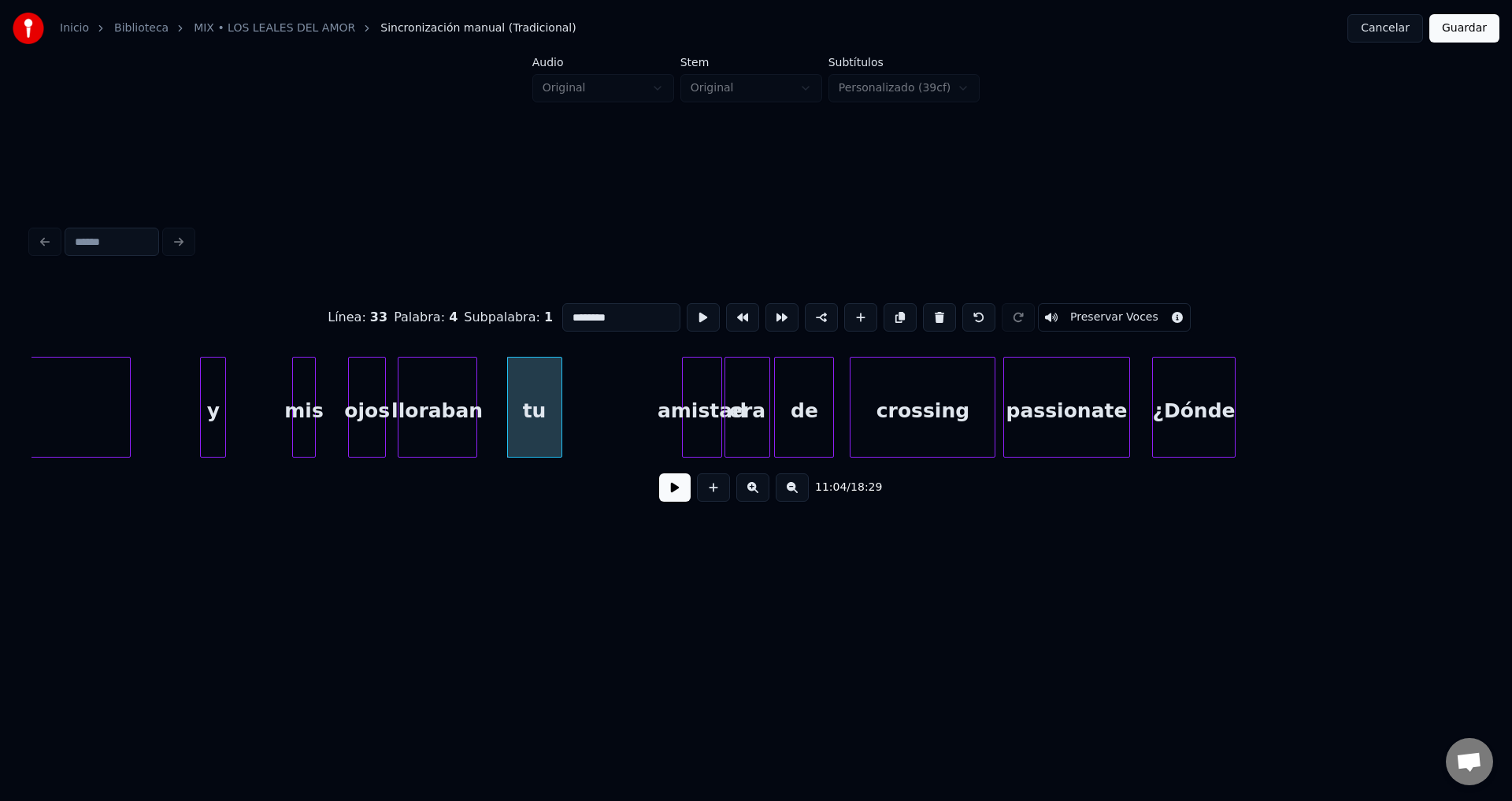
click at [547, 418] on div "tu" at bounding box center [534, 411] width 53 height 107
drag, startPoint x: 609, startPoint y: 319, endPoint x: 469, endPoint y: 309, distance: 140.4
click at [469, 309] on div "Línea : 33 Palabra : 5 Subpalabra : 1 ** Preservar Voces" at bounding box center [756, 317] width 1449 height 79
click at [600, 402] on div "amistad" at bounding box center [594, 411] width 40 height 107
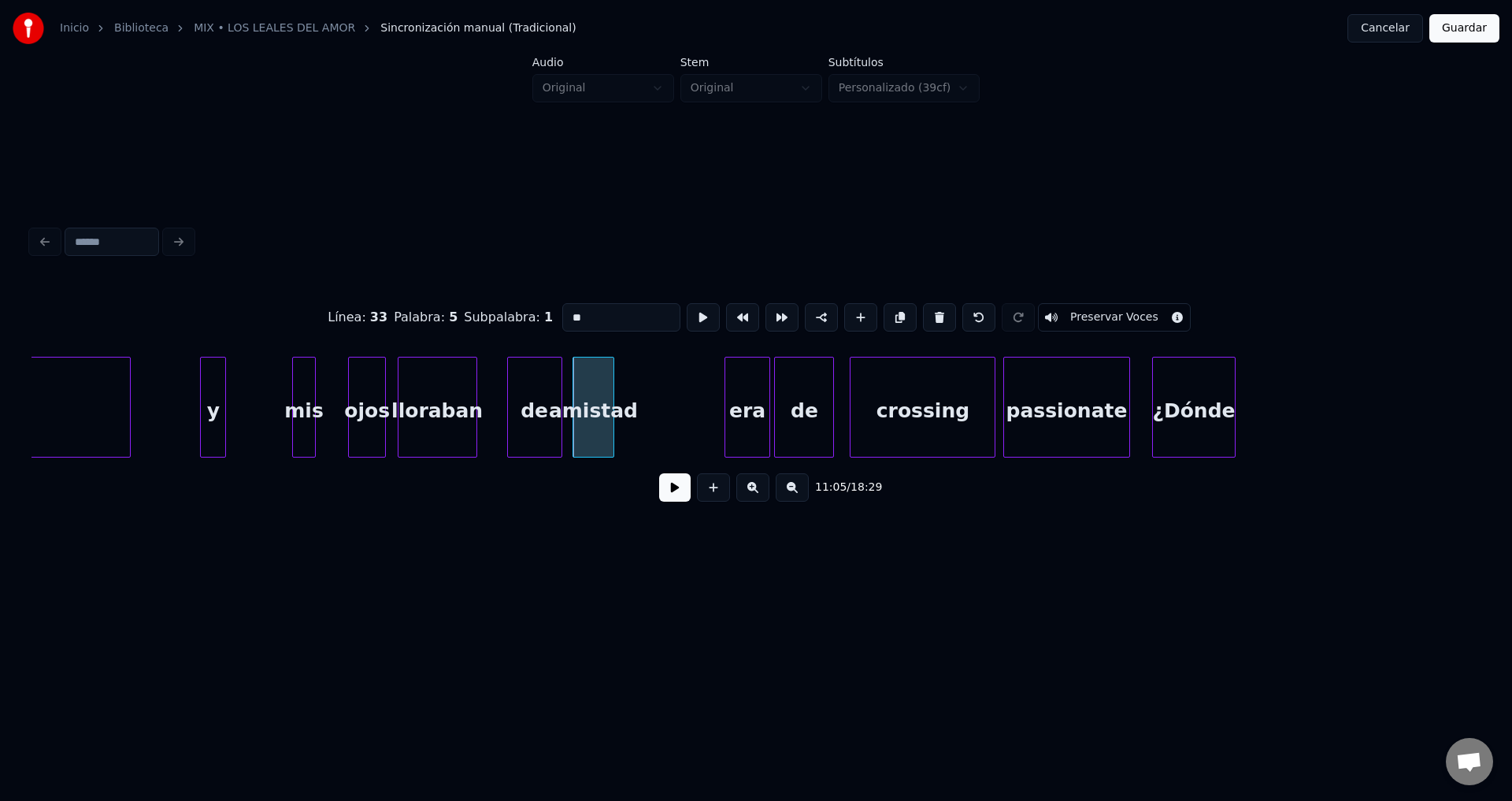
click at [601, 402] on div "amistad" at bounding box center [594, 411] width 40 height 107
drag, startPoint x: 621, startPoint y: 308, endPoint x: 393, endPoint y: 316, distance: 228.1
click at [393, 316] on div "Línea : 33 Palabra : 6 Subpalabra : 1 ******* Preservar Voces" at bounding box center [756, 317] width 1449 height 79
click at [1436, 408] on div "¿Dónde" at bounding box center [1417, 411] width 81 height 107
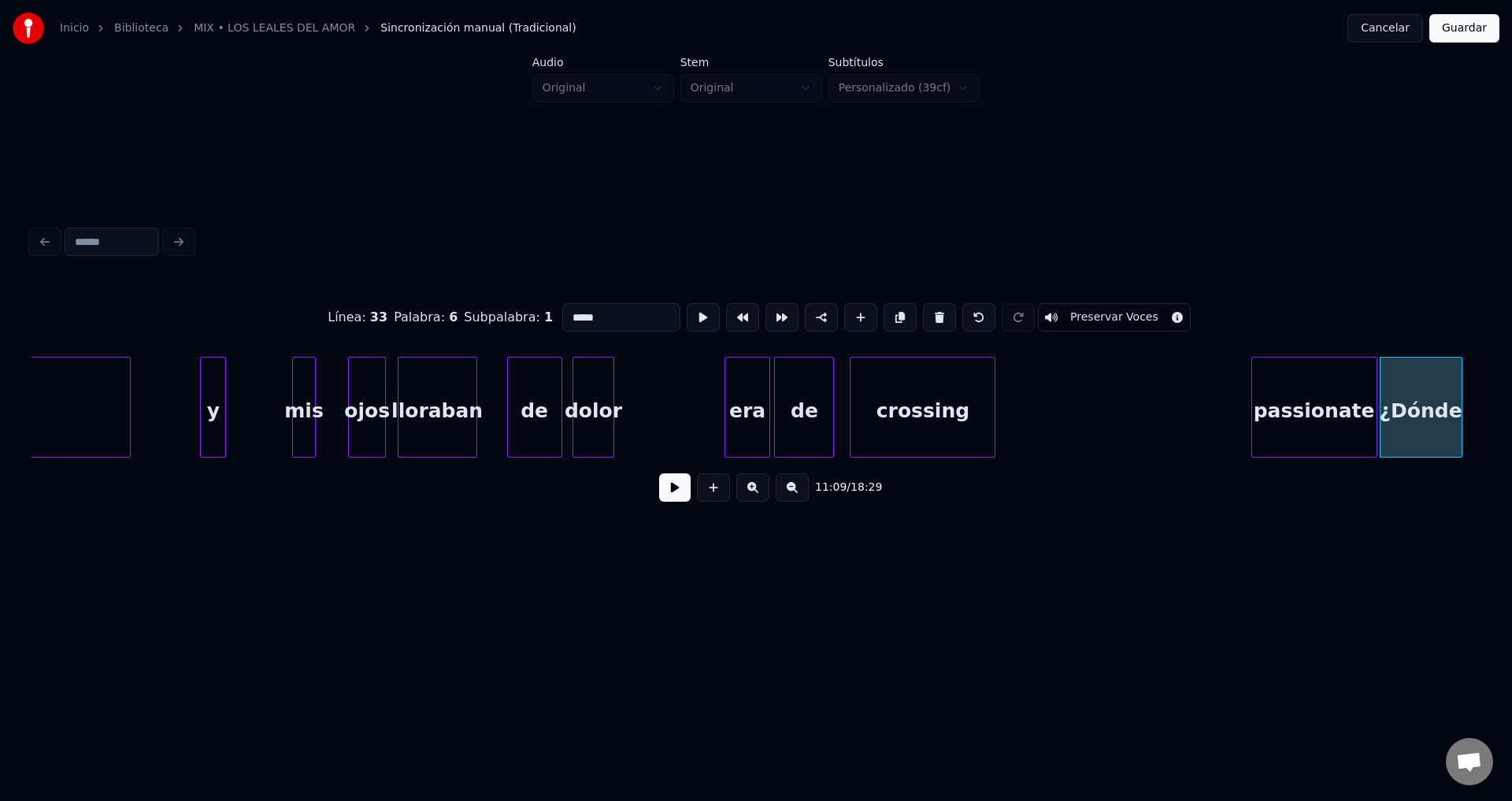
click at [1274, 432] on div "passionate" at bounding box center [1314, 411] width 125 height 107
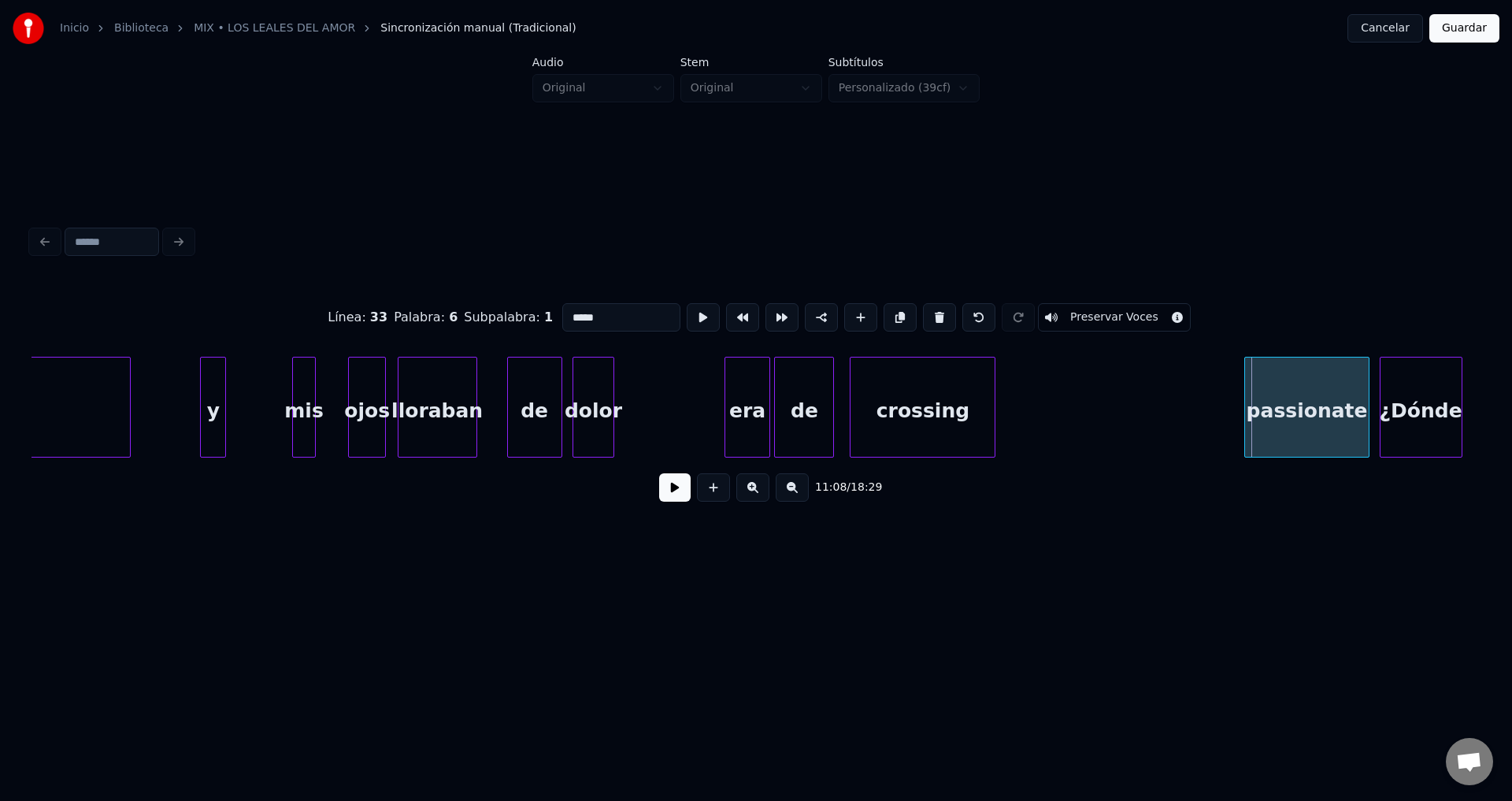
click at [1244, 411] on div "passionate" at bounding box center [1307, 407] width 126 height 101
click at [1340, 401] on div at bounding box center [1337, 407] width 5 height 99
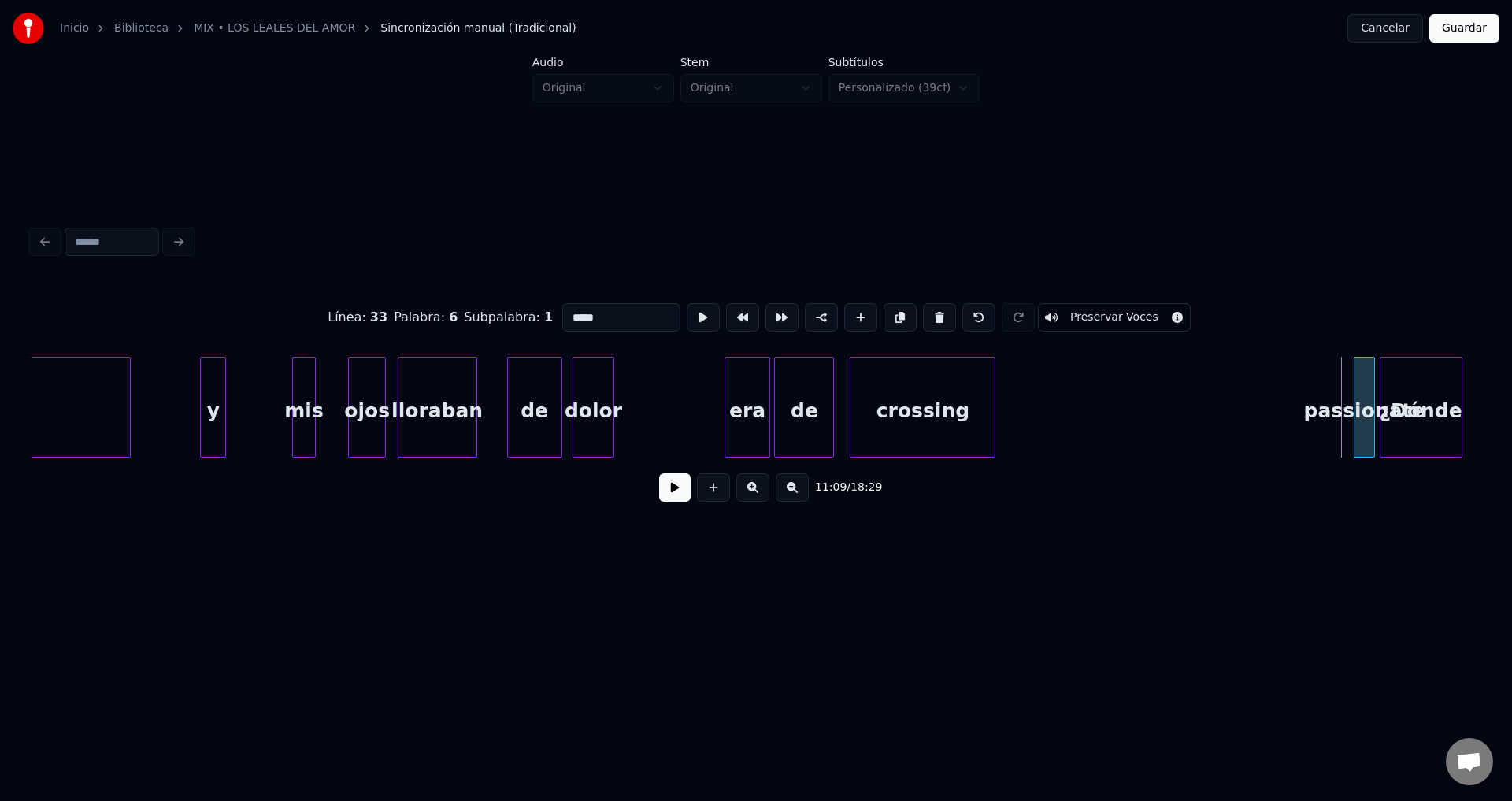
click at [1359, 400] on div "passionate" at bounding box center [1365, 411] width 21 height 107
click at [1309, 416] on div "crossing" at bounding box center [1274, 411] width 144 height 107
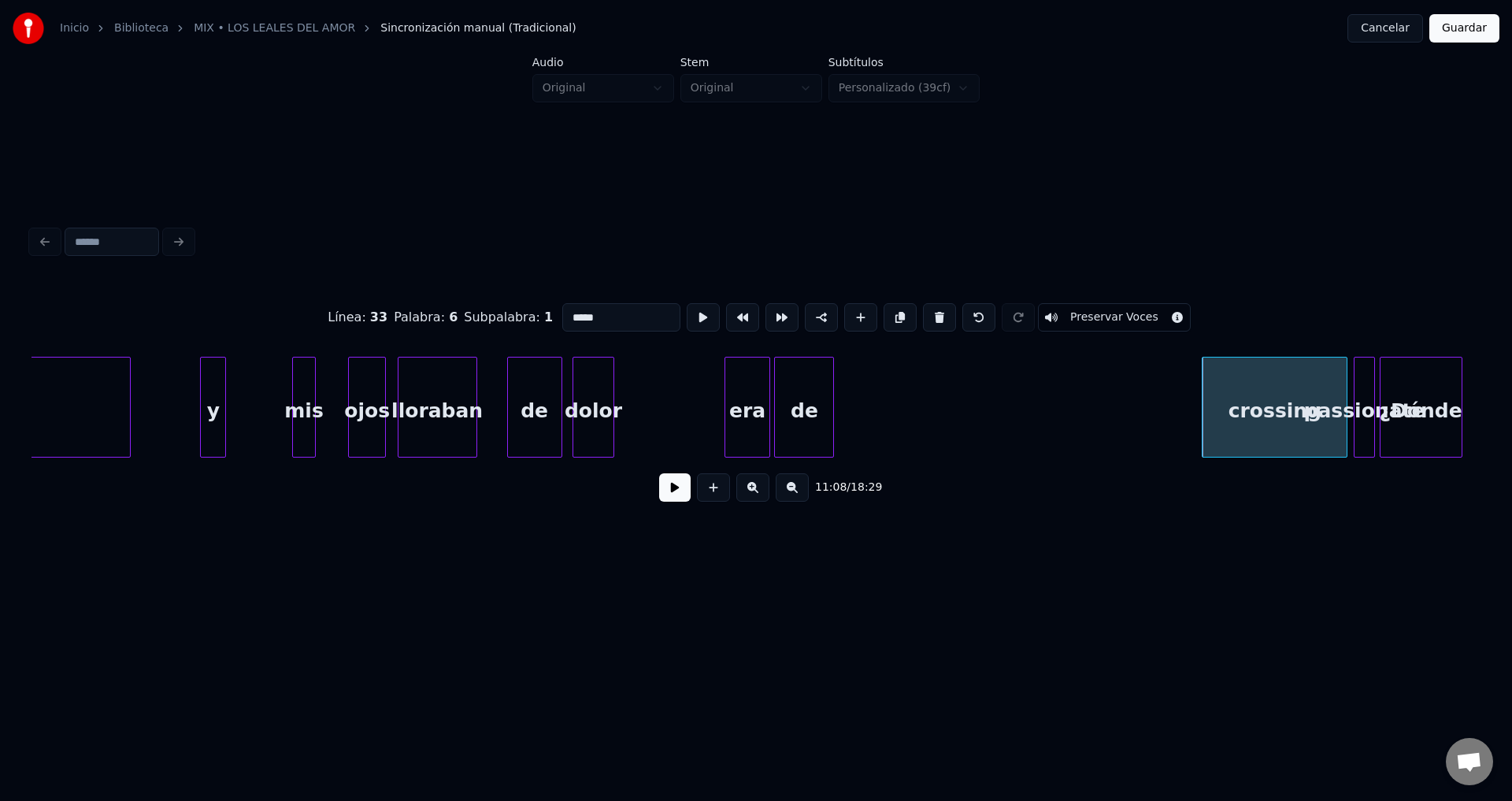
type input "*****"
drag, startPoint x: 1205, startPoint y: 395, endPoint x: 1271, endPoint y: 398, distance: 66.1
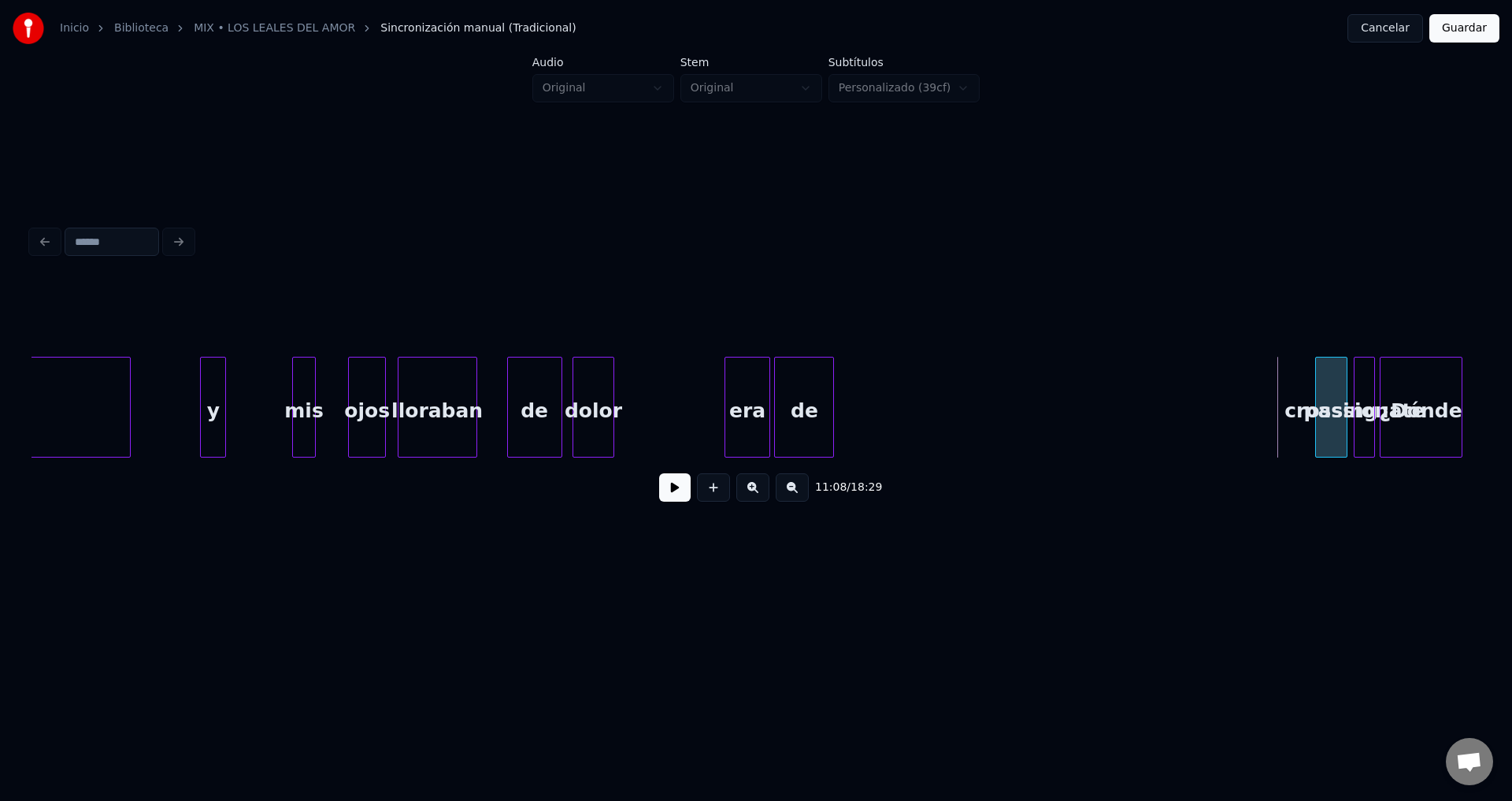
click at [1317, 397] on div at bounding box center [1318, 407] width 5 height 99
click at [1266, 413] on div "de" at bounding box center [1263, 411] width 58 height 107
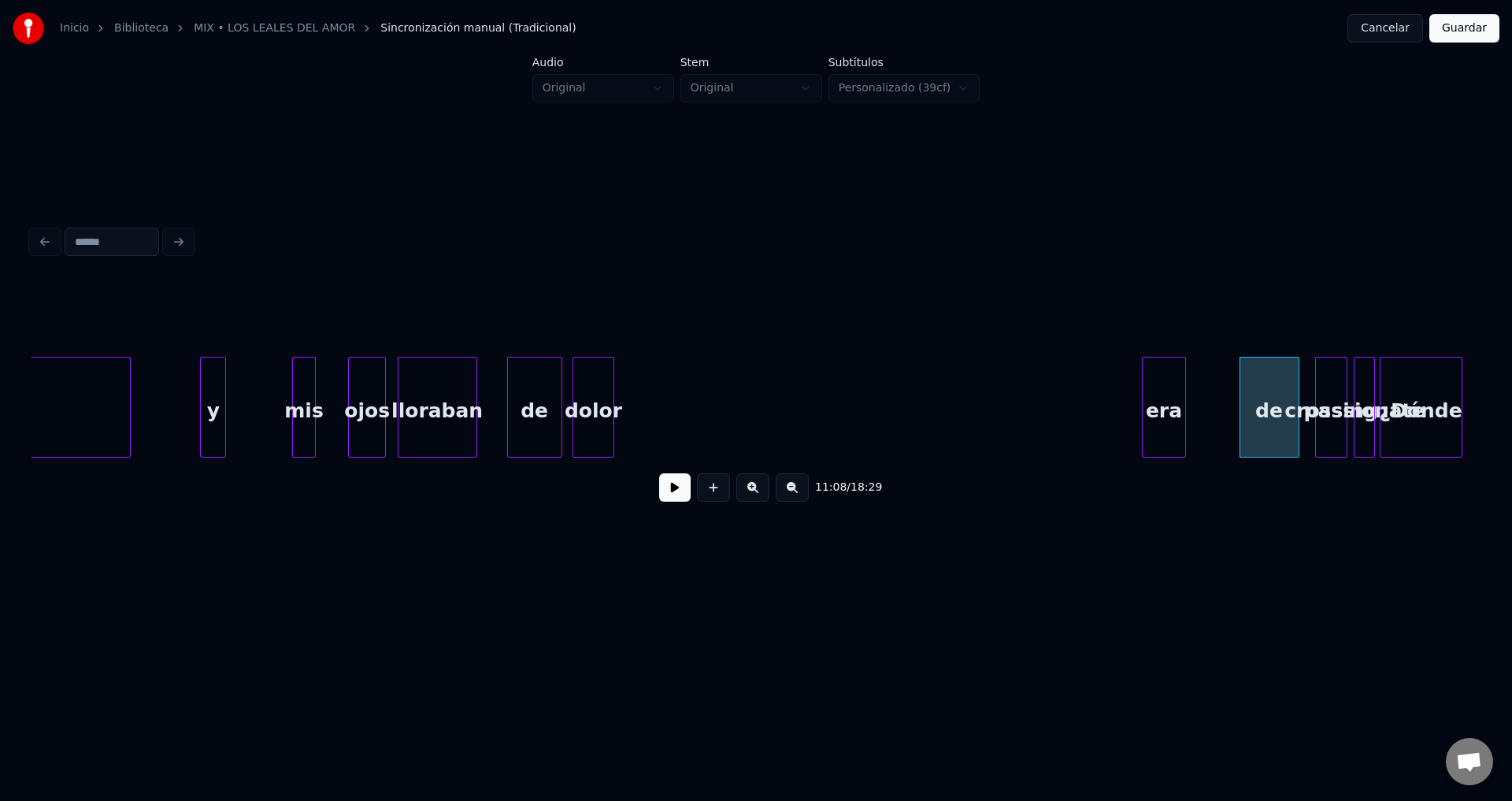
click at [1166, 407] on div "era" at bounding box center [1164, 411] width 44 height 107
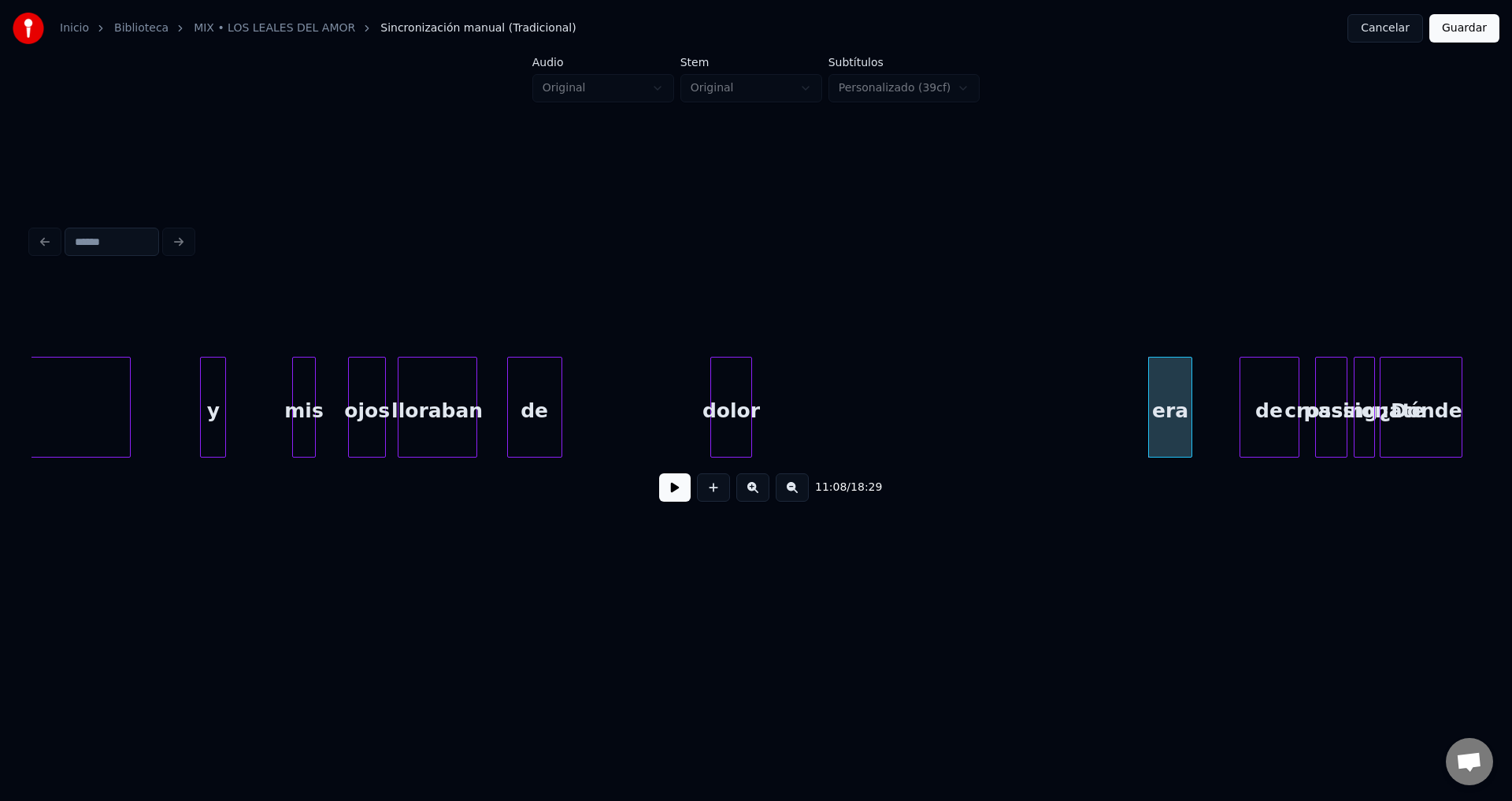
click at [751, 411] on div "dolor" at bounding box center [731, 411] width 40 height 107
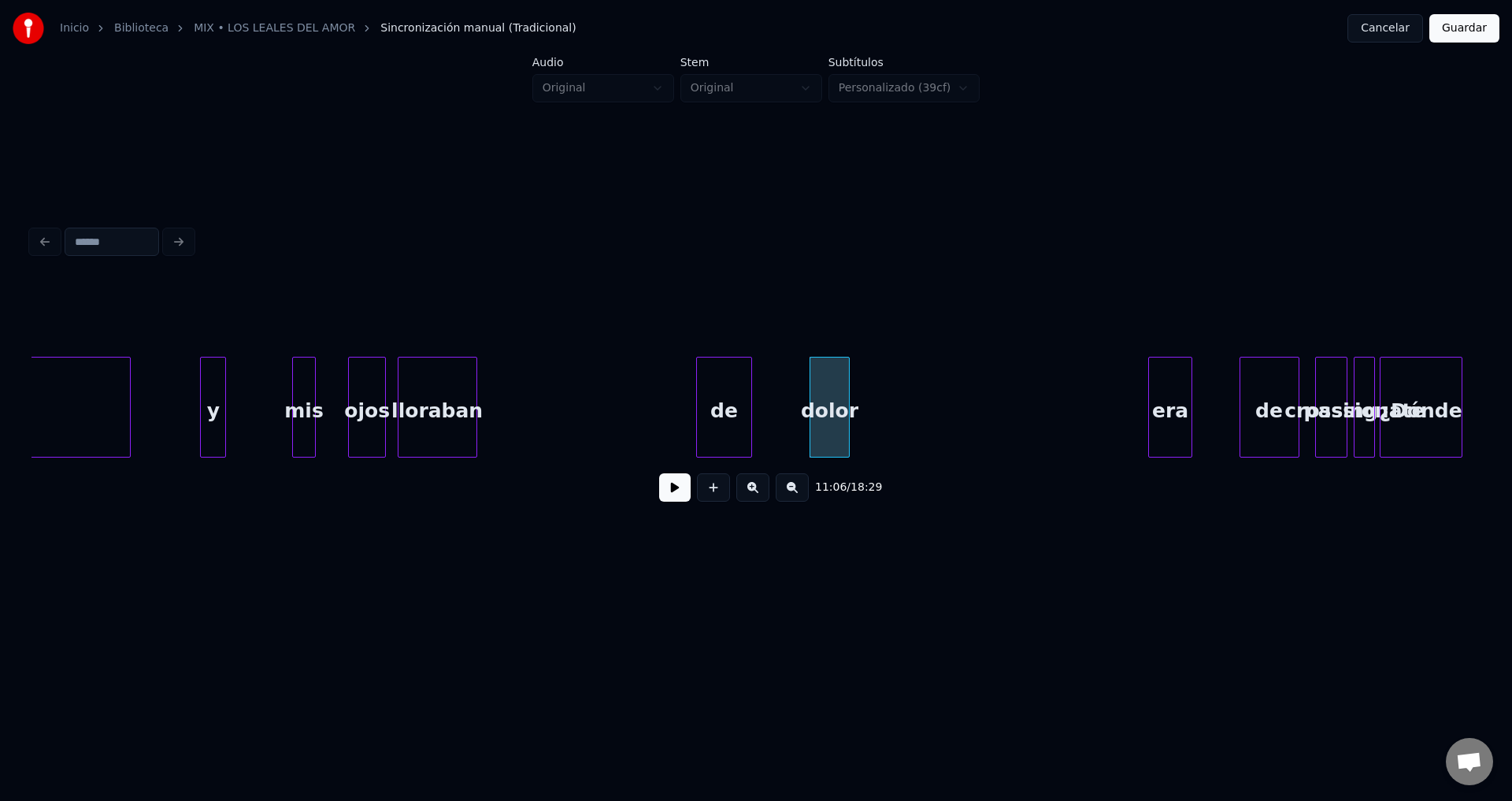
click at [751, 418] on div "de" at bounding box center [723, 411] width 53 height 107
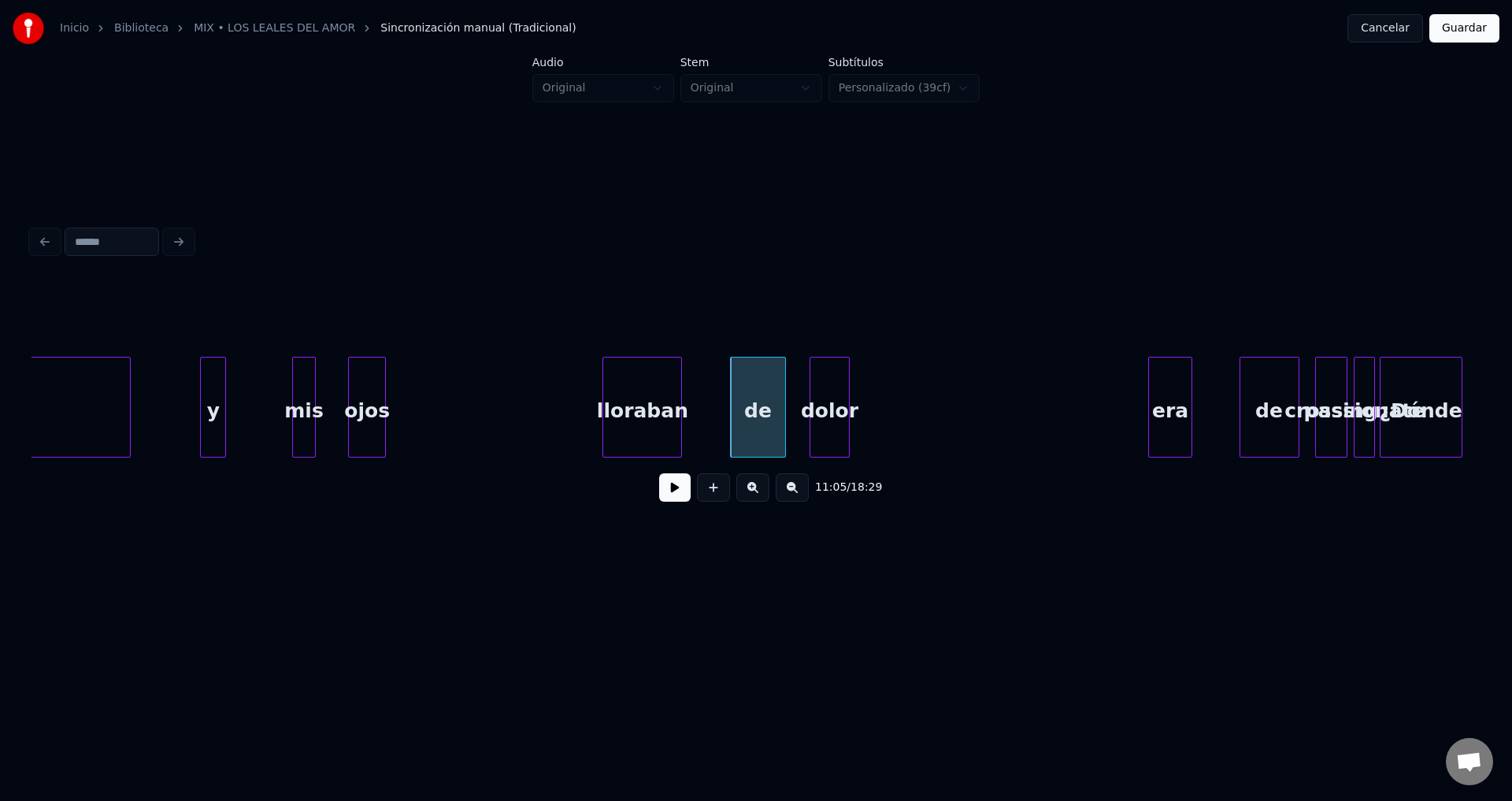
click at [662, 422] on div "lloraban" at bounding box center [642, 411] width 78 height 107
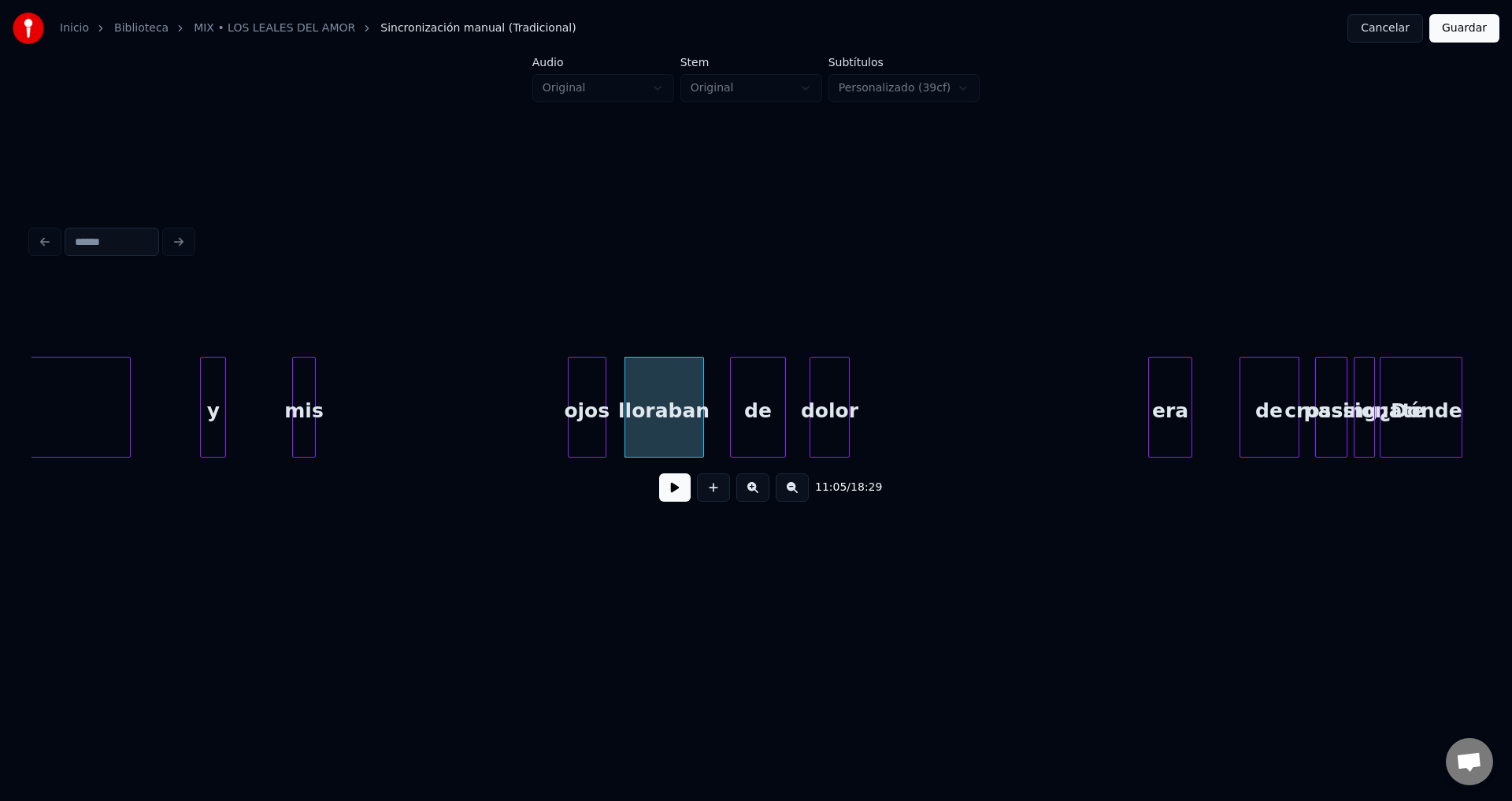
click at [594, 425] on div "ojos" at bounding box center [587, 411] width 37 height 107
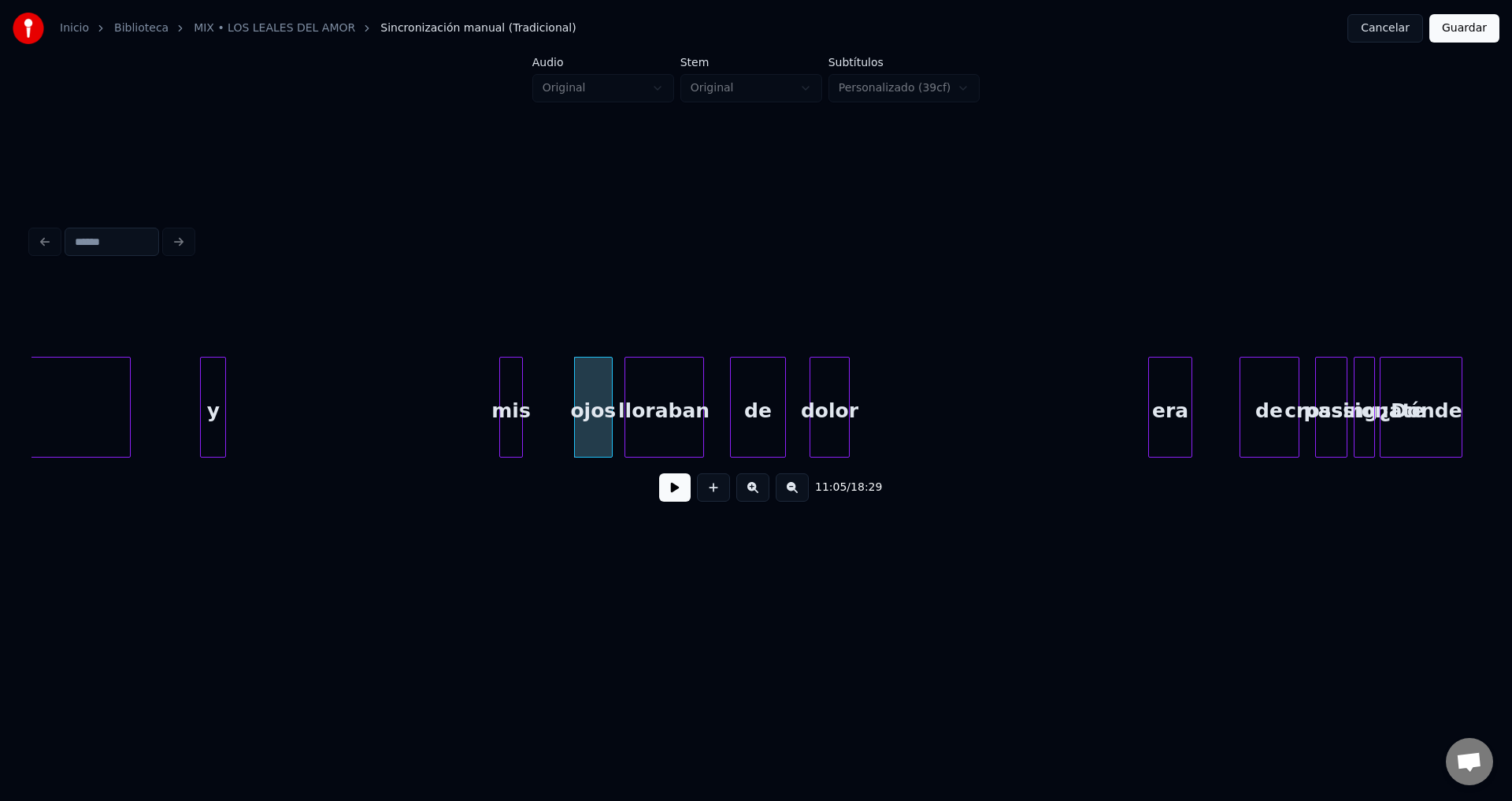
click at [512, 408] on div "mis" at bounding box center [510, 411] width 21 height 107
click at [199, 400] on div "y" at bounding box center [206, 411] width 25 height 107
click at [213, 397] on div "y" at bounding box center [207, 411] width 25 height 107
click at [671, 498] on button at bounding box center [675, 488] width 32 height 29
click at [240, 397] on div at bounding box center [238, 407] width 5 height 99
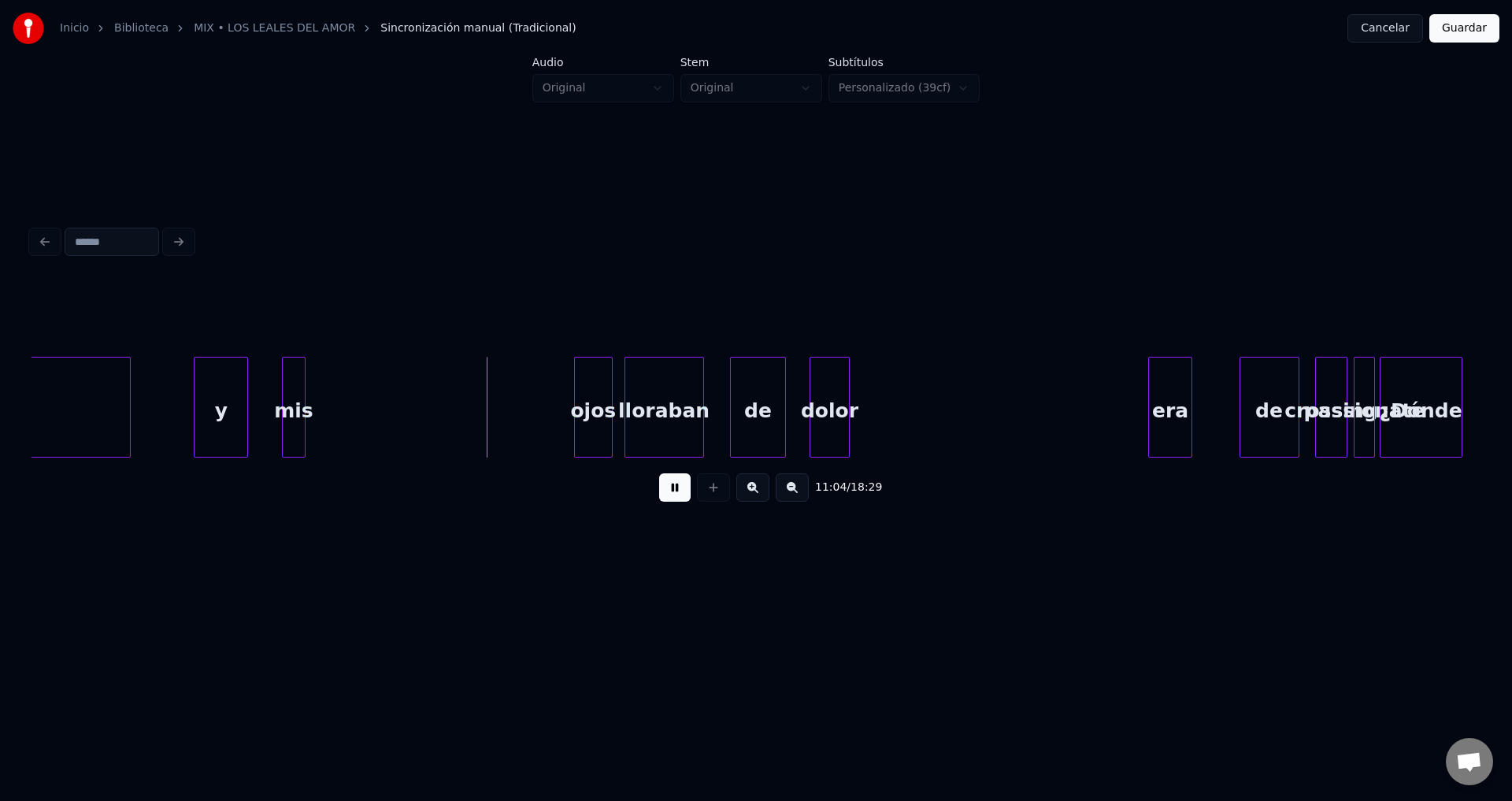
click at [289, 412] on div "mis" at bounding box center [293, 411] width 21 height 107
click at [292, 400] on div at bounding box center [291, 407] width 5 height 99
click at [231, 397] on div at bounding box center [230, 407] width 5 height 99
click at [252, 398] on div "mis" at bounding box center [252, 411] width 20 height 107
click at [293, 408] on div "ojos" at bounding box center [294, 411] width 37 height 107
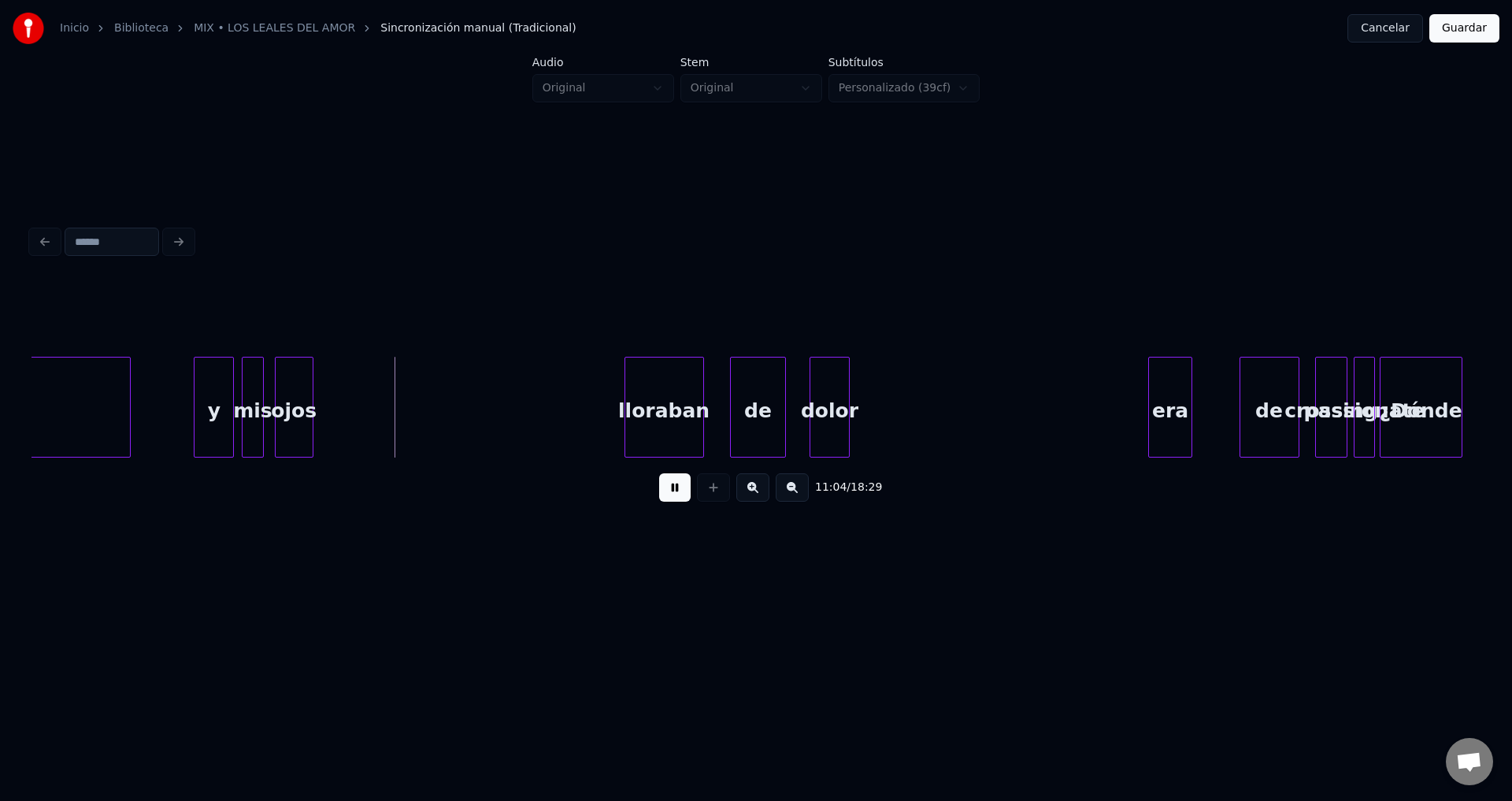
click at [458, 403] on div at bounding box center [458, 407] width 5 height 99
click at [510, 412] on div "lloraban" at bounding box center [508, 411] width 78 height 107
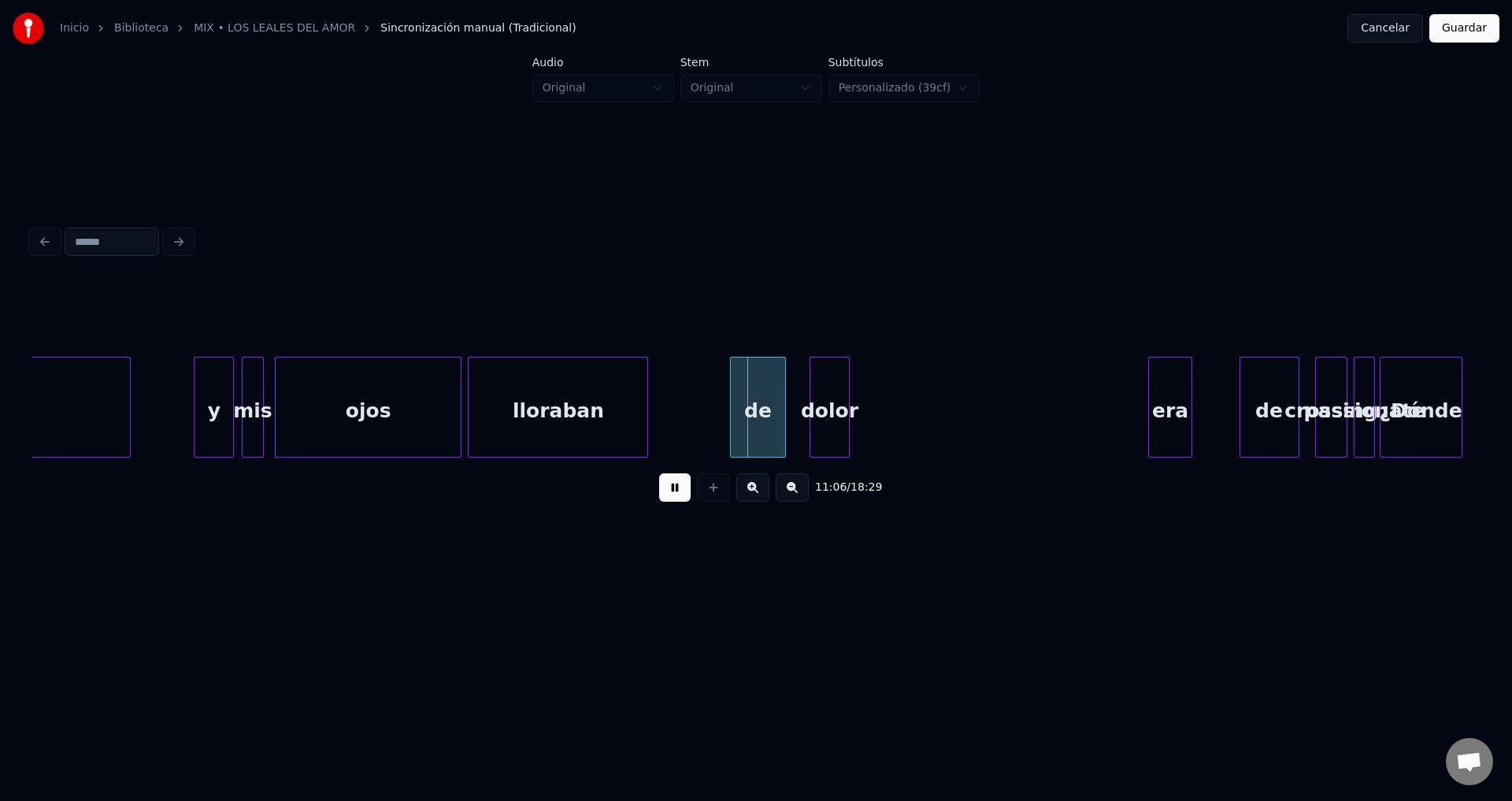
click at [647, 401] on div at bounding box center [645, 407] width 5 height 99
click at [725, 408] on div "de" at bounding box center [717, 411] width 53 height 107
click at [725, 399] on div at bounding box center [723, 407] width 5 height 99
click at [764, 401] on div "dolor" at bounding box center [755, 411] width 40 height 107
click at [962, 400] on div at bounding box center [960, 407] width 5 height 99
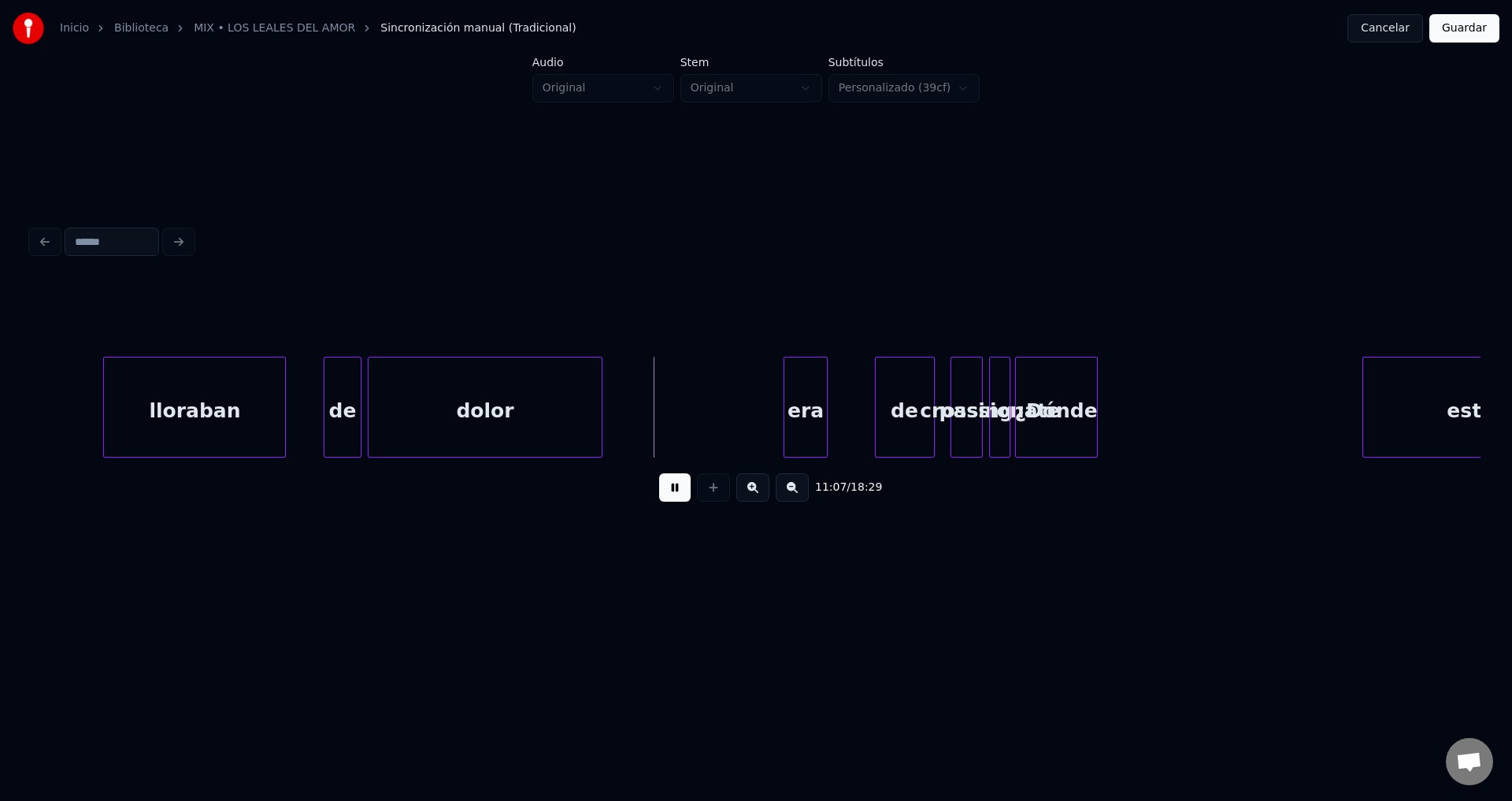
scroll to position [0, 131132]
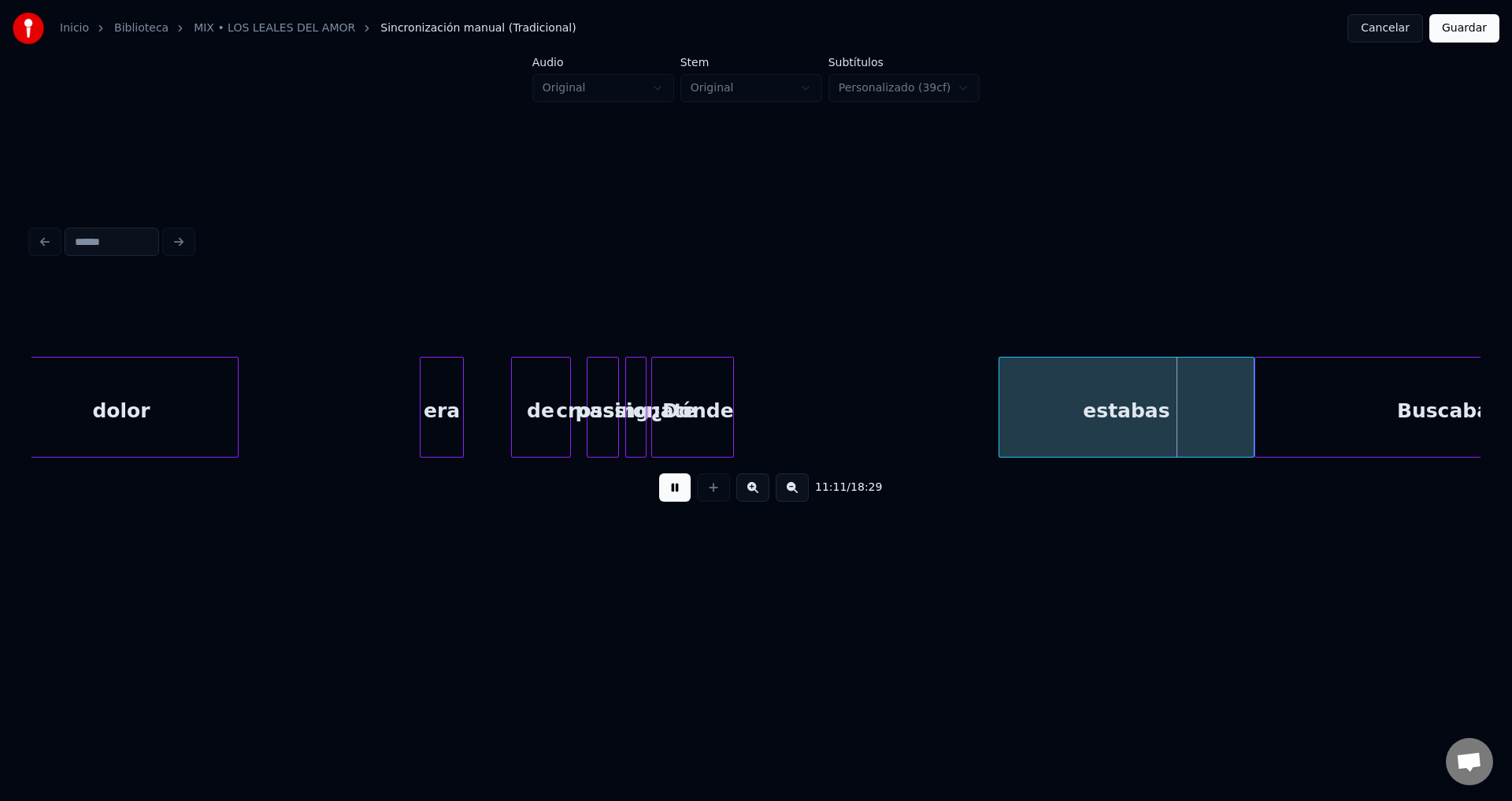
click at [675, 494] on button at bounding box center [675, 488] width 32 height 29
click at [427, 416] on div "era" at bounding box center [442, 411] width 44 height 107
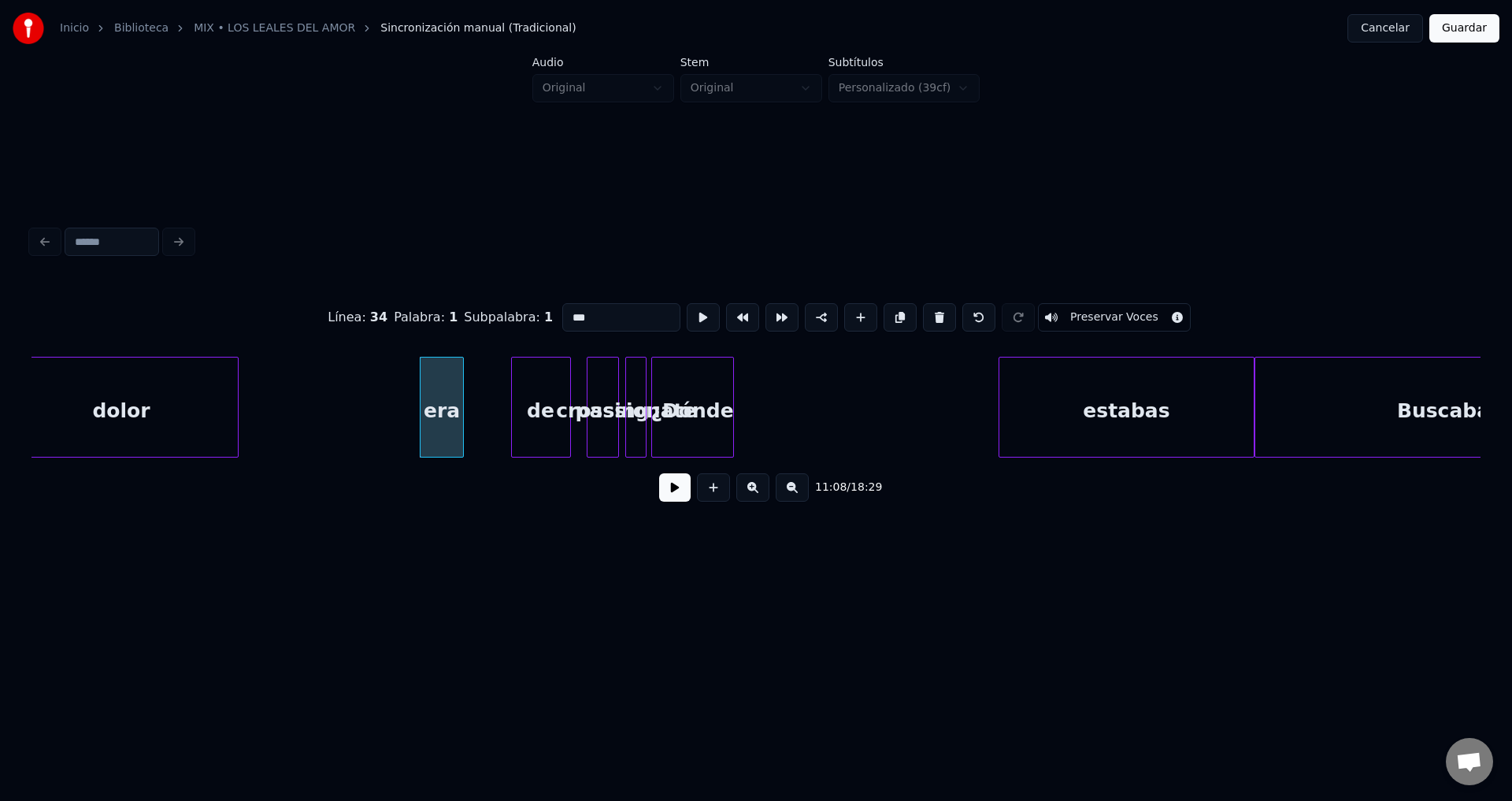
drag, startPoint x: 615, startPoint y: 315, endPoint x: 478, endPoint y: 311, distance: 137.1
click at [478, 311] on div "Línea : 34 Palabra : 1 Subpalabra : 1 *** Preservar Voces" at bounding box center [756, 317] width 1449 height 79
click at [522, 412] on div "de" at bounding box center [540, 411] width 58 height 107
drag, startPoint x: 617, startPoint y: 310, endPoint x: 523, endPoint y: 312, distance: 94.0
click at [523, 312] on div "Línea : 34 Palabra : 2 Subpalabra : 1 ** Preservar Voces" at bounding box center [756, 317] width 1449 height 79
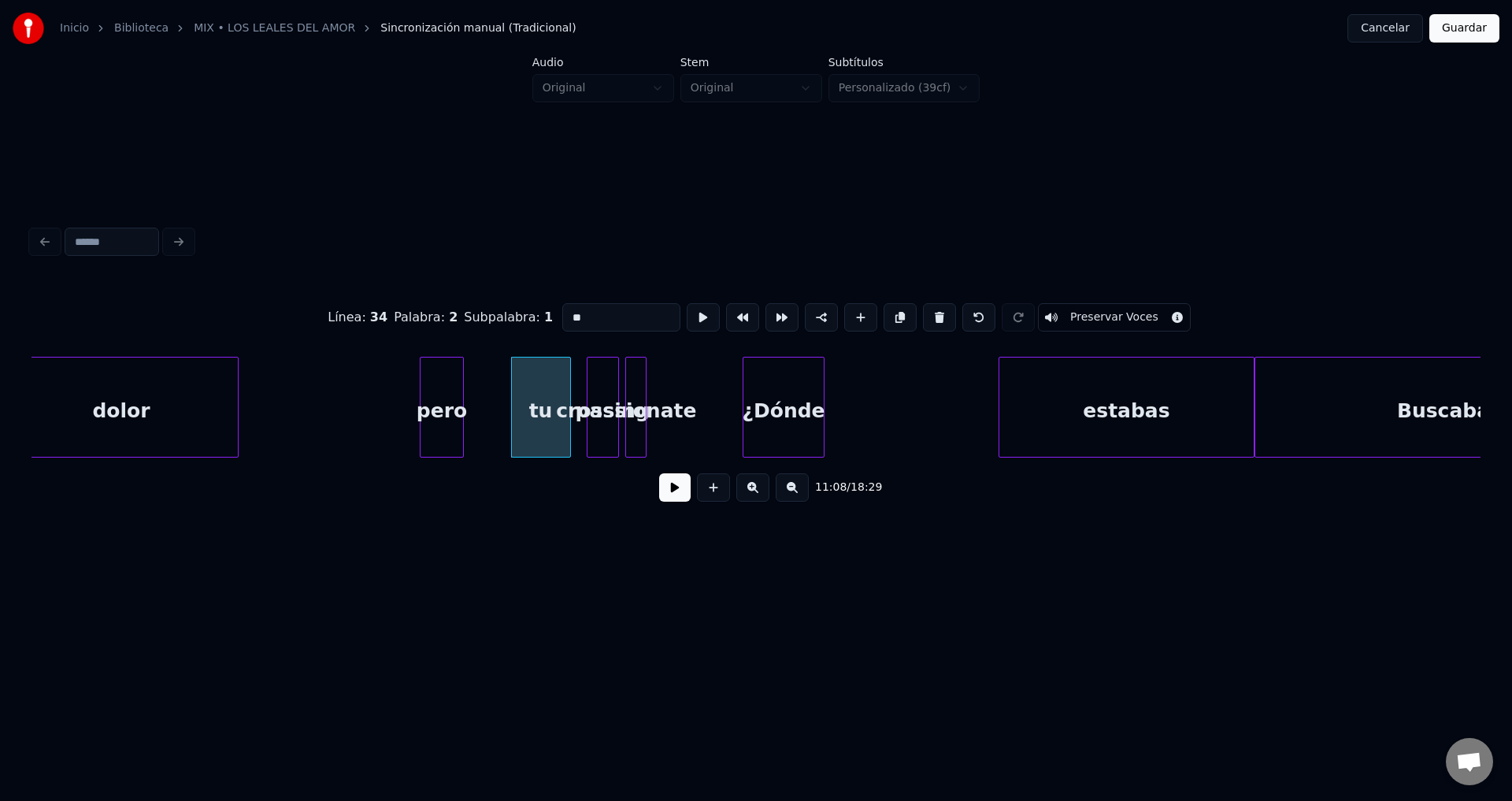
click at [791, 427] on div "¿Dónde" at bounding box center [784, 411] width 81 height 107
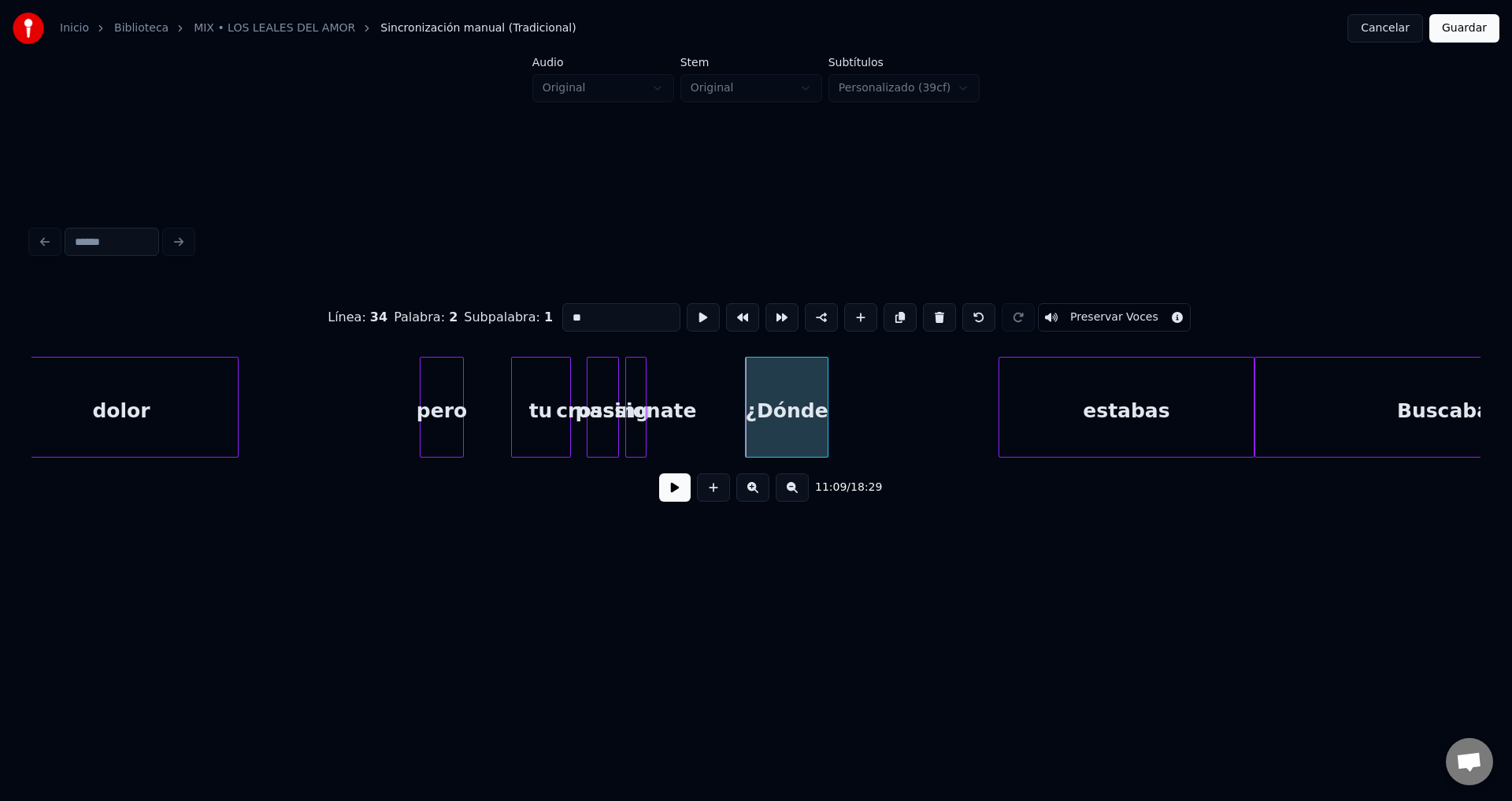
click at [642, 408] on div at bounding box center [644, 407] width 5 height 99
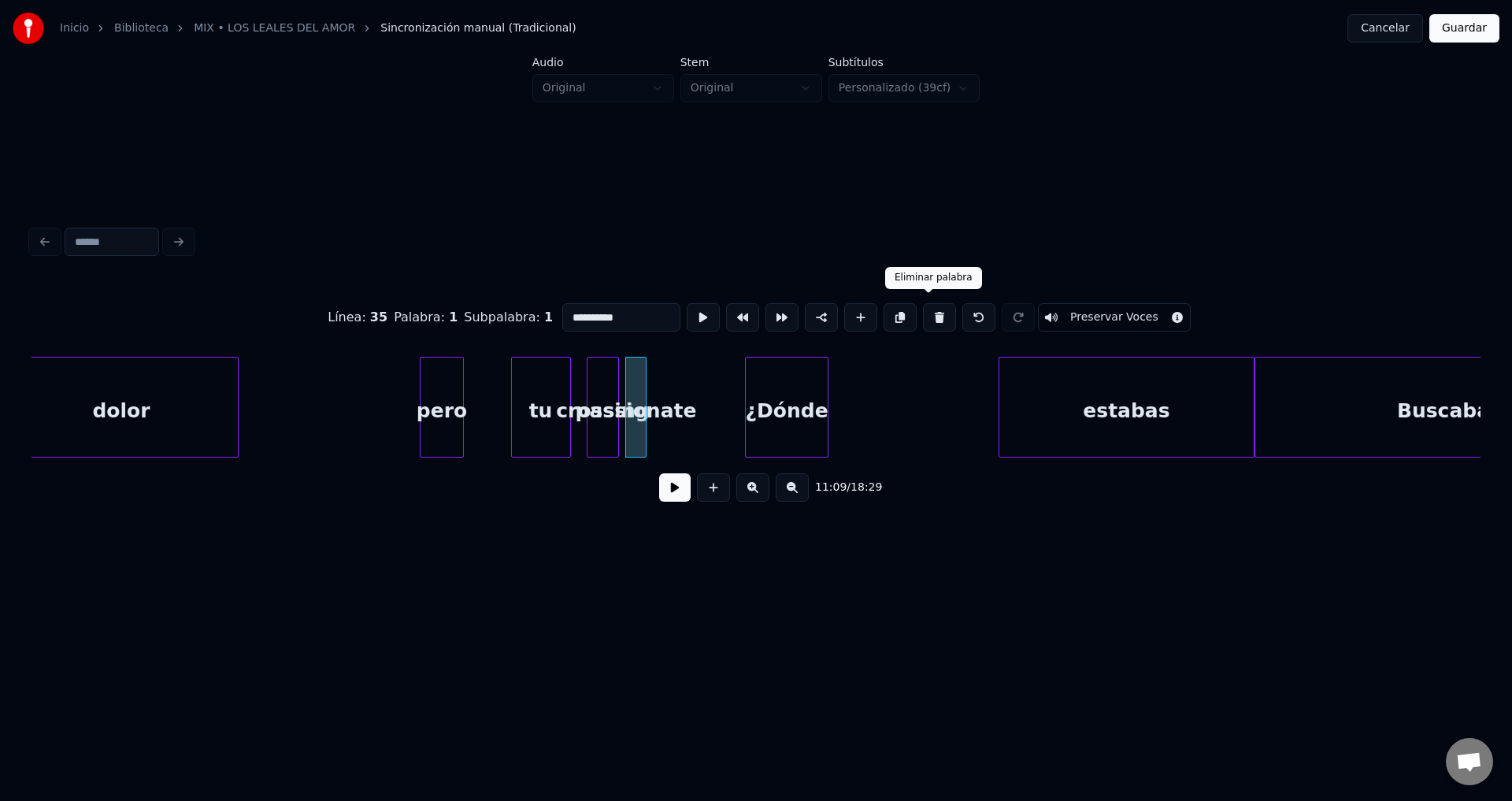
click at [926, 312] on button at bounding box center [940, 318] width 33 height 29
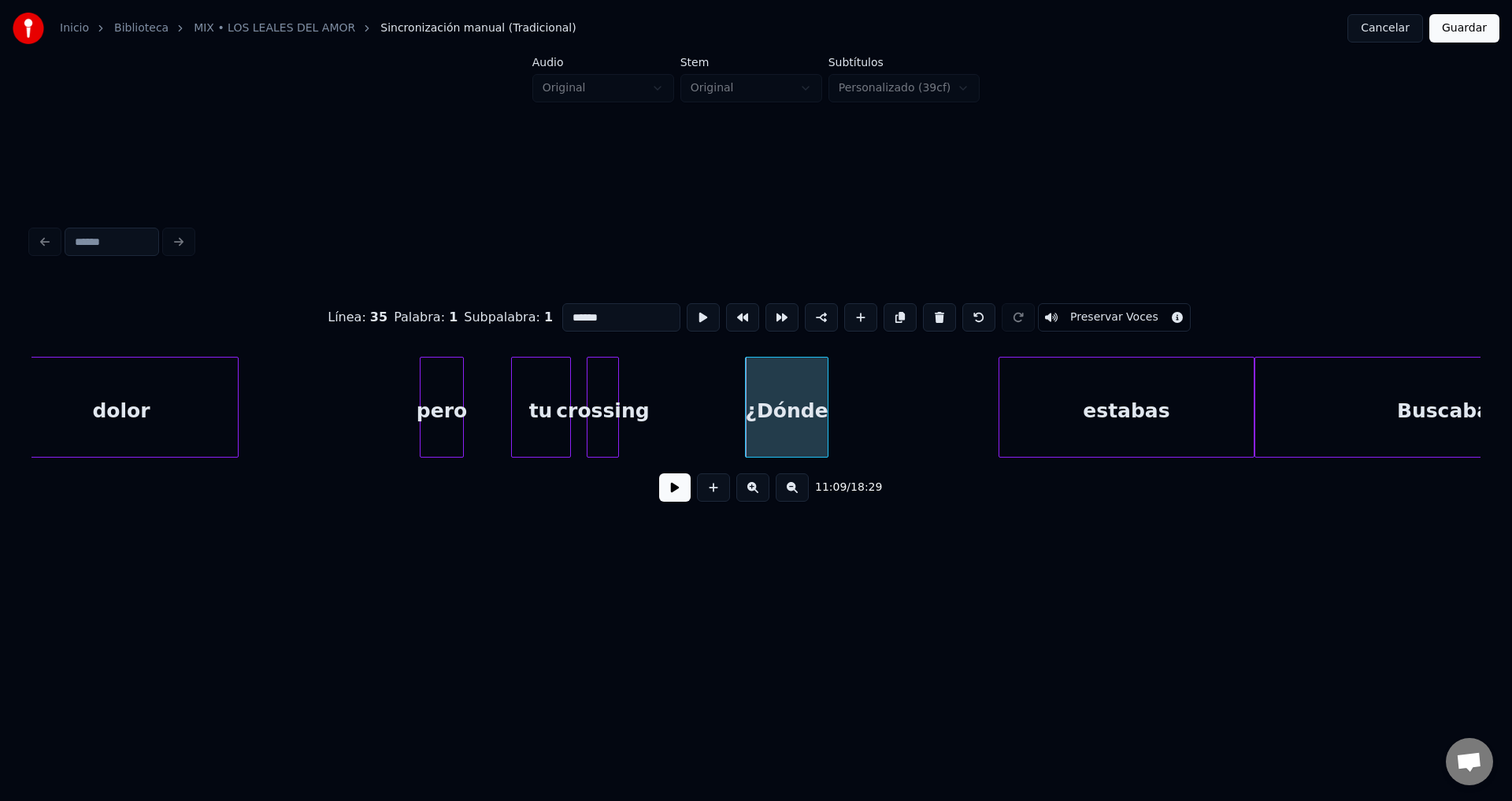
click at [598, 414] on div "crossing" at bounding box center [603, 411] width 32 height 107
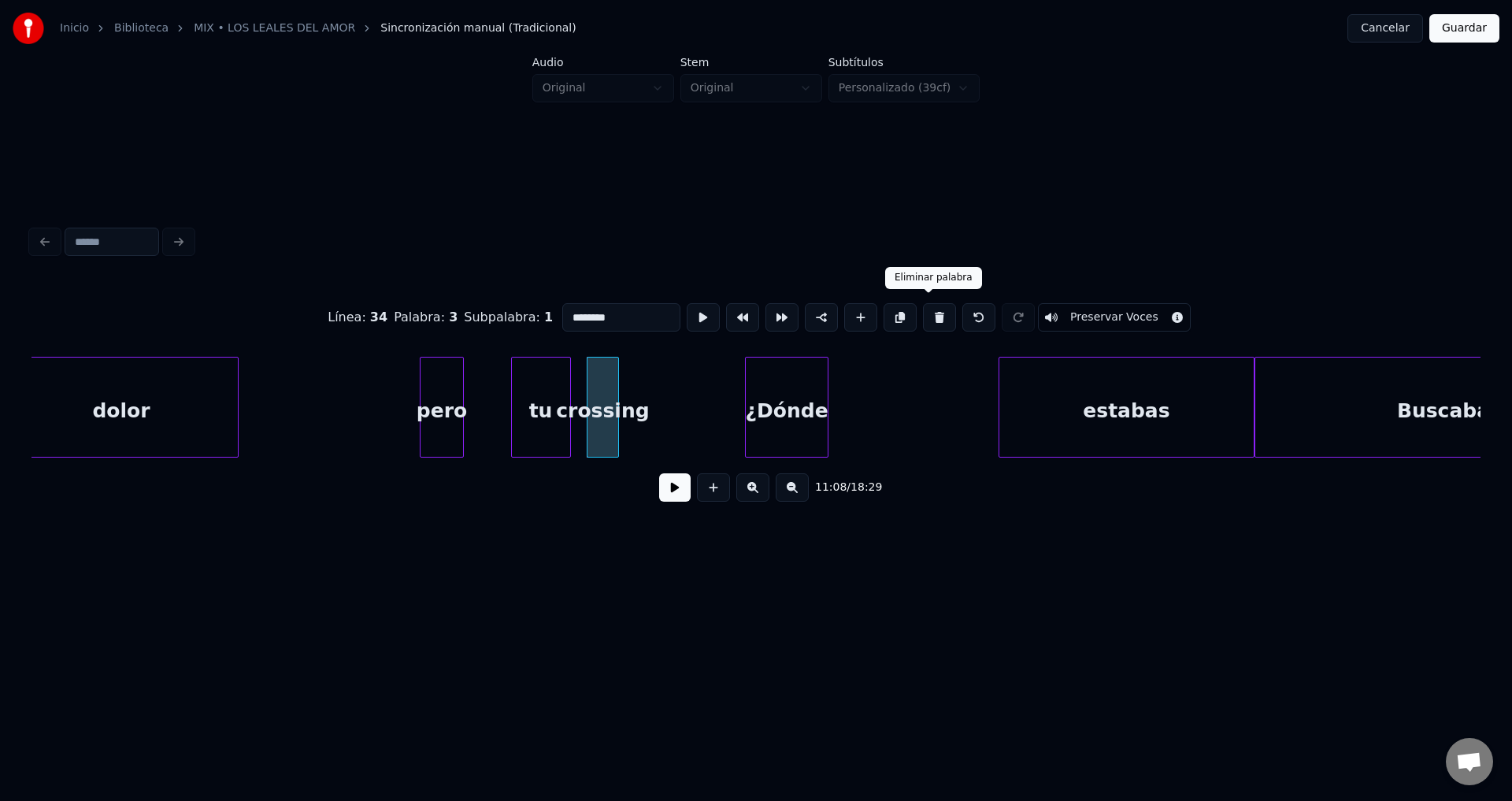
click at [933, 308] on button at bounding box center [940, 318] width 33 height 29
type input "******"
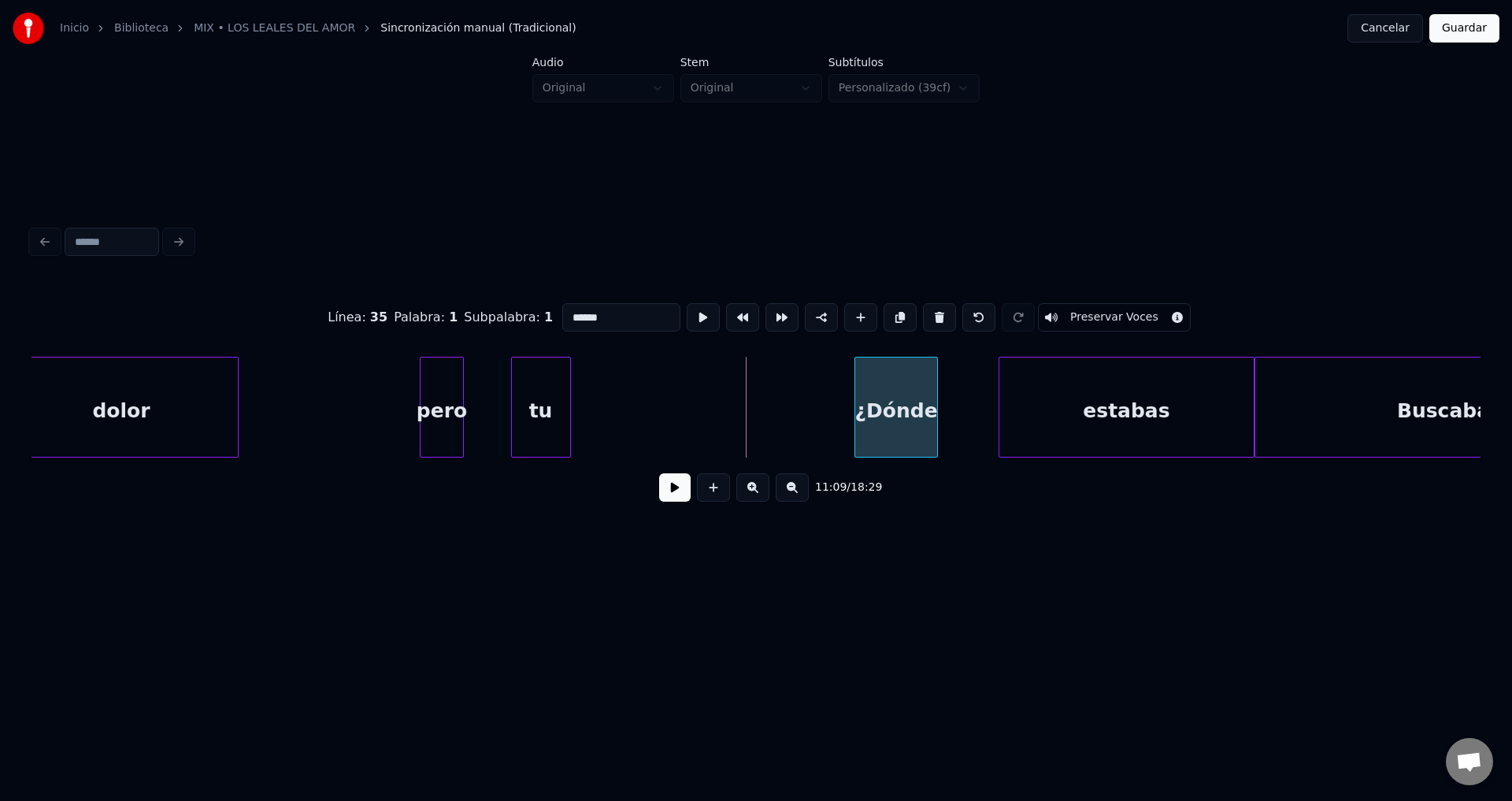
click at [913, 422] on div "¿Dónde" at bounding box center [895, 411] width 81 height 107
click at [760, 408] on div "tu" at bounding box center [736, 411] width 58 height 107
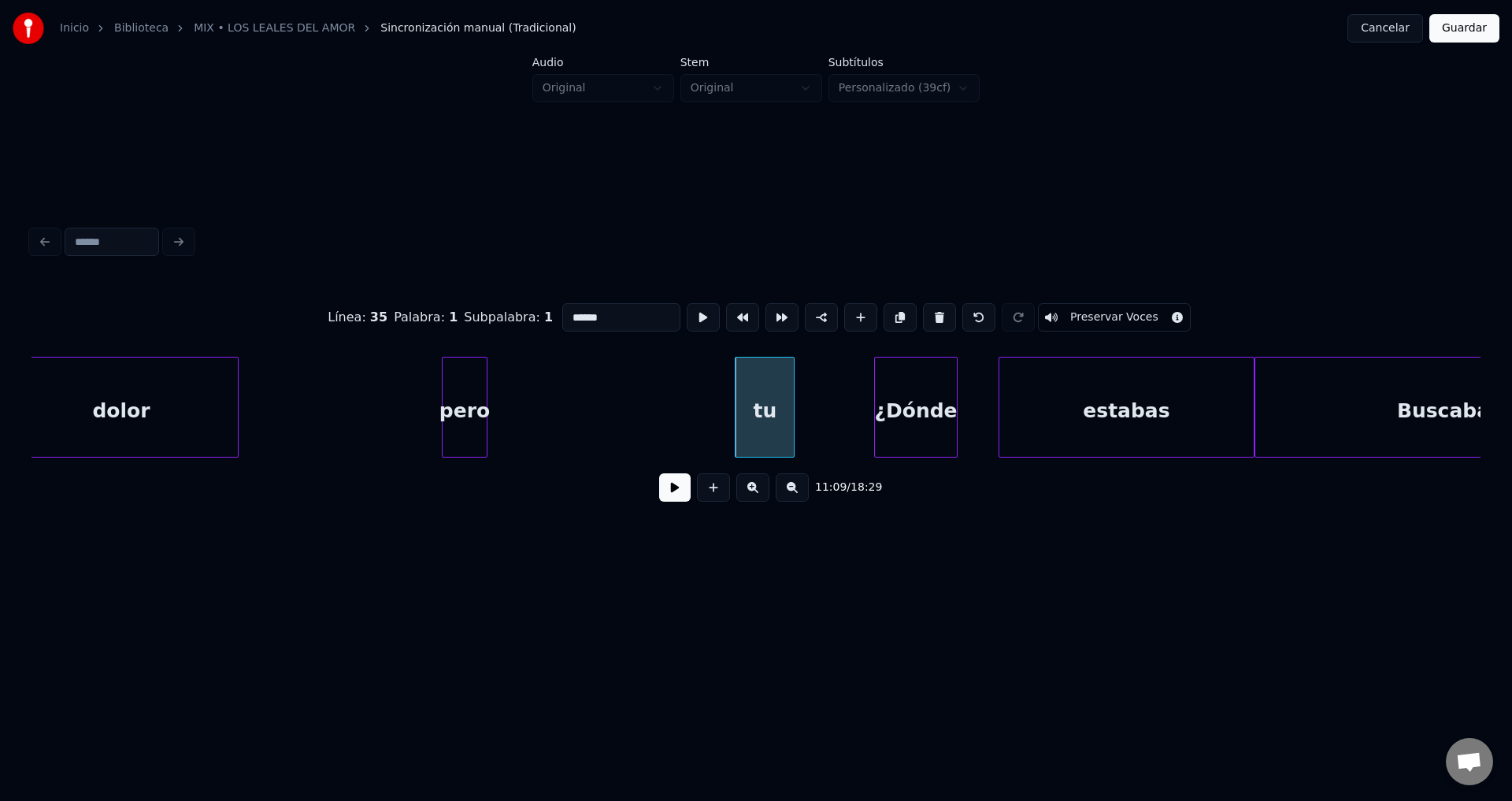
click at [462, 404] on div "pero" at bounding box center [464, 411] width 44 height 107
click at [673, 489] on button at bounding box center [675, 488] width 32 height 29
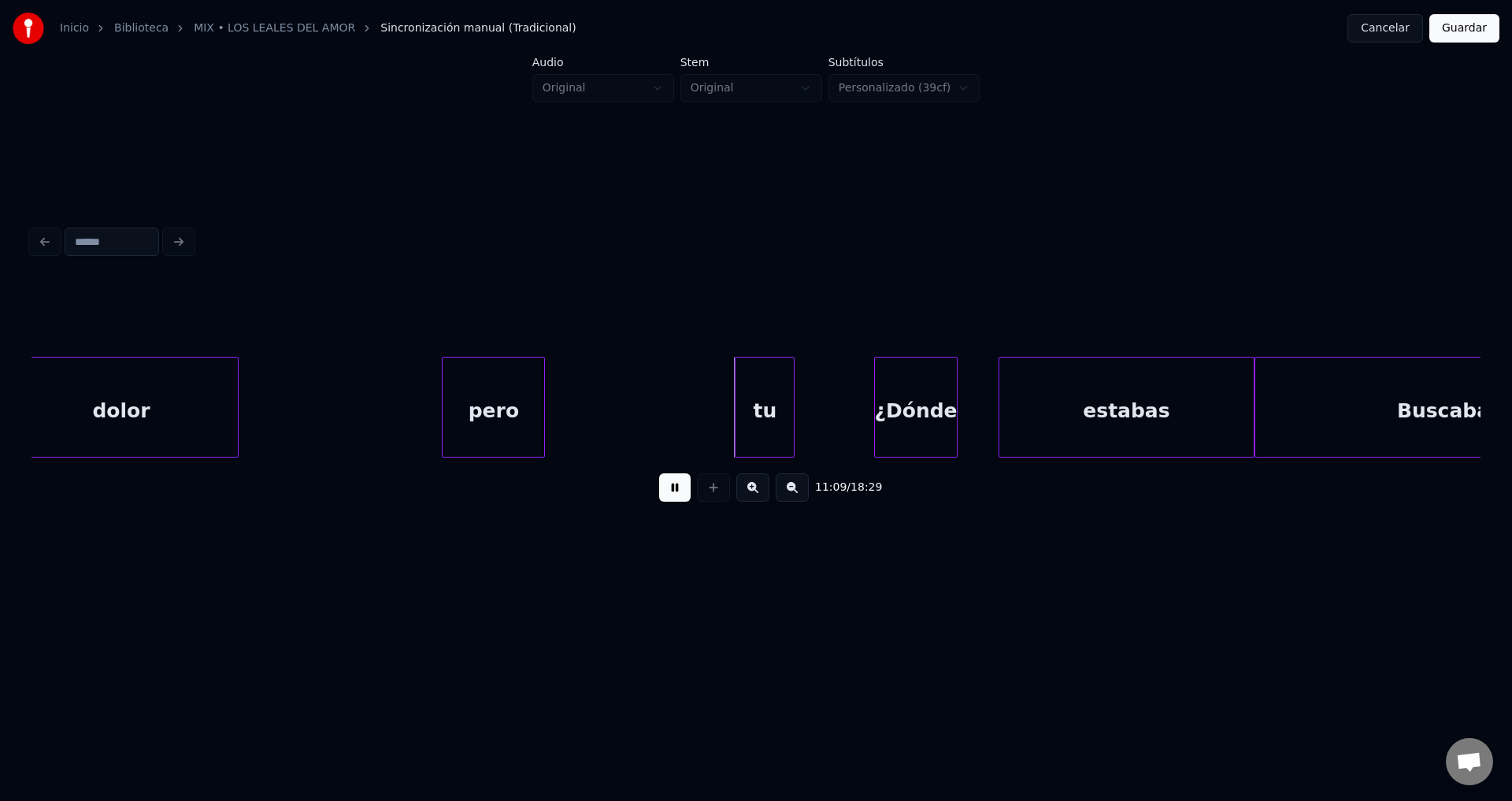
click at [543, 400] on div at bounding box center [542, 407] width 5 height 99
click at [597, 410] on div "tu" at bounding box center [597, 411] width 58 height 107
click at [851, 402] on div at bounding box center [849, 407] width 5 height 99
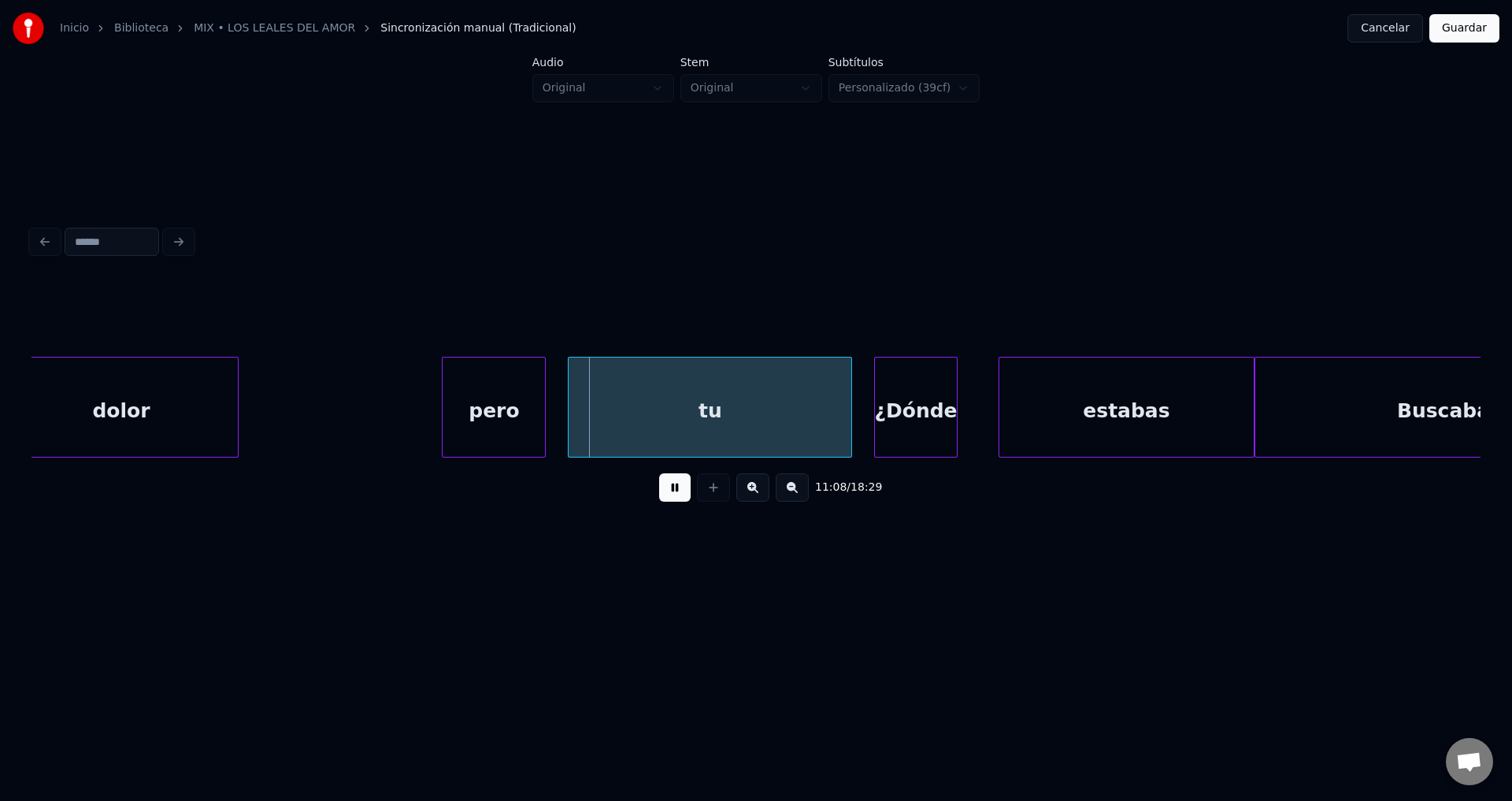
click at [730, 405] on div "tu" at bounding box center [710, 411] width 283 height 107
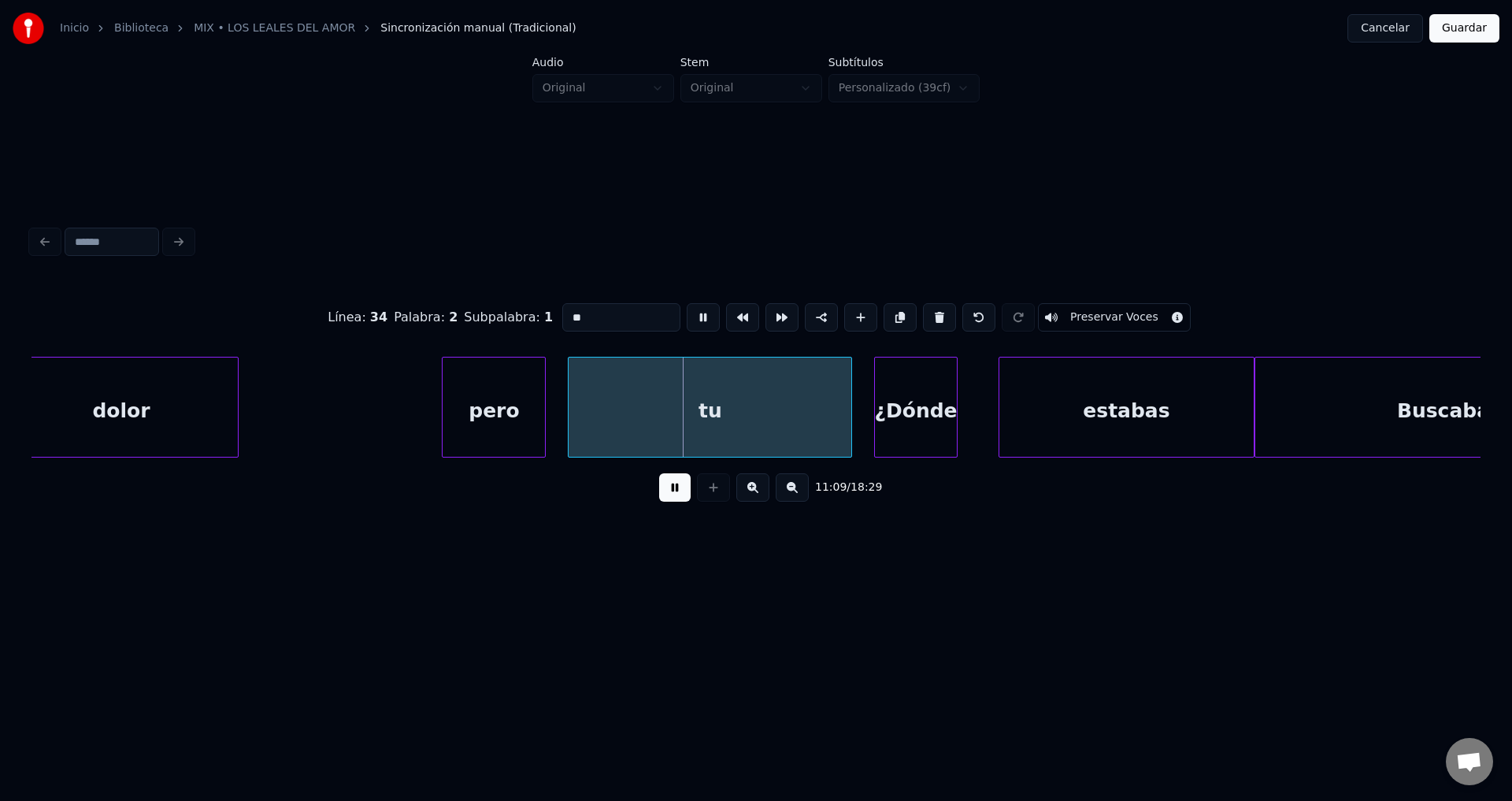
click at [612, 308] on input "**" at bounding box center [621, 318] width 118 height 29
type input "**"
click at [669, 500] on button at bounding box center [675, 488] width 32 height 29
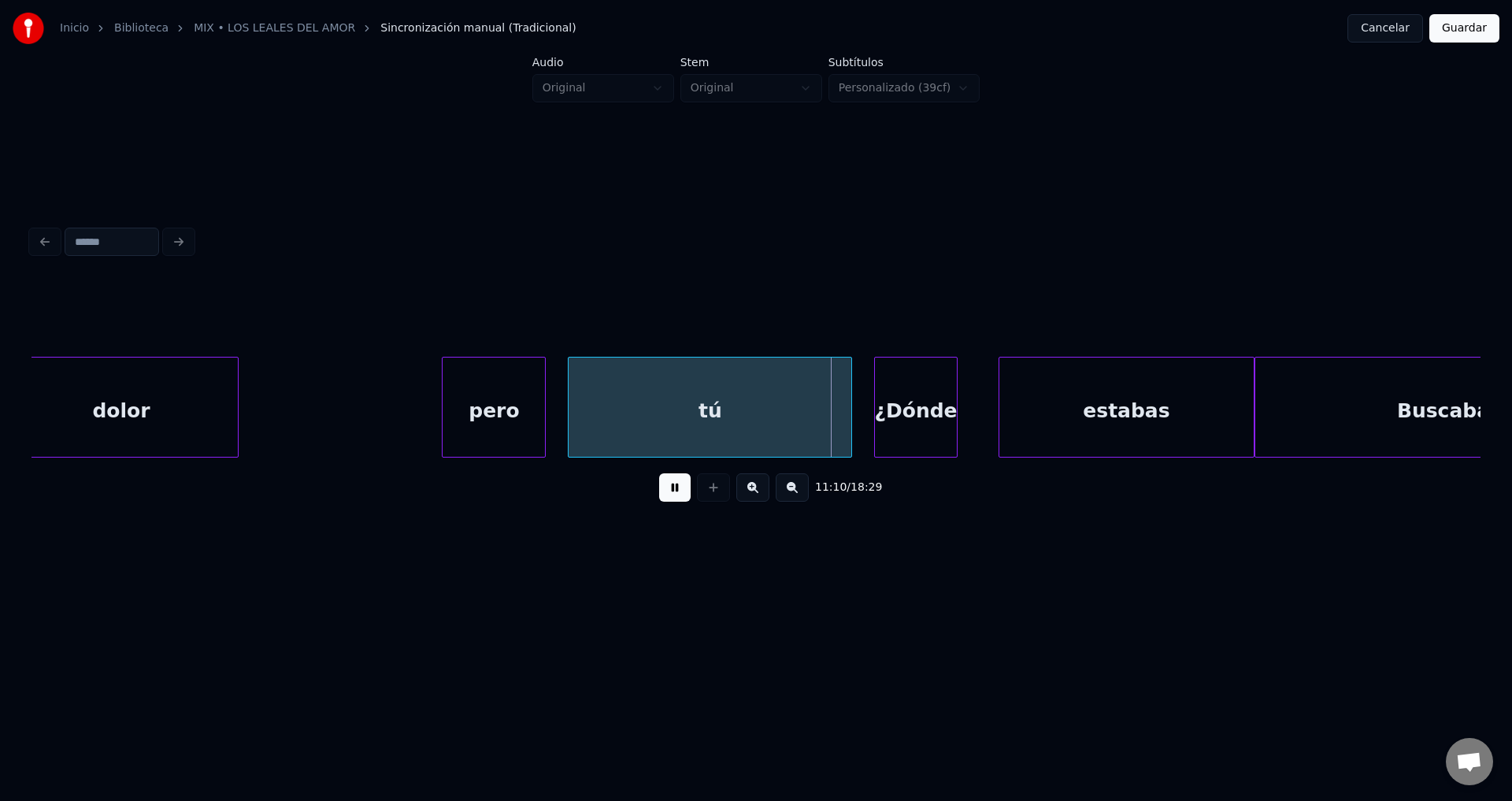
click at [669, 499] on button at bounding box center [675, 488] width 32 height 29
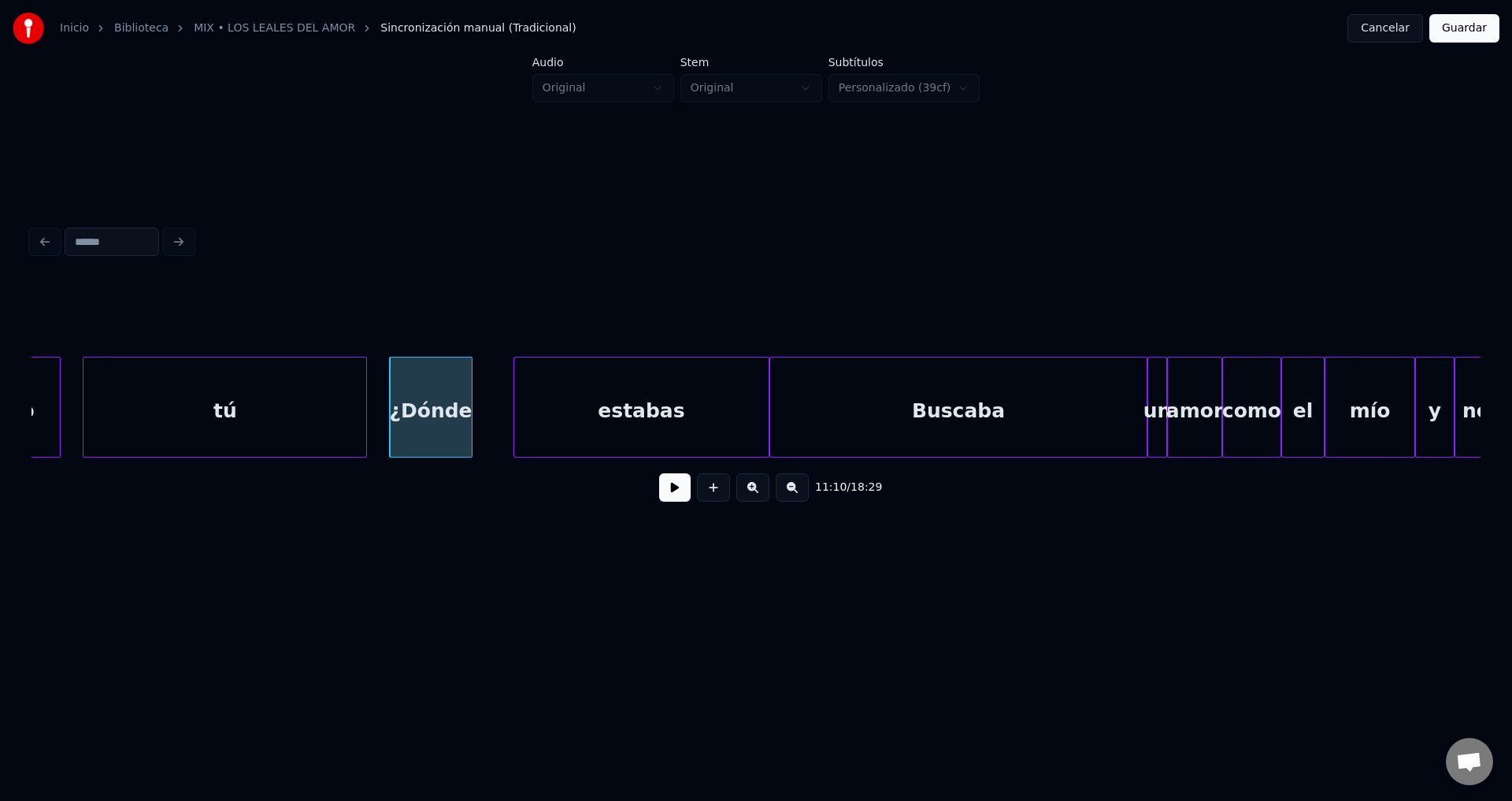
scroll to position [0, 131739]
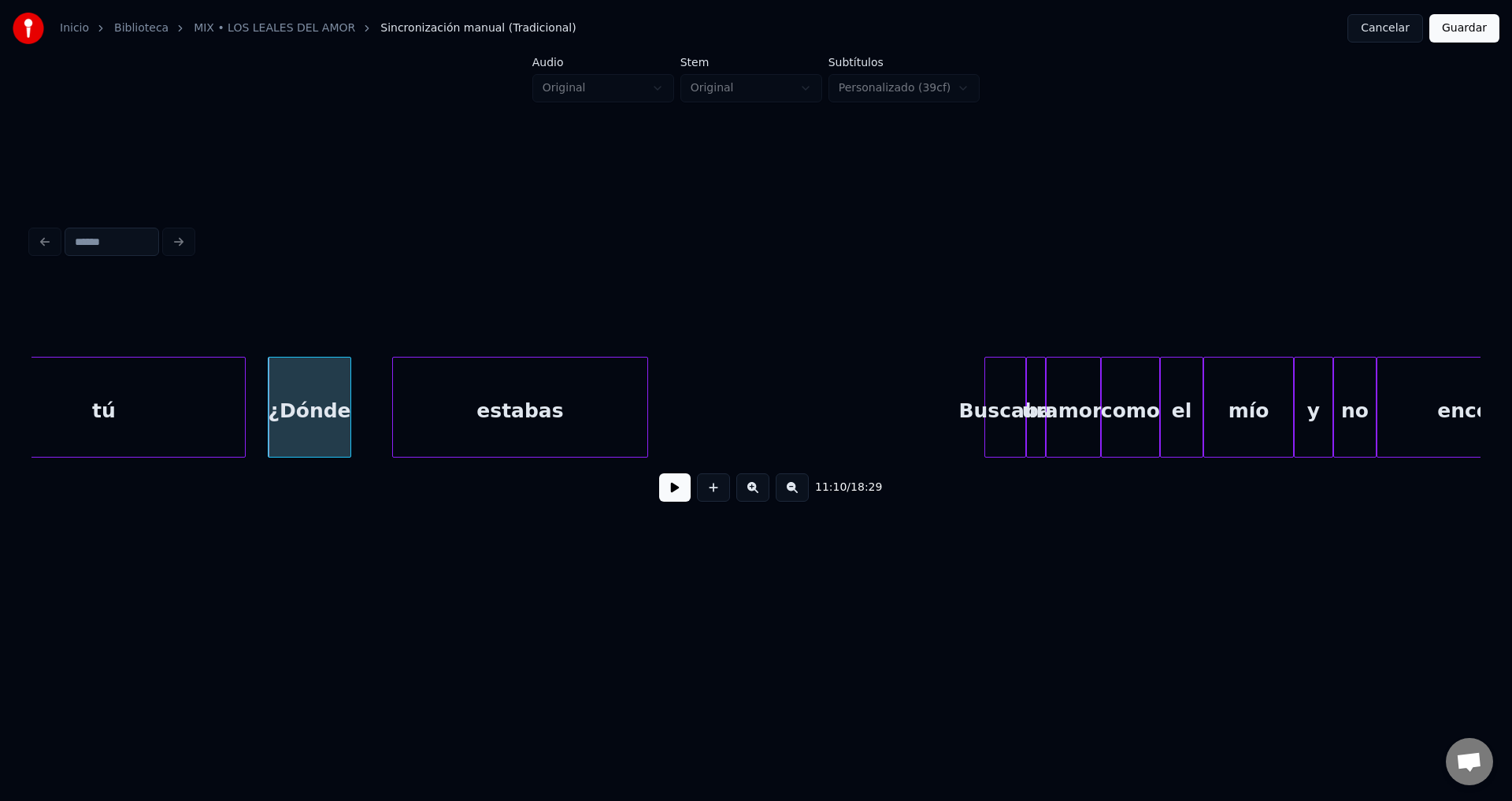
click at [990, 402] on div at bounding box center [988, 407] width 5 height 99
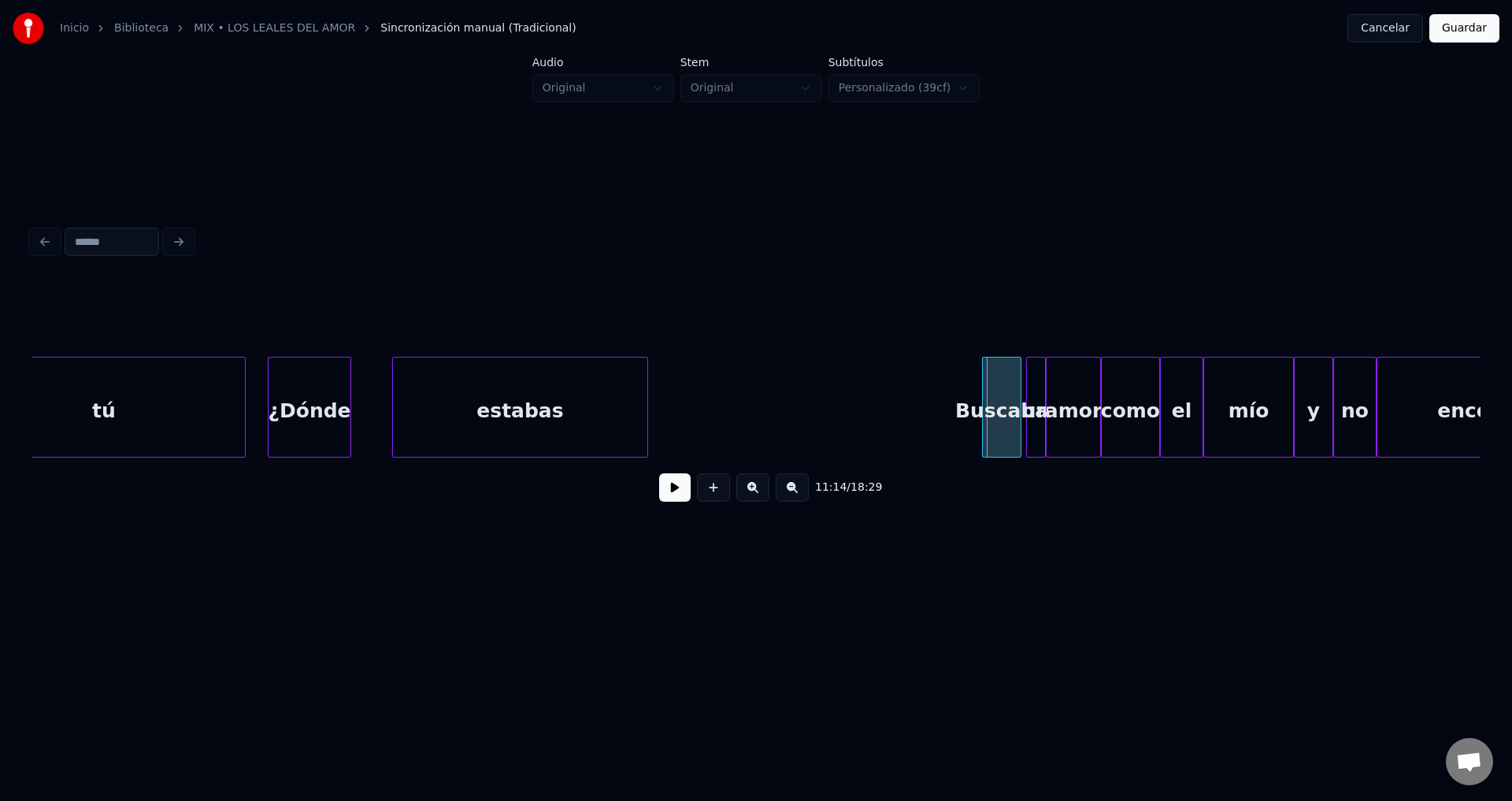
click at [1007, 398] on div "Buscaba" at bounding box center [1002, 411] width 38 height 107
click at [867, 413] on div "estabas" at bounding box center [832, 411] width 254 height 107
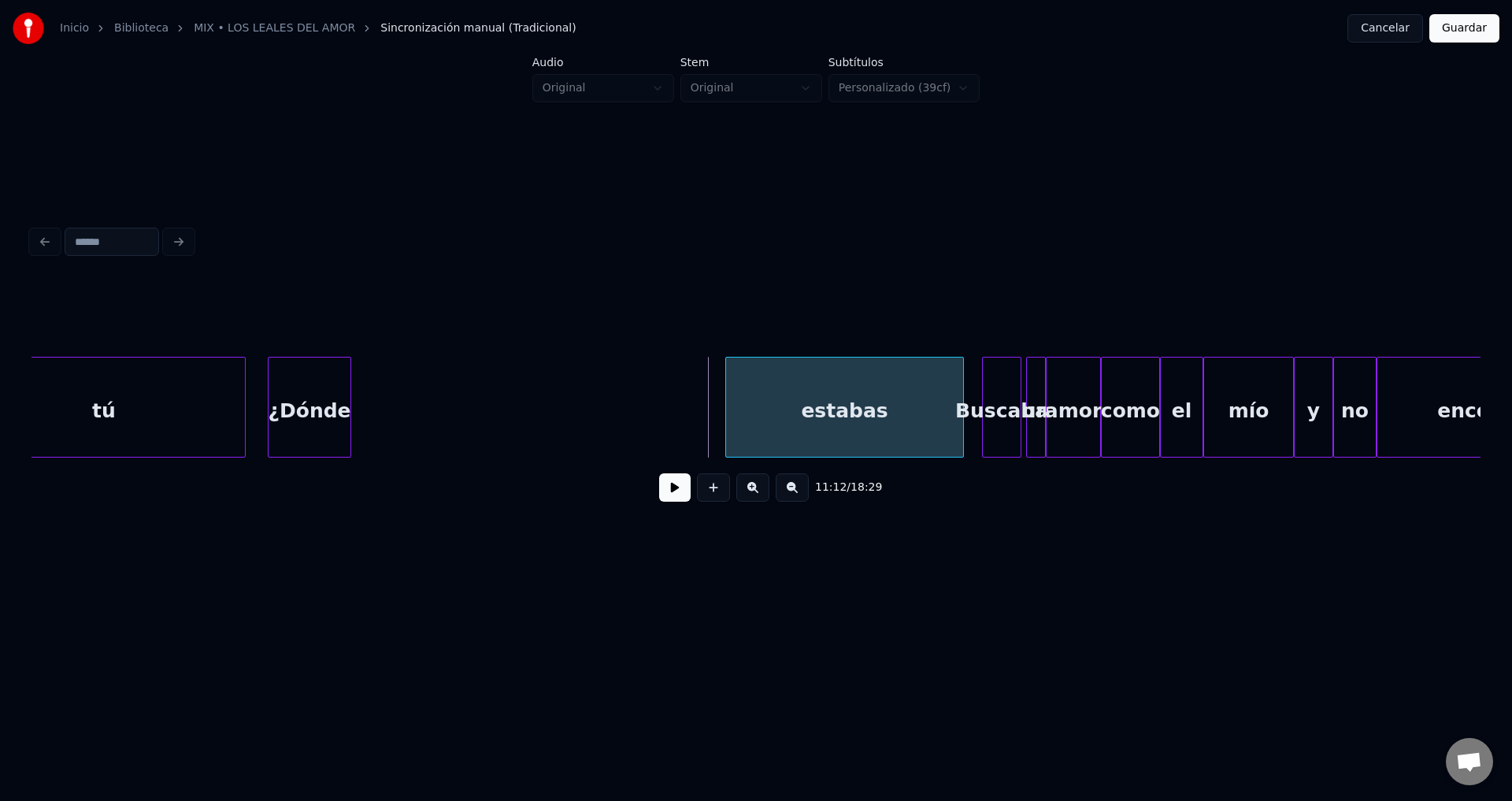
click at [731, 398] on div at bounding box center [729, 407] width 5 height 99
click at [351, 416] on div "¿Dónde" at bounding box center [356, 411] width 81 height 107
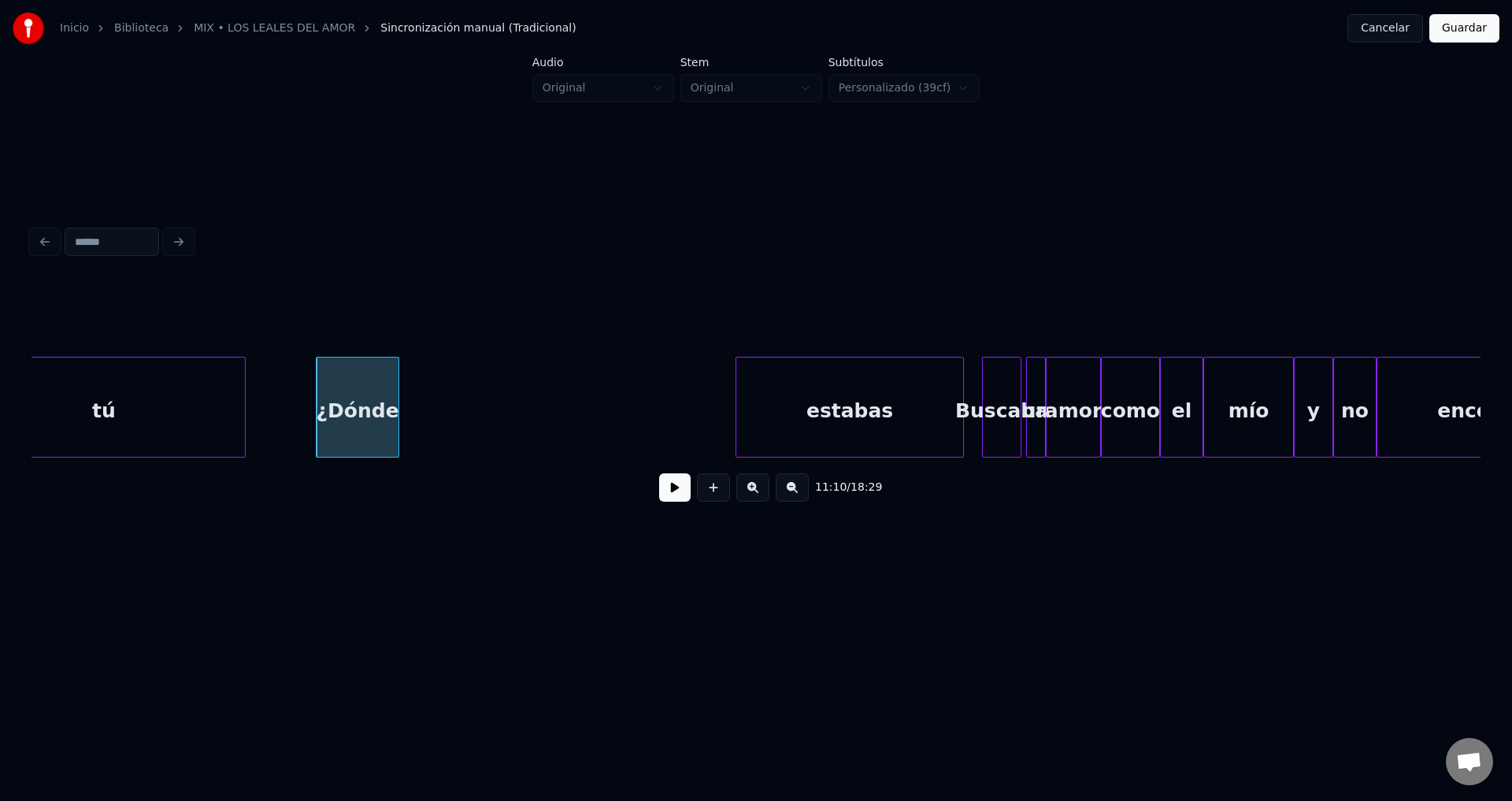
click at [667, 493] on button at bounding box center [675, 488] width 32 height 29
click at [458, 402] on div at bounding box center [456, 407] width 5 height 99
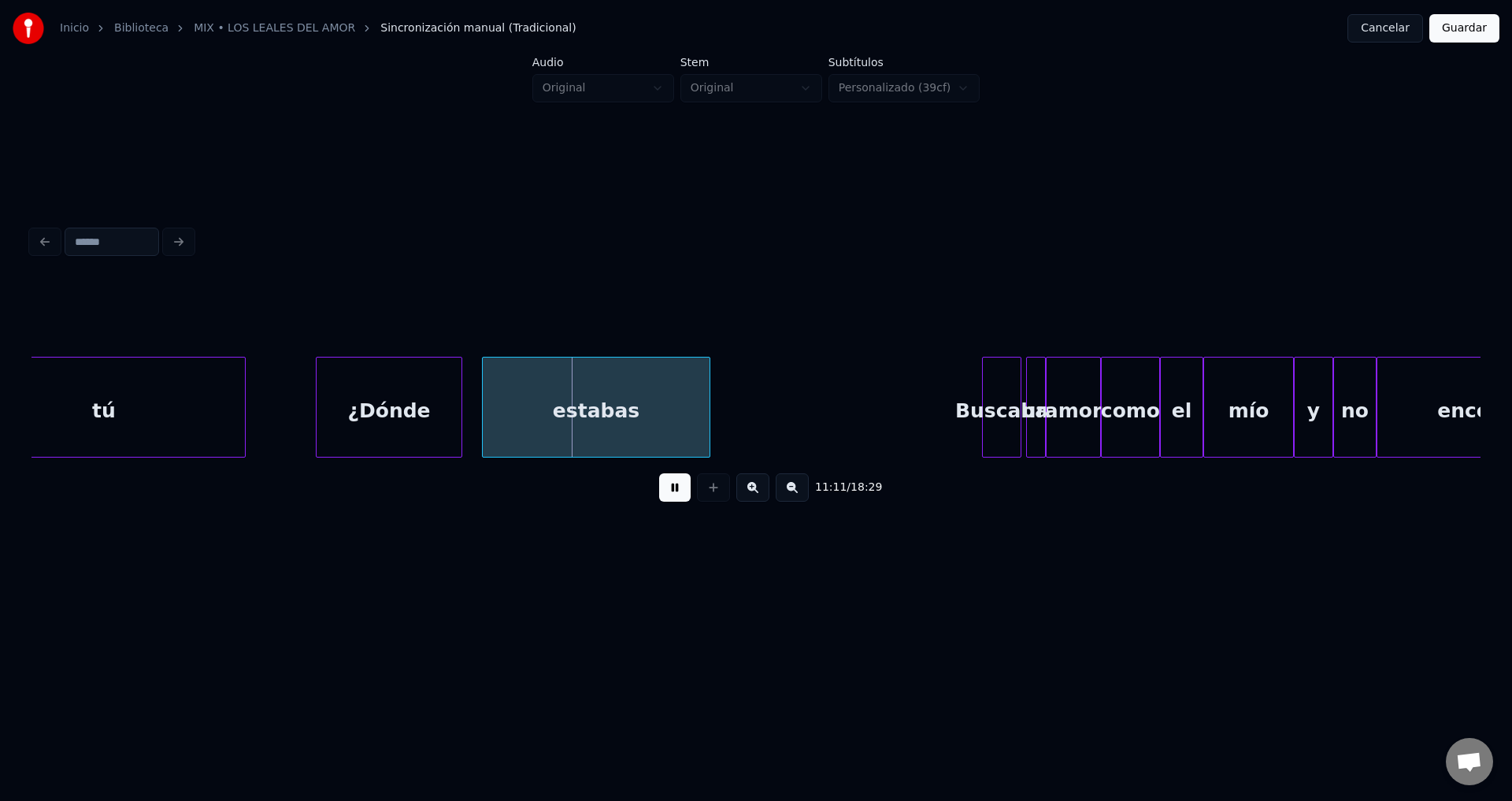
click at [559, 417] on div "estabas" at bounding box center [596, 411] width 226 height 107
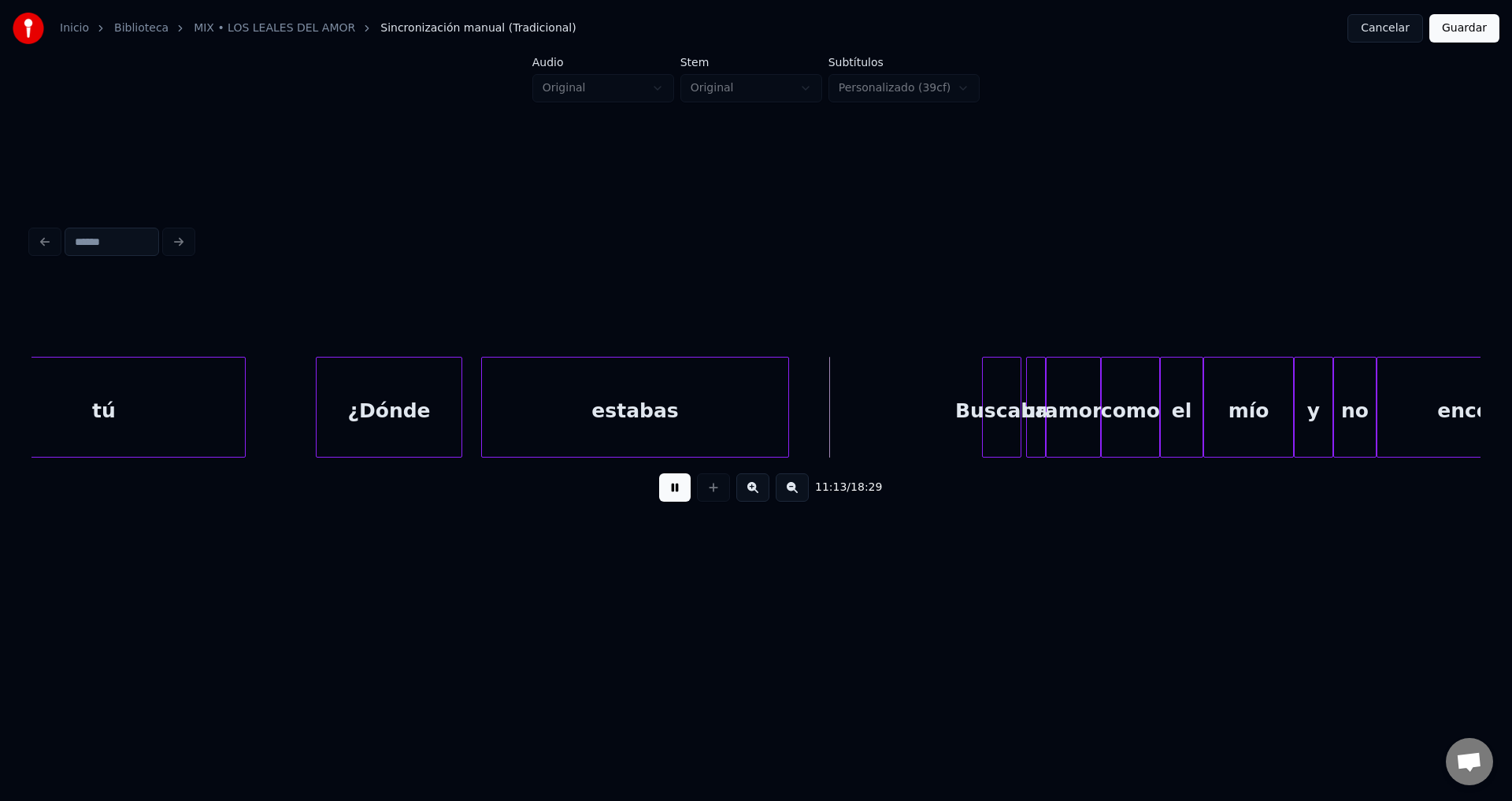
click at [787, 397] on div at bounding box center [786, 407] width 5 height 99
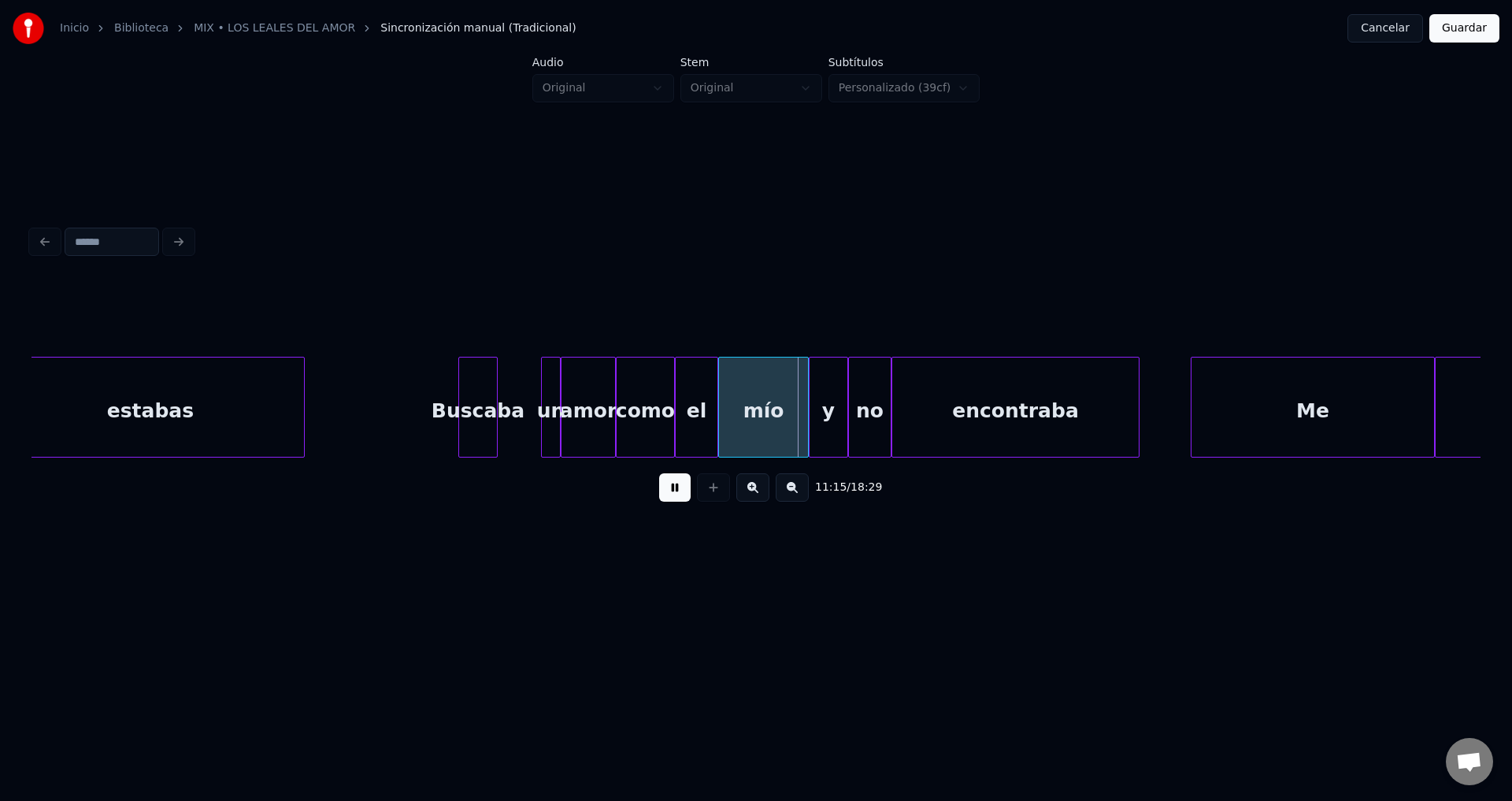
click at [484, 416] on div "Buscaba" at bounding box center [478, 411] width 38 height 107
click at [504, 399] on div at bounding box center [502, 407] width 5 height 99
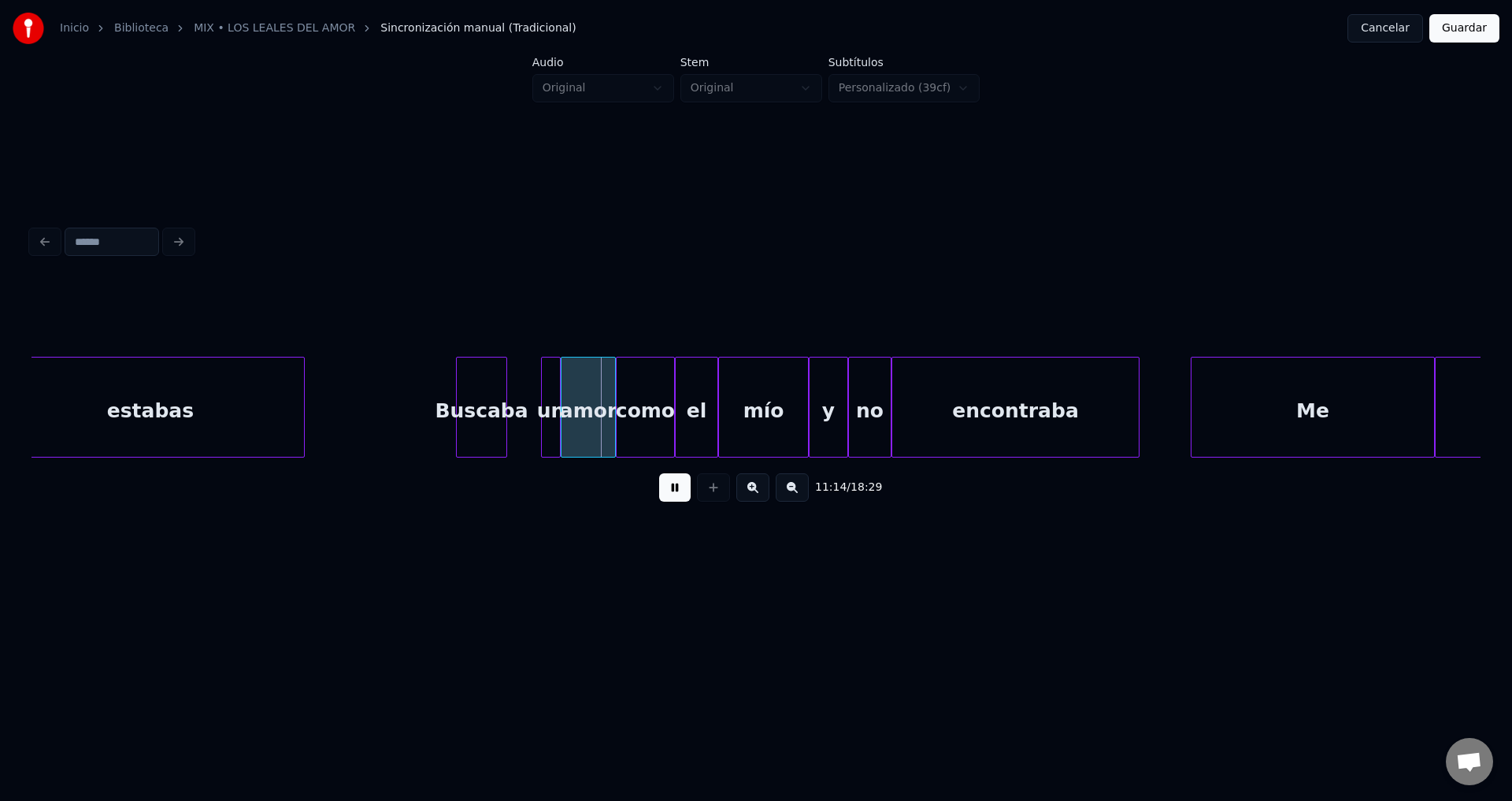
click at [547, 413] on div "un" at bounding box center [551, 411] width 18 height 107
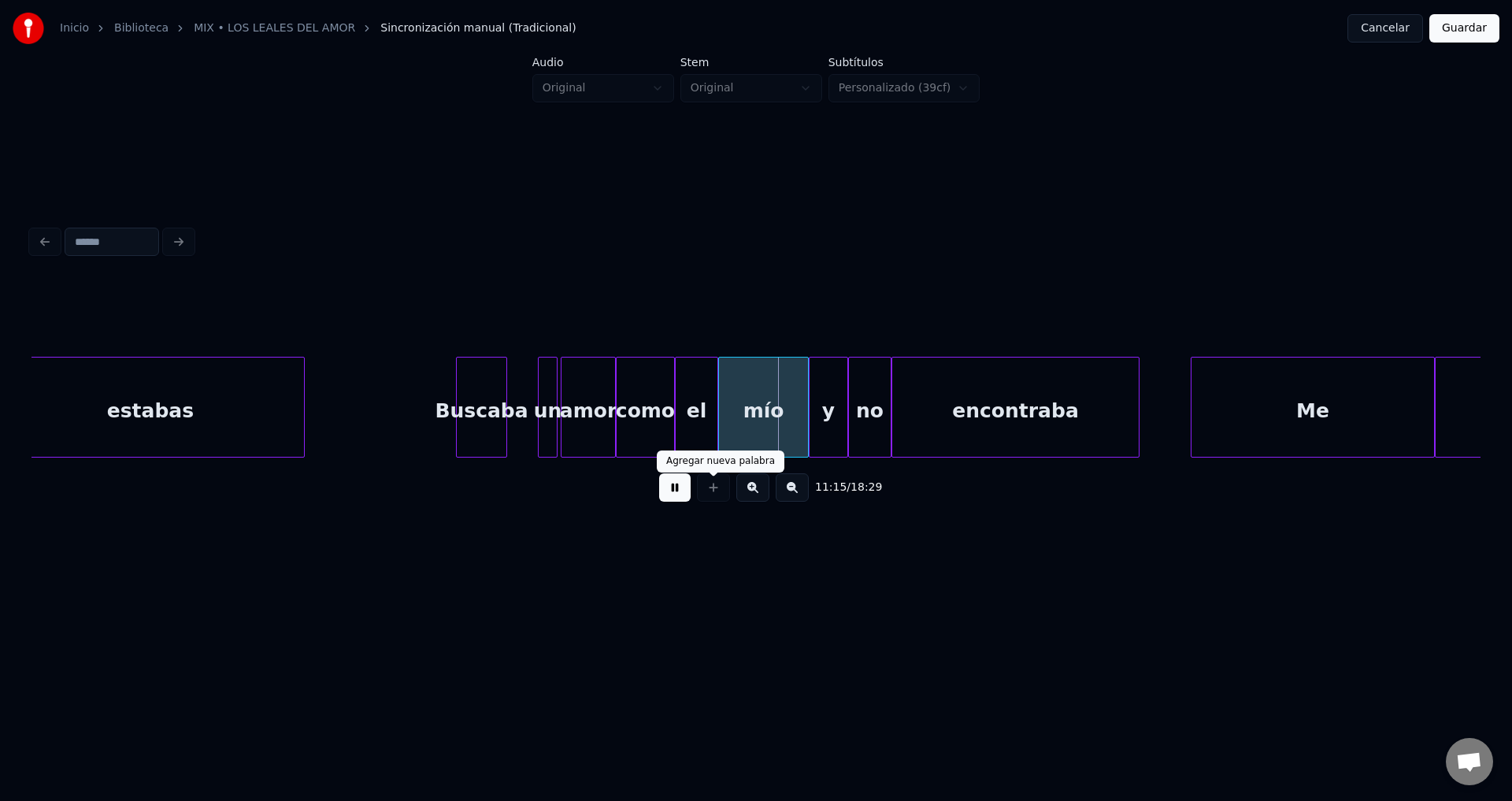
drag, startPoint x: 675, startPoint y: 494, endPoint x: 871, endPoint y: 461, distance: 198.8
click
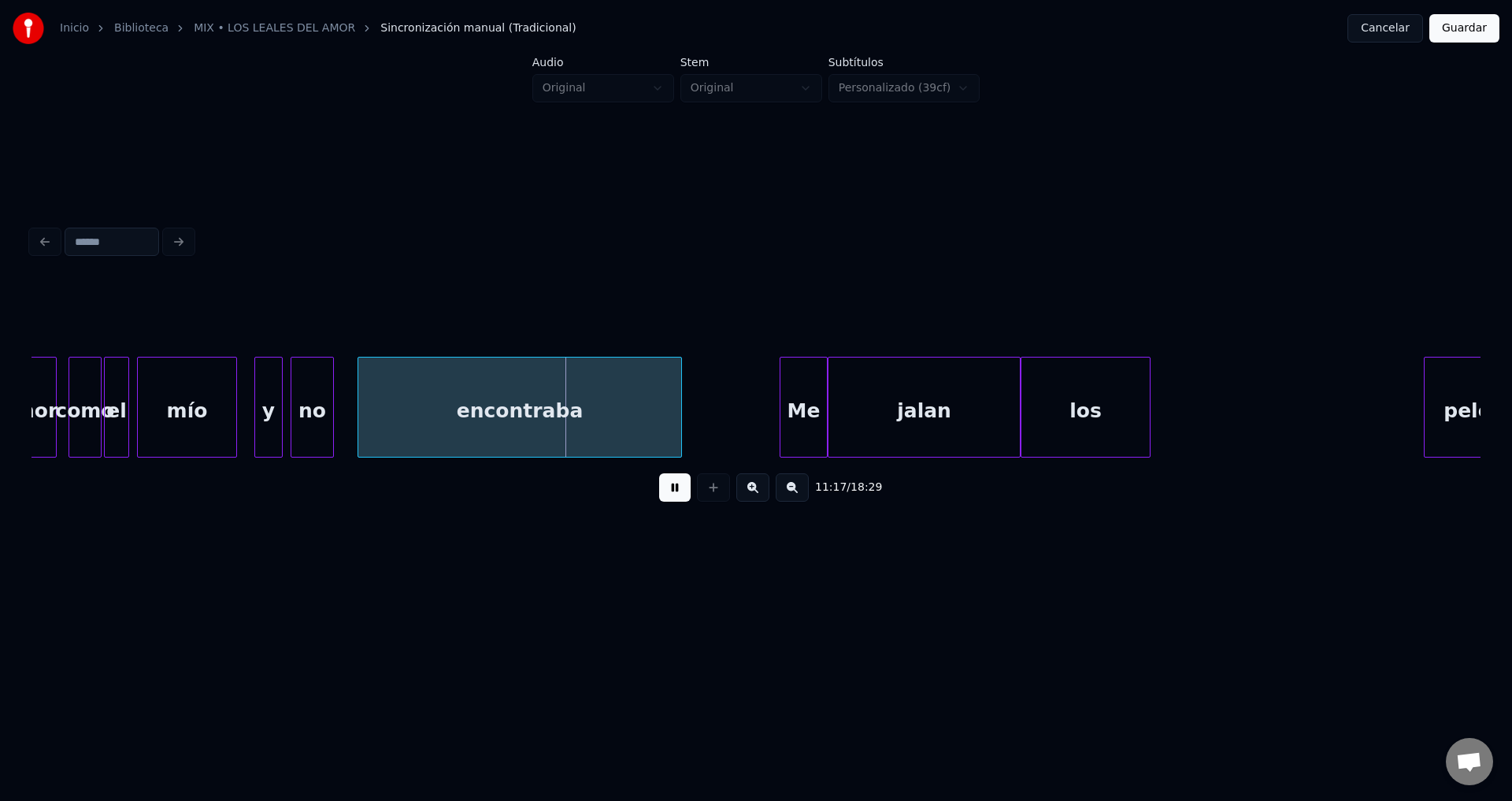
scroll to position [0, 132951]
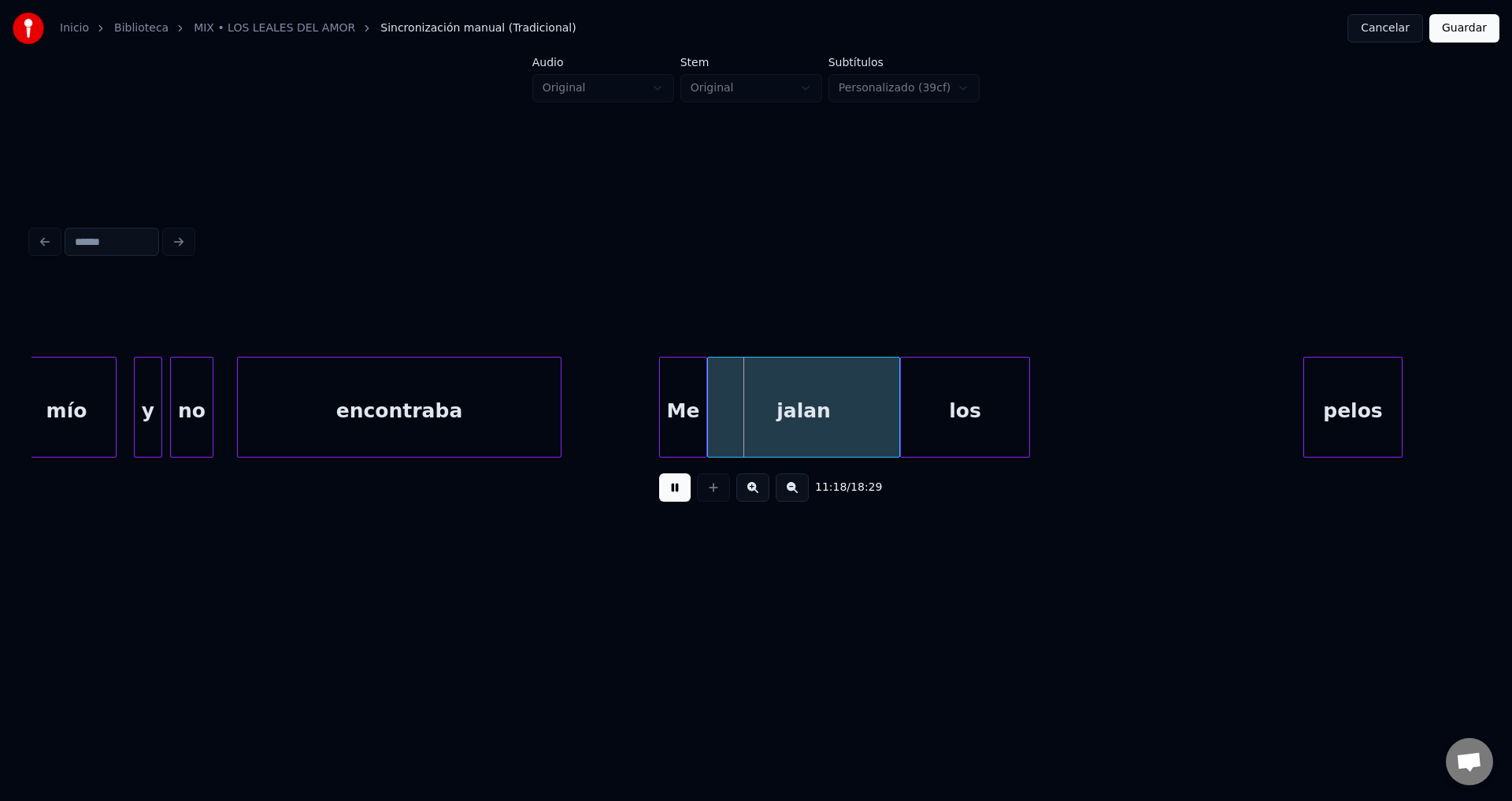
drag, startPoint x: 668, startPoint y: 497, endPoint x: 783, endPoint y: 478, distance: 116.6
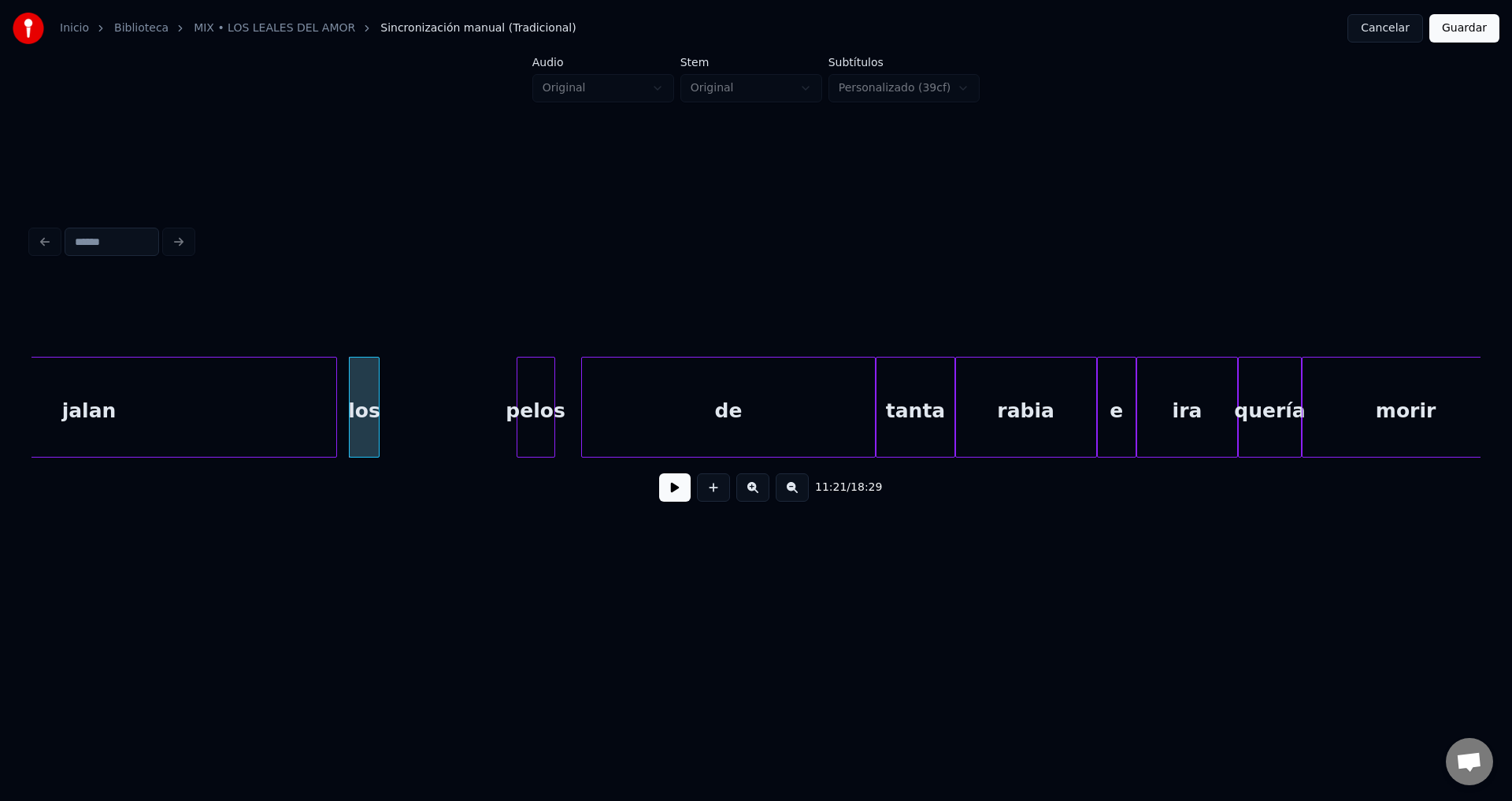
scroll to position [0, 133696]
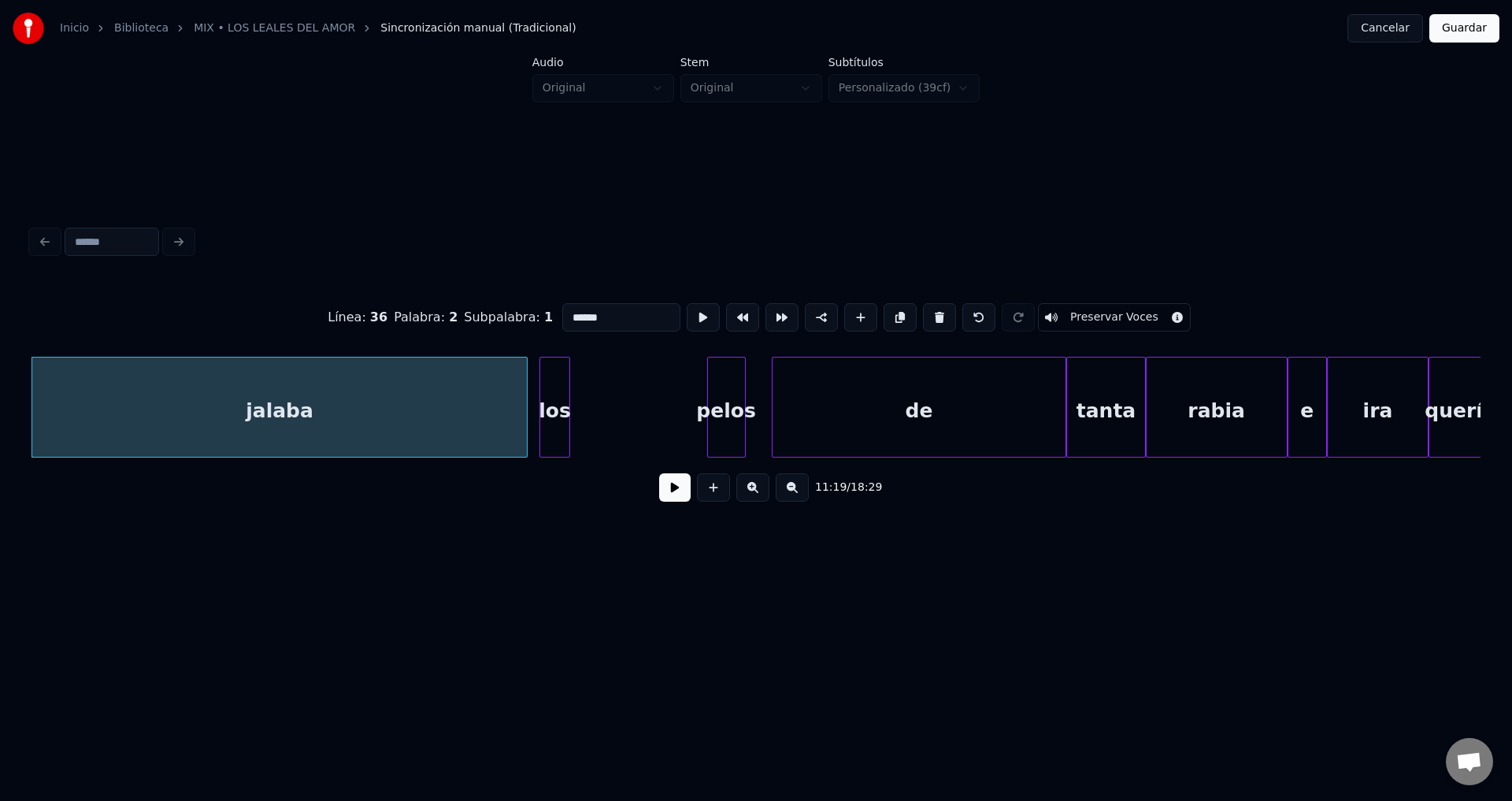
type input "******"
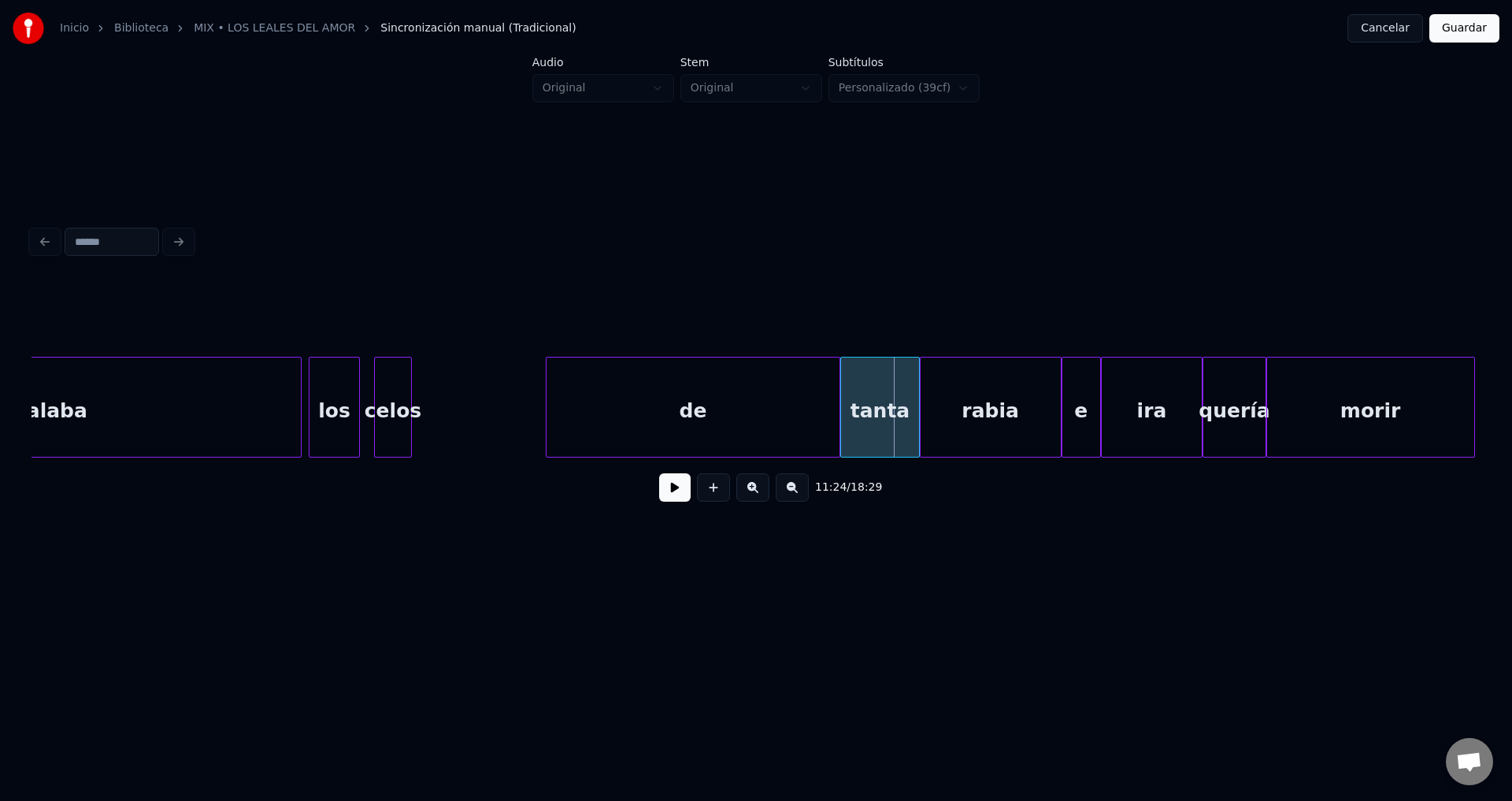
scroll to position [0, 134165]
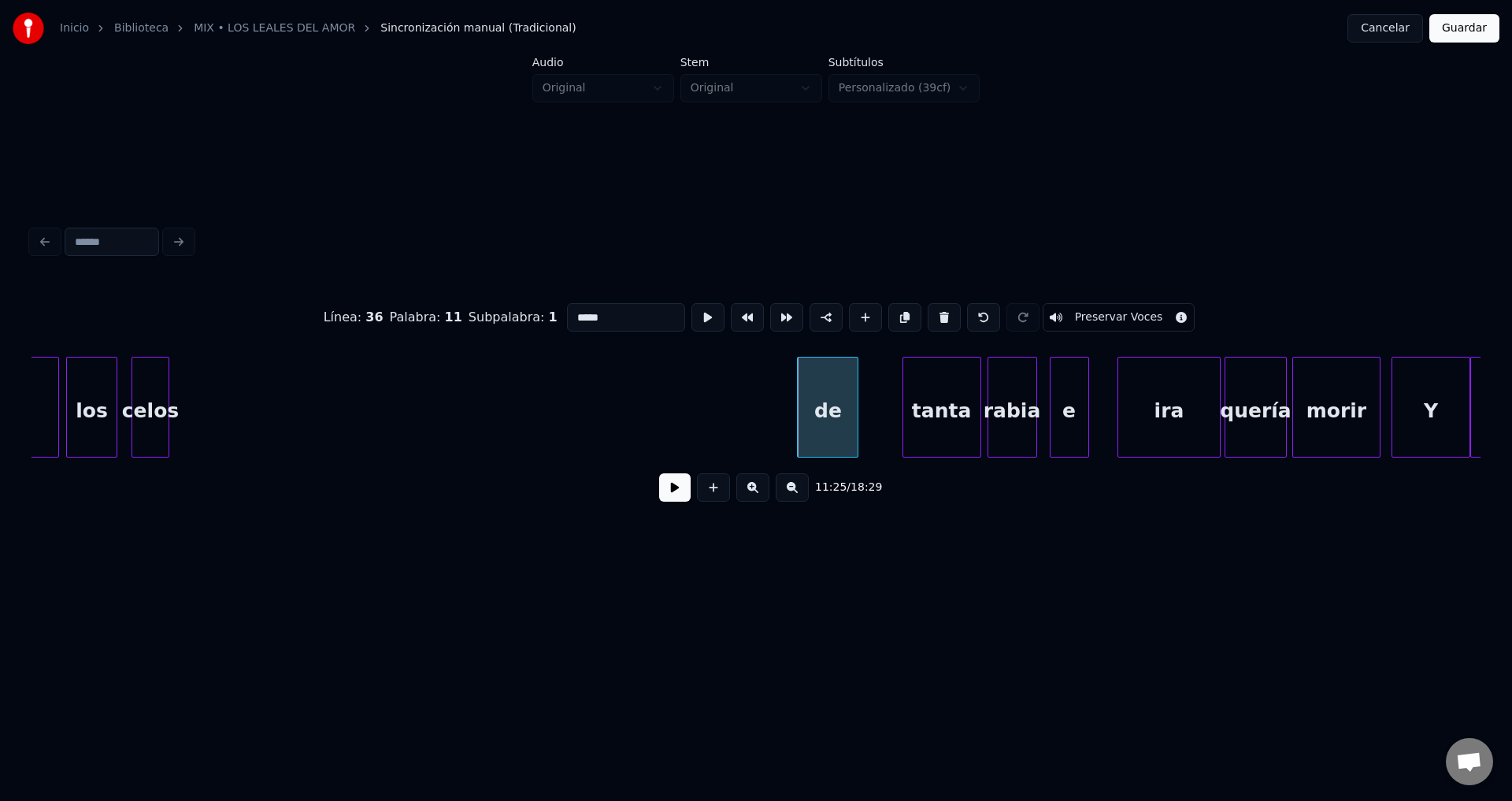
type input "*****"
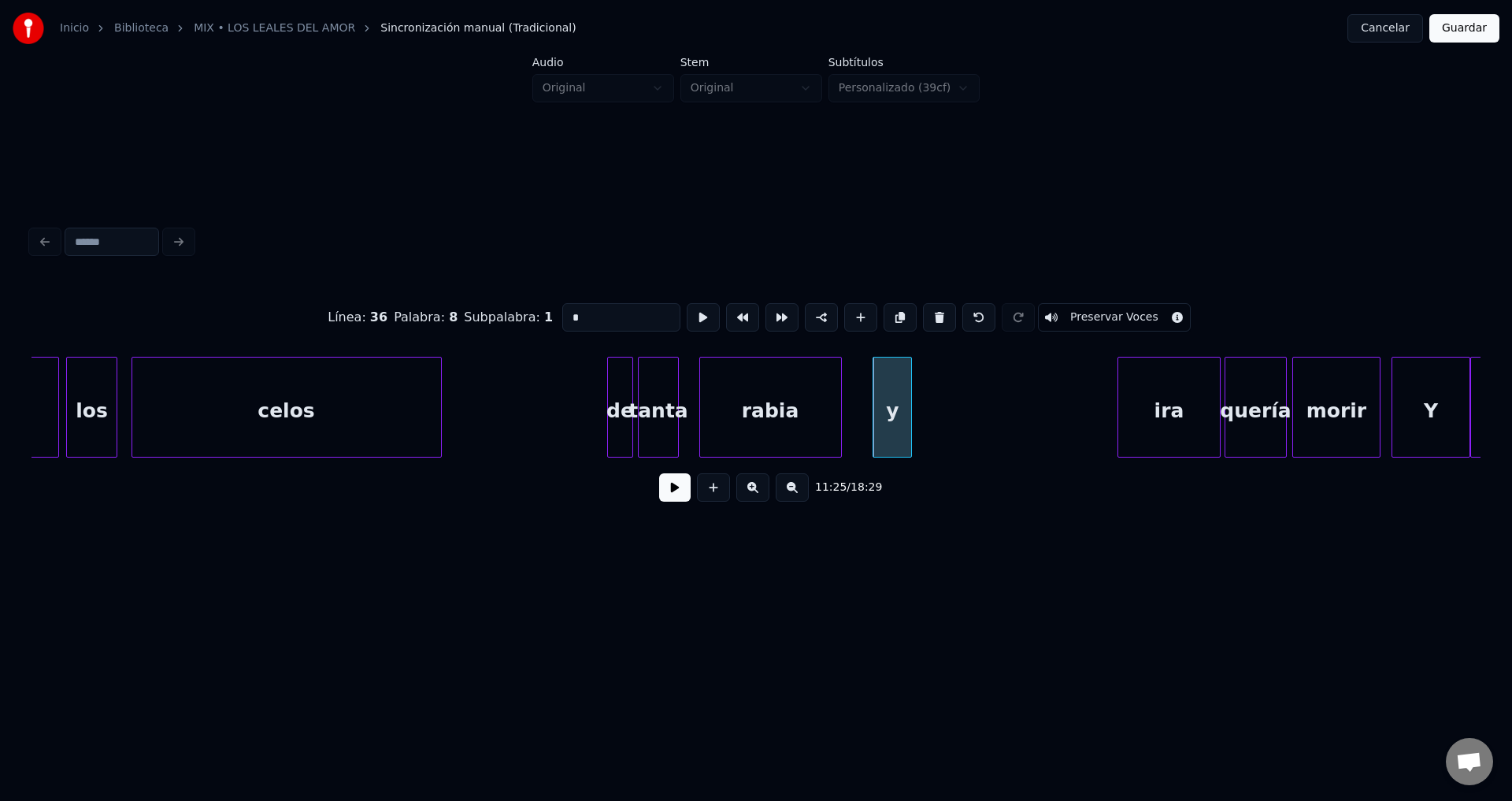
type input "*"
drag, startPoint x: 632, startPoint y: 312, endPoint x: 566, endPoint y: 308, distance: 66.1
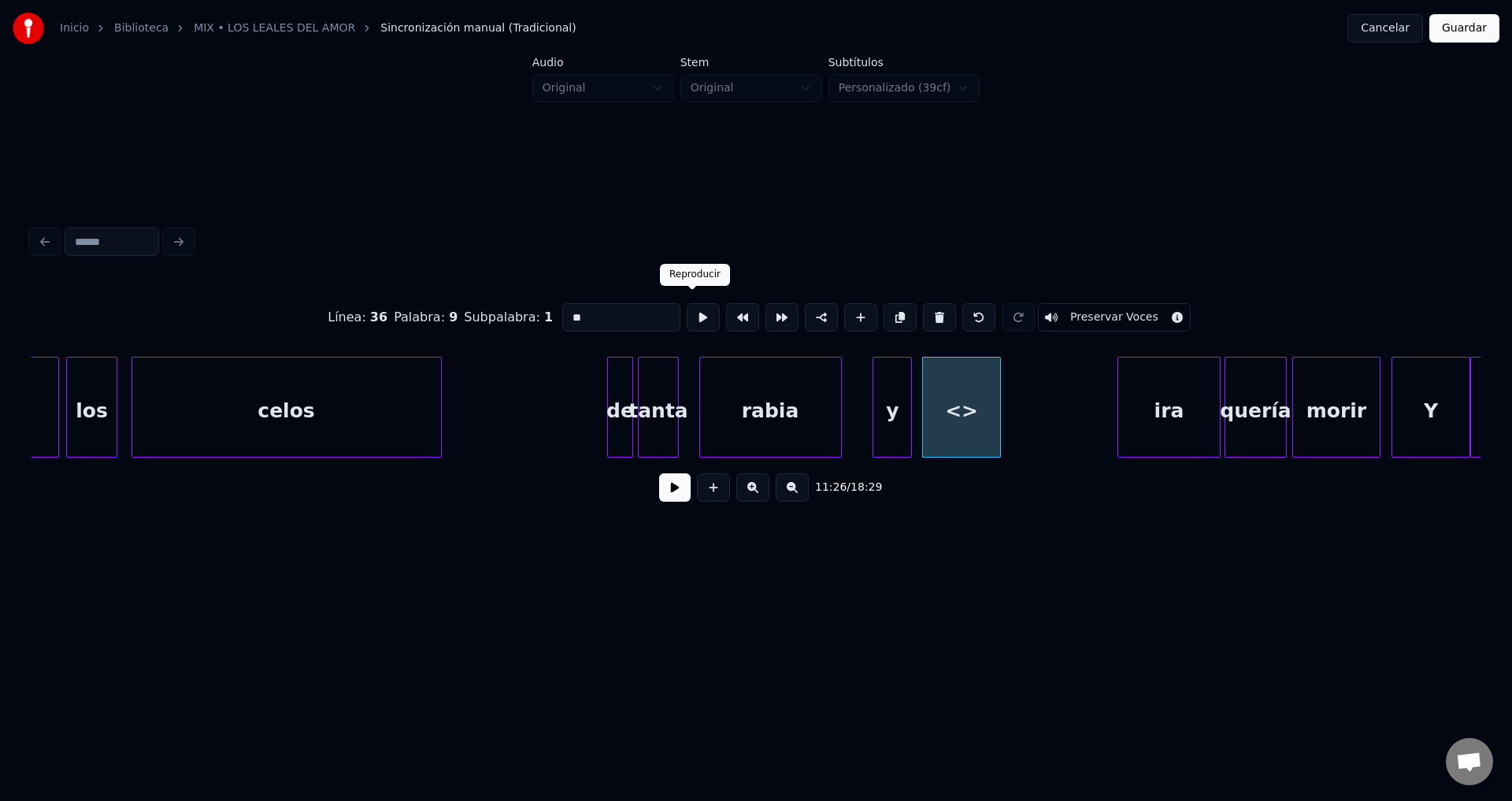
type input "*"
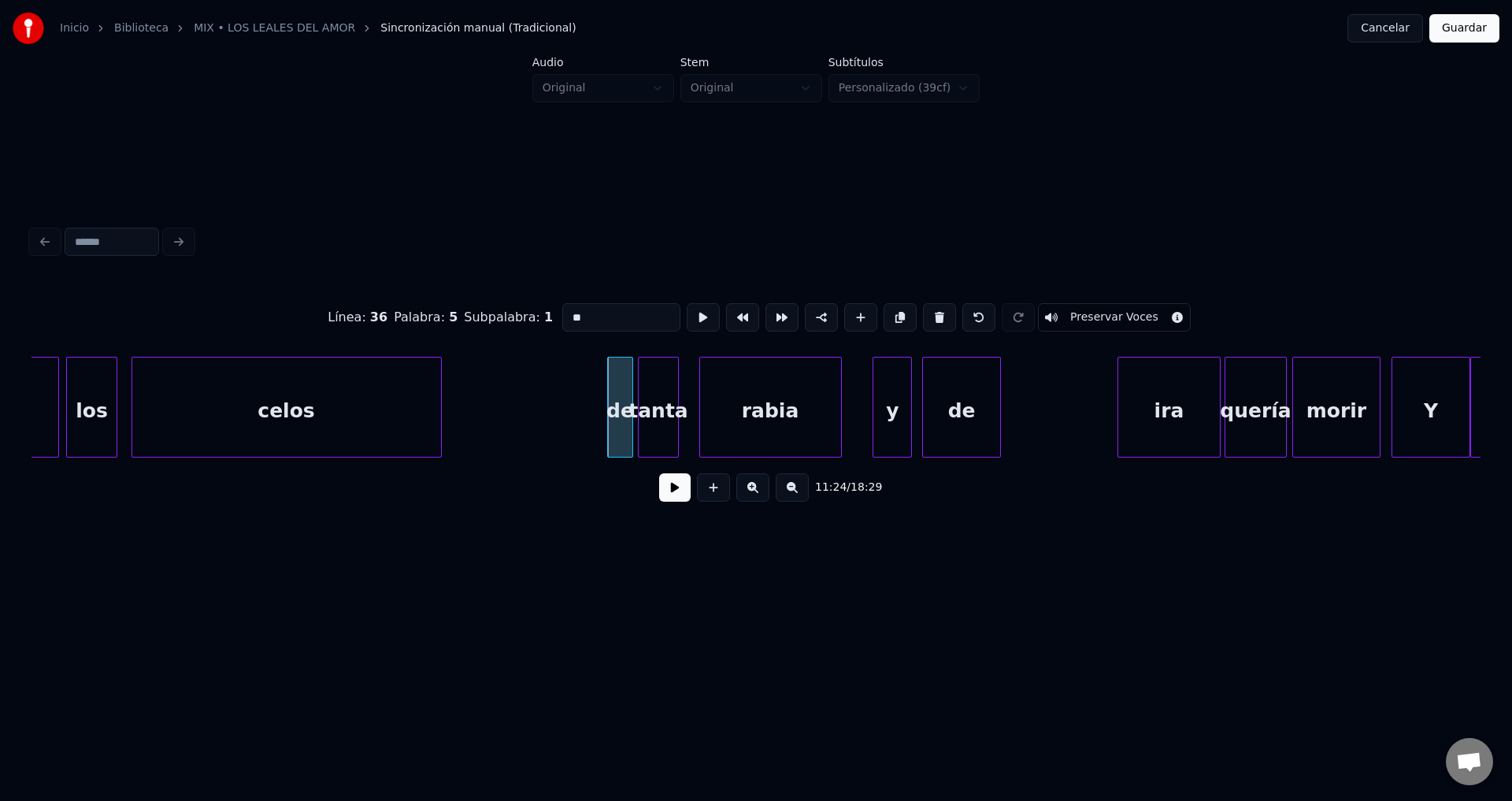
type input "**"
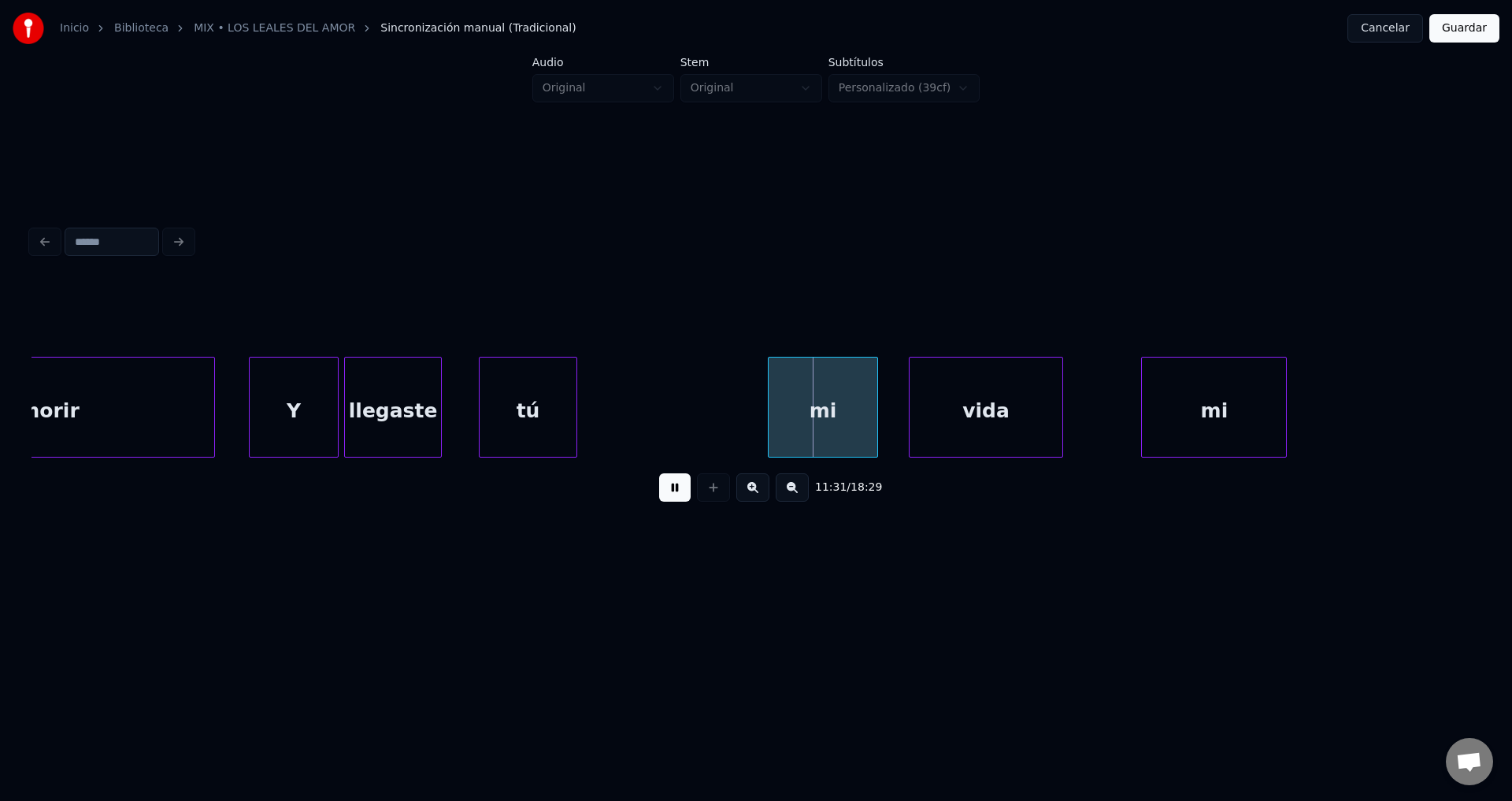
scroll to position [0, 135500]
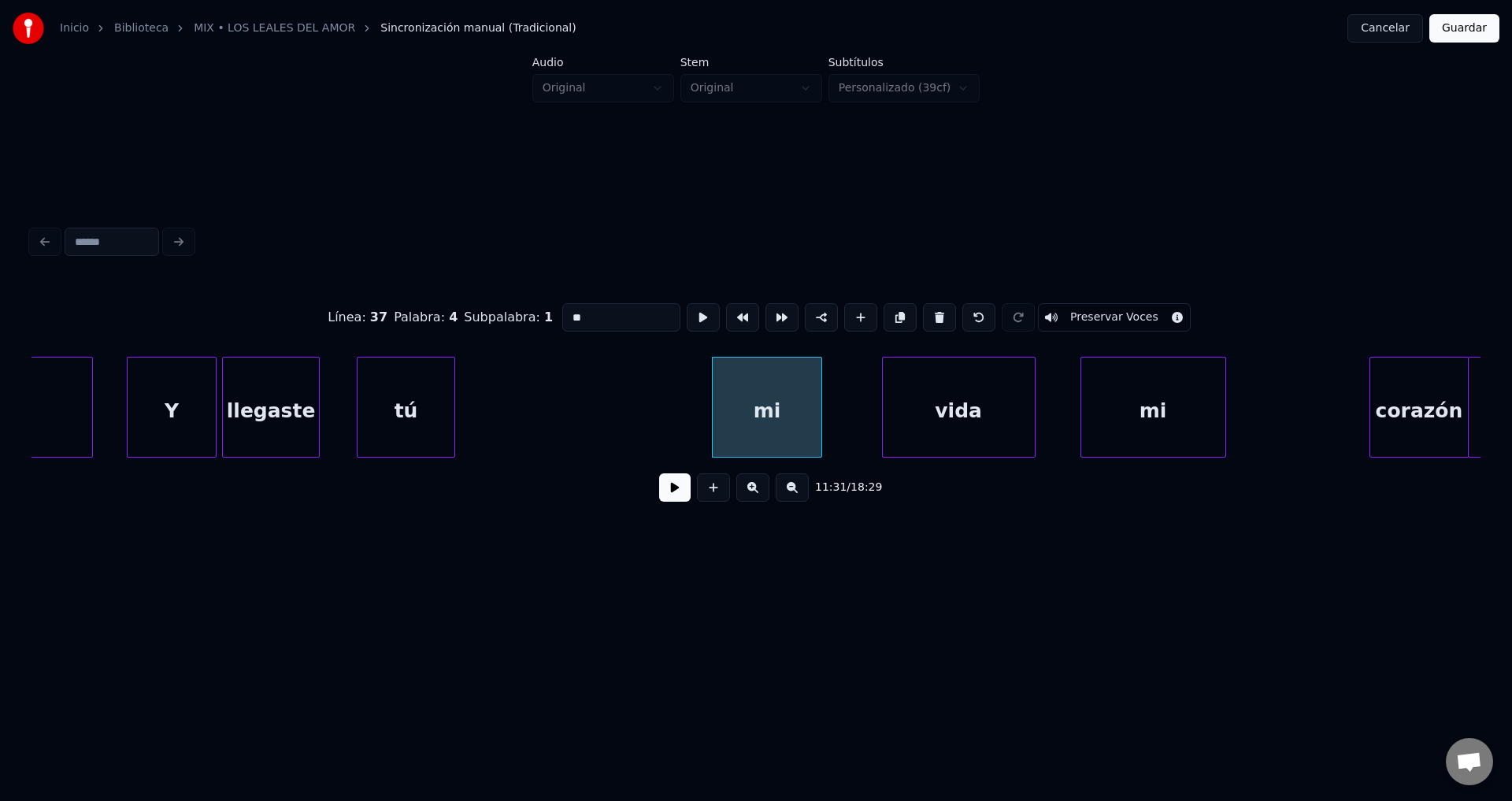
type input "**"
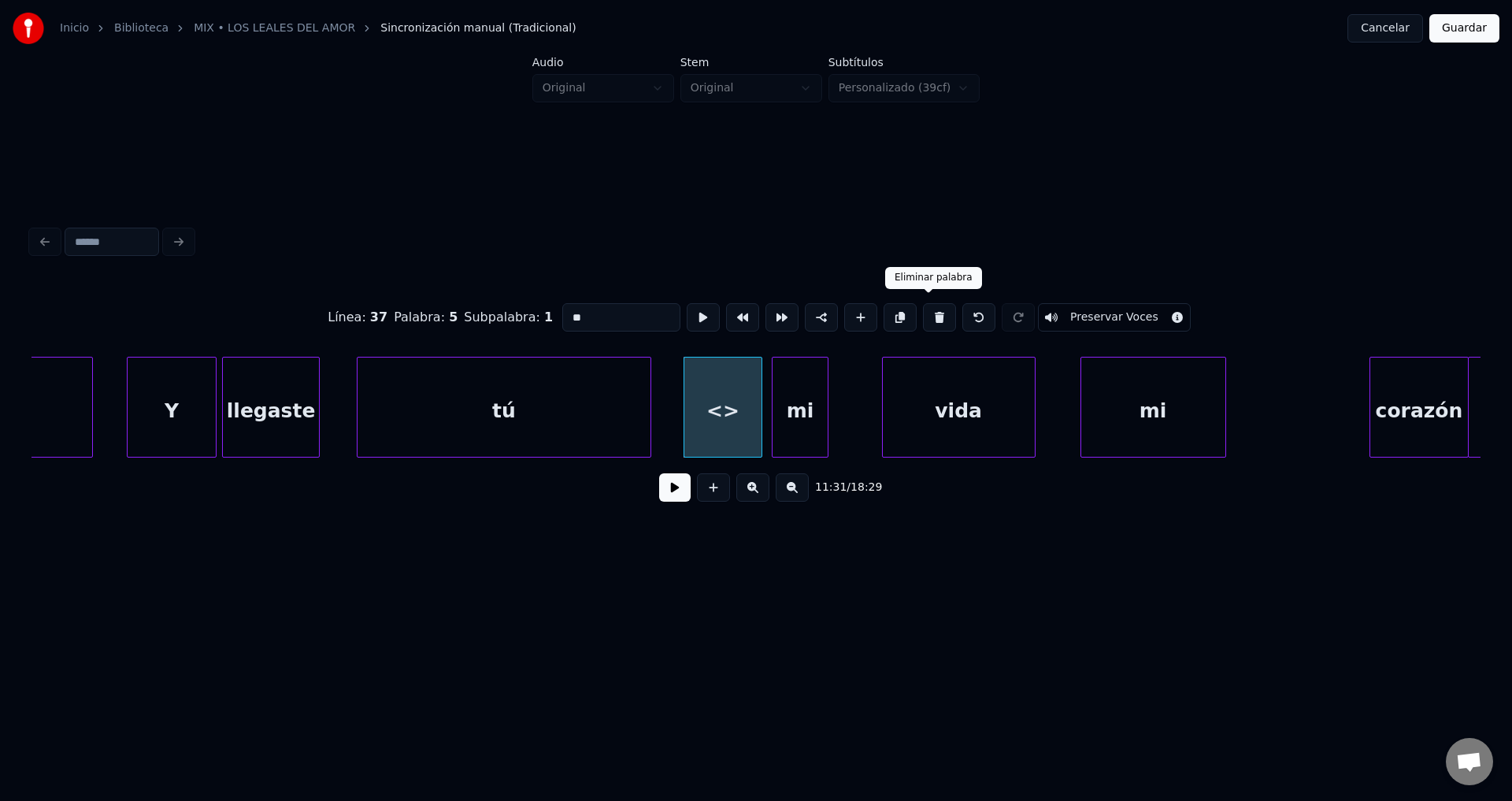
type input "**"
drag, startPoint x: 541, startPoint y: 309, endPoint x: 488, endPoint y: 311, distance: 53.0
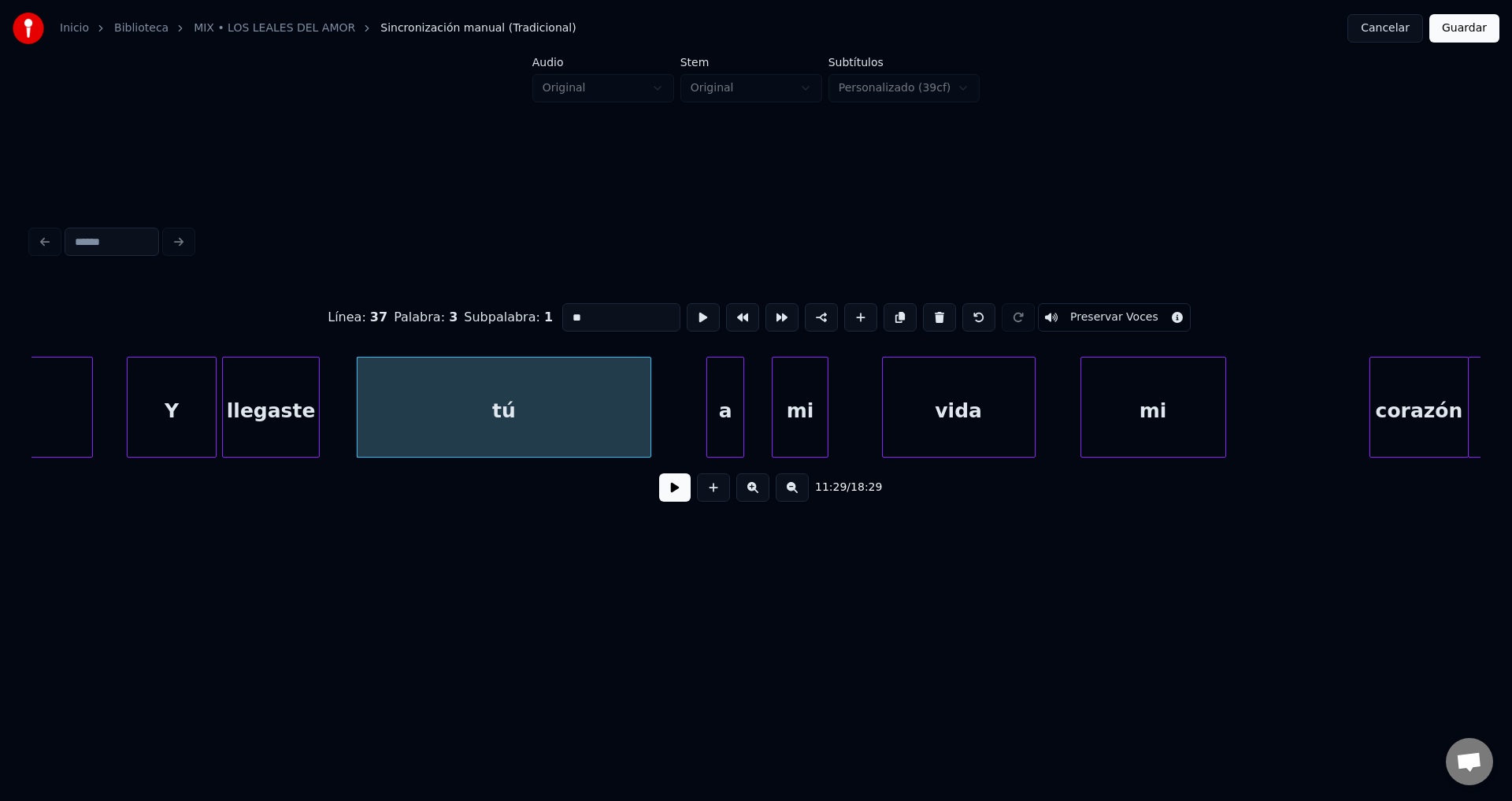
type input "**"
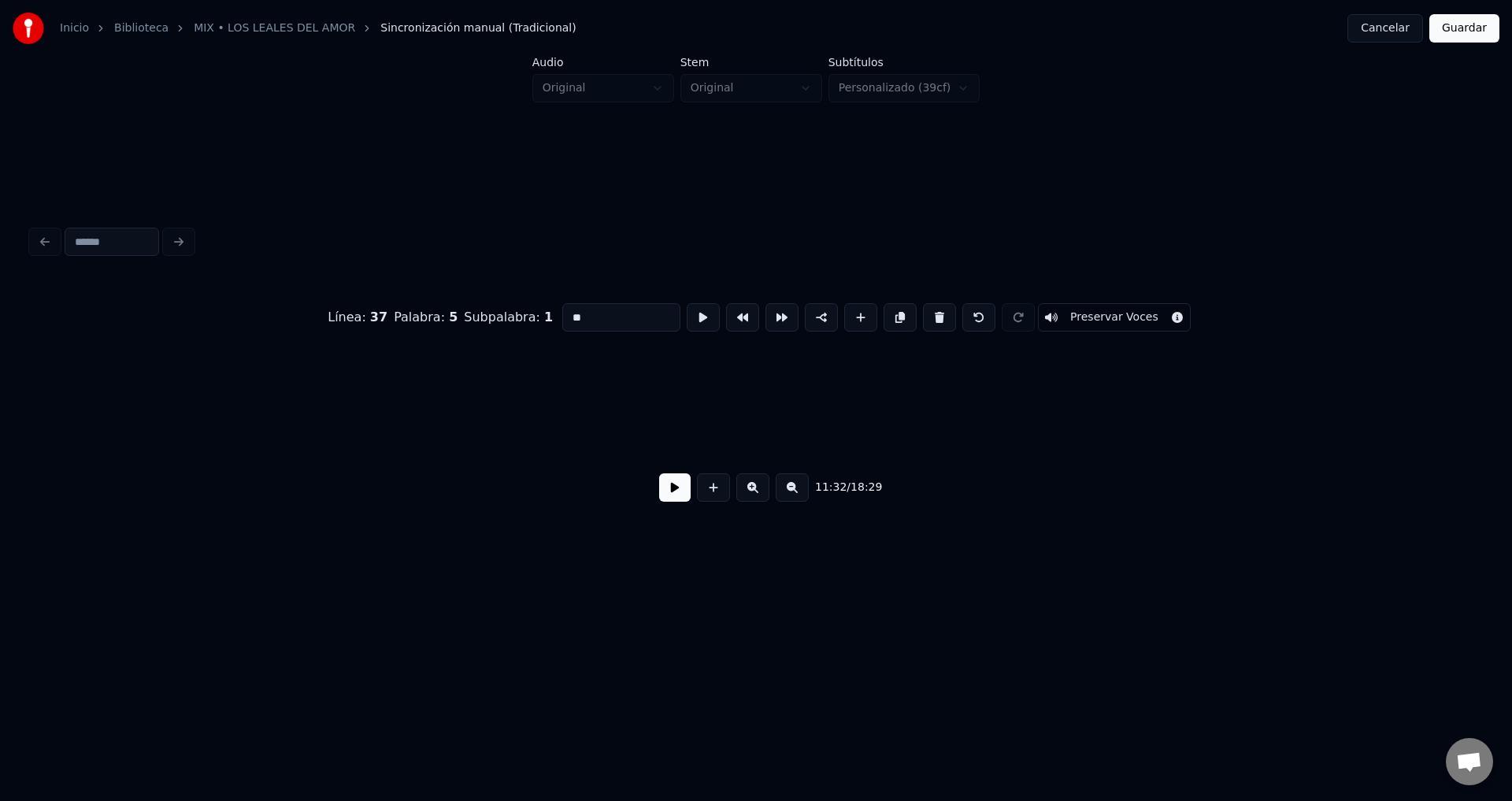
scroll to position [0, 108959]
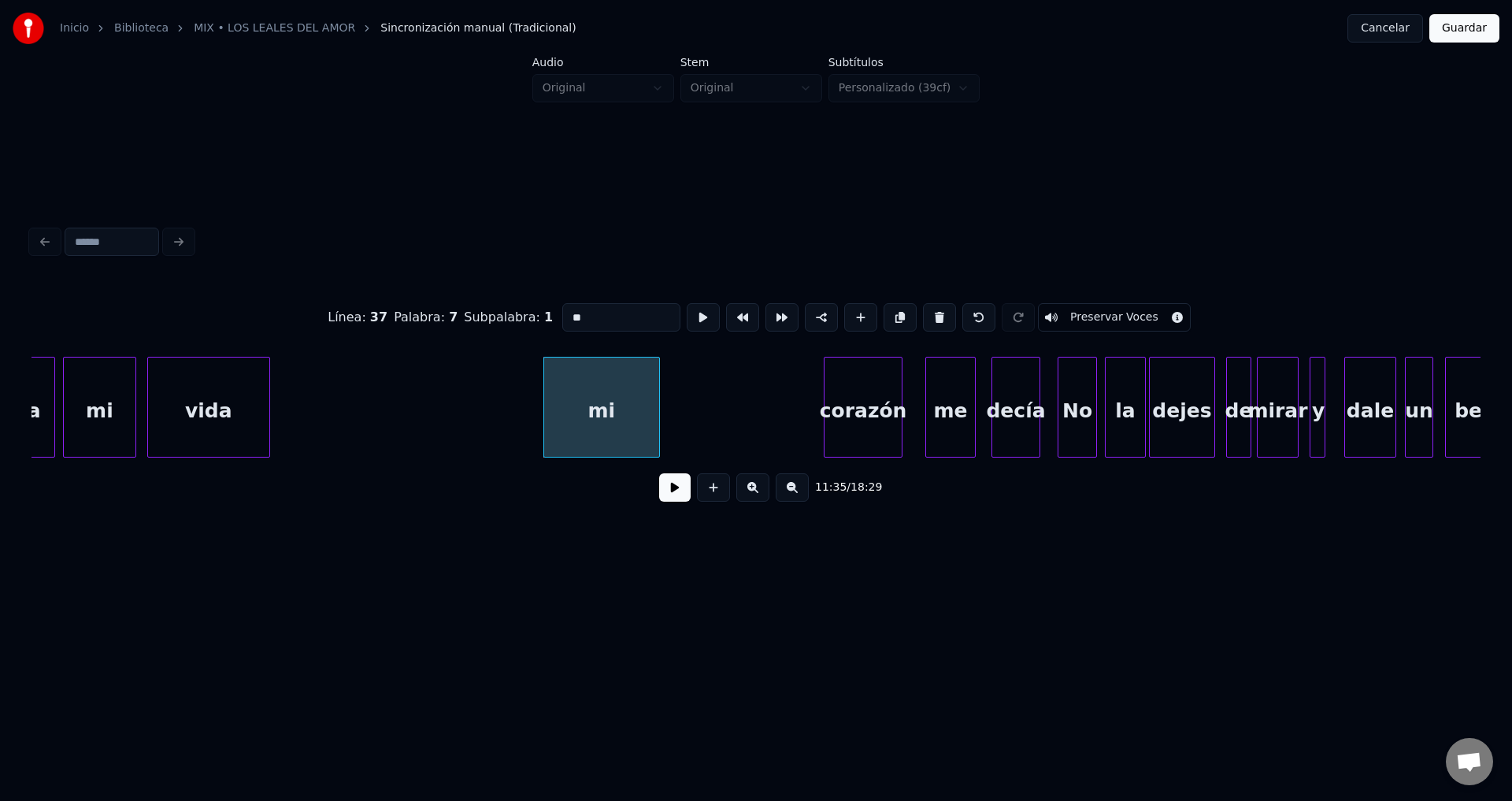
type input "****"
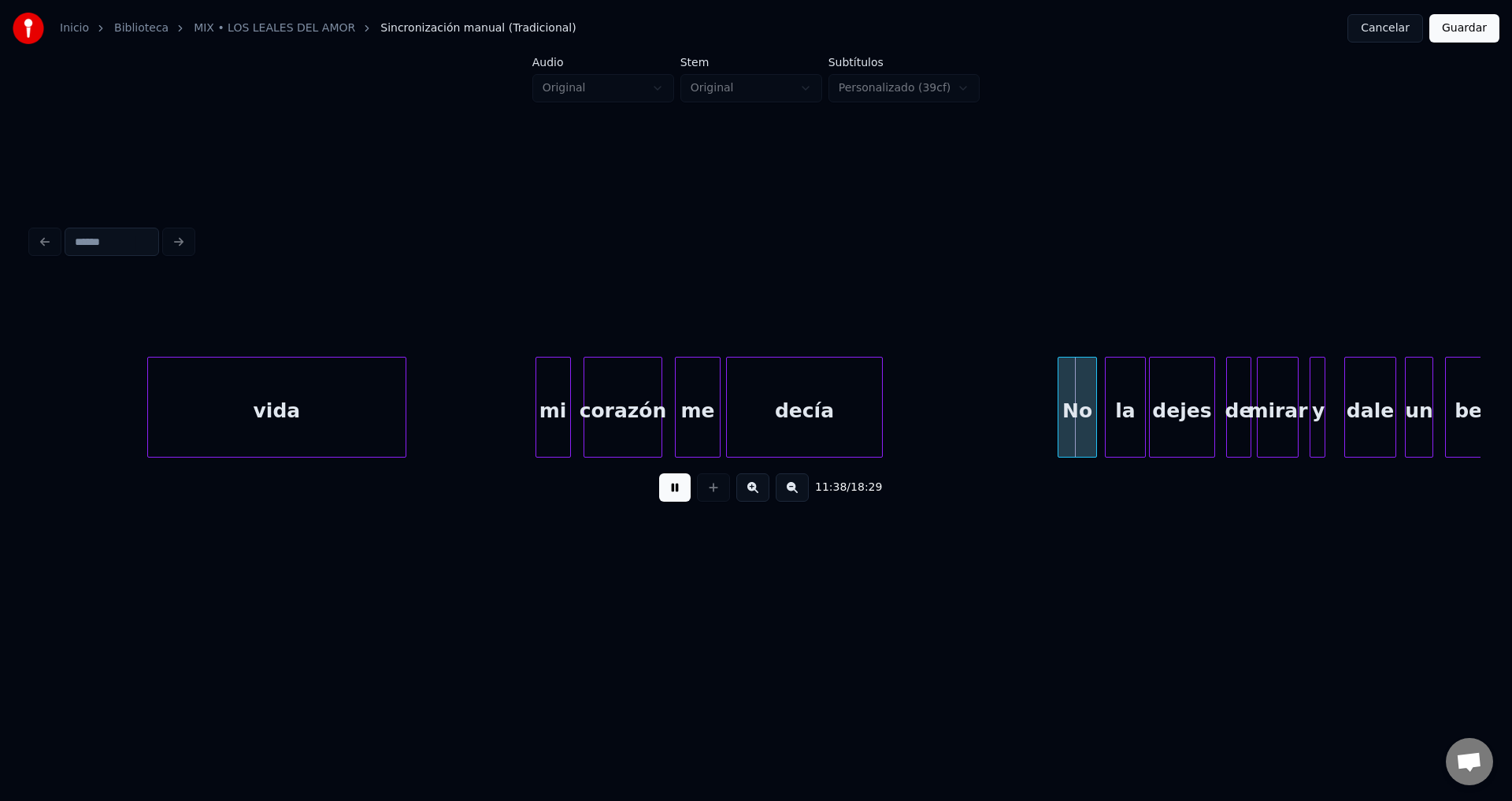
scroll to position [0, 109187]
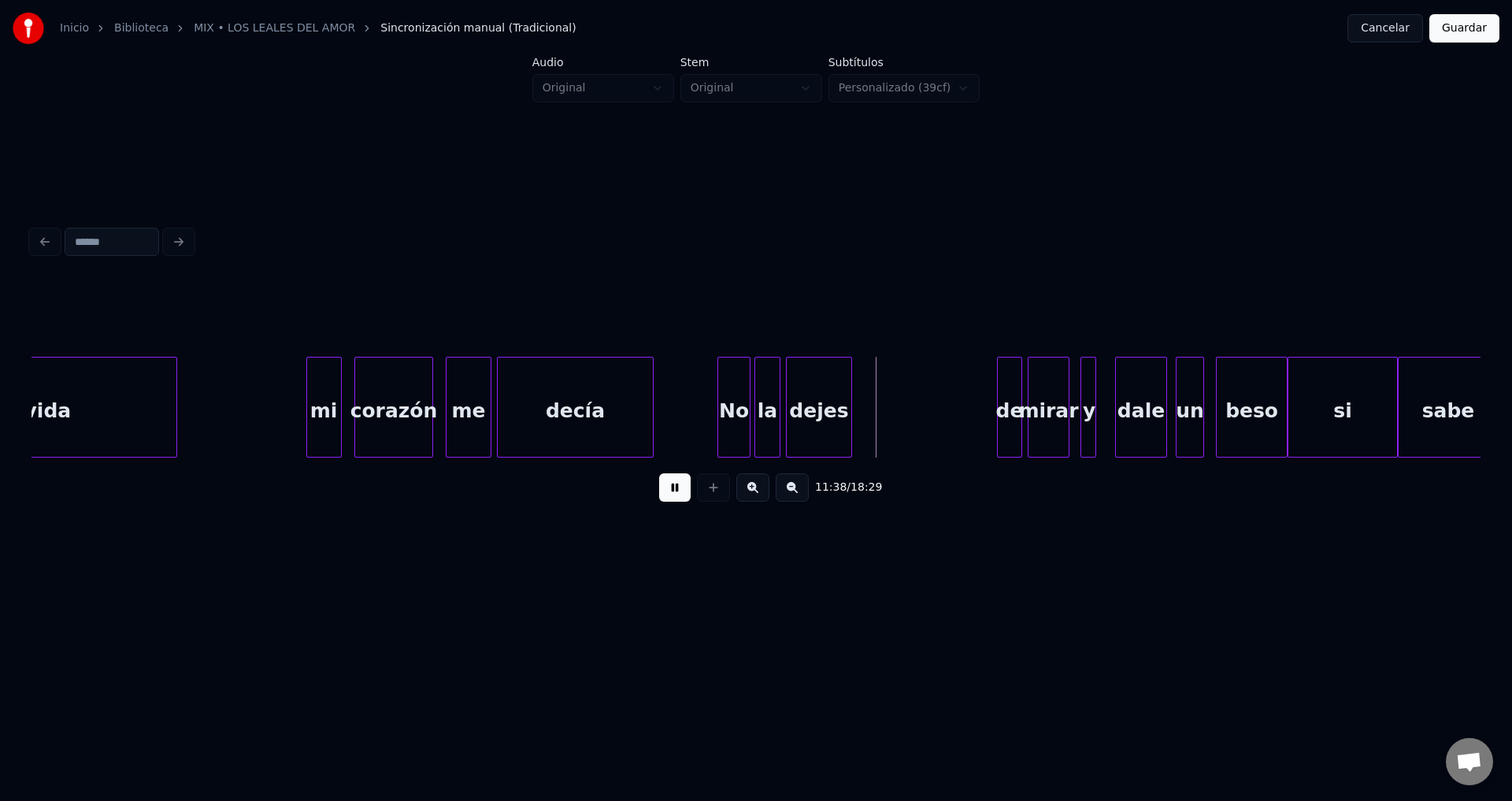
drag, startPoint x: 680, startPoint y: 489, endPoint x: 843, endPoint y: 447, distance: 168.3
drag, startPoint x: 686, startPoint y: 497, endPoint x: 915, endPoint y: 428, distance: 239.2
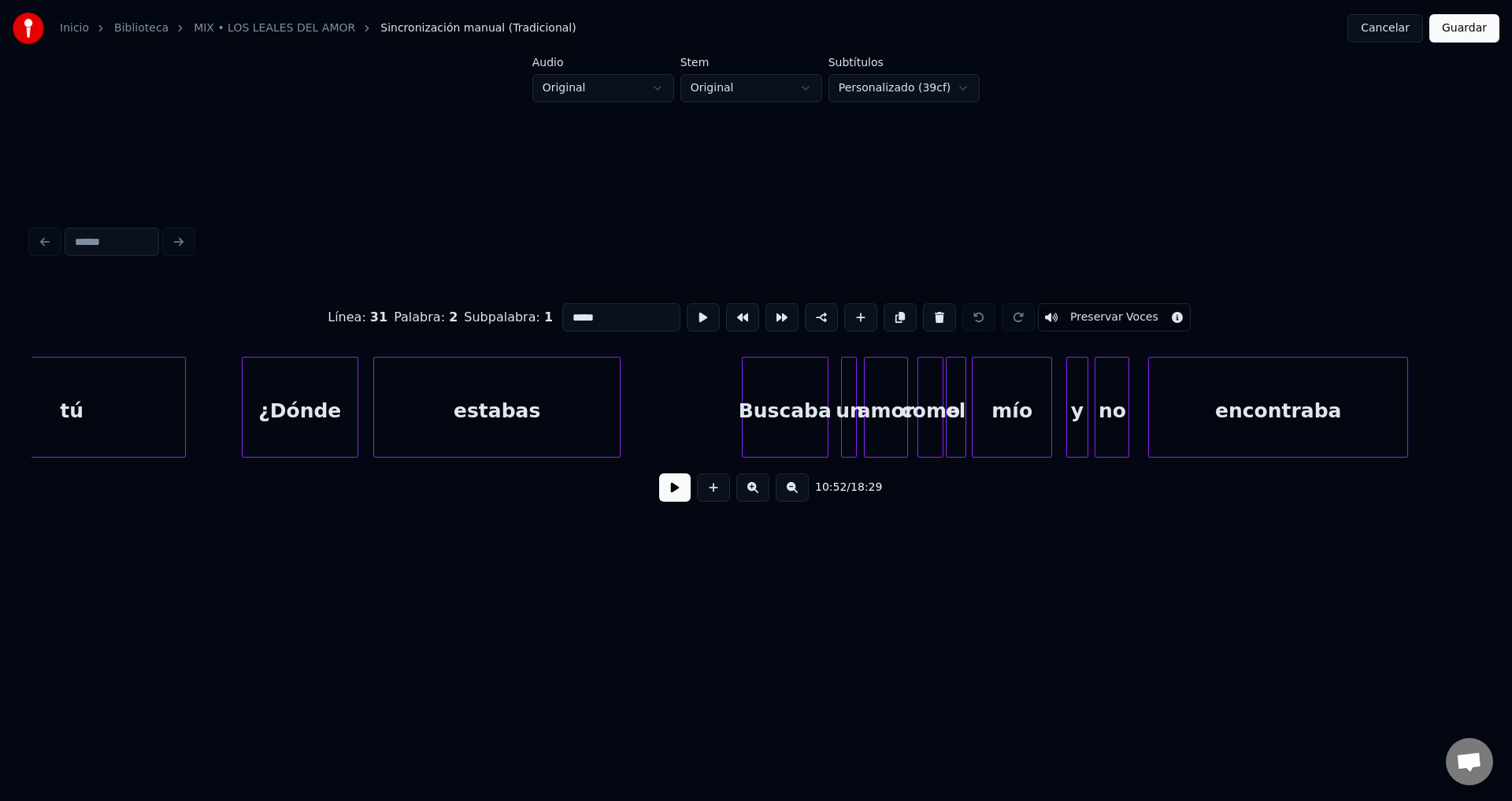
scroll to position [0, 105506]
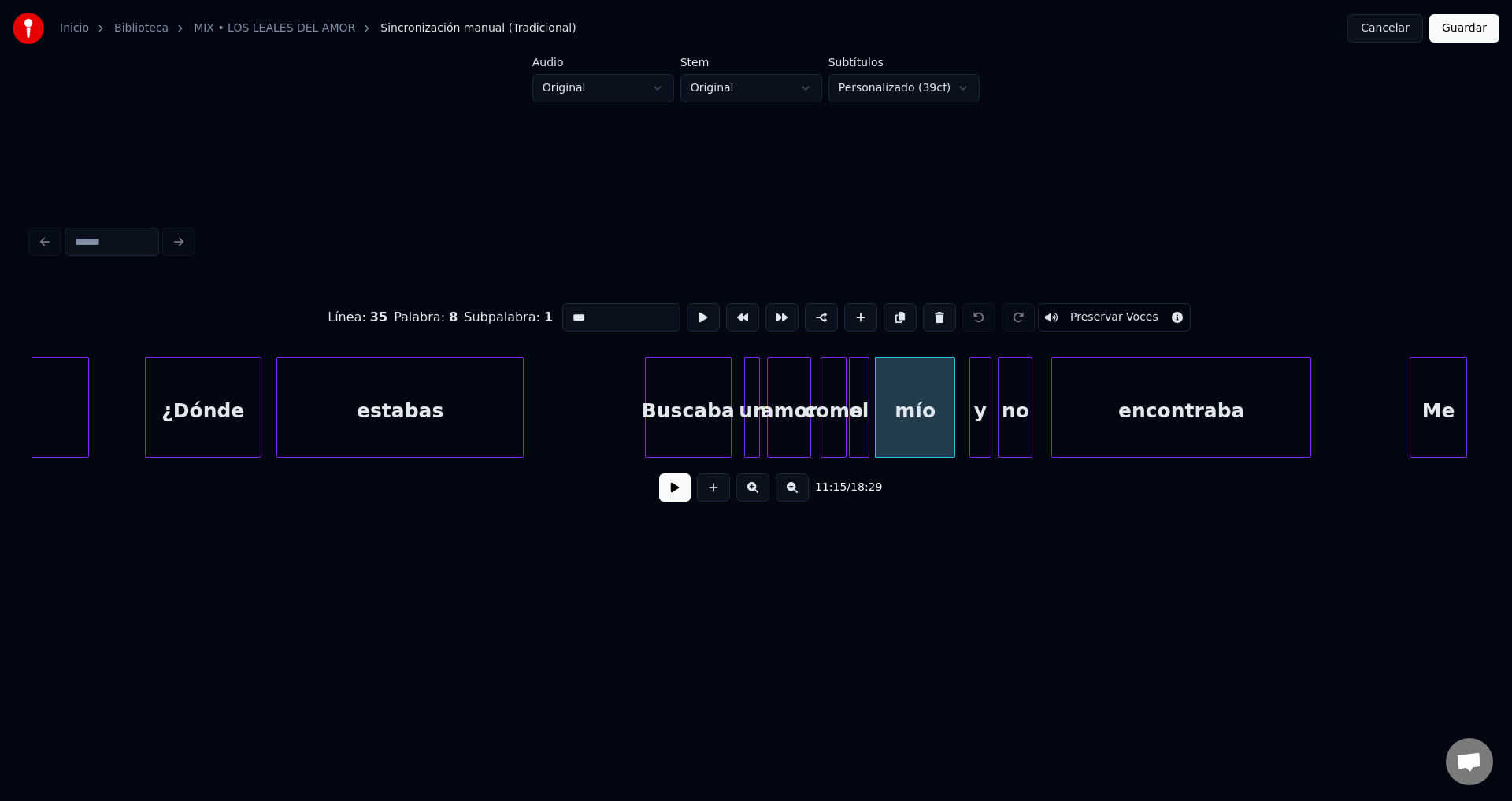
type input "*******"
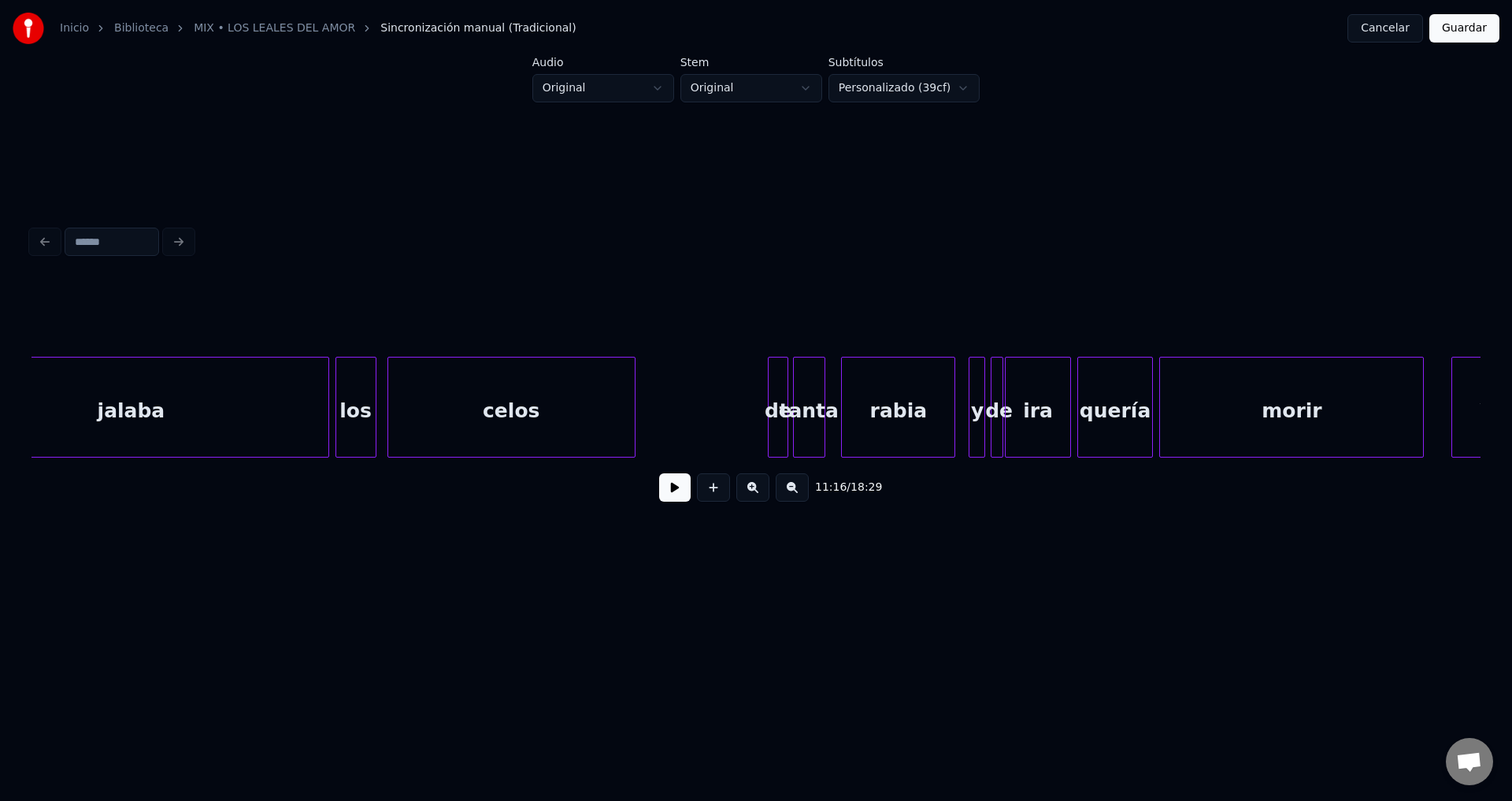
scroll to position [0, 107250]
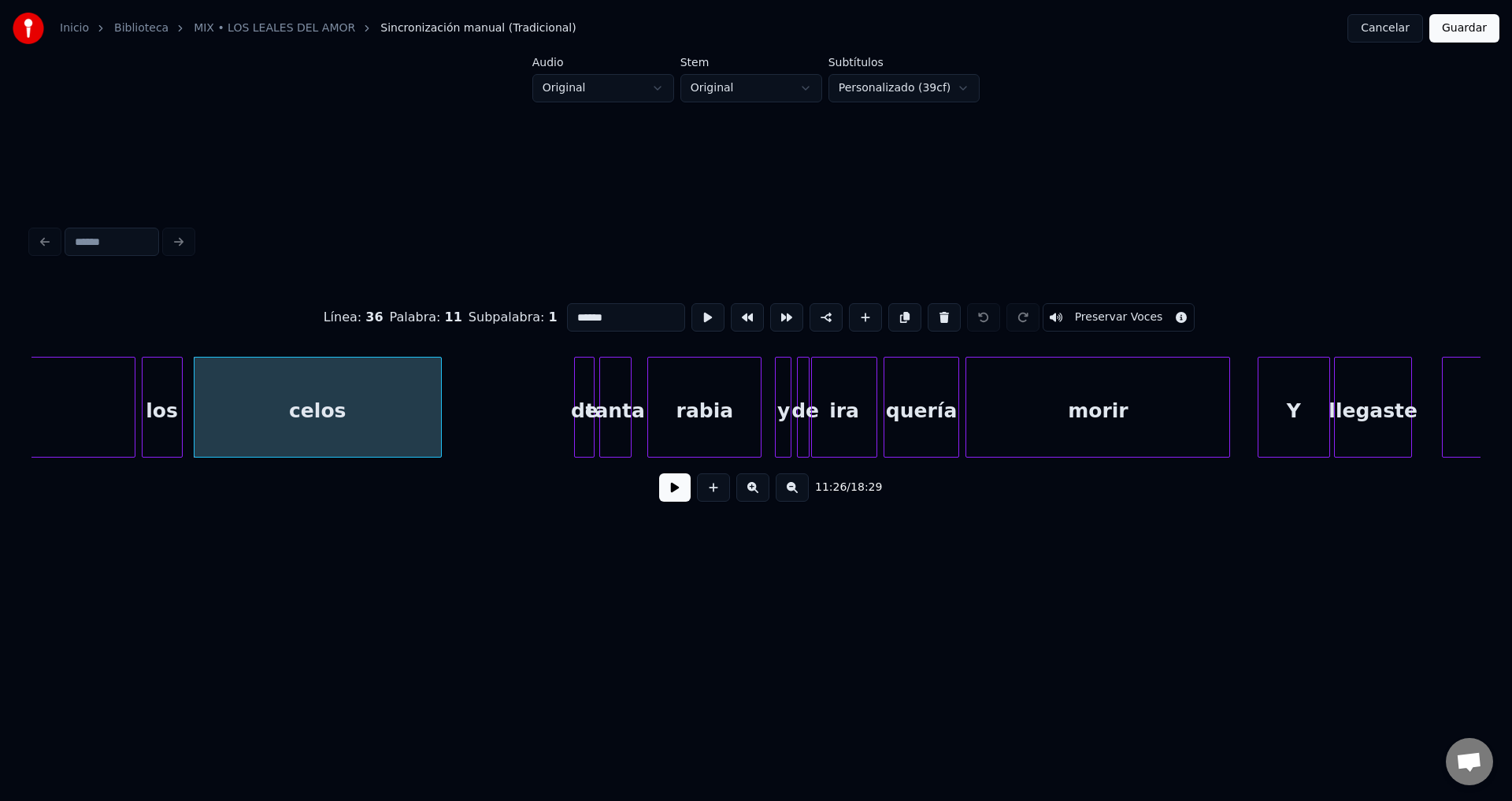
type input "*****"
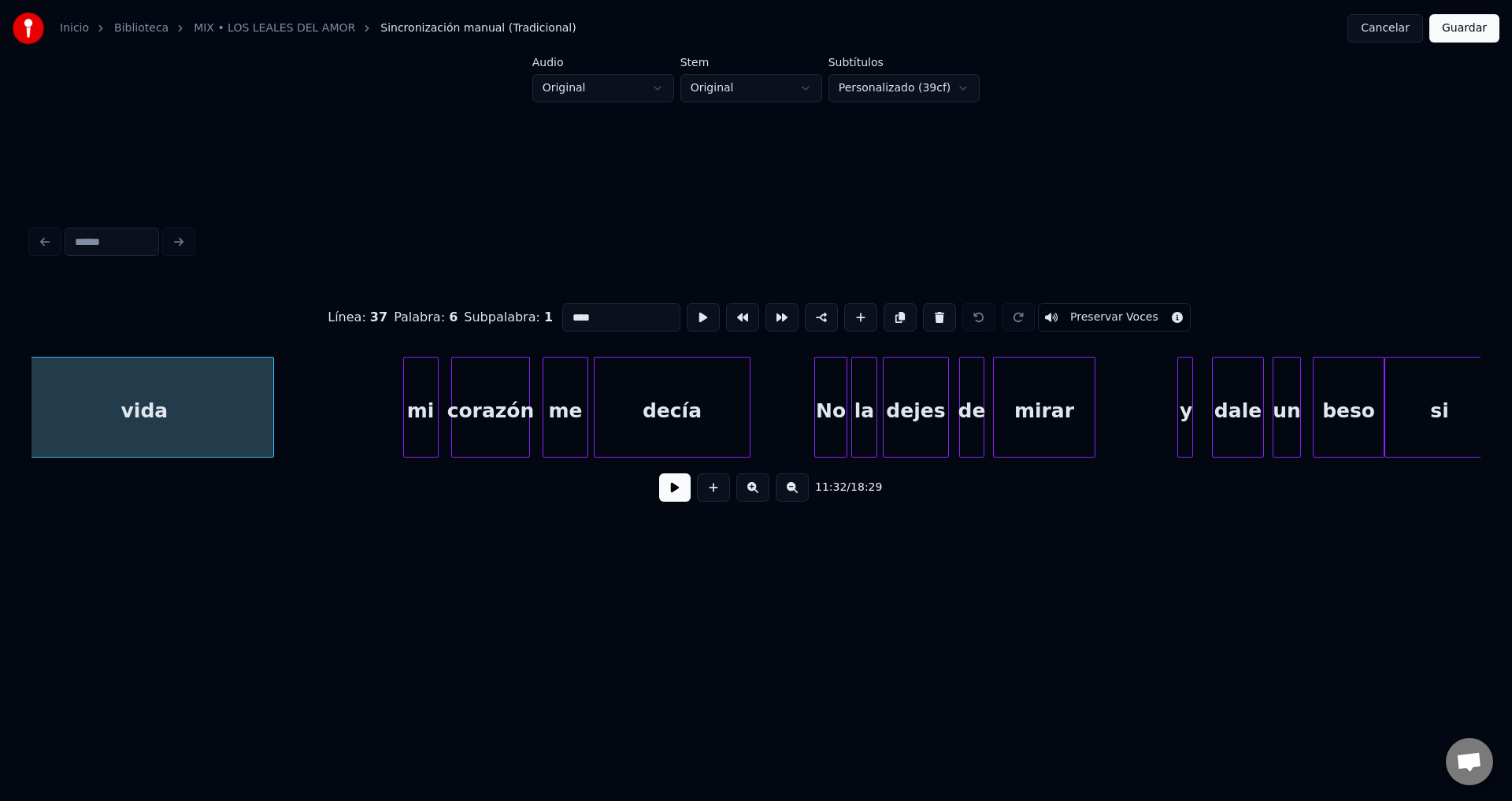
scroll to position [0, 109075]
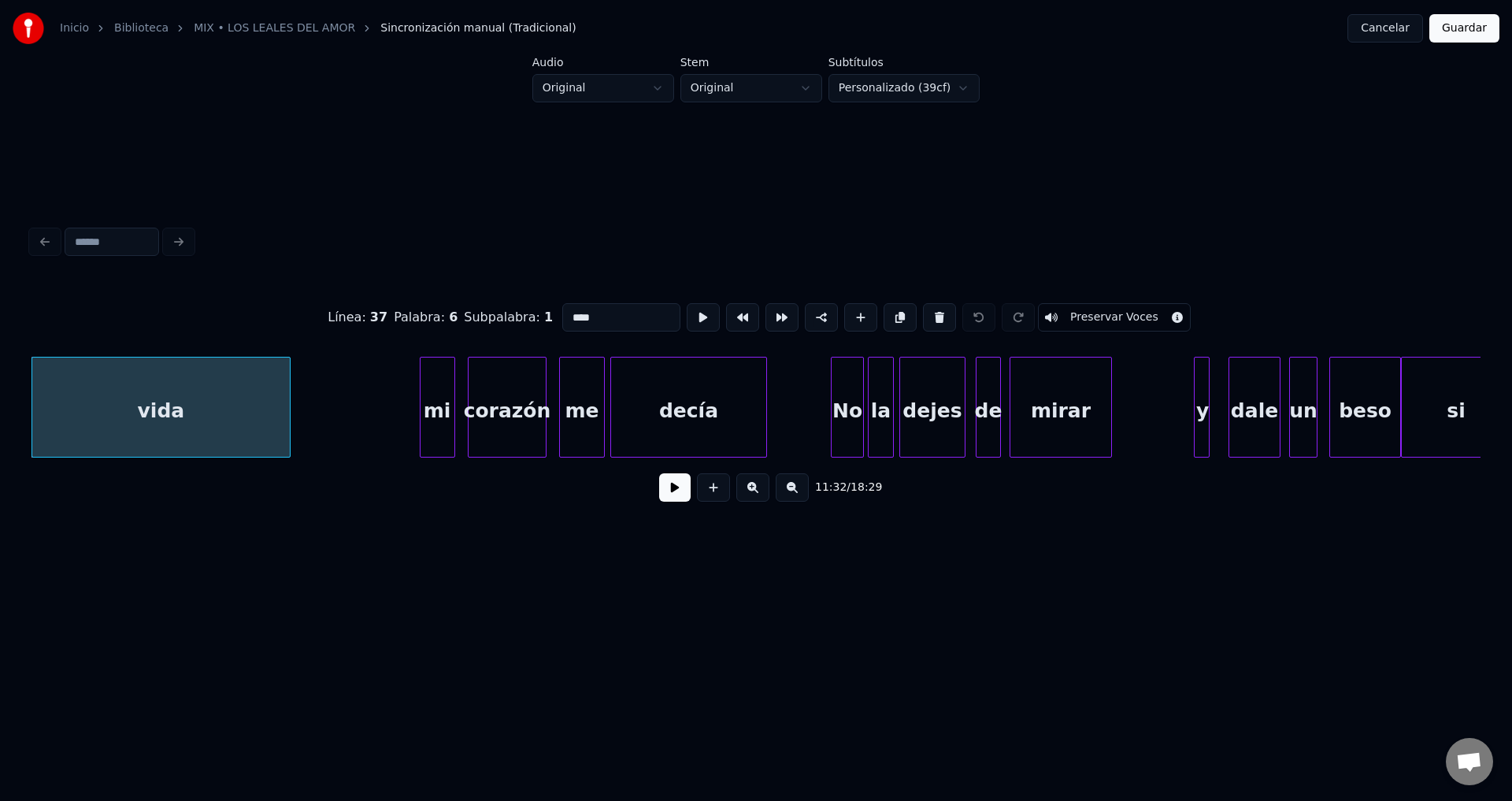
type input "**"
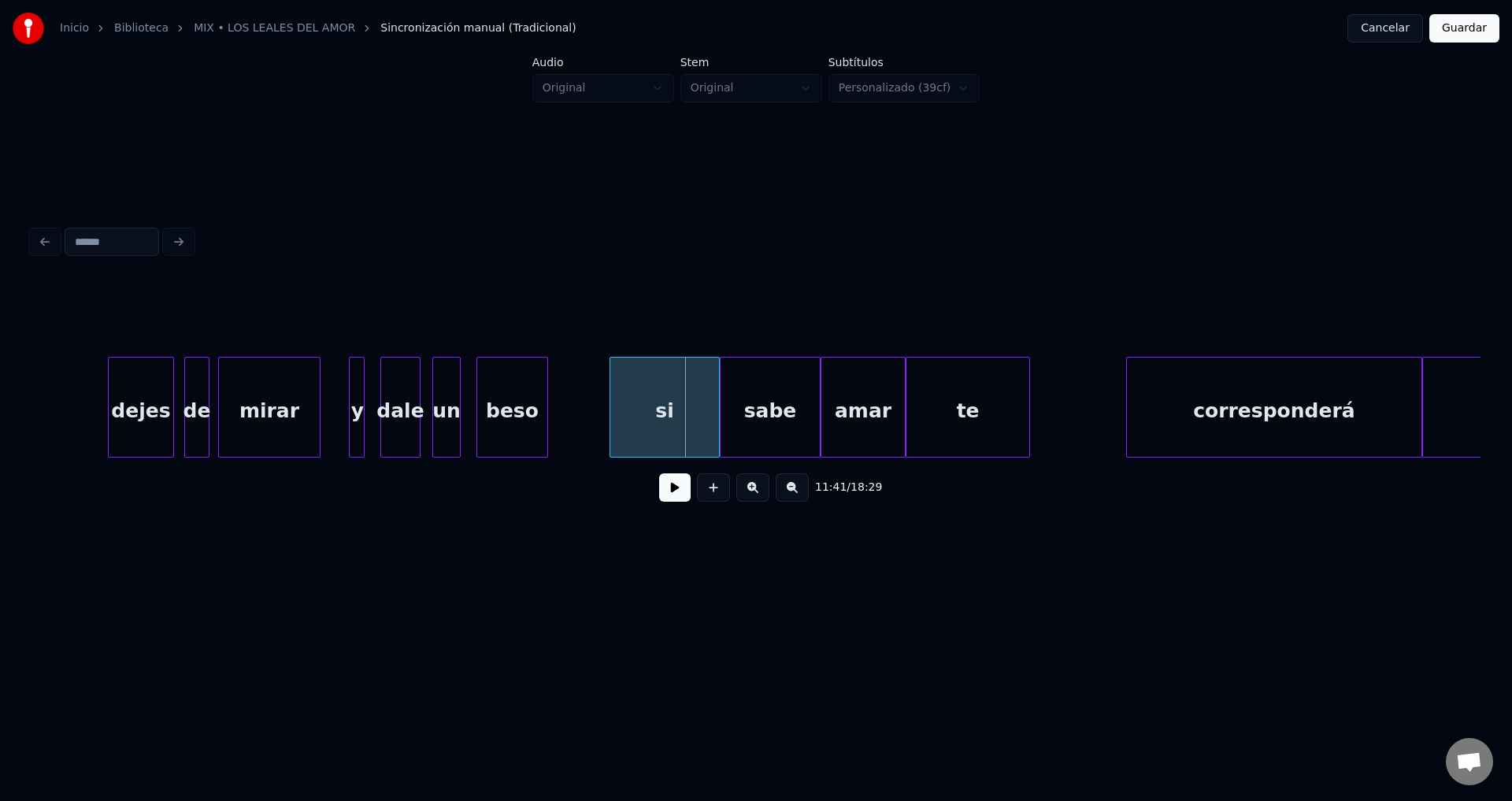
scroll to position [0, 109963]
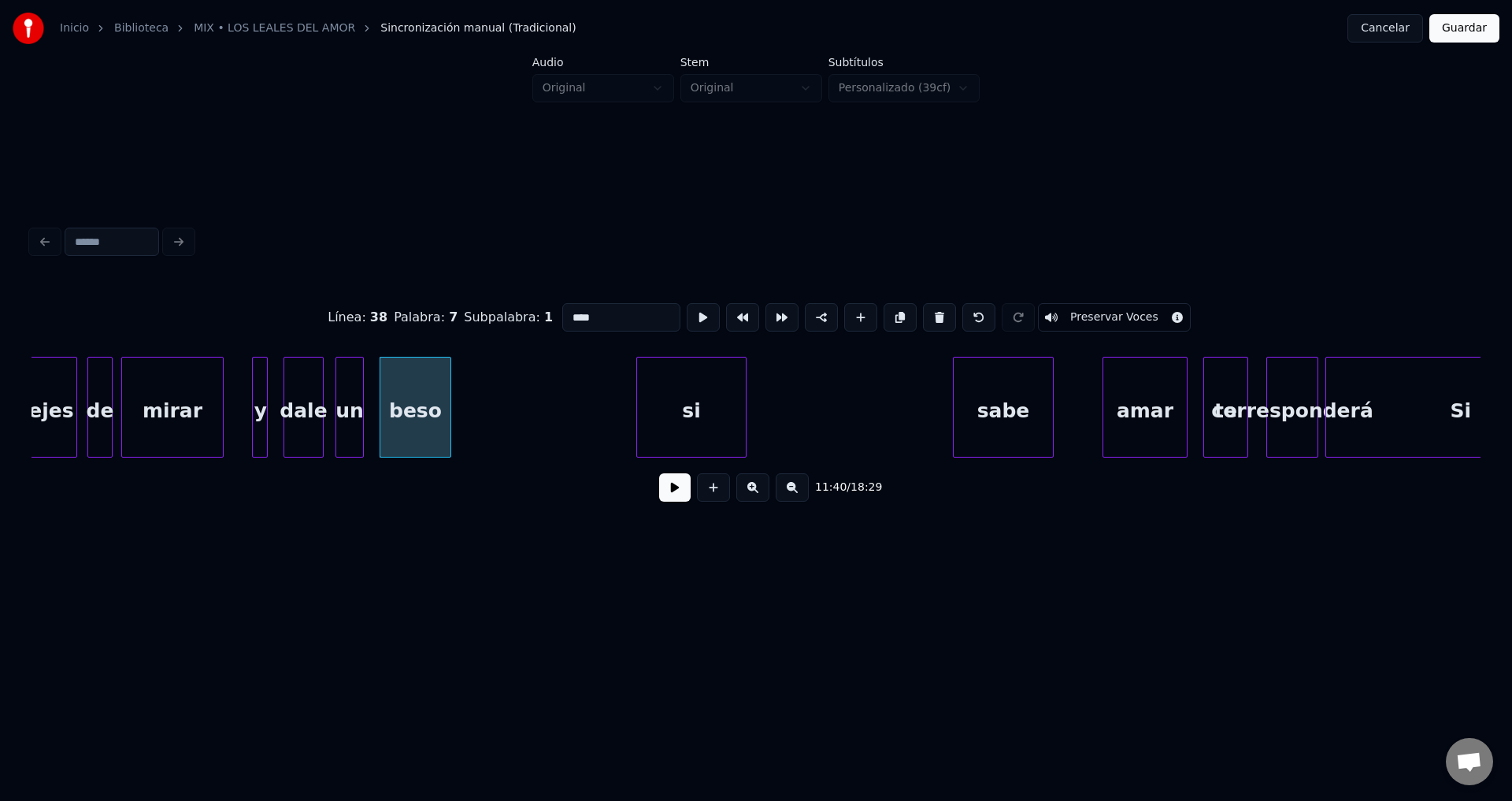
type input "****"
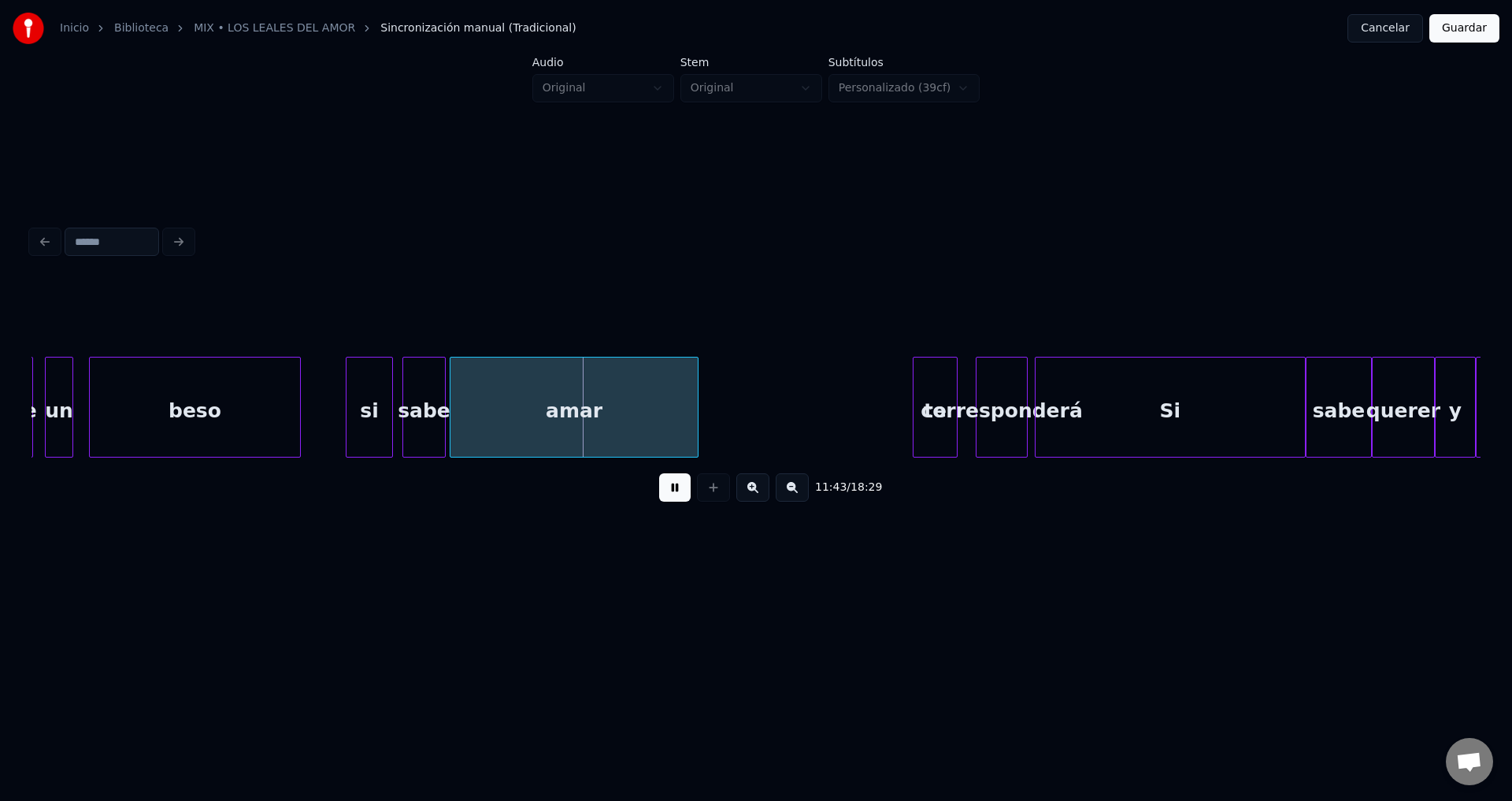
scroll to position [0, 110350]
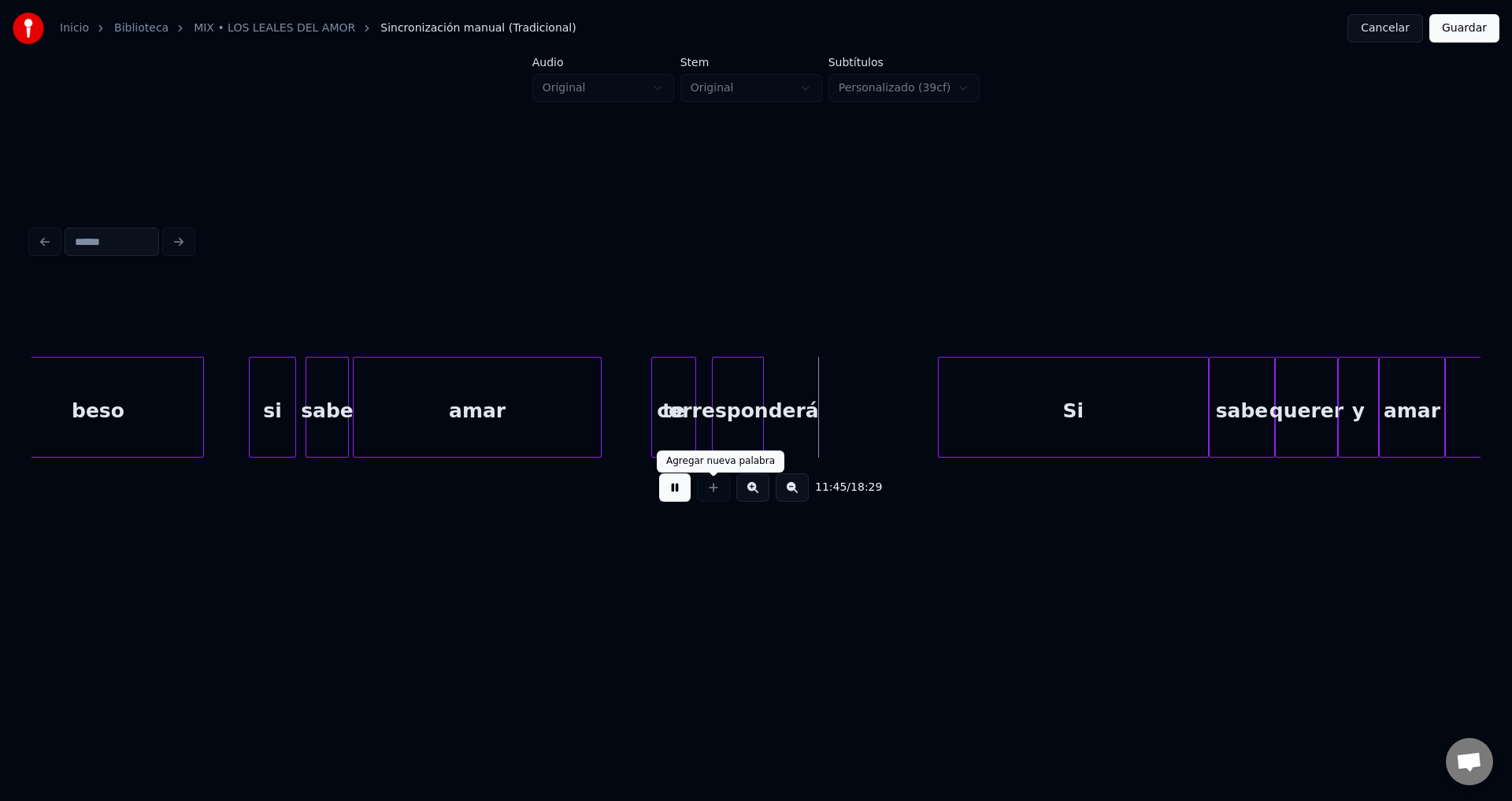
drag, startPoint x: 676, startPoint y: 488, endPoint x: 882, endPoint y: 480, distance: 206.2
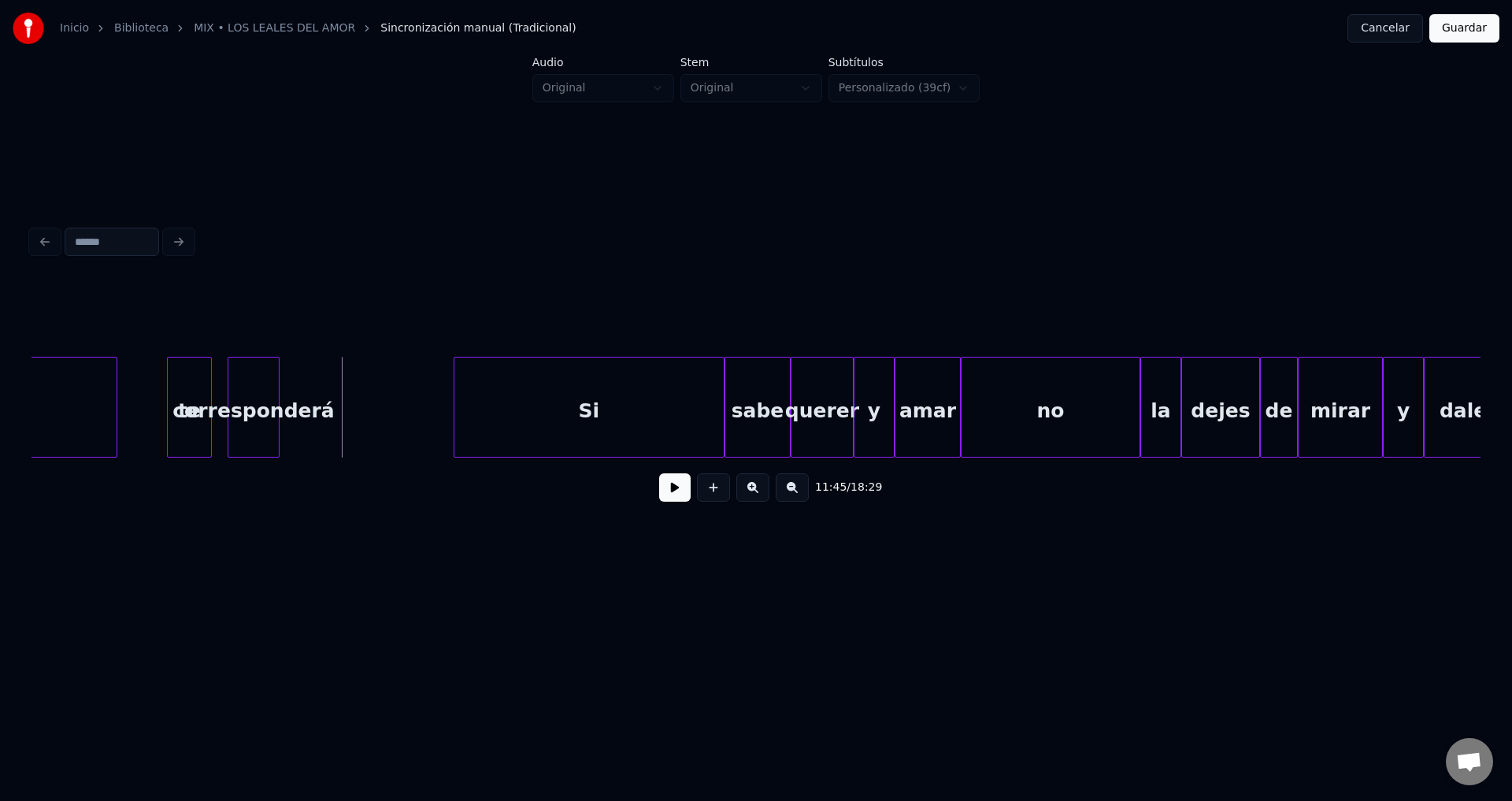
scroll to position [0, 110931]
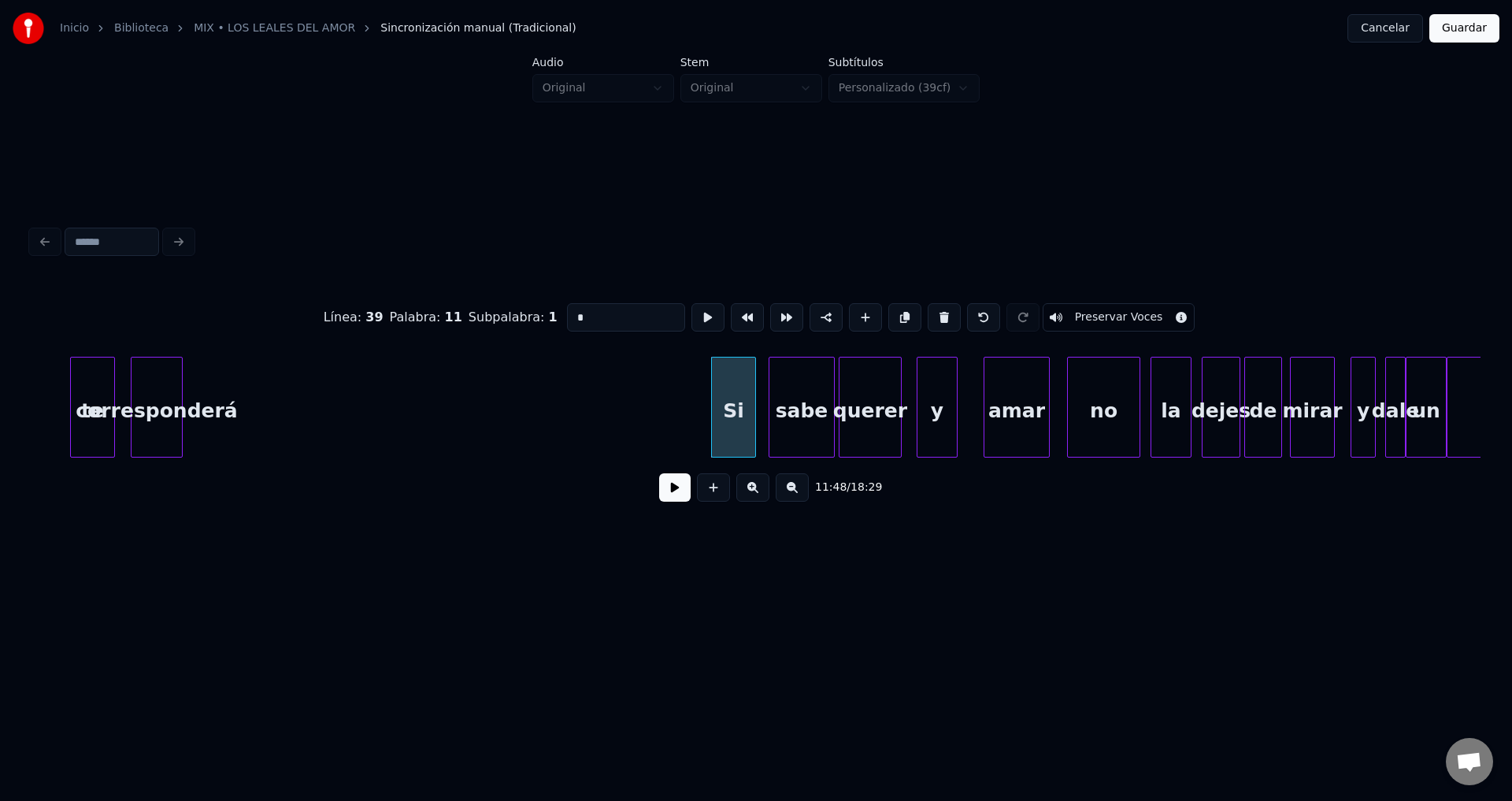
type input "**********"
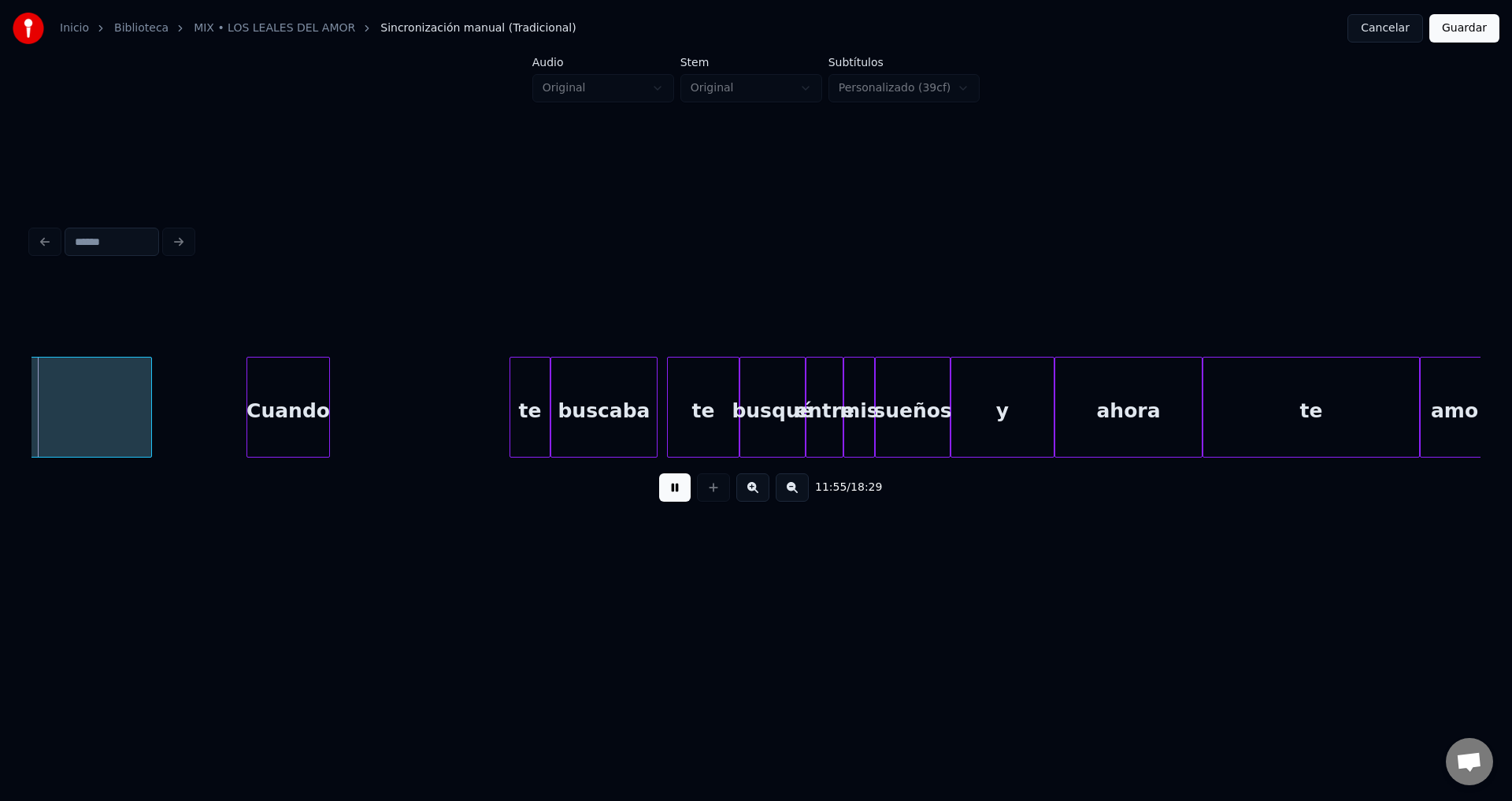
scroll to position [0, 112667]
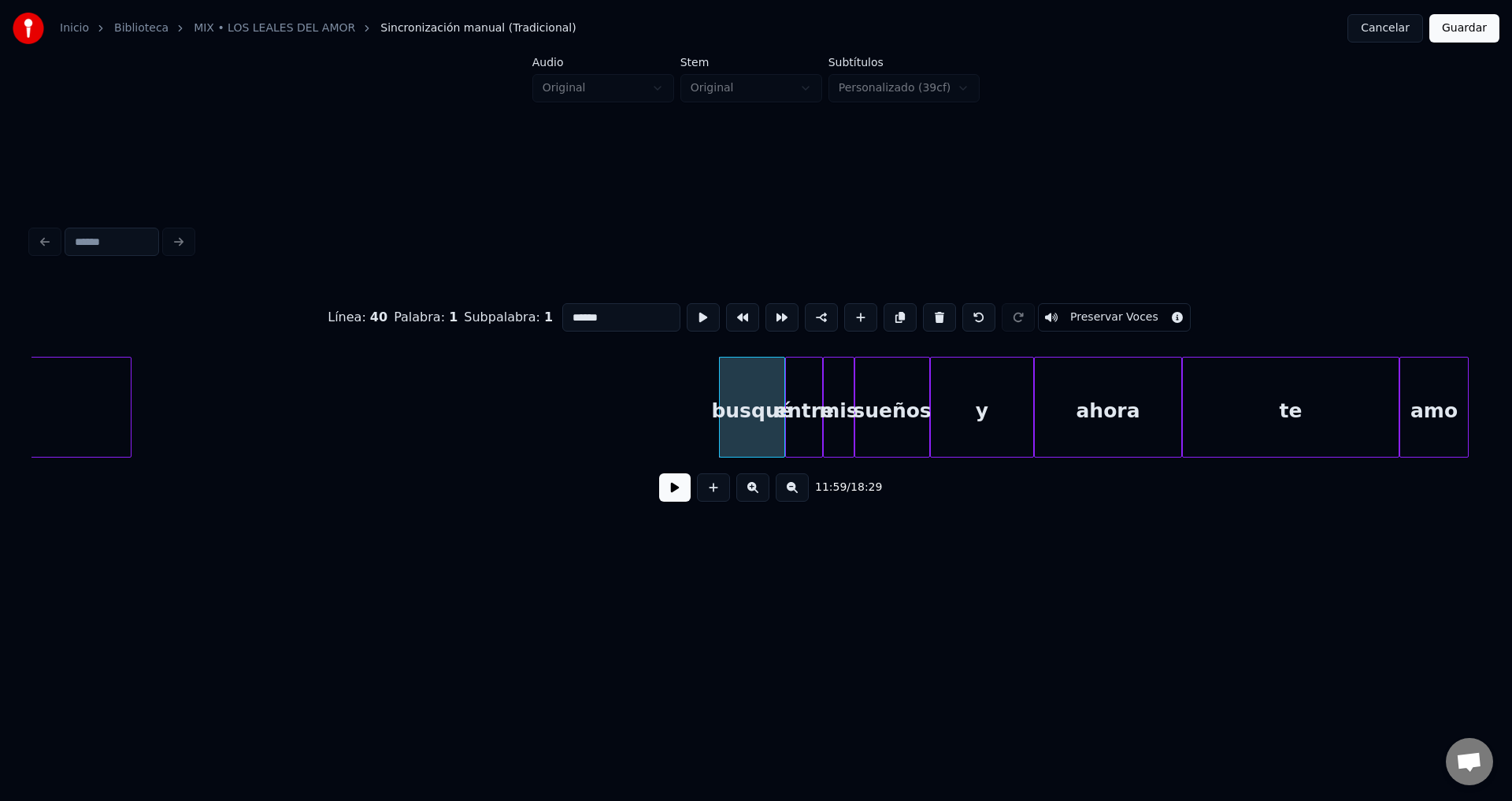
type input "*****"
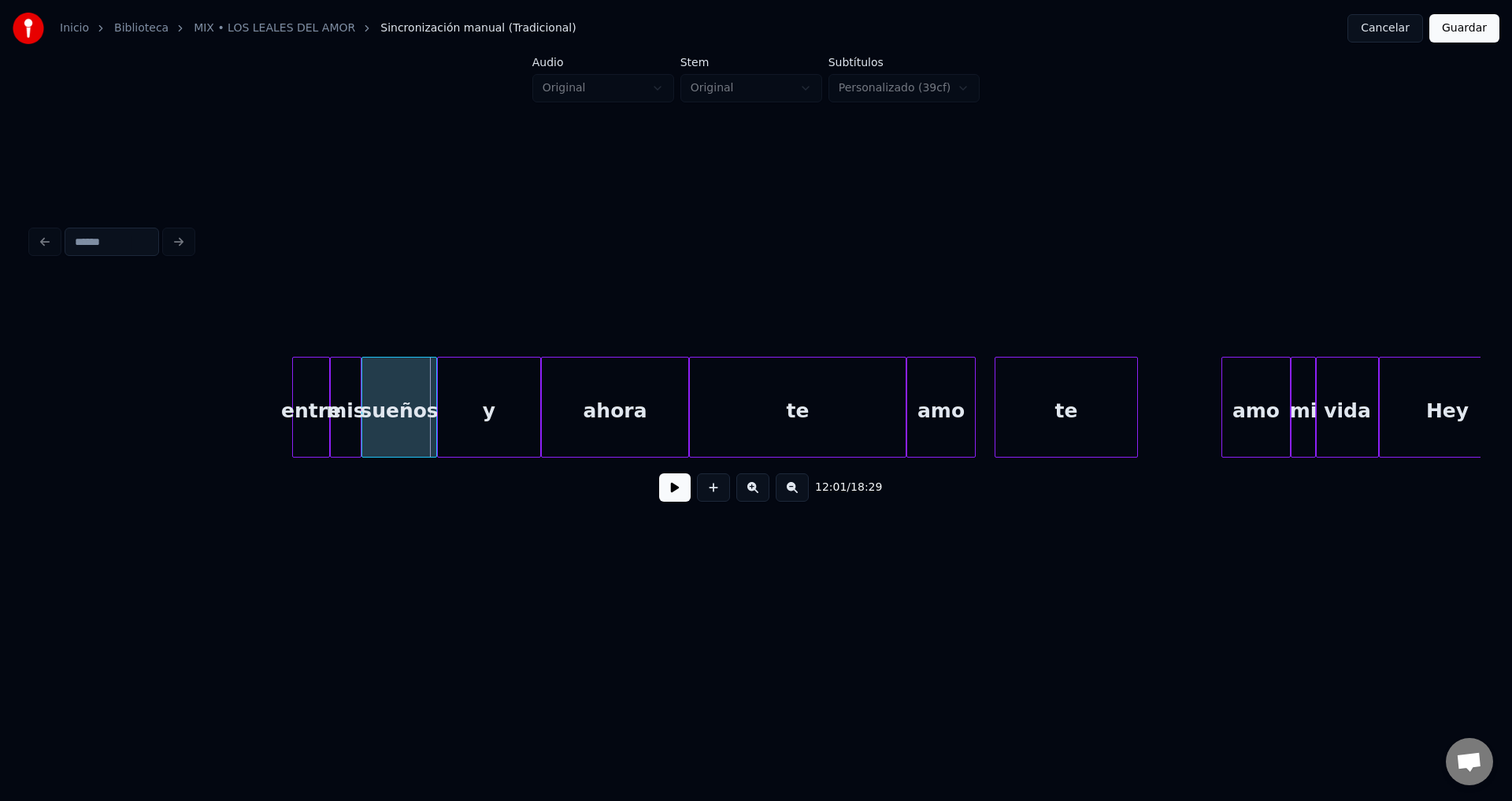
scroll to position [0, 113256]
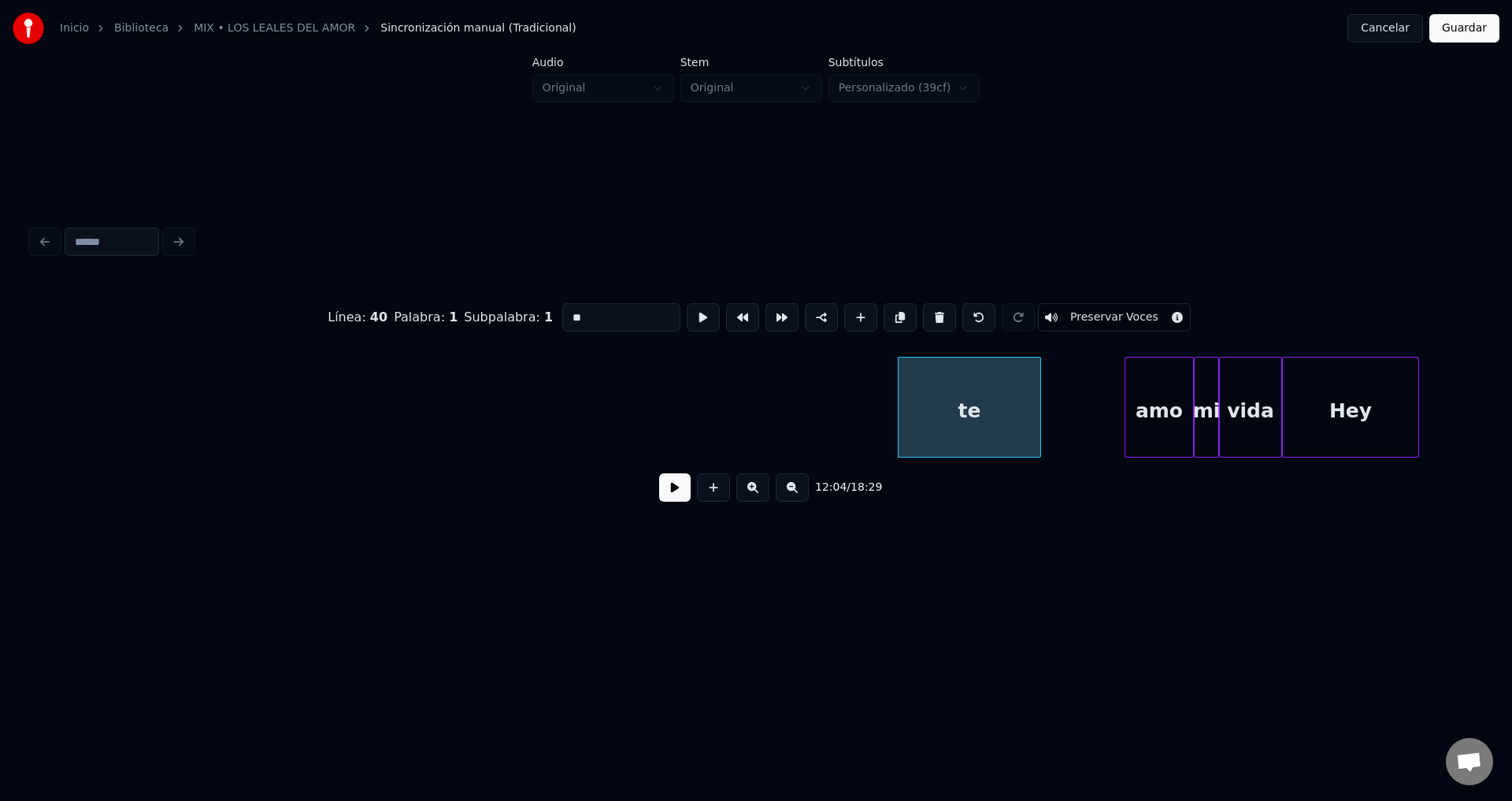
type input "***"
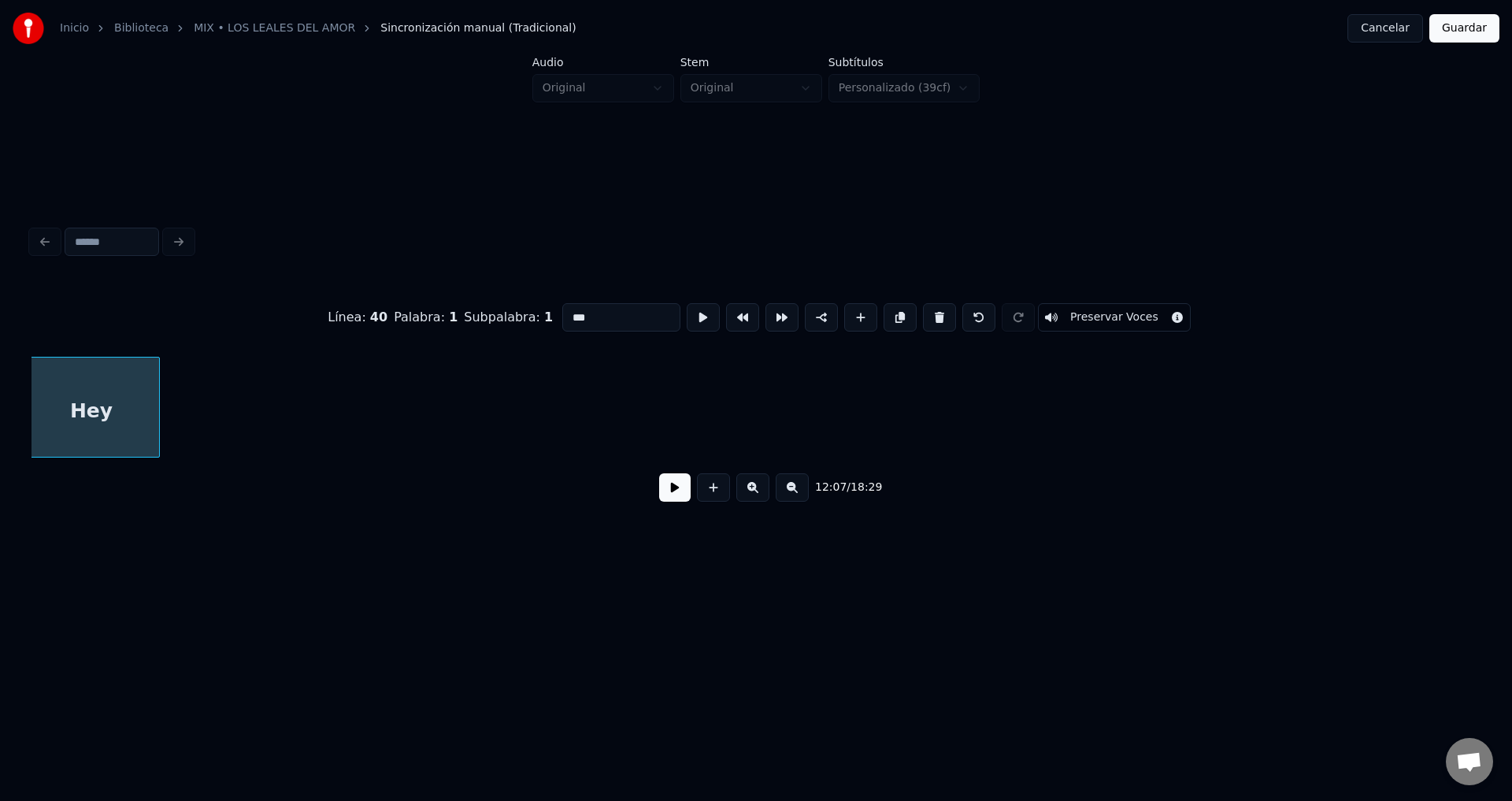
scroll to position [0, 114612]
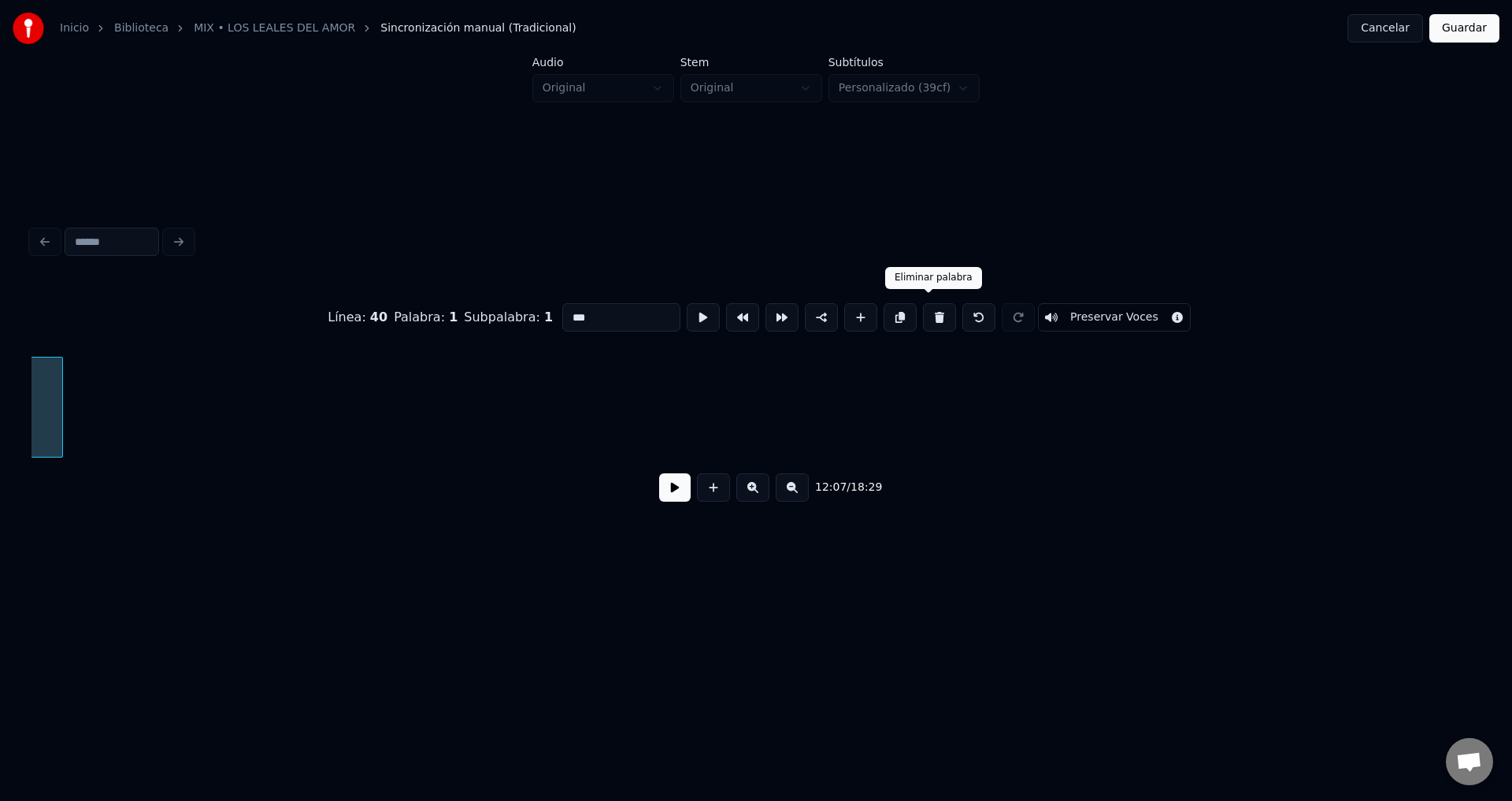
type input "****"
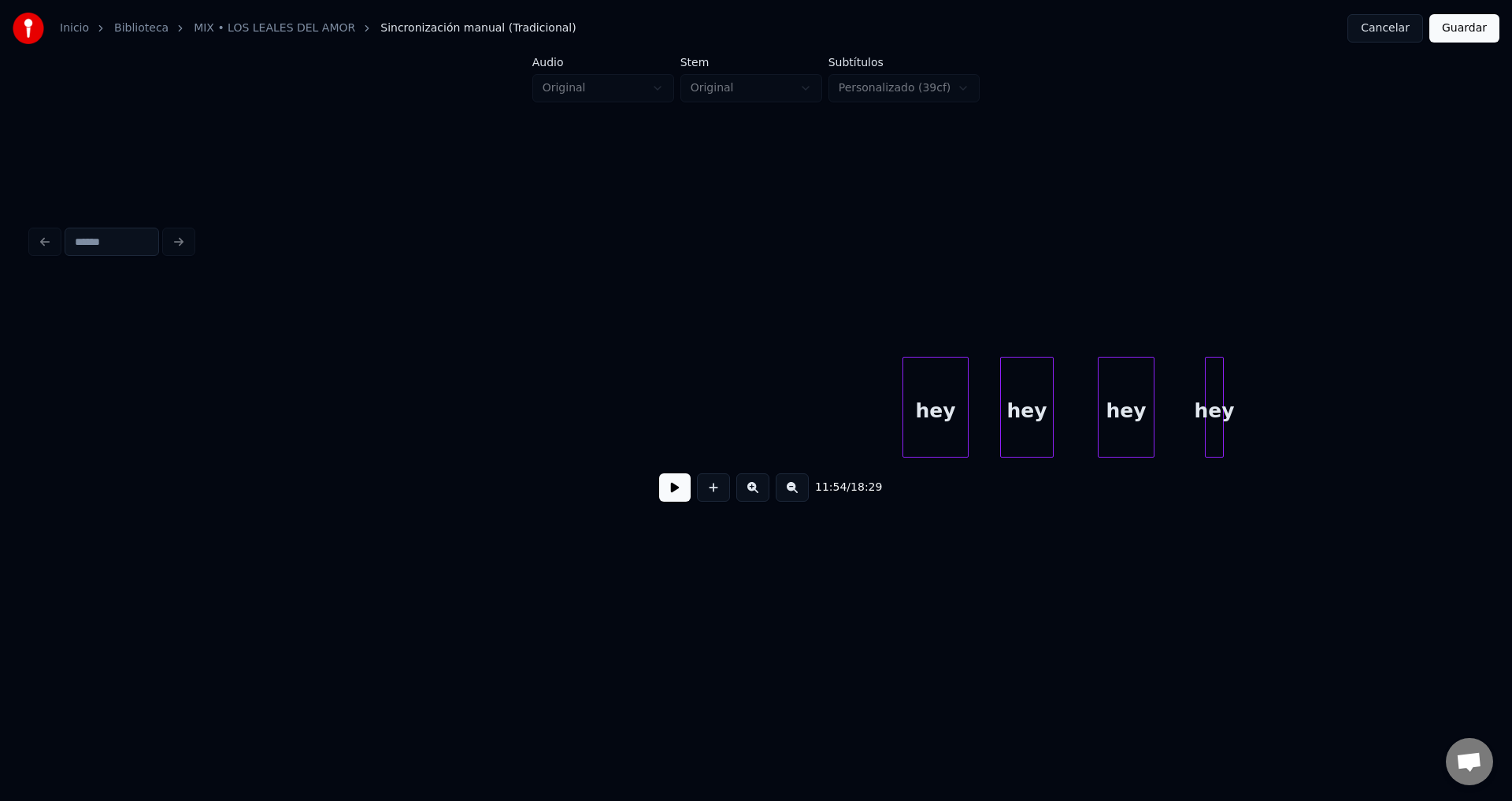
scroll to position [0, 115678]
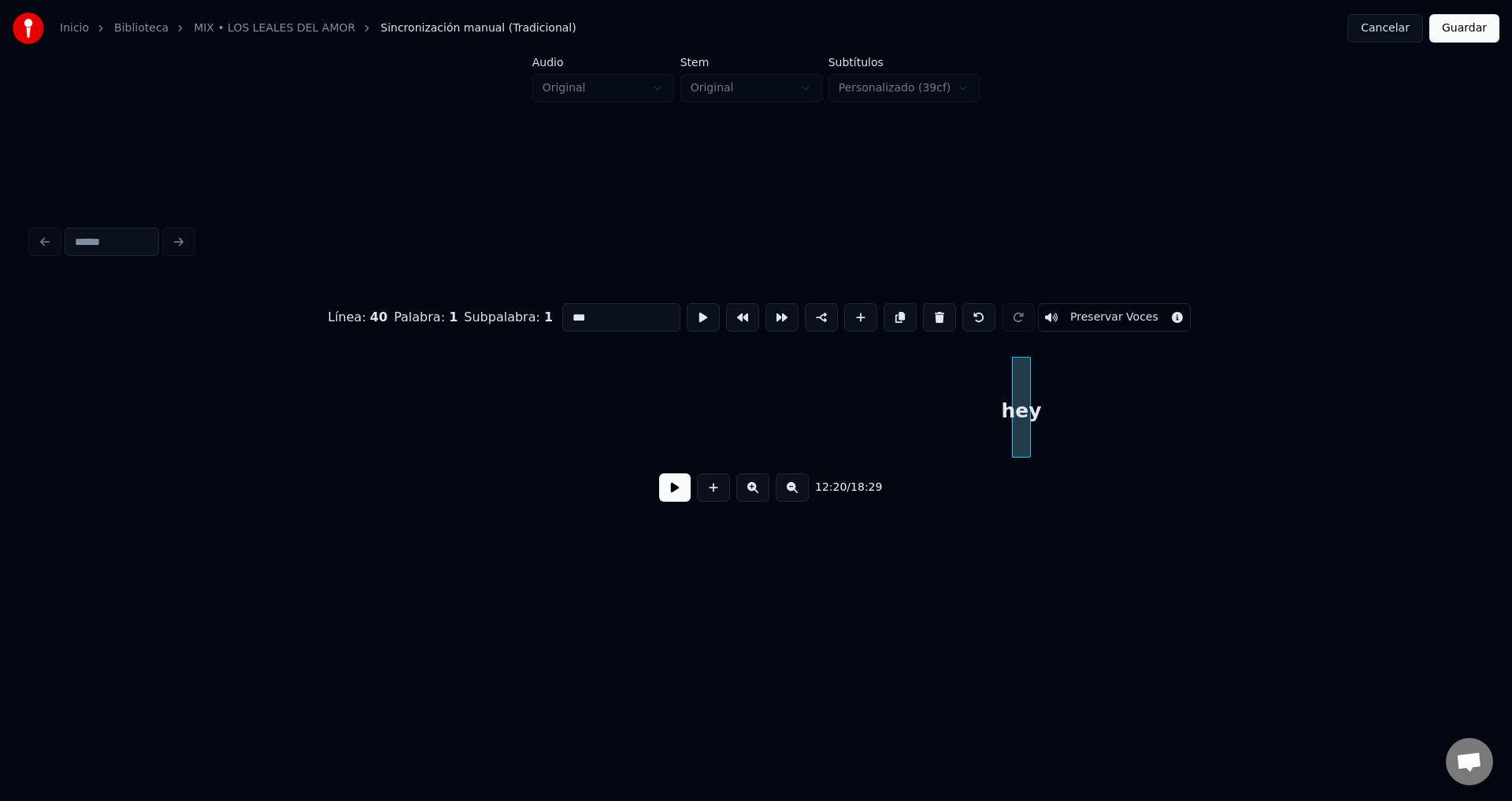
type input "****"
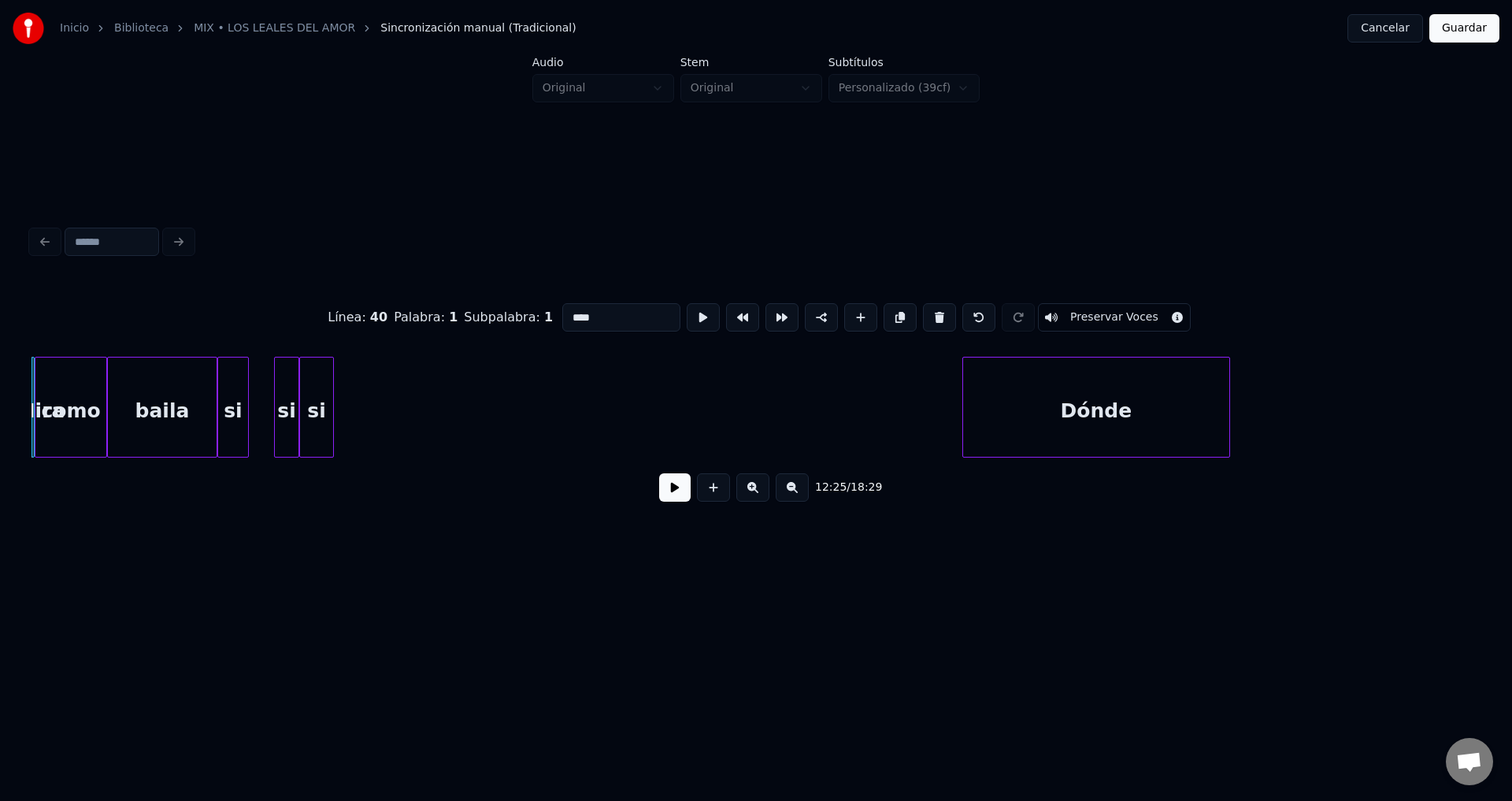
scroll to position [0, 117035]
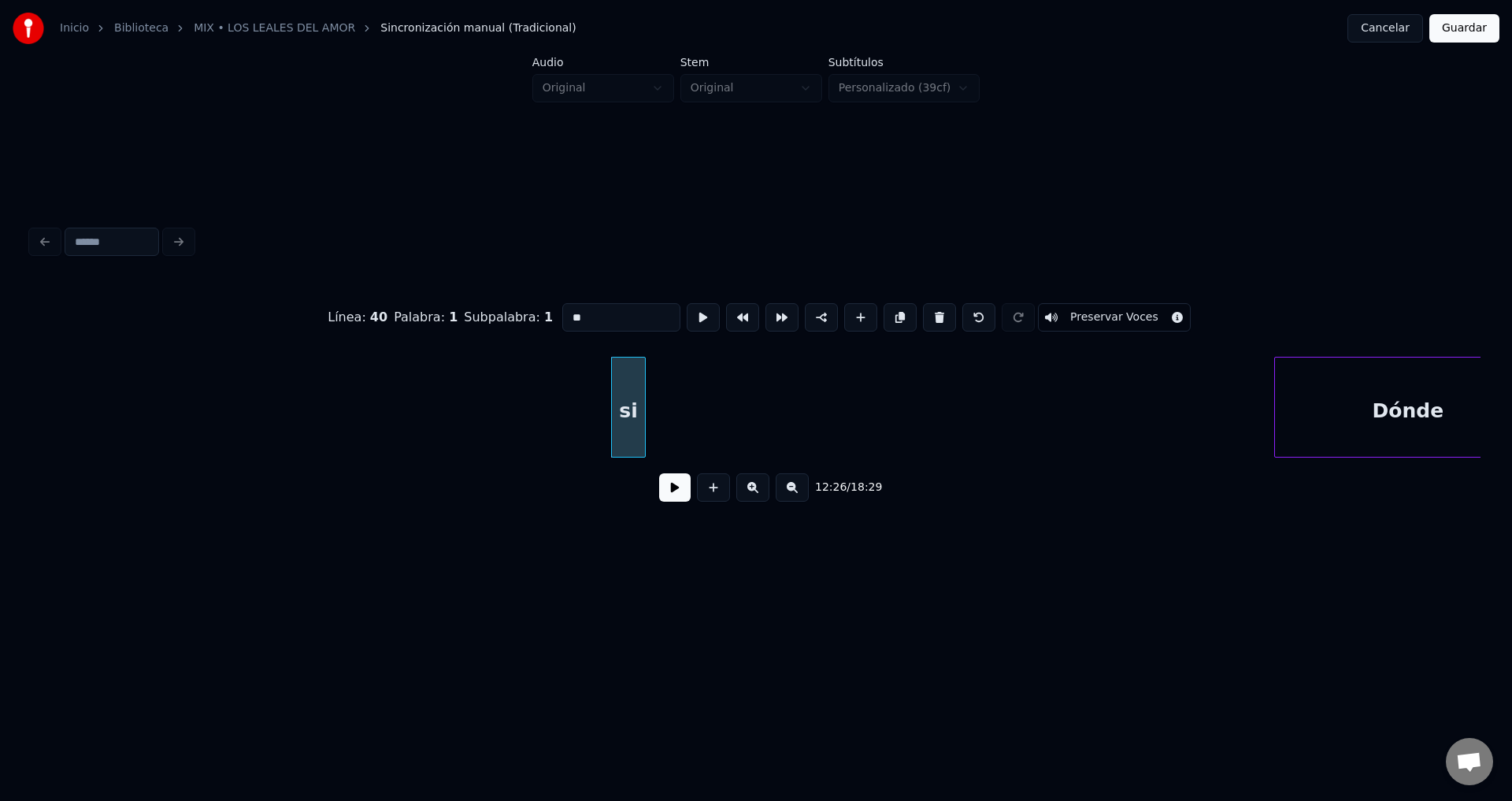
drag, startPoint x: 930, startPoint y: 311, endPoint x: 895, endPoint y: 344, distance: 48.1
type input "*****"
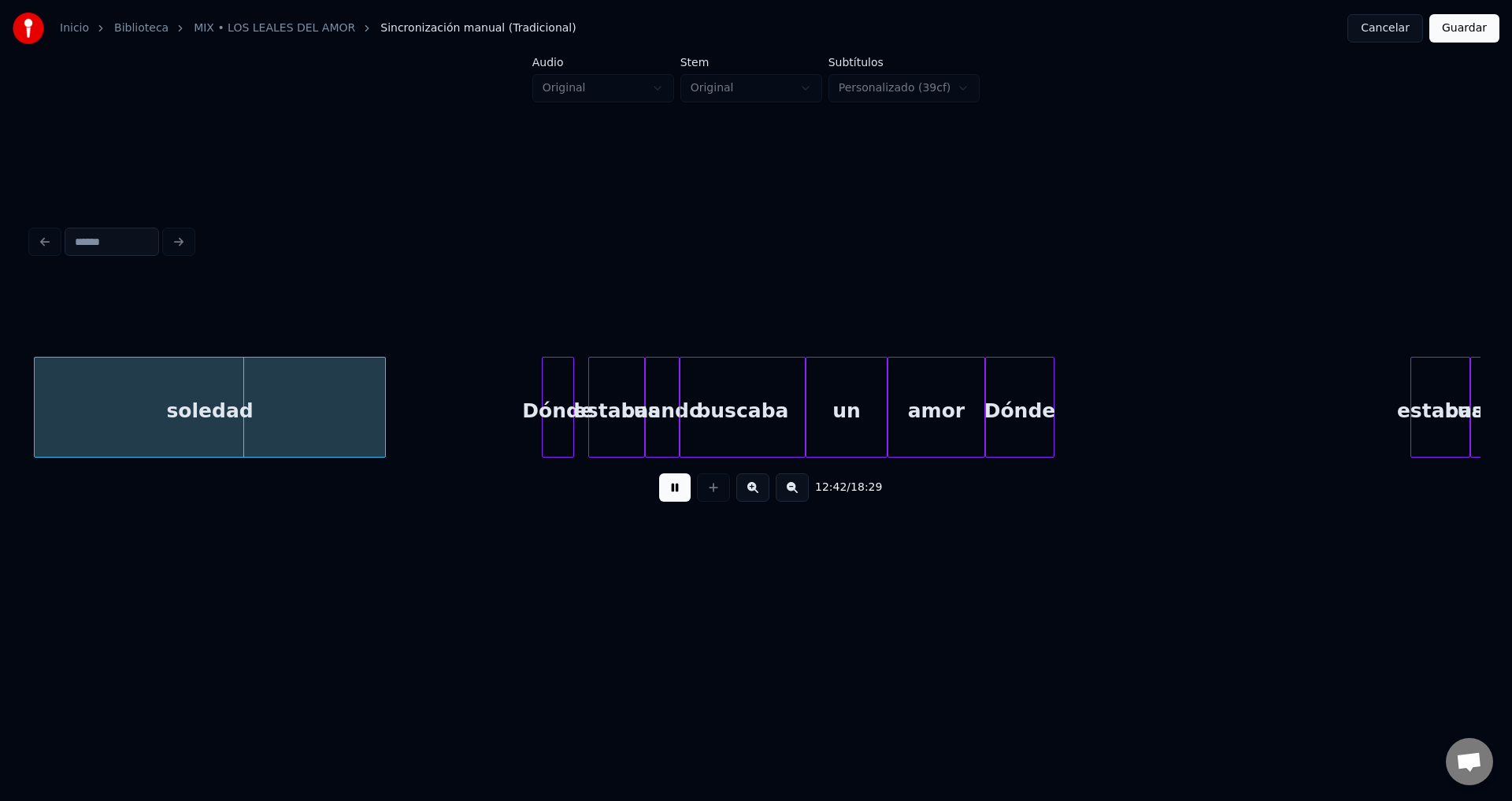
scroll to position [0, 120135]
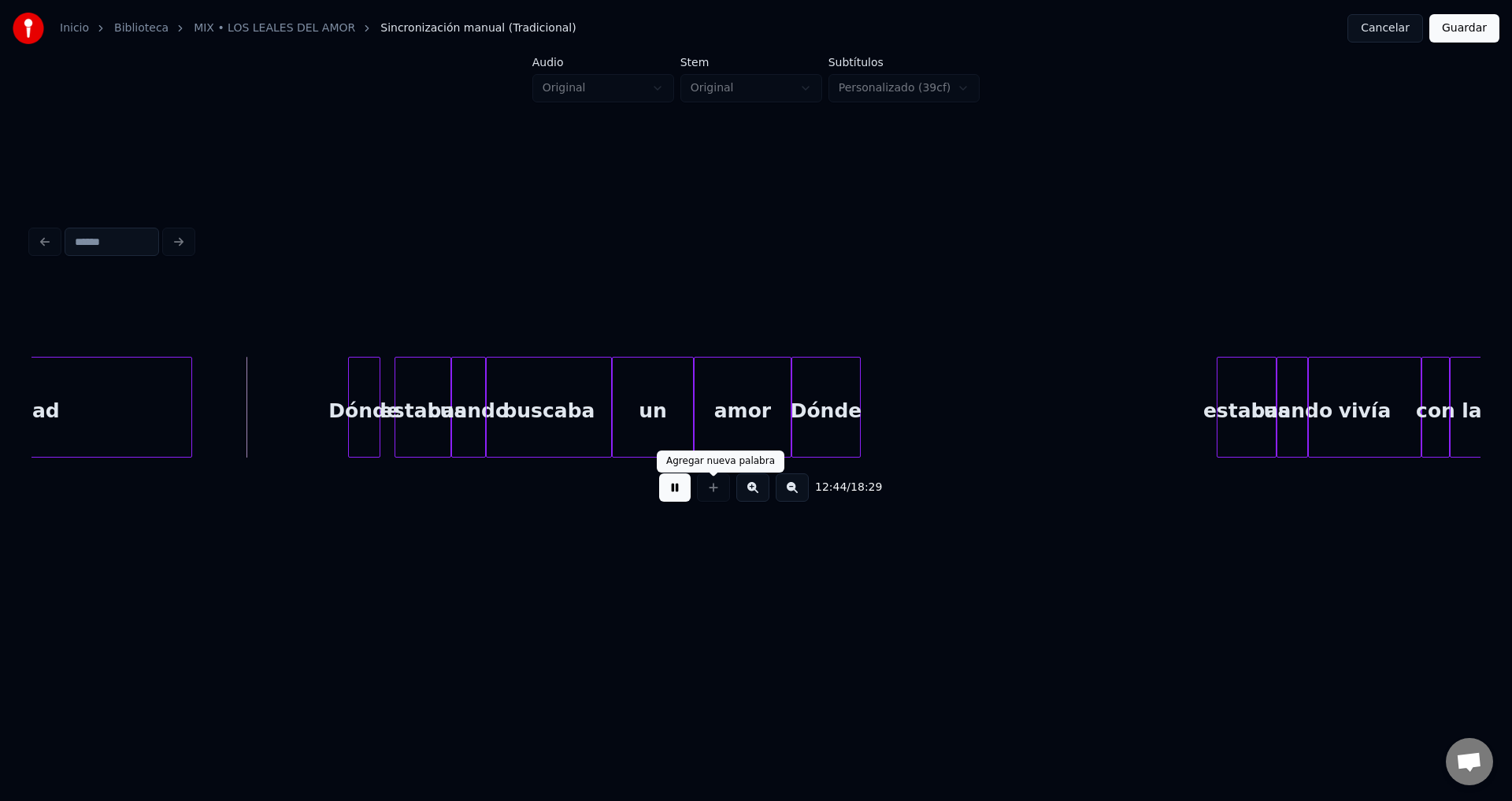
drag, startPoint x: 682, startPoint y: 494, endPoint x: 827, endPoint y: 450, distance: 151.5
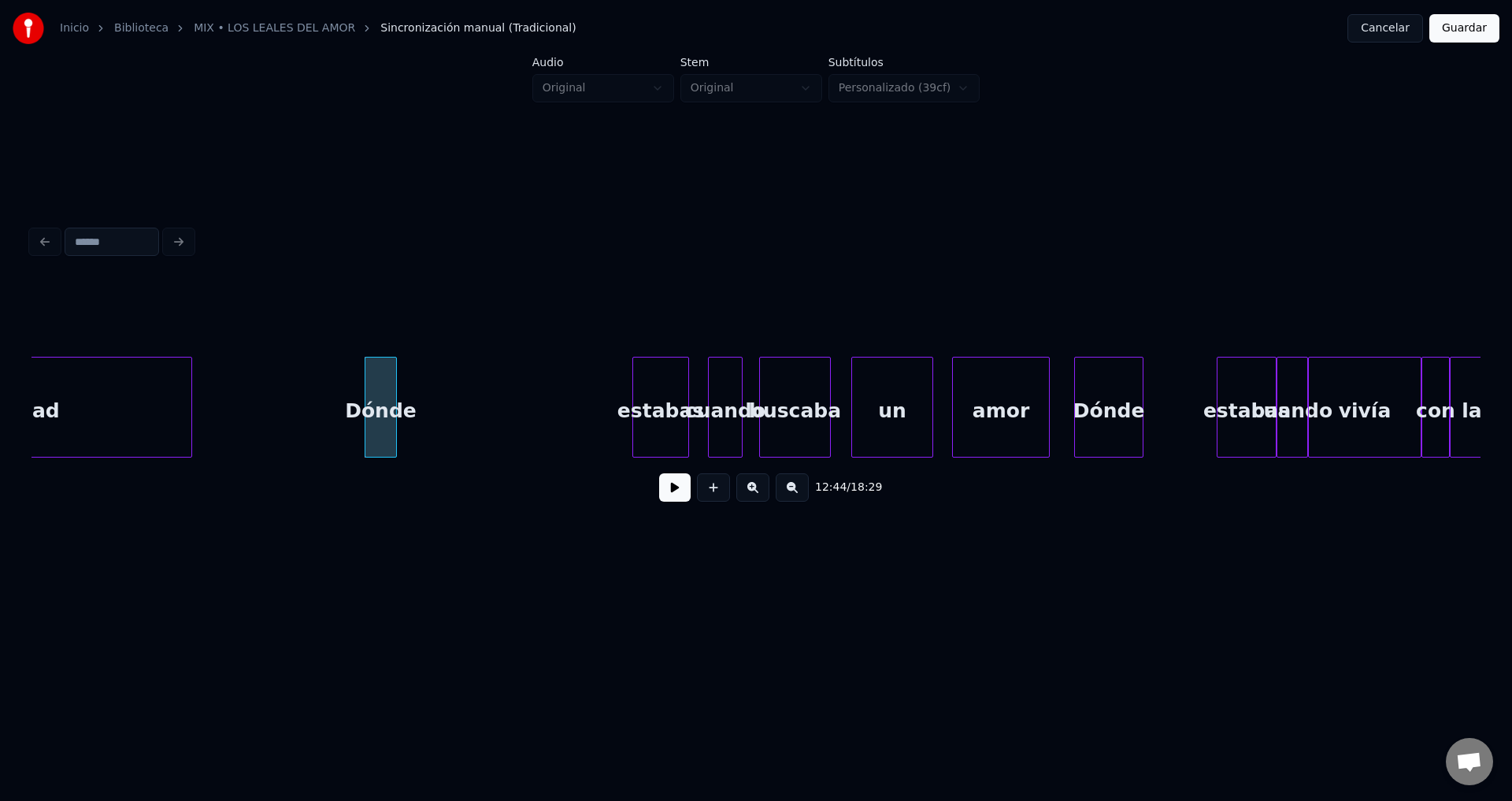
drag, startPoint x: 675, startPoint y: 497, endPoint x: 647, endPoint y: 485, distance: 30.5
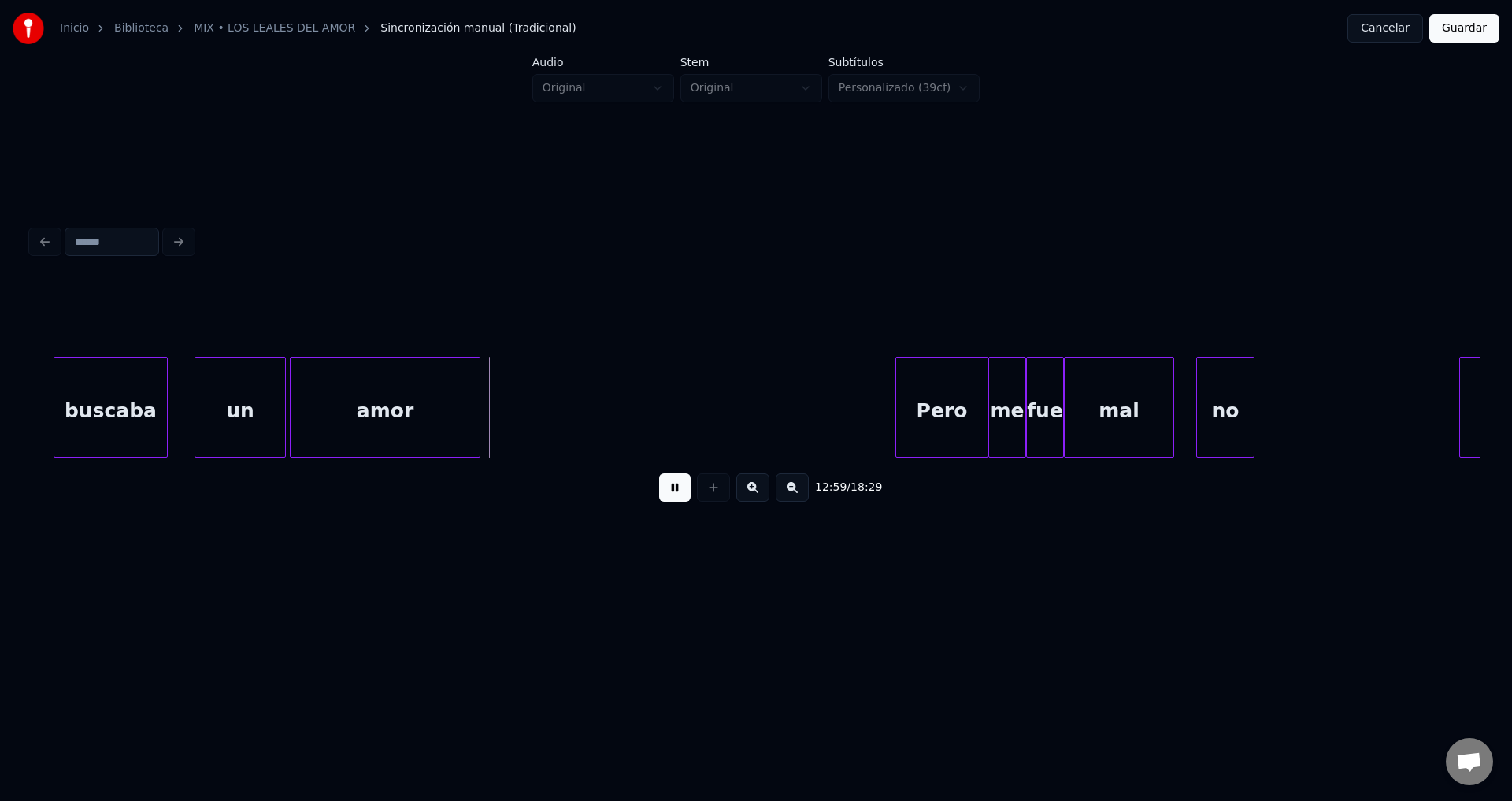
scroll to position [0, 122364]
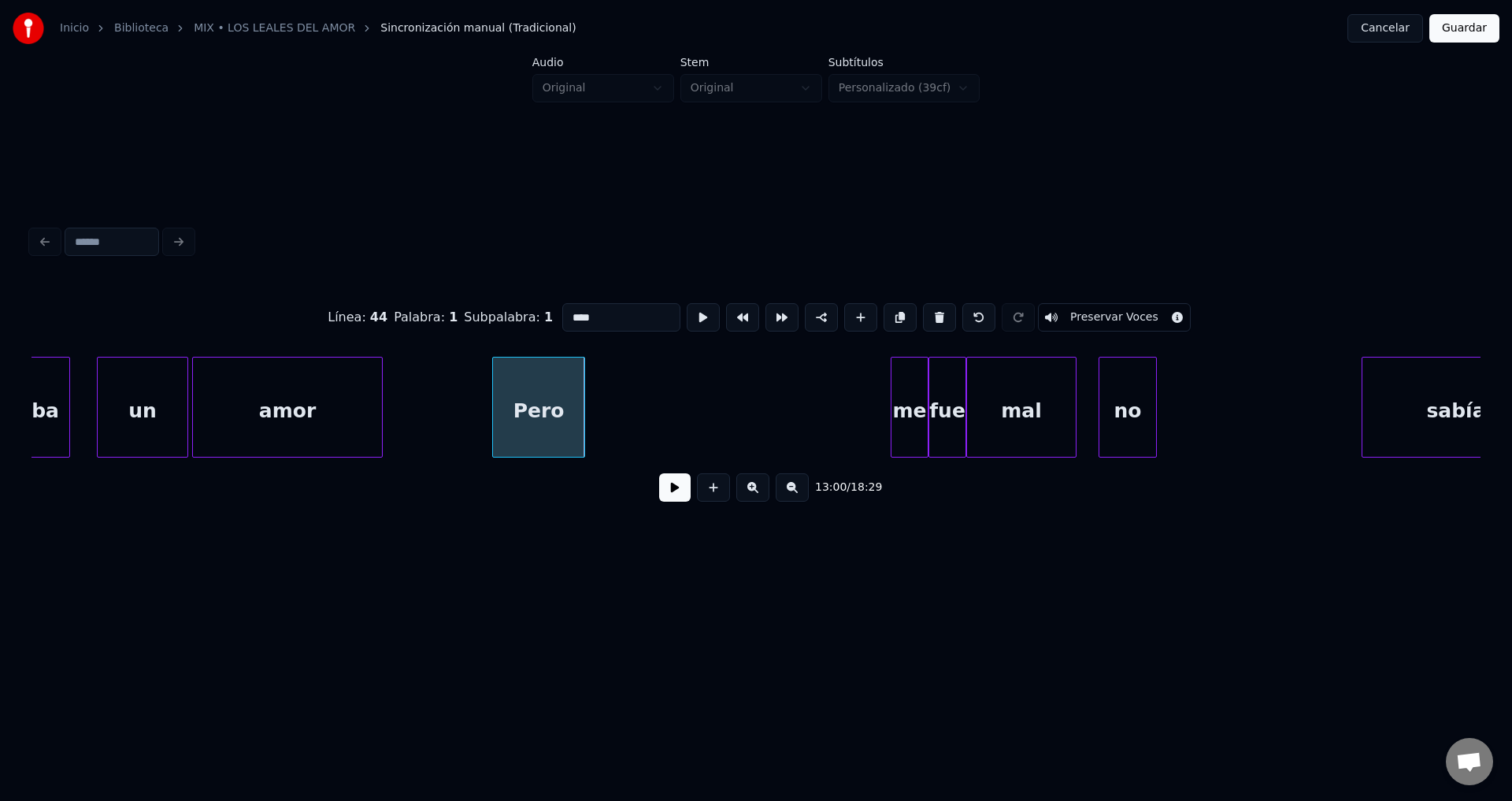
type input "****"
drag, startPoint x: 605, startPoint y: 315, endPoint x: 385, endPoint y: 303, distance: 220.3
type input "******"
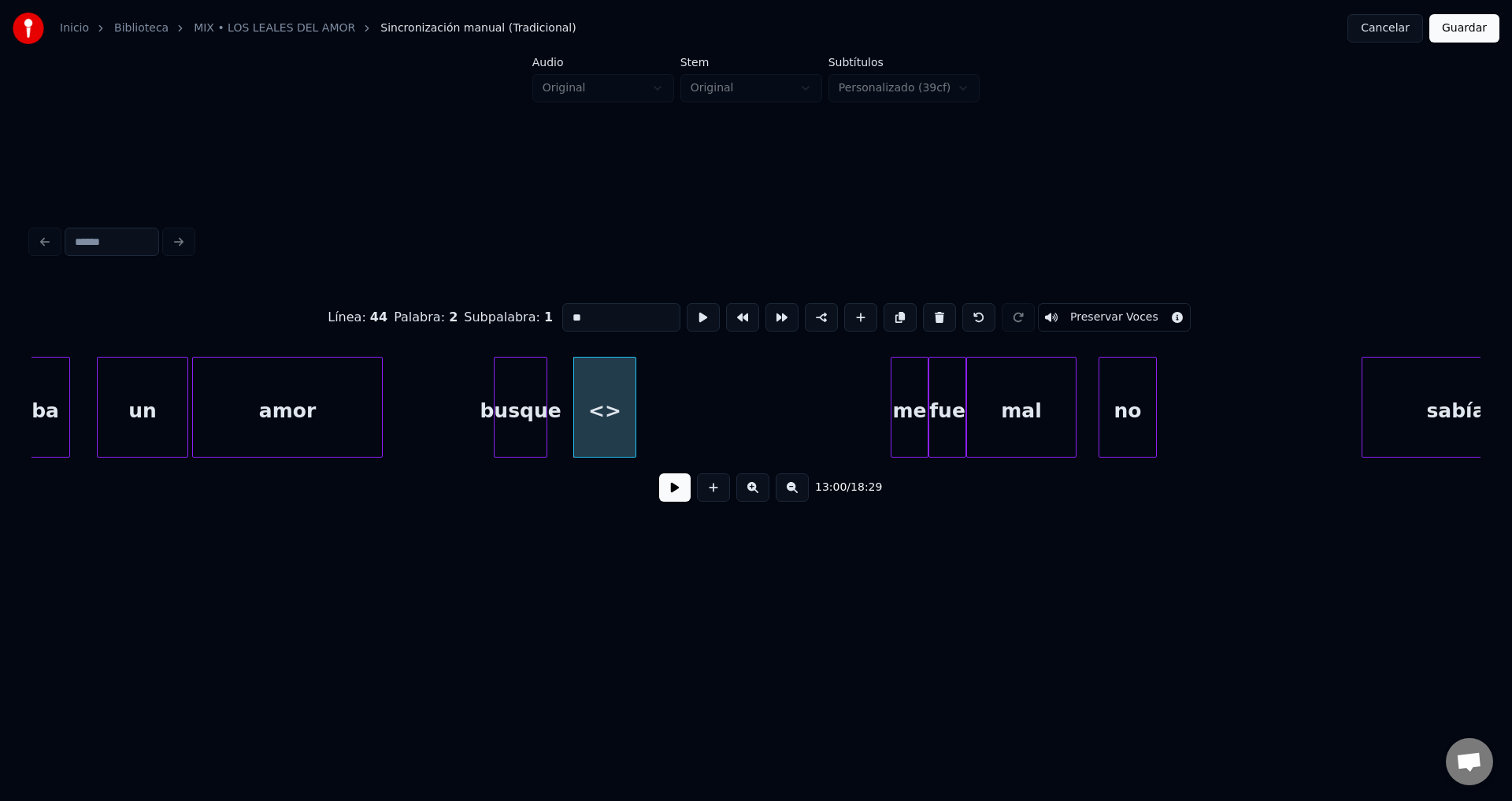
drag, startPoint x: 625, startPoint y: 311, endPoint x: 470, endPoint y: 298, distance: 155.5
type input "****"
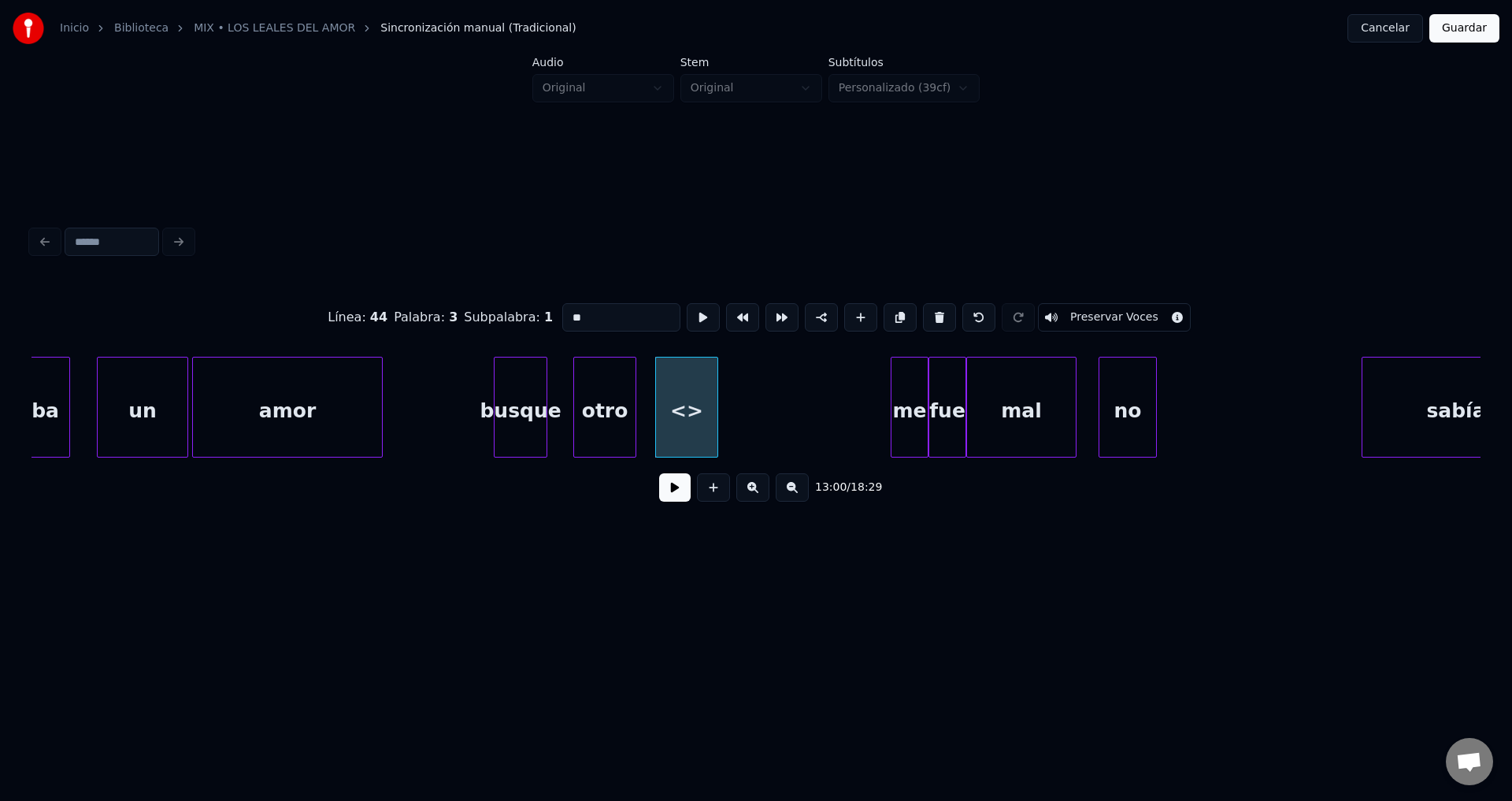
drag, startPoint x: 481, startPoint y: 303, endPoint x: 447, endPoint y: 301, distance: 34.1
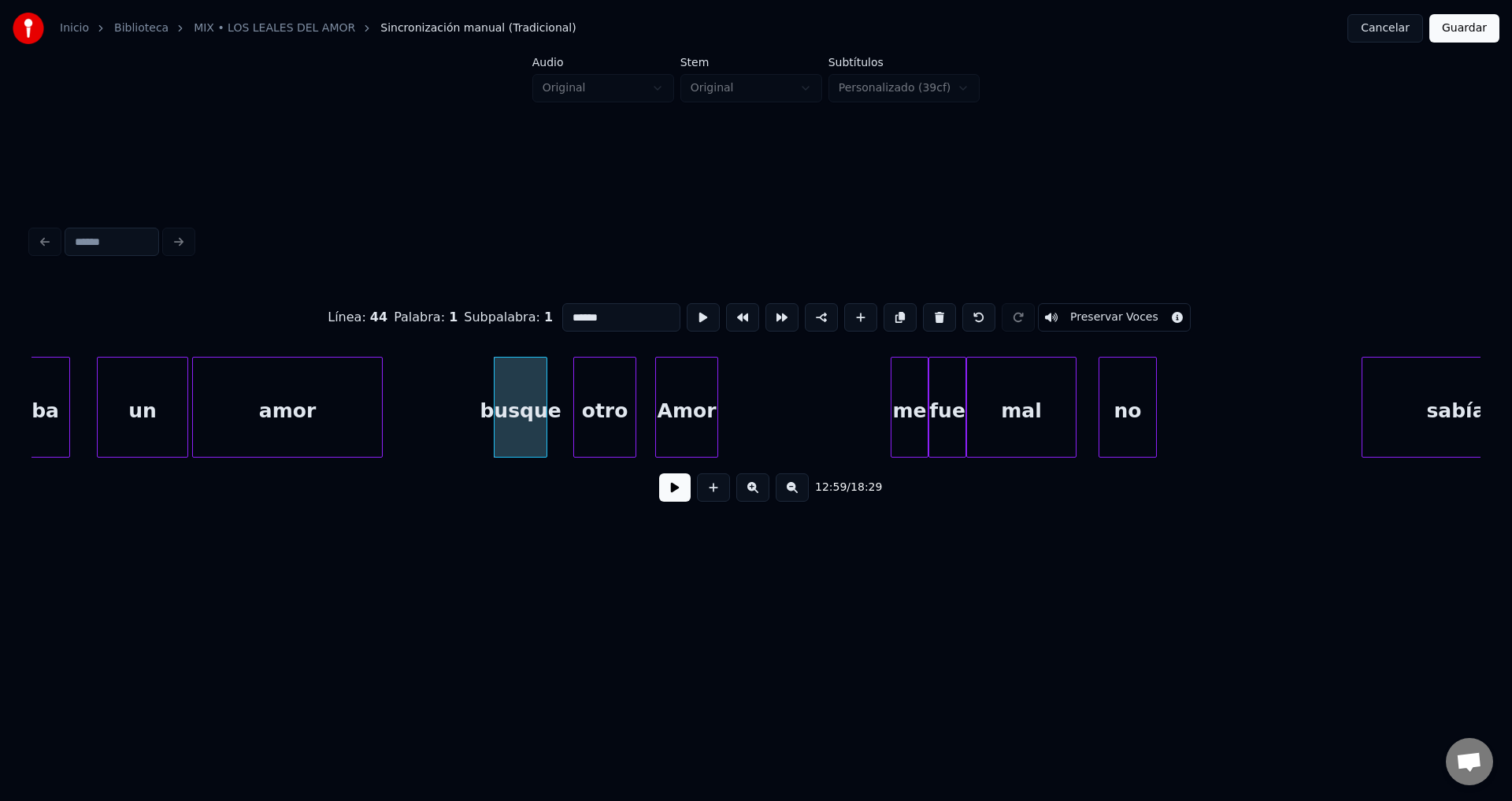
type input "******"
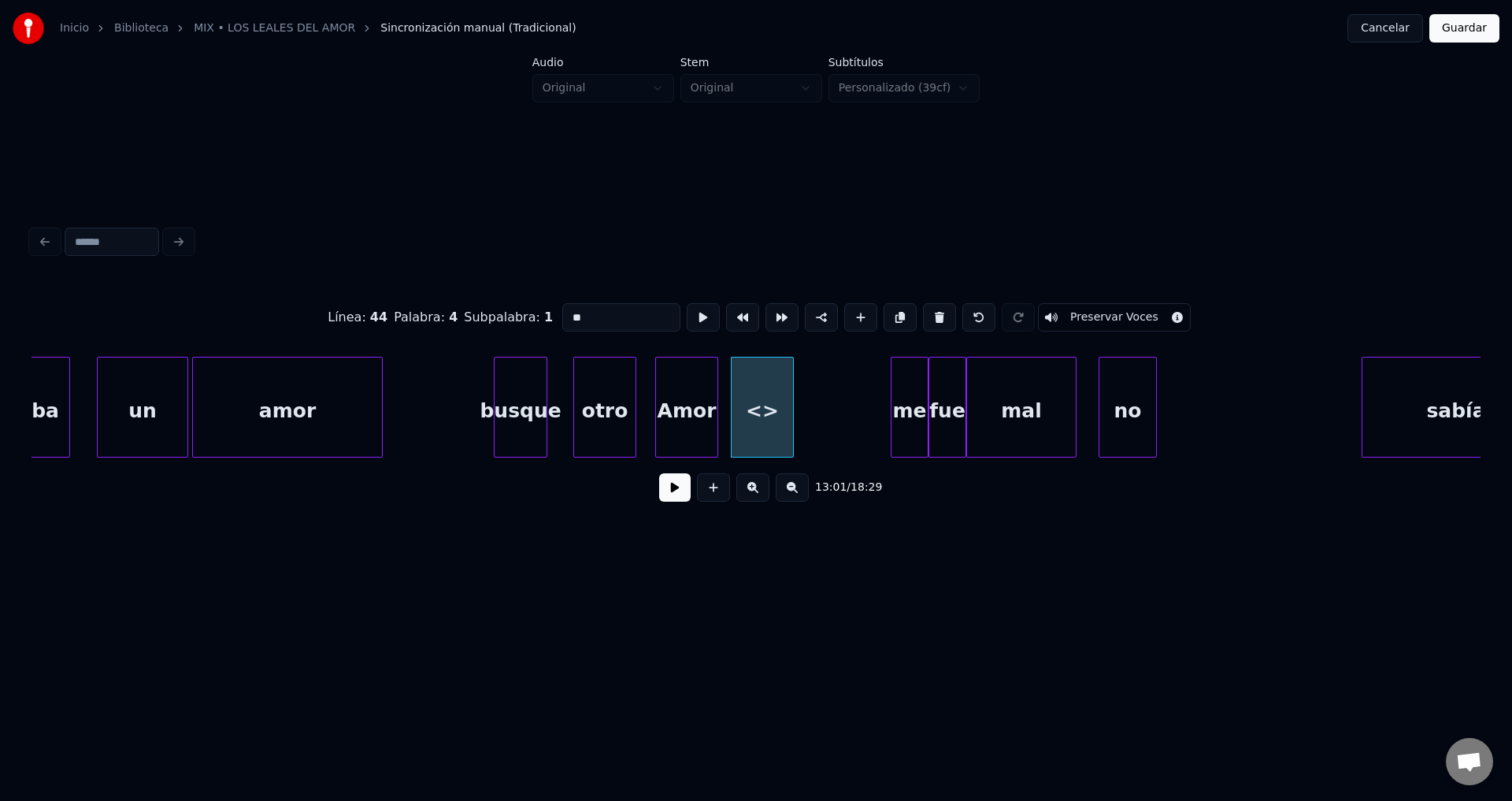
drag, startPoint x: 606, startPoint y: 308, endPoint x: 433, endPoint y: 311, distance: 173.0
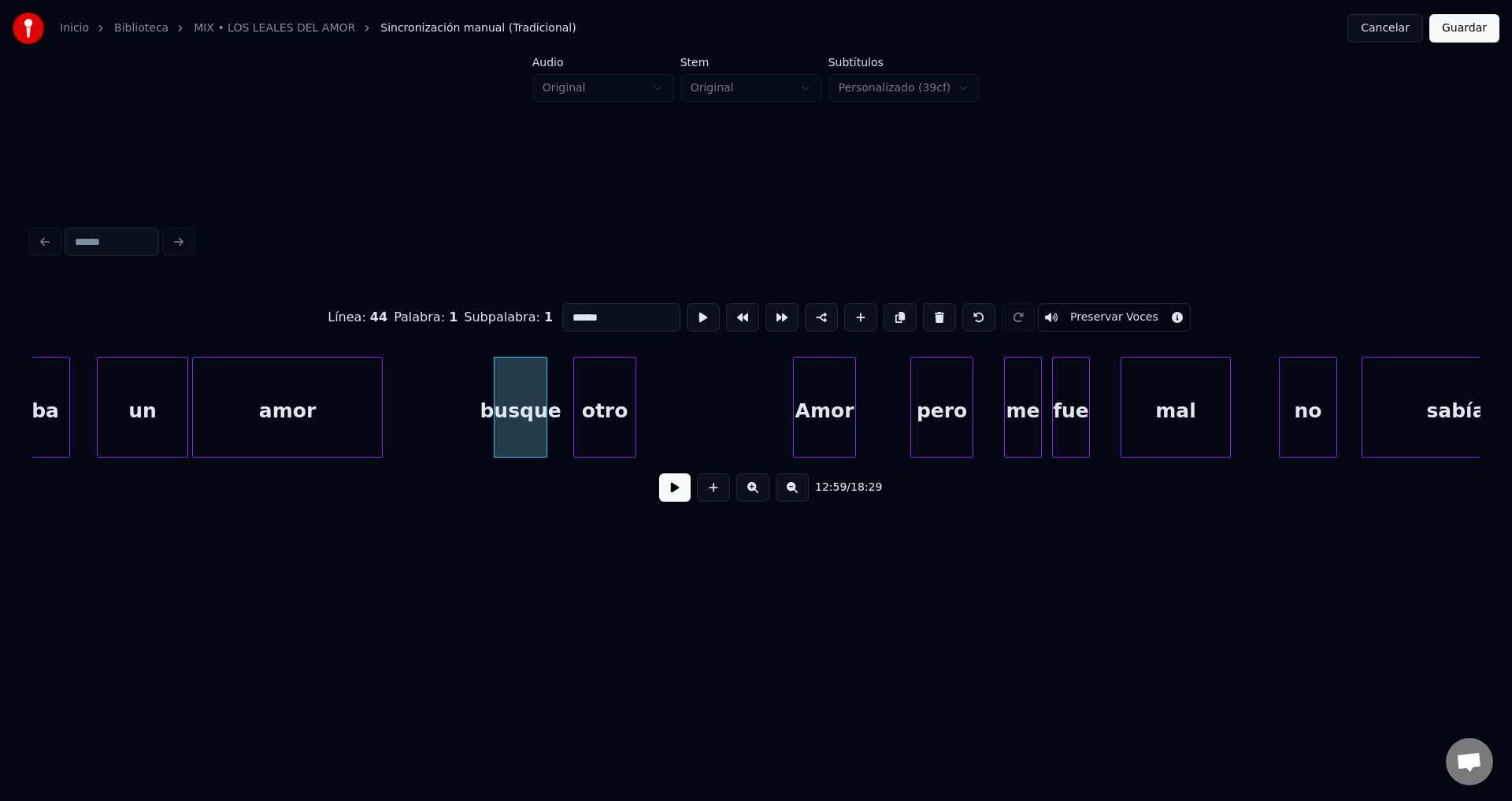
type input "******"
drag, startPoint x: 675, startPoint y: 505, endPoint x: 649, endPoint y: 459, distance: 52.8
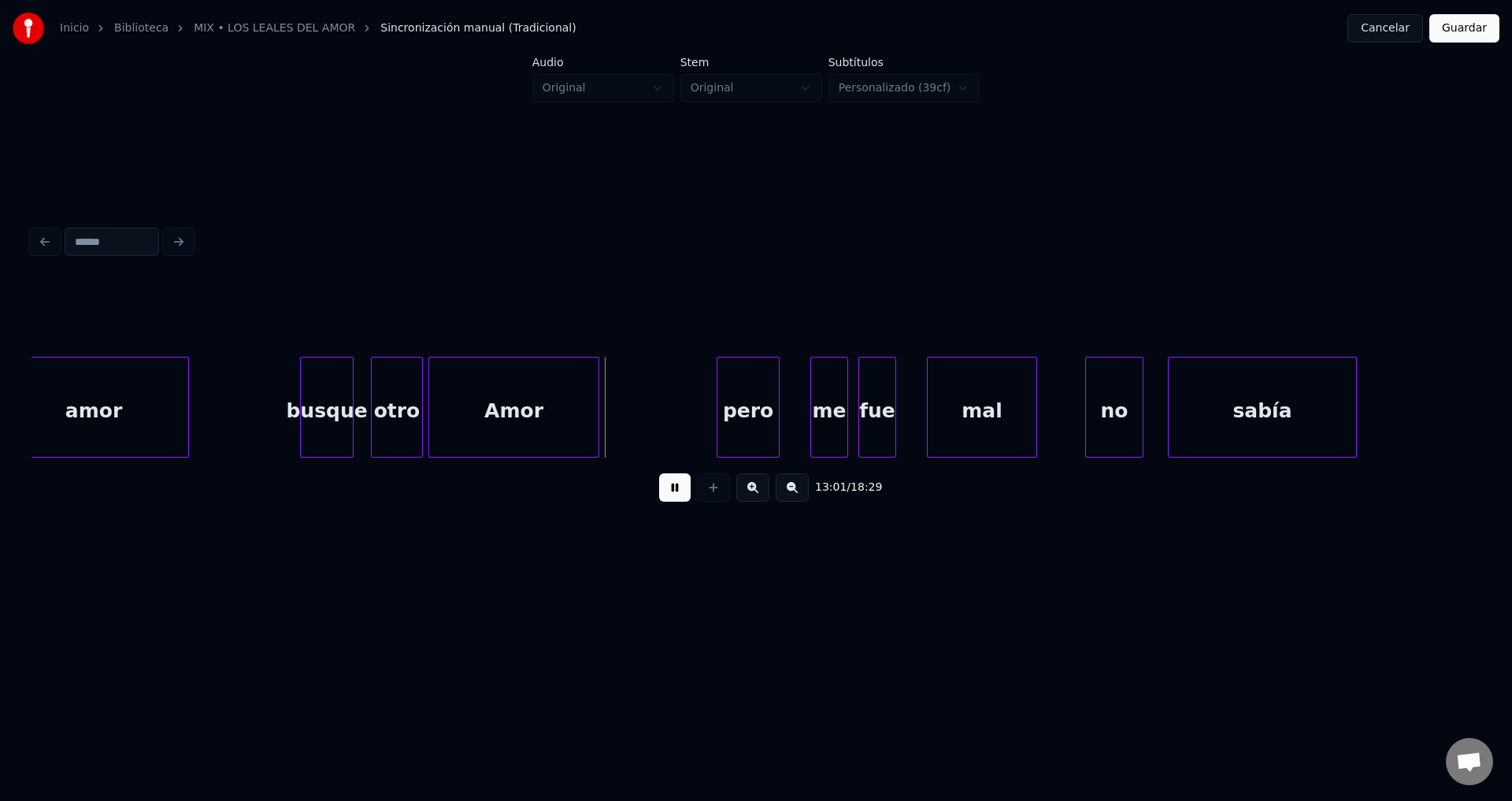
scroll to position [0, 122751]
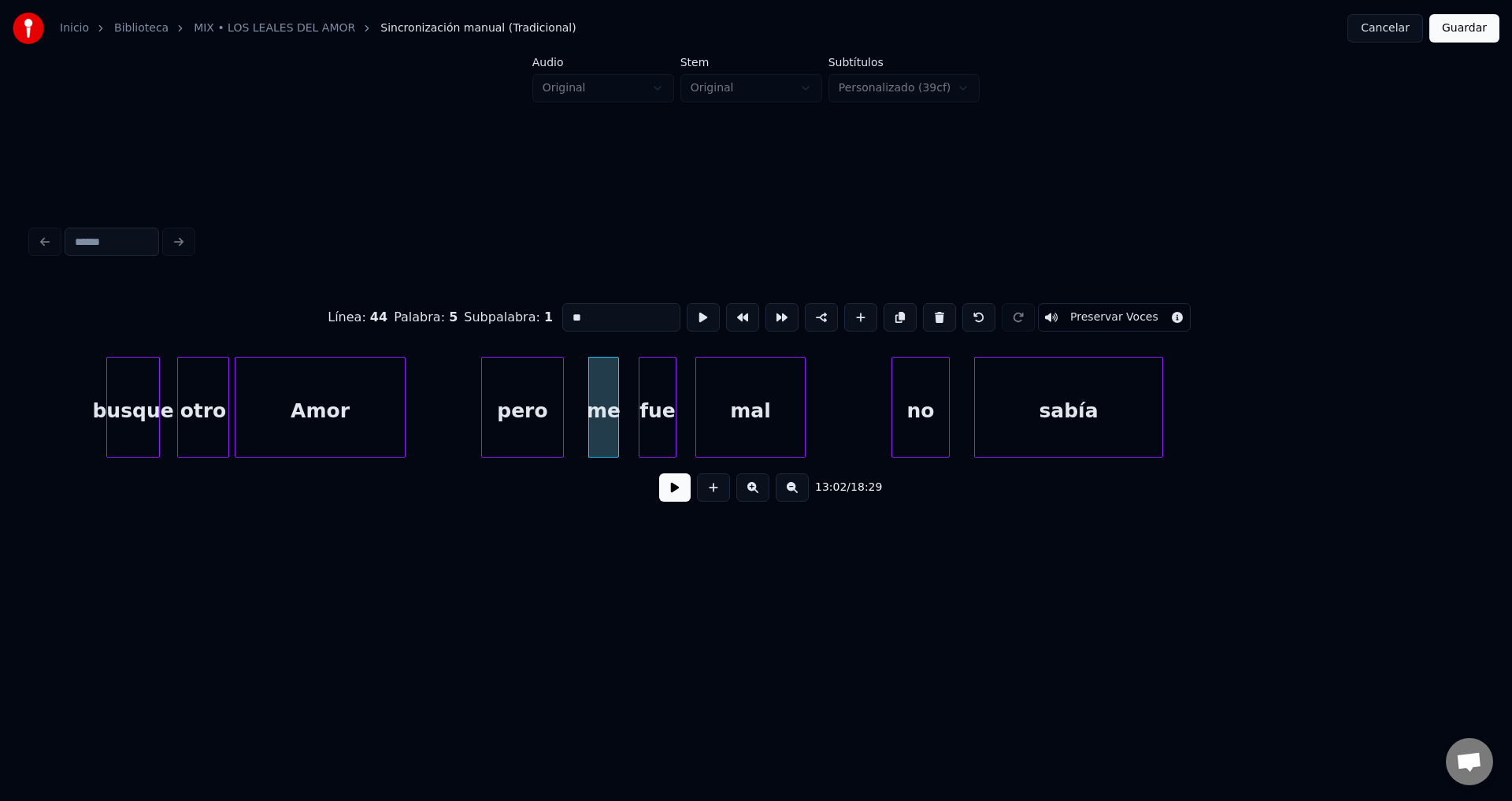
type input "****"
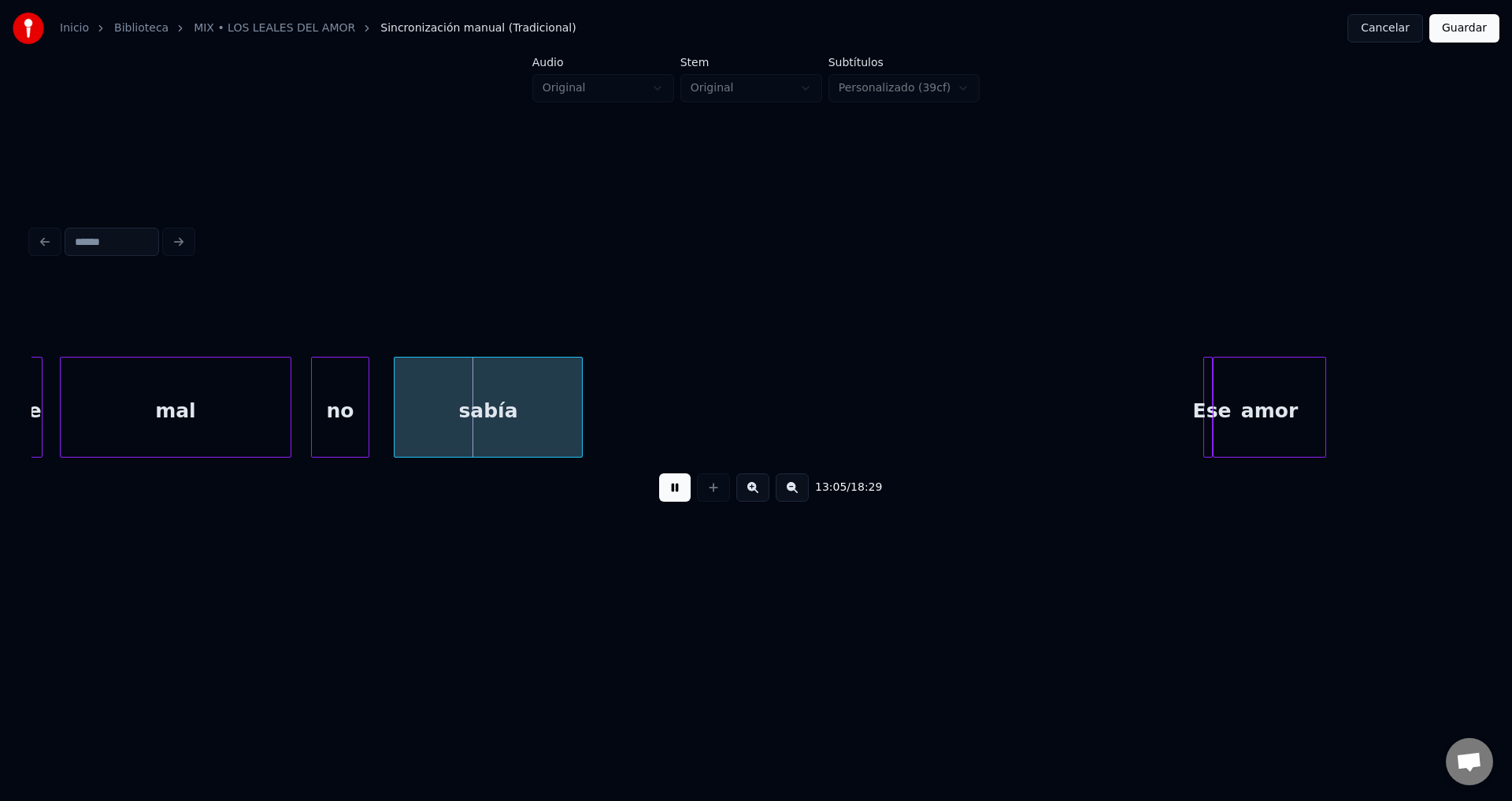
scroll to position [0, 123429]
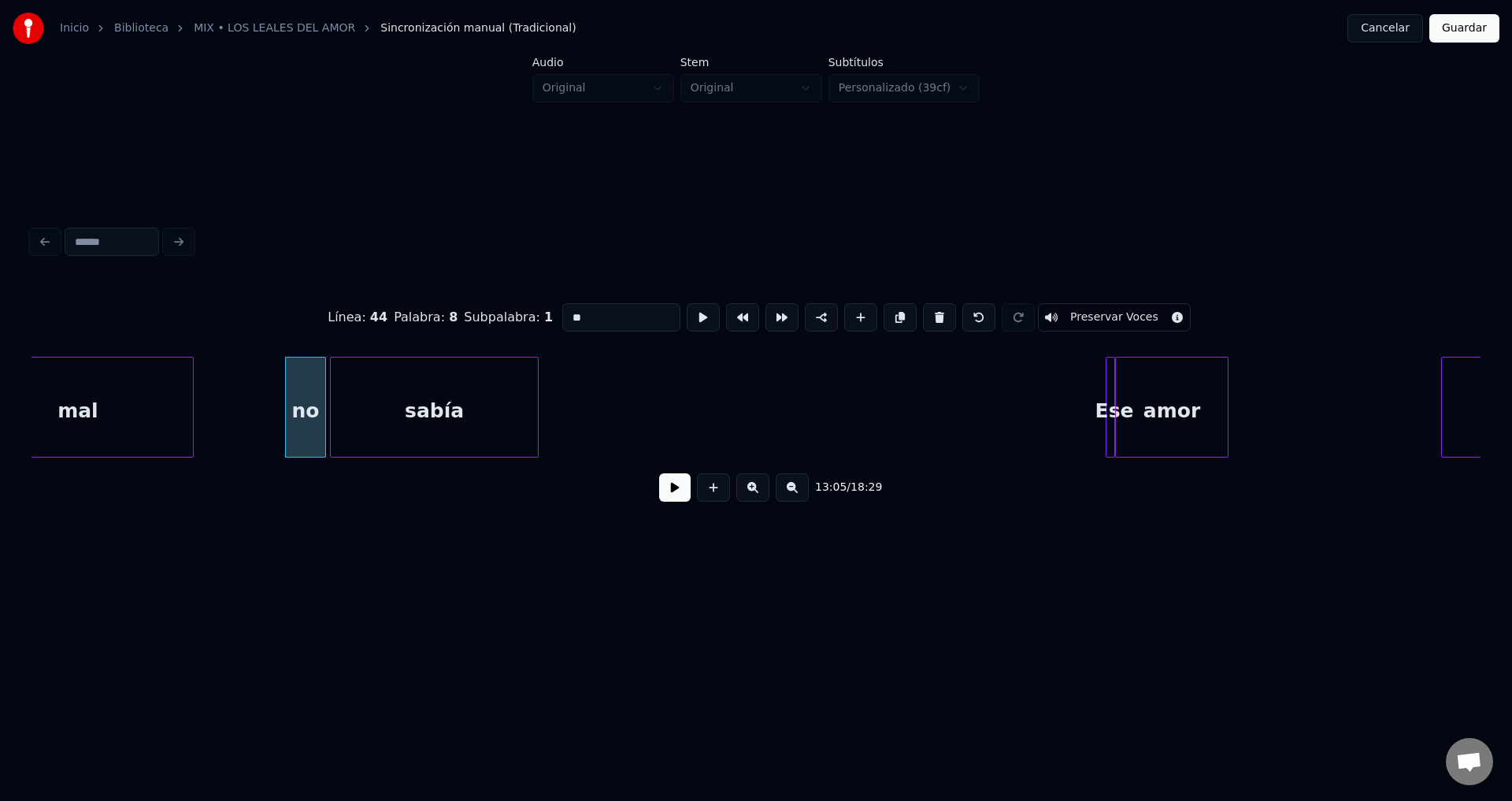
type input "*****"
drag, startPoint x: 620, startPoint y: 305, endPoint x: 387, endPoint y: 301, distance: 233.0
type input "******"
drag, startPoint x: 676, startPoint y: 500, endPoint x: 666, endPoint y: 477, distance: 25.1
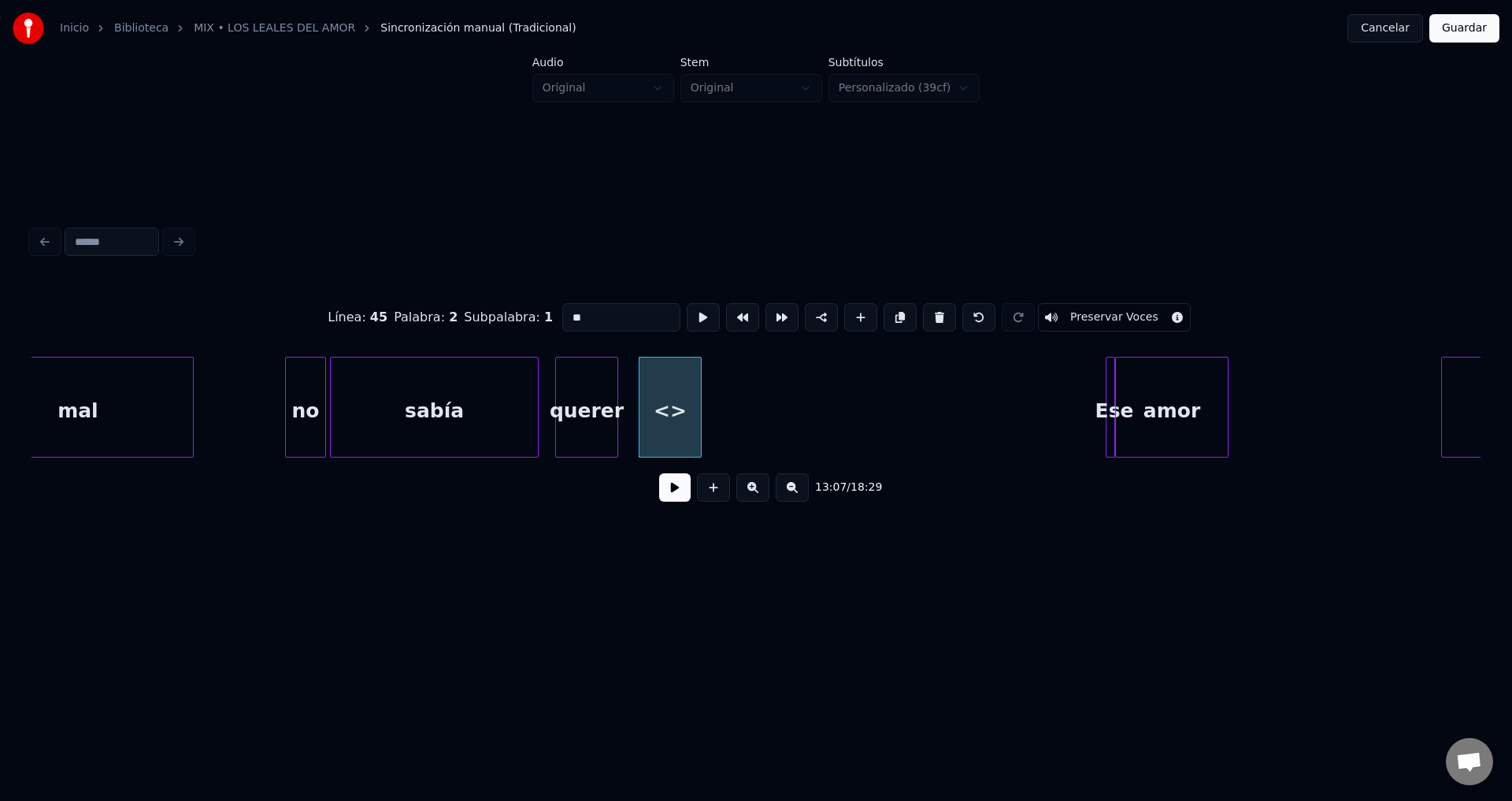
drag, startPoint x: 598, startPoint y: 315, endPoint x: 444, endPoint y: 312, distance: 154.0
type input "**"
drag, startPoint x: 621, startPoint y: 315, endPoint x: 436, endPoint y: 306, distance: 185.2
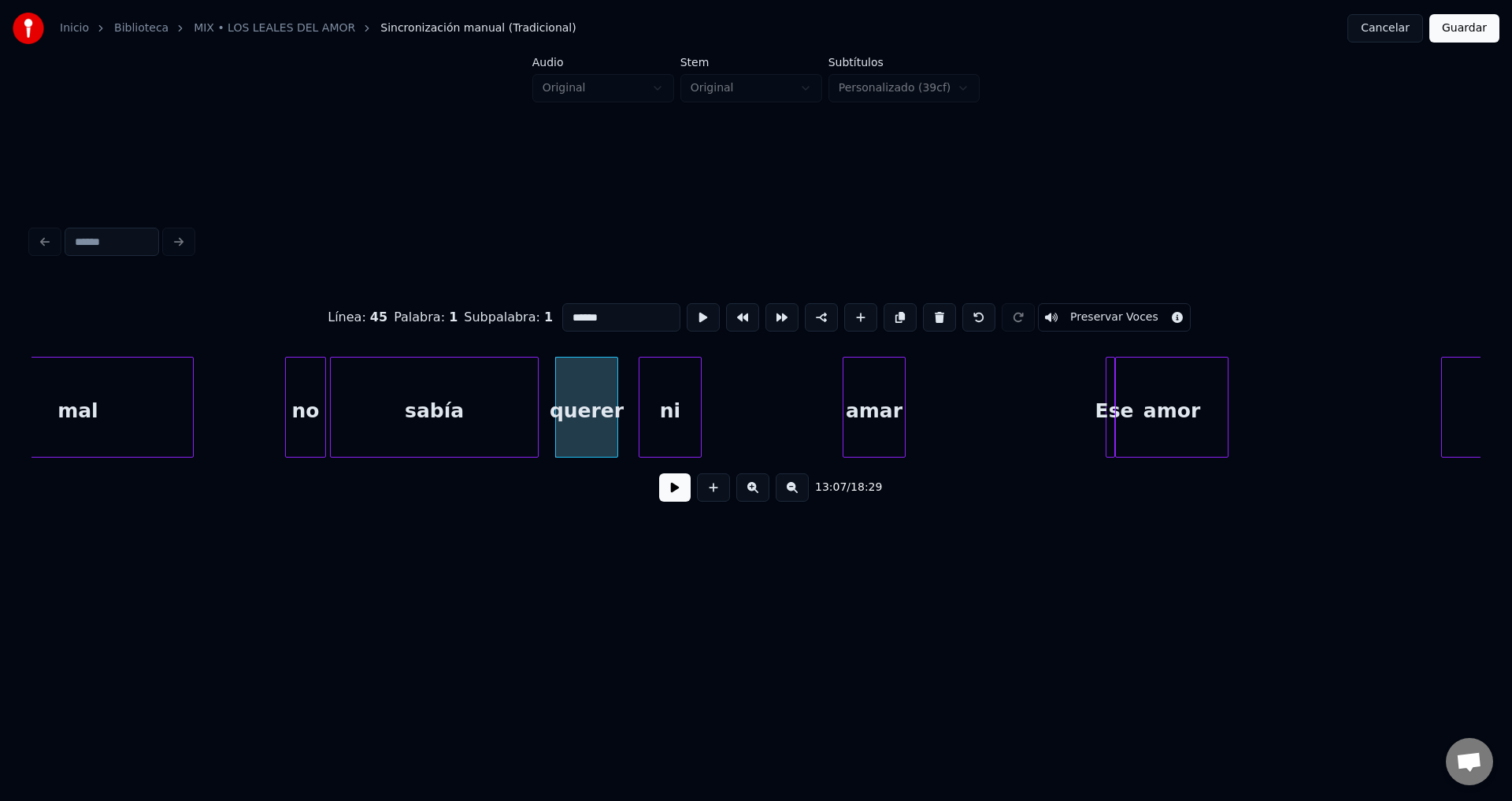
type input "******"
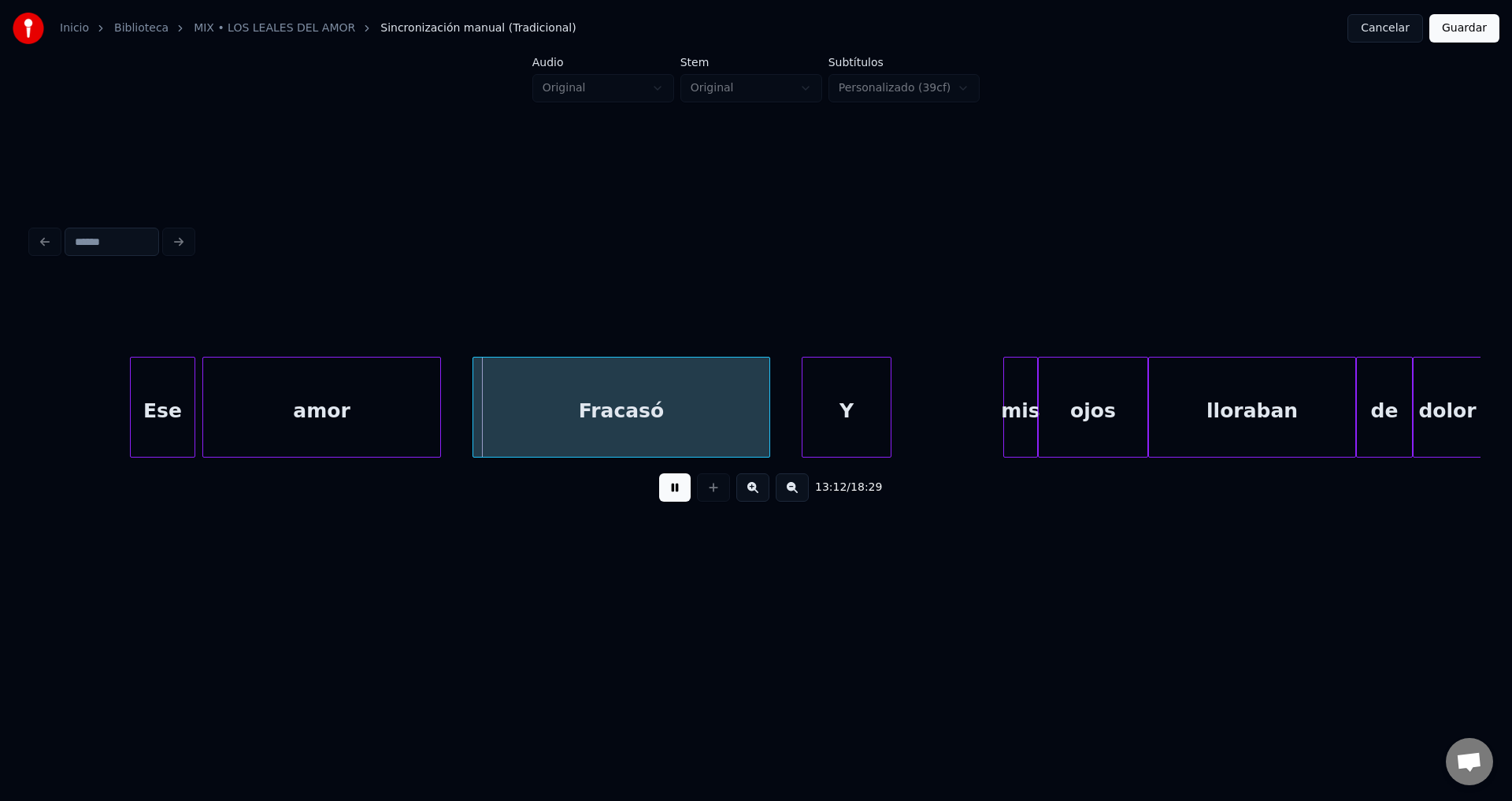
scroll to position [0, 124496]
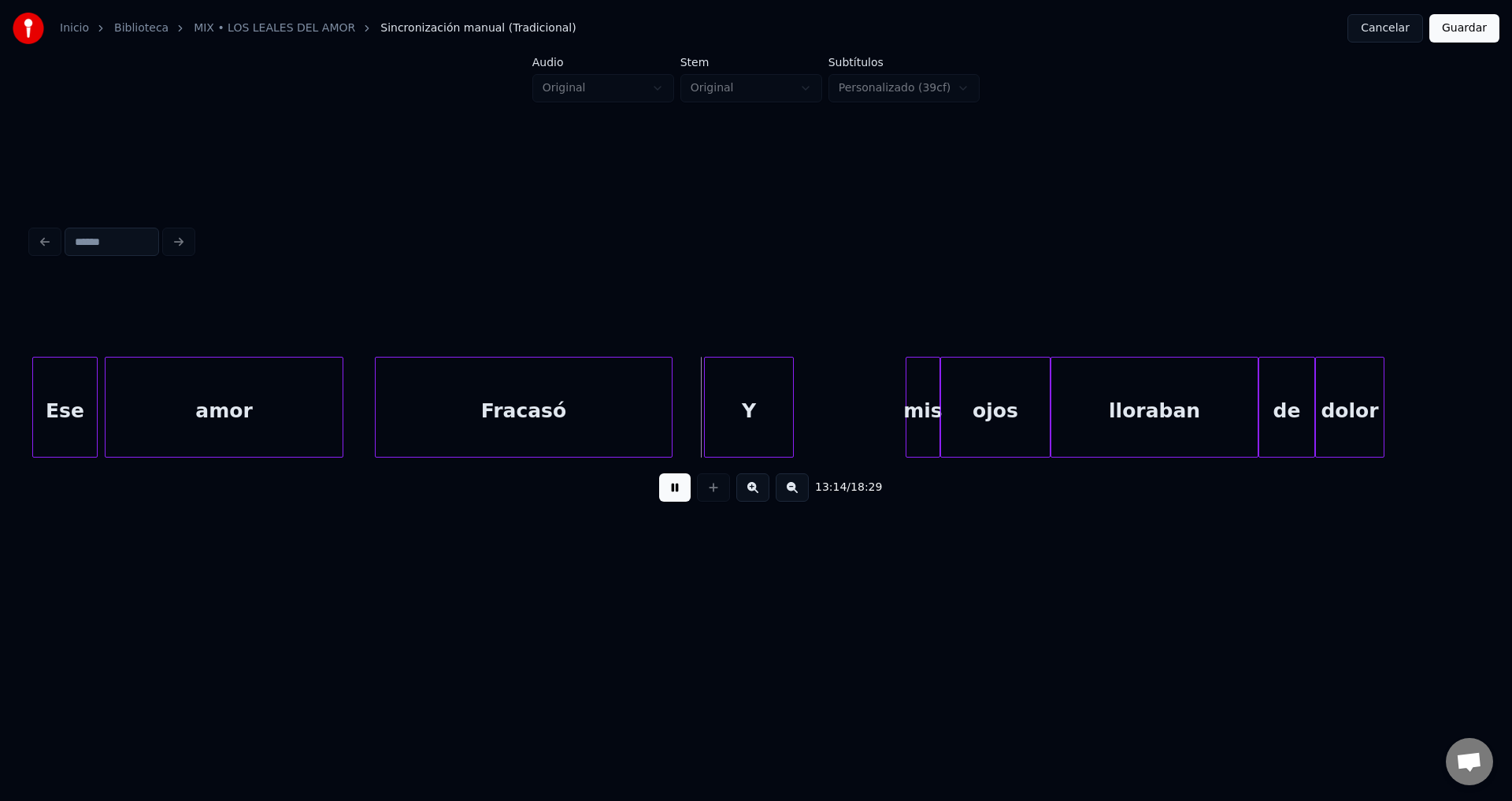
drag, startPoint x: 667, startPoint y: 495, endPoint x: 777, endPoint y: 477, distance: 111.5
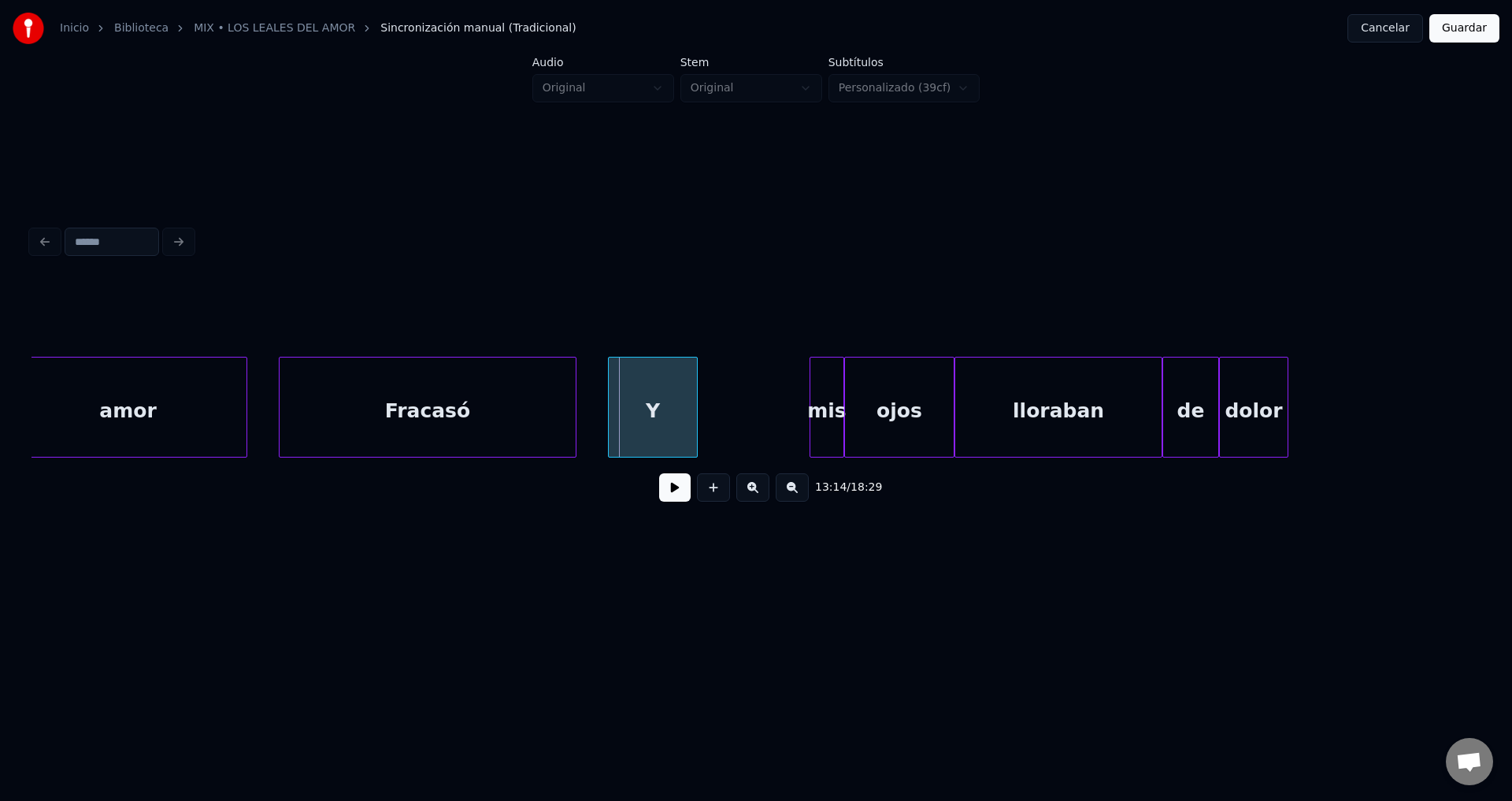
scroll to position [0, 124689]
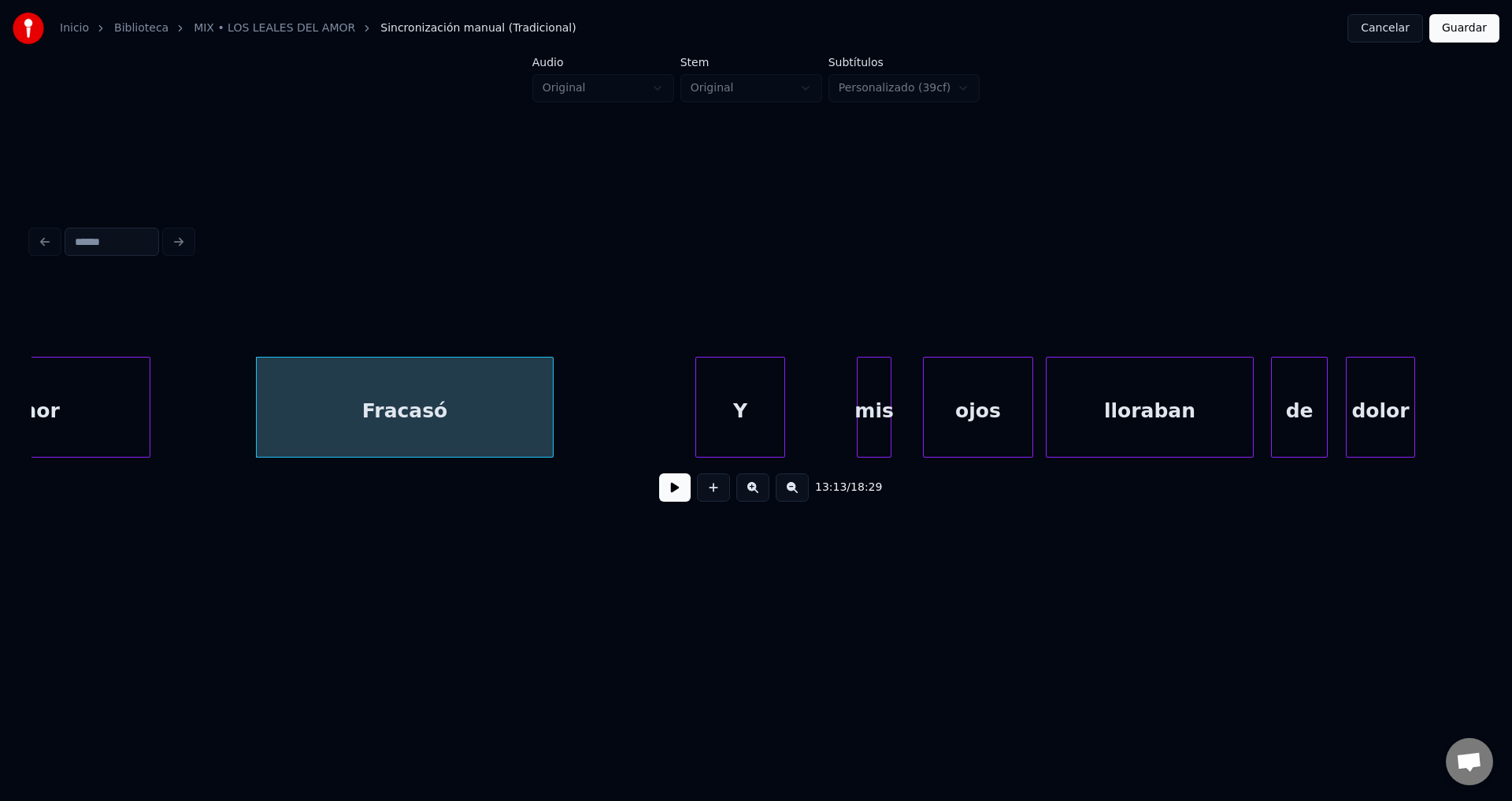
drag, startPoint x: 666, startPoint y: 498, endPoint x: 591, endPoint y: 455, distance: 86.5
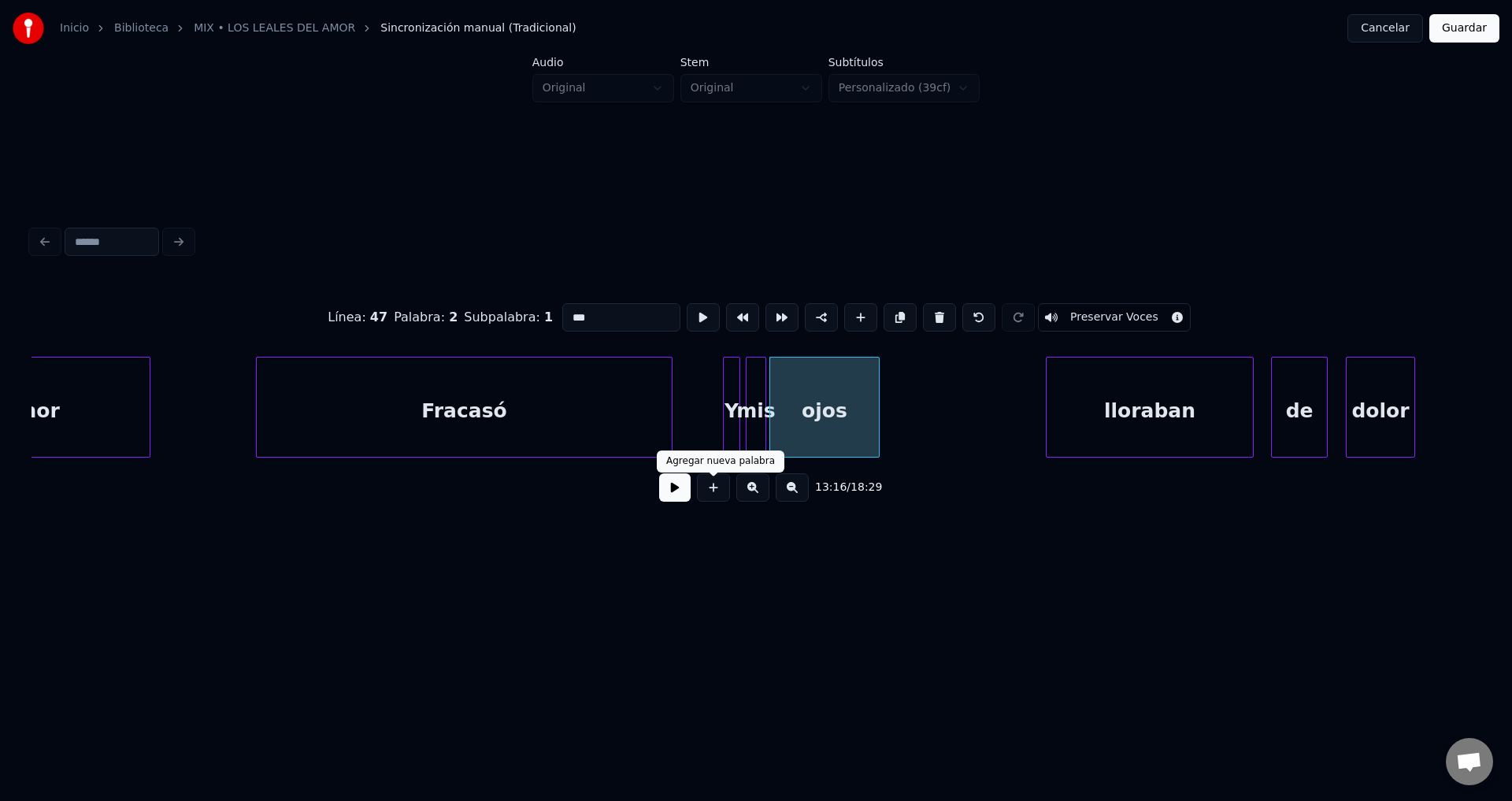
drag, startPoint x: 674, startPoint y: 497, endPoint x: 833, endPoint y: 436, distance: 170.3
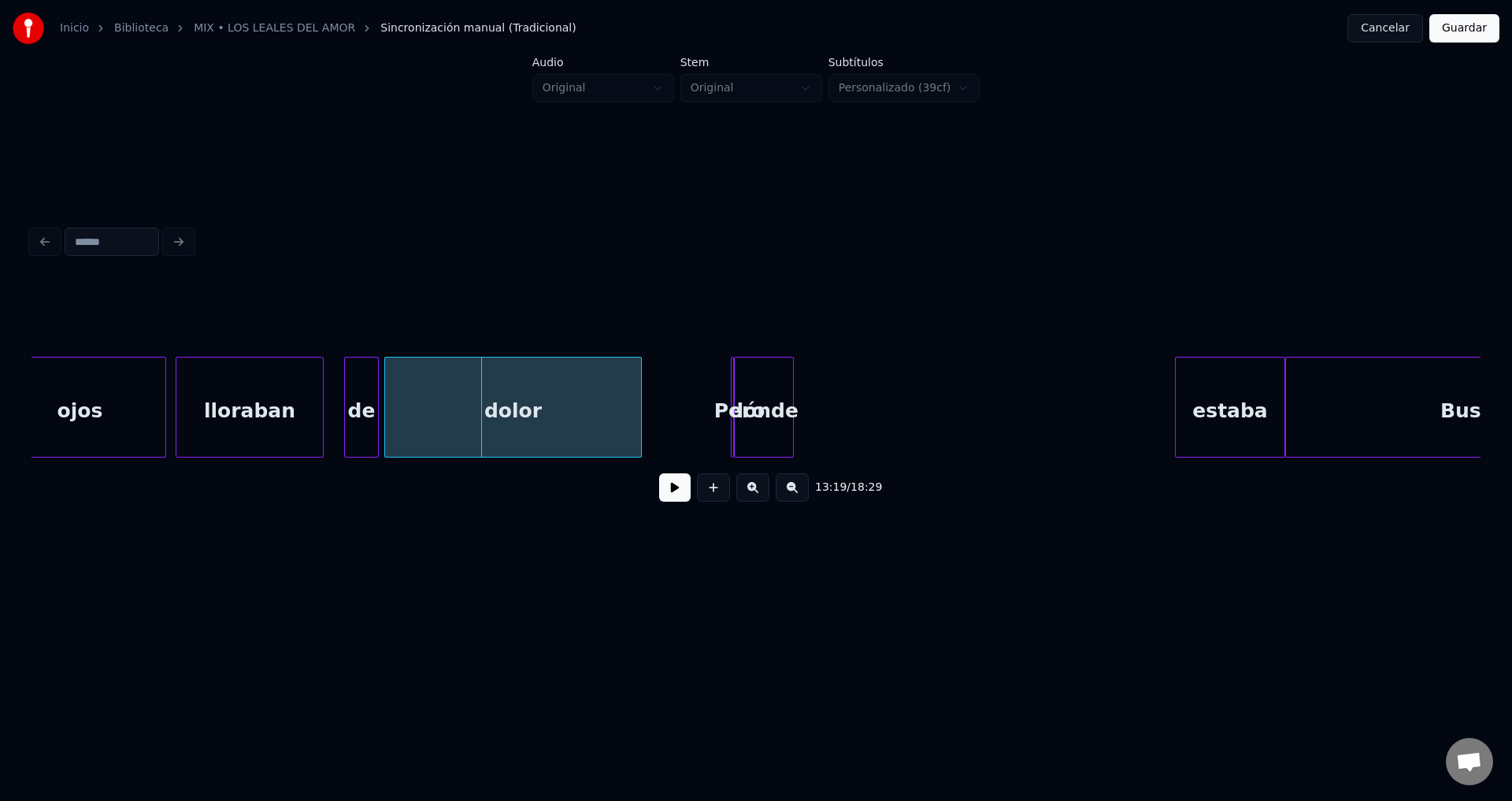
scroll to position [0, 125560]
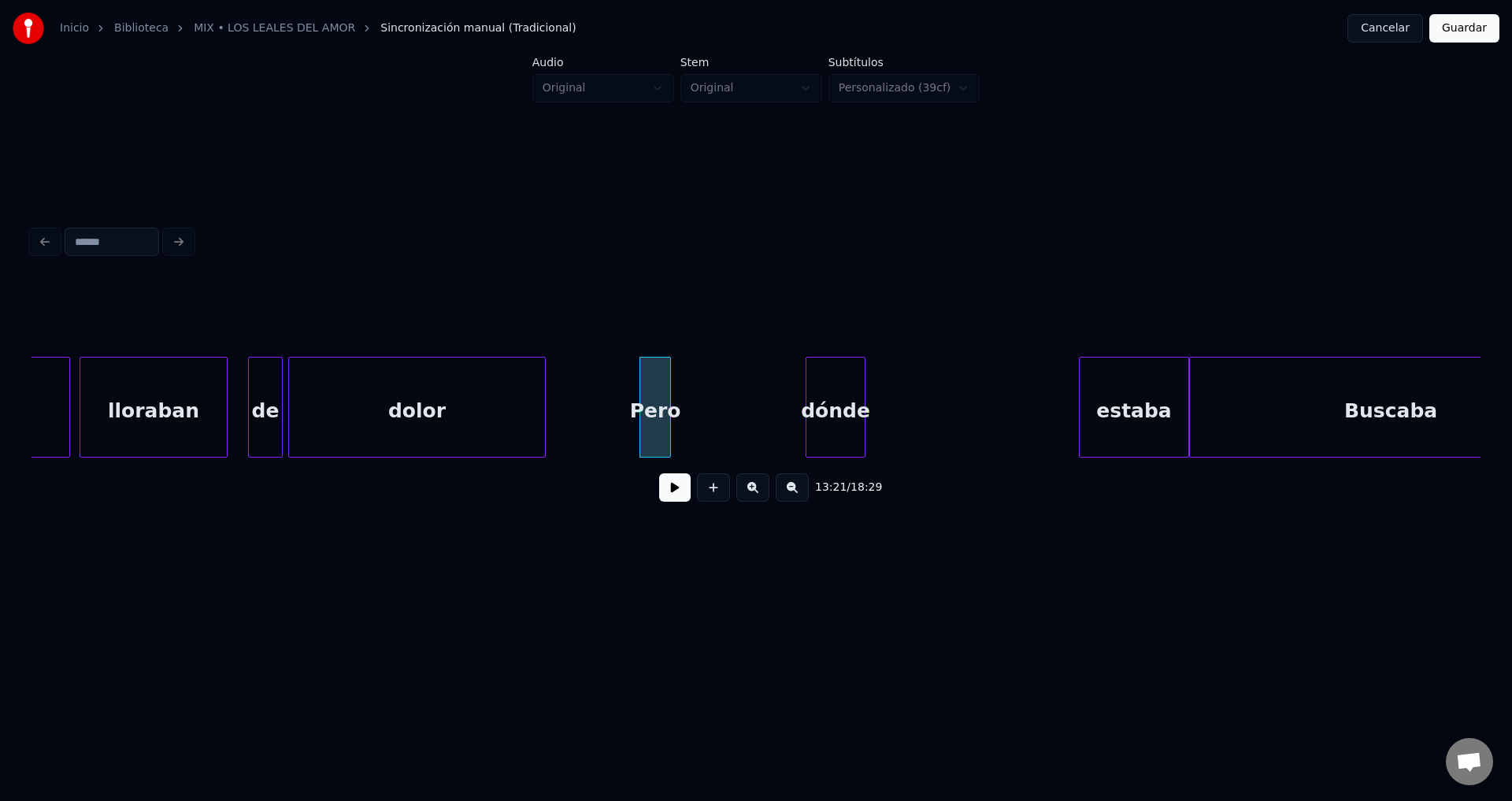
drag, startPoint x: 677, startPoint y: 488, endPoint x: 675, endPoint y: 468, distance: 20.1
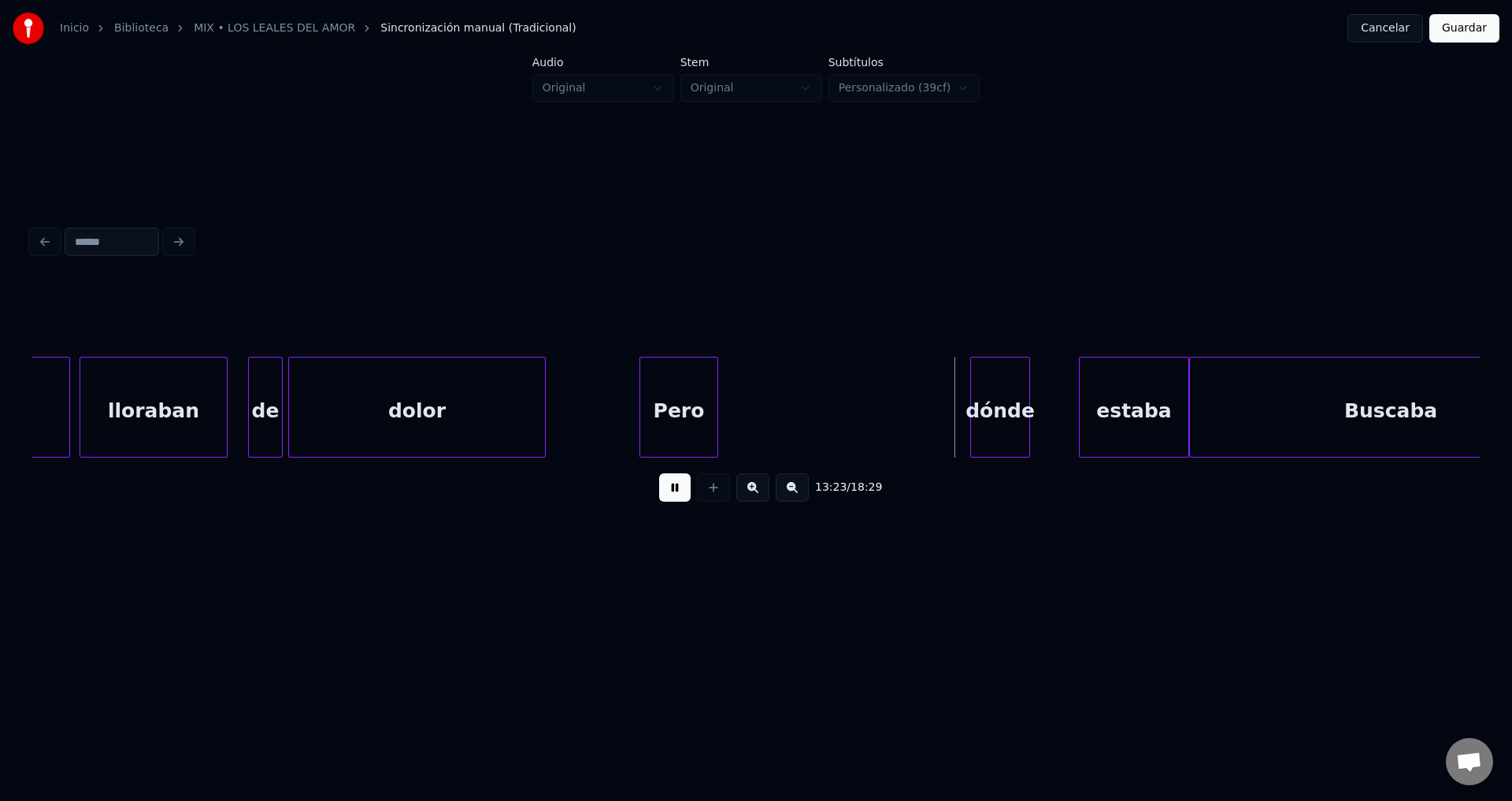
drag, startPoint x: 679, startPoint y: 493, endPoint x: 748, endPoint y: 432, distance: 92.1
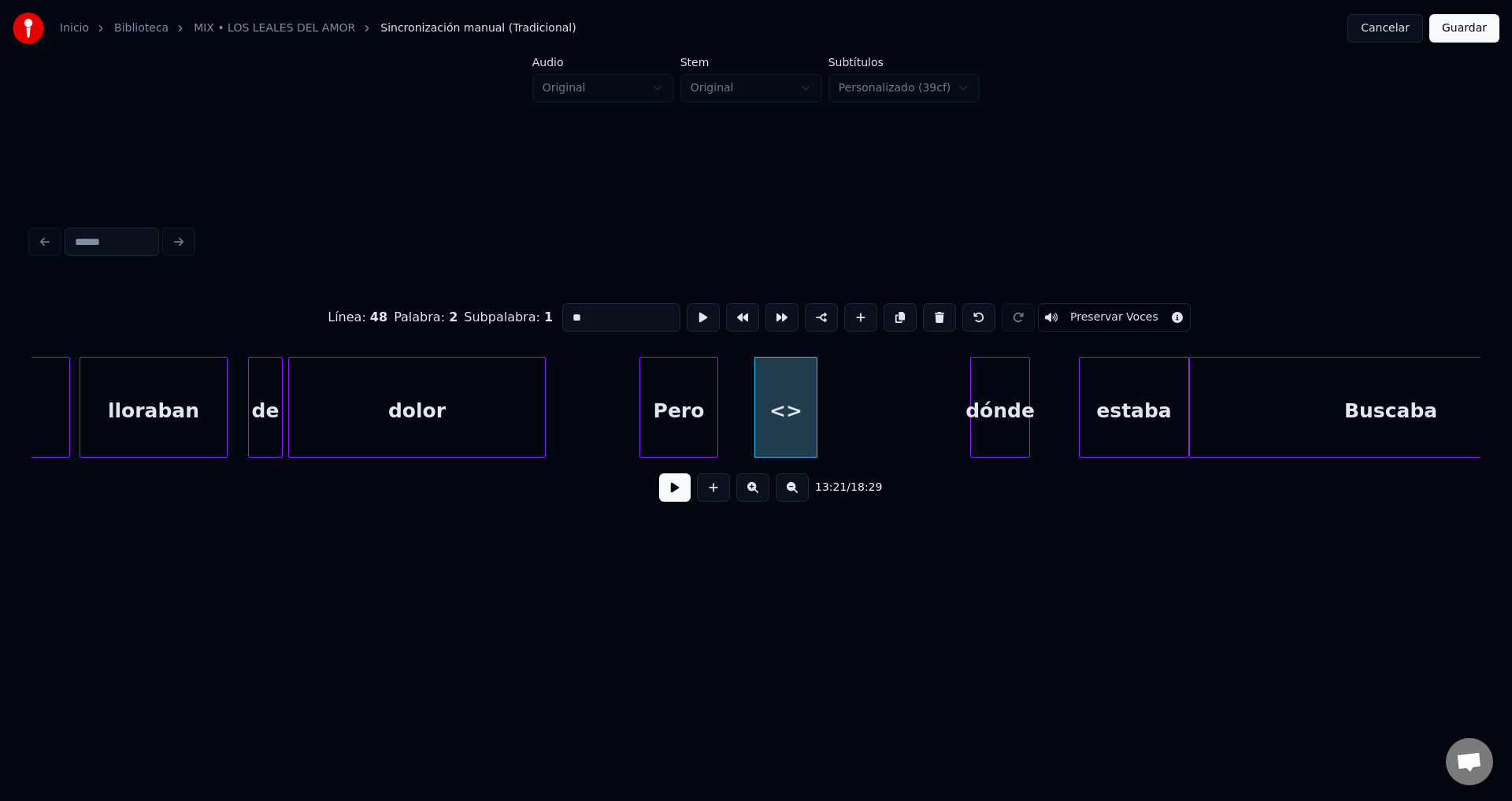
drag, startPoint x: 630, startPoint y: 315, endPoint x: 475, endPoint y: 314, distance: 155.0
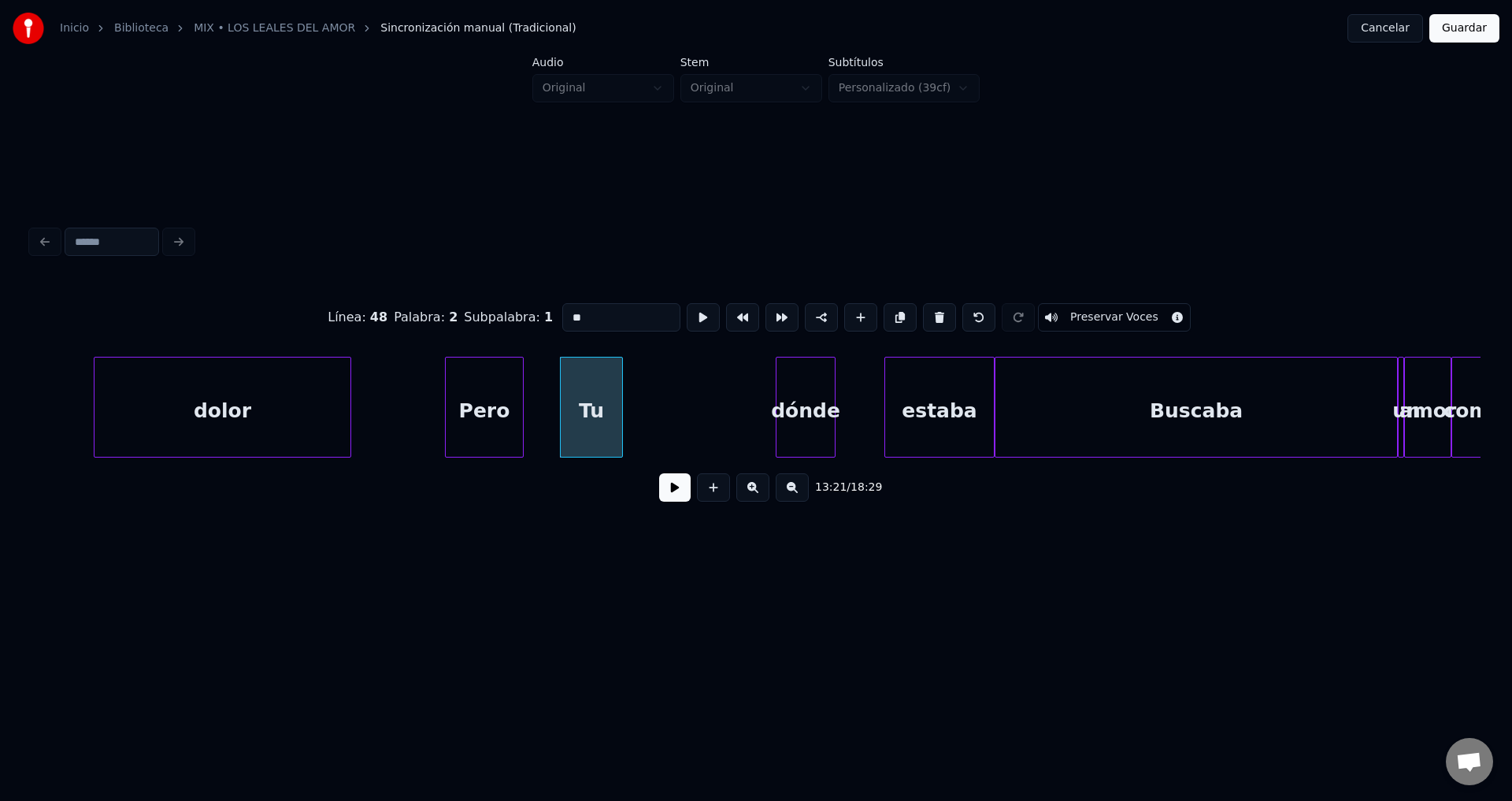
scroll to position [0, 125851]
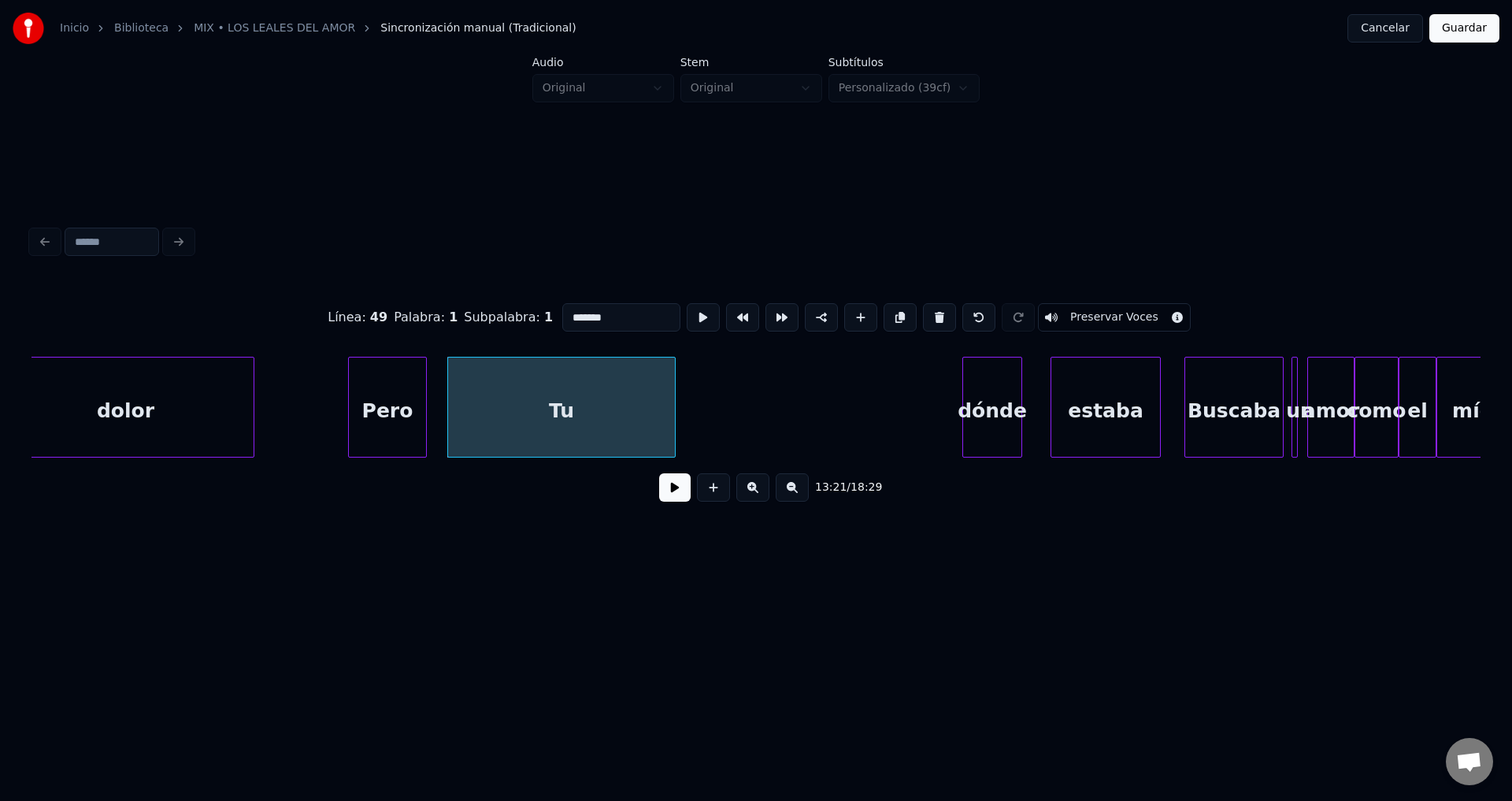
type input "*******"
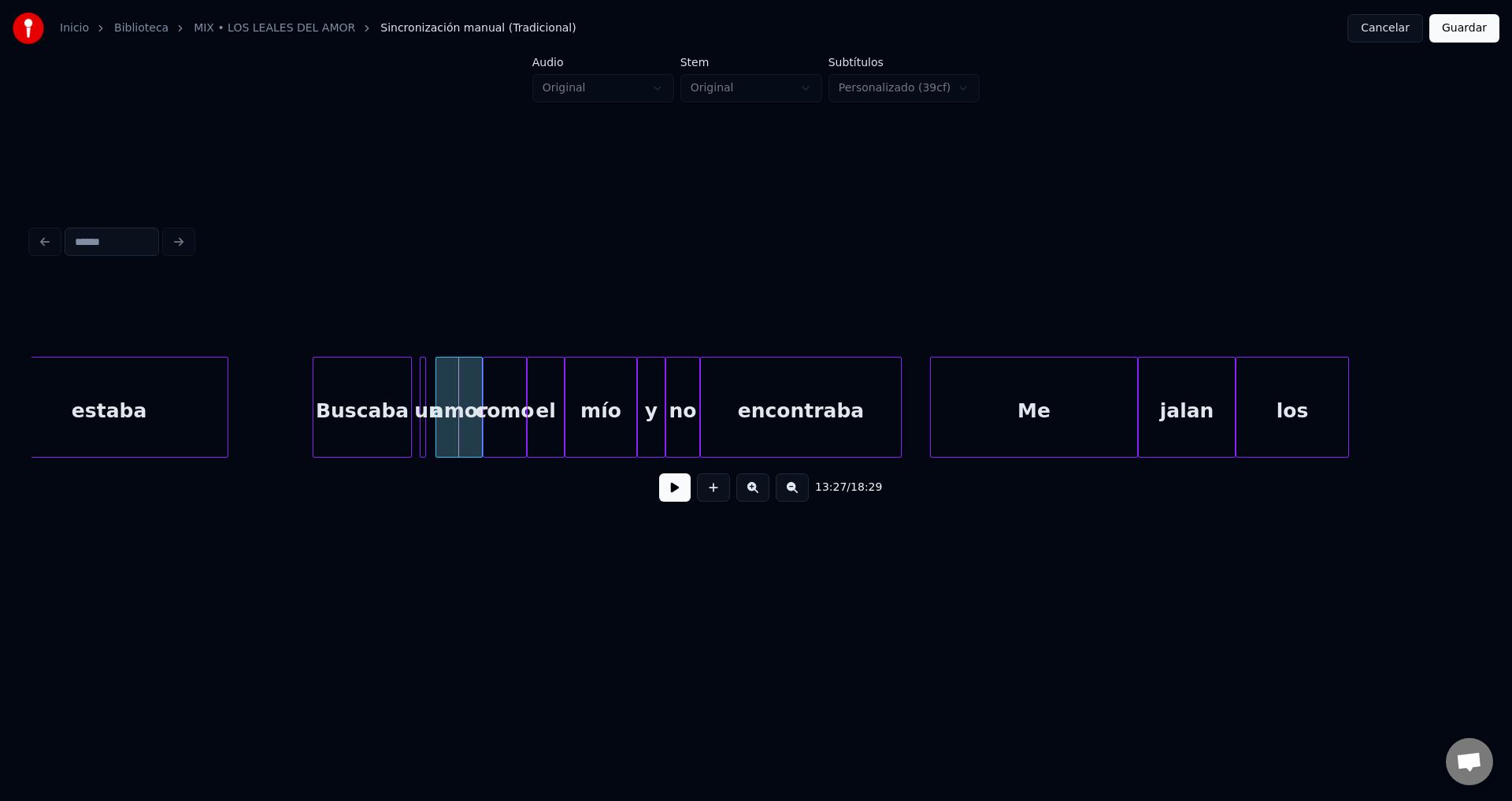
scroll to position [0, 126820]
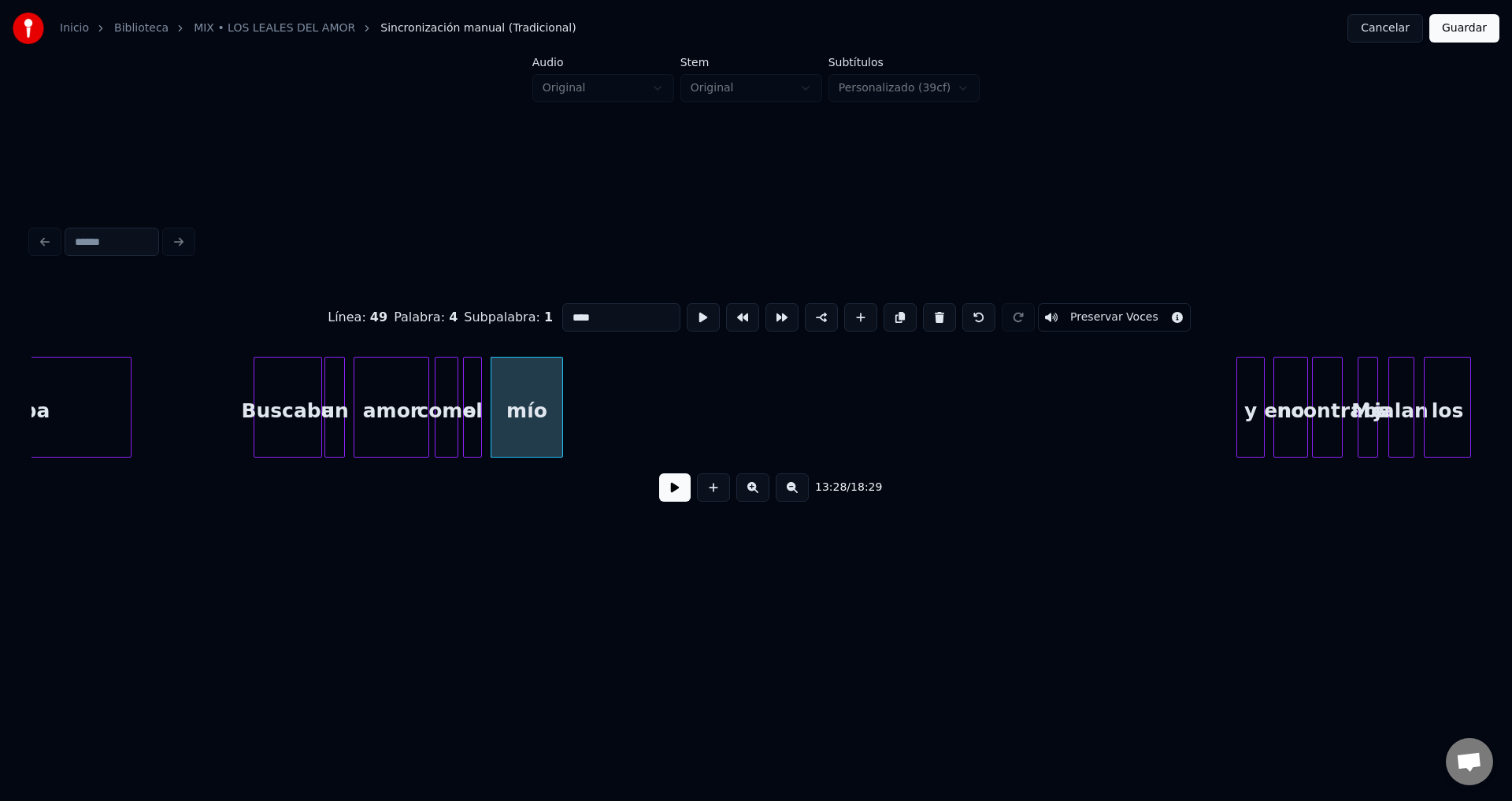
drag, startPoint x: 672, startPoint y: 488, endPoint x: 640, endPoint y: 467, distance: 38.3
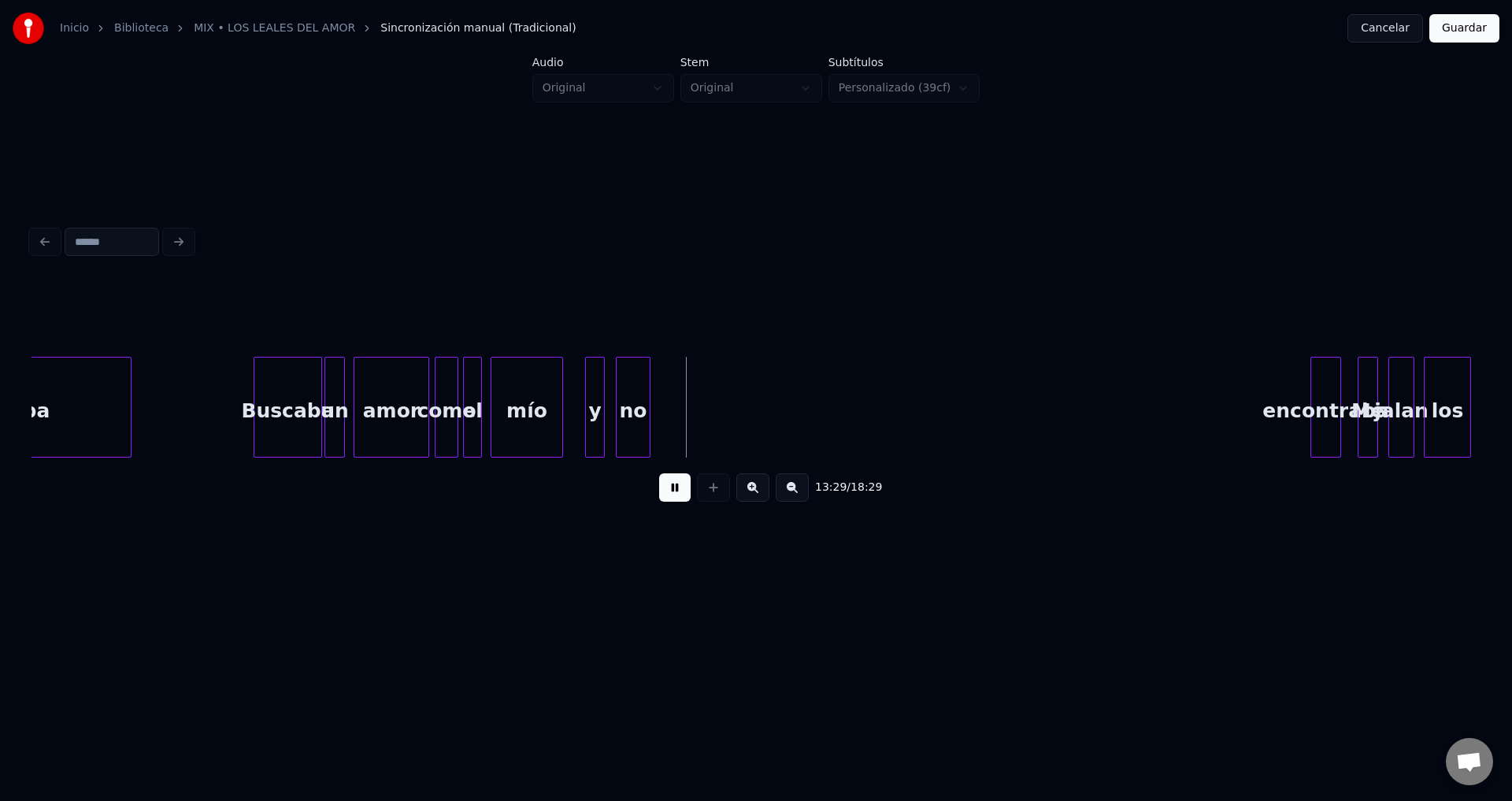
drag, startPoint x: 679, startPoint y: 493, endPoint x: 833, endPoint y: 456, distance: 158.4
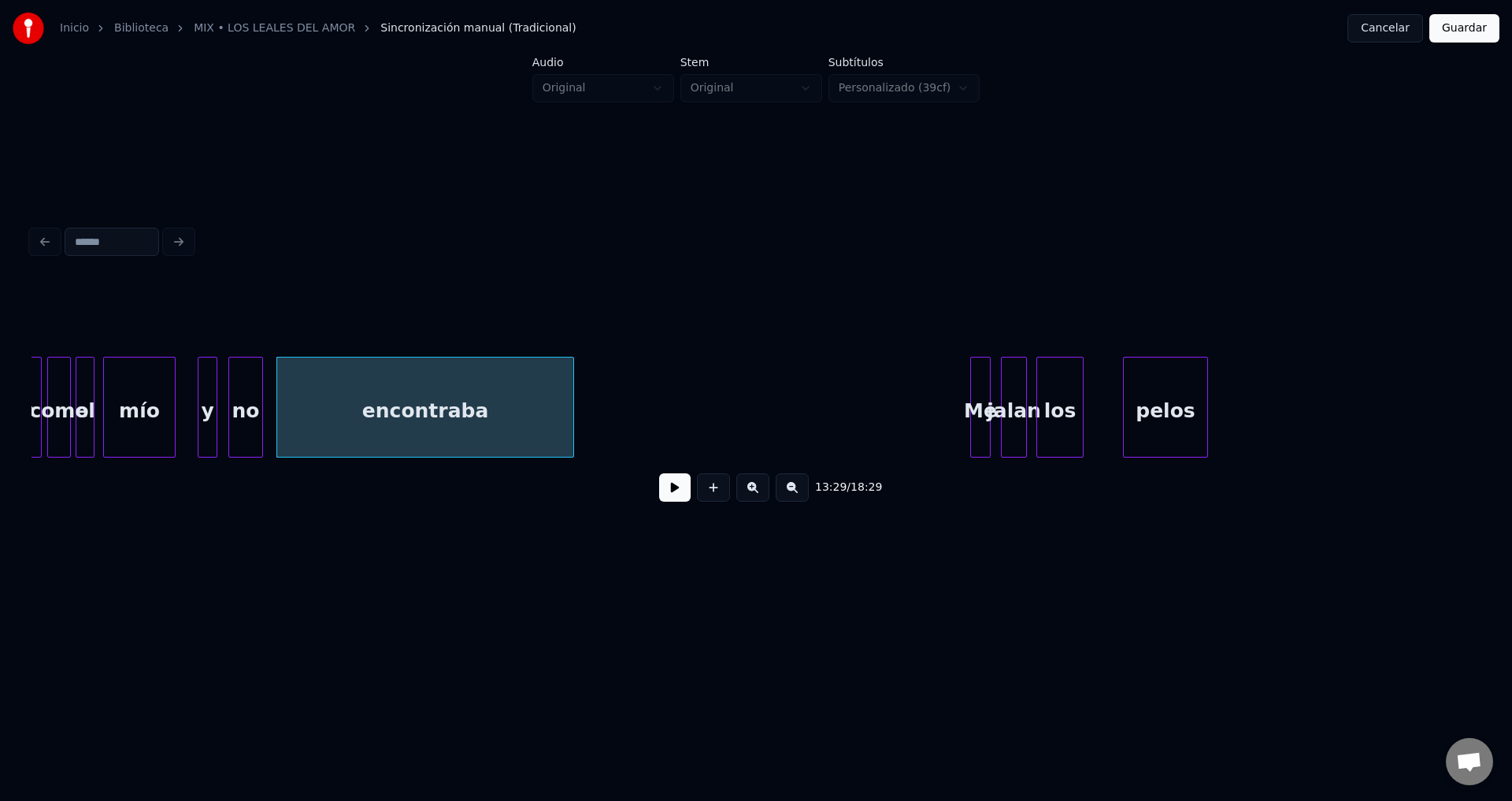
scroll to position [0, 127304]
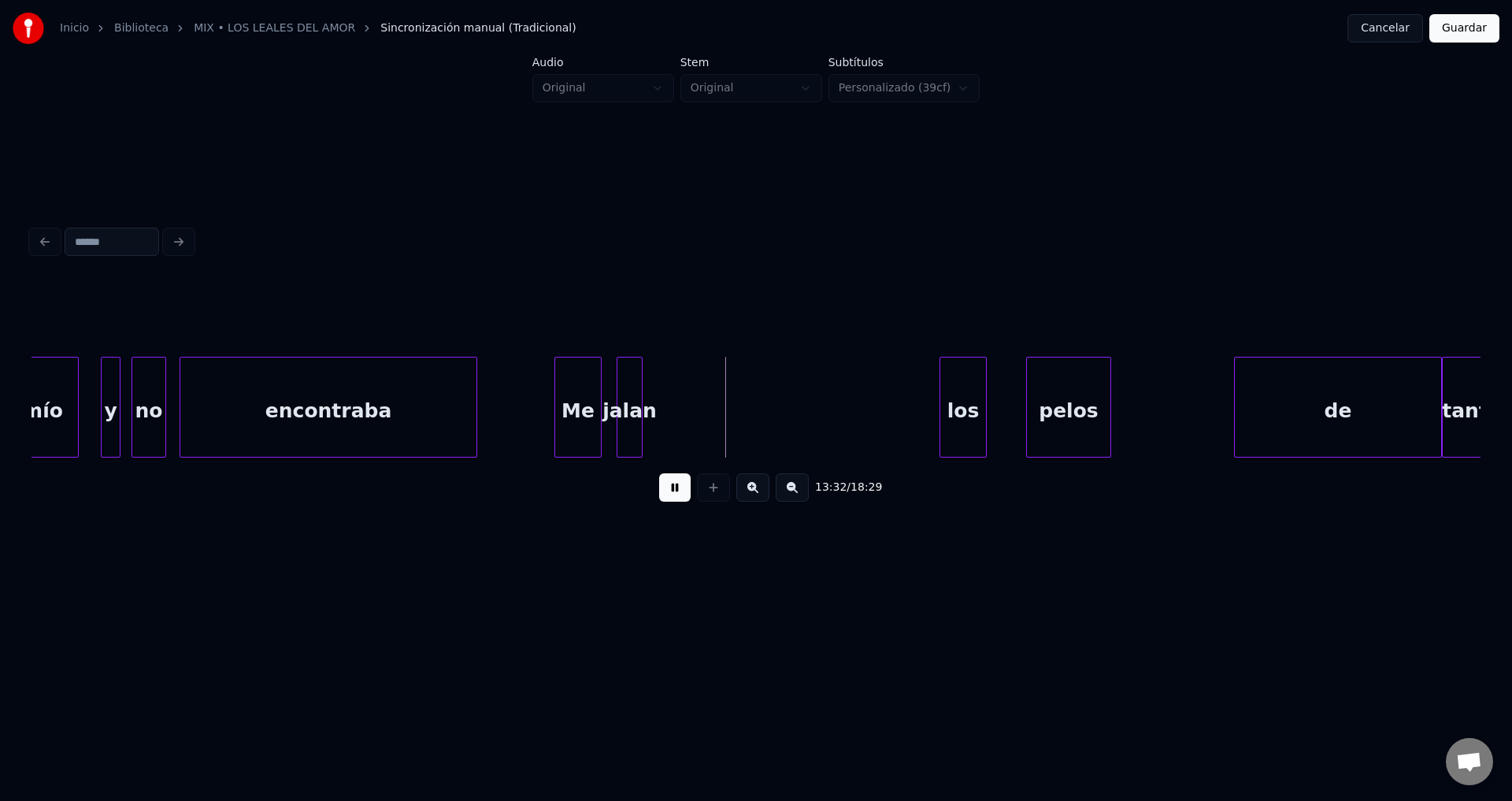
drag, startPoint x: 675, startPoint y: 493, endPoint x: 551, endPoint y: 612, distance: 171.9
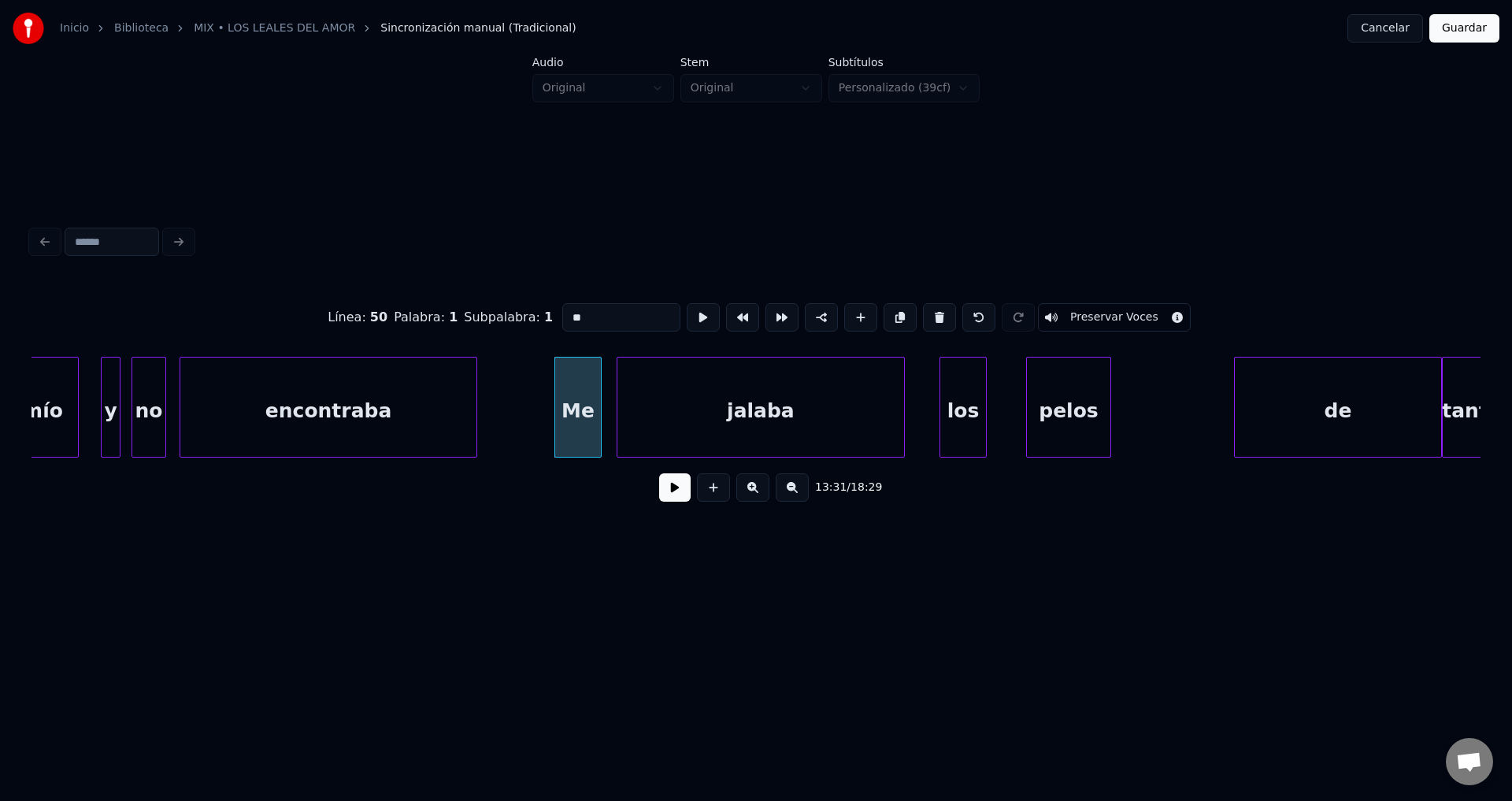
type input "**"
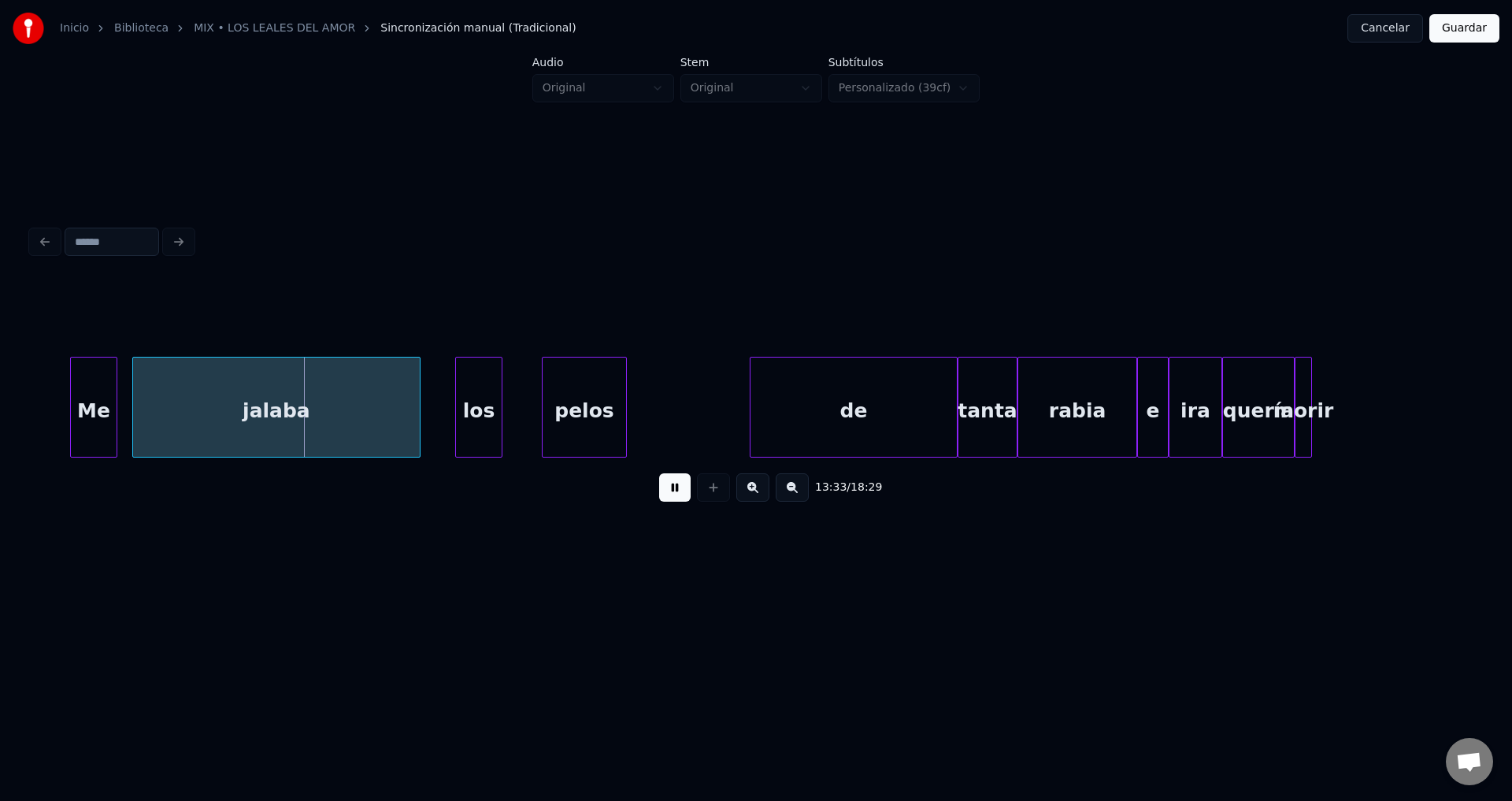
scroll to position [0, 127885]
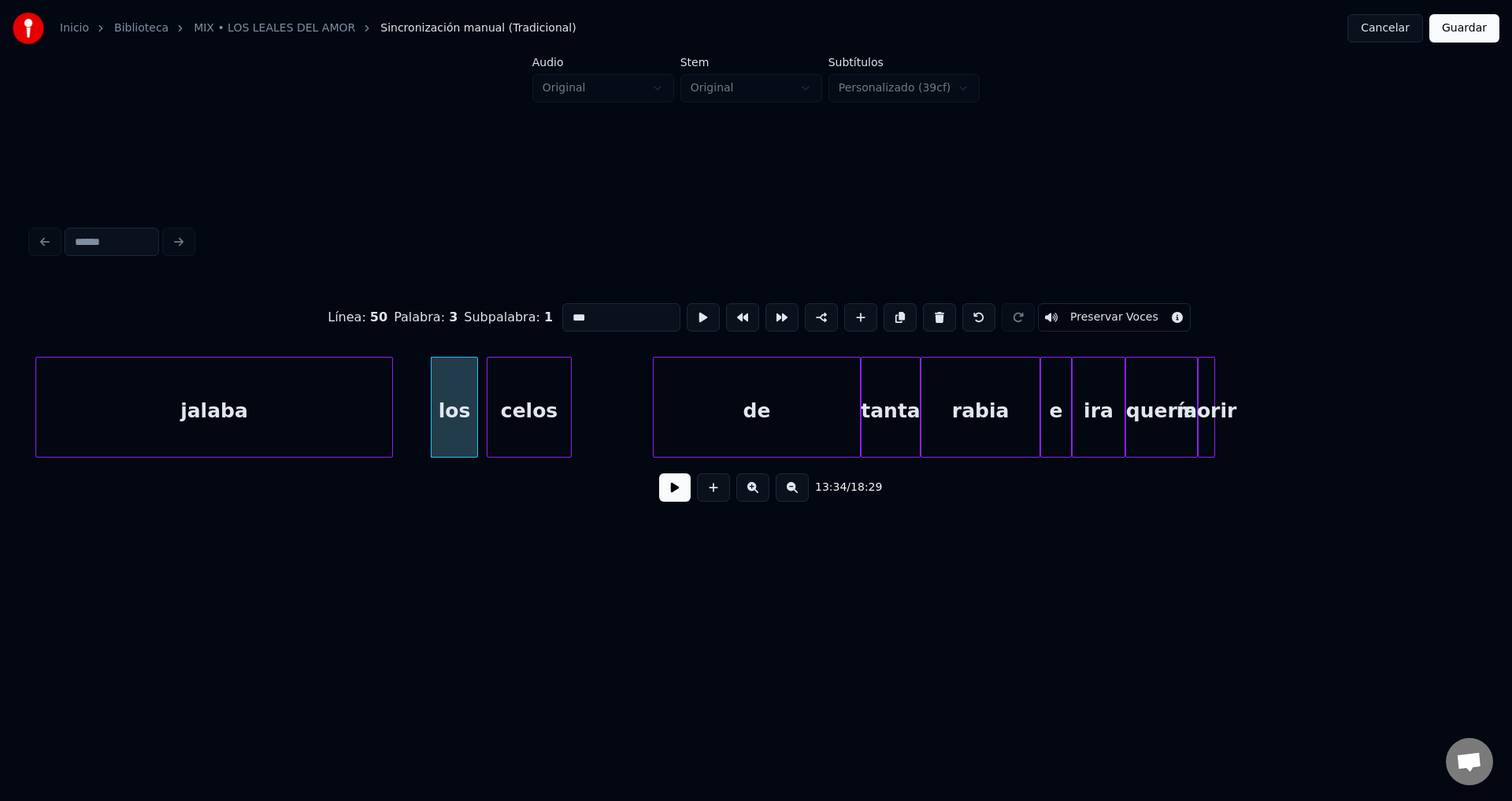
type input "***"
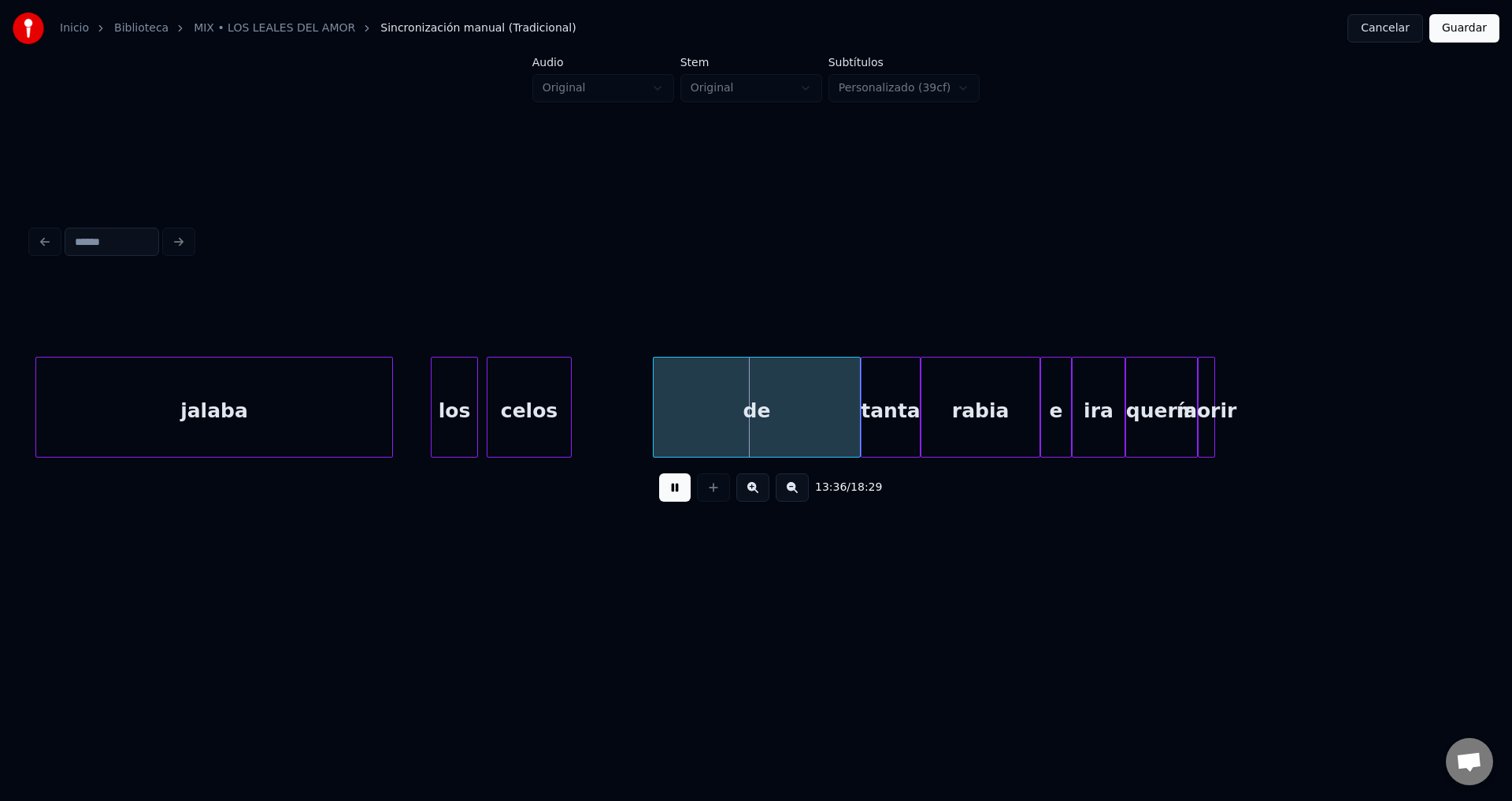
drag, startPoint x: 674, startPoint y: 502, endPoint x: 1038, endPoint y: 456, distance: 366.9
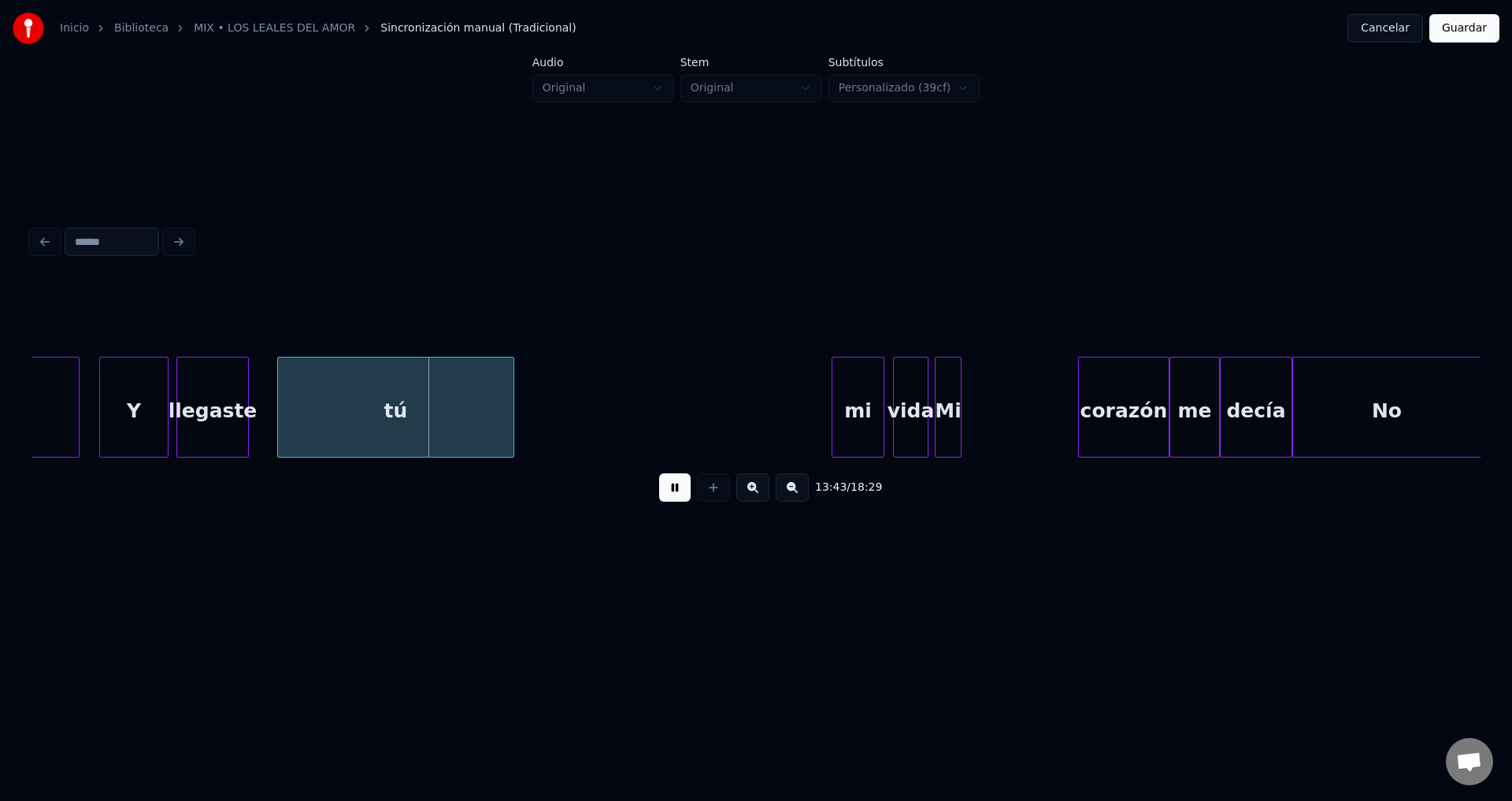
scroll to position [0, 129436]
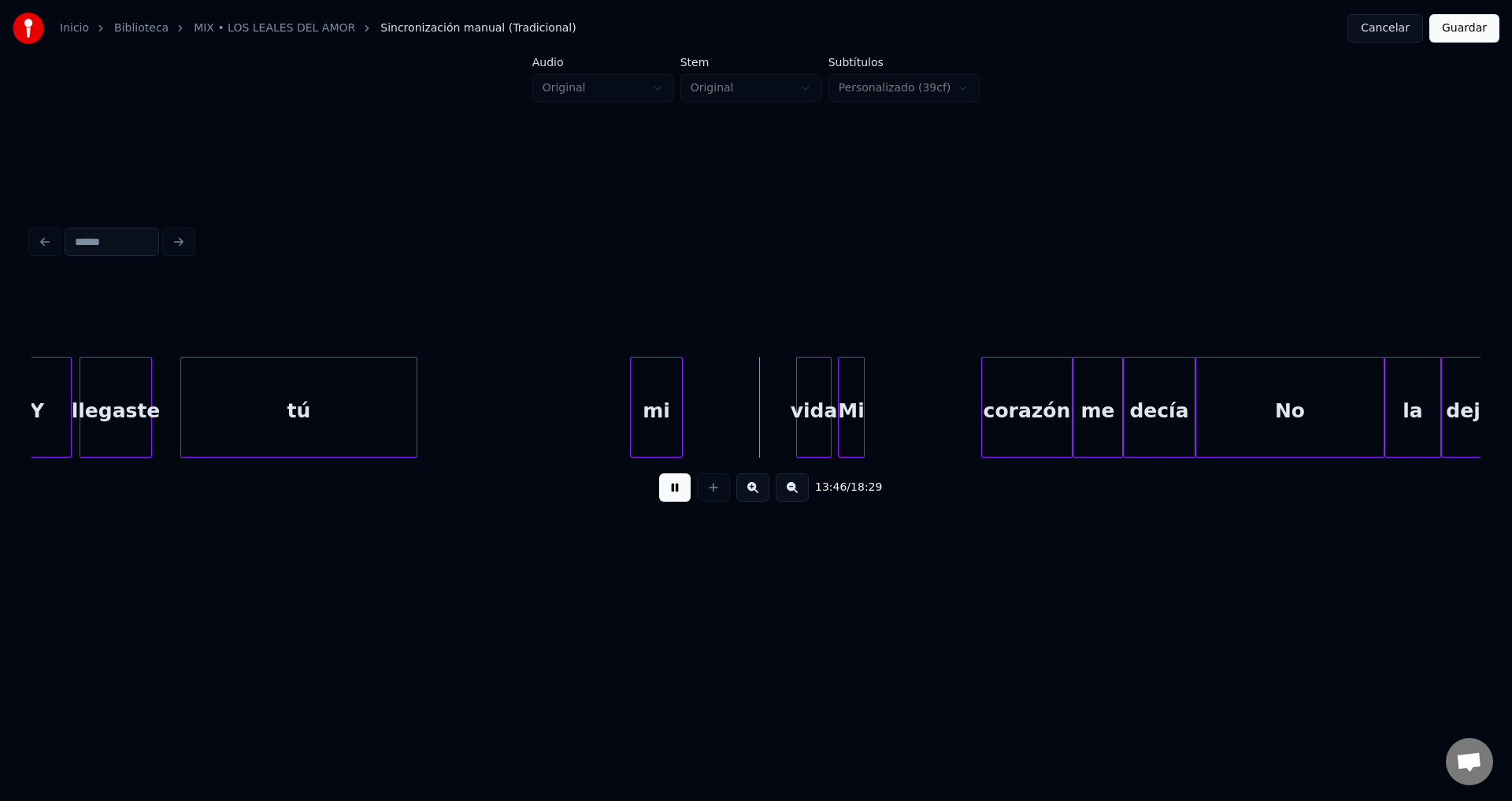
drag, startPoint x: 669, startPoint y: 499, endPoint x: 493, endPoint y: 428, distance: 189.8
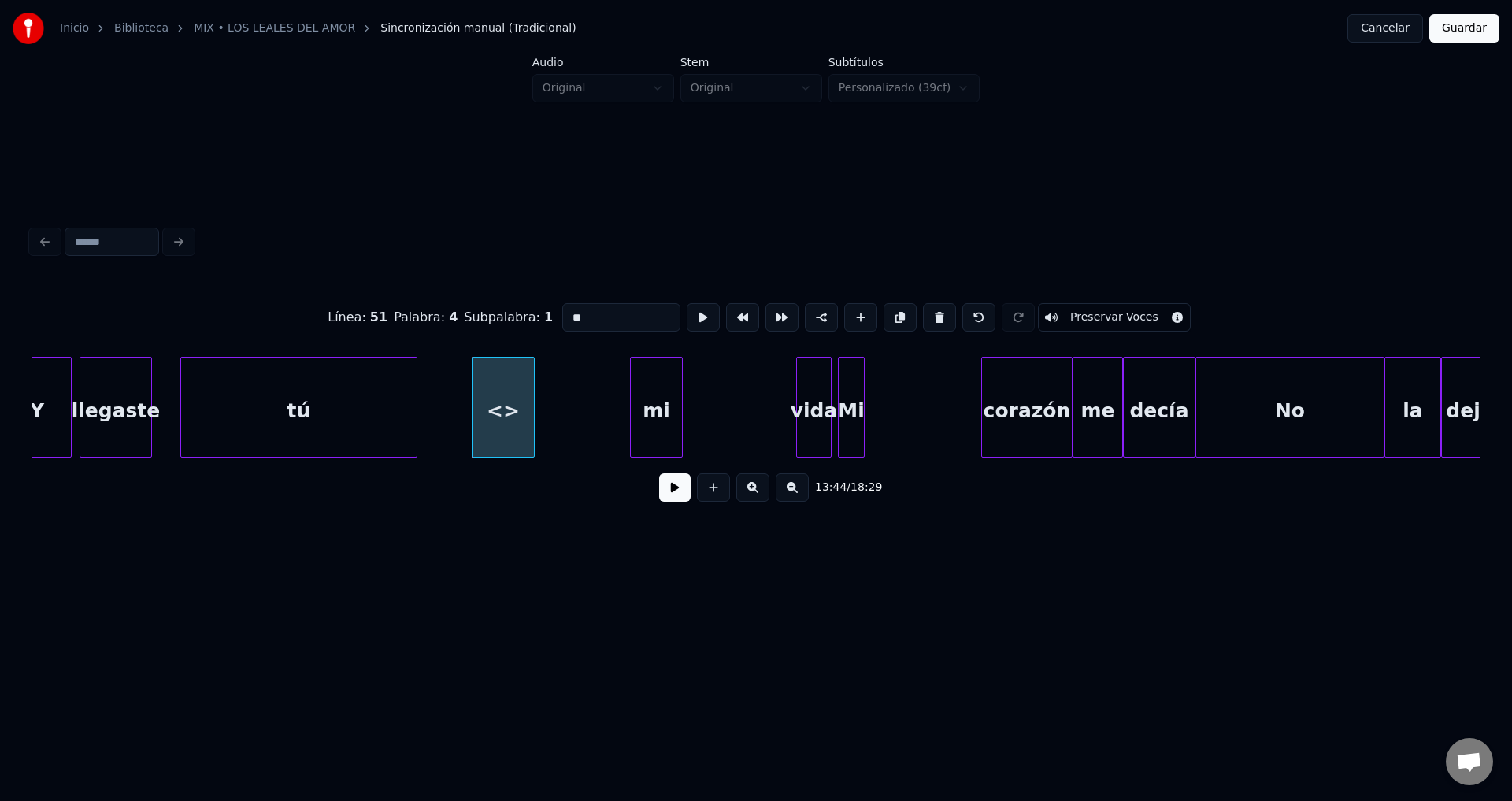
drag, startPoint x: 595, startPoint y: 315, endPoint x: 470, endPoint y: 304, distance: 125.5
type input "*"
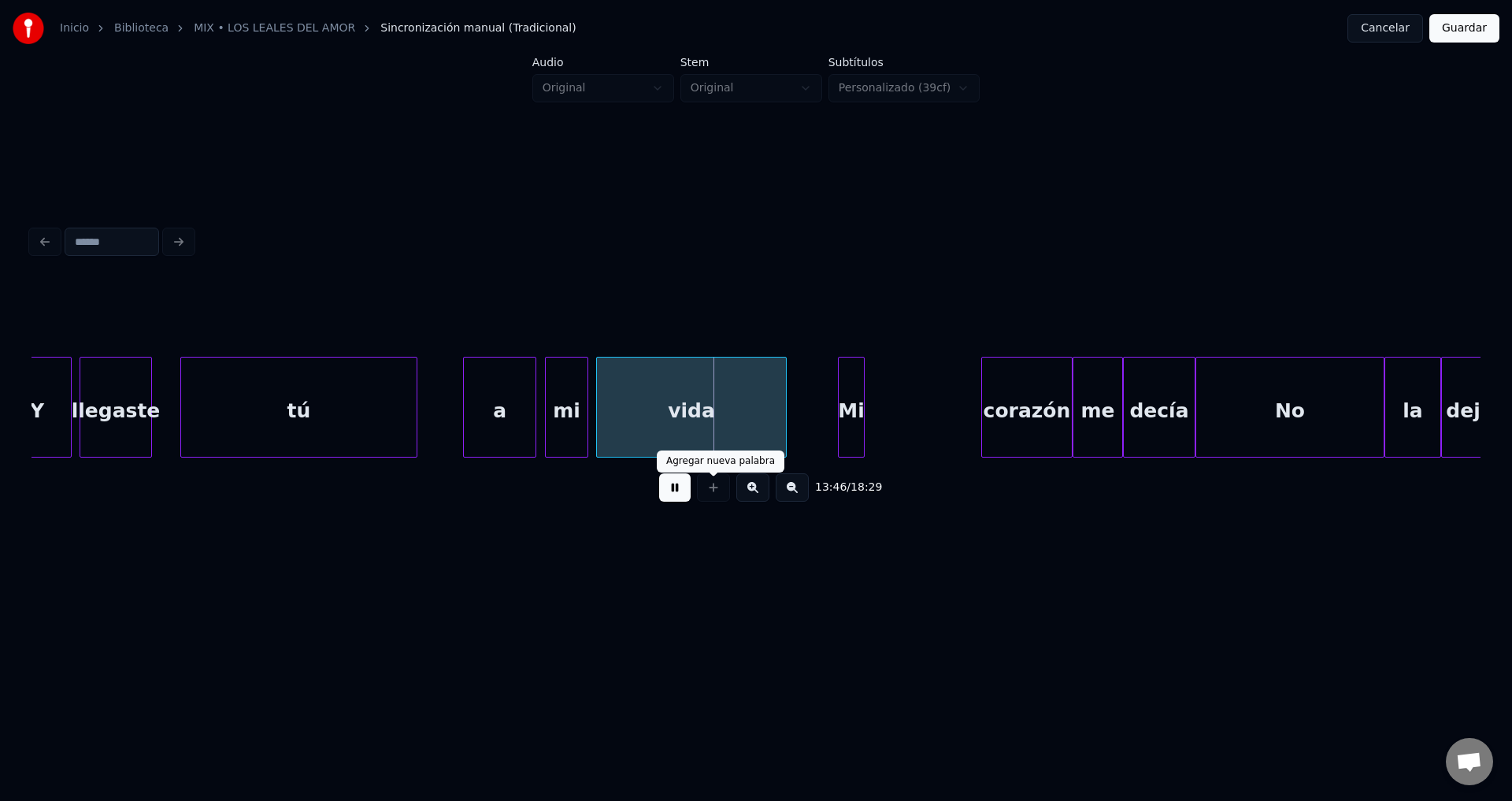
drag, startPoint x: 682, startPoint y: 493, endPoint x: 818, endPoint y: 480, distance: 136.6
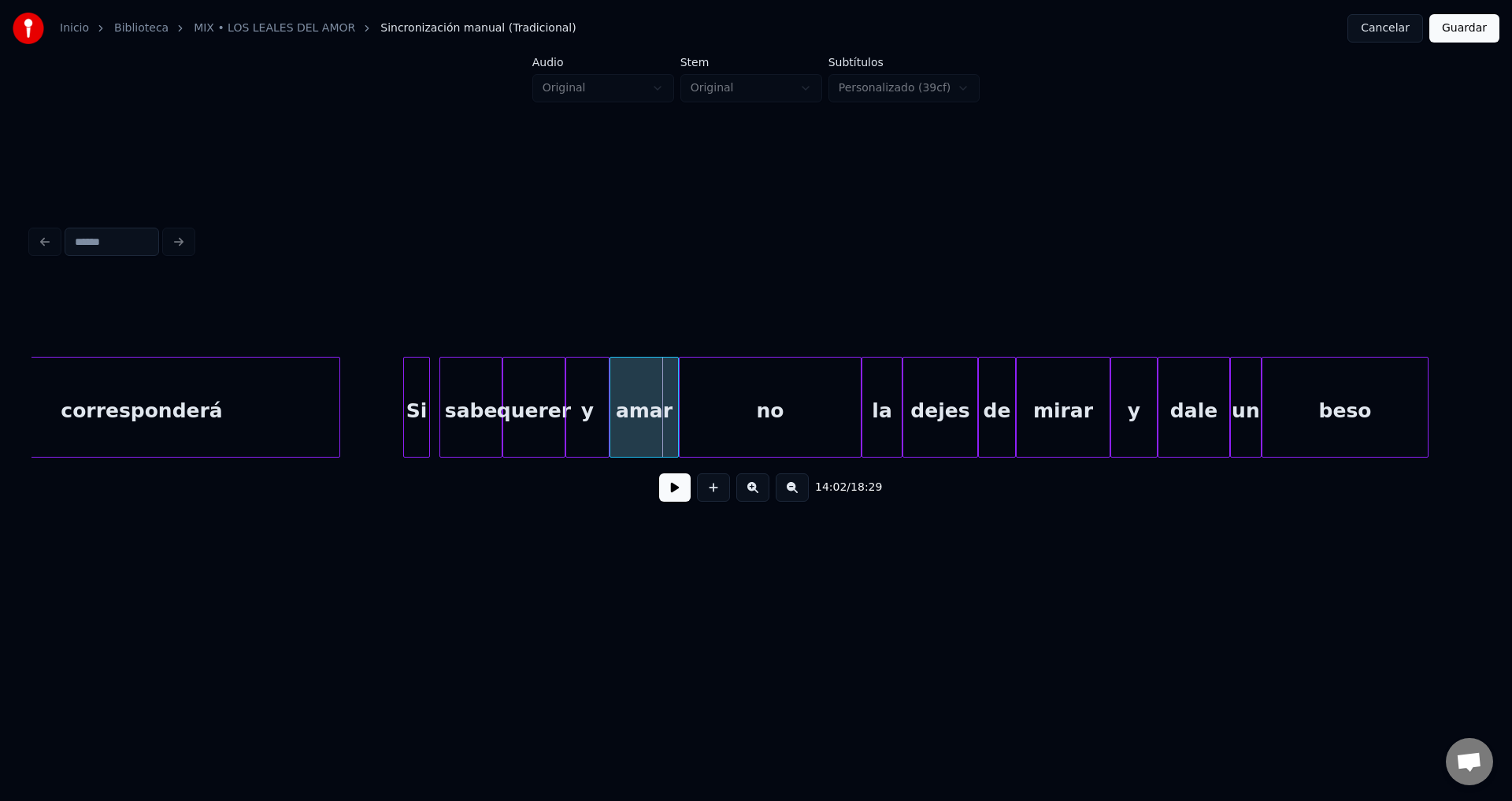
scroll to position [0, 132343]
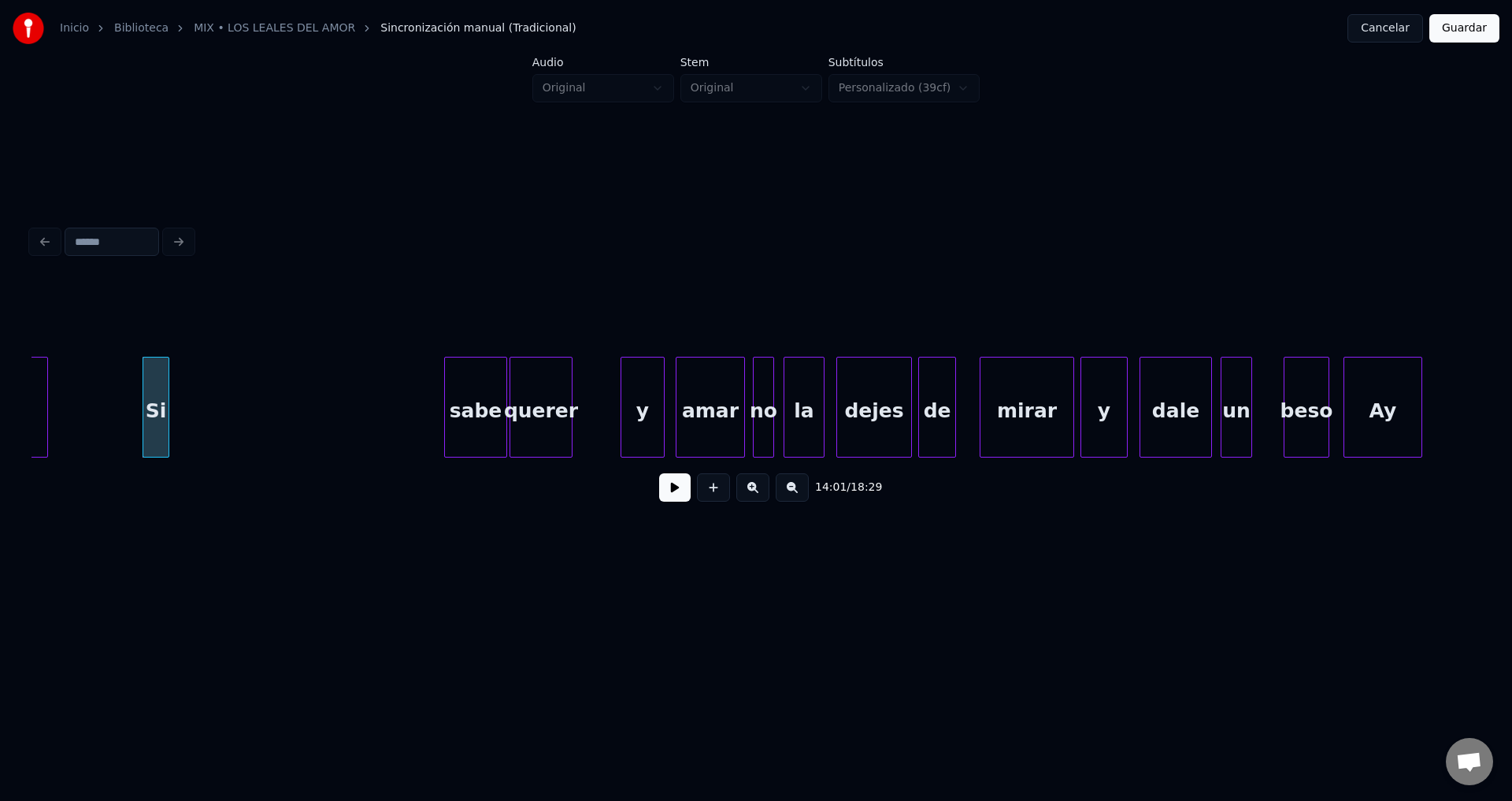
drag, startPoint x: 665, startPoint y: 491, endPoint x: 559, endPoint y: 478, distance: 106.8
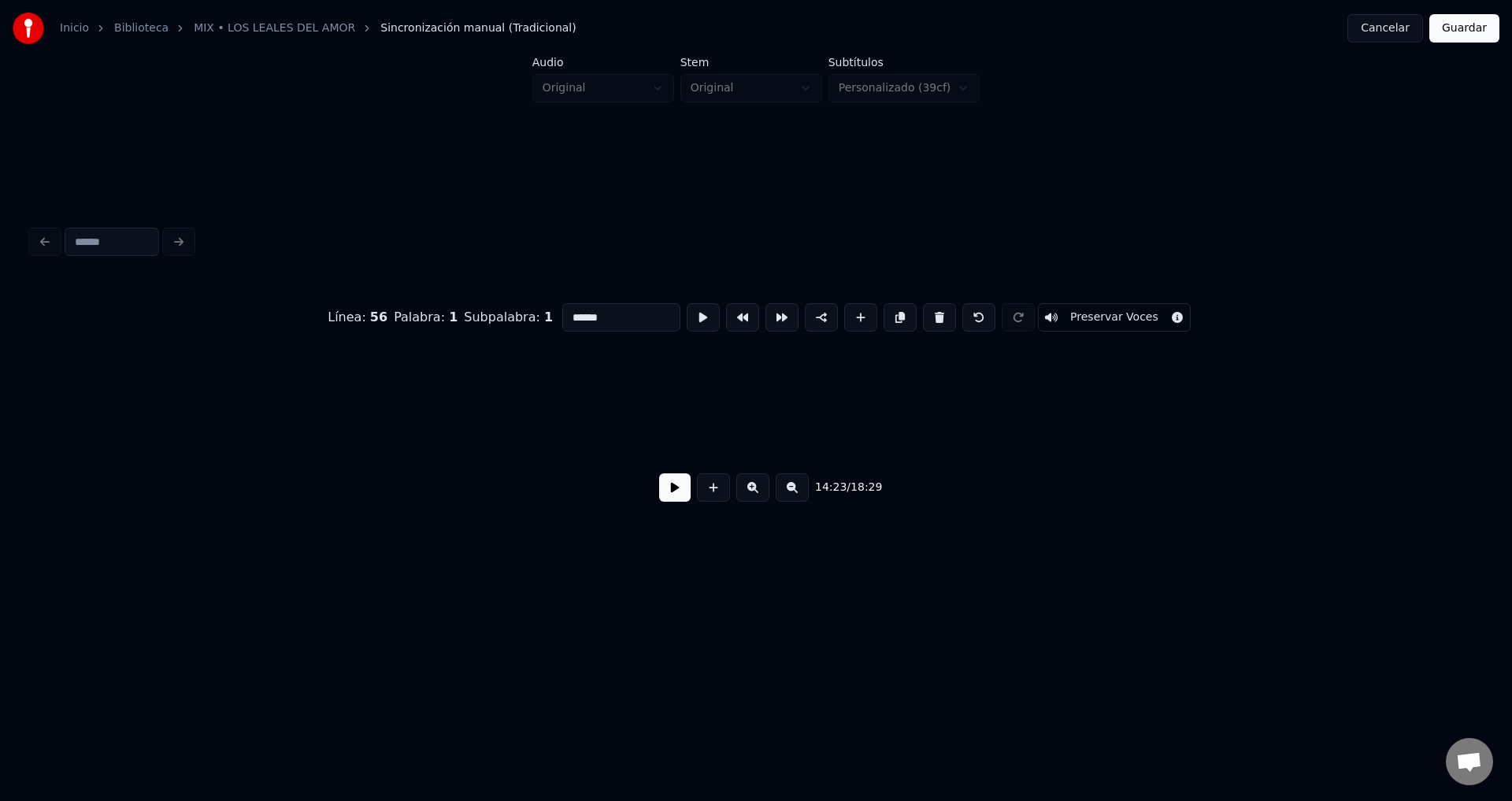
scroll to position [0, 135956]
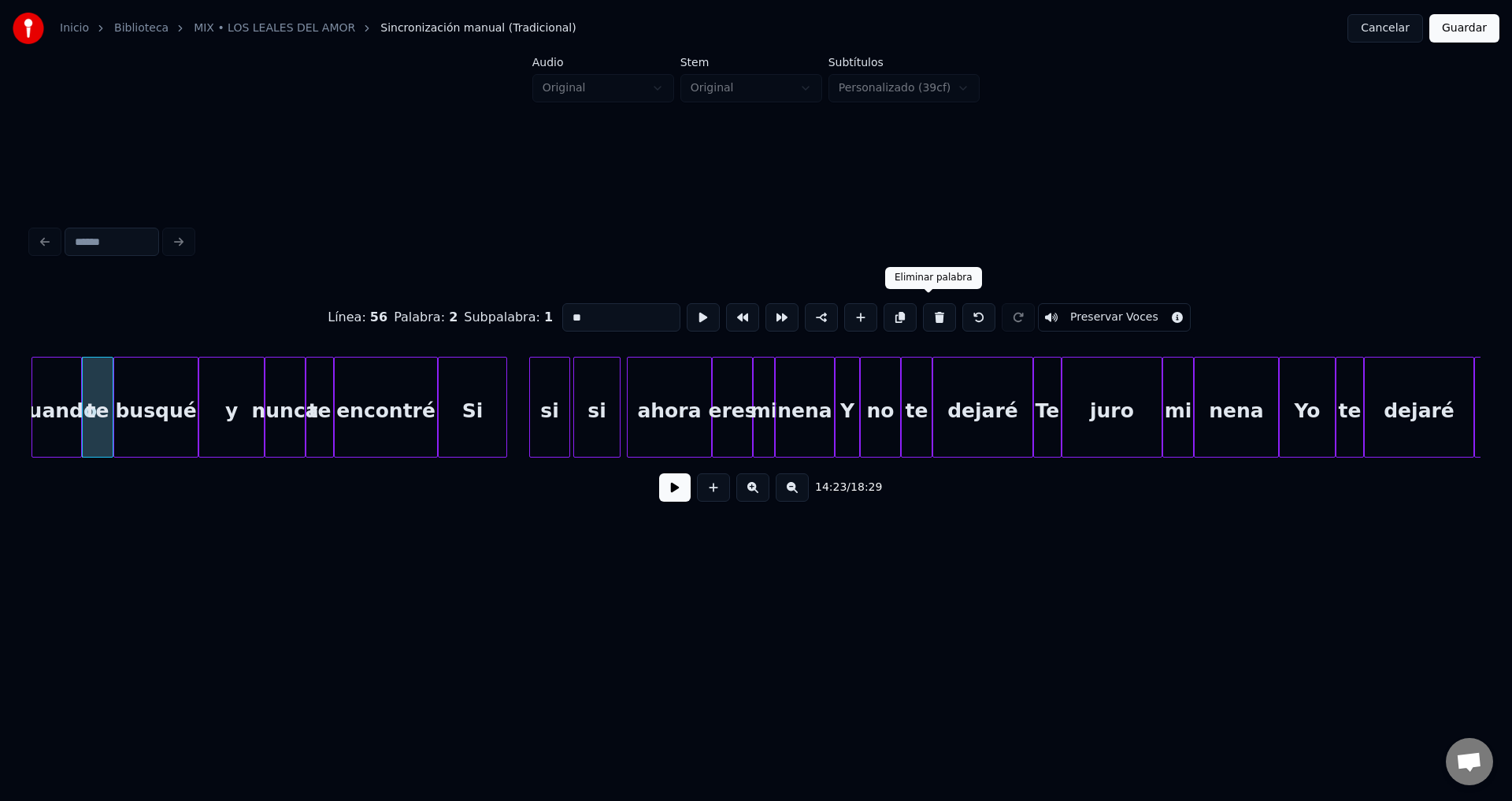
type input "******"
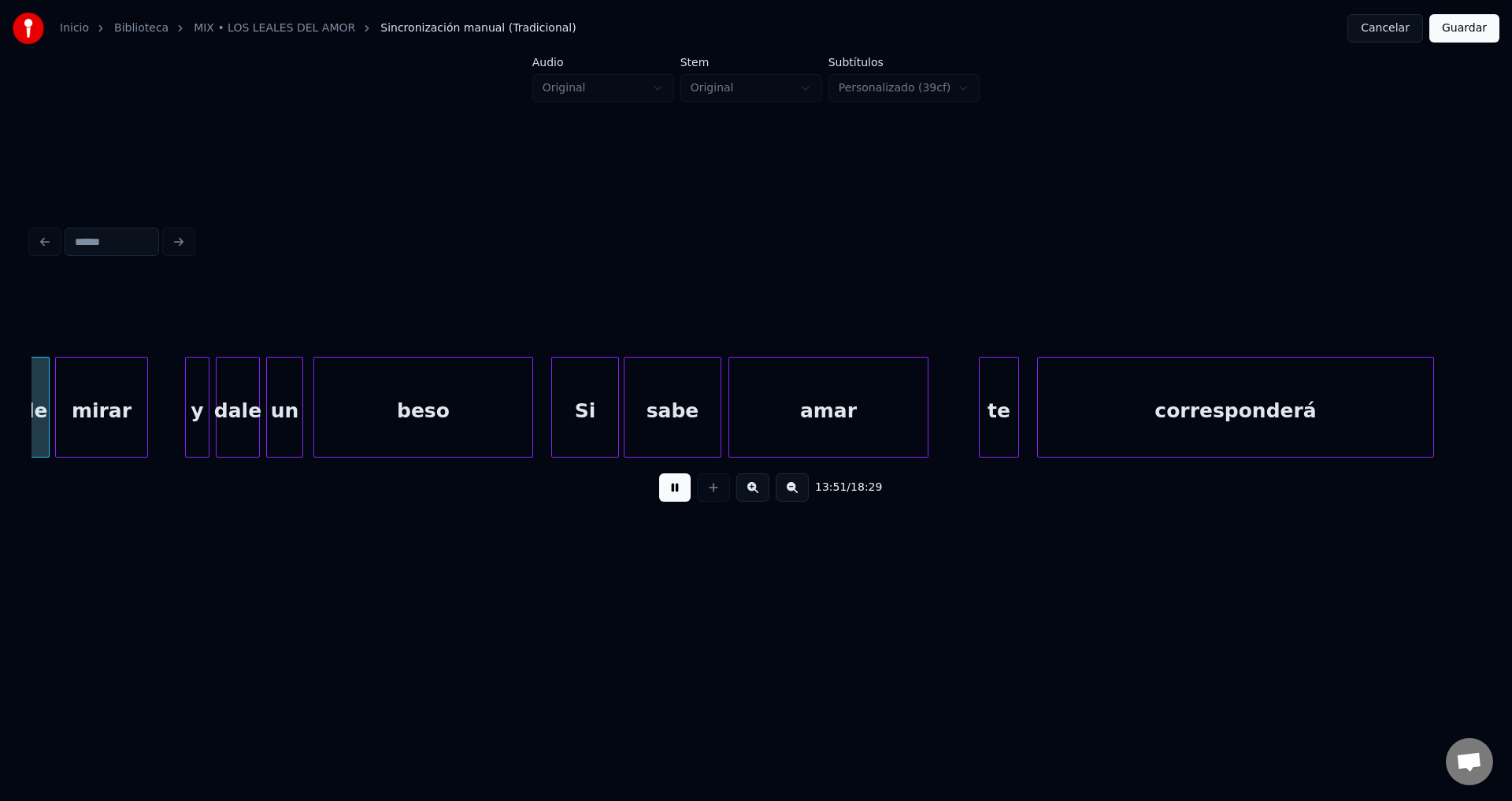
scroll to position [0, 130958]
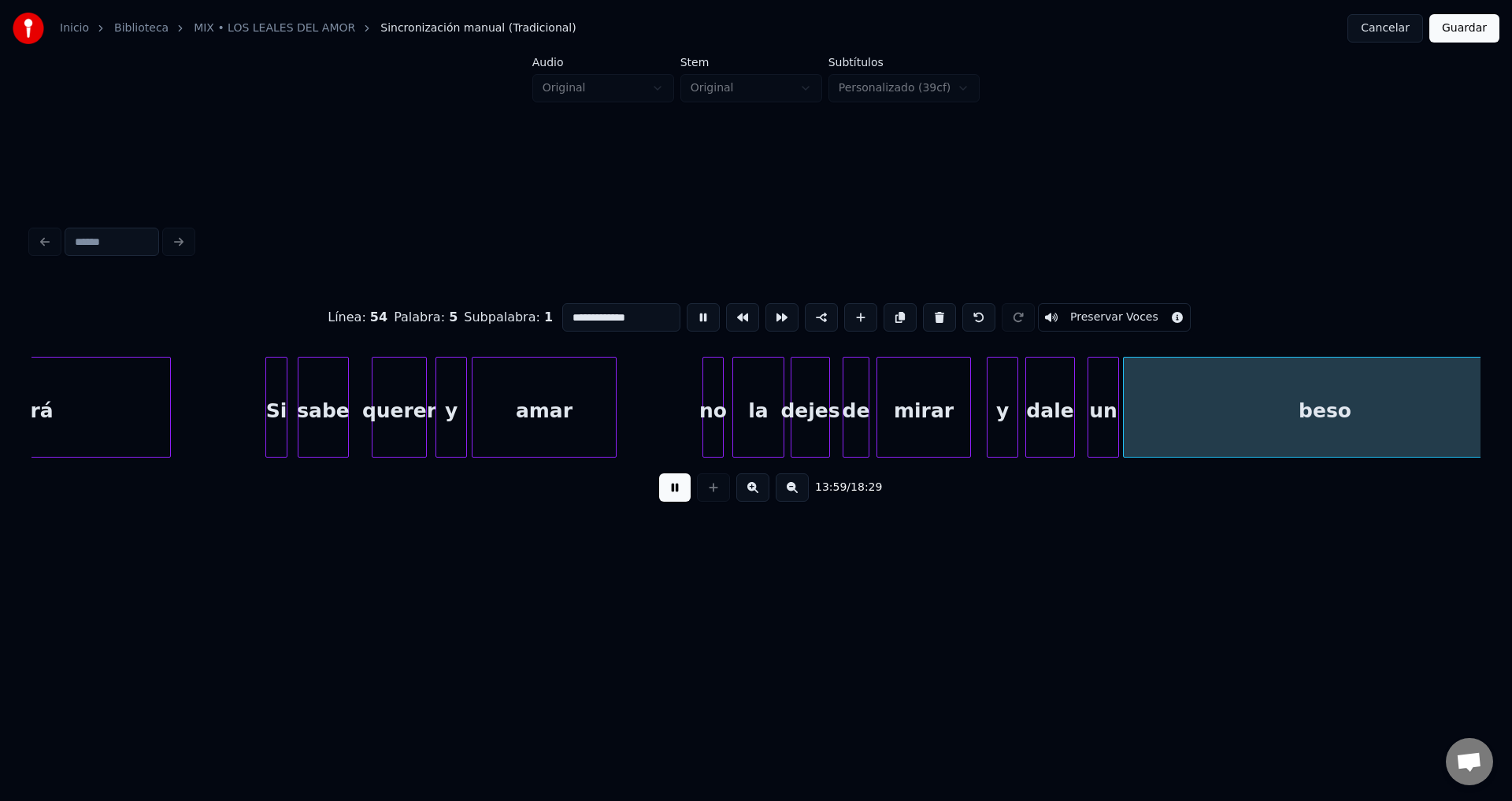
type input "****"
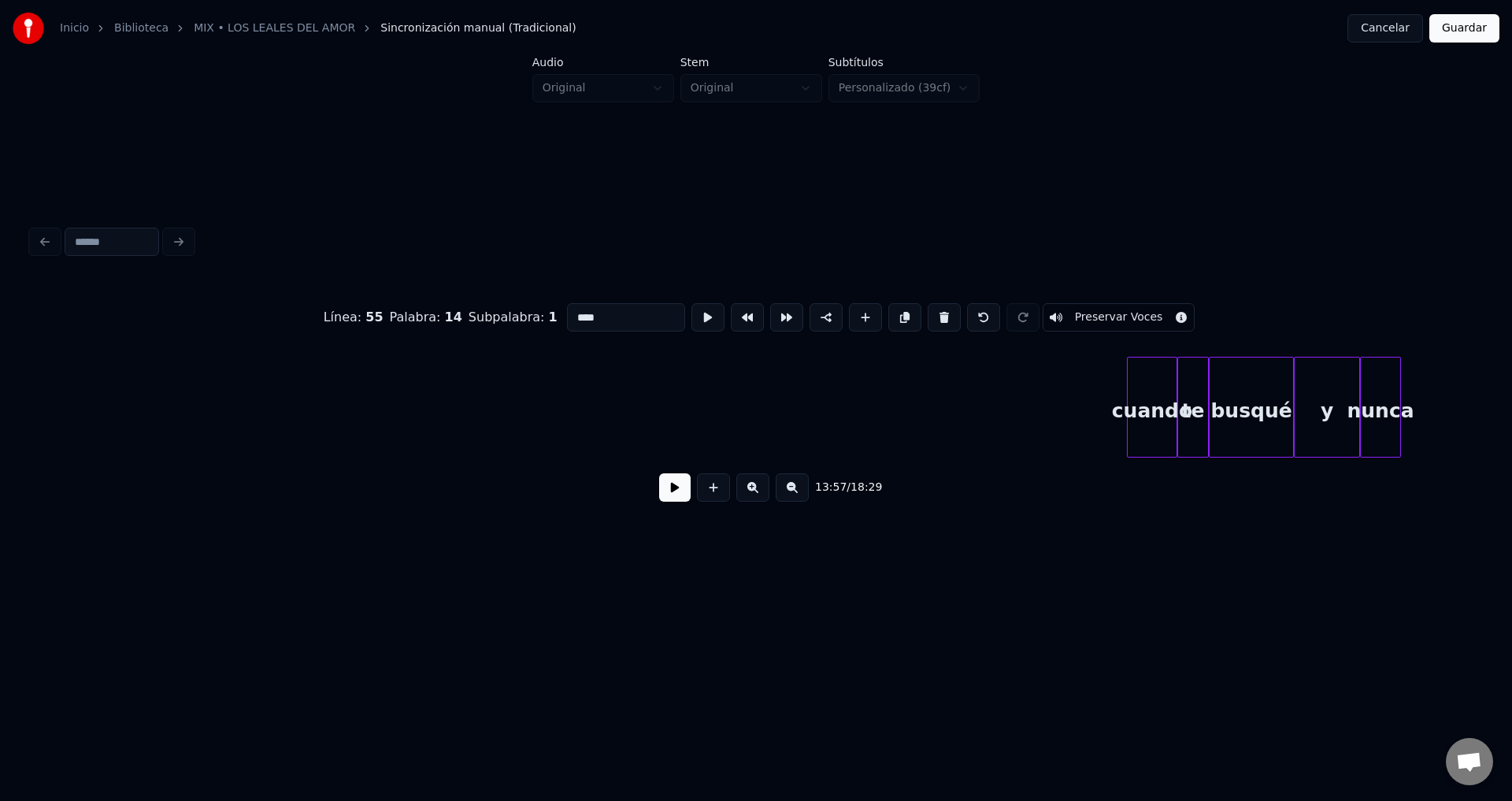
scroll to position [0, 134959]
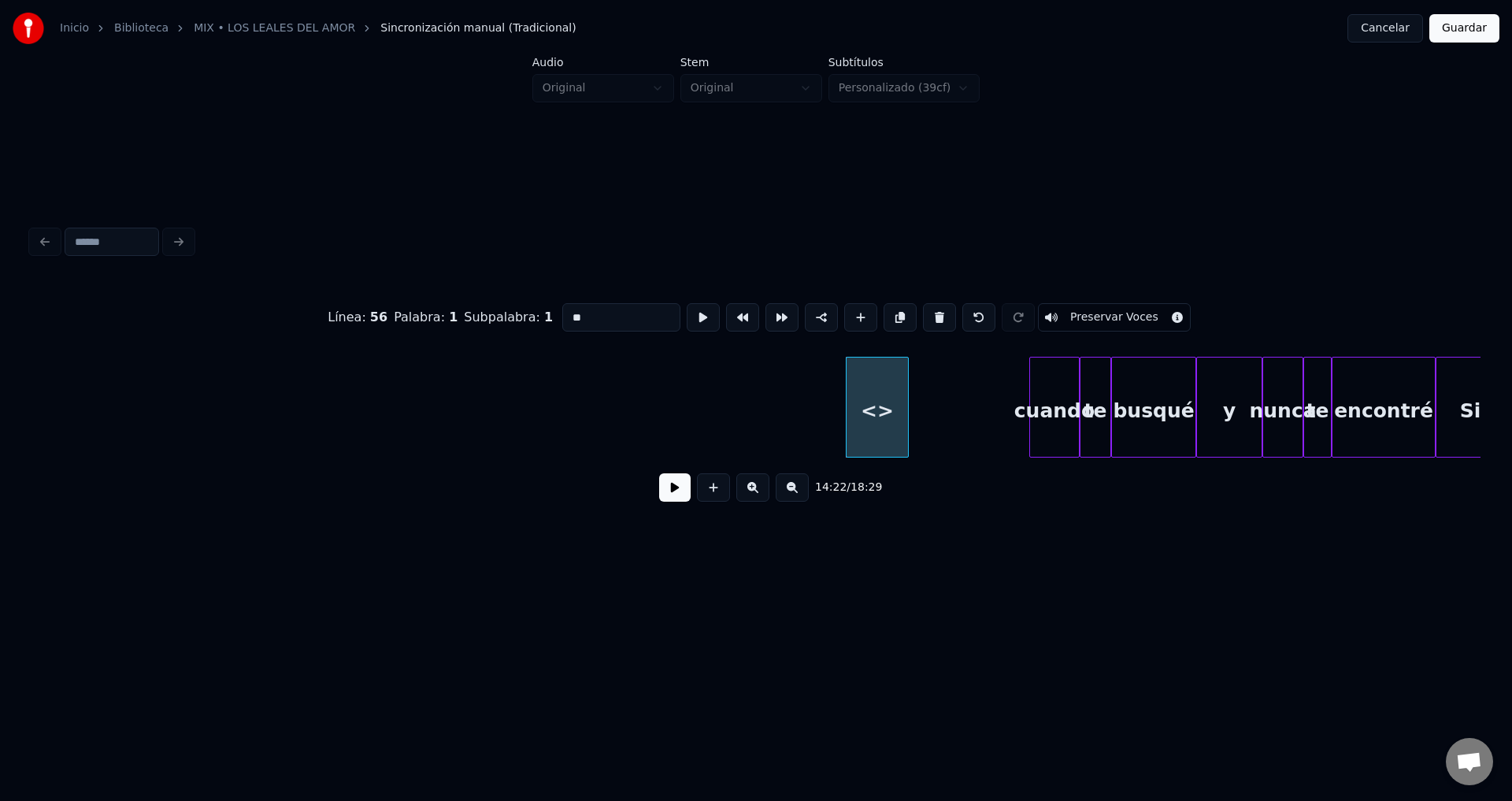
drag, startPoint x: 594, startPoint y: 304, endPoint x: 460, endPoint y: 300, distance: 134.1
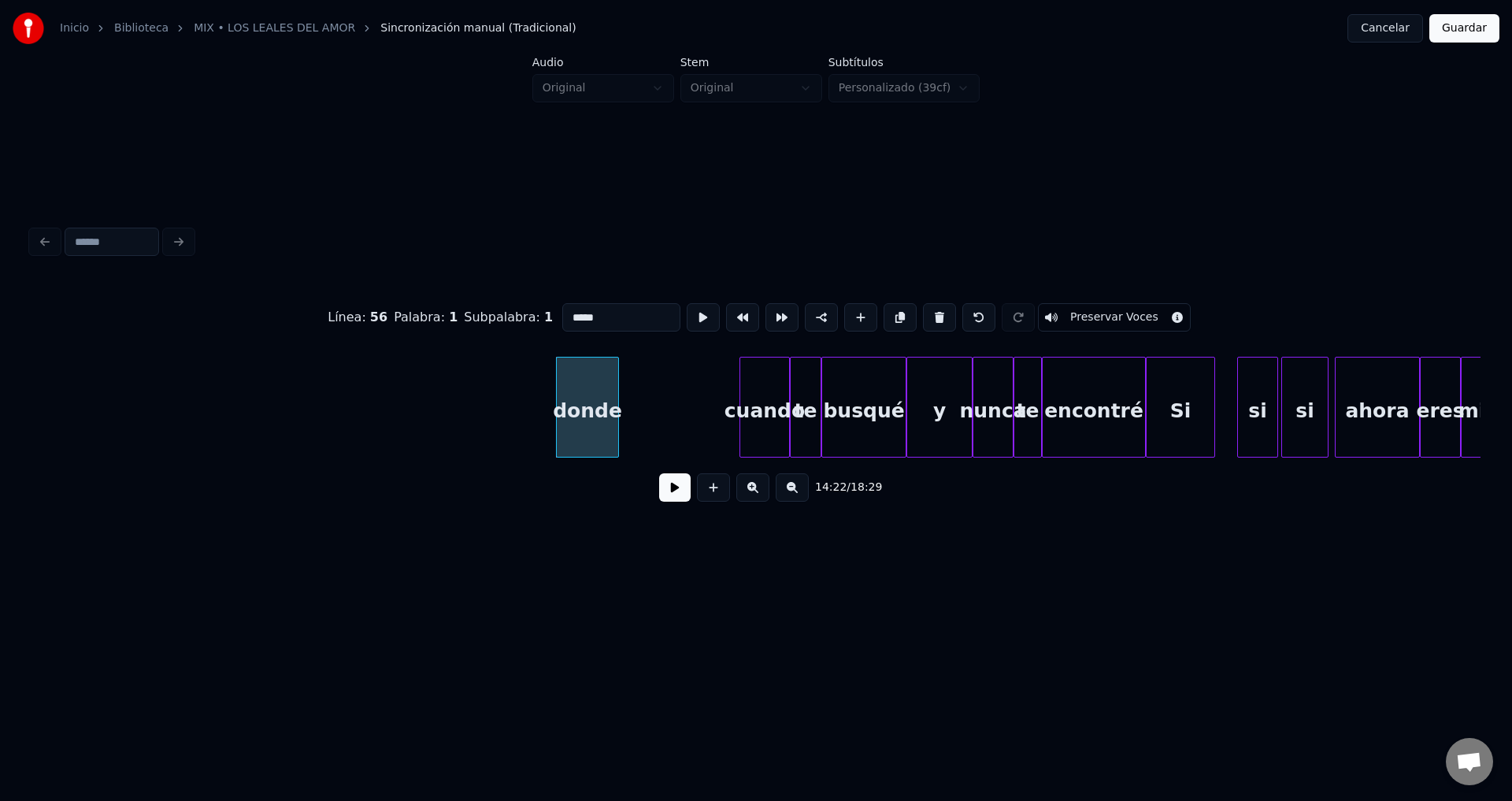
scroll to position [0, 135346]
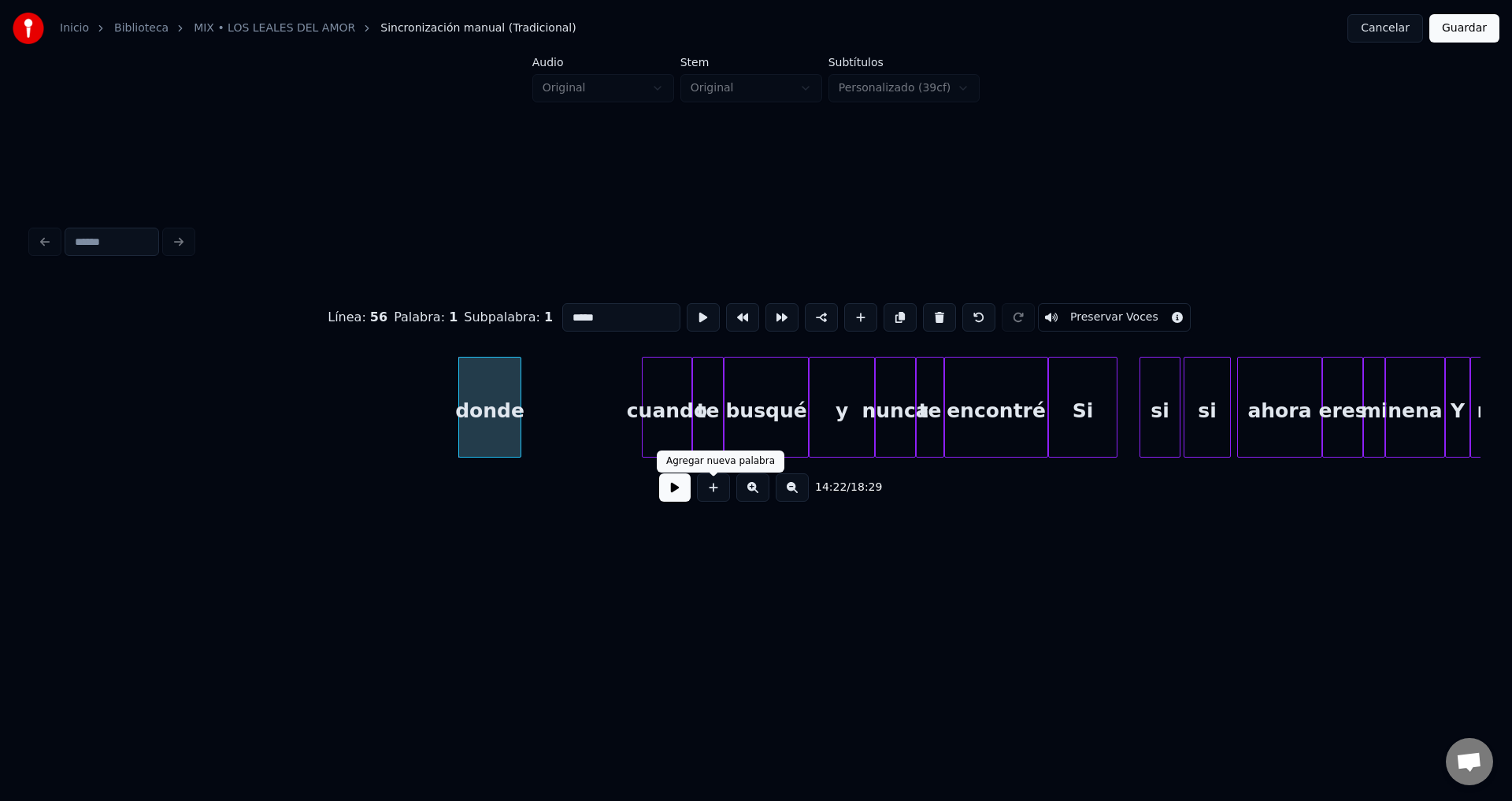
type input "*****"
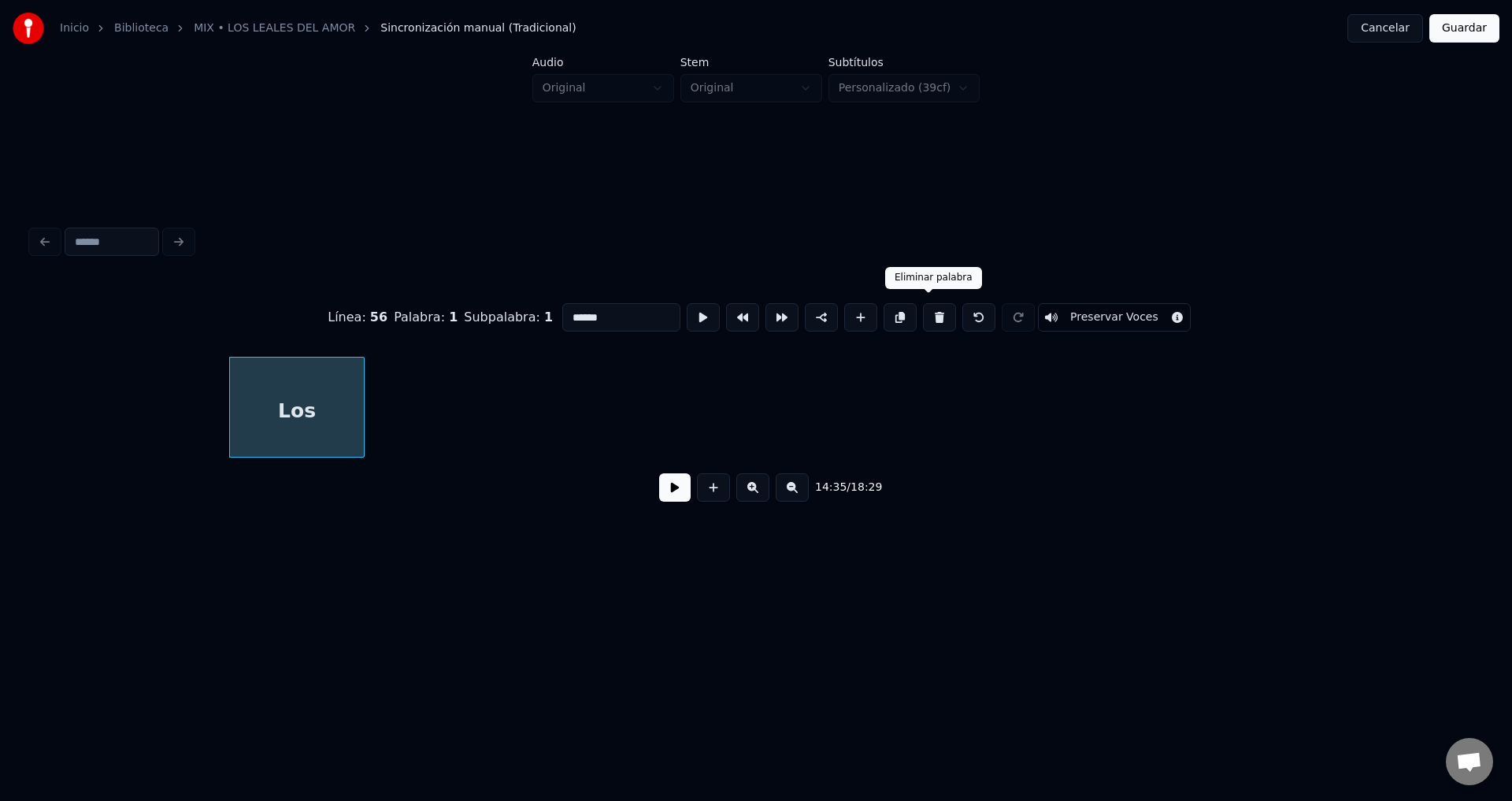
scroll to position [0, 140125]
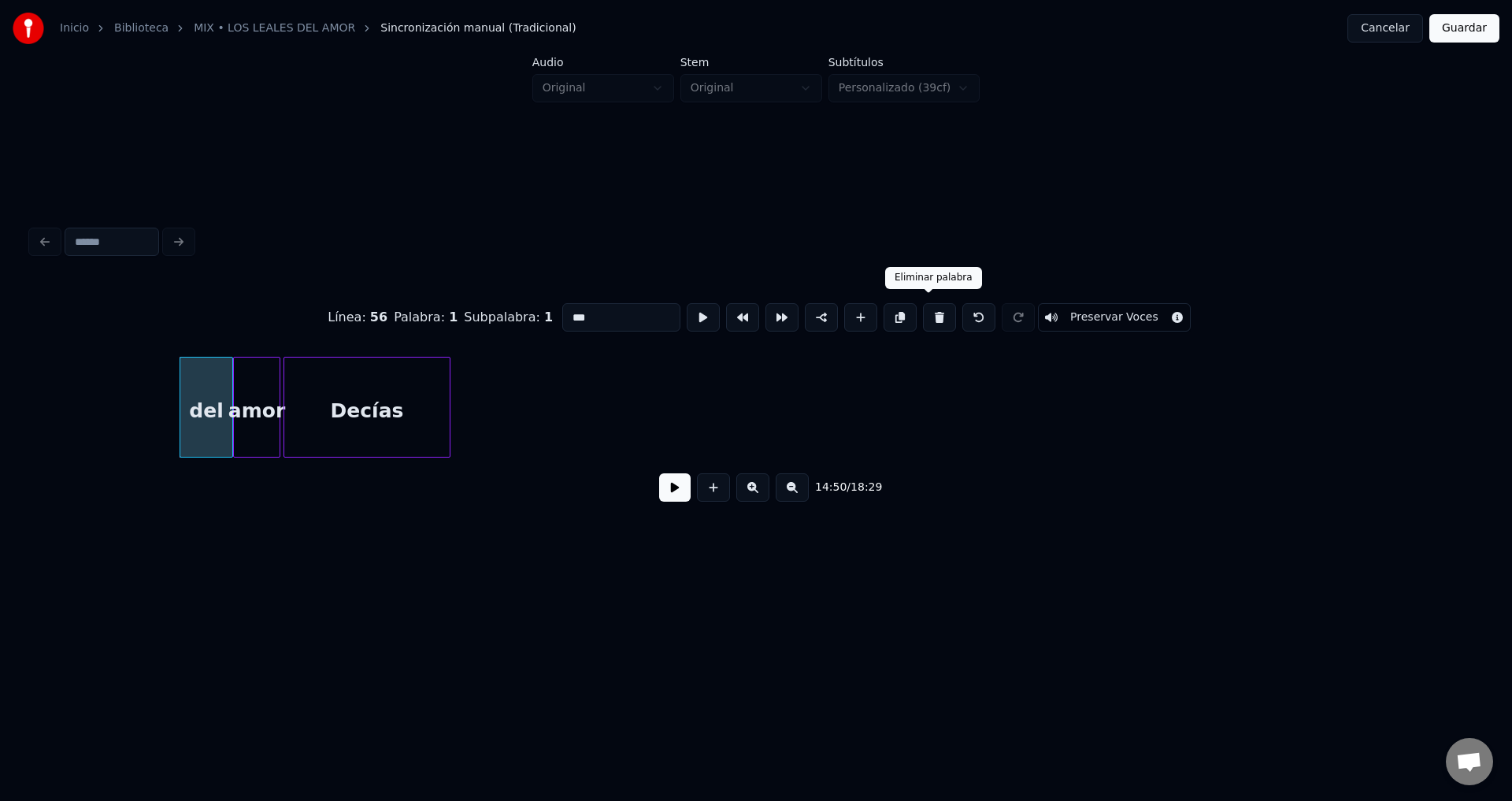
type input "****"
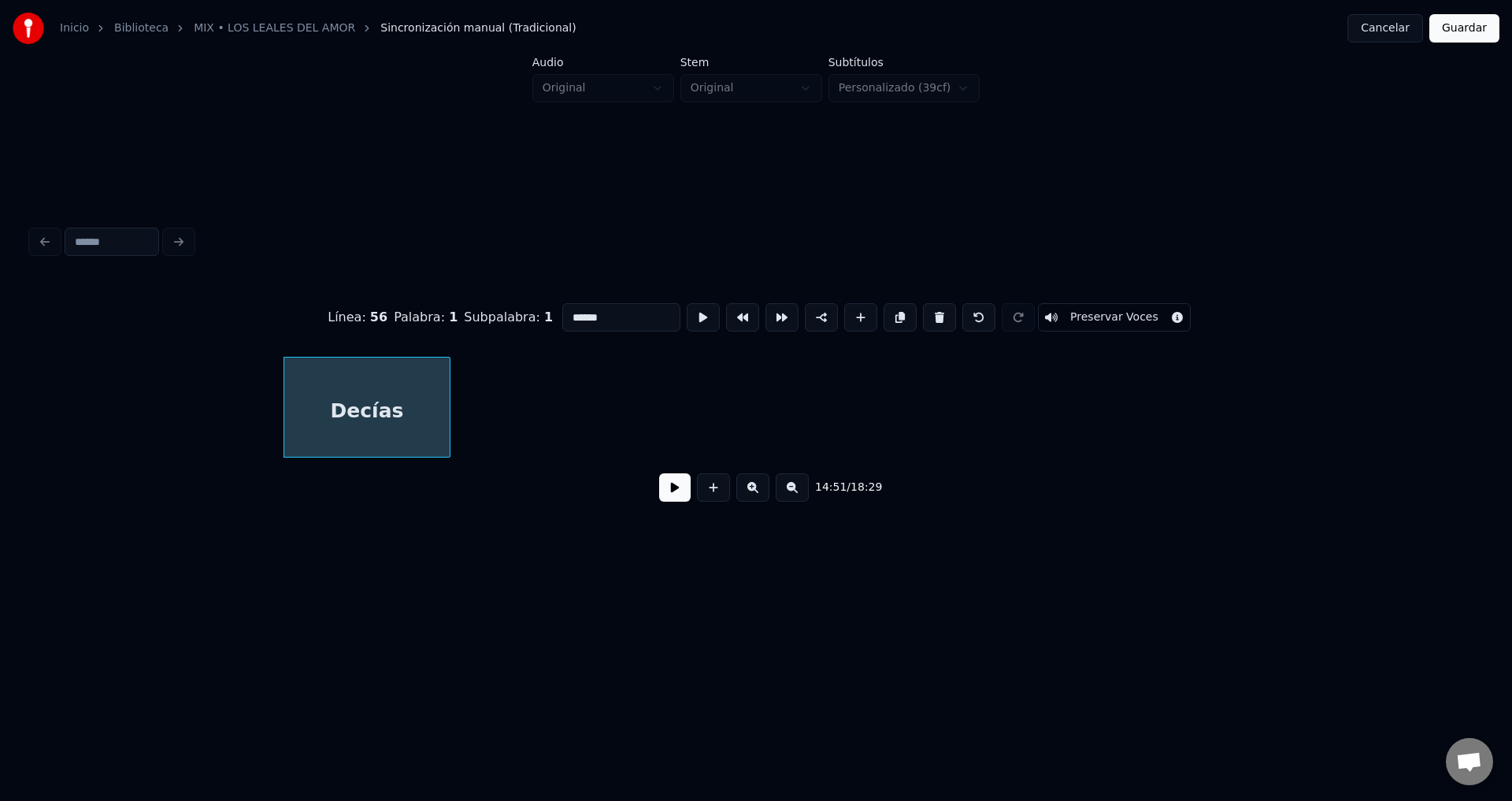
type input "***"
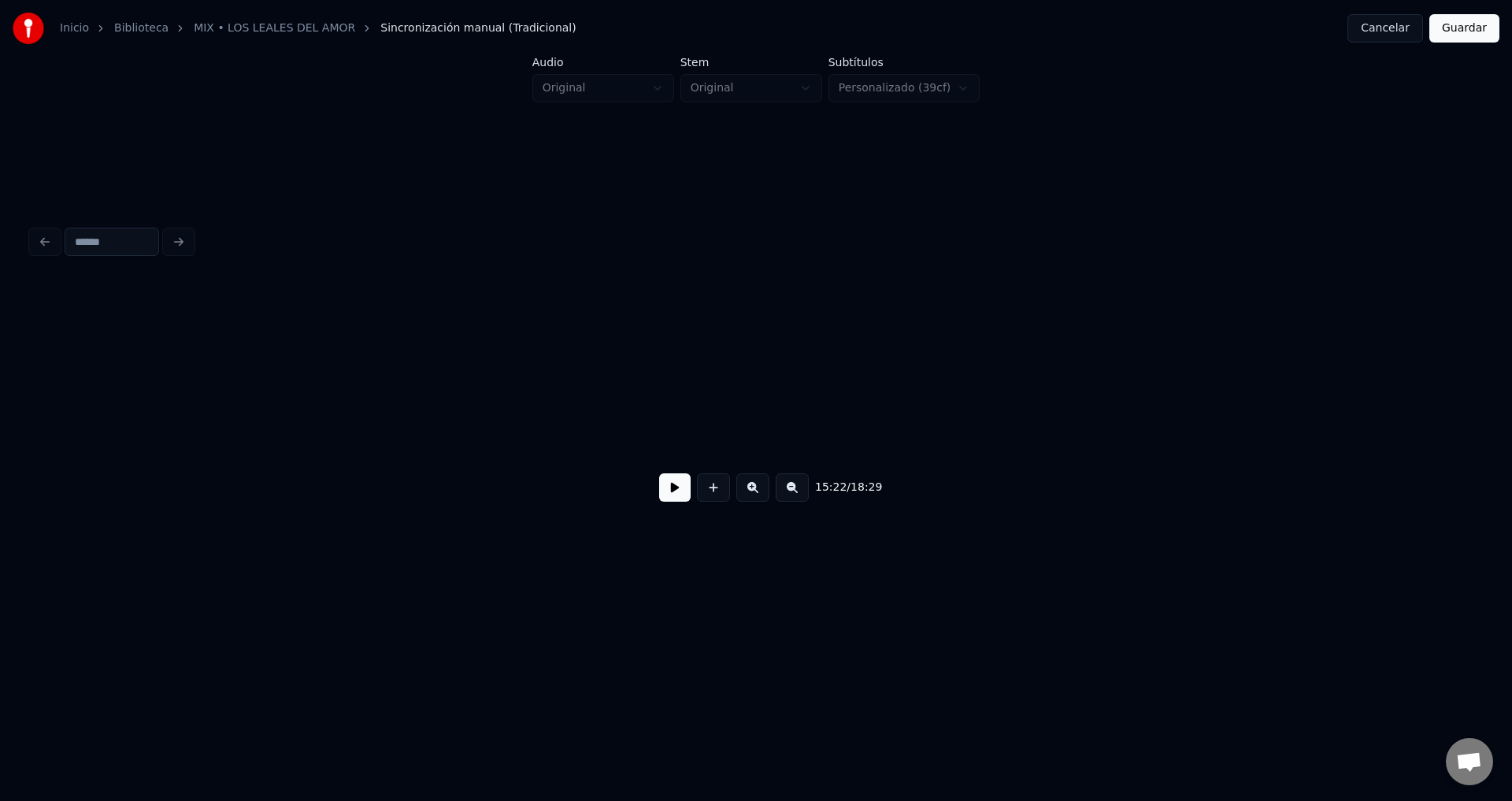
scroll to position [0, 143677]
drag, startPoint x: 671, startPoint y: 501, endPoint x: 691, endPoint y: 484, distance: 26.2
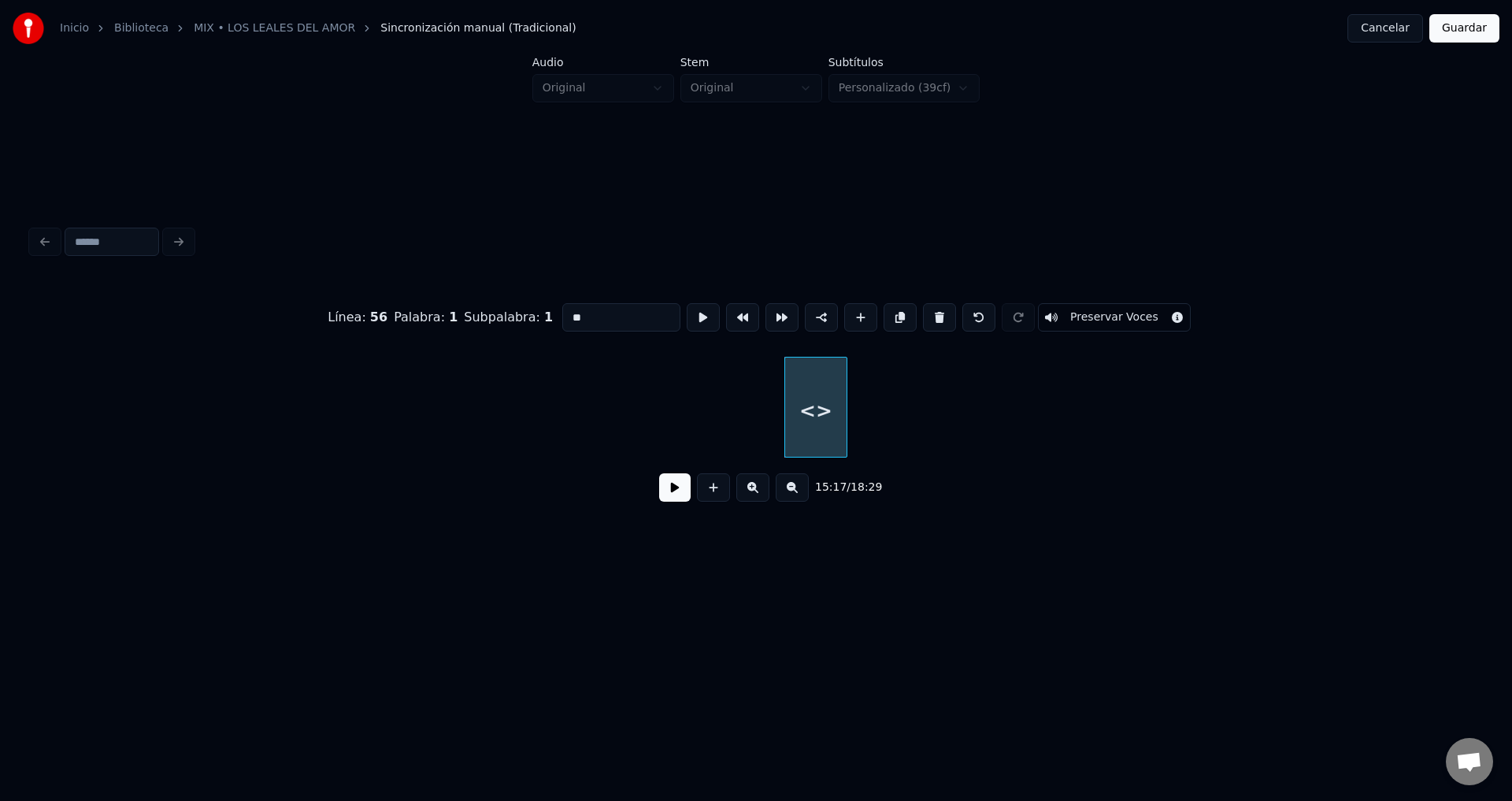
drag, startPoint x: 624, startPoint y: 314, endPoint x: 485, endPoint y: 311, distance: 139.0
type input "*****"
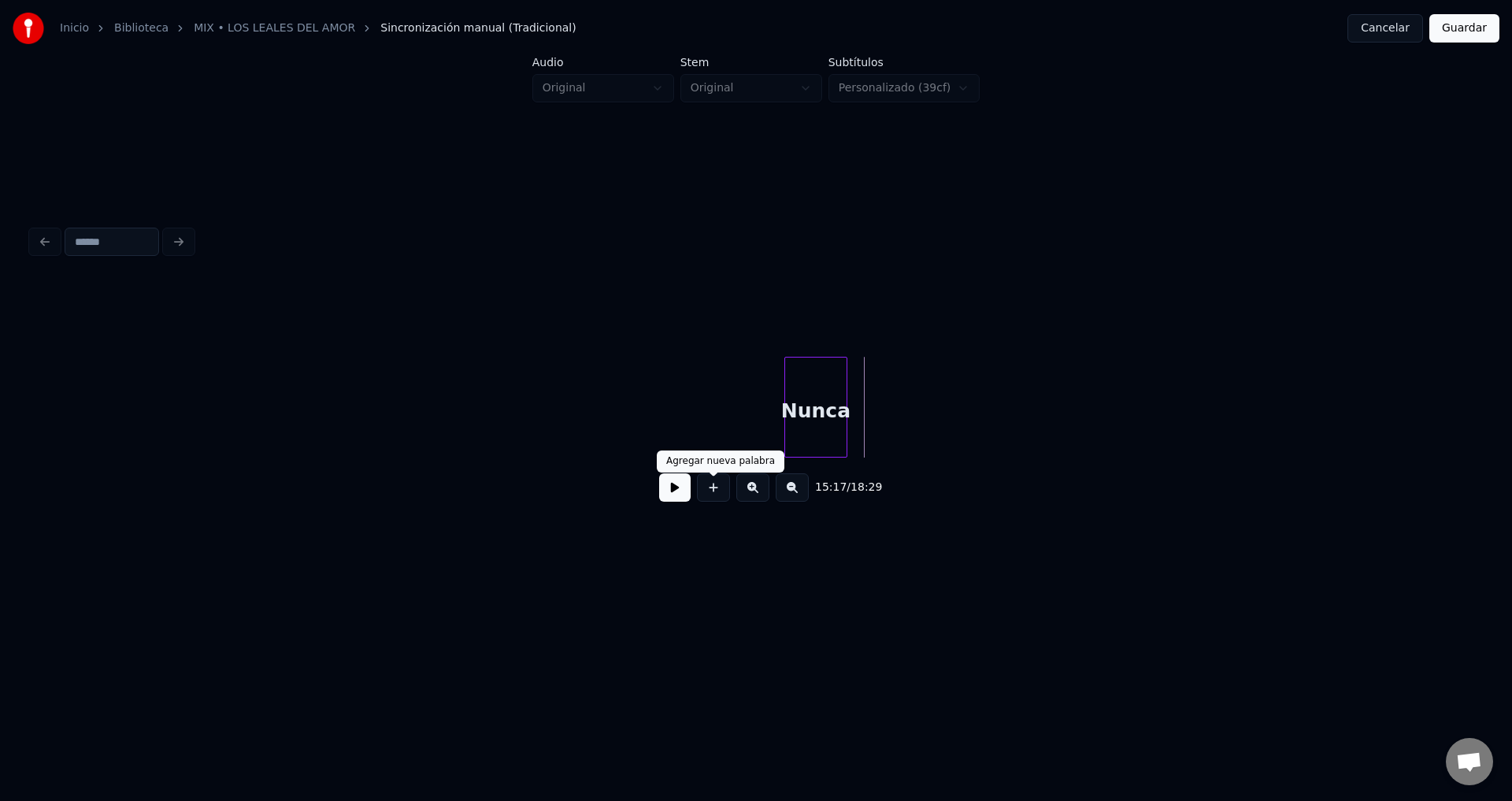
drag, startPoint x: 717, startPoint y: 488, endPoint x: 661, endPoint y: 385, distance: 117.2
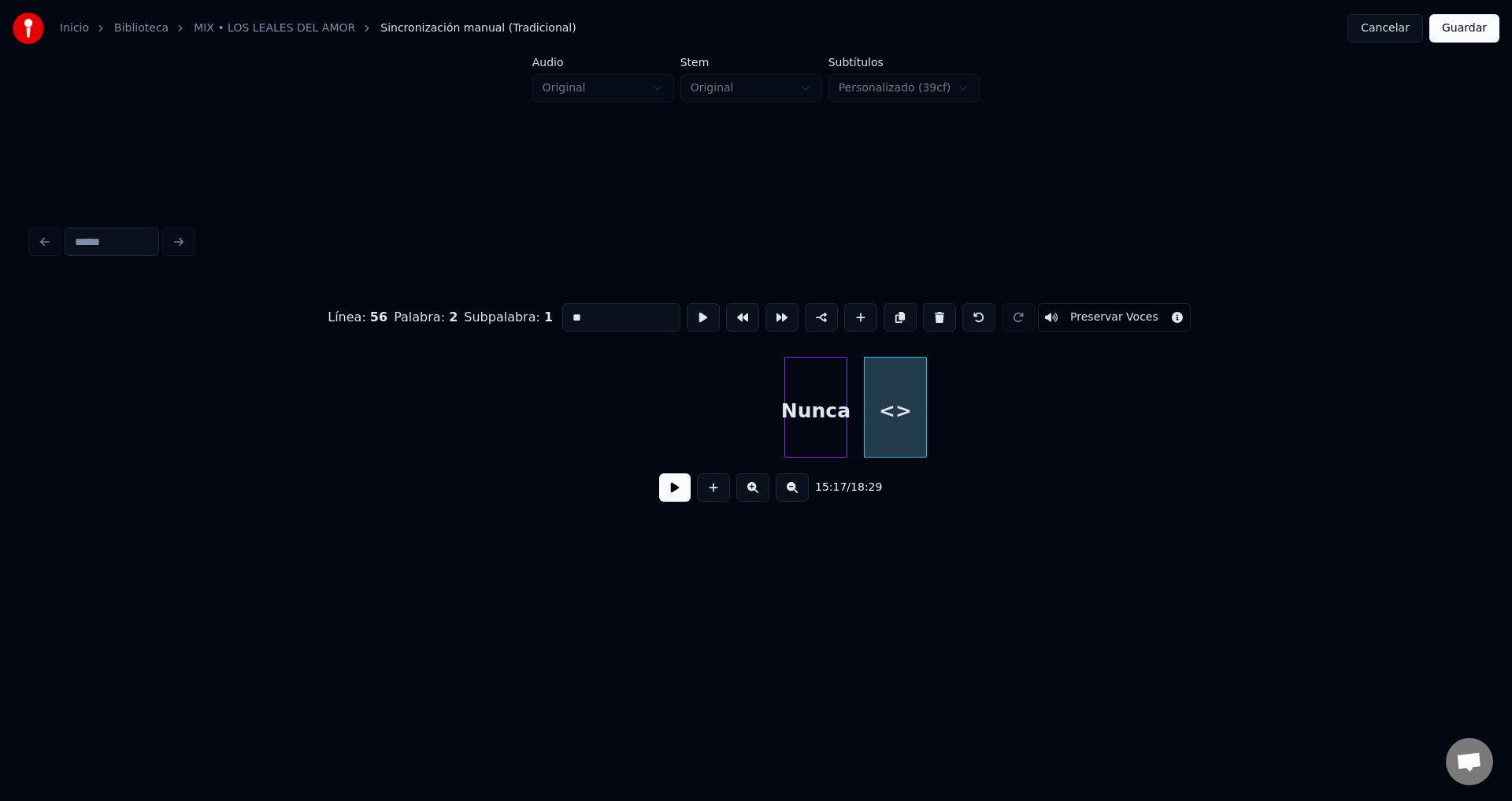
drag, startPoint x: 530, startPoint y: 308, endPoint x: 479, endPoint y: 306, distance: 51.0
type input "**"
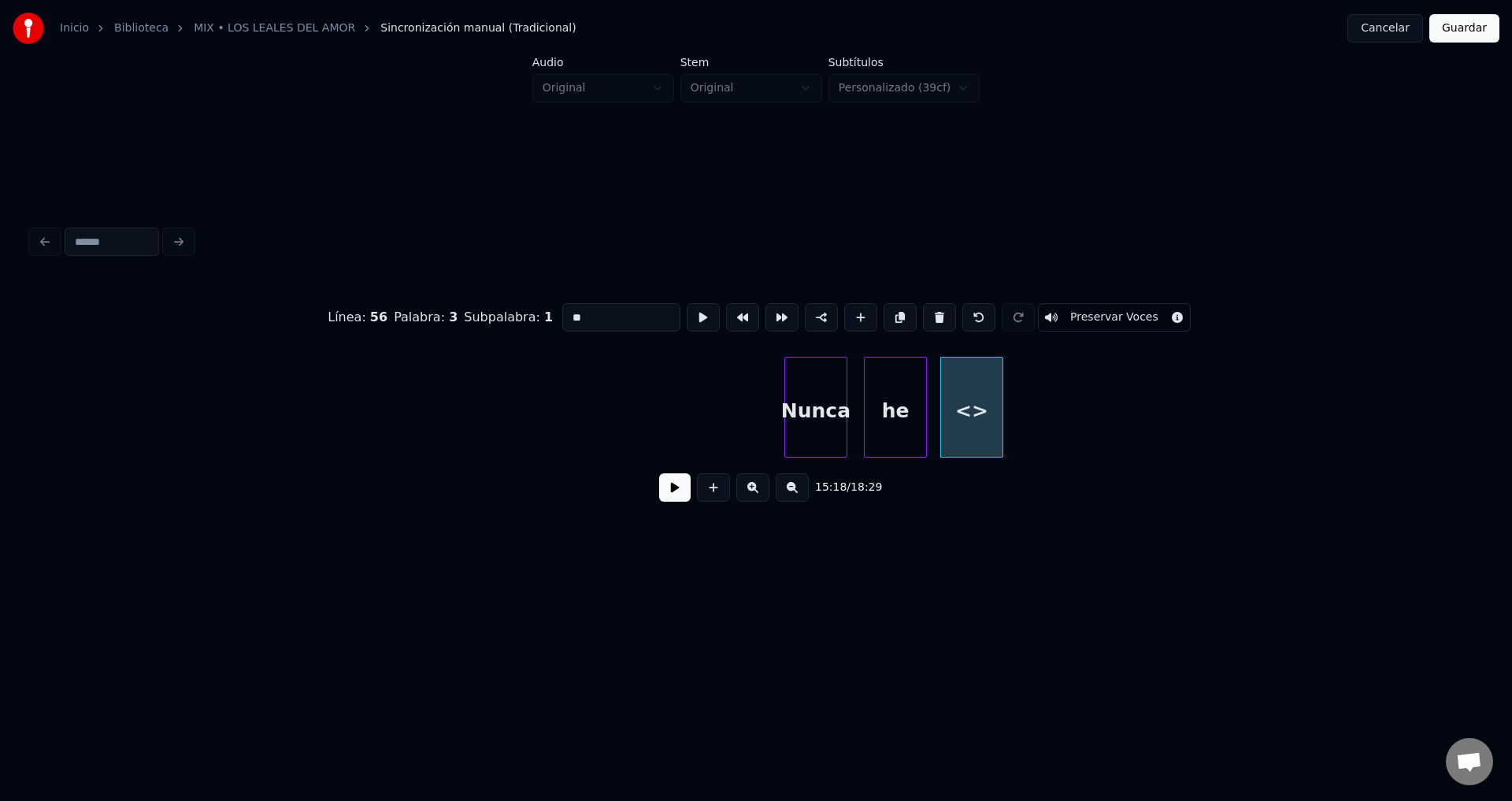
drag, startPoint x: 544, startPoint y: 312, endPoint x: 494, endPoint y: 312, distance: 50.0
type input "*******"
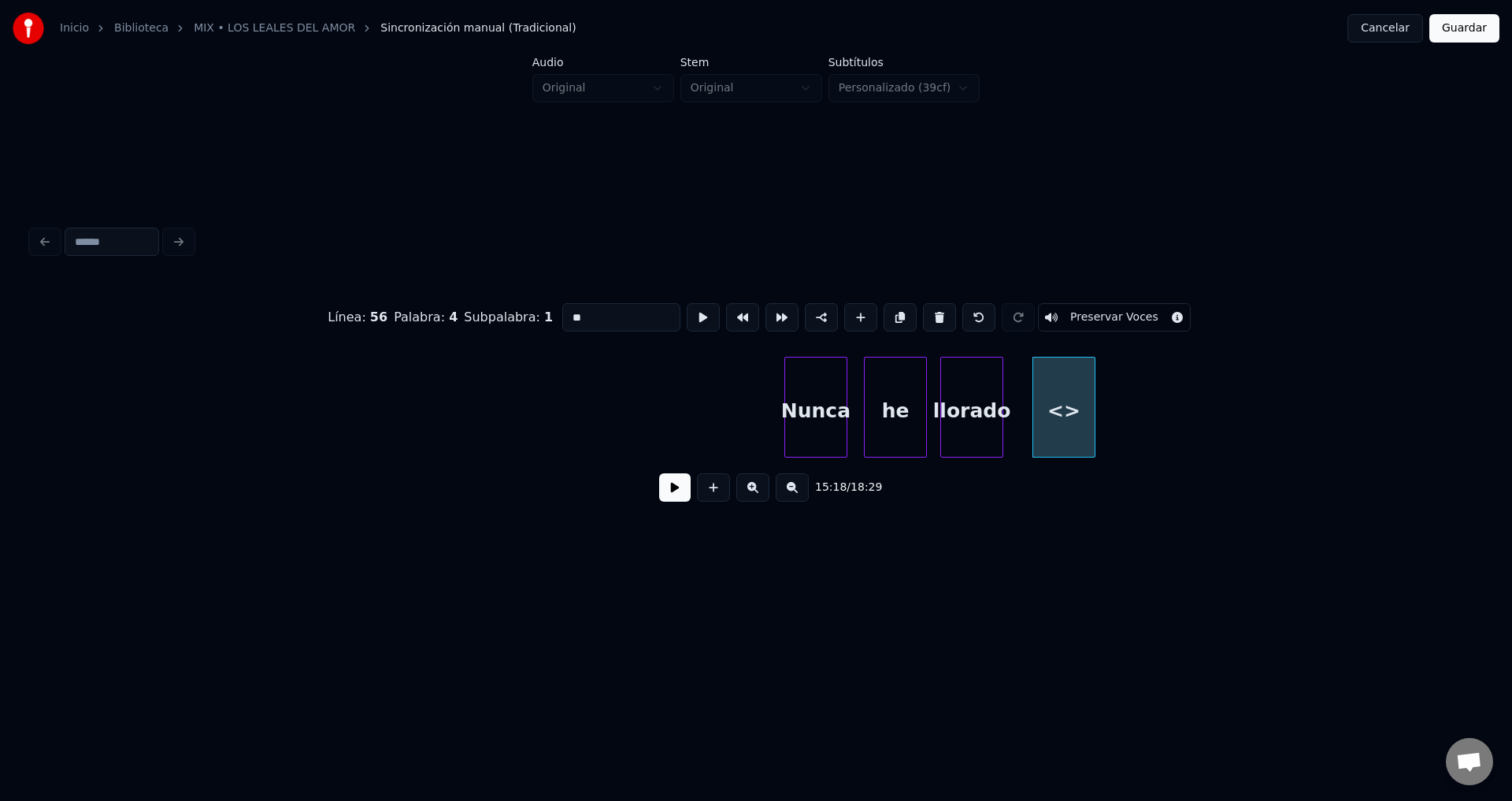
drag, startPoint x: 622, startPoint y: 310, endPoint x: 465, endPoint y: 305, distance: 157.1
type input "***"
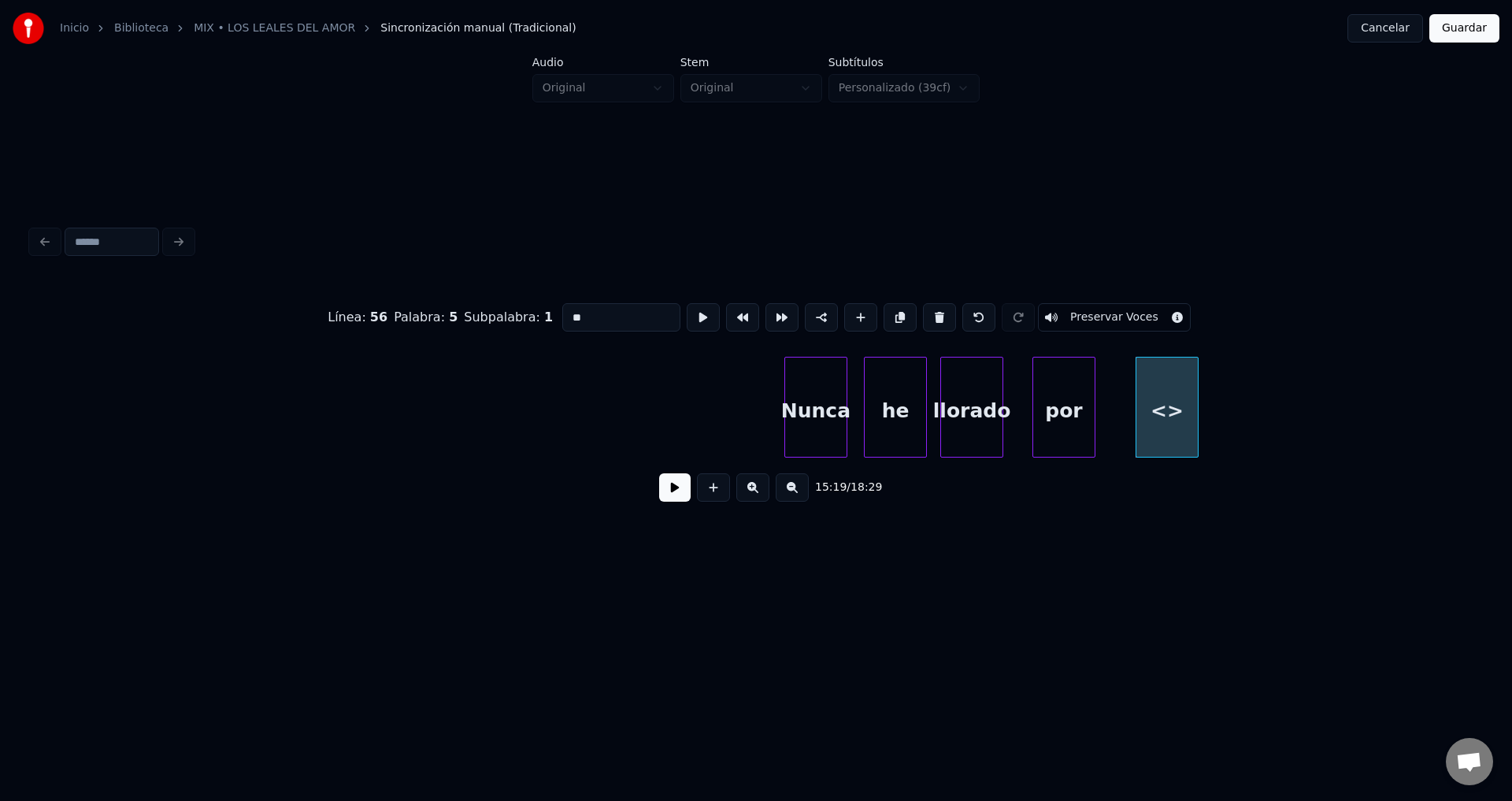
drag, startPoint x: 634, startPoint y: 308, endPoint x: 455, endPoint y: 314, distance: 179.1
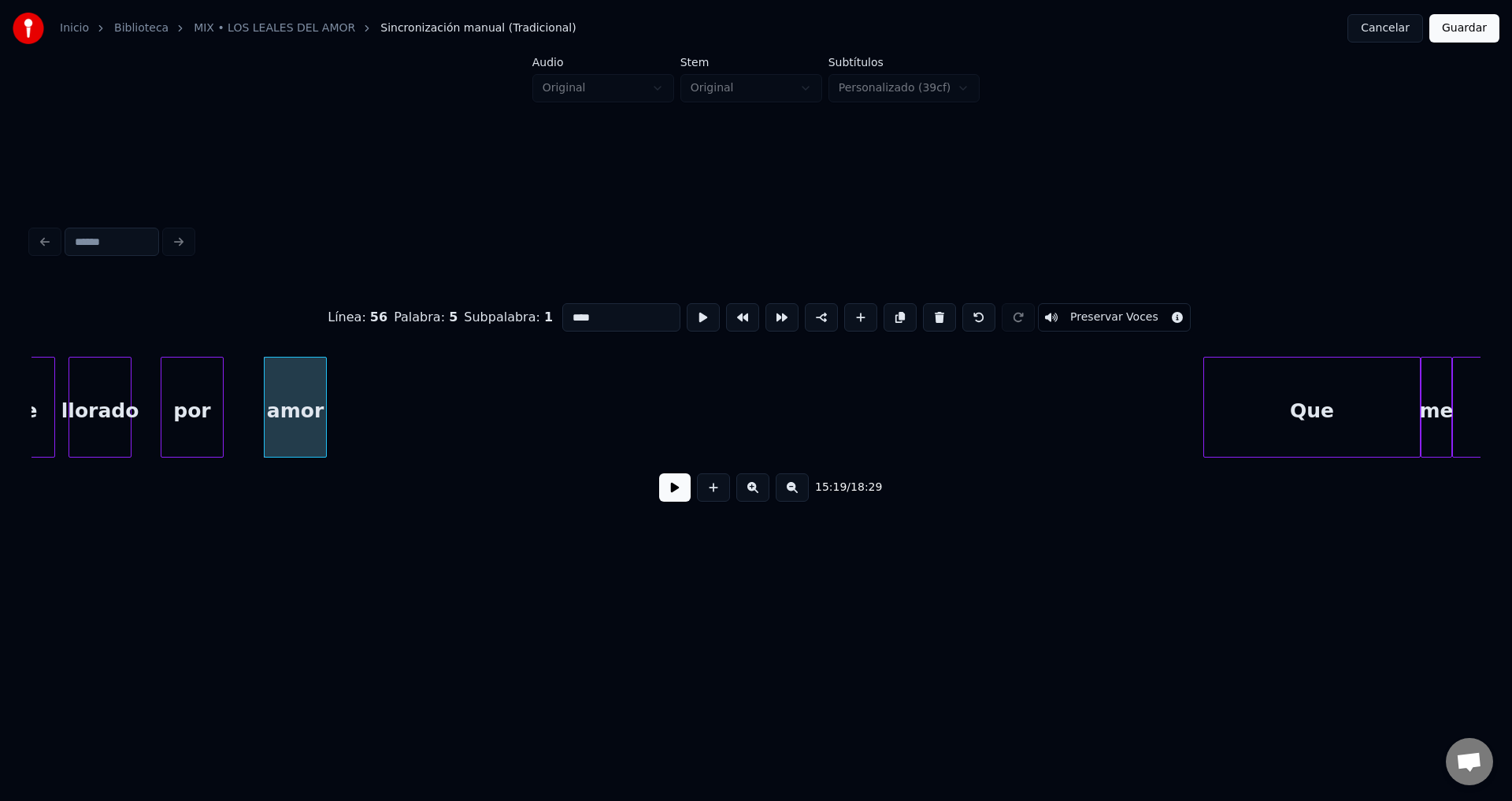
scroll to position [0, 144356]
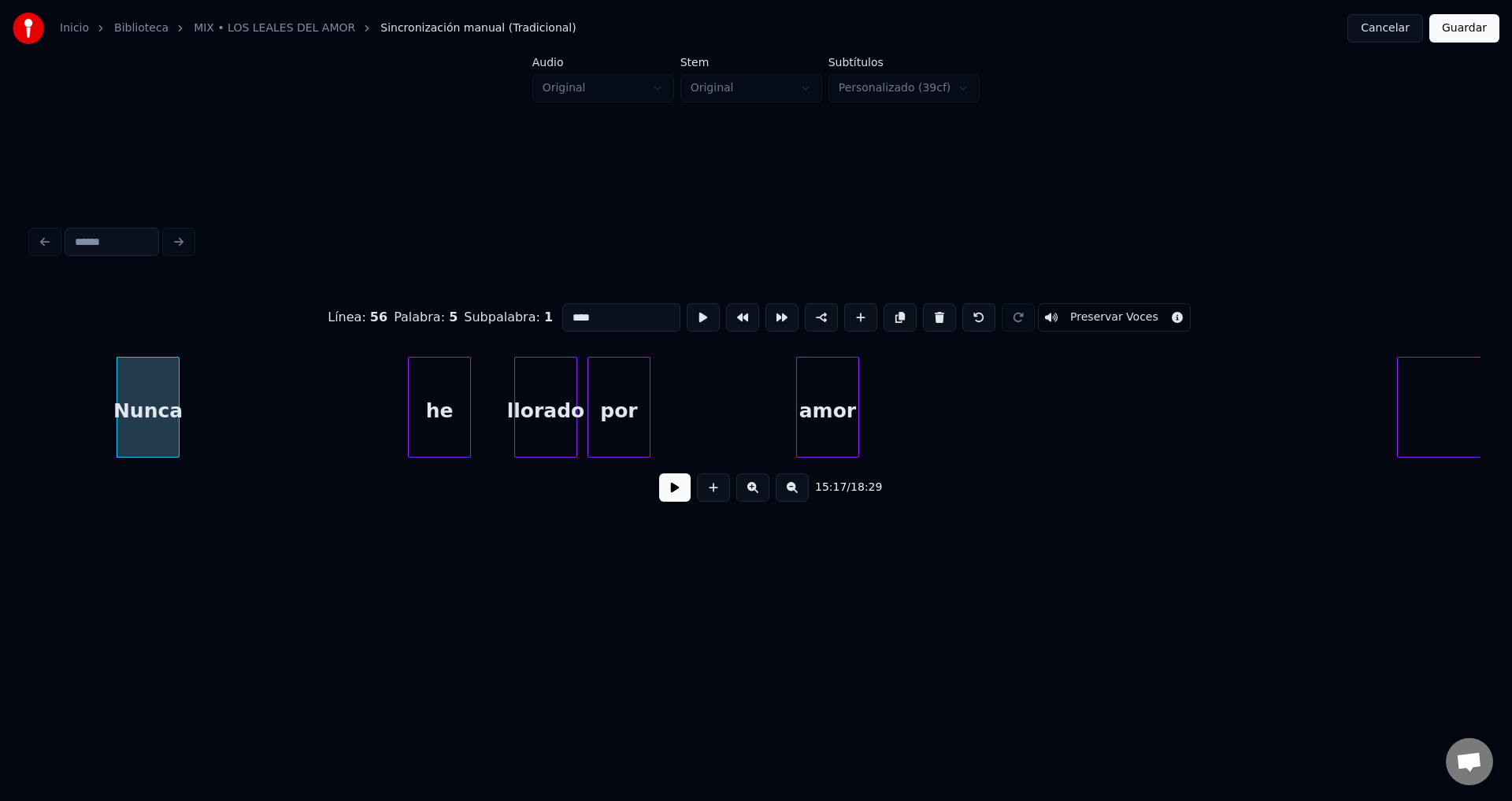
type input "****"
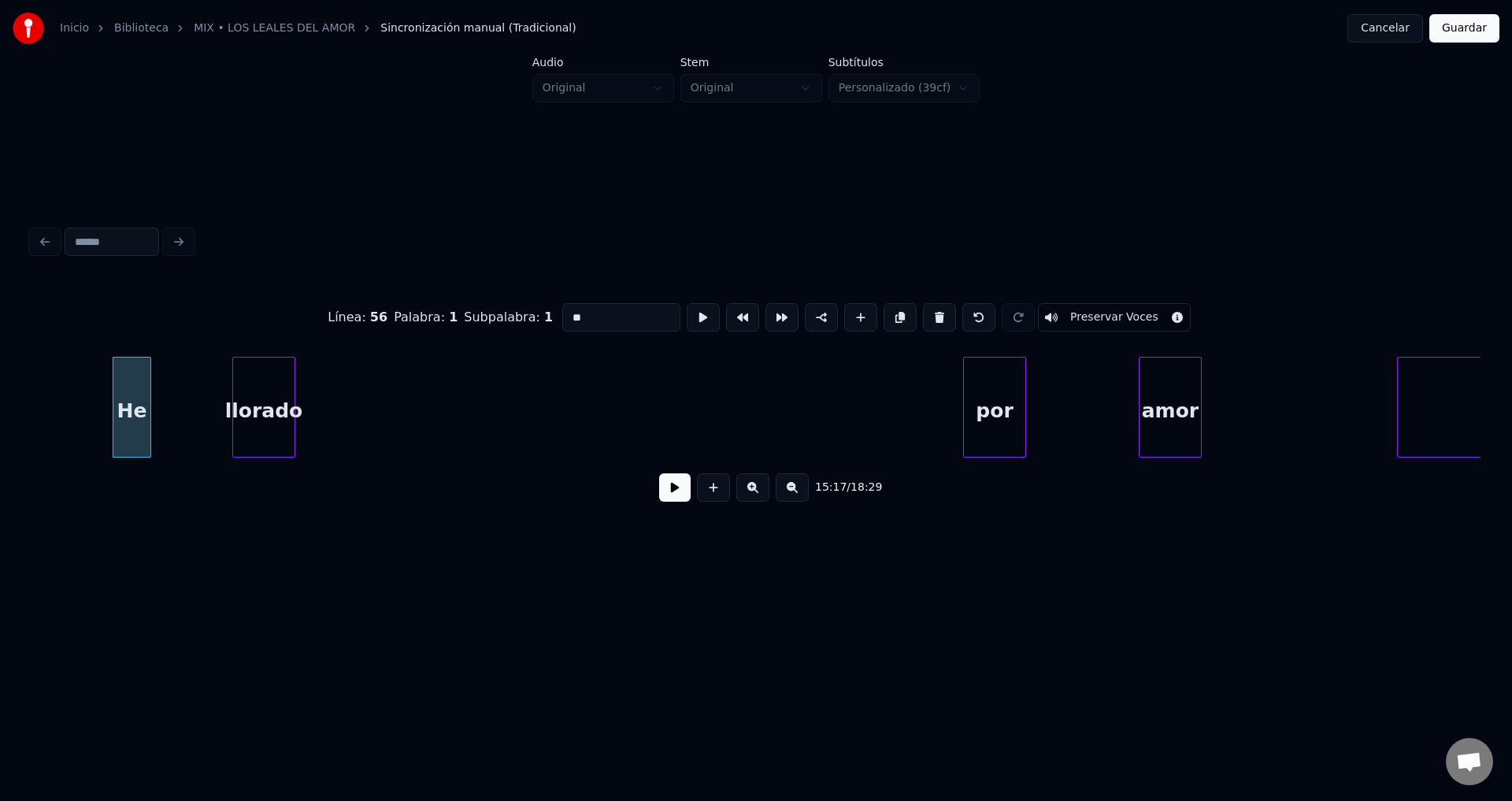
type input "**"
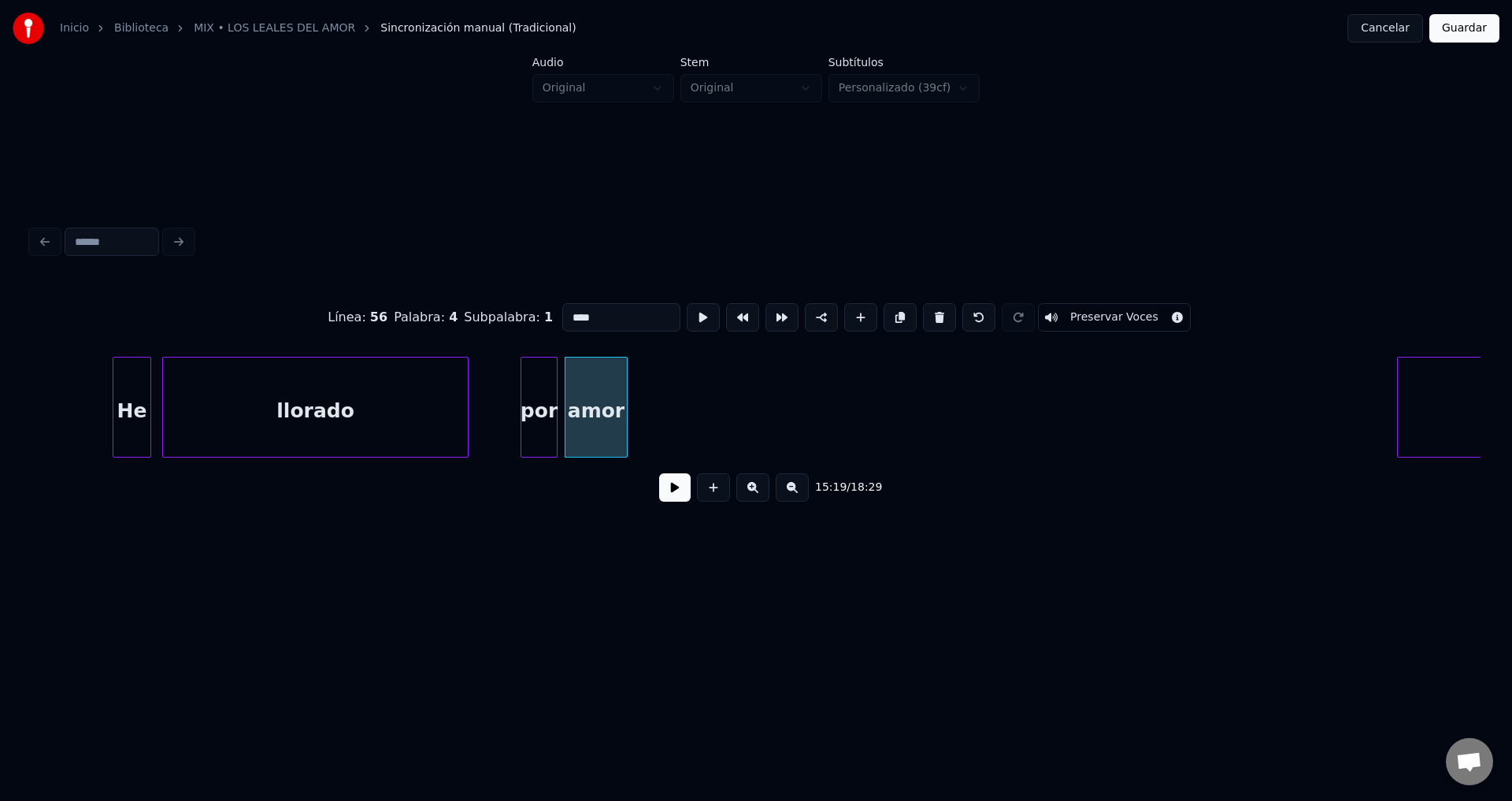
drag, startPoint x: 630, startPoint y: 317, endPoint x: 497, endPoint y: 323, distance: 133.1
type input "******"
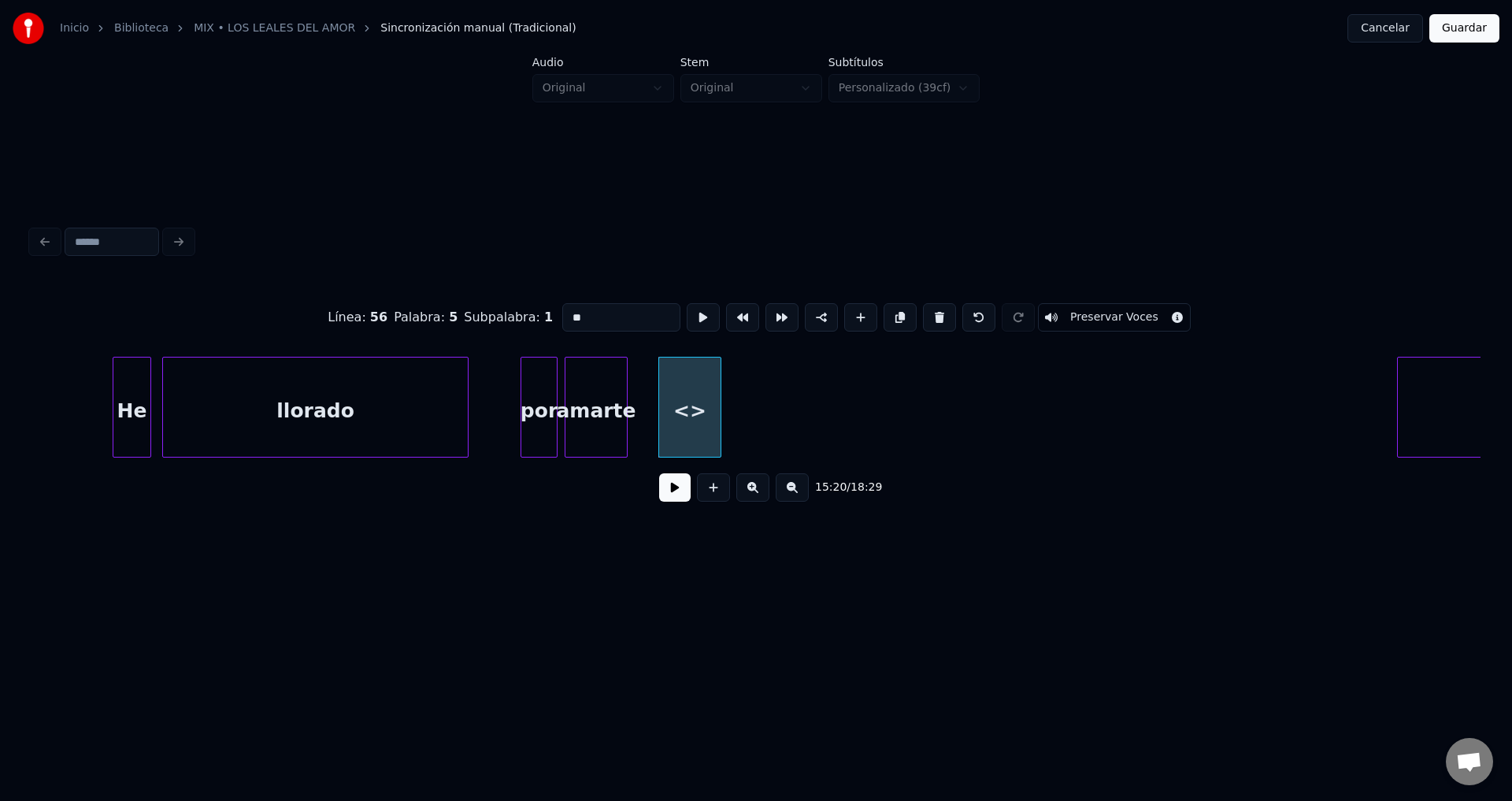
drag, startPoint x: 608, startPoint y: 314, endPoint x: 489, endPoint y: 316, distance: 119.0
type input "*****"
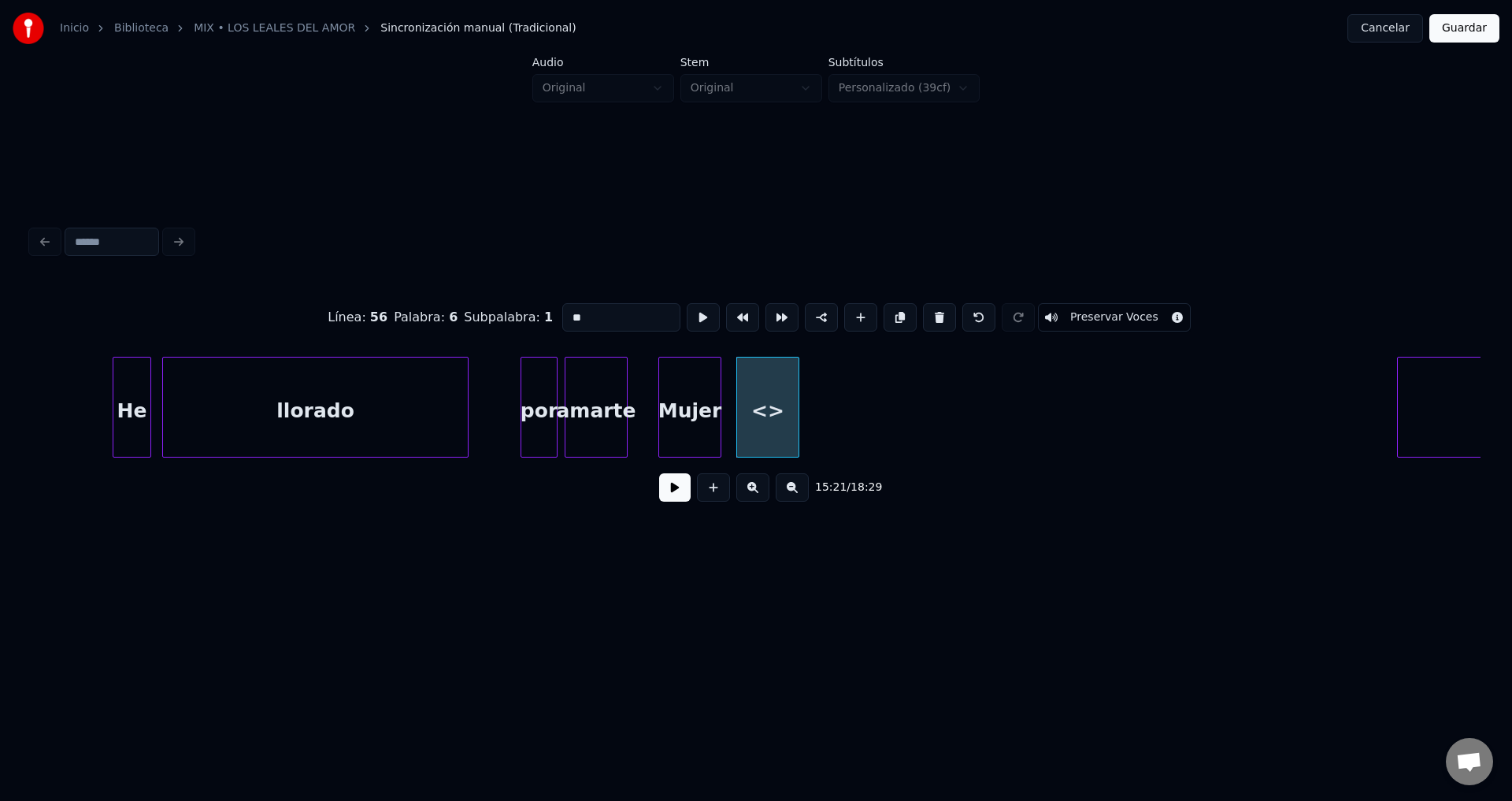
drag, startPoint x: 513, startPoint y: 312, endPoint x: 467, endPoint y: 312, distance: 46.0
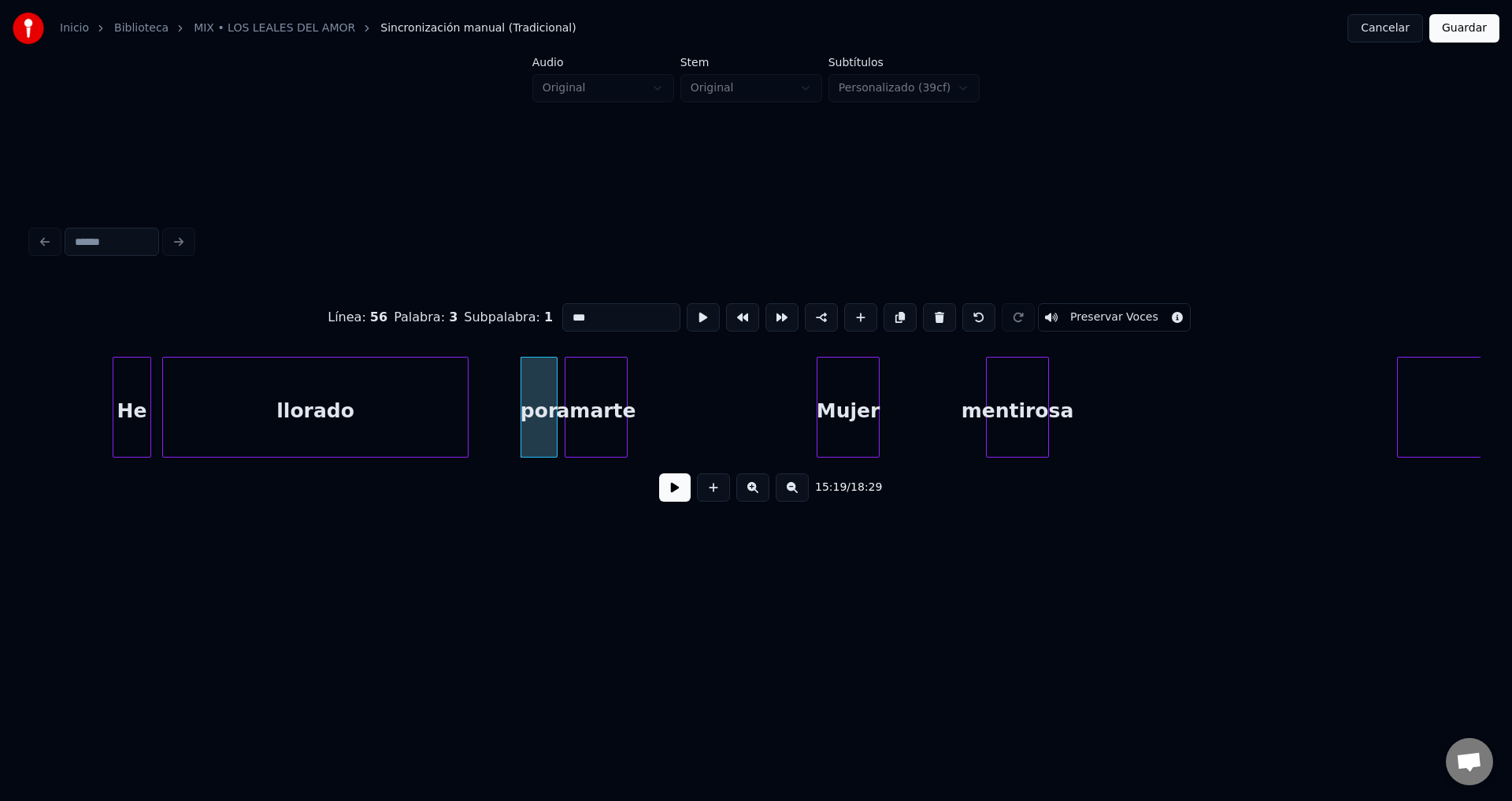
type input "***"
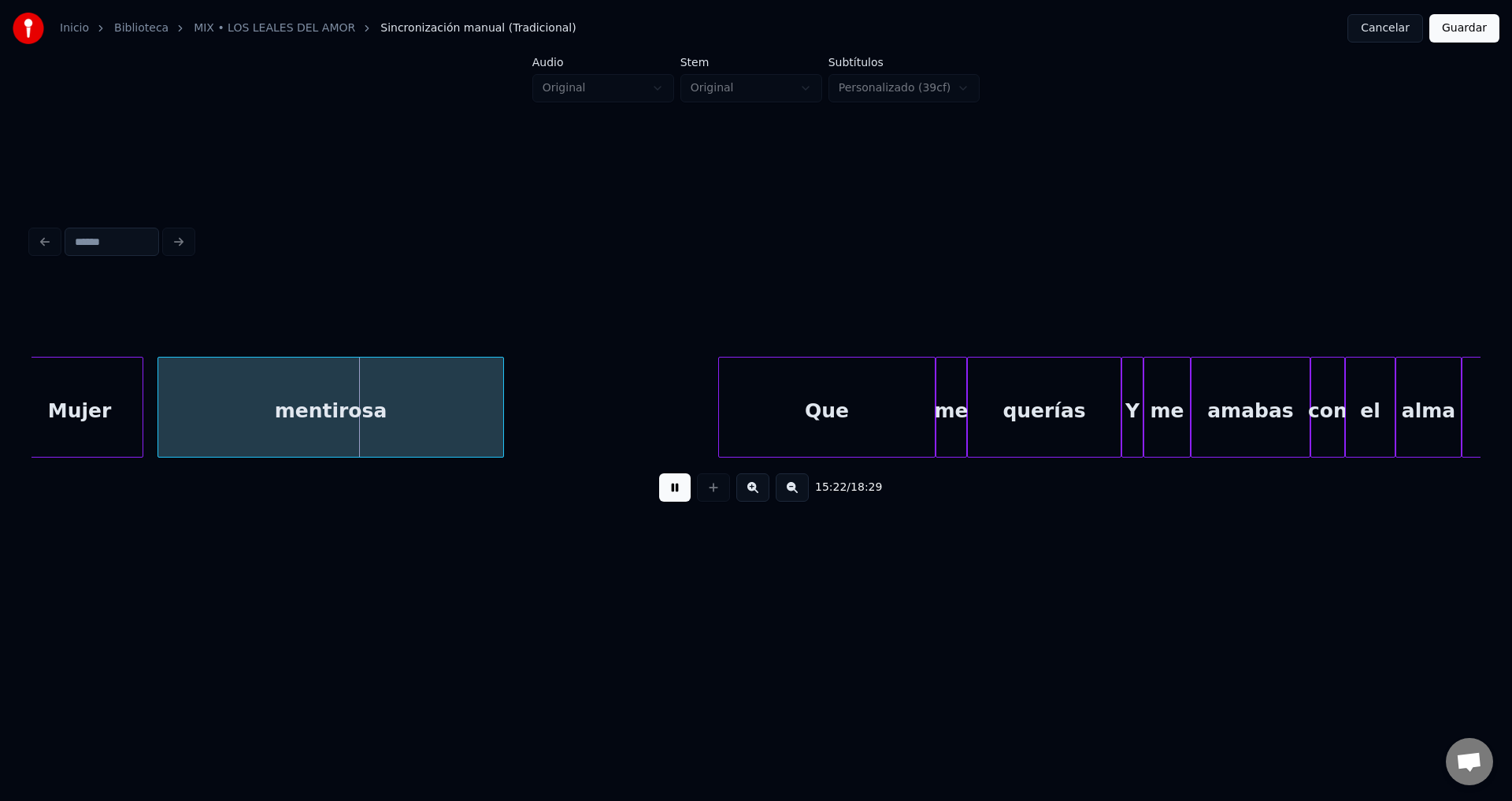
scroll to position [0, 145131]
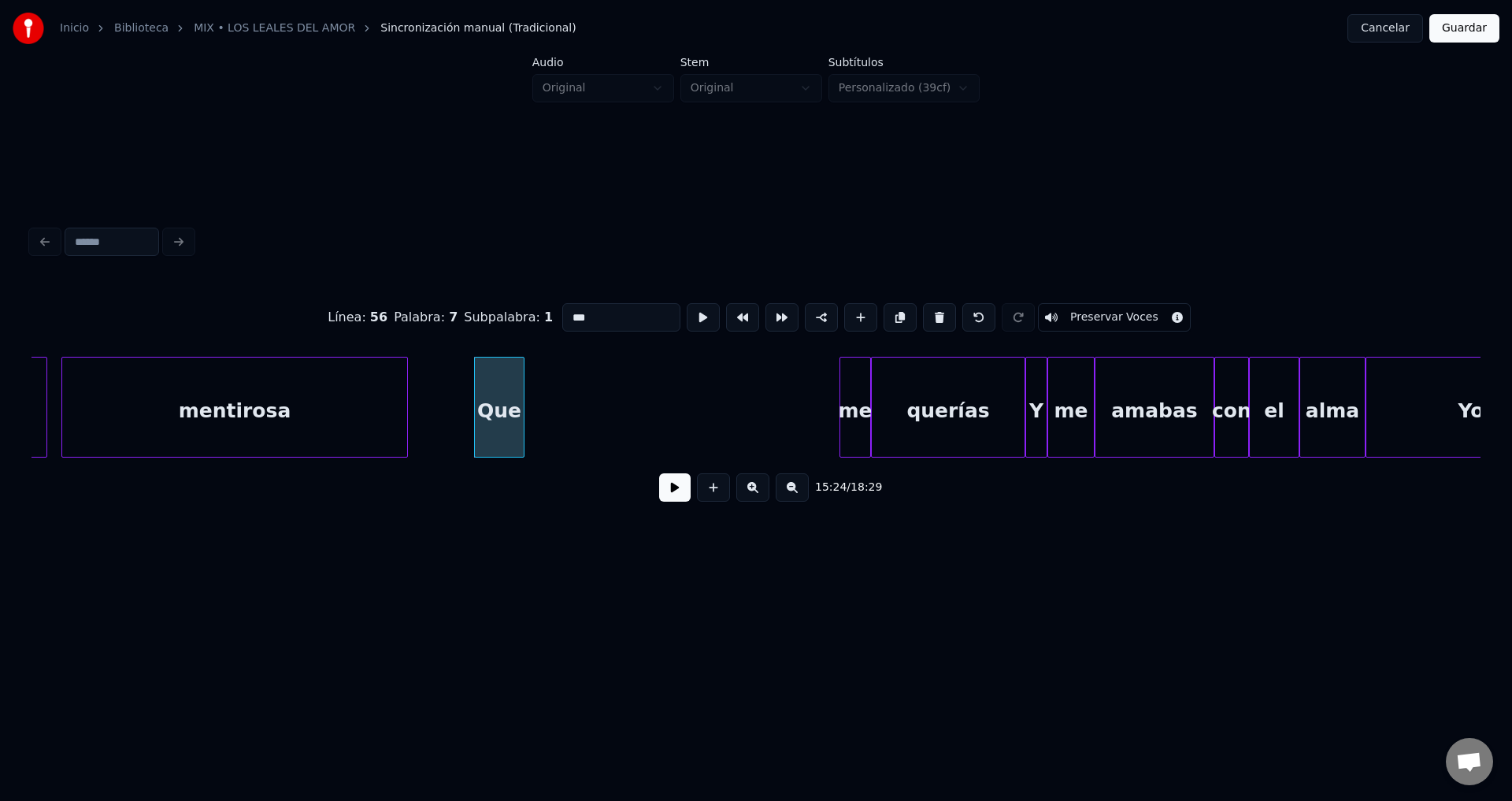
drag, startPoint x: 603, startPoint y: 310, endPoint x: 402, endPoint y: 303, distance: 201.1
type input "**"
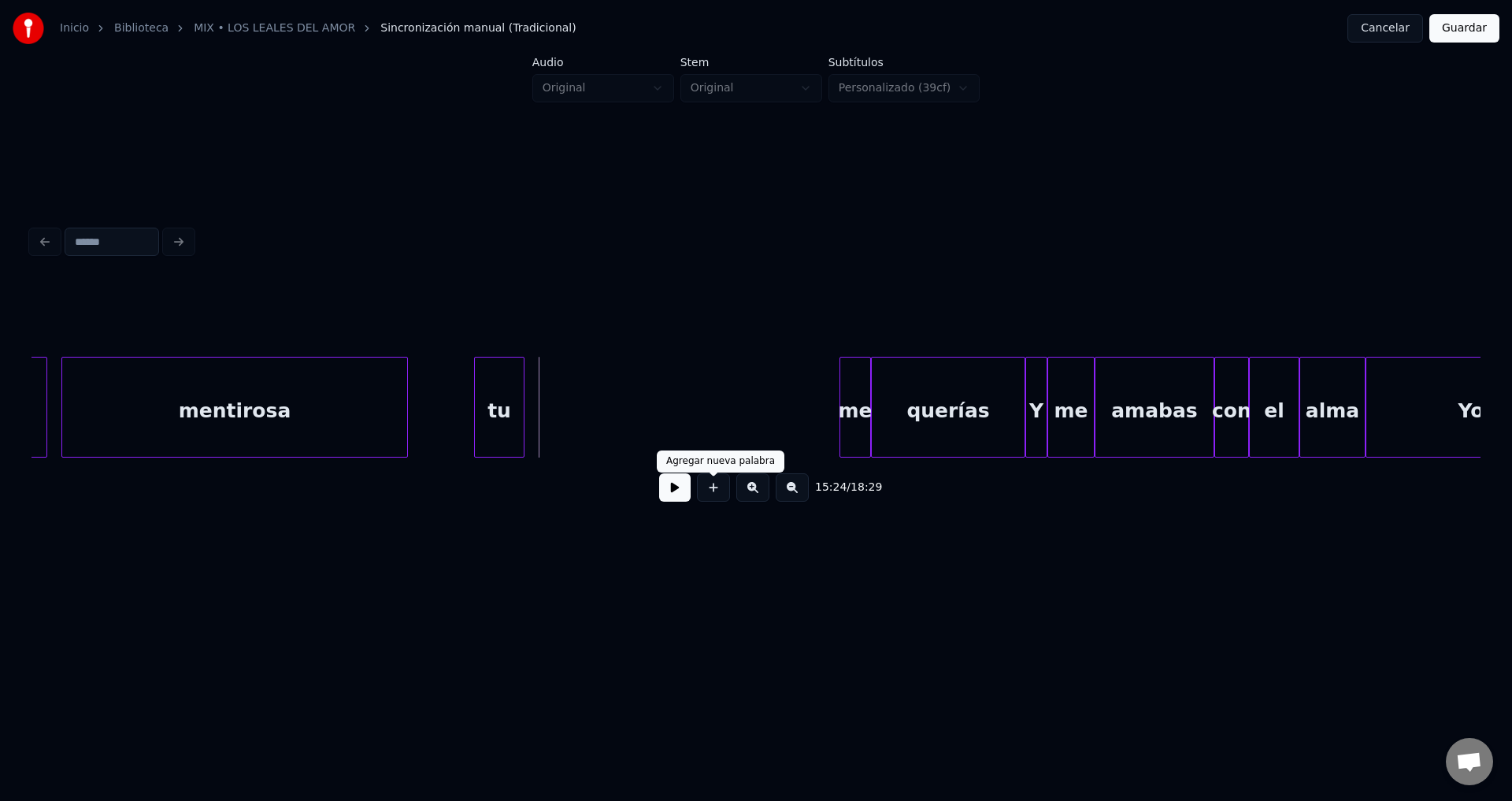
drag, startPoint x: 708, startPoint y: 483, endPoint x: 694, endPoint y: 454, distance: 32.2
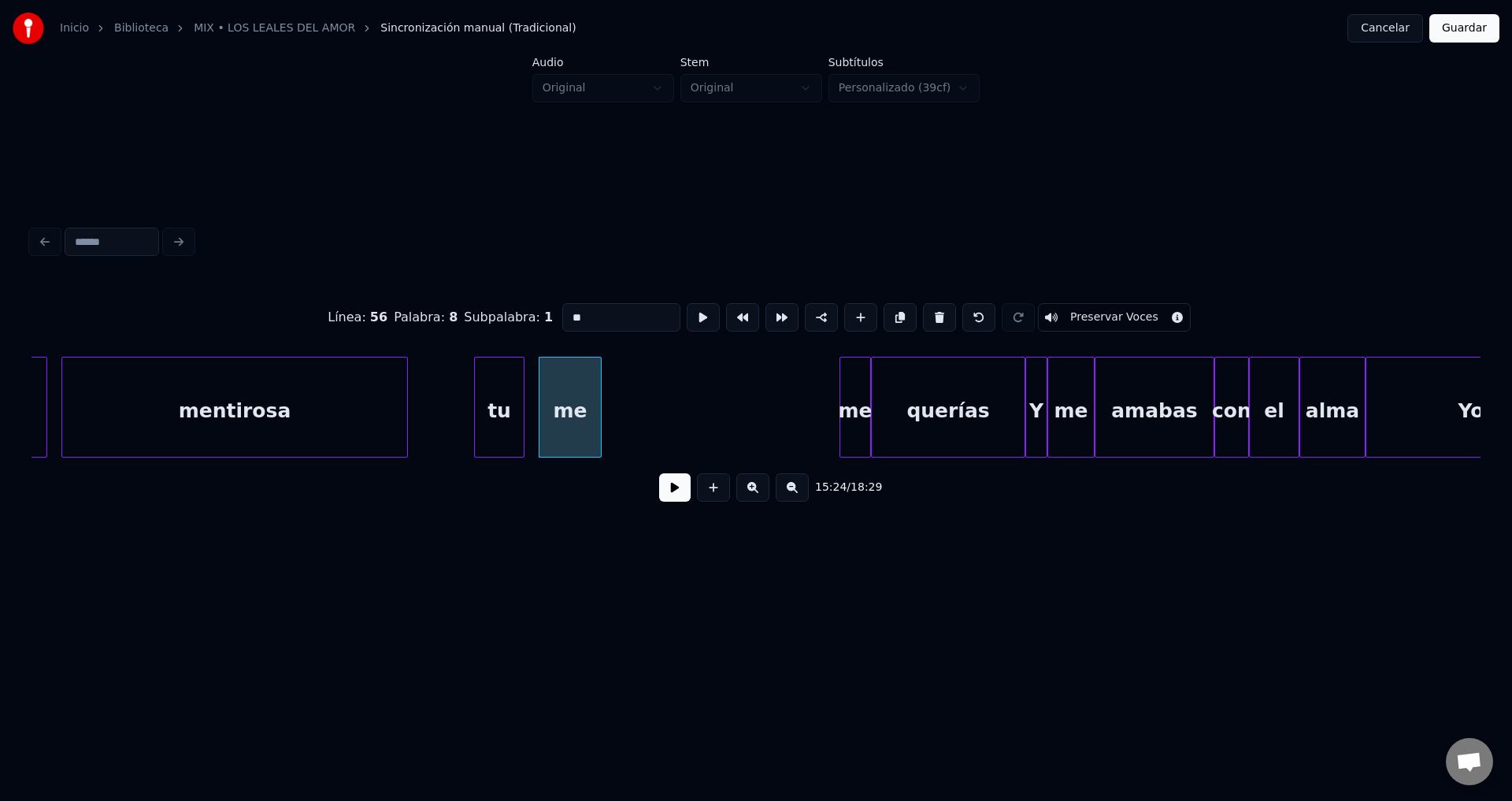
type input "**"
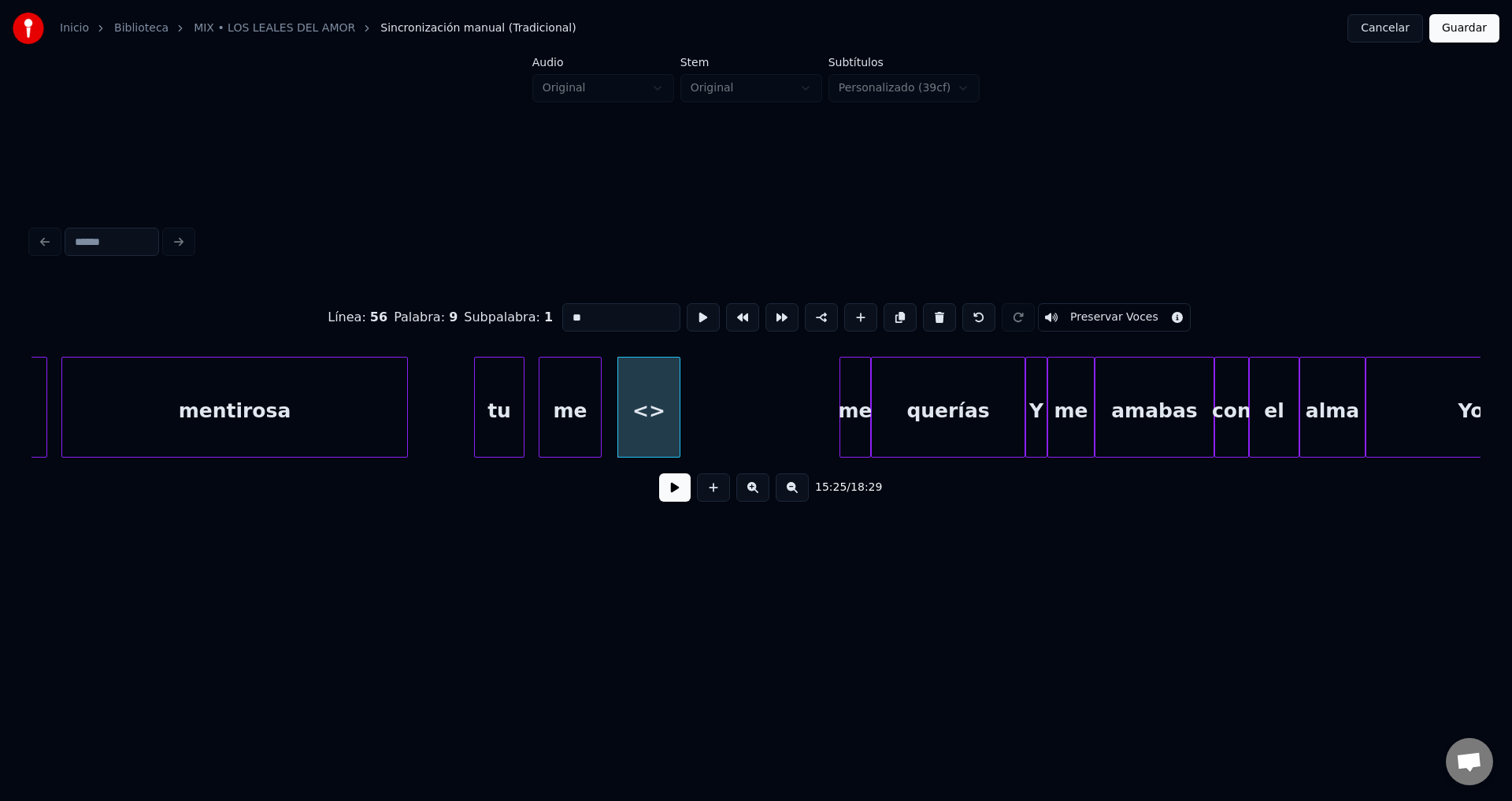
drag, startPoint x: 576, startPoint y: 321, endPoint x: 458, endPoint y: 315, distance: 118.2
type input "******"
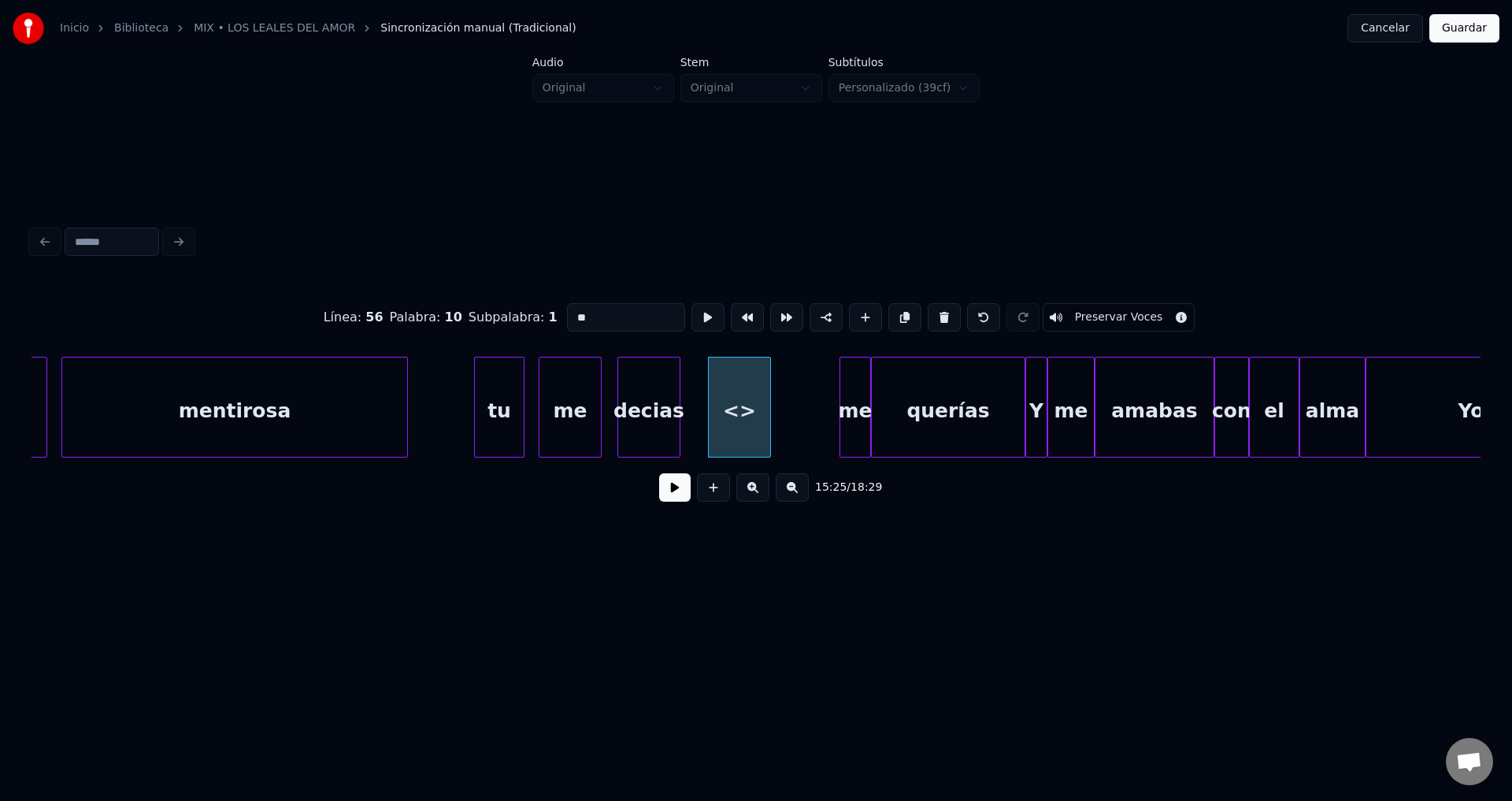
drag, startPoint x: 601, startPoint y: 312, endPoint x: 509, endPoint y: 315, distance: 92.0
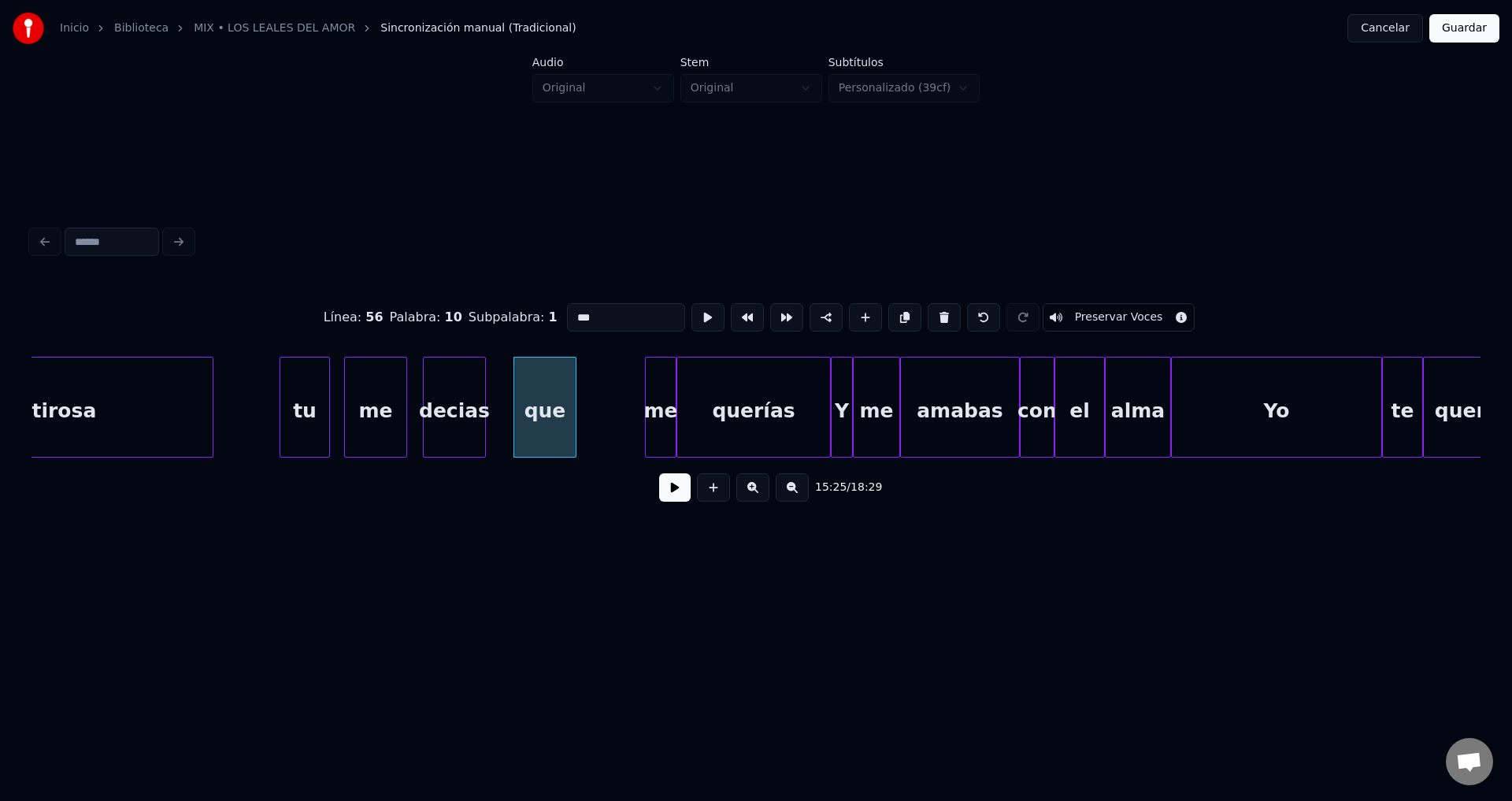
scroll to position [0, 145422]
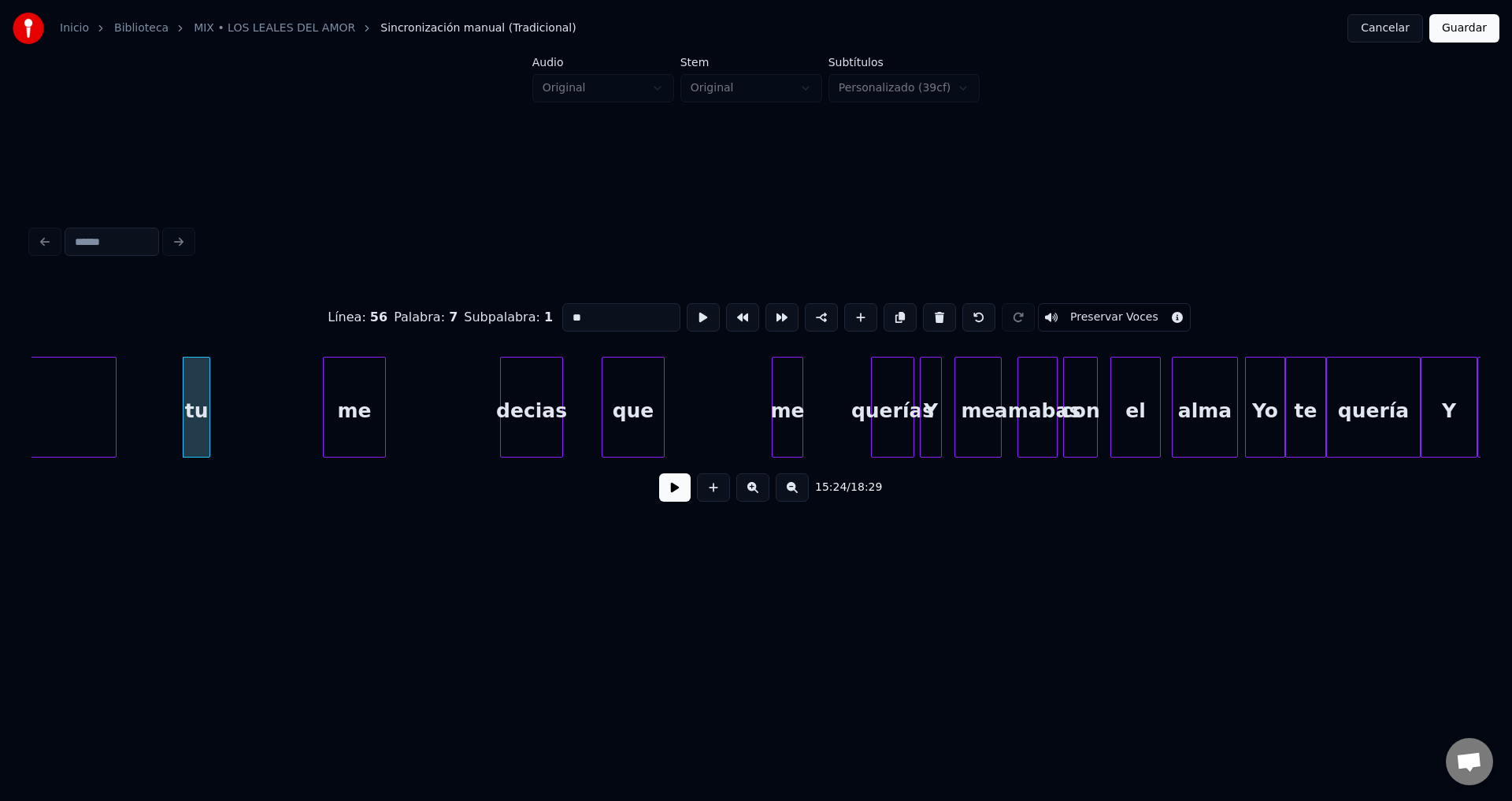
type input "**"
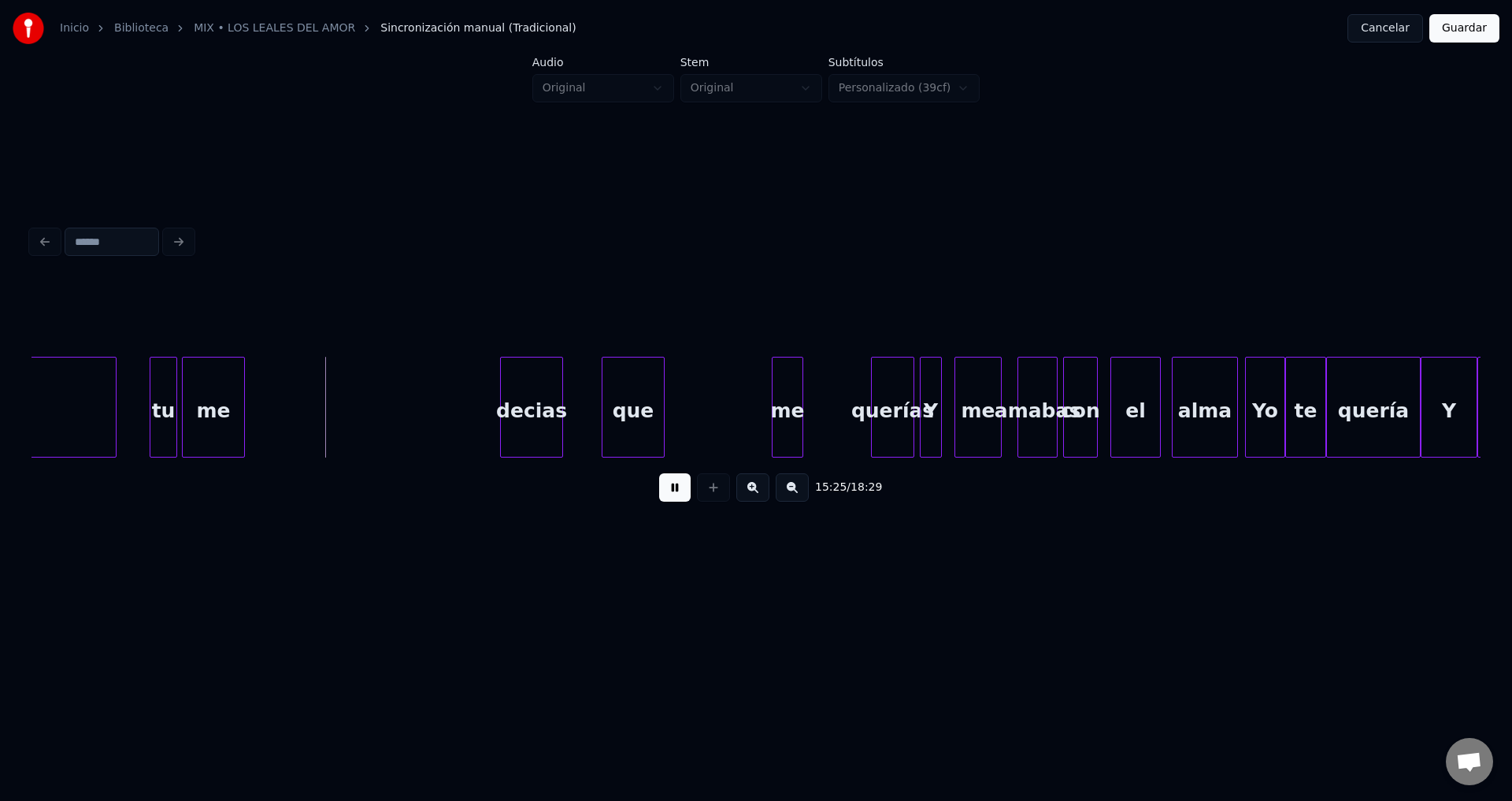
drag, startPoint x: 241, startPoint y: 409, endPoint x: 233, endPoint y: 412, distance: 8.5
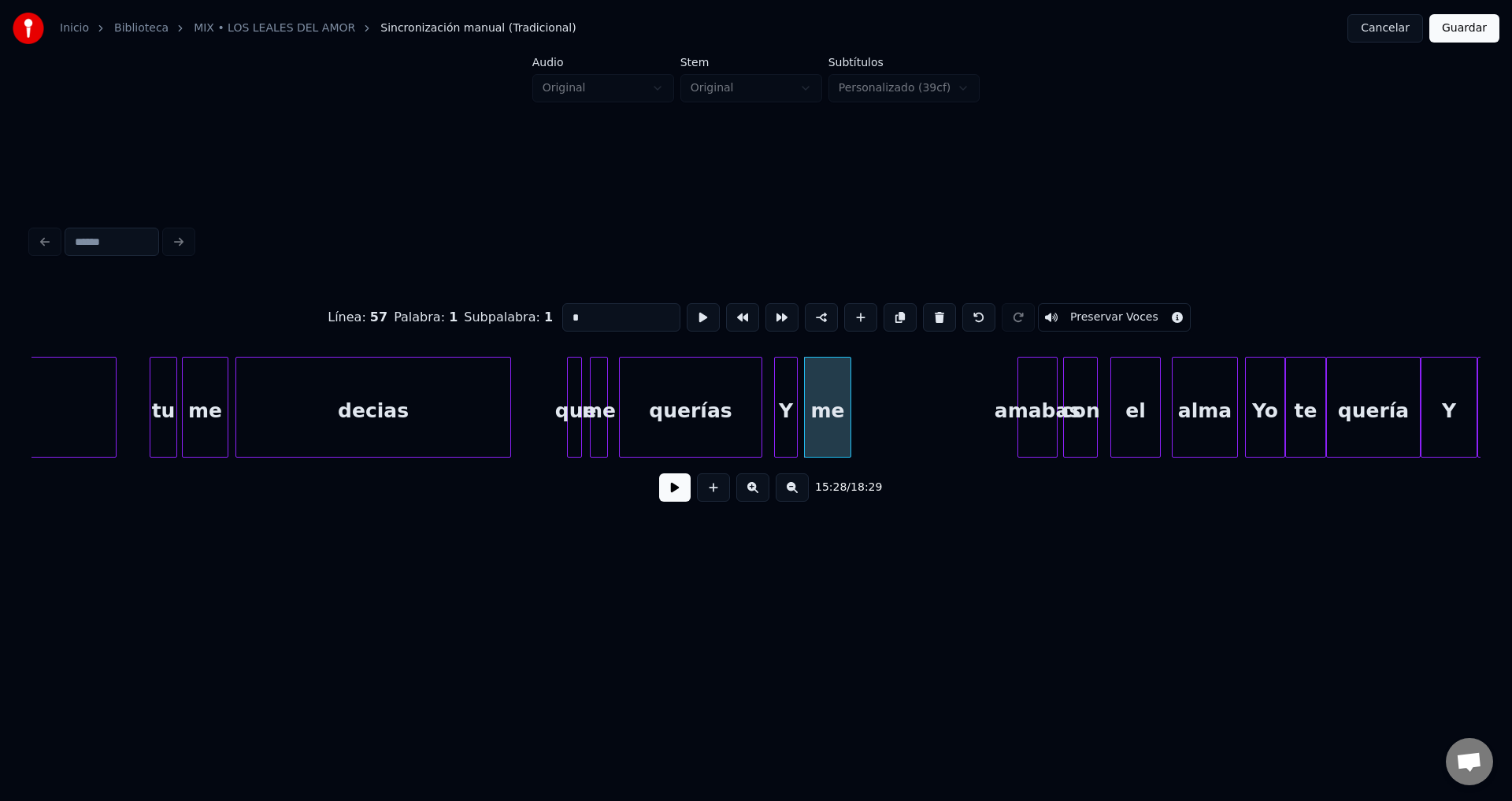
type input "**"
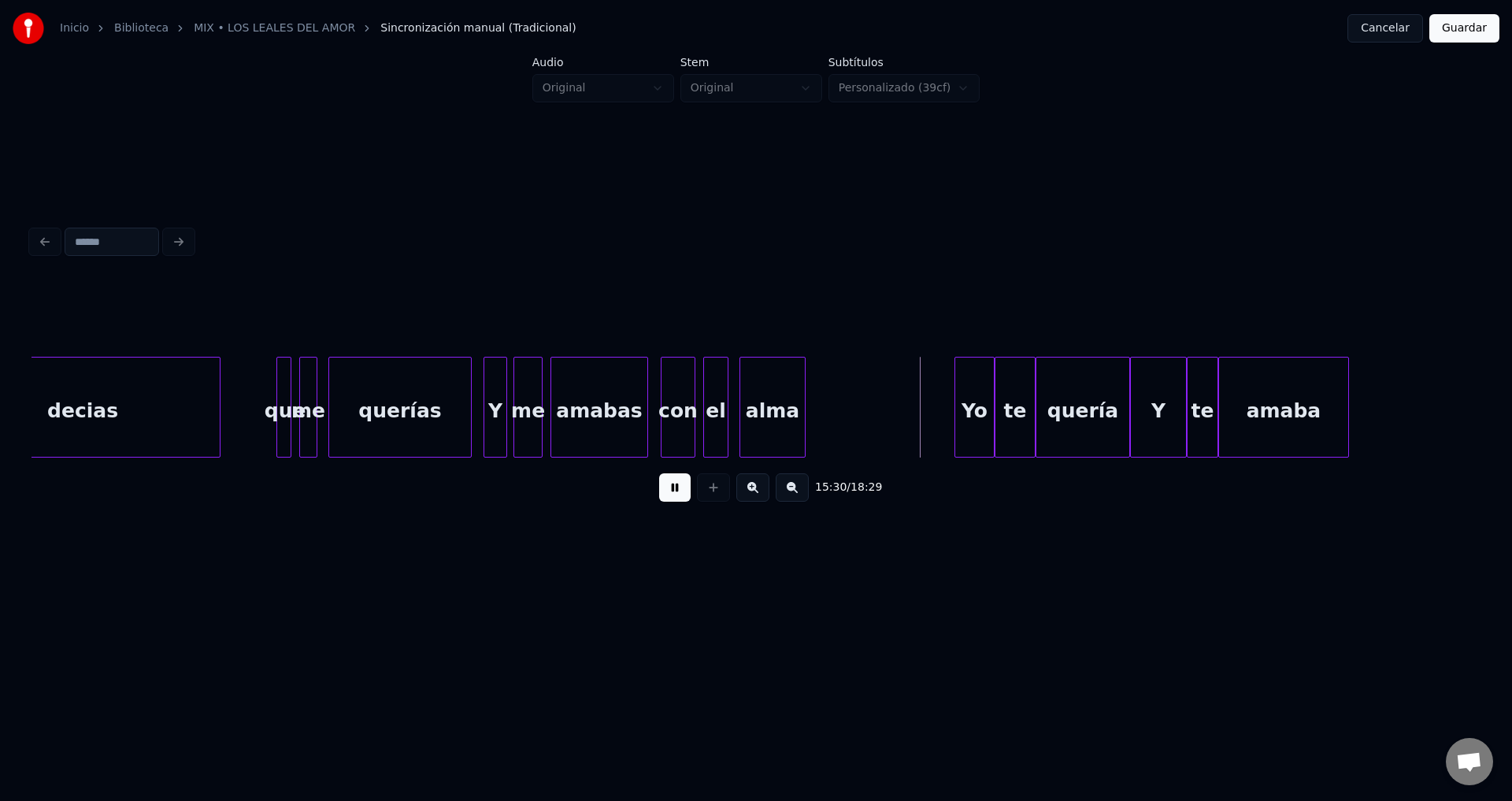
scroll to position [0, 146003]
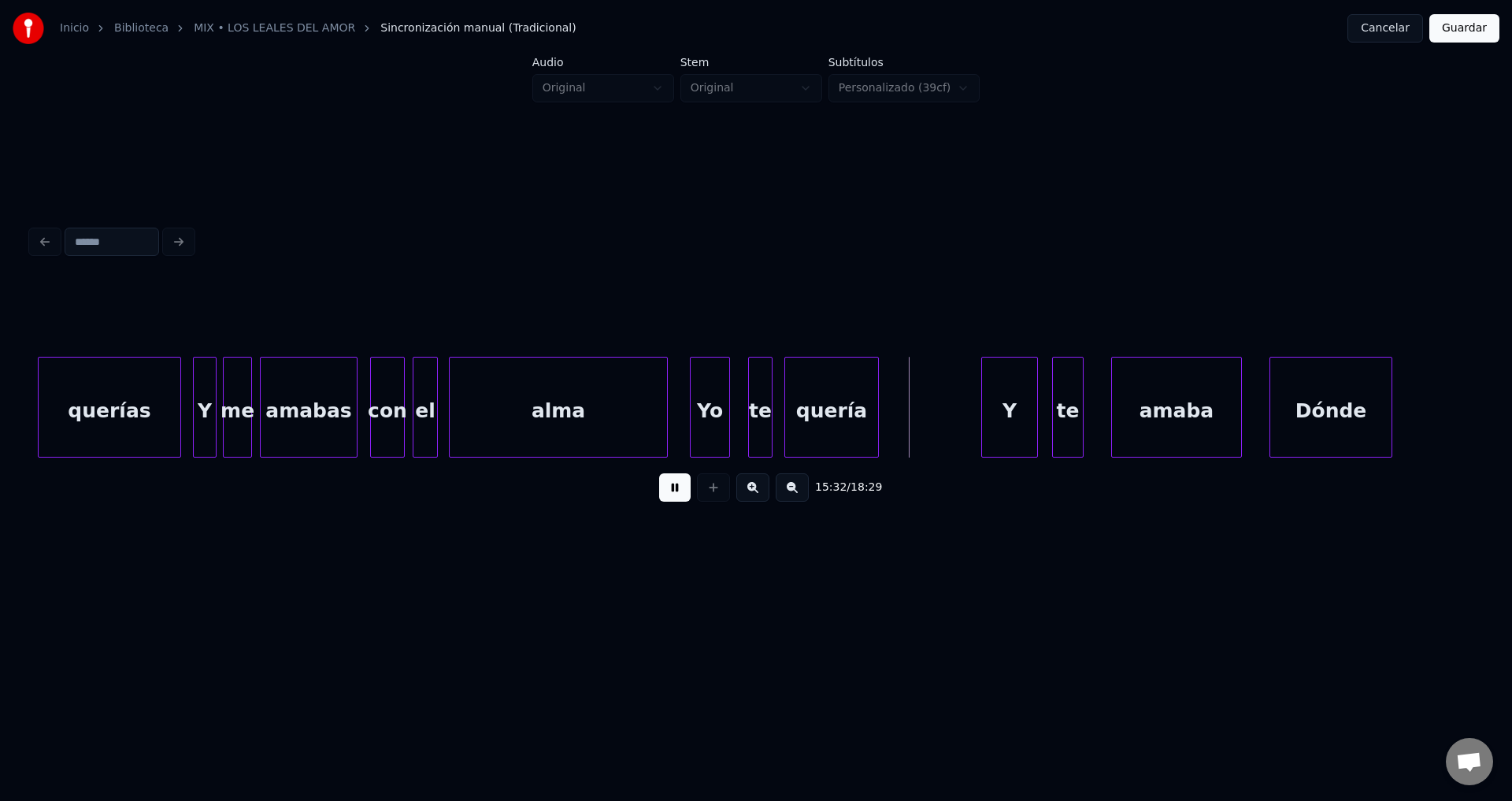
drag, startPoint x: 665, startPoint y: 492, endPoint x: 711, endPoint y: 489, distance: 46.1
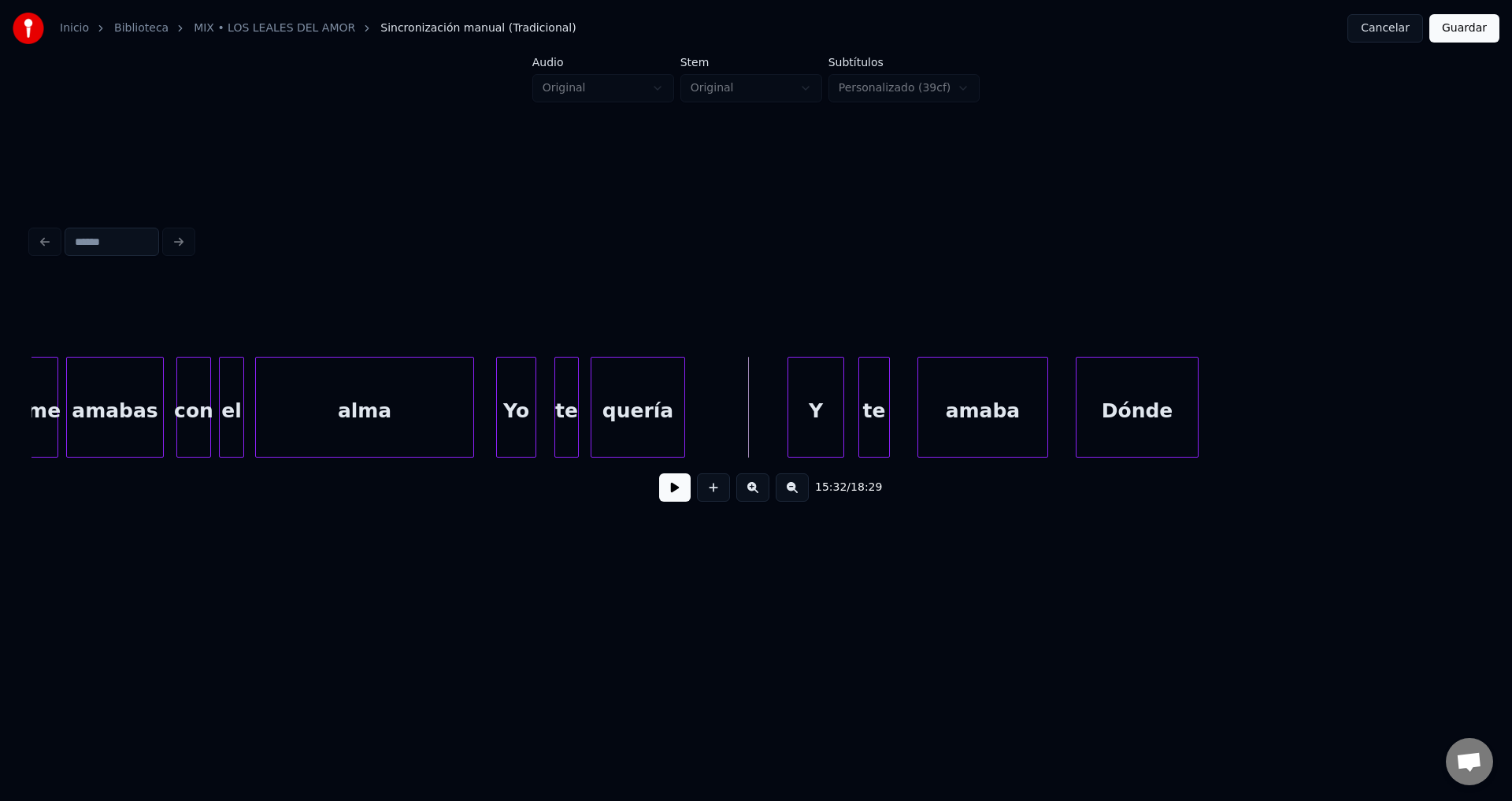
scroll to position [0, 146294]
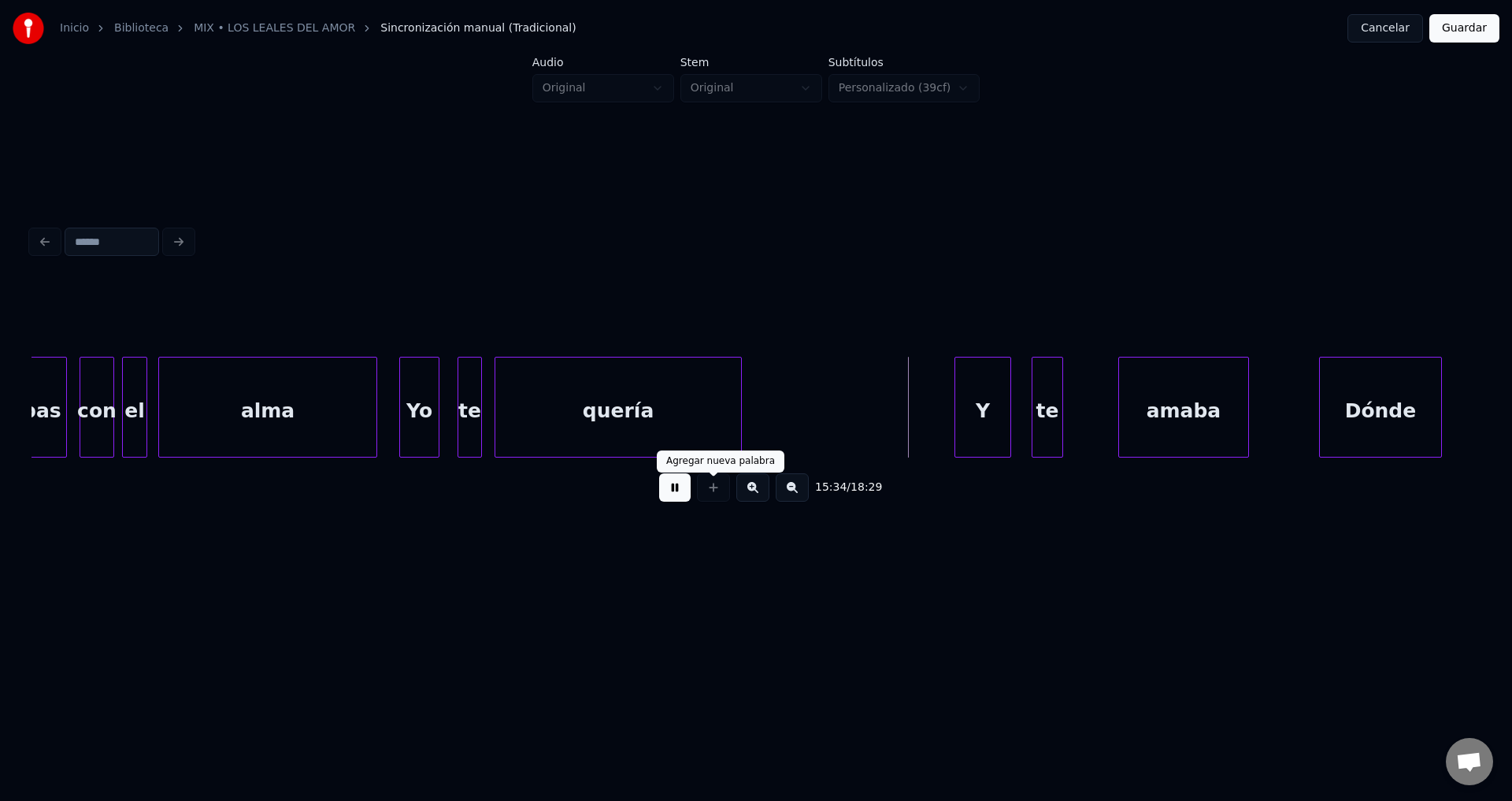
drag, startPoint x: 675, startPoint y: 493, endPoint x: 706, endPoint y: 493, distance: 31.0
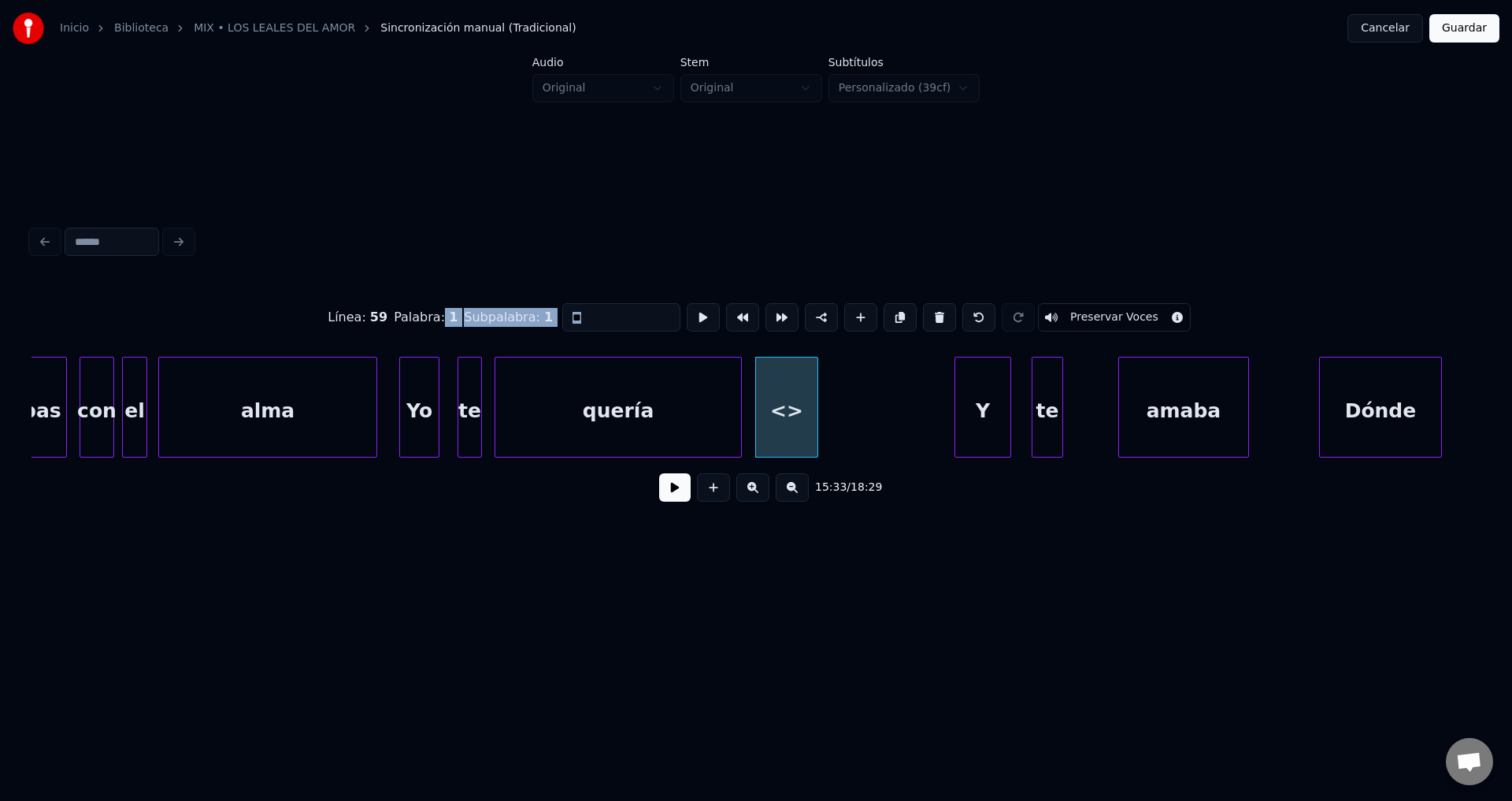
drag, startPoint x: 530, startPoint y: 323, endPoint x: 447, endPoint y: 319, distance: 83.1
drag, startPoint x: 636, startPoint y: 309, endPoint x: 519, endPoint y: 314, distance: 117.1
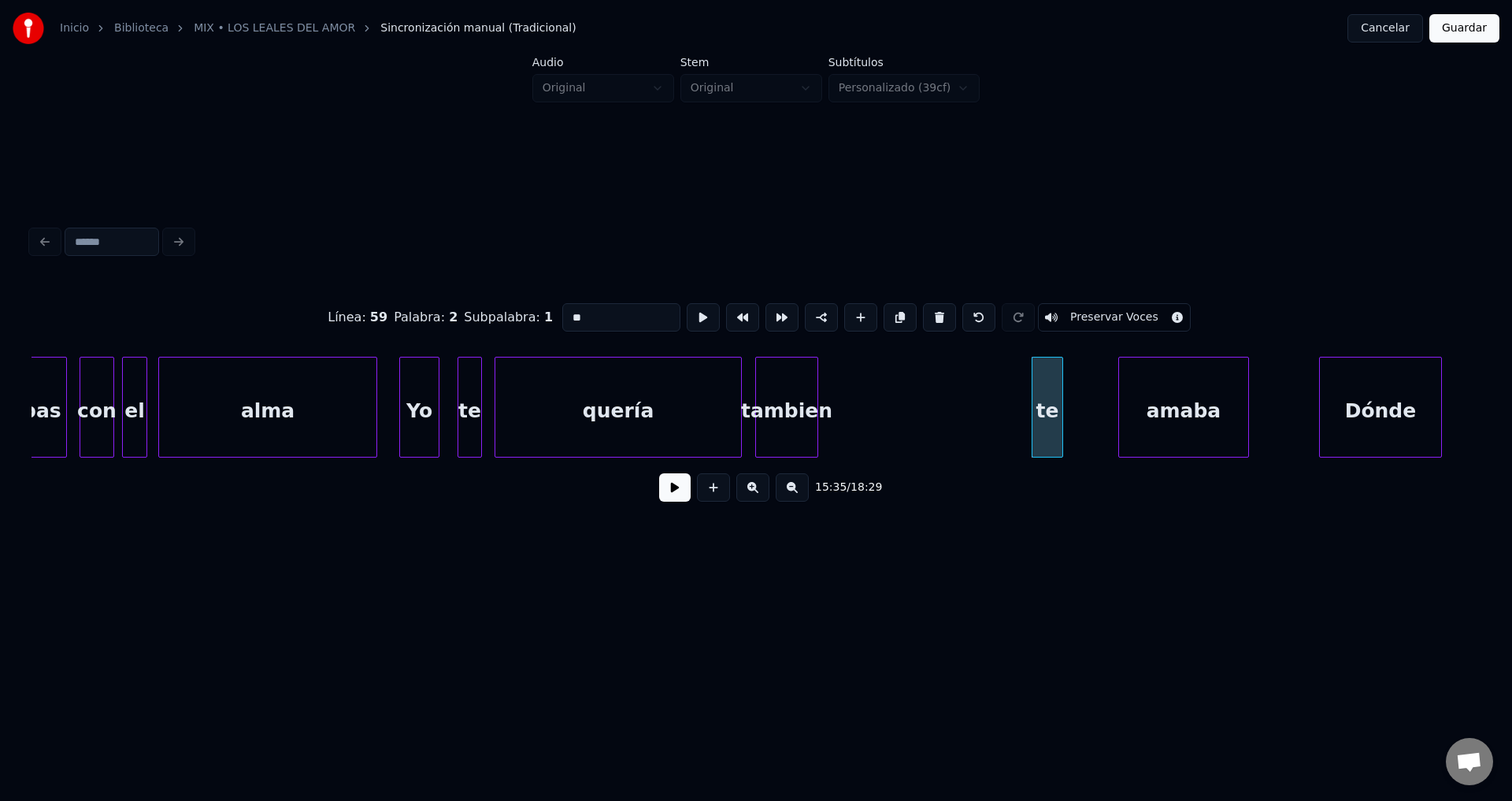
type input "******"
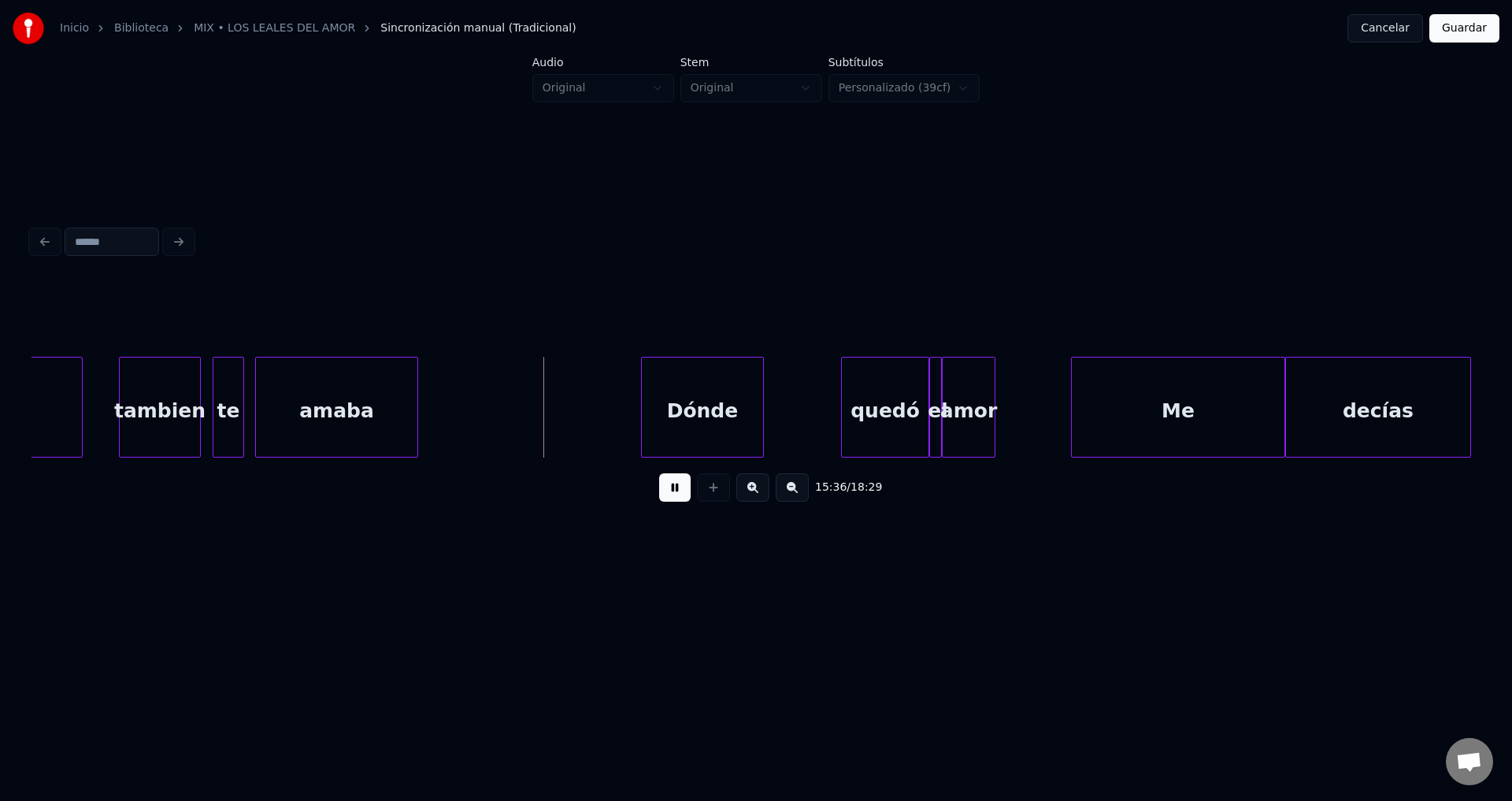
scroll to position [0, 147068]
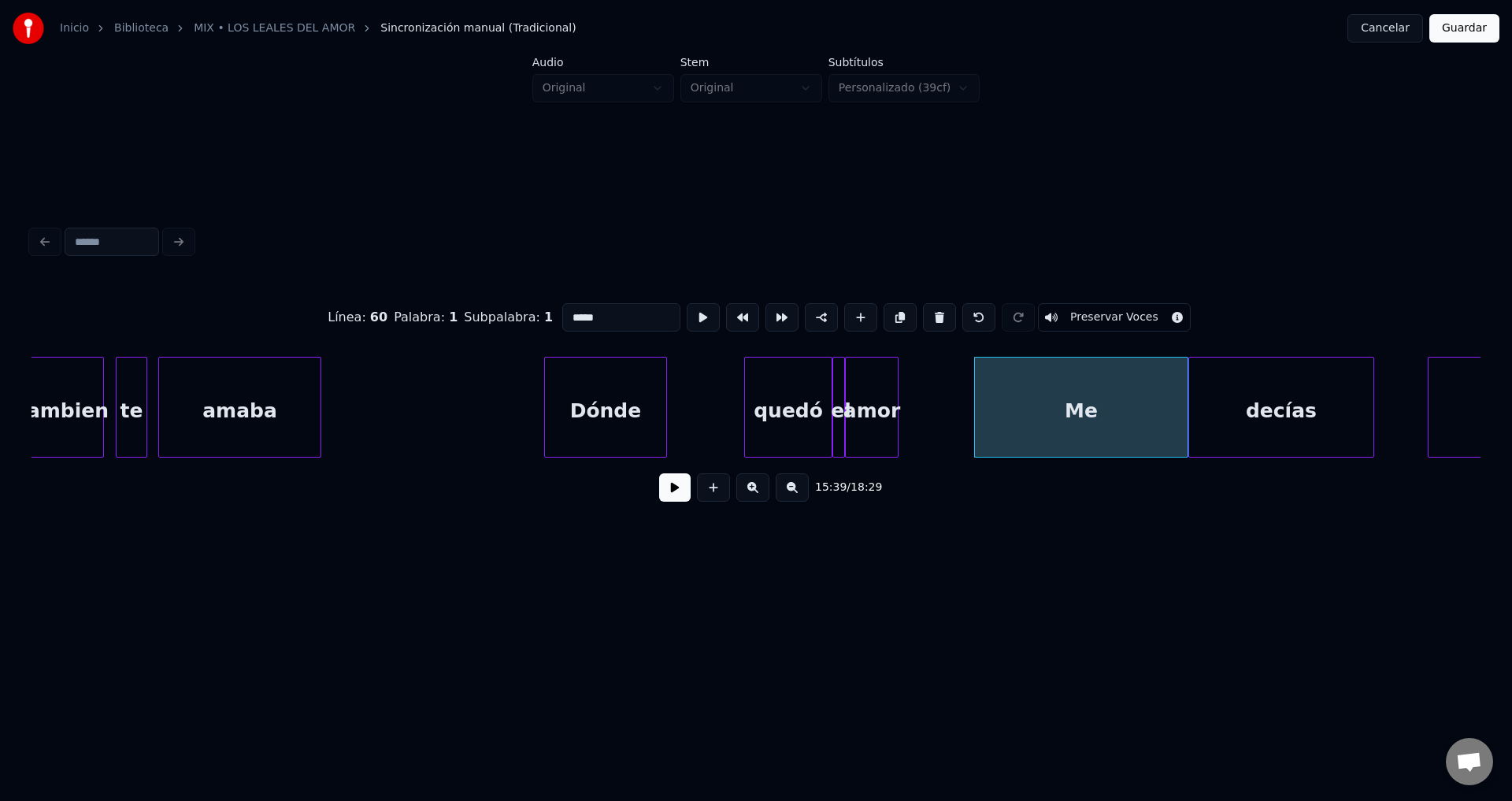
type input "*****"
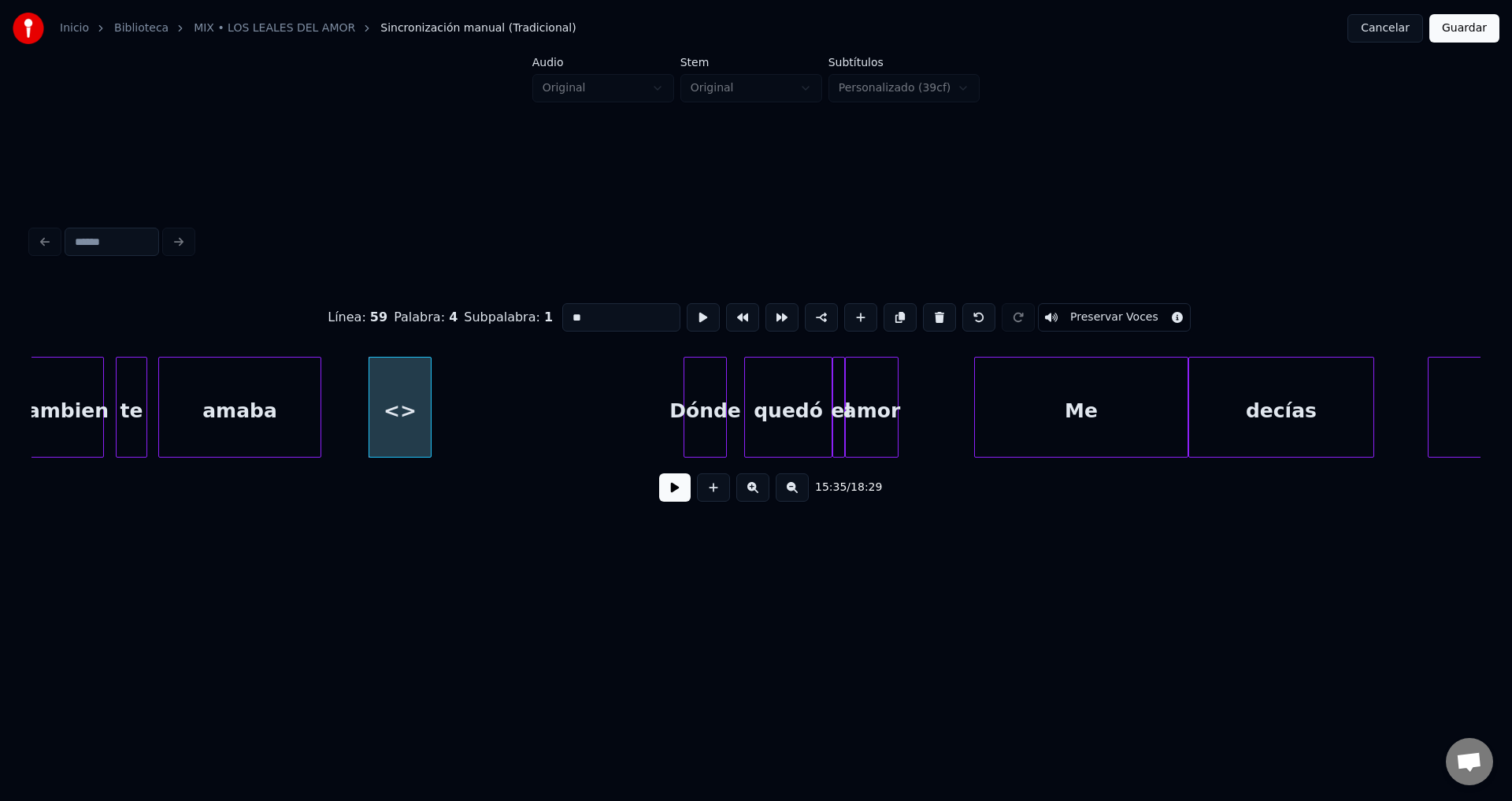
drag, startPoint x: 636, startPoint y: 311, endPoint x: 524, endPoint y: 310, distance: 112.0
type input "****"
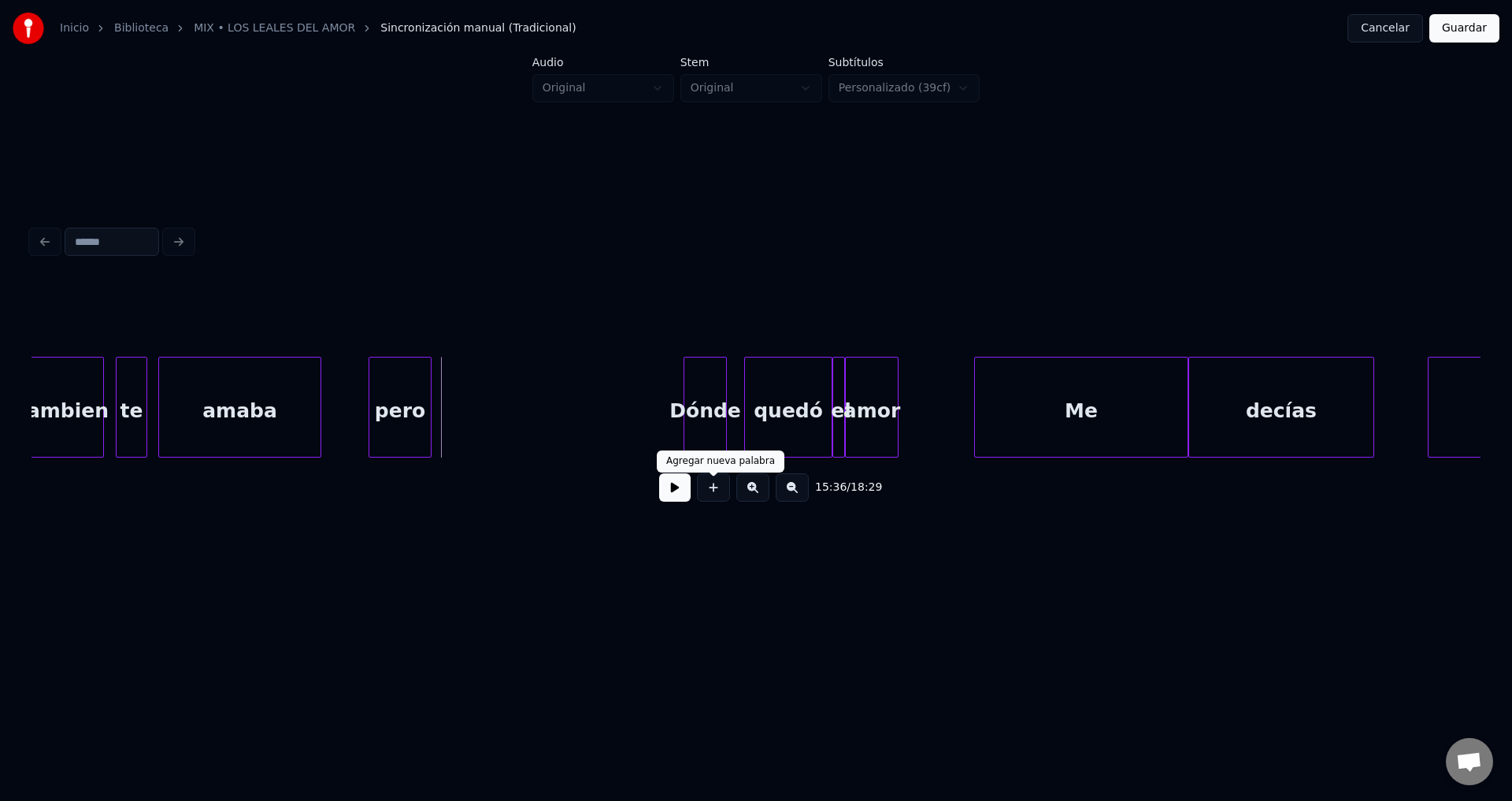
drag, startPoint x: 710, startPoint y: 491, endPoint x: 690, endPoint y: 470, distance: 29.0
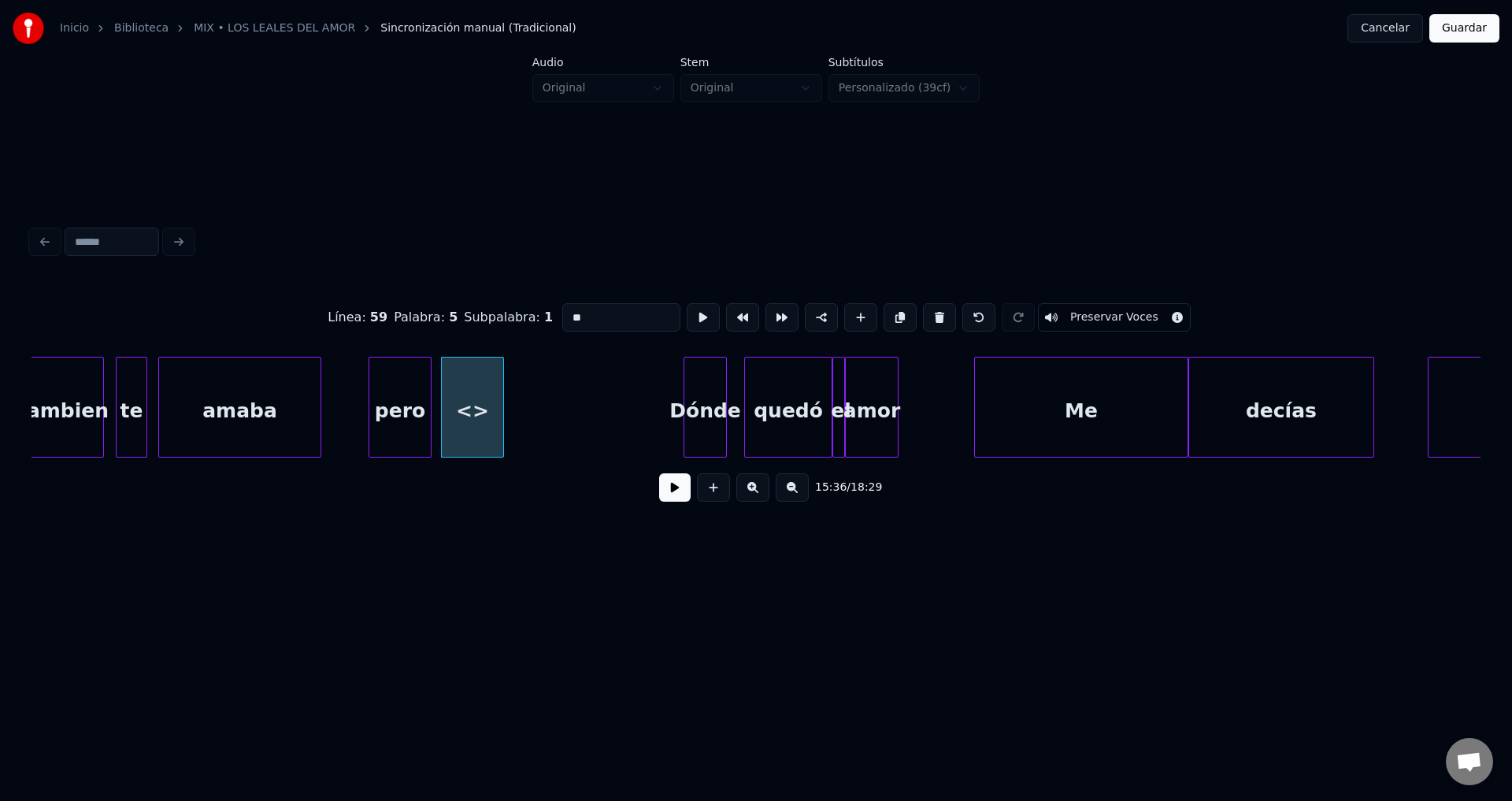
drag, startPoint x: 601, startPoint y: 316, endPoint x: 500, endPoint y: 312, distance: 101.1
type input "**"
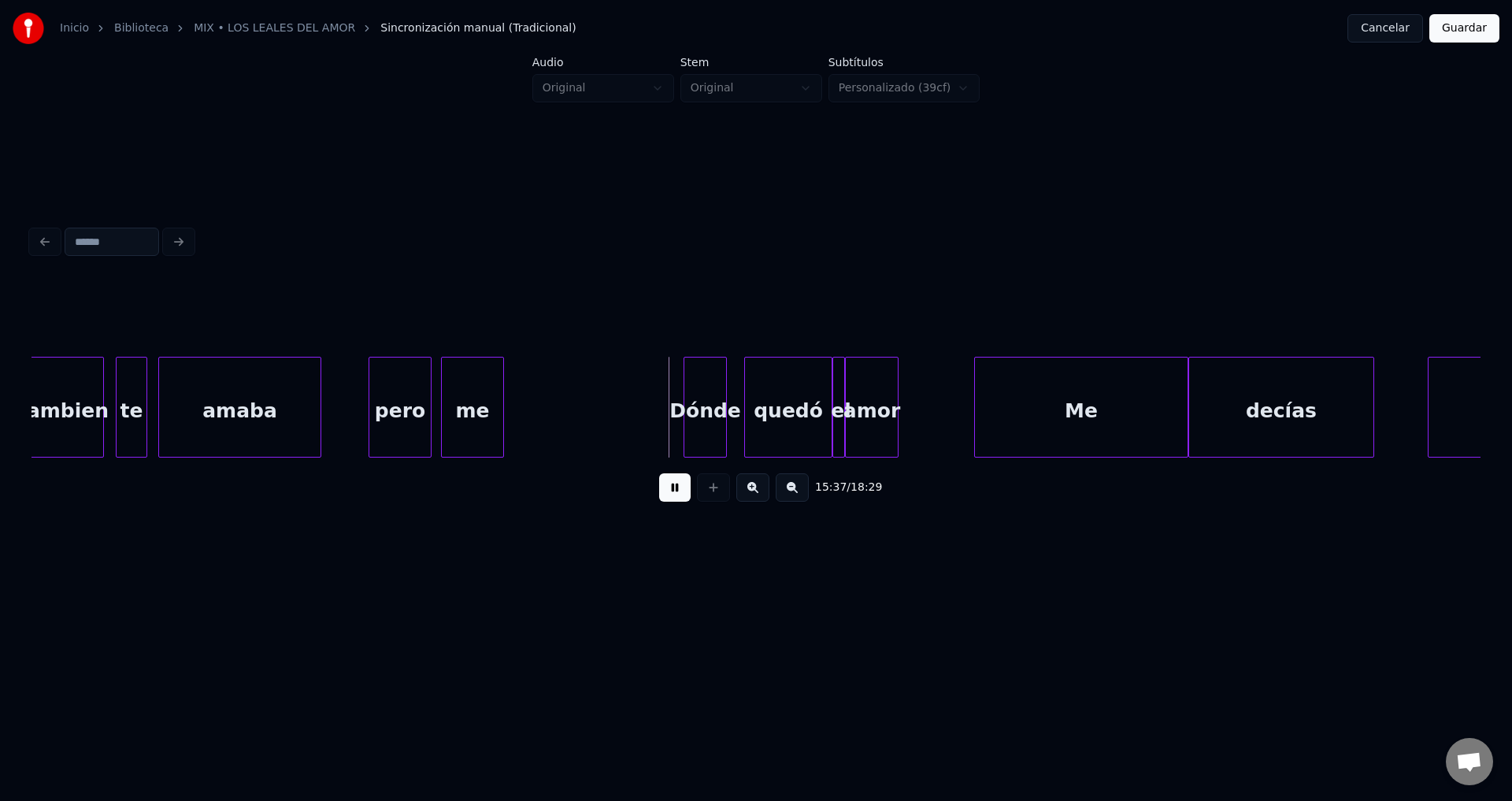
drag, startPoint x: 671, startPoint y: 493, endPoint x: 641, endPoint y: 474, distance: 35.5
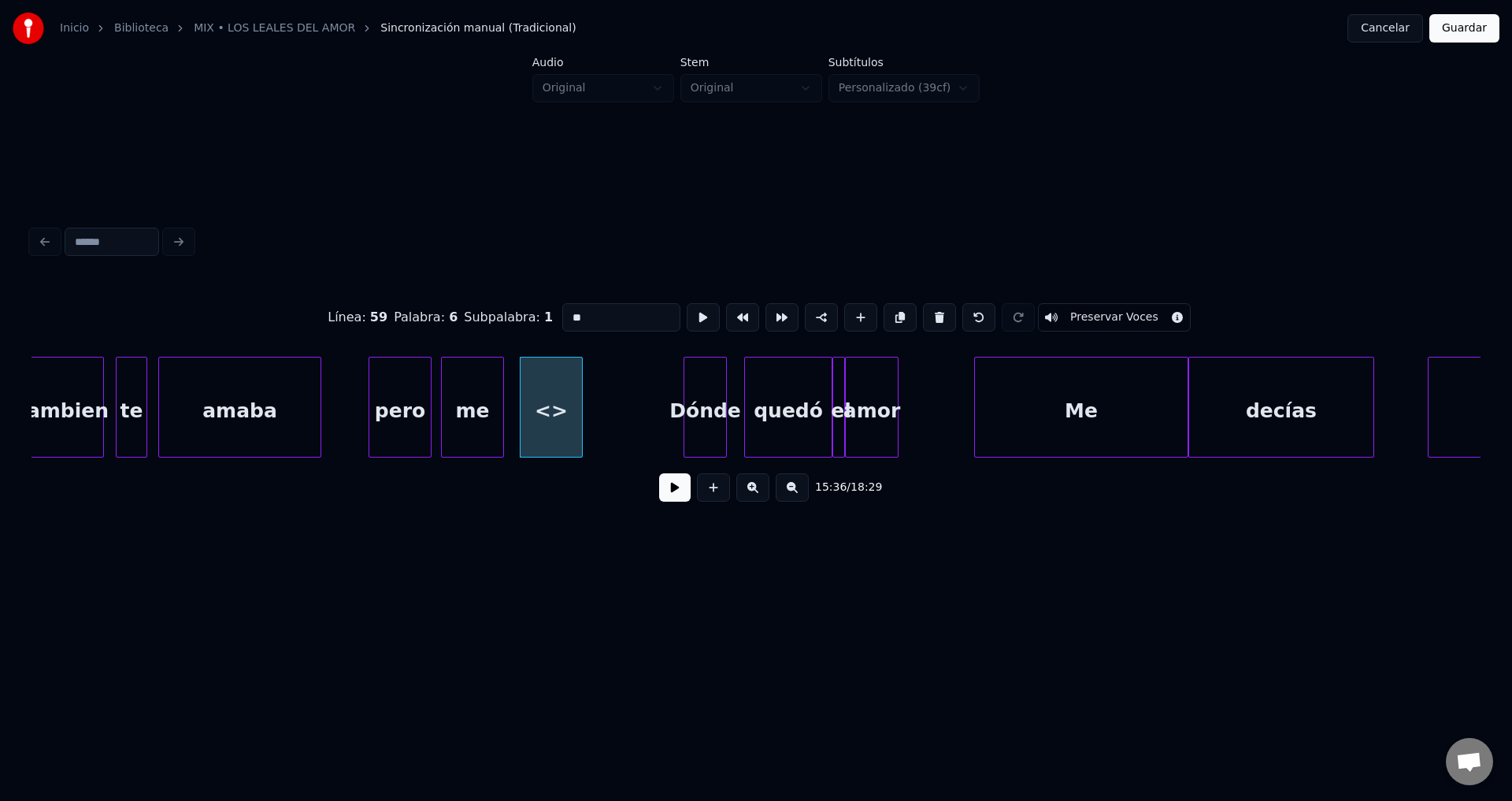
drag, startPoint x: 603, startPoint y: 312, endPoint x: 475, endPoint y: 311, distance: 128.0
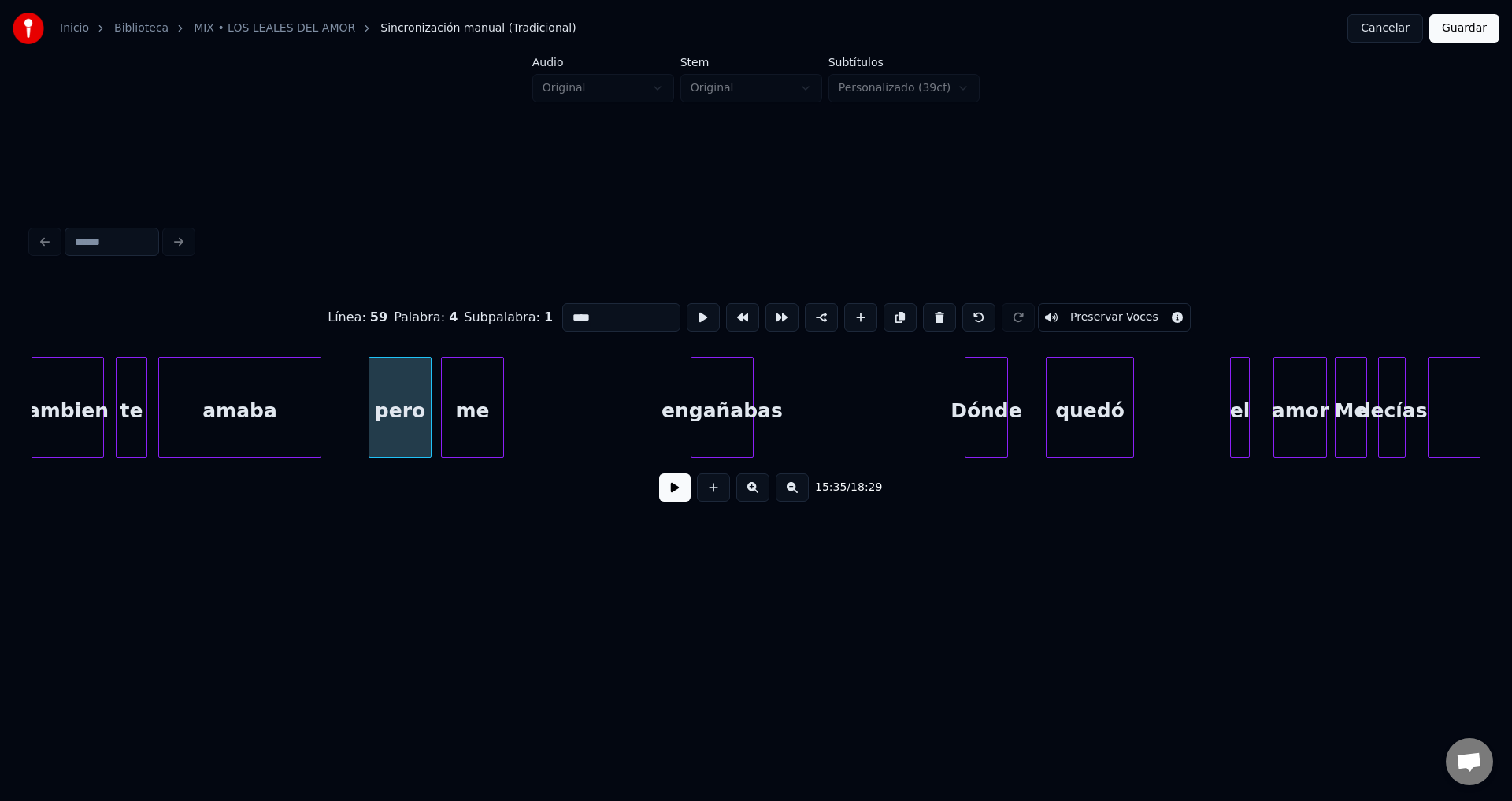
type input "****"
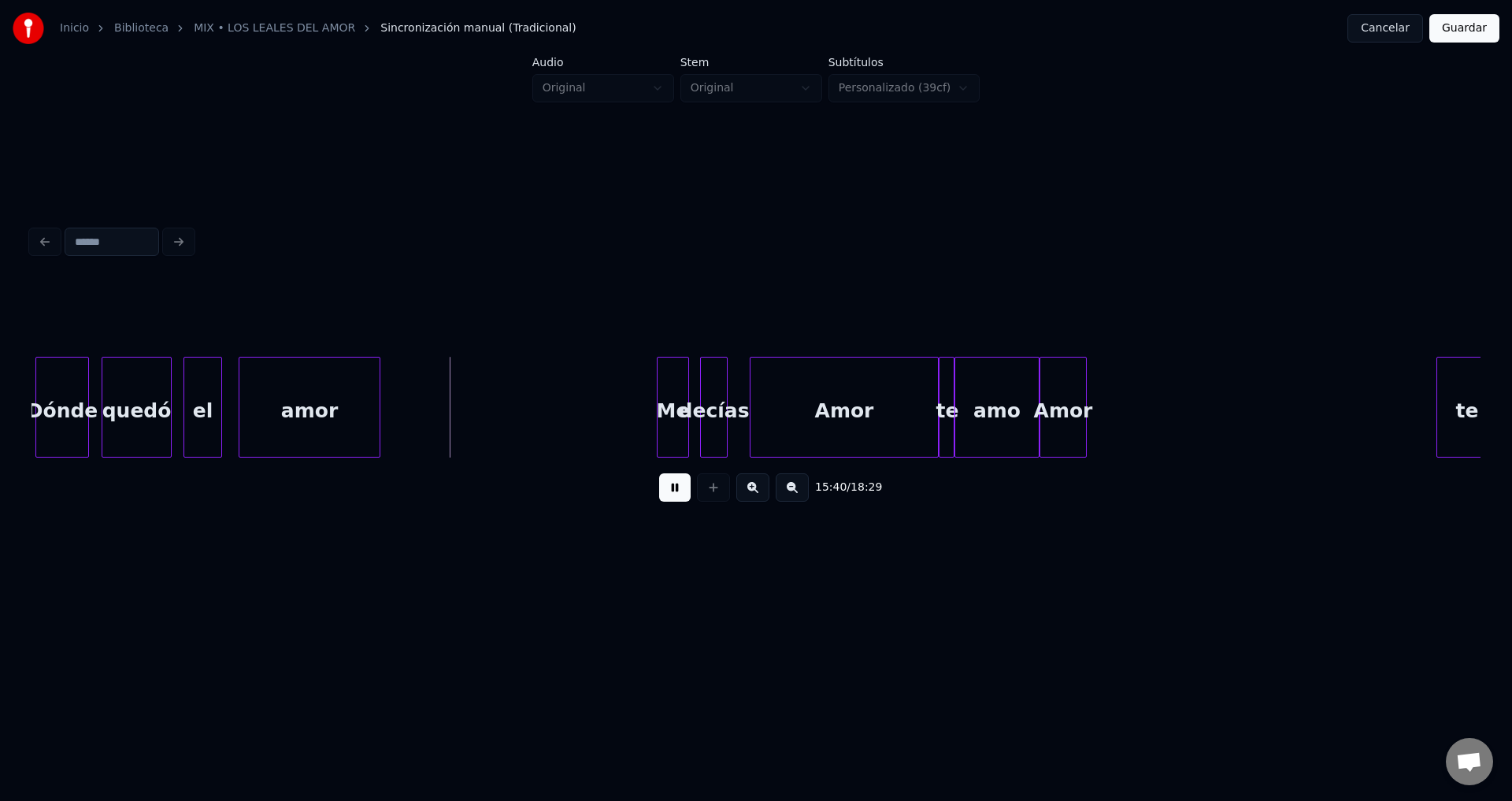
scroll to position [0, 147843]
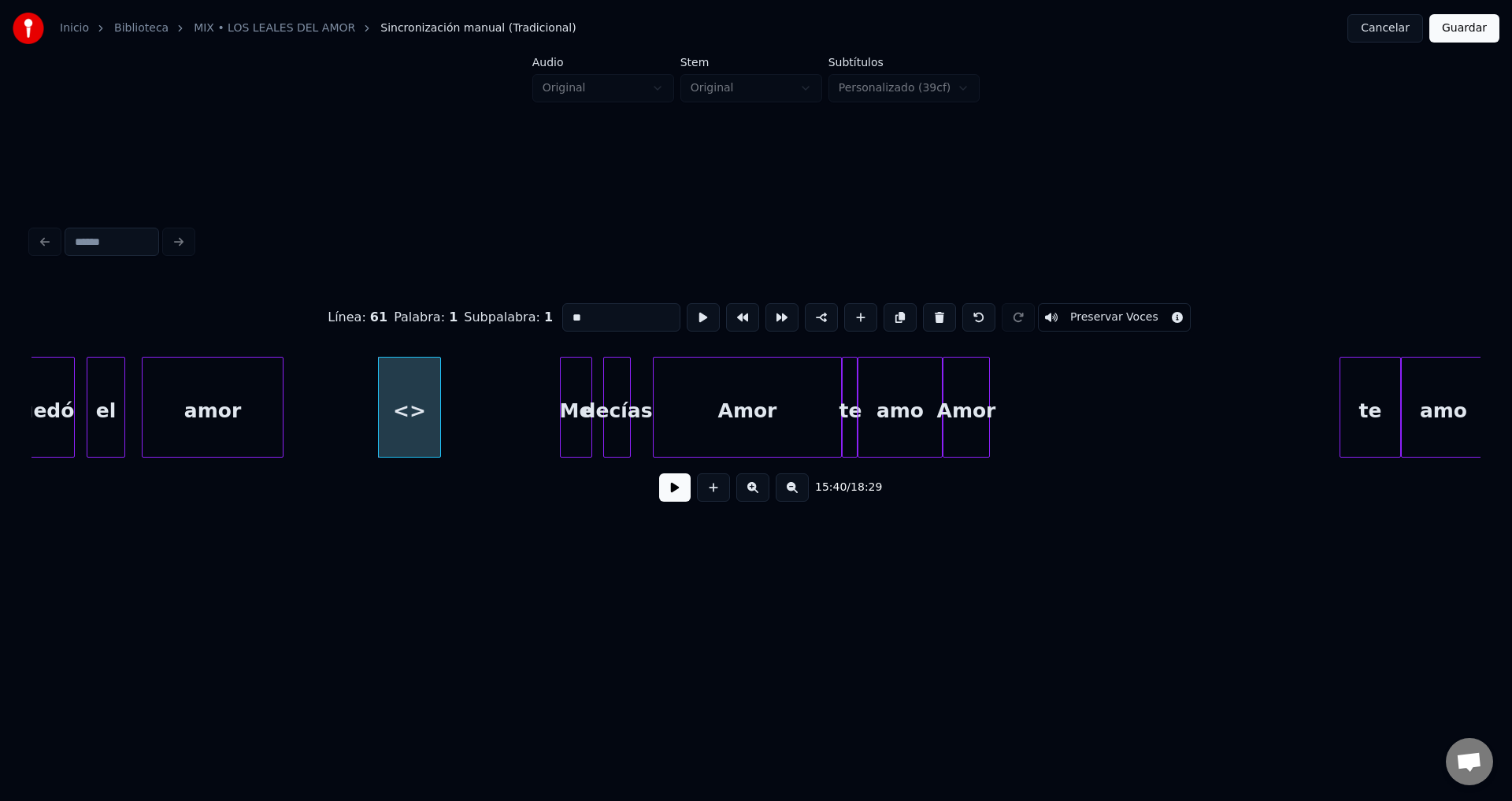
drag, startPoint x: 610, startPoint y: 323, endPoint x: 489, endPoint y: 316, distance: 121.2
type input "**"
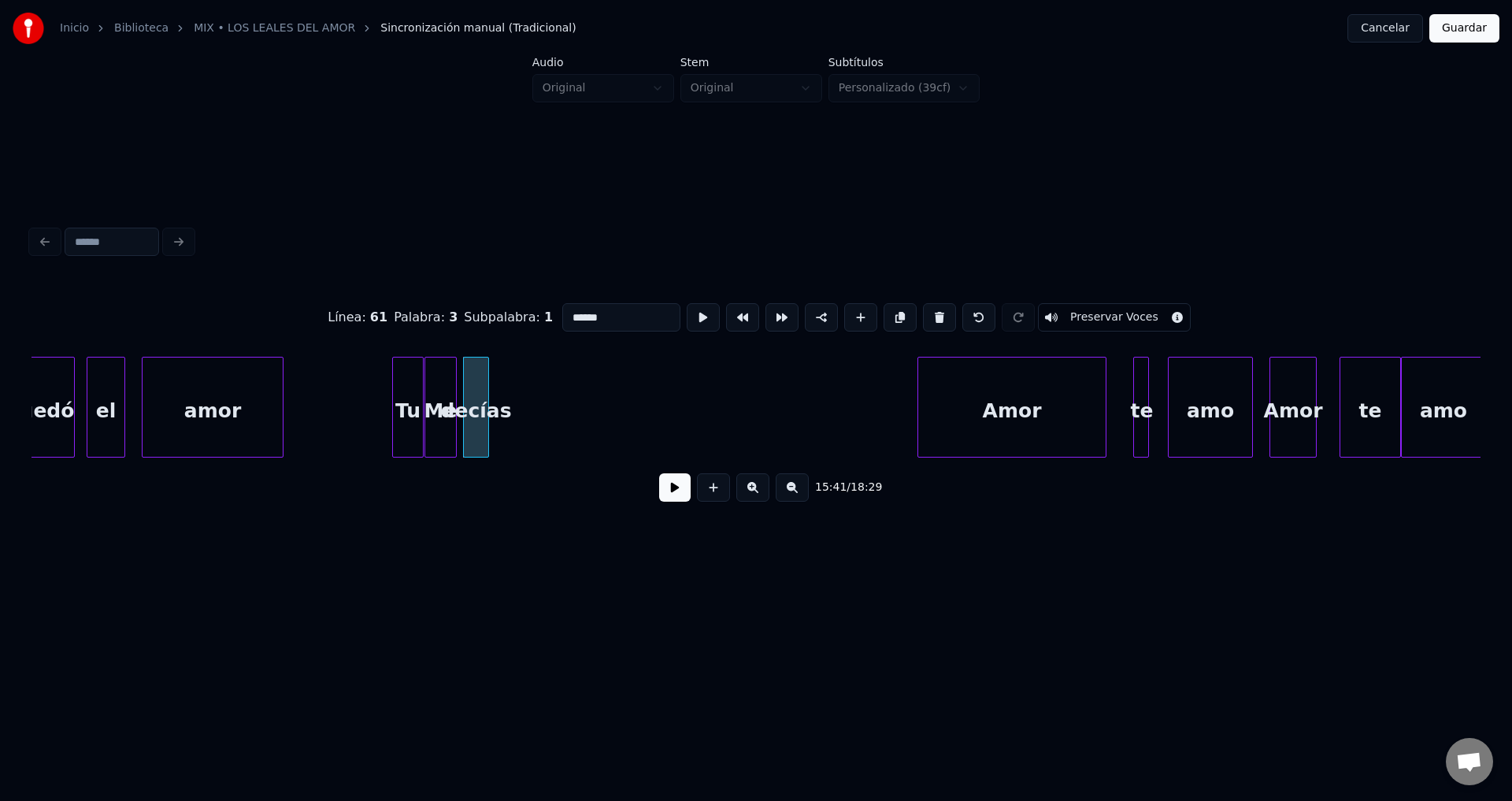
drag, startPoint x: 678, startPoint y: 495, endPoint x: 629, endPoint y: 453, distance: 64.5
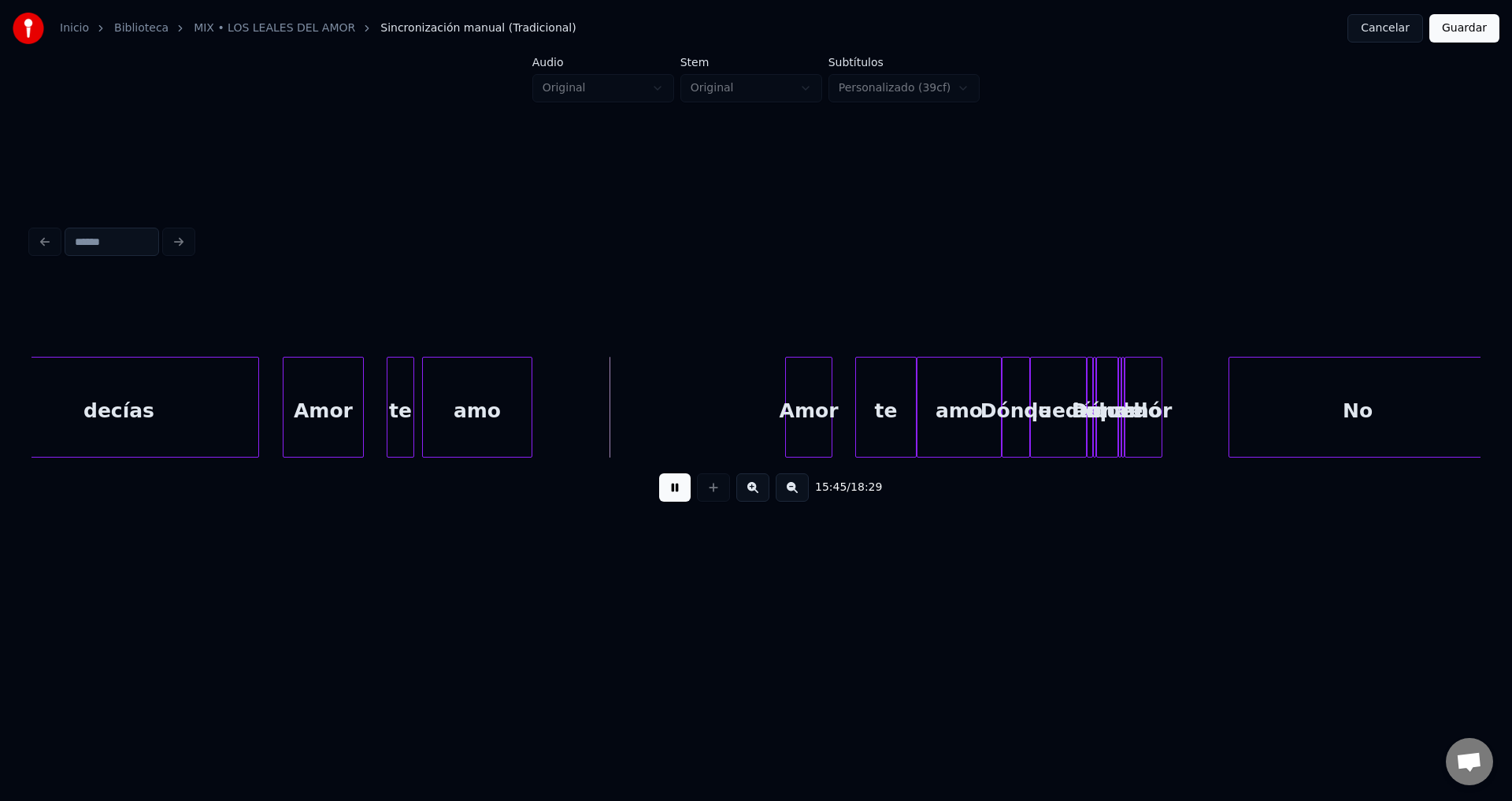
scroll to position [0, 148425]
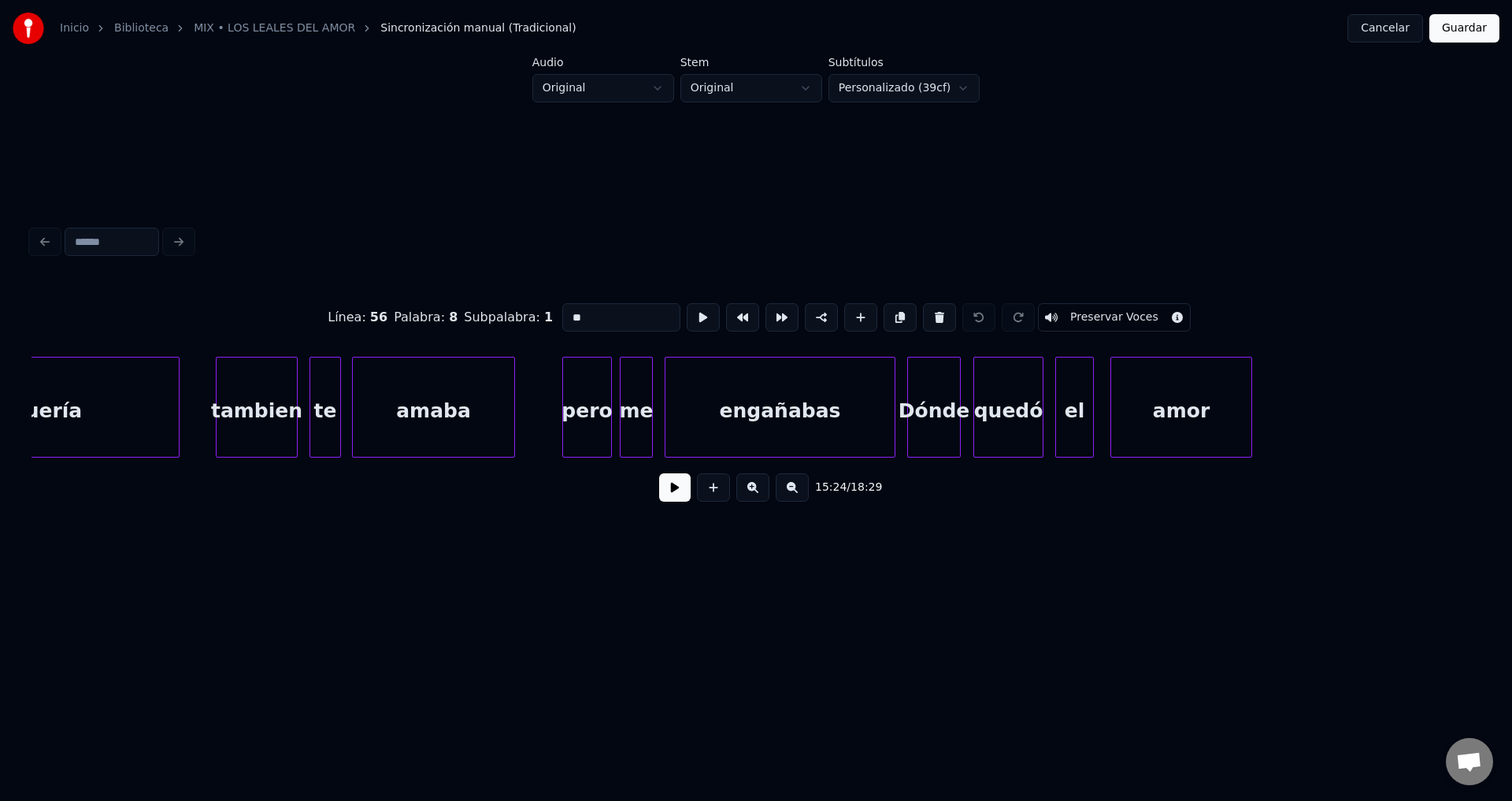
scroll to position [0, 147262]
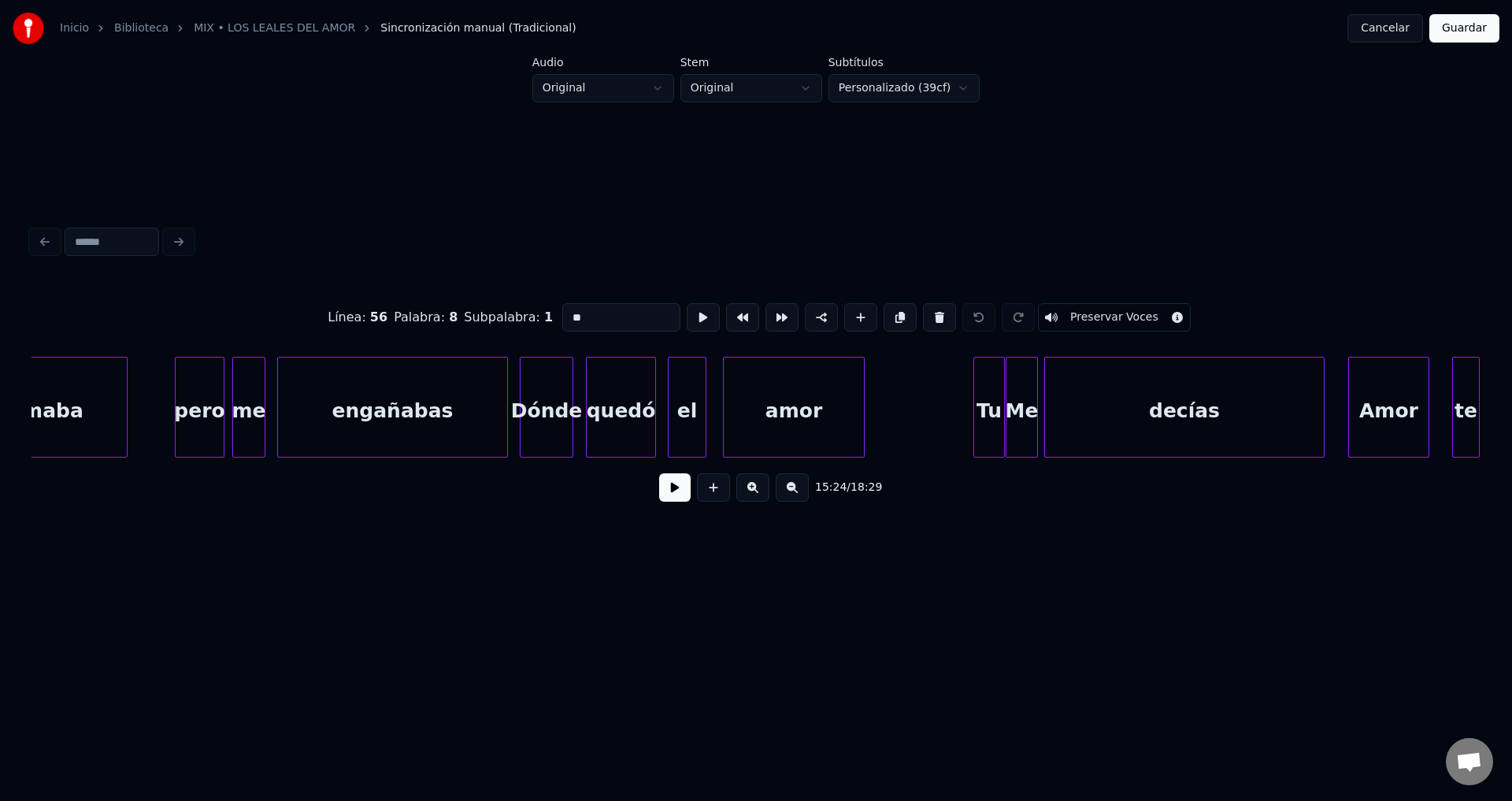
type input "******"
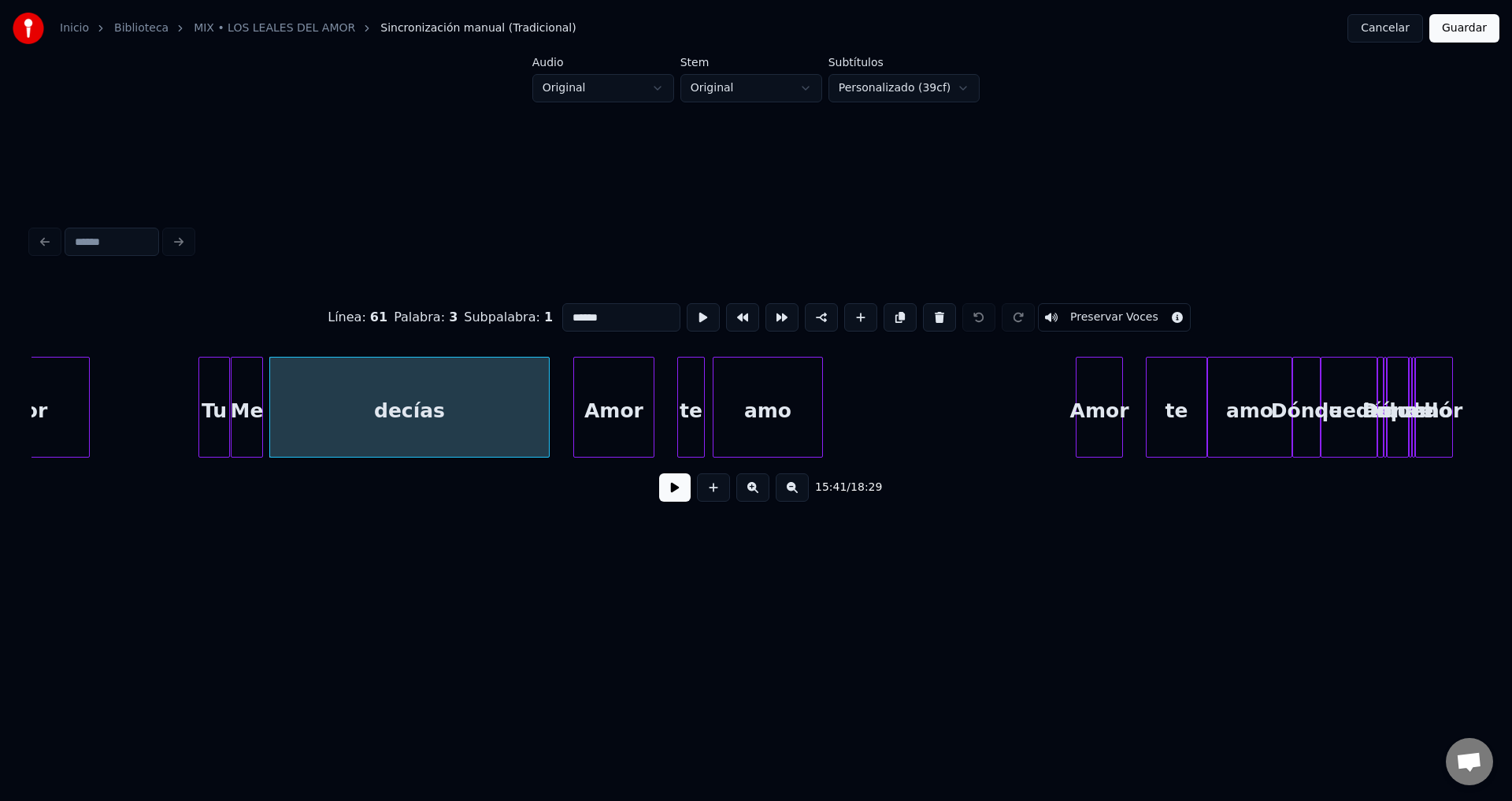
scroll to position [0, 148135]
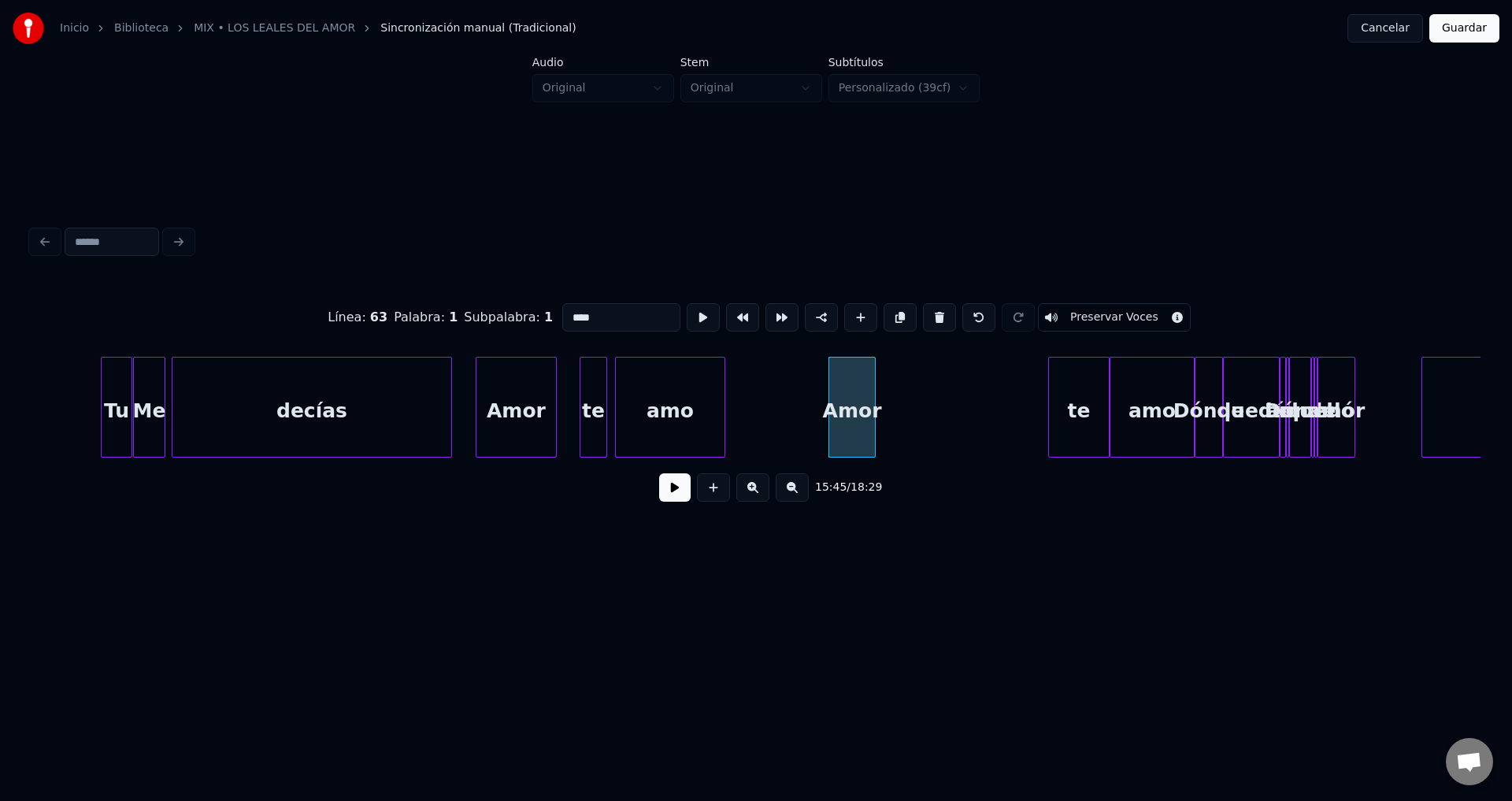
type input "***"
drag, startPoint x: 627, startPoint y: 304, endPoint x: 435, endPoint y: 308, distance: 192.0
type input "****"
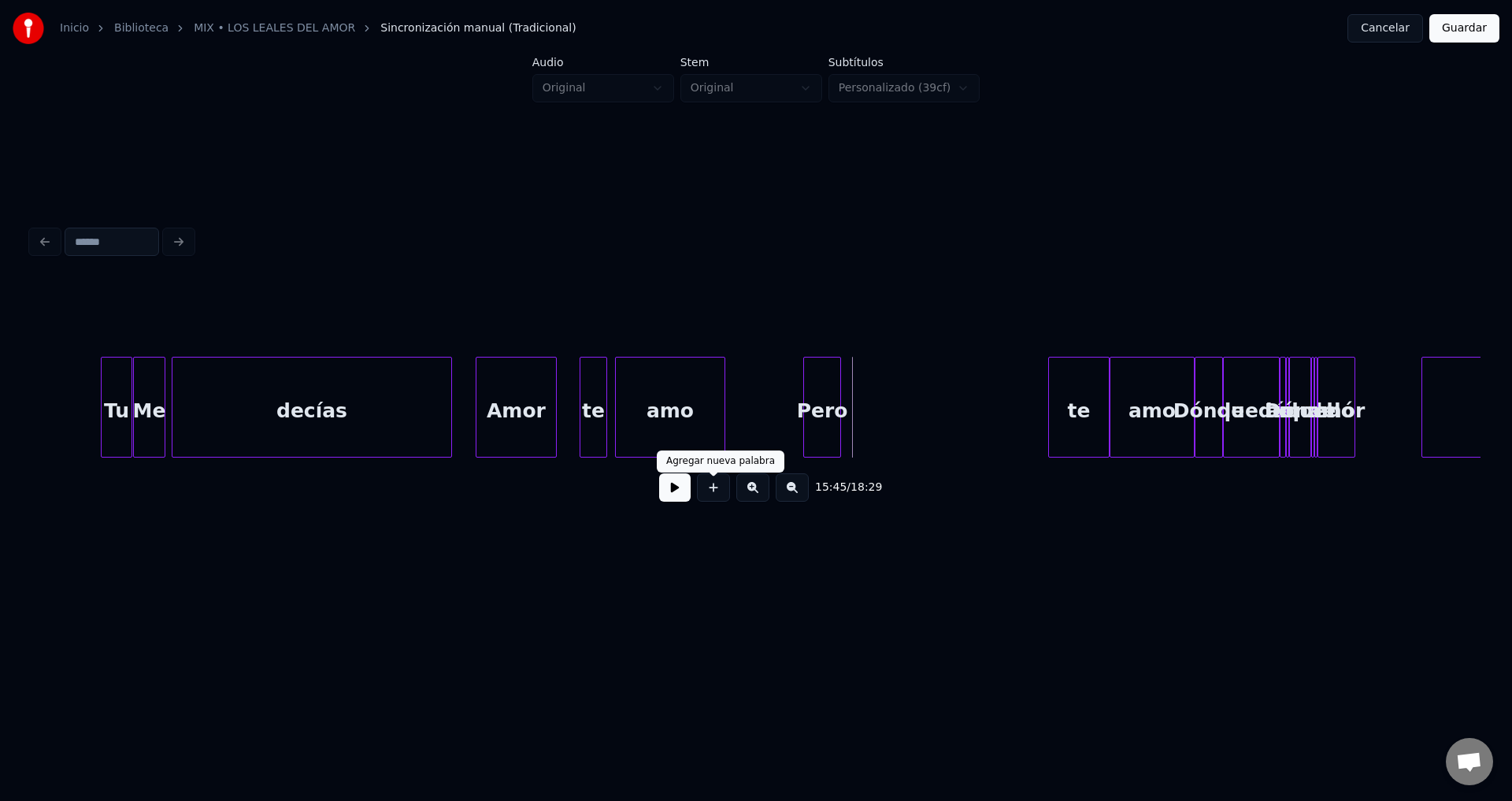
drag, startPoint x: 711, startPoint y: 495, endPoint x: 635, endPoint y: 375, distance: 142.0
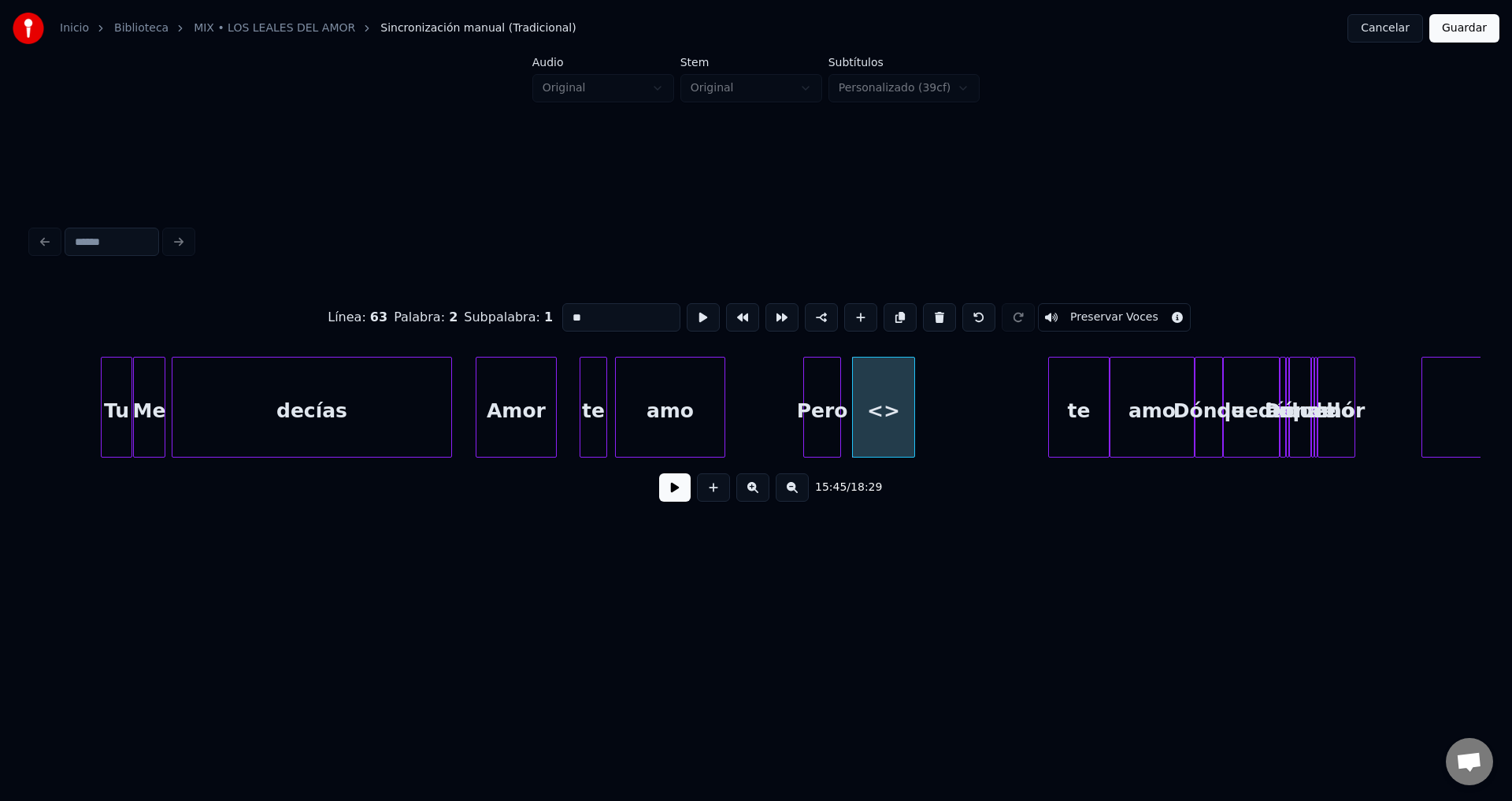
drag, startPoint x: 630, startPoint y: 301, endPoint x: 517, endPoint y: 317, distance: 114.1
type input "**"
drag, startPoint x: 641, startPoint y: 306, endPoint x: 497, endPoint y: 312, distance: 144.1
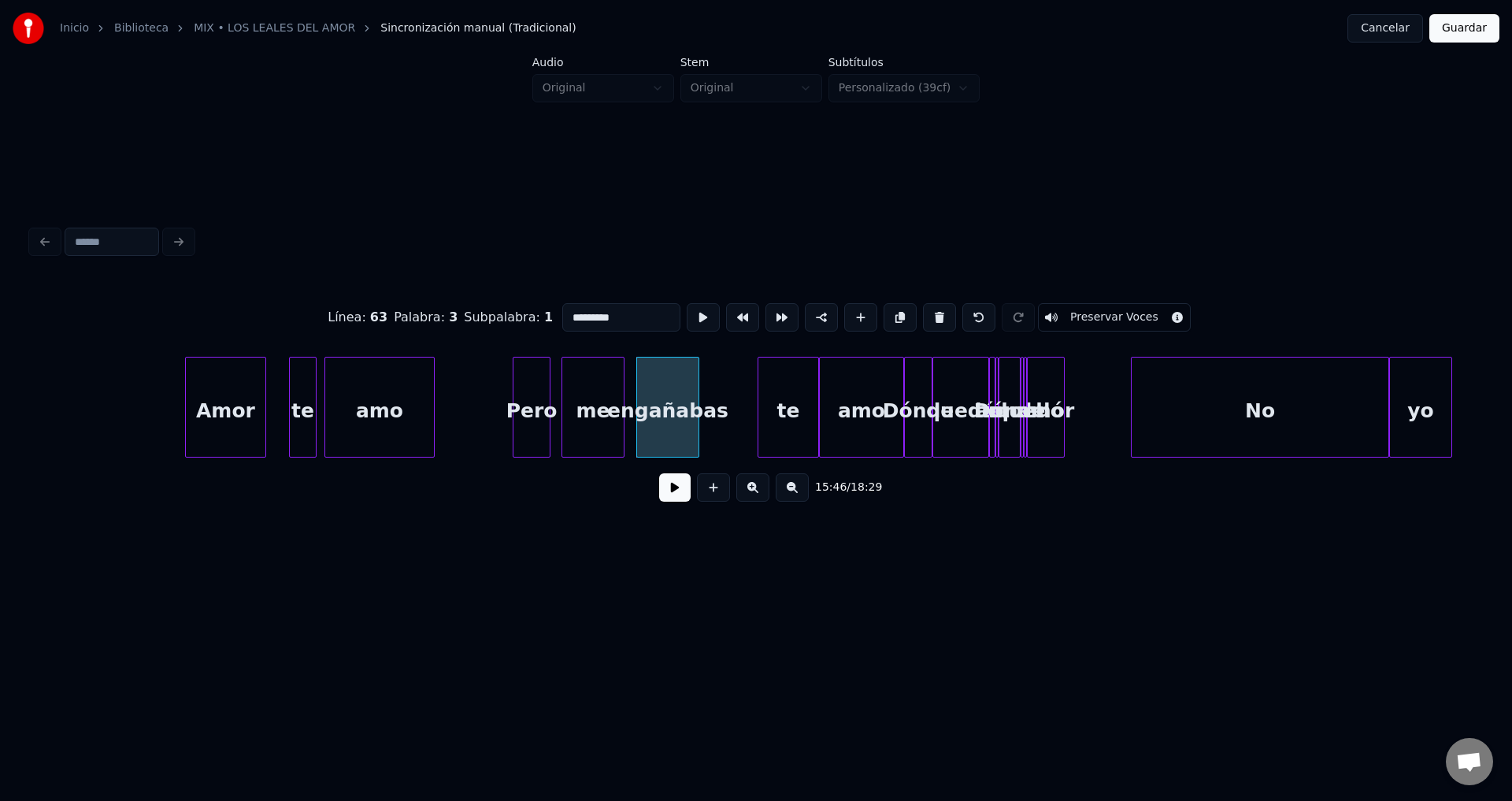
scroll to position [0, 148716]
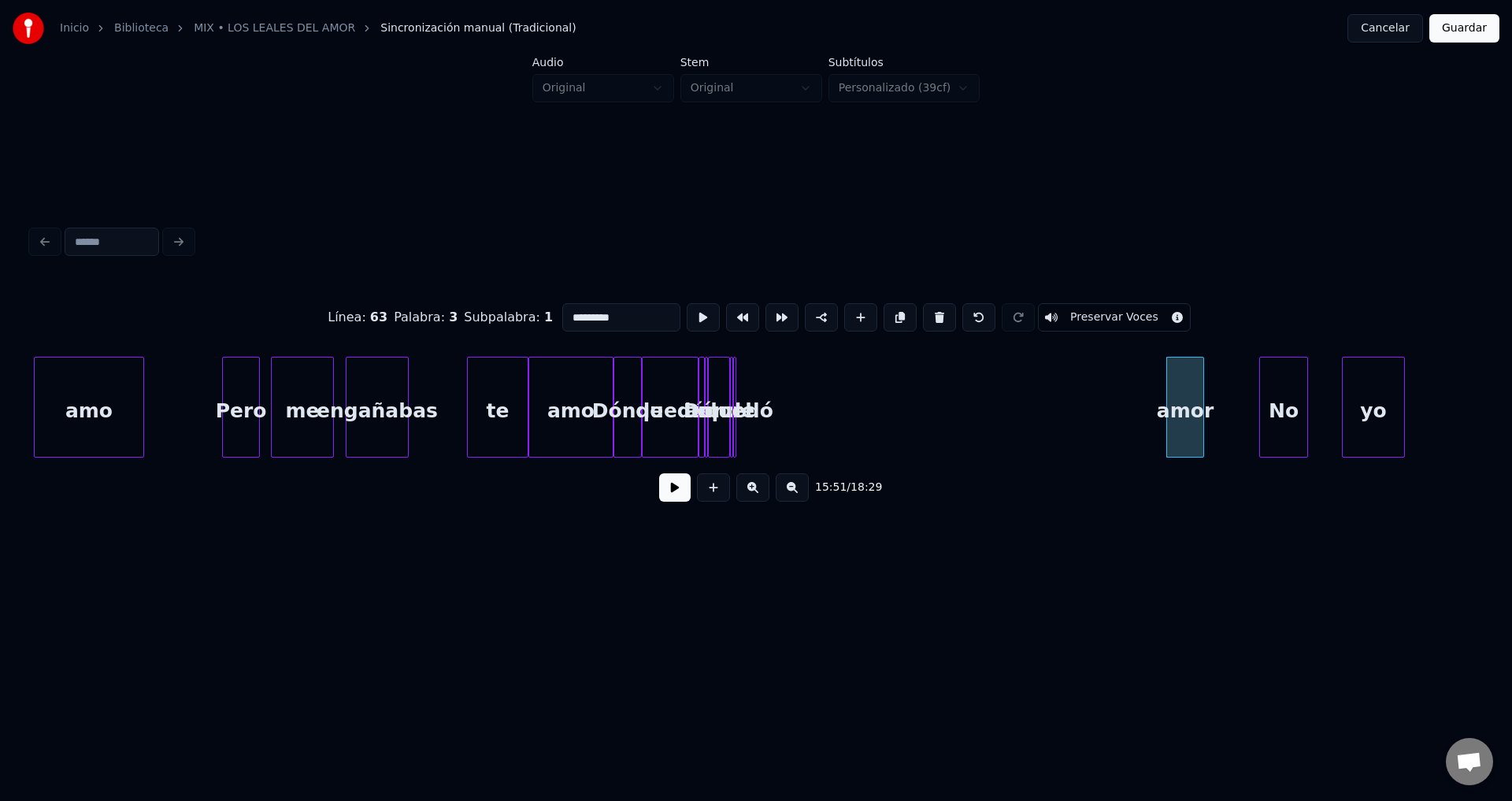
type input "*********"
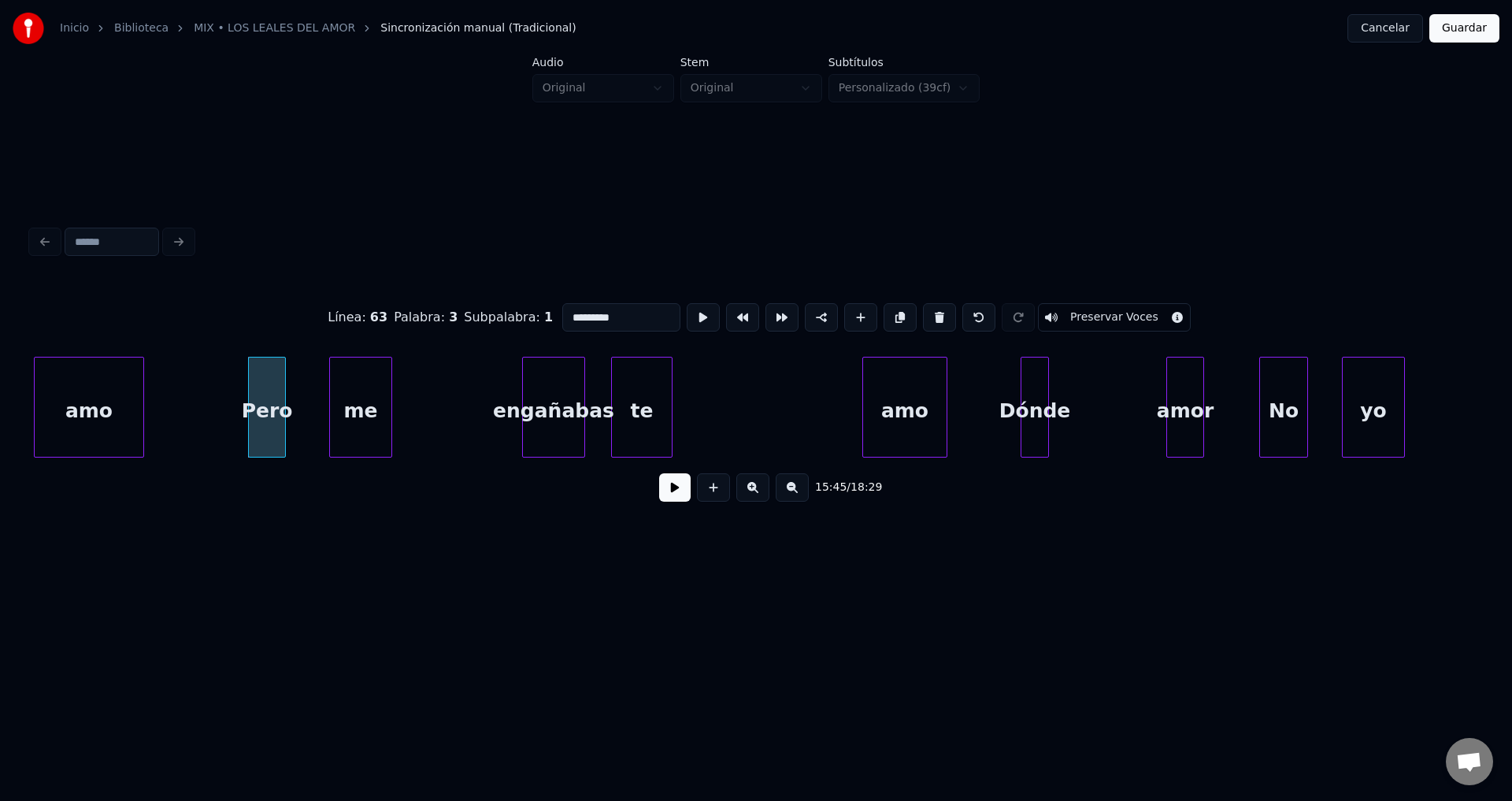
drag, startPoint x: 664, startPoint y: 498, endPoint x: 475, endPoint y: 453, distance: 194.3
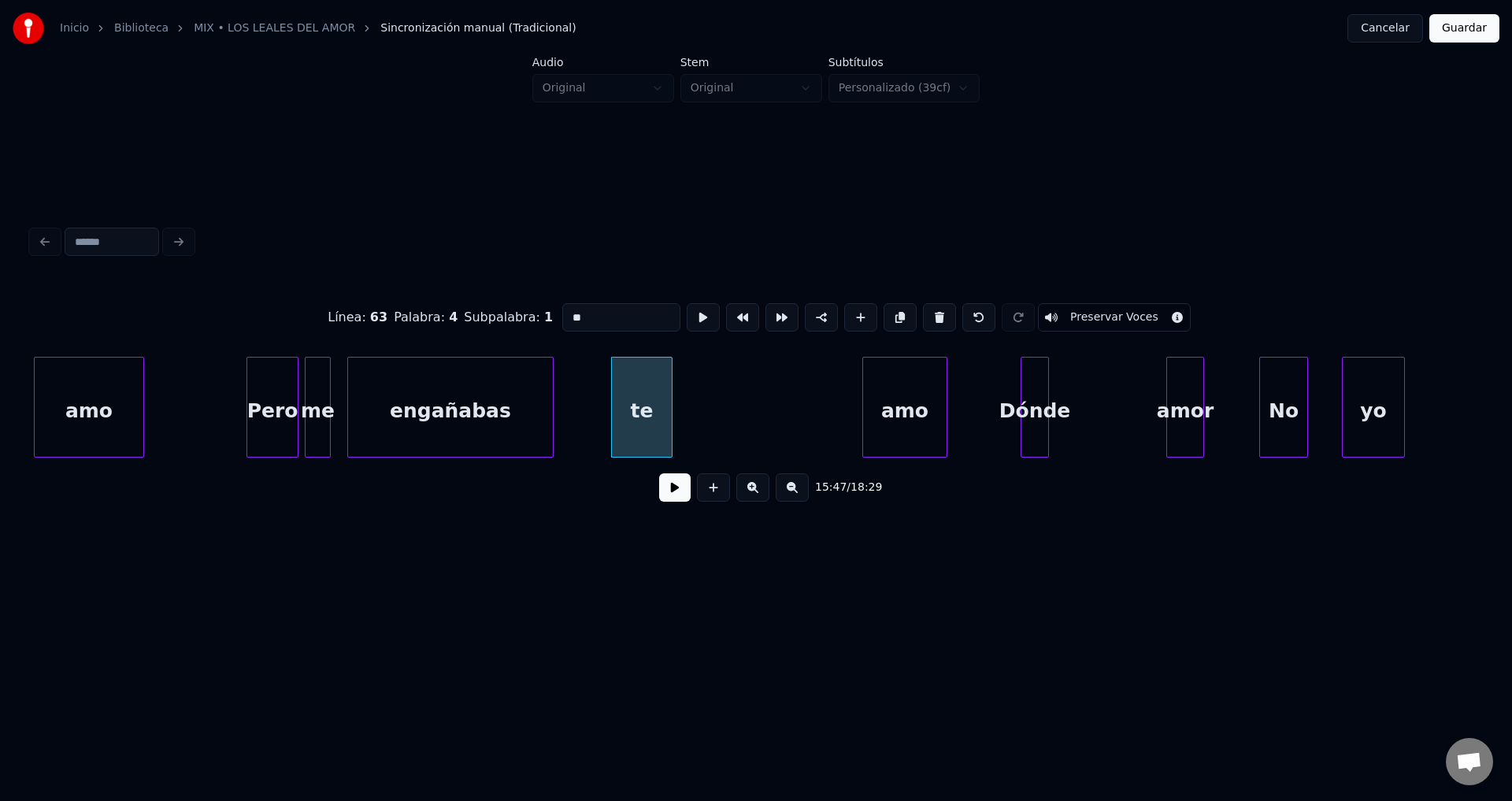
drag, startPoint x: 611, startPoint y: 311, endPoint x: 475, endPoint y: 318, distance: 136.2
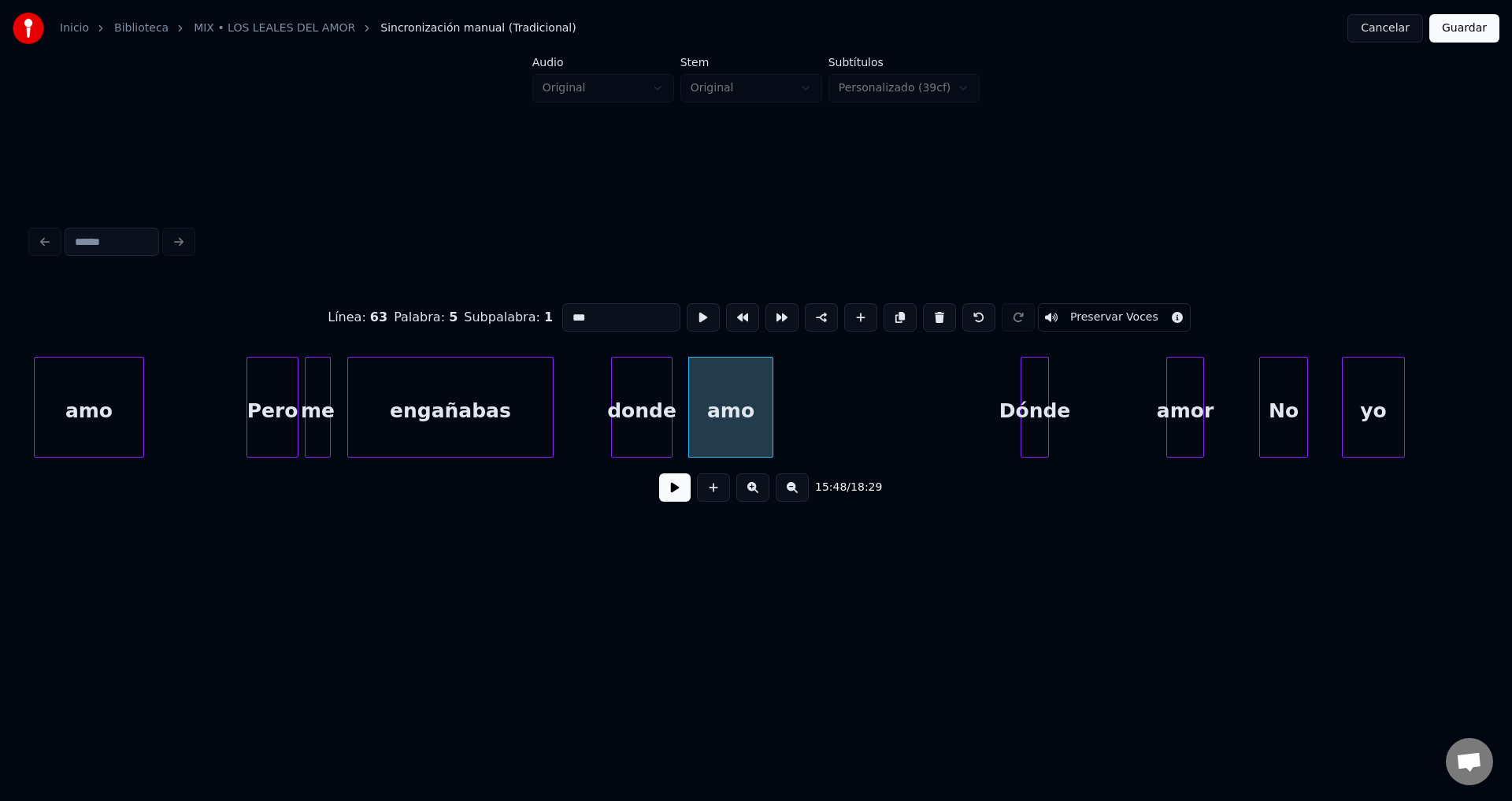
drag, startPoint x: 634, startPoint y: 312, endPoint x: 407, endPoint y: 304, distance: 227.1
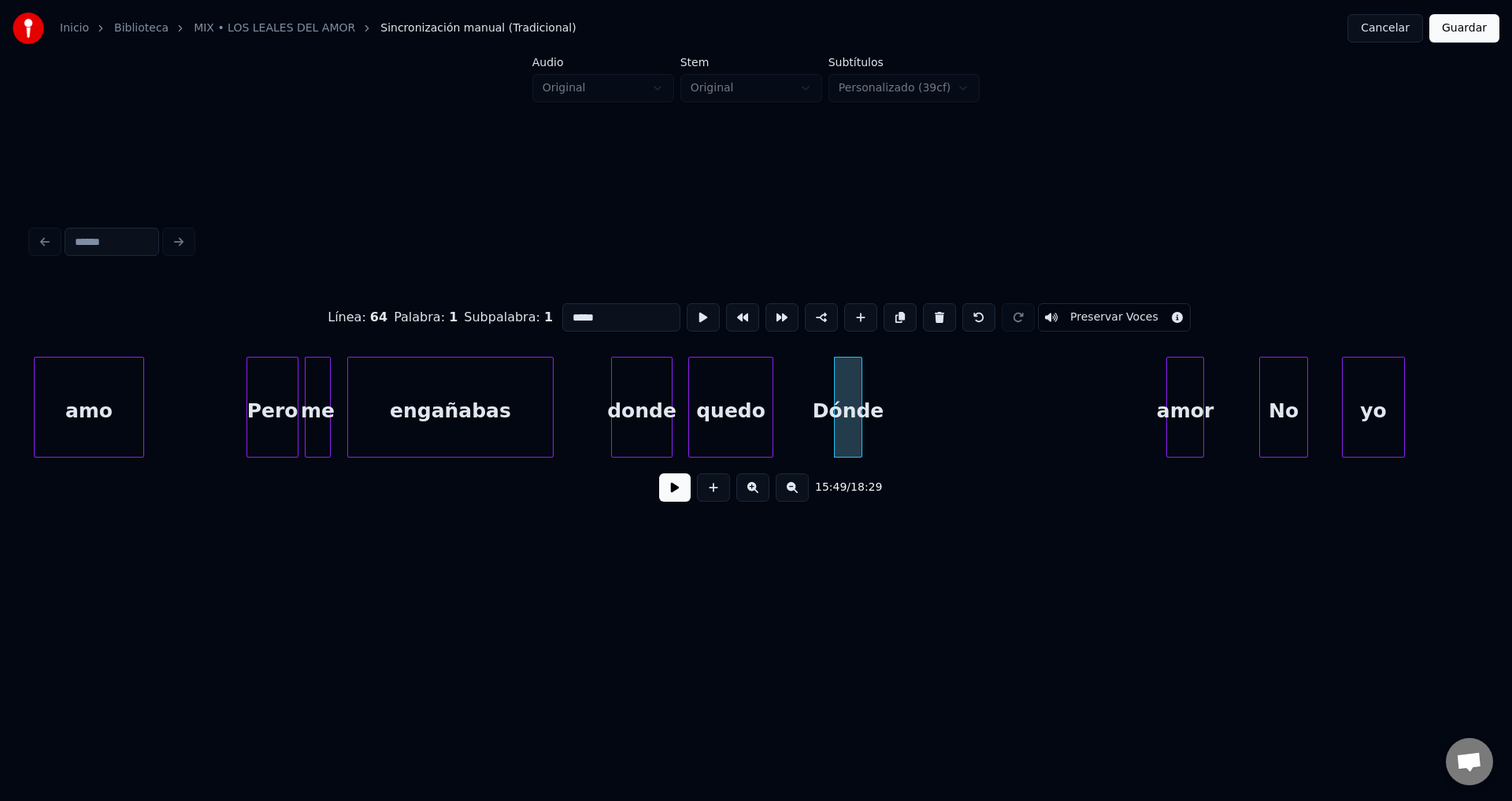
drag, startPoint x: 623, startPoint y: 308, endPoint x: 388, endPoint y: 303, distance: 235.1
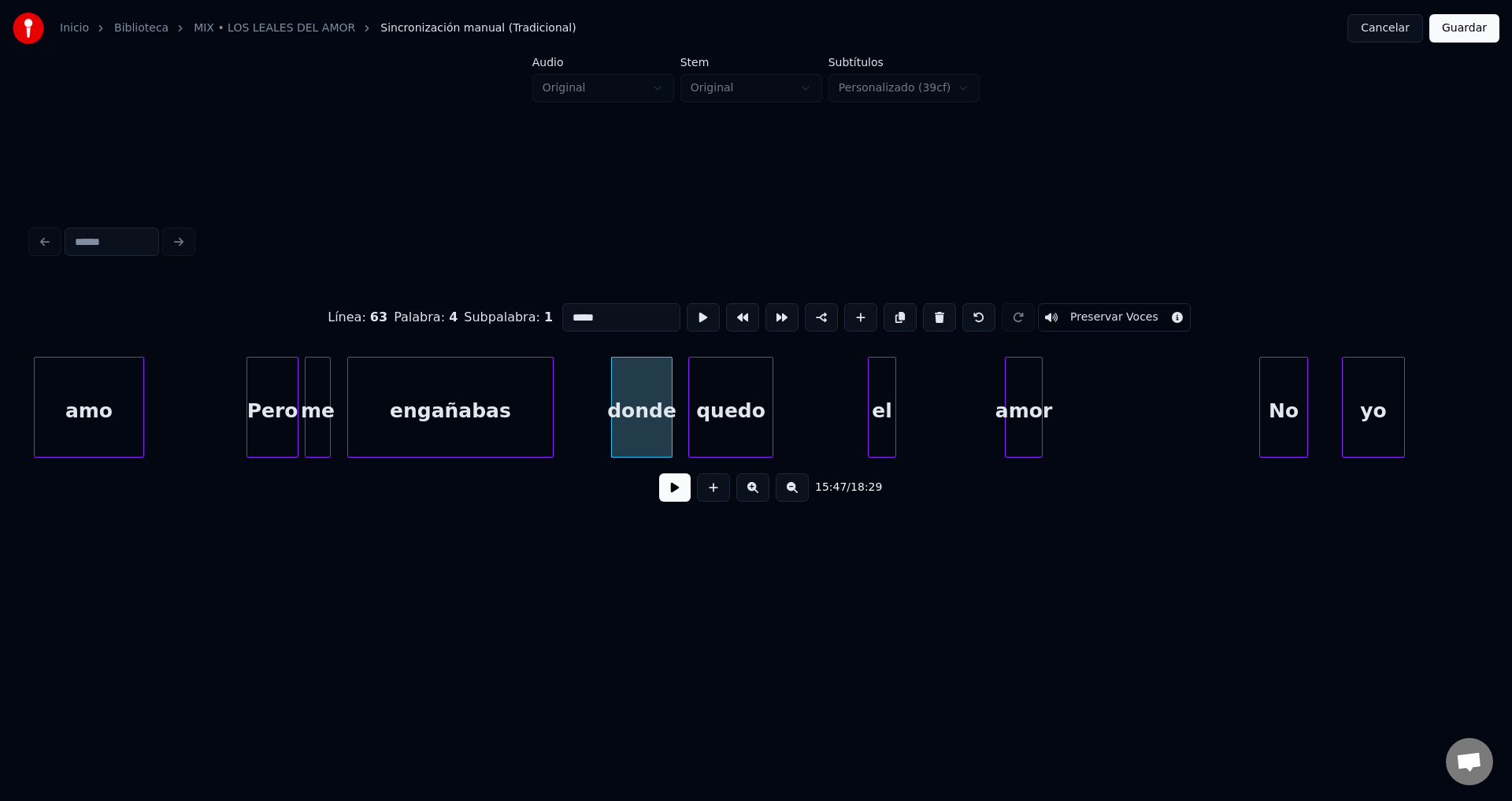
type input "*****"
drag, startPoint x: 672, startPoint y: 489, endPoint x: 658, endPoint y: 465, distance: 27.8
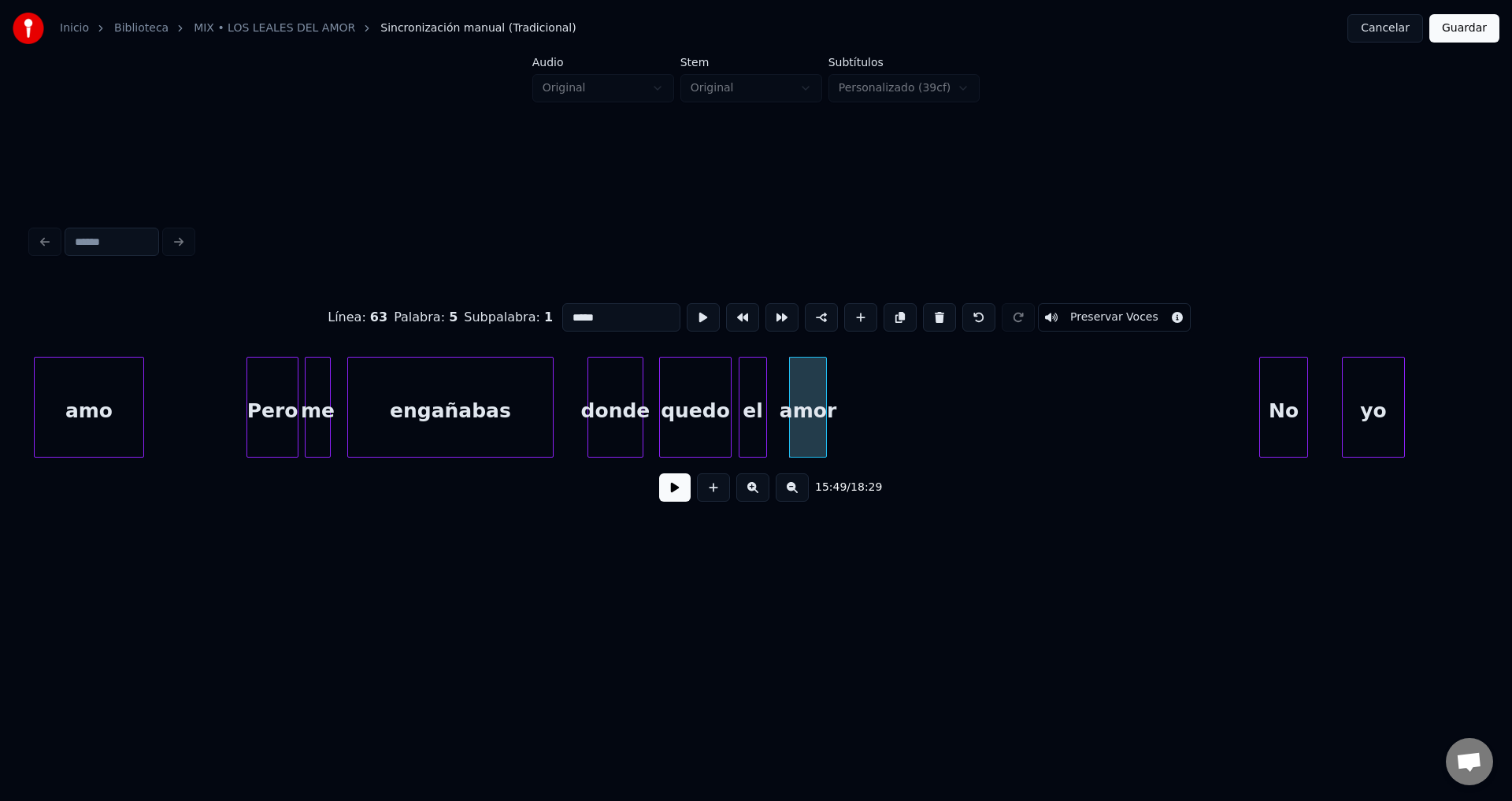
drag, startPoint x: 673, startPoint y: 489, endPoint x: 798, endPoint y: 443, distance: 133.2
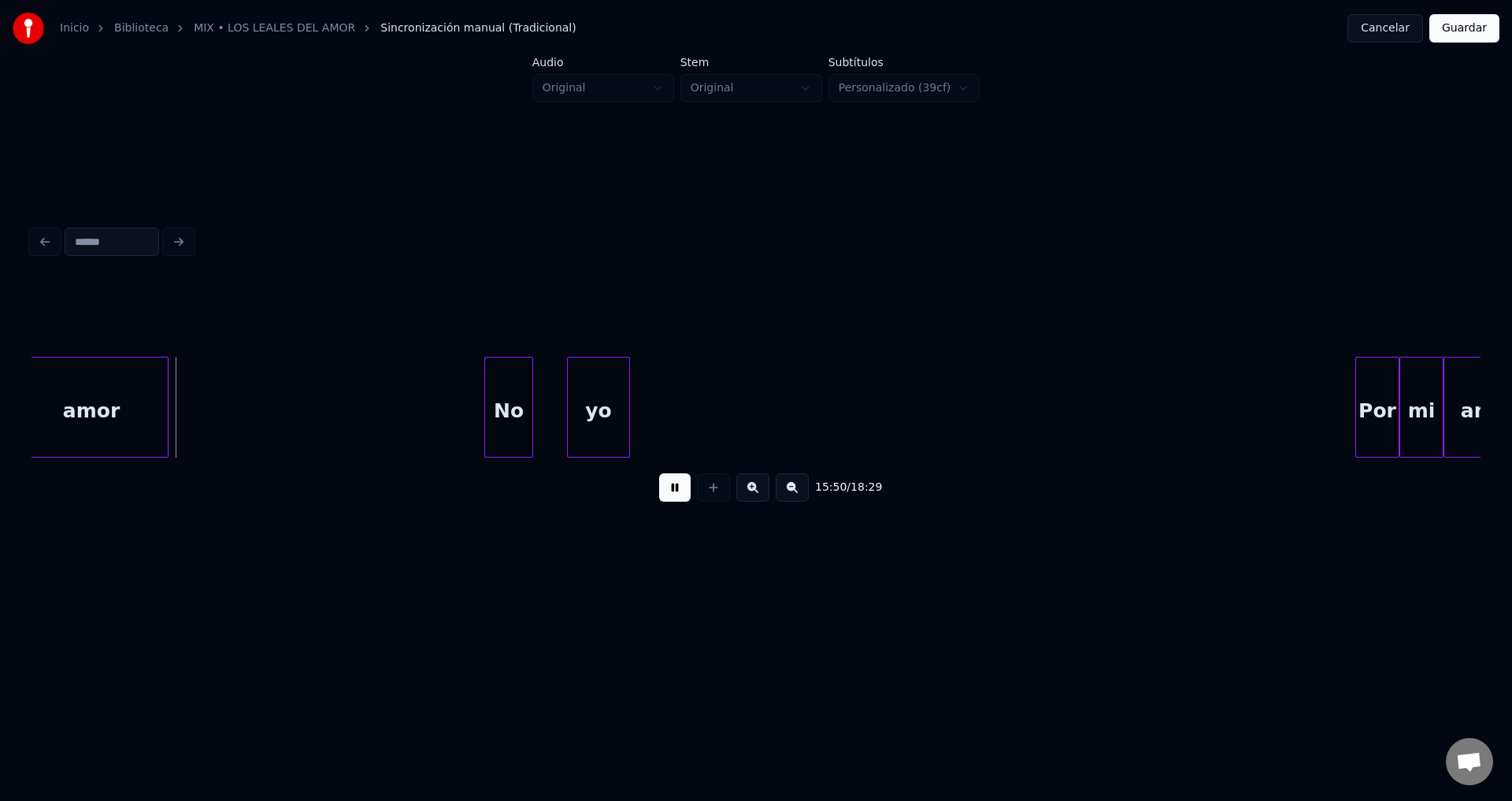
scroll to position [0, 149588]
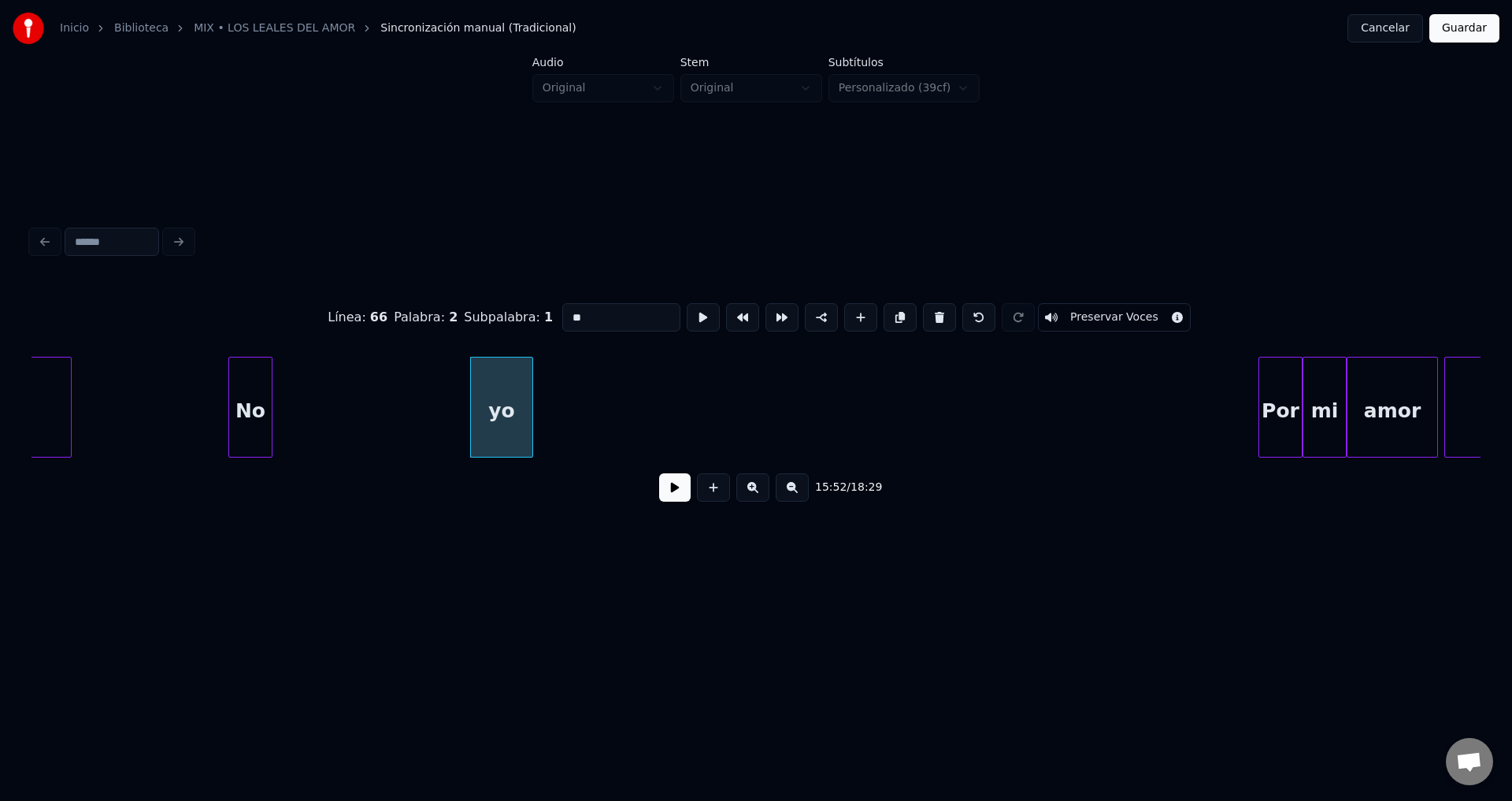
drag, startPoint x: 605, startPoint y: 301, endPoint x: 402, endPoint y: 304, distance: 203.0
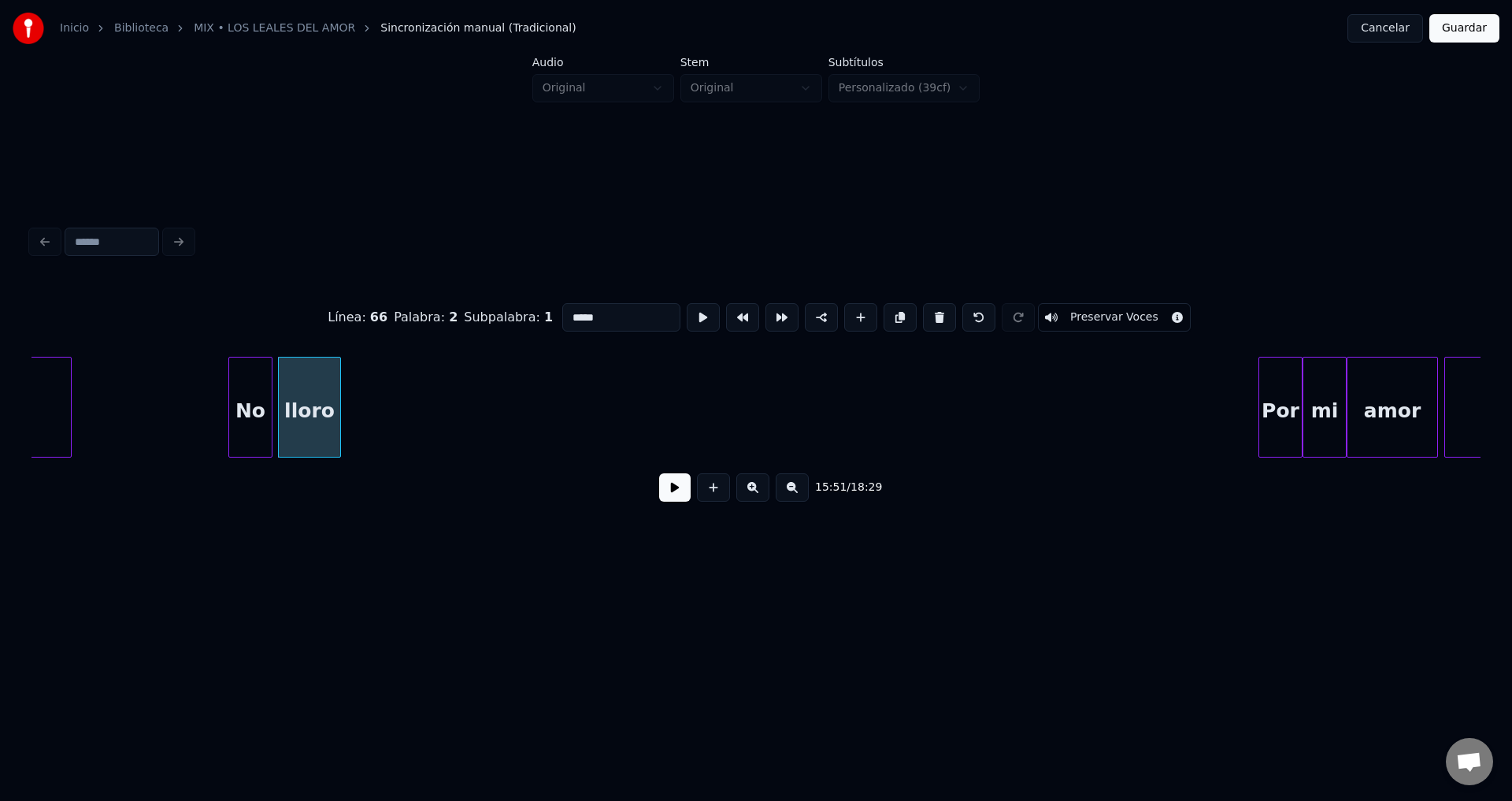
type input "*****"
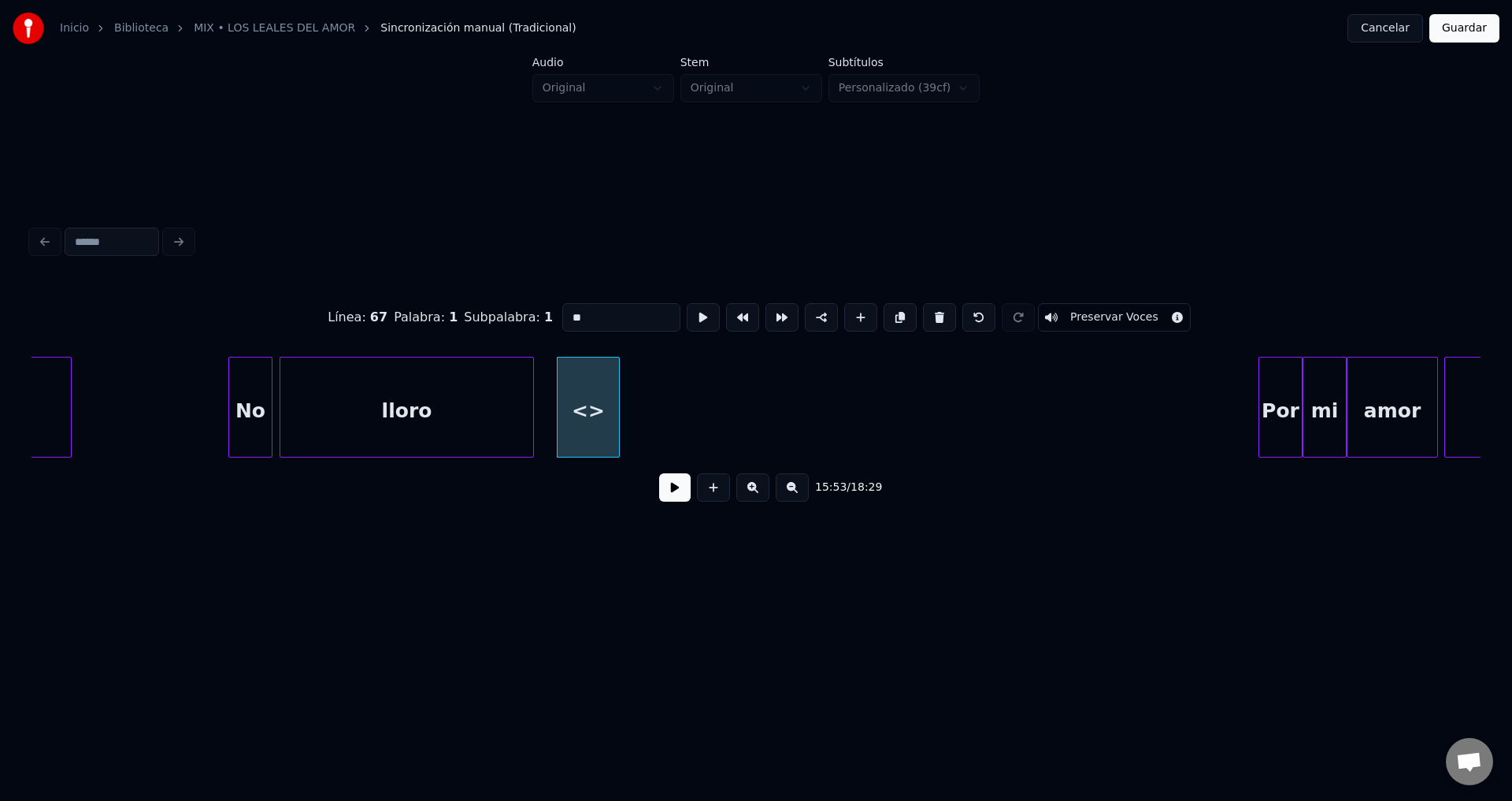
drag, startPoint x: 648, startPoint y: 312, endPoint x: 488, endPoint y: 315, distance: 160.0
type input "***"
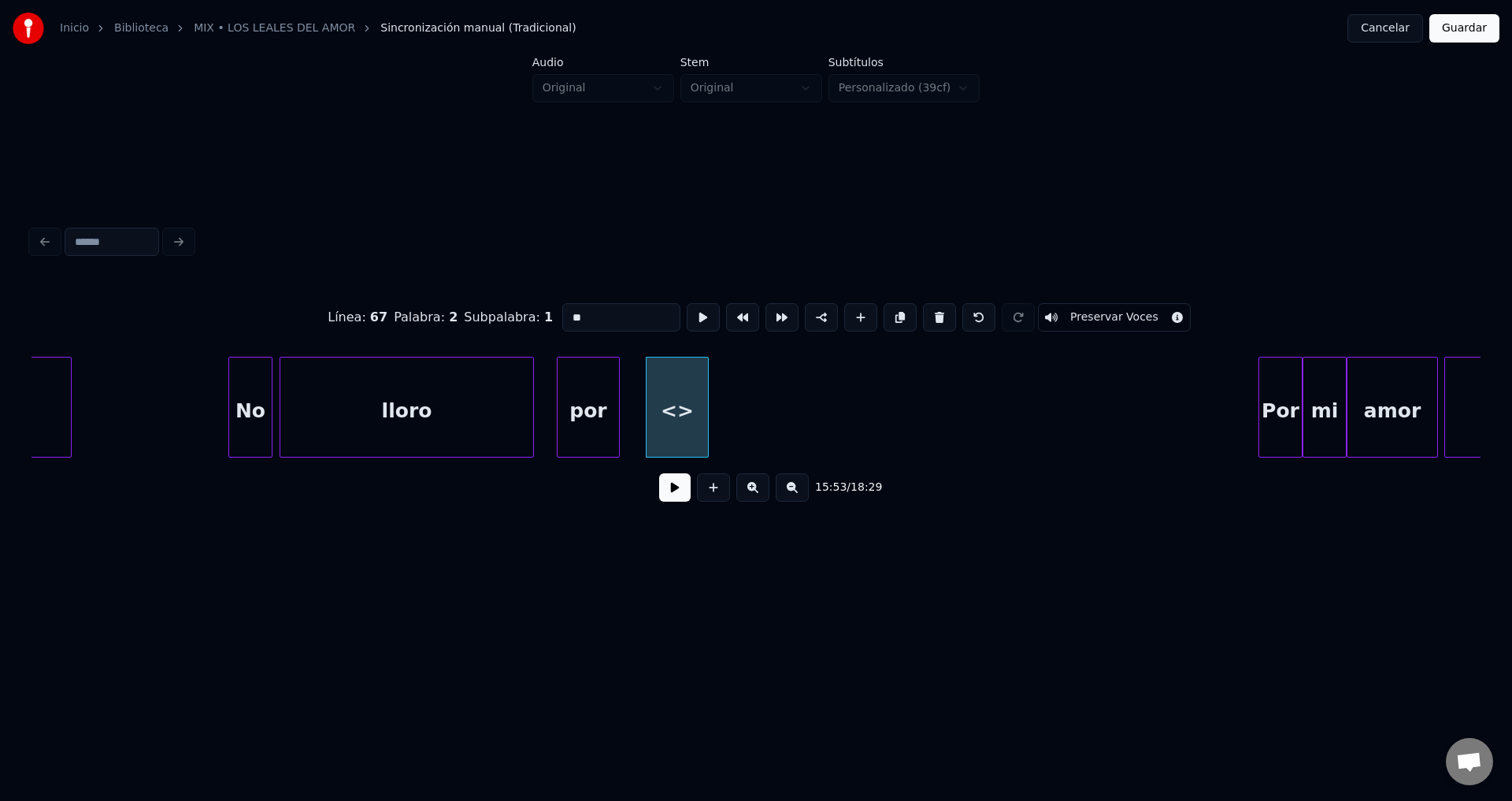
drag, startPoint x: 519, startPoint y: 312, endPoint x: 448, endPoint y: 311, distance: 71.0
type input "***"
drag, startPoint x: 597, startPoint y: 311, endPoint x: 501, endPoint y: 308, distance: 96.0
type input "**"
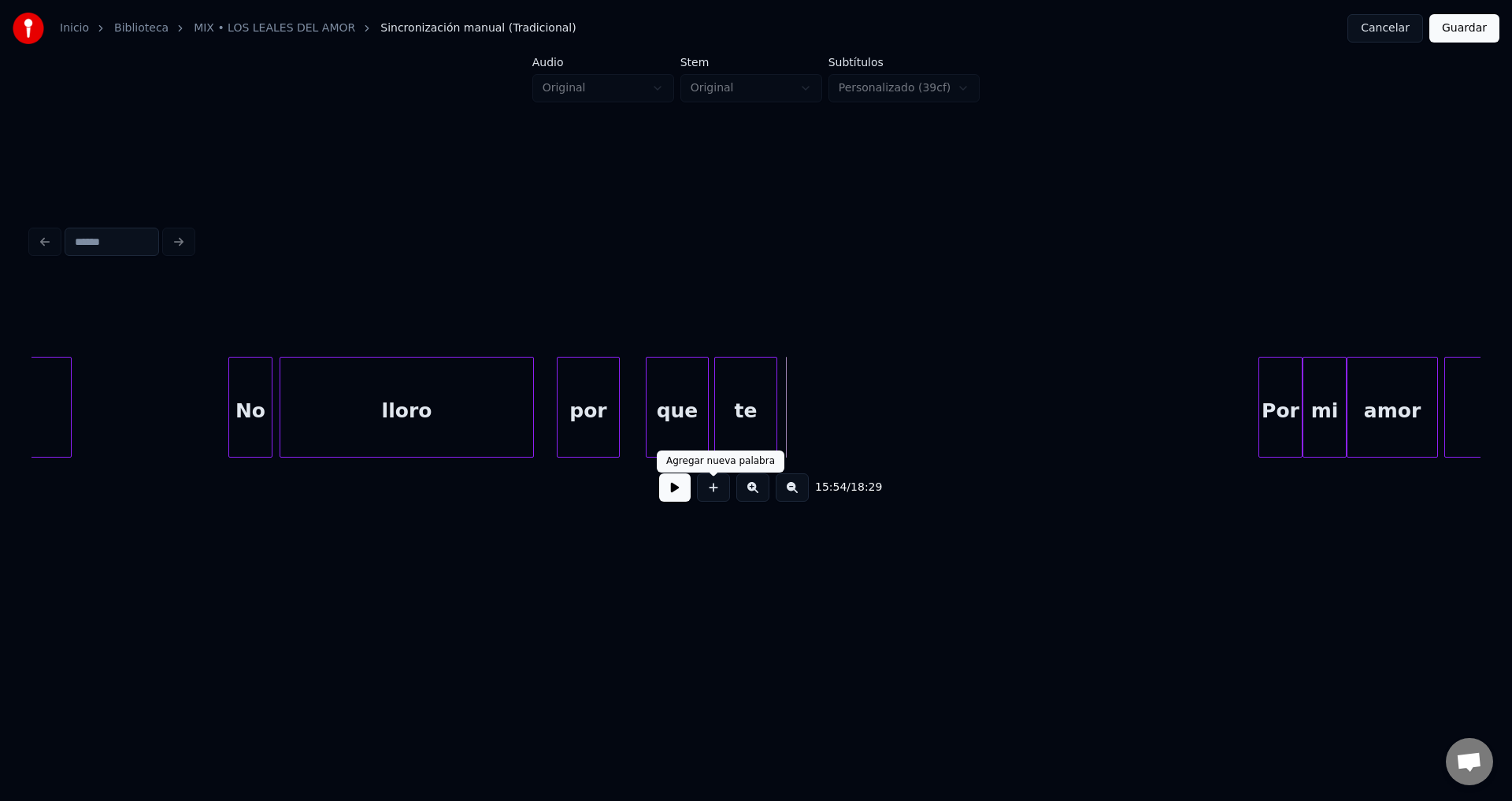
drag, startPoint x: 717, startPoint y: 490, endPoint x: 665, endPoint y: 431, distance: 78.6
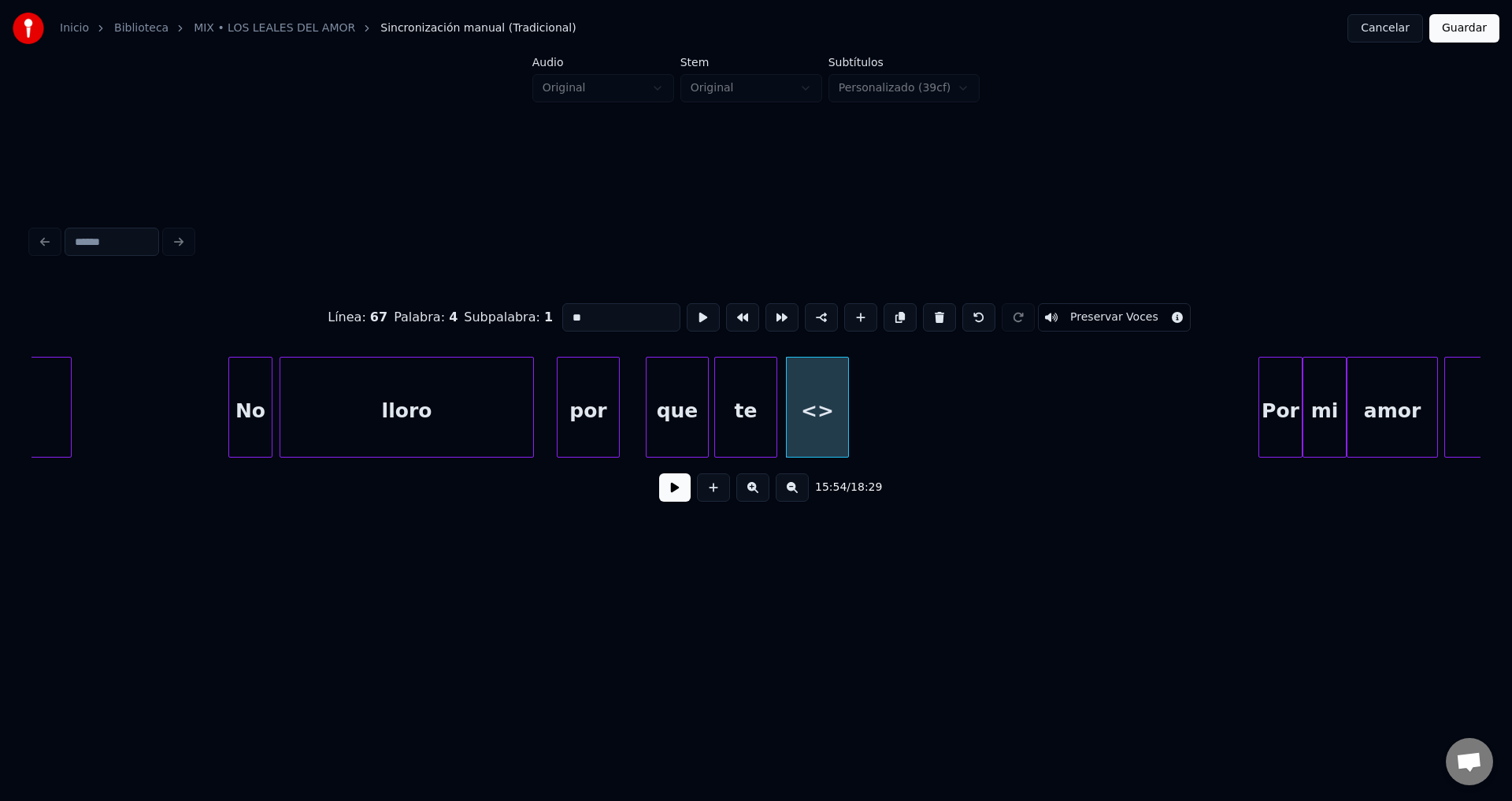
drag, startPoint x: 605, startPoint y: 300, endPoint x: 413, endPoint y: 315, distance: 192.6
type input "***"
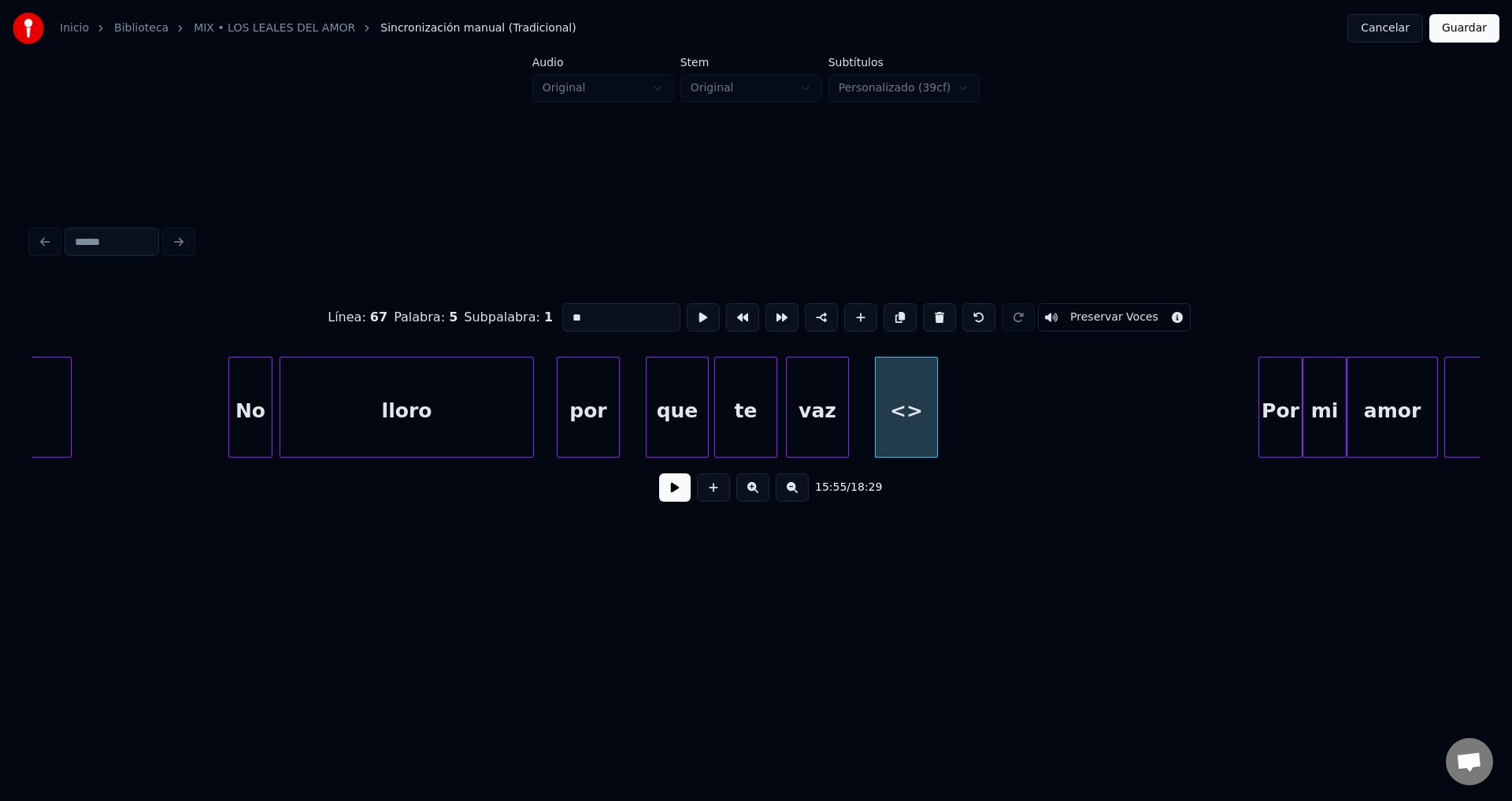
drag, startPoint x: 613, startPoint y: 311, endPoint x: 512, endPoint y: 310, distance: 101.0
type input "*****"
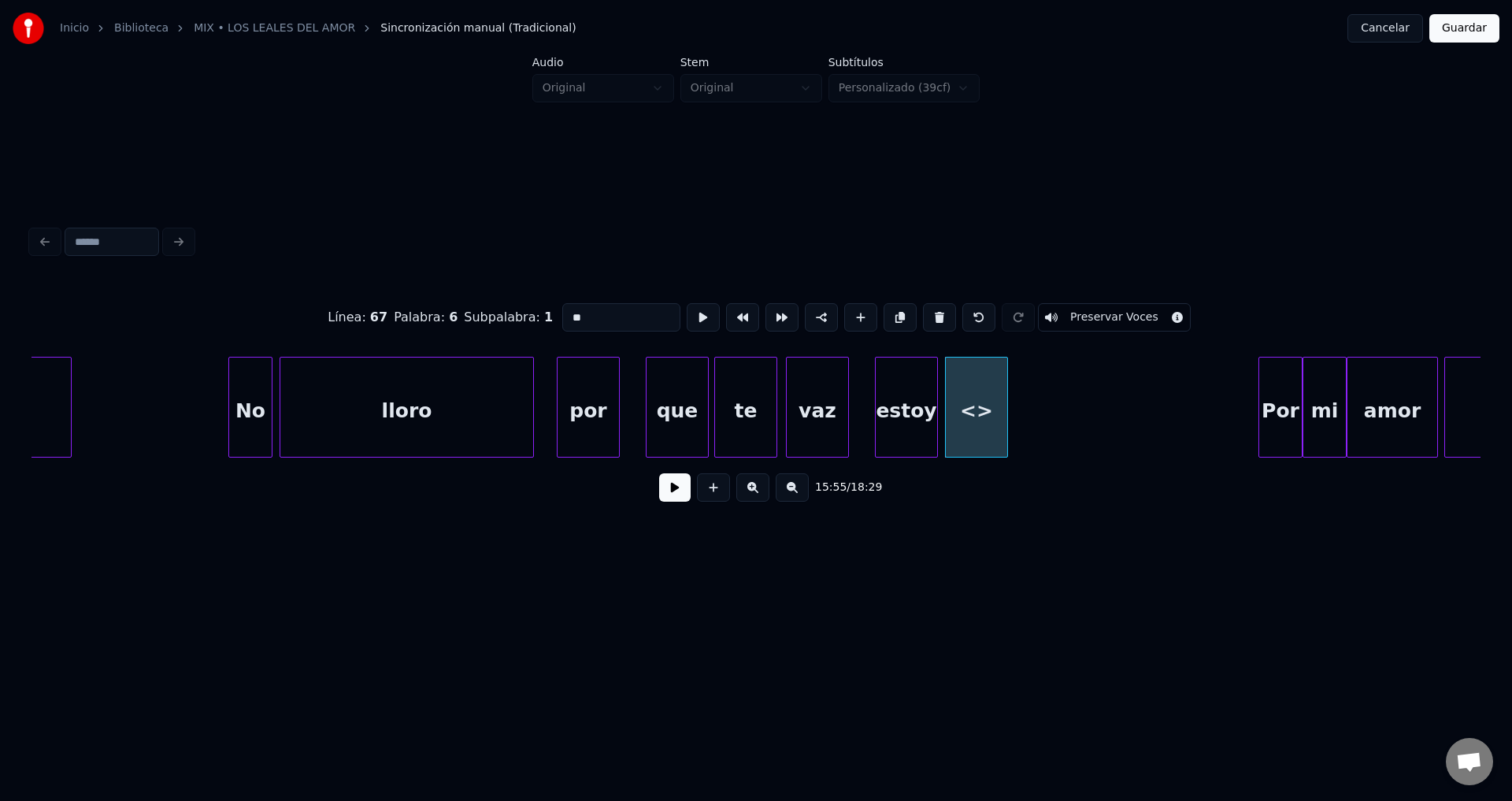
drag, startPoint x: 645, startPoint y: 321, endPoint x: 489, endPoint y: 315, distance: 156.1
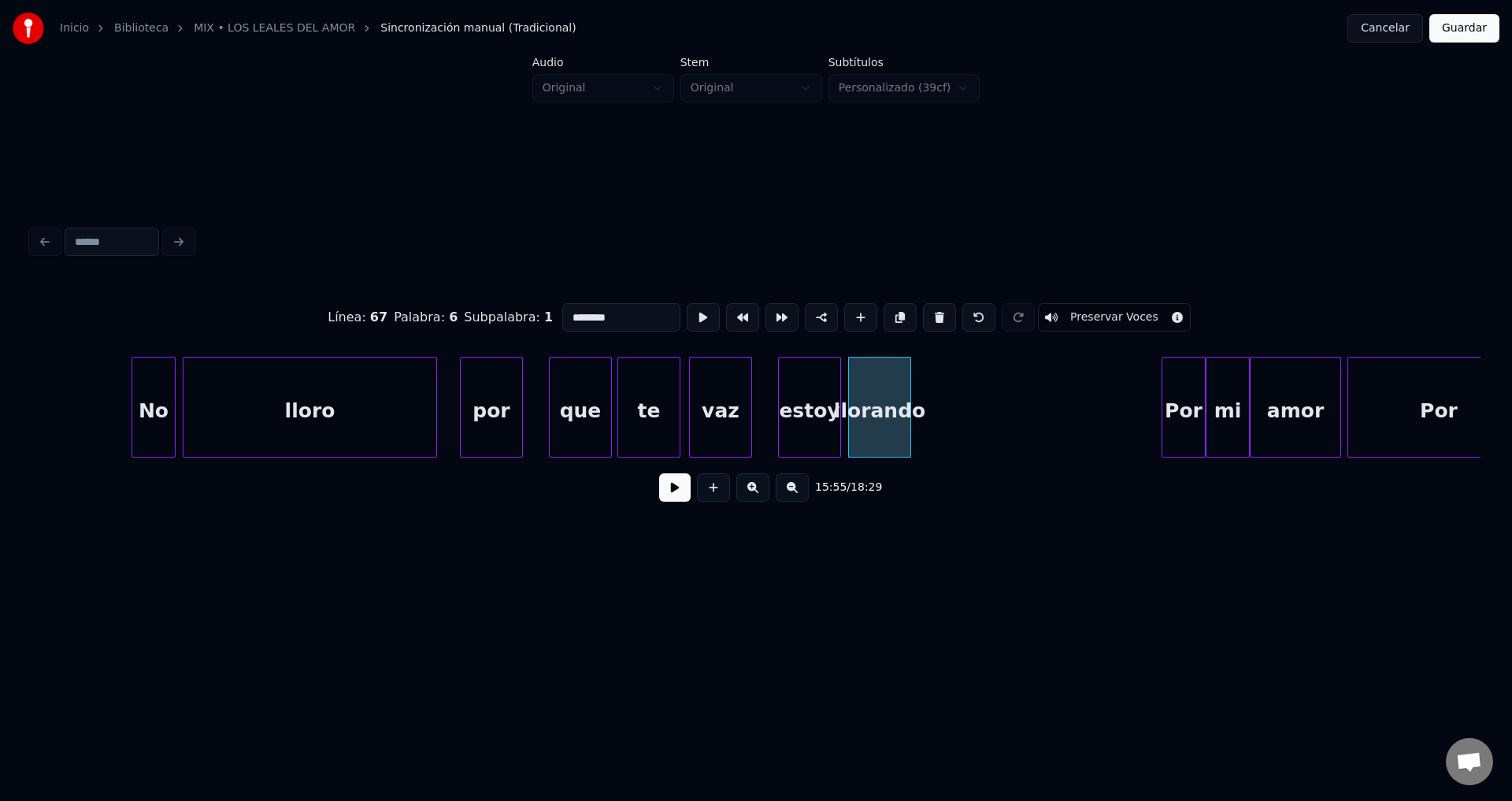
scroll to position [0, 149781]
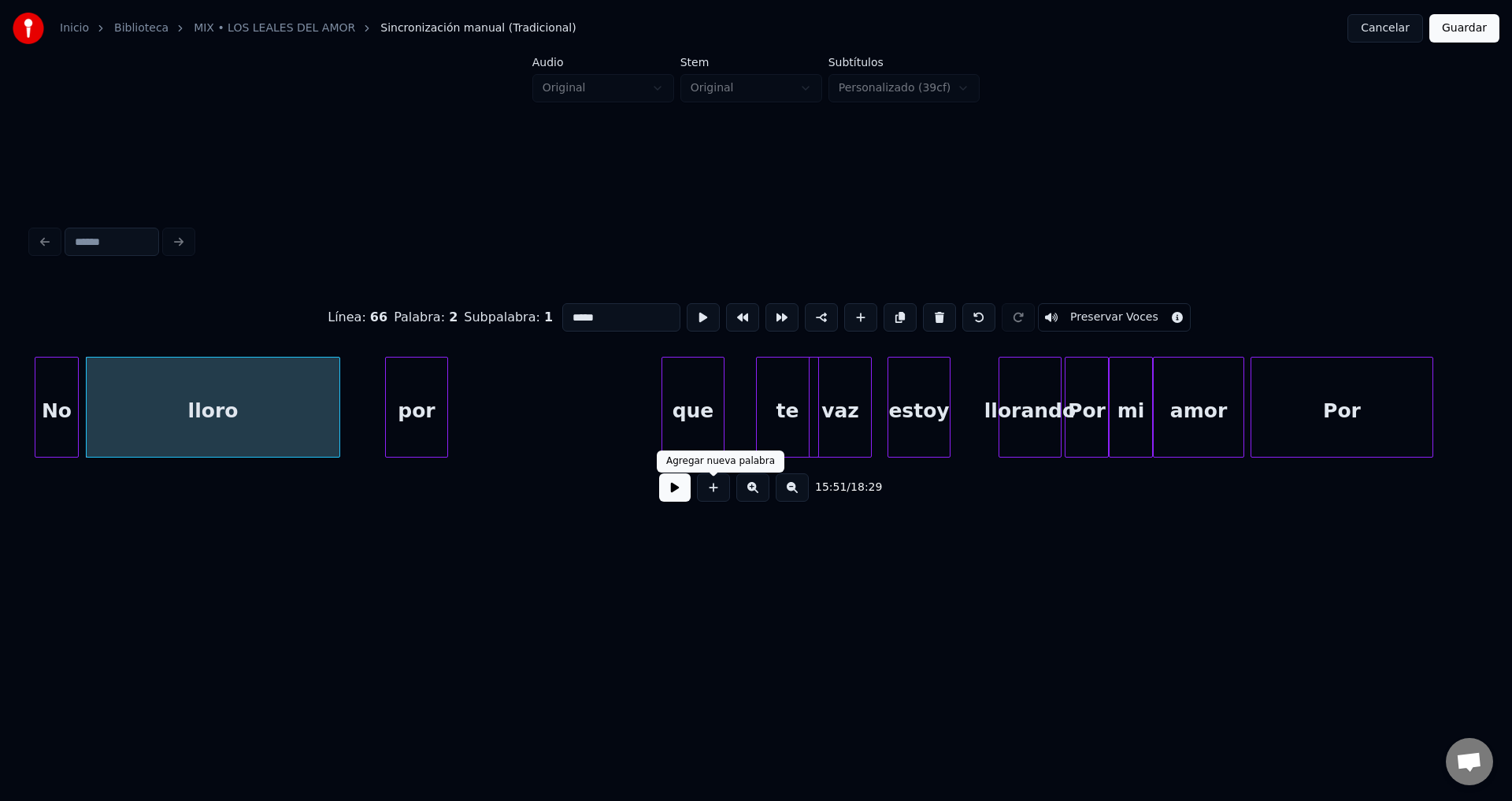
type input "*****"
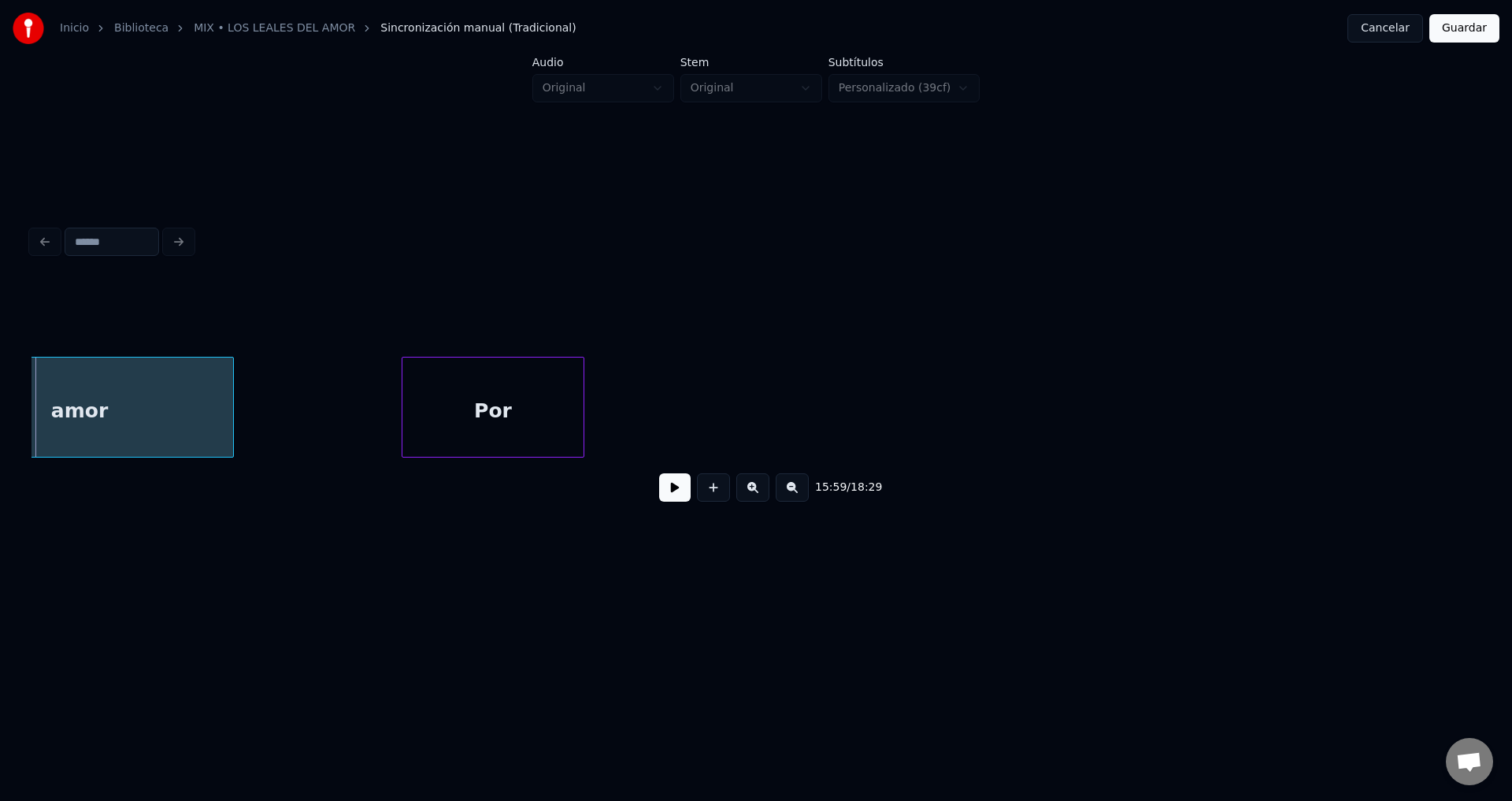
scroll to position [0, 151137]
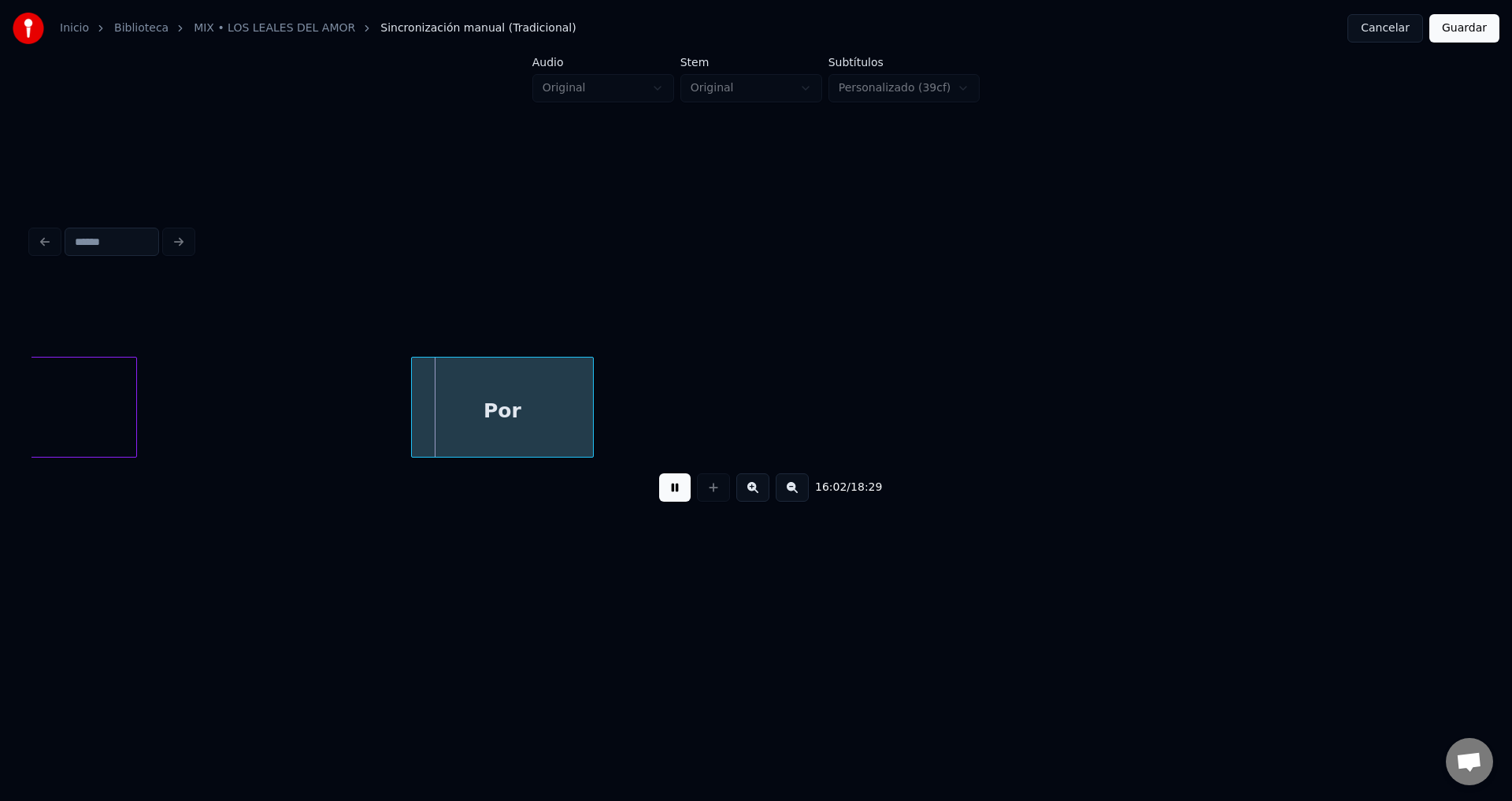
drag, startPoint x: 674, startPoint y: 495, endPoint x: 327, endPoint y: 446, distance: 350.4
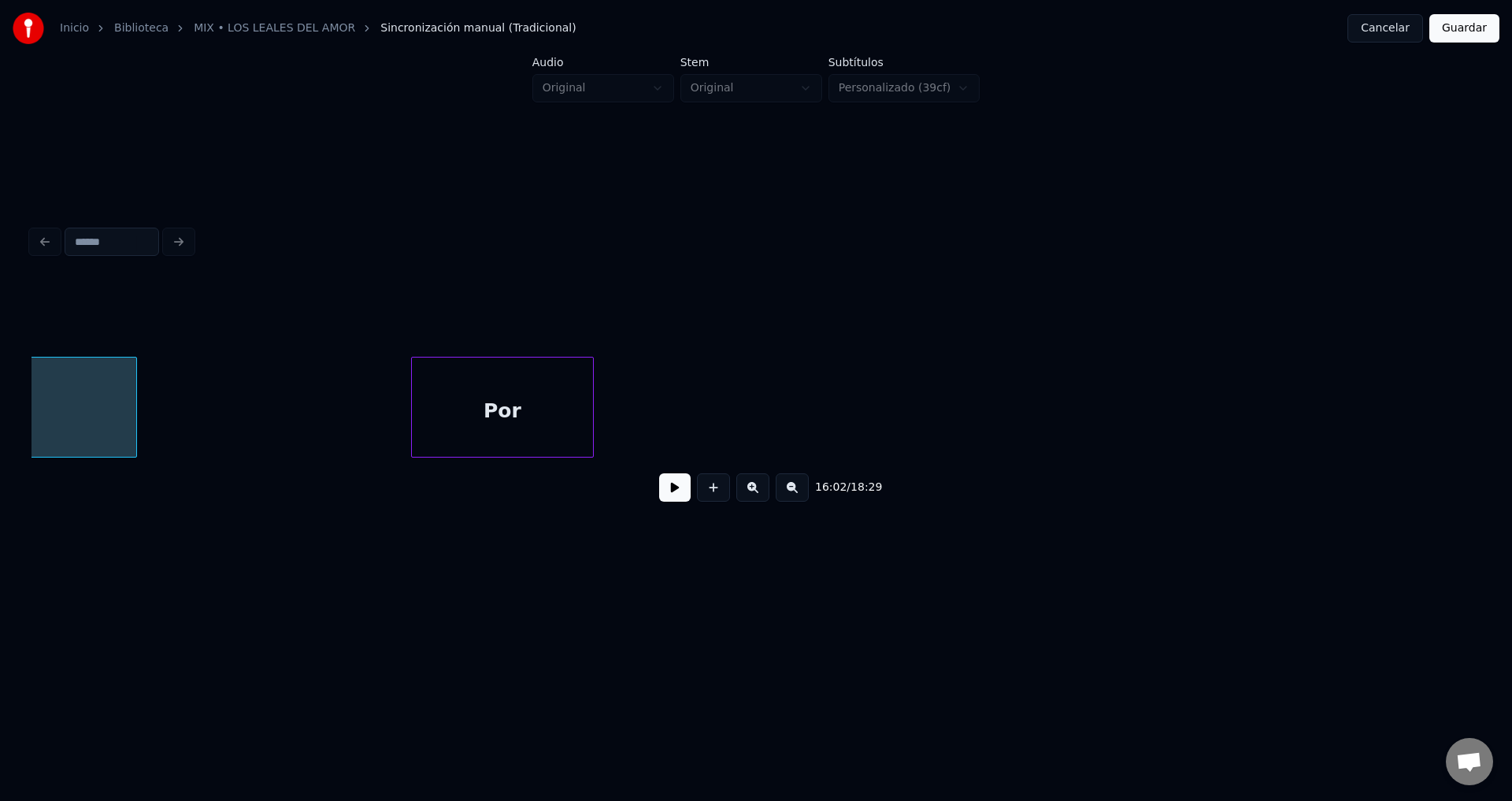
scroll to position [0, 150934]
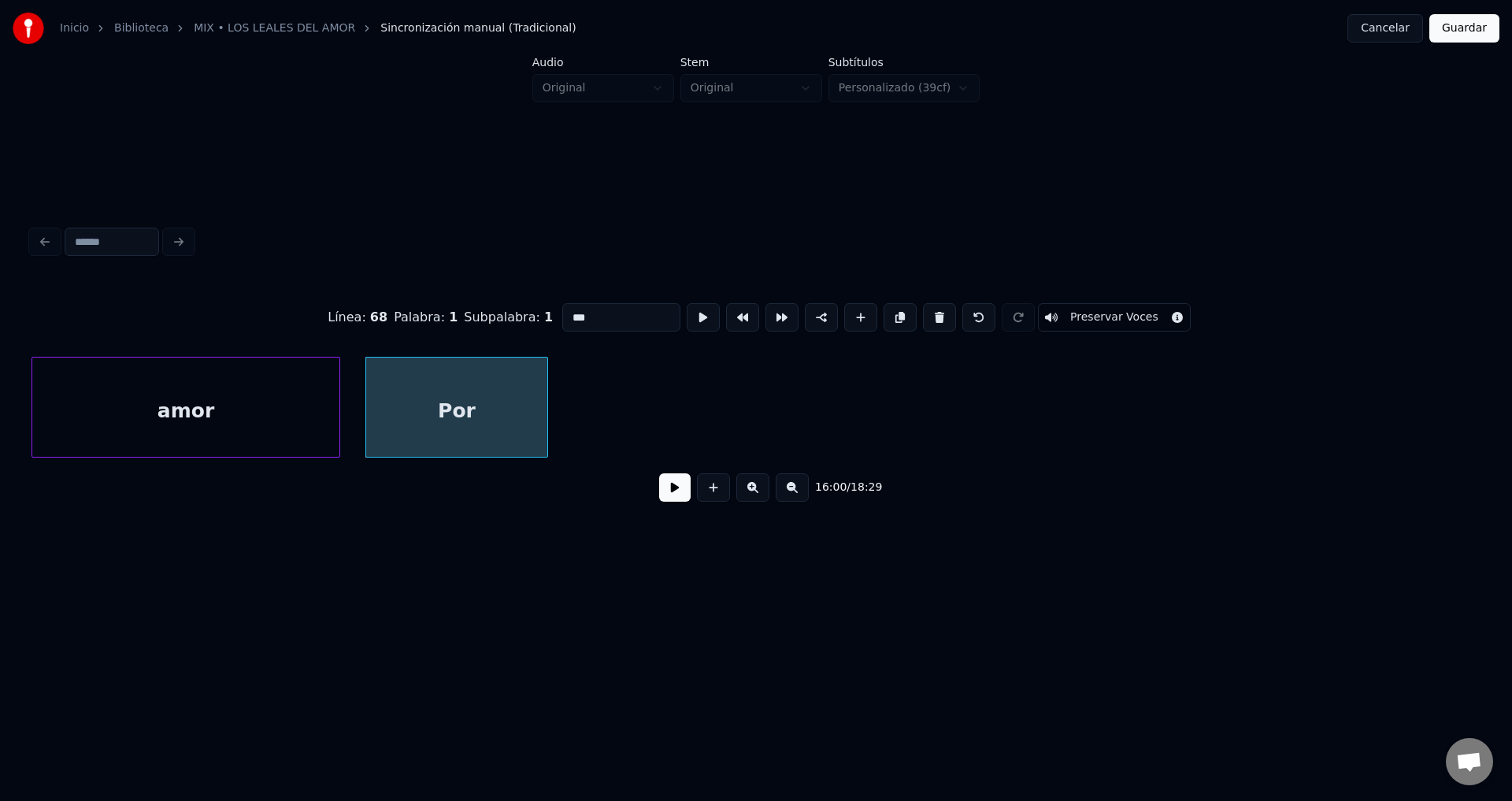
drag, startPoint x: 607, startPoint y: 311, endPoint x: 489, endPoint y: 322, distance: 118.5
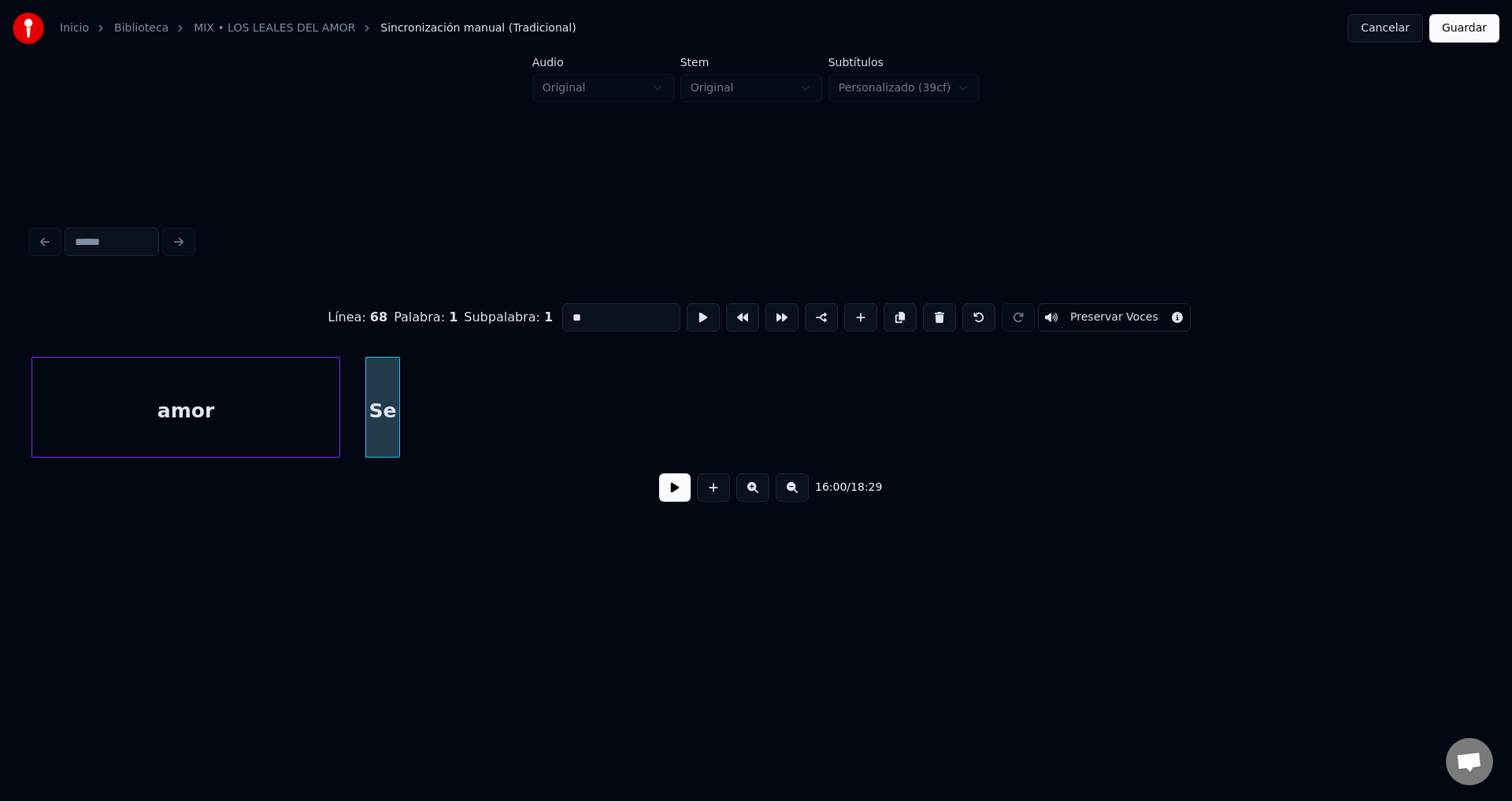
type input "**"
drag, startPoint x: 615, startPoint y: 303, endPoint x: 533, endPoint y: 312, distance: 82.5
type input "*"
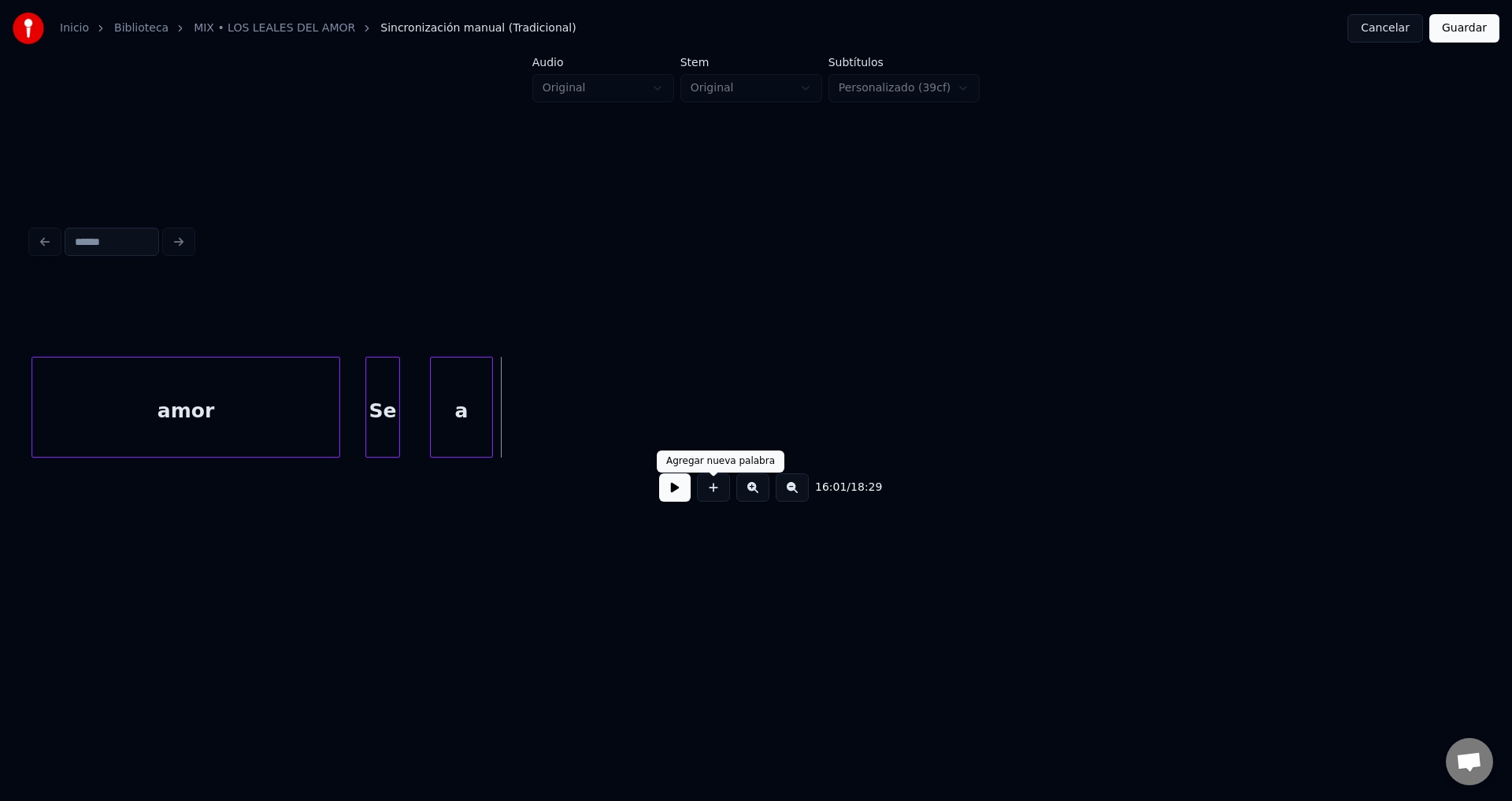
drag, startPoint x: 713, startPoint y: 501, endPoint x: 699, endPoint y: 462, distance: 41.4
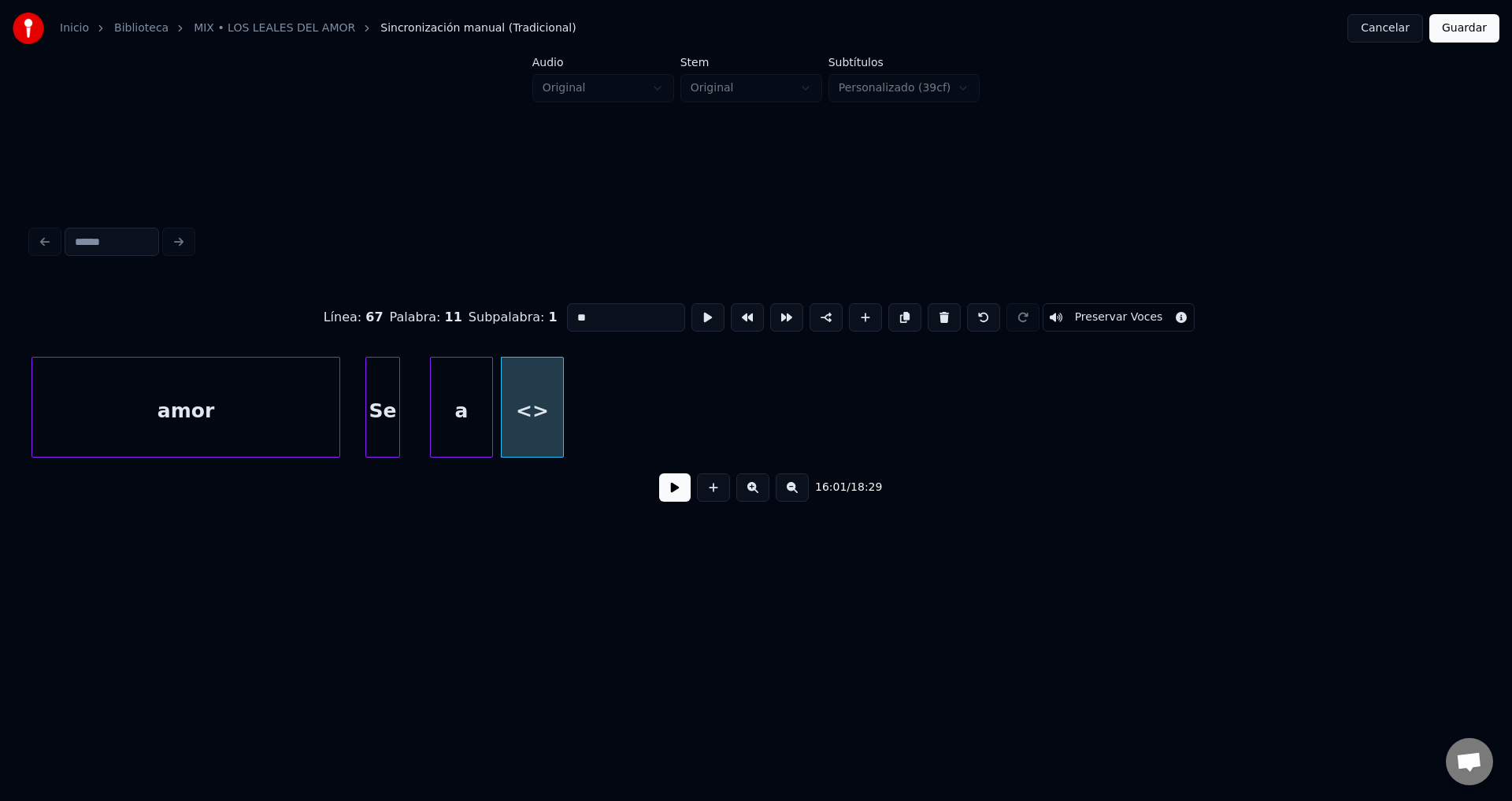
drag, startPoint x: 587, startPoint y: 312, endPoint x: 481, endPoint y: 312, distance: 106.0
type input "*******"
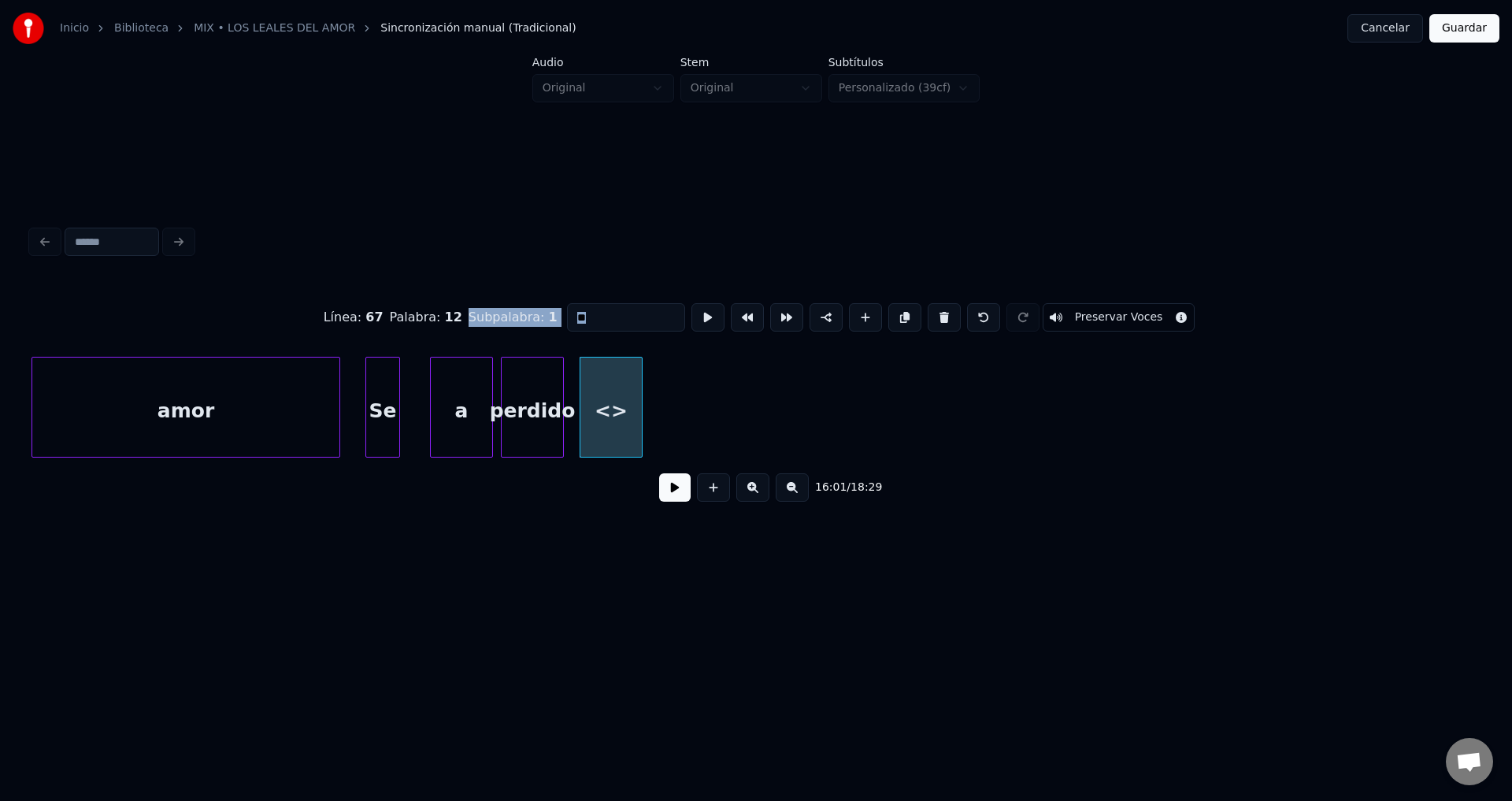
drag, startPoint x: 553, startPoint y: 312, endPoint x: 471, endPoint y: 302, distance: 82.6
drag, startPoint x: 623, startPoint y: 318, endPoint x: 639, endPoint y: 312, distance: 17.1
drag, startPoint x: 613, startPoint y: 309, endPoint x: 559, endPoint y: 315, distance: 54.3
type input "*"
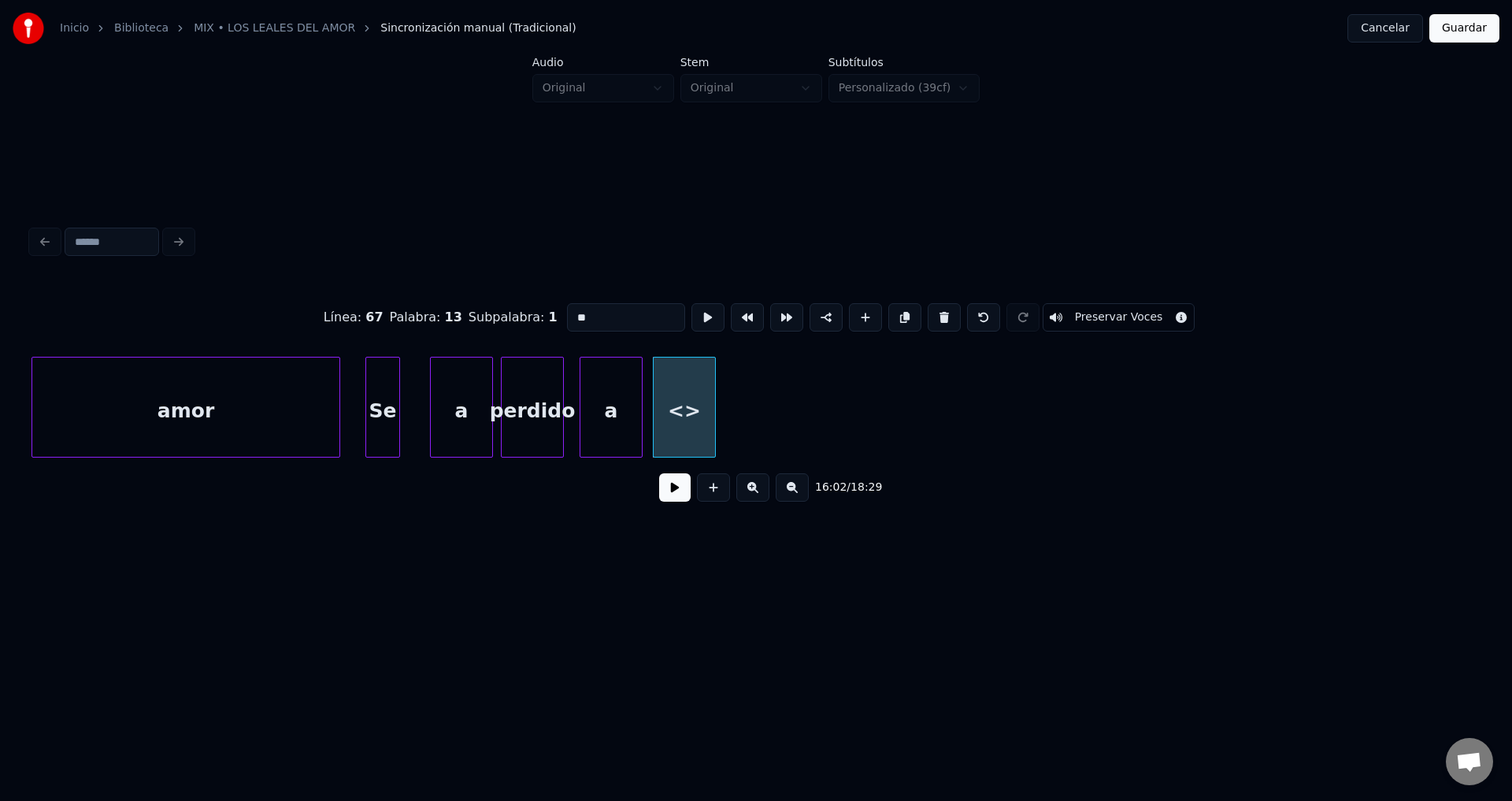
drag, startPoint x: 612, startPoint y: 313, endPoint x: 510, endPoint y: 310, distance: 102.0
type input "*****"
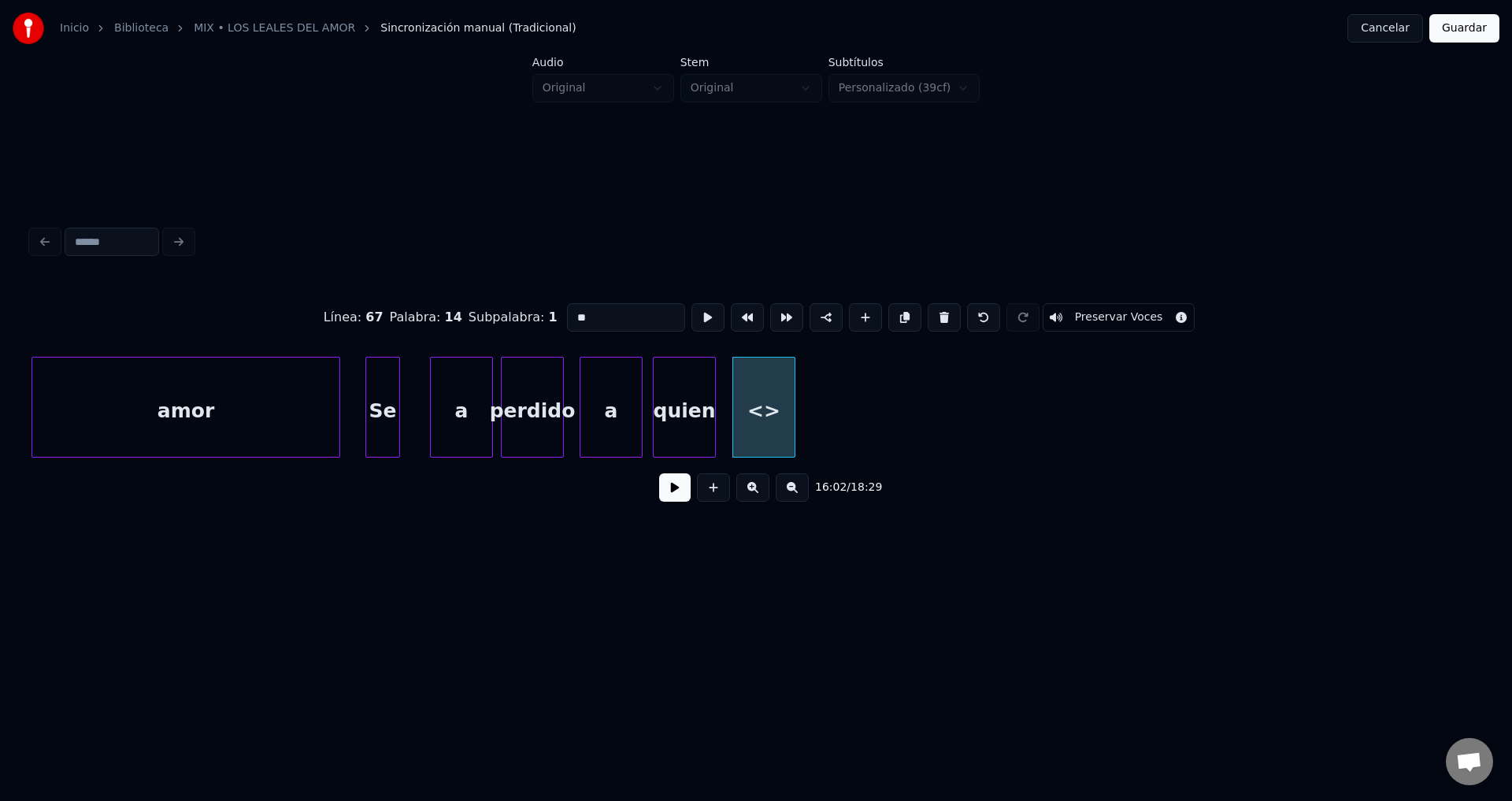
drag, startPoint x: 613, startPoint y: 317, endPoint x: 470, endPoint y: 305, distance: 143.5
type input "*****"
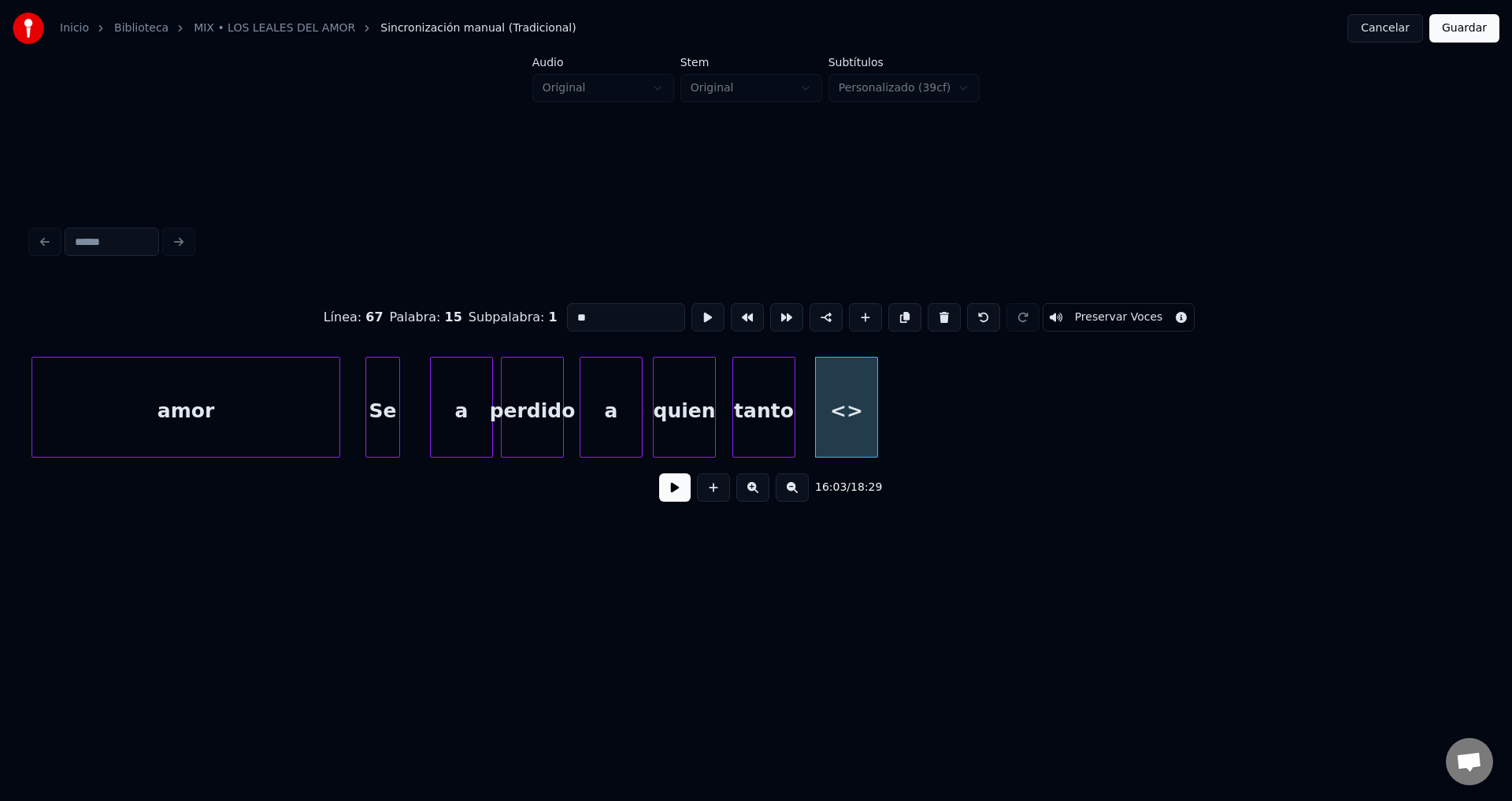
drag, startPoint x: 617, startPoint y: 309, endPoint x: 451, endPoint y: 302, distance: 166.1
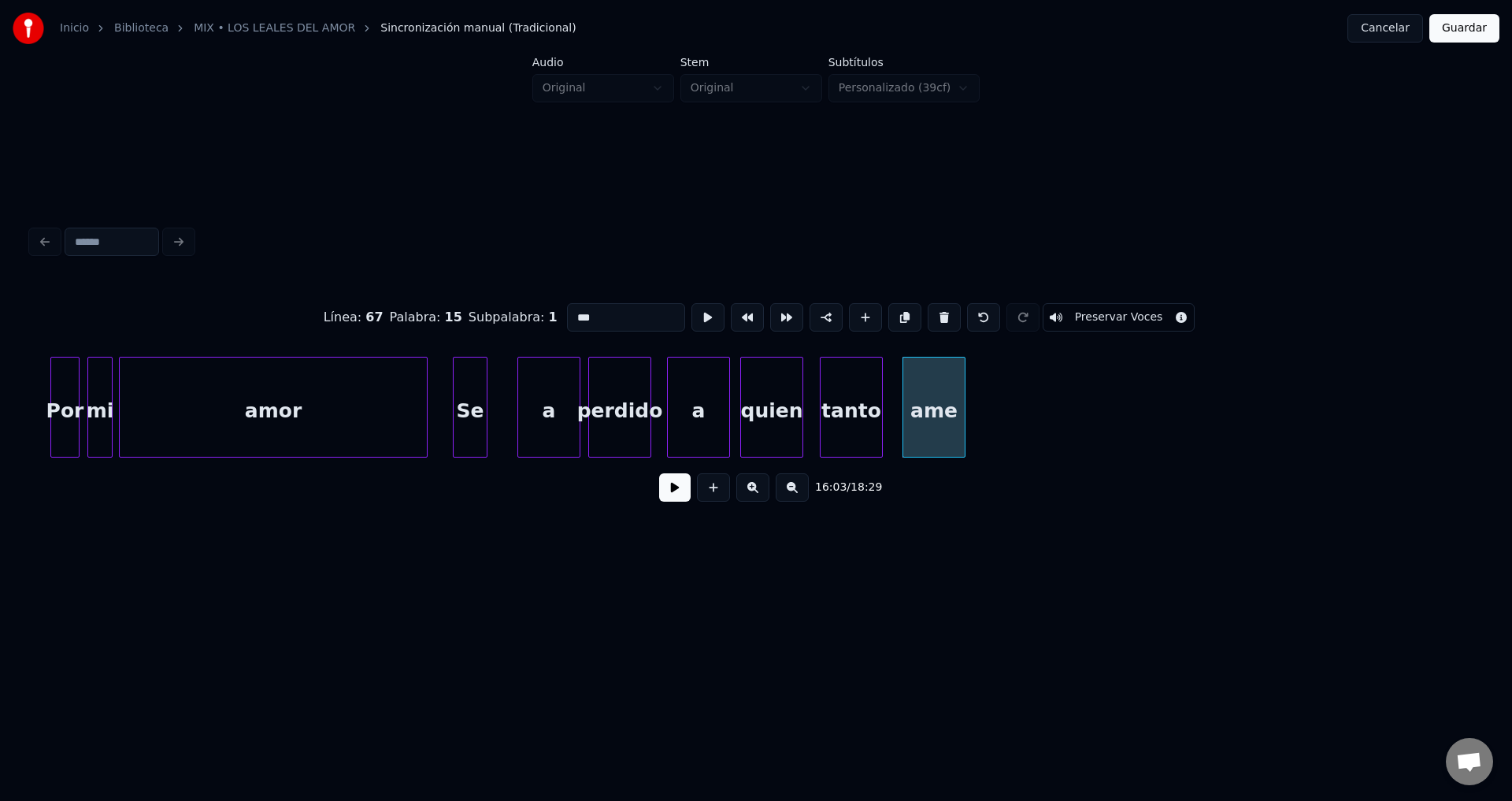
scroll to position [0, 150653]
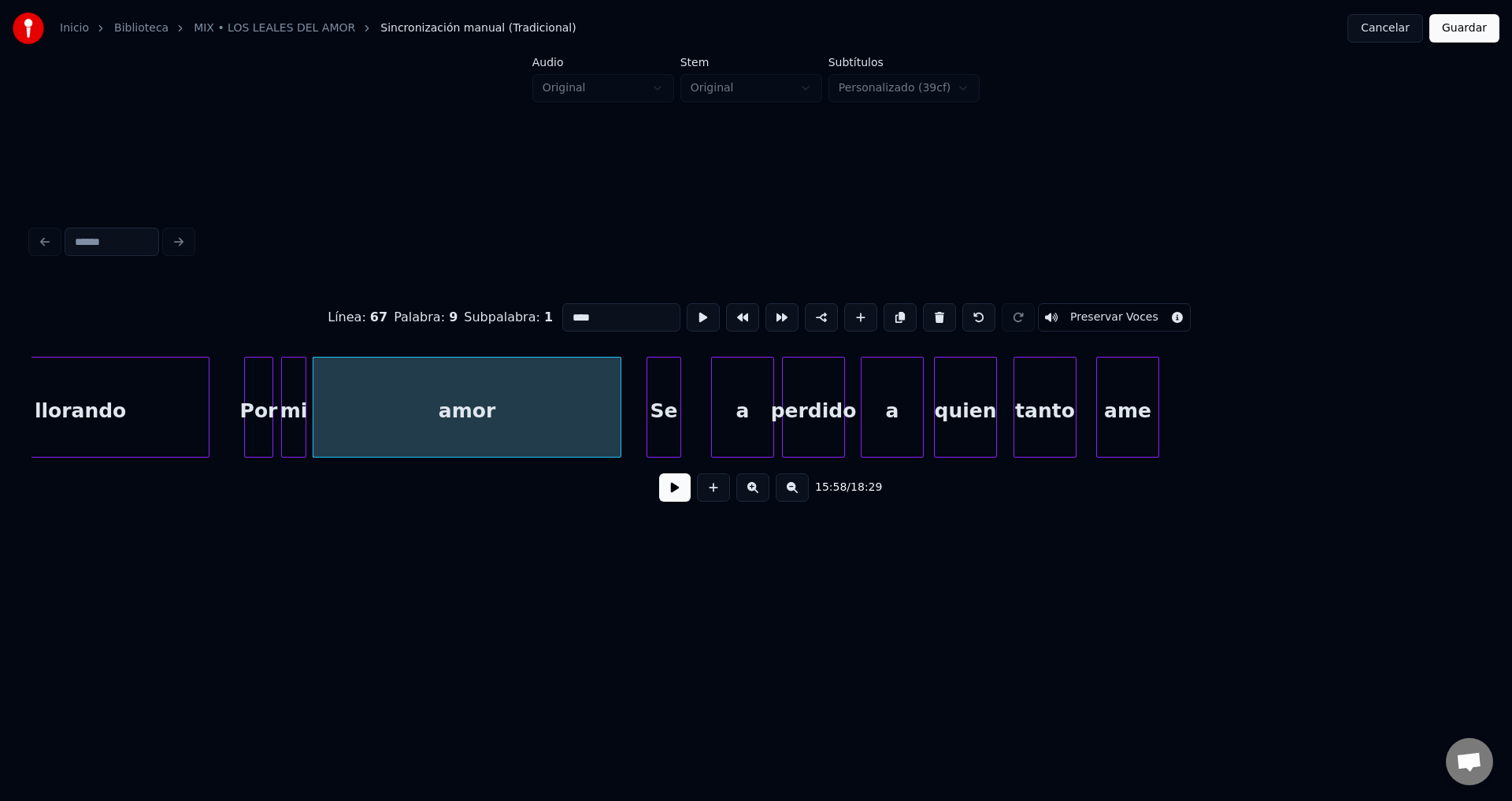
type input "****"
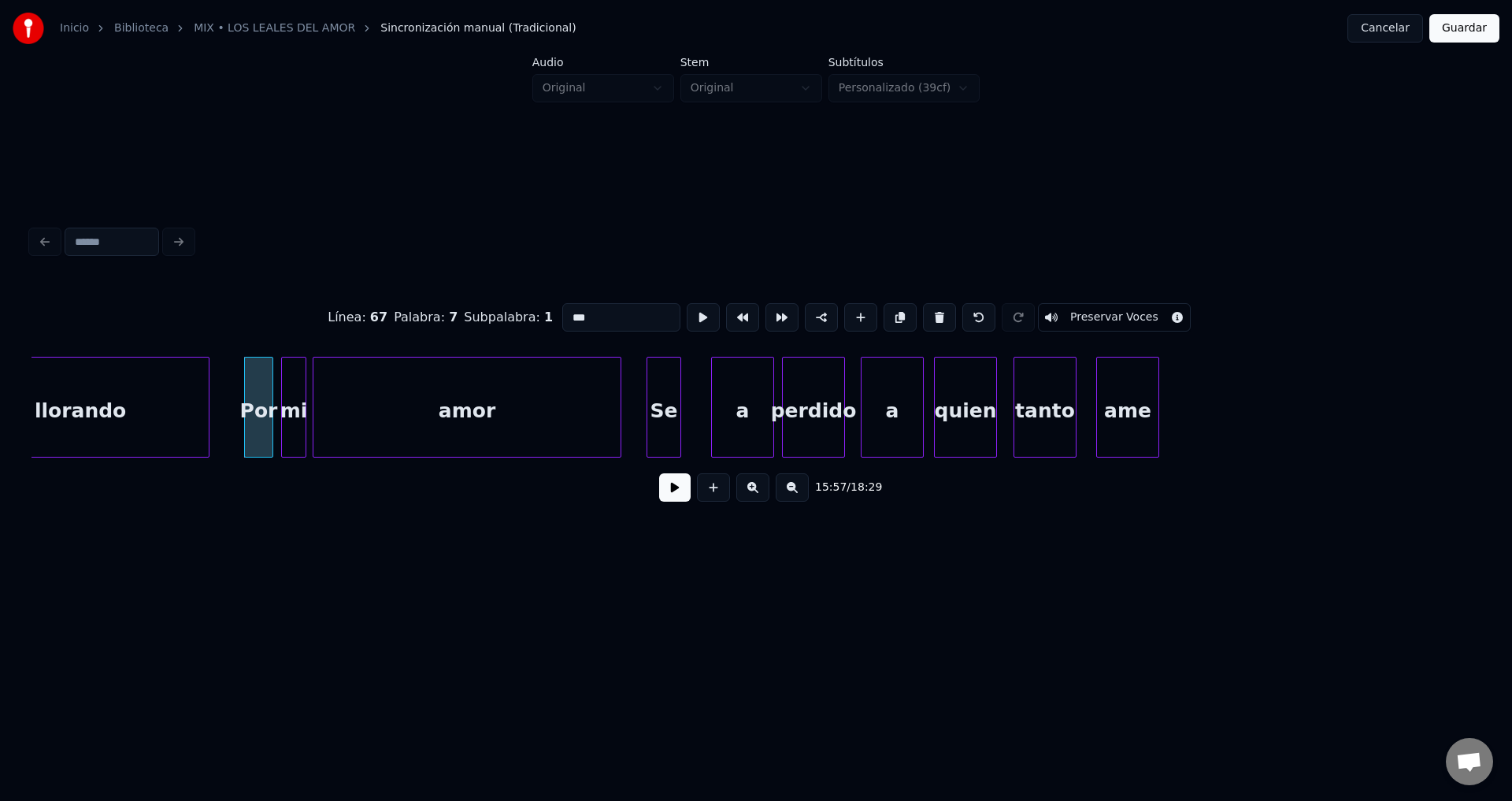
type input "****"
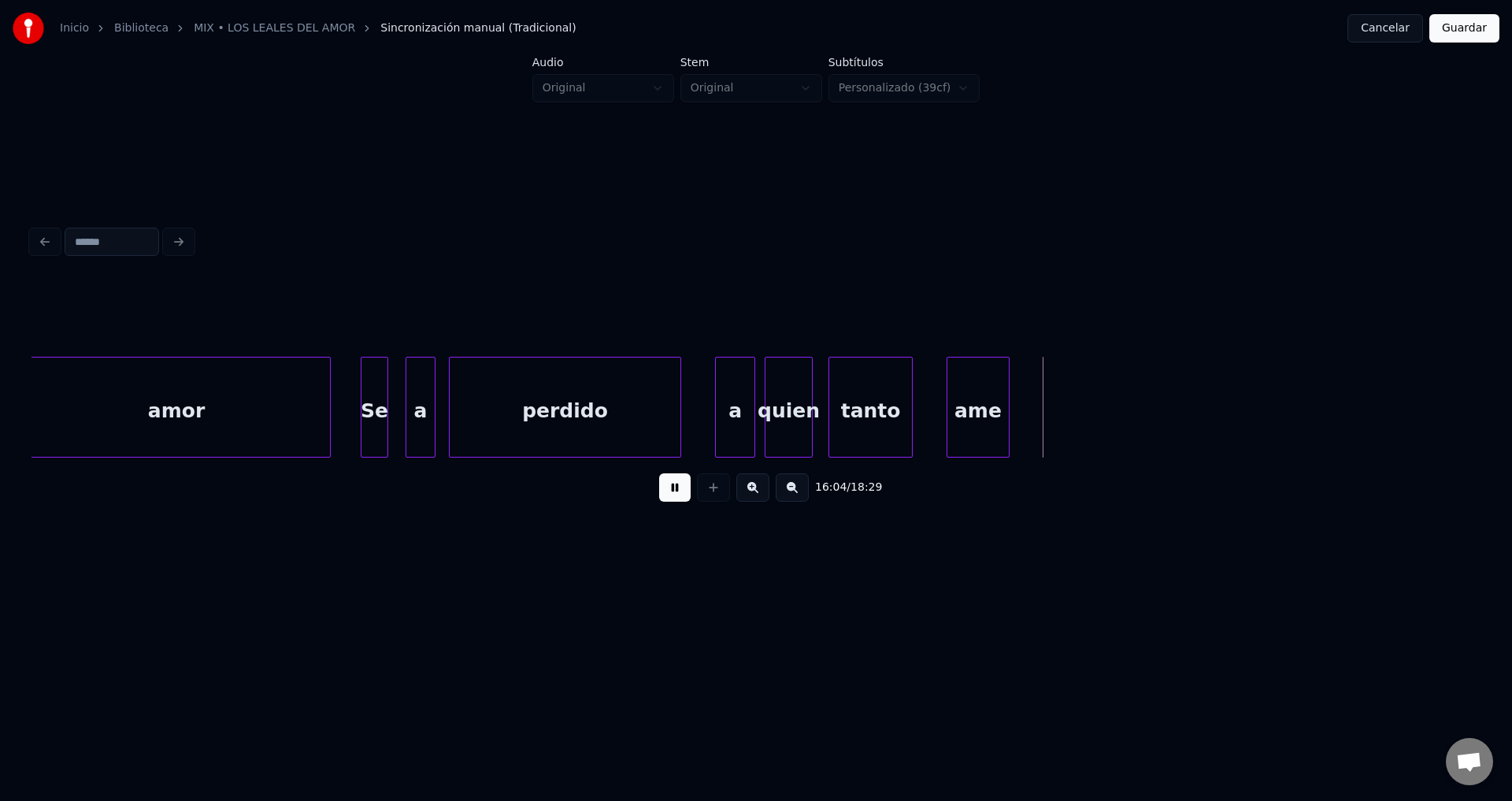
scroll to position [0, 150934]
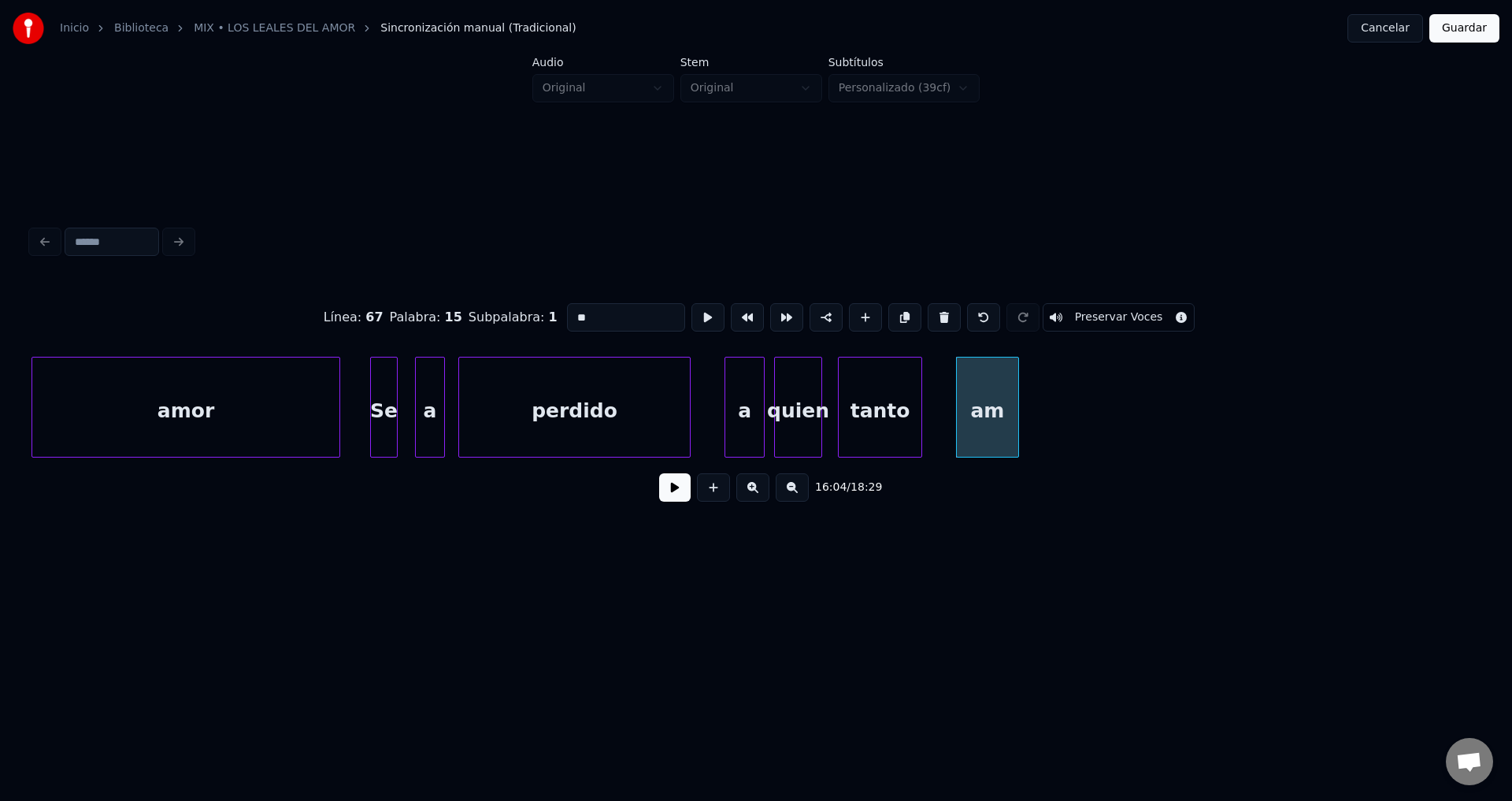
type input "**"
type input "***"
drag, startPoint x: 675, startPoint y: 489, endPoint x: 694, endPoint y: 484, distance: 19.6
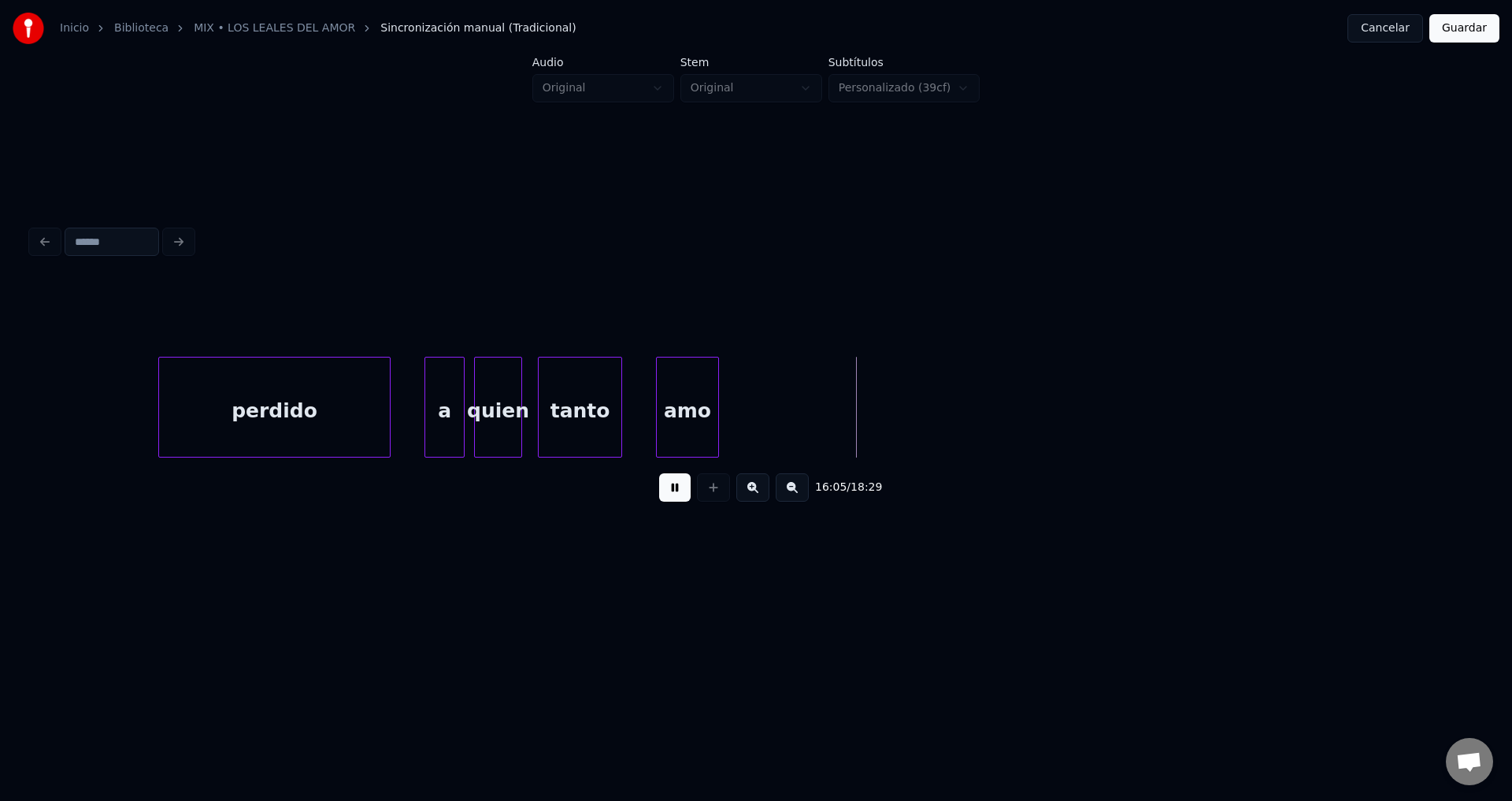
scroll to position [0, 151429]
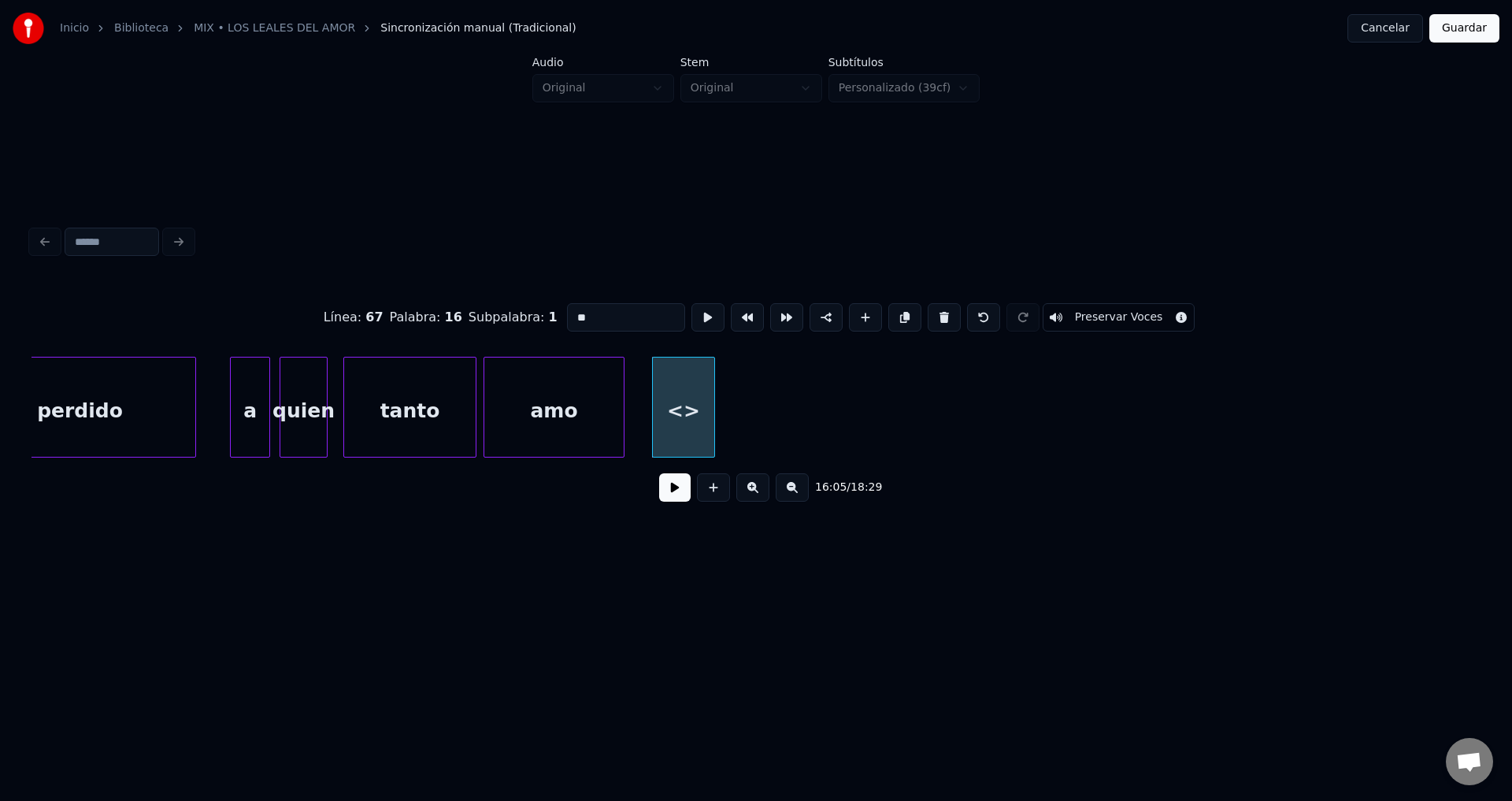
drag, startPoint x: 631, startPoint y: 312, endPoint x: 482, endPoint y: 315, distance: 149.0
type input "**"
drag, startPoint x: 562, startPoint y: 314, endPoint x: 475, endPoint y: 312, distance: 87.0
type input "**"
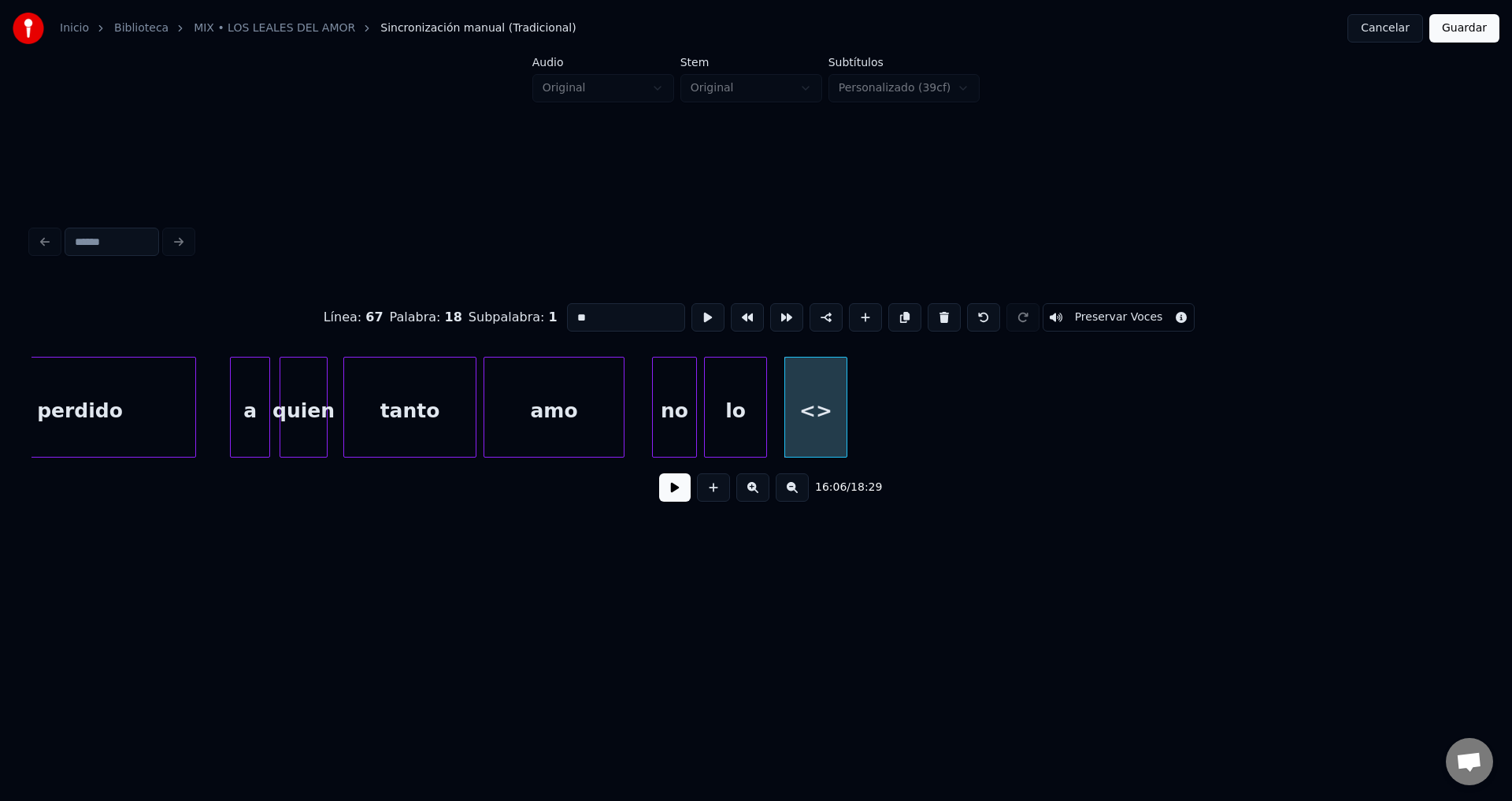
drag, startPoint x: 605, startPoint y: 311, endPoint x: 378, endPoint y: 313, distance: 227.0
type input "*****"
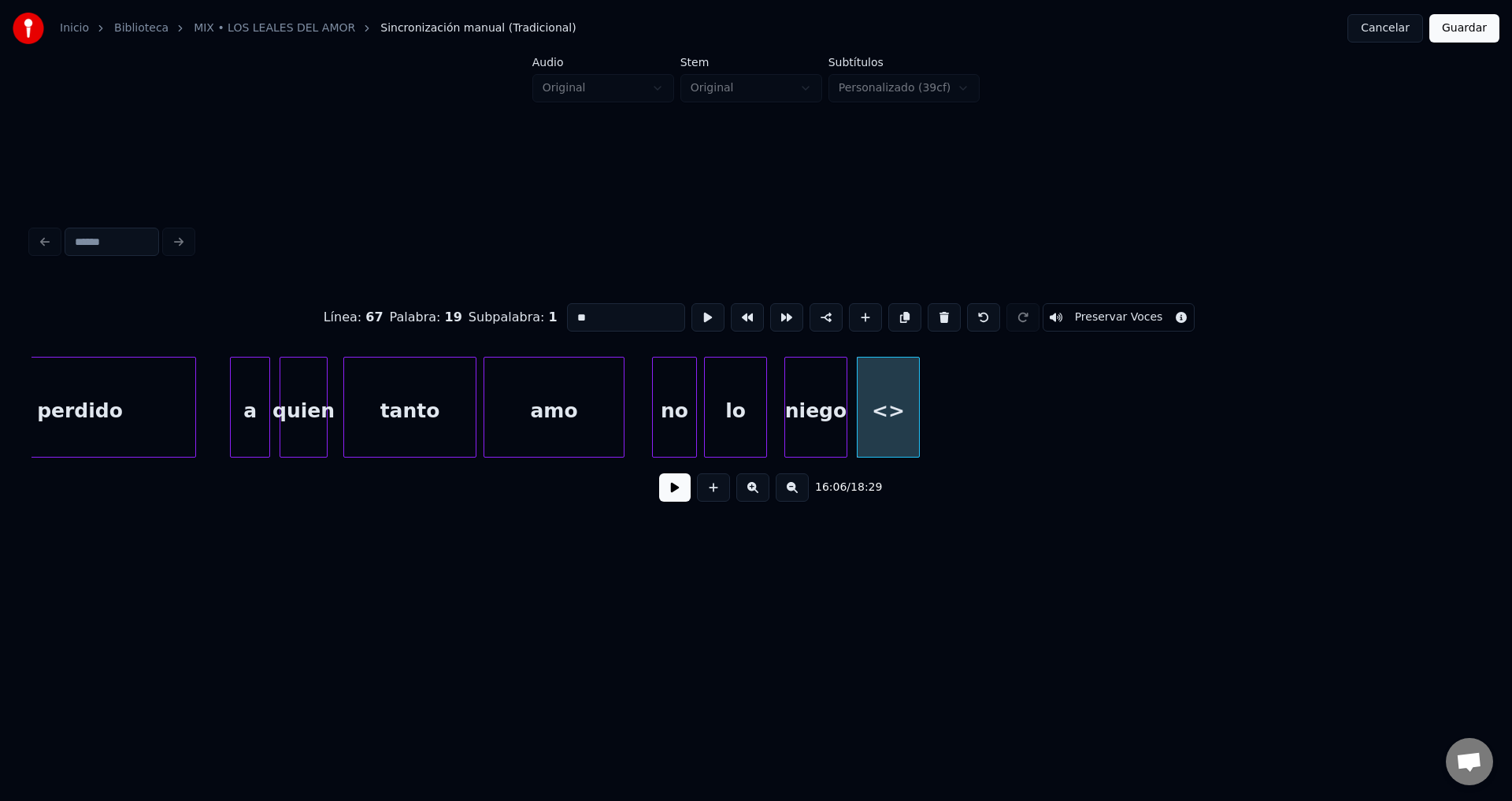
drag, startPoint x: 621, startPoint y: 309, endPoint x: 398, endPoint y: 306, distance: 223.0
type input "**"
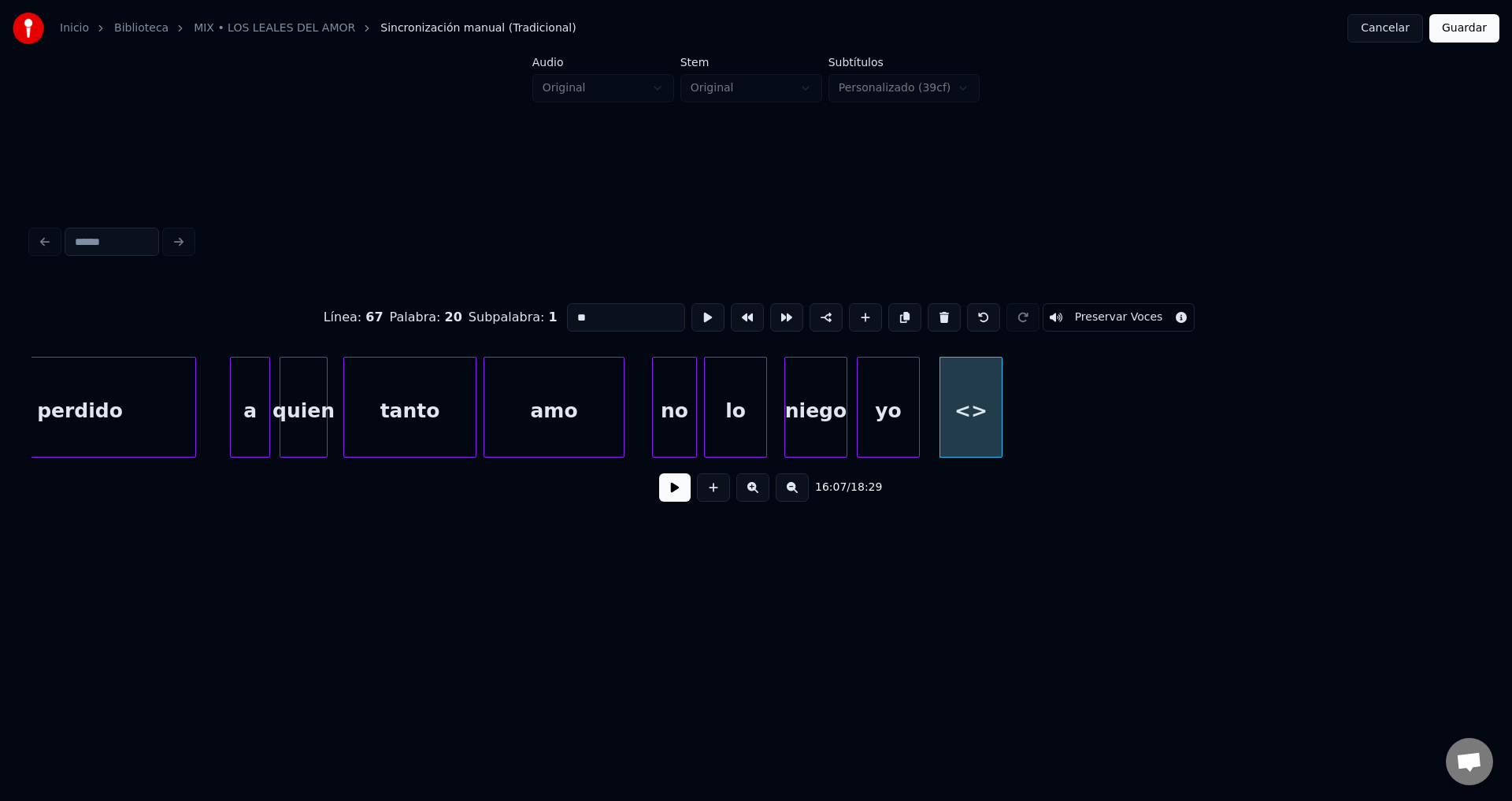
drag, startPoint x: 620, startPoint y: 315, endPoint x: 470, endPoint y: 311, distance: 150.1
type input "**"
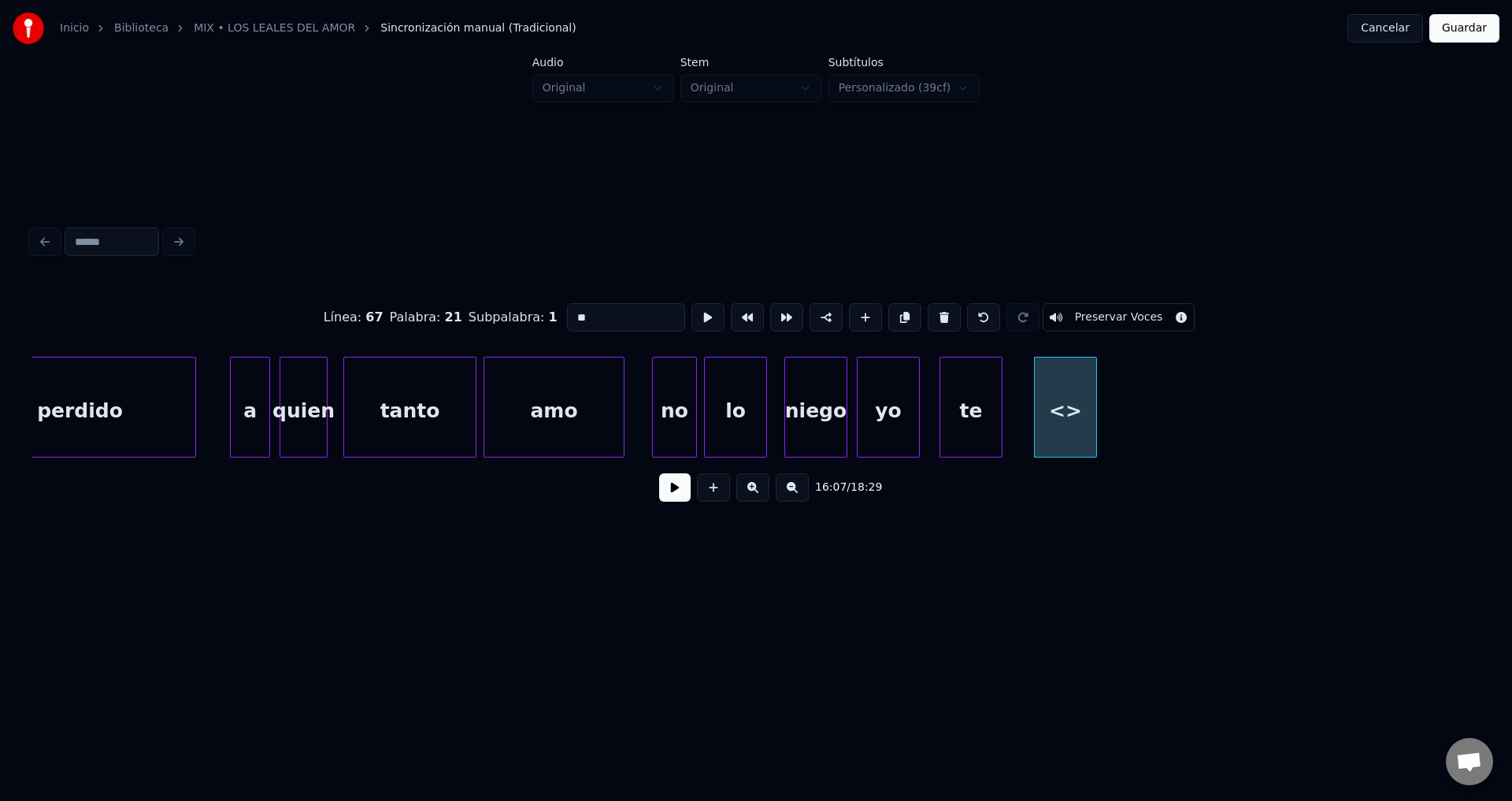
drag, startPoint x: 614, startPoint y: 323, endPoint x: 465, endPoint y: 312, distance: 149.4
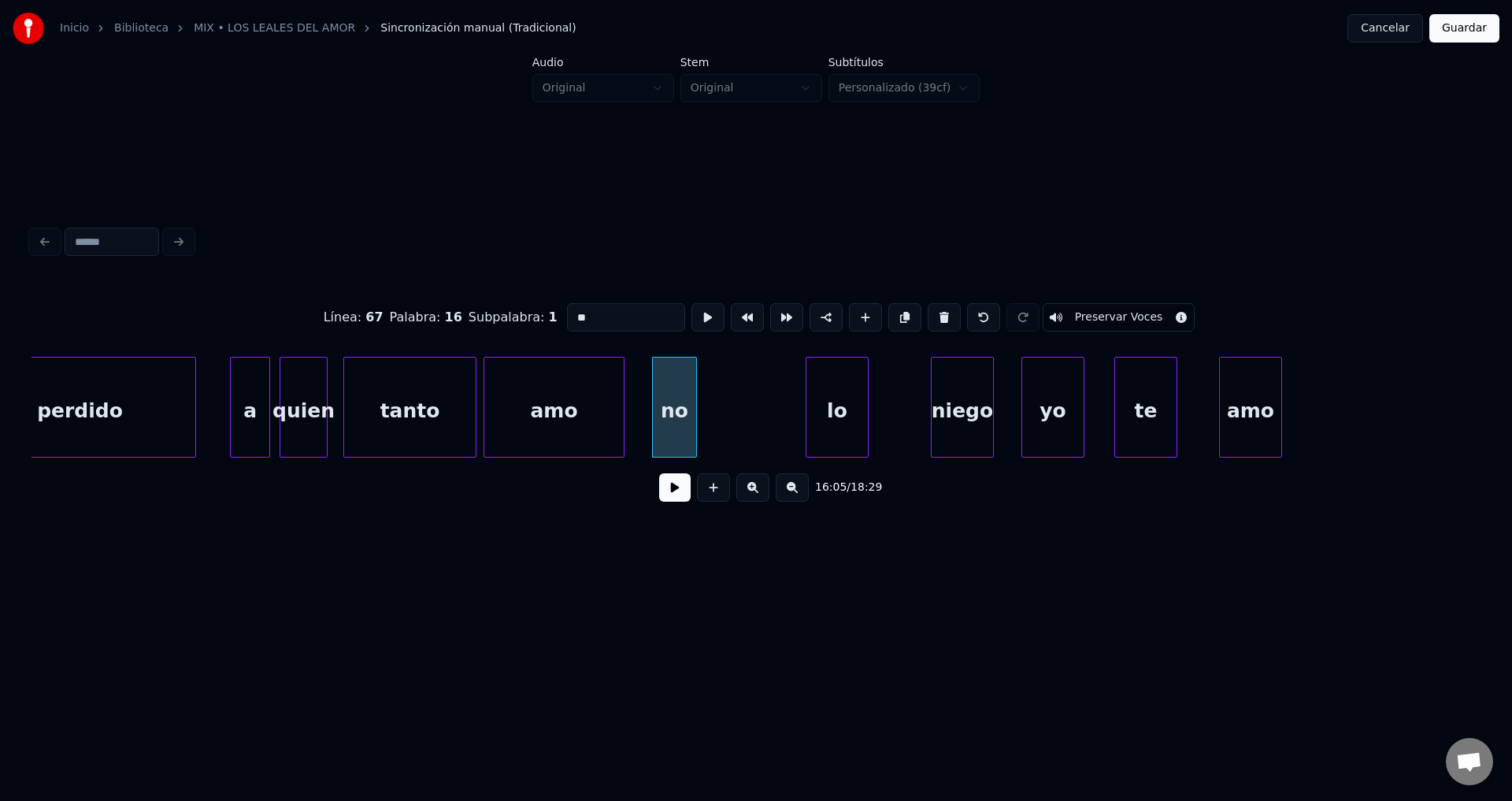
type input "**"
drag, startPoint x: 665, startPoint y: 508, endPoint x: 731, endPoint y: 484, distance: 70.2
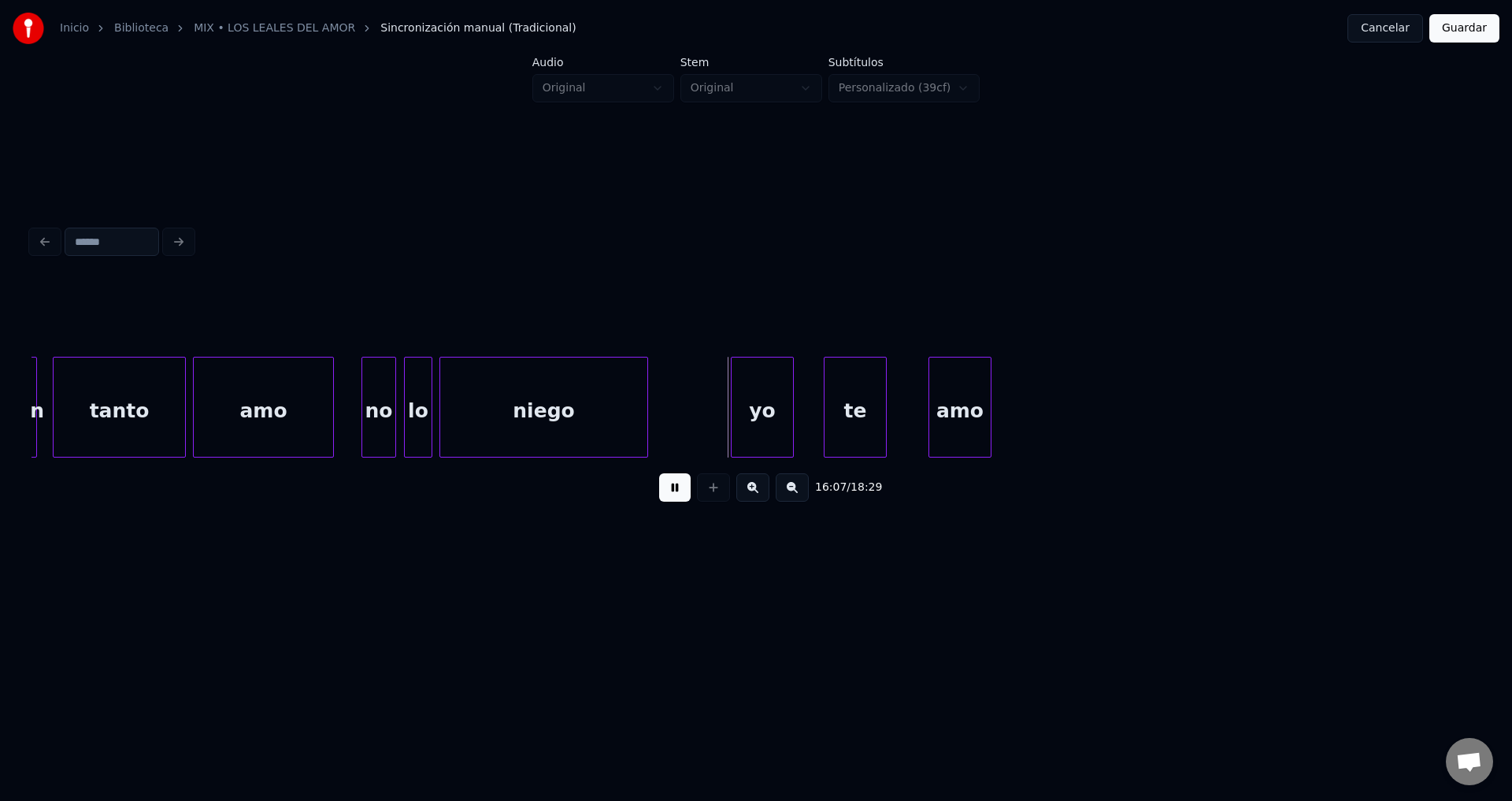
scroll to position [0, 151817]
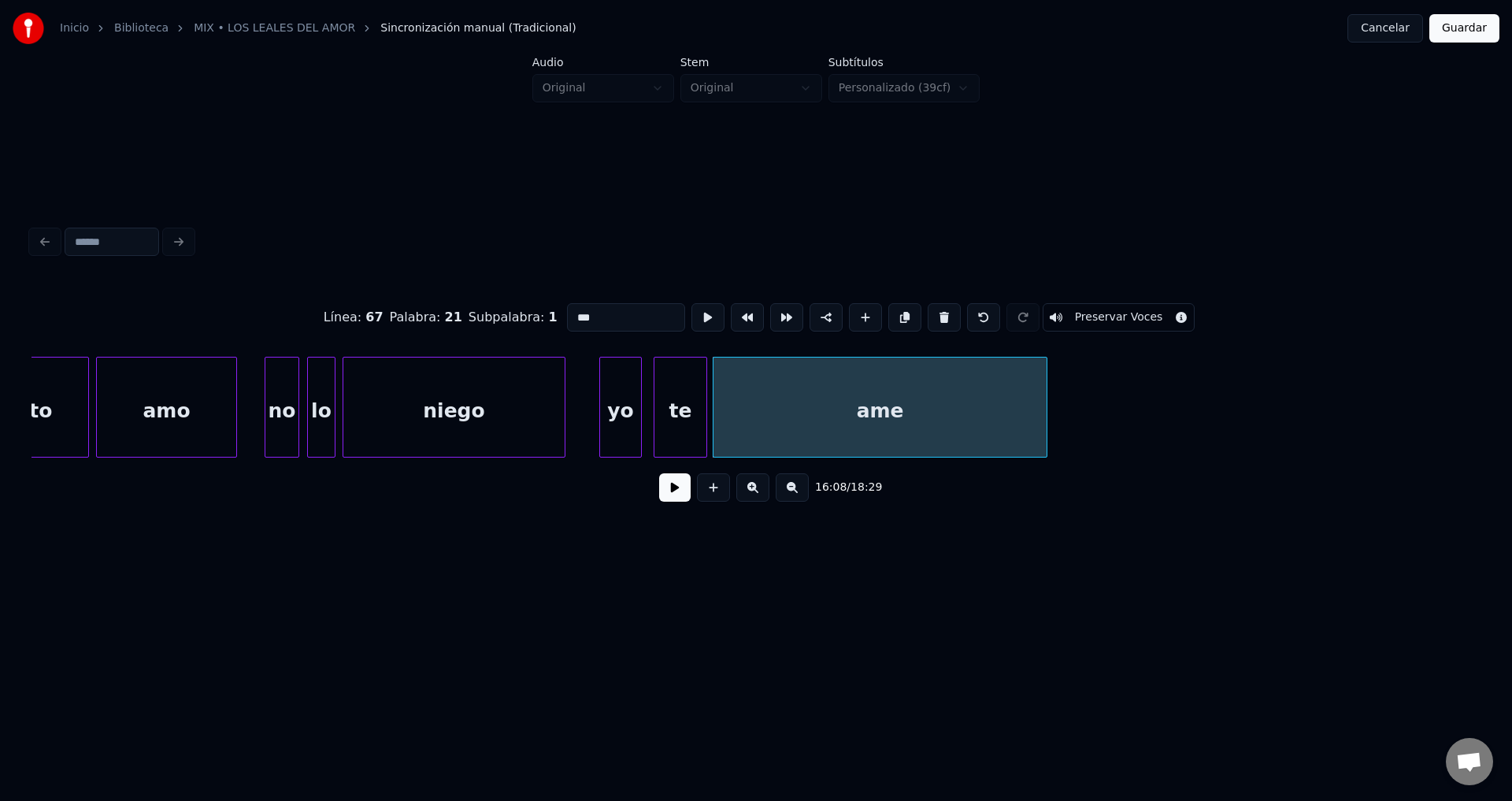
type input "***"
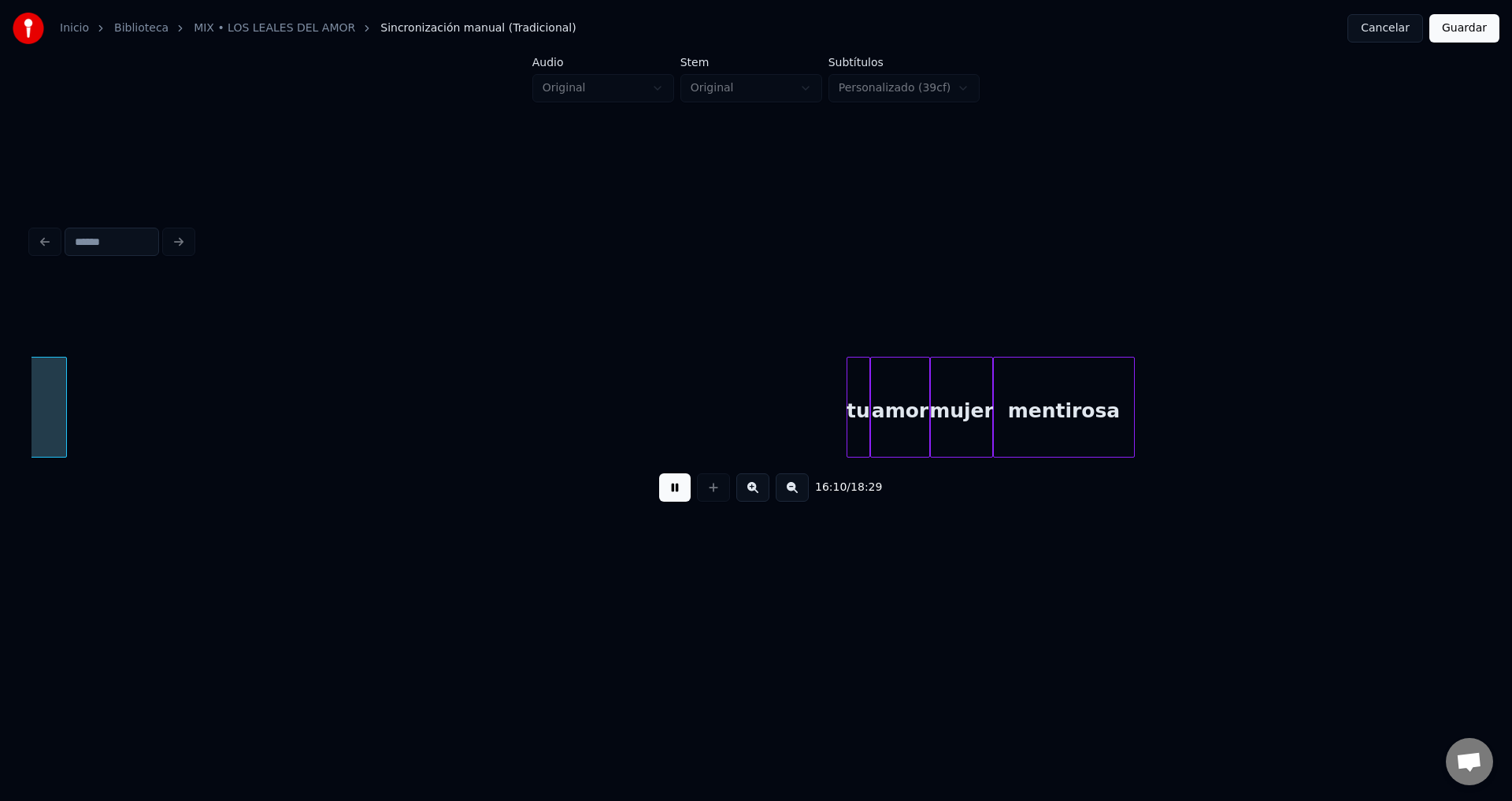
scroll to position [0, 152802]
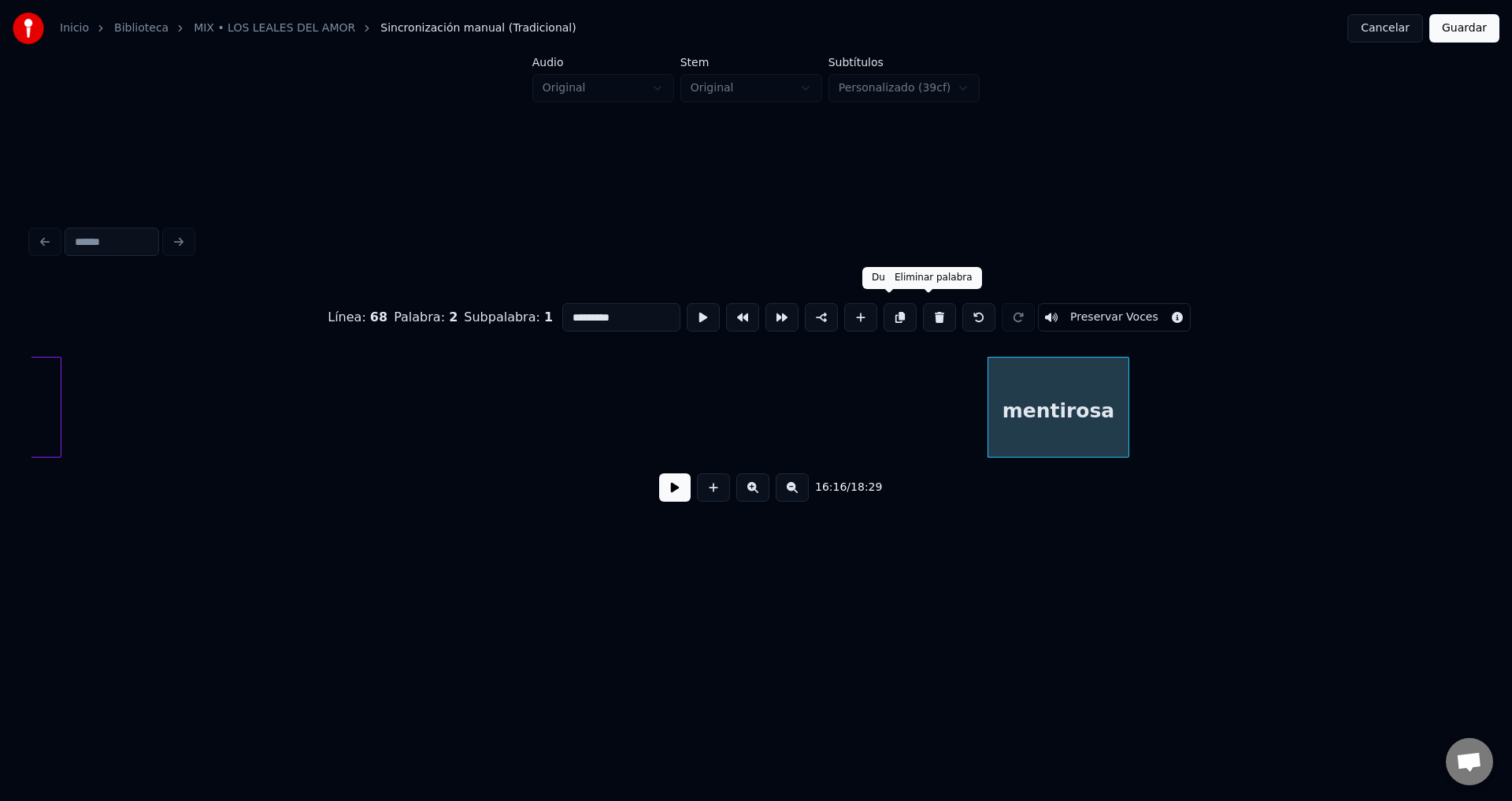
type input "***"
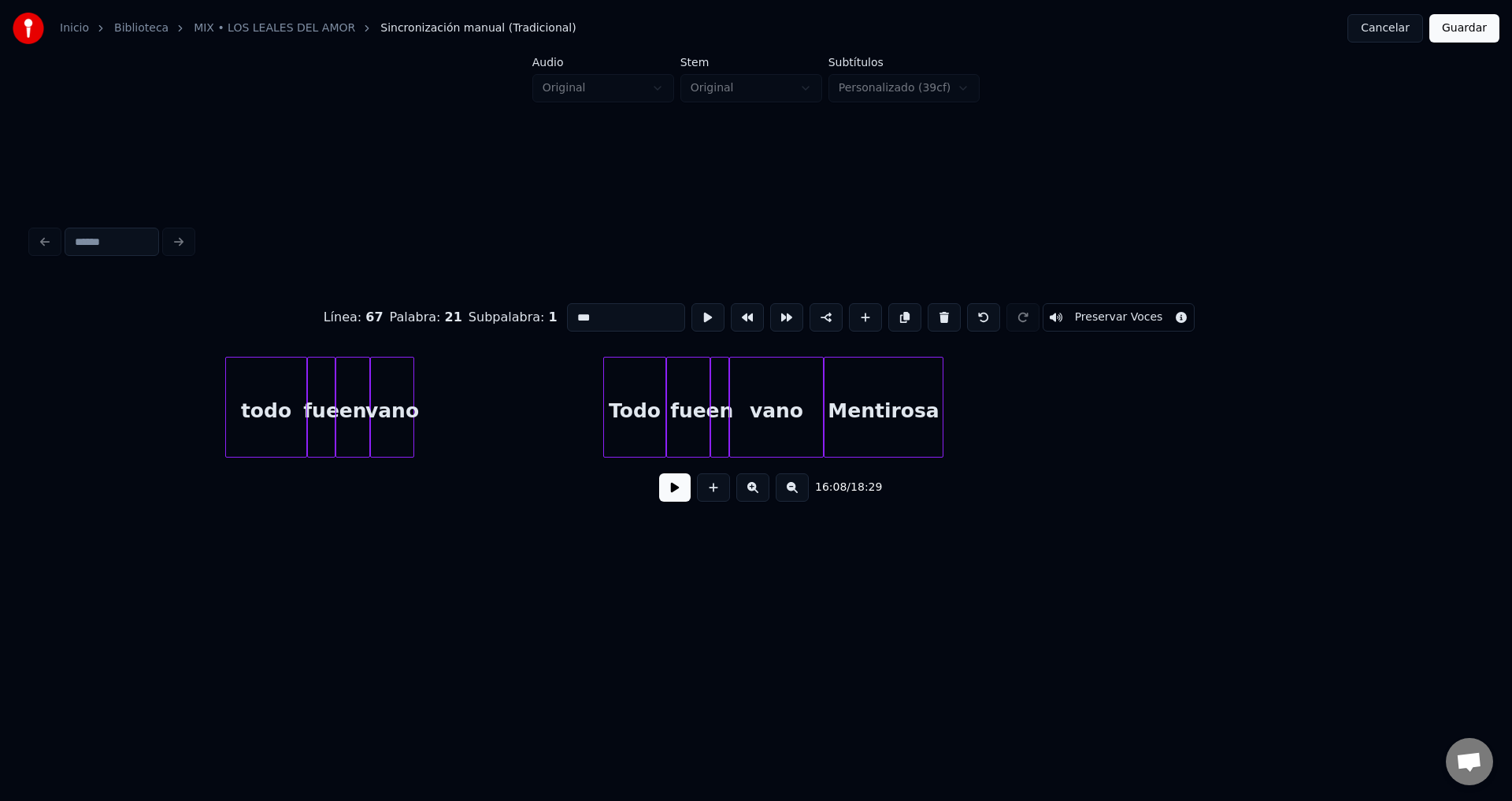
scroll to position [0, 154431]
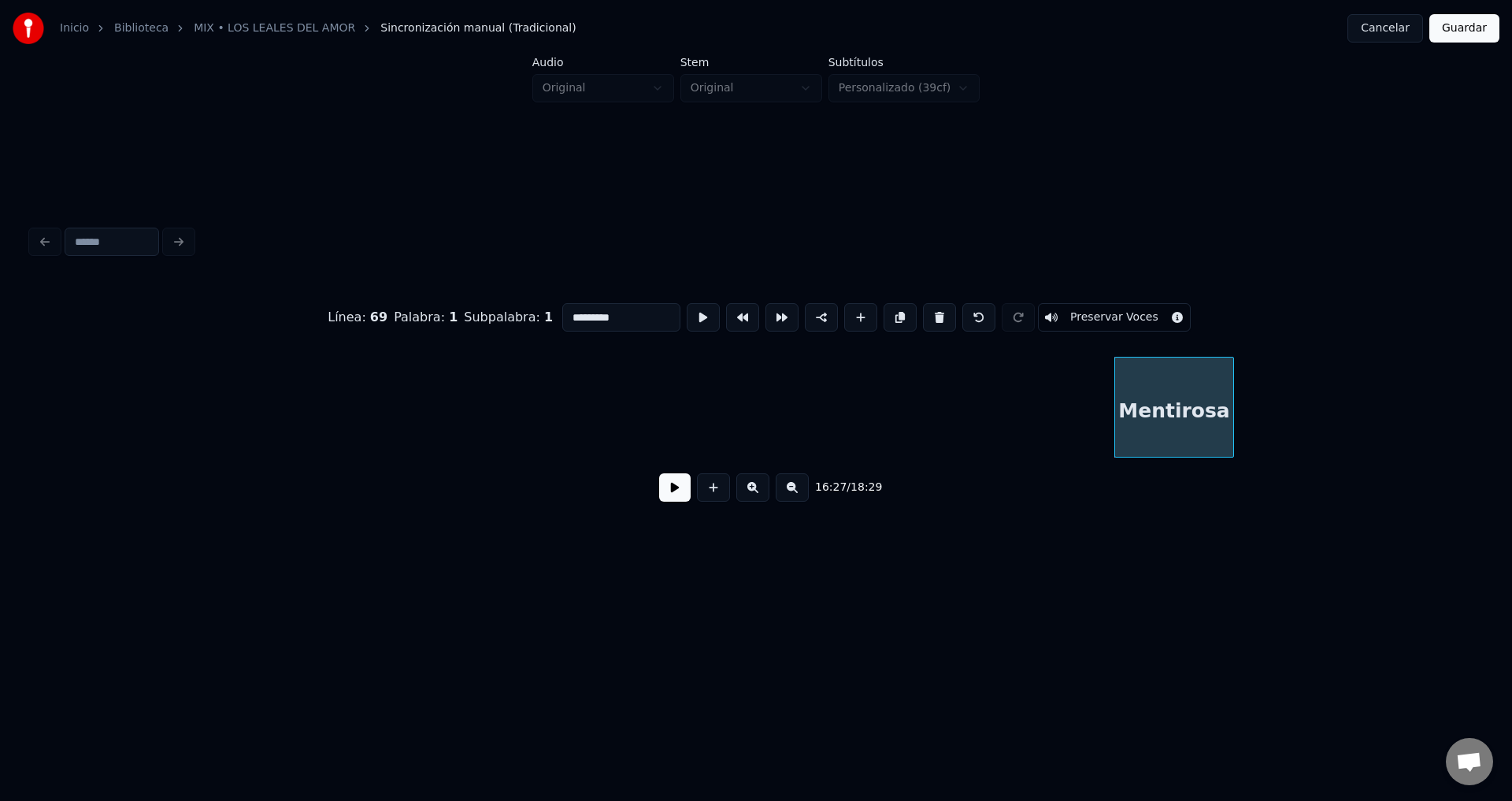
type input "***"
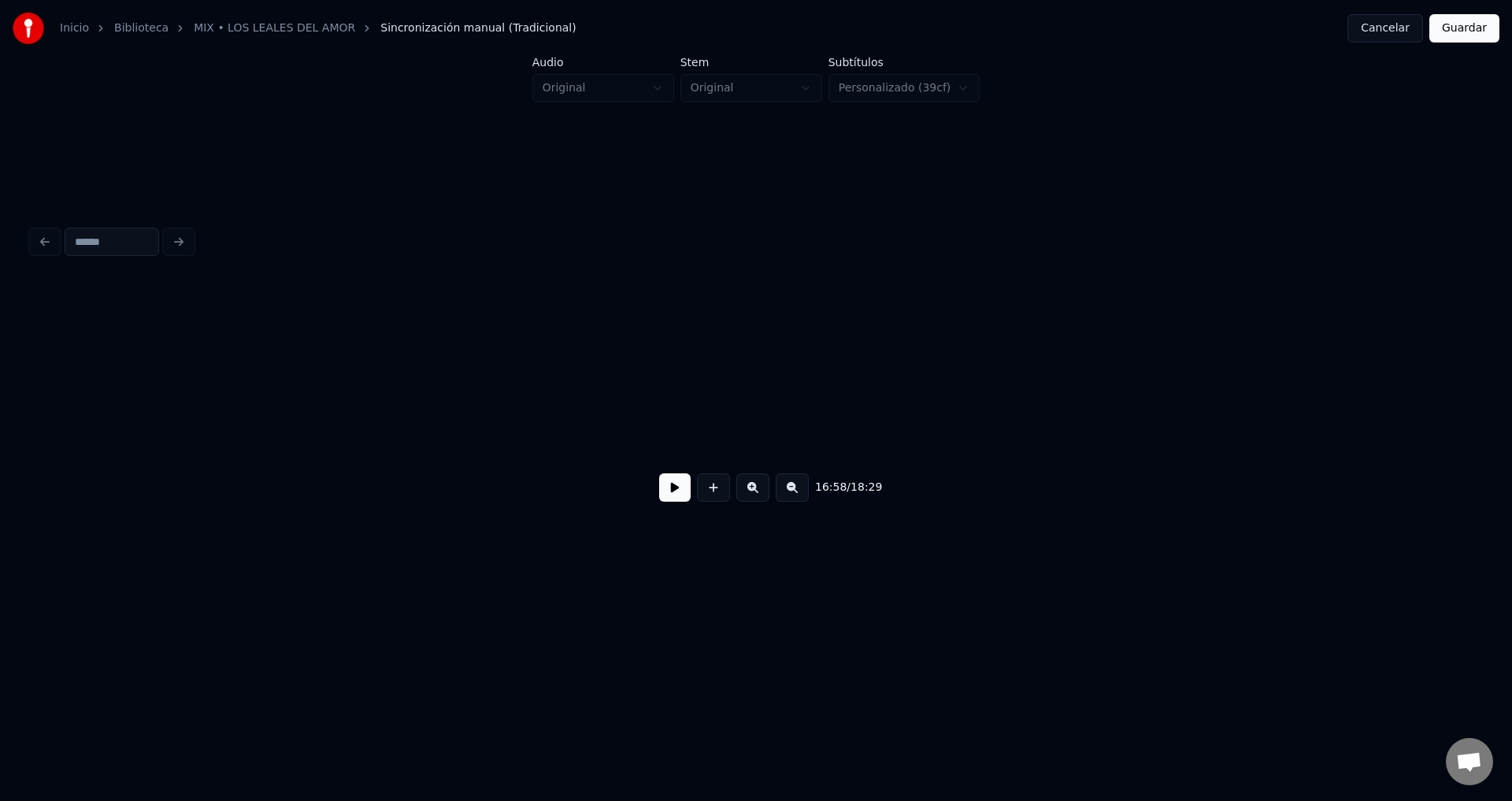
scroll to position [0, 158306]
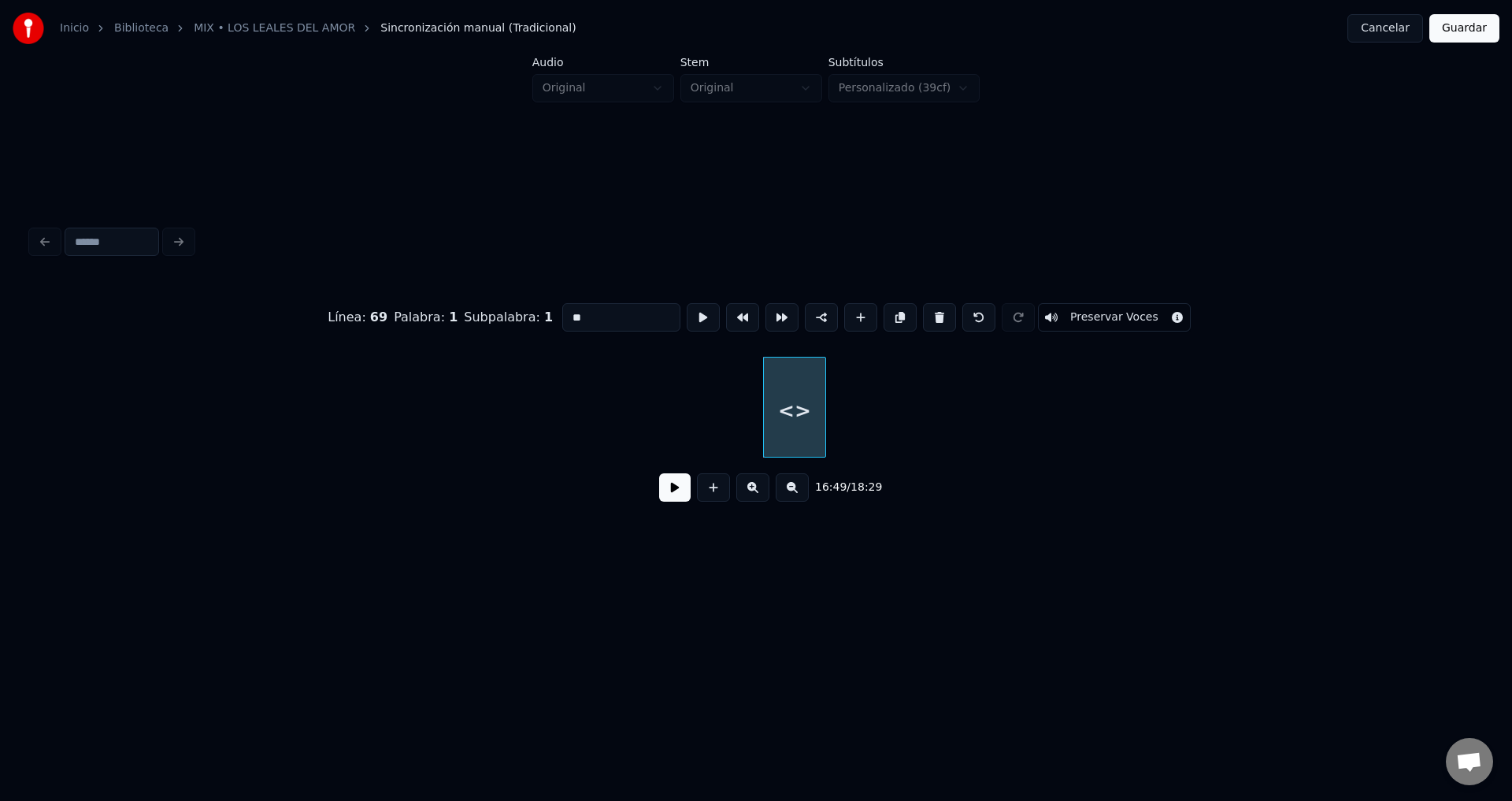
drag, startPoint x: 613, startPoint y: 311, endPoint x: 357, endPoint y: 296, distance: 256.4
type input "*"
type input "*****"
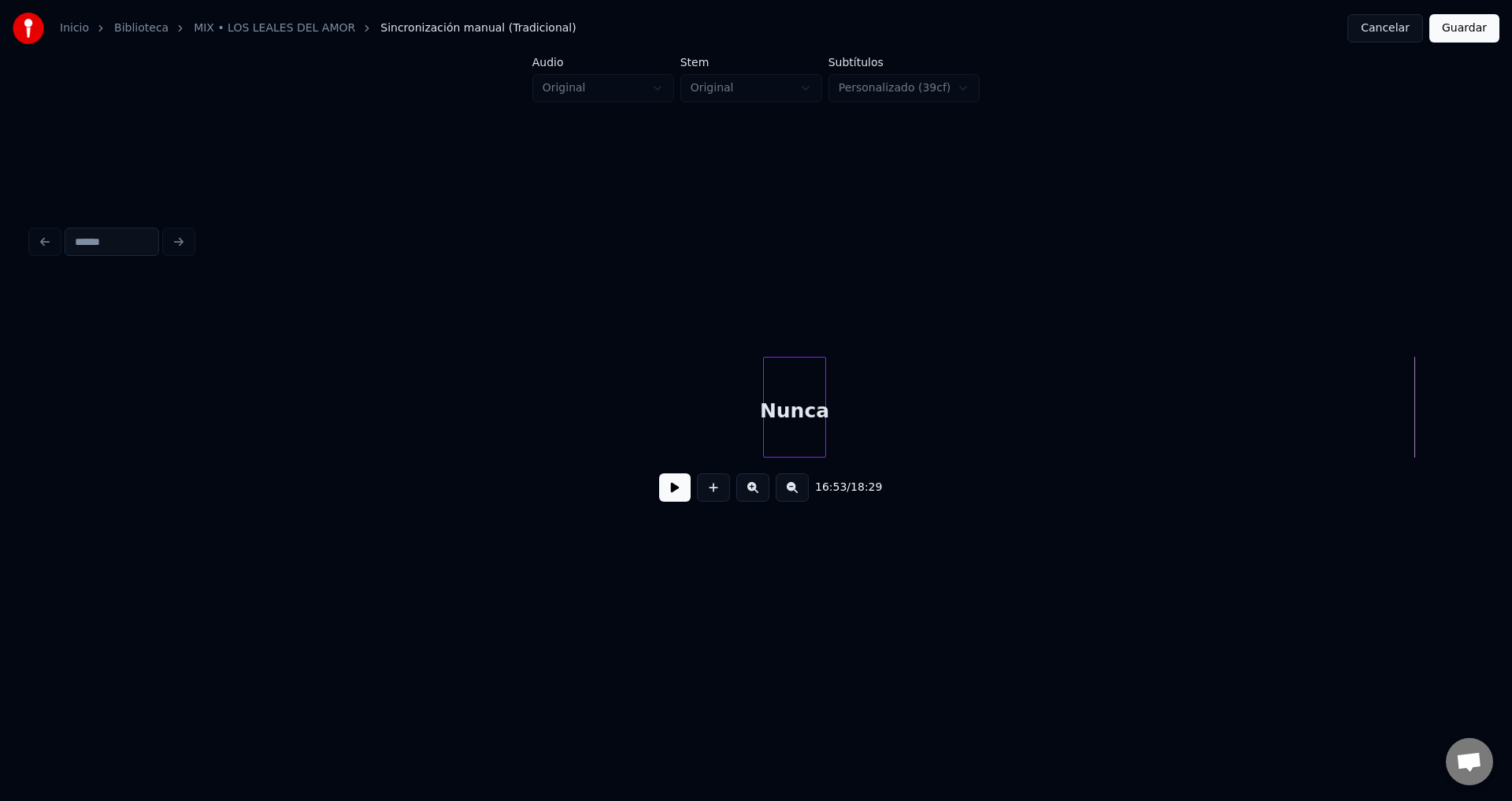
scroll to position [0, 158598]
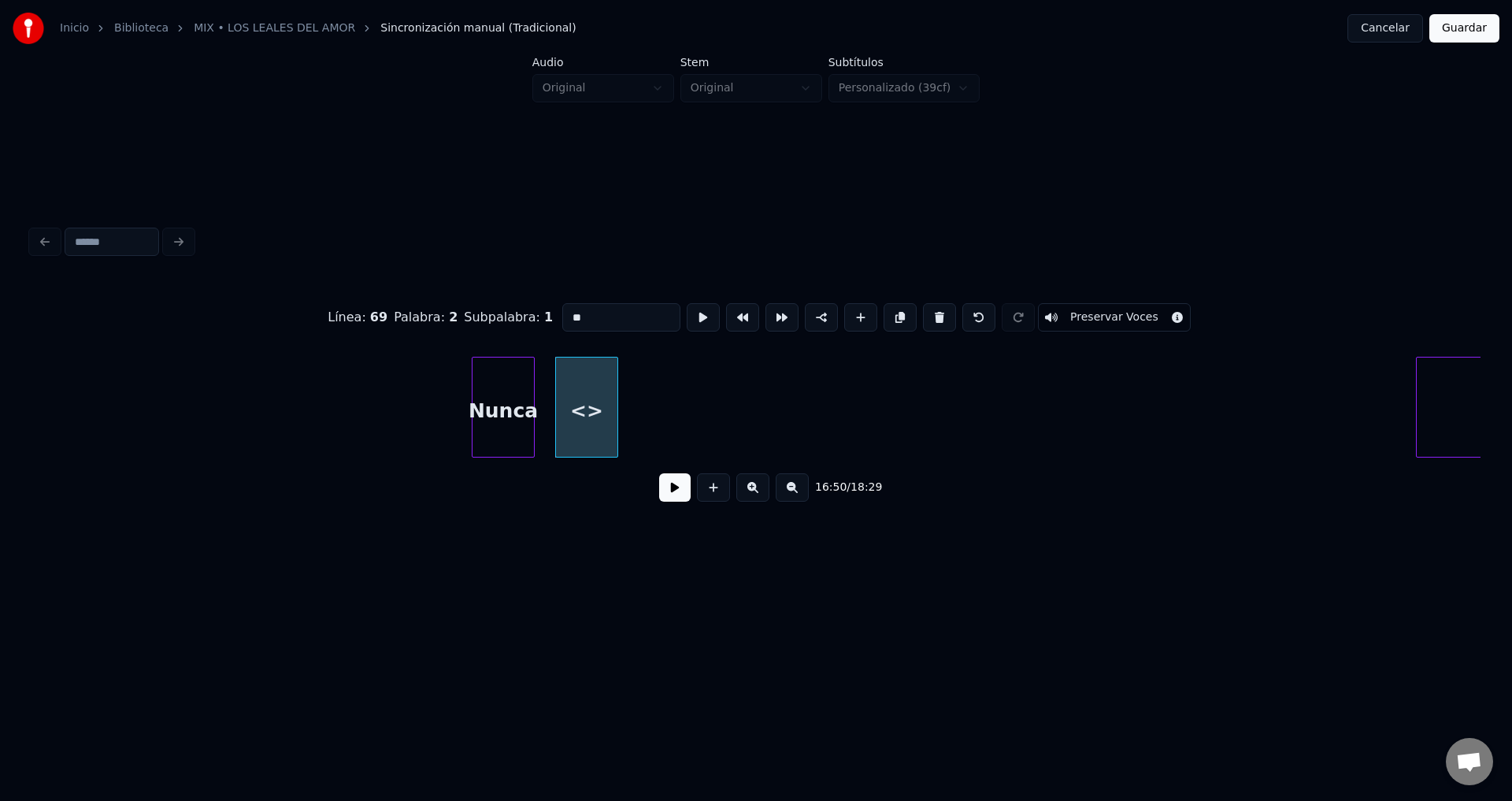
drag, startPoint x: 585, startPoint y: 311, endPoint x: 481, endPoint y: 311, distance: 104.0
type input "**"
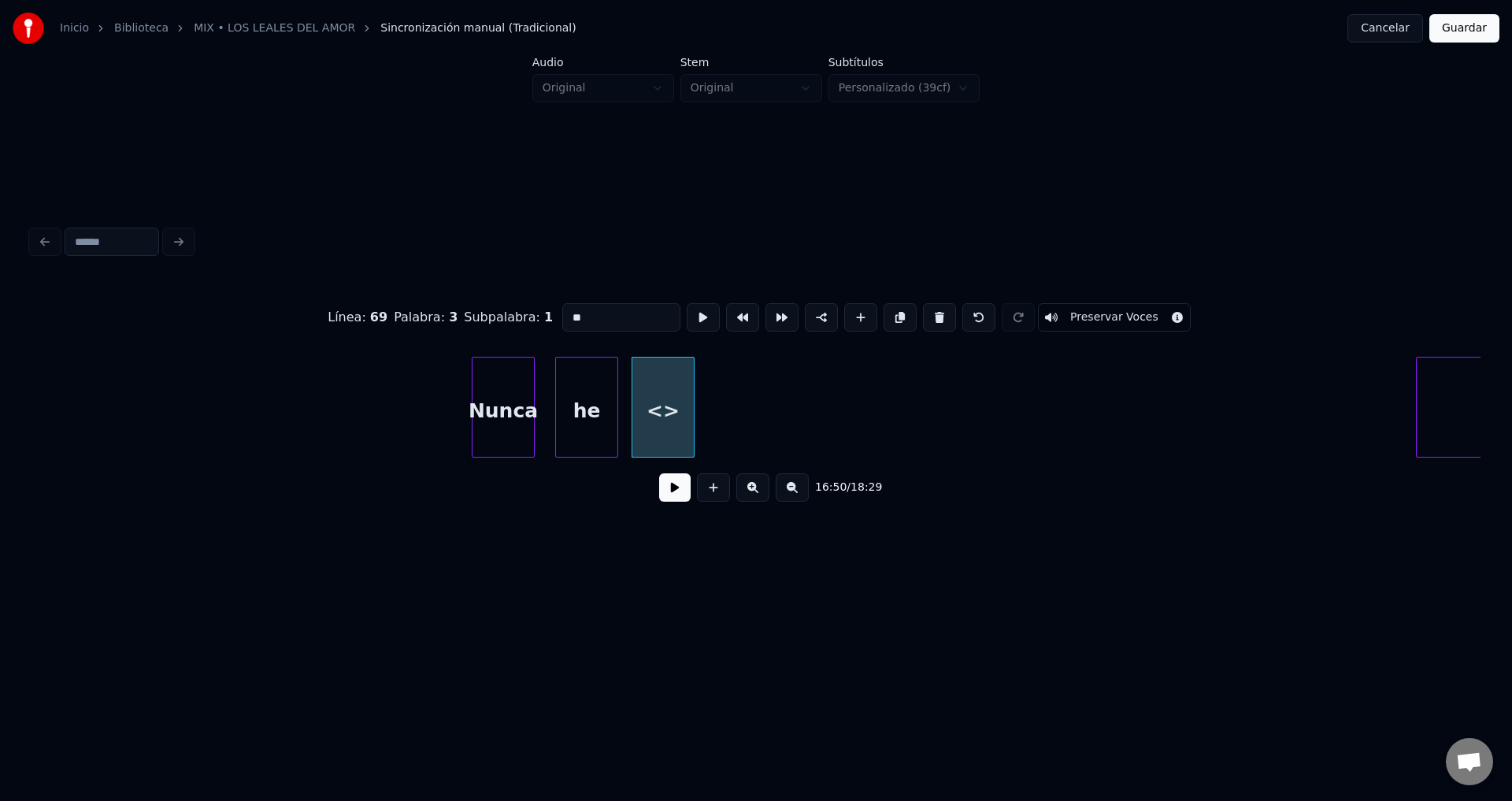
drag, startPoint x: 629, startPoint y: 307, endPoint x: 431, endPoint y: 305, distance: 198.0
type input "*******"
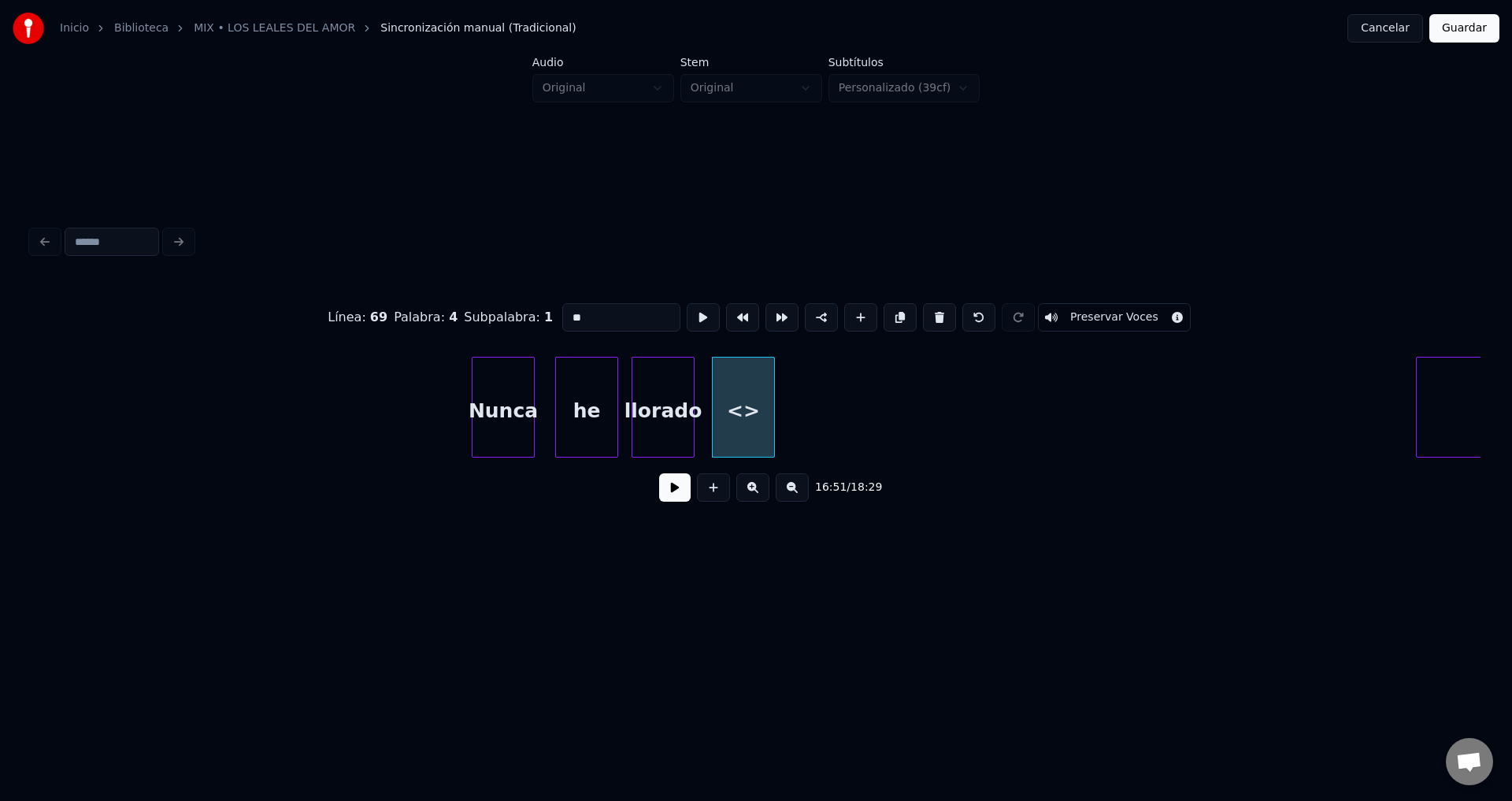
drag, startPoint x: 564, startPoint y: 310, endPoint x: 423, endPoint y: 310, distance: 141.0
type input "*****"
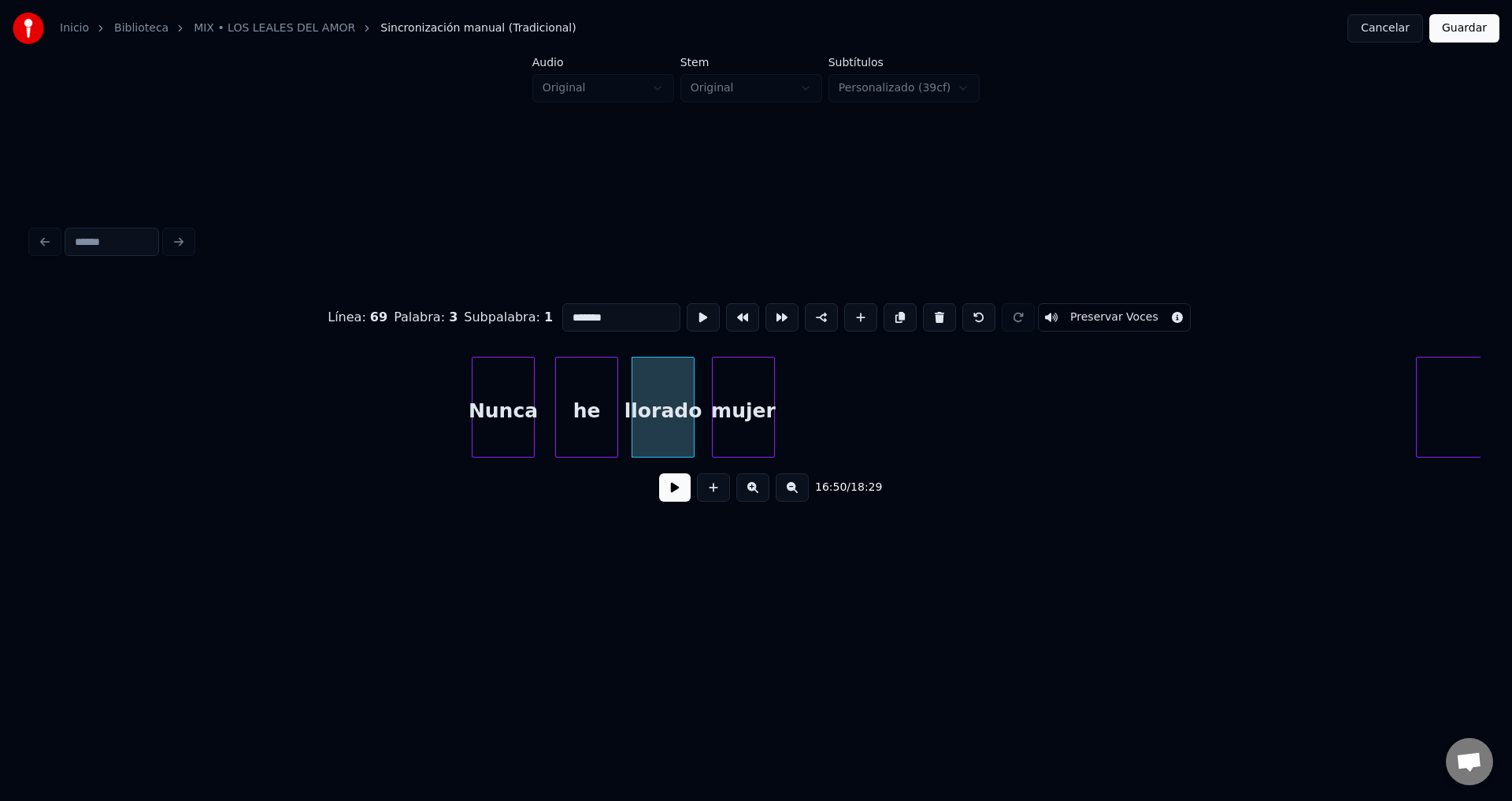
drag, startPoint x: 651, startPoint y: 306, endPoint x: 387, endPoint y: 304, distance: 264.0
type input "**"
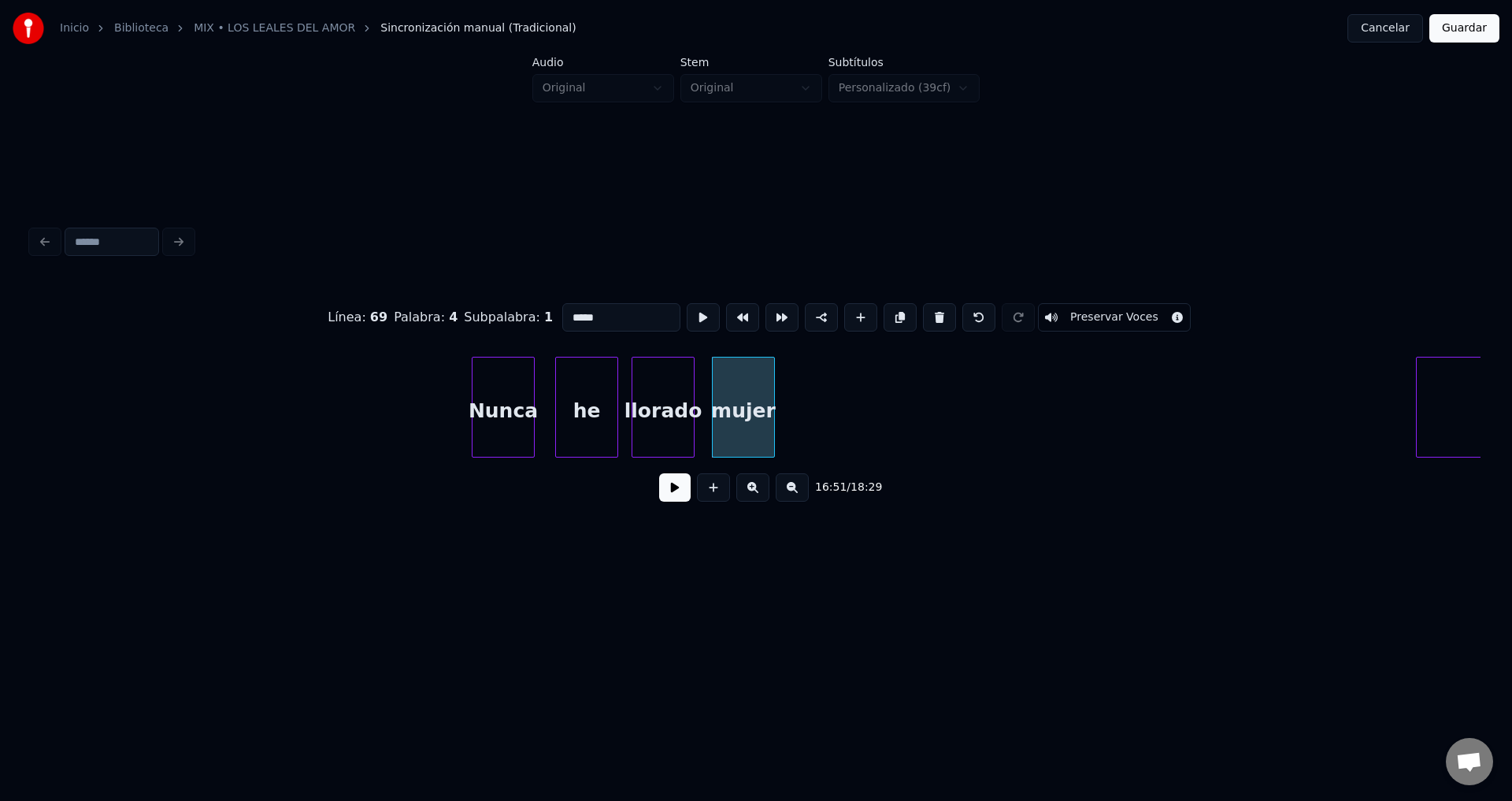
drag, startPoint x: 622, startPoint y: 308, endPoint x: 487, endPoint y: 307, distance: 135.0
type input "***"
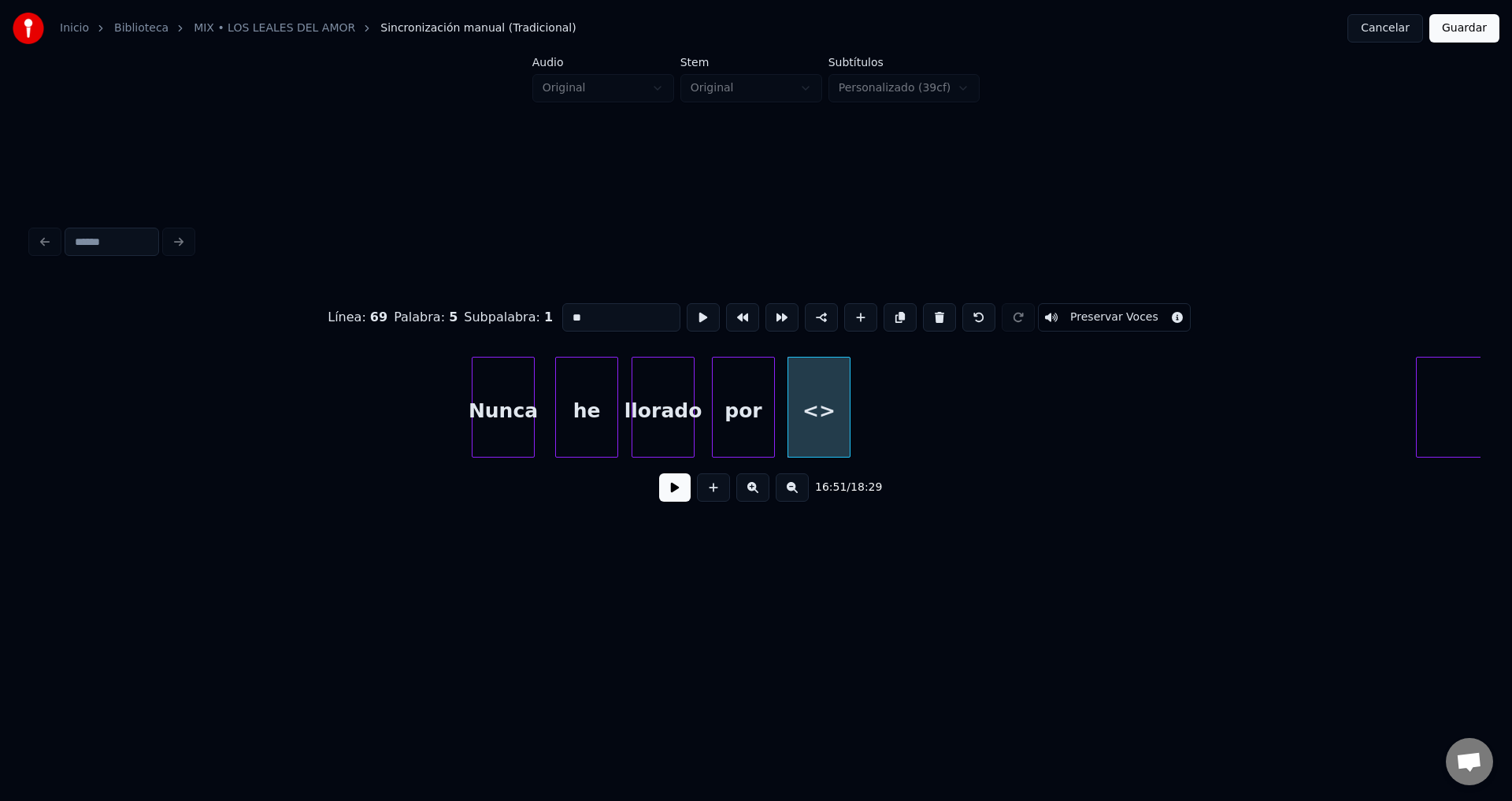
drag, startPoint x: 490, startPoint y: 300, endPoint x: 461, endPoint y: 301, distance: 29.0
type input "******"
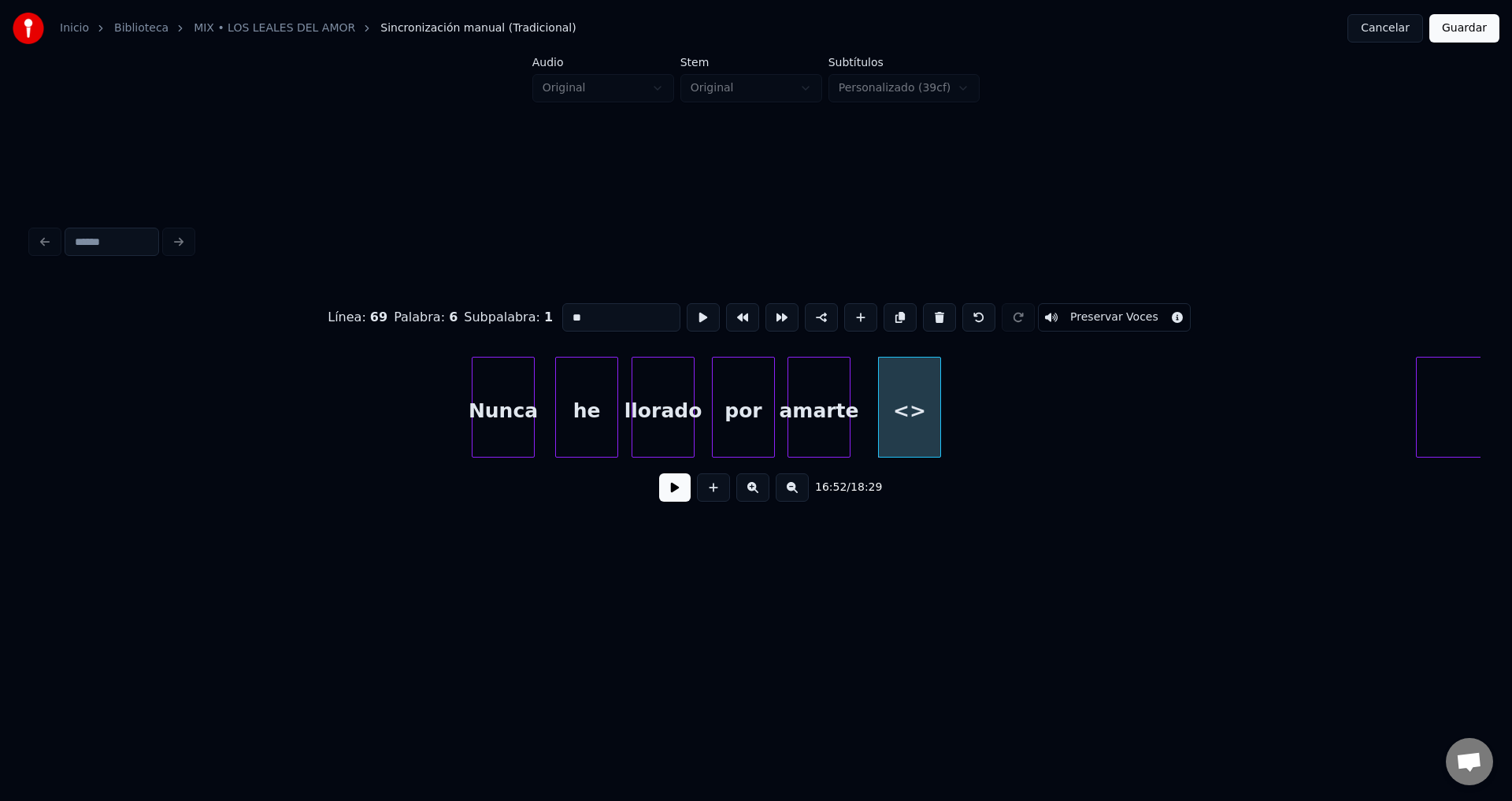
drag, startPoint x: 430, startPoint y: 297, endPoint x: 395, endPoint y: 296, distance: 35.0
type input "*****"
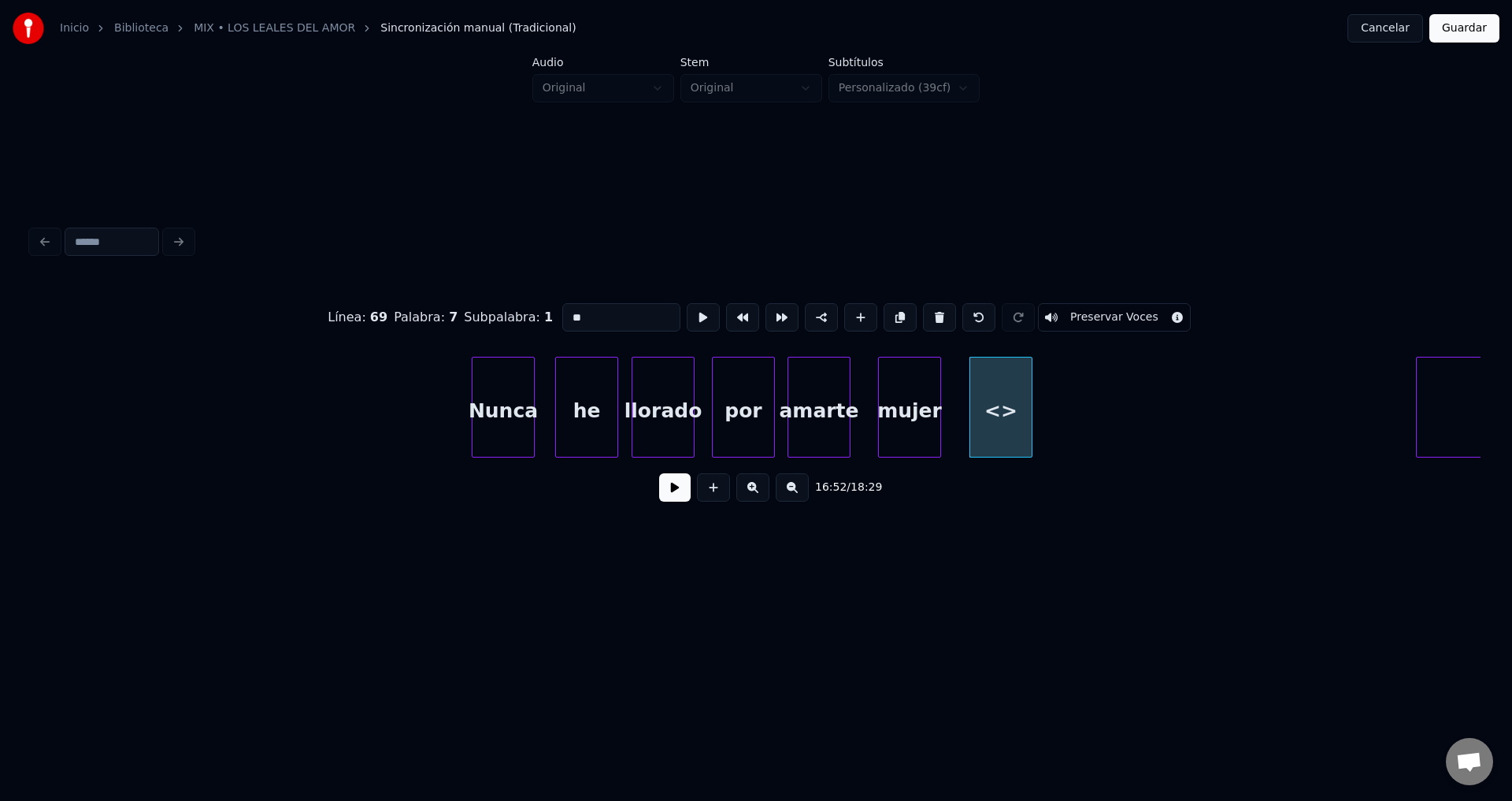
drag, startPoint x: 630, startPoint y: 304, endPoint x: 443, endPoint y: 302, distance: 187.0
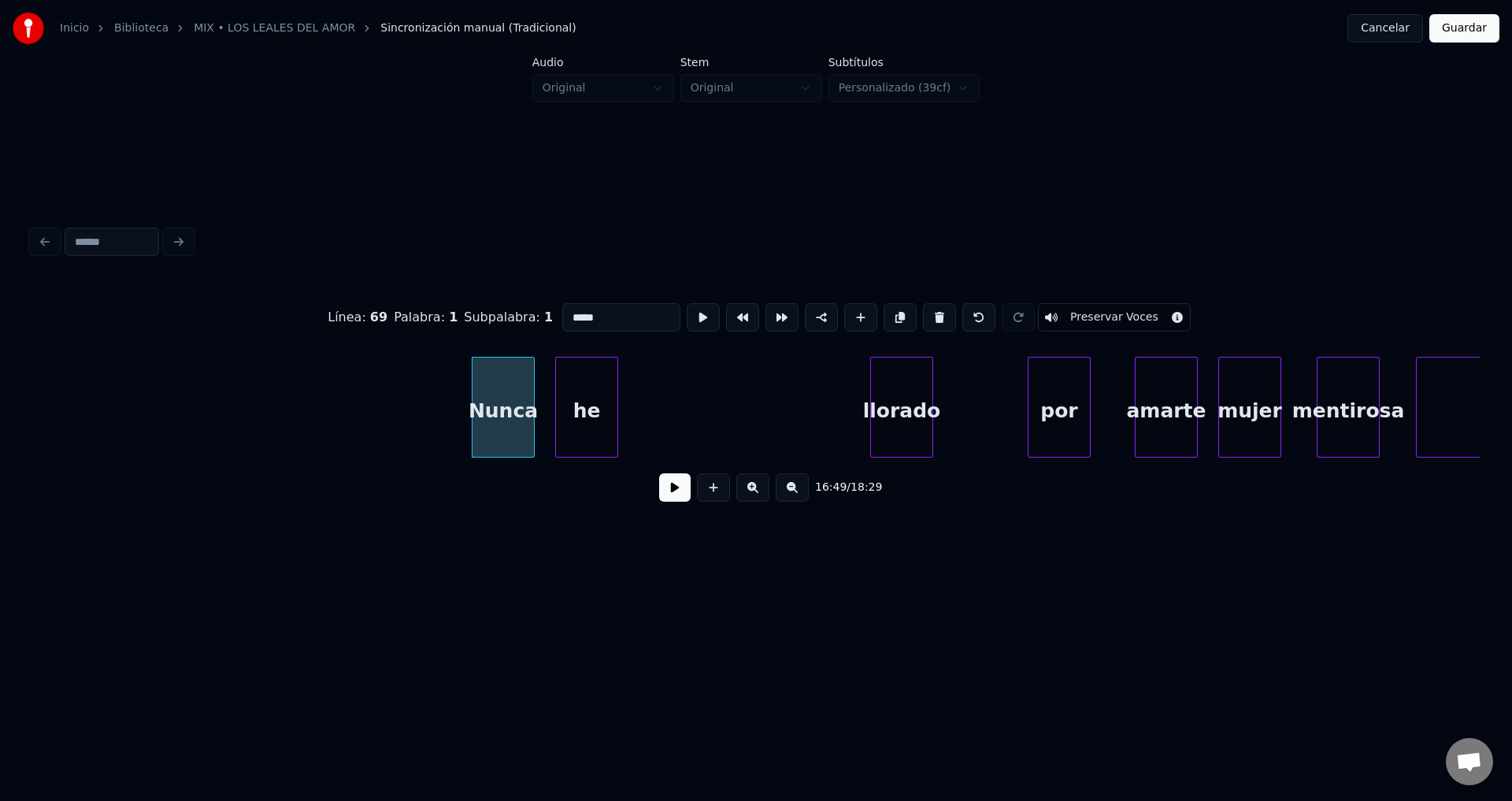
type input "*****"
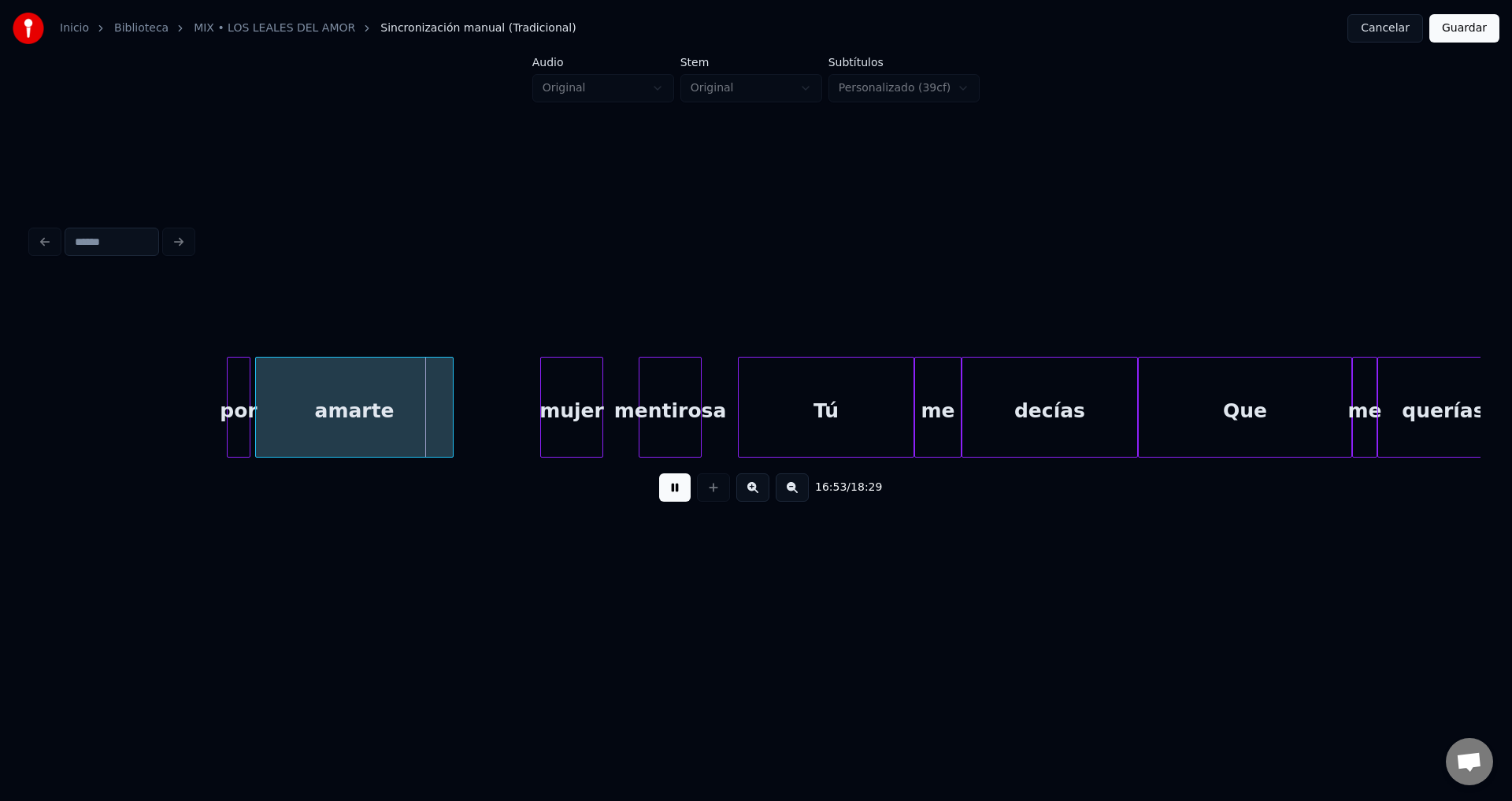
scroll to position [0, 159470]
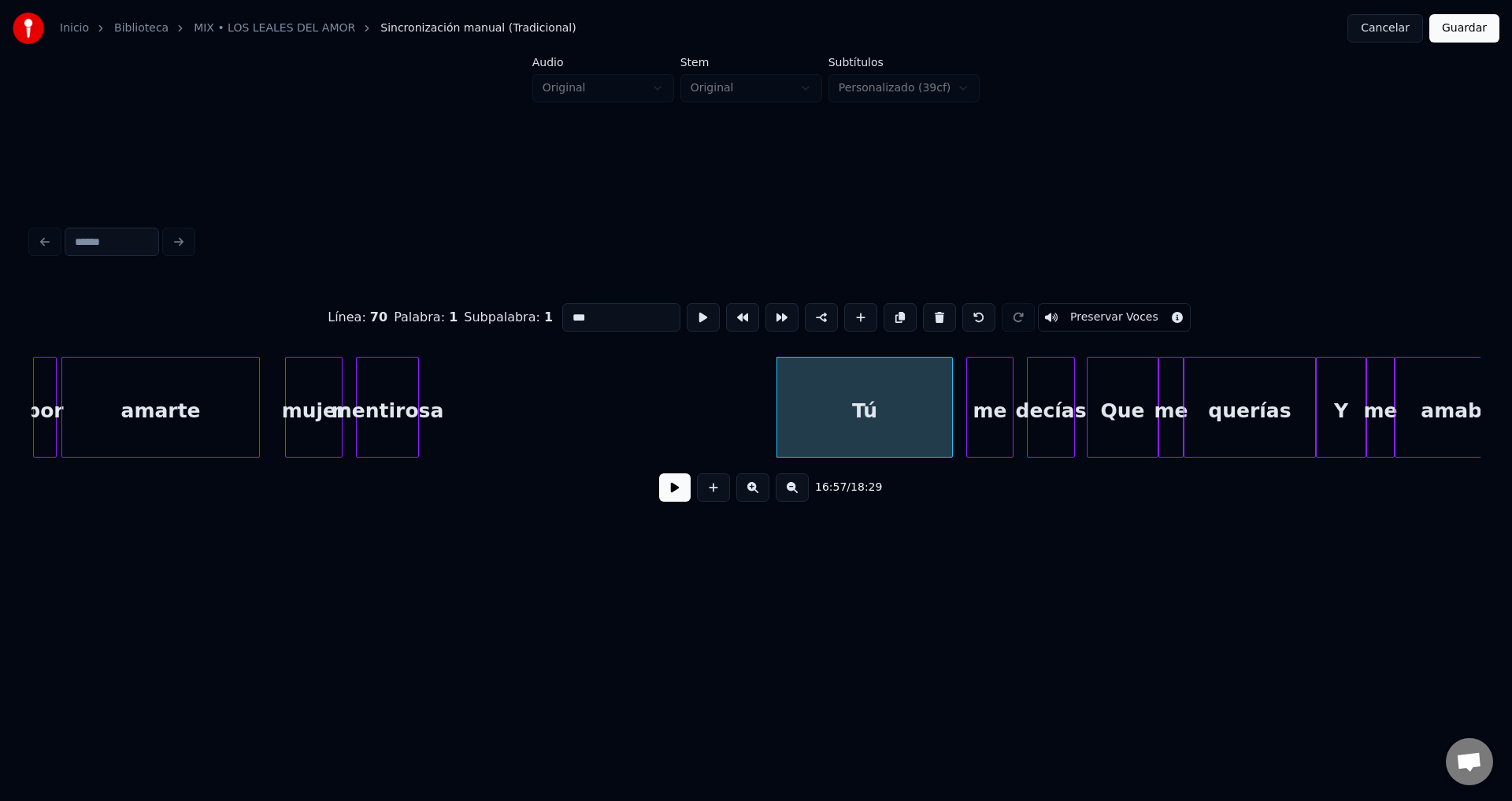
type input "*********"
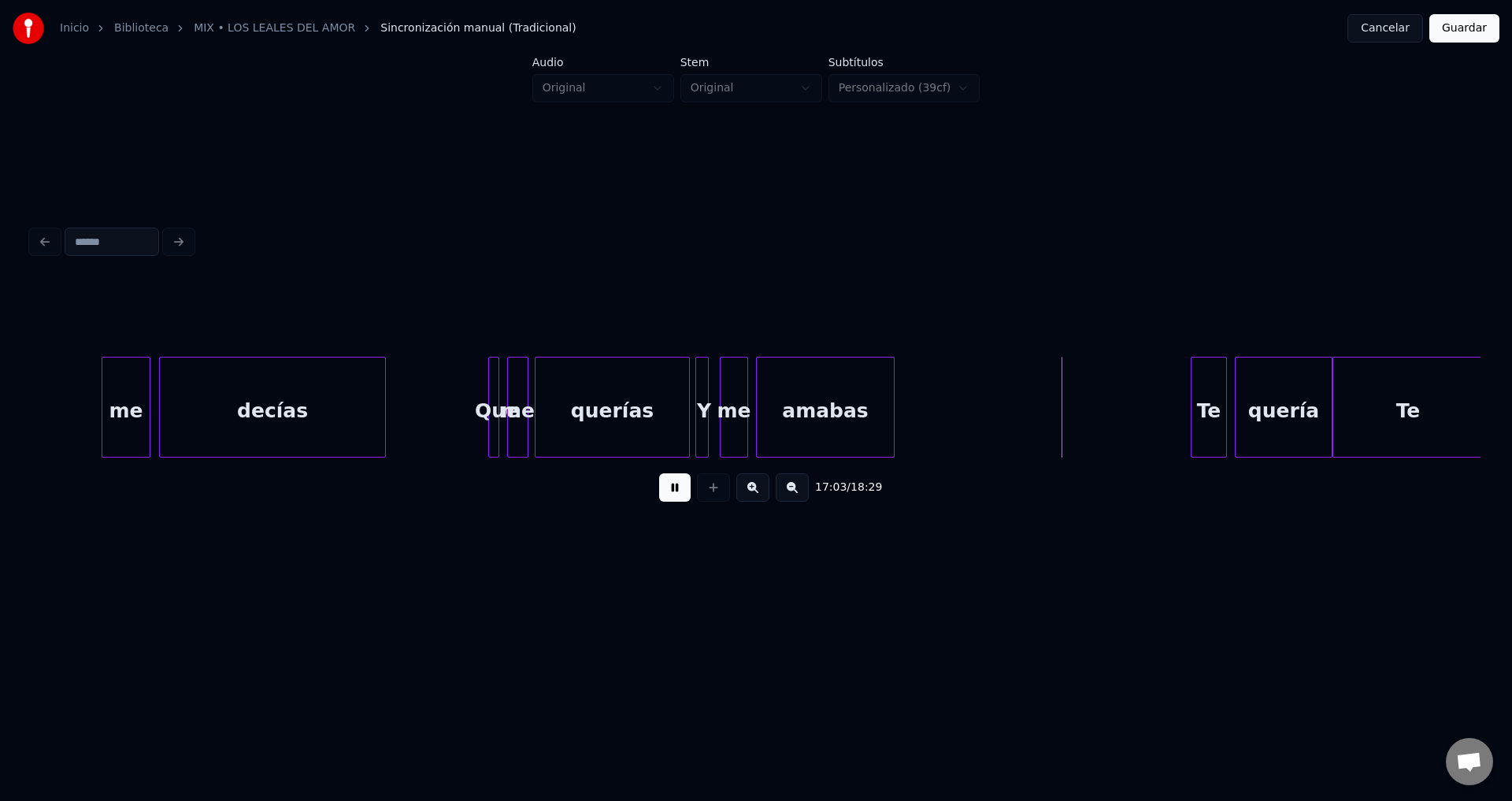
scroll to position [0, 160438]
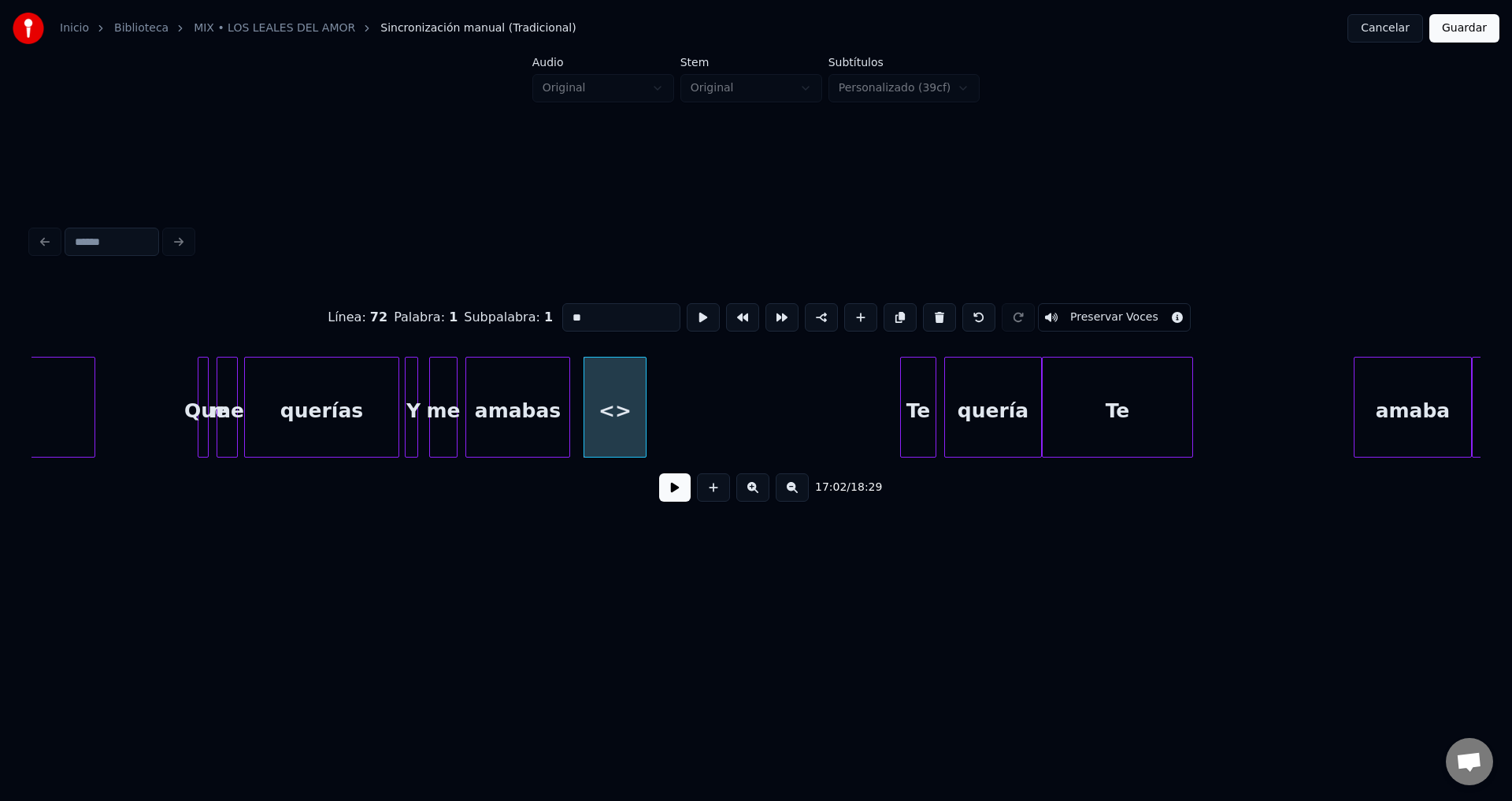
drag, startPoint x: 629, startPoint y: 314, endPoint x: 437, endPoint y: 303, distance: 192.3
type input "***"
drag, startPoint x: 625, startPoint y: 319, endPoint x: 461, endPoint y: 301, distance: 165.0
type input "**"
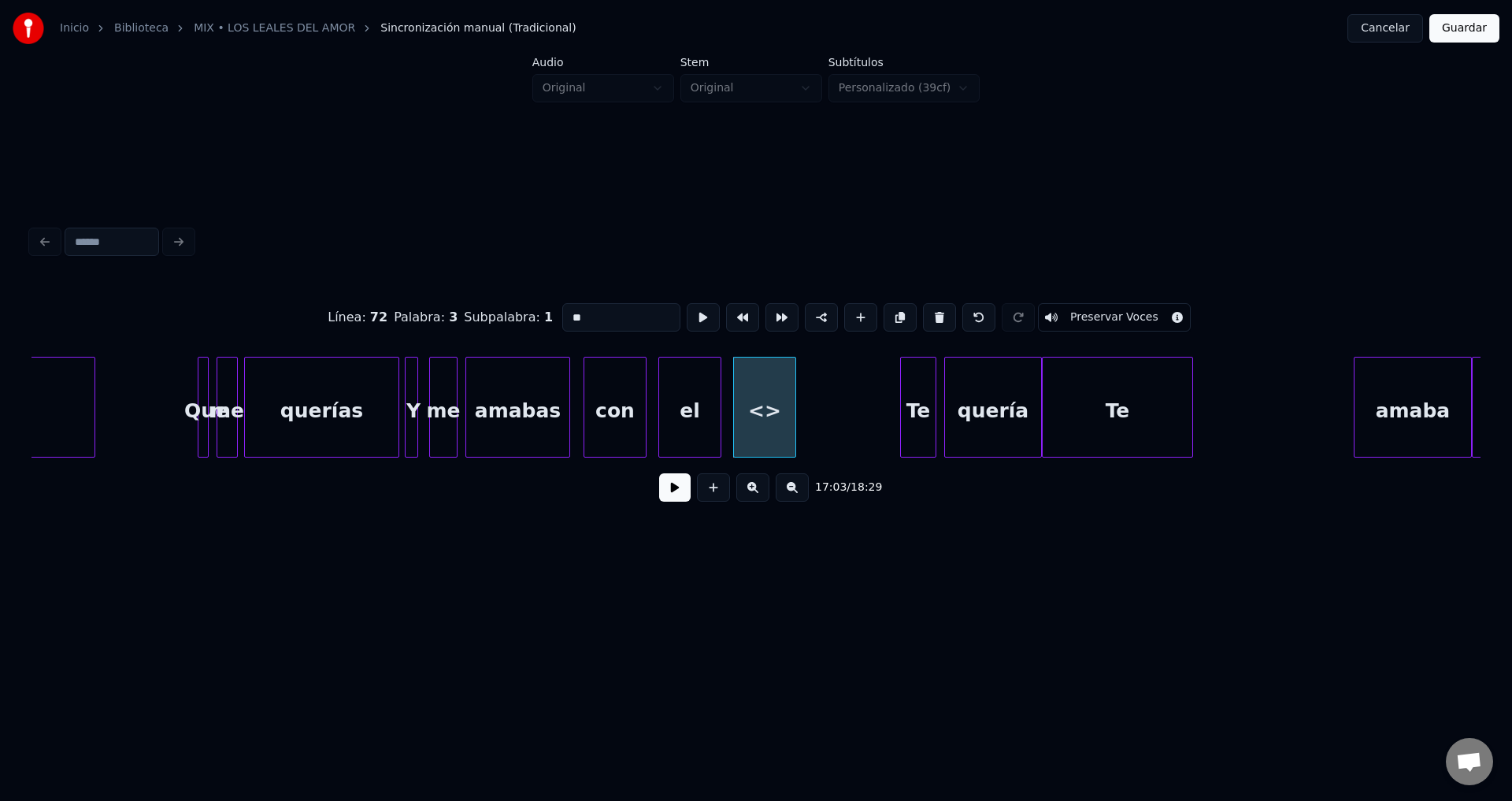
drag, startPoint x: 621, startPoint y: 308, endPoint x: 461, endPoint y: 314, distance: 160.1
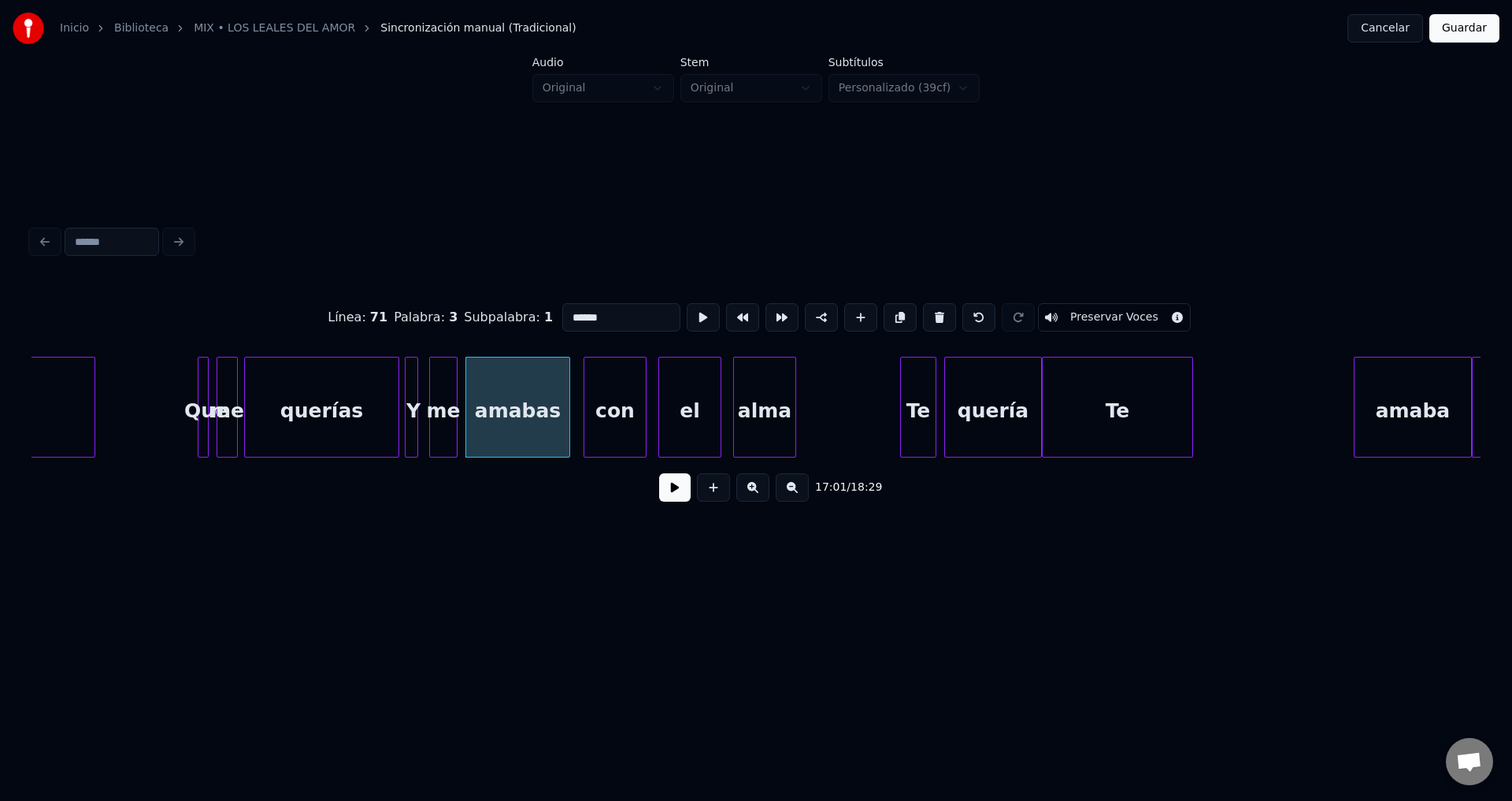
type input "******"
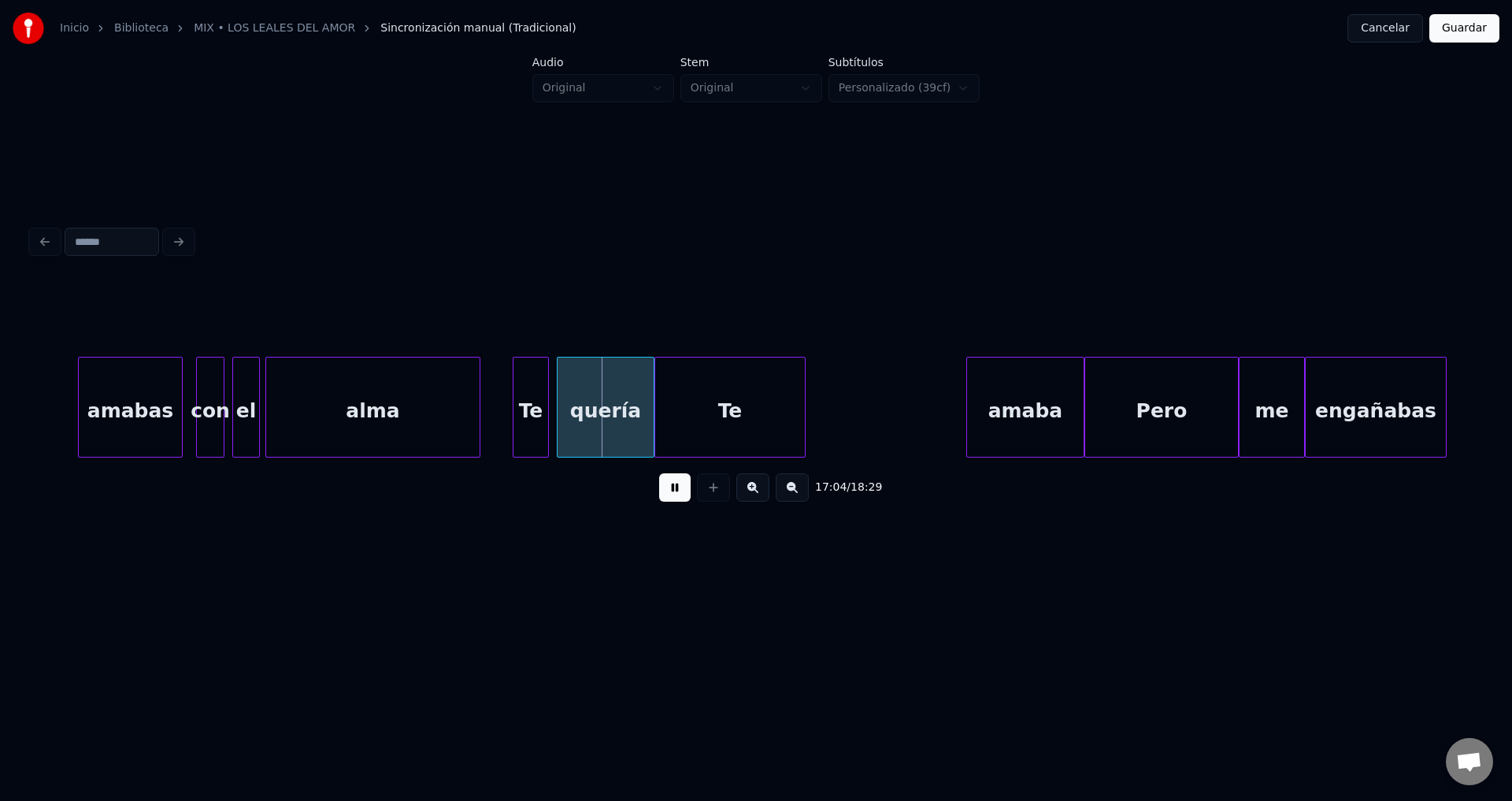
scroll to position [0, 160923]
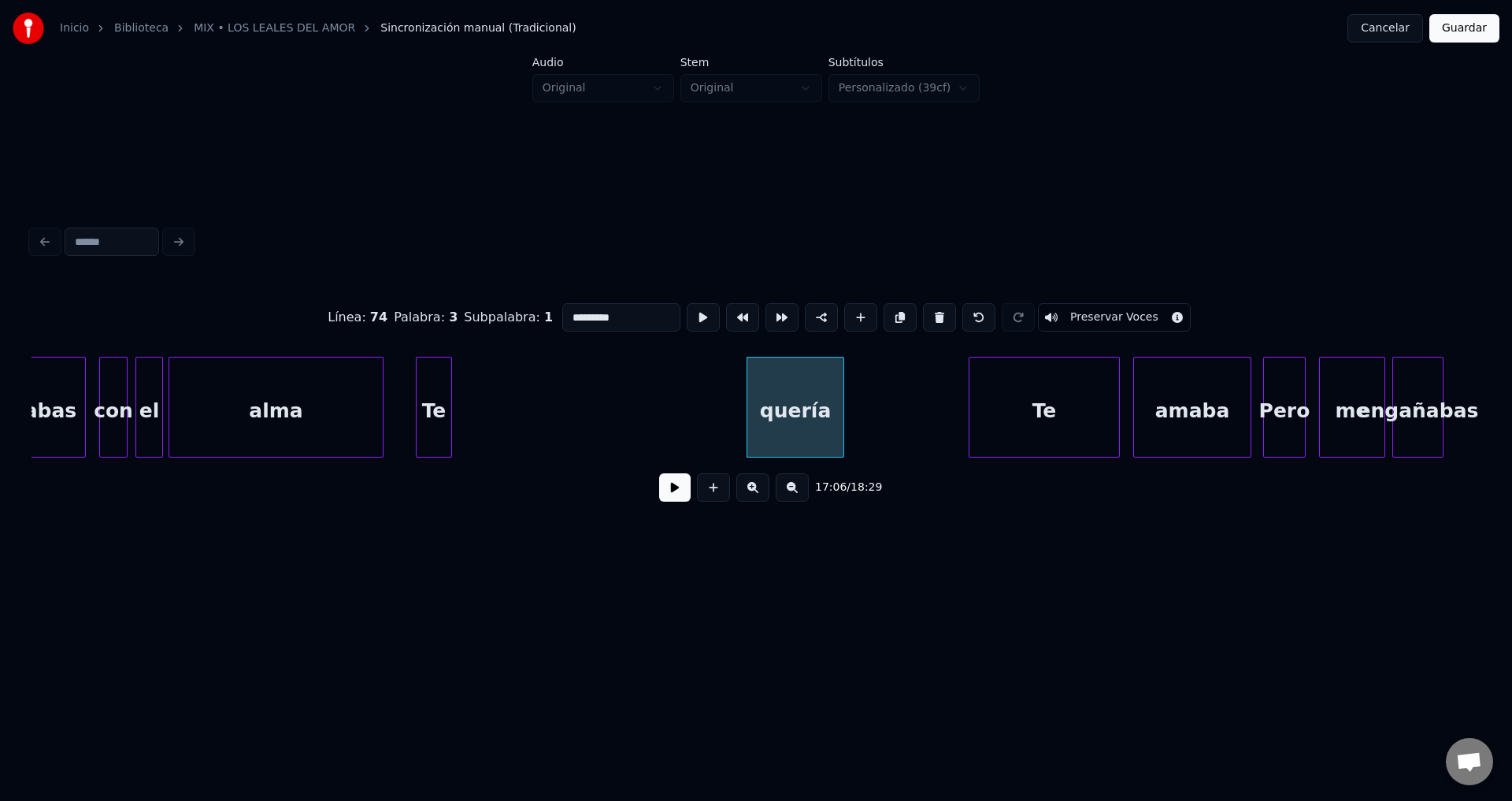
type input "****"
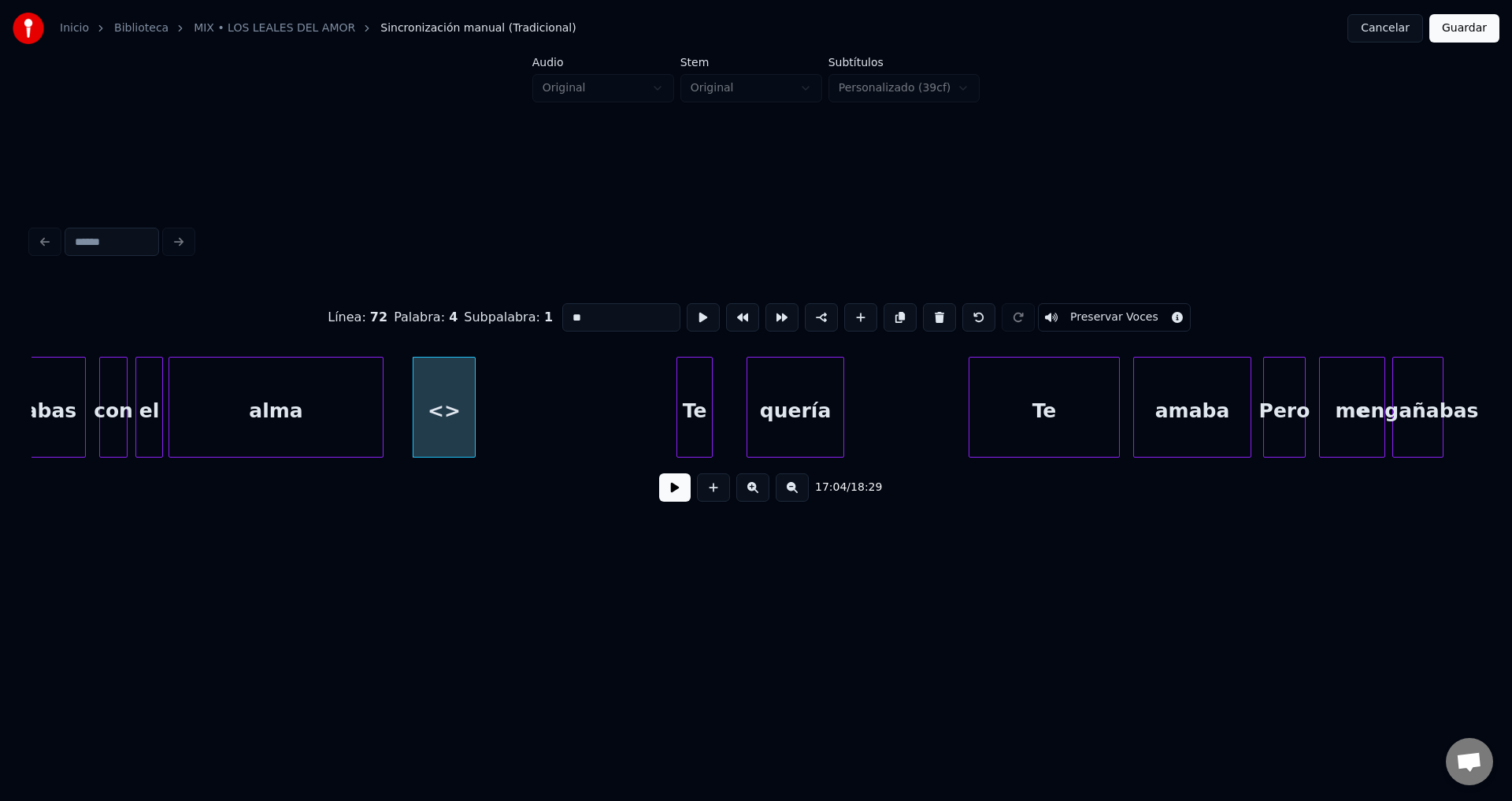
drag, startPoint x: 625, startPoint y: 304, endPoint x: 412, endPoint y: 305, distance: 213.0
type input "**"
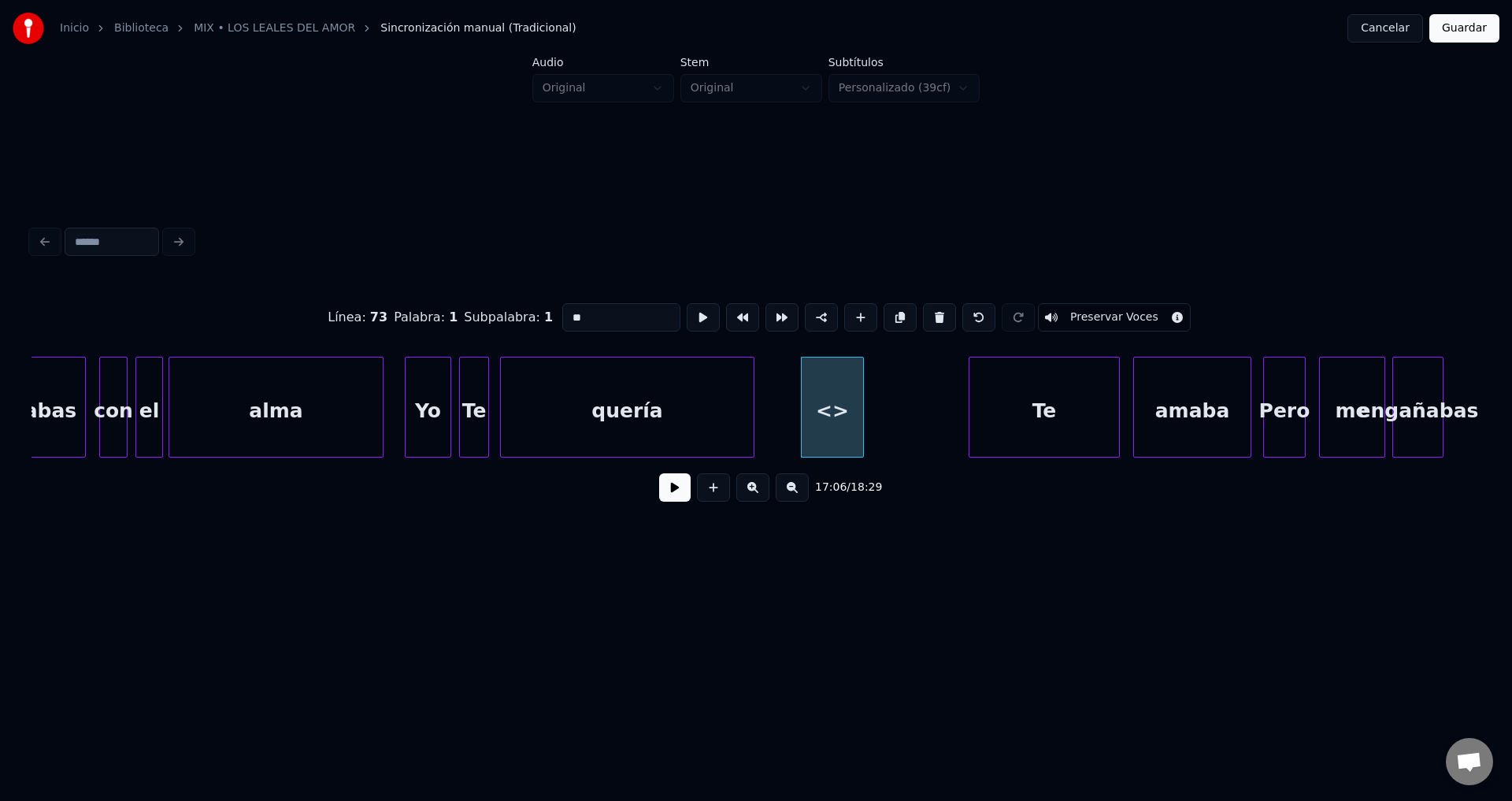
drag, startPoint x: 609, startPoint y: 308, endPoint x: 501, endPoint y: 308, distance: 108.0
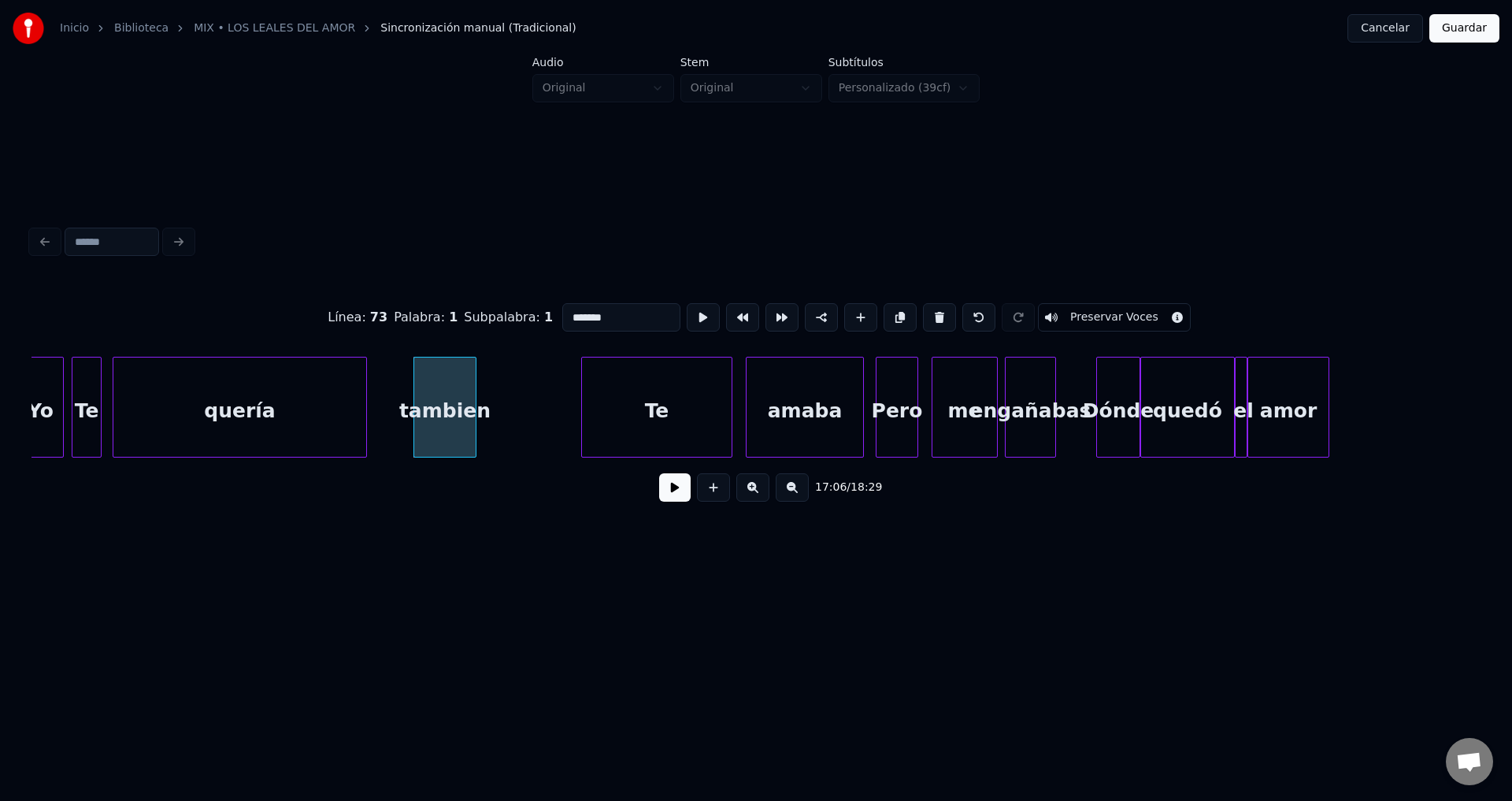
scroll to position [0, 161310]
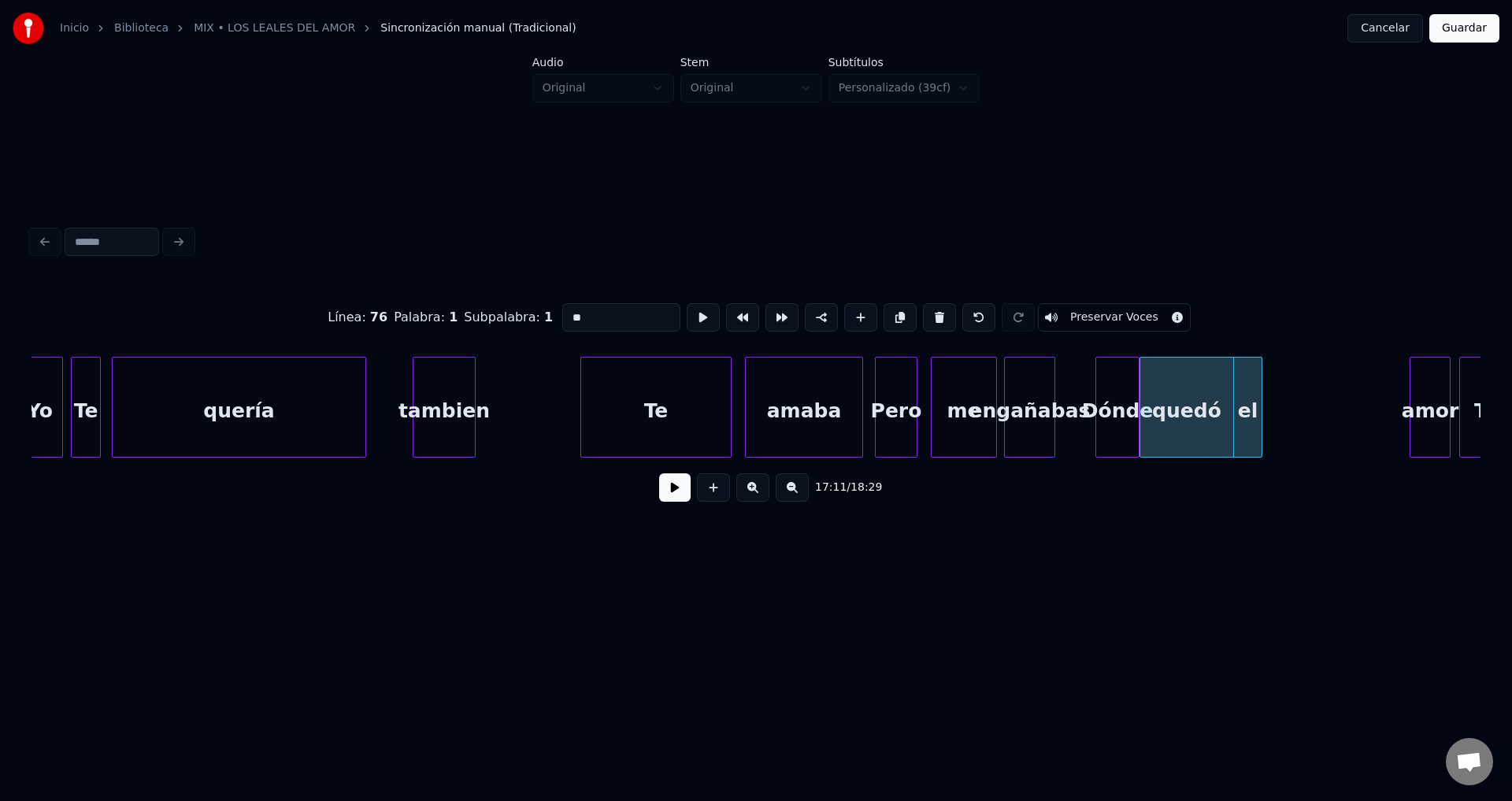
type input "**"
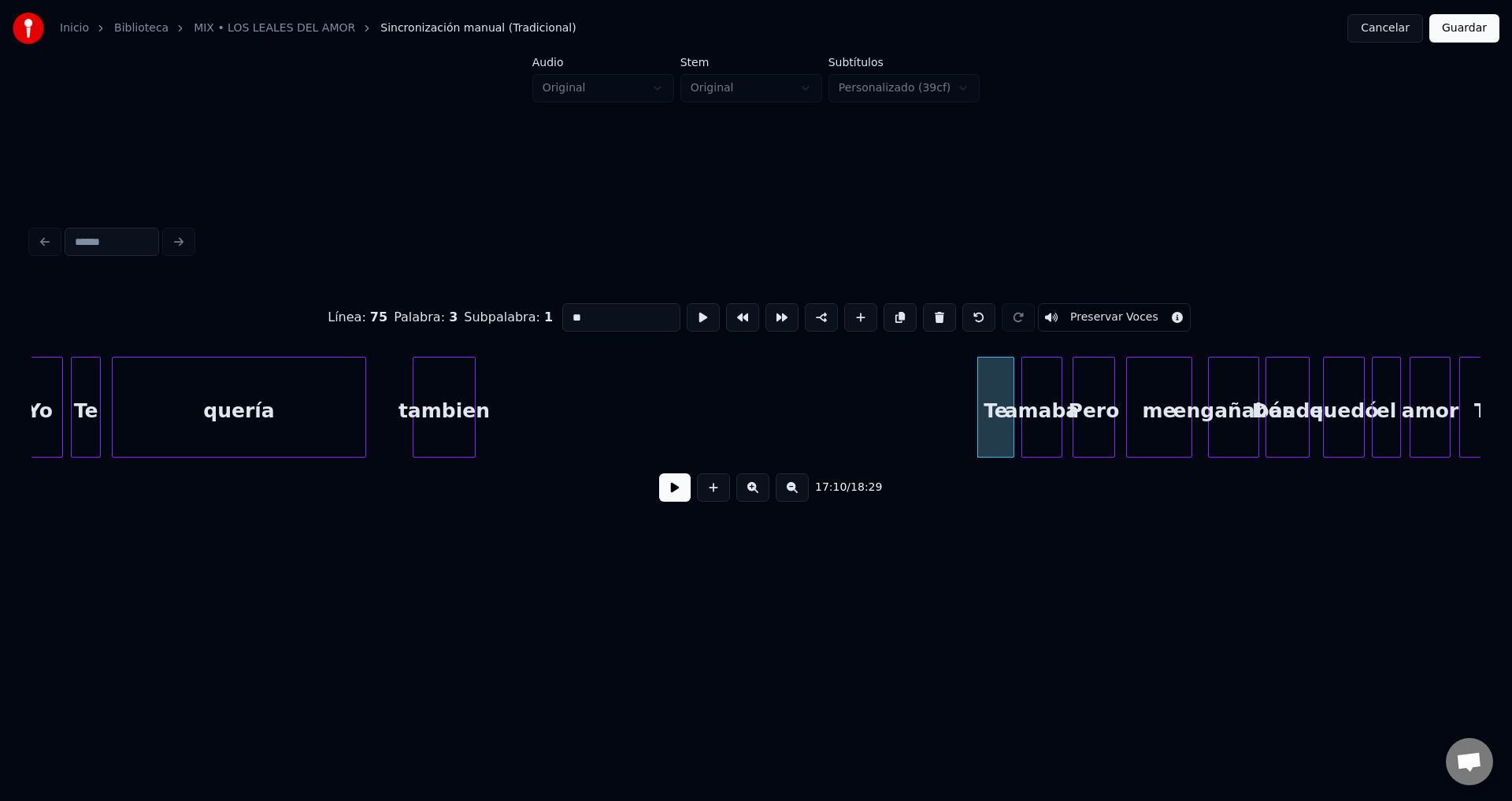
type input "*******"
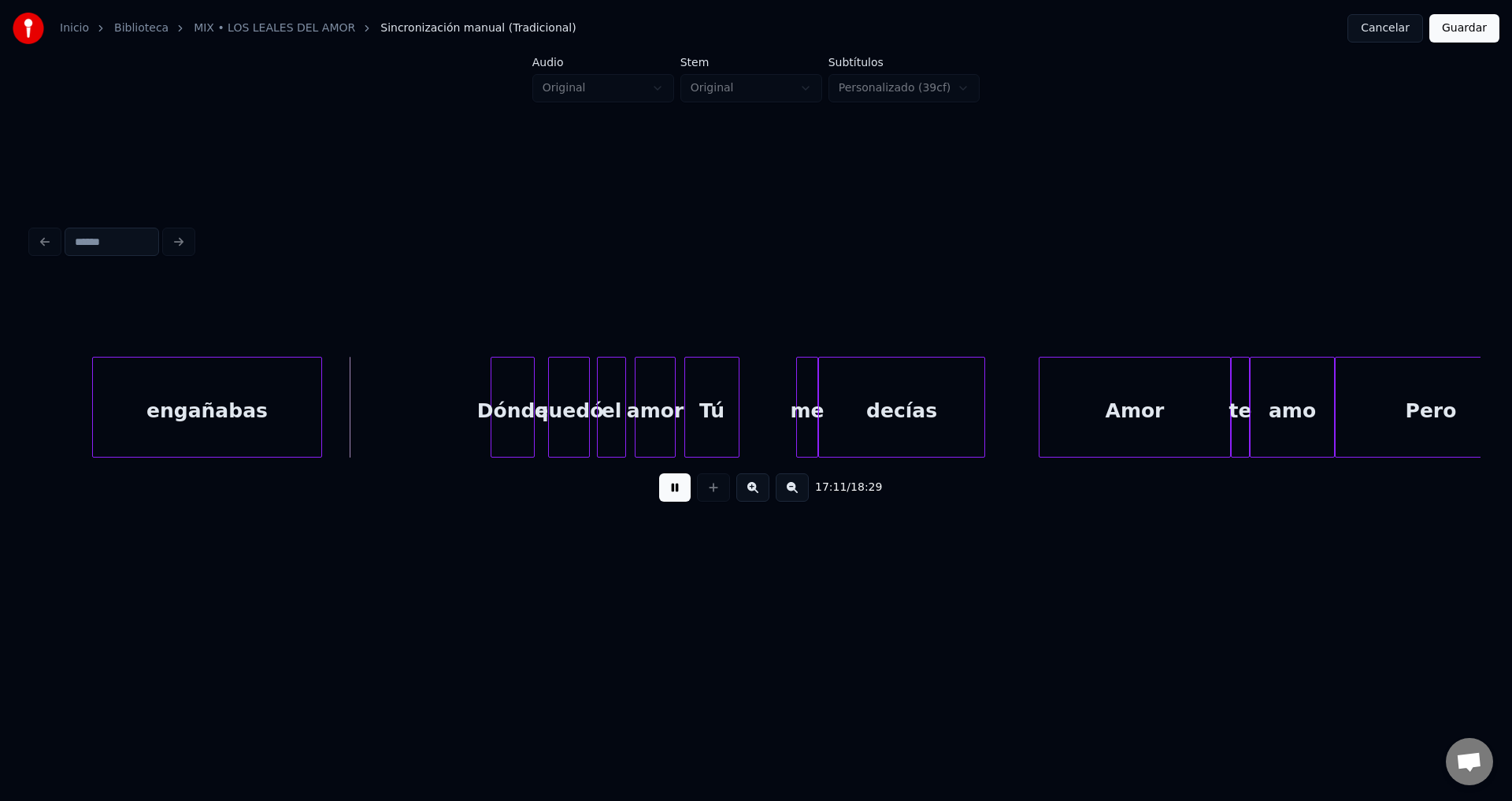
scroll to position [0, 162183]
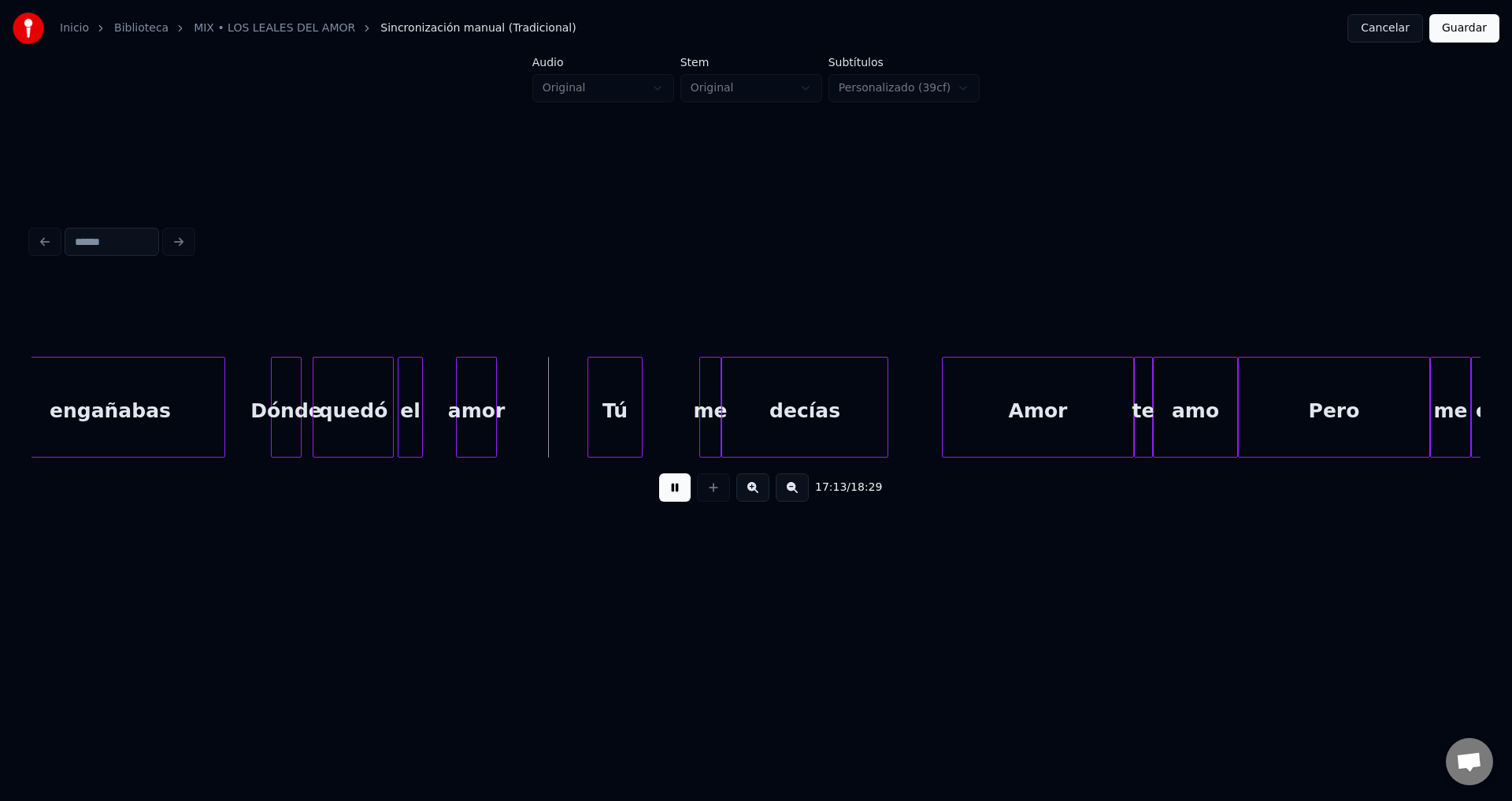
drag, startPoint x: 668, startPoint y: 496, endPoint x: 675, endPoint y: 503, distance: 9.9
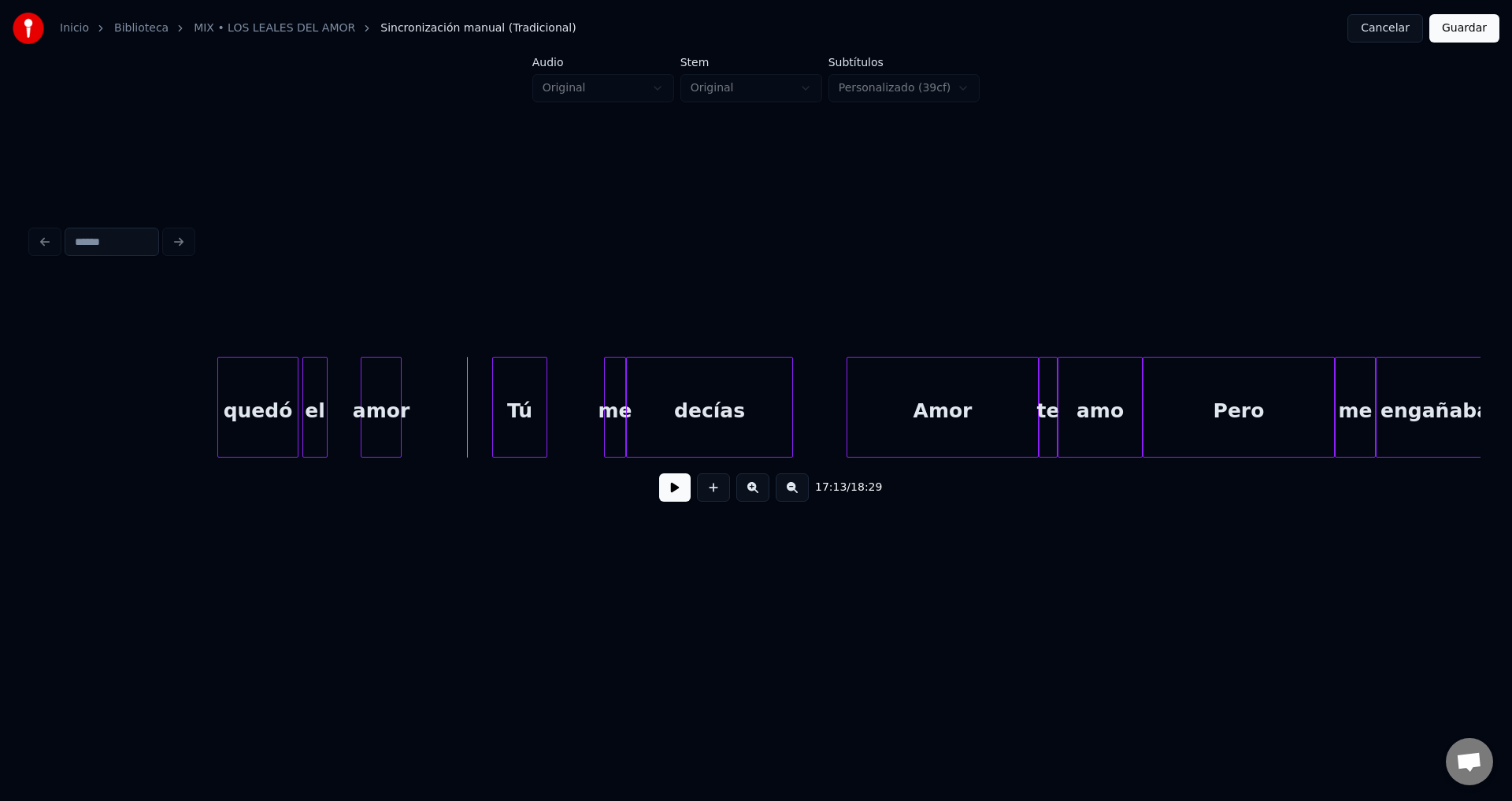
scroll to position [0, 162473]
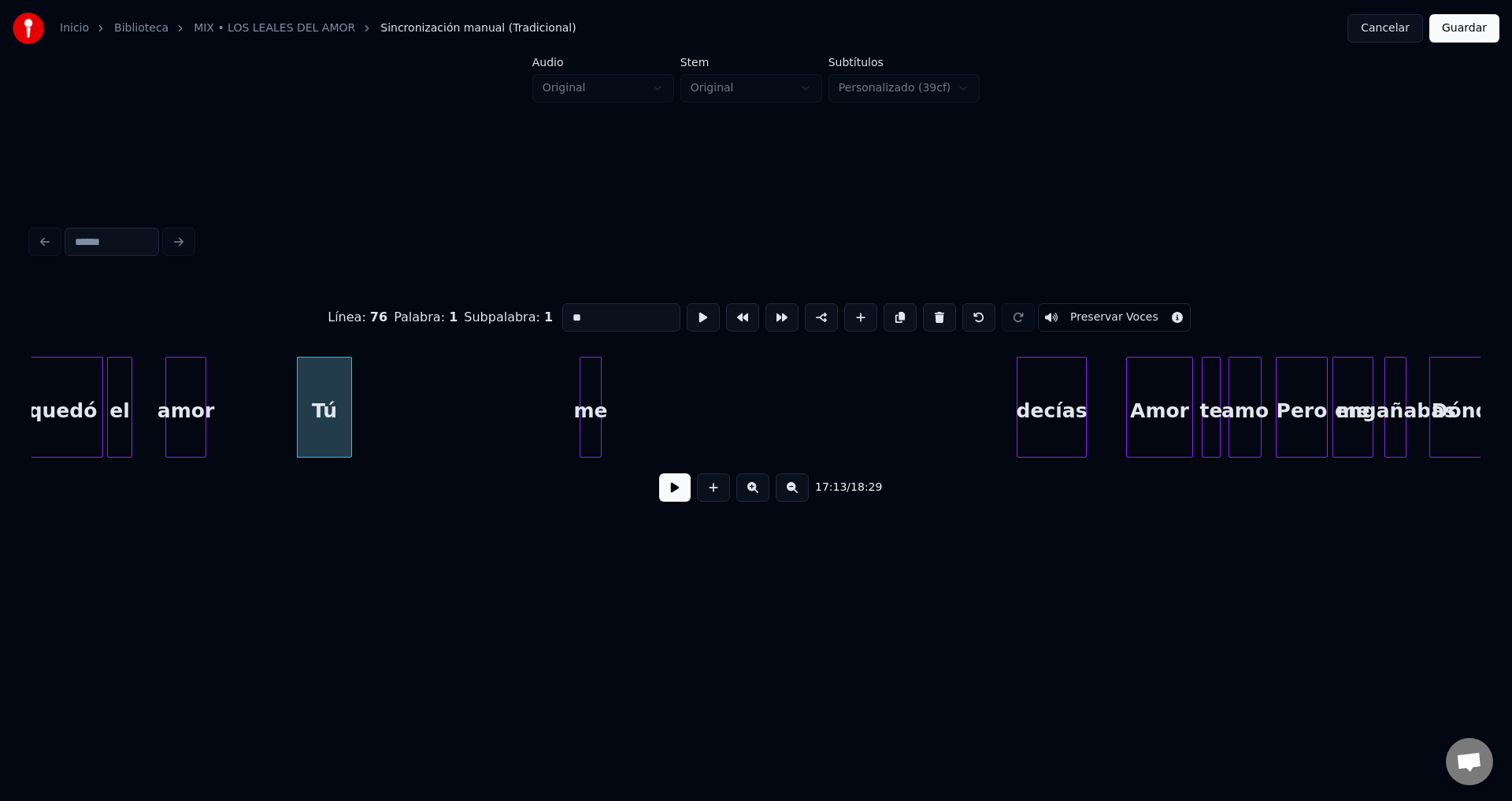
type input "****"
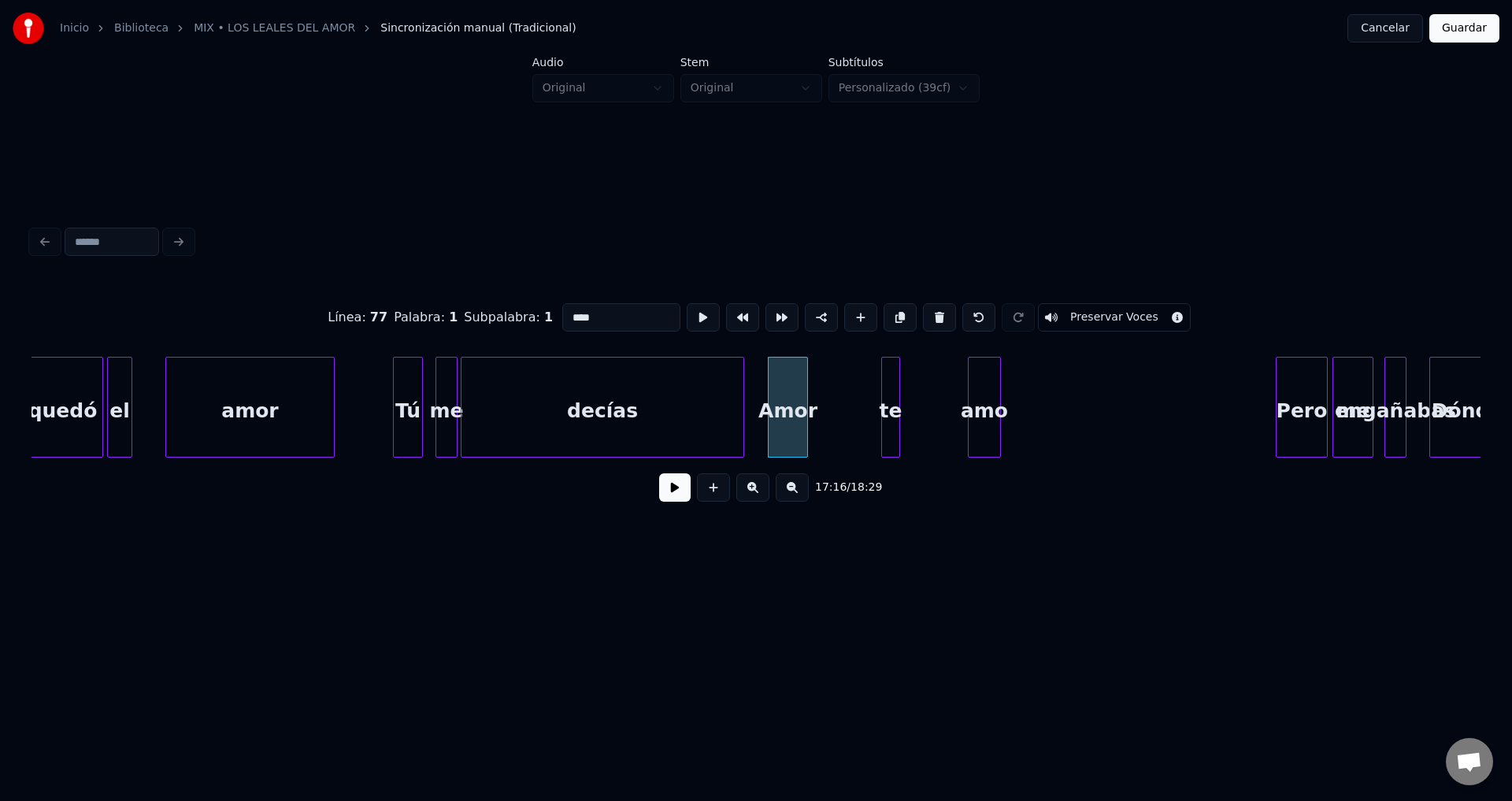
drag, startPoint x: 659, startPoint y: 505, endPoint x: 748, endPoint y: 428, distance: 117.7
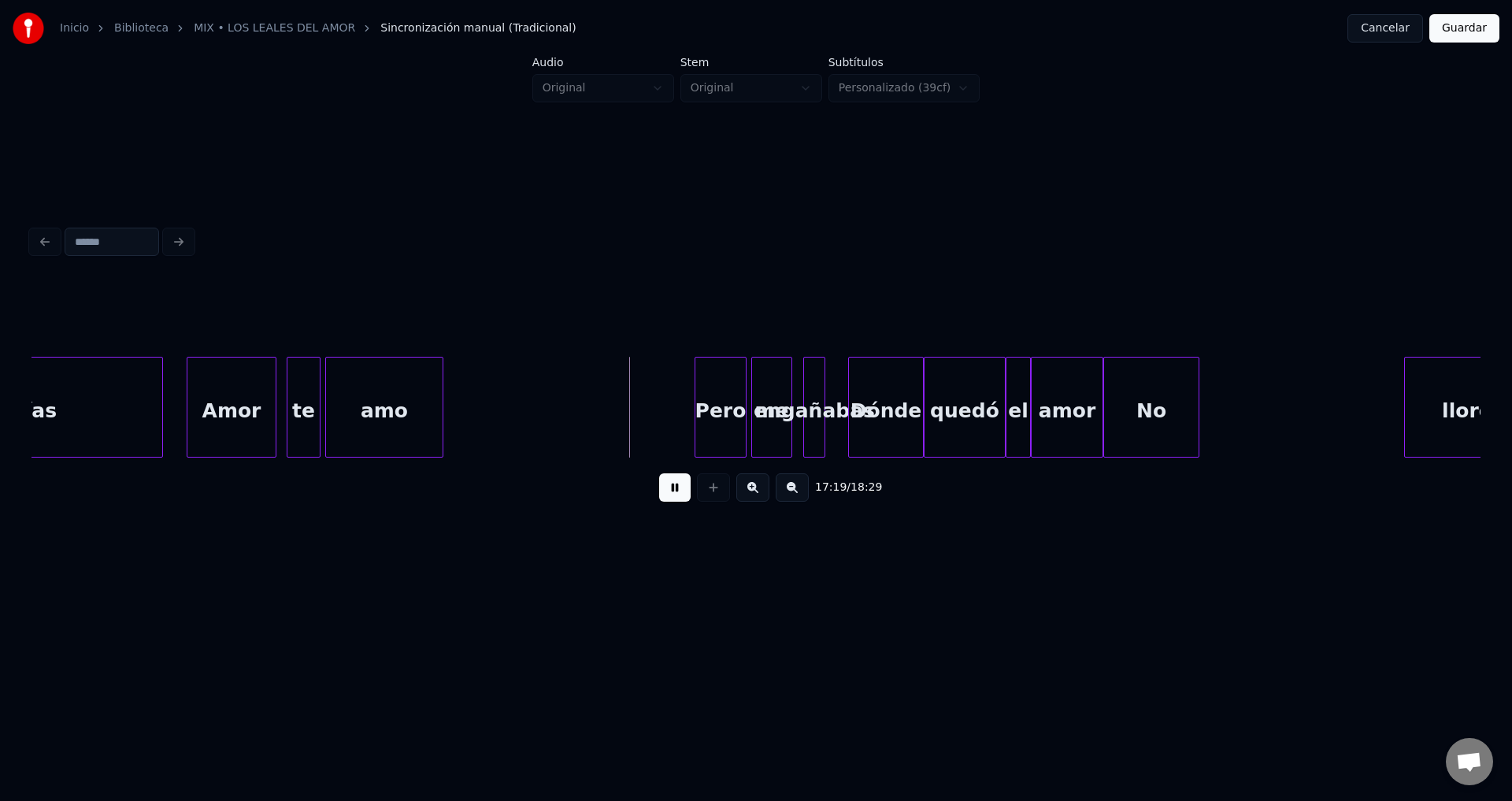
scroll to position [0, 163151]
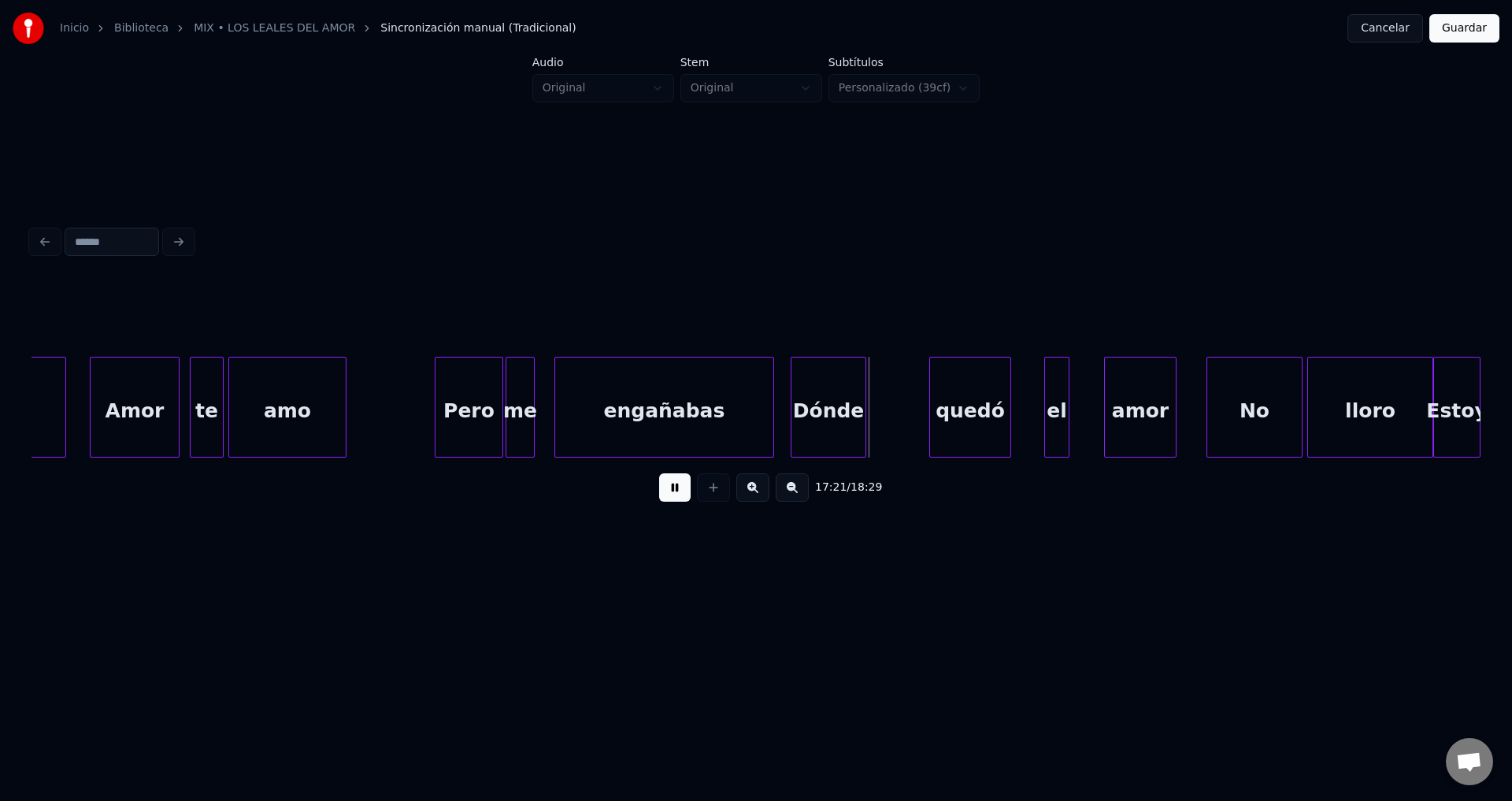
drag, startPoint x: 683, startPoint y: 489, endPoint x: 785, endPoint y: 408, distance: 130.2
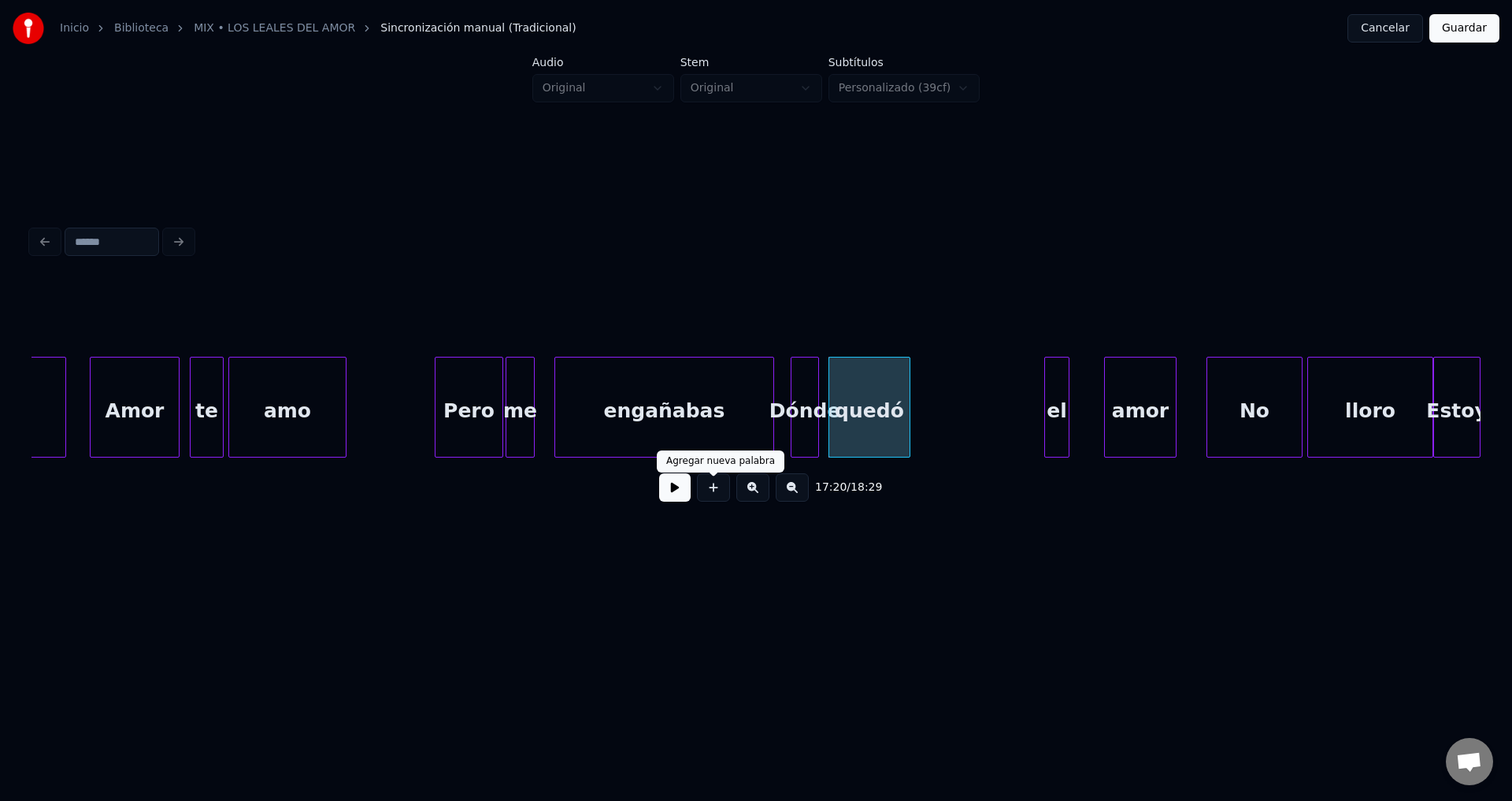
drag, startPoint x: 672, startPoint y: 500, endPoint x: 721, endPoint y: 495, distance: 49.3
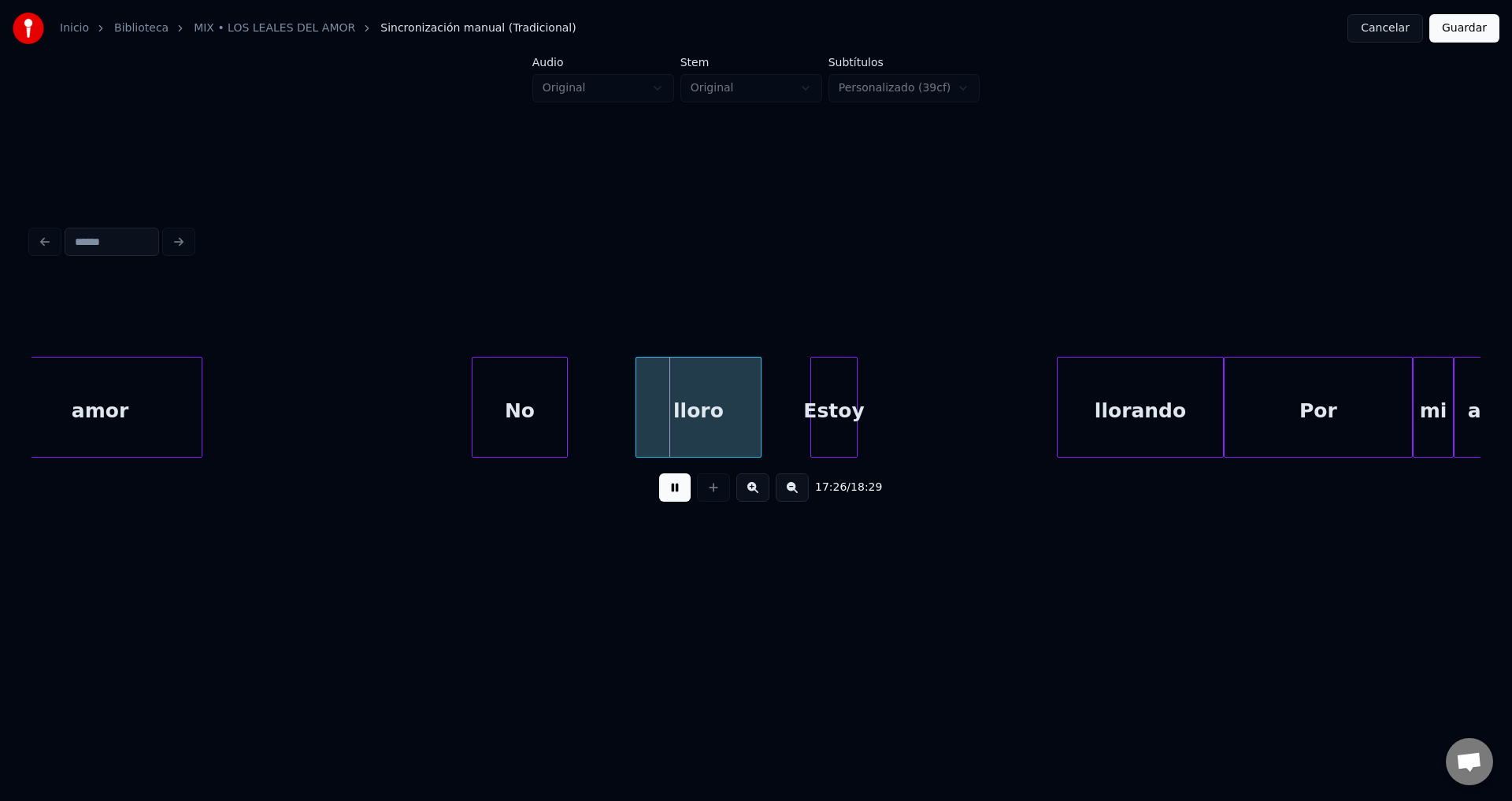
scroll to position [0, 164315]
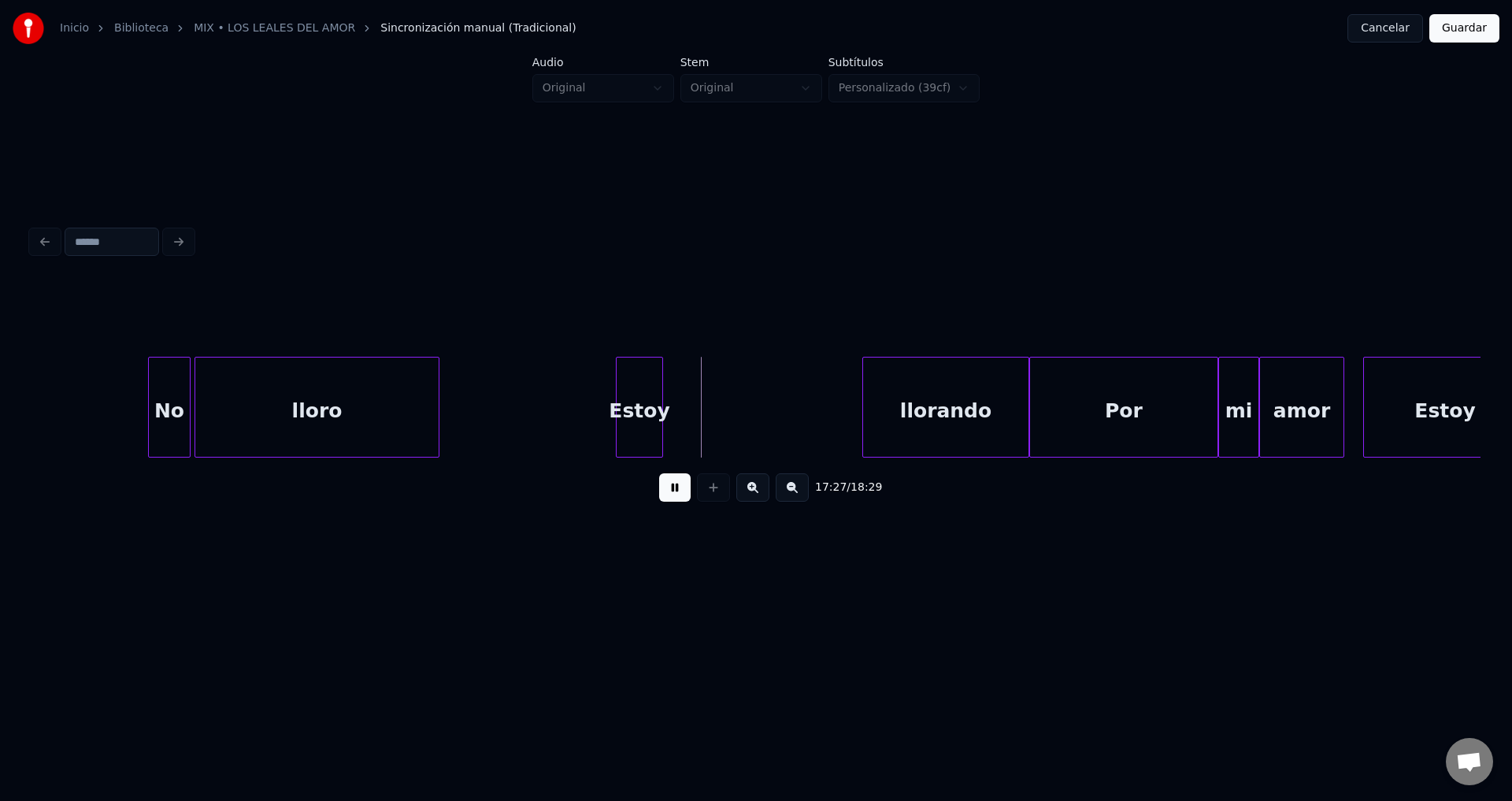
drag, startPoint x: 673, startPoint y: 503, endPoint x: 780, endPoint y: 452, distance: 118.5
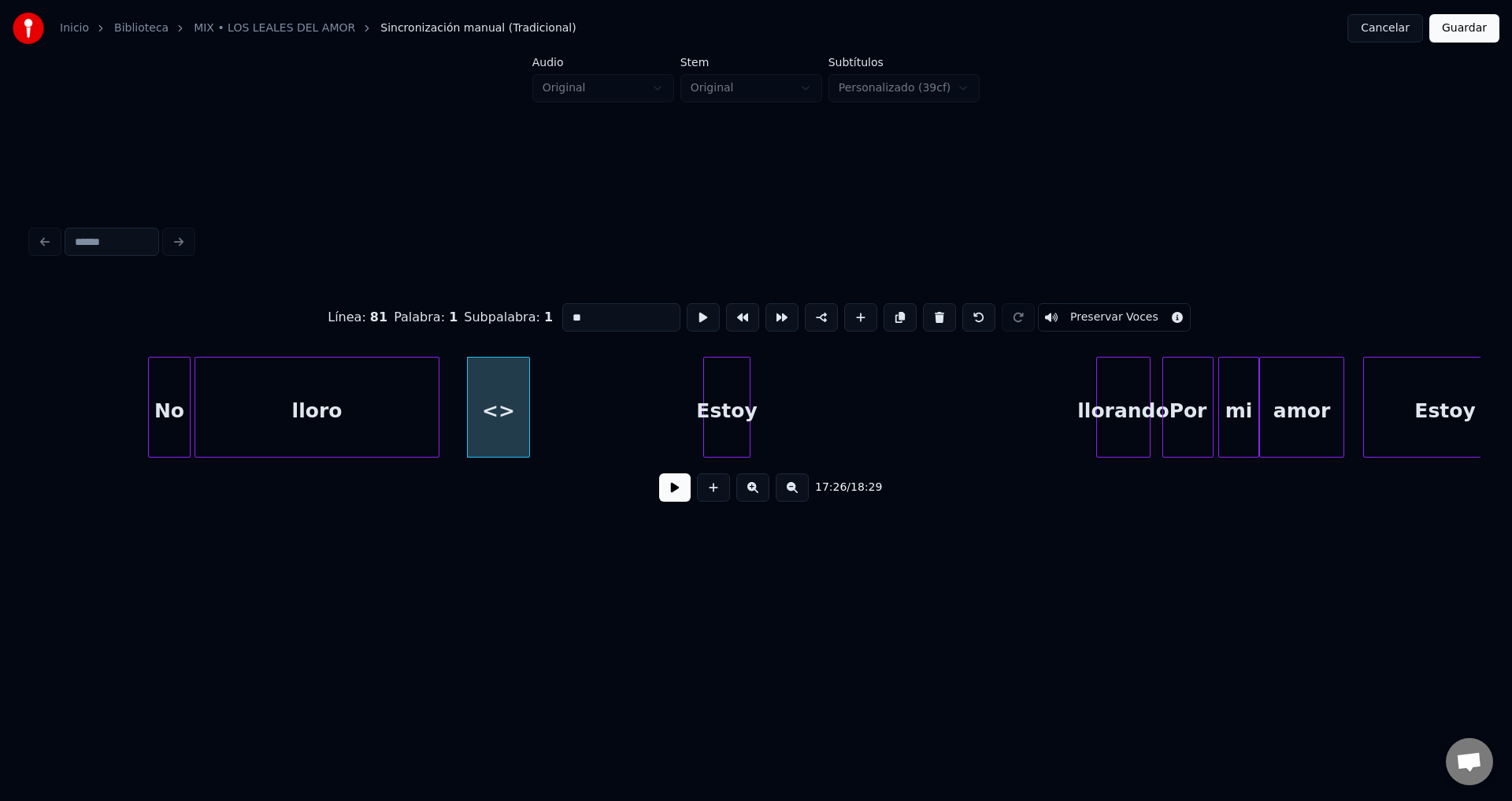
drag, startPoint x: 606, startPoint y: 315, endPoint x: 504, endPoint y: 314, distance: 102.0
type input "***"
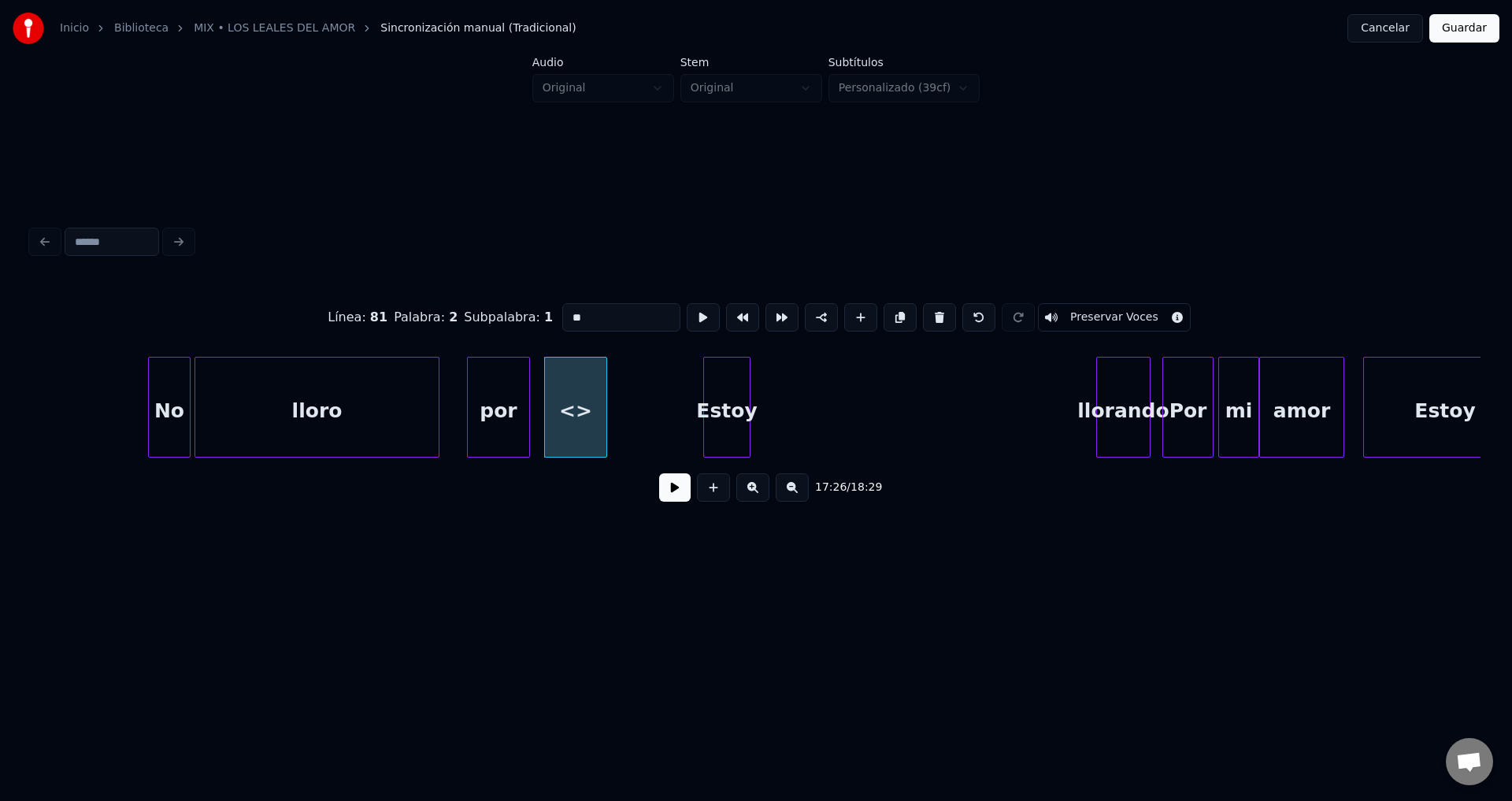
drag, startPoint x: 625, startPoint y: 313, endPoint x: 489, endPoint y: 311, distance: 136.0
type input "***"
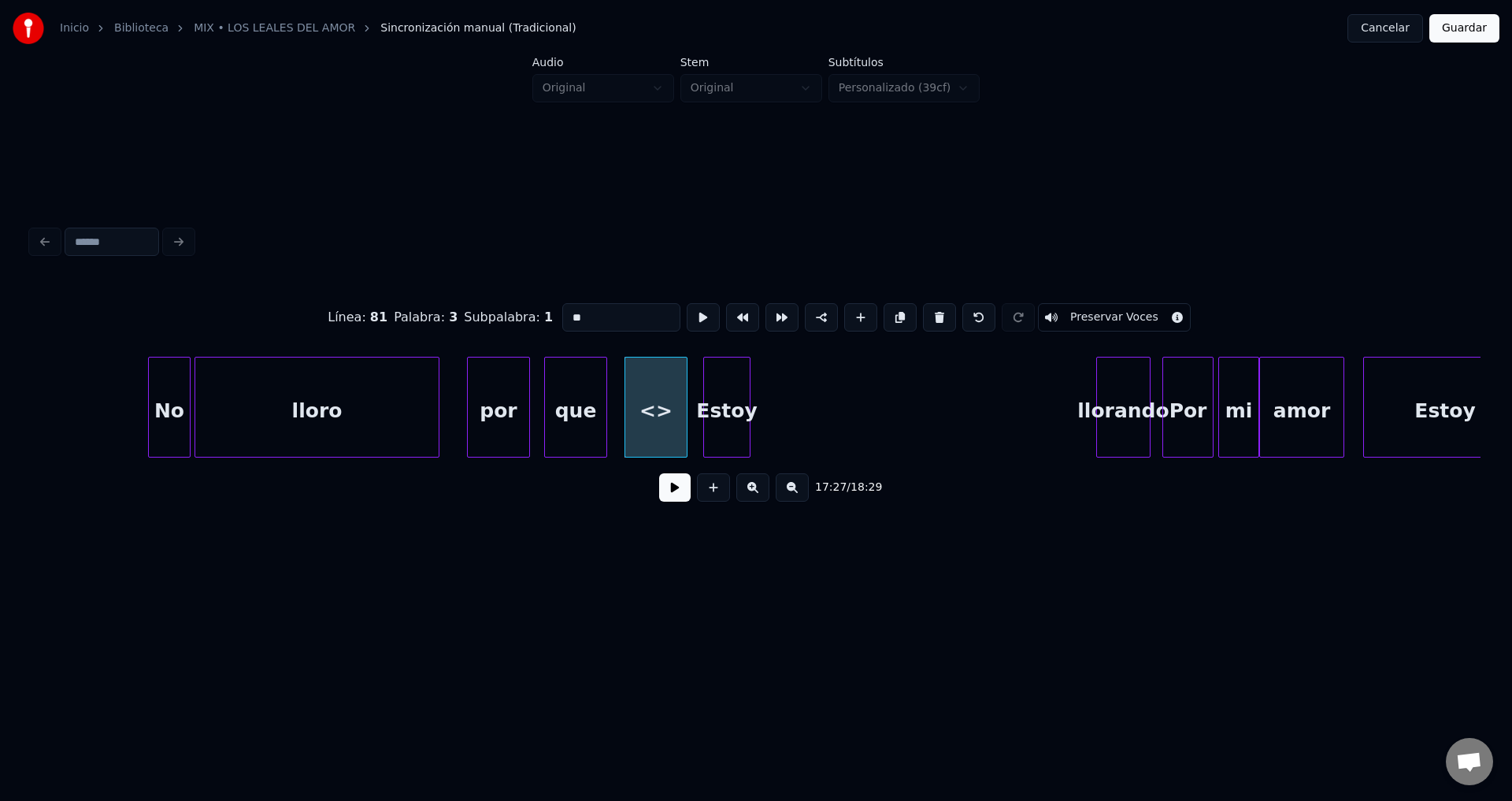
drag, startPoint x: 611, startPoint y: 304, endPoint x: 423, endPoint y: 292, distance: 188.4
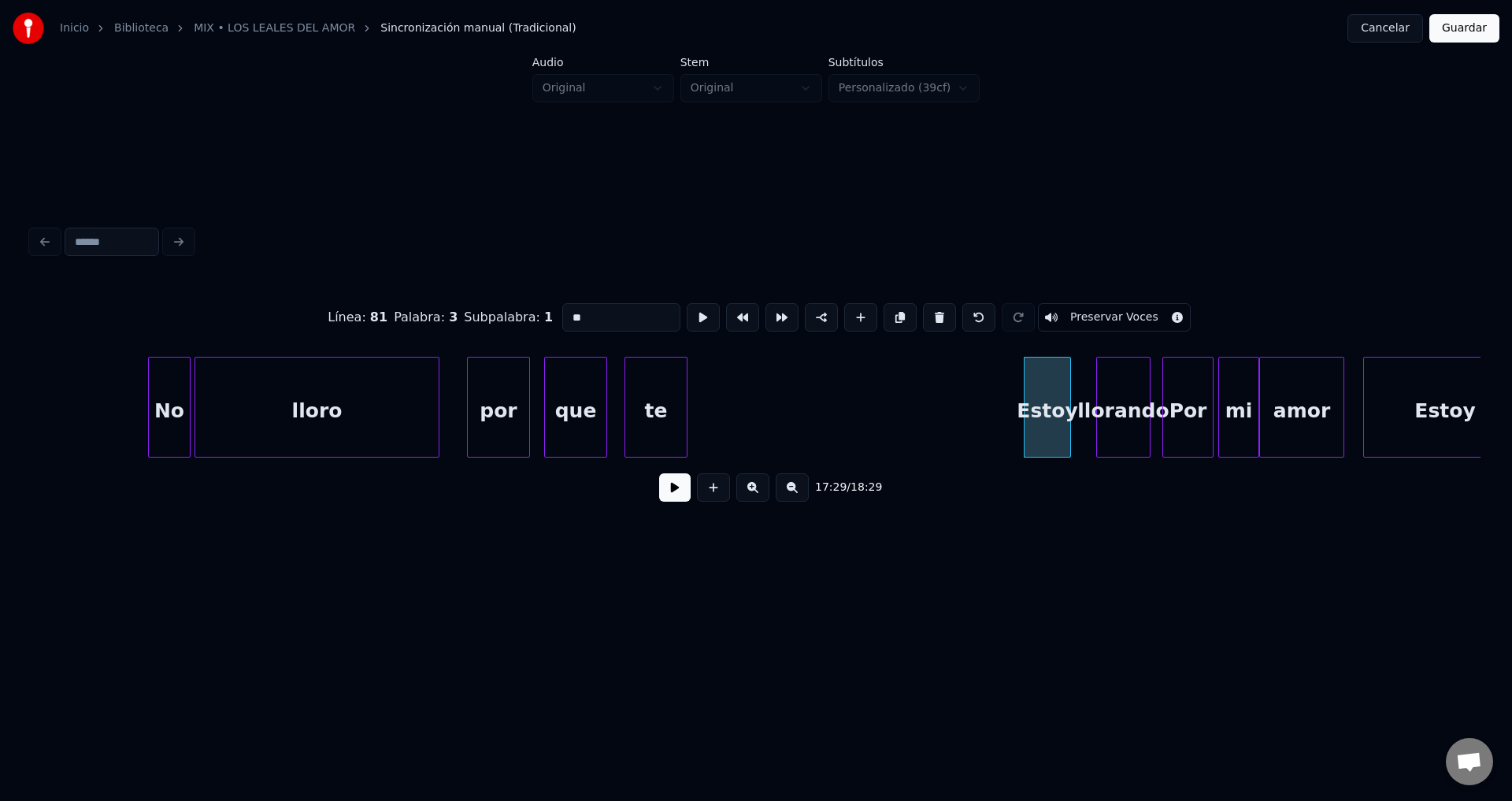
type input "**"
drag, startPoint x: 632, startPoint y: 305, endPoint x: 421, endPoint y: 301, distance: 211.0
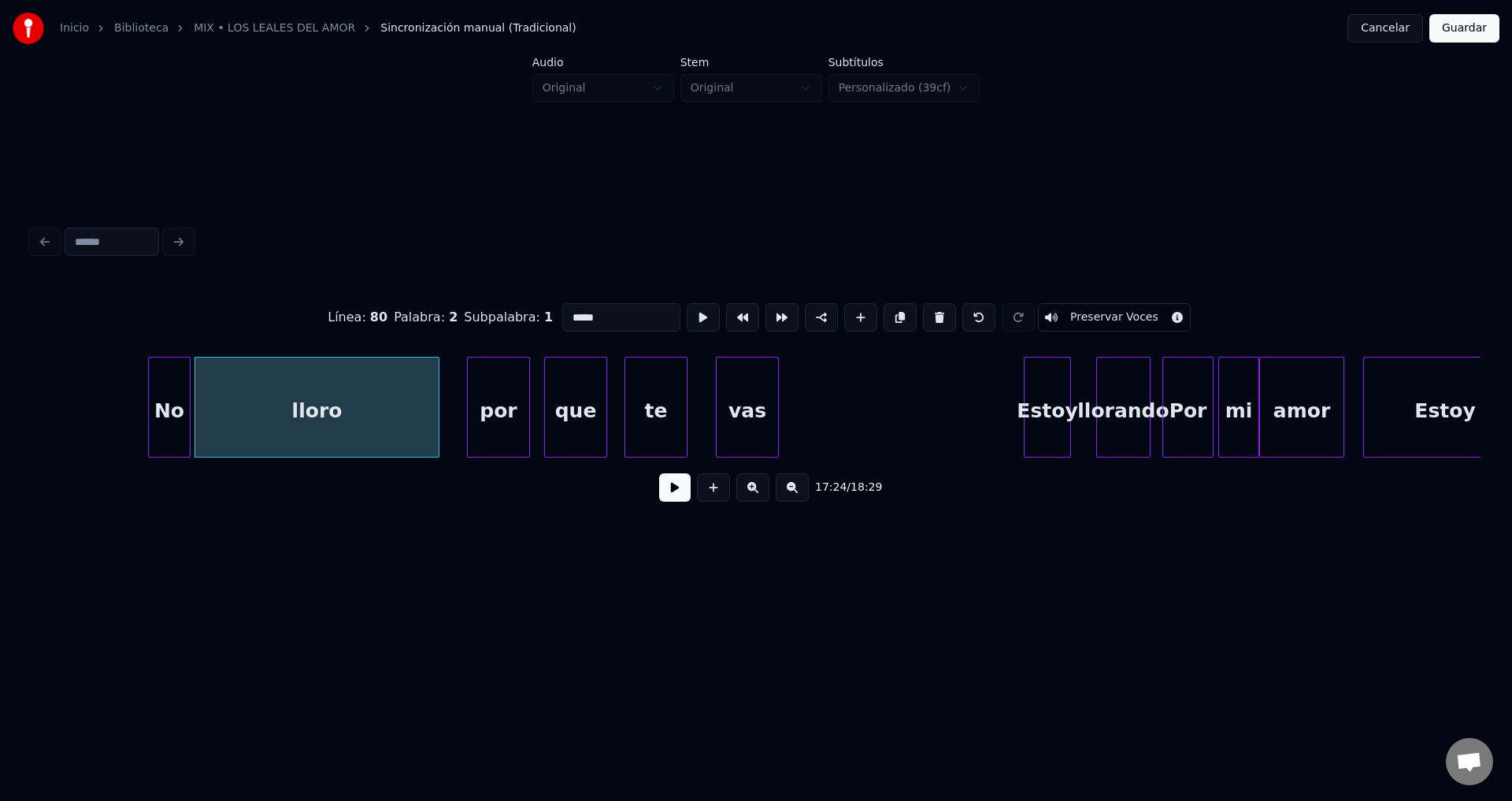
type input "*****"
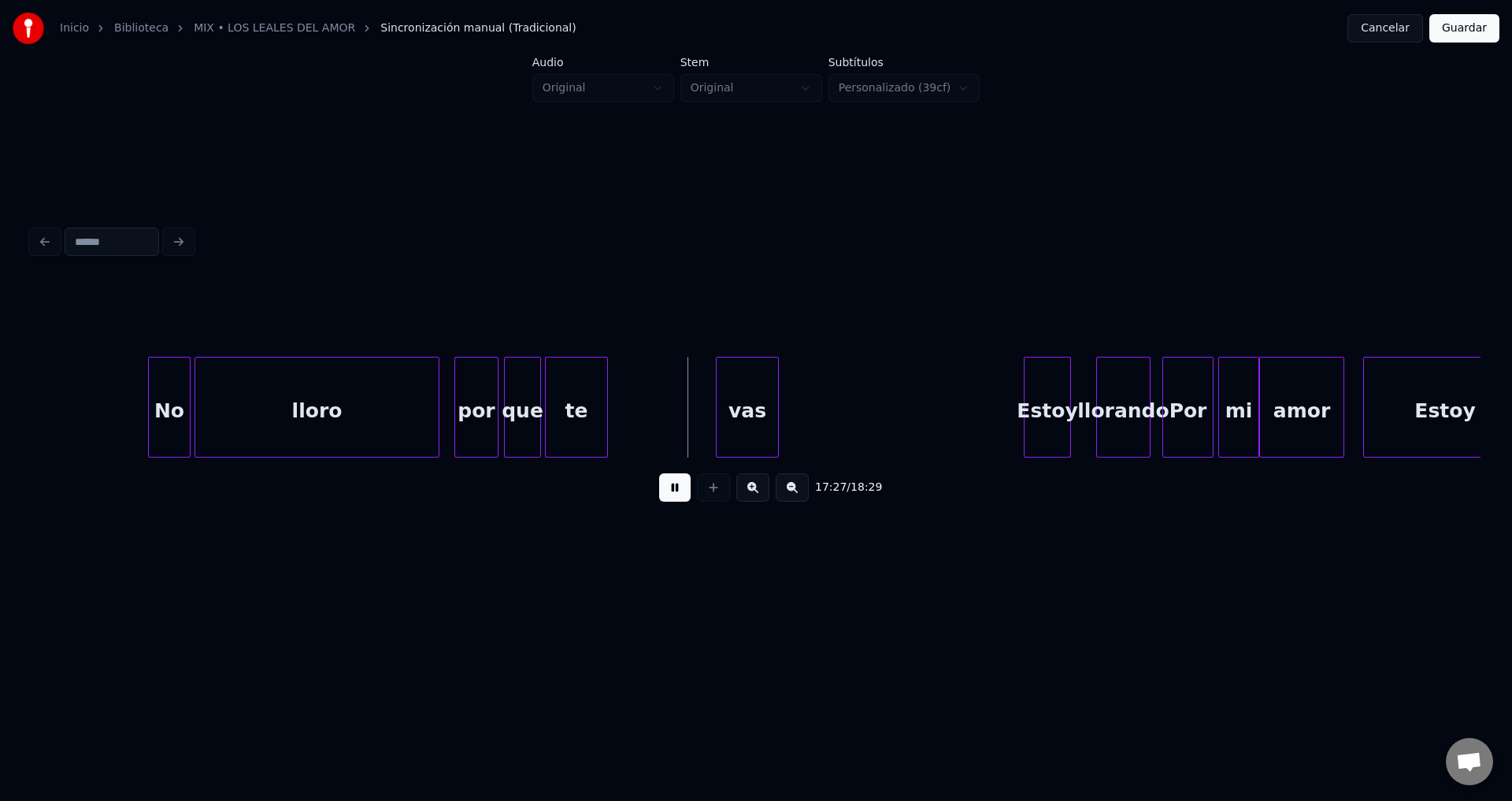
drag, startPoint x: 608, startPoint y: 408, endPoint x: 595, endPoint y: 408, distance: 13.0
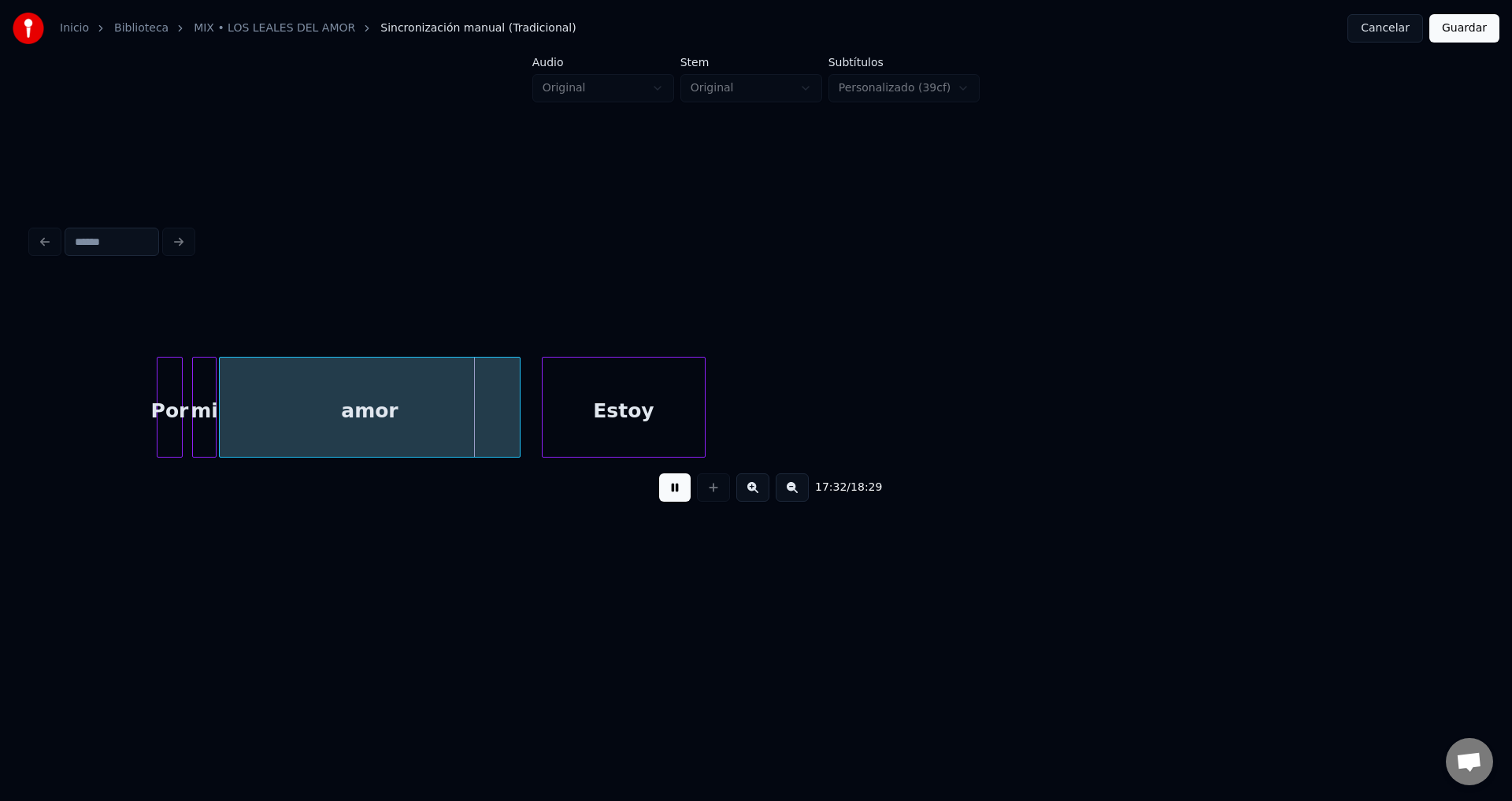
scroll to position [0, 165476]
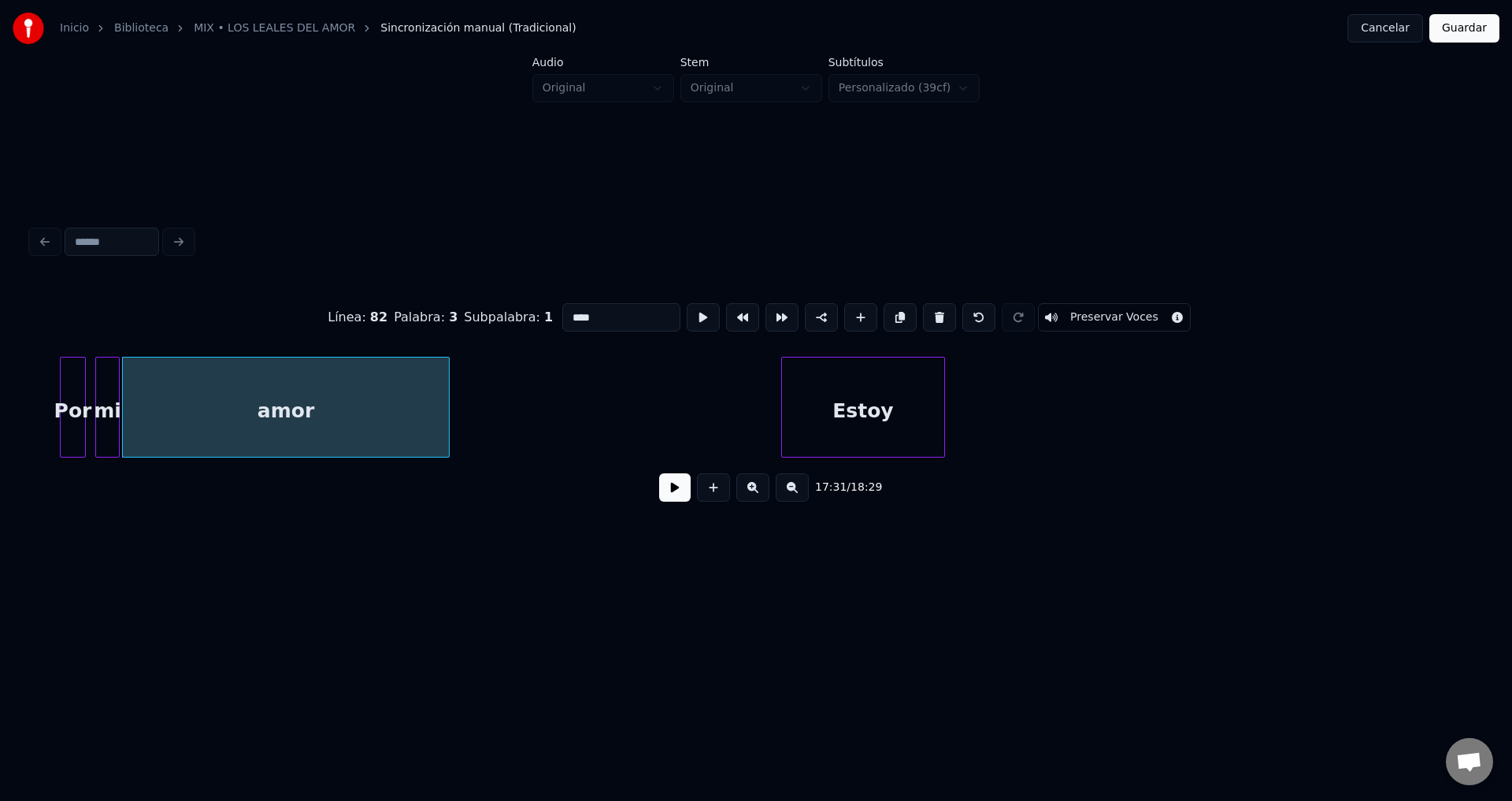
drag, startPoint x: 654, startPoint y: 500, endPoint x: 664, endPoint y: 498, distance: 10.2
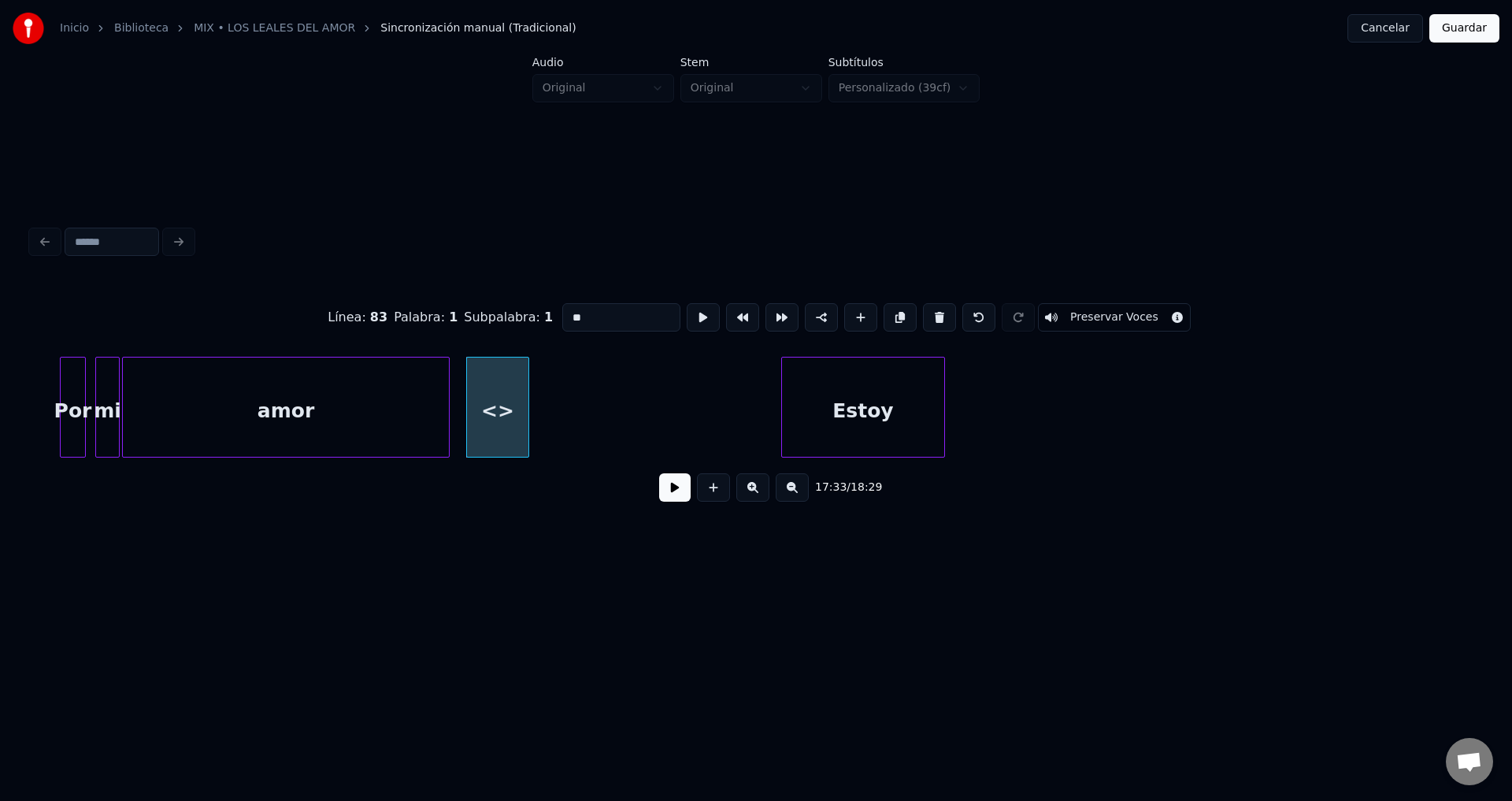
drag, startPoint x: 592, startPoint y: 320, endPoint x: 429, endPoint y: 312, distance: 163.2
type input "**"
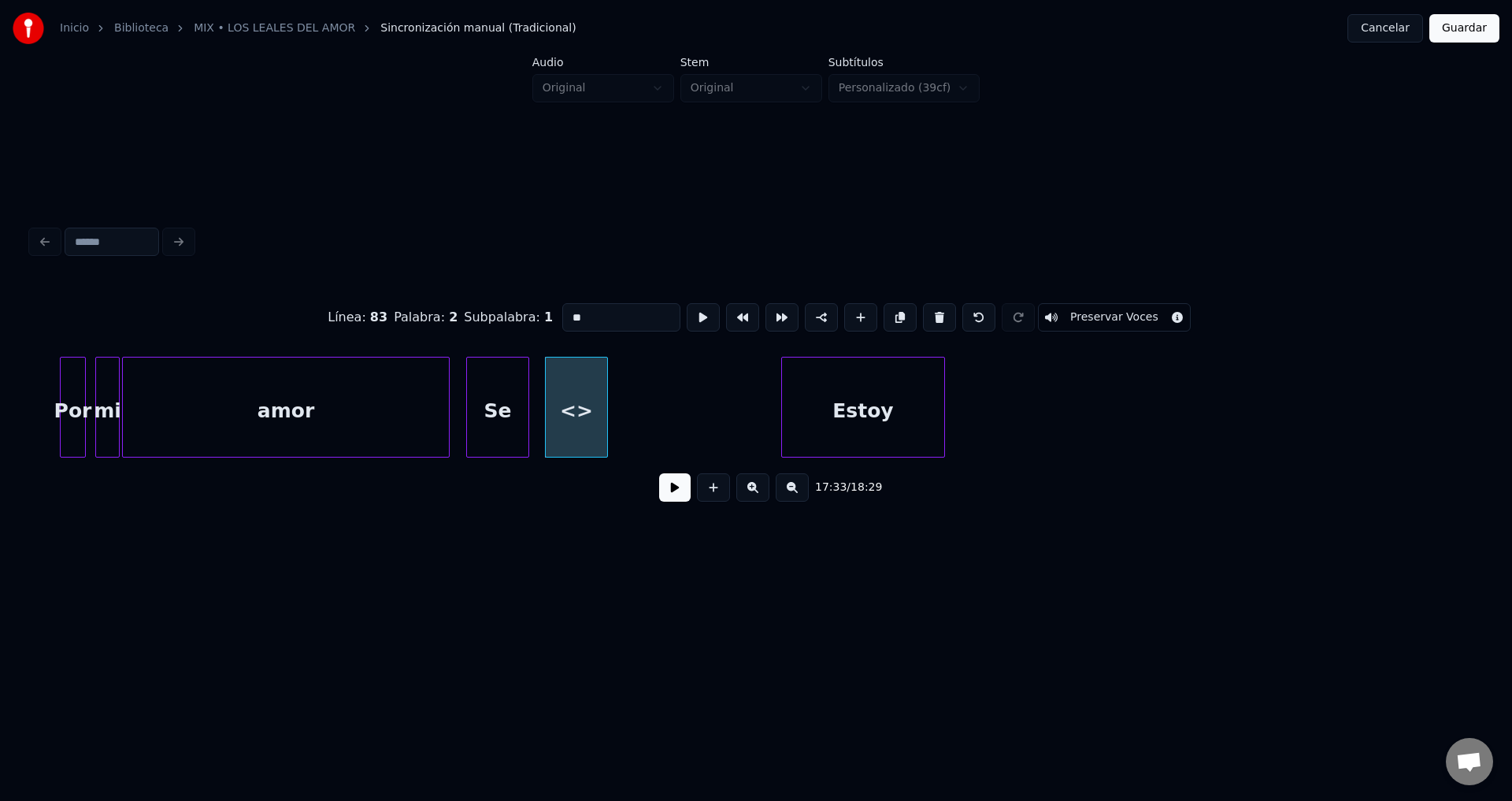
drag, startPoint x: 620, startPoint y: 313, endPoint x: 531, endPoint y: 303, distance: 89.6
type input "*"
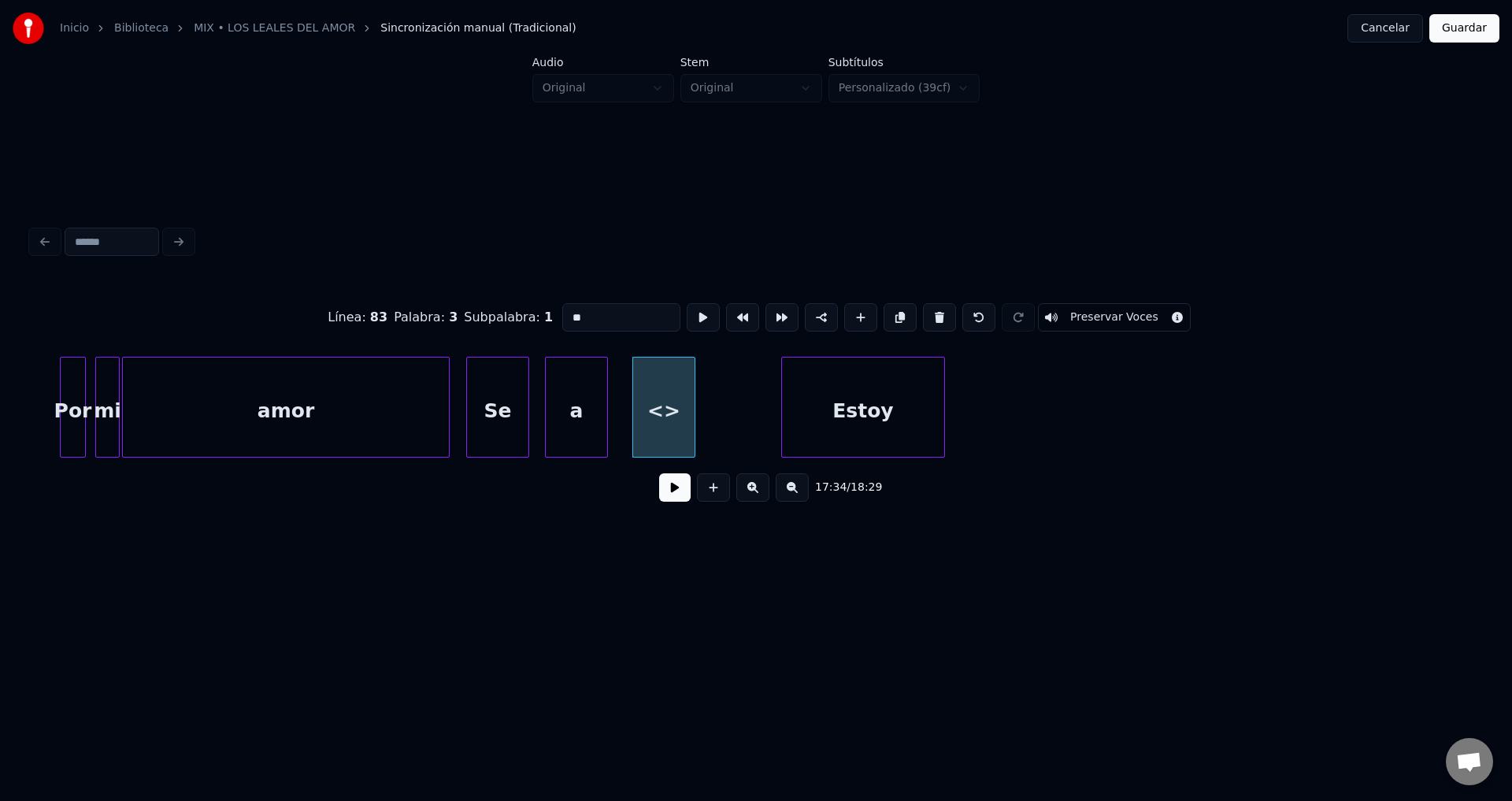
drag, startPoint x: 657, startPoint y: 317, endPoint x: 462, endPoint y: 300, distance: 195.7
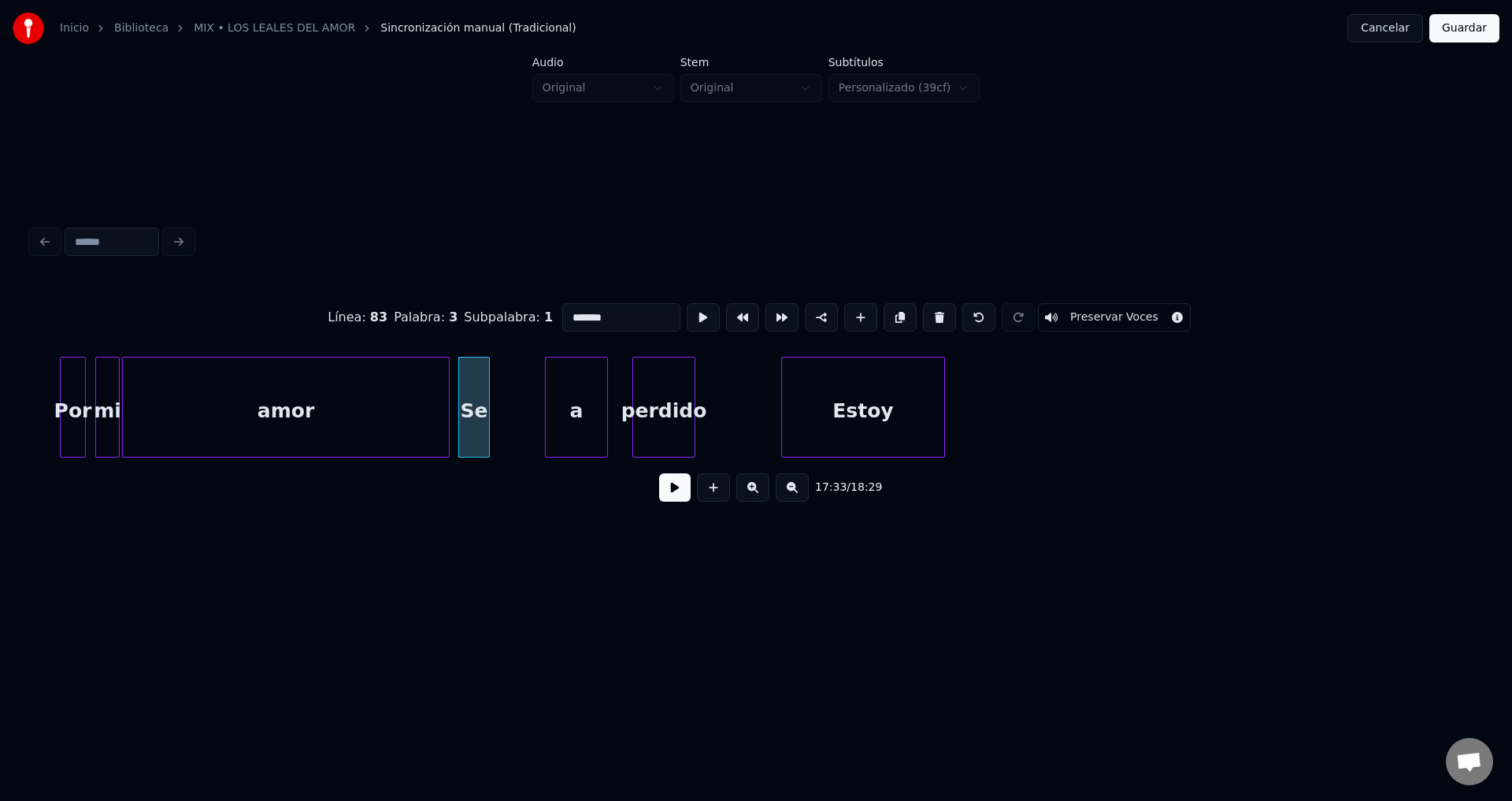
type input "*******"
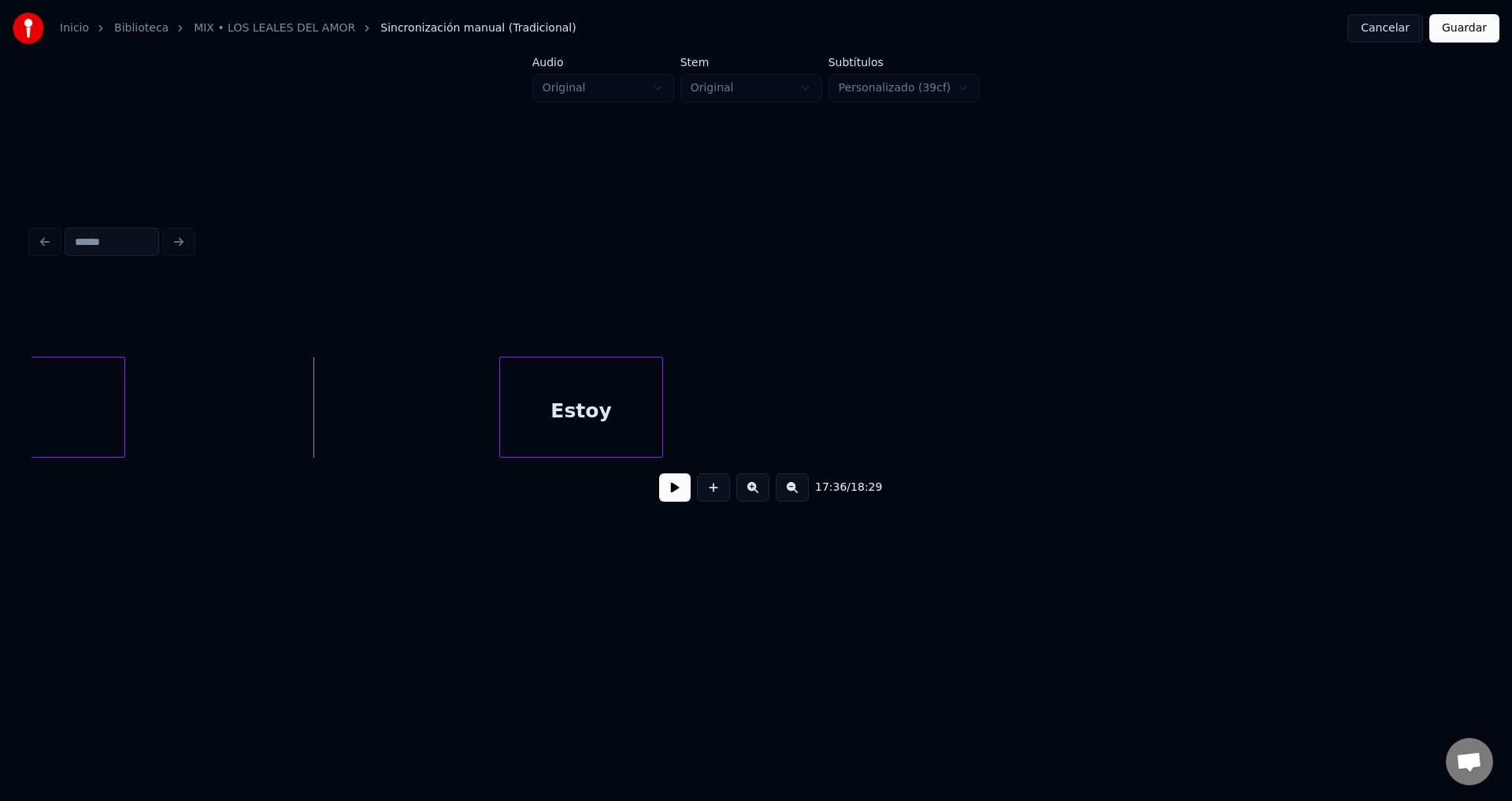
scroll to position [0, 165957]
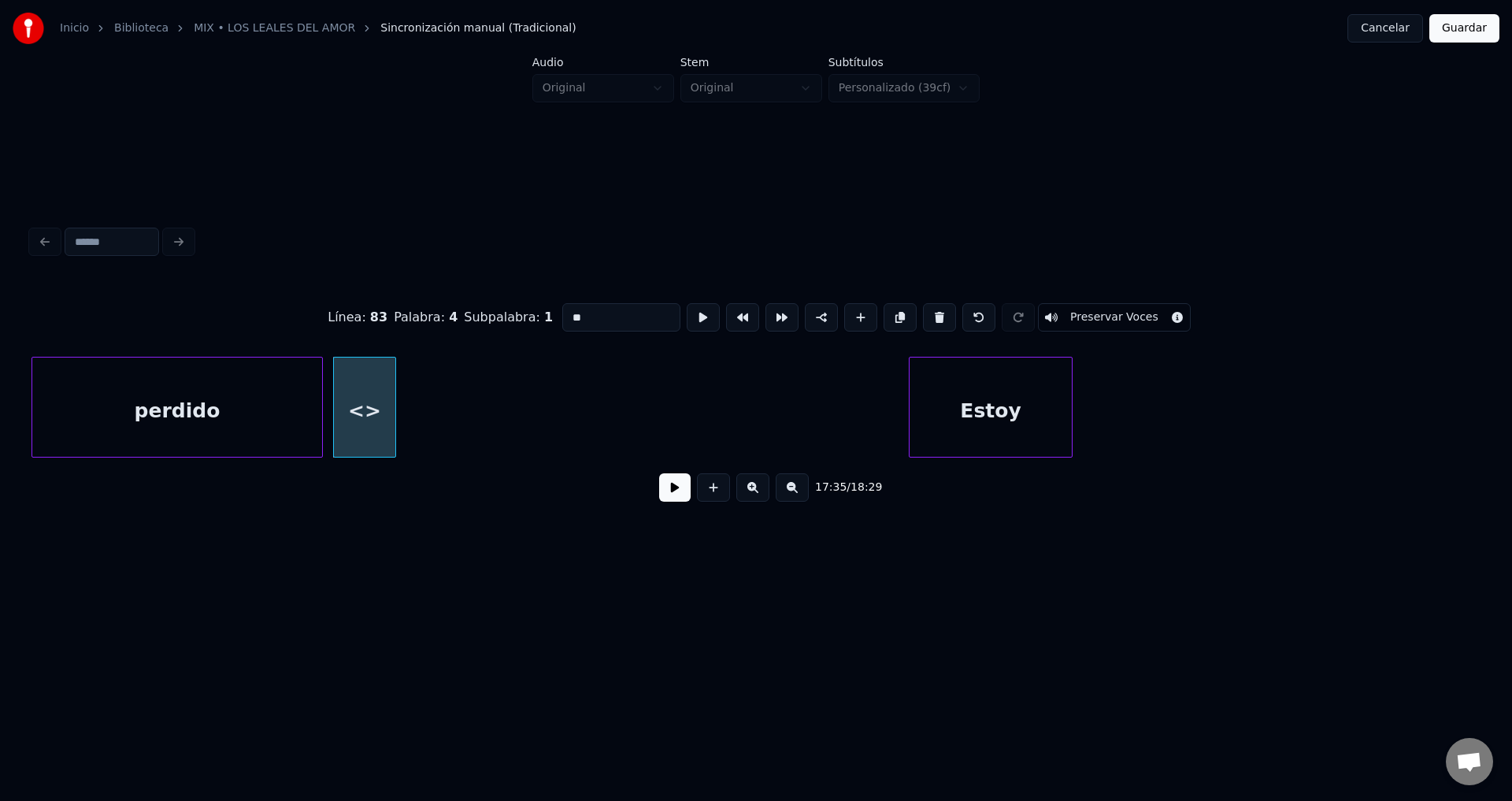
drag, startPoint x: 613, startPoint y: 307, endPoint x: 500, endPoint y: 307, distance: 113.0
type input "*"
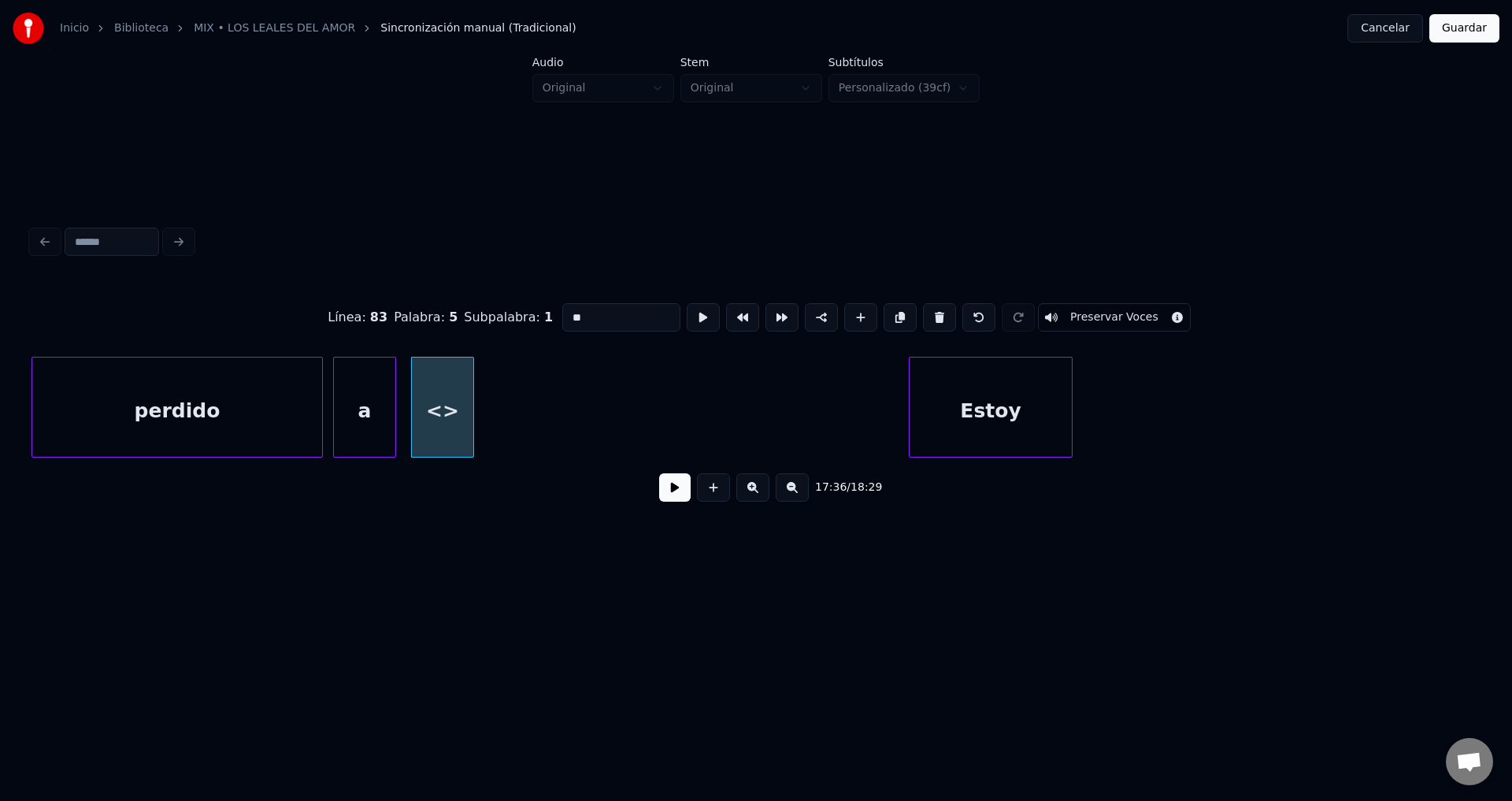
drag, startPoint x: 605, startPoint y: 315, endPoint x: 510, endPoint y: 308, distance: 95.3
type input "*****"
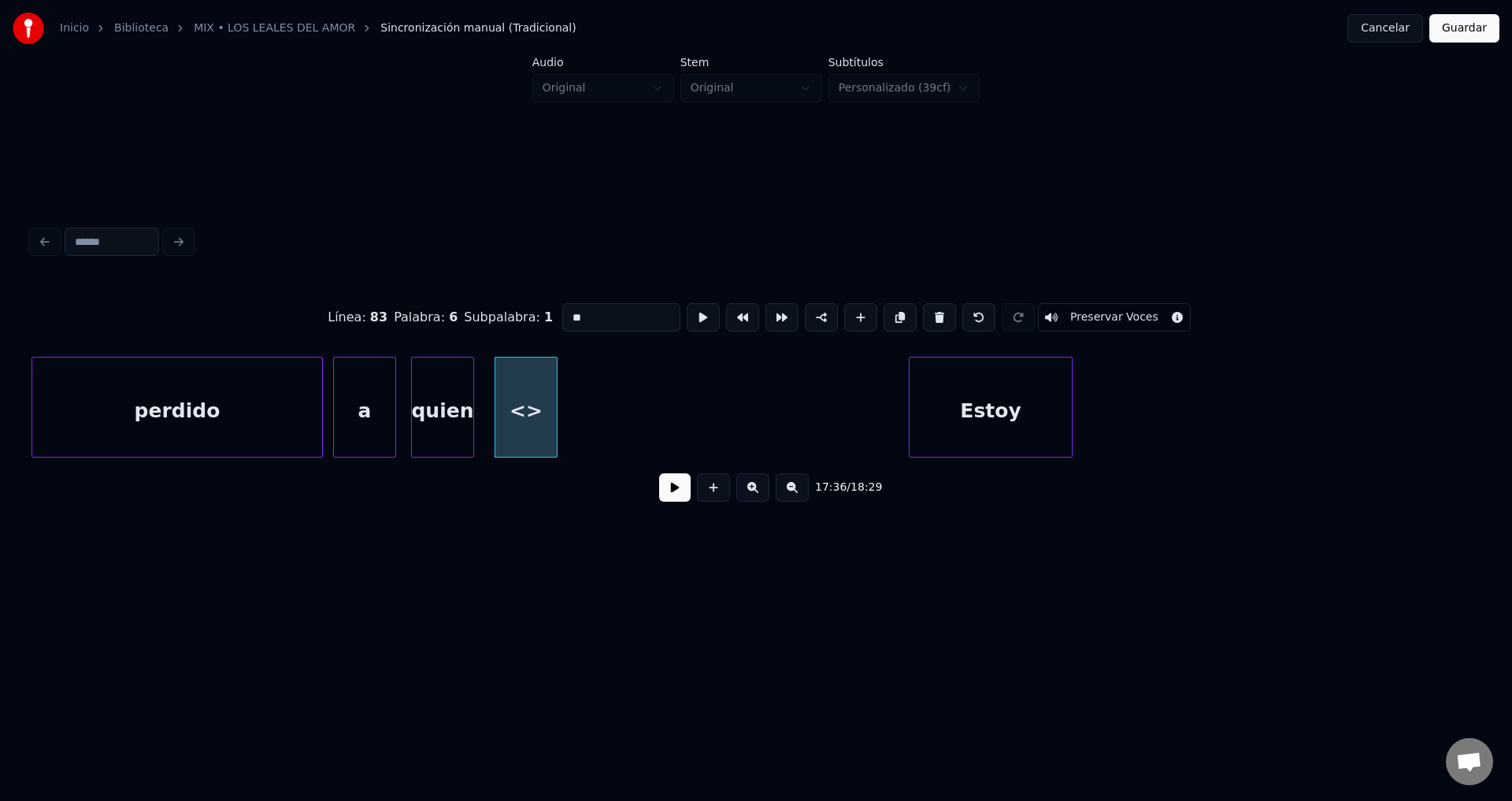
drag, startPoint x: 600, startPoint y: 313, endPoint x: 458, endPoint y: 303, distance: 142.4
type input "*****"
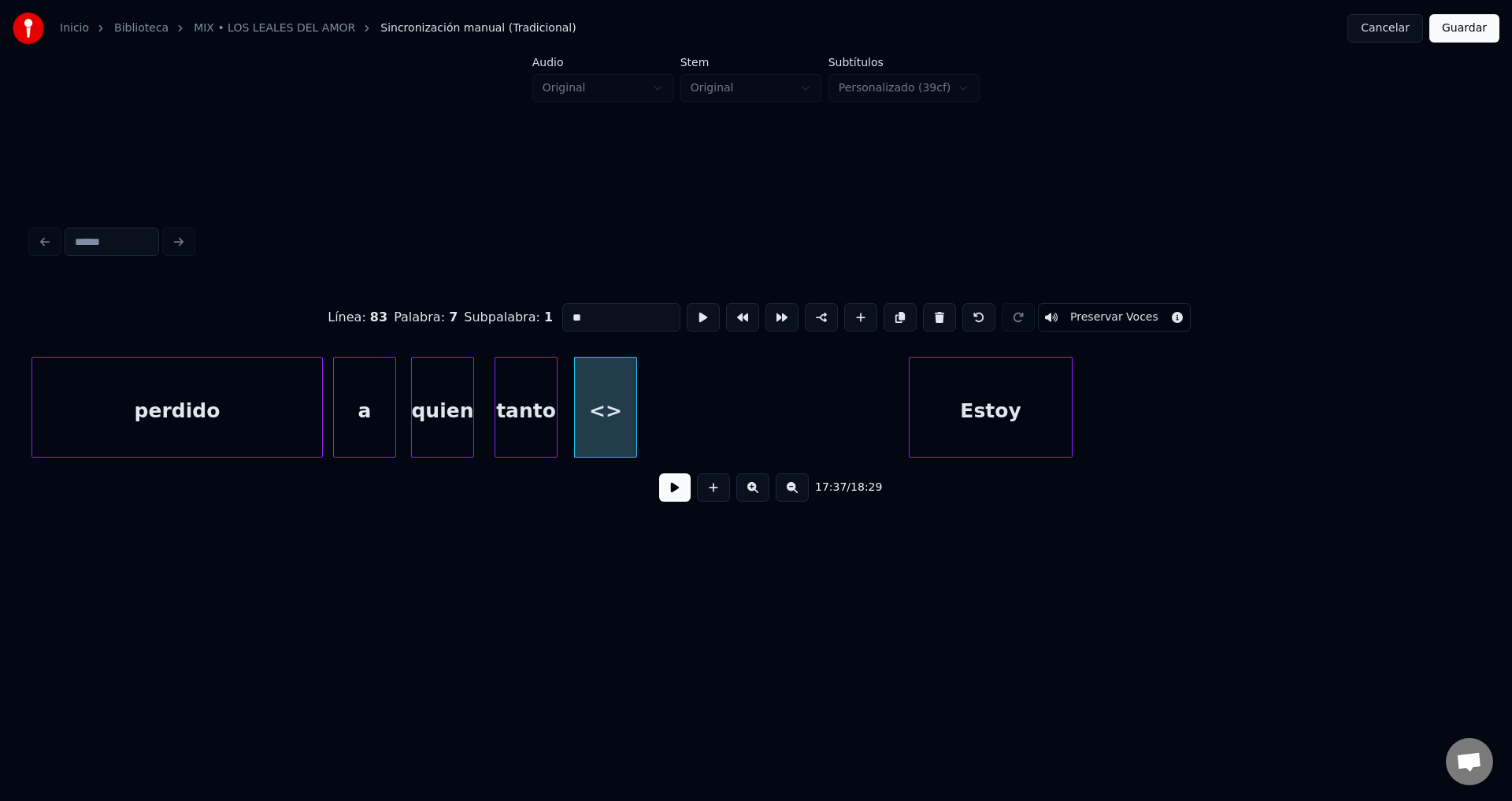
drag, startPoint x: 528, startPoint y: 311, endPoint x: 484, endPoint y: 308, distance: 44.1
type input "*"
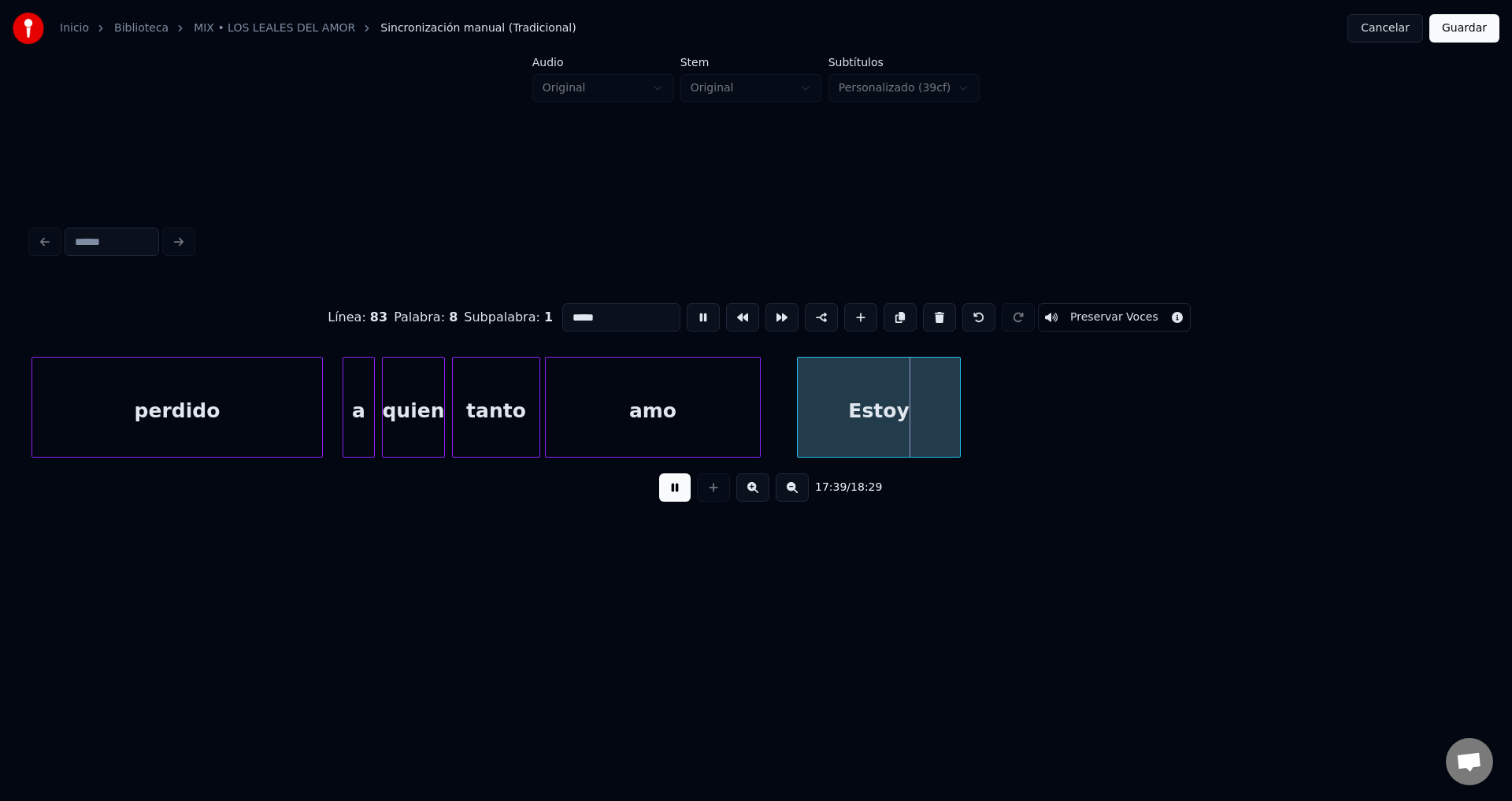
drag, startPoint x: 643, startPoint y: 312, endPoint x: 502, endPoint y: 311, distance: 141.0
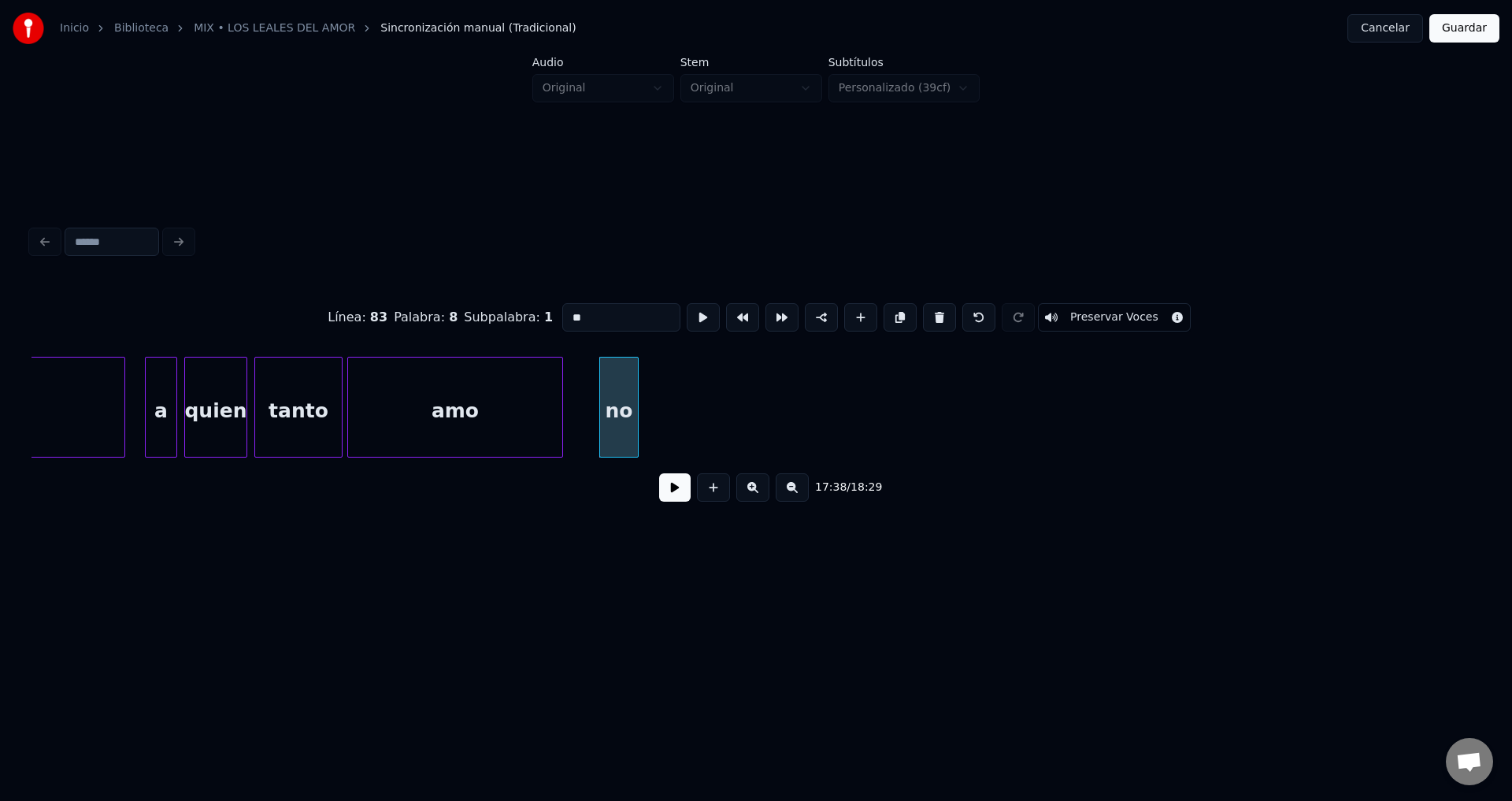
scroll to position [0, 166252]
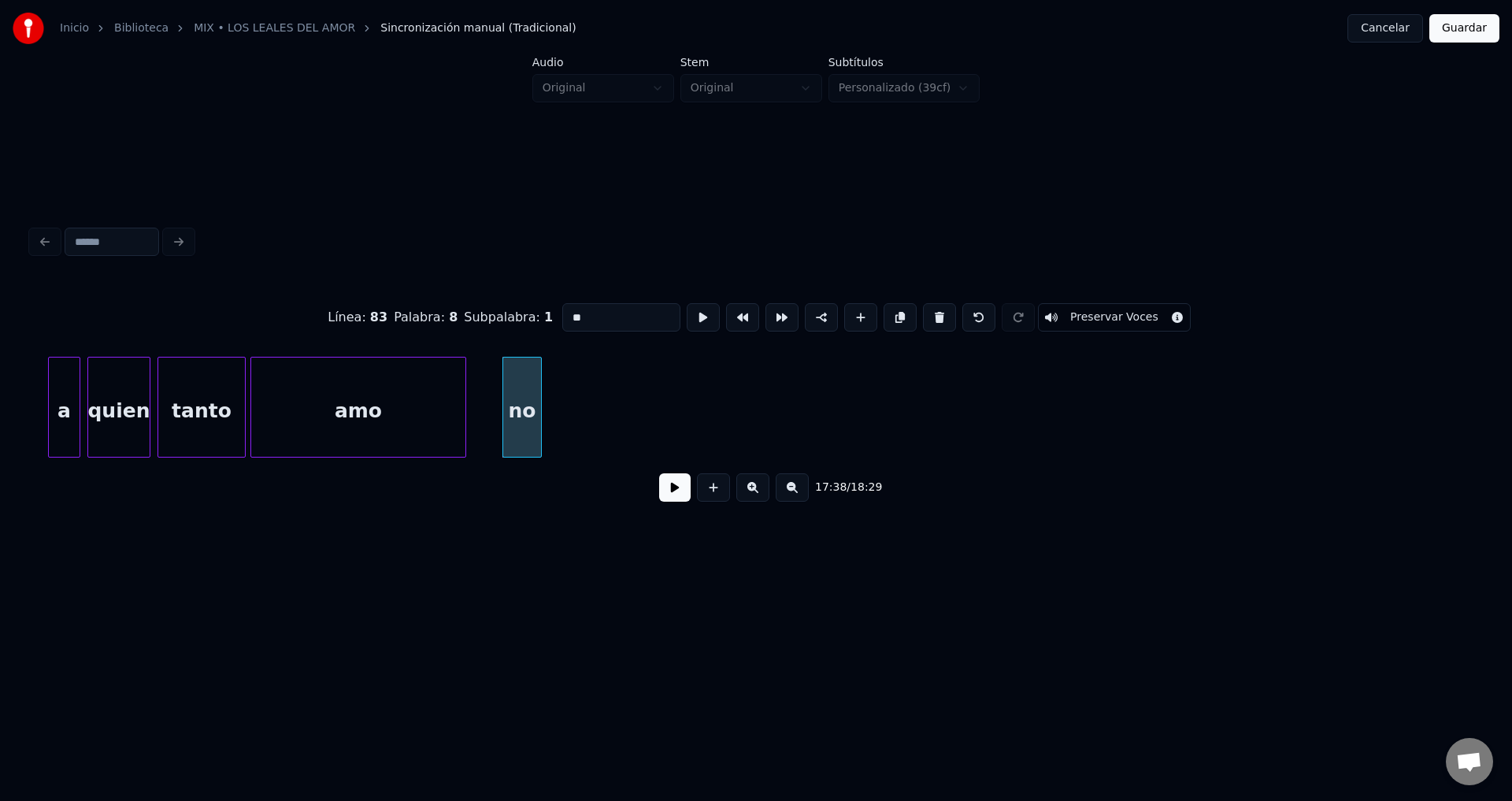
type input "**"
drag, startPoint x: 601, startPoint y: 311, endPoint x: 485, endPoint y: 304, distance: 116.2
type input "**"
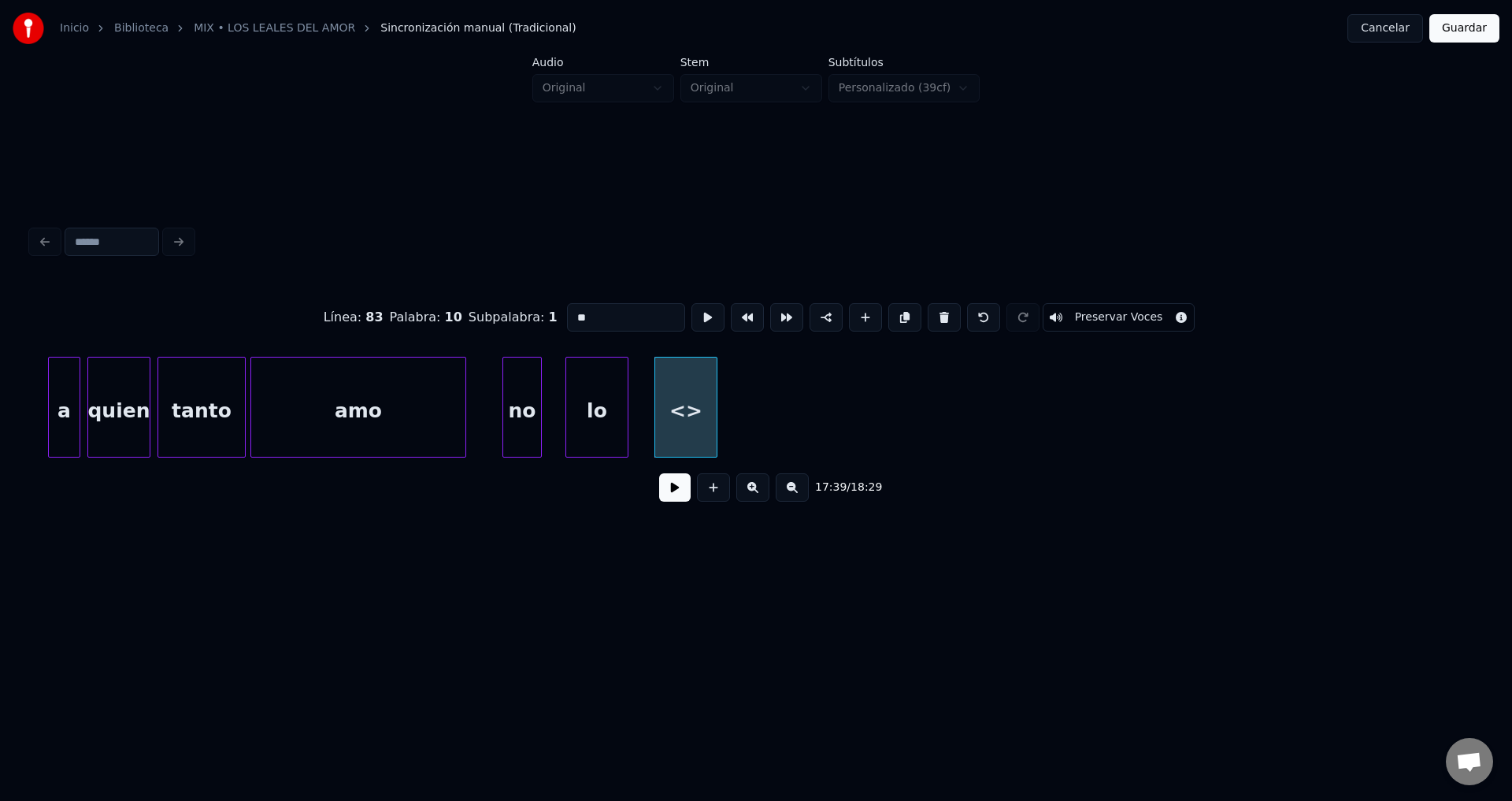
drag, startPoint x: 618, startPoint y: 313, endPoint x: 458, endPoint y: 300, distance: 160.5
type input "*****"
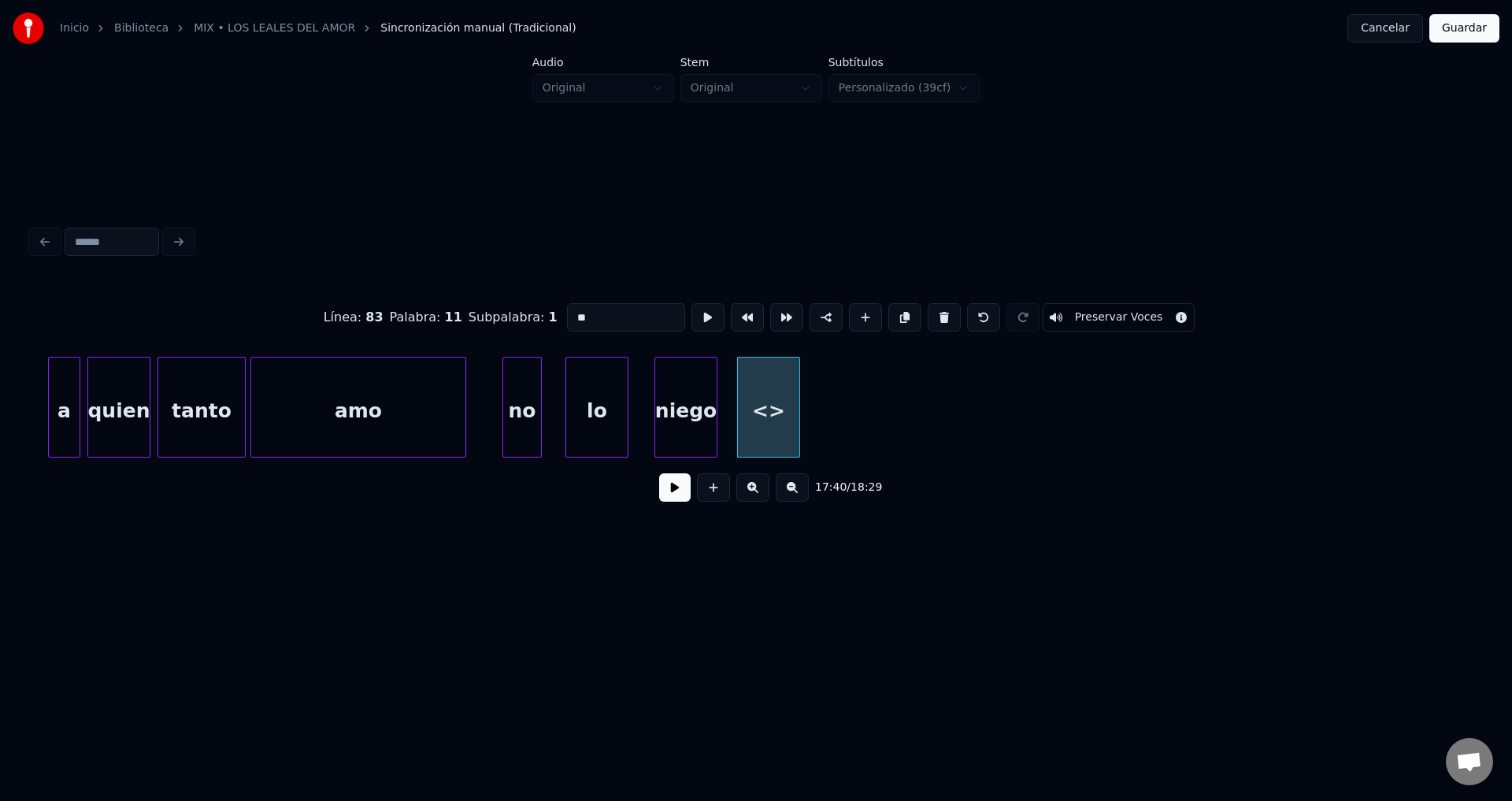
drag, startPoint x: 621, startPoint y: 314, endPoint x: 485, endPoint y: 304, distance: 136.4
type input "**"
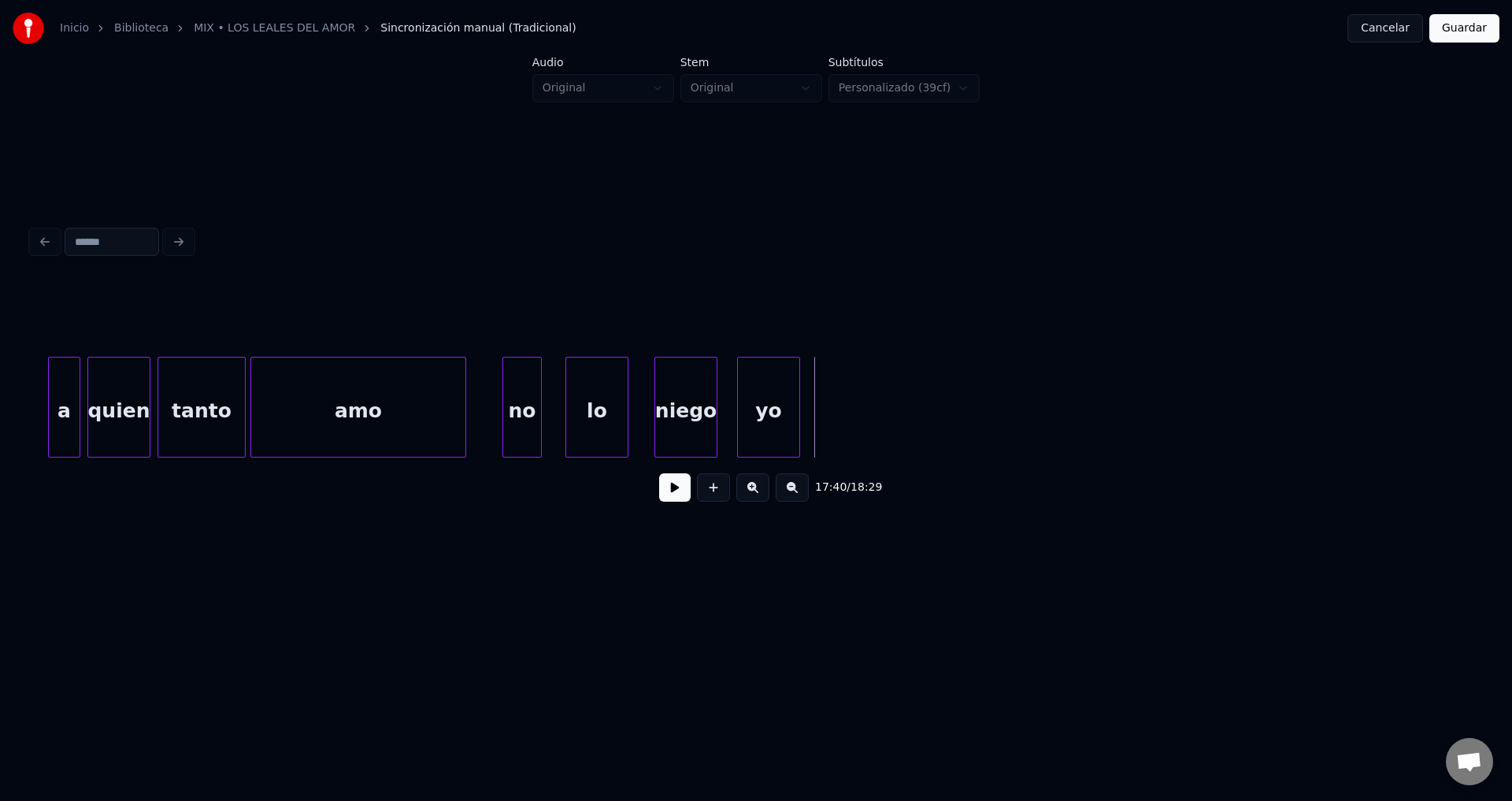
drag, startPoint x: 705, startPoint y: 494, endPoint x: 678, endPoint y: 445, distance: 55.9
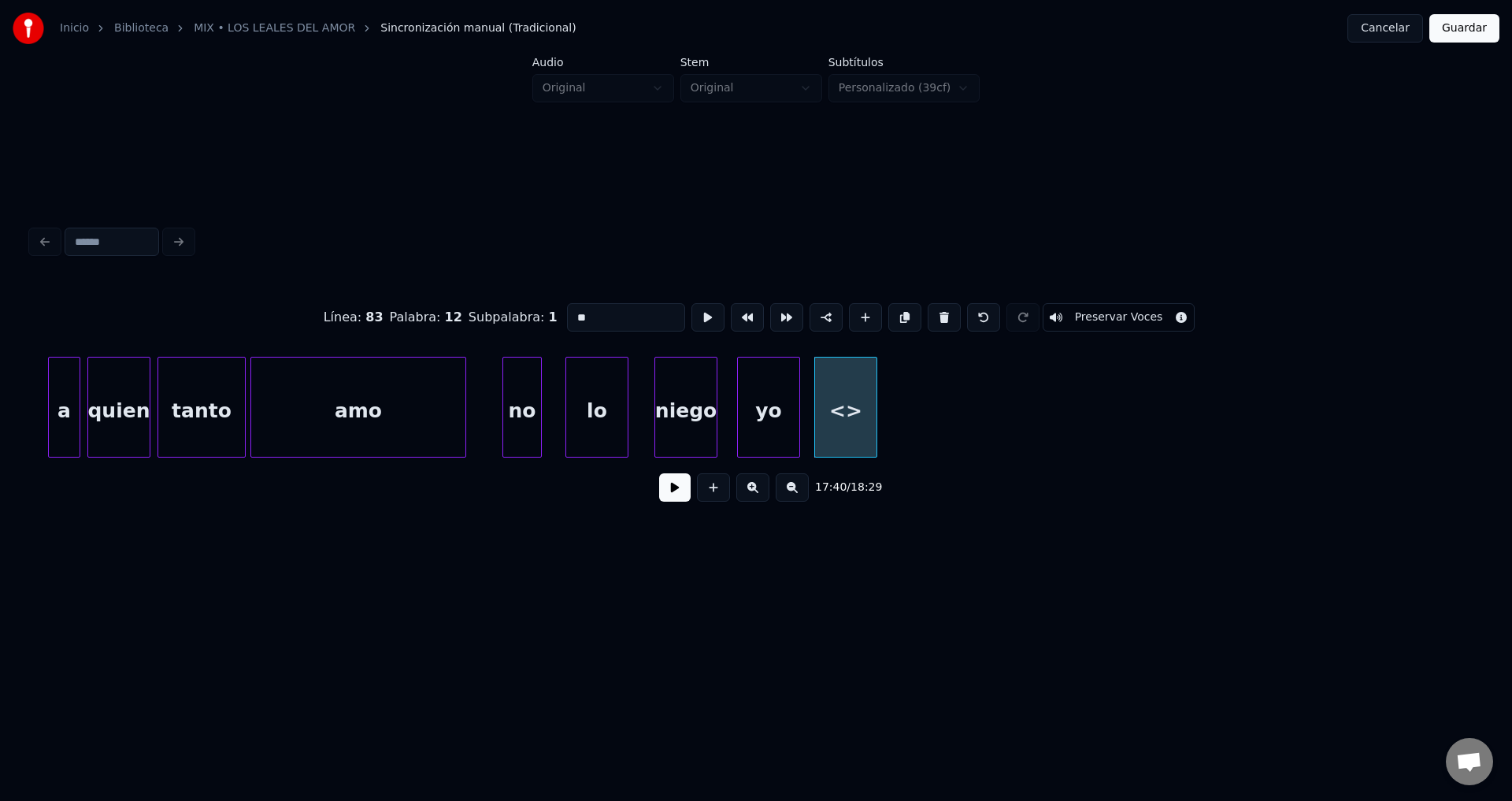
drag, startPoint x: 600, startPoint y: 308, endPoint x: 483, endPoint y: 299, distance: 117.3
type input "**"
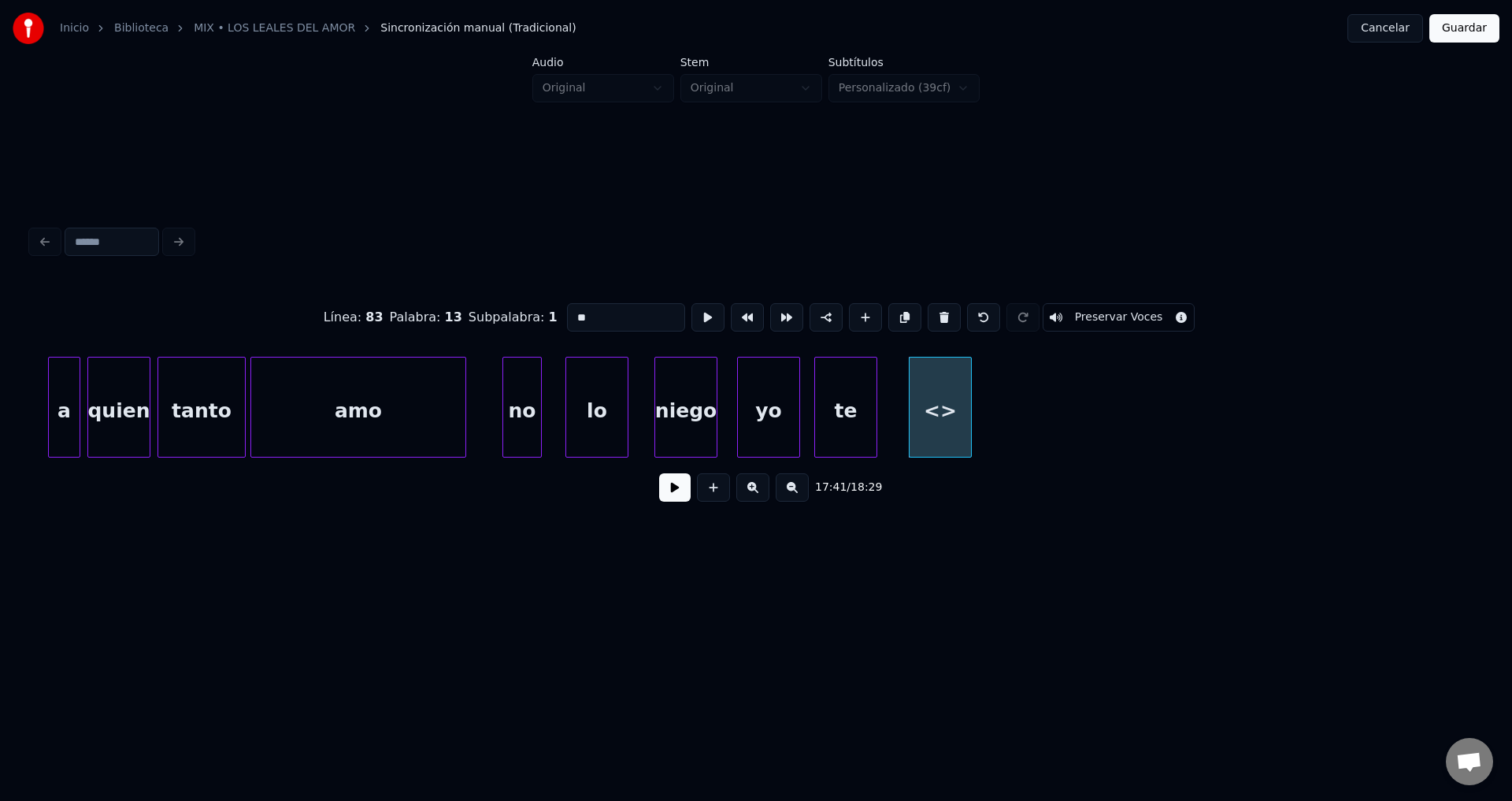
drag, startPoint x: 582, startPoint y: 311, endPoint x: 431, endPoint y: 300, distance: 151.4
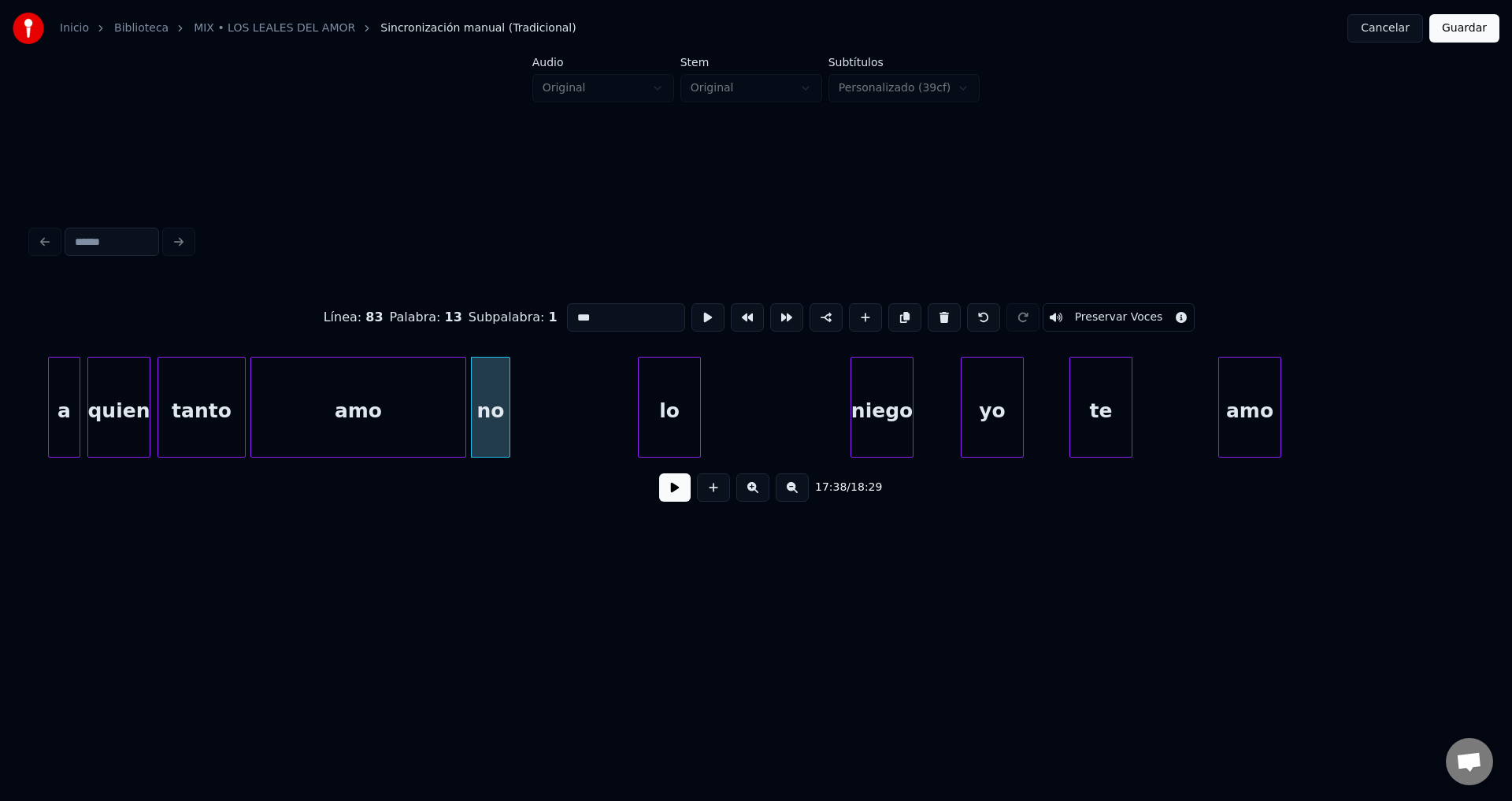
type input "***"
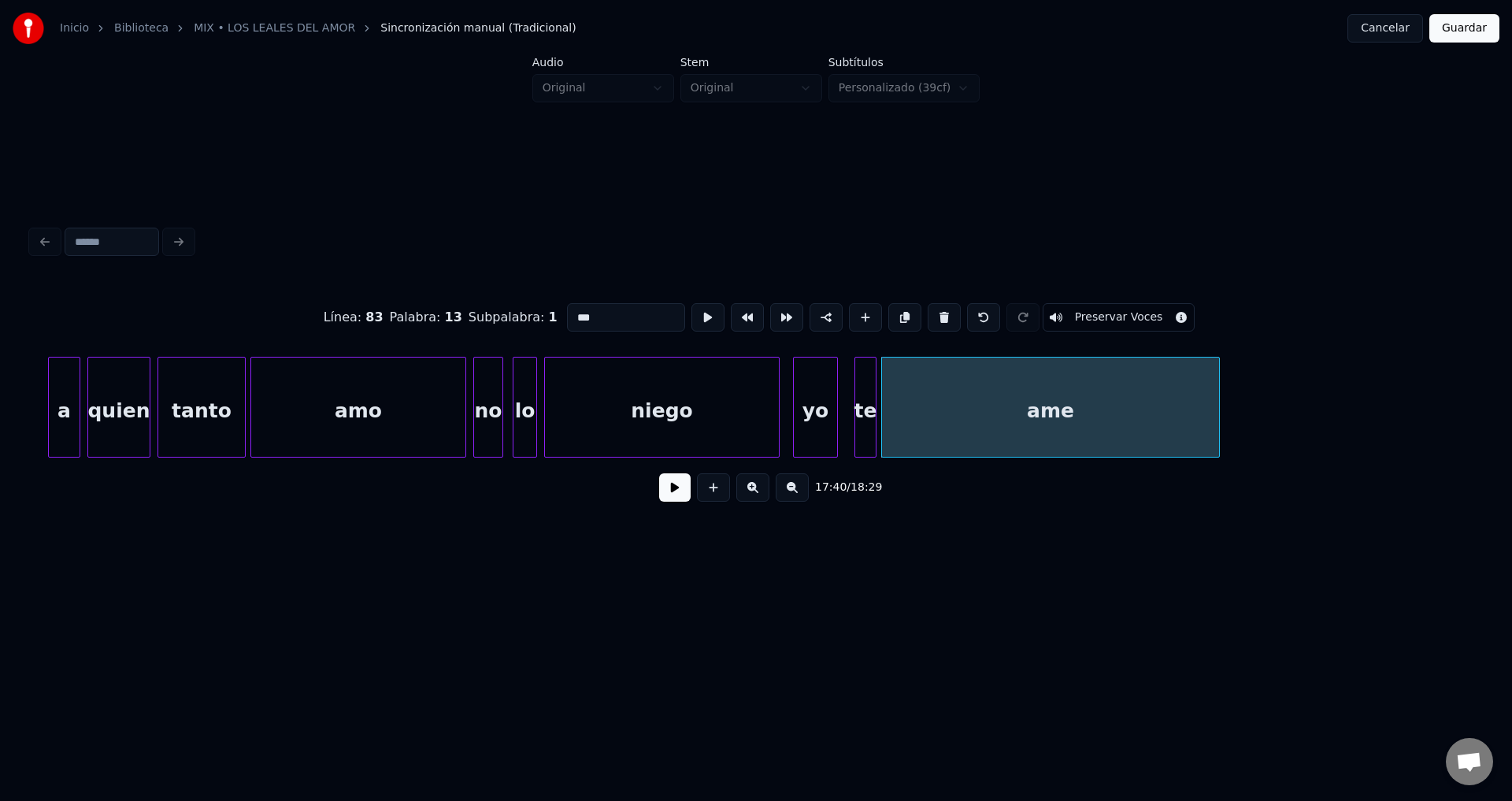
type input "***"
drag, startPoint x: 675, startPoint y: 489, endPoint x: 1094, endPoint y: 472, distance: 419.3
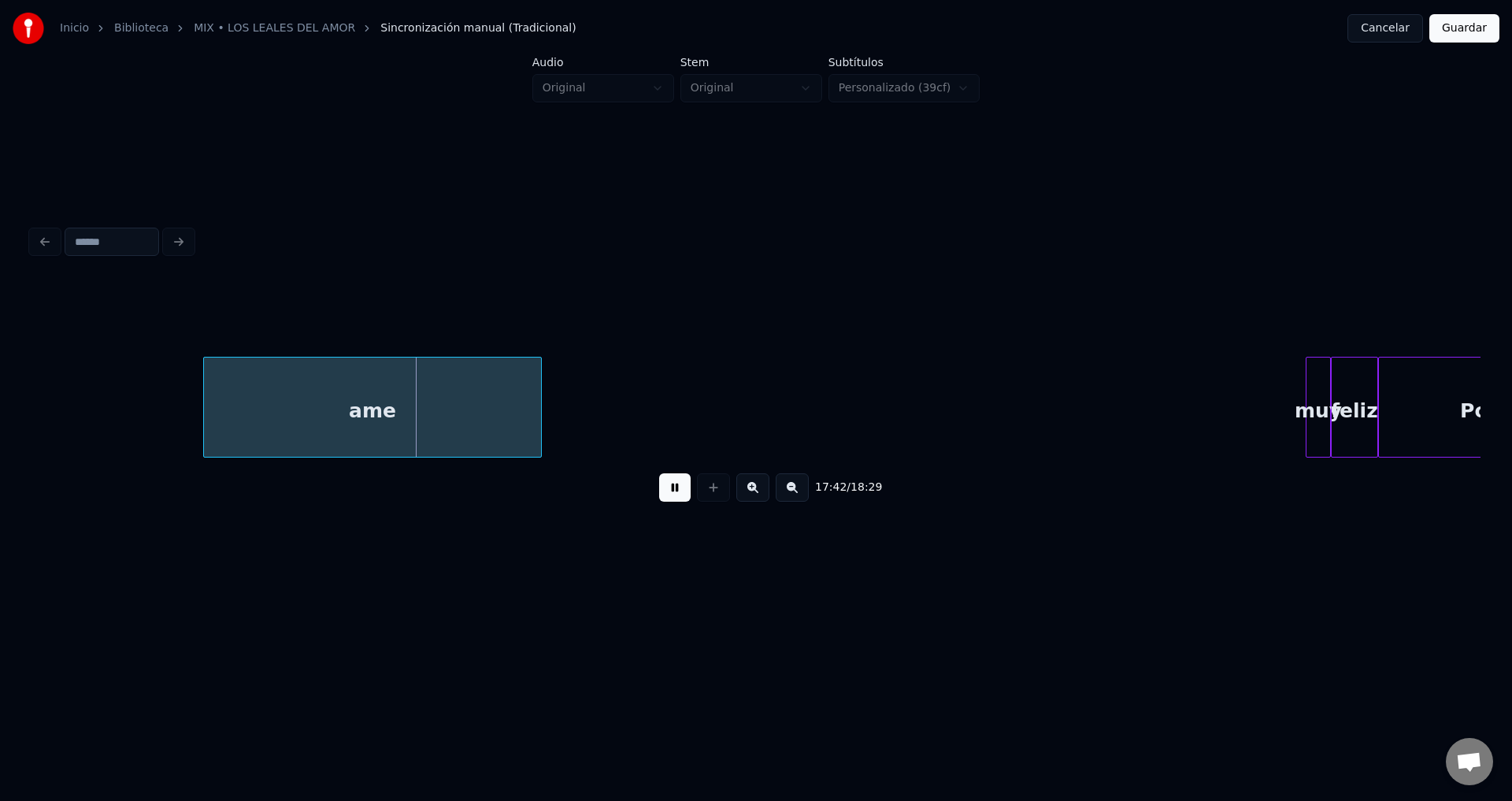
scroll to position [0, 167220]
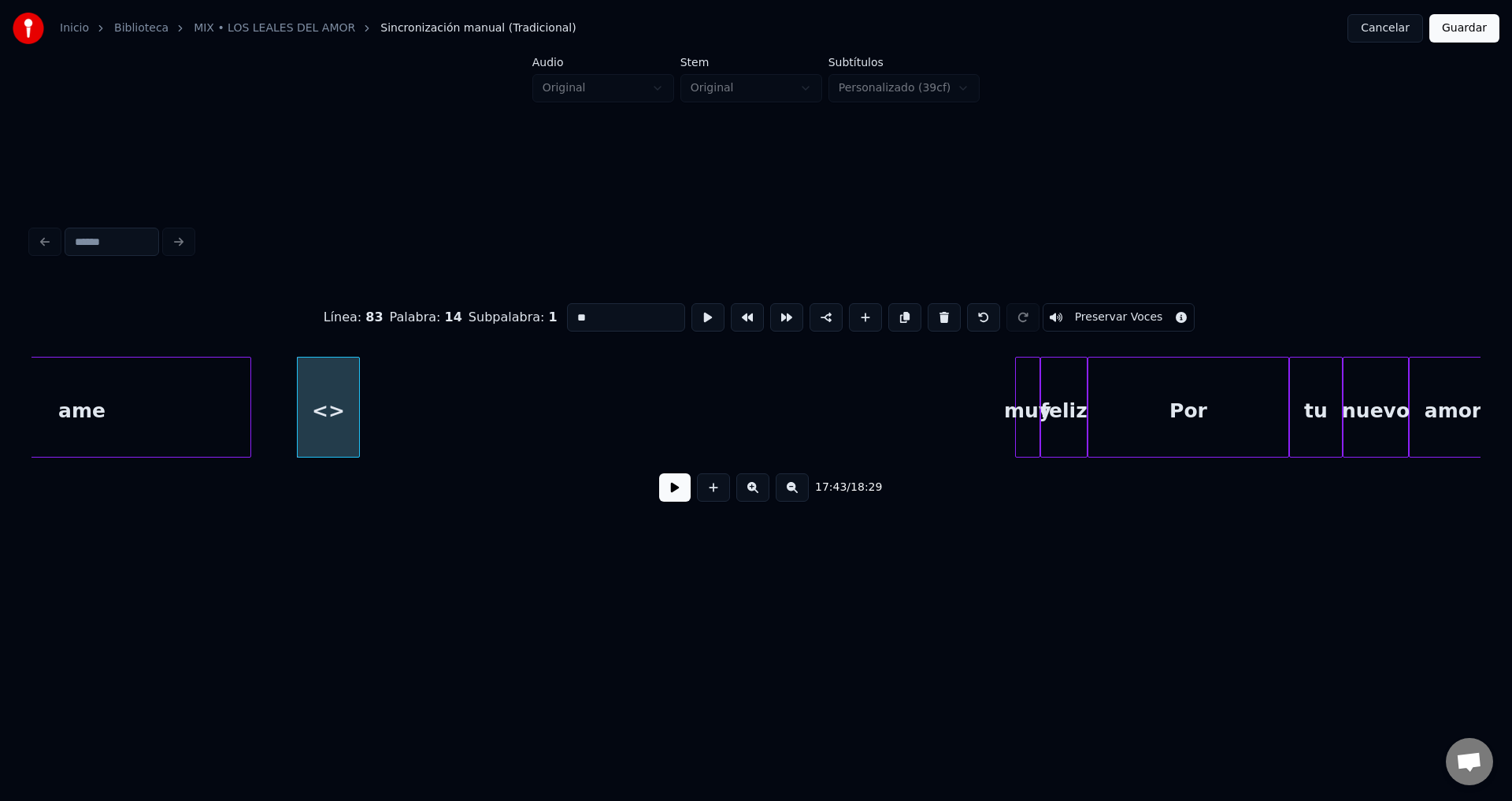
drag, startPoint x: 594, startPoint y: 314, endPoint x: 452, endPoint y: 314, distance: 142.0
type input "**"
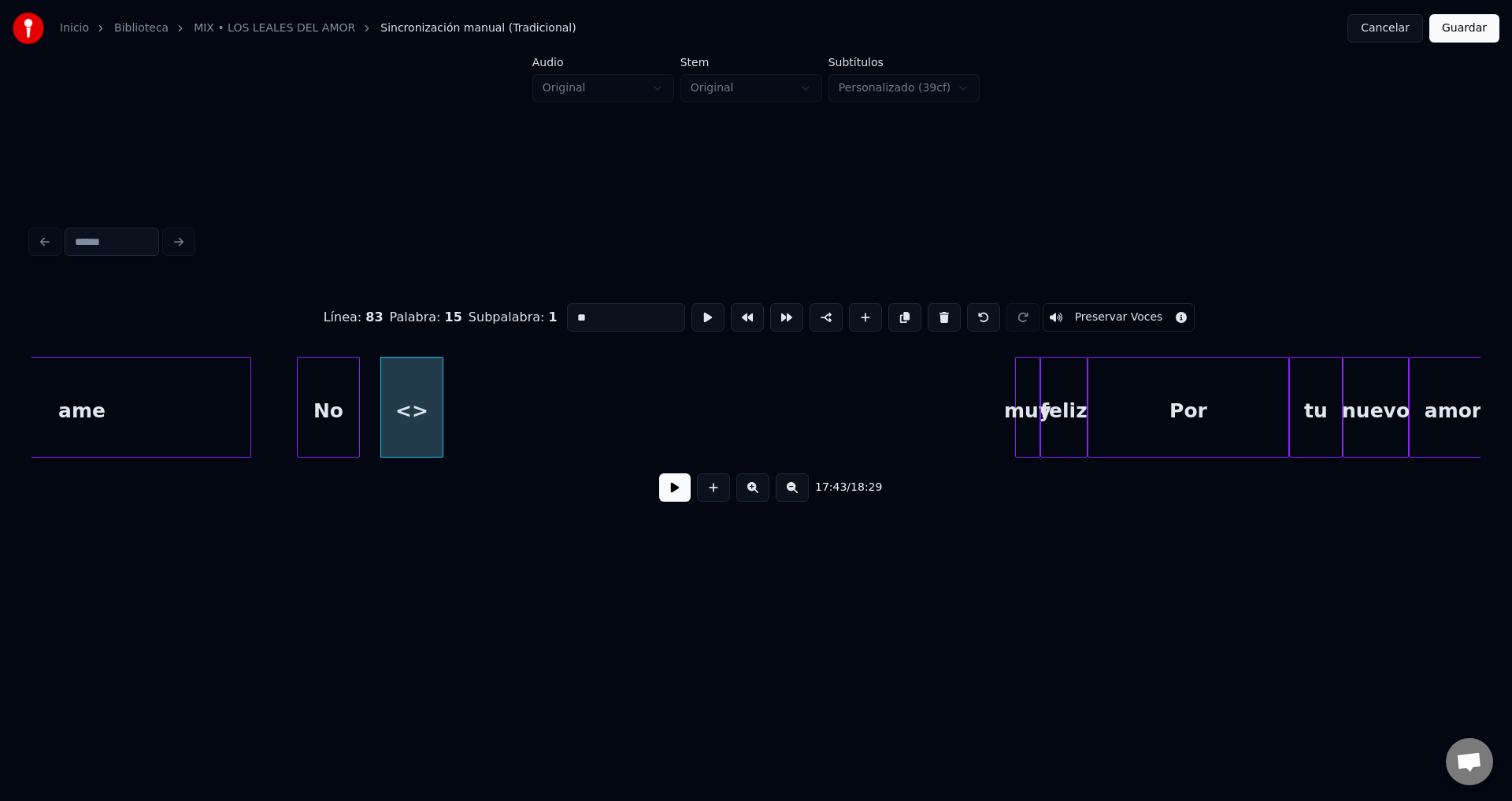
drag, startPoint x: 589, startPoint y: 311, endPoint x: 475, endPoint y: 303, distance: 114.3
type input "******"
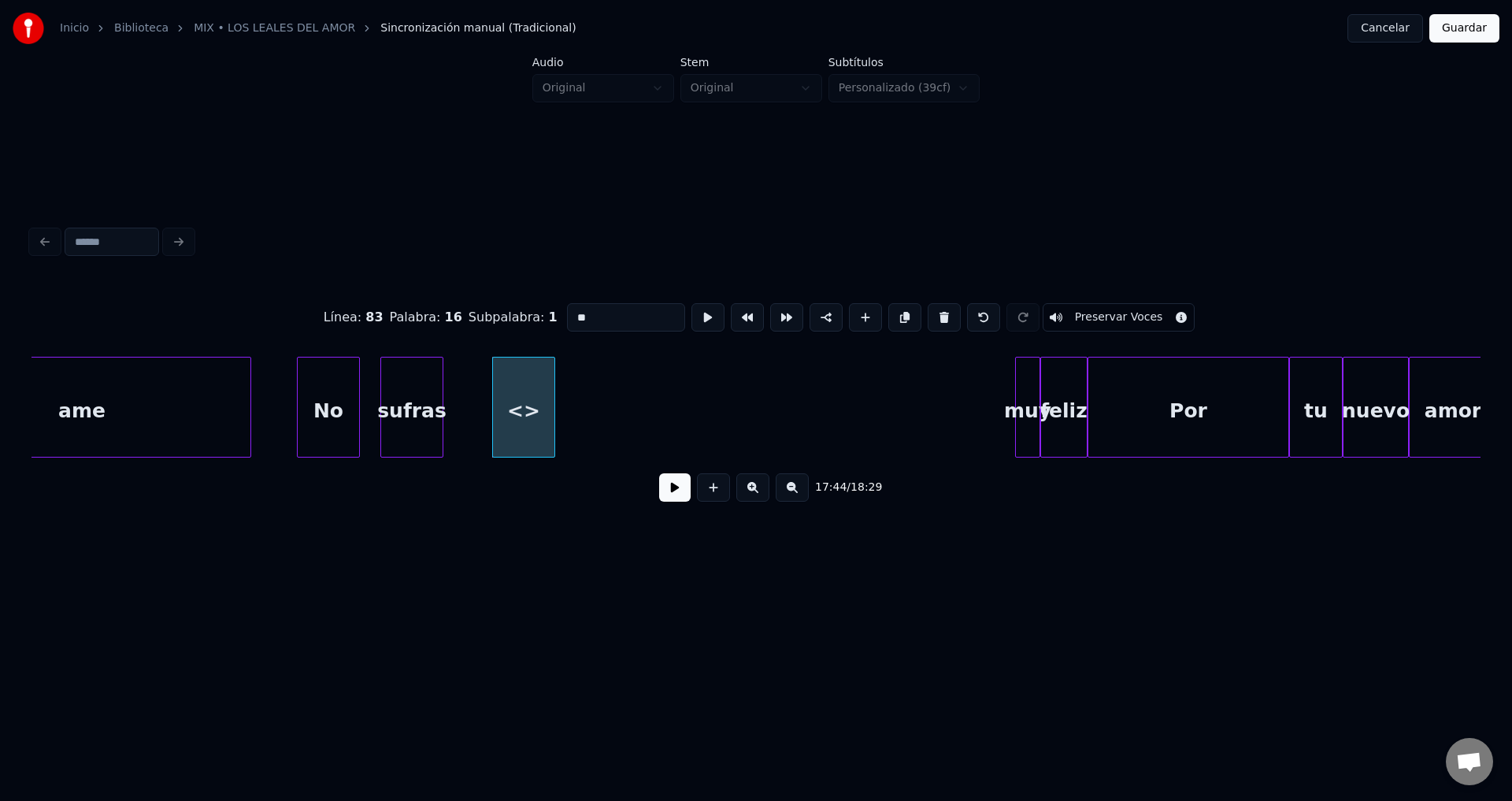
drag, startPoint x: 609, startPoint y: 304, endPoint x: 403, endPoint y: 290, distance: 206.5
type input "**"
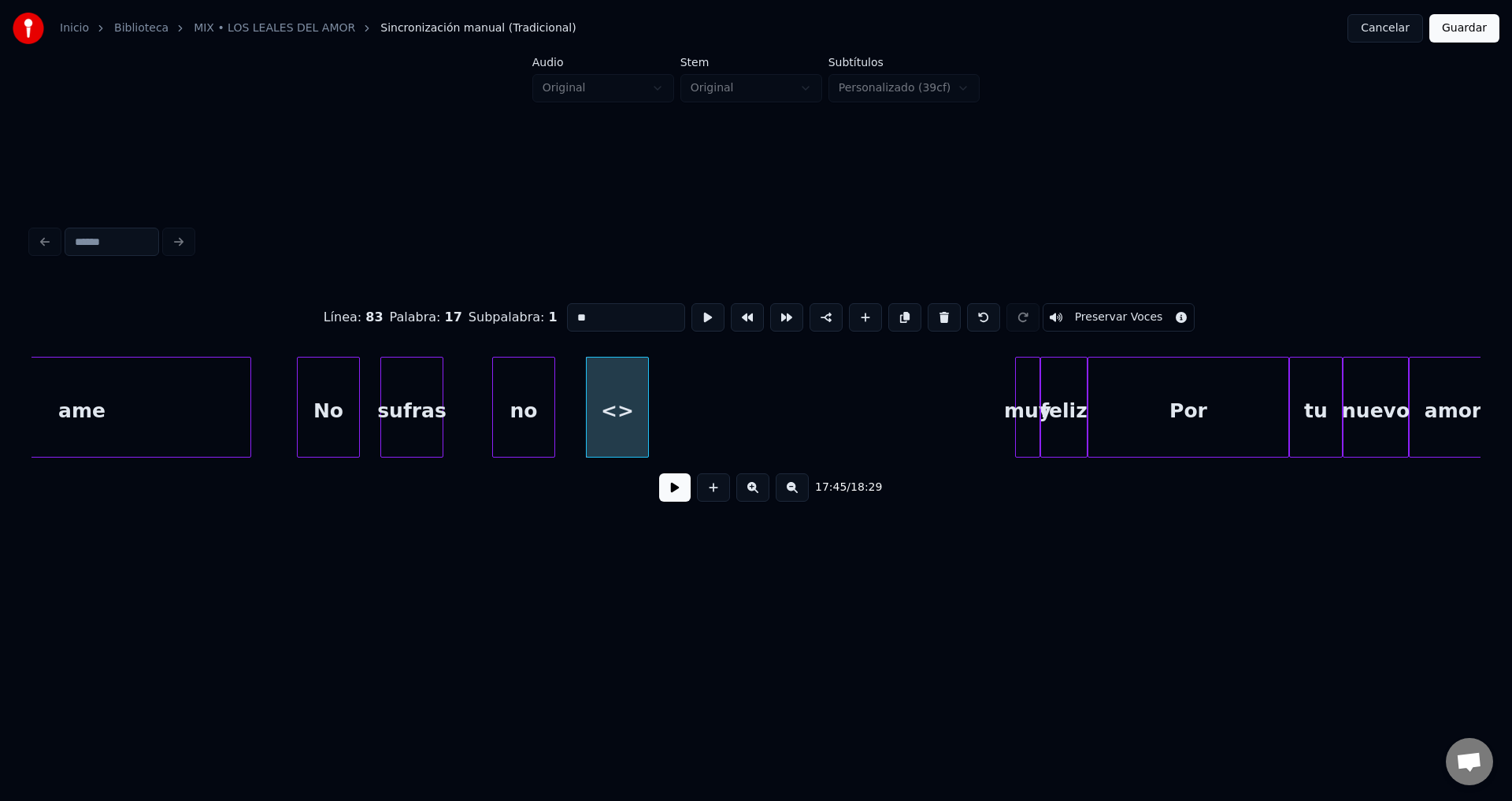
drag, startPoint x: 615, startPoint y: 315, endPoint x: 422, endPoint y: 297, distance: 193.8
type input "******"
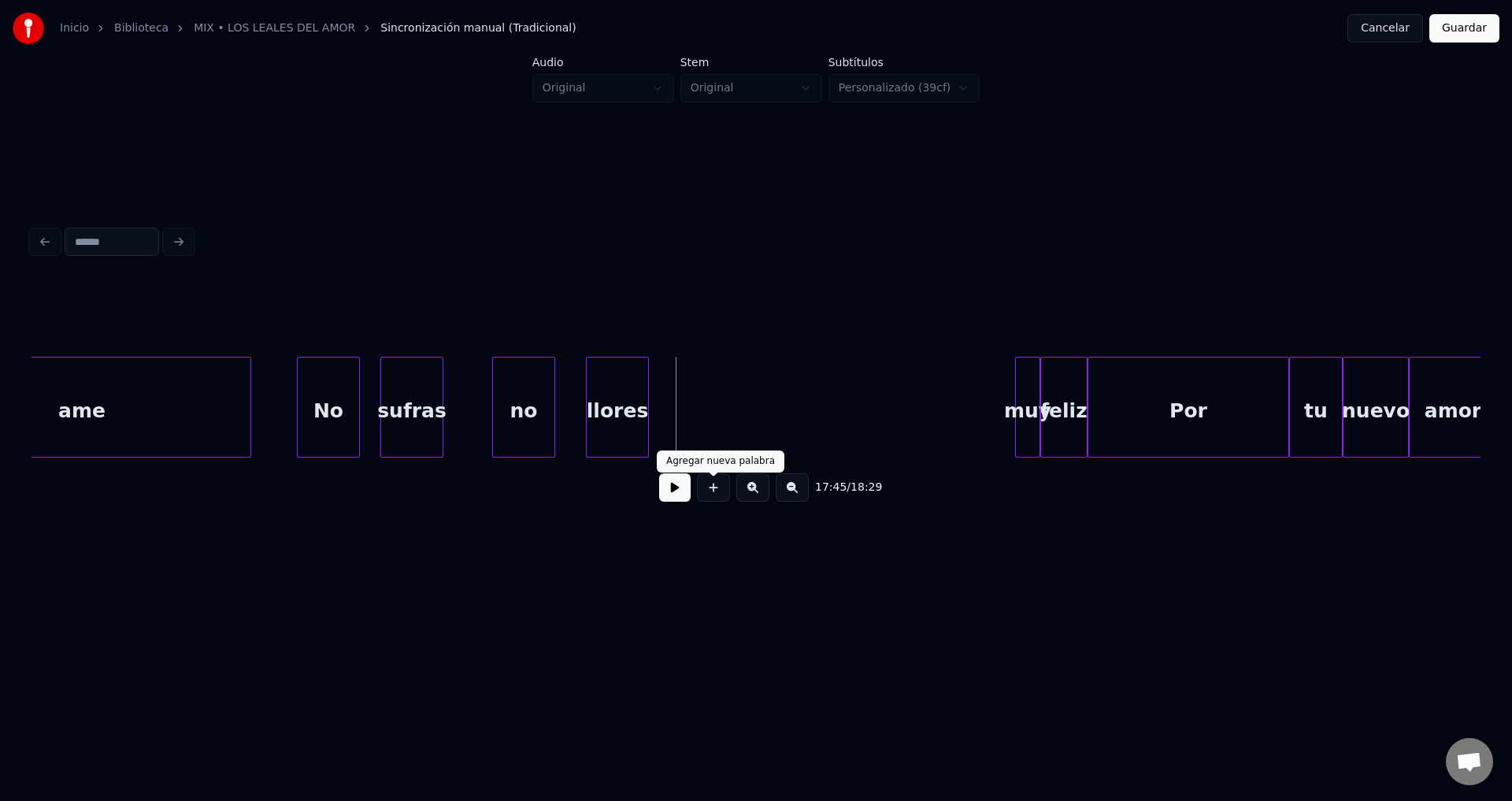
drag, startPoint x: 704, startPoint y: 495, endPoint x: 705, endPoint y: 487, distance: 8.1
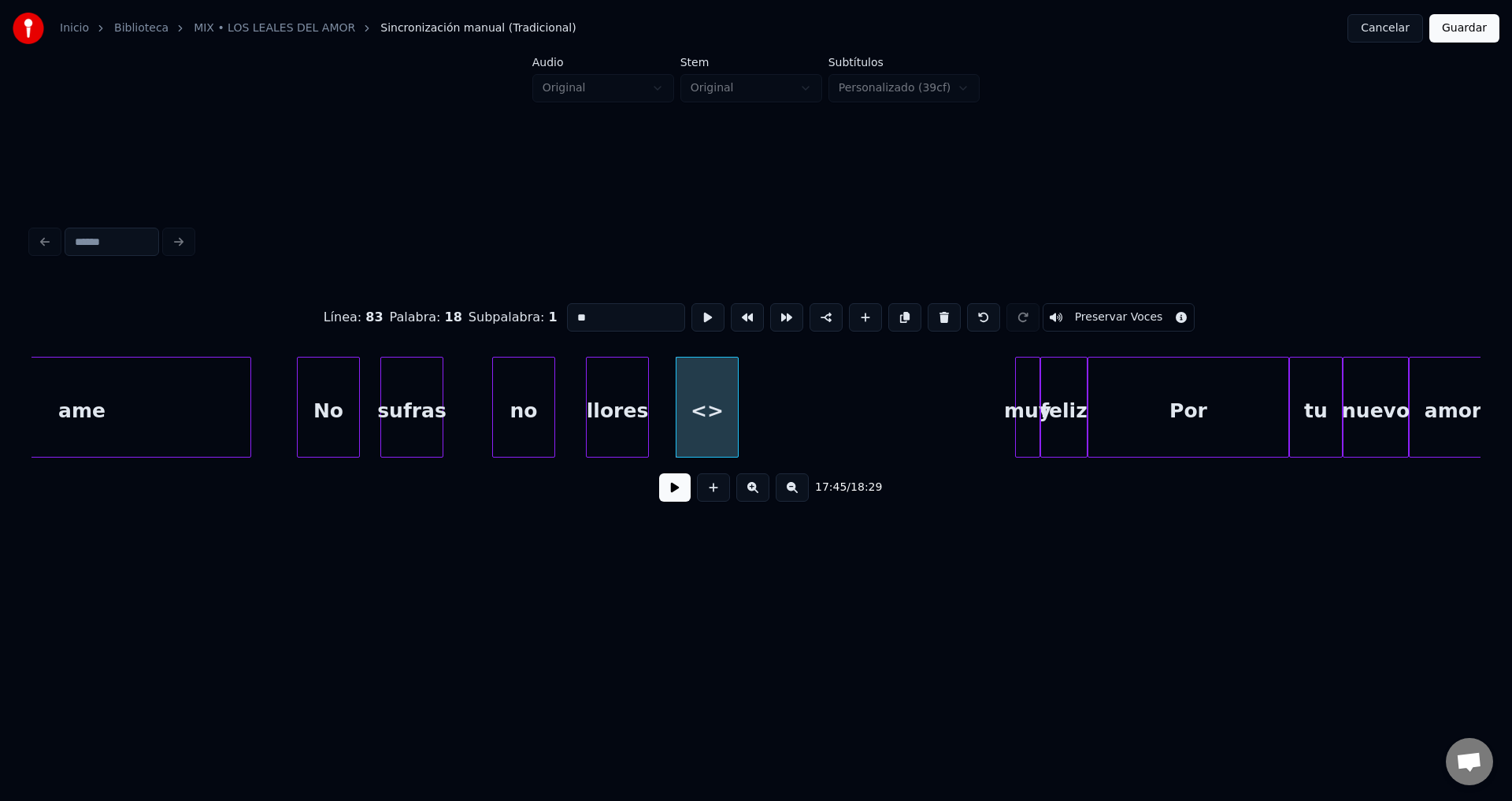
drag, startPoint x: 645, startPoint y: 314, endPoint x: 665, endPoint y: 333, distance: 27.6
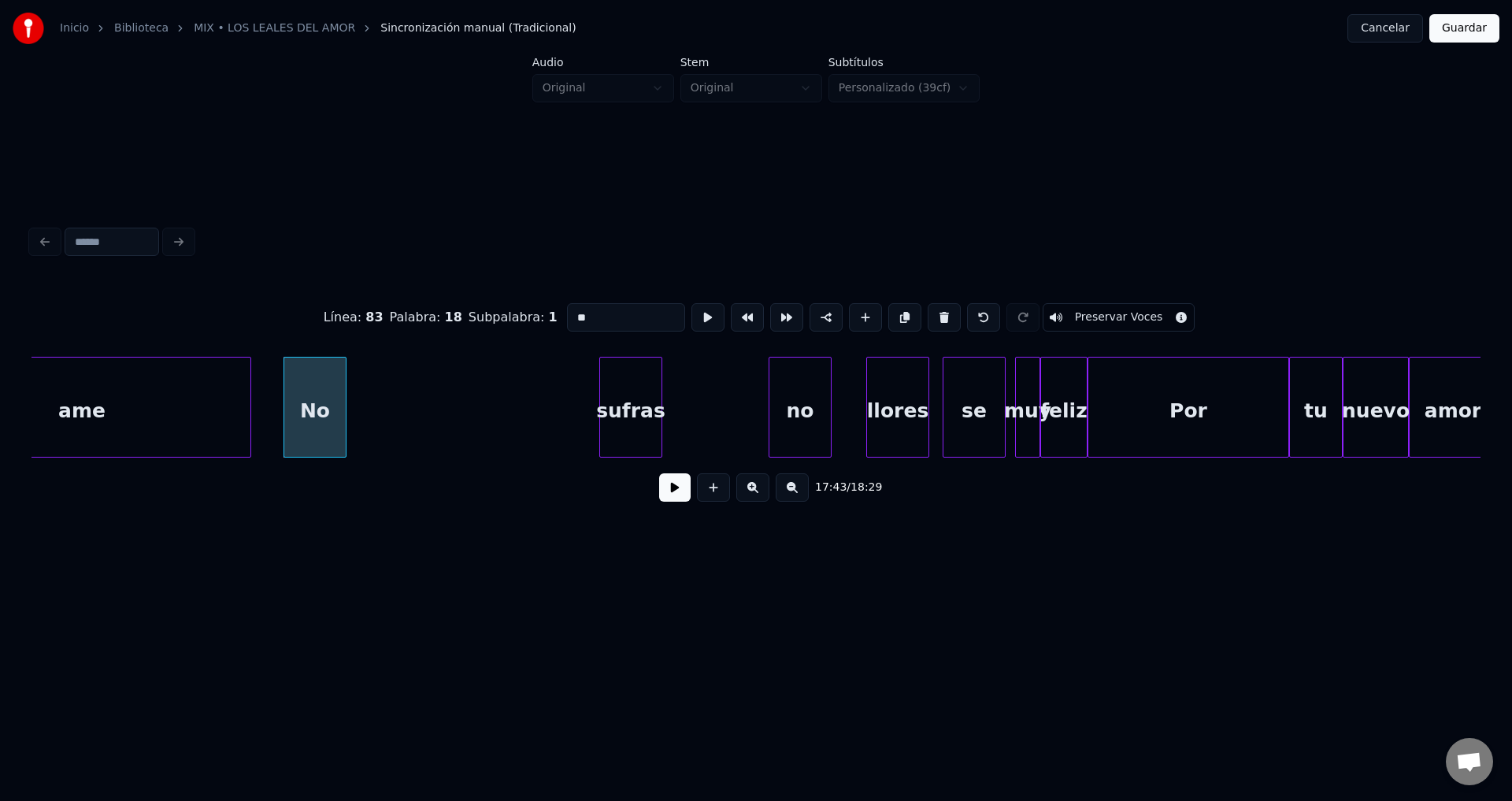
type input "**"
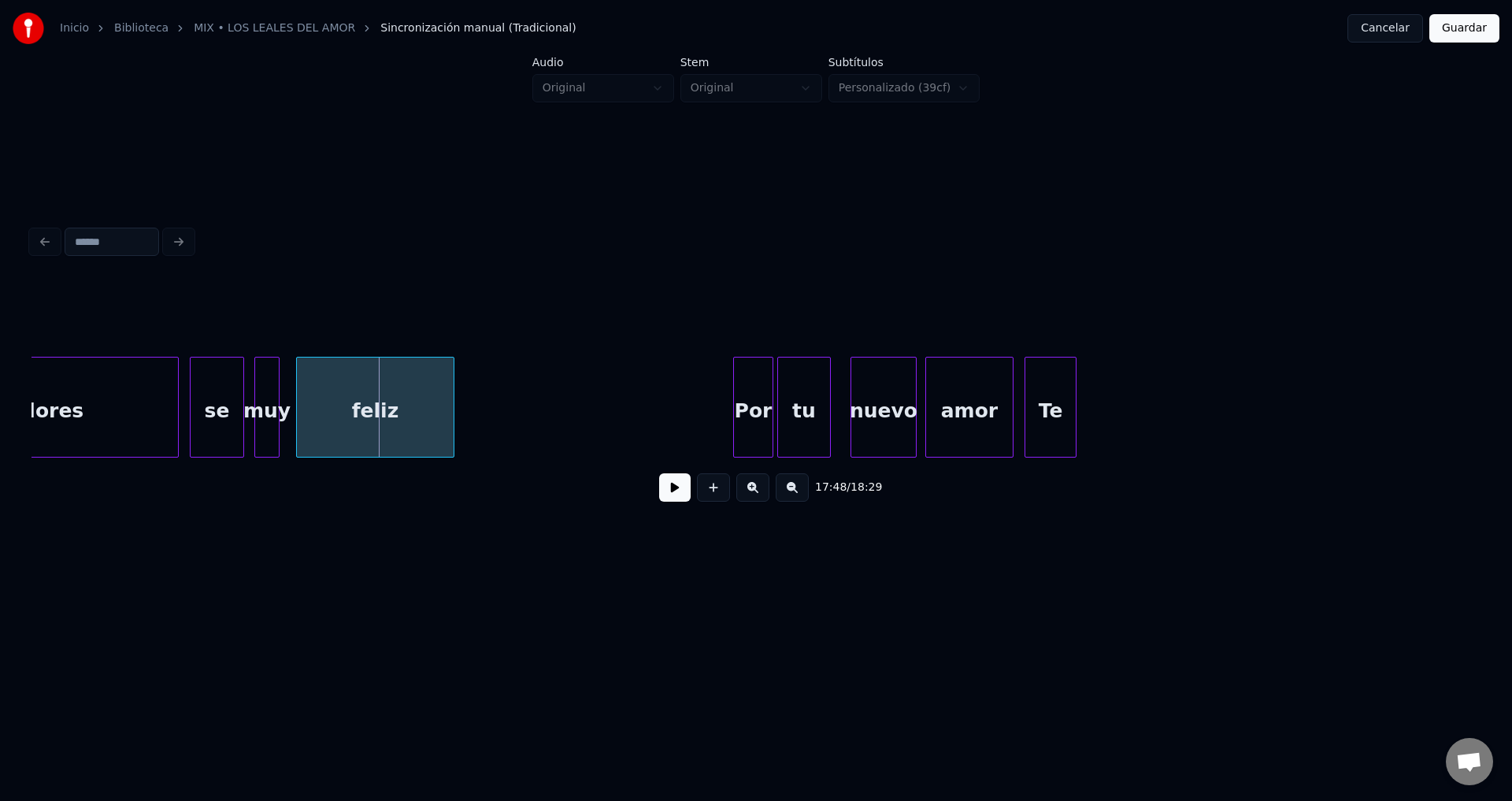
scroll to position [0, 168093]
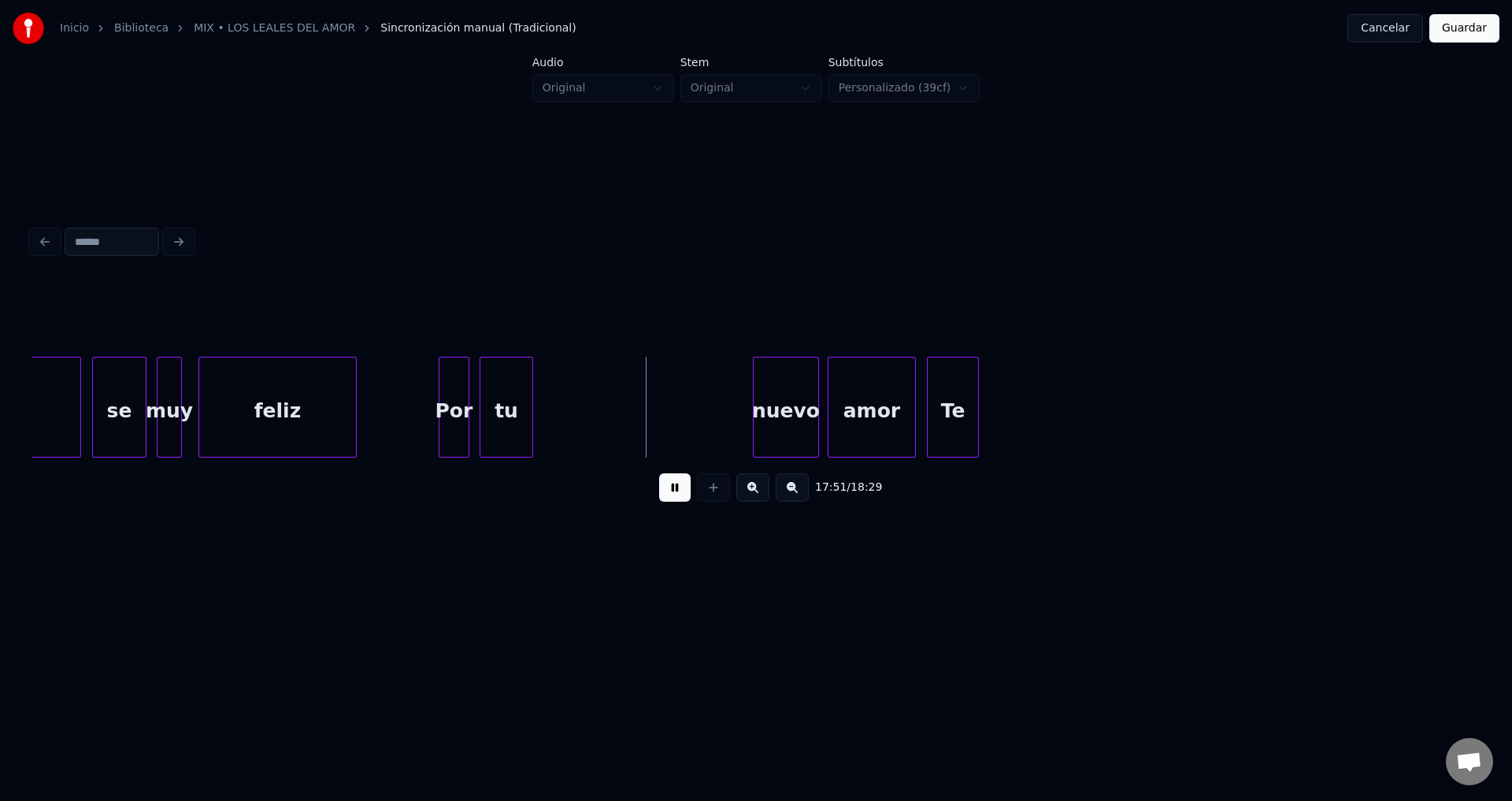
drag, startPoint x: 533, startPoint y: 402, endPoint x: 520, endPoint y: 402, distance: 13.0
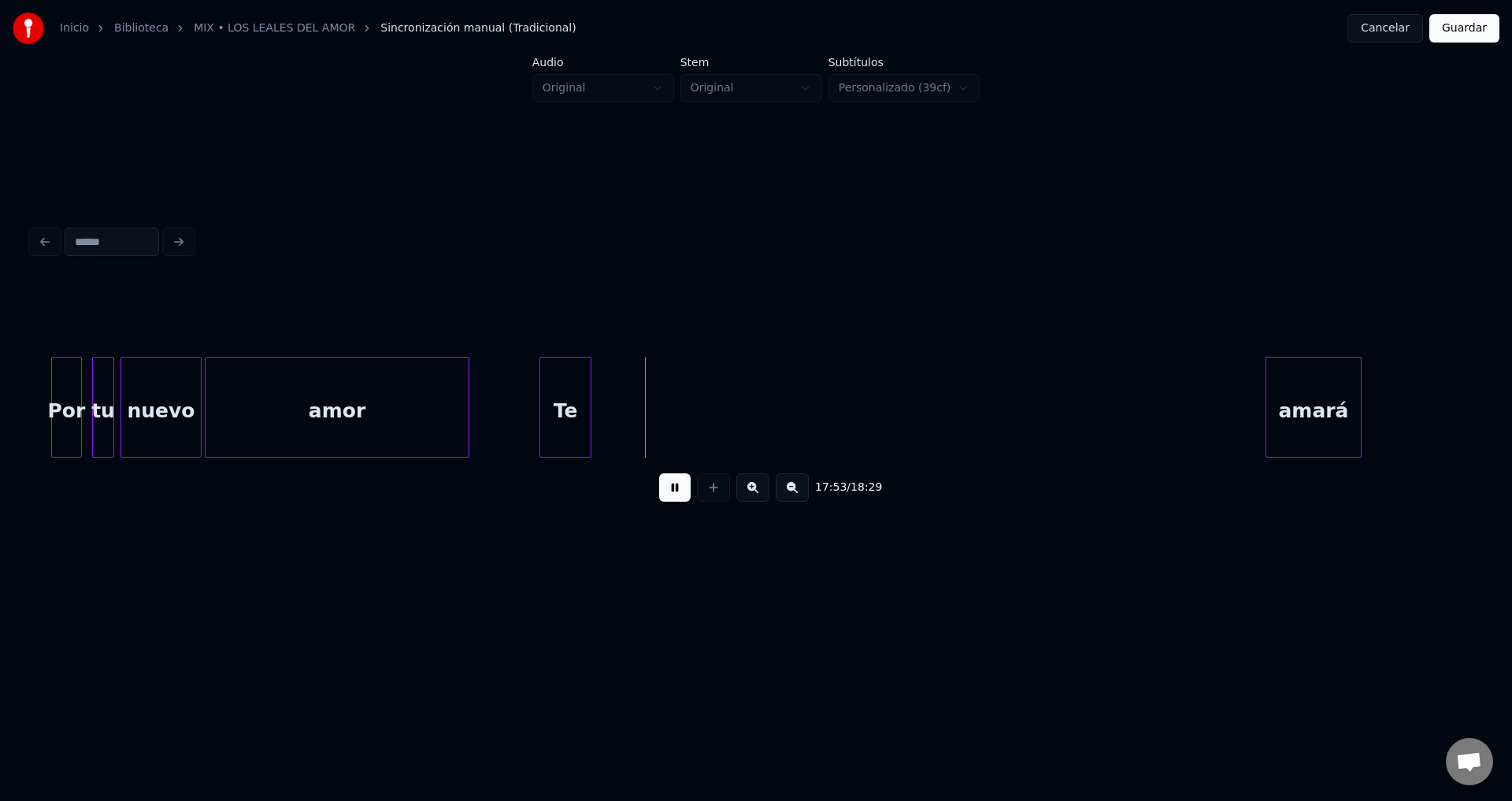
scroll to position [0, 168673]
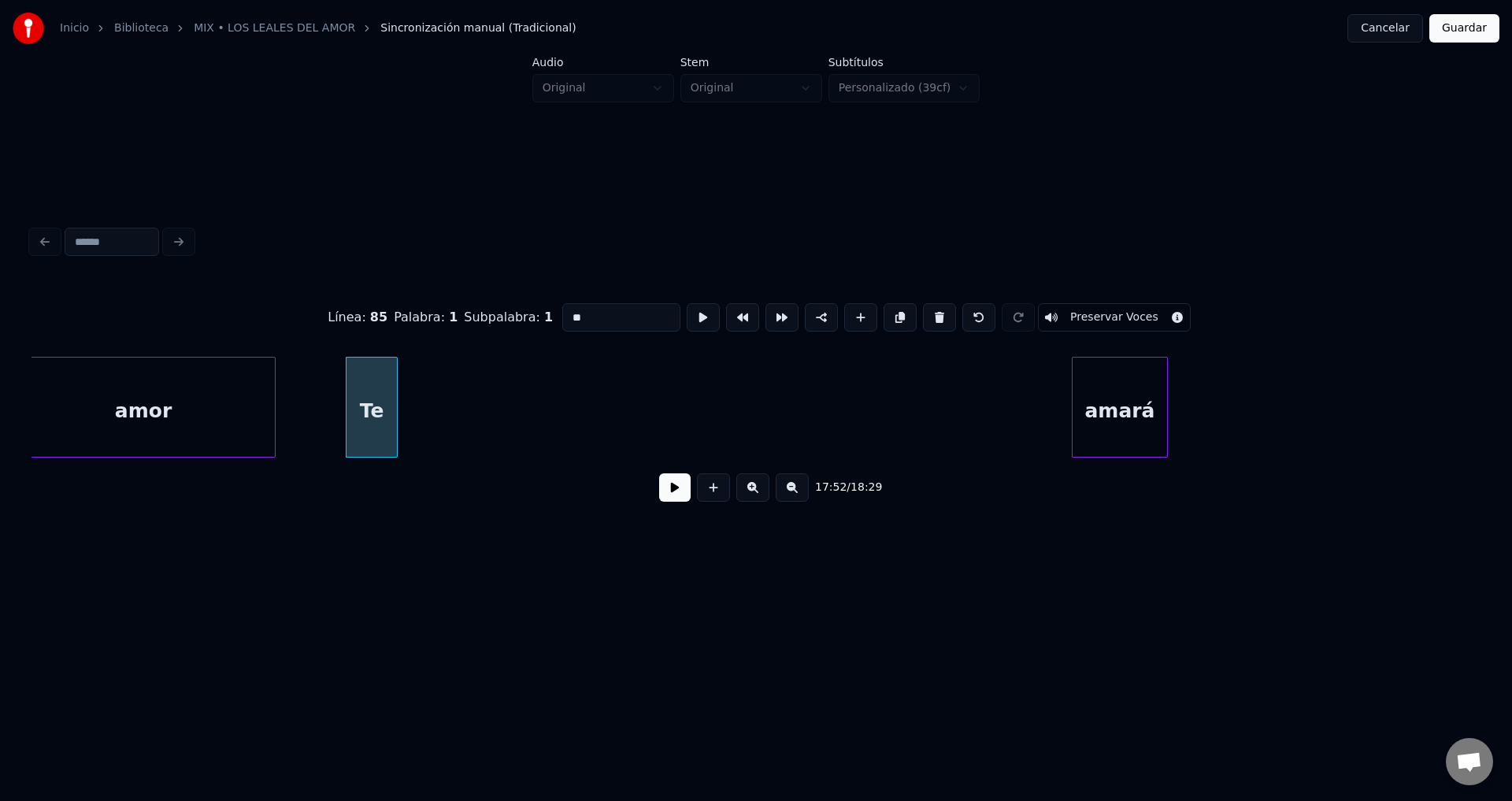
drag, startPoint x: 595, startPoint y: 302, endPoint x: 438, endPoint y: 308, distance: 157.1
type input "**"
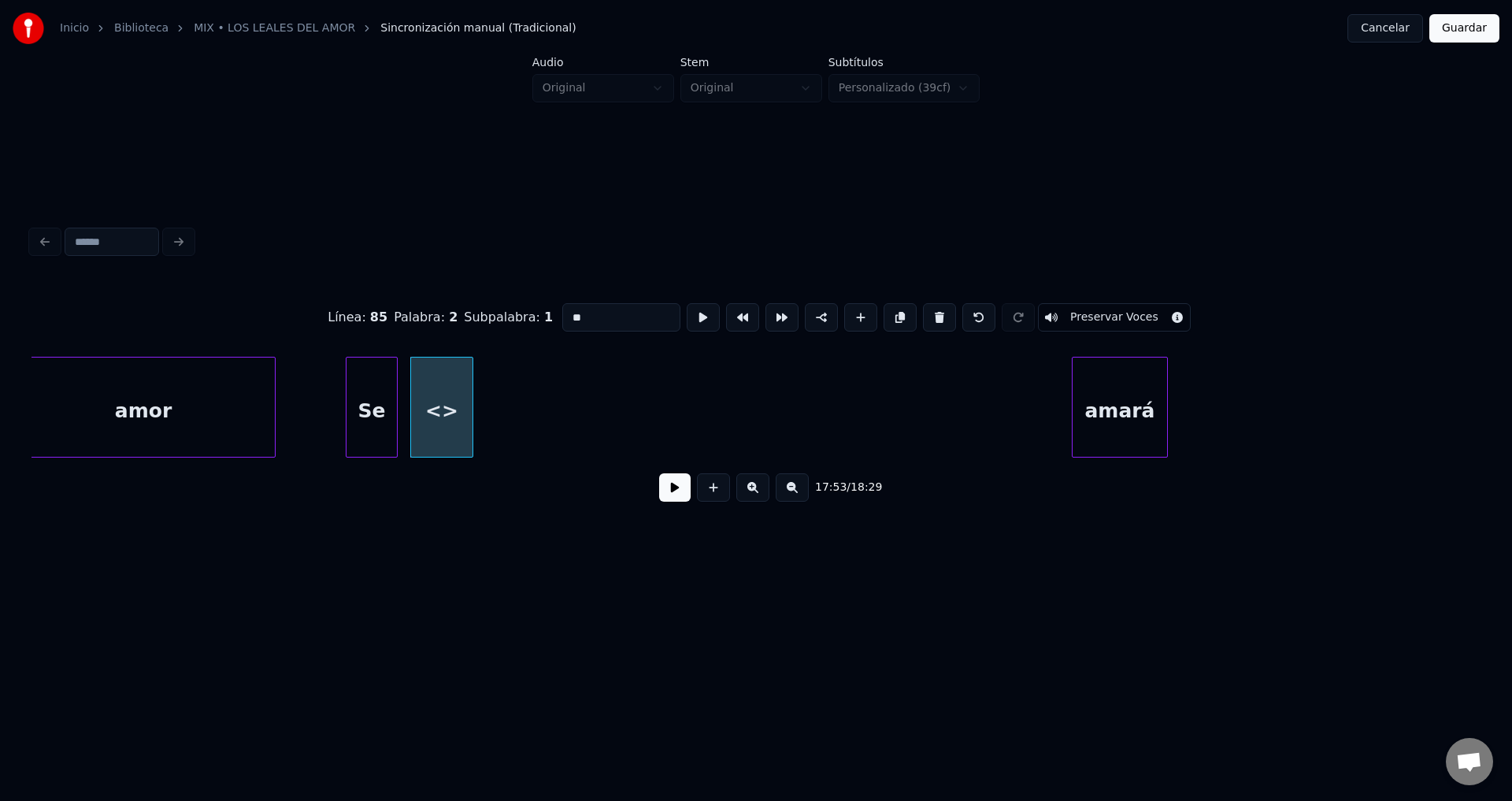
drag, startPoint x: 623, startPoint y: 310, endPoint x: 468, endPoint y: 303, distance: 155.2
type input "***"
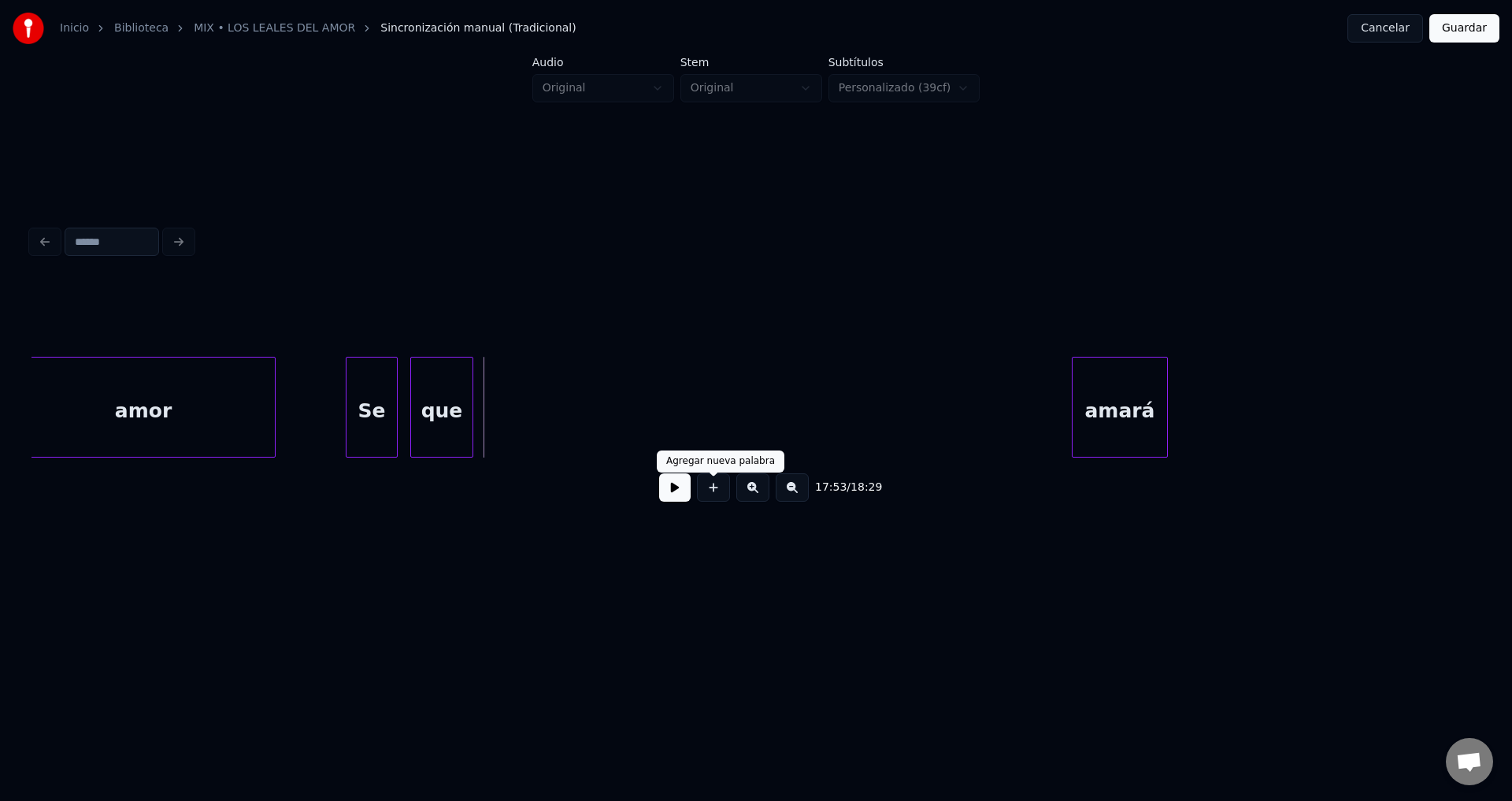
drag, startPoint x: 705, startPoint y: 486, endPoint x: 696, endPoint y: 458, distance: 29.4
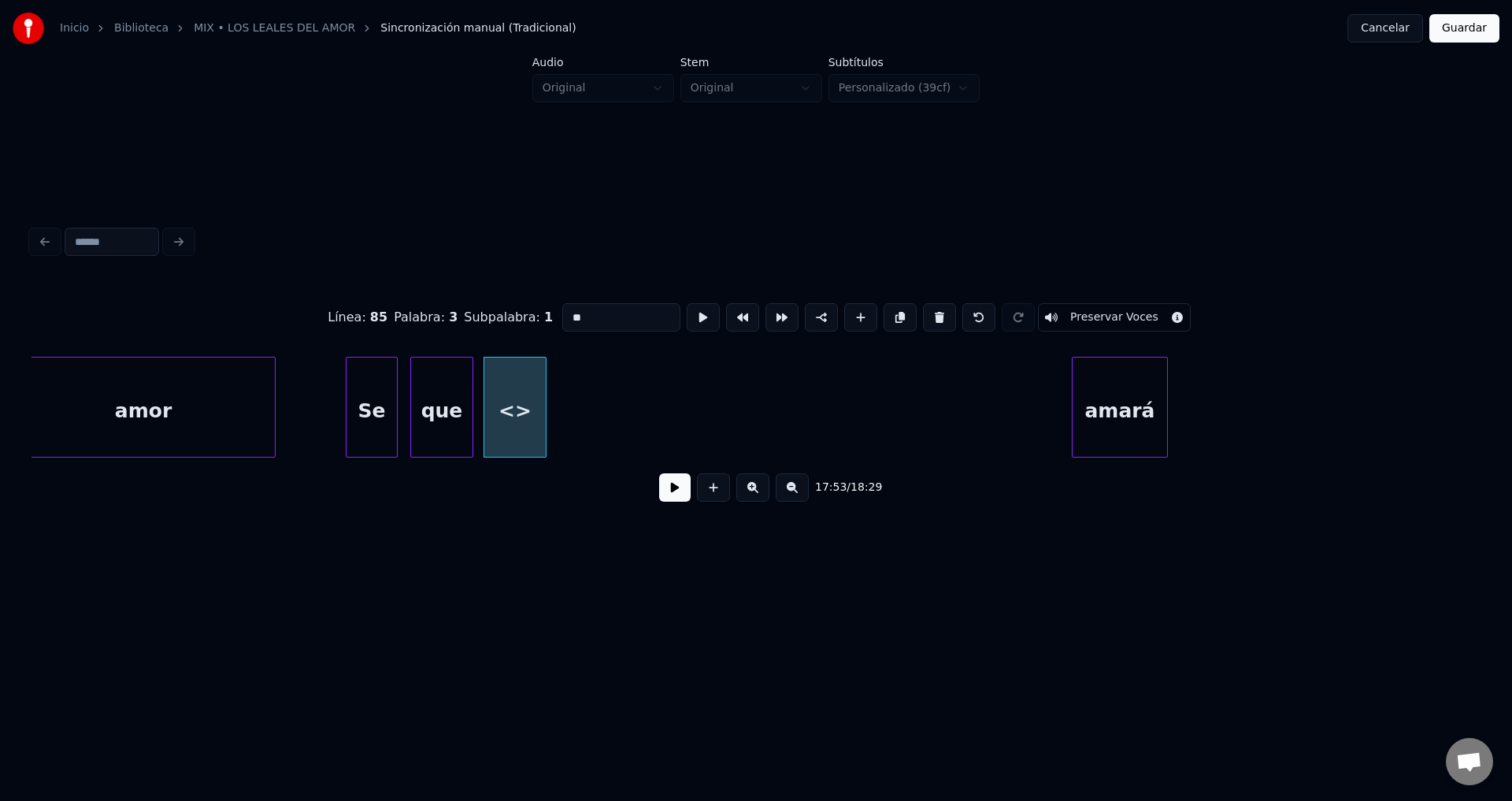
drag, startPoint x: 574, startPoint y: 305, endPoint x: 425, endPoint y: 297, distance: 149.2
type input "*****"
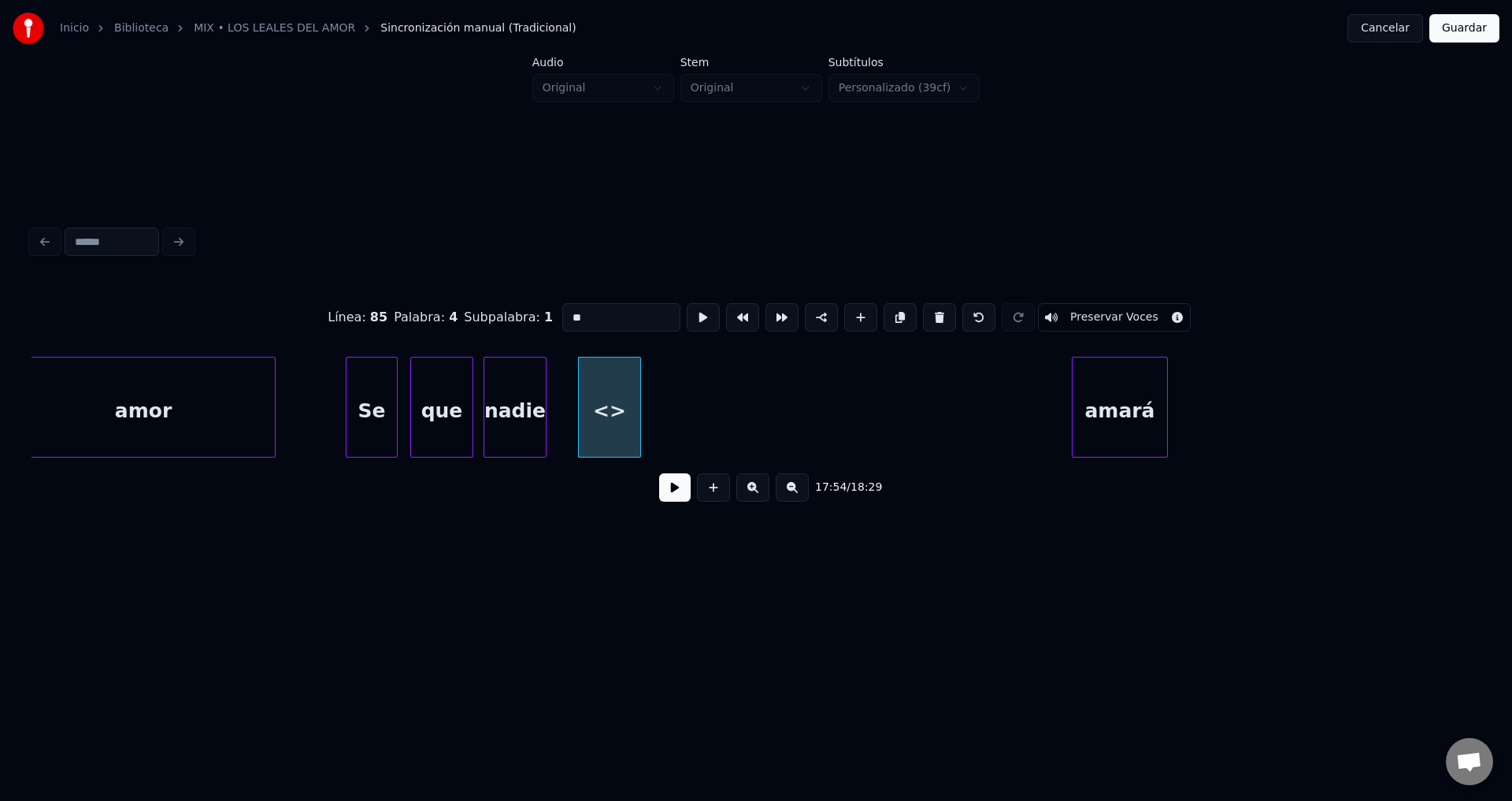
drag, startPoint x: 624, startPoint y: 308, endPoint x: 372, endPoint y: 304, distance: 252.0
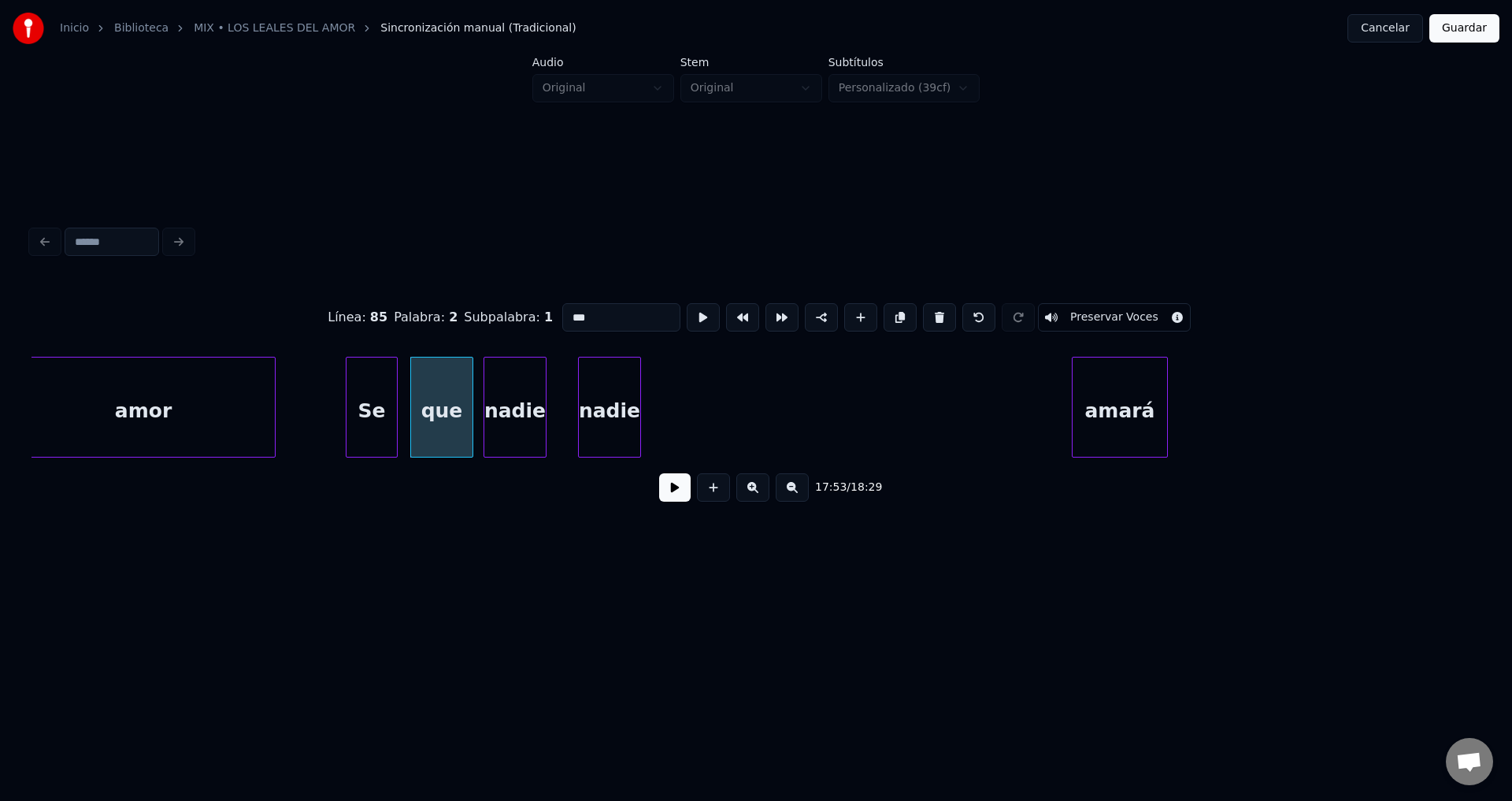
type input "***"
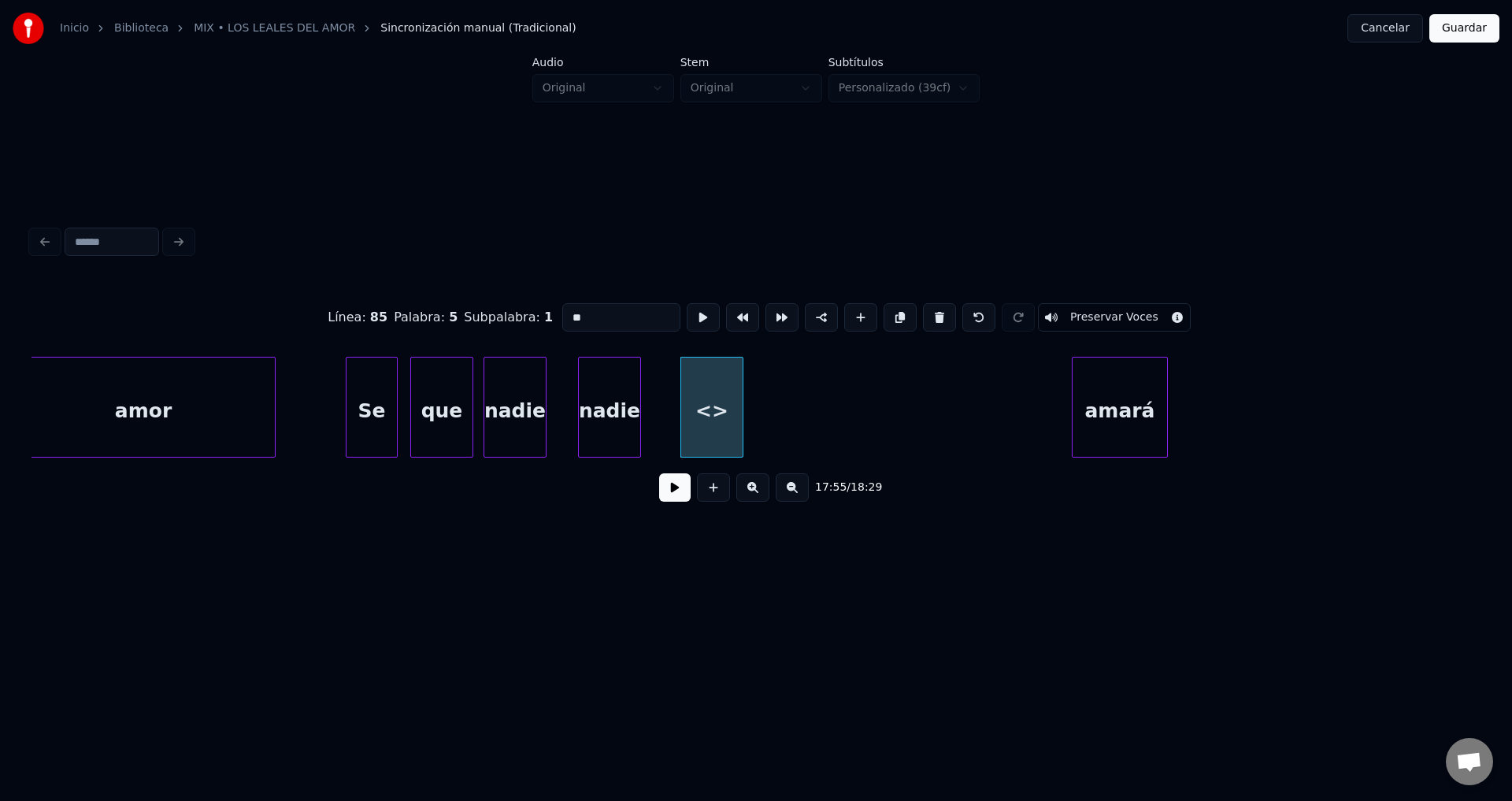
drag, startPoint x: 601, startPoint y: 313, endPoint x: 410, endPoint y: 303, distance: 191.3
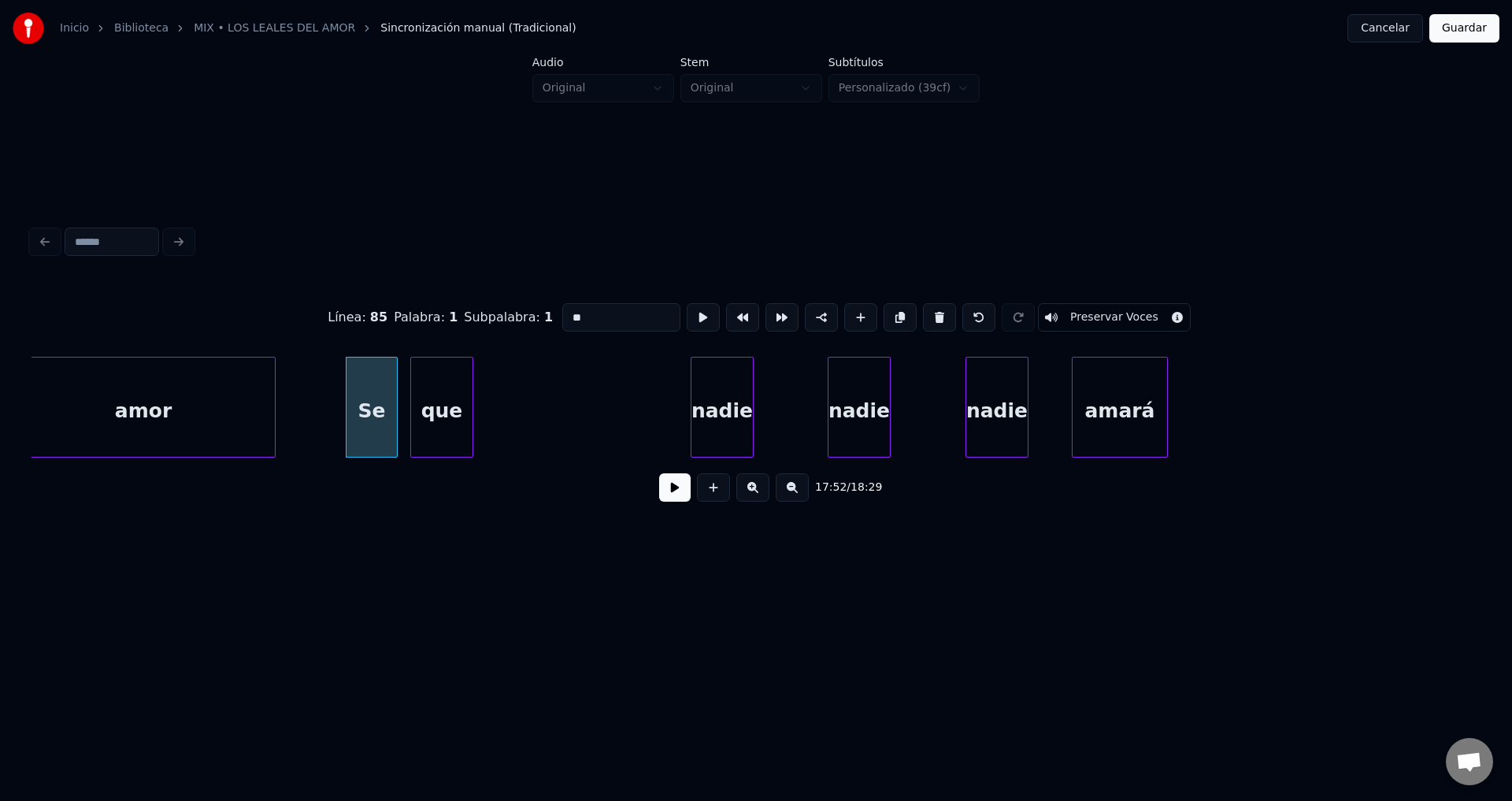
type input "**"
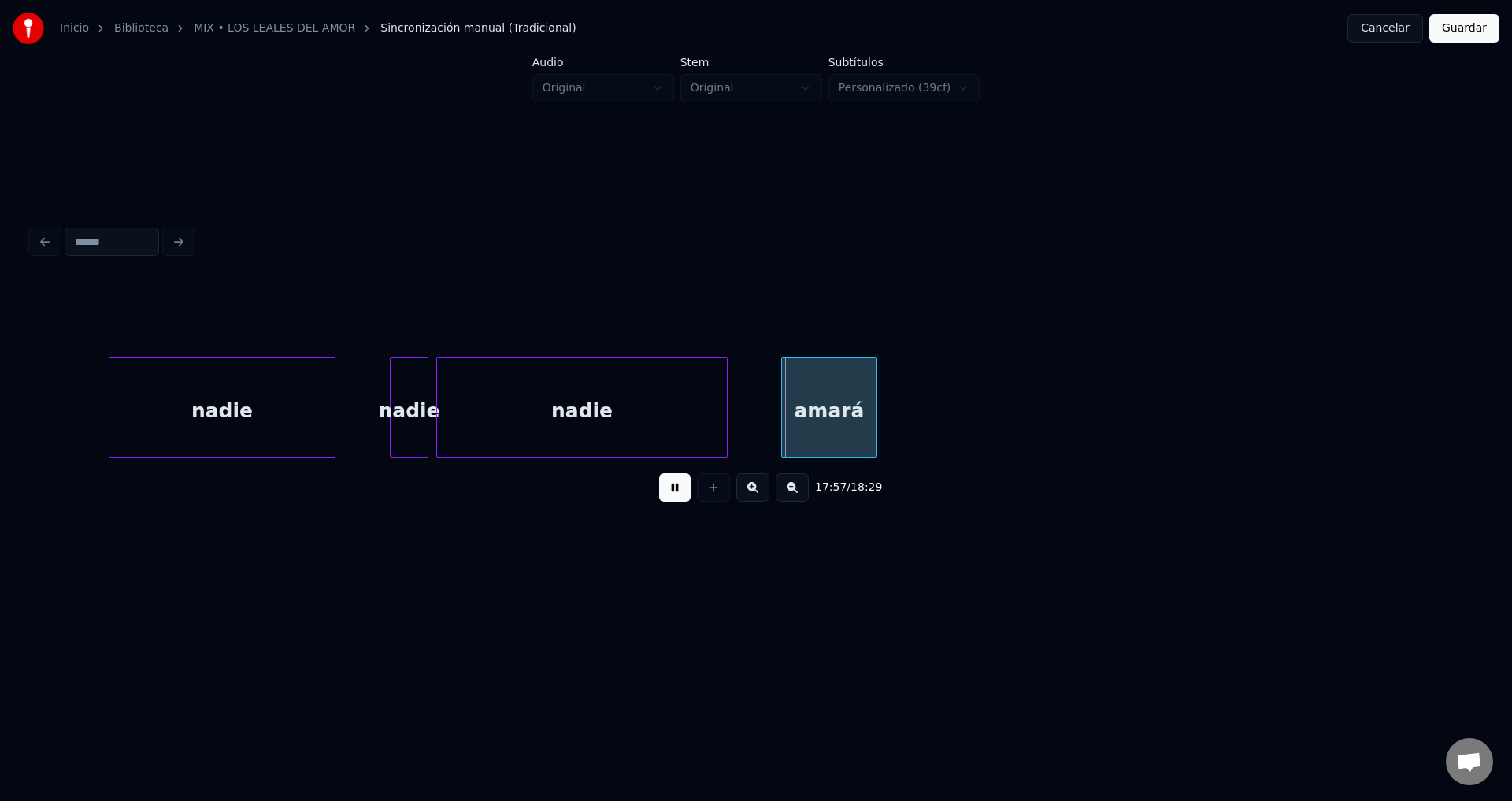
scroll to position [0, 169061]
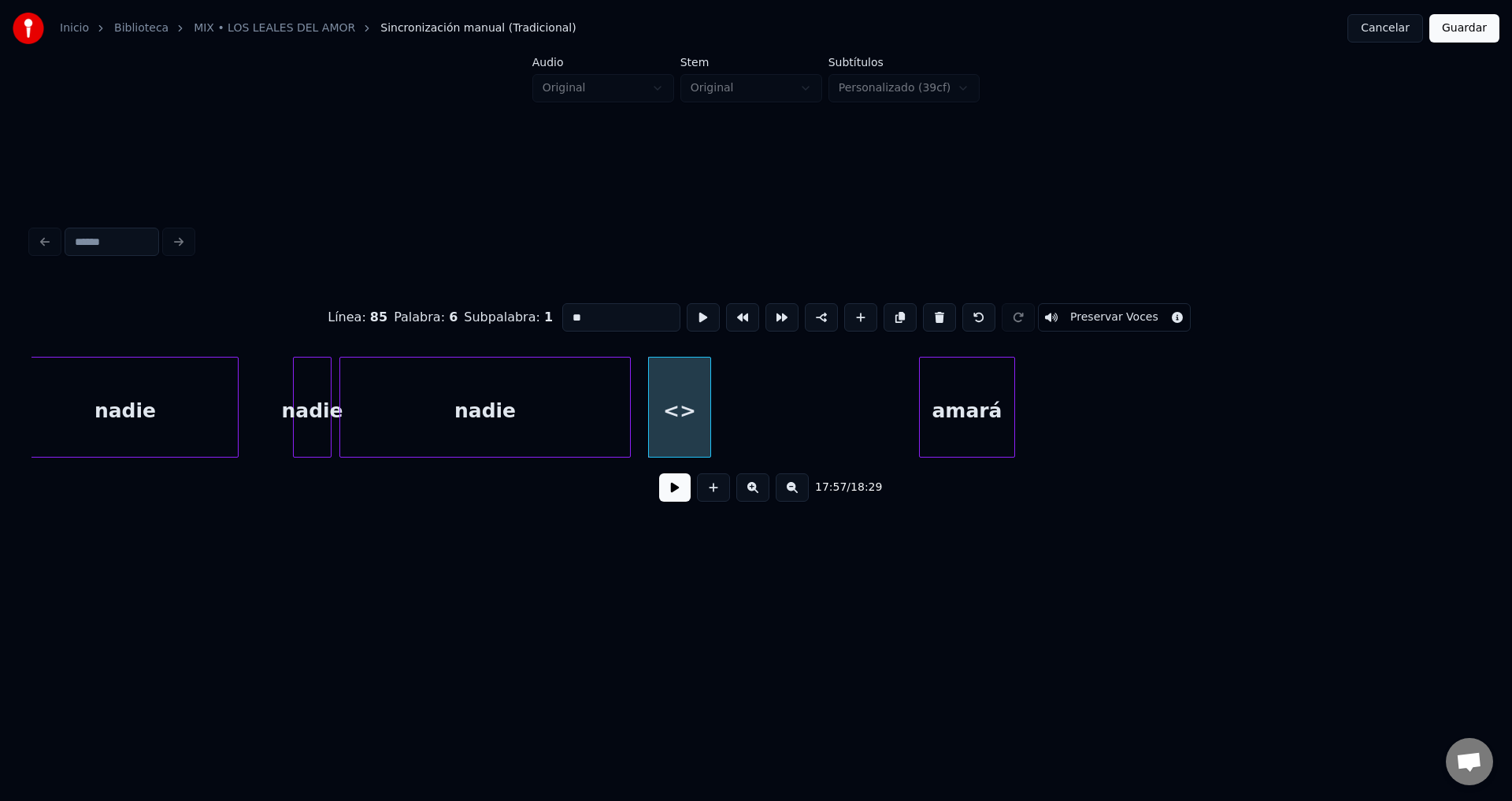
drag, startPoint x: 577, startPoint y: 312, endPoint x: 467, endPoint y: 308, distance: 110.1
type input "**"
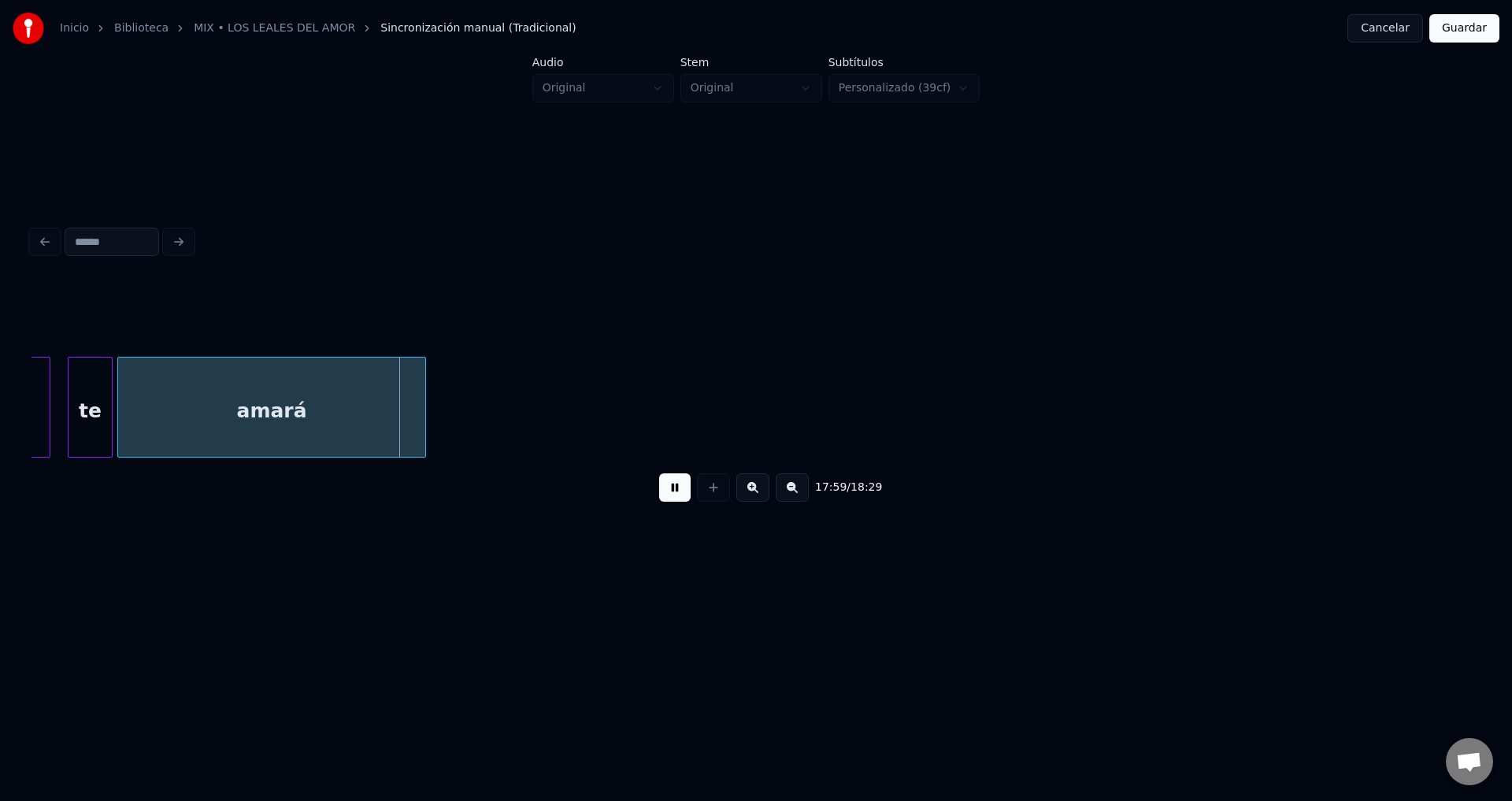
scroll to position [0, 169642]
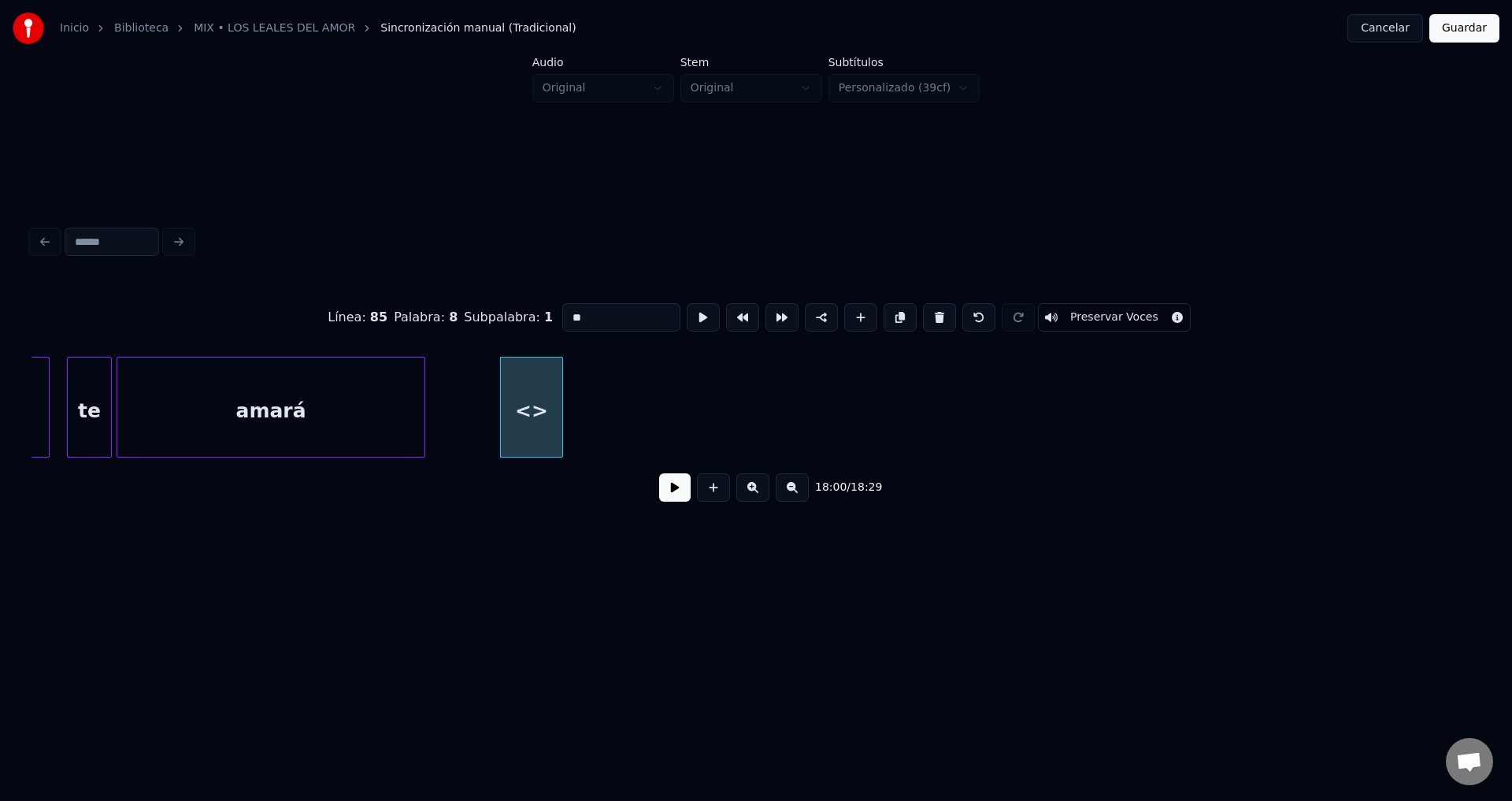
drag, startPoint x: 641, startPoint y: 310, endPoint x: 462, endPoint y: 304, distance: 179.1
type input "****"
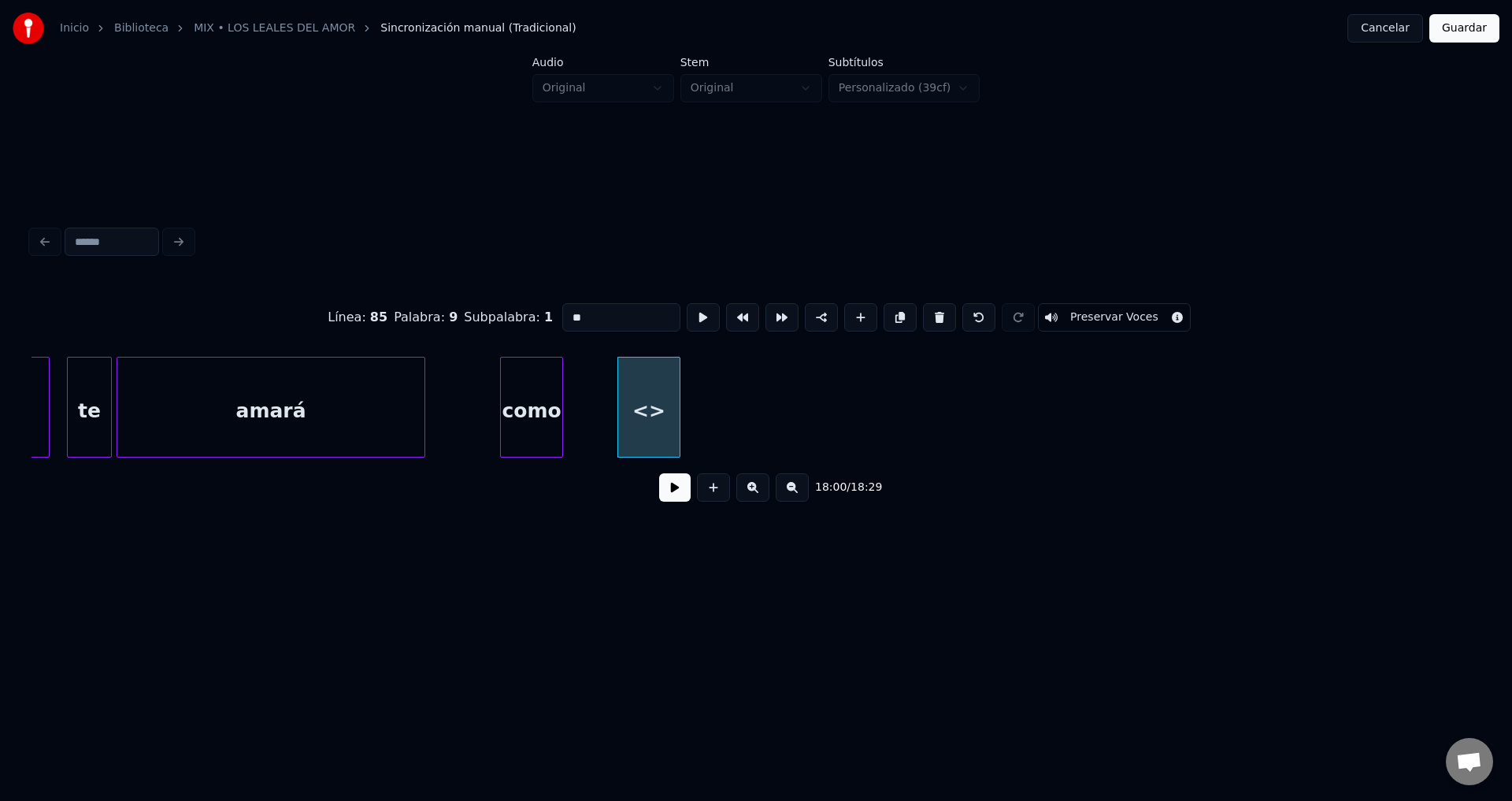
drag, startPoint x: 635, startPoint y: 317, endPoint x: 479, endPoint y: 302, distance: 156.7
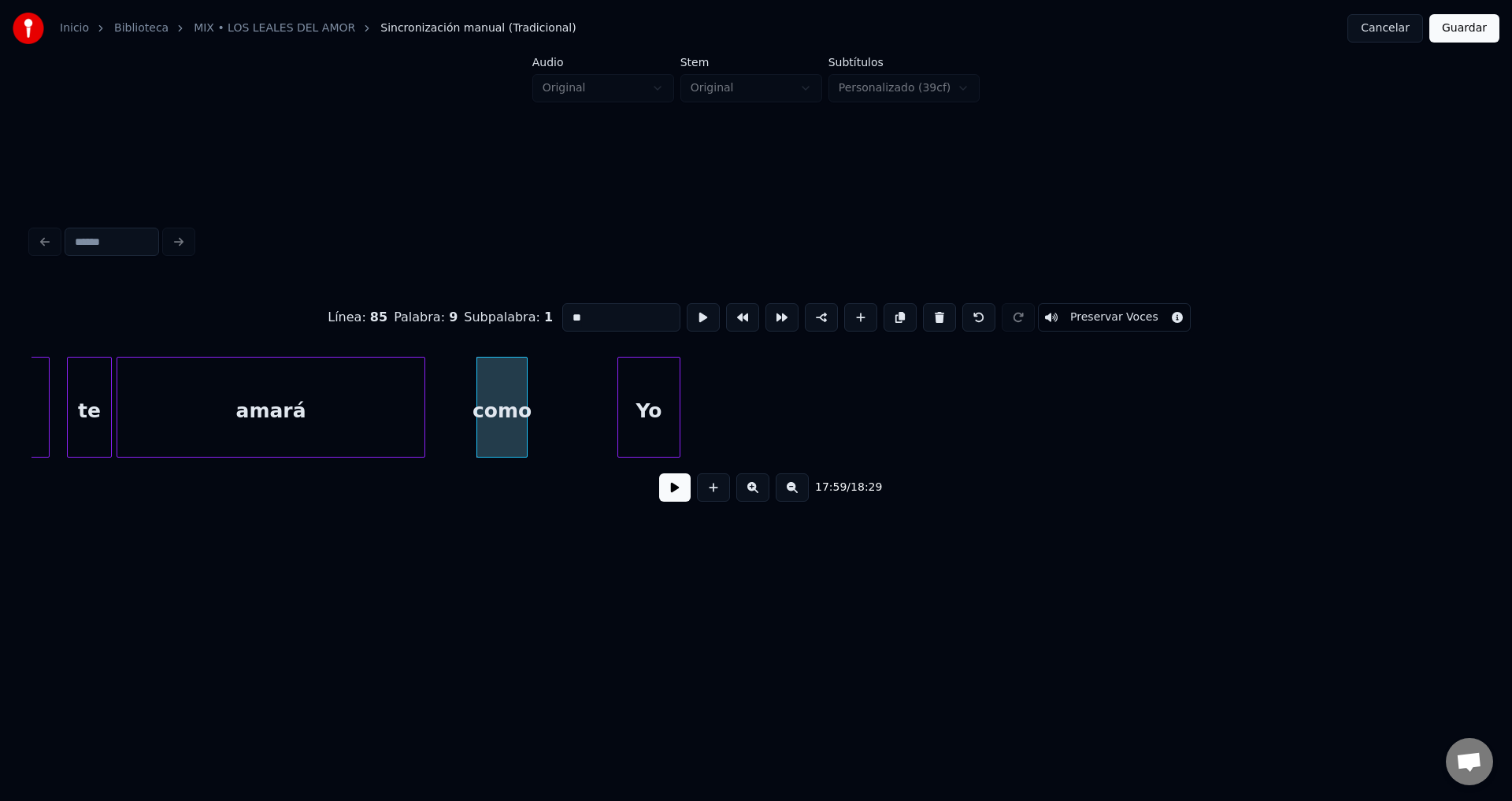
type input "**"
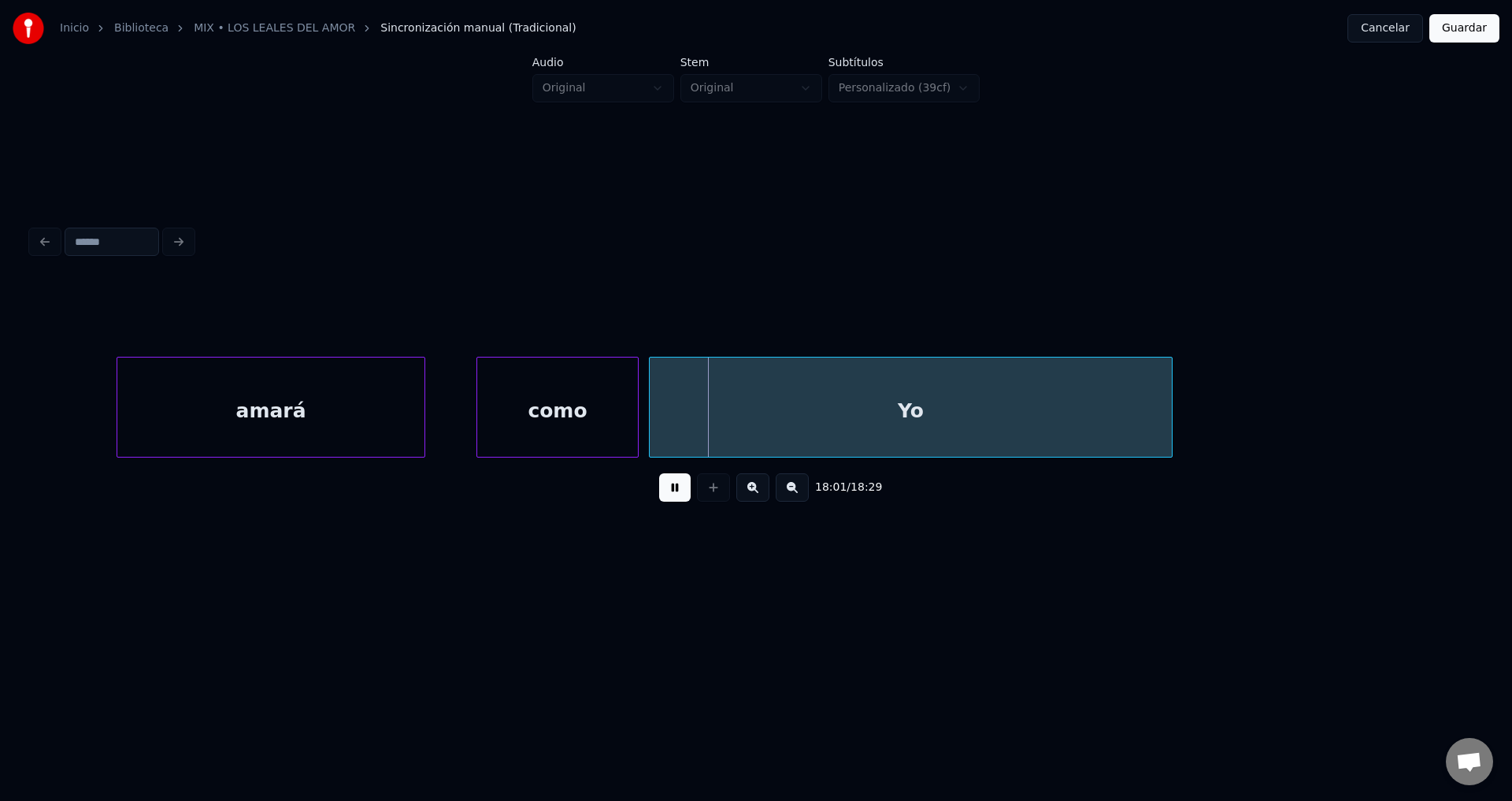
scroll to position [0, 169933]
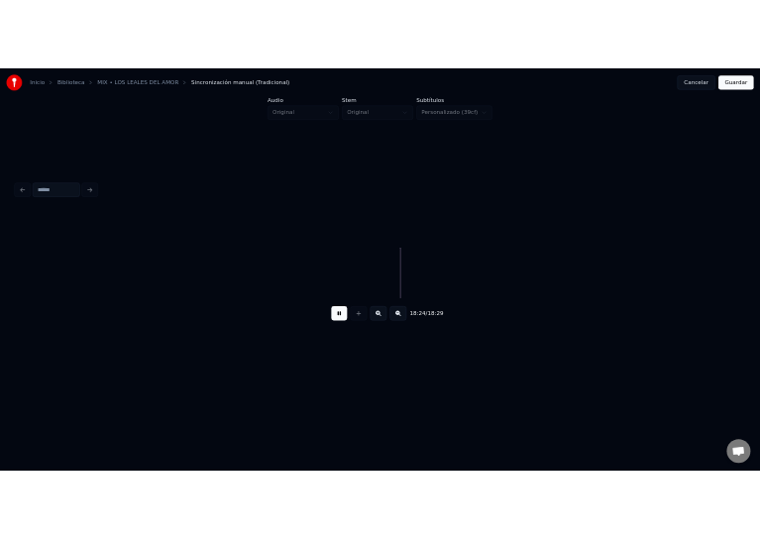
scroll to position [0, 218145]
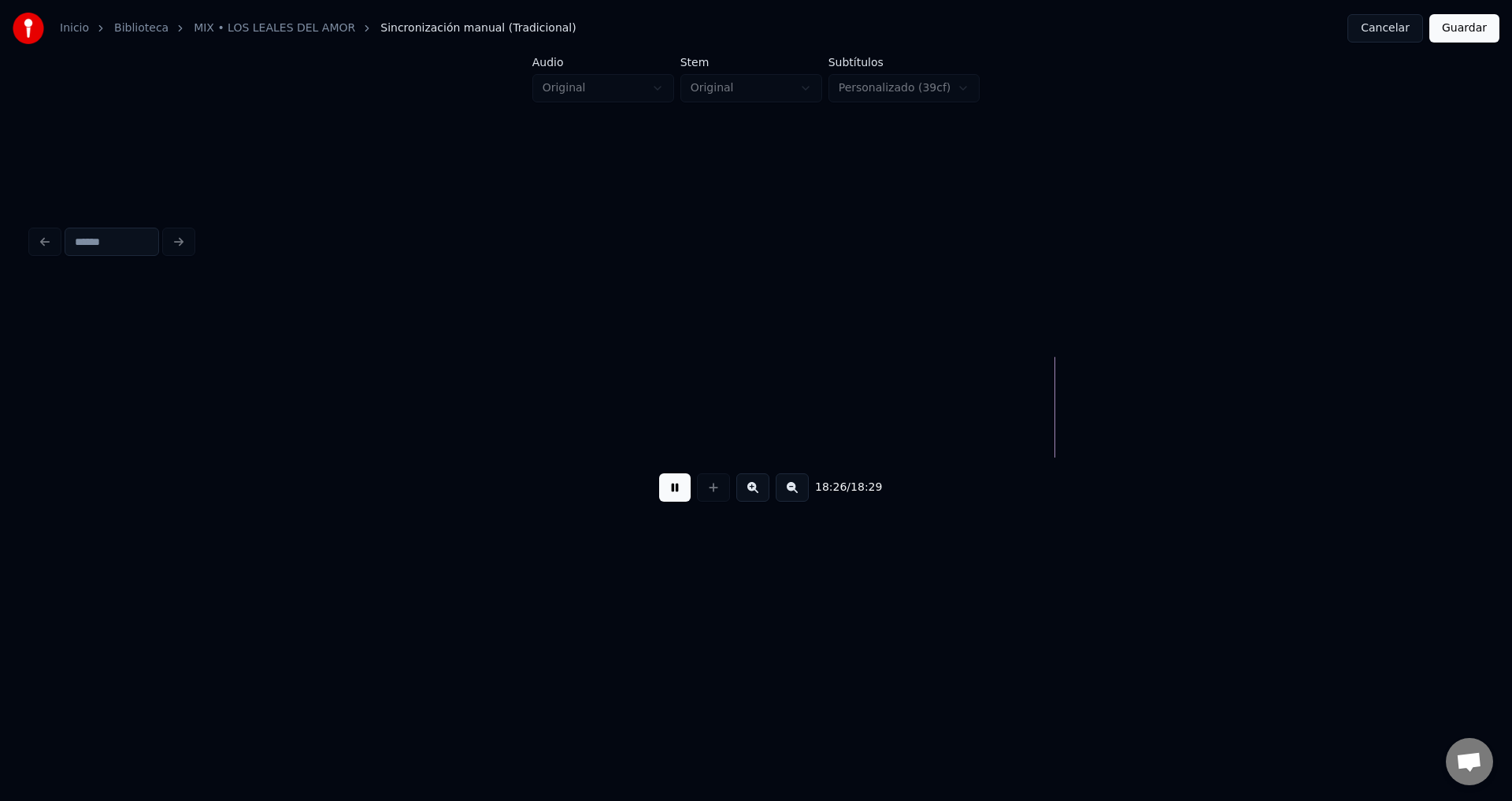
click at [1452, 32] on button "Guardar" at bounding box center [1464, 29] width 70 height 29
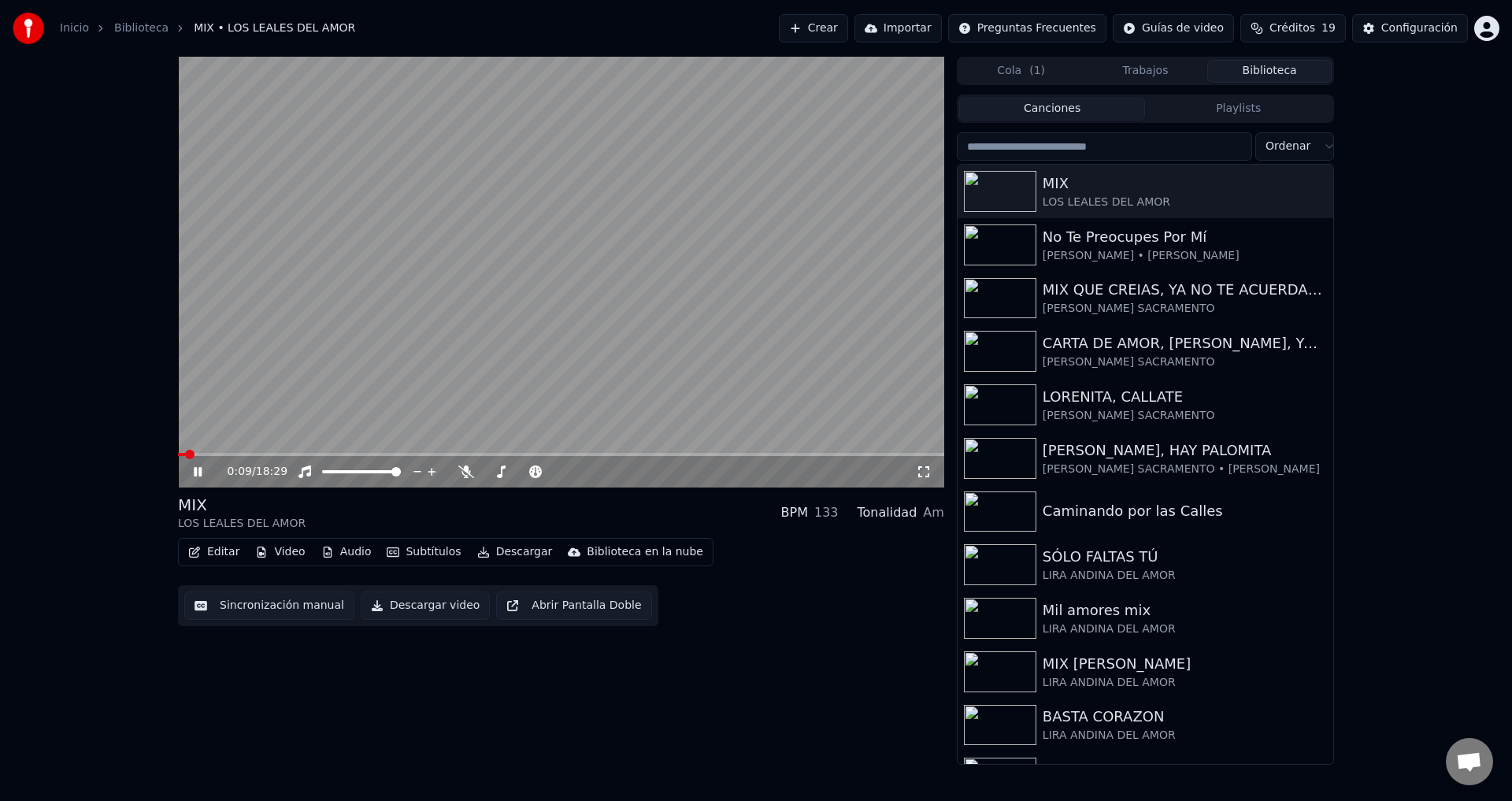
click at [710, 0] on div "Inicio Biblioteca MIX • LOS LEALES DEL AMOR Crear Importar Preguntas Frecuentes…" at bounding box center [756, 28] width 1512 height 56
click at [503, 549] on button "Descargar" at bounding box center [515, 552] width 88 height 22
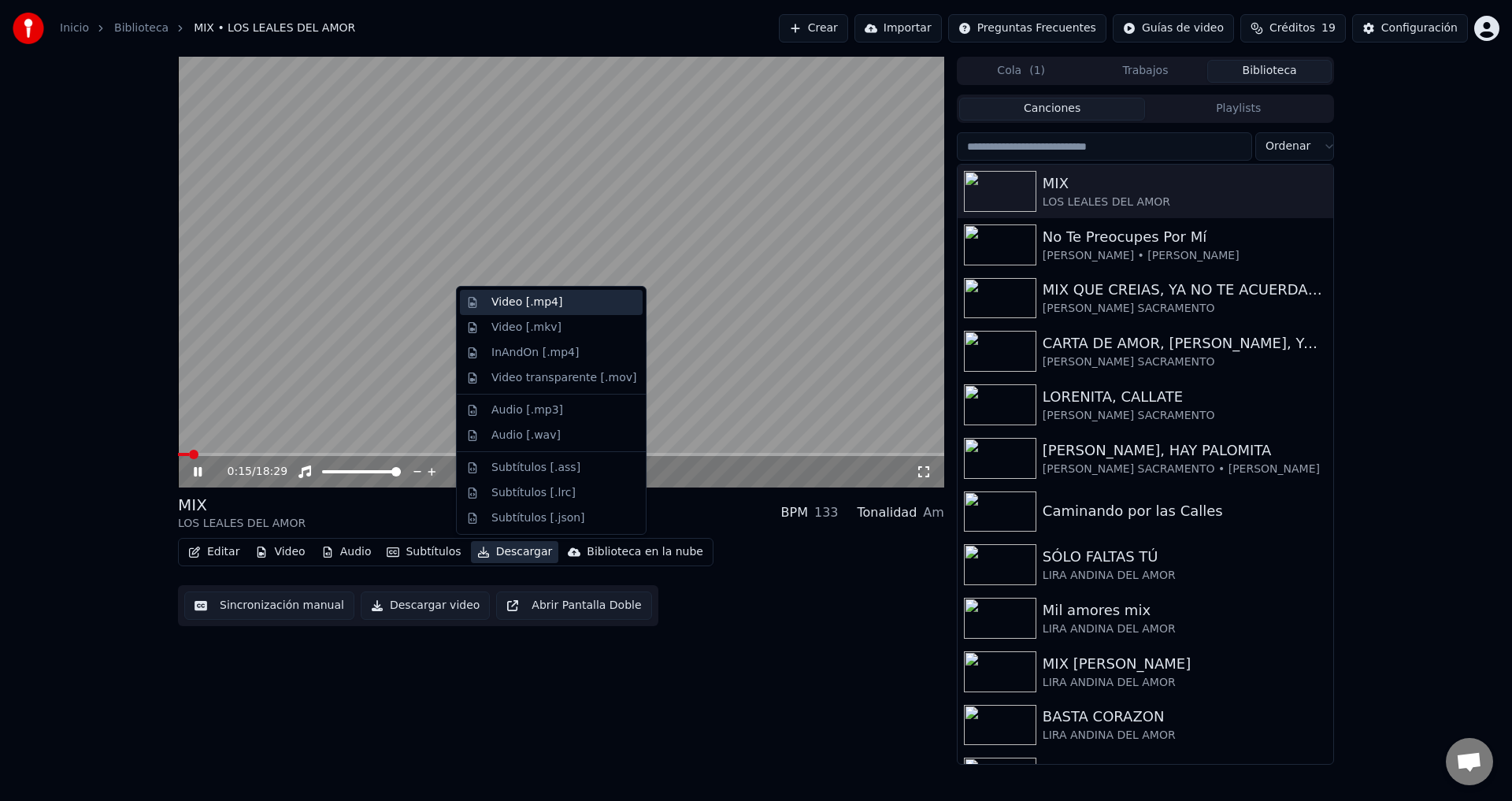
click at [515, 304] on div "Video [.mp4]" at bounding box center [526, 303] width 71 height 16
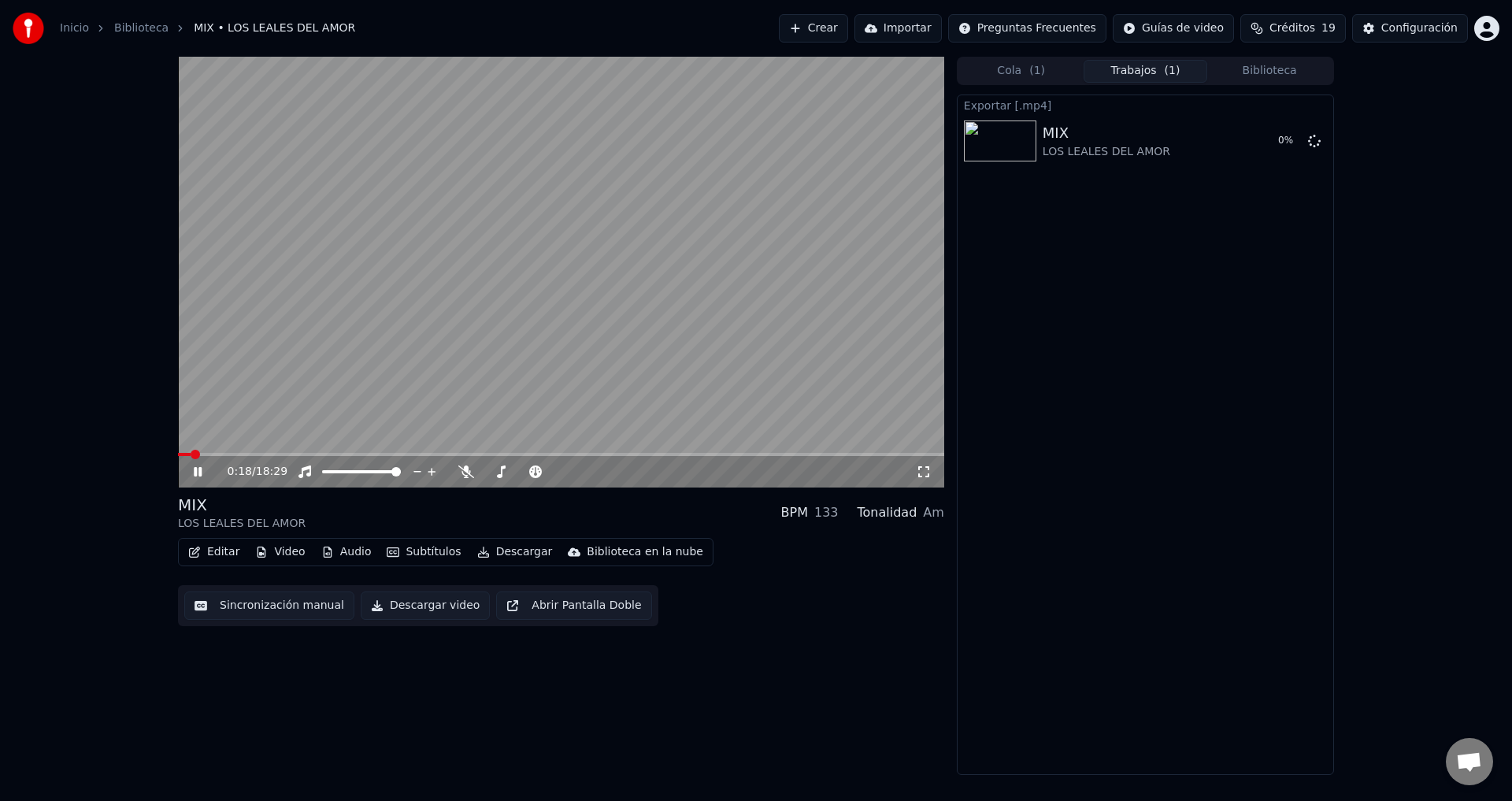
click at [199, 466] on icon at bounding box center [209, 472] width 37 height 13
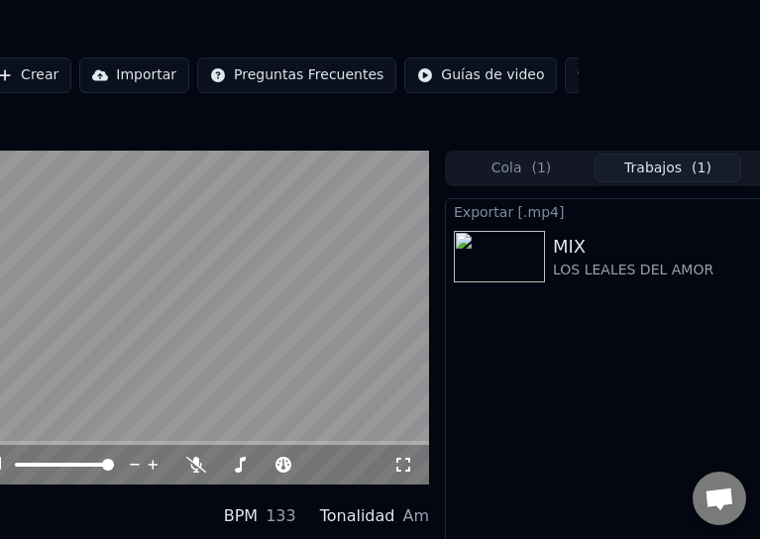
scroll to position [0, 312]
